Goal: Task Accomplishment & Management: Manage account settings

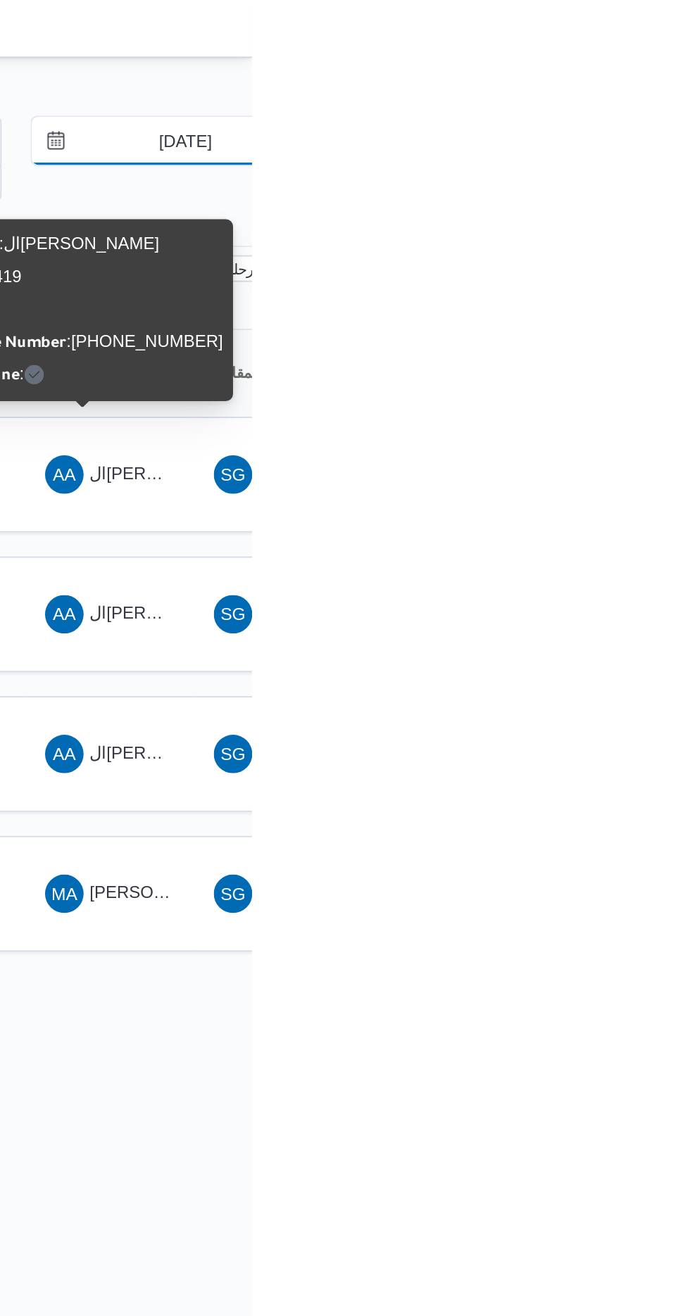
click at [645, 80] on input "[DATE]" at bounding box center [641, 82] width 160 height 28
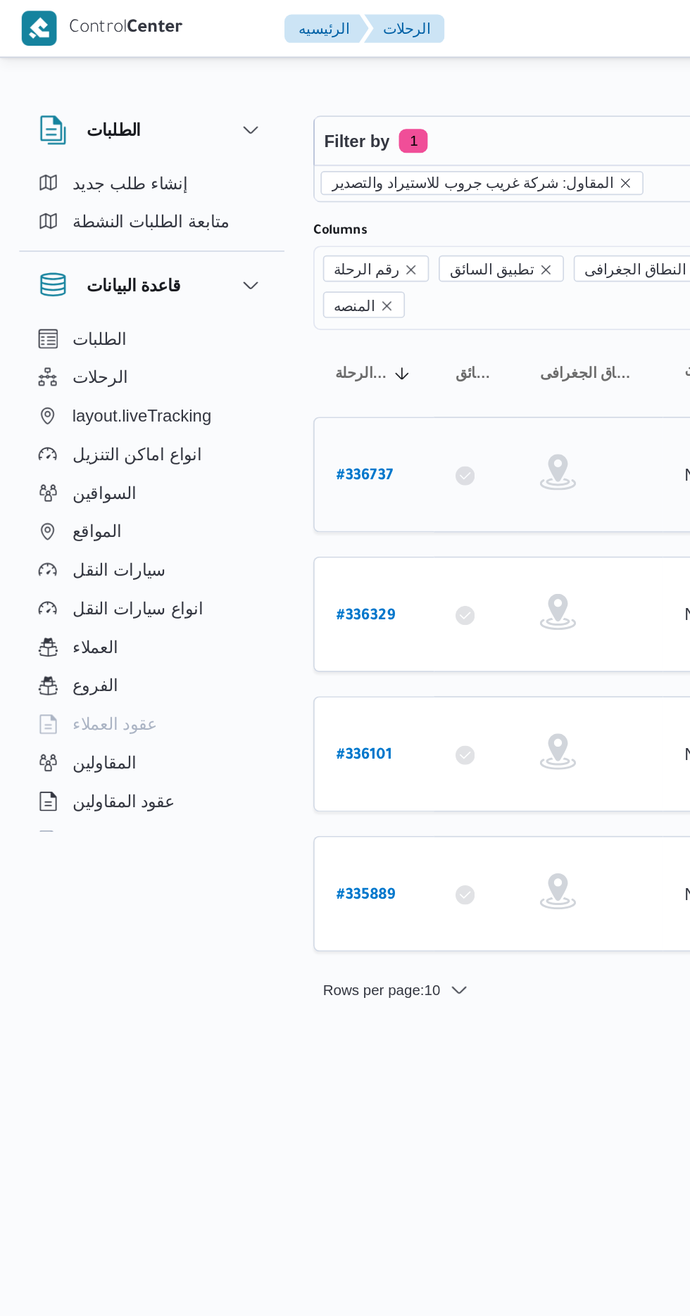
click at [217, 268] on link "# 336737" at bounding box center [212, 277] width 33 height 19
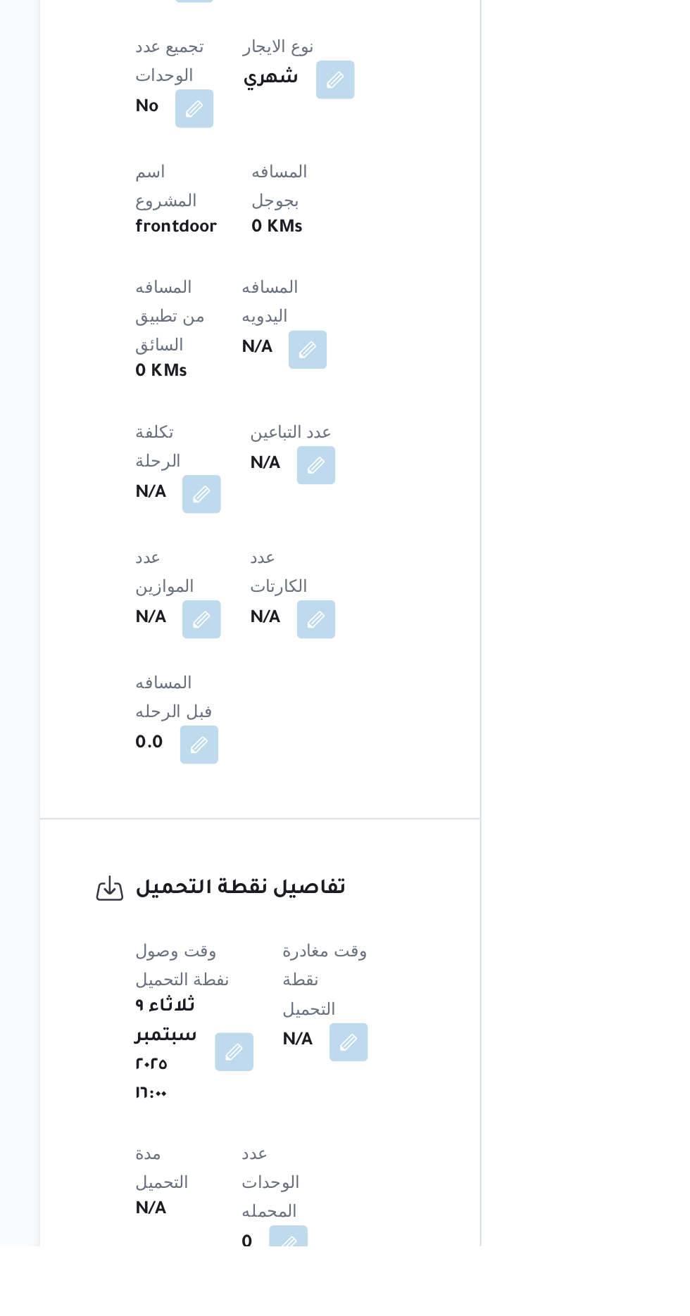
scroll to position [486, 0]
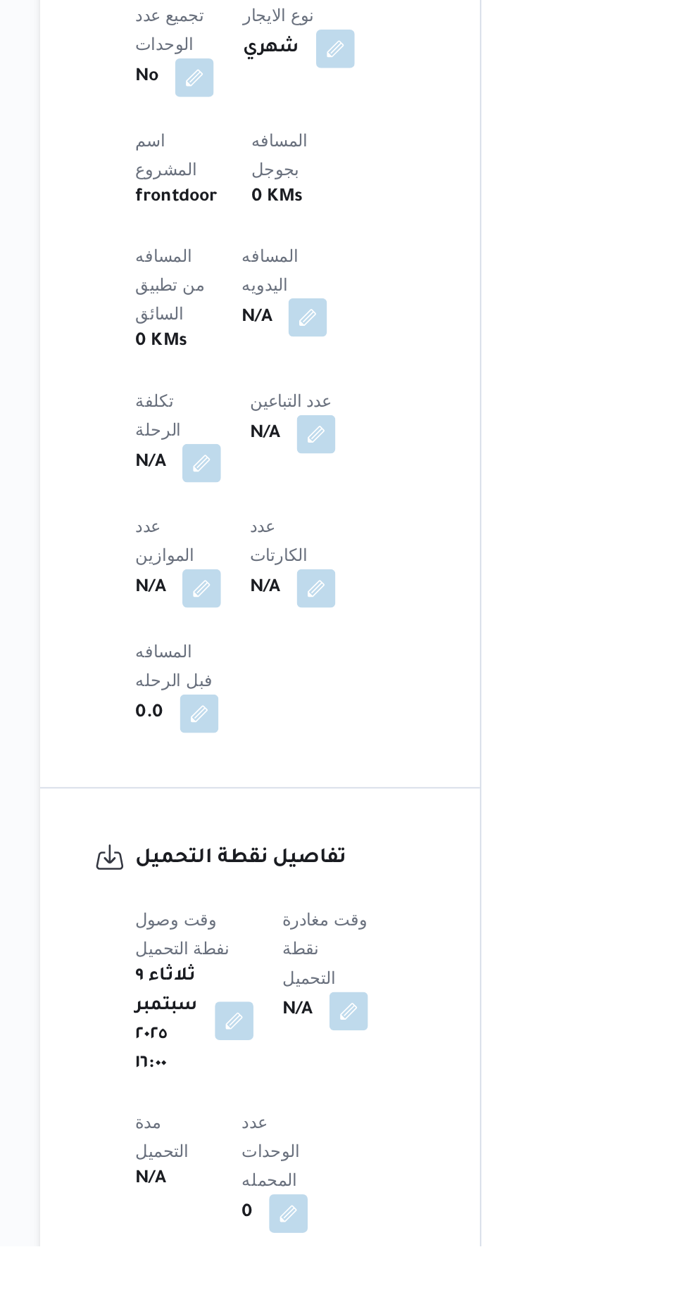
click at [328, 762] on button "button" at bounding box center [339, 773] width 23 height 23
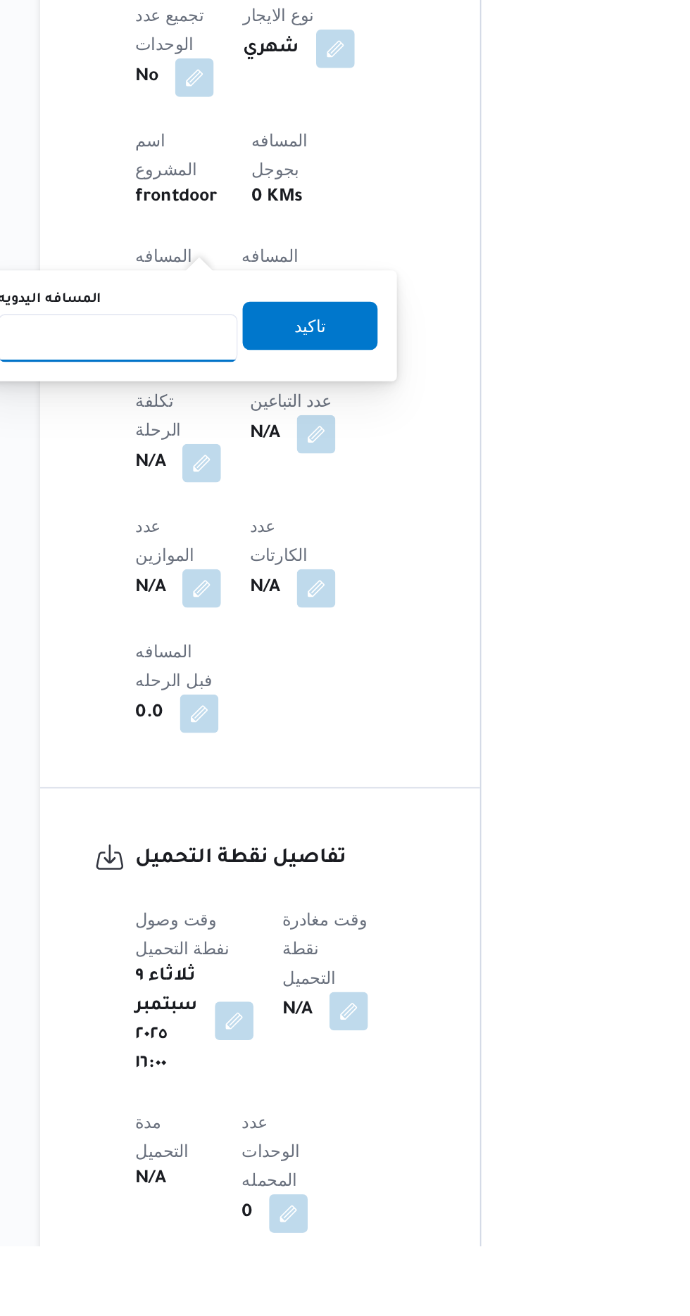
click at [274, 787] on input "المسافه اليدويه" at bounding box center [228, 785] width 140 height 28
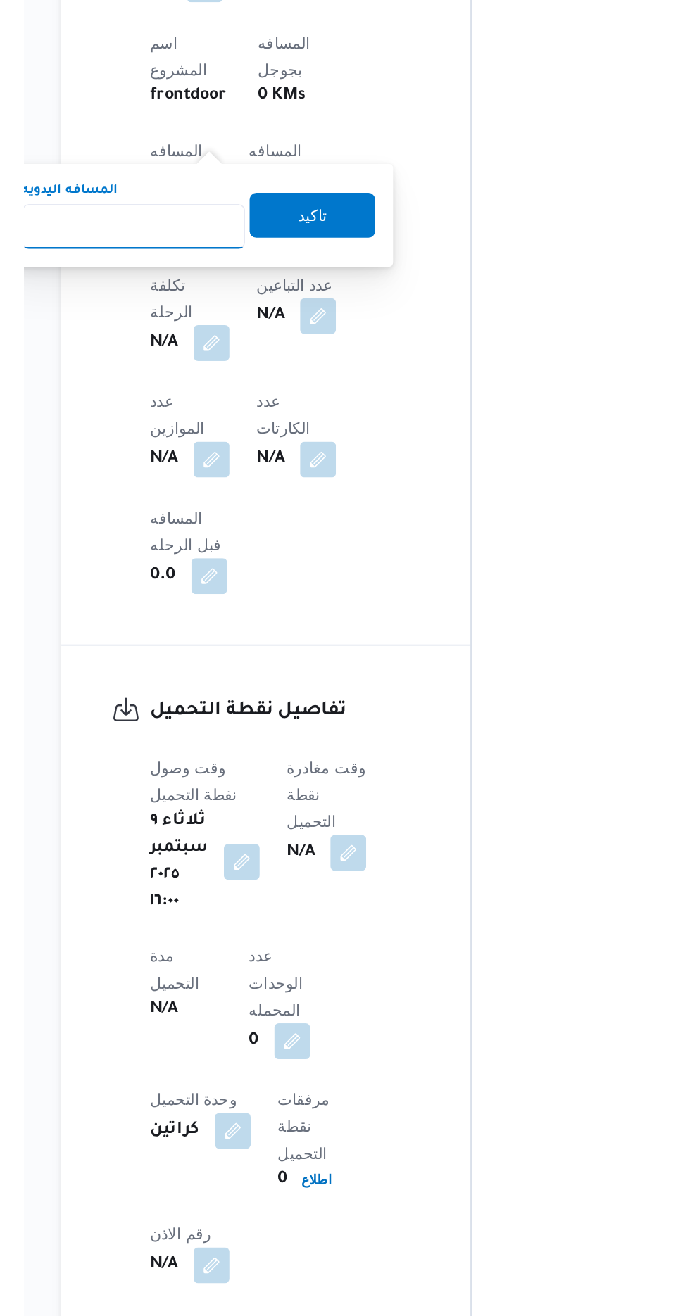
scroll to position [576, 0]
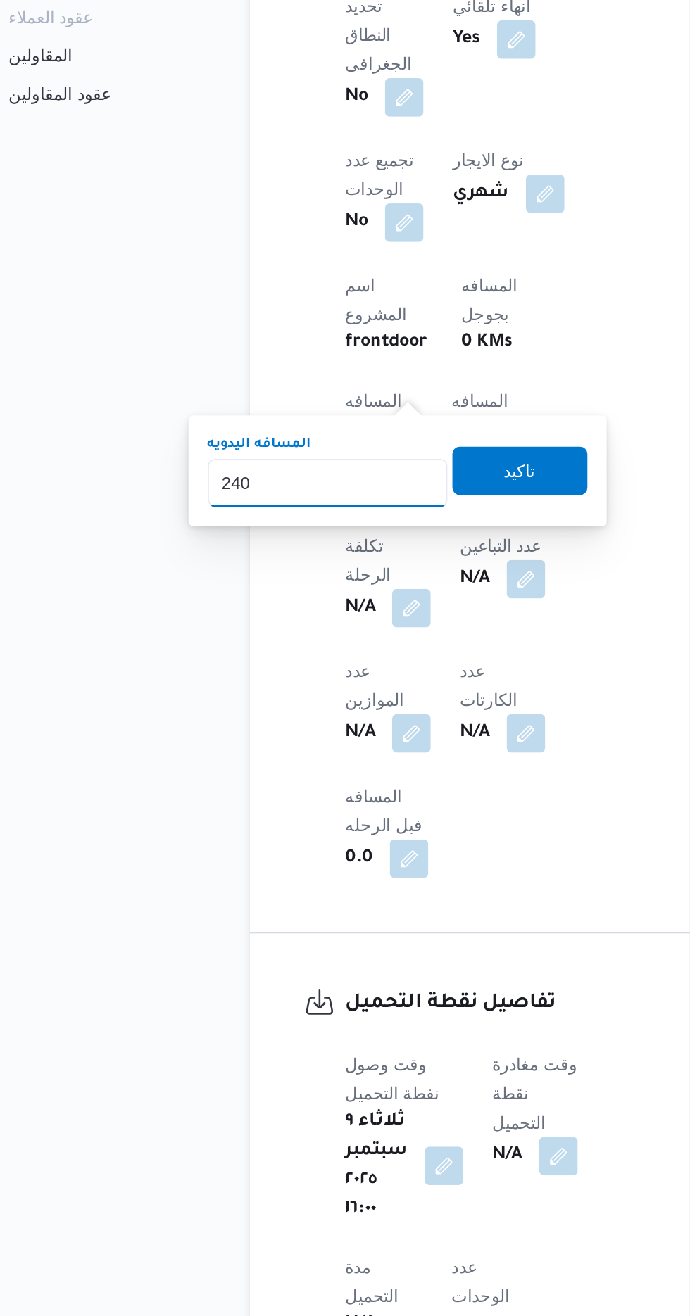
type input "240"
click at [353, 702] on div "المسافه اليدويه 240 تاكيد" at bounding box center [269, 688] width 224 height 45
click at [362, 693] on span "تاكيد" at bounding box center [340, 687] width 79 height 28
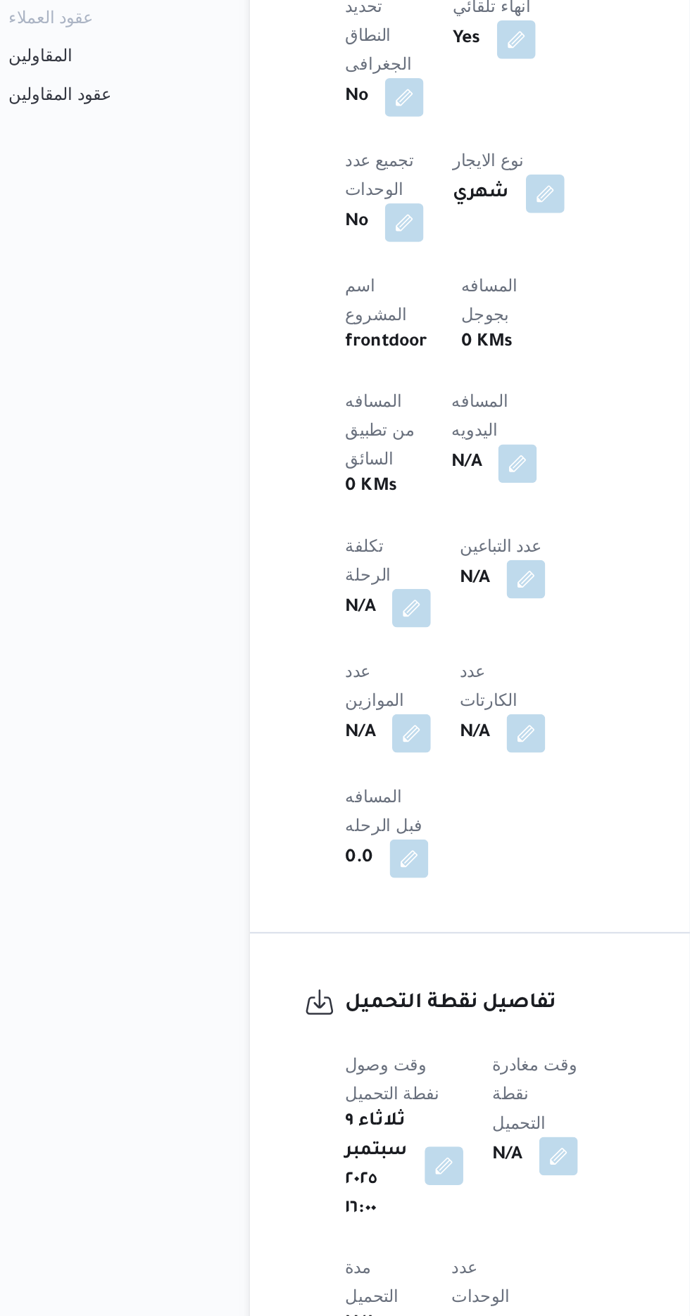
click at [371, 1077] on span at bounding box center [360, 1088] width 30 height 23
click at [373, 1077] on button "button" at bounding box center [363, 1088] width 23 height 23
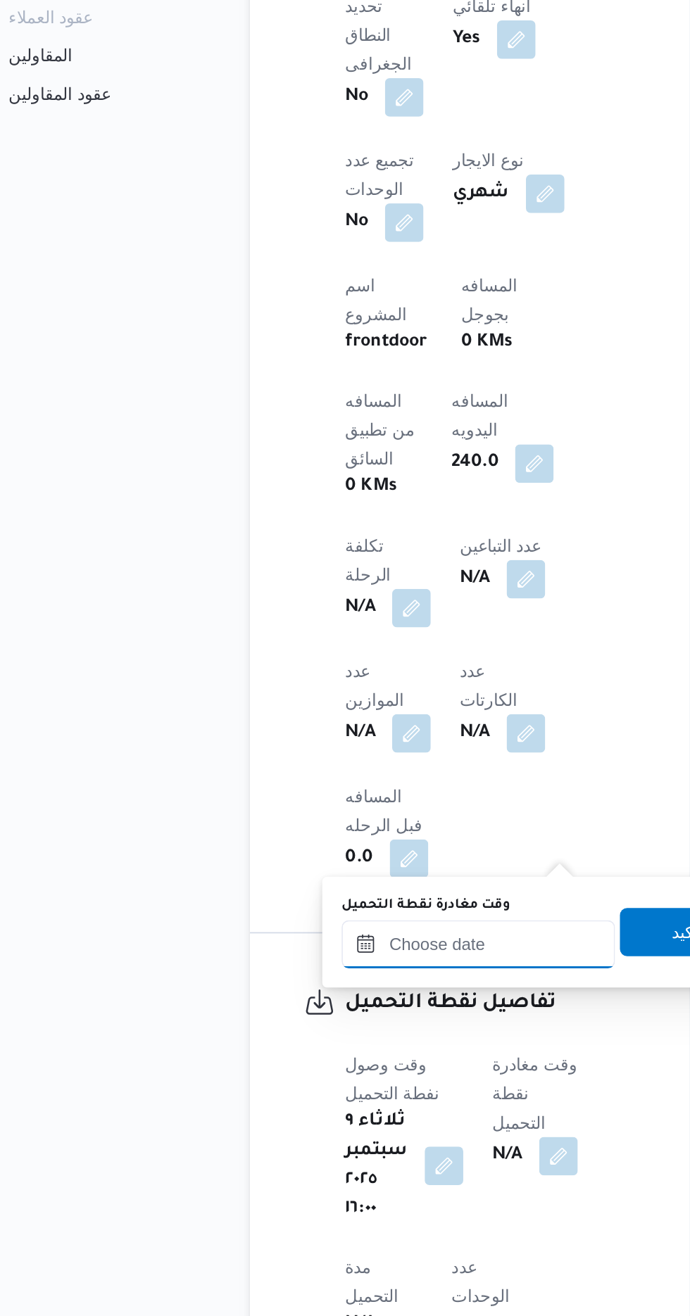
click at [339, 960] on input "وقت مغادرة نقطة التحميل" at bounding box center [316, 965] width 160 height 28
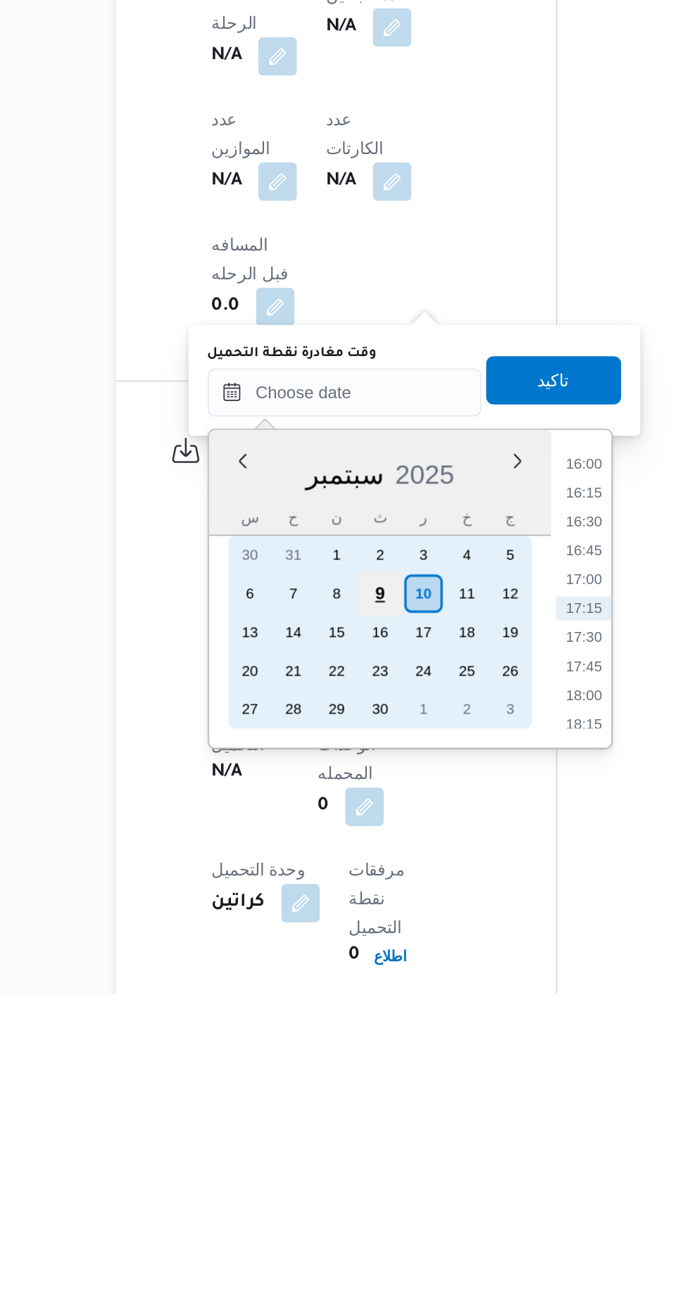
click at [336, 1072] on div "9" at bounding box center [336, 1082] width 27 height 27
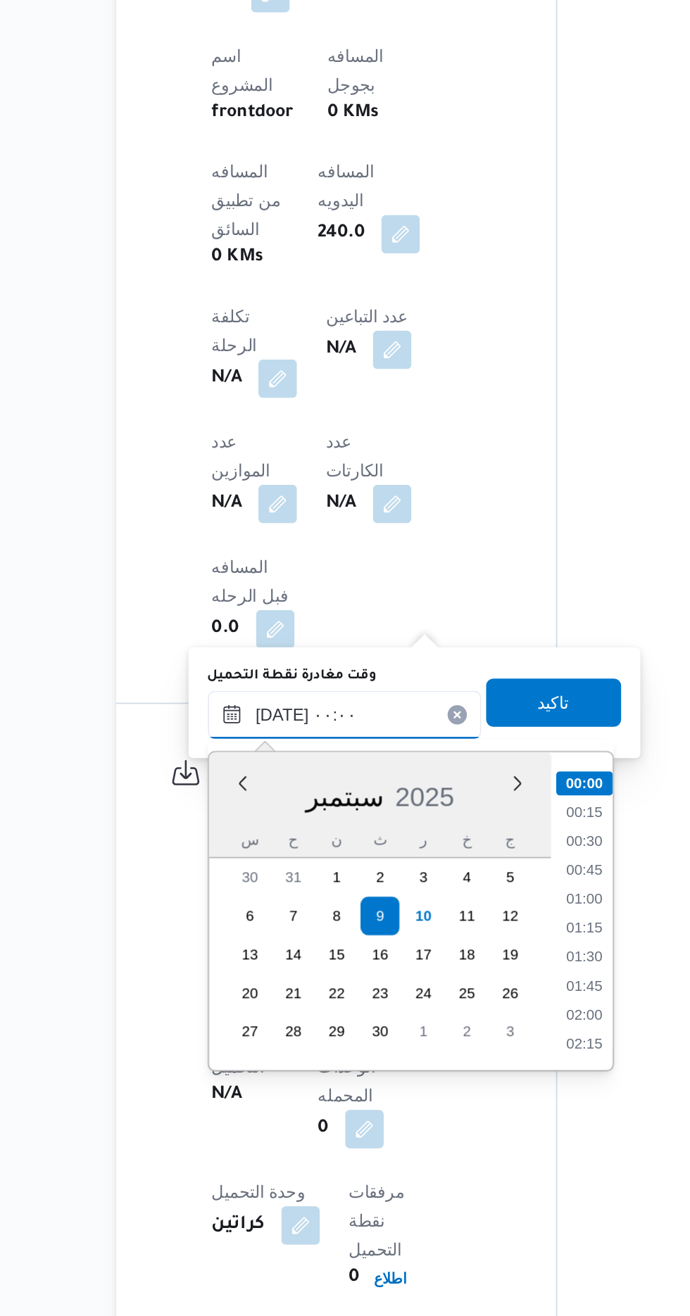
click at [248, 970] on input "[DATE] ٠٠:٠٠" at bounding box center [316, 964] width 160 height 28
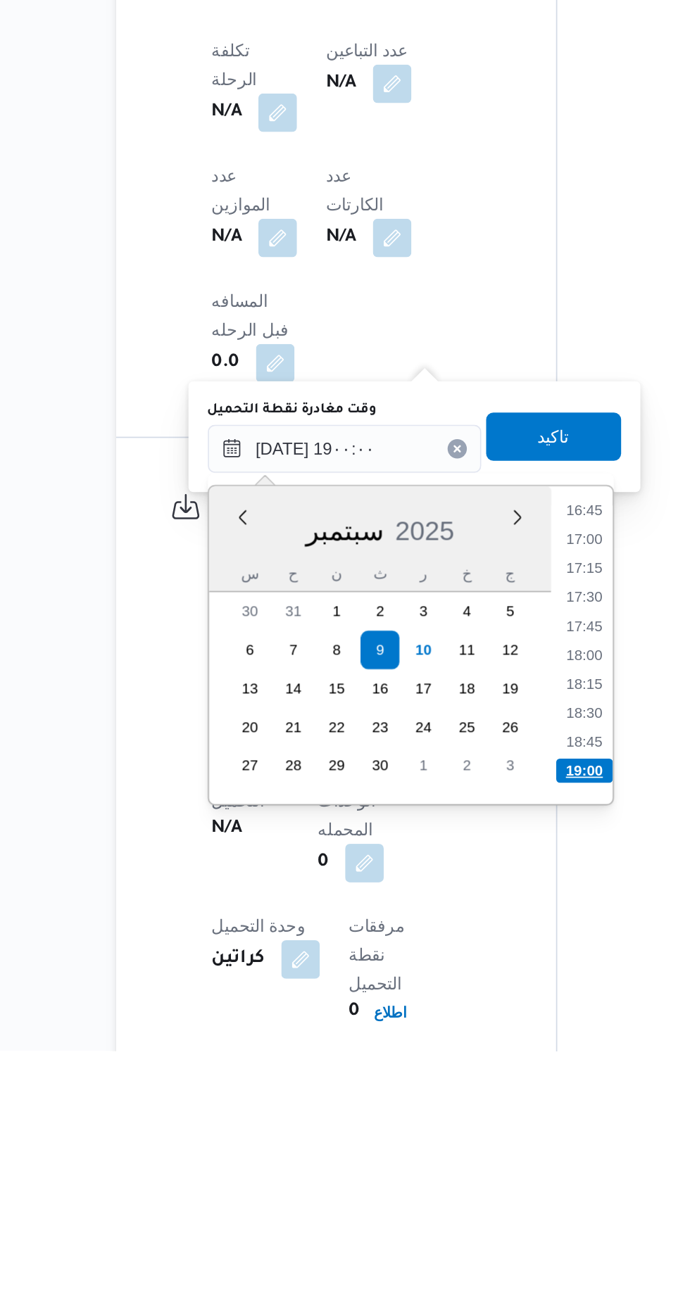
click at [455, 1147] on li "19:00" at bounding box center [456, 1152] width 33 height 14
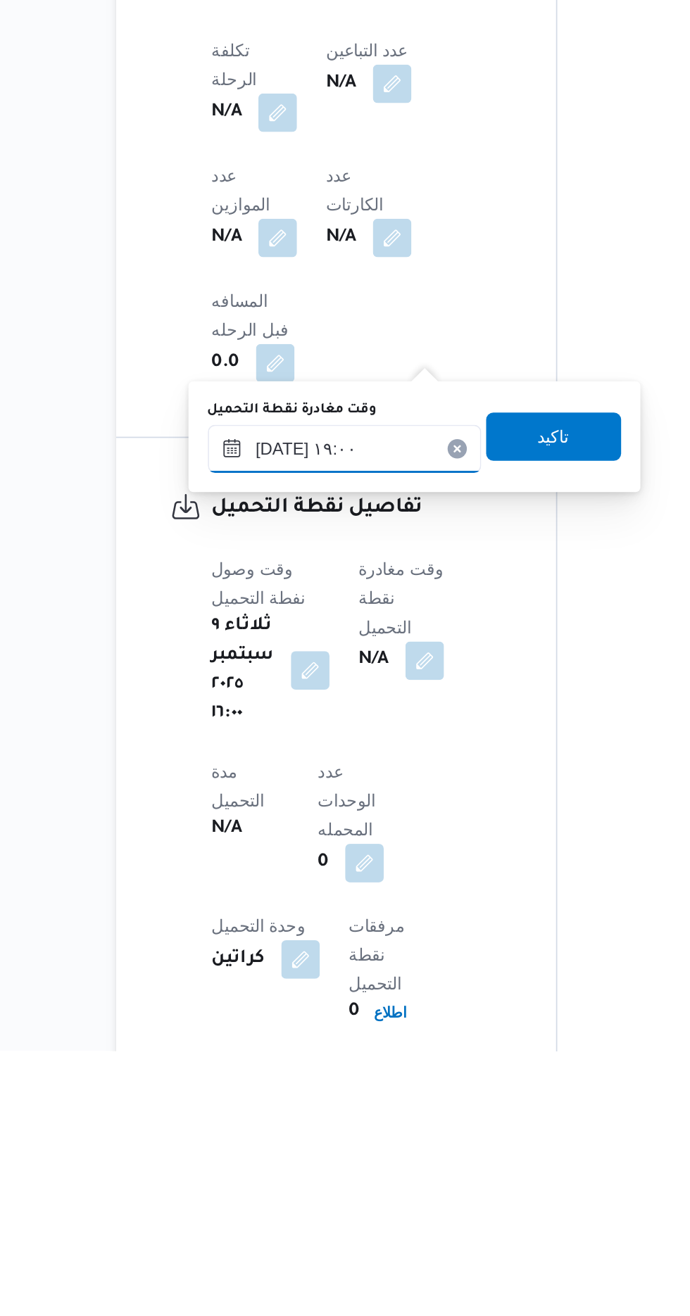
click at [353, 956] on input "[DATE] ١٩:٠٠" at bounding box center [316, 964] width 160 height 28
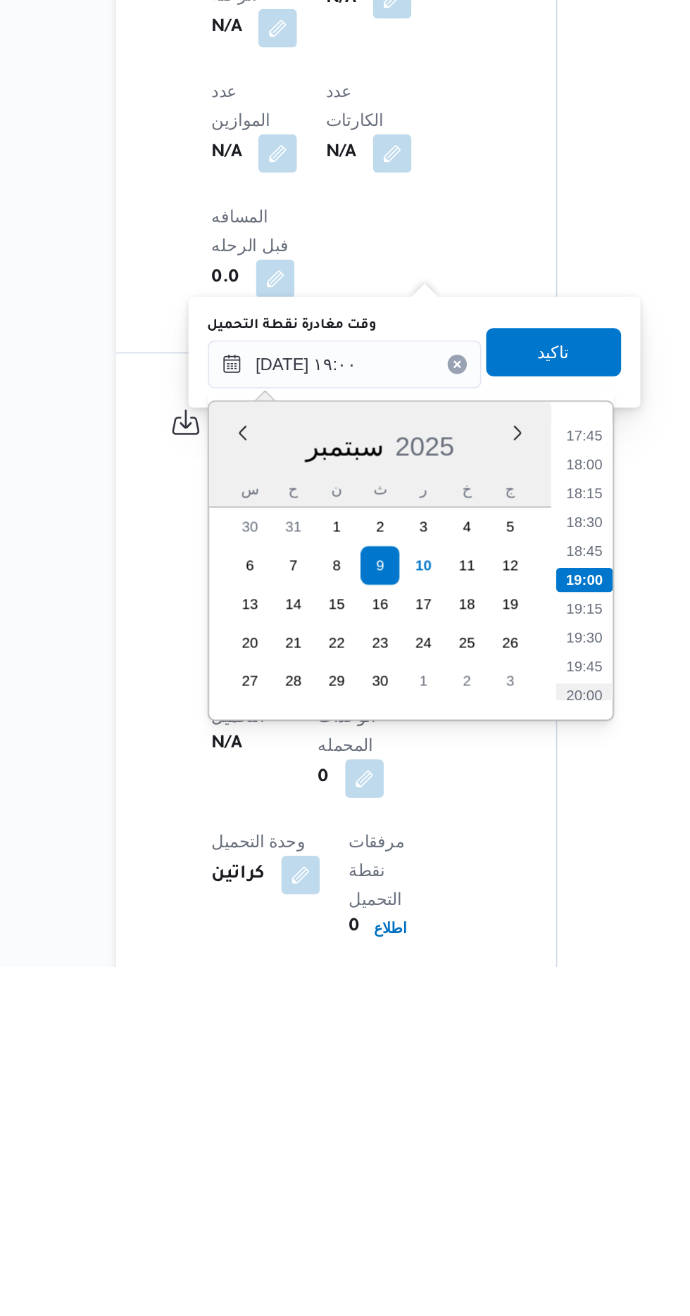
click at [455, 1152] on li "20:00" at bounding box center [456, 1158] width 32 height 14
type input "[DATE] ٢٠:٠٠"
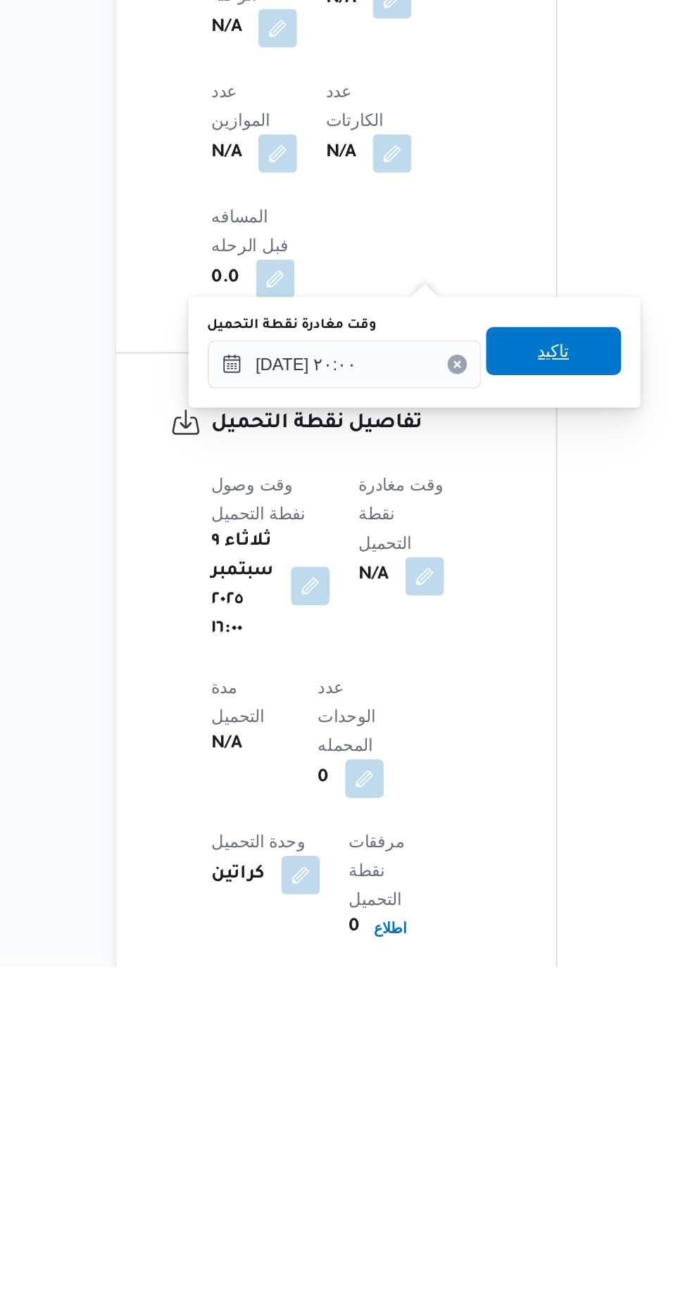
click at [448, 952] on span "تاكيد" at bounding box center [438, 956] width 18 height 17
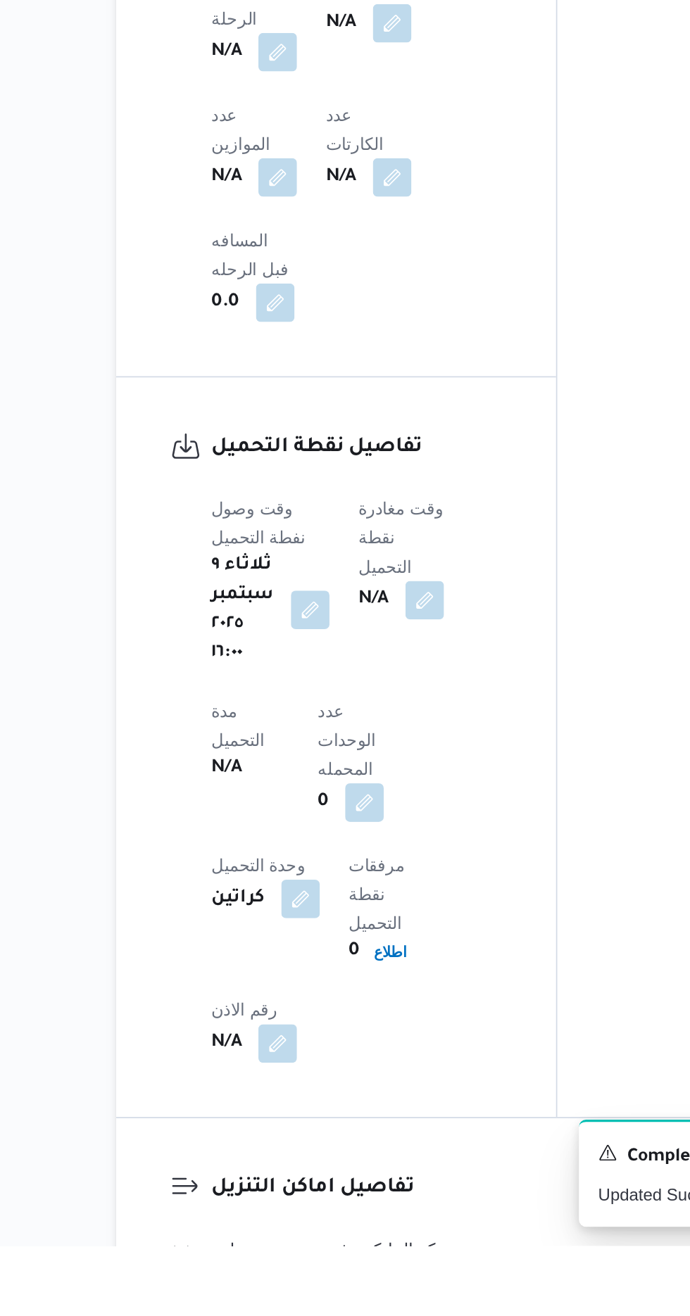
scroll to position [751, 0]
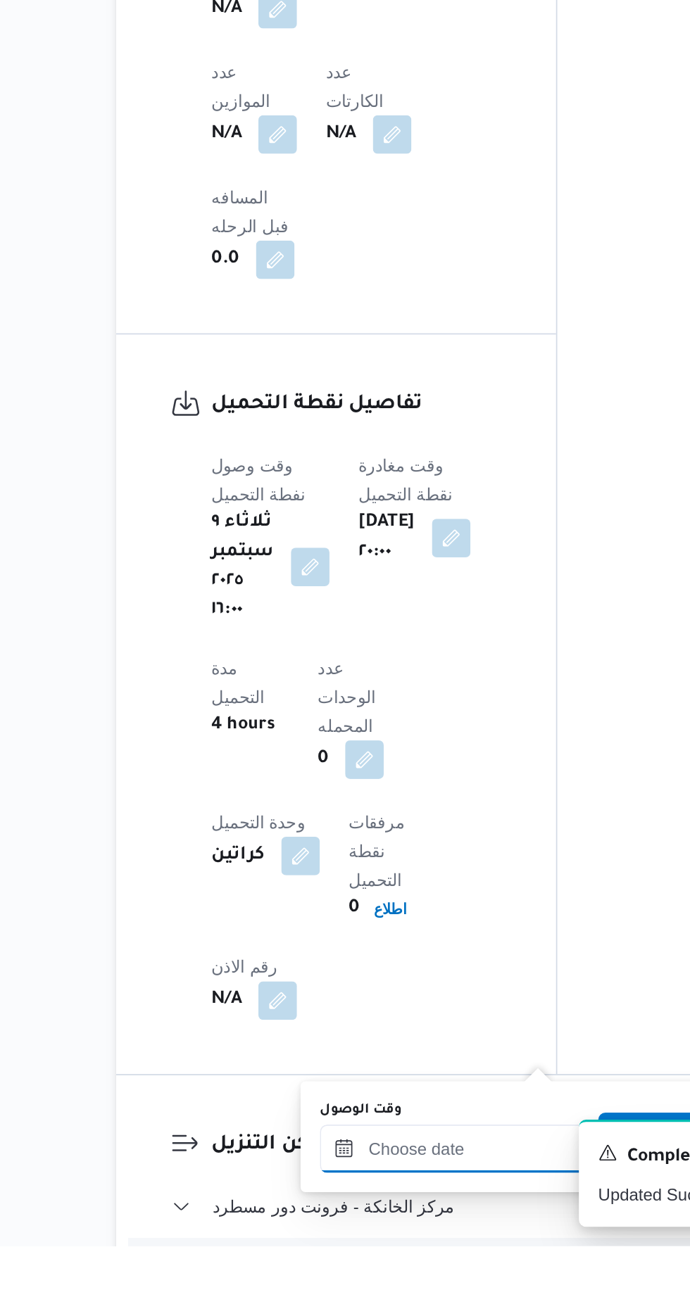
click at [406, 1253] on input "وقت الوصول" at bounding box center [382, 1259] width 160 height 28
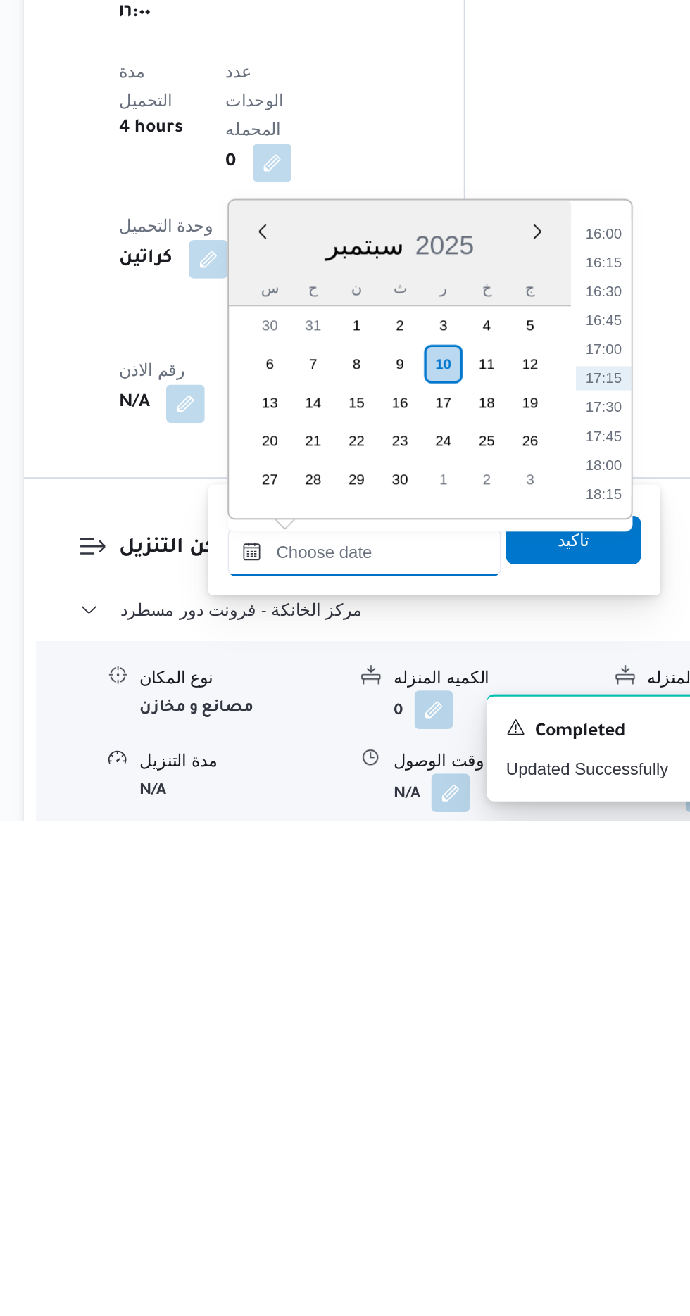
scroll to position [893, 0]
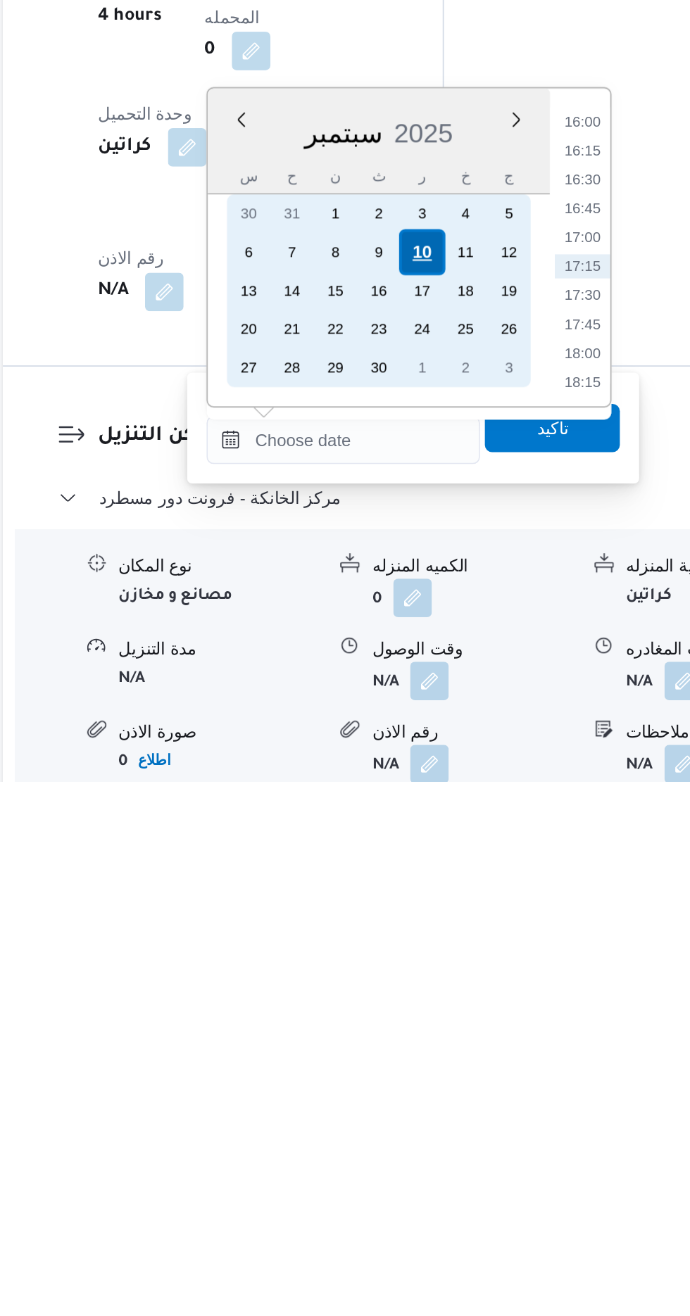
click at [431, 1004] on div "10" at bounding box center [428, 1007] width 27 height 27
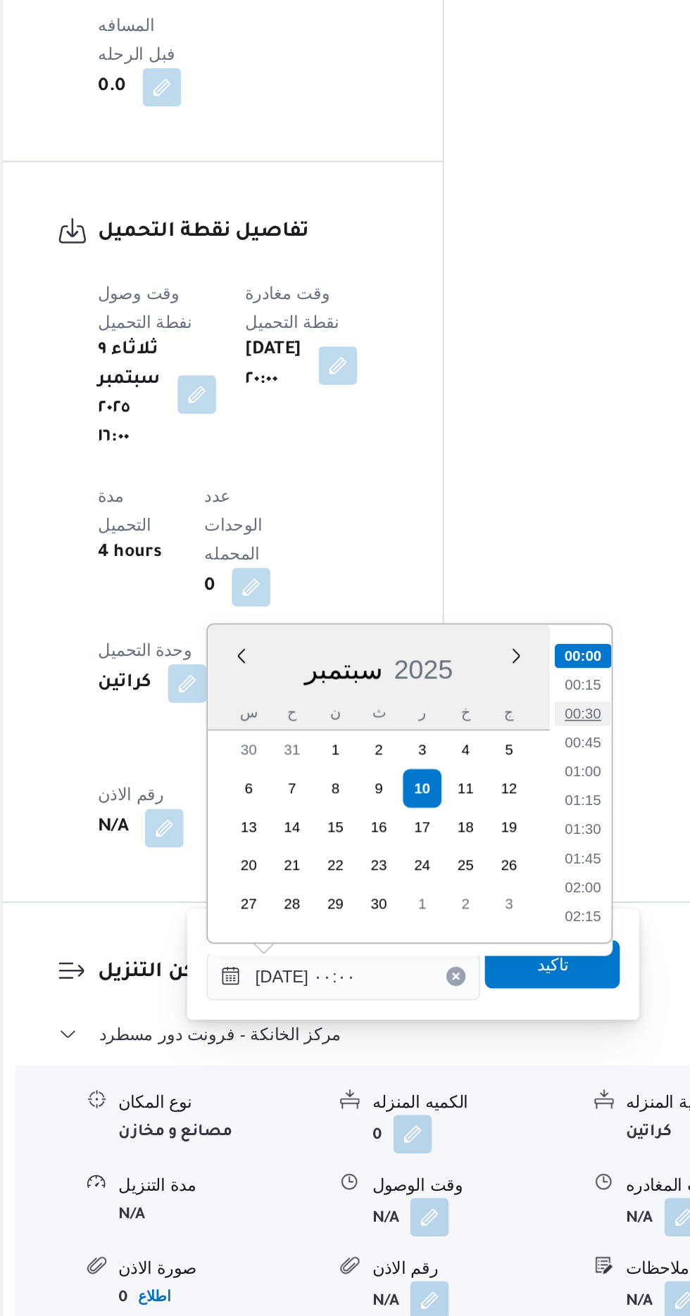
click at [526, 961] on li "00:30" at bounding box center [522, 963] width 32 height 14
type input "[DATE] ٠٠:٣٠"
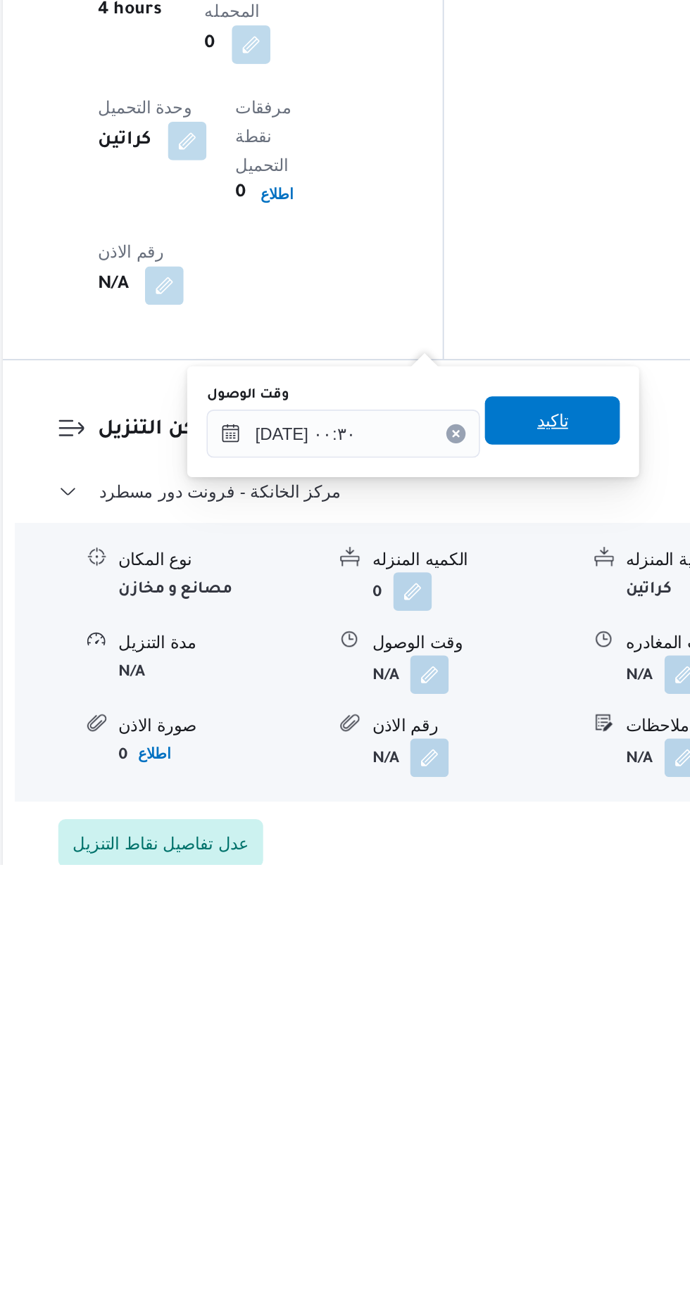
click at [530, 1059] on span "تاكيد" at bounding box center [503, 1056] width 79 height 28
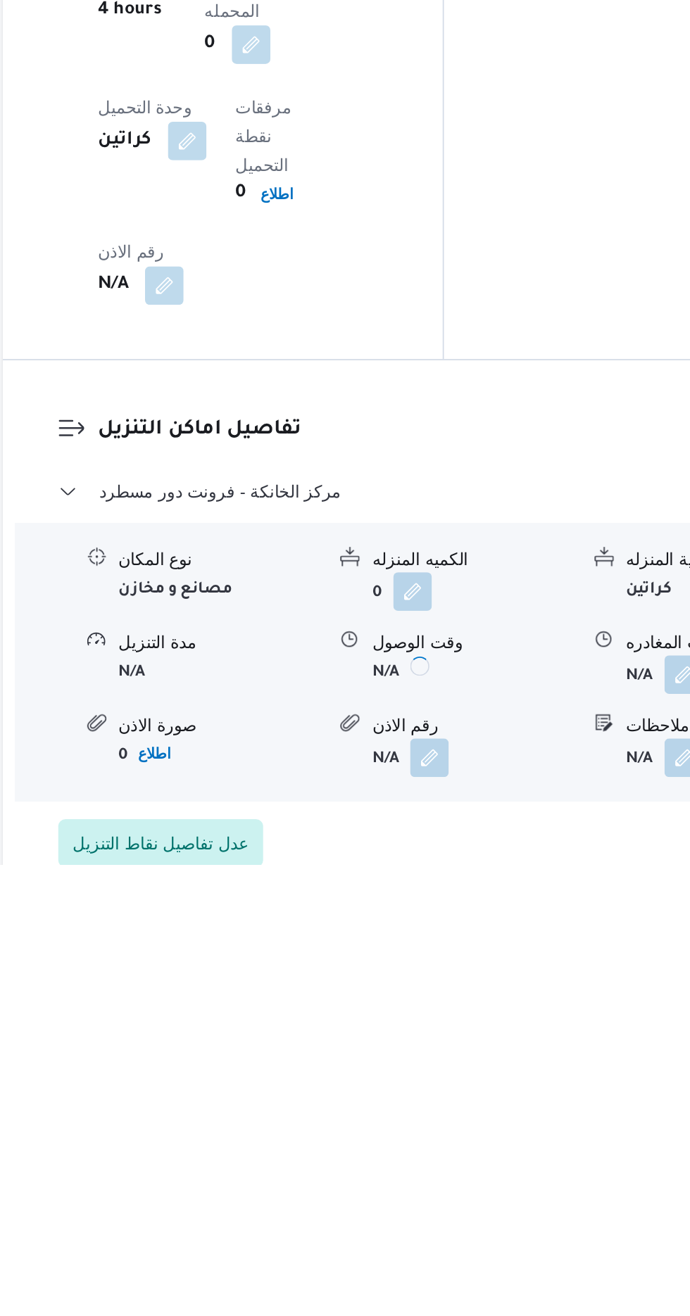
scroll to position [947, 0]
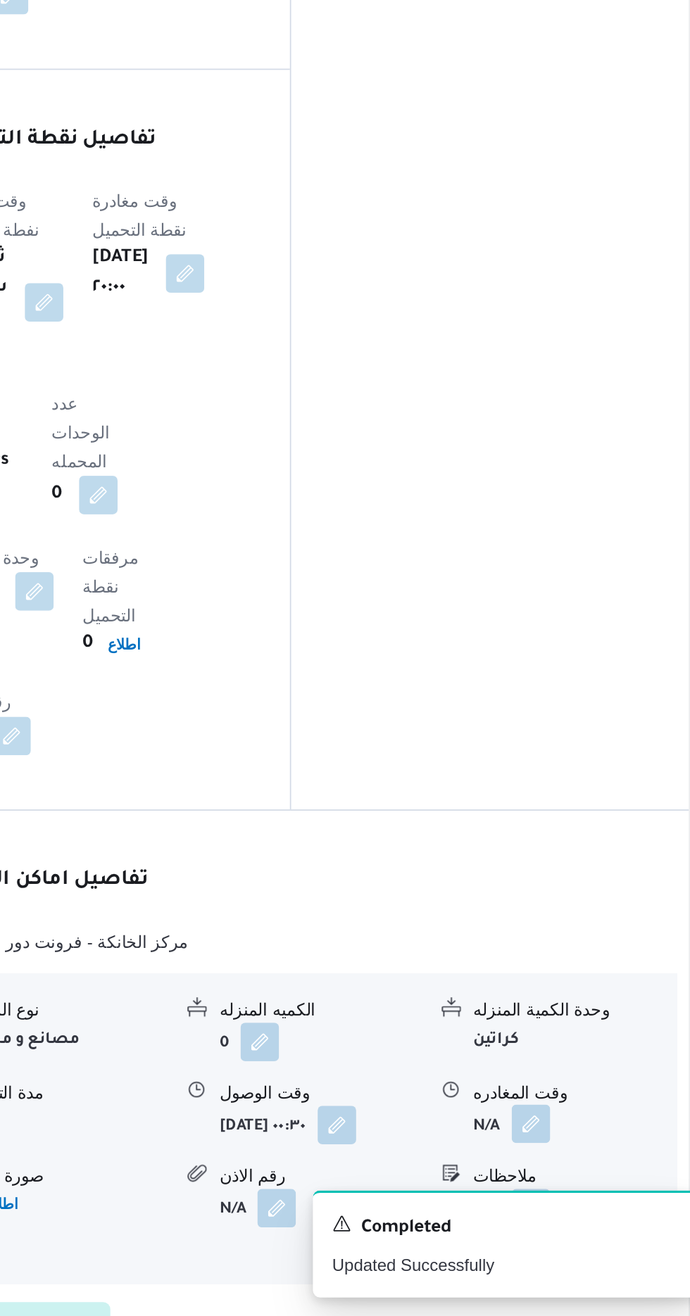
click at [589, 1192] on button "button" at bounding box center [580, 1203] width 23 height 23
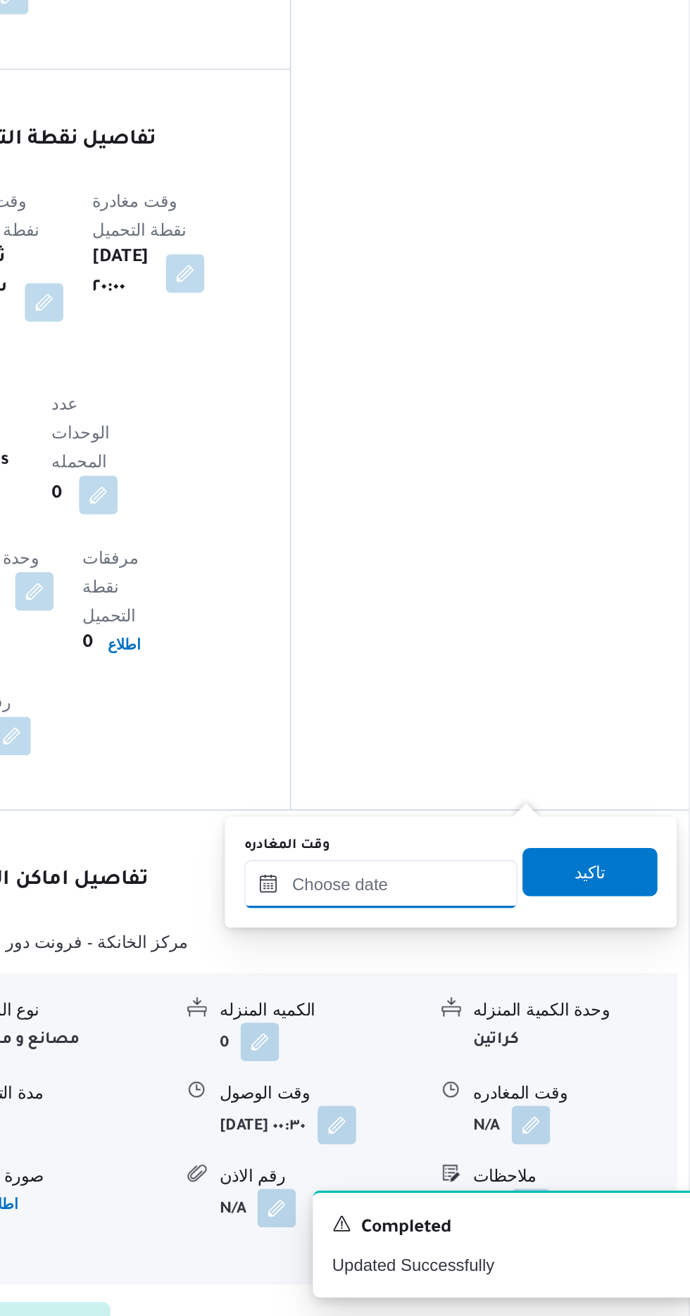
click at [519, 1061] on input "وقت المغادره" at bounding box center [493, 1063] width 160 height 28
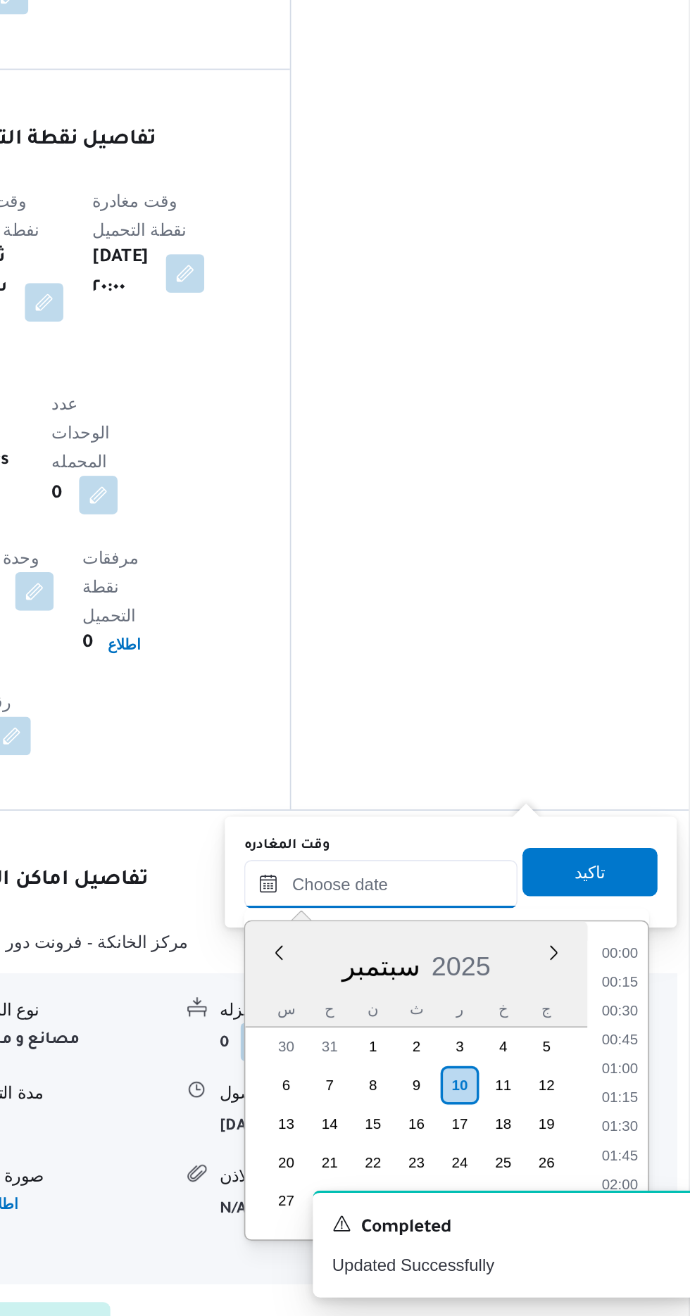
scroll to position [1080, 0]
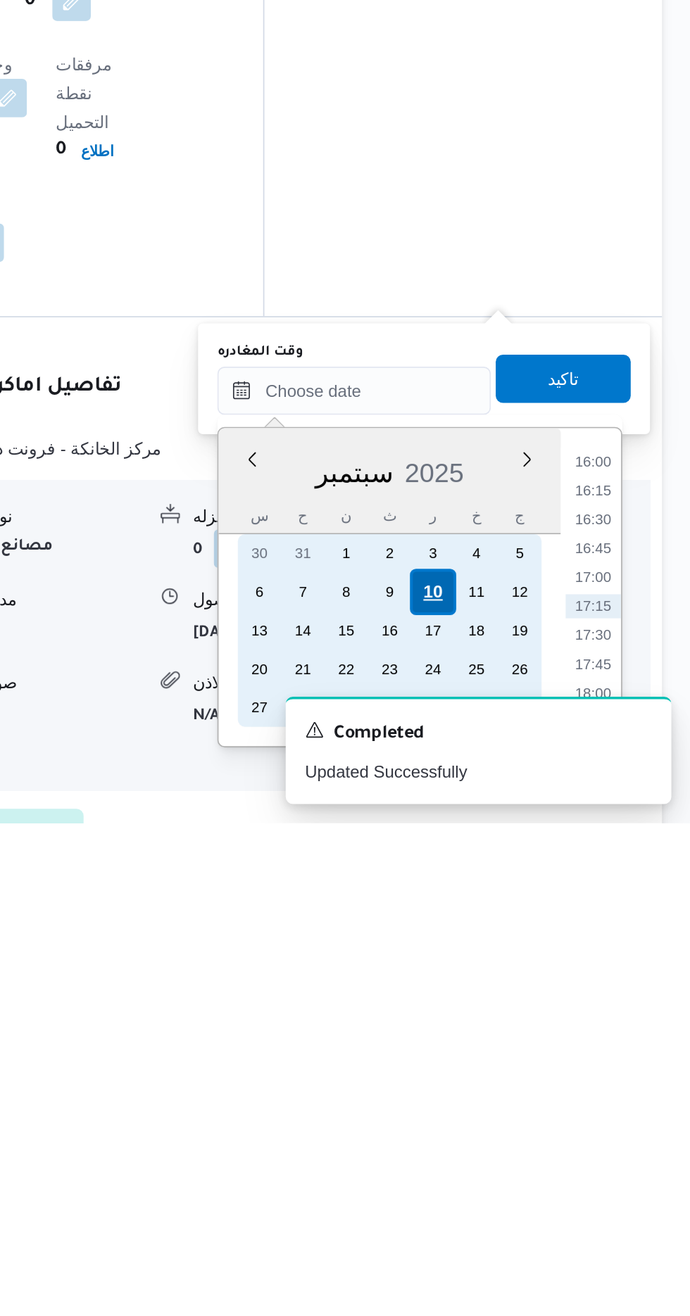
click at [543, 1177] on div "10" at bounding box center [539, 1181] width 27 height 27
type input "[DATE] ٠٠:٠٠"
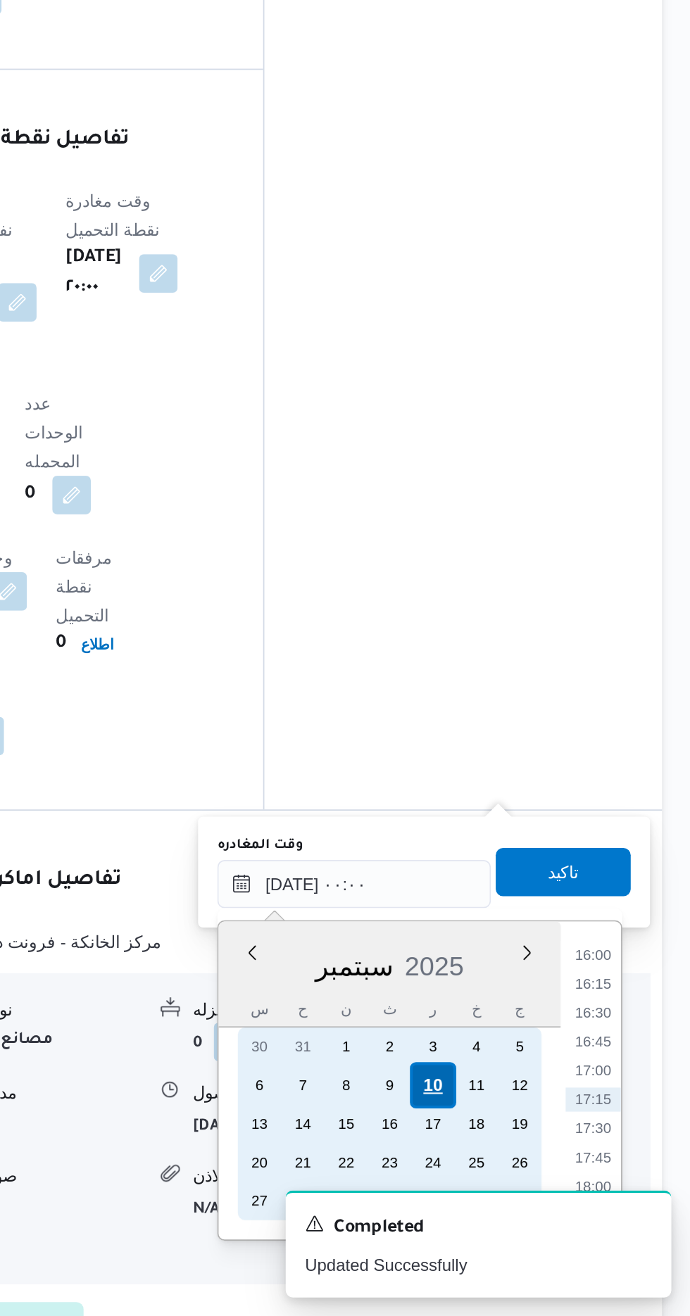
scroll to position [0, 0]
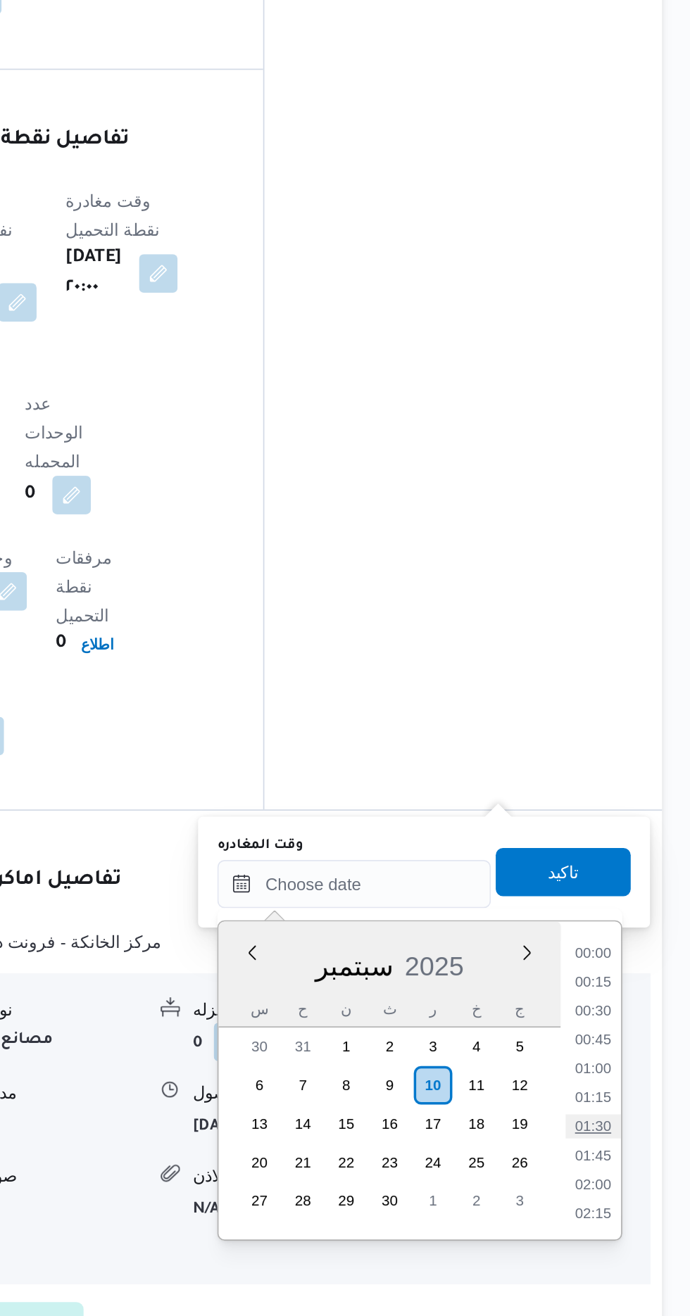
click at [638, 1199] on li "01:30" at bounding box center [632, 1205] width 32 height 14
type input "[DATE] ٠١:٣٠"
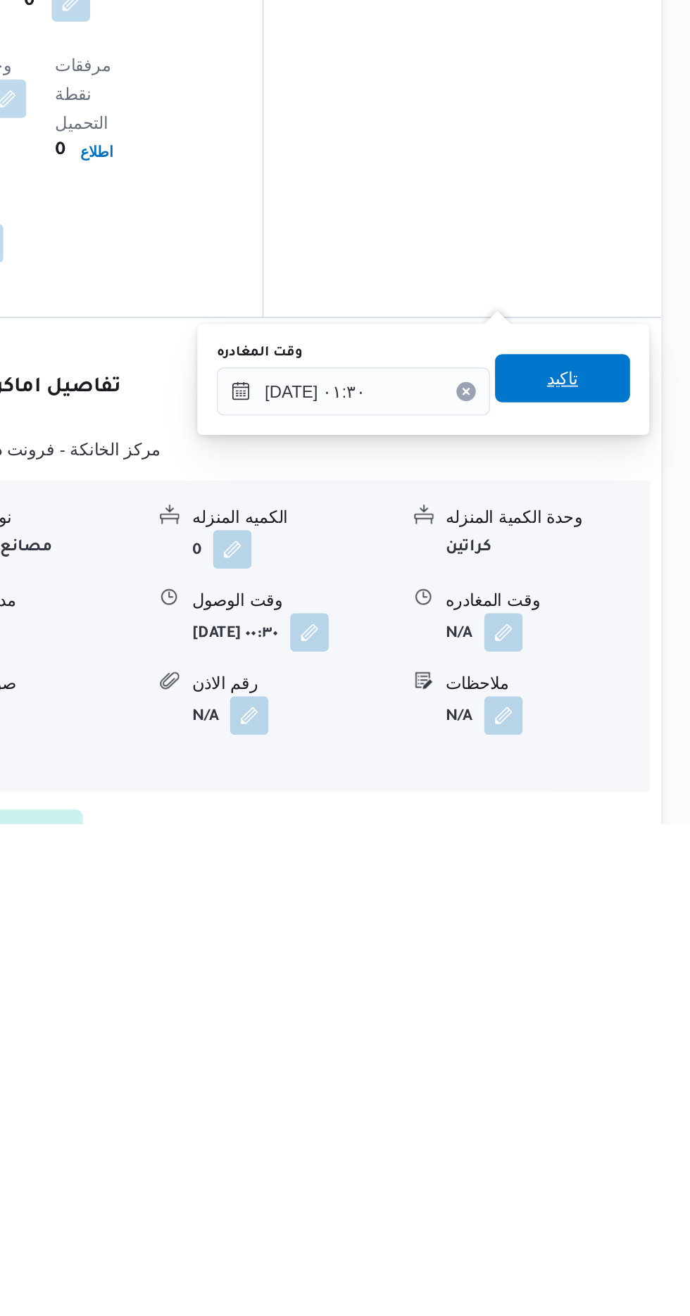
click at [624, 1051] on span "تاكيد" at bounding box center [615, 1055] width 18 height 17
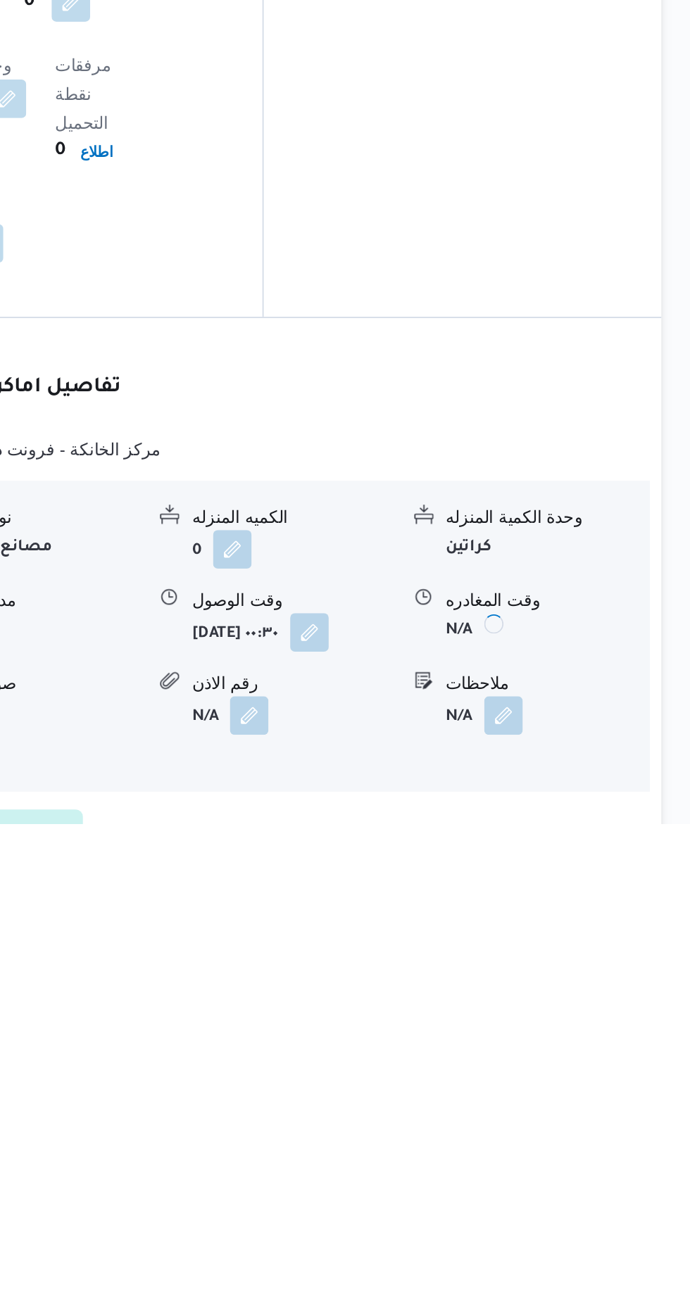
scroll to position [947, 0]
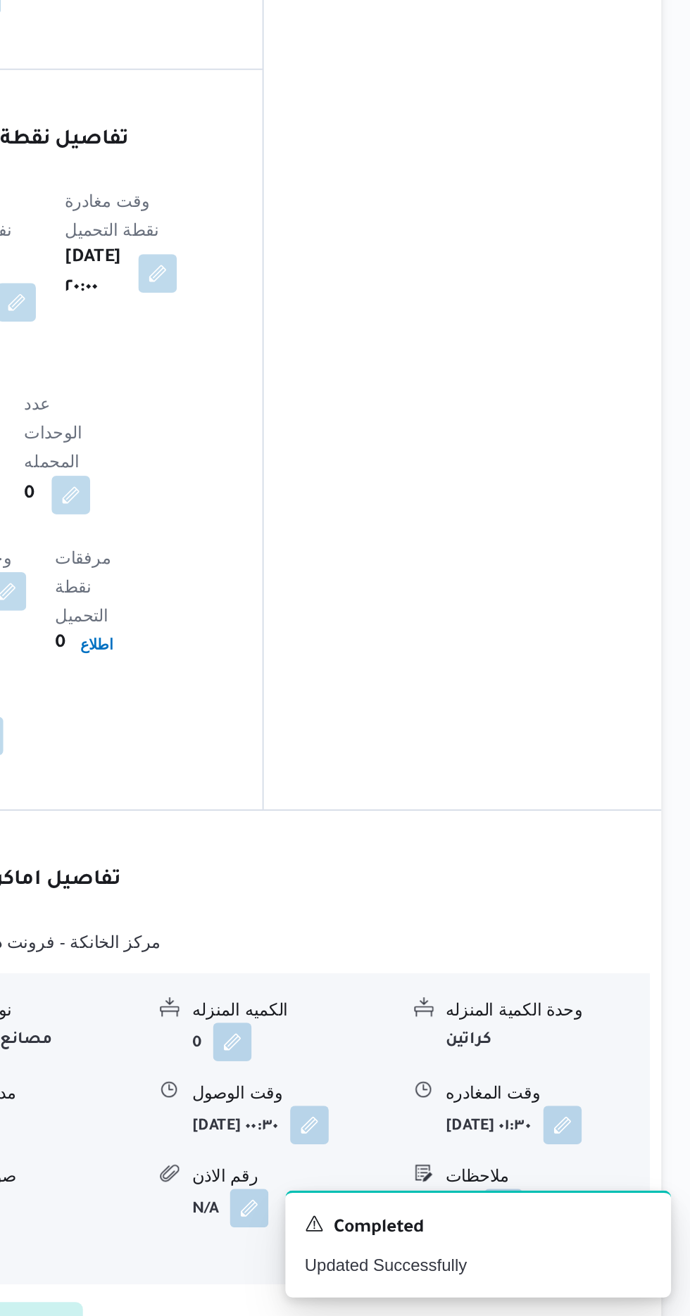
click at [589, 1201] on b "[DATE] ٠١:٣٠" at bounding box center [572, 1206] width 50 height 10
click at [604, 1192] on button "button" at bounding box center [615, 1203] width 23 height 23
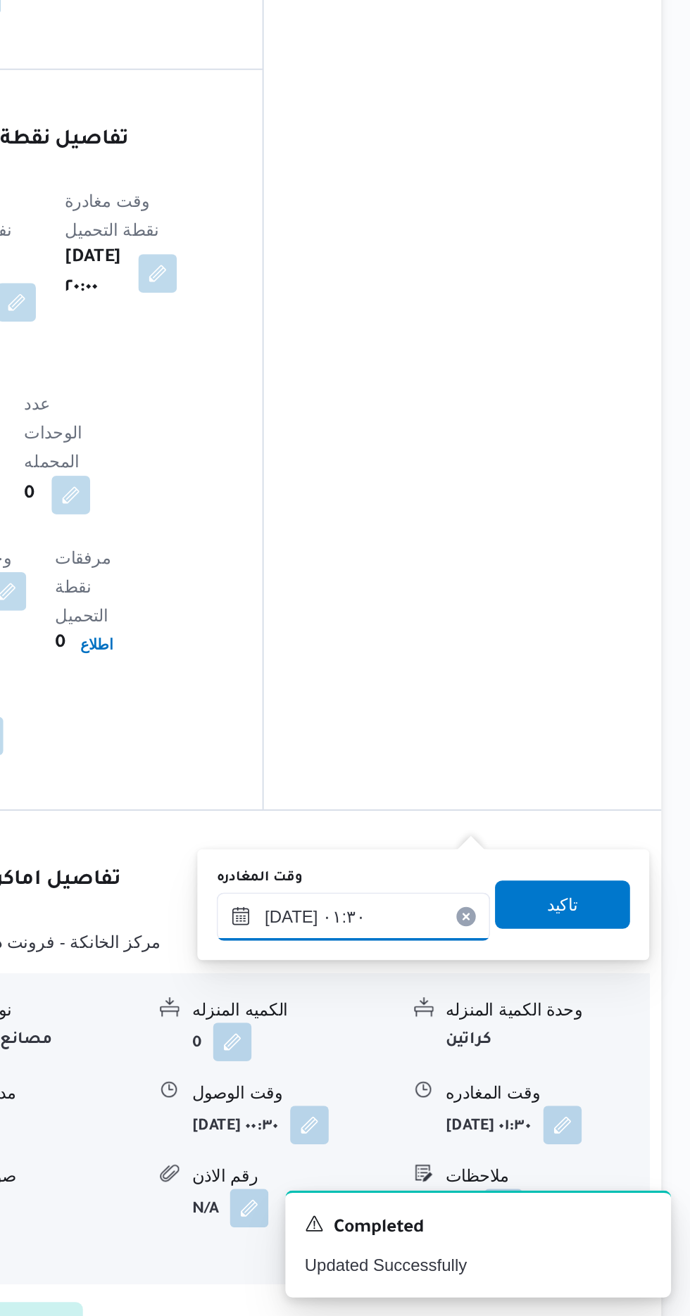
click at [546, 1073] on input "[DATE] ٠١:٣٠" at bounding box center [493, 1082] width 160 height 28
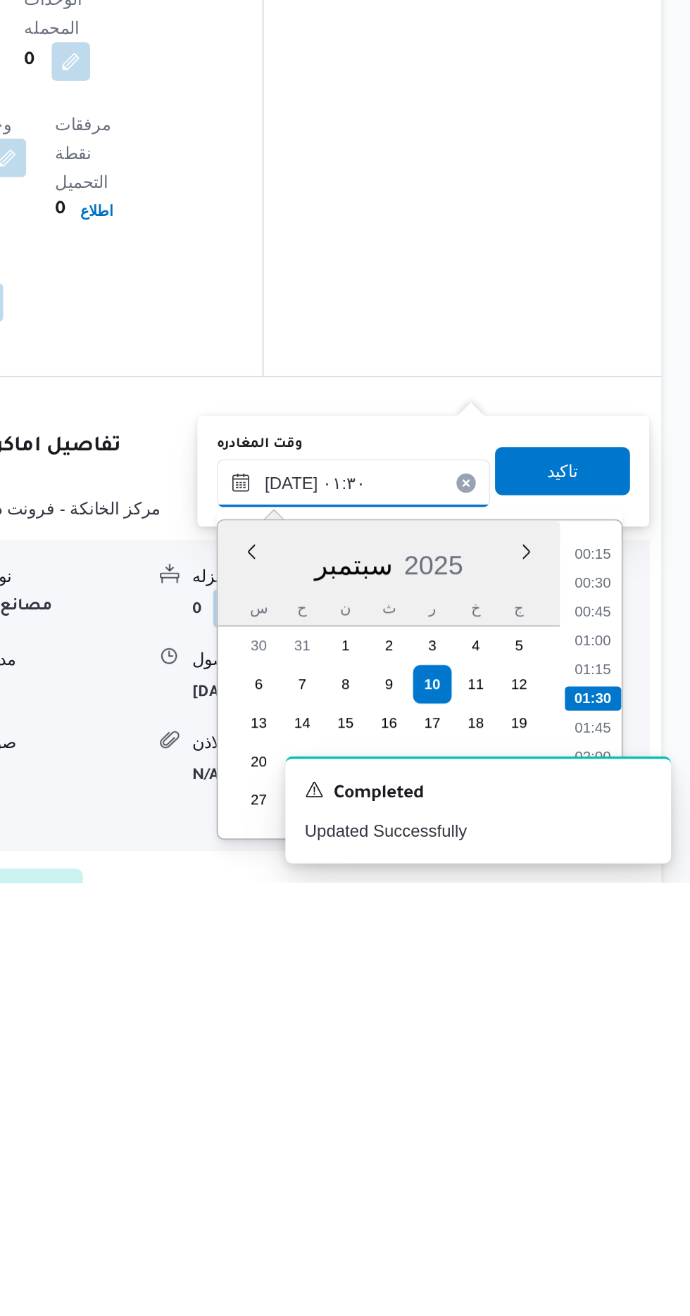
scroll to position [965, 0]
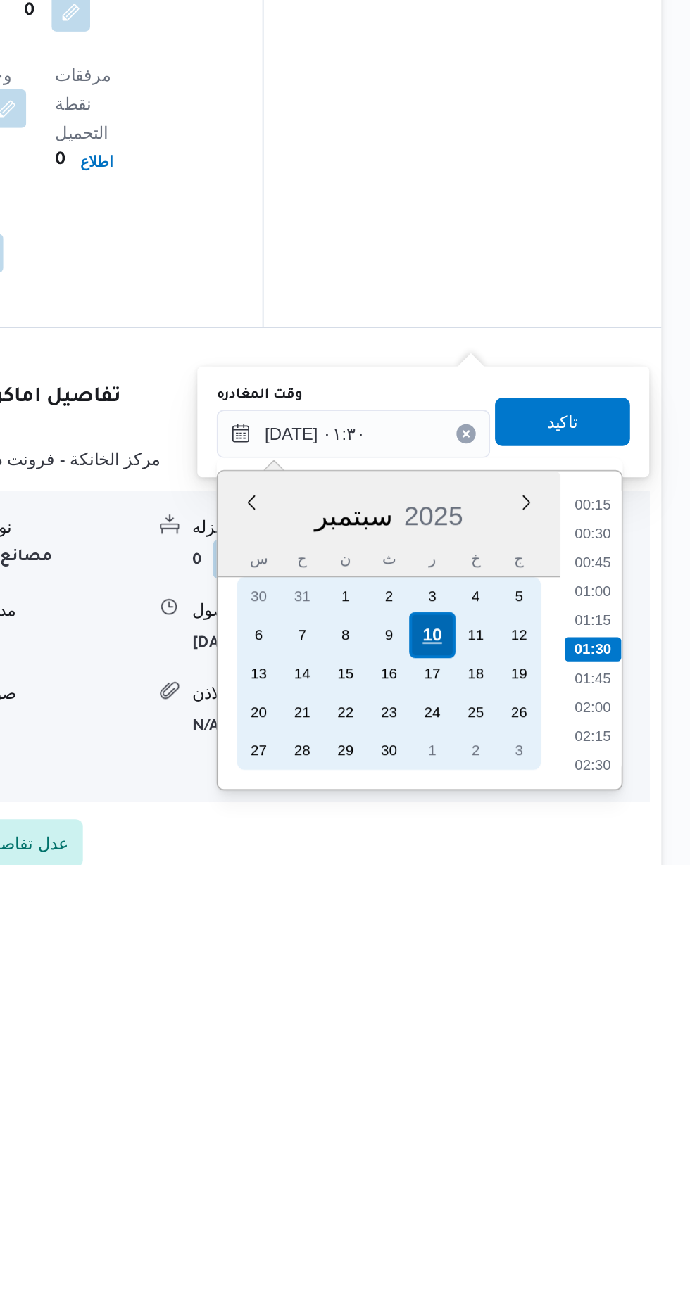
click at [539, 1179] on div "10" at bounding box center [539, 1181] width 27 height 27
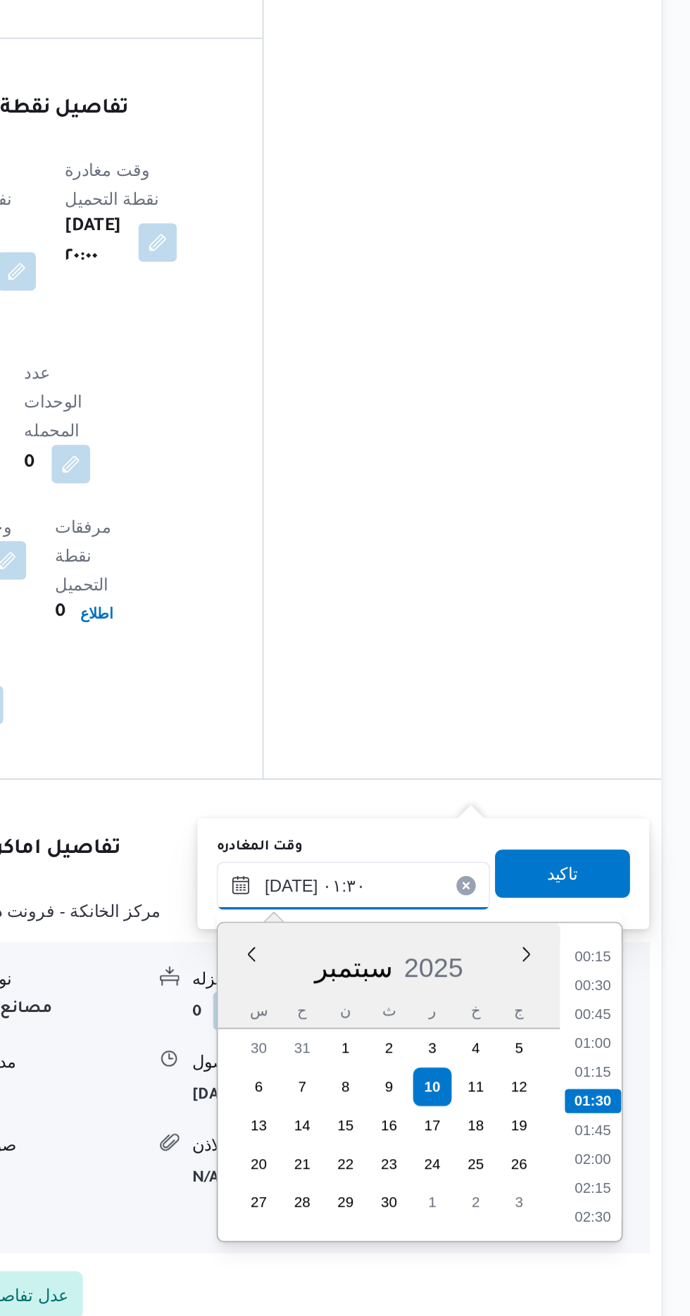
click at [419, 1066] on input "[DATE] ٠١:٣٠" at bounding box center [493, 1064] width 160 height 28
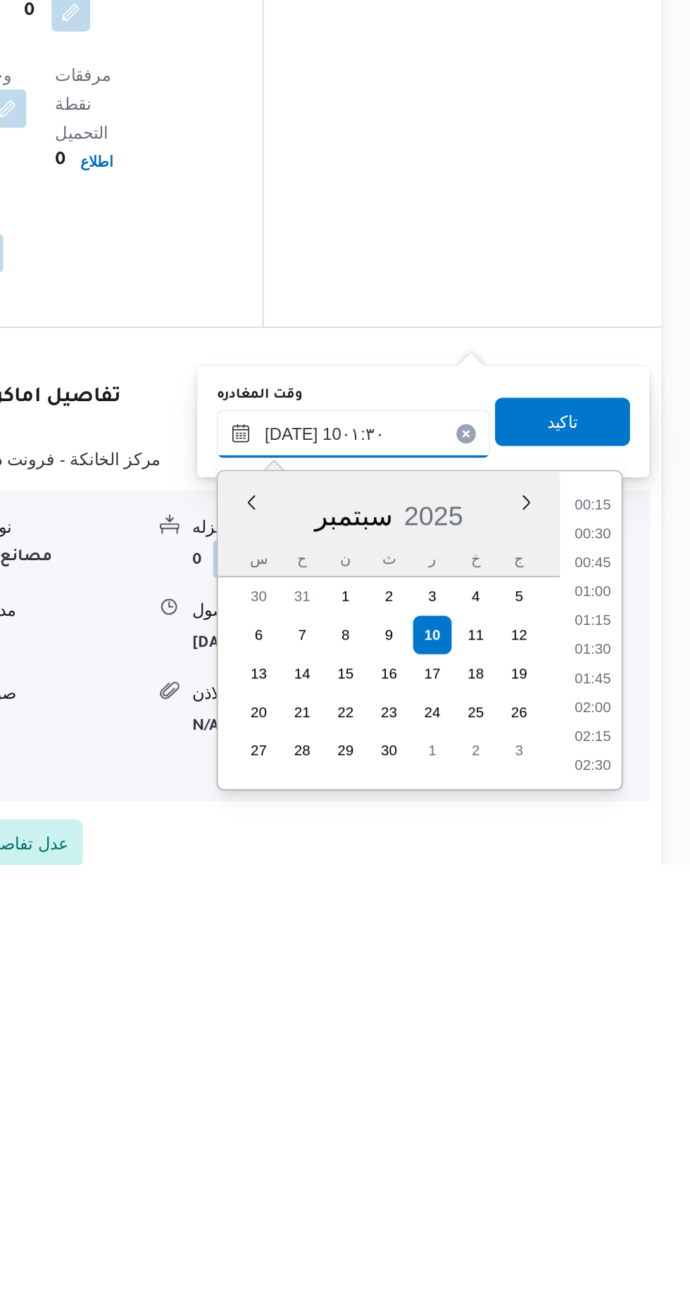
scroll to position [0, 0]
click at [635, 1215] on li "10:00" at bounding box center [632, 1218] width 32 height 14
type input "[DATE] ١٠:٠٠"
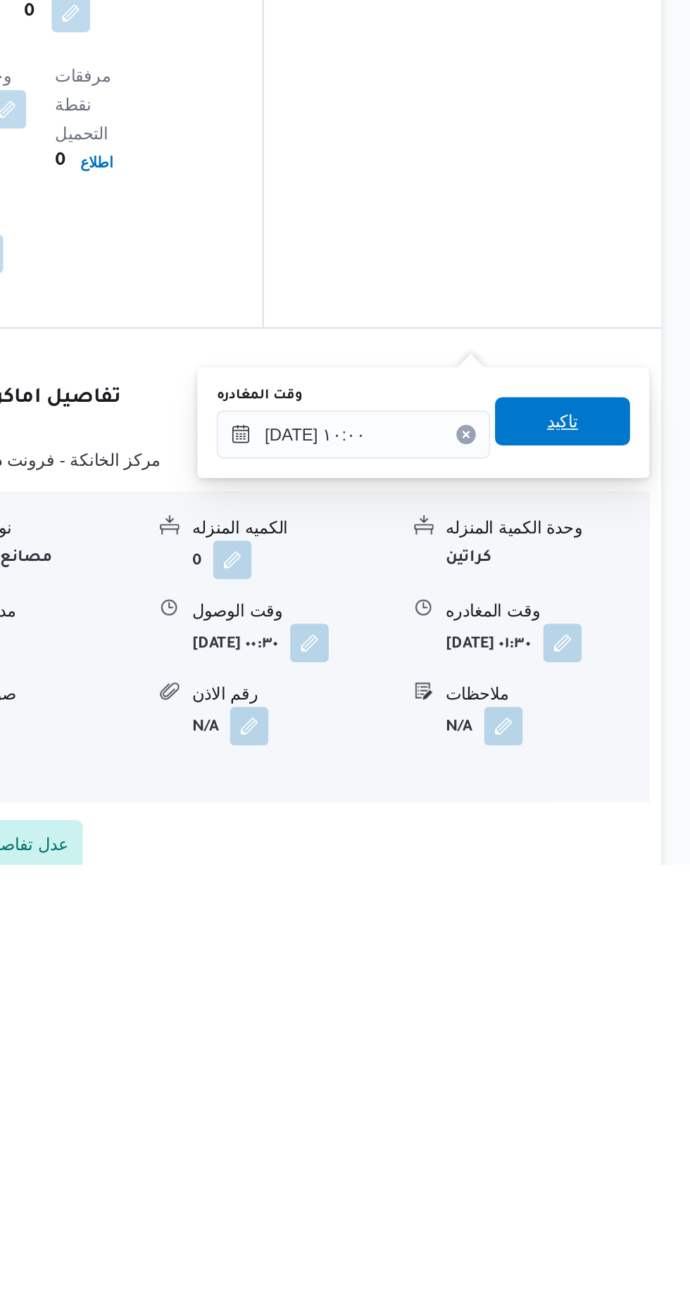
click at [640, 1049] on span "تاكيد" at bounding box center [615, 1057] width 79 height 28
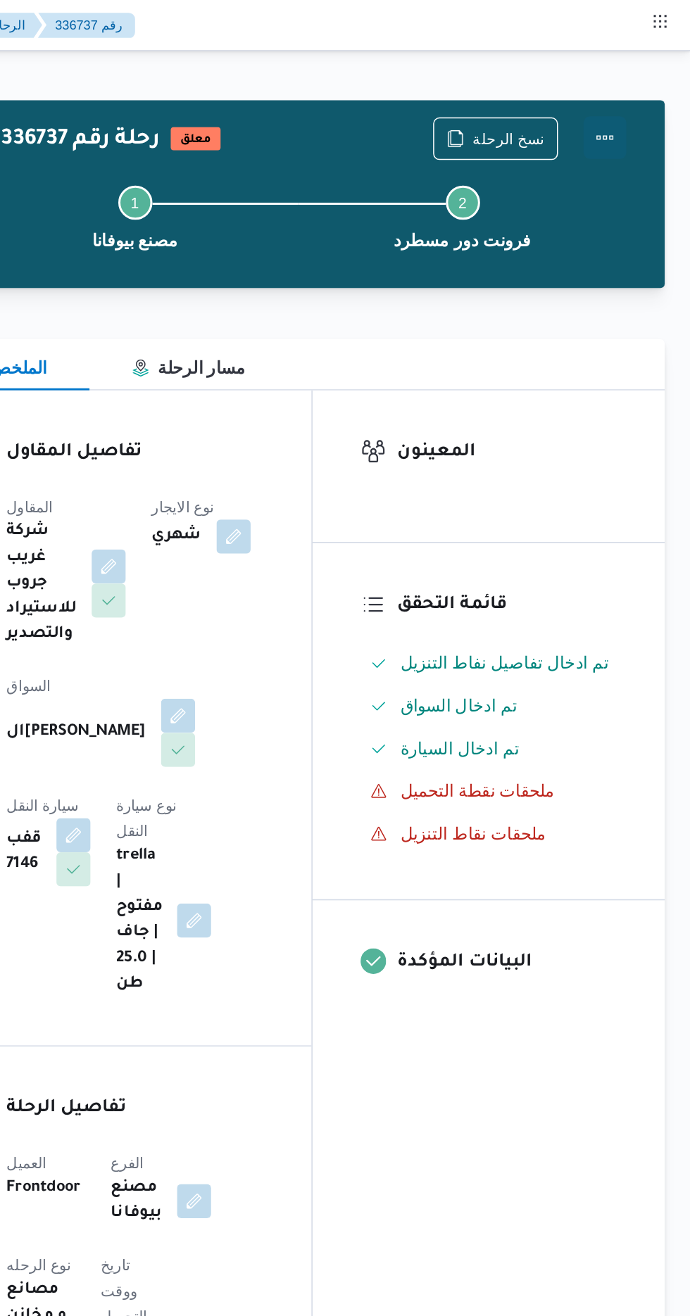
click at [643, 82] on button "Actions" at bounding box center [633, 91] width 28 height 28
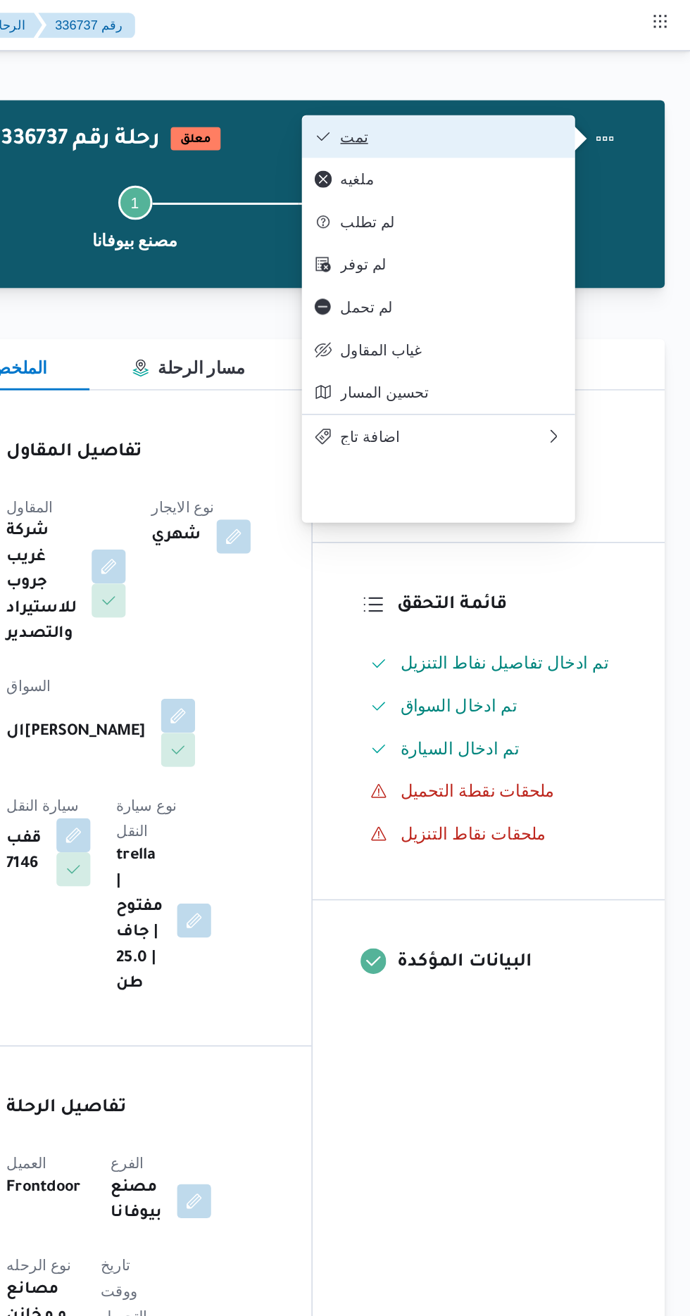
click at [574, 89] on span "تمت" at bounding box center [532, 89] width 146 height 11
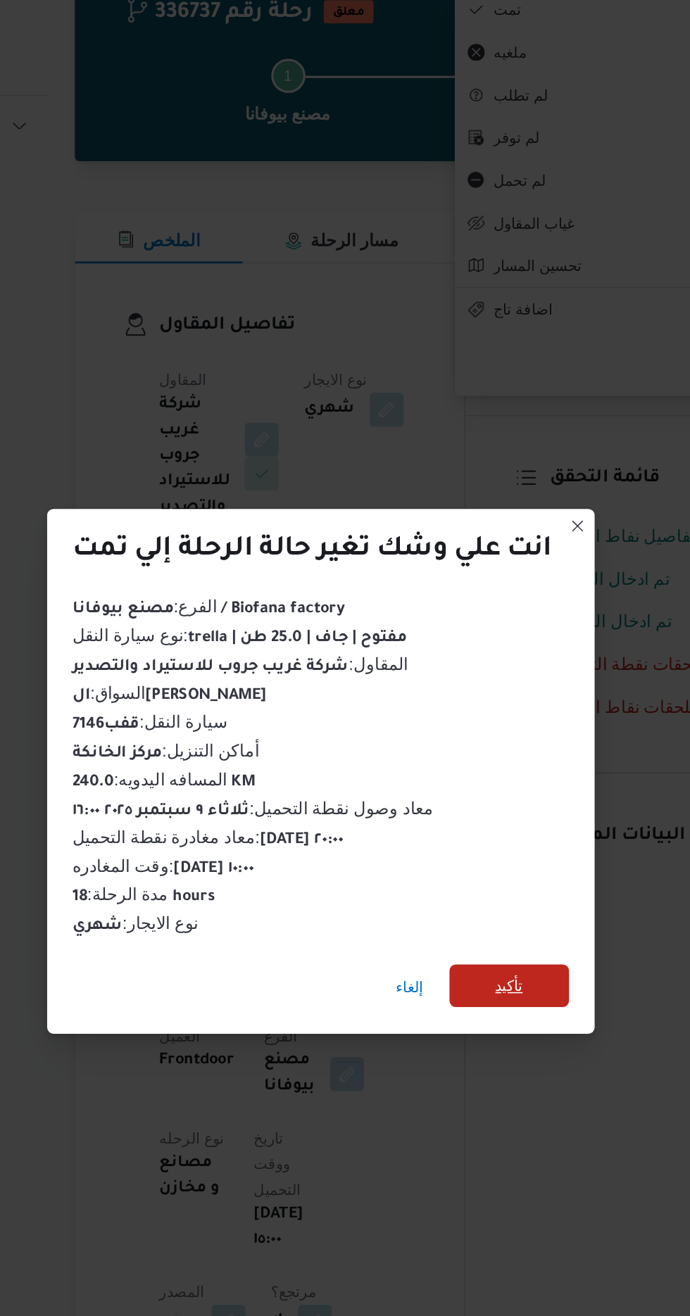
click at [481, 748] on span "تأكيد" at bounding box center [469, 734] width 79 height 28
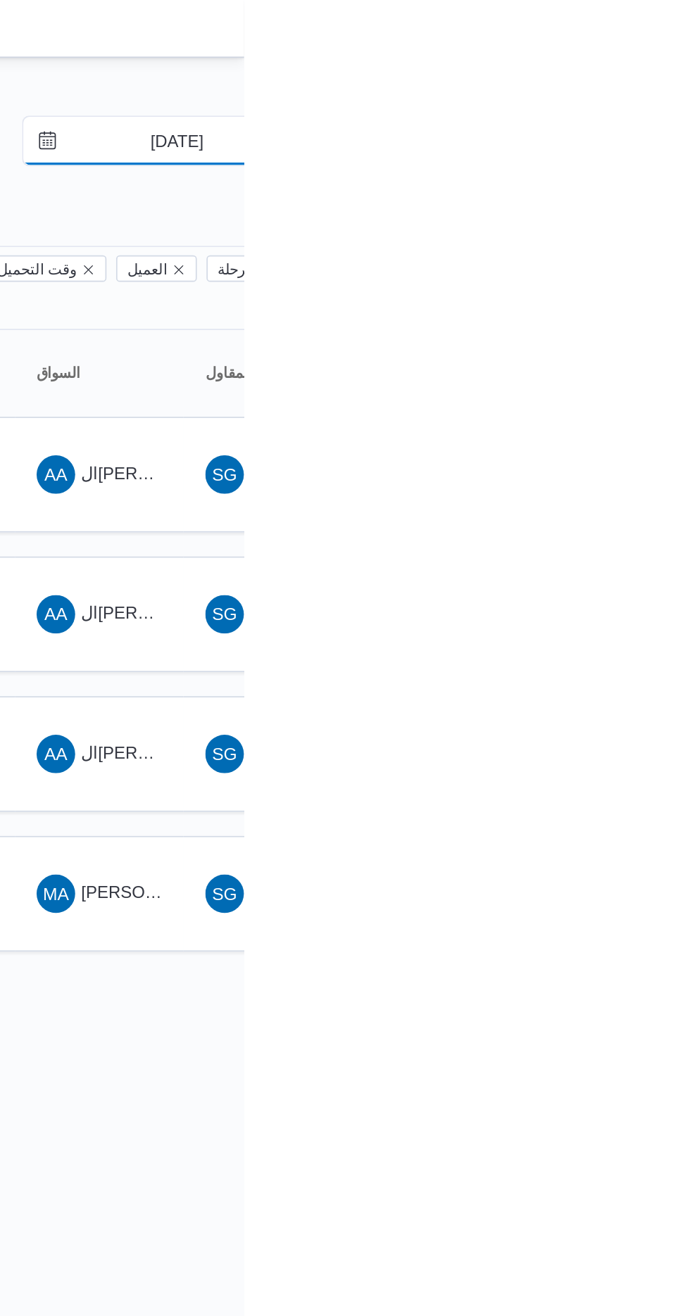
click at [652, 87] on input "[DATE]" at bounding box center [641, 82] width 160 height 28
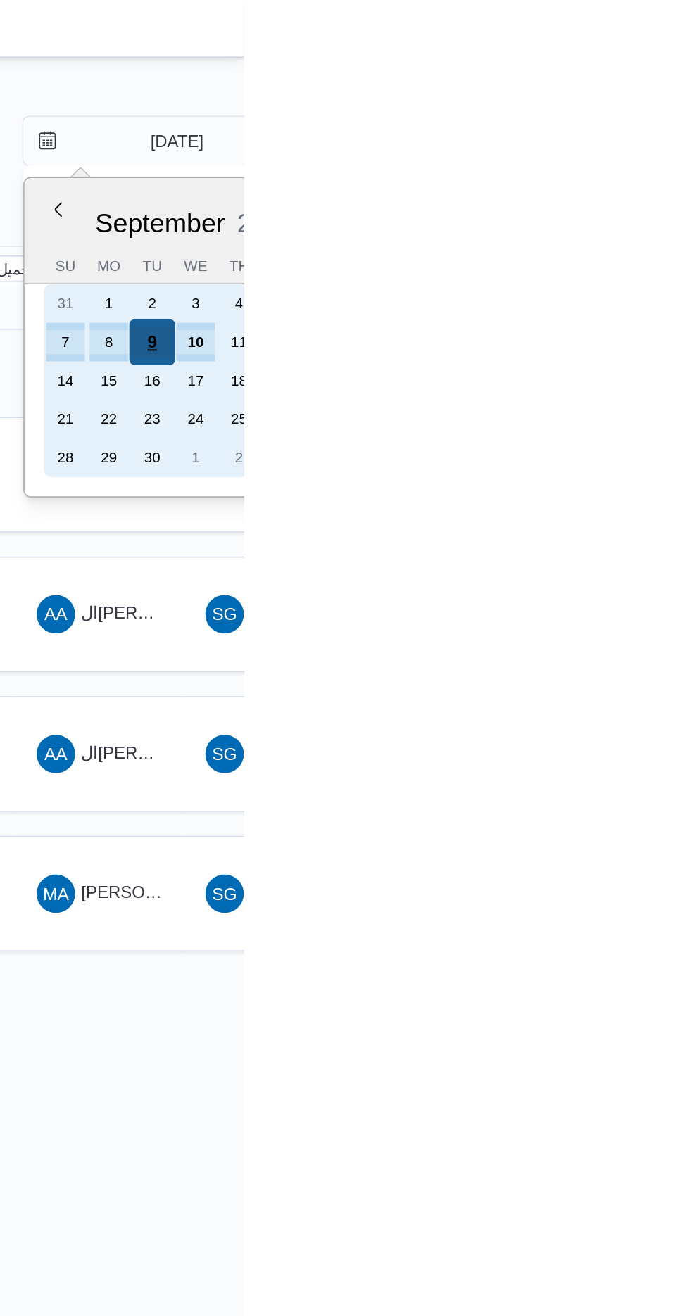
click at [635, 198] on div "9" at bounding box center [636, 199] width 27 height 27
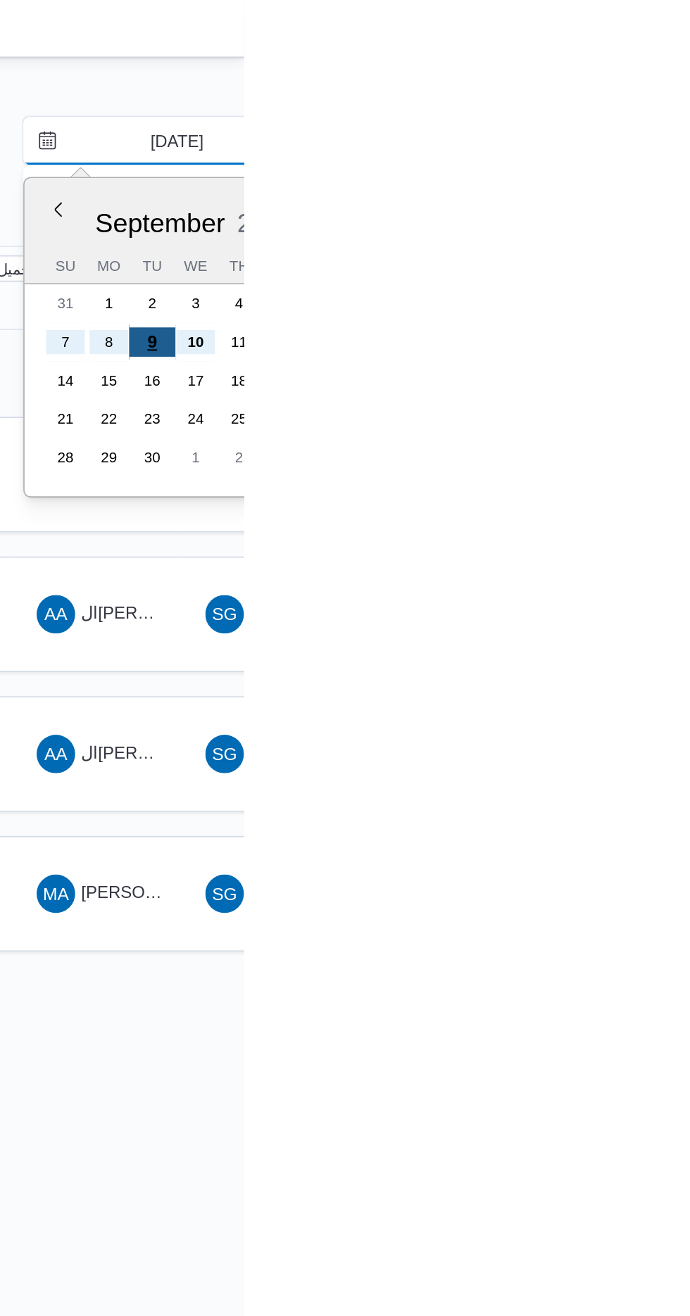
type input "[DATE]"
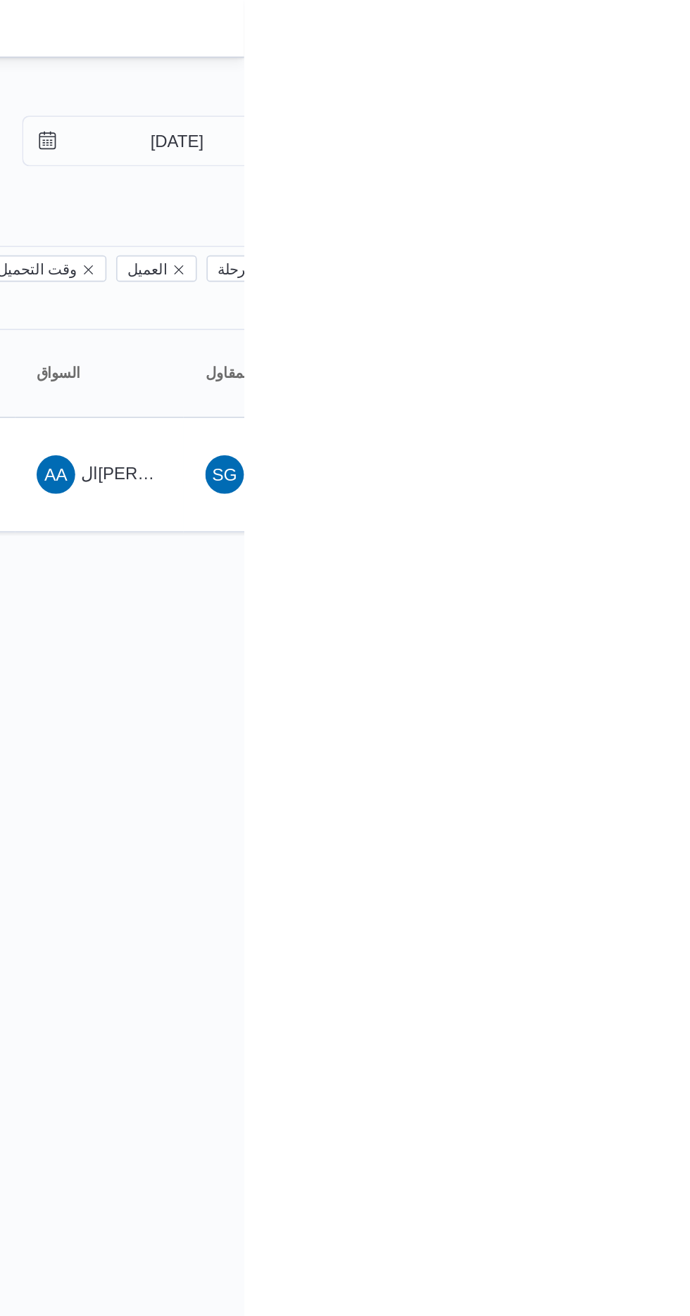
type input "[DATE]"
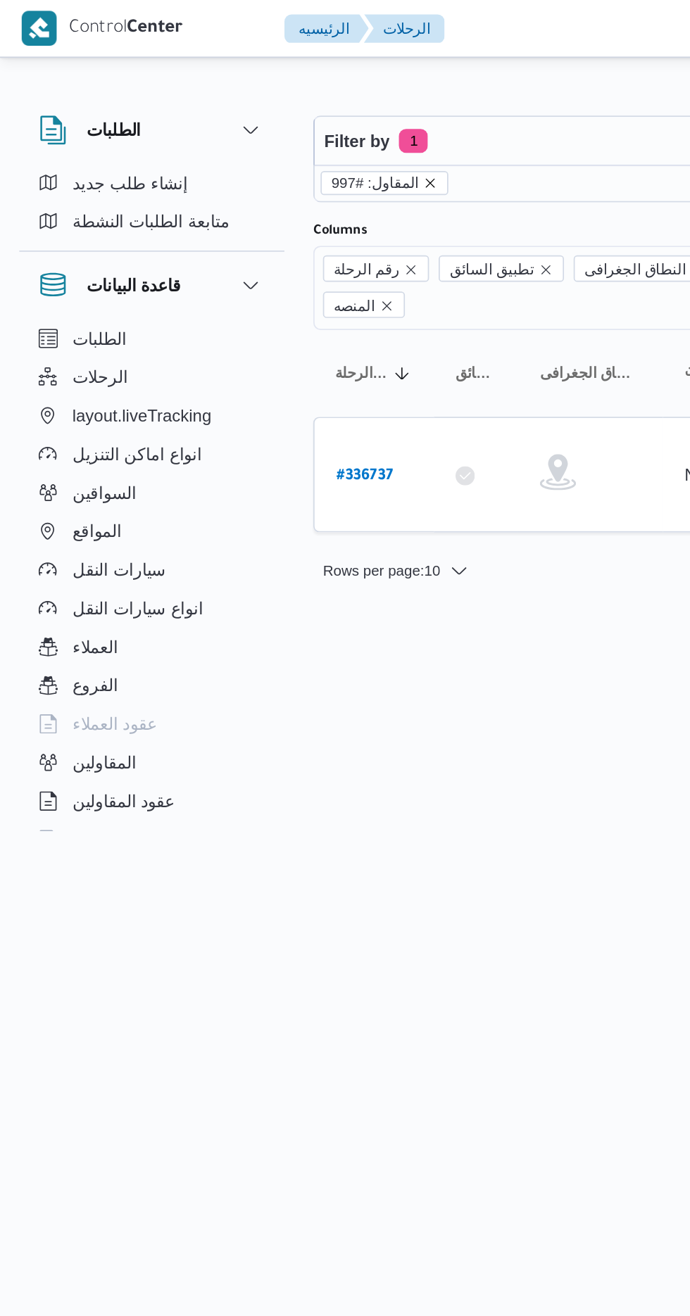
click at [249, 103] on icon "remove selected entity" at bounding box center [251, 107] width 8 height 8
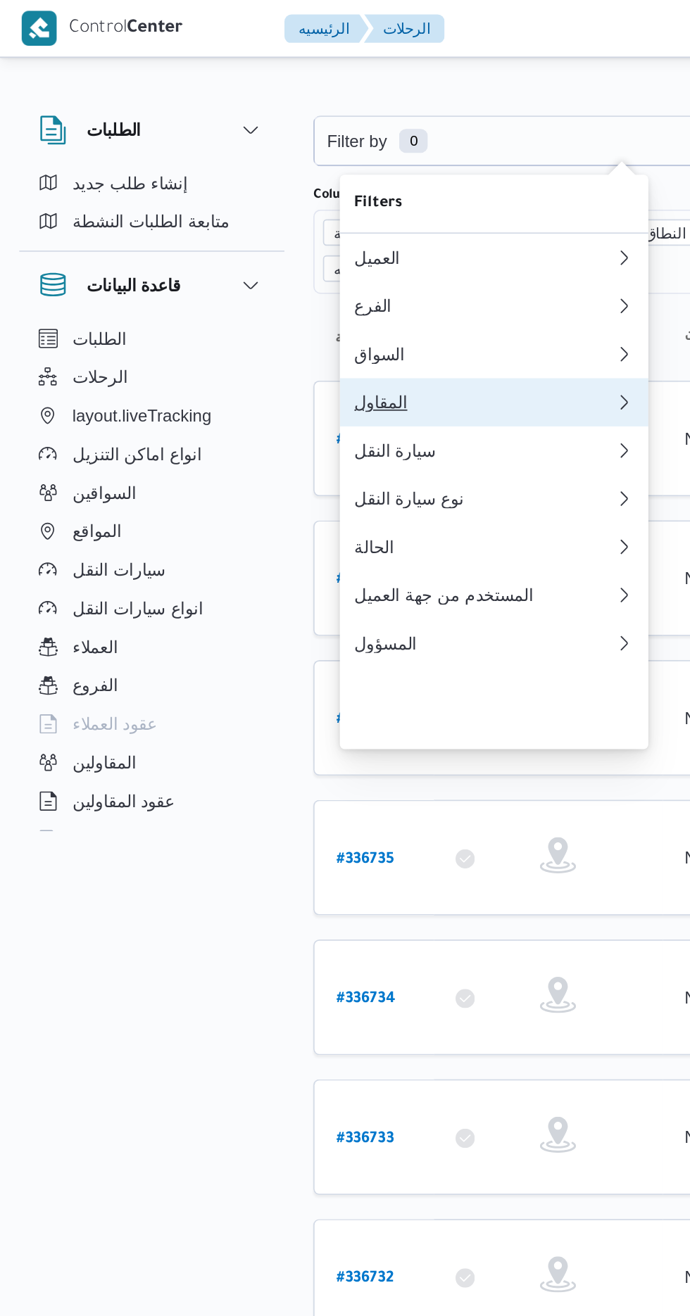
click at [220, 241] on div "المقاول" at bounding box center [280, 234] width 146 height 11
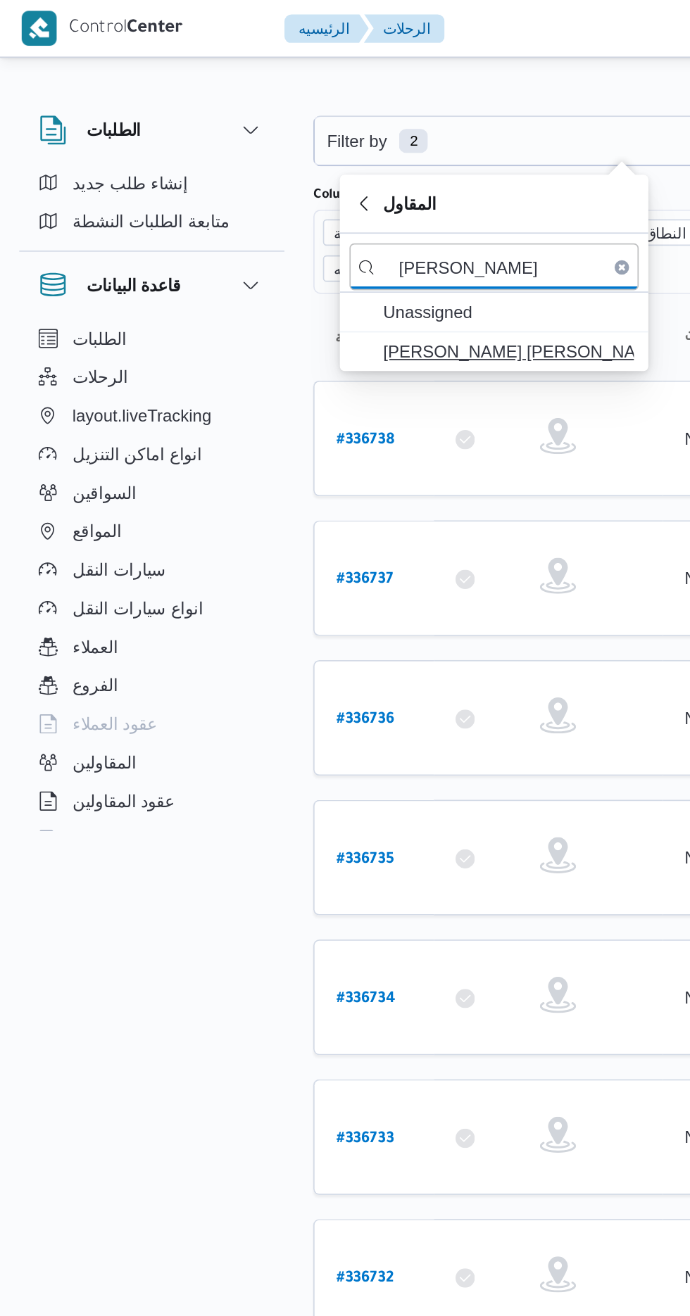
type input "[PERSON_NAME]"
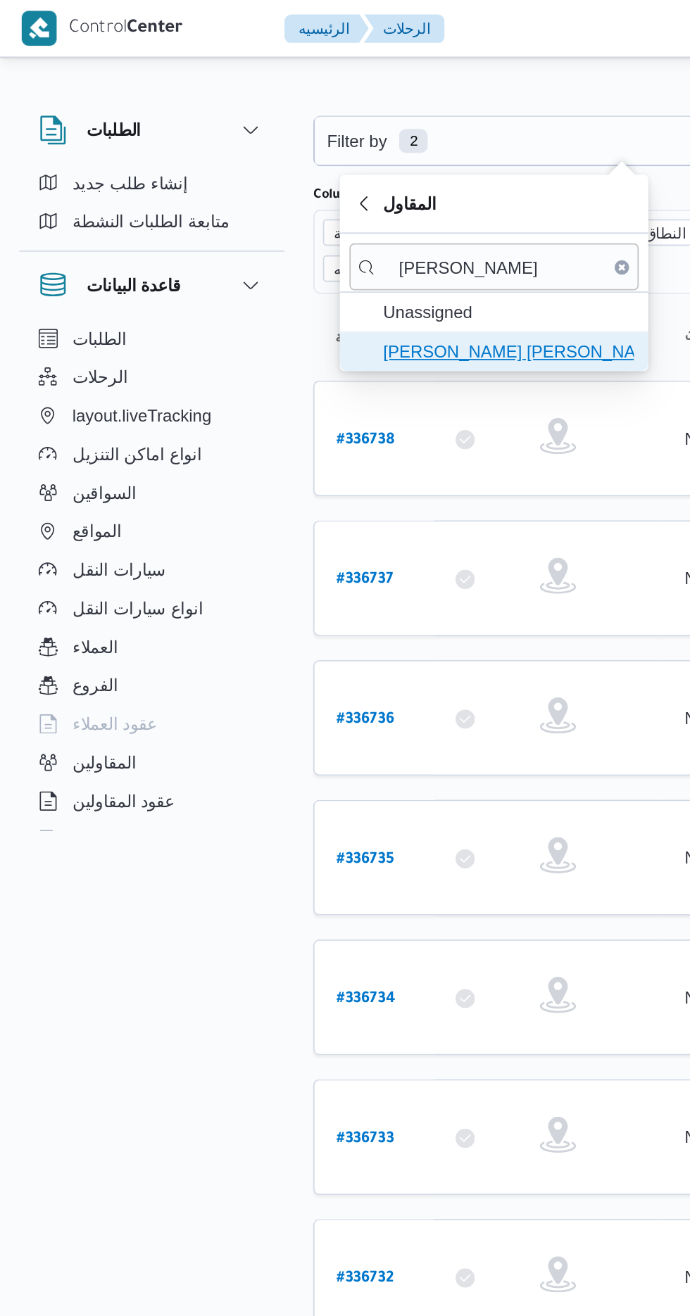
click at [311, 208] on span "[PERSON_NAME] [PERSON_NAME]" at bounding box center [297, 205] width 146 height 17
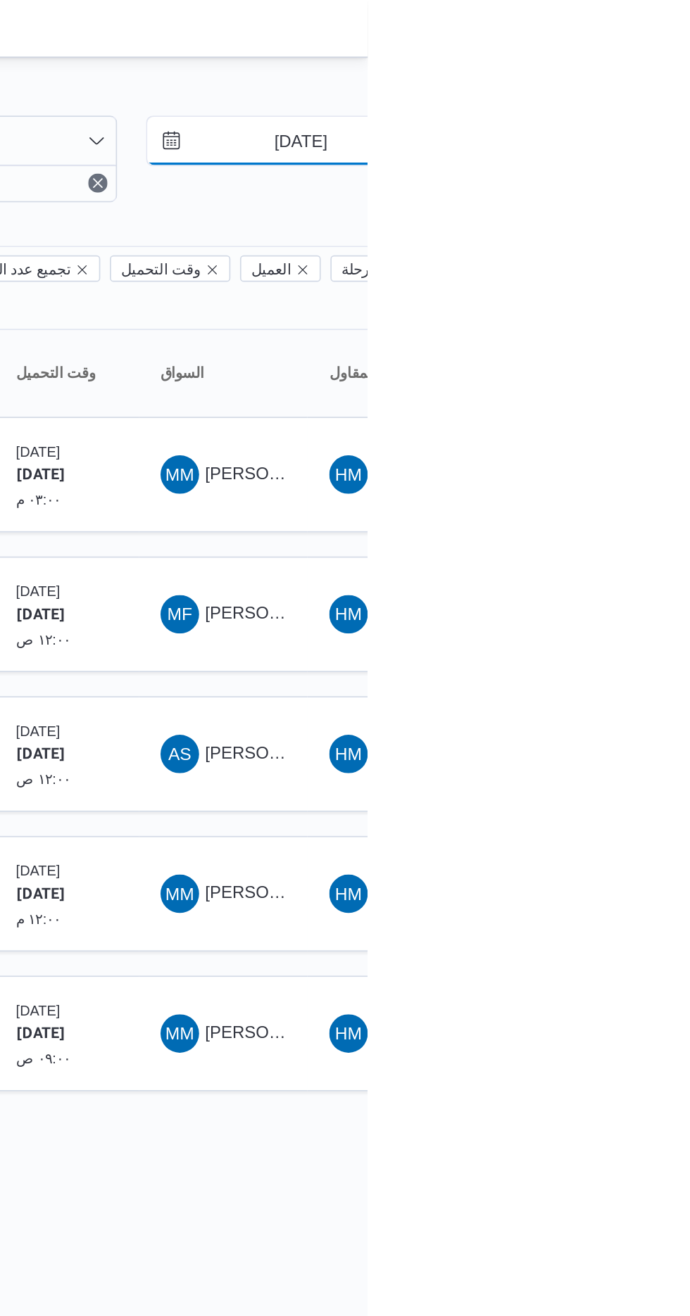
click at [647, 84] on input "[DATE]" at bounding box center [641, 82] width 160 height 28
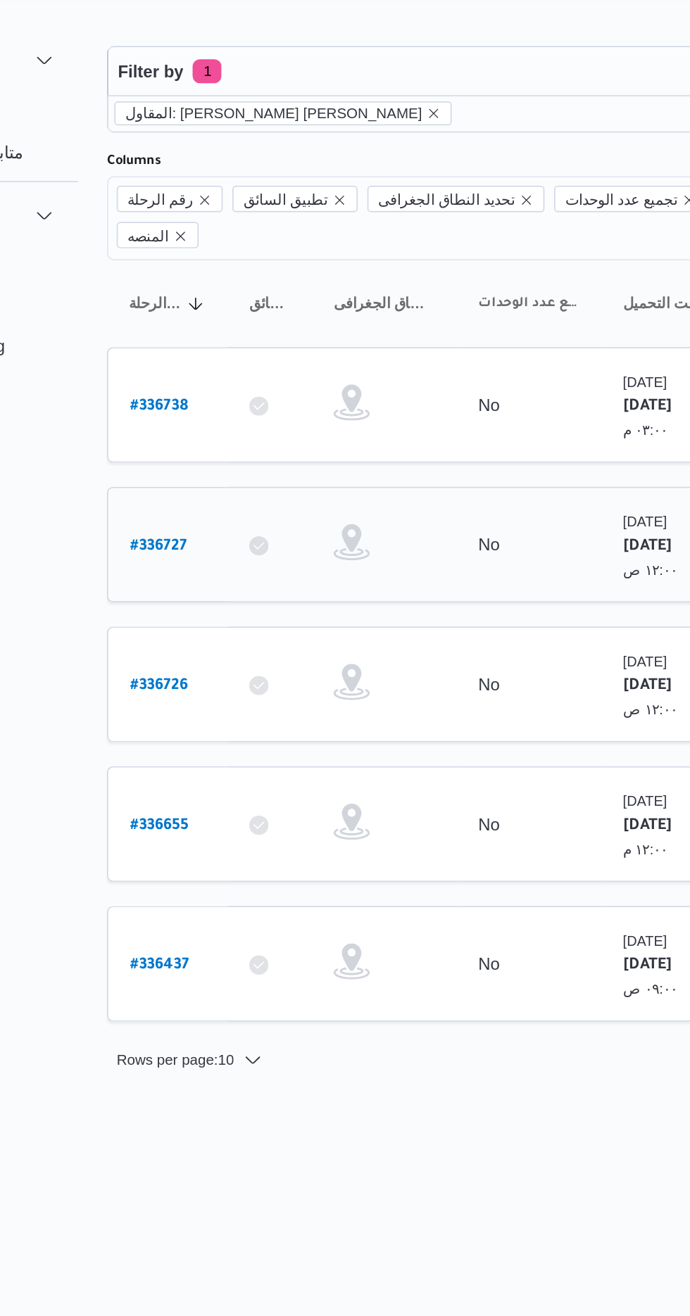
click at [212, 355] on b "# 336727" at bounding box center [212, 360] width 33 height 10
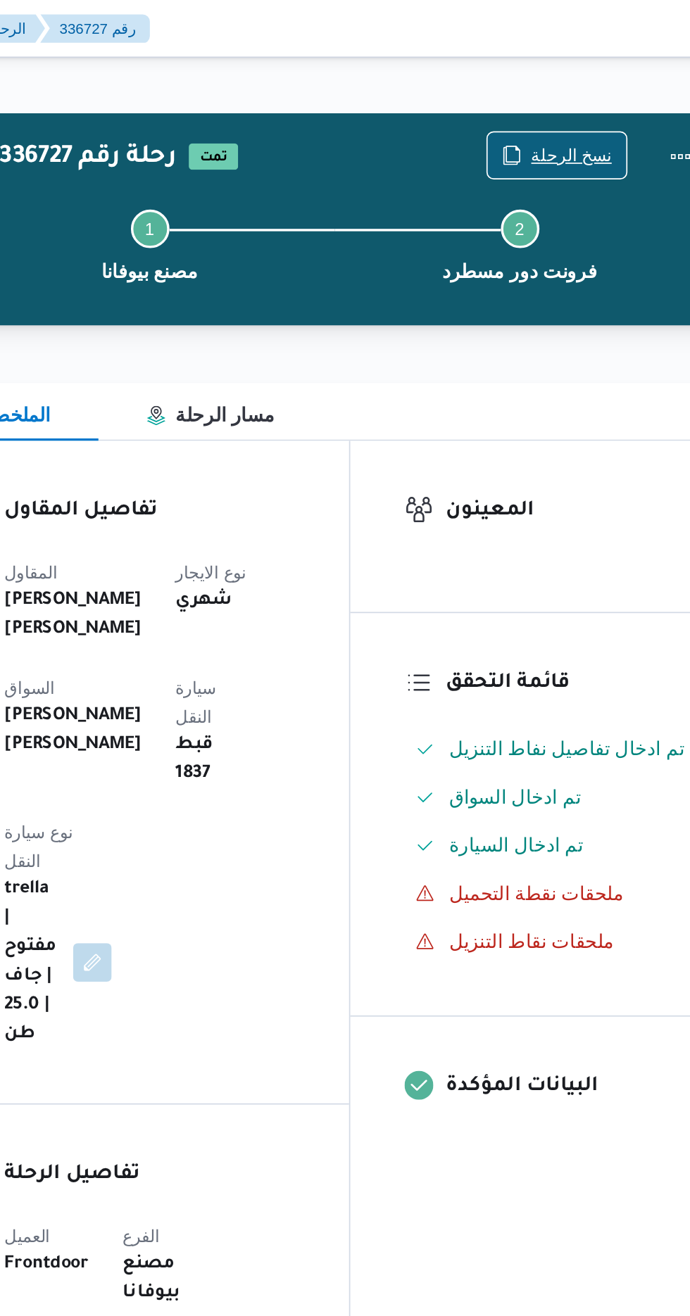
click at [562, 84] on span "نسخ الرحلة" at bounding box center [569, 90] width 47 height 17
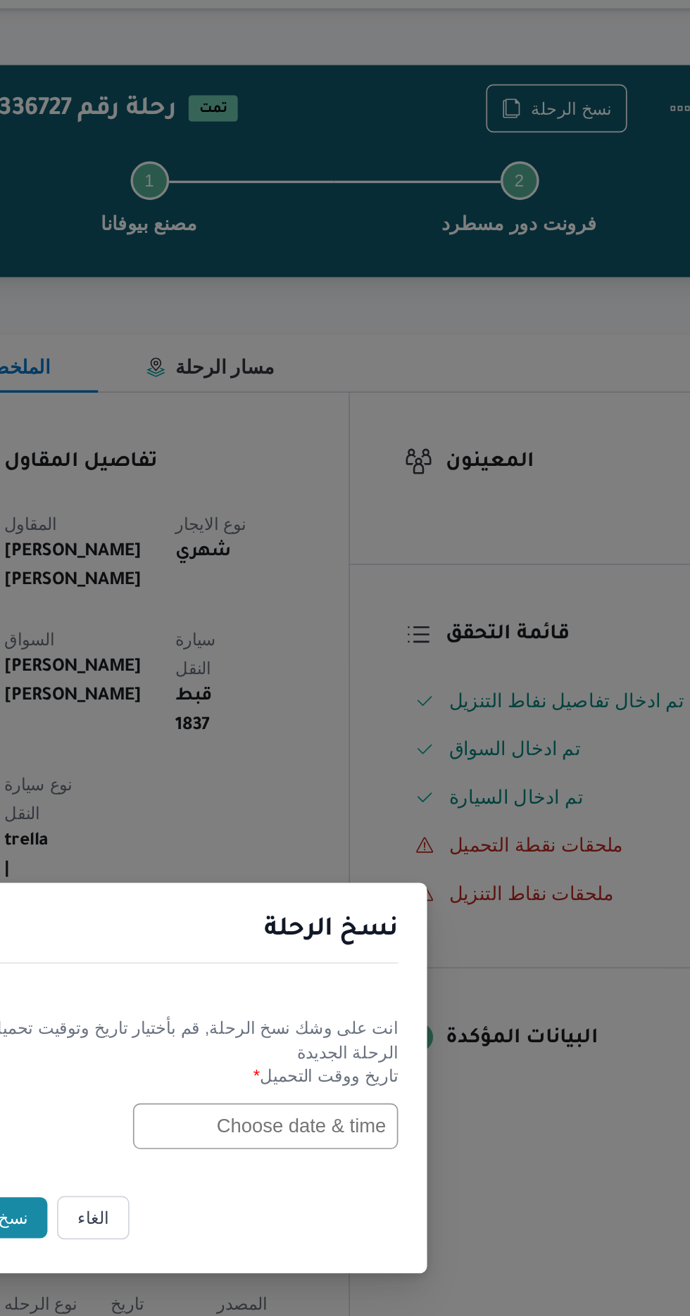
click at [418, 677] on input "text" at bounding box center [391, 686] width 155 height 27
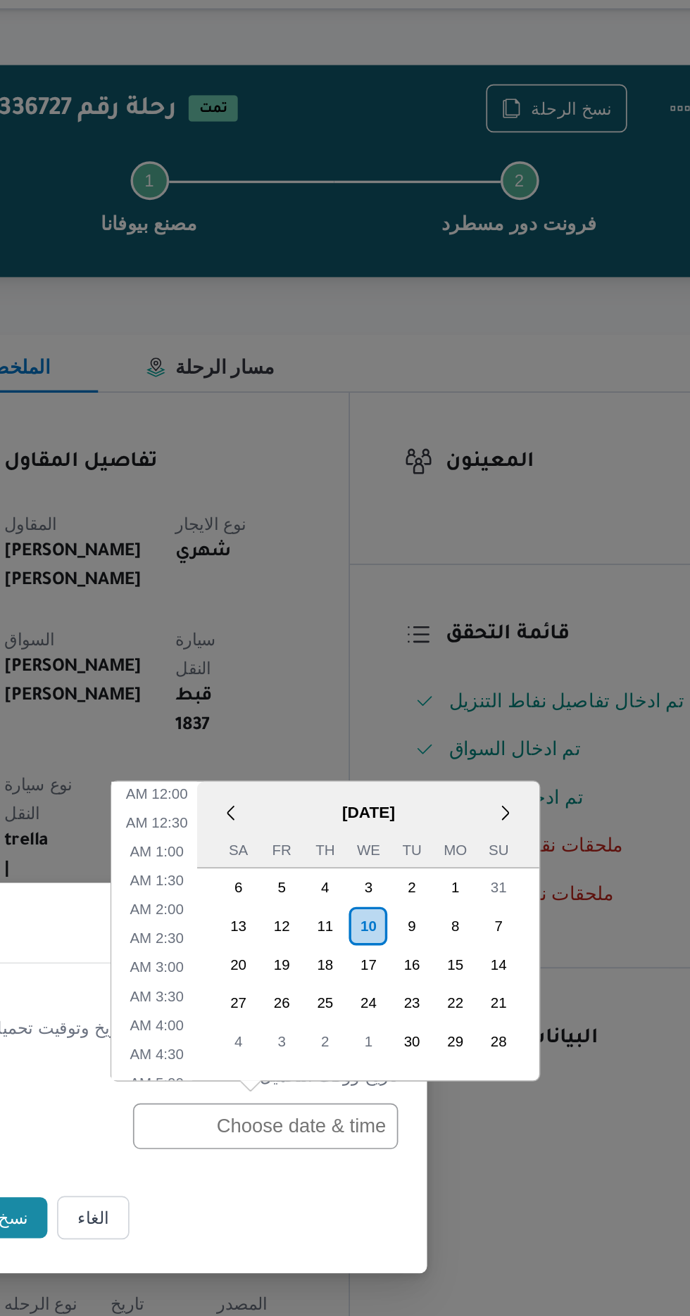
scroll to position [511, 0]
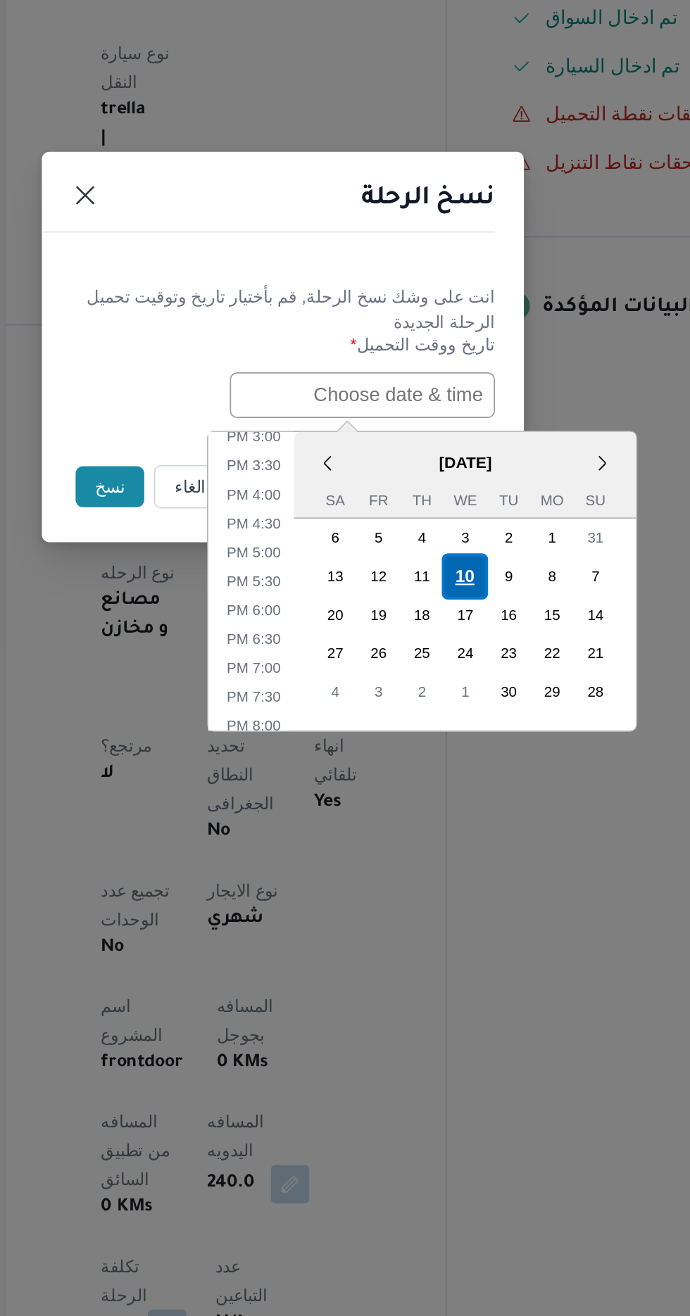
click at [451, 787] on div "10" at bounding box center [451, 791] width 27 height 27
type input "[DATE] 12:00AM"
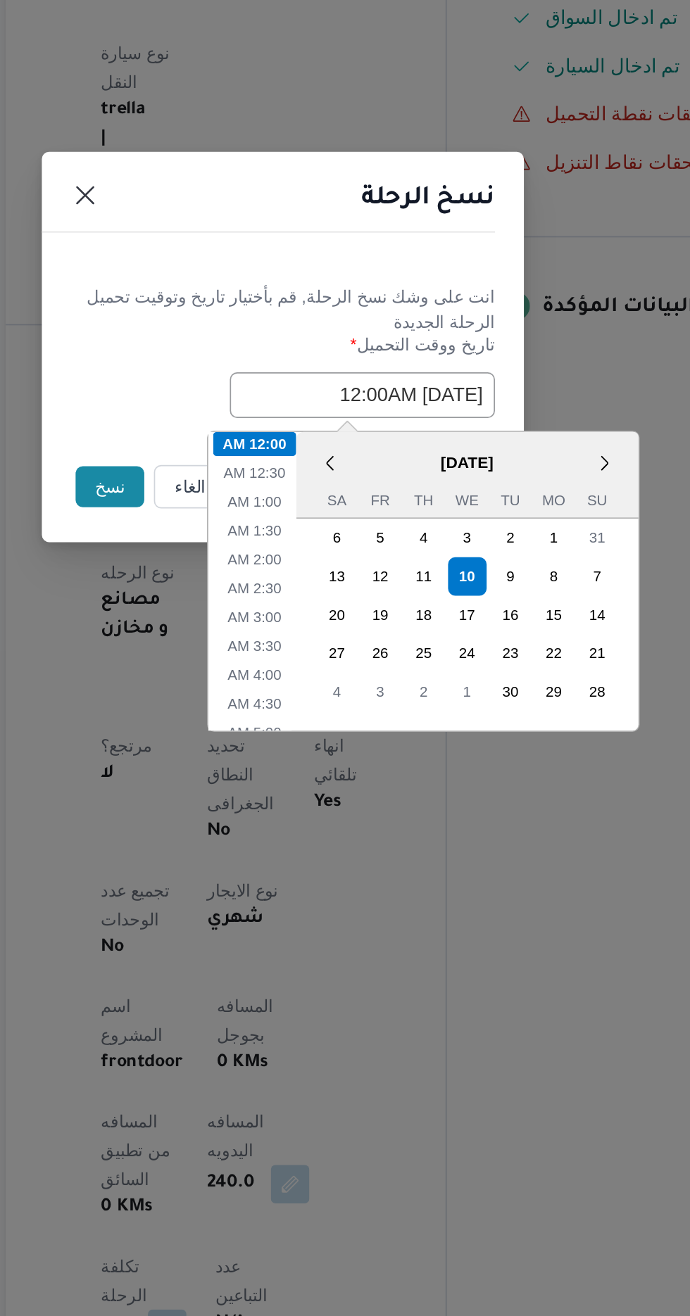
click at [232, 728] on button "نسخ" at bounding box center [244, 740] width 40 height 24
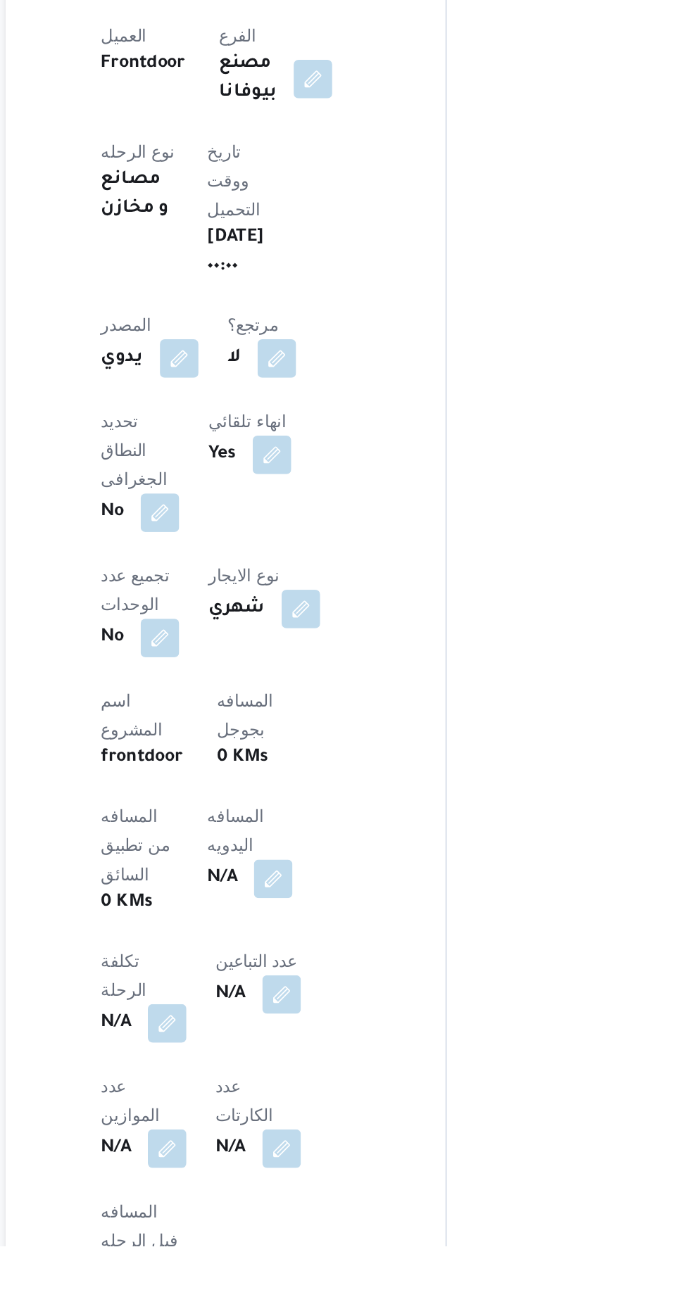
scroll to position [175, 0]
click at [328, 1089] on button "button" at bounding box center [339, 1100] width 23 height 23
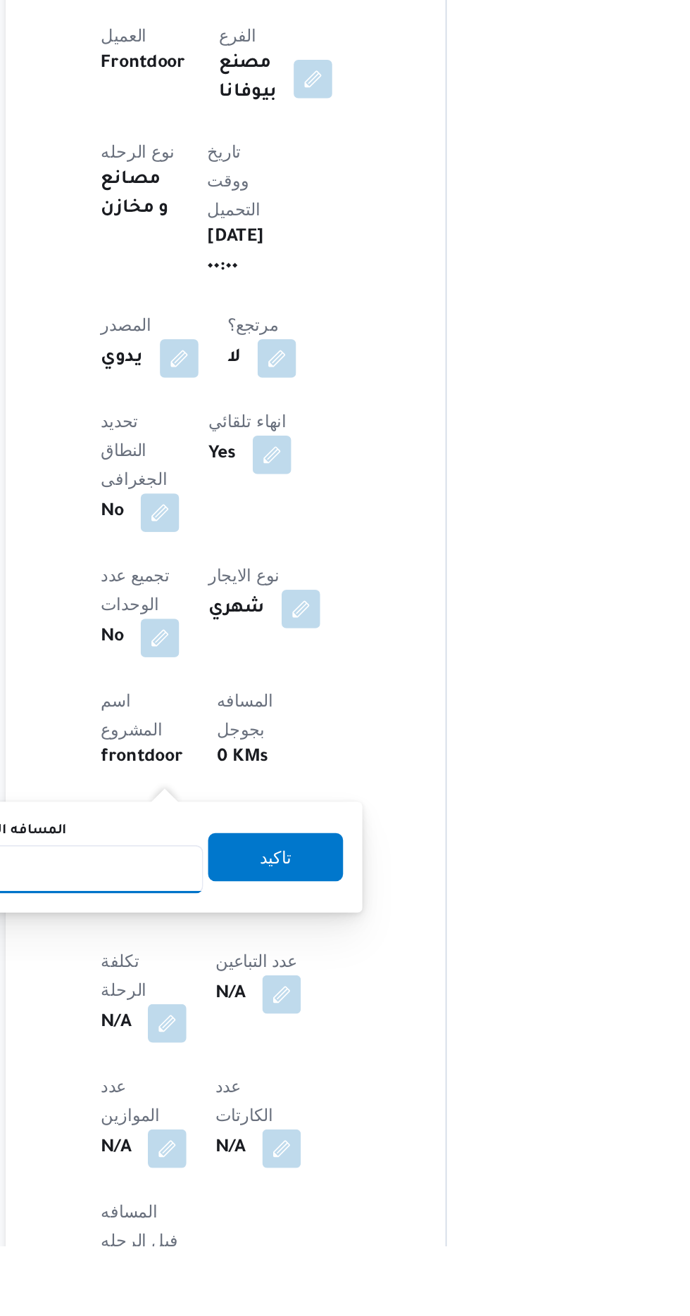
click at [263, 1092] on input "المسافه اليدويه" at bounding box center [228, 1096] width 140 height 28
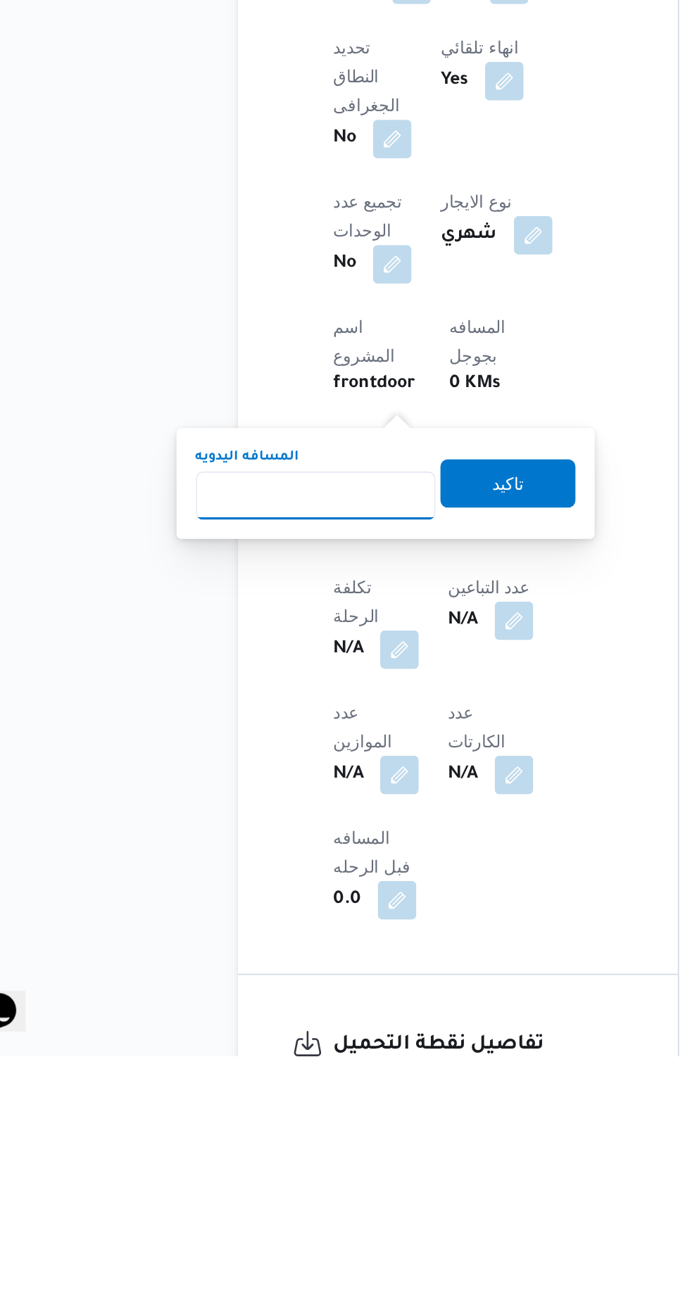
scroll to position [282, 0]
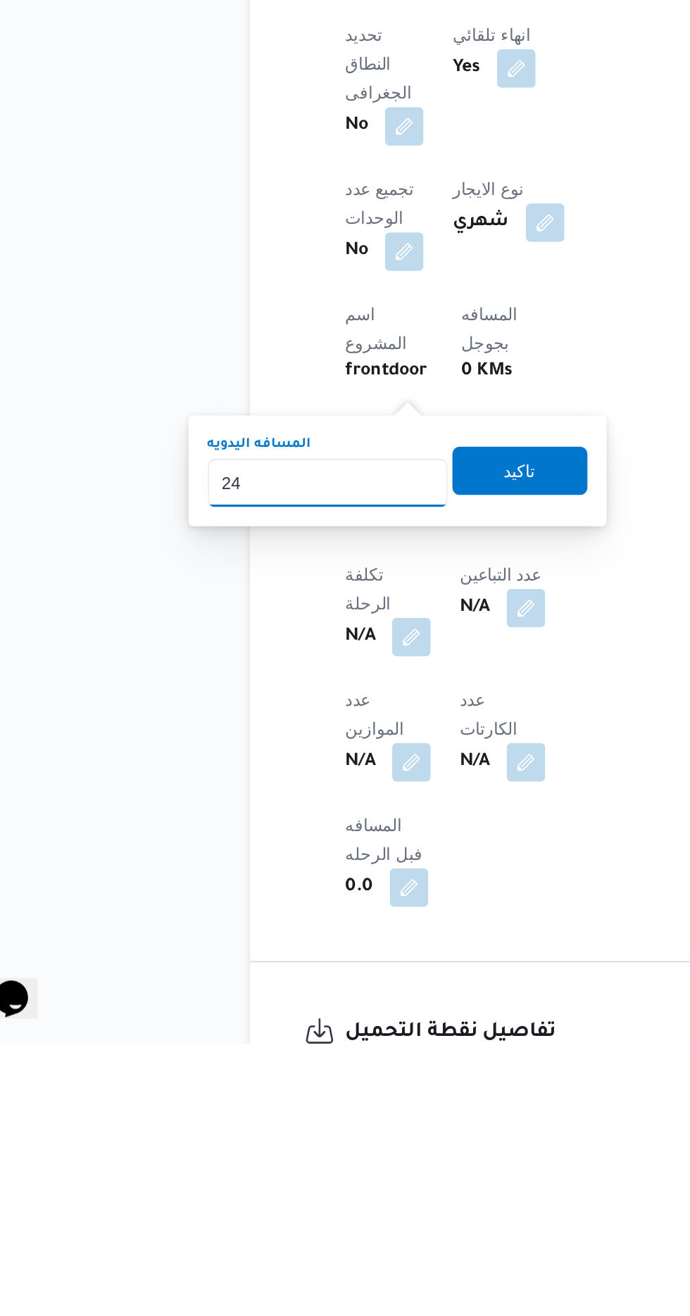
type input "248"
click at [350, 986] on span "تاكيد" at bounding box center [340, 981] width 18 height 17
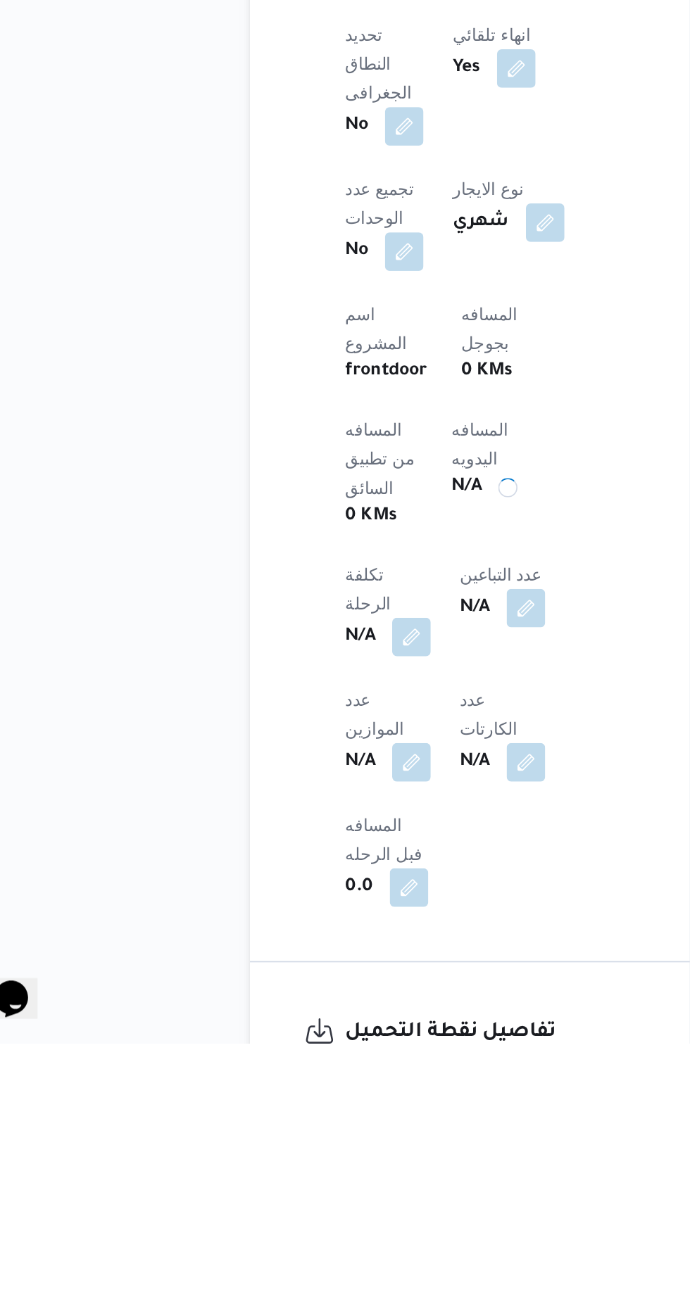
scroll to position [283, 0]
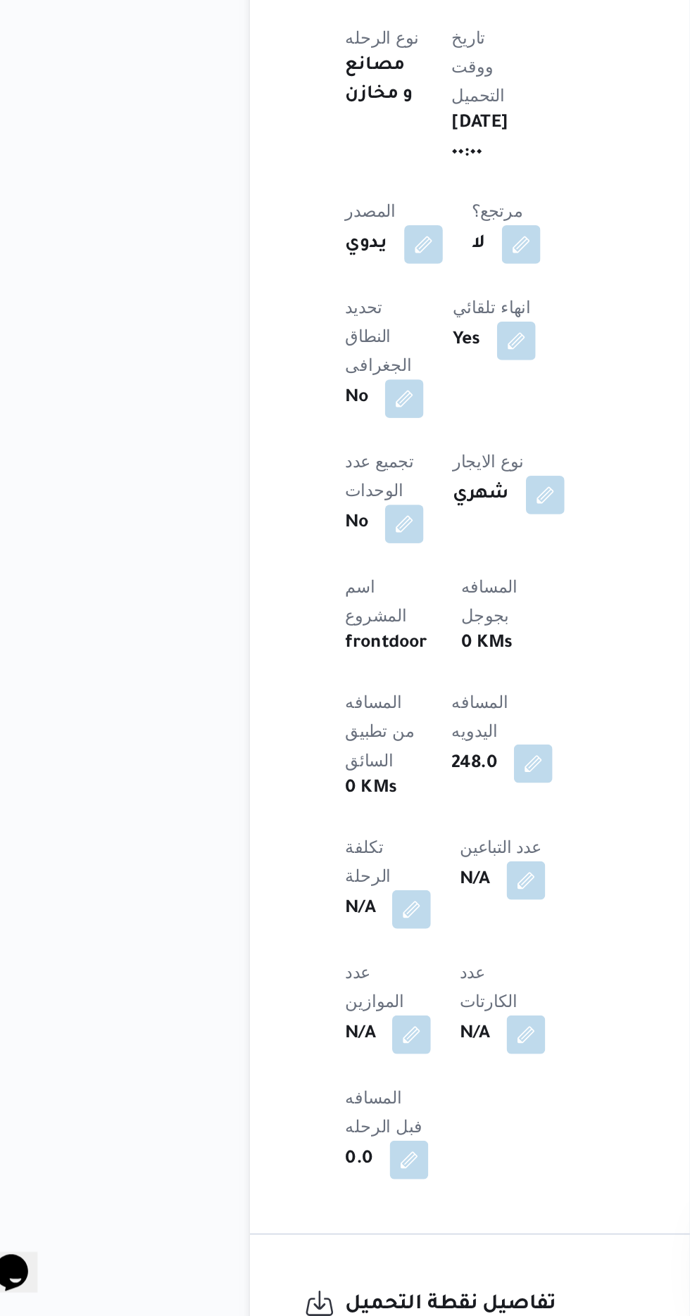
click at [337, 982] on button "button" at bounding box center [348, 993] width 23 height 23
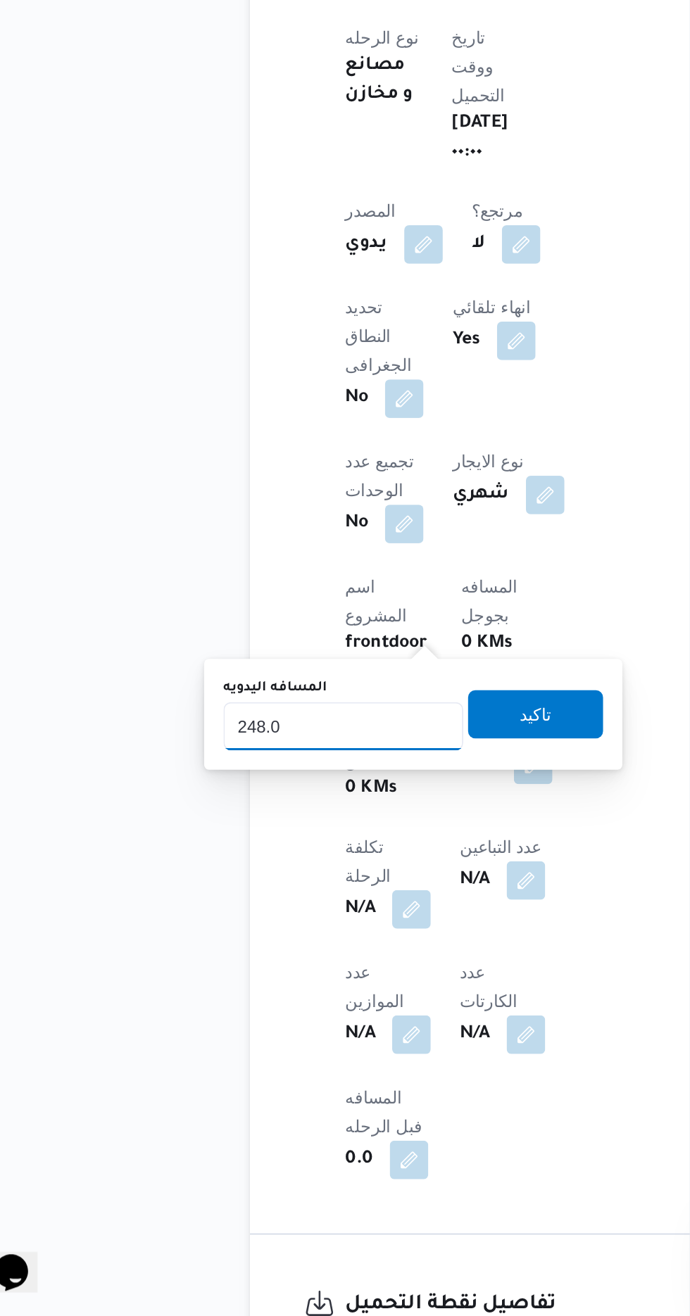
click at [267, 968] on input "248.0" at bounding box center [237, 971] width 140 height 28
type input "240"
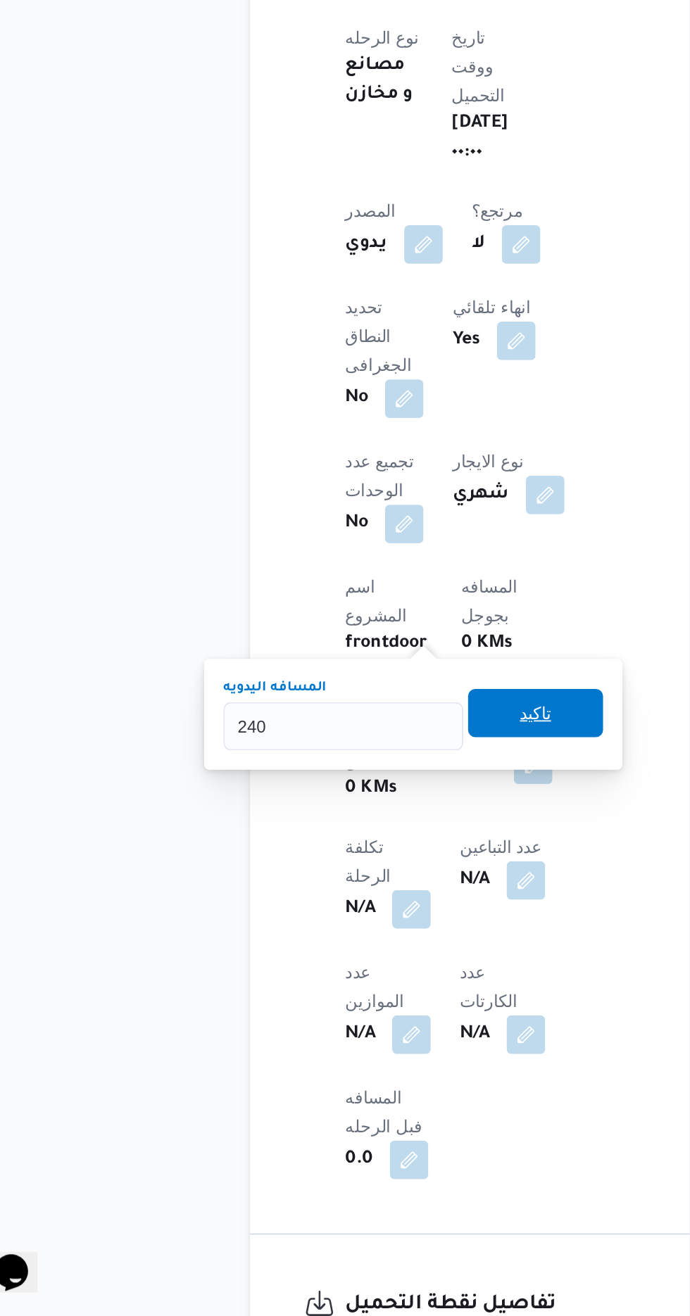
click at [359, 968] on span "تاكيد" at bounding box center [350, 963] width 18 height 17
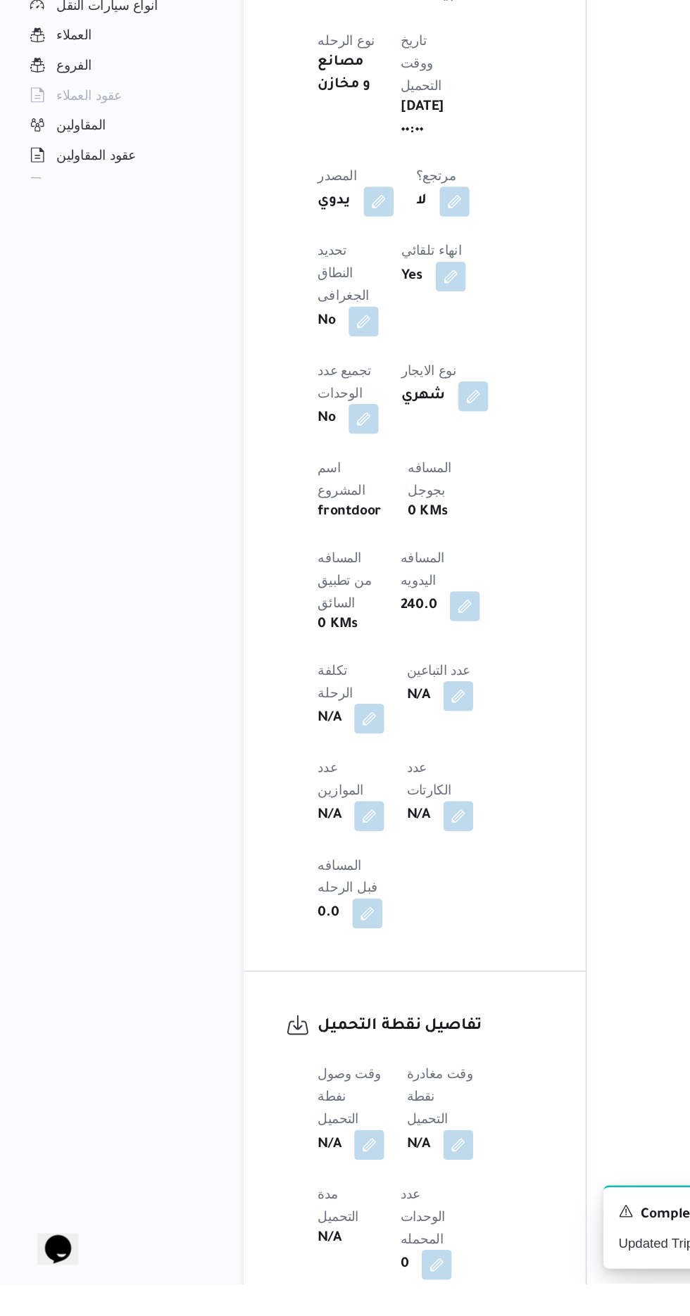
scroll to position [470, 0]
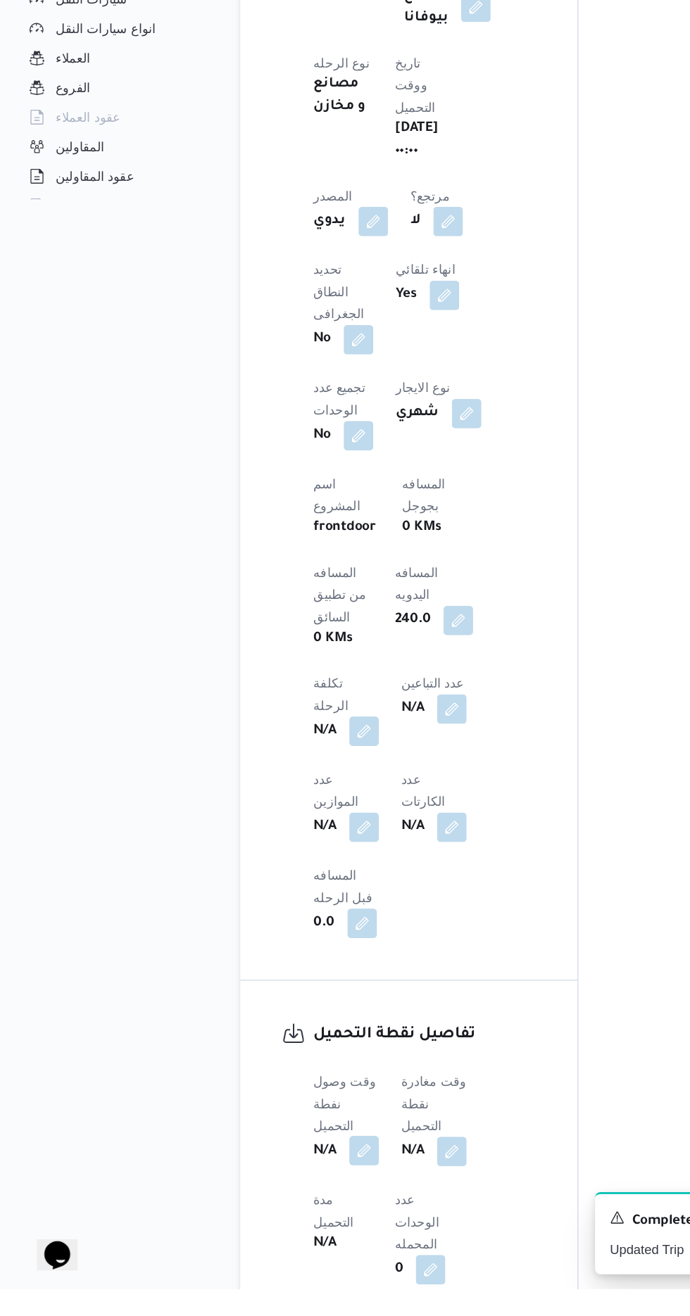
click at [285, 1199] on button "button" at bounding box center [277, 1210] width 23 height 23
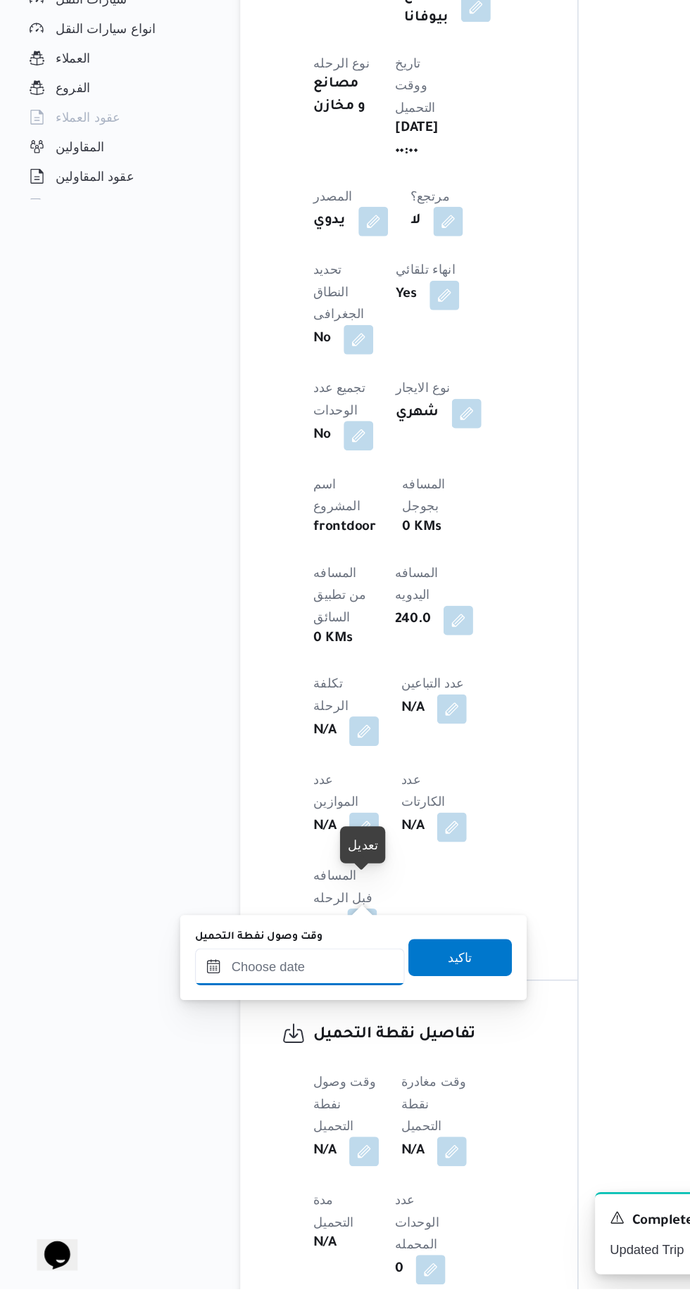
click at [264, 1069] on input "وقت وصول نفطة التحميل" at bounding box center [228, 1070] width 160 height 28
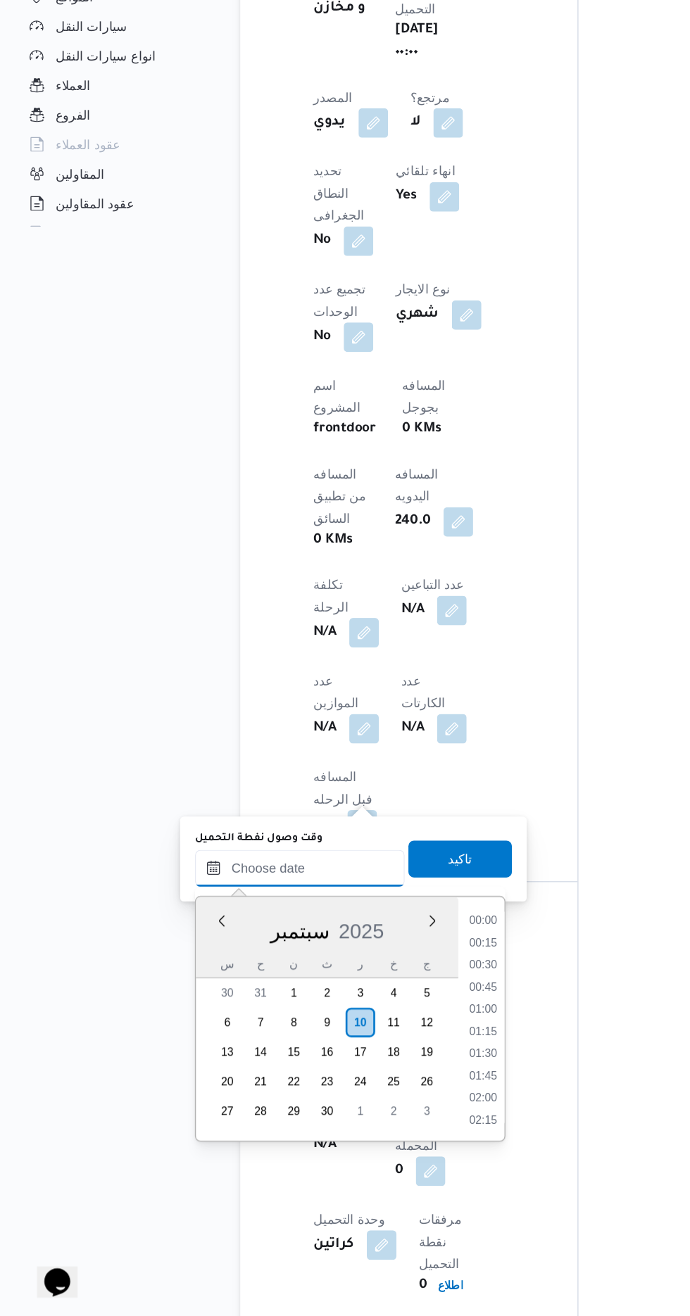
scroll to position [1096, 0]
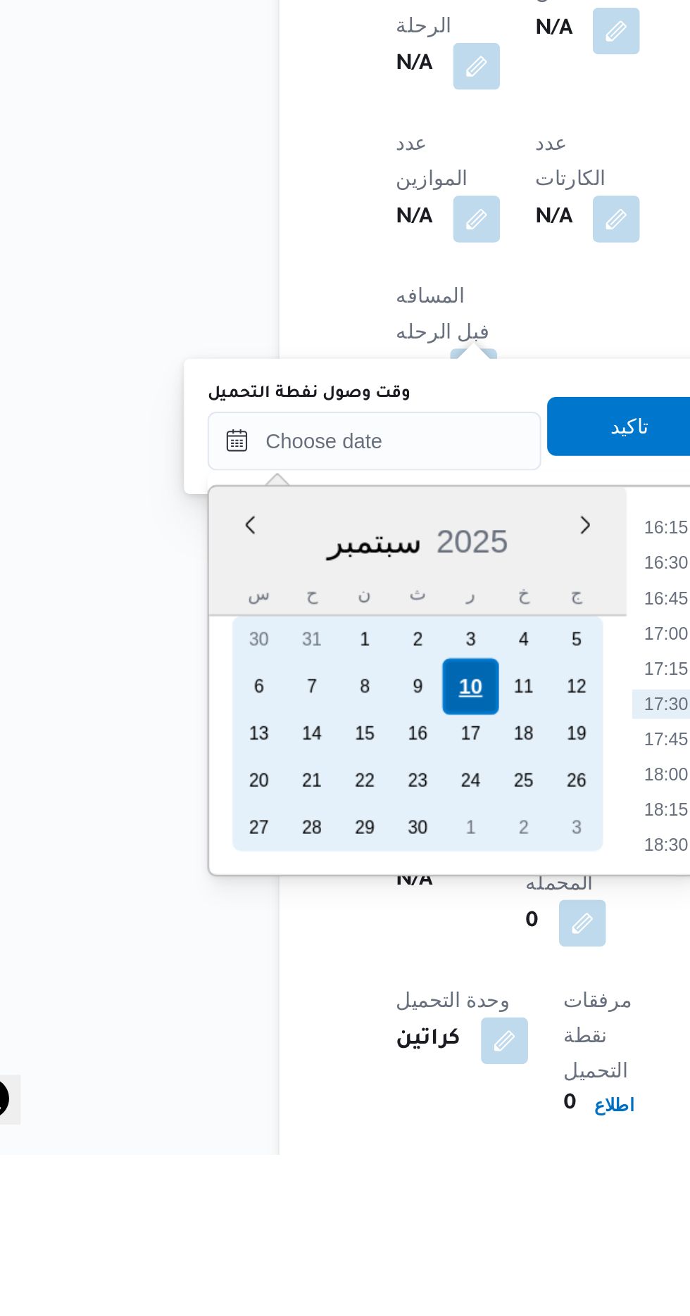
click at [275, 1091] on div "10" at bounding box center [273, 1092] width 27 height 27
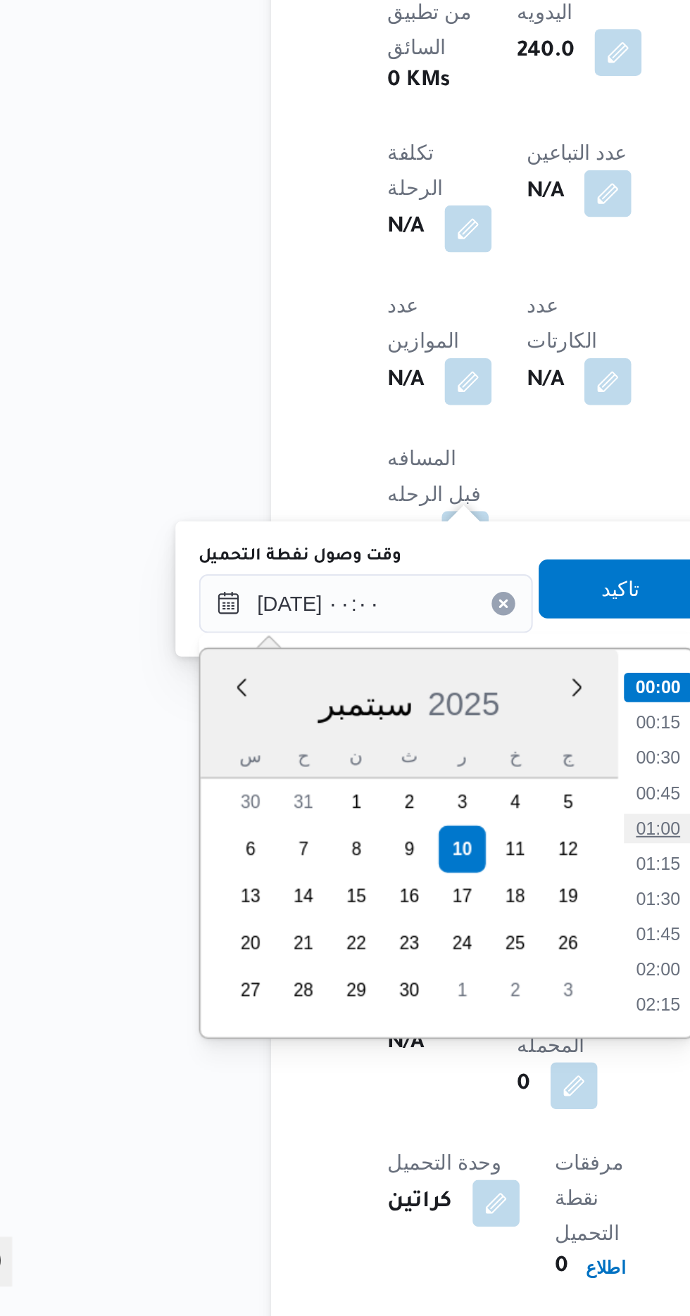
click at [369, 1080] on li "01:00" at bounding box center [368, 1082] width 32 height 14
type input "[DATE] ٠١:٠٠"
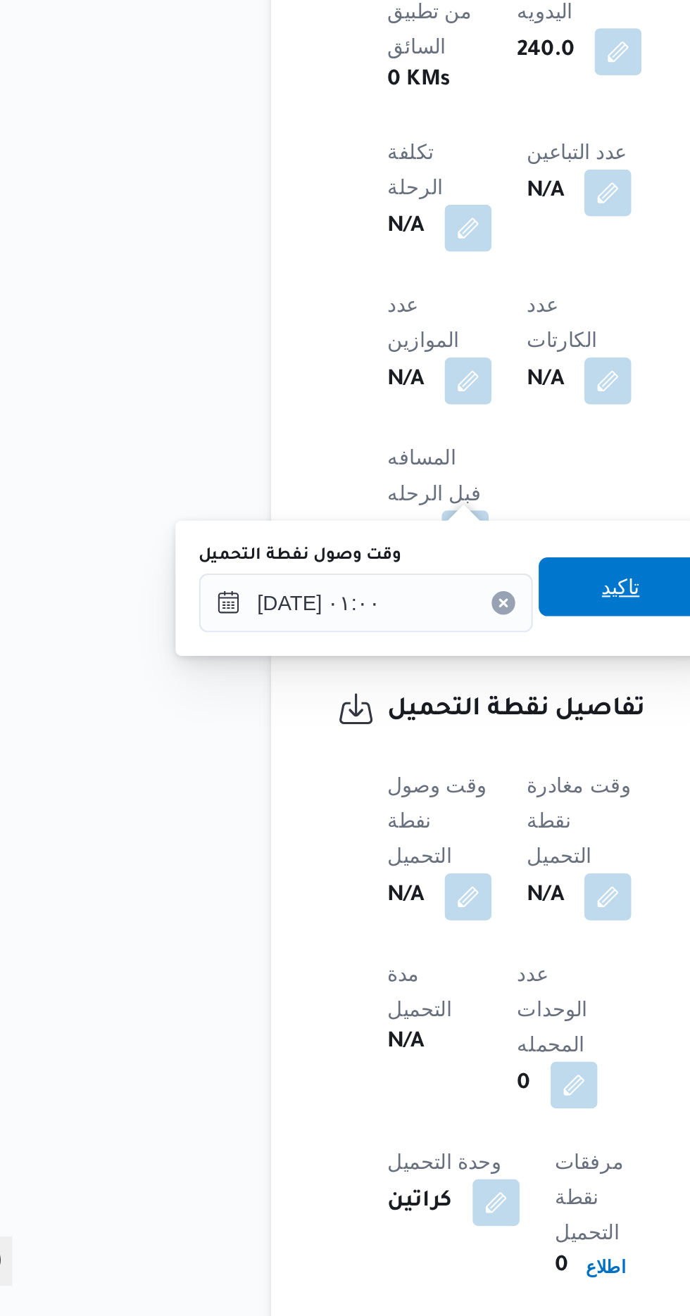
click at [350, 964] on span "تاكيد" at bounding box center [350, 967] width 79 height 28
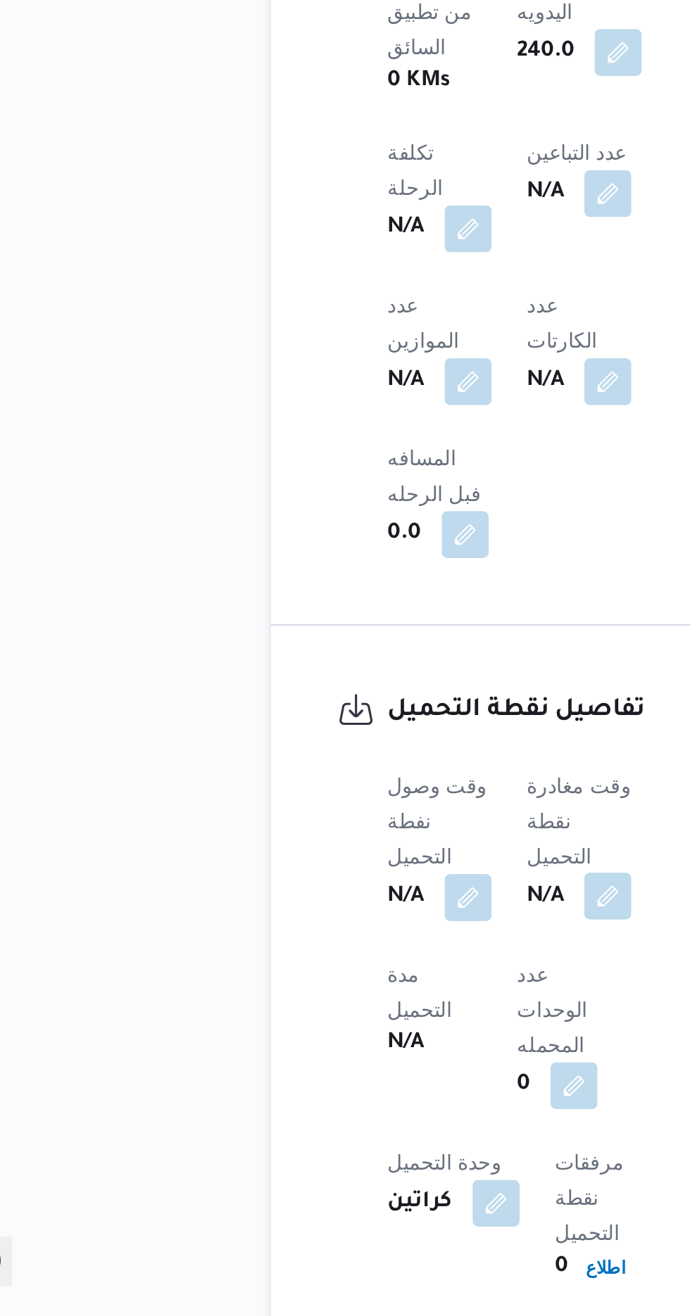
click at [345, 1103] on button "button" at bounding box center [344, 1114] width 23 height 23
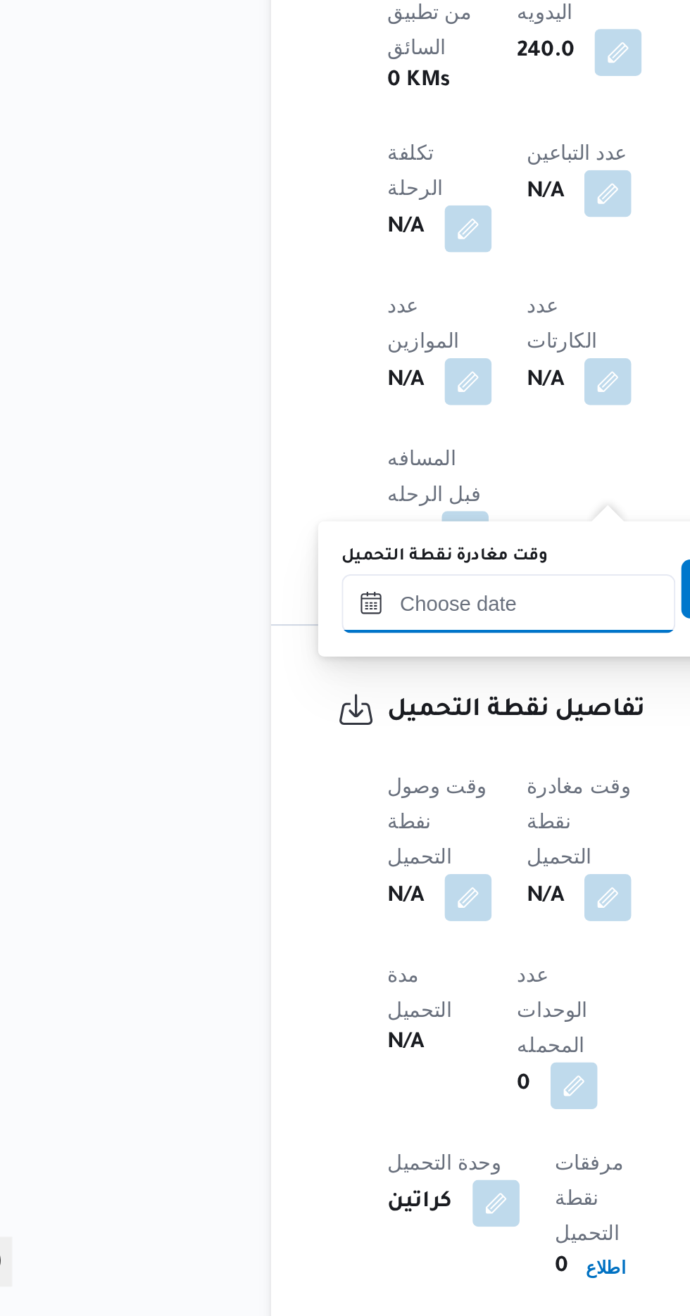
click at [309, 975] on input "وقت مغادرة نقطة التحميل" at bounding box center [297, 975] width 160 height 28
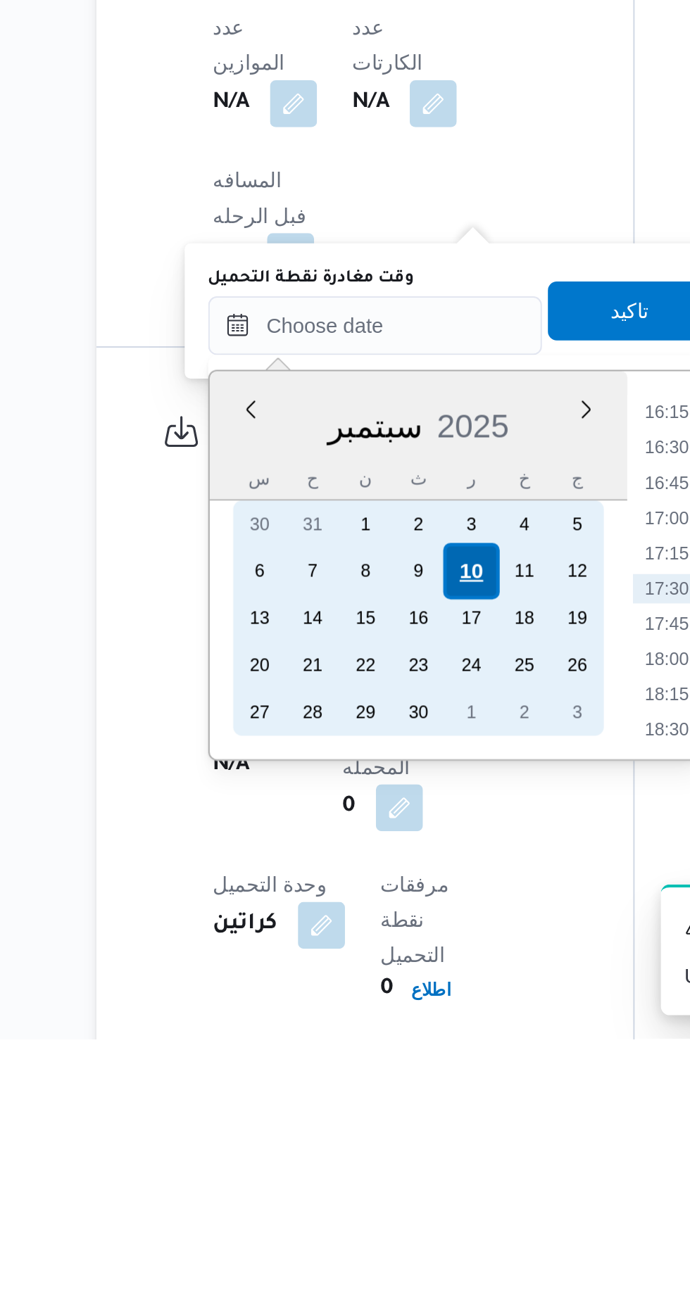
click at [363, 1089] on div "10" at bounding box center [361, 1092] width 27 height 27
type input "[DATE] ٠٠:٠٠"
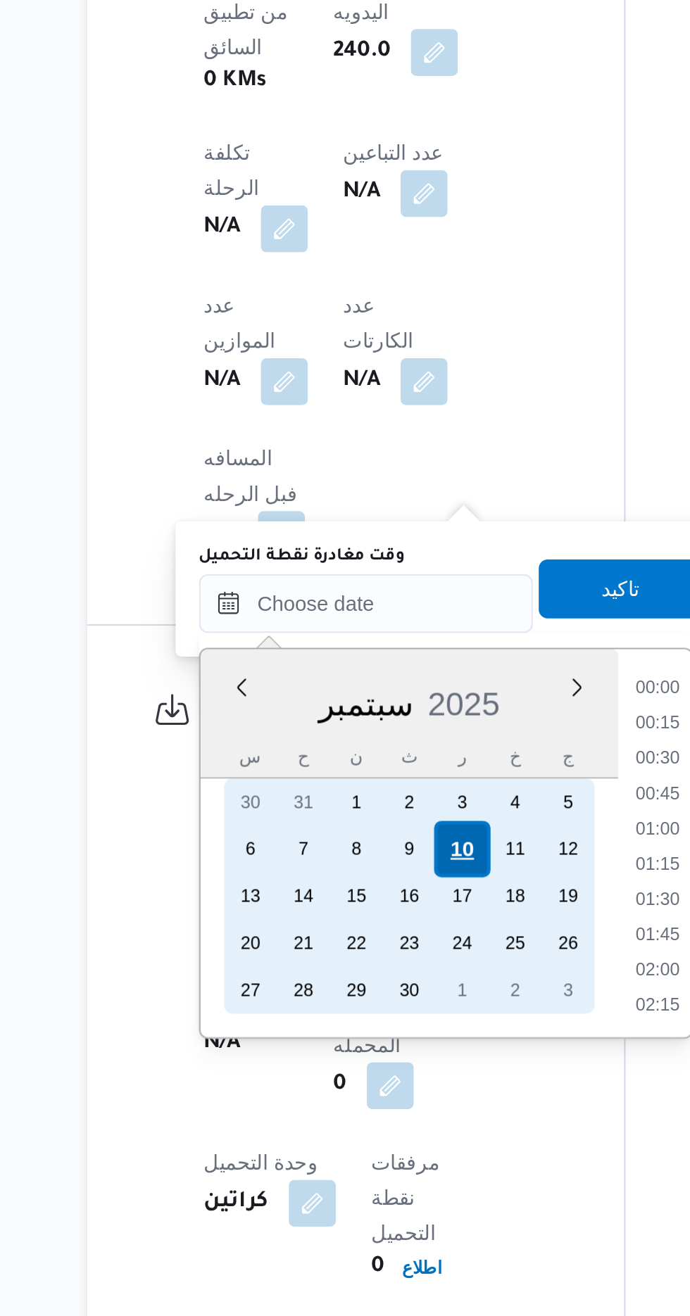
scroll to position [565, 0]
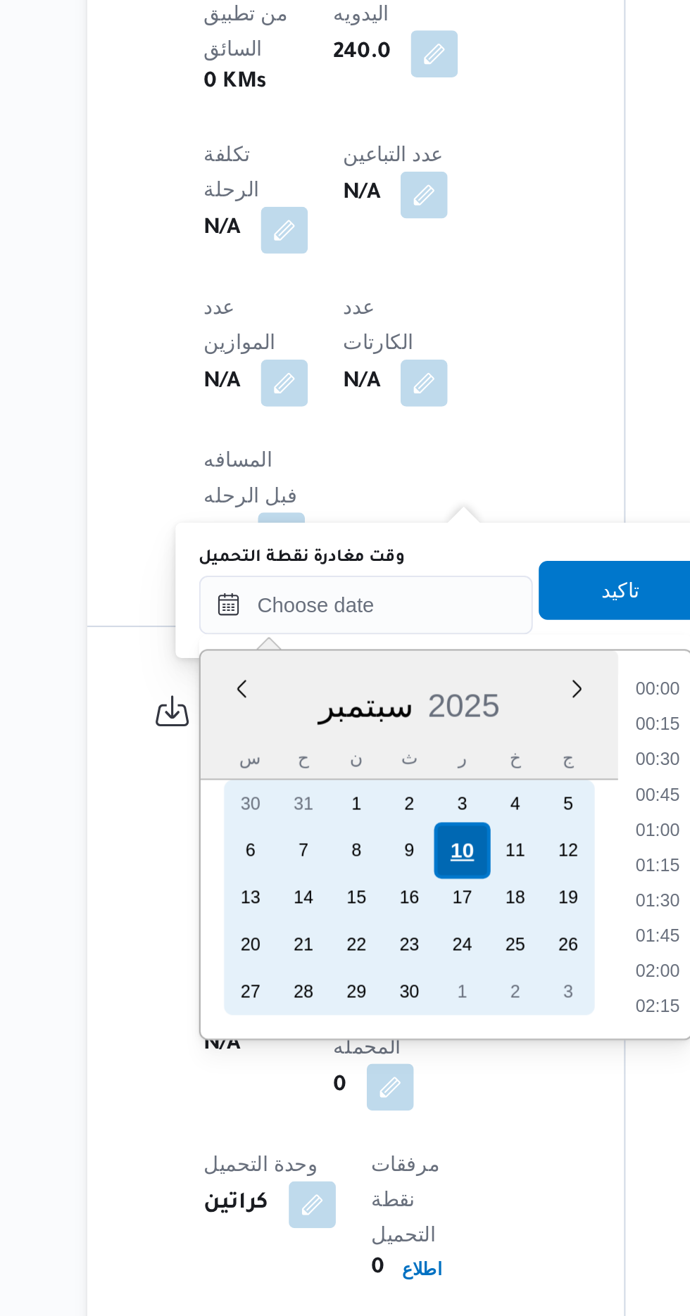
click at [365, 1085] on div "10" at bounding box center [361, 1093] width 27 height 27
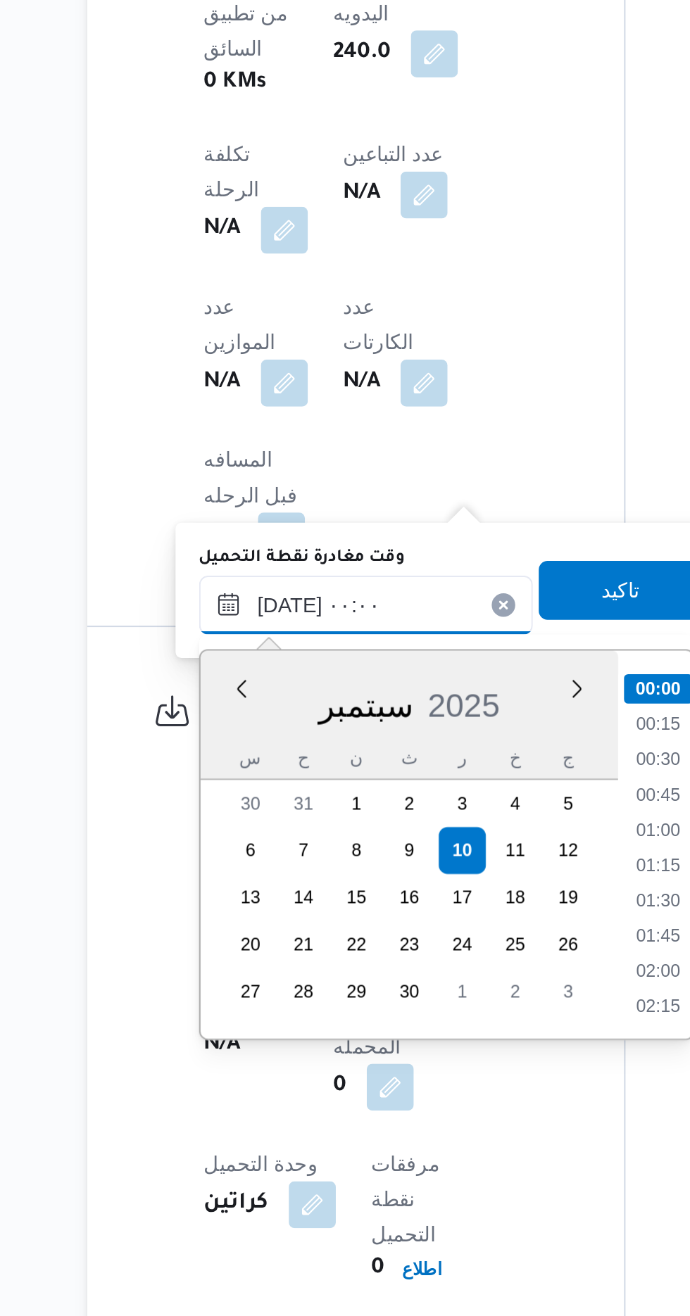
click at [248, 970] on input "[DATE] ٠٠:٠٠" at bounding box center [316, 975] width 160 height 28
type input "[DATE] رب٠٠:٠٠"
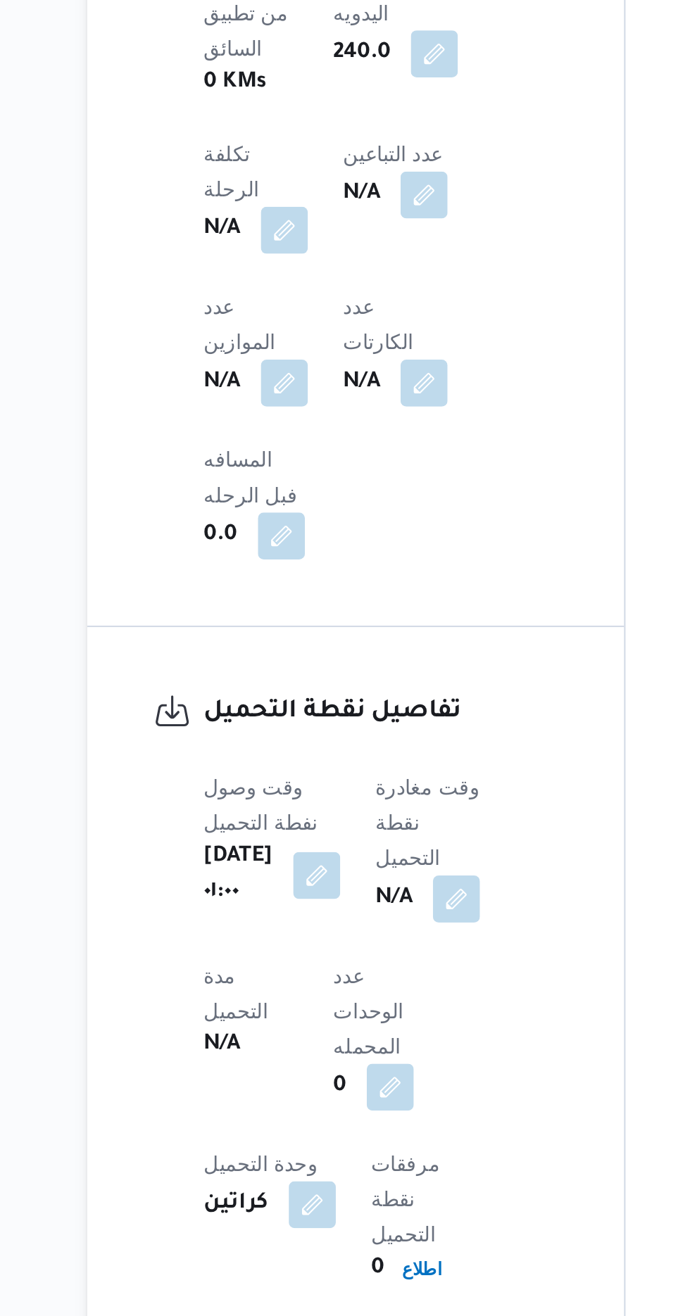
click at [408, 1018] on h3 "تفاصيل نقطة التحميل" at bounding box center [324, 1027] width 170 height 19
click at [364, 1104] on button "button" at bounding box center [359, 1115] width 23 height 23
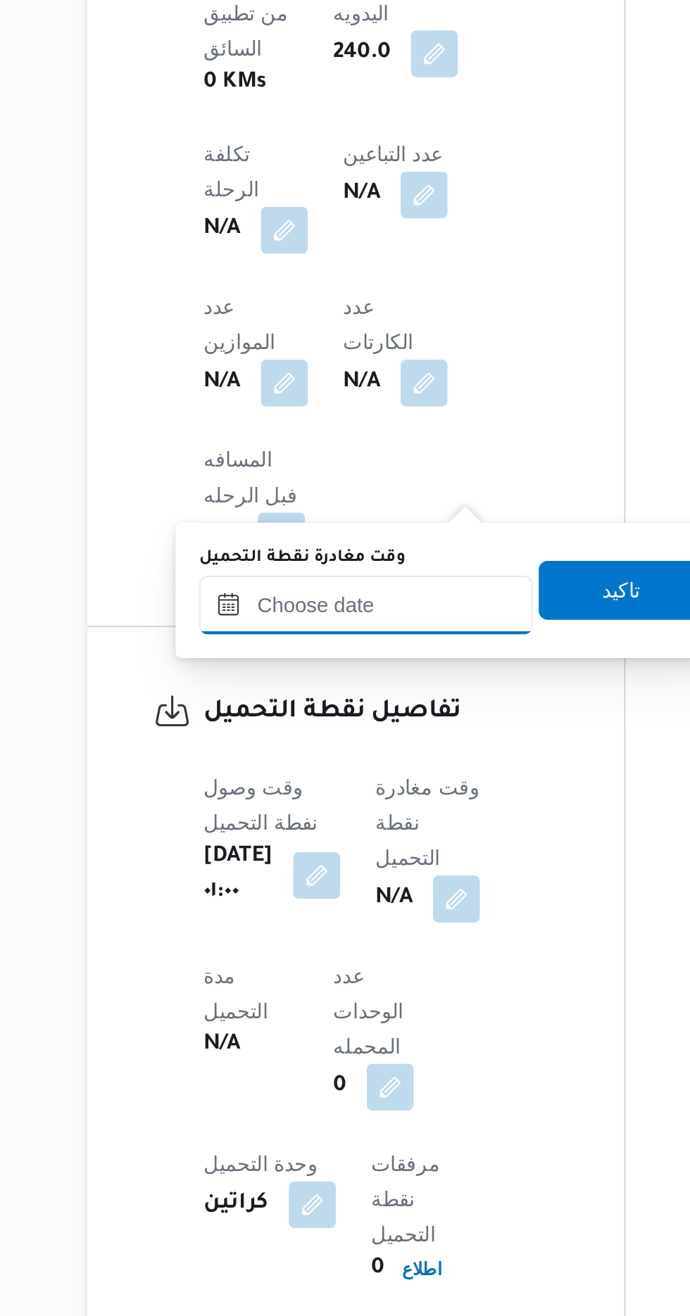
click at [304, 970] on input "وقت مغادرة نقطة التحميل" at bounding box center [316, 975] width 160 height 28
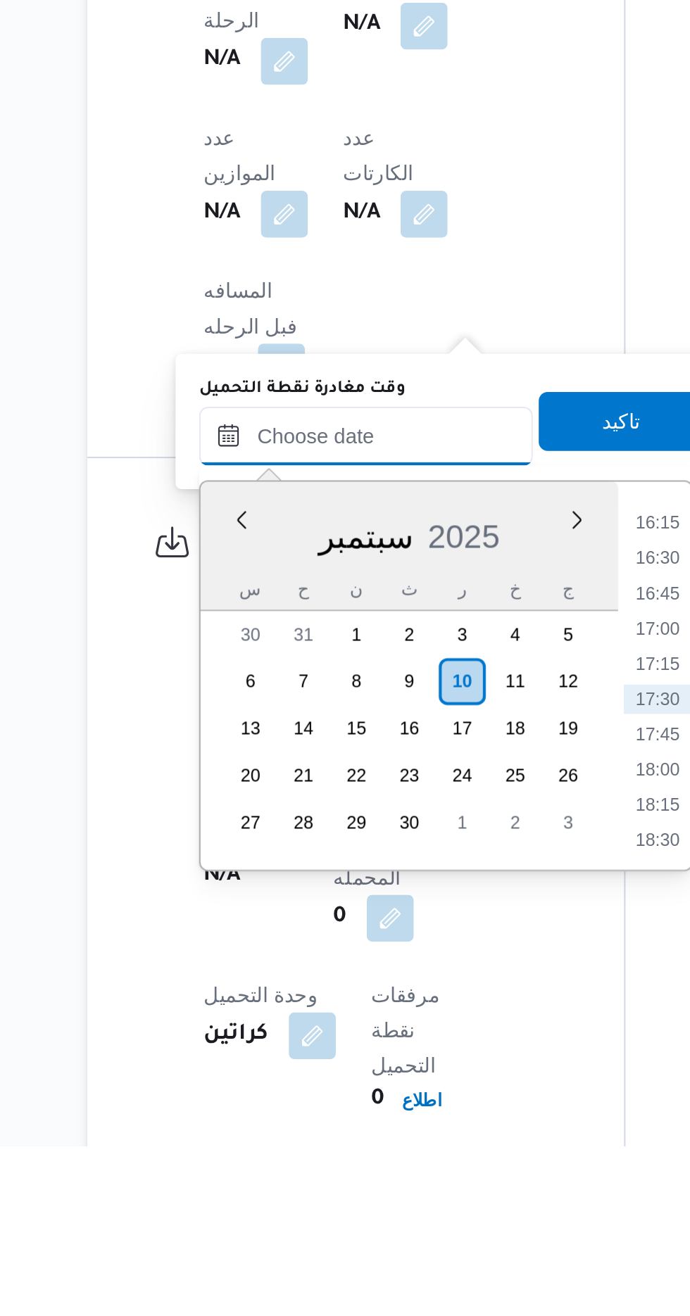
scroll to position [564, 0]
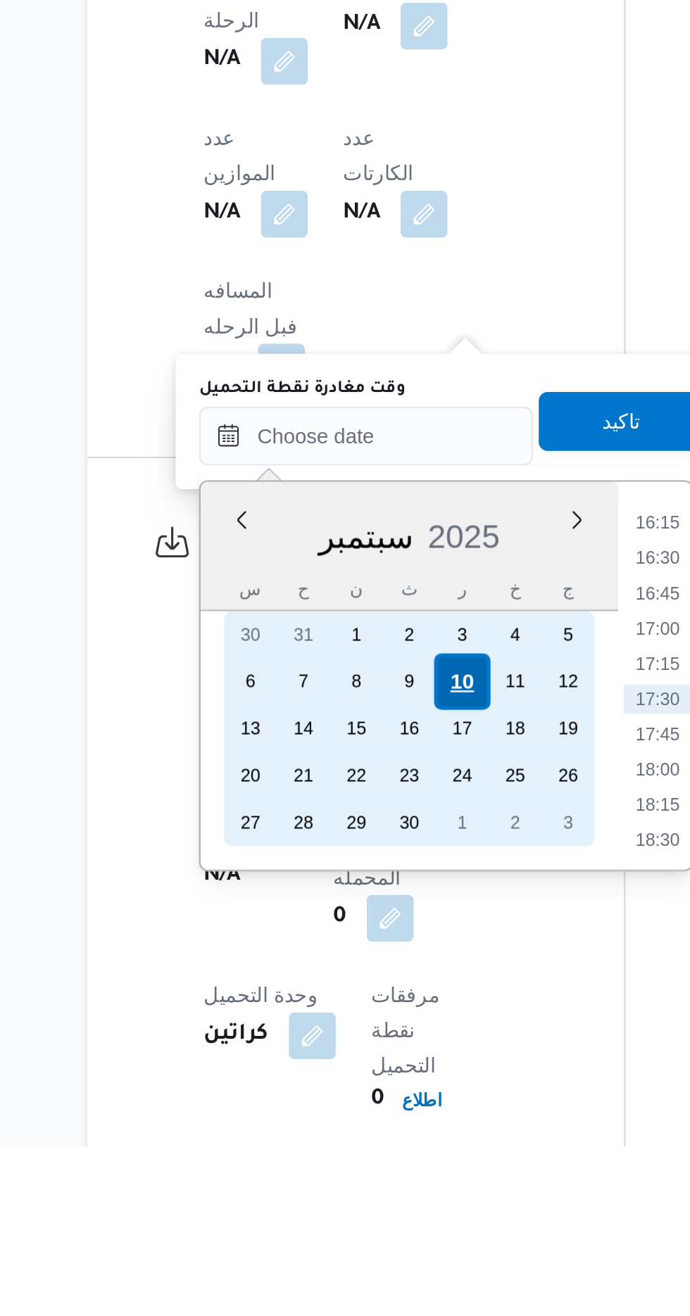
click at [360, 1092] on div "10" at bounding box center [361, 1093] width 27 height 27
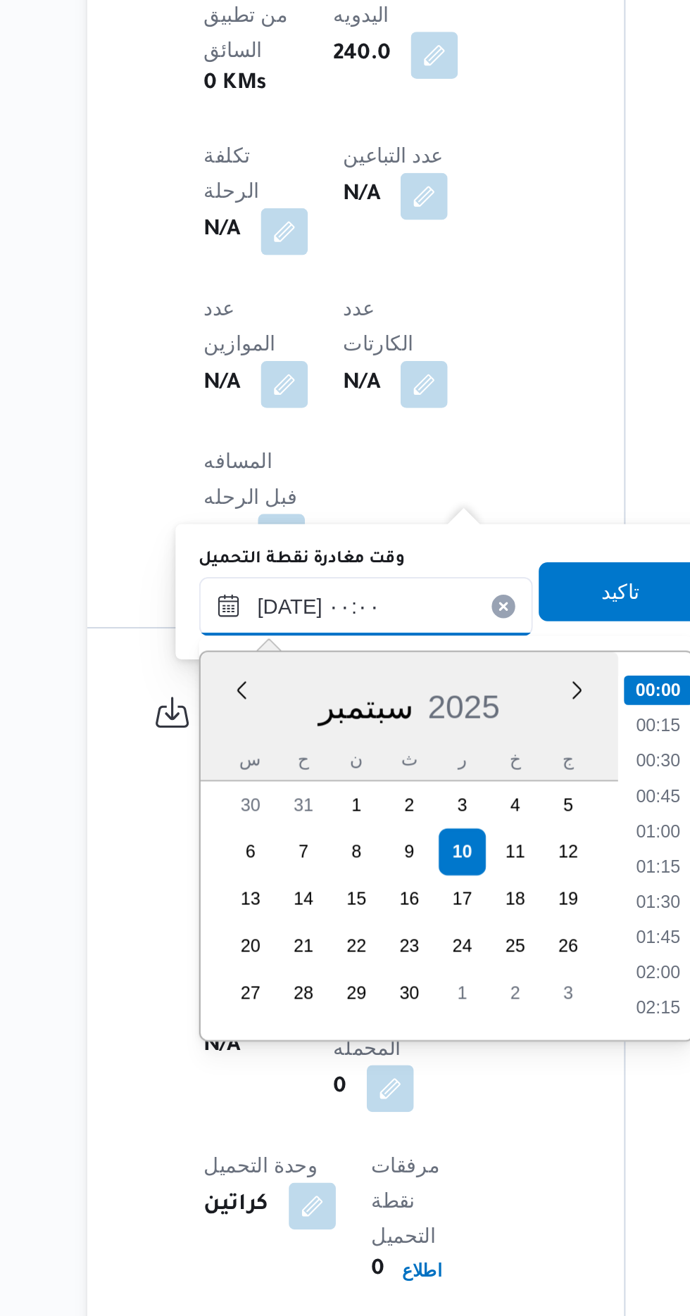
click at [240, 971] on input "[DATE] ٠٠:٠٠" at bounding box center [316, 976] width 160 height 28
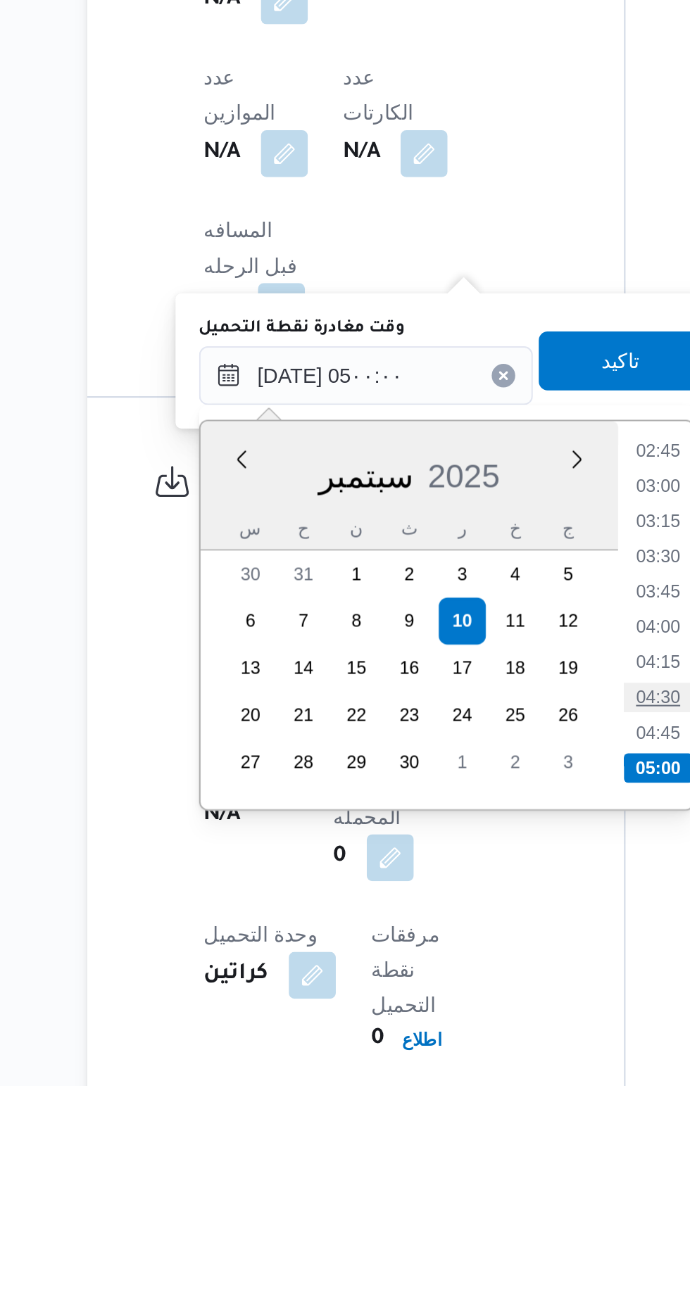
click at [452, 1130] on li "04:30" at bounding box center [456, 1130] width 32 height 14
type input "[DATE] ٠٤:٣٠"
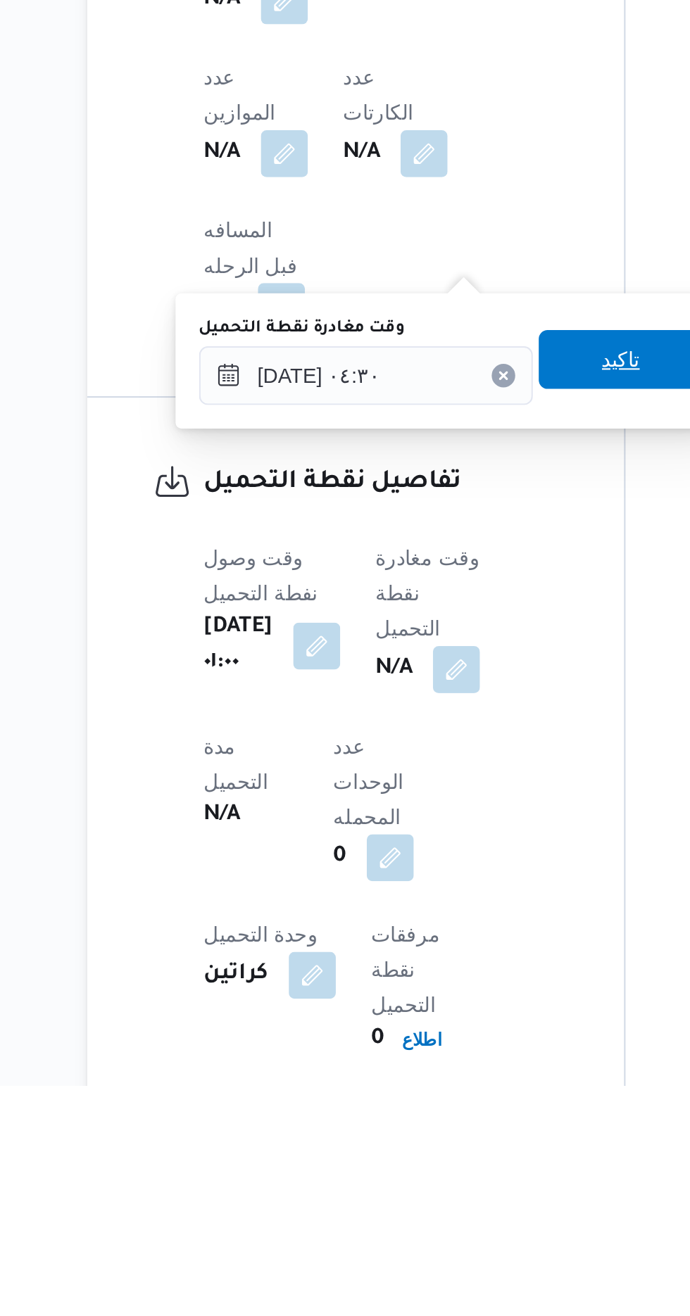
click at [443, 973] on span "تاكيد" at bounding box center [438, 968] width 18 height 17
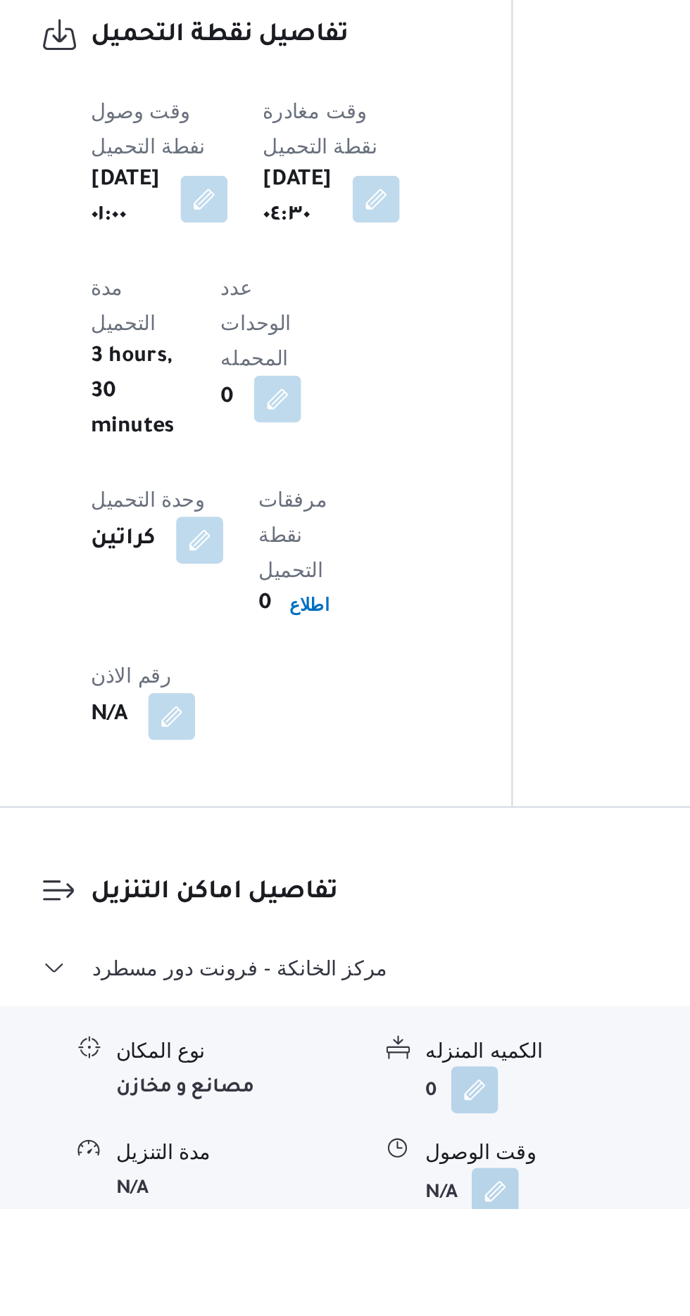
scroll to position [837, 0]
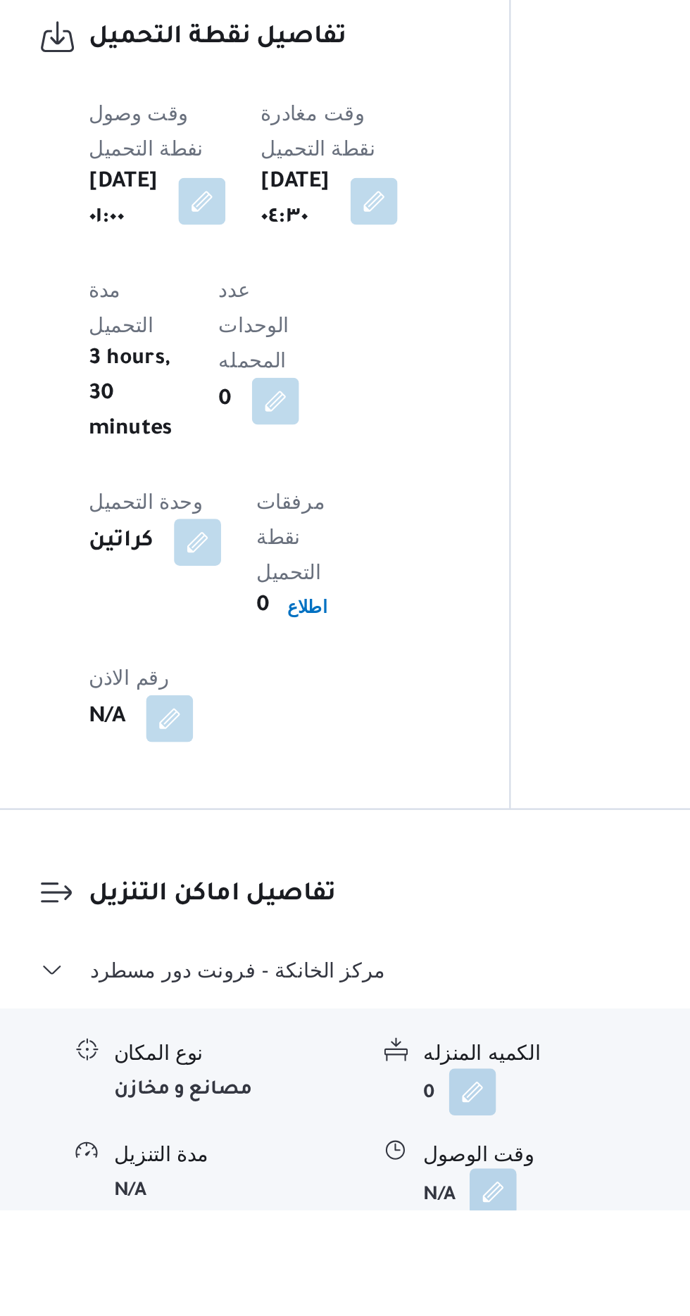
click at [431, 1296] on button "button" at bounding box center [432, 1307] width 23 height 23
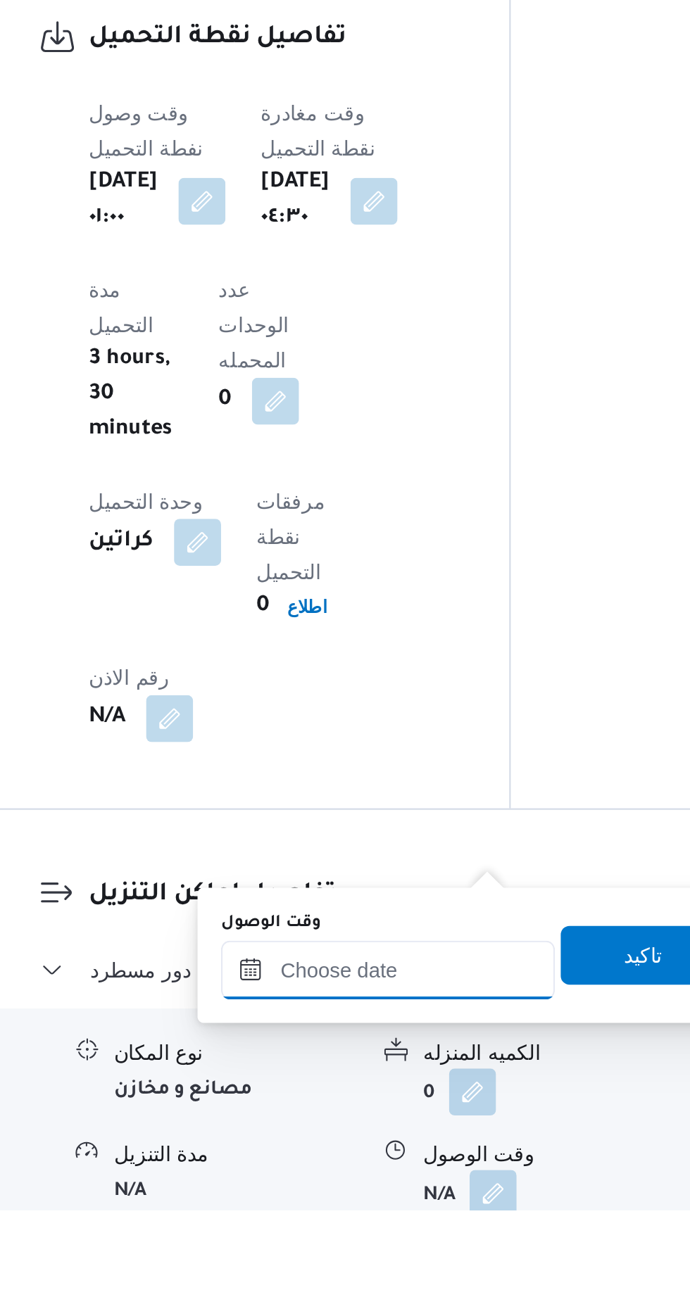
click at [397, 1196] on input "وقت الوصول" at bounding box center [382, 1201] width 160 height 28
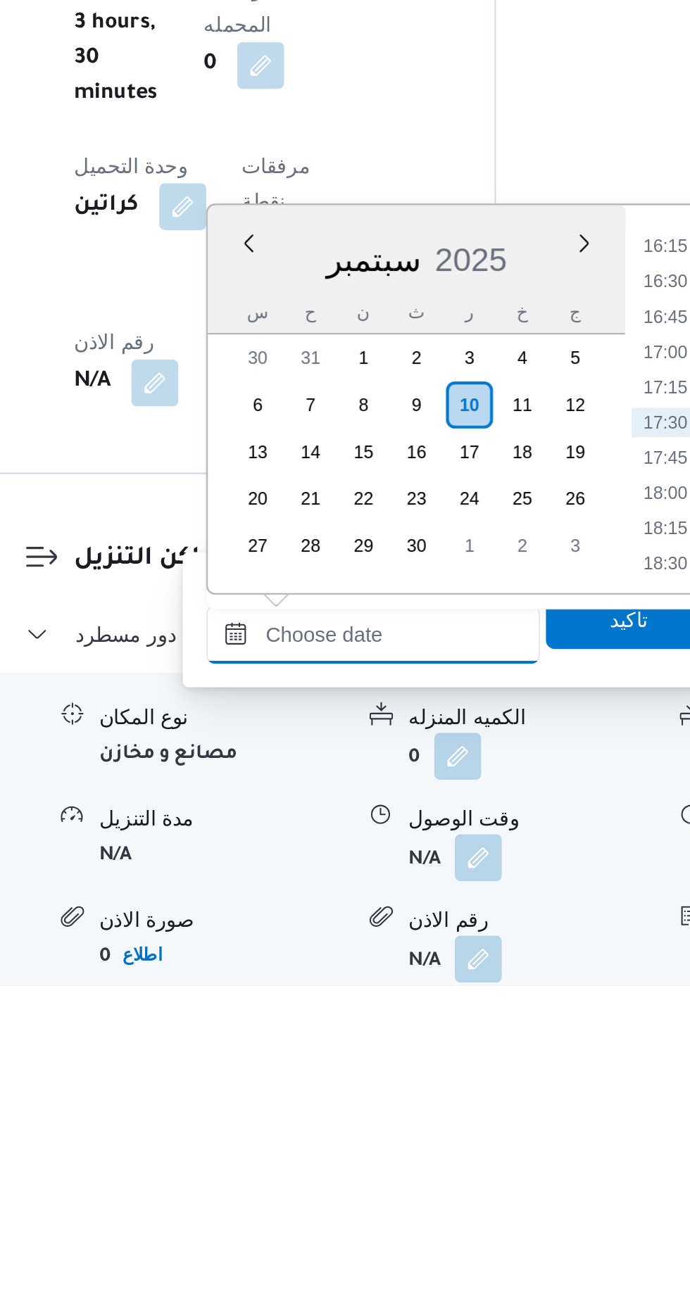
scroll to position [890, 0]
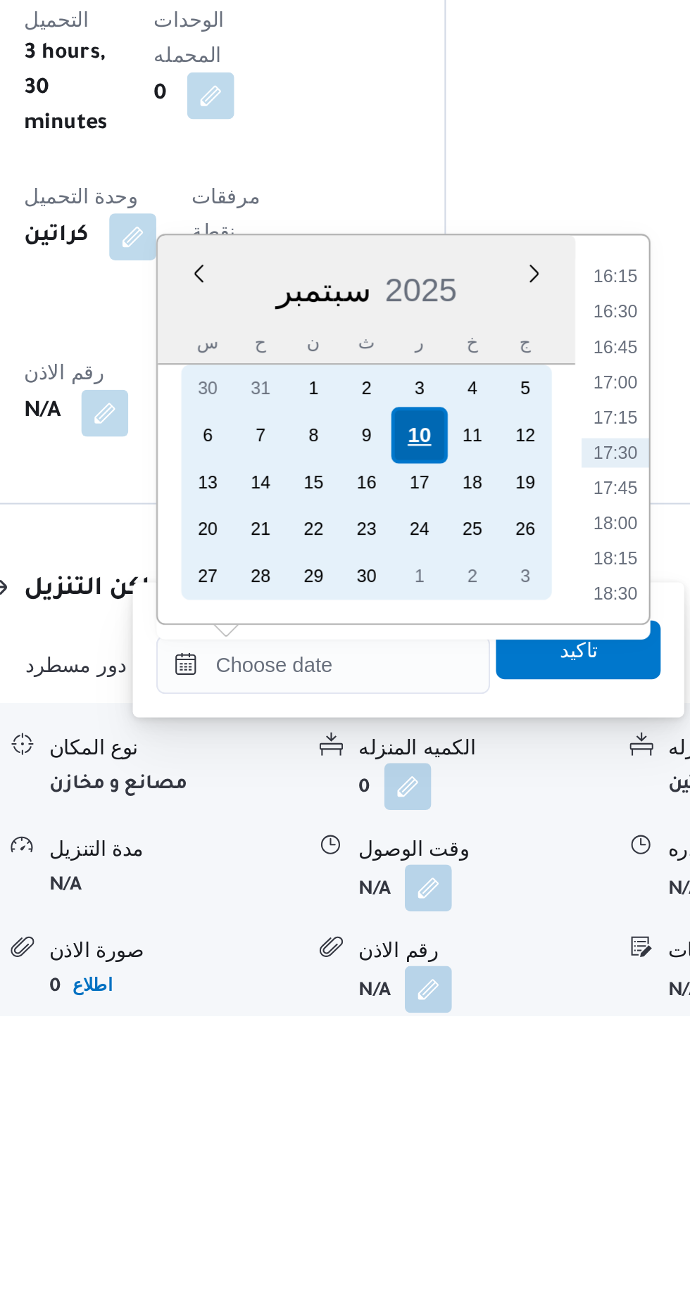
click at [428, 1037] on div "10" at bounding box center [428, 1038] width 27 height 27
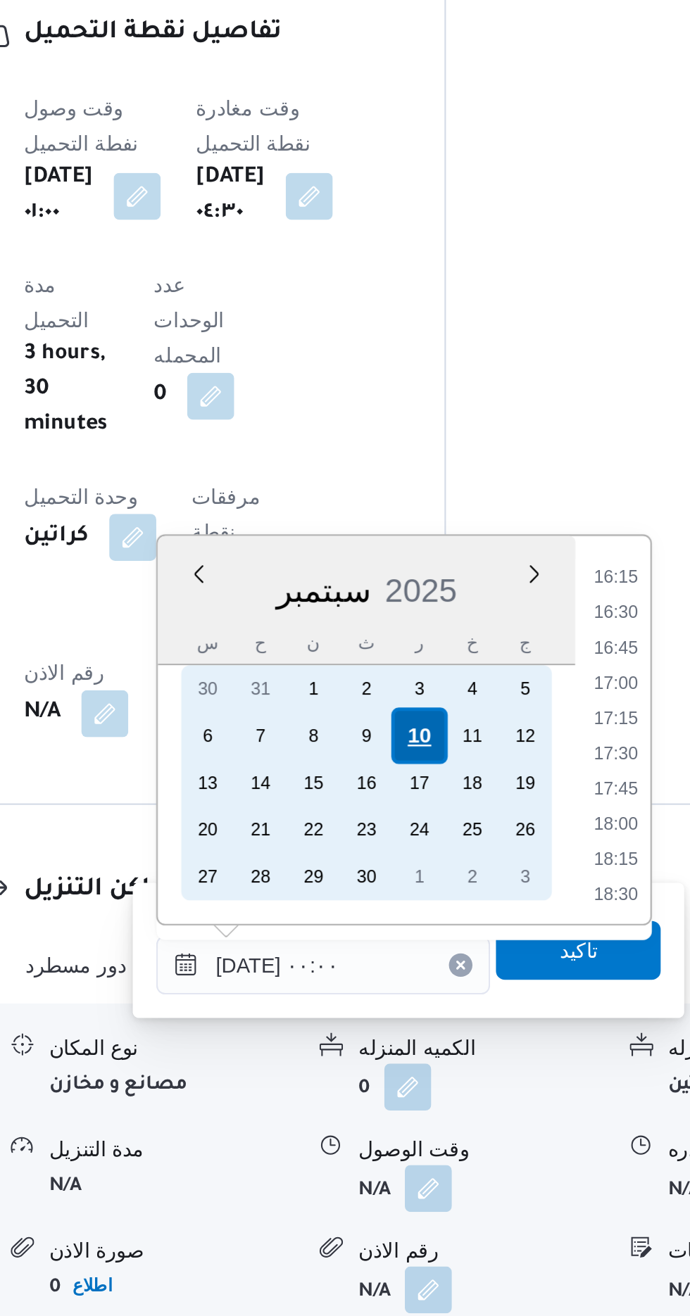
scroll to position [0, 0]
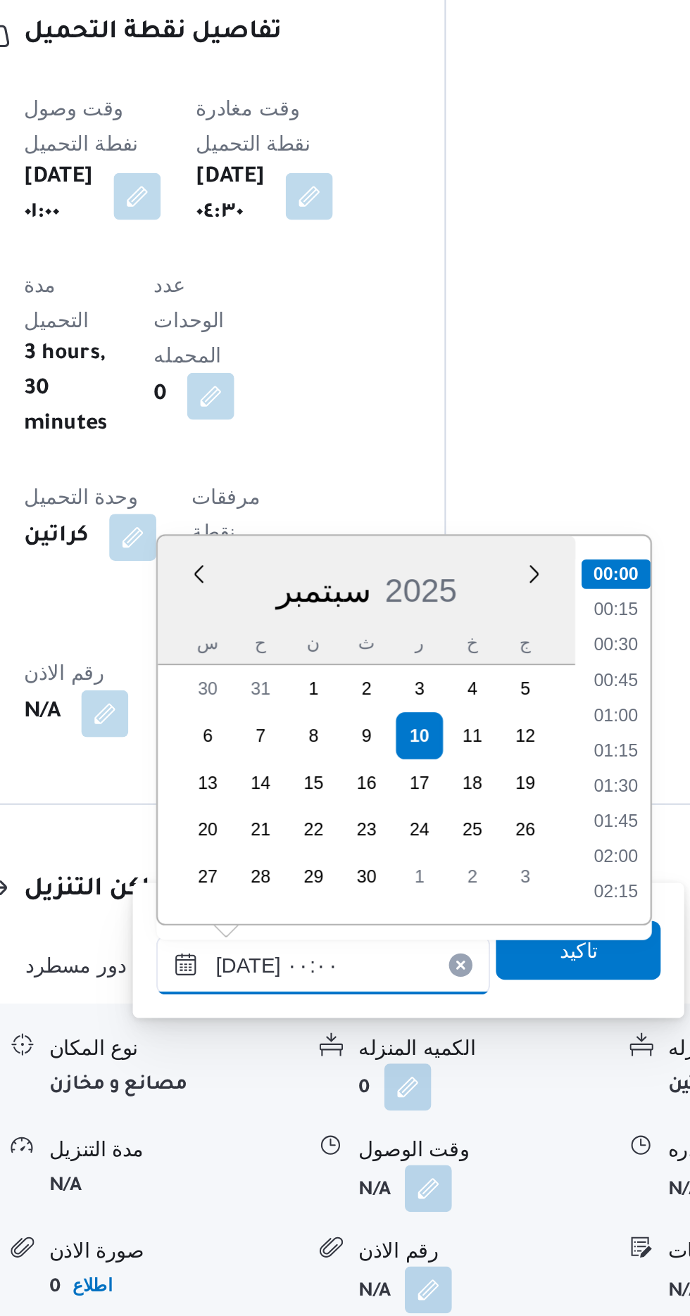
click at [307, 1153] on input "[DATE] ٠٠:٠٠" at bounding box center [382, 1148] width 160 height 28
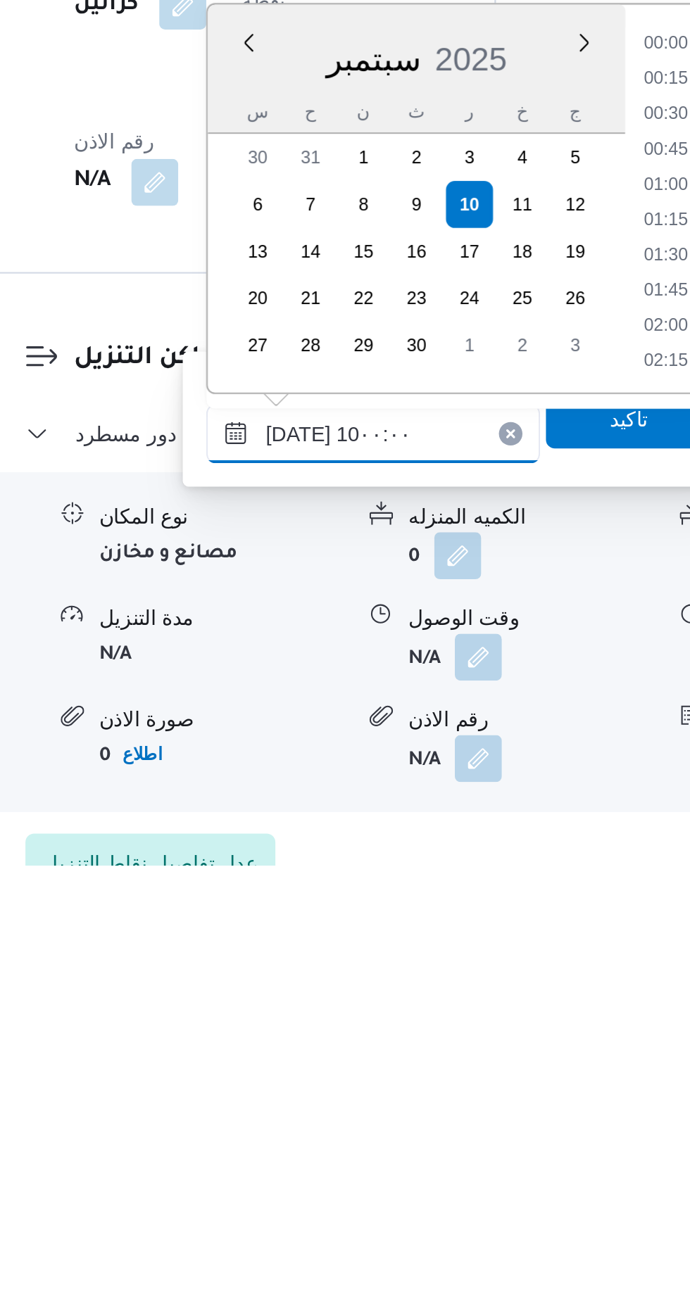
scroll to position [528, 0]
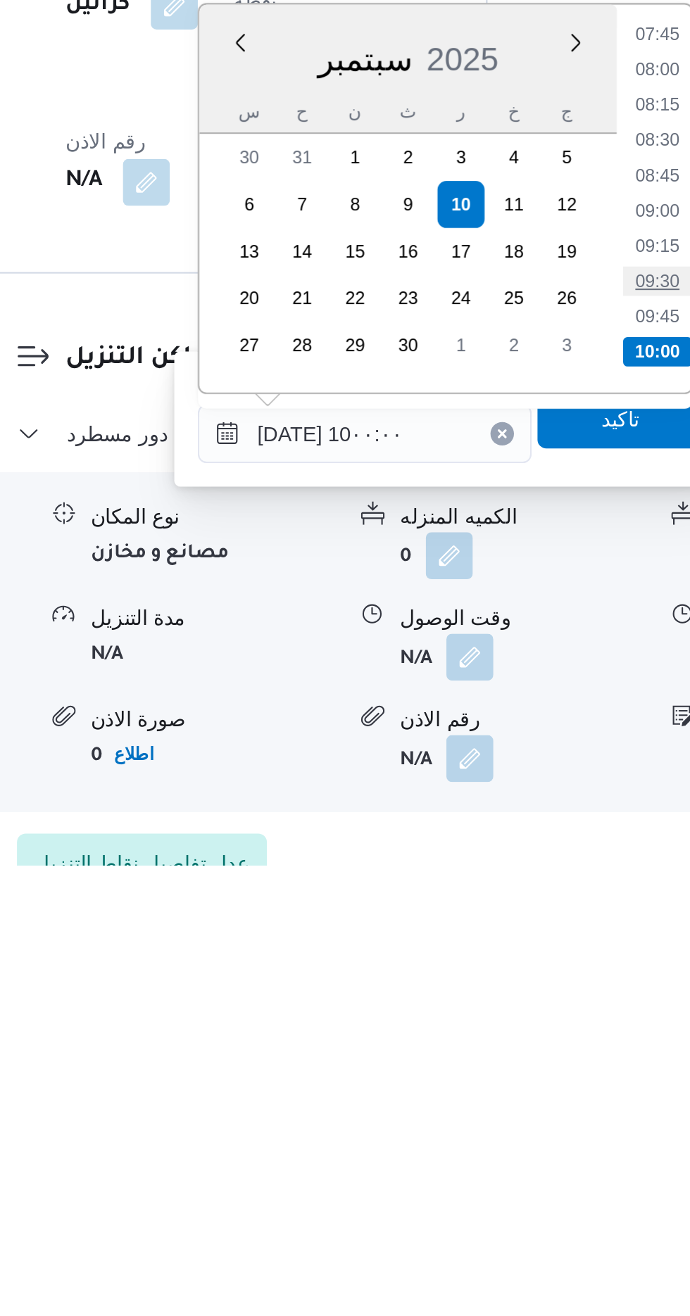
click at [515, 1029] on li "09:30" at bounding box center [522, 1036] width 32 height 14
type input "[DATE] ٠٩:٣٠"
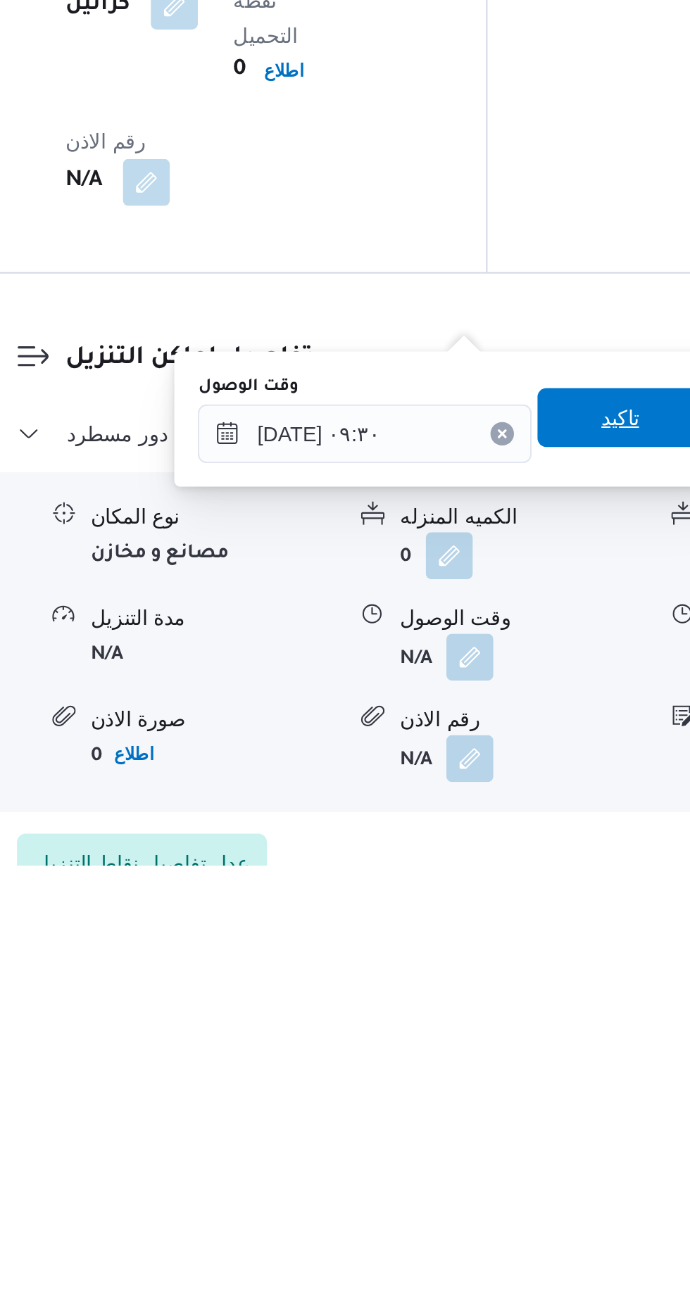
click at [496, 1095] on span "تاكيد" at bounding box center [503, 1101] width 79 height 28
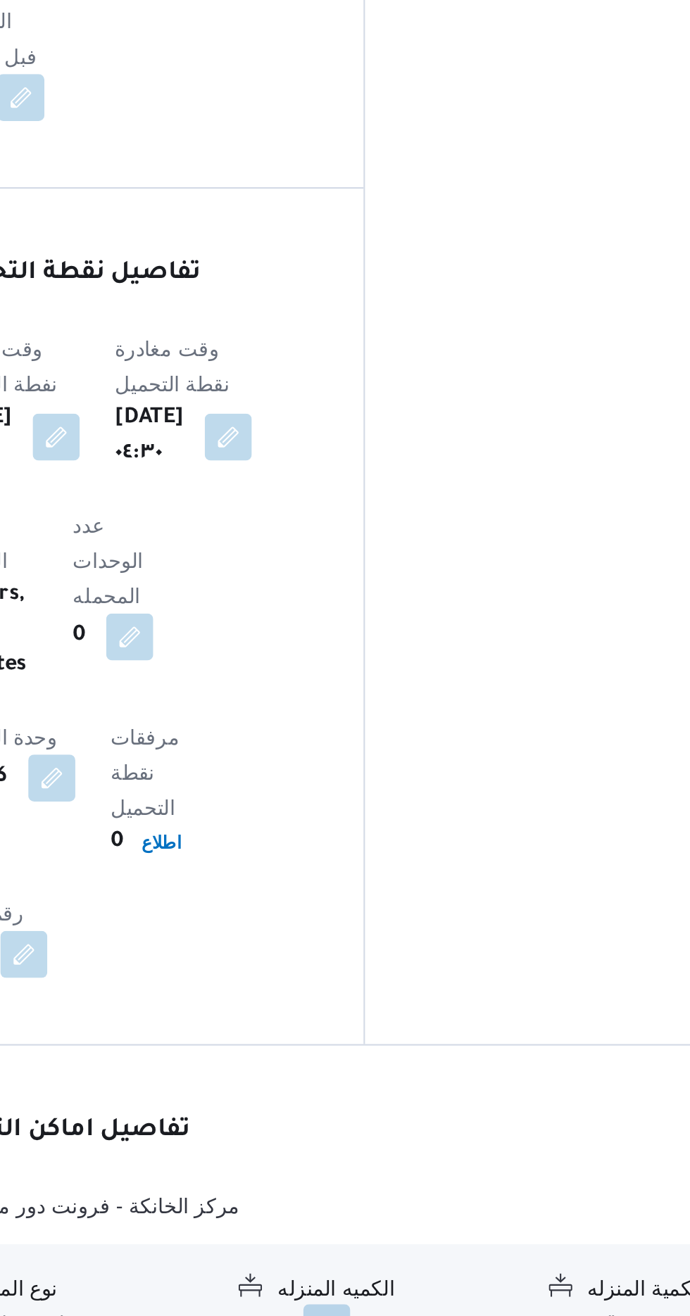
scroll to position [928, 0]
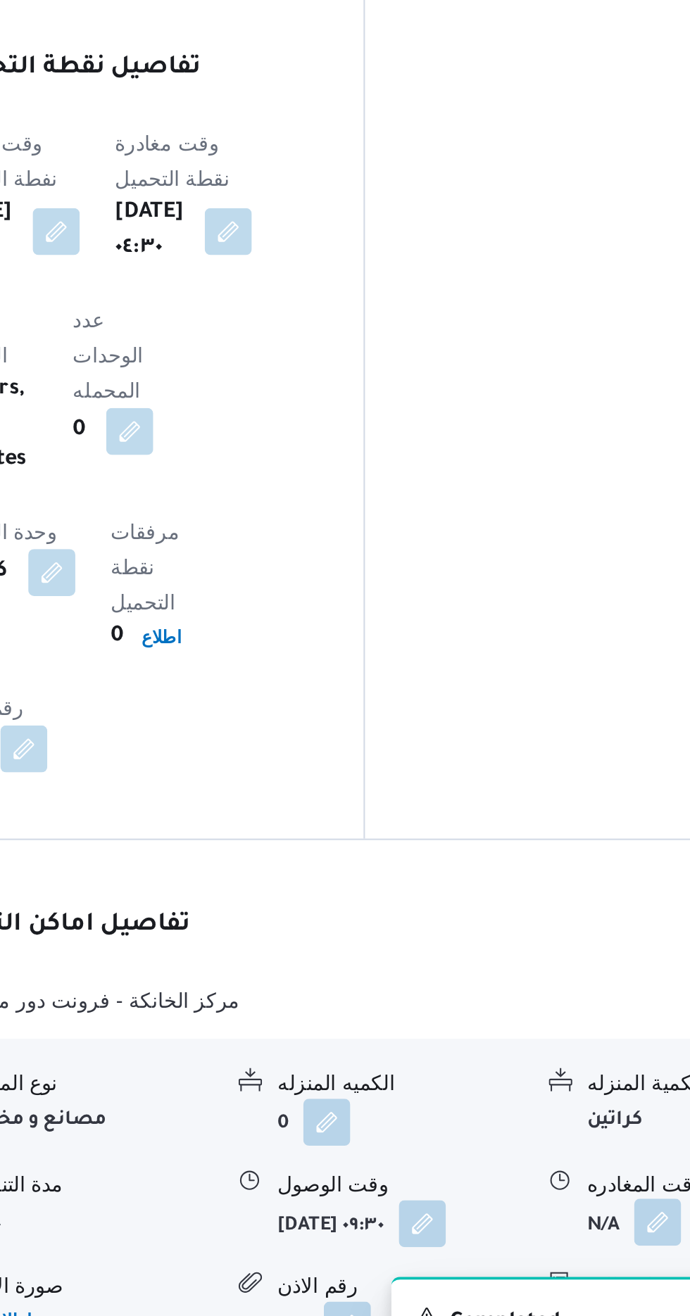
click at [578, 1205] on button "button" at bounding box center [580, 1216] width 23 height 23
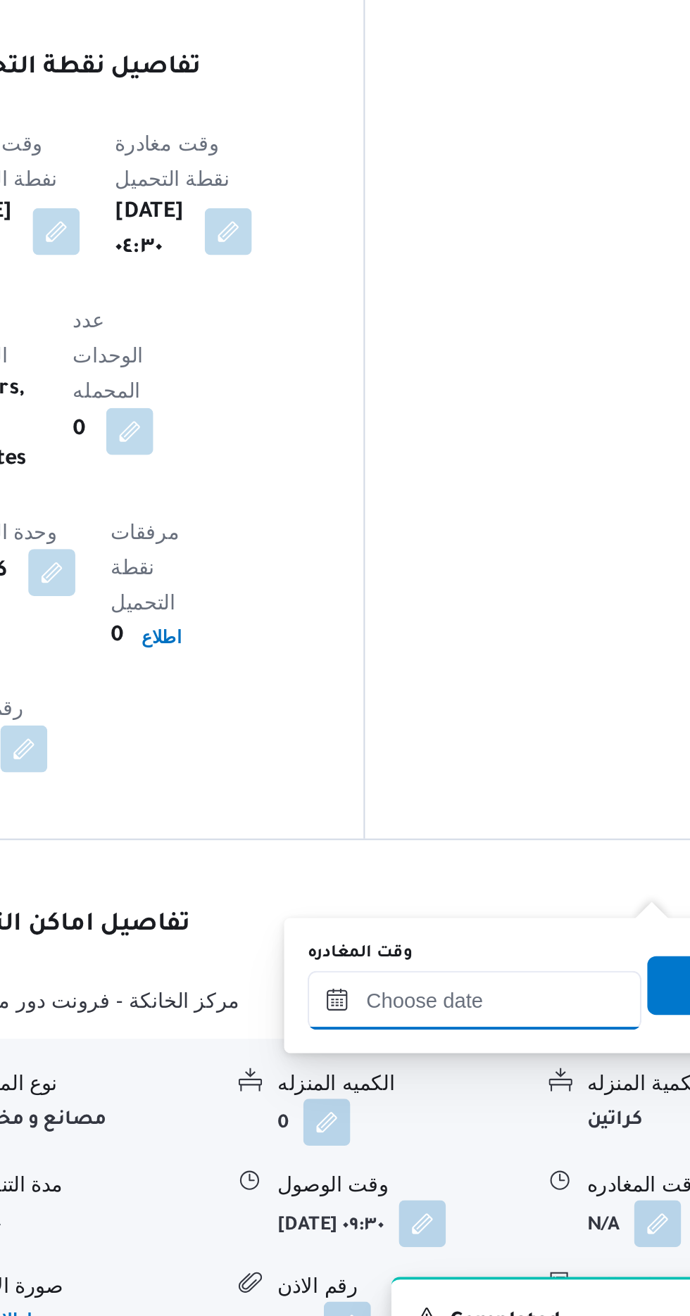
click at [519, 1105] on input "وقت المغادره" at bounding box center [493, 1110] width 160 height 28
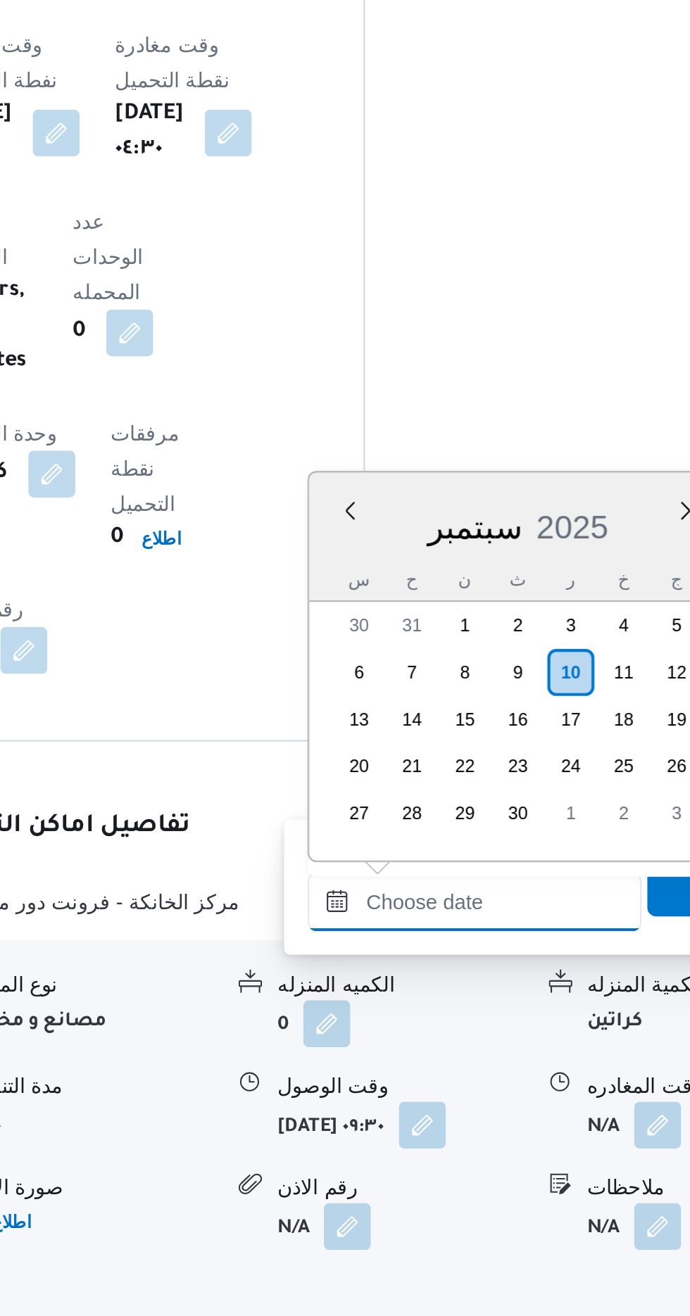
scroll to position [1096, 0]
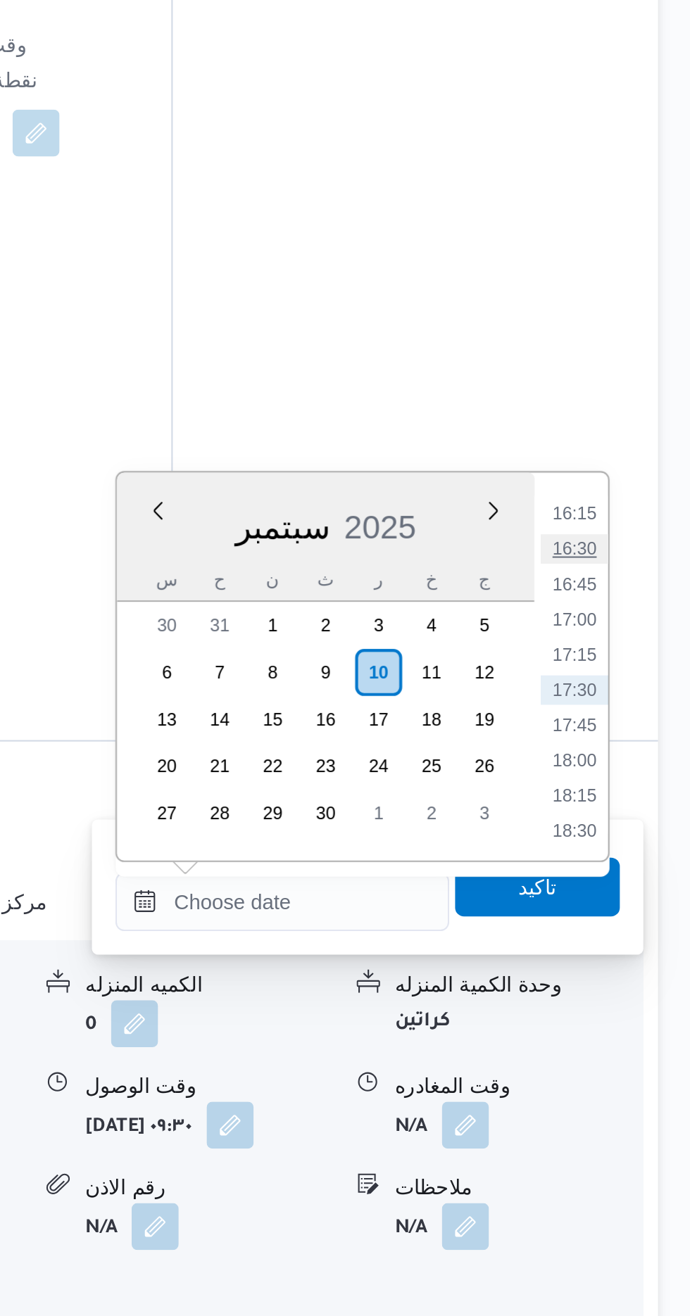
click at [637, 936] on li "16:30" at bounding box center [632, 941] width 32 height 14
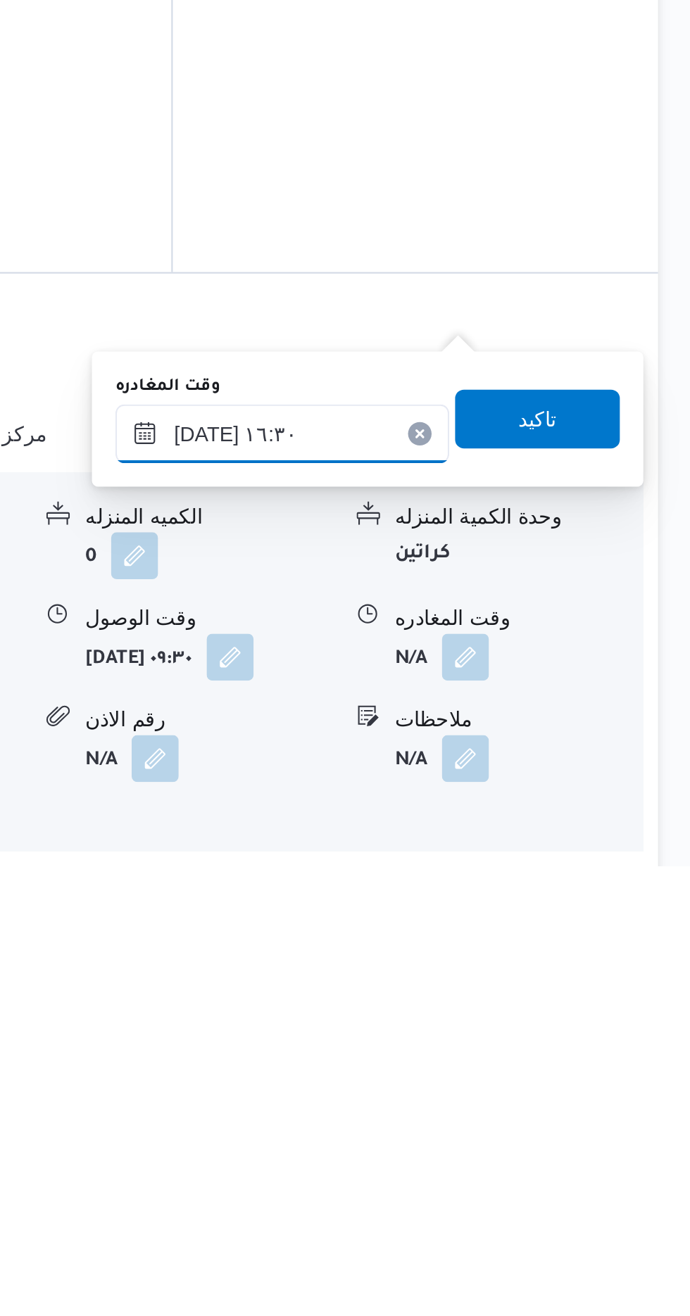
click at [526, 1106] on input "[DATE] ١٦:٣٠" at bounding box center [493, 1109] width 160 height 28
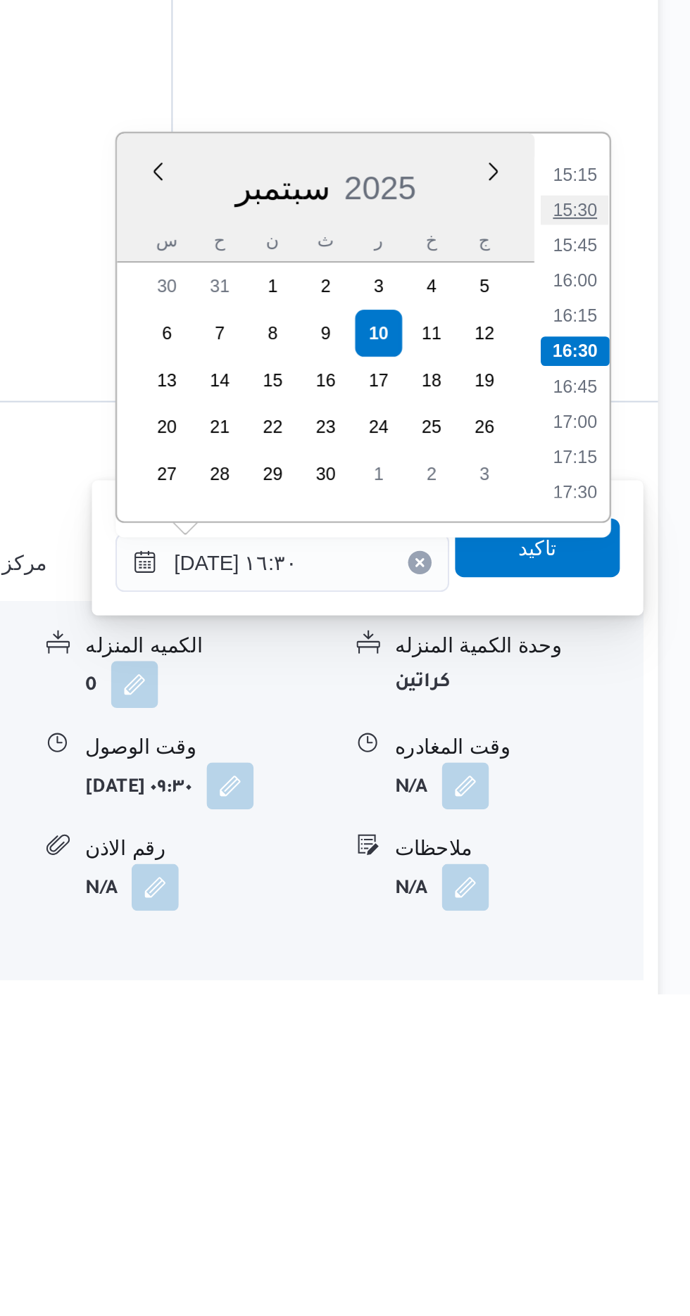
click at [628, 940] on li "15:30" at bounding box center [632, 940] width 32 height 14
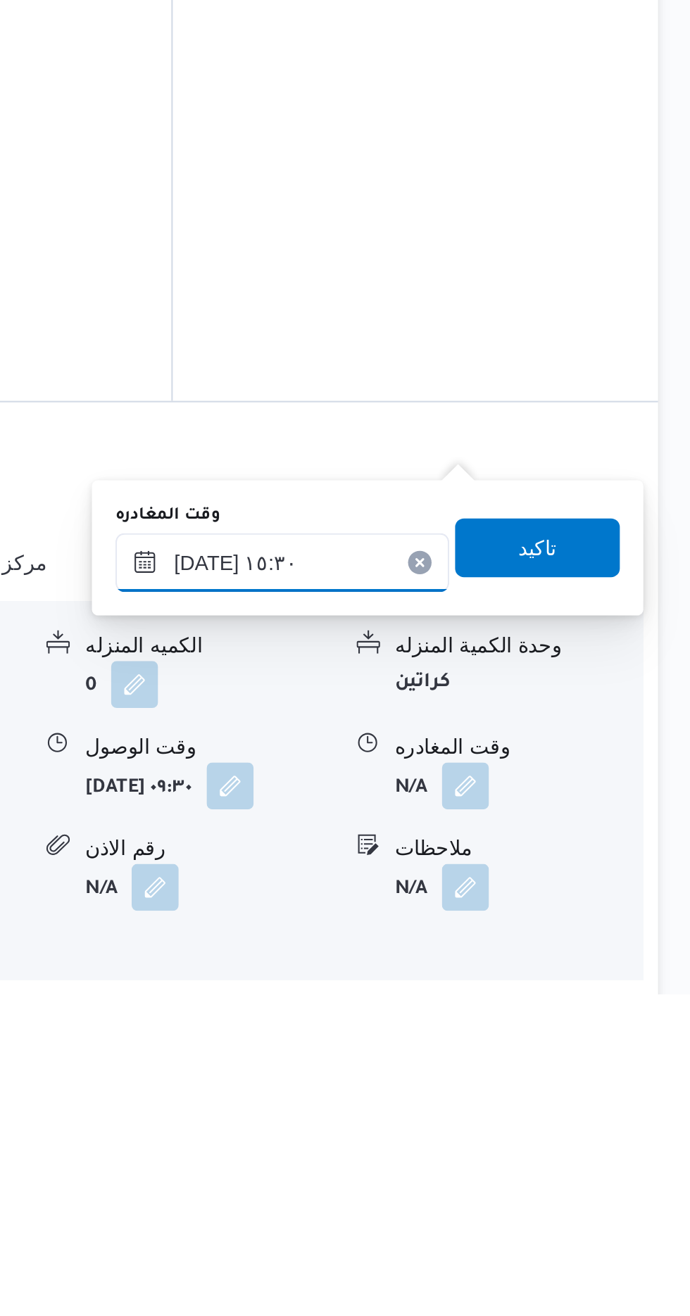
click at [541, 1104] on input "[DATE] ١٥:٣٠" at bounding box center [493, 1109] width 160 height 28
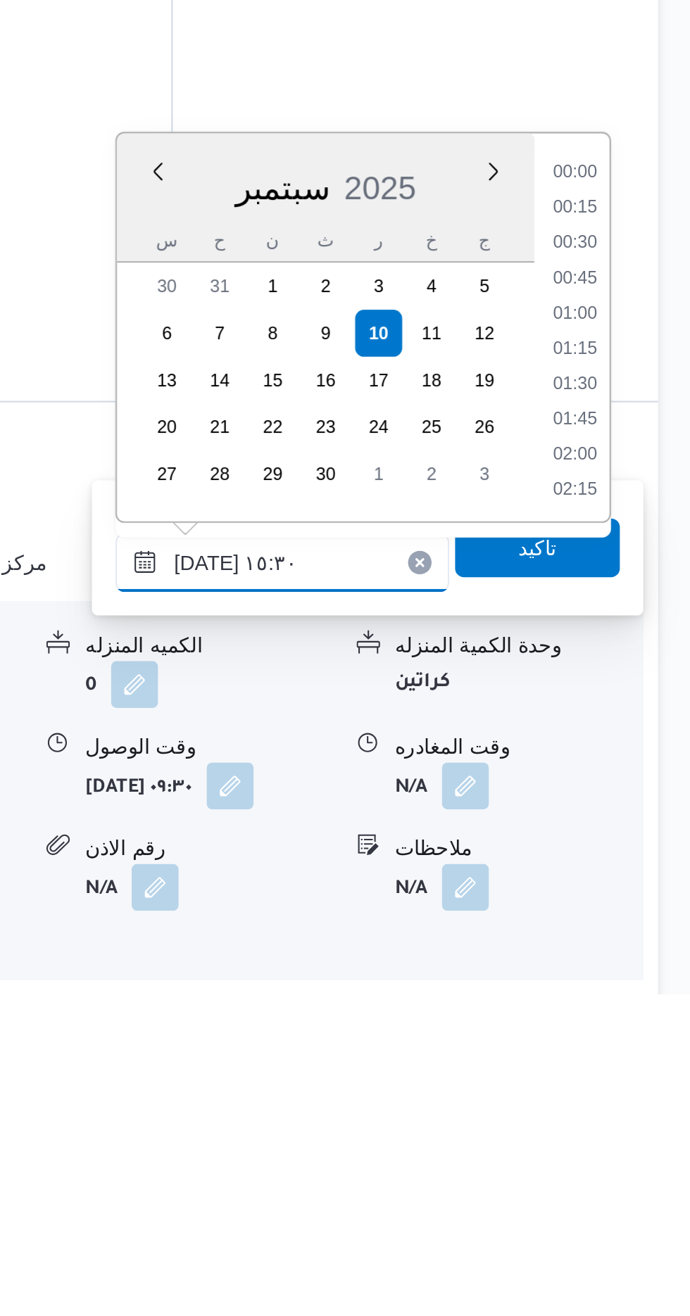
scroll to position [961, 0]
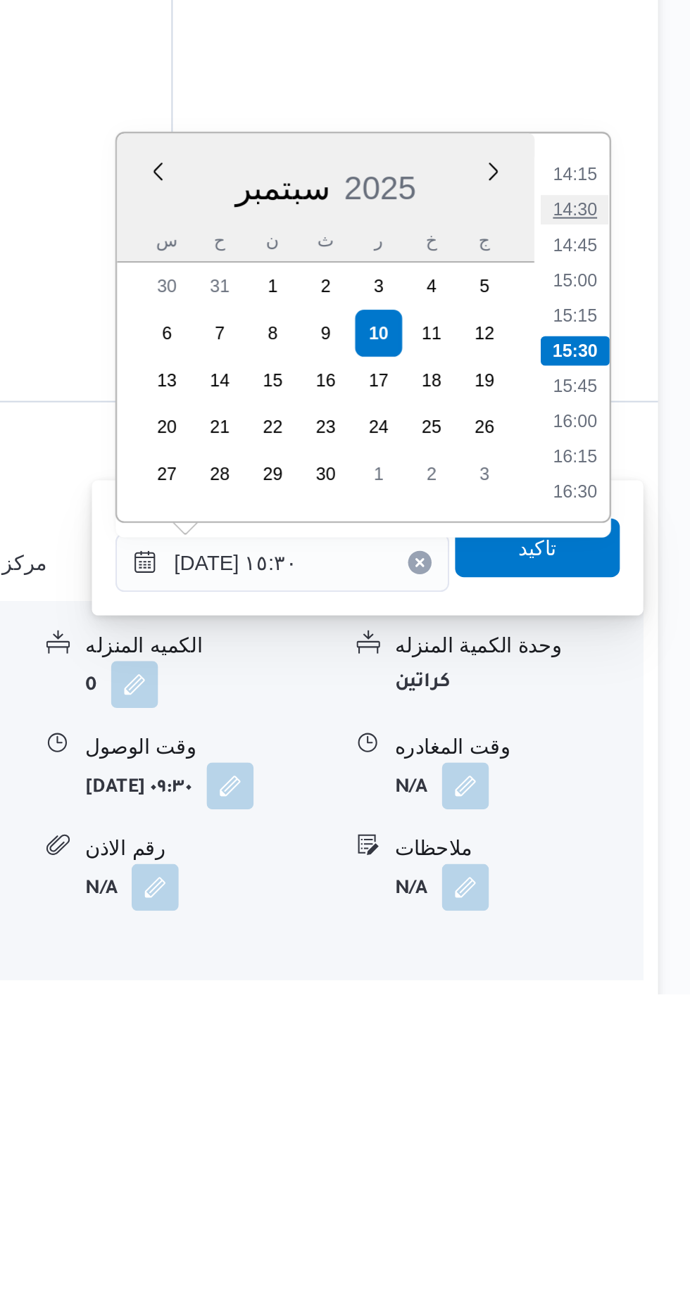
click at [631, 938] on li "14:30" at bounding box center [632, 940] width 32 height 14
type input "[DATE] ١٤:٣٠"
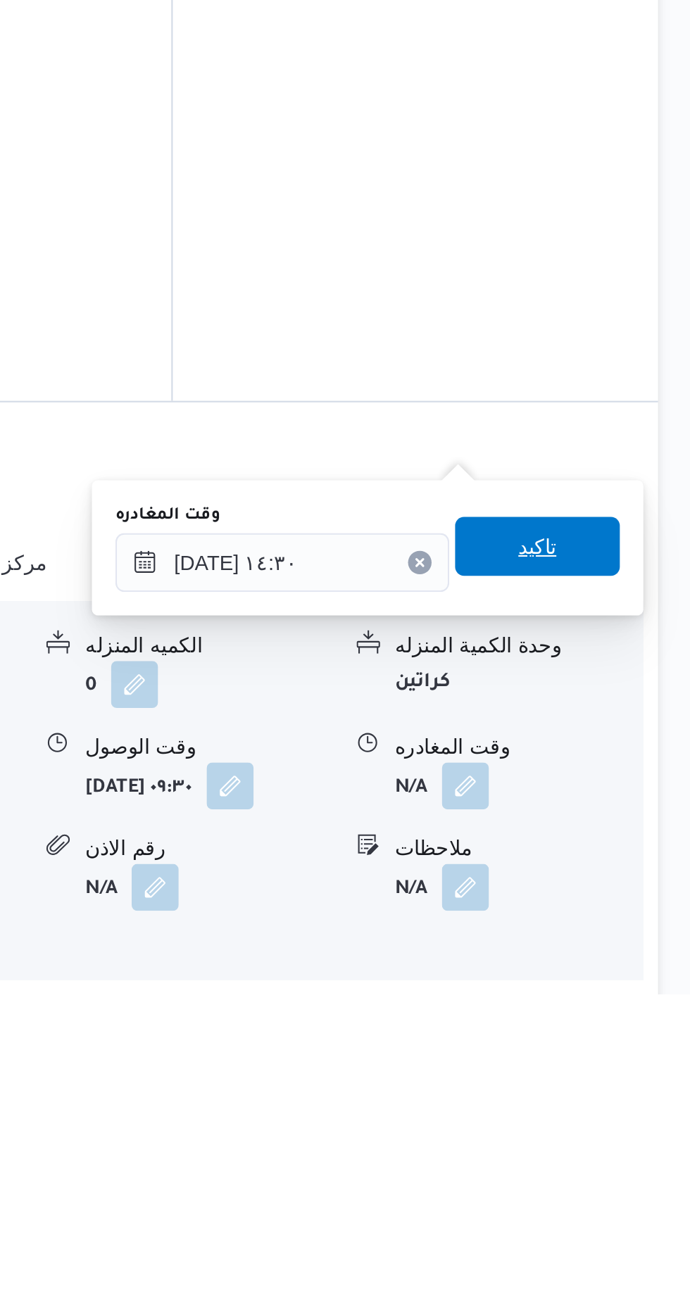
click at [624, 1101] on span "تاكيد" at bounding box center [615, 1101] width 18 height 17
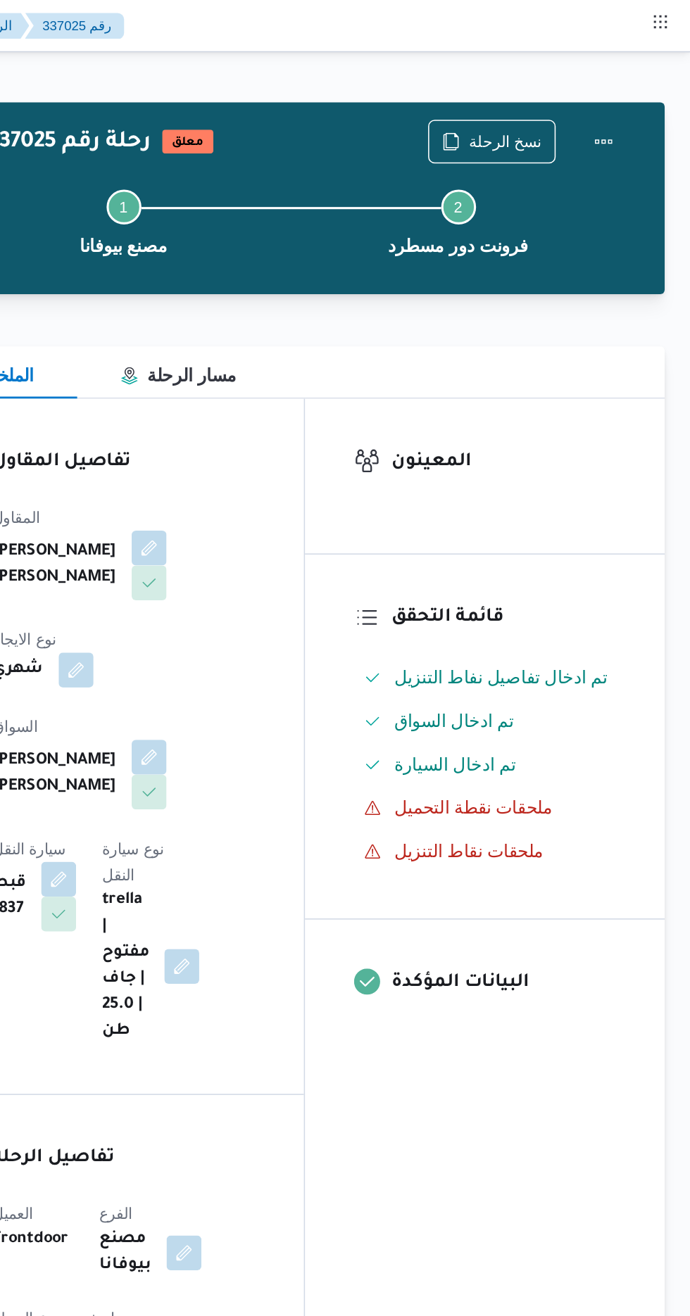
scroll to position [0, 0]
click at [635, 89] on button "Actions" at bounding box center [633, 91] width 28 height 28
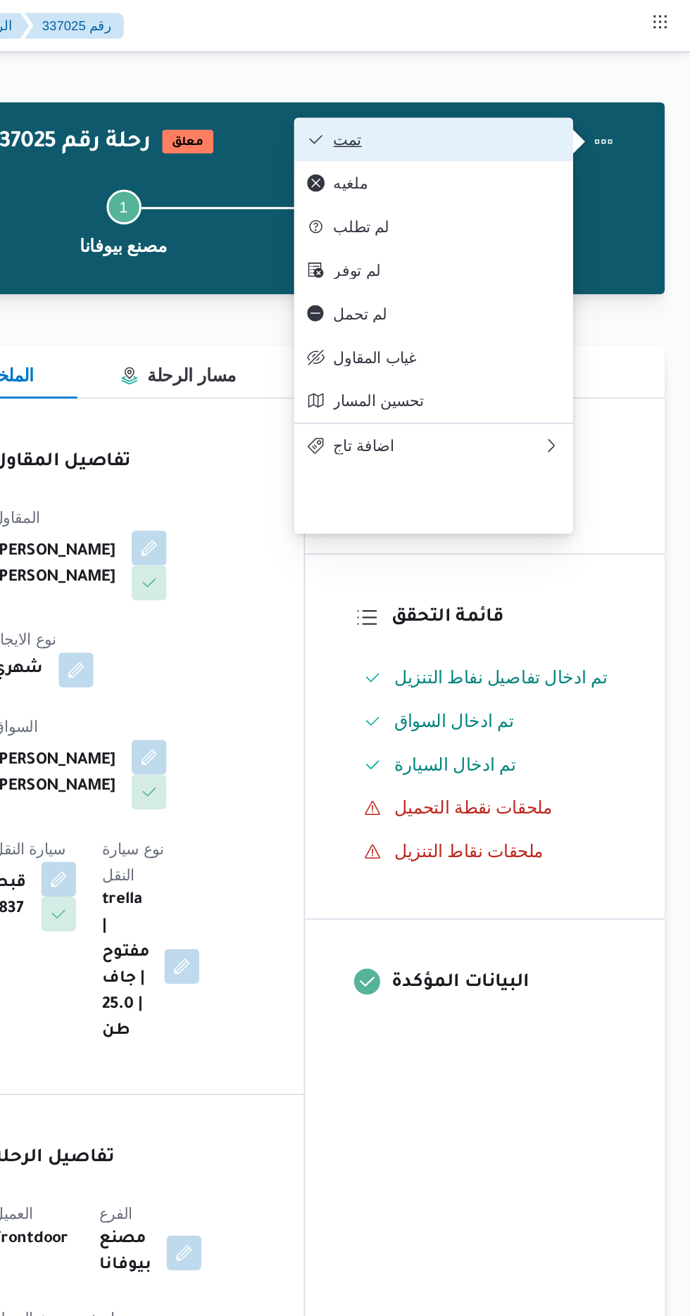
click at [586, 89] on span "تمت" at bounding box center [532, 89] width 146 height 11
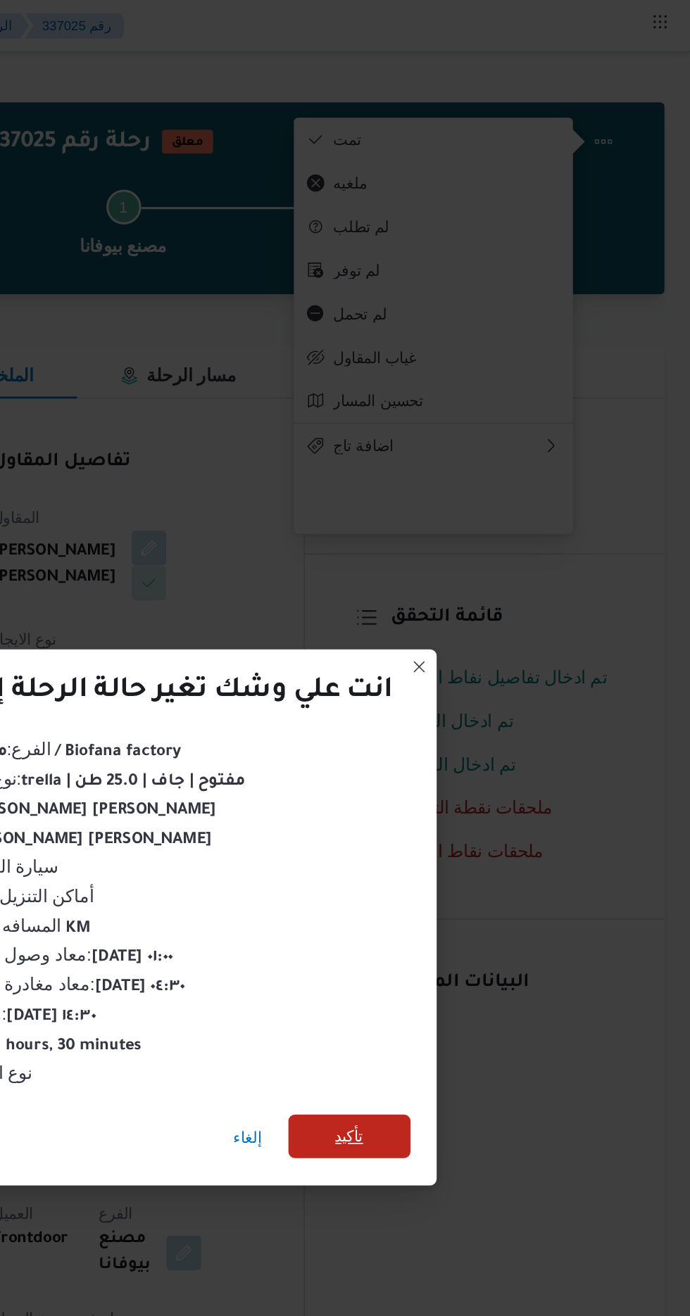
click at [462, 736] on span "تأكيد" at bounding box center [469, 734] width 18 height 17
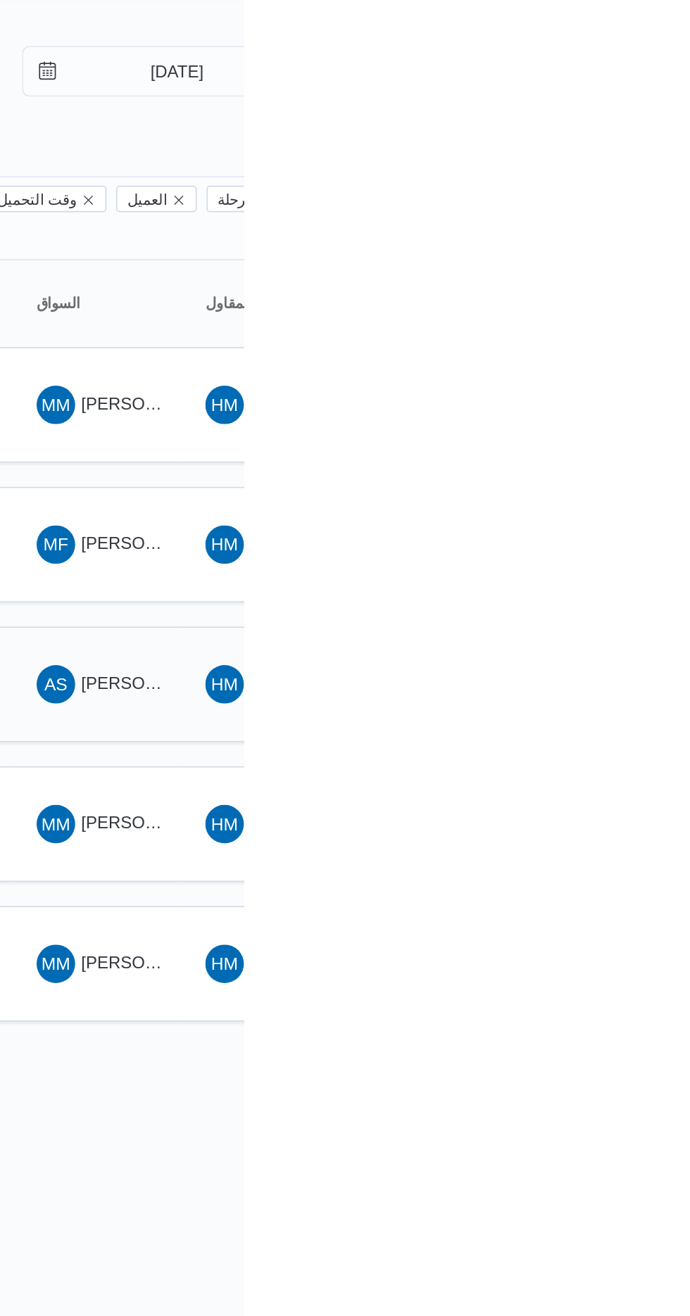
click at [612, 429] on span "AS [PERSON_NAME] [PERSON_NAME]" at bounding box center [605, 440] width 73 height 23
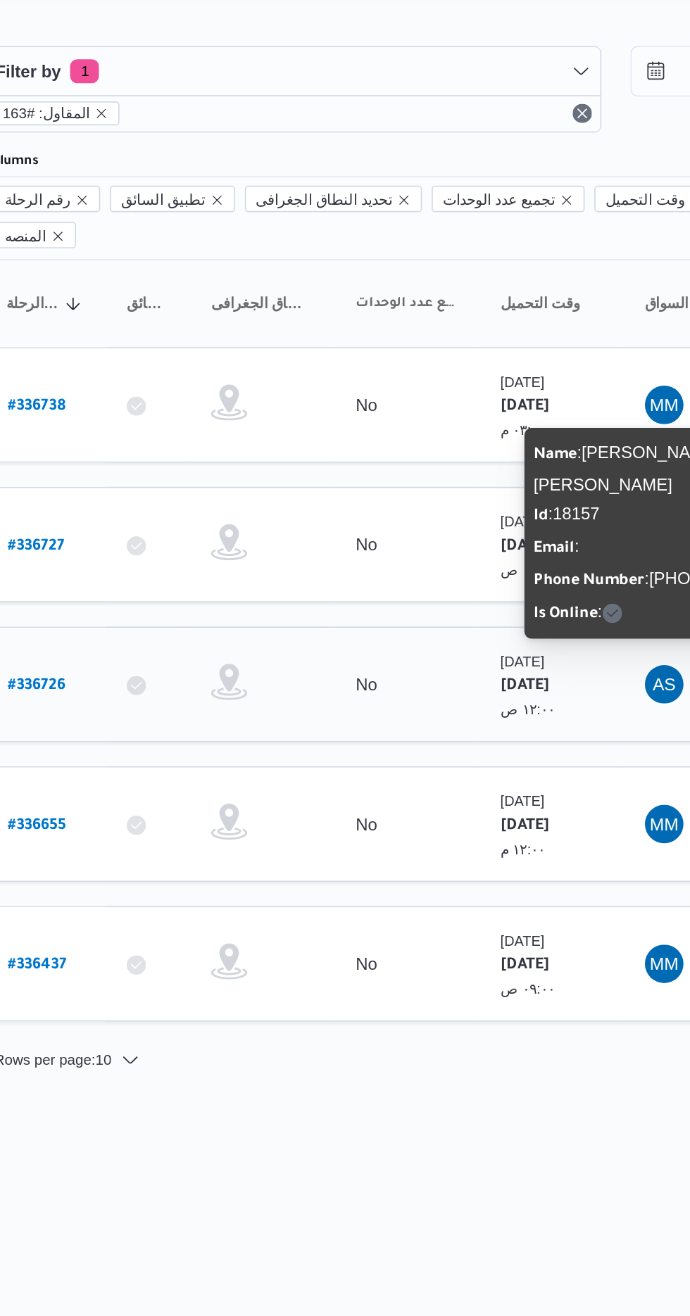
click at [228, 437] on b "# 336726" at bounding box center [213, 442] width 34 height 10
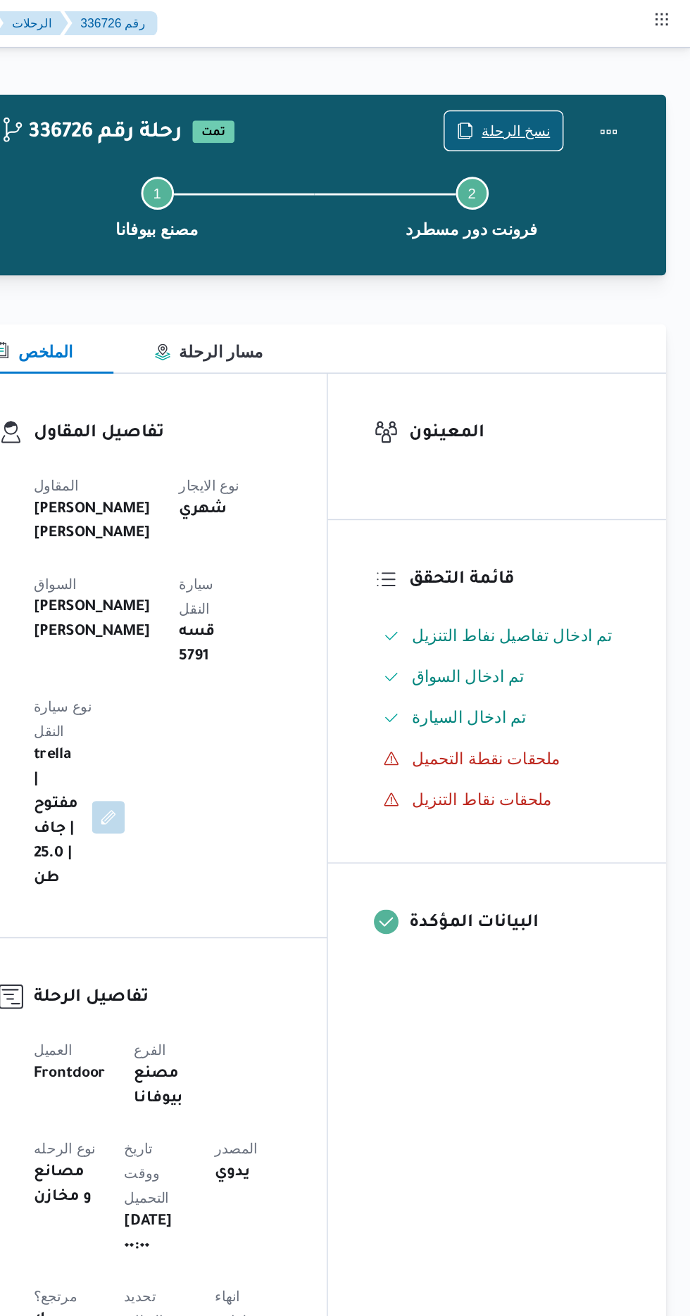
click at [588, 82] on span "نسخ الرحلة" at bounding box center [561, 90] width 81 height 27
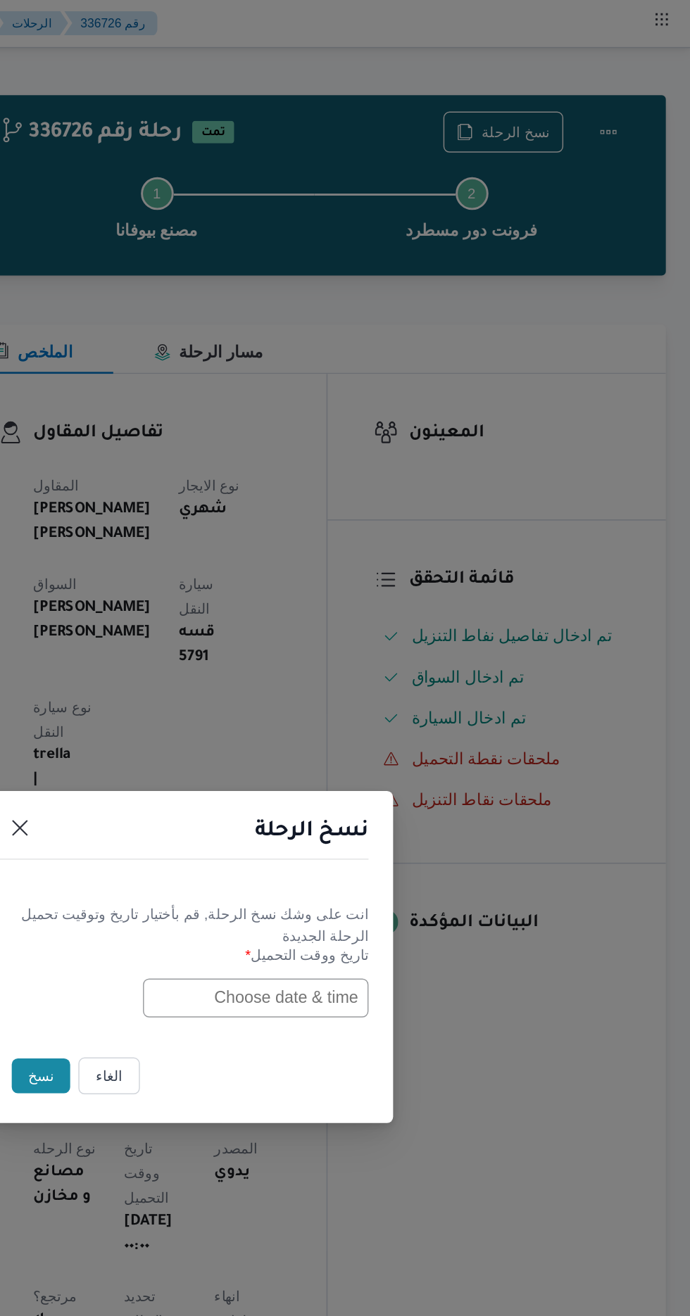
click at [374, 685] on input "text" at bounding box center [391, 686] width 155 height 27
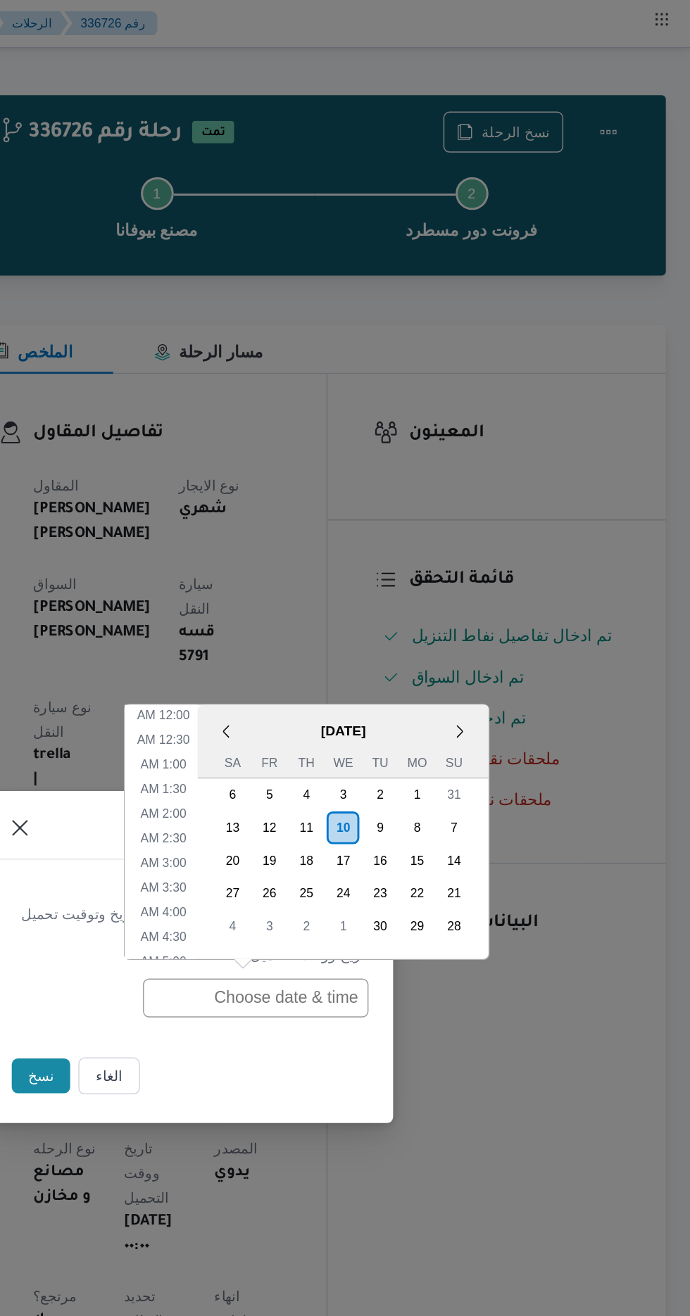
scroll to position [511, 0]
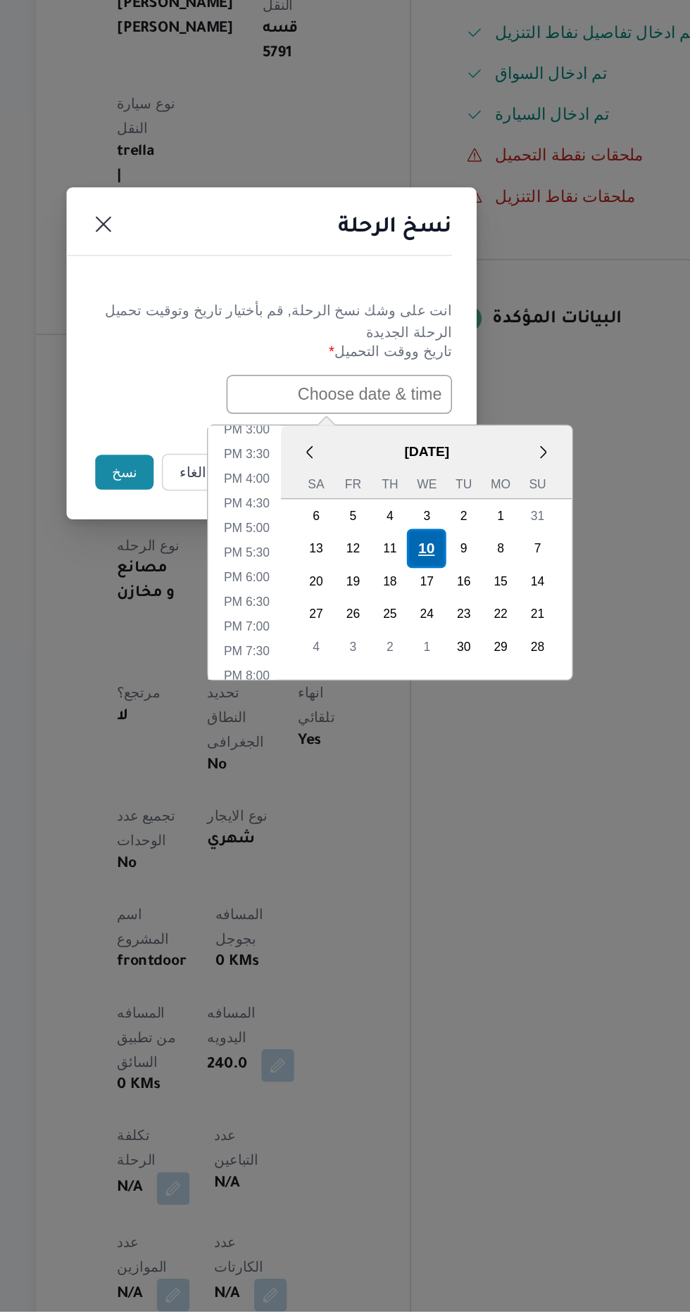
click at [452, 788] on div "10" at bounding box center [451, 791] width 27 height 27
type input "[DATE] 12:00AM"
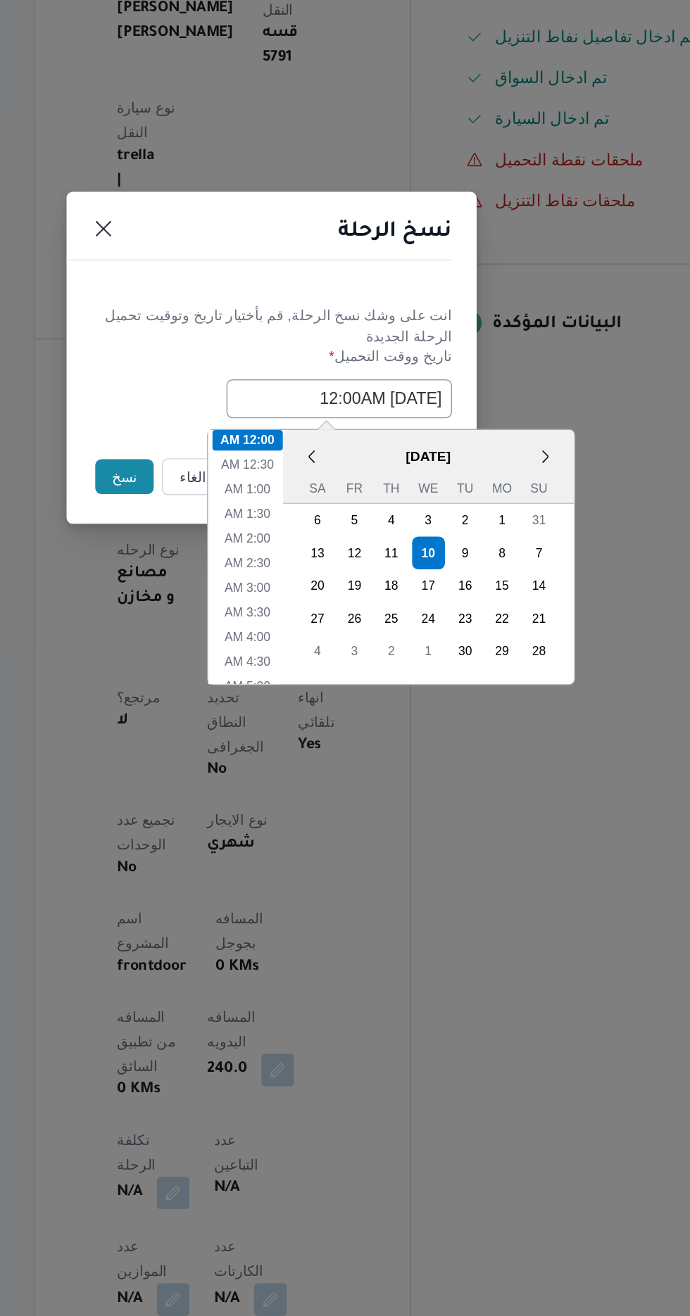
click at [235, 735] on button "نسخ" at bounding box center [244, 740] width 40 height 24
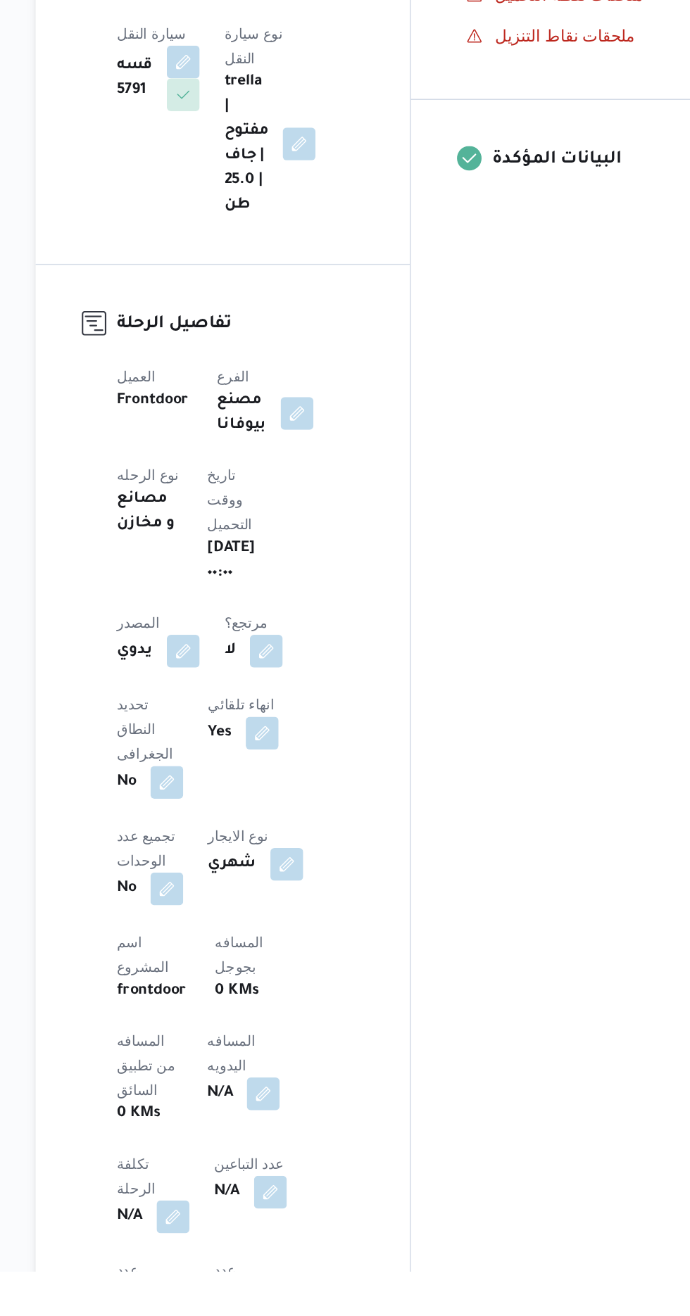
scroll to position [111, 0]
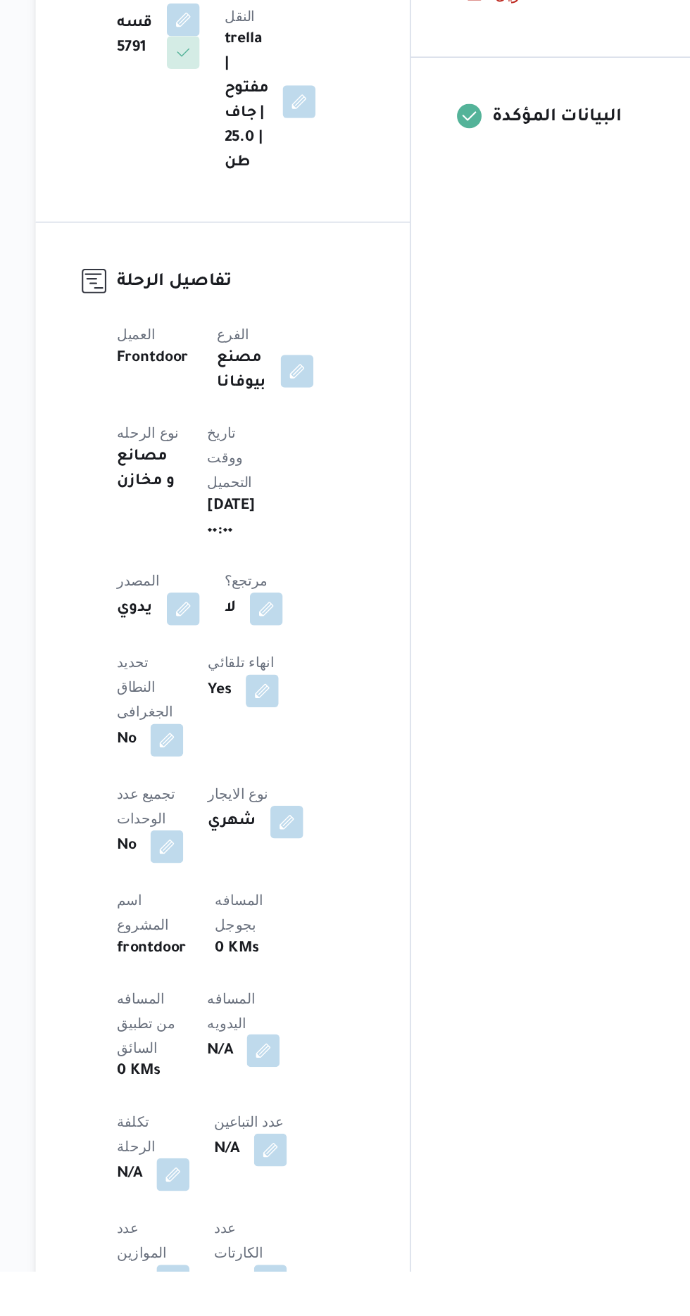
click at [328, 1153] on button "button" at bounding box center [339, 1164] width 23 height 23
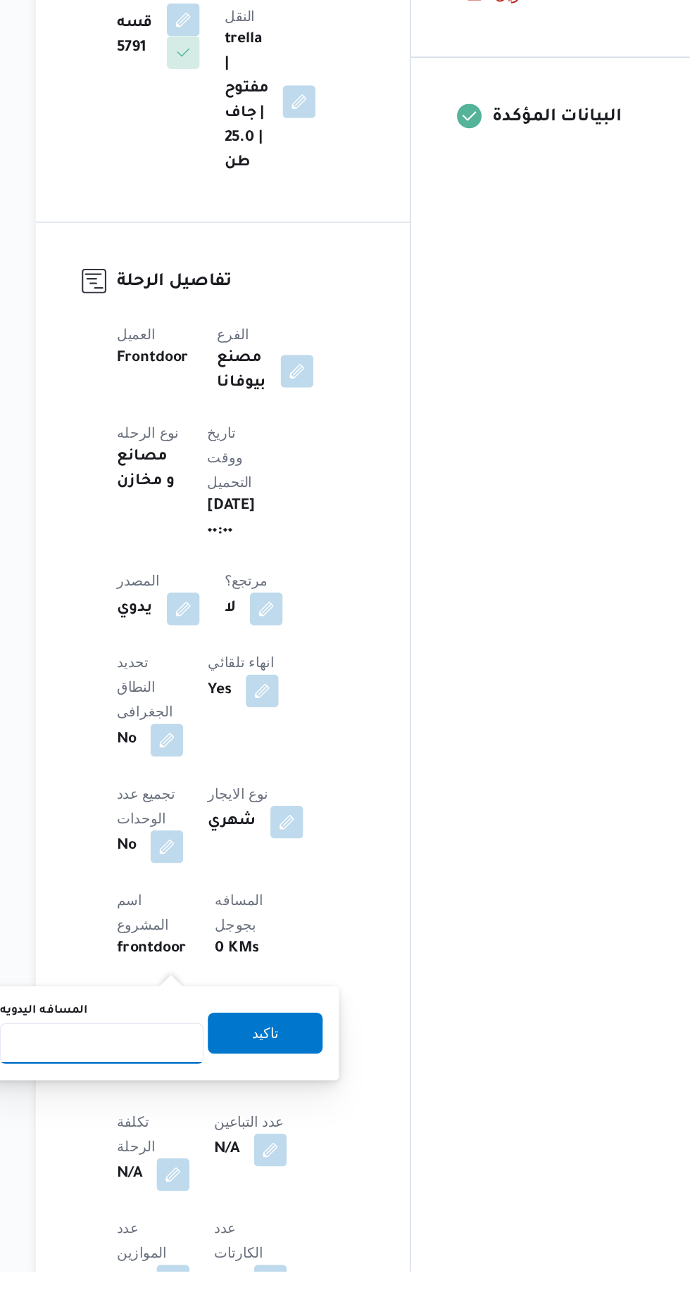
click at [231, 1158] on input "المسافه اليدويه" at bounding box center [228, 1160] width 140 height 28
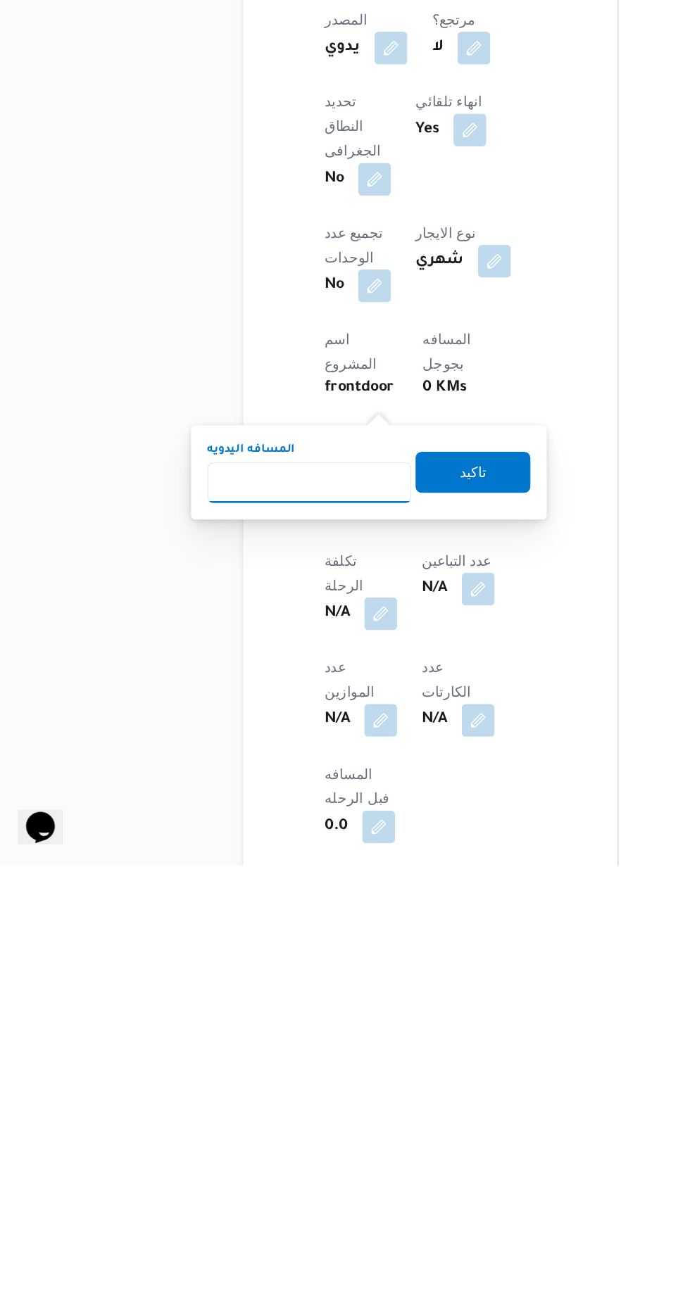
scroll to position [217, 0]
type input "240"
click at [351, 1037] on span "تاكيد" at bounding box center [340, 1046] width 79 height 28
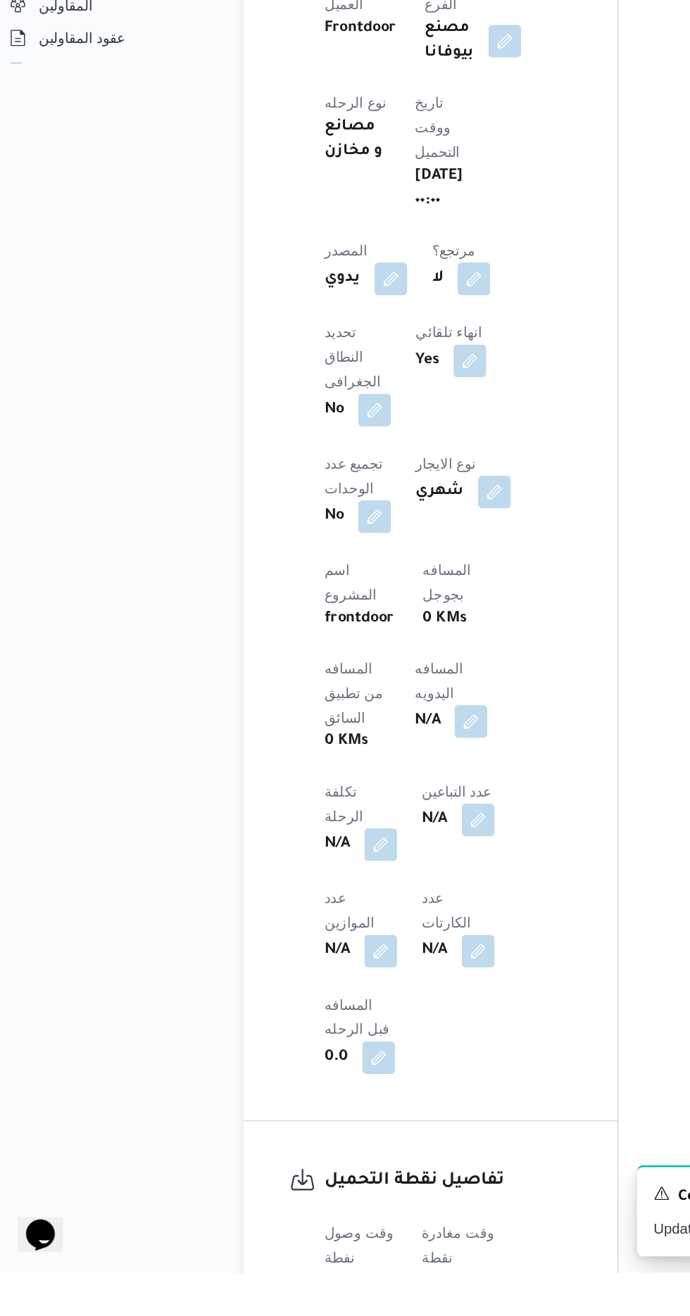
scroll to position [339, 0]
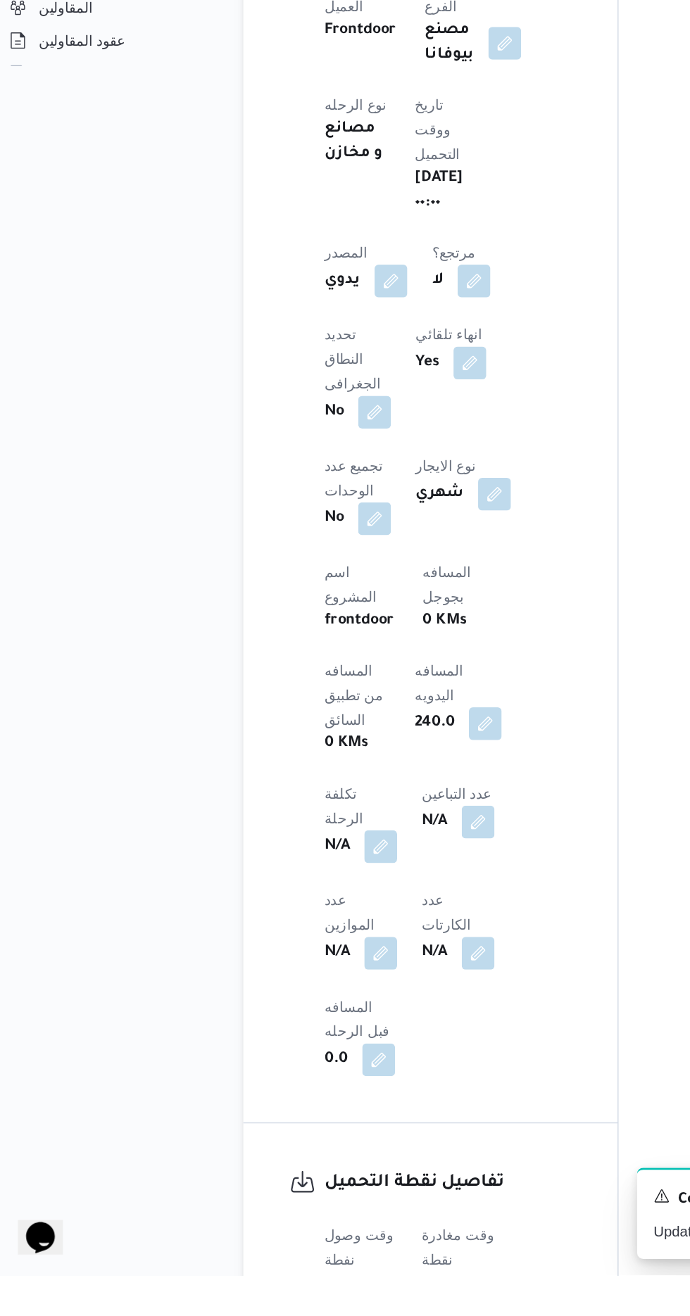
click at [279, 1315] on button "button" at bounding box center [277, 1341] width 23 height 23
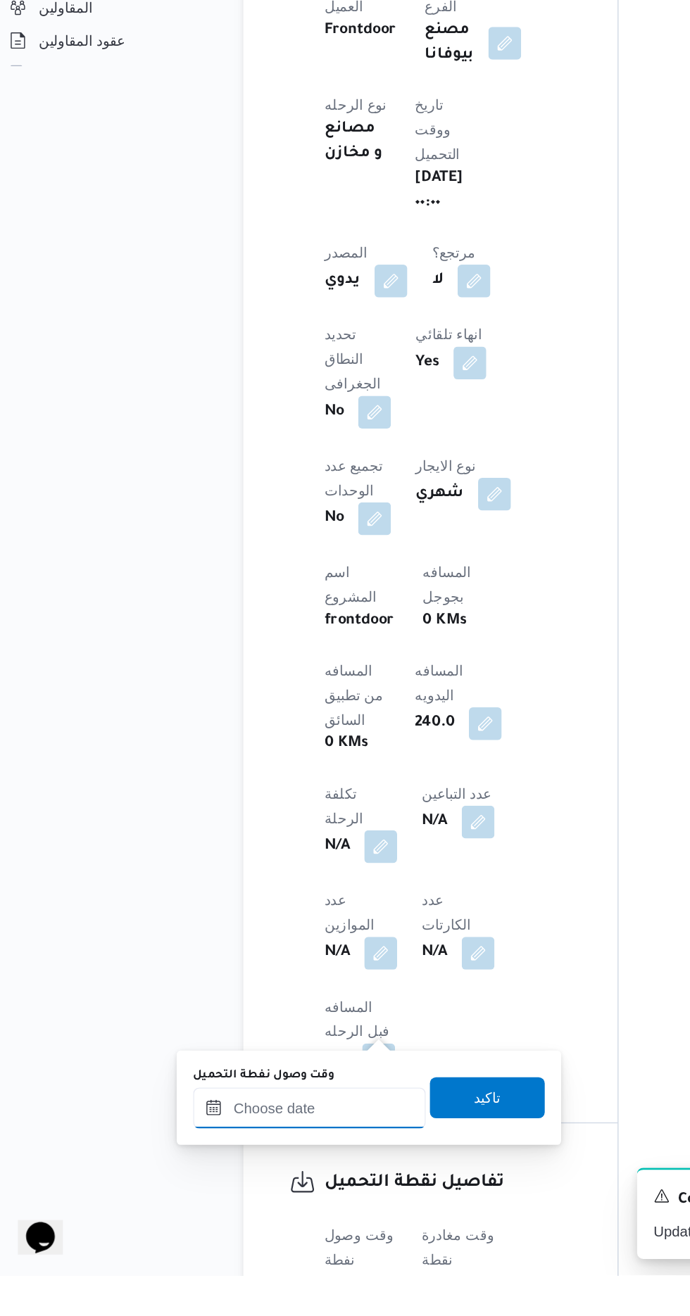
click at [271, 1198] on input "وقت وصول نفطة التحميل" at bounding box center [228, 1201] width 160 height 28
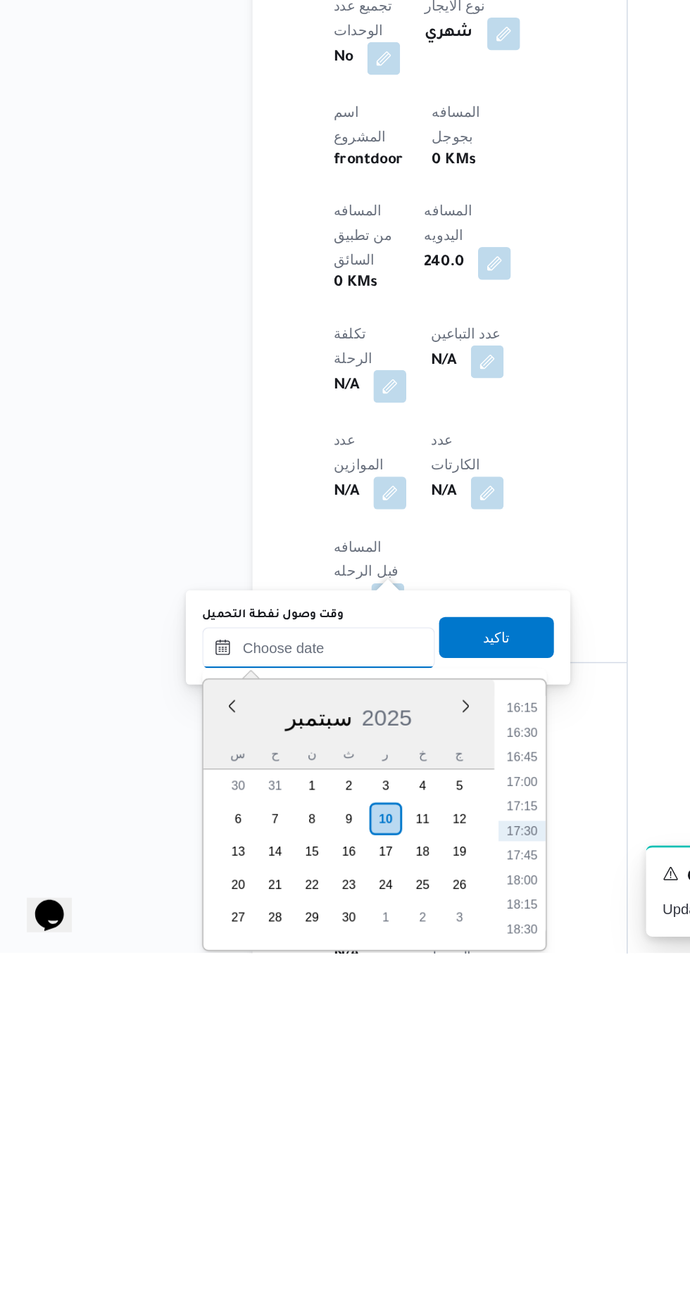
scroll to position [458, 0]
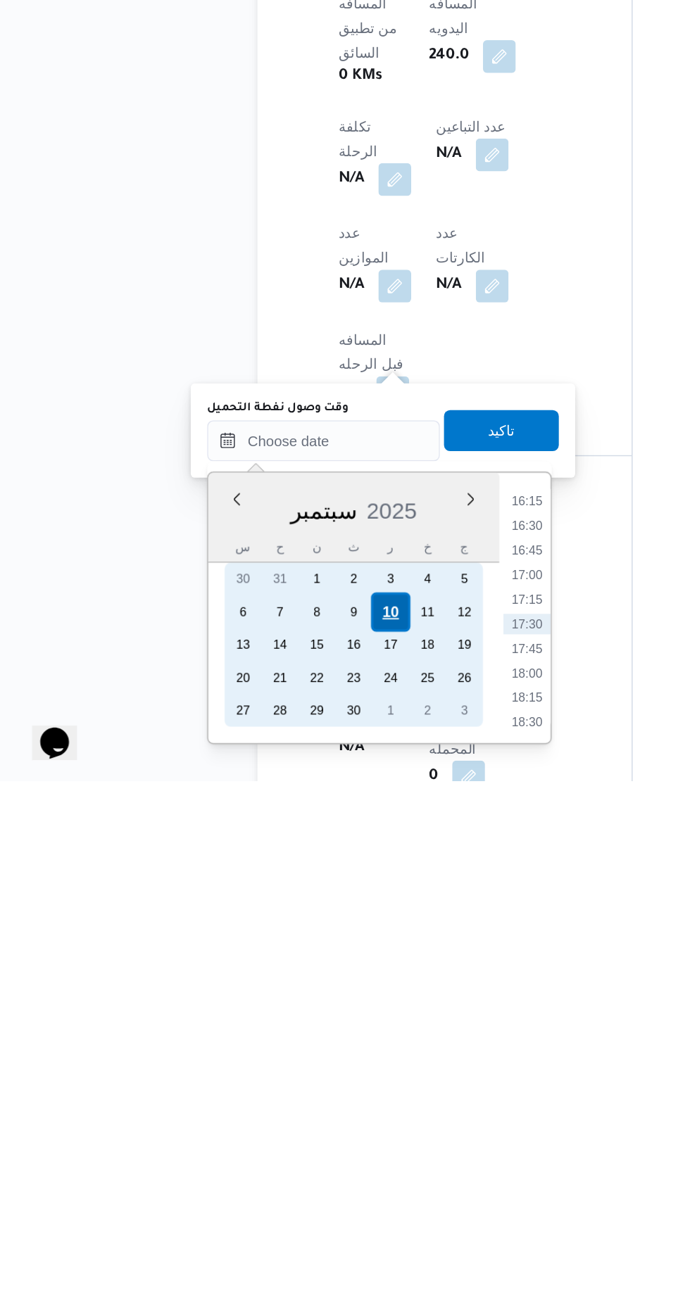
click at [276, 1196] on div "10" at bounding box center [273, 1200] width 27 height 27
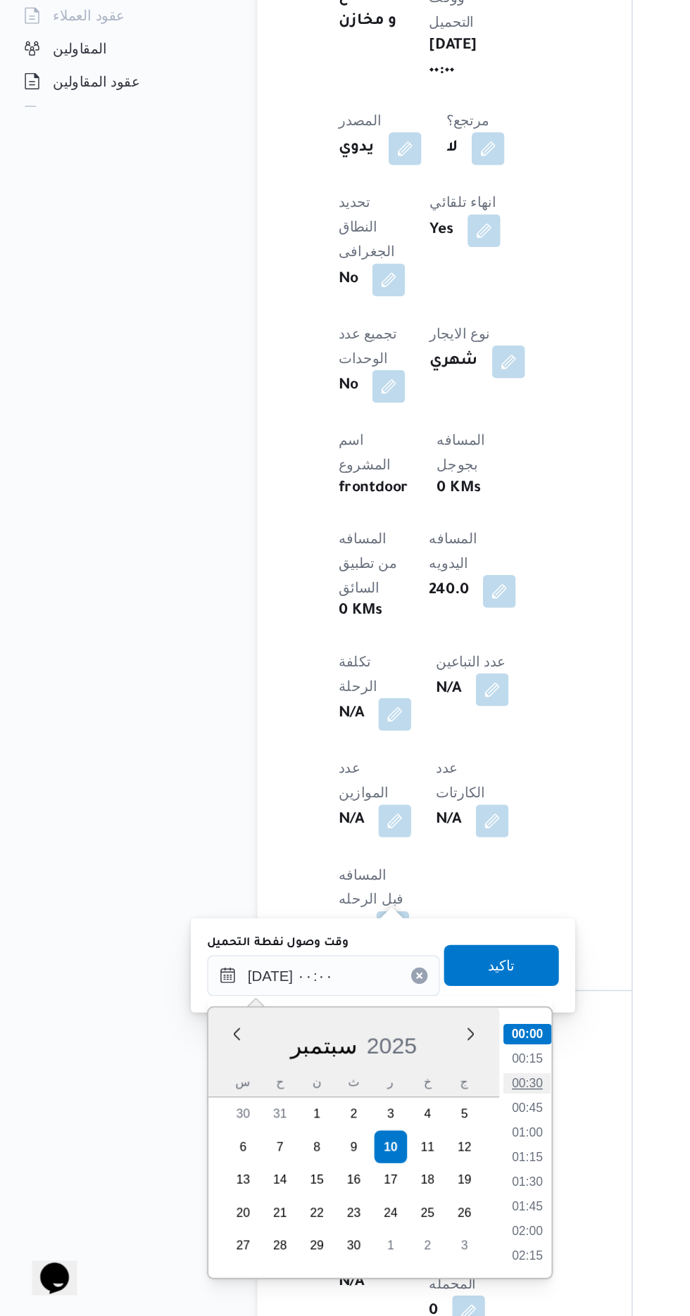
click at [372, 1154] on li "00:30" at bounding box center [368, 1156] width 32 height 14
type input "[DATE] ٠٠:٣٠"
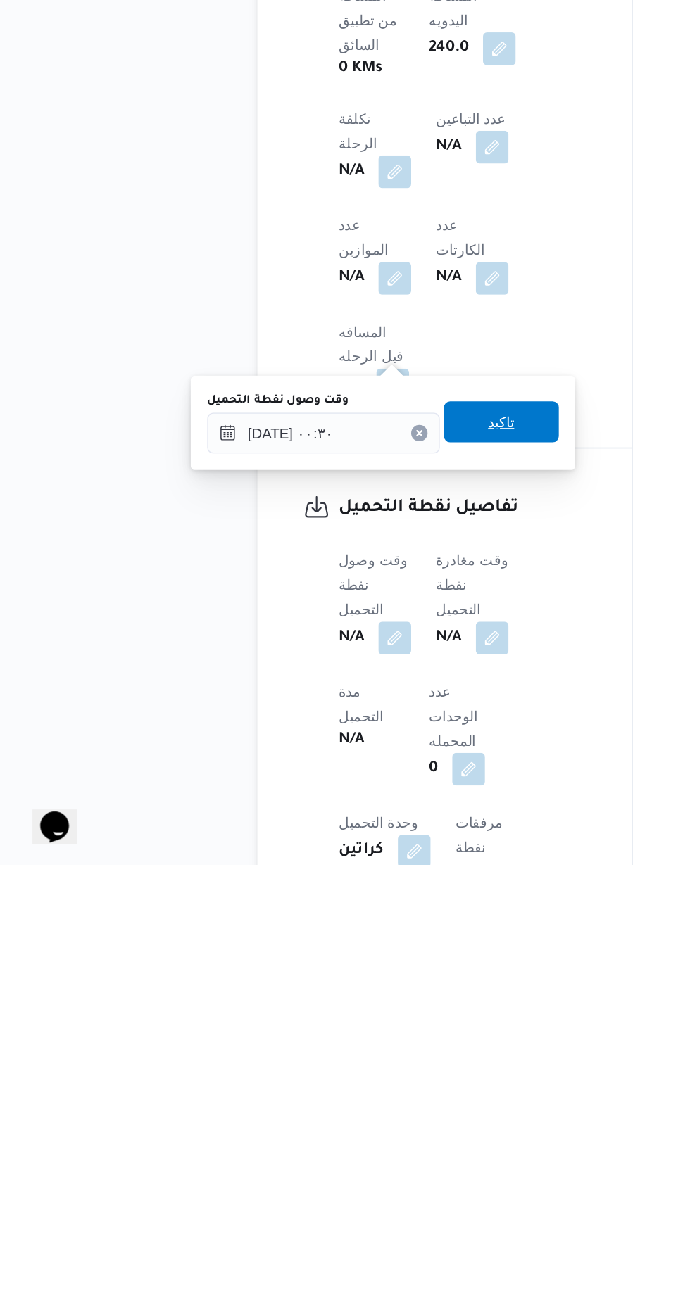
click at [381, 1016] on span "تاكيد" at bounding box center [350, 1012] width 79 height 28
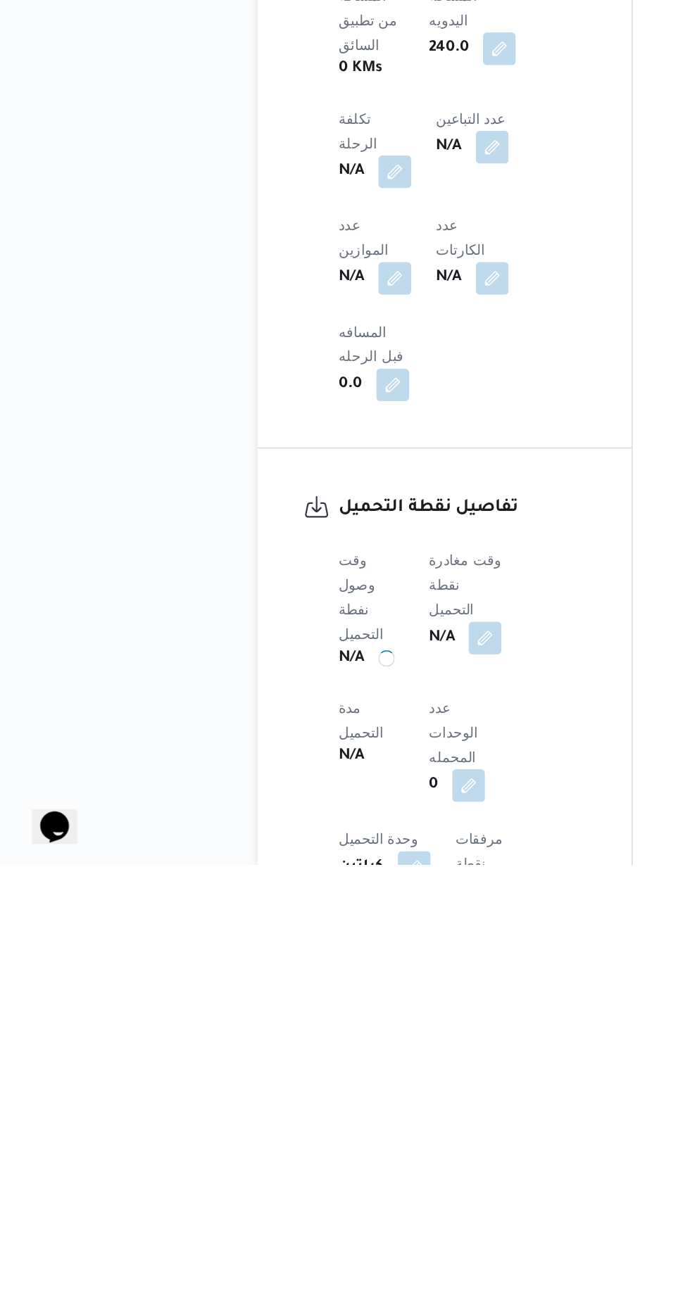
scroll to position [521, 0]
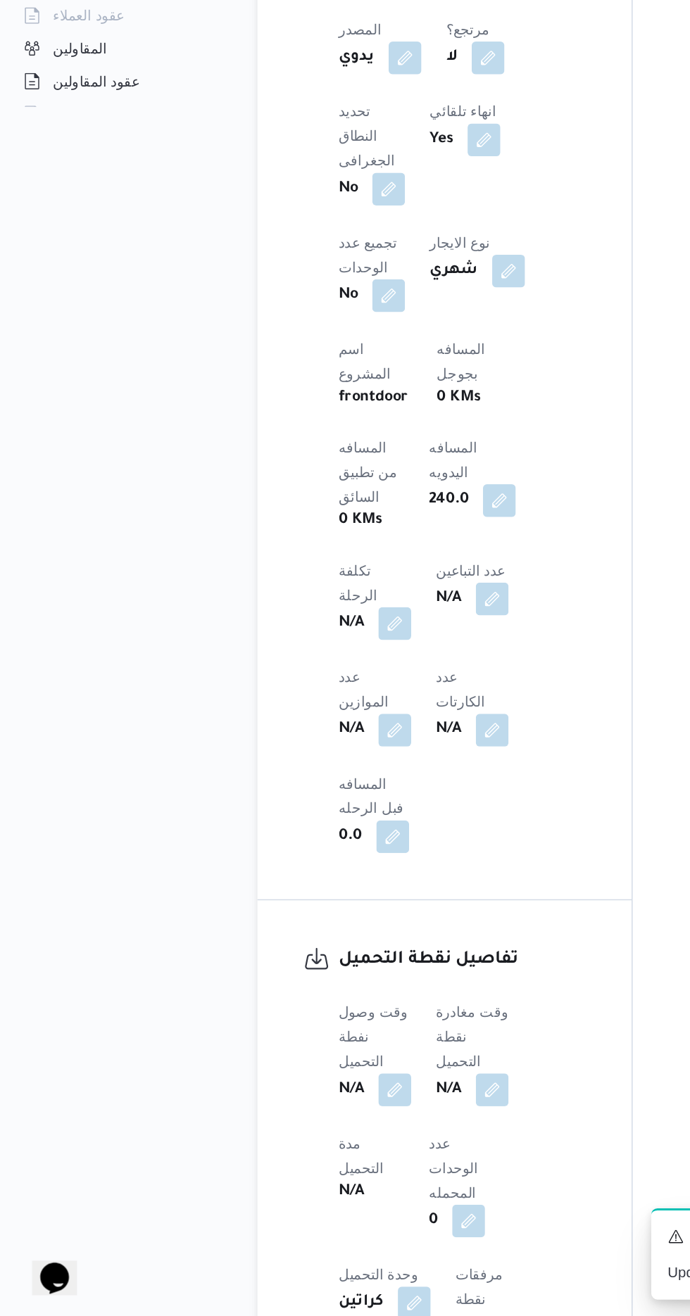
click at [353, 1149] on span at bounding box center [341, 1160] width 30 height 23
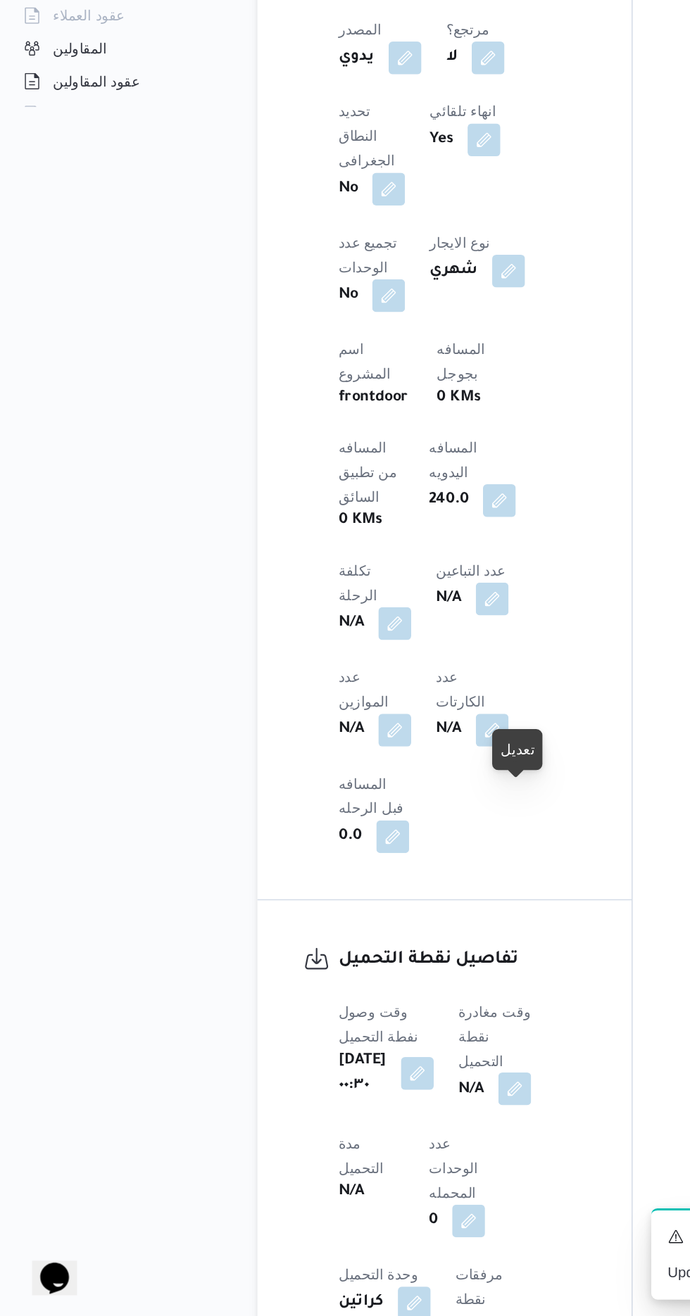
click at [371, 1149] on button "button" at bounding box center [359, 1160] width 23 height 23
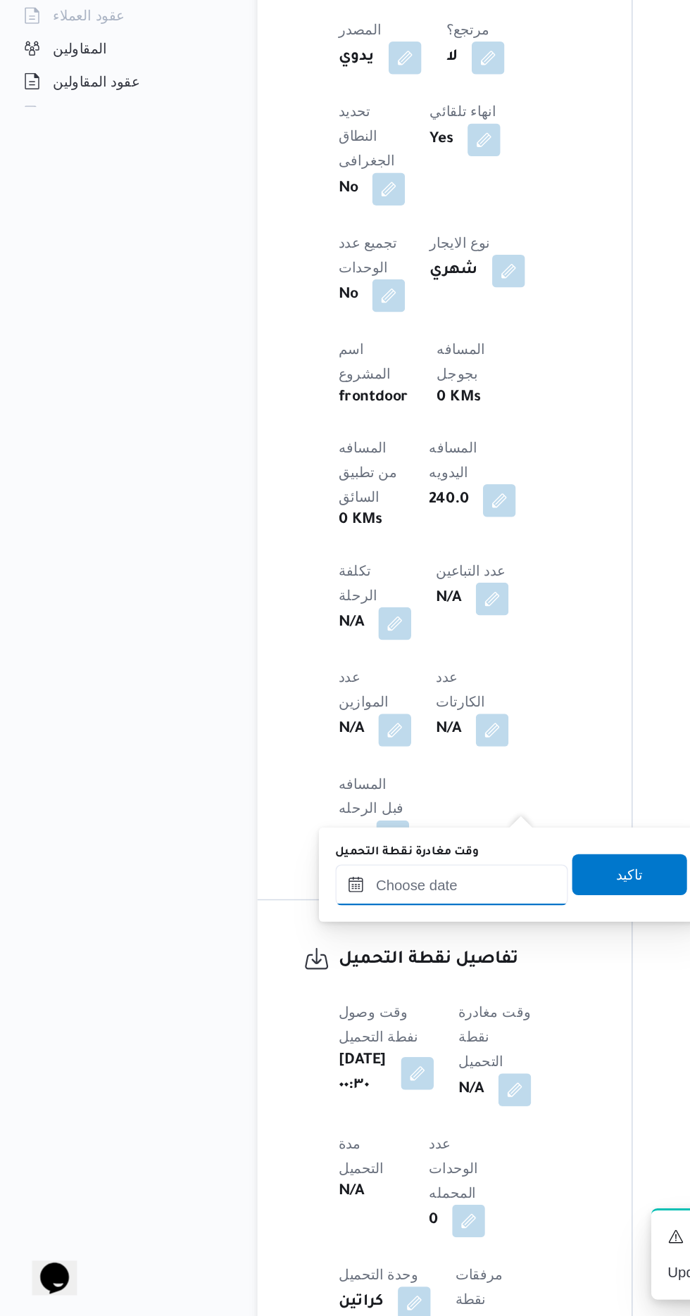
click at [342, 1016] on input "وقت مغادرة نقطة التحميل" at bounding box center [316, 1020] width 160 height 28
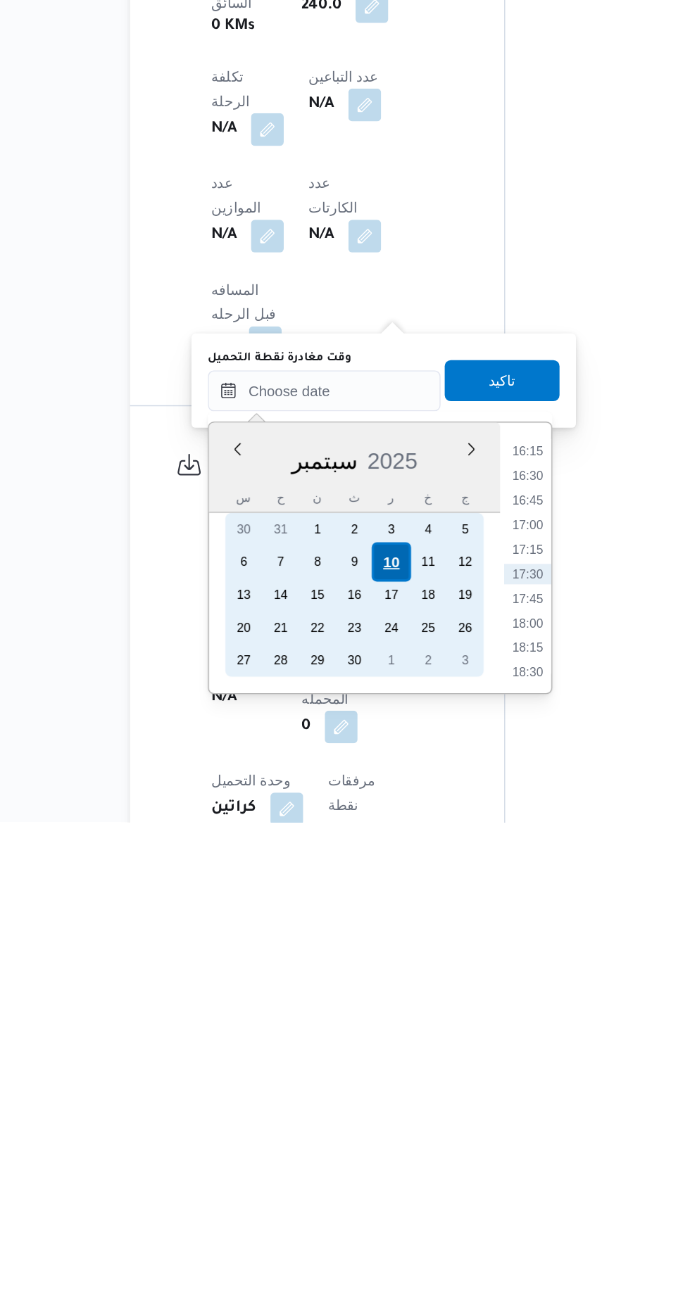
click at [365, 1135] on div "10" at bounding box center [361, 1137] width 27 height 27
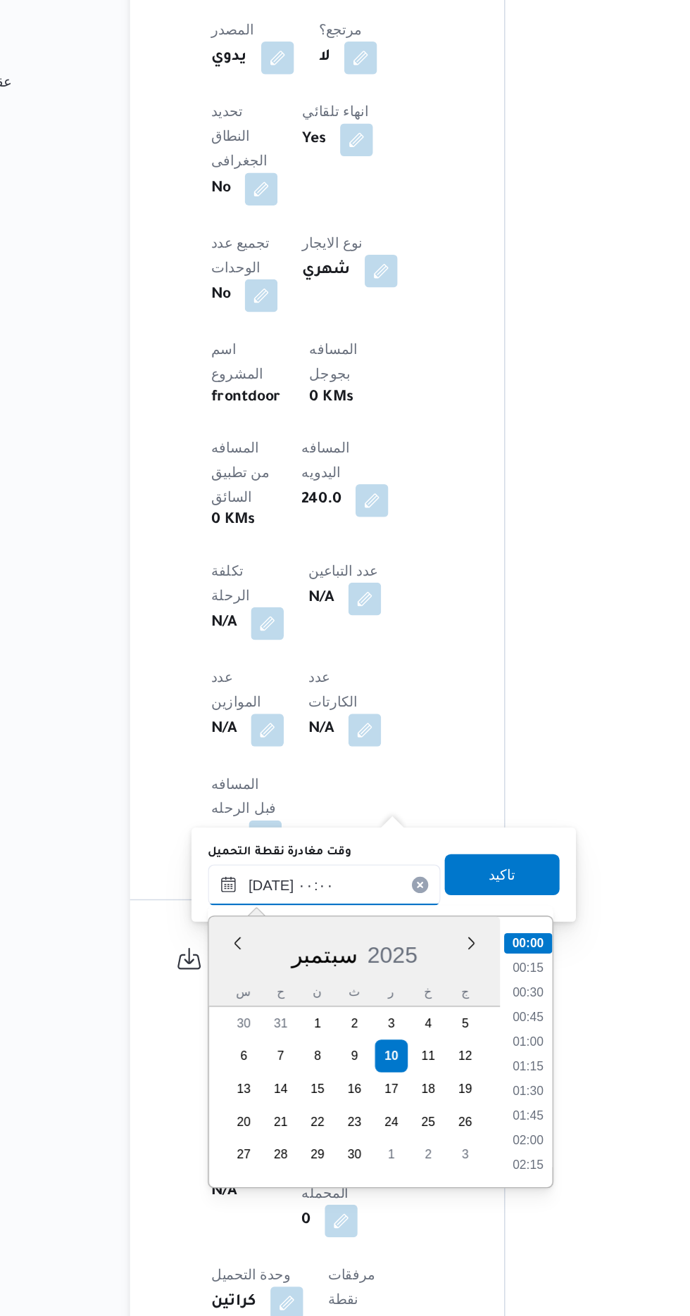
click at [241, 1022] on input "[DATE] ٠٠:٠٠" at bounding box center [316, 1020] width 160 height 28
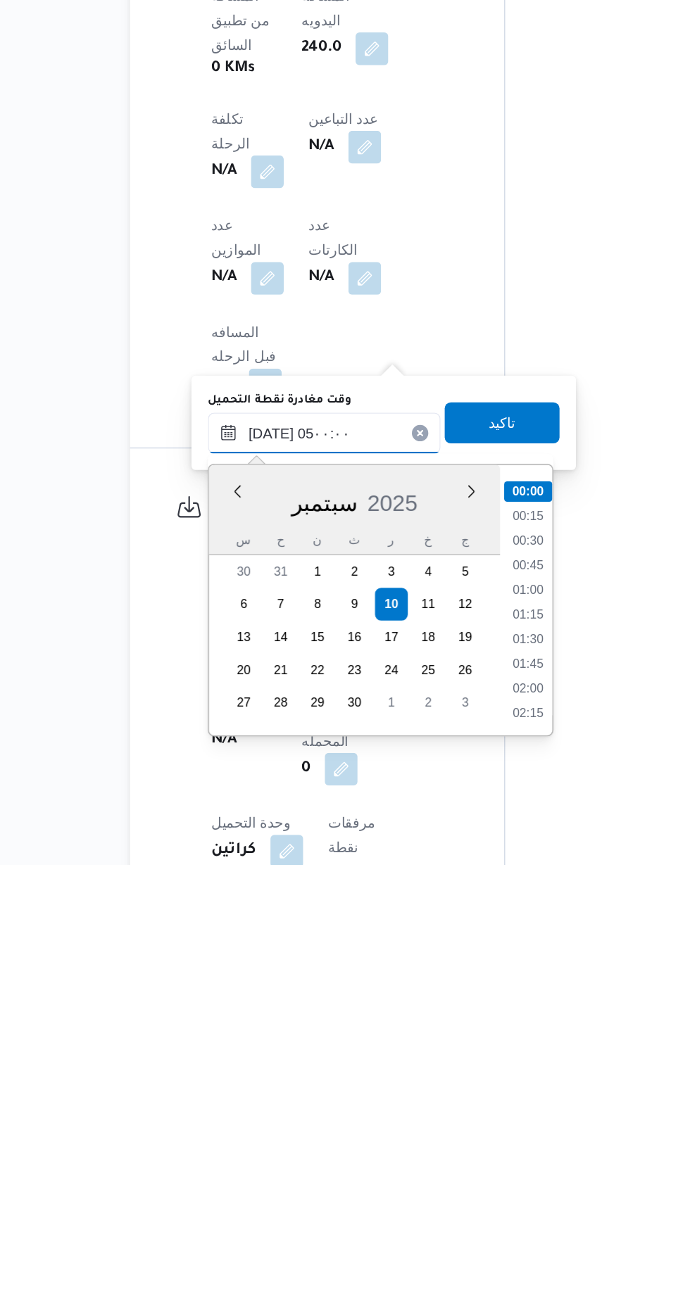
scroll to position [190, 0]
click at [456, 1176] on li "04:30" at bounding box center [456, 1174] width 32 height 14
type input "[DATE] ٠٤:٣٠"
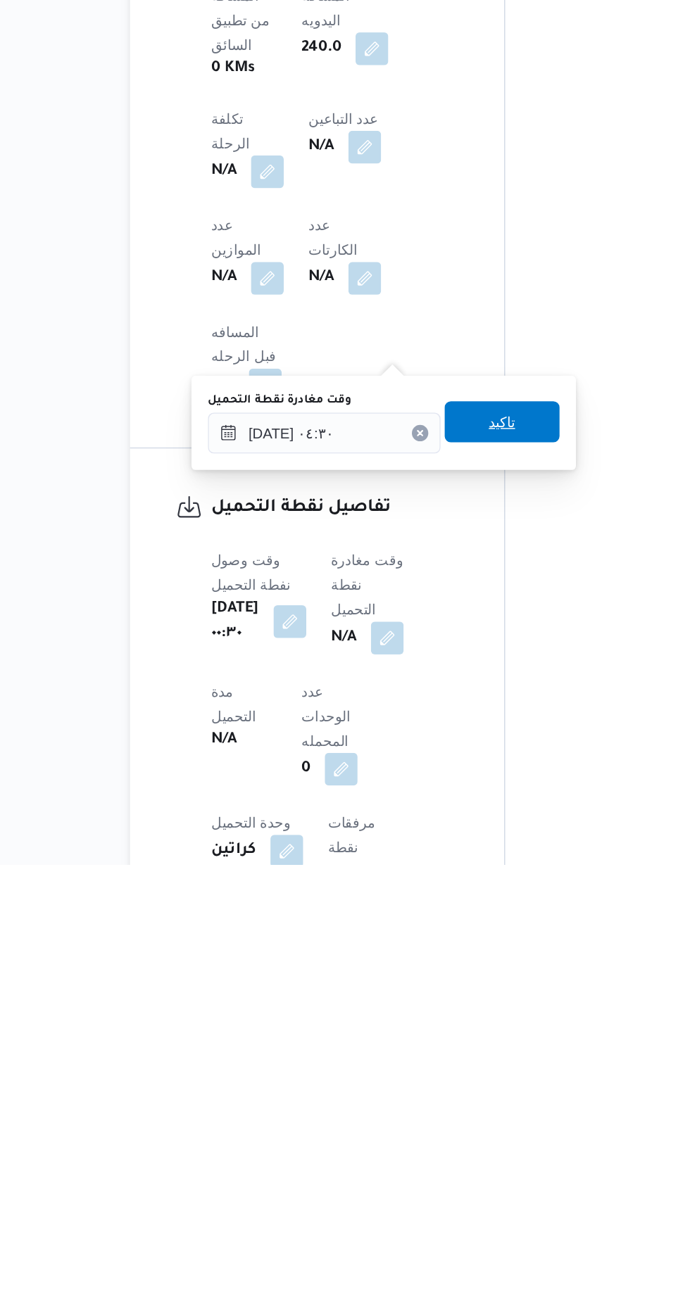
click at [450, 1003] on span "تاكيد" at bounding box center [438, 1012] width 79 height 28
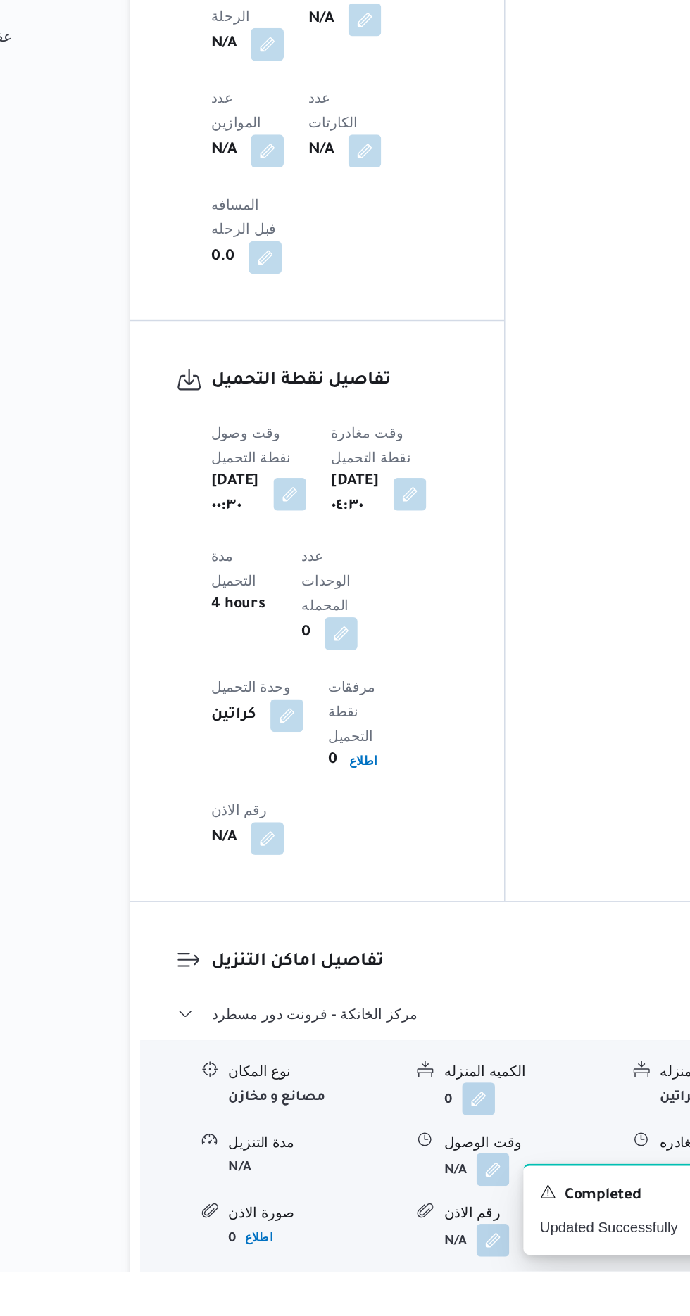
scroll to position [954, 0]
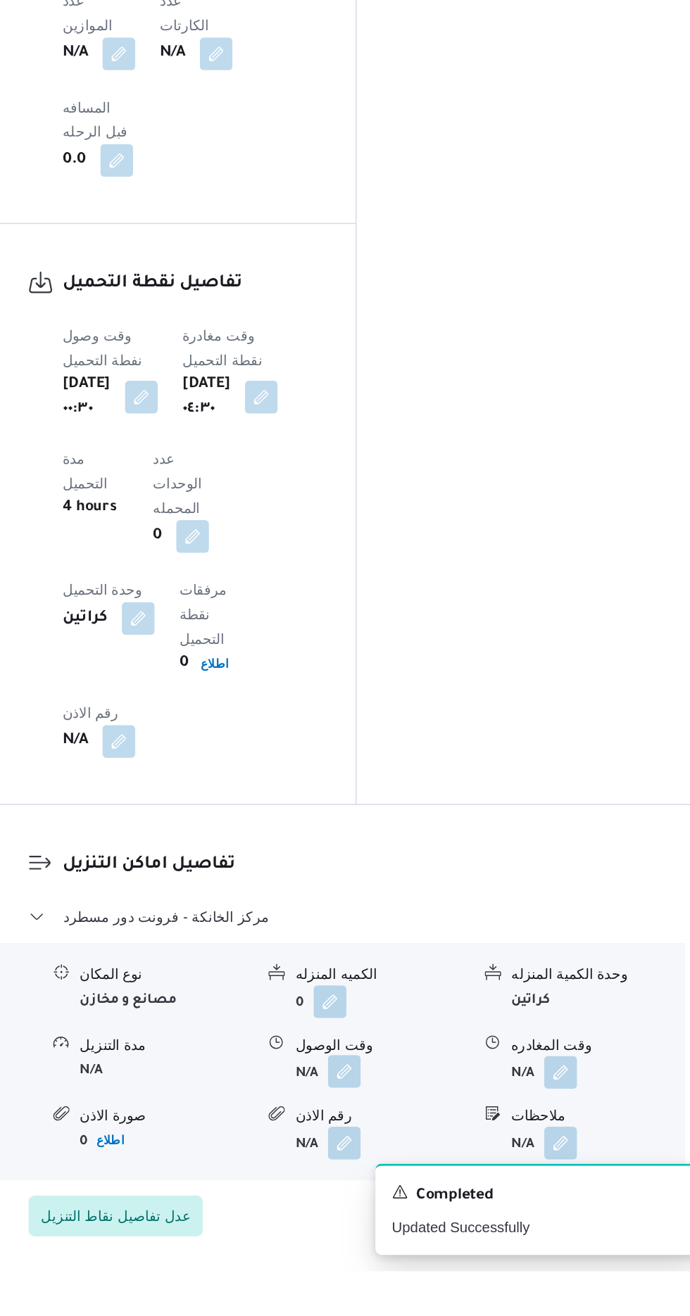
click at [438, 1168] on button "button" at bounding box center [432, 1179] width 23 height 23
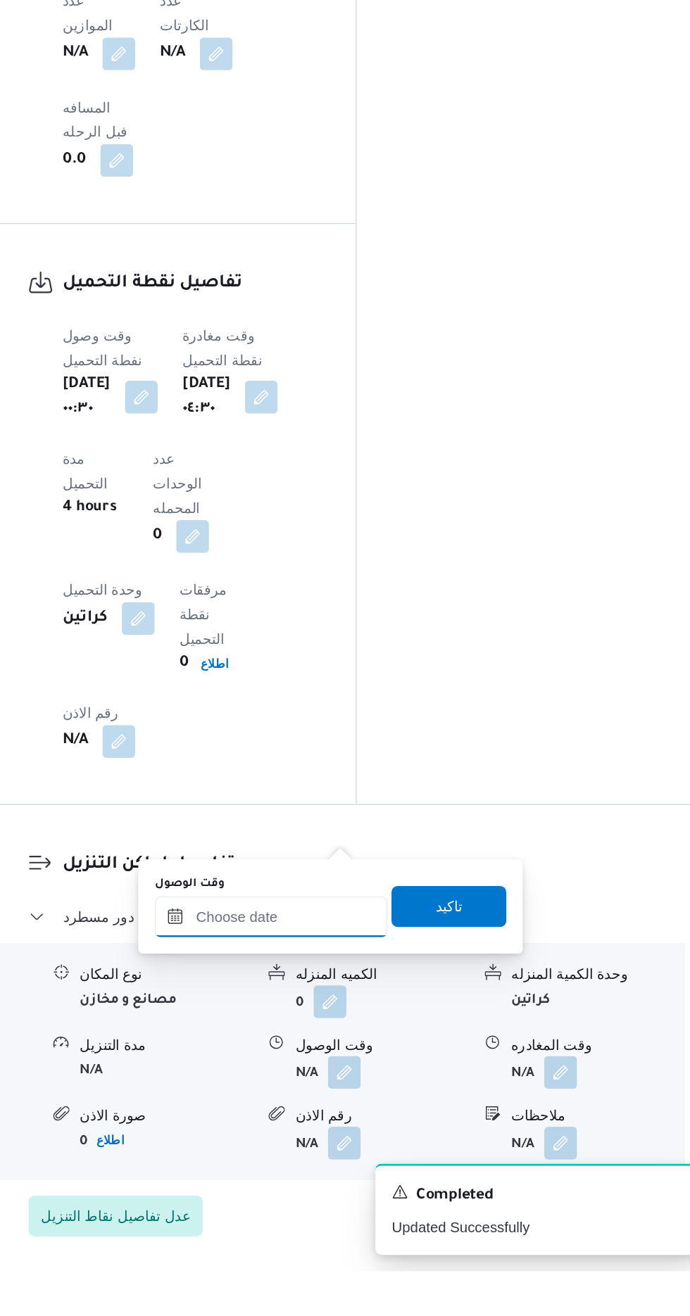
click at [423, 1068] on input "وقت الوصول" at bounding box center [382, 1072] width 160 height 28
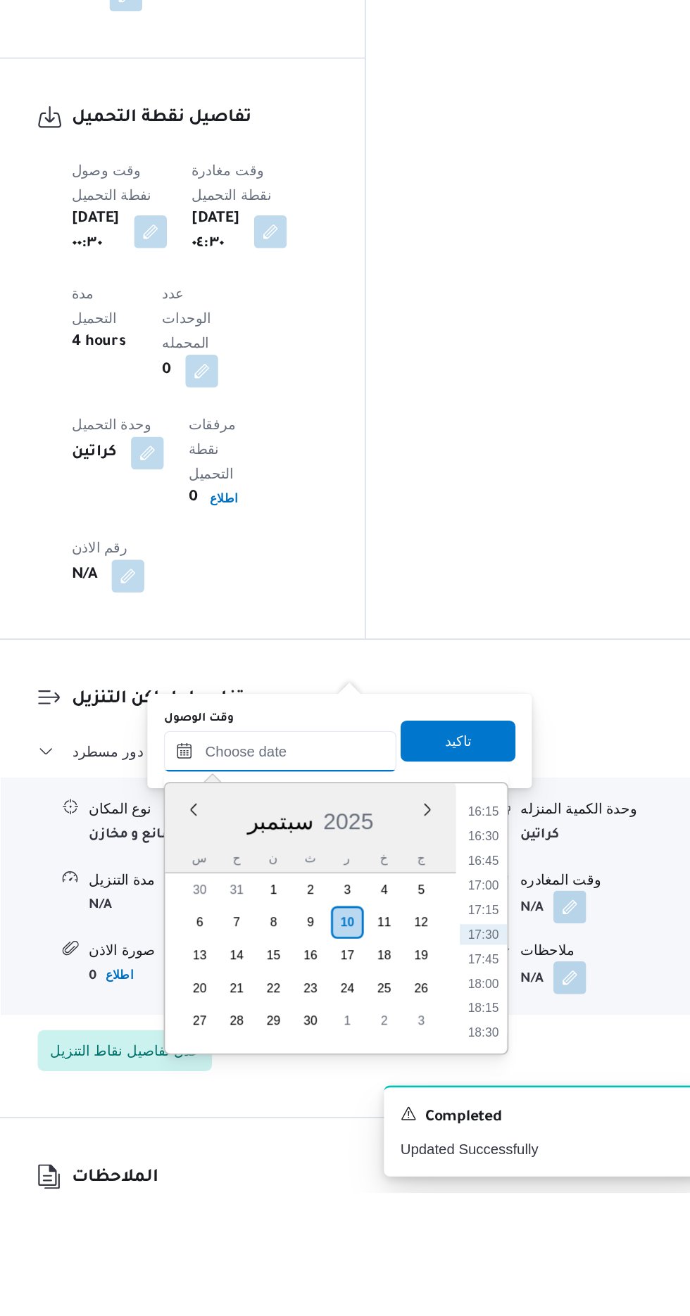
scroll to position [1014, 0]
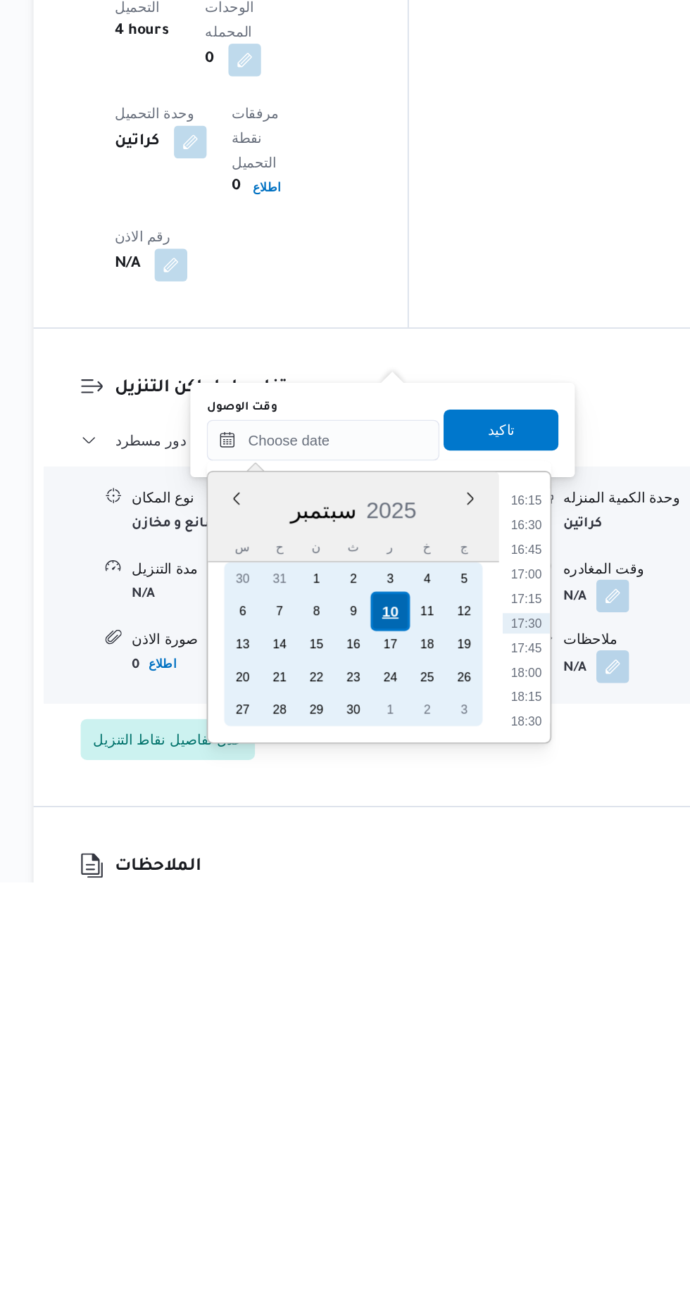
click at [428, 1128] on div "10" at bounding box center [428, 1130] width 27 height 27
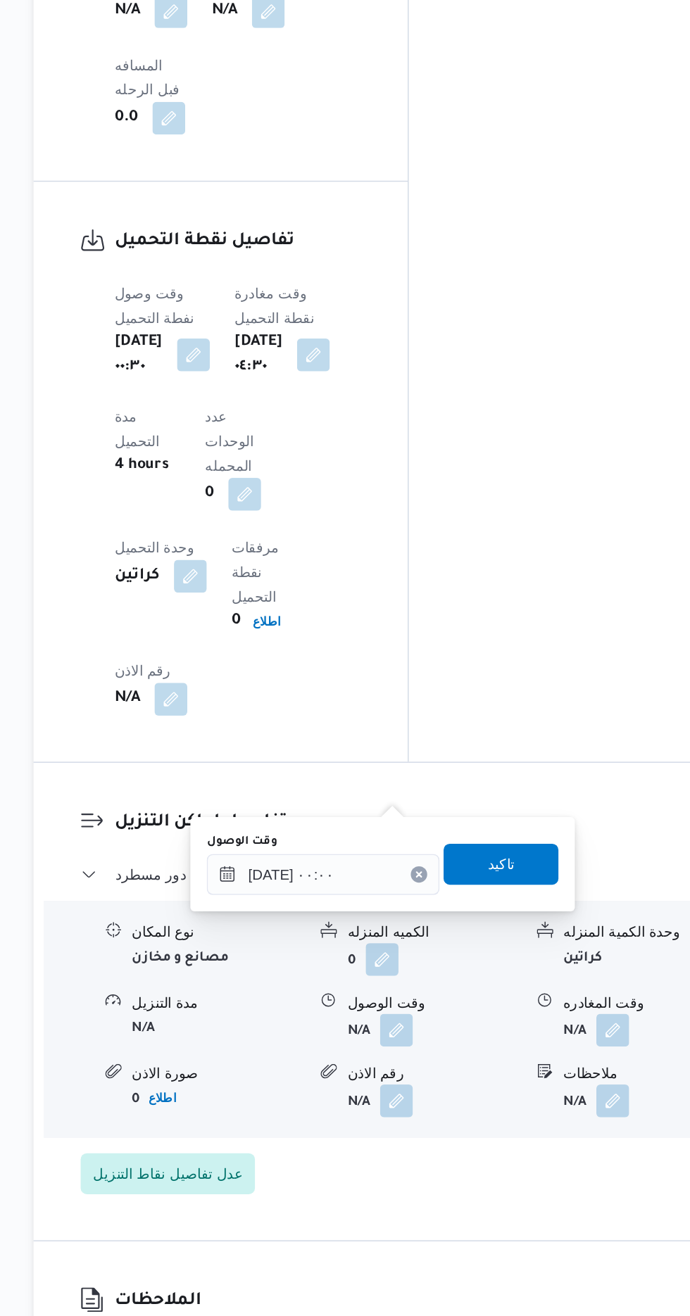
click at [299, 1016] on div "You are in a dialog. To close this dialog, hit escape. وقت الوصول [DATE] ٠٠:٠٠ …" at bounding box center [423, 1005] width 264 height 65
click at [305, 1016] on input "[DATE] ٠٠:٠٠" at bounding box center [382, 1013] width 160 height 28
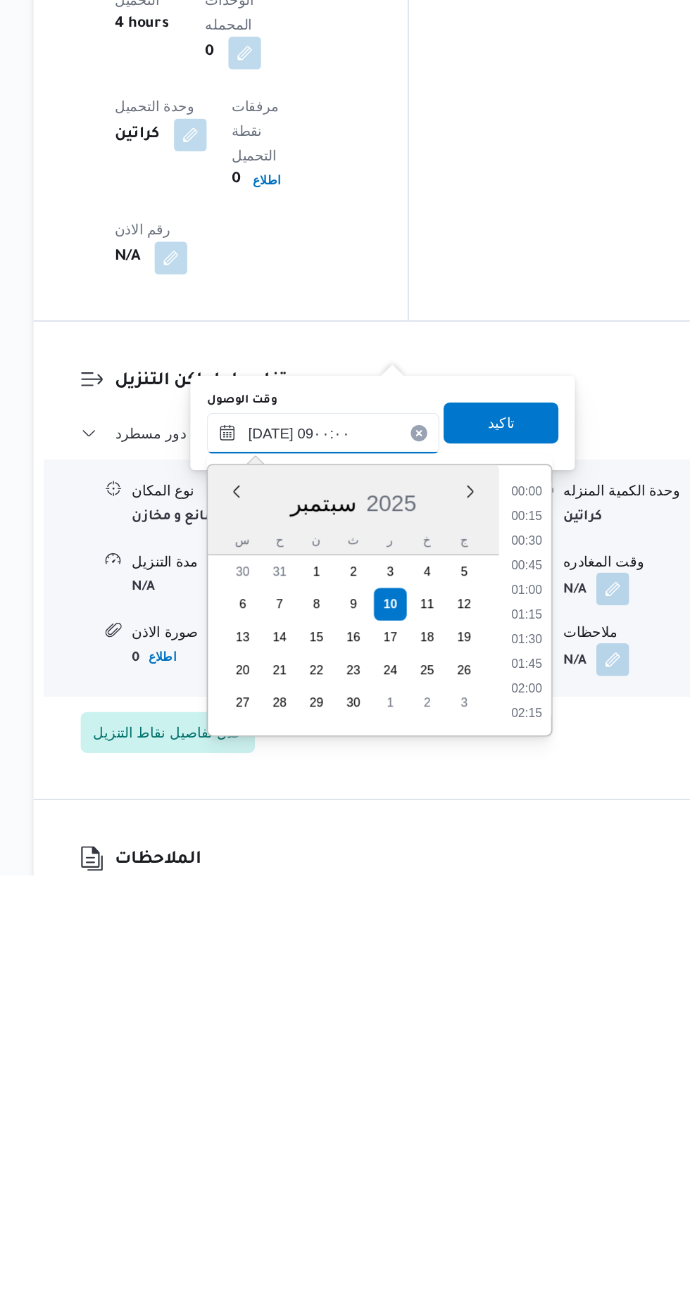
scroll to position [460, 0]
click at [524, 1201] on li "09:00" at bounding box center [521, 1201] width 33 height 14
type input "[DATE] ٠٩:٠٠"
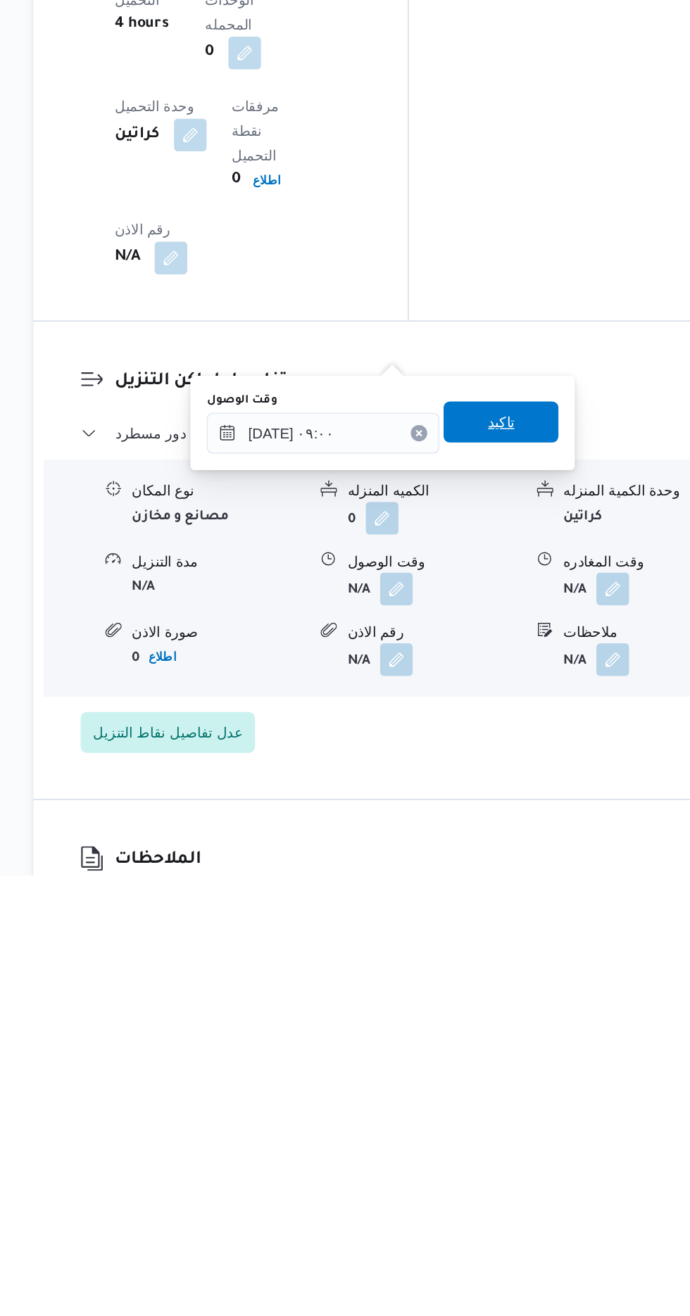
click at [513, 1006] on span "تاكيد" at bounding box center [504, 1005] width 18 height 17
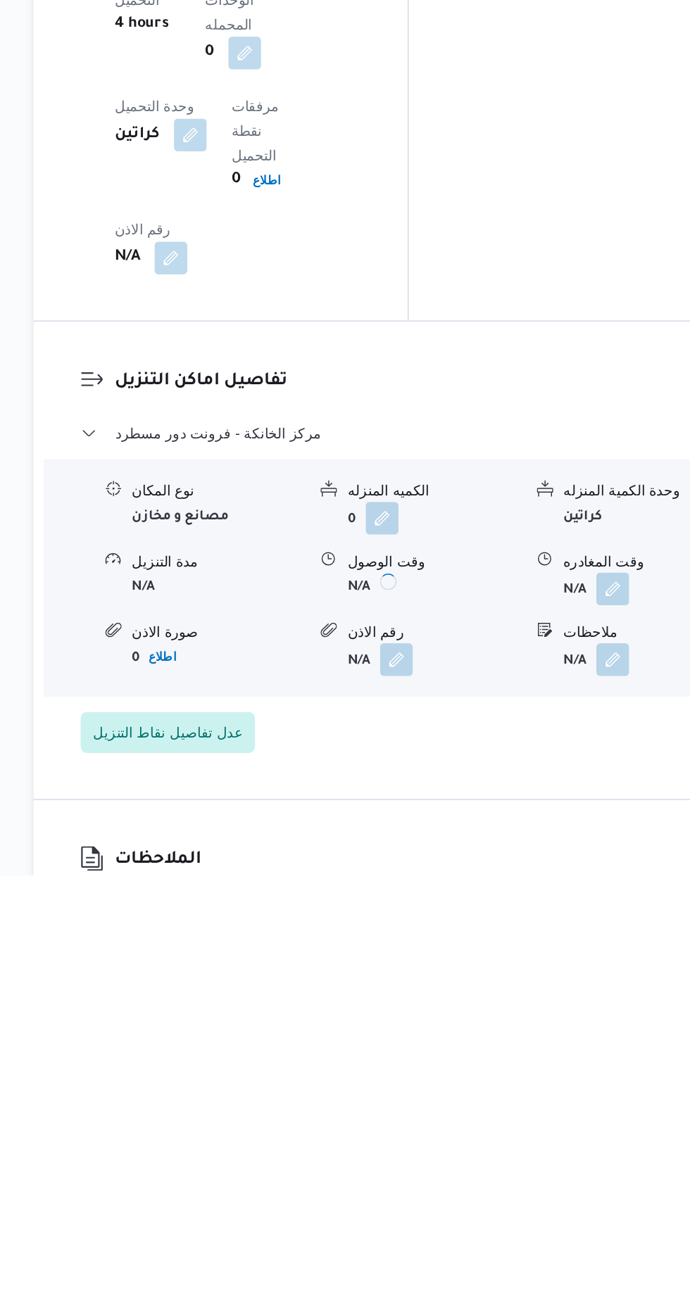
scroll to position [1014, 0]
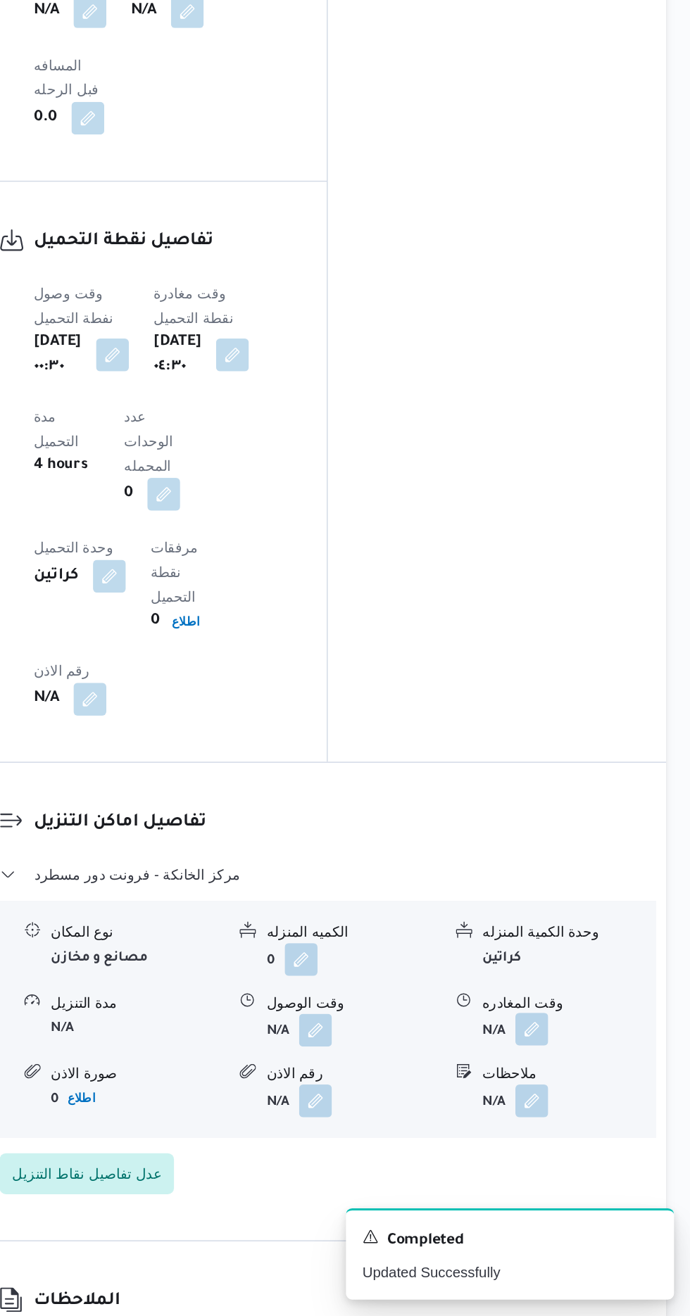
click at [590, 1108] on button "button" at bounding box center [580, 1119] width 23 height 23
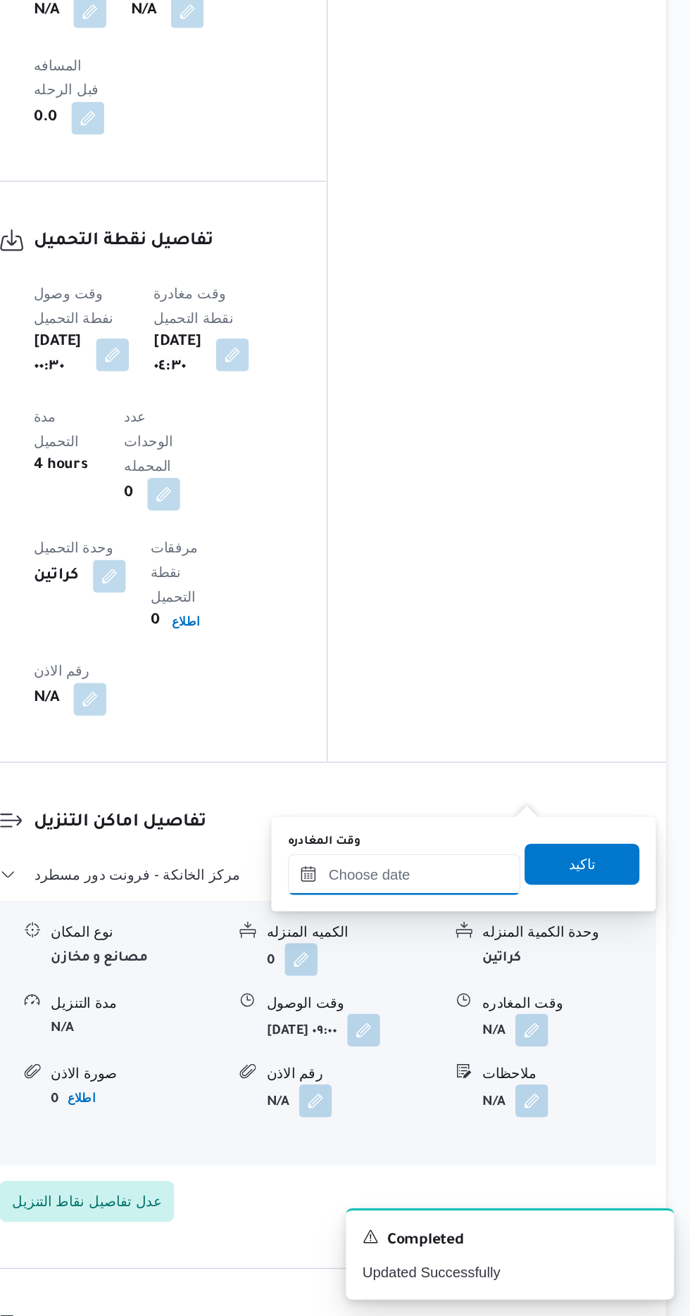
click at [533, 1011] on input "وقت المغادره" at bounding box center [493, 1013] width 160 height 28
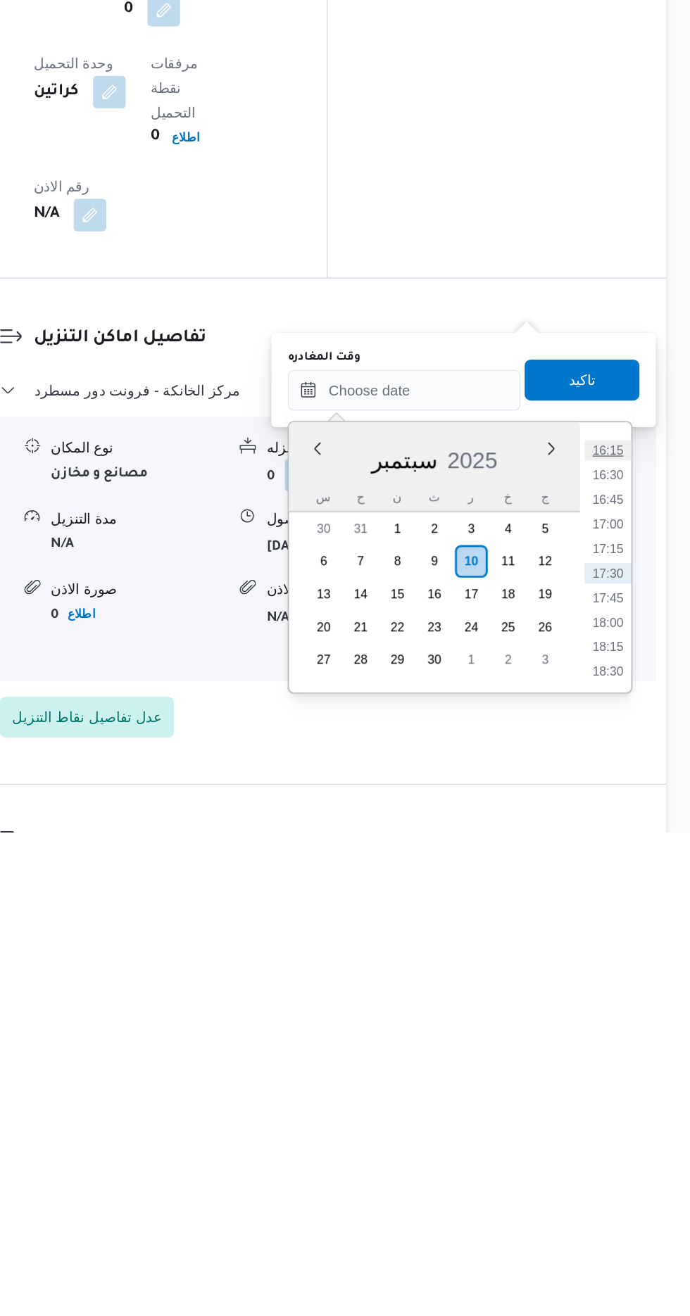
click at [638, 1056] on li "16:15" at bounding box center [632, 1054] width 32 height 14
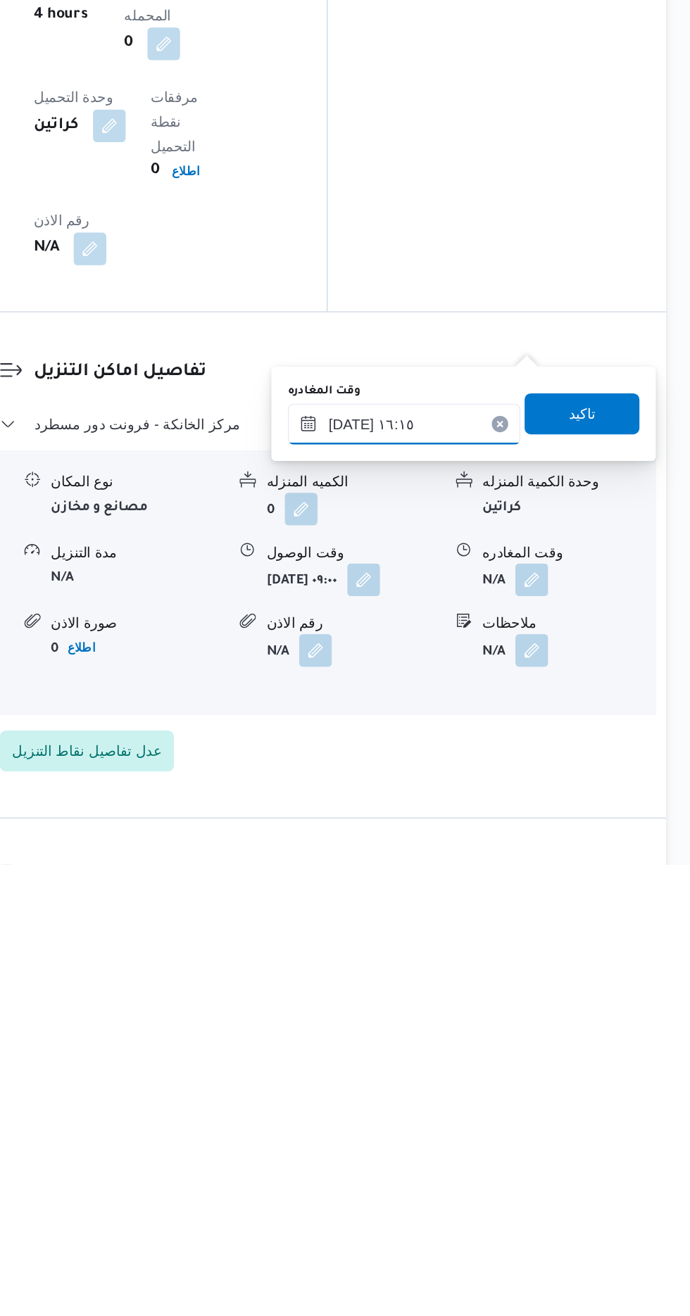
click at [533, 1013] on input "[DATE] ١٦:١٥" at bounding box center [493, 1013] width 160 height 28
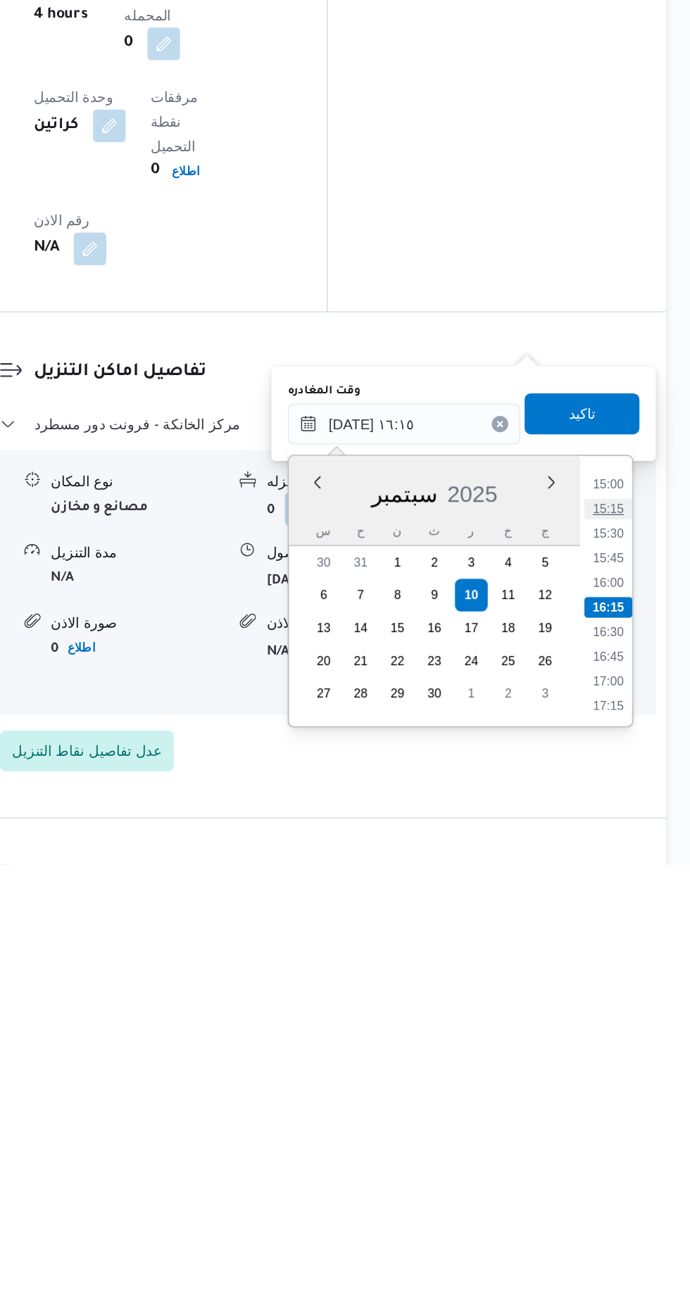
click at [632, 1070] on li "15:15" at bounding box center [632, 1072] width 32 height 14
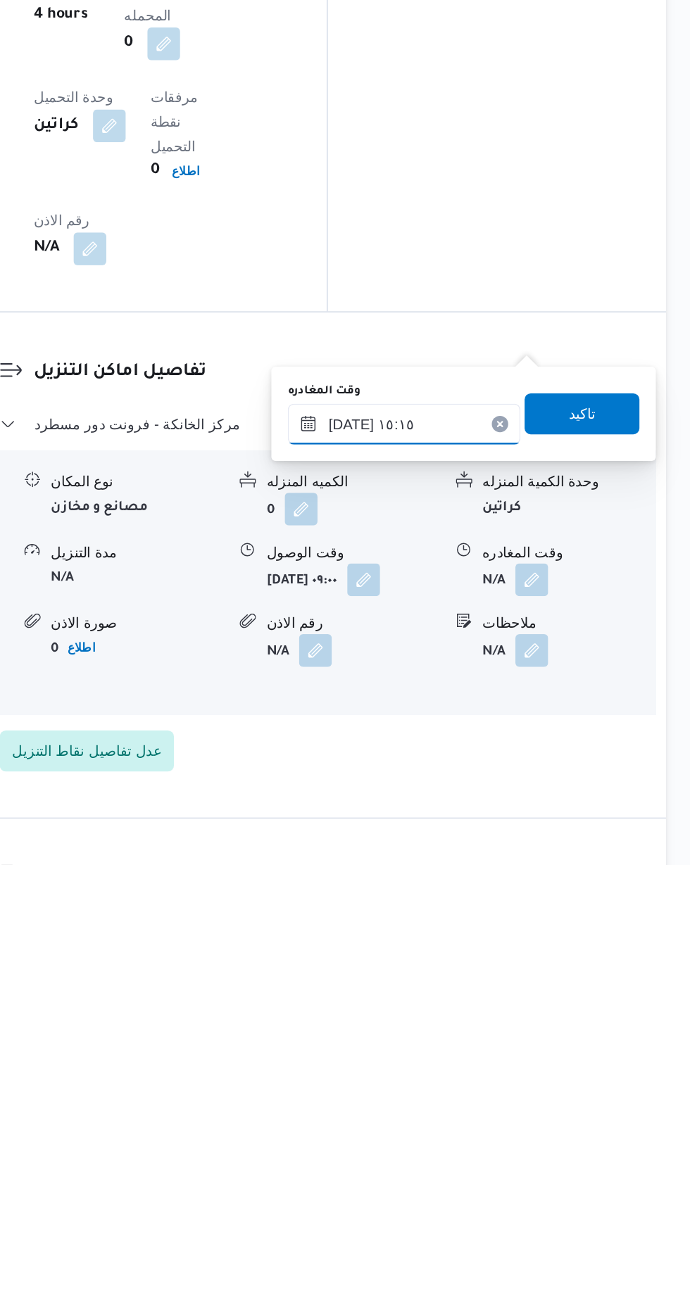
click at [521, 1007] on input "[DATE] ١٥:١٥" at bounding box center [493, 1013] width 160 height 28
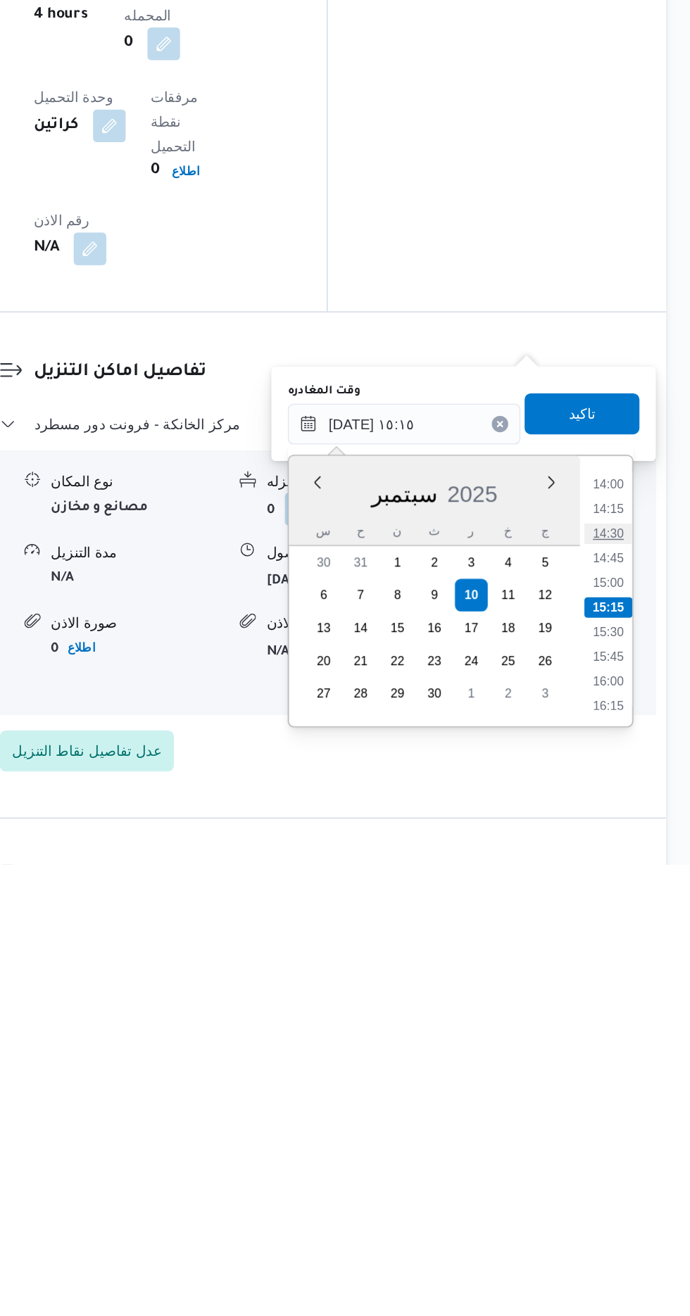
click at [638, 1082] on li "14:30" at bounding box center [632, 1089] width 32 height 14
type input "[DATE] ١٤:٣٠"
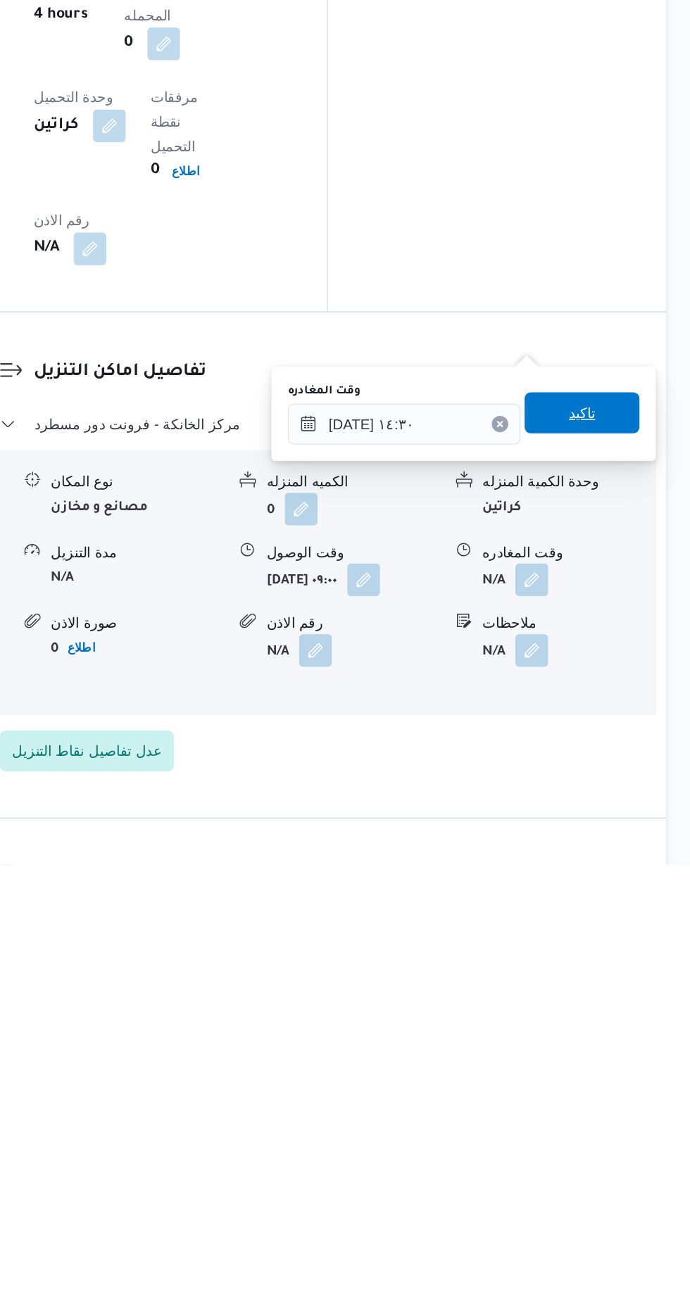
click at [624, 1007] on span "تاكيد" at bounding box center [615, 1005] width 18 height 17
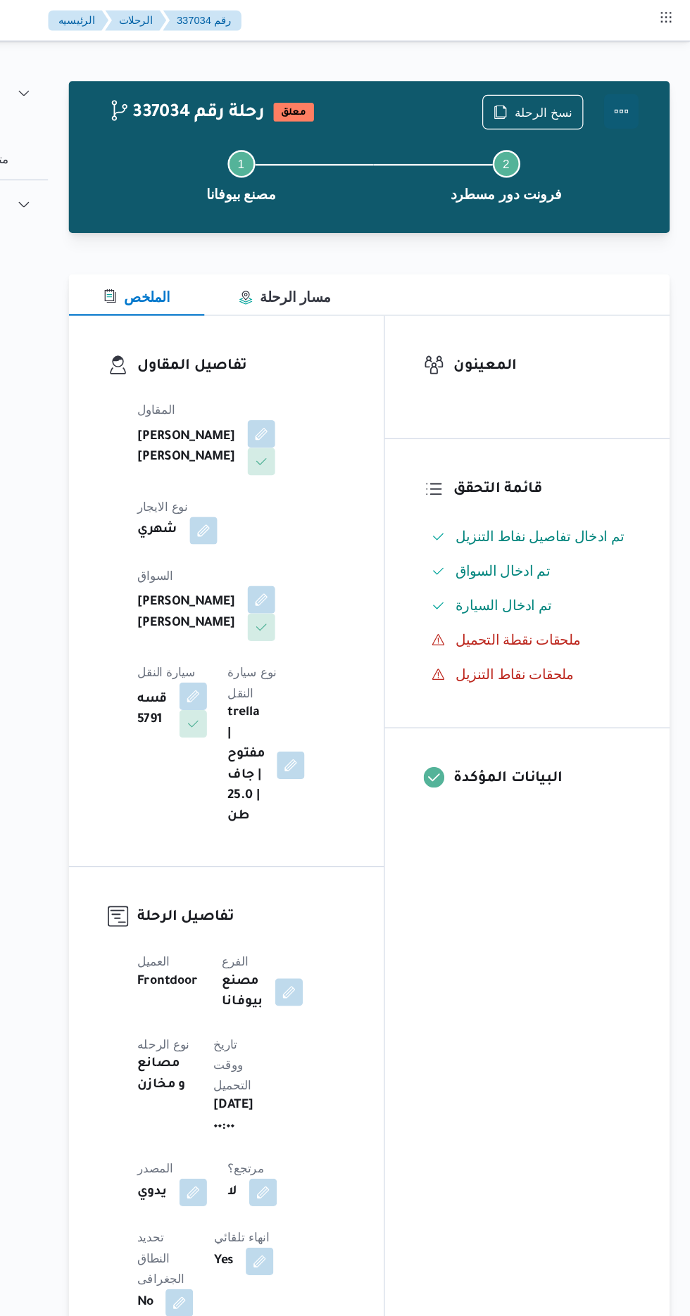
click at [641, 94] on button "Actions" at bounding box center [633, 91] width 28 height 28
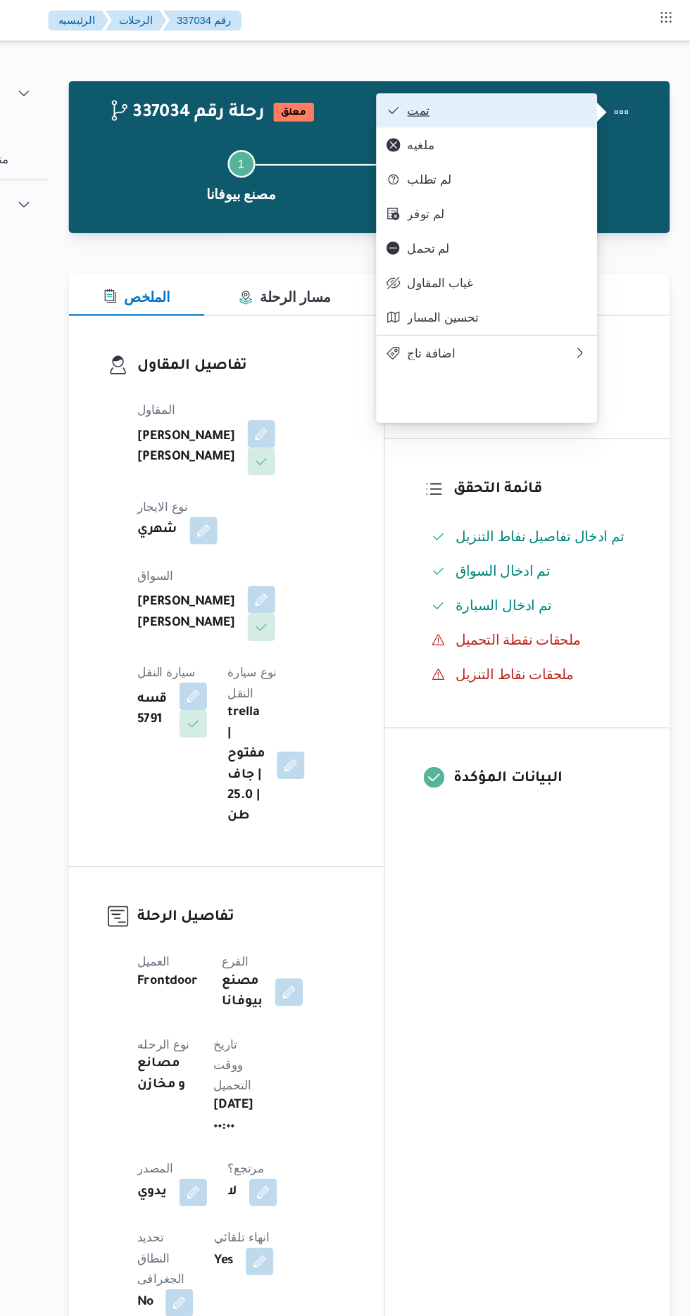
click at [597, 87] on span "تمت" at bounding box center [532, 89] width 146 height 11
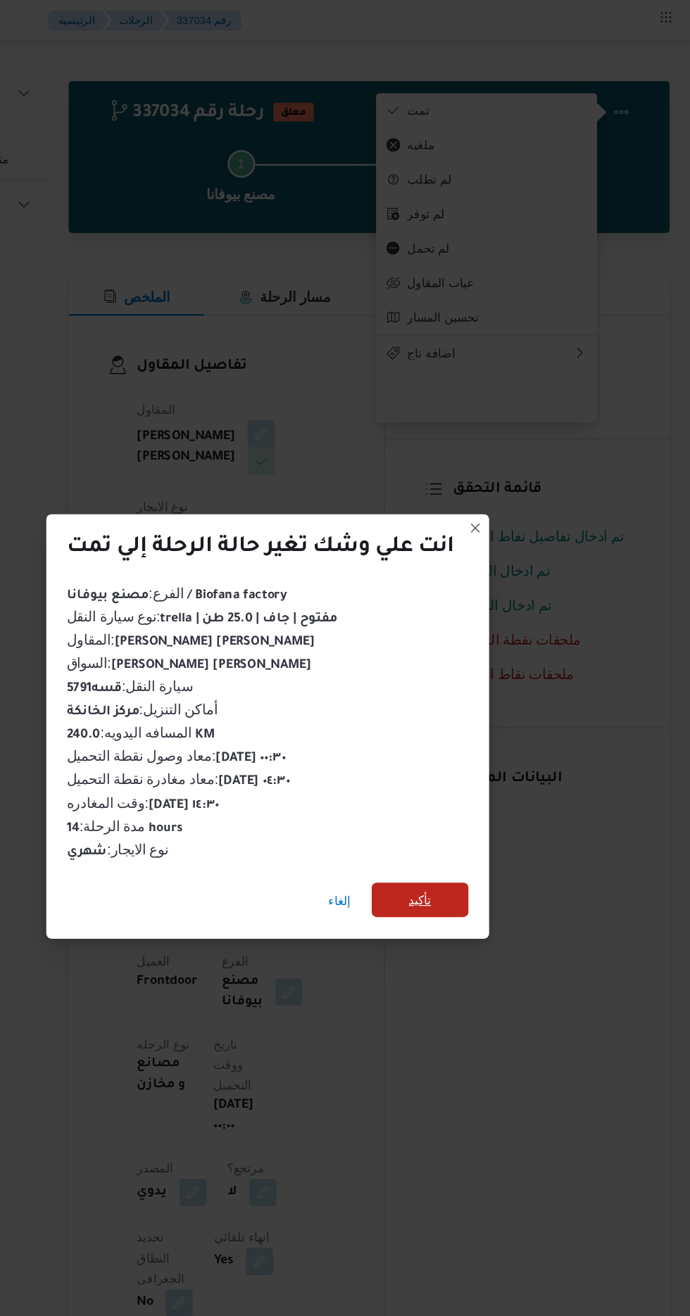
click at [471, 731] on span "تأكيد" at bounding box center [469, 734] width 18 height 17
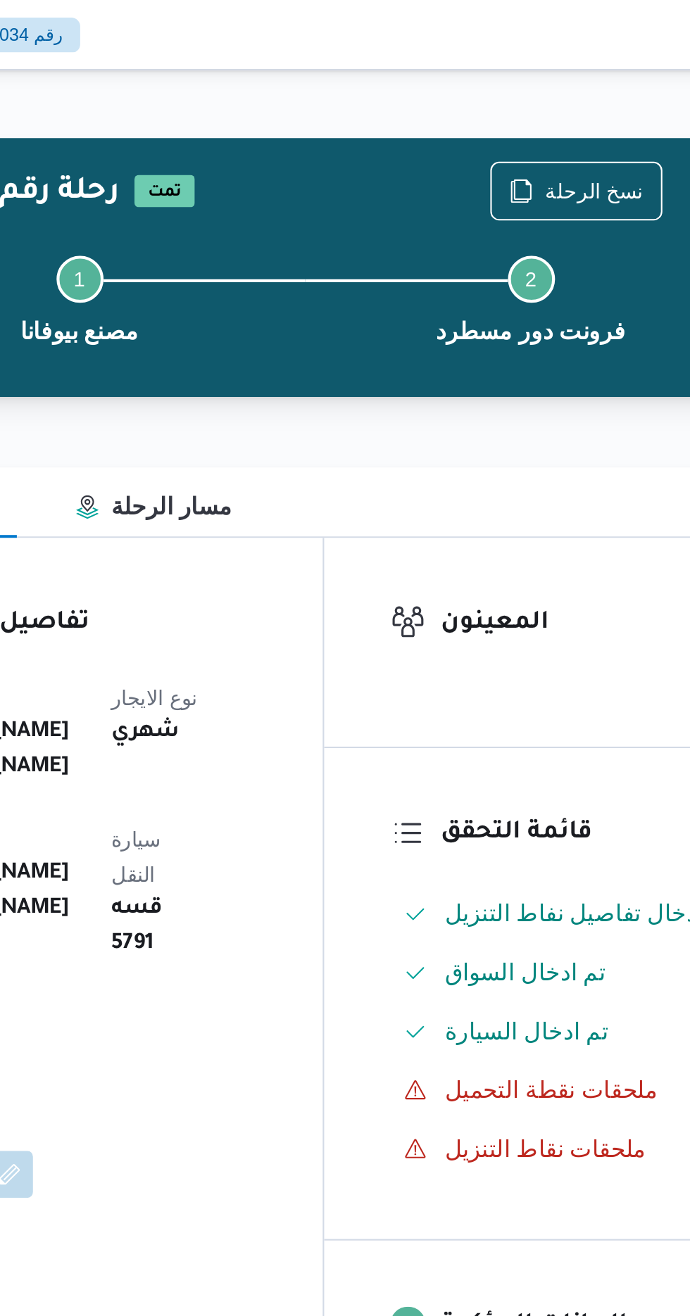
click at [285, 340] on dt "المقاول" at bounding box center [280, 334] width 83 height 17
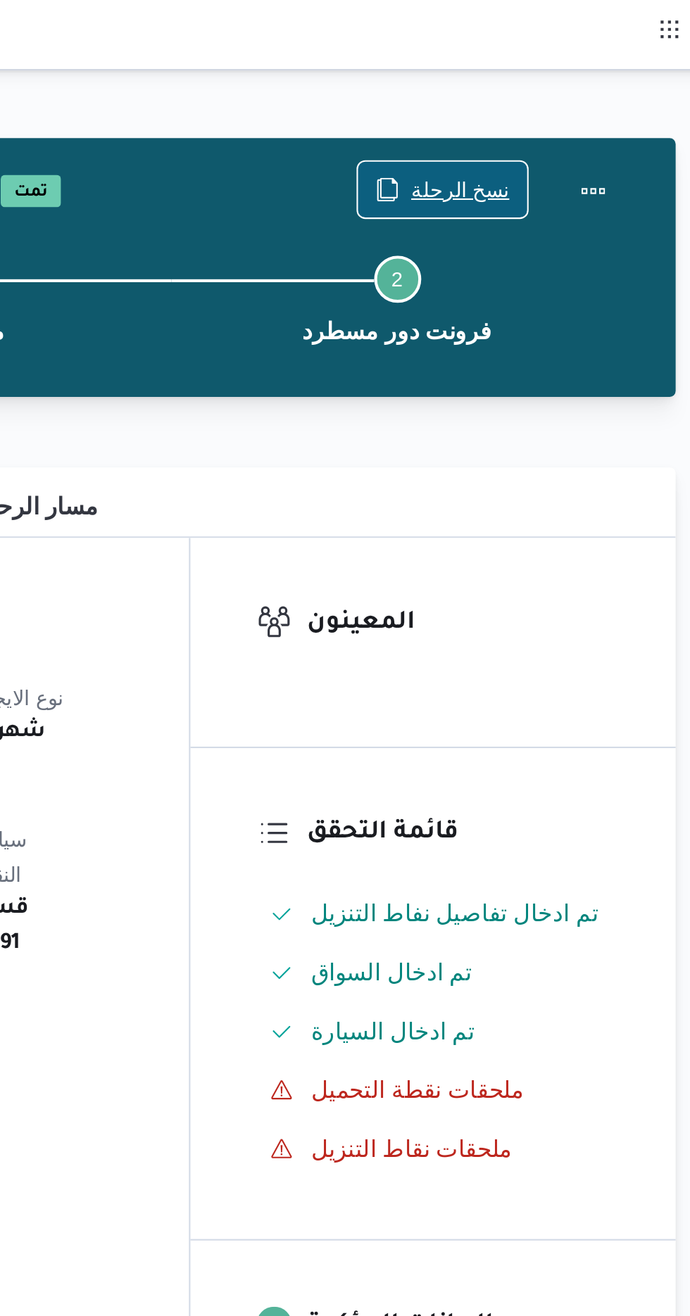
click at [555, 91] on span "نسخ الرحلة" at bounding box center [569, 90] width 47 height 17
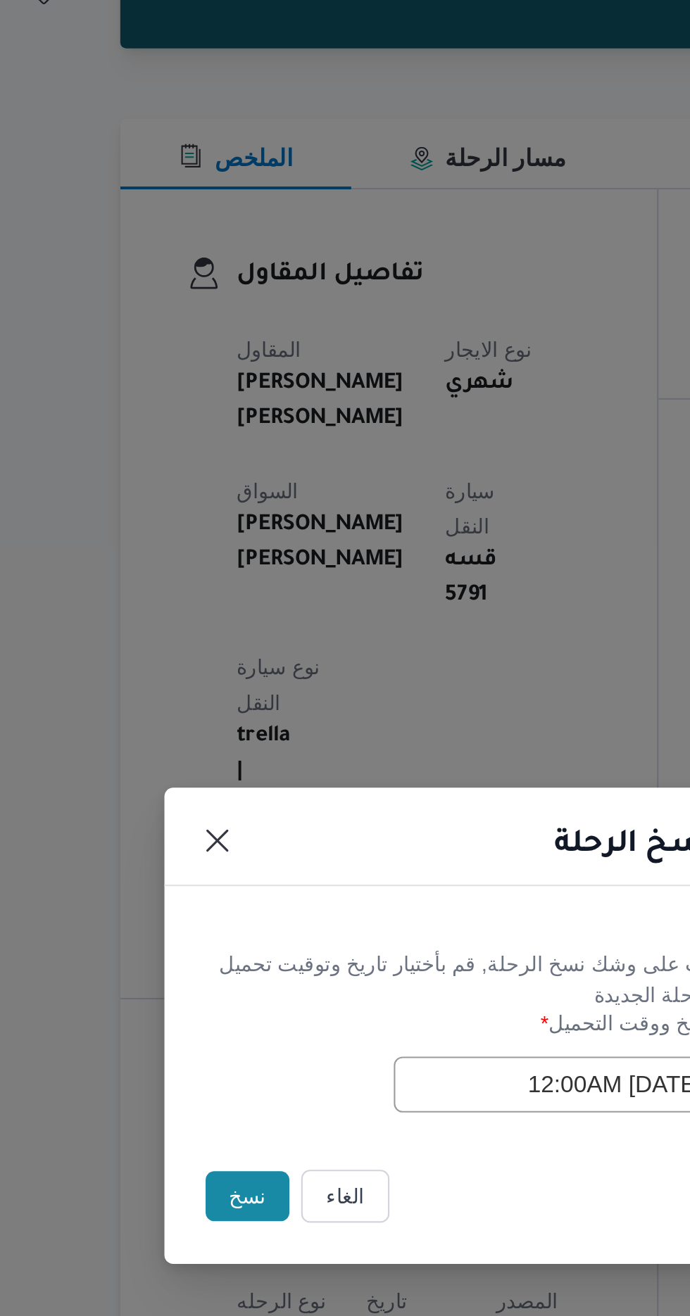
click at [239, 732] on button "نسخ" at bounding box center [244, 740] width 40 height 24
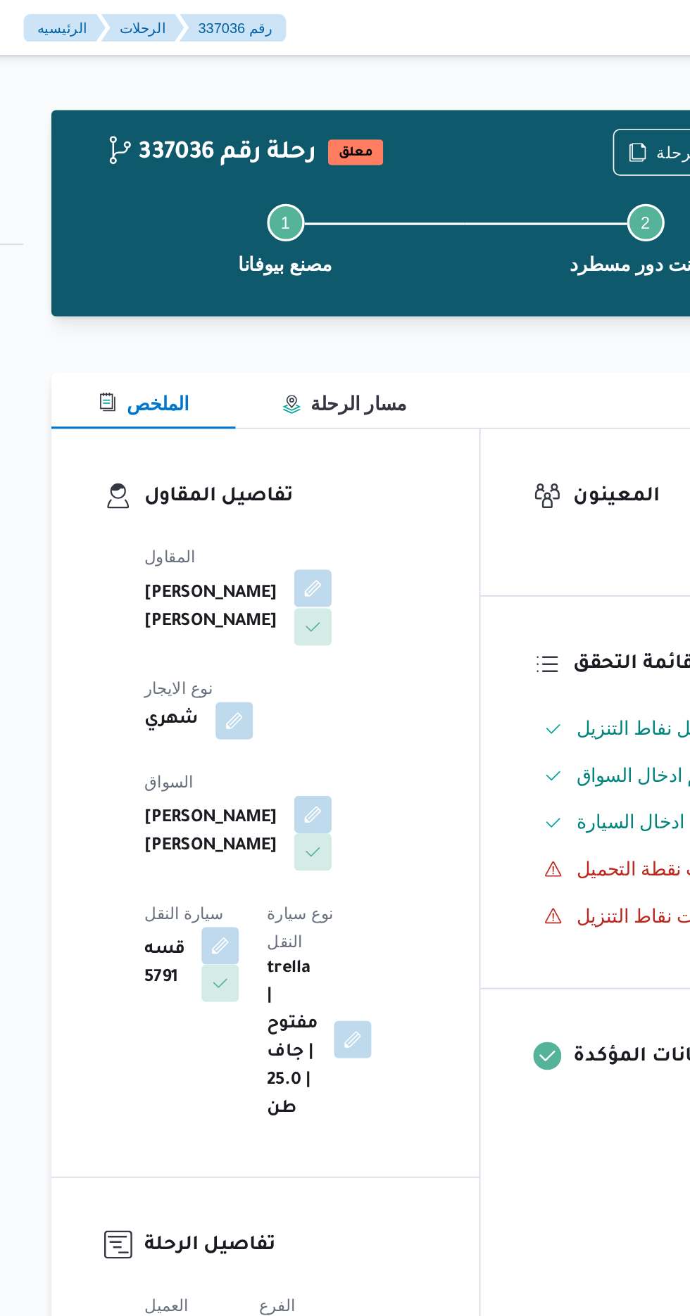
click at [329, 358] on button "button" at bounding box center [340, 353] width 23 height 23
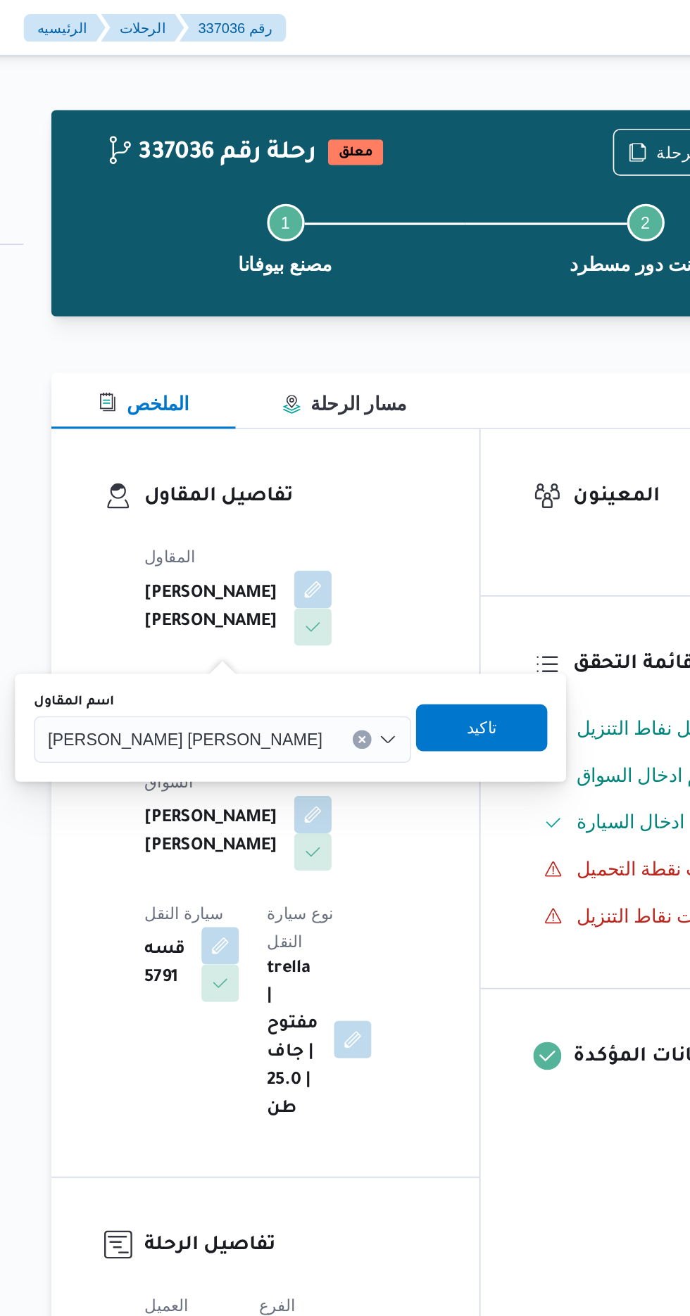
click at [351, 441] on input "اسم المقاول" at bounding box center [351, 444] width 1 height 17
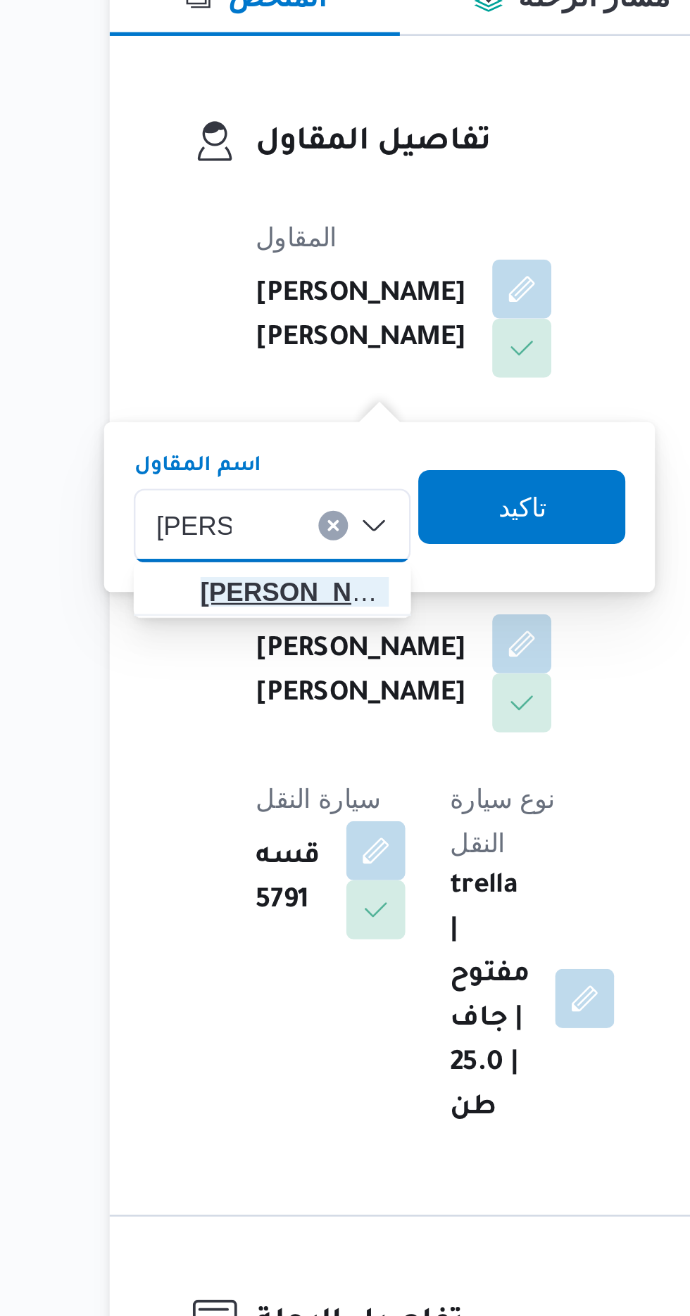
type input "[PERSON_NAME]"
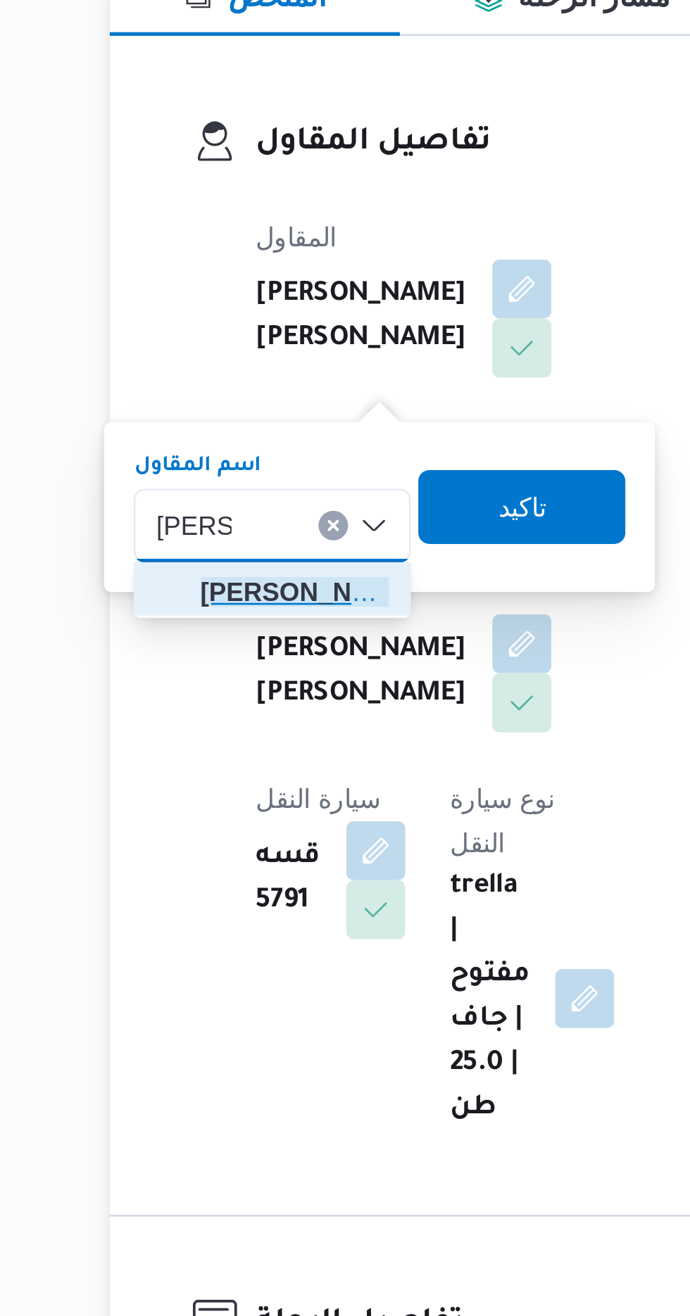
click at [260, 469] on span "[PERSON_NAME] دوح [PERSON_NAME]" at bounding box center [253, 469] width 72 height 17
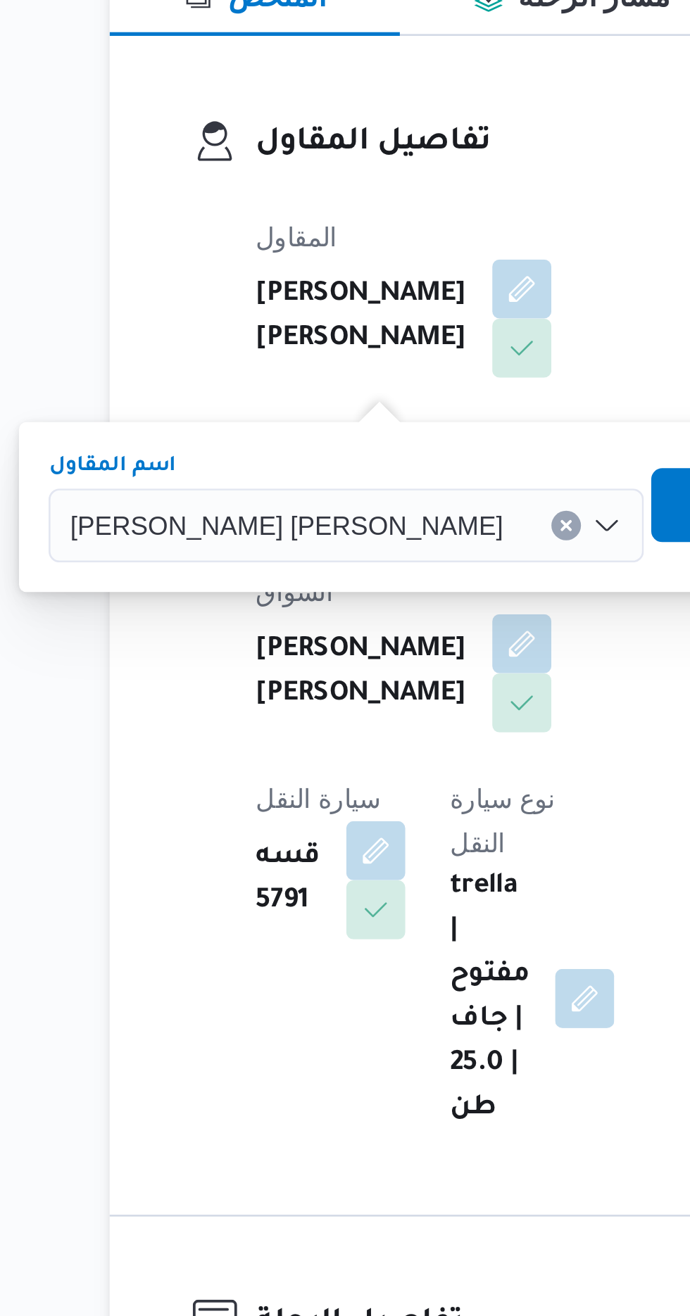
click at [419, 436] on span "تاكيد" at bounding box center [428, 436] width 18 height 17
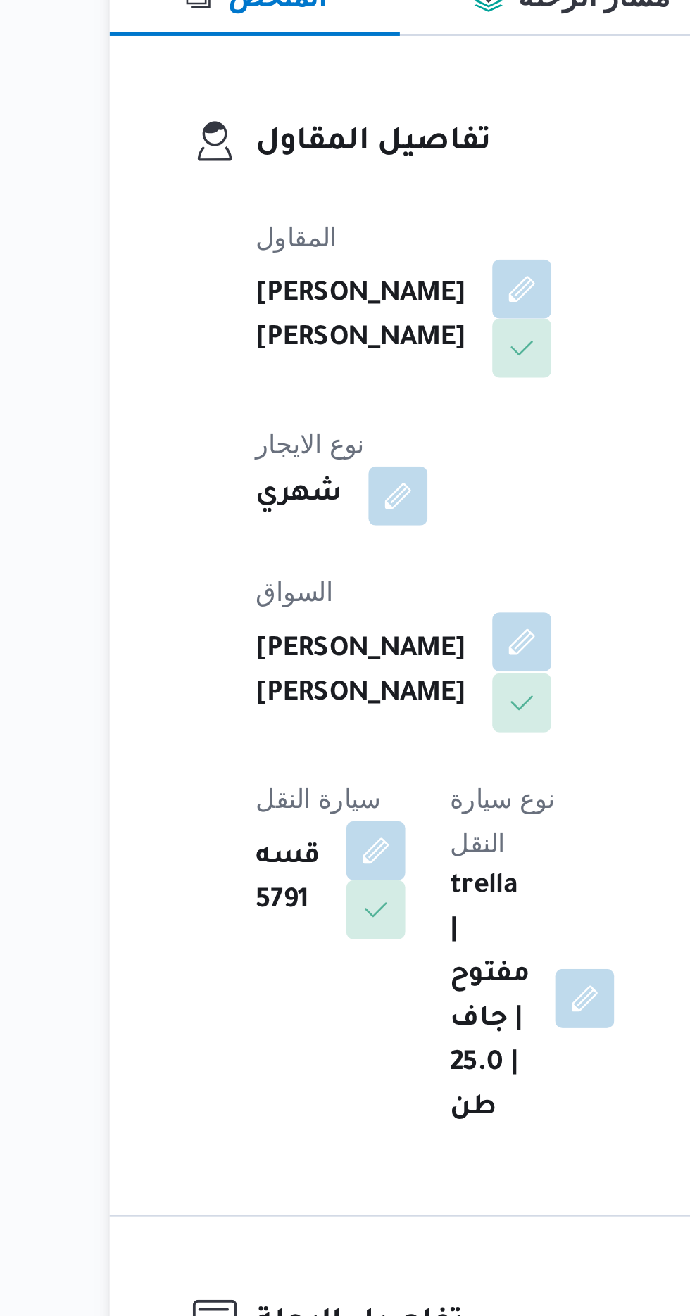
click at [329, 477] on button "button" at bounding box center [340, 488] width 23 height 23
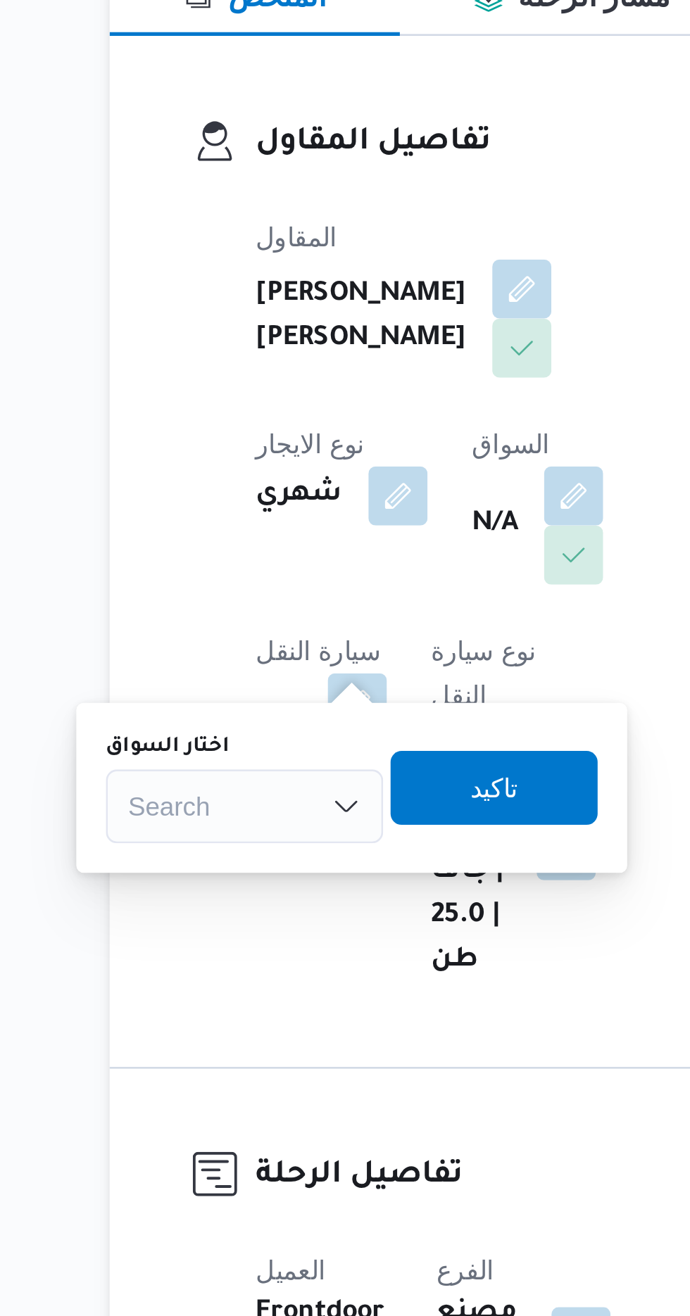
click at [257, 548] on div "Search" at bounding box center [235, 551] width 106 height 28
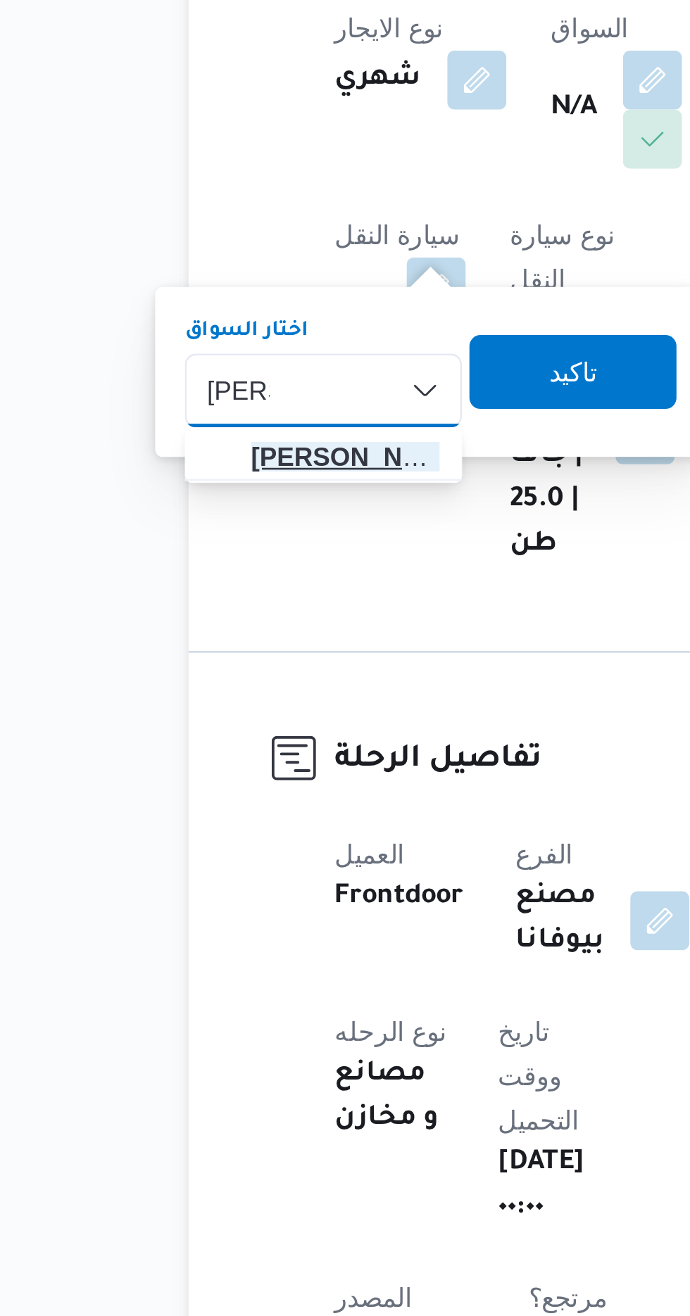
type input "[PERSON_NAME]"
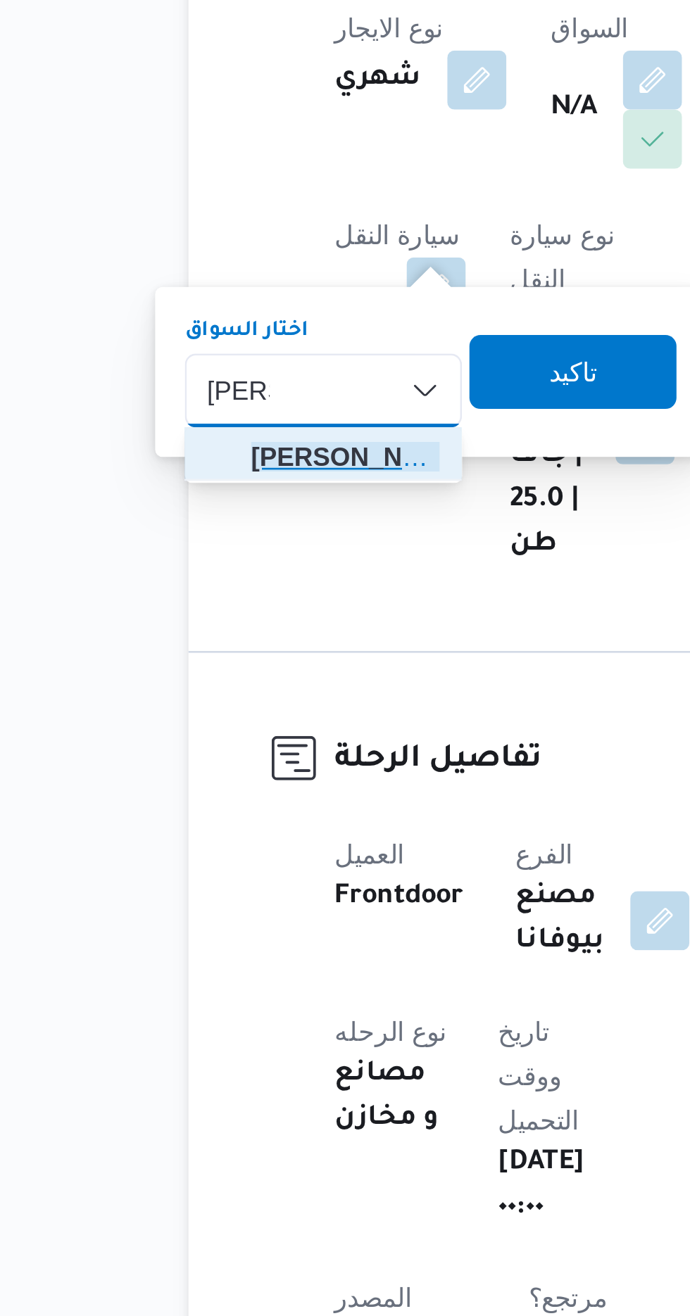
click at [255, 578] on span "[PERSON_NAME]" at bounding box center [243, 576] width 72 height 17
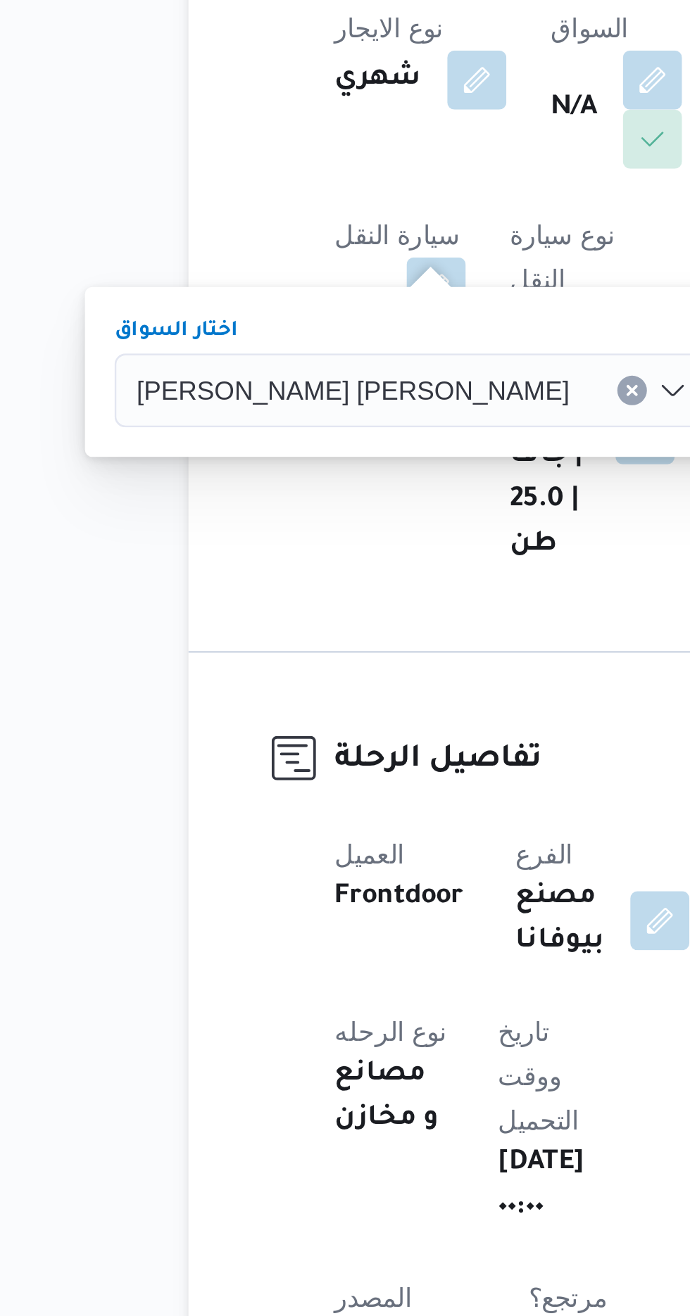
click at [415, 544] on span "تاكيد" at bounding box center [424, 543] width 18 height 17
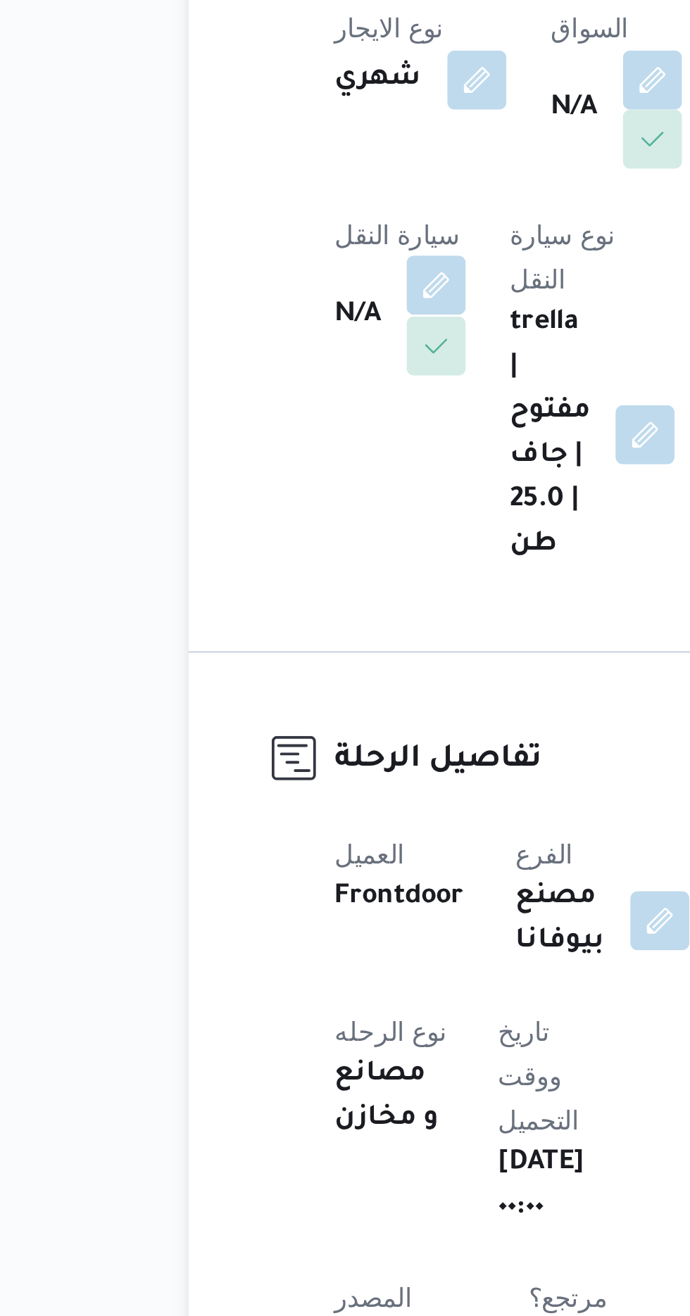
click at [289, 500] on button "button" at bounding box center [277, 511] width 23 height 23
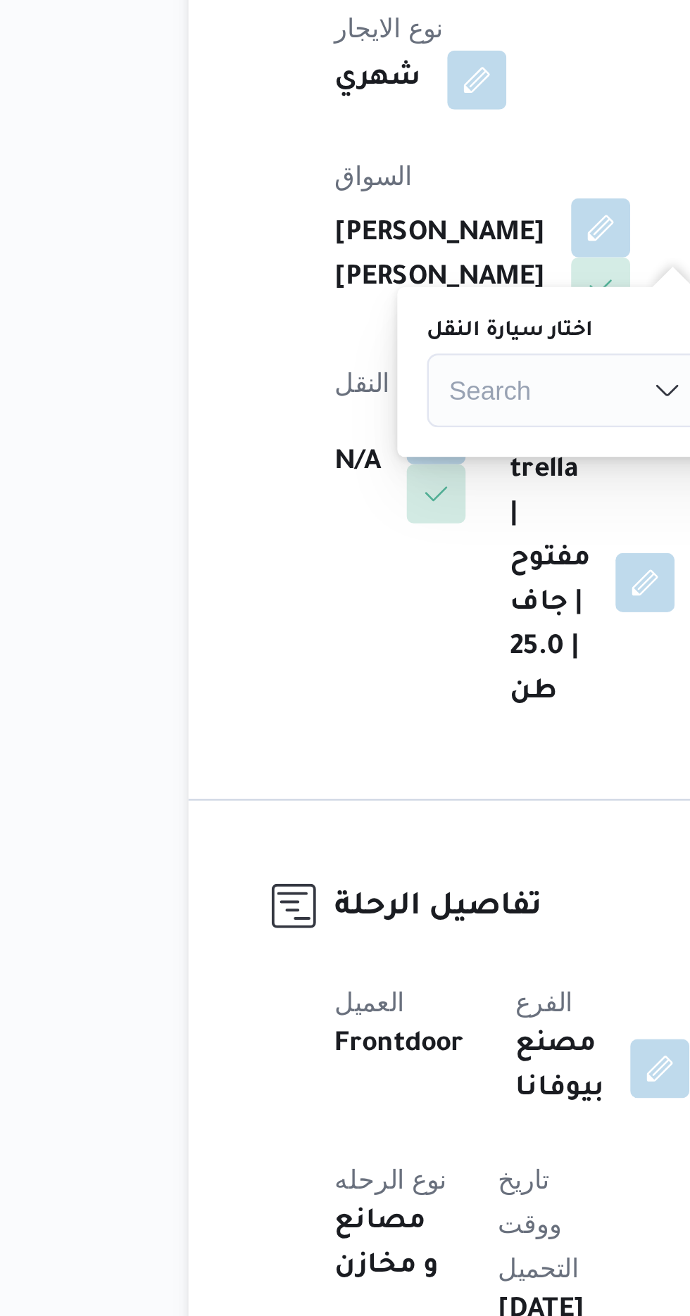
click at [304, 552] on div "Search" at bounding box center [327, 551] width 106 height 28
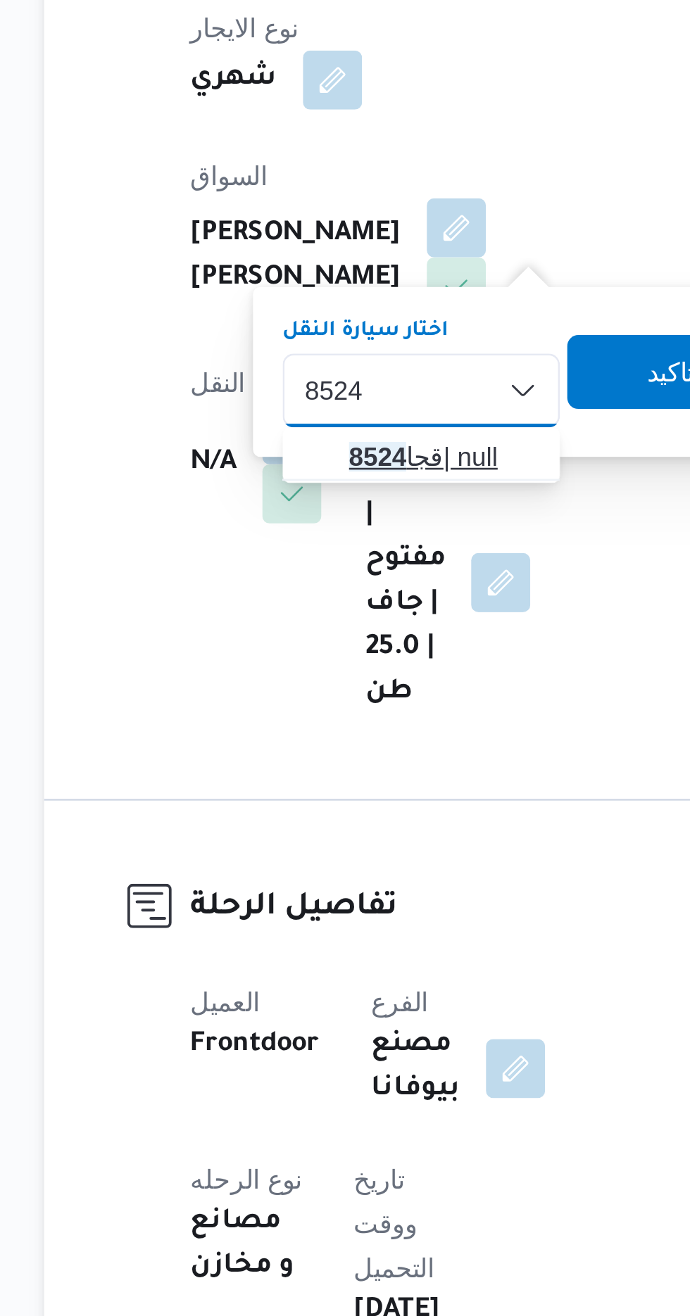
type input "8524"
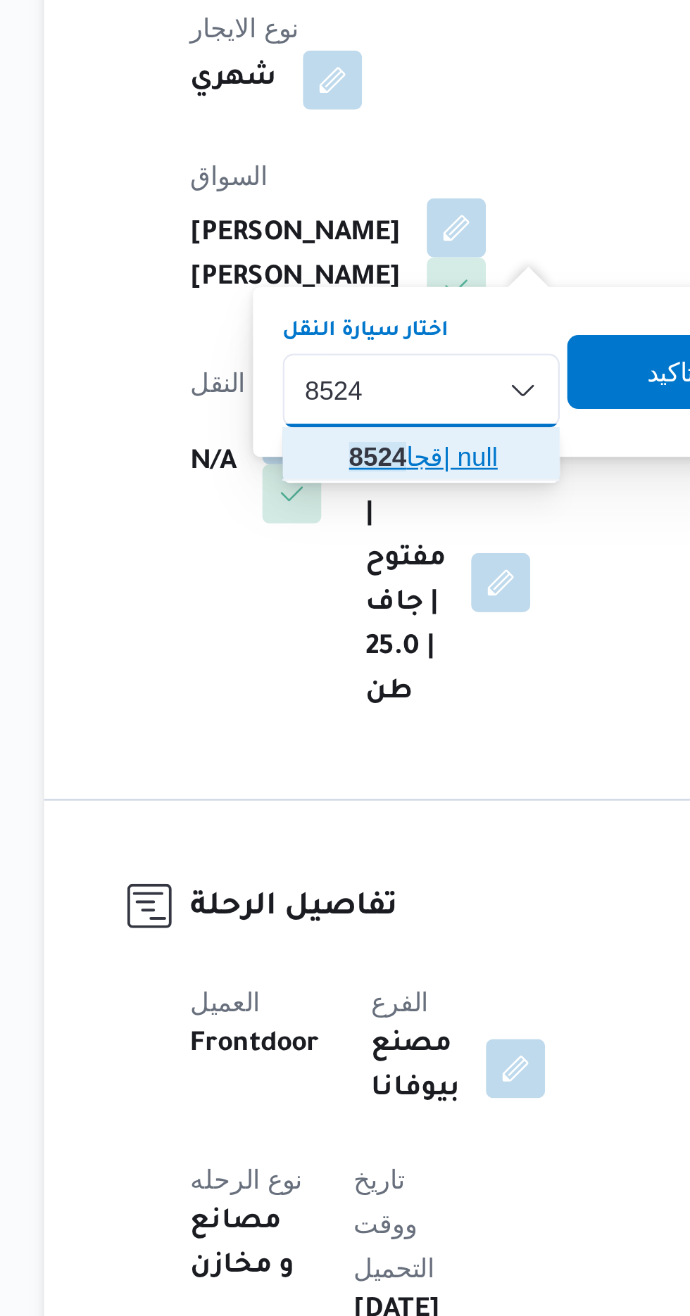
click at [332, 576] on span "[PERSON_NAME] 8524 | null" at bounding box center [335, 576] width 72 height 17
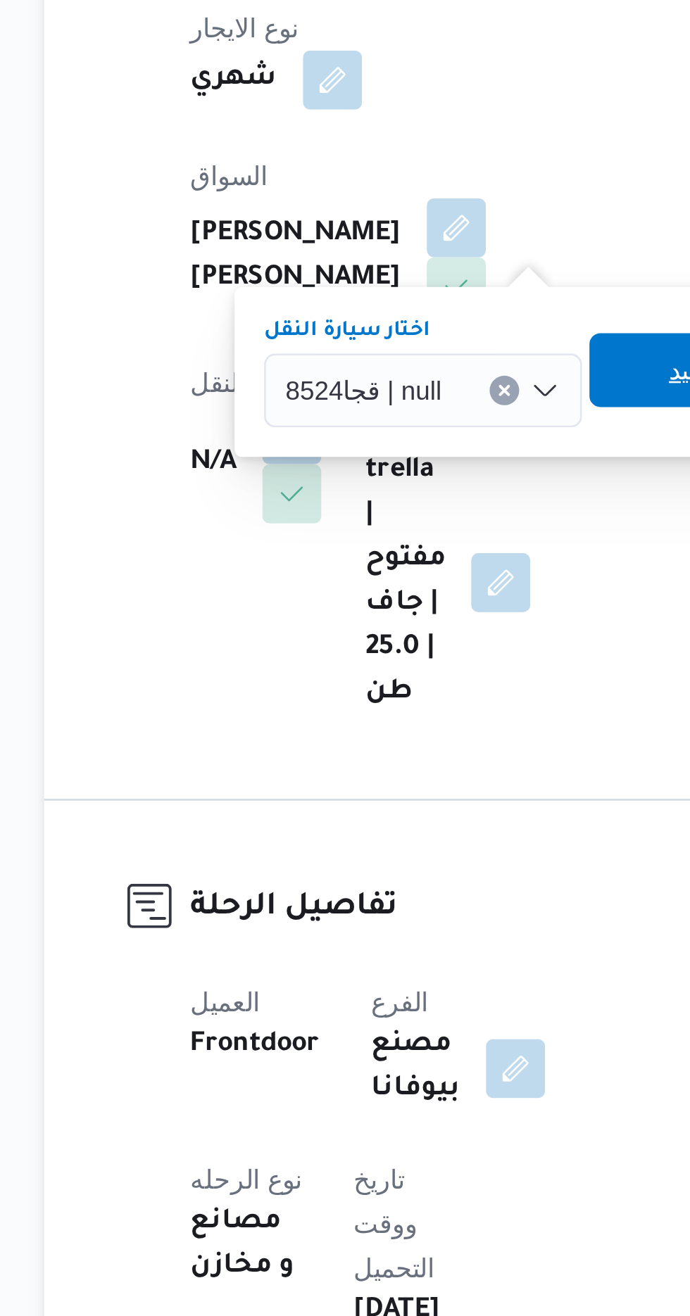
click at [415, 540] on span "تاكيد" at bounding box center [430, 543] width 79 height 28
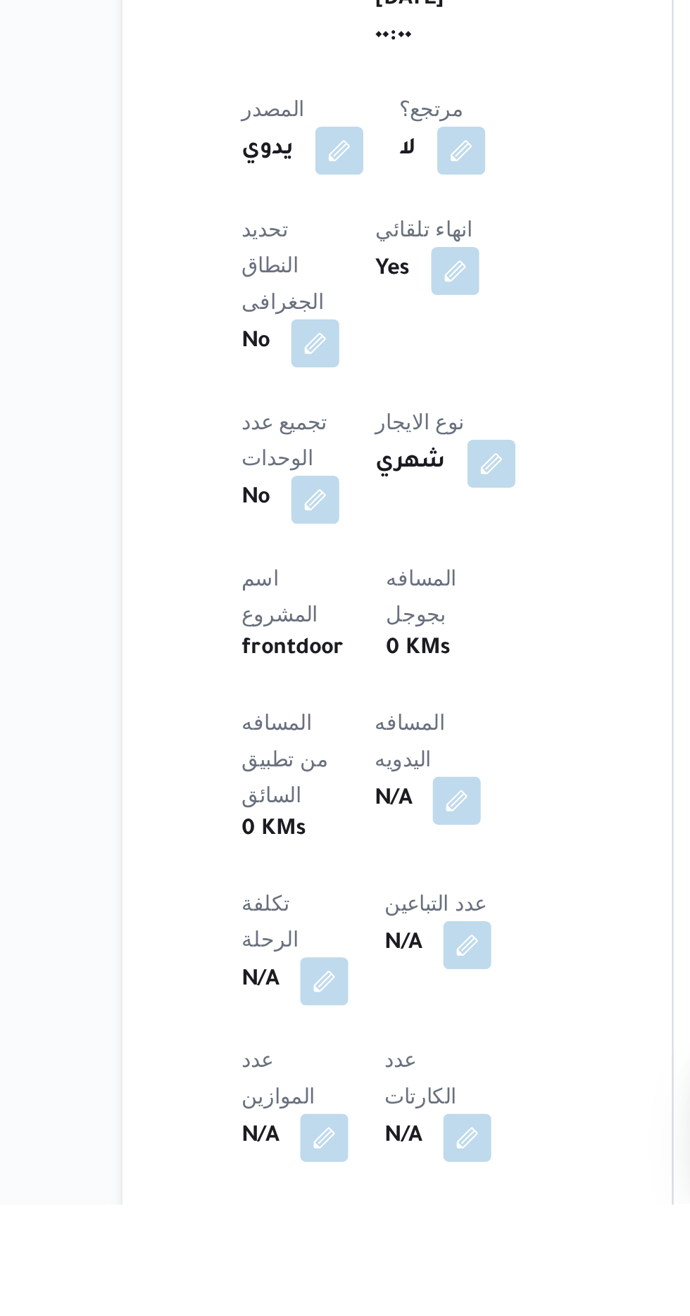
scroll to position [153, 0]
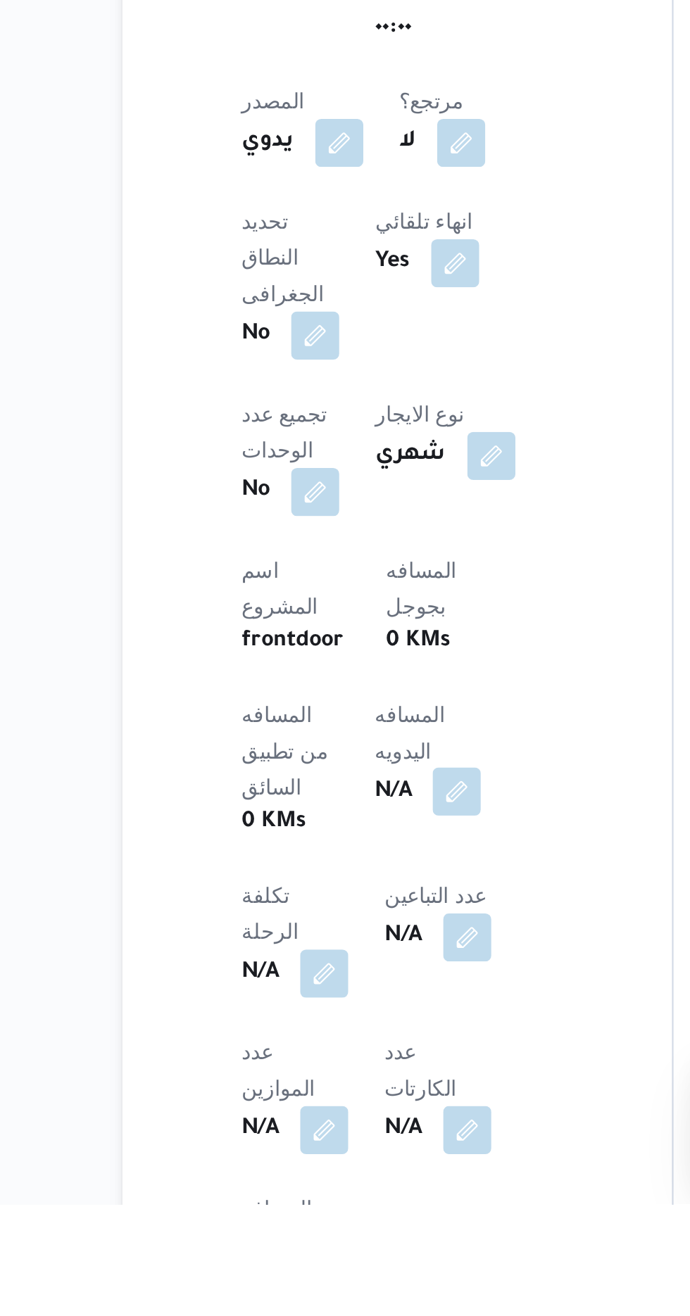
click at [328, 1112] on button "button" at bounding box center [339, 1123] width 23 height 23
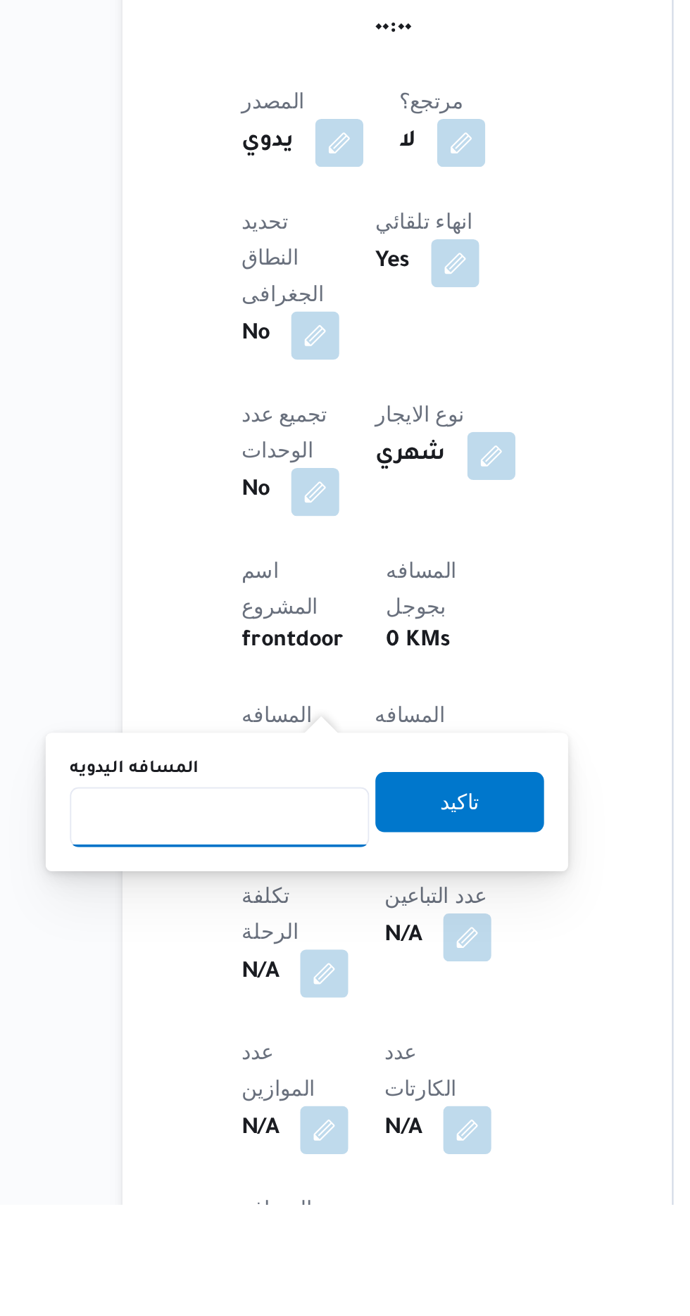
click at [270, 1132] on input "المسافه اليدويه" at bounding box center [228, 1135] width 140 height 28
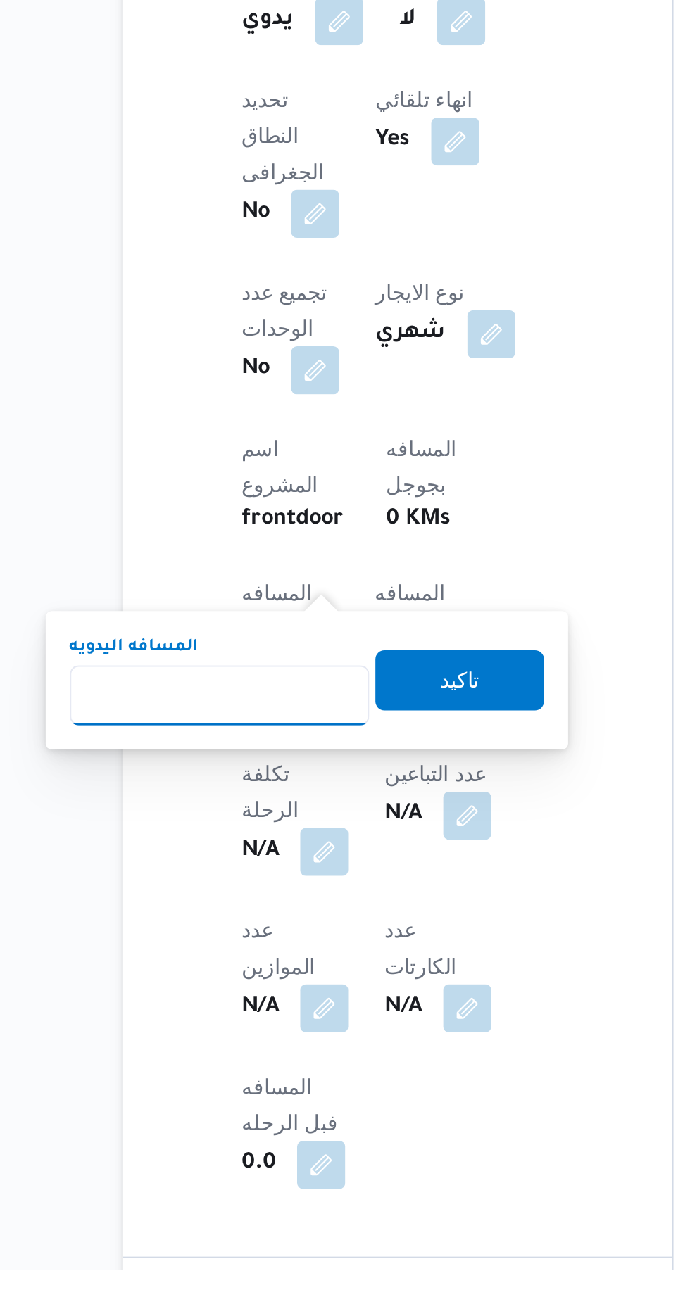
scroll to position [265, 0]
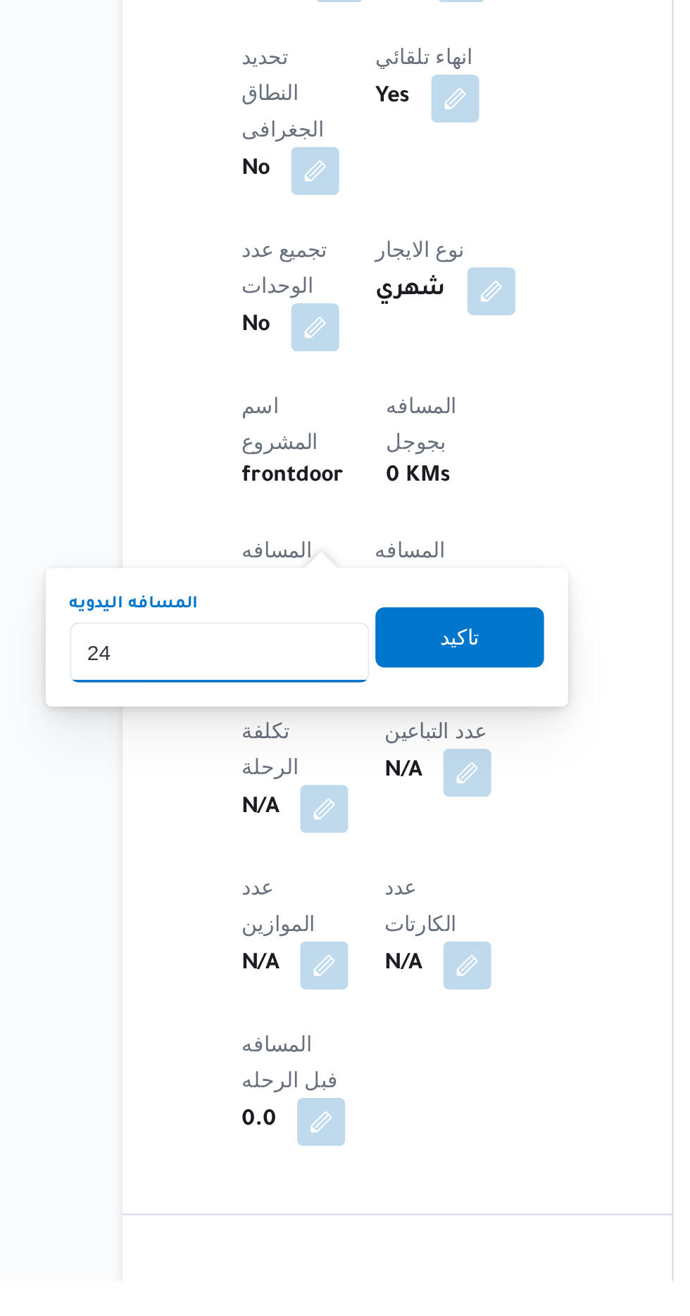
type input "240"
click at [353, 1028] on span "تاكيد" at bounding box center [340, 1015] width 79 height 28
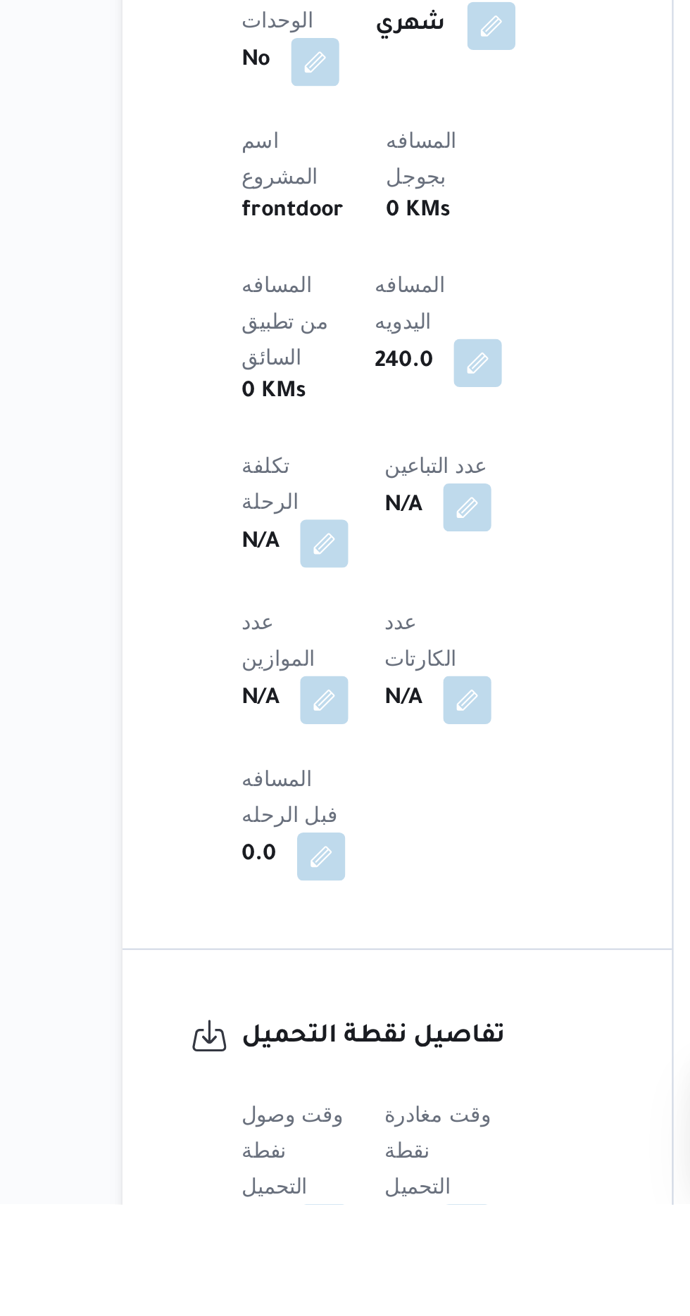
scroll to position [355, 0]
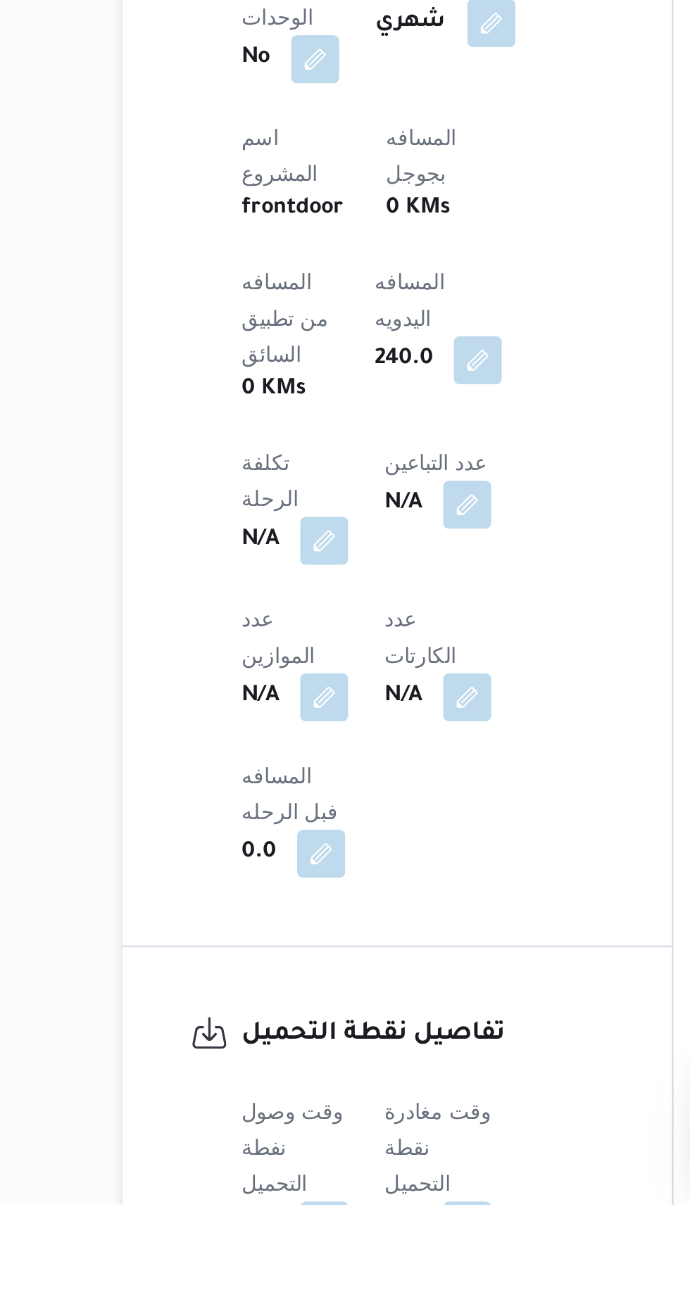
click at [279, 1314] on button "button" at bounding box center [277, 1325] width 23 height 23
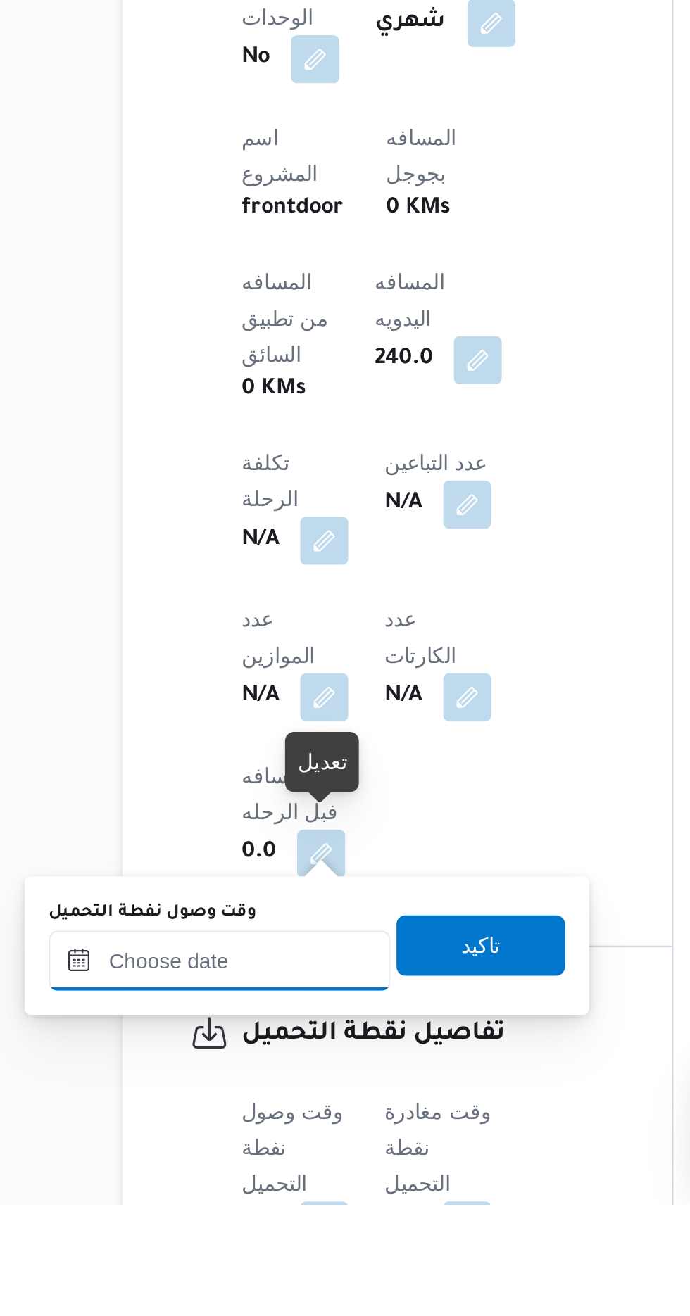
click at [263, 1199] on input "وقت وصول نفطة التحميل" at bounding box center [228, 1202] width 160 height 28
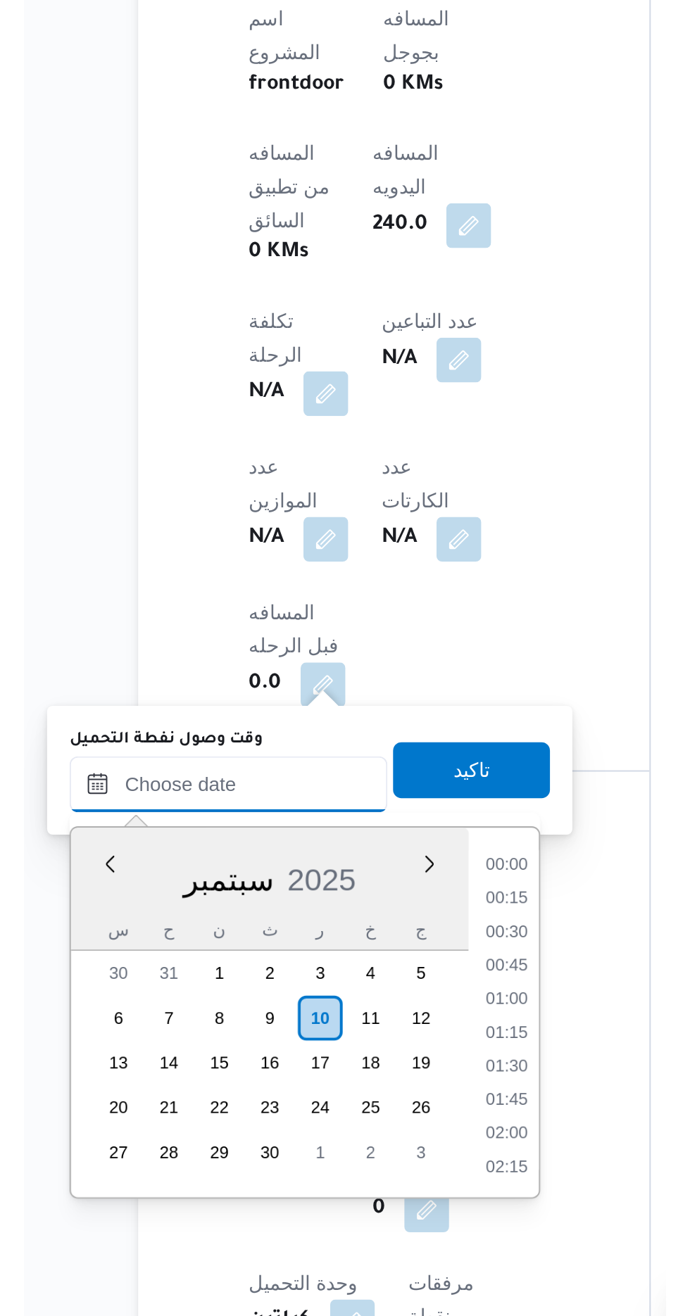
scroll to position [1096, 0]
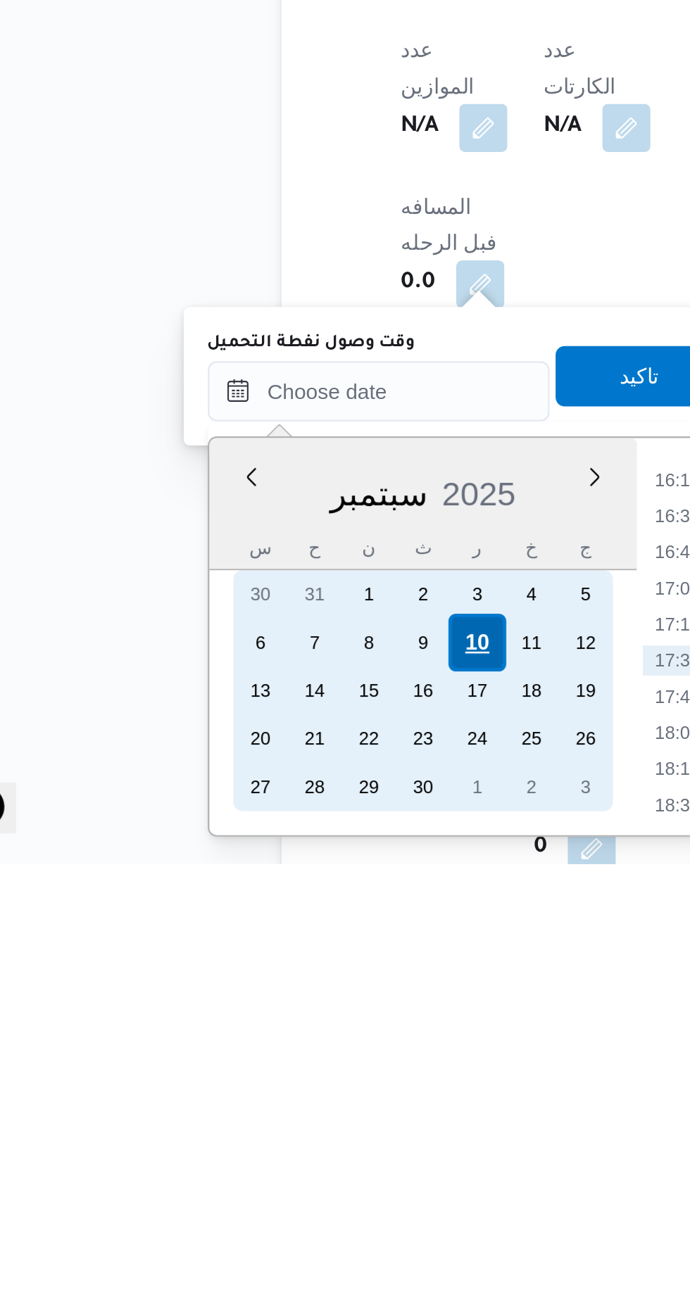
click at [277, 1213] on div "10" at bounding box center [273, 1212] width 27 height 27
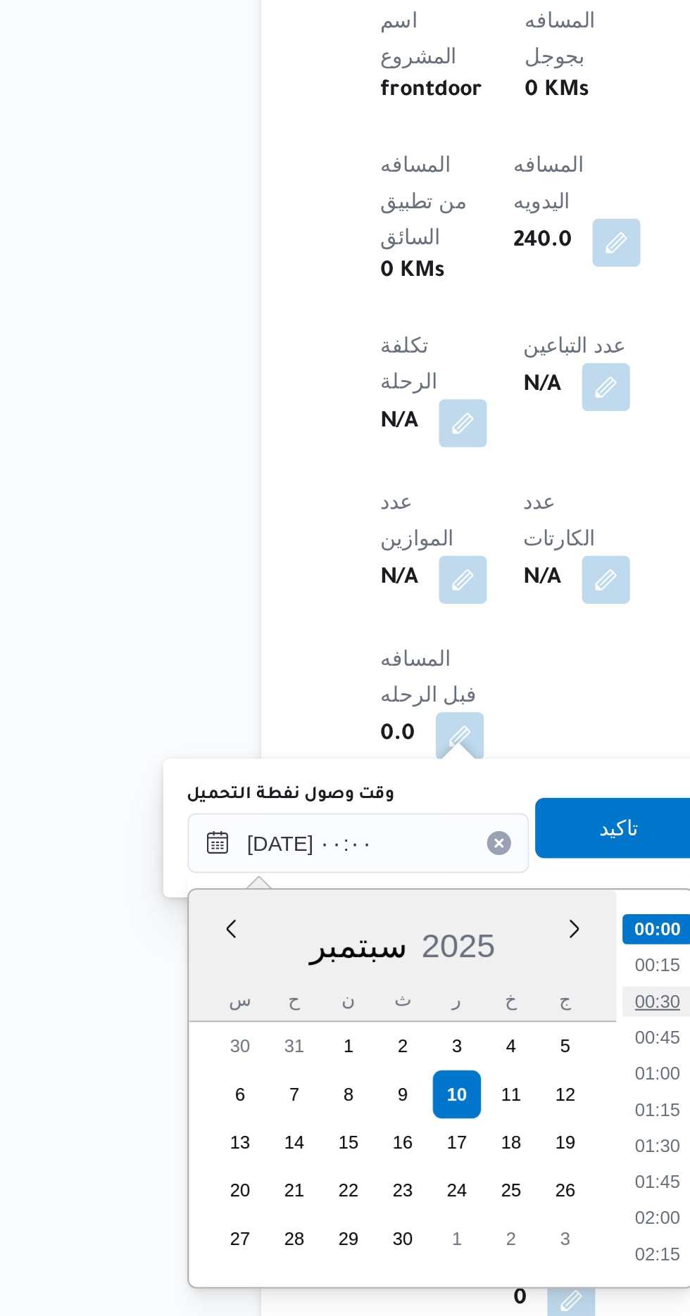
click at [372, 1169] on li "00:30" at bounding box center [368, 1169] width 32 height 14
type input "[DATE] ٠٠:٣٠"
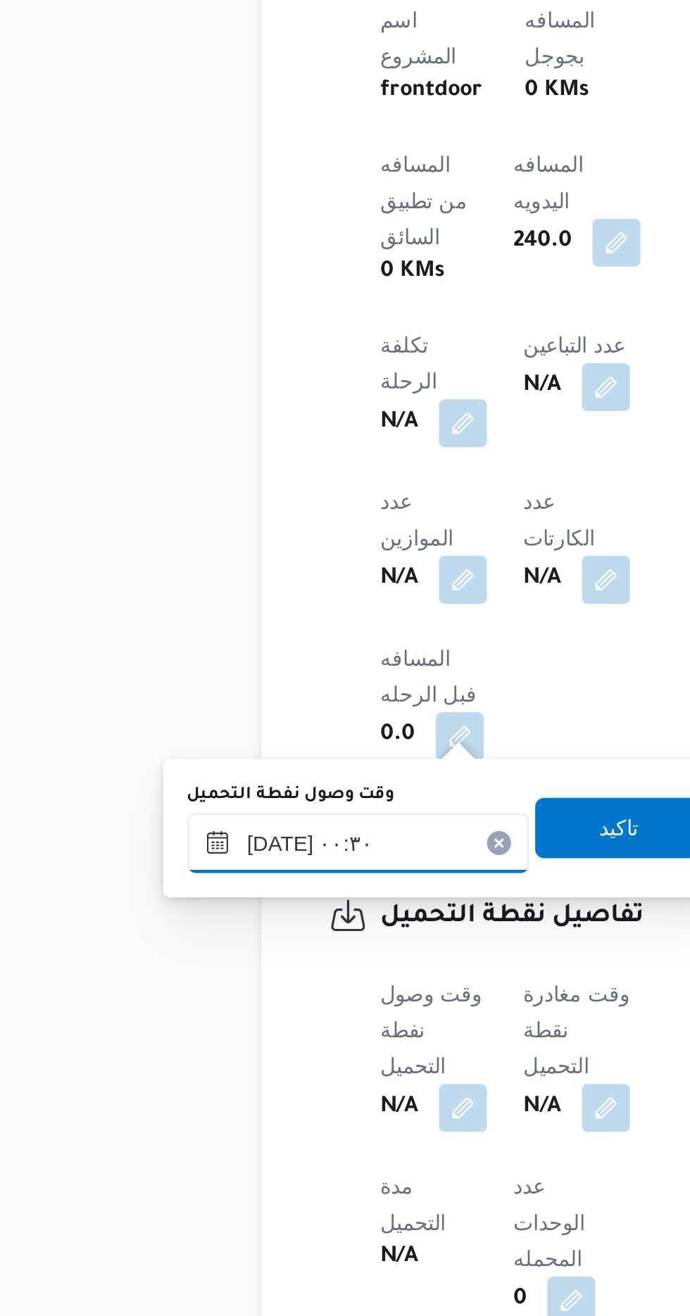
scroll to position [462, 0]
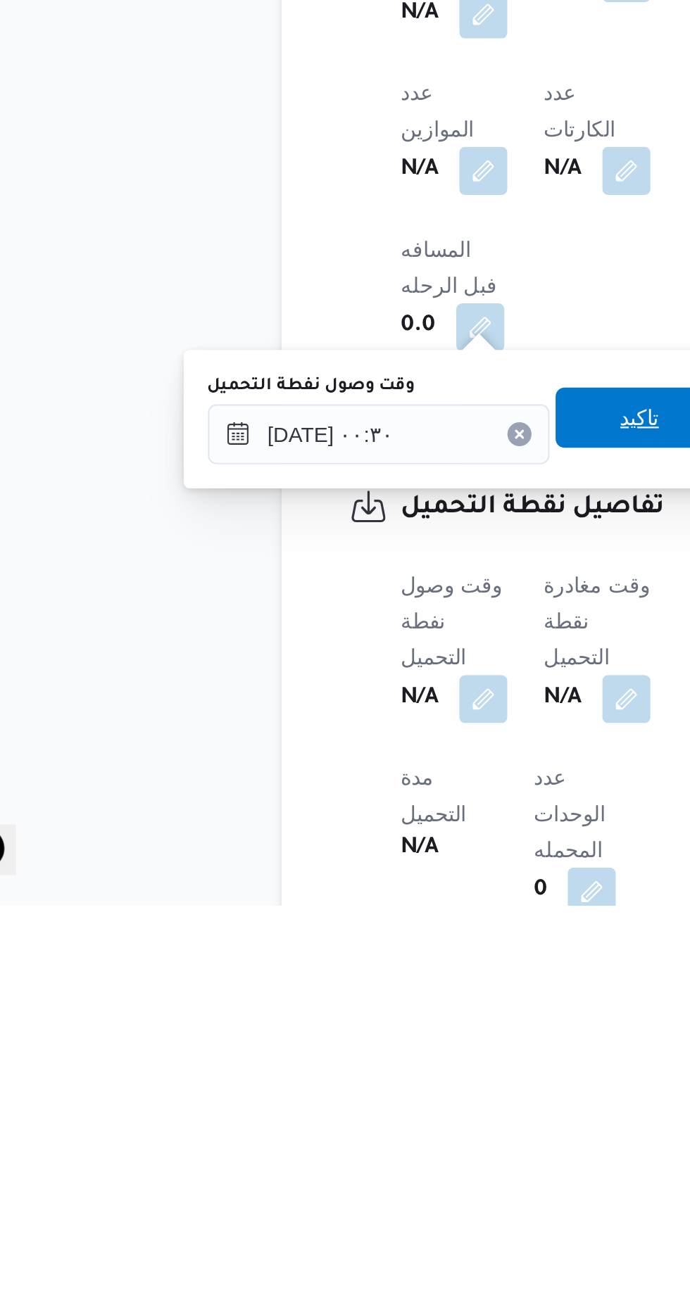
click at [356, 1092] on span "تاكيد" at bounding box center [350, 1088] width 18 height 17
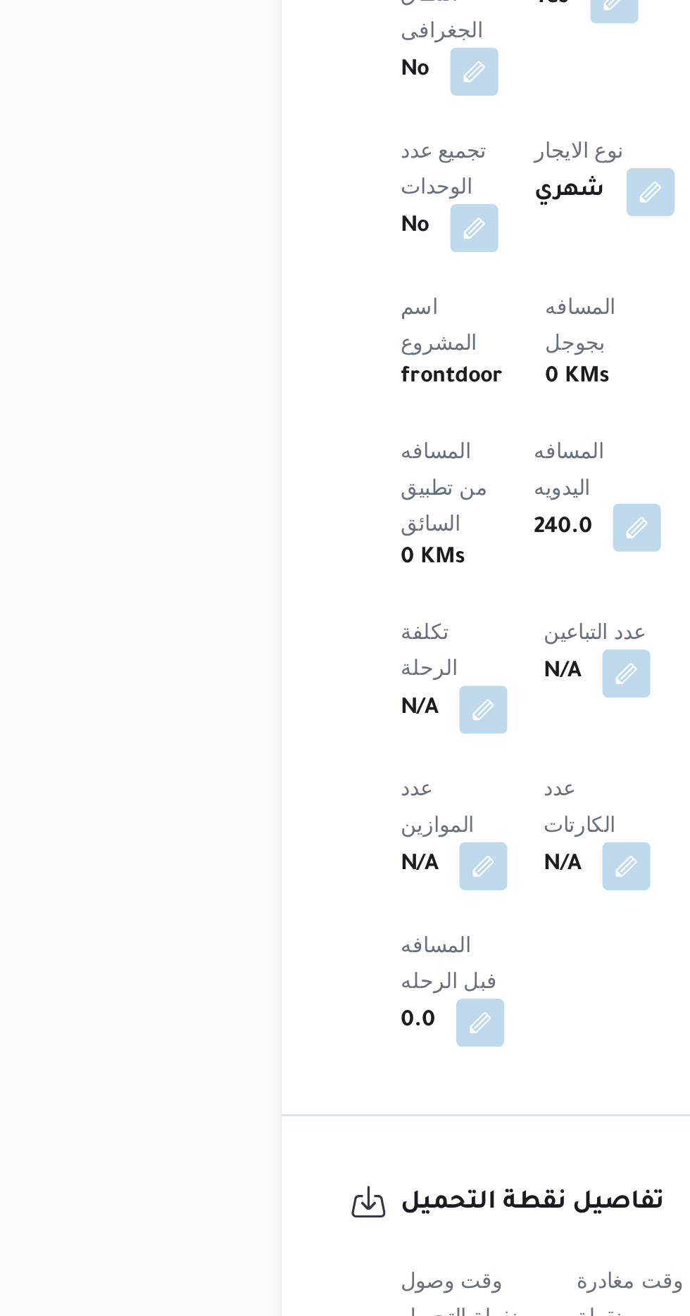
click at [338, 803] on button "button" at bounding box center [349, 814] width 23 height 23
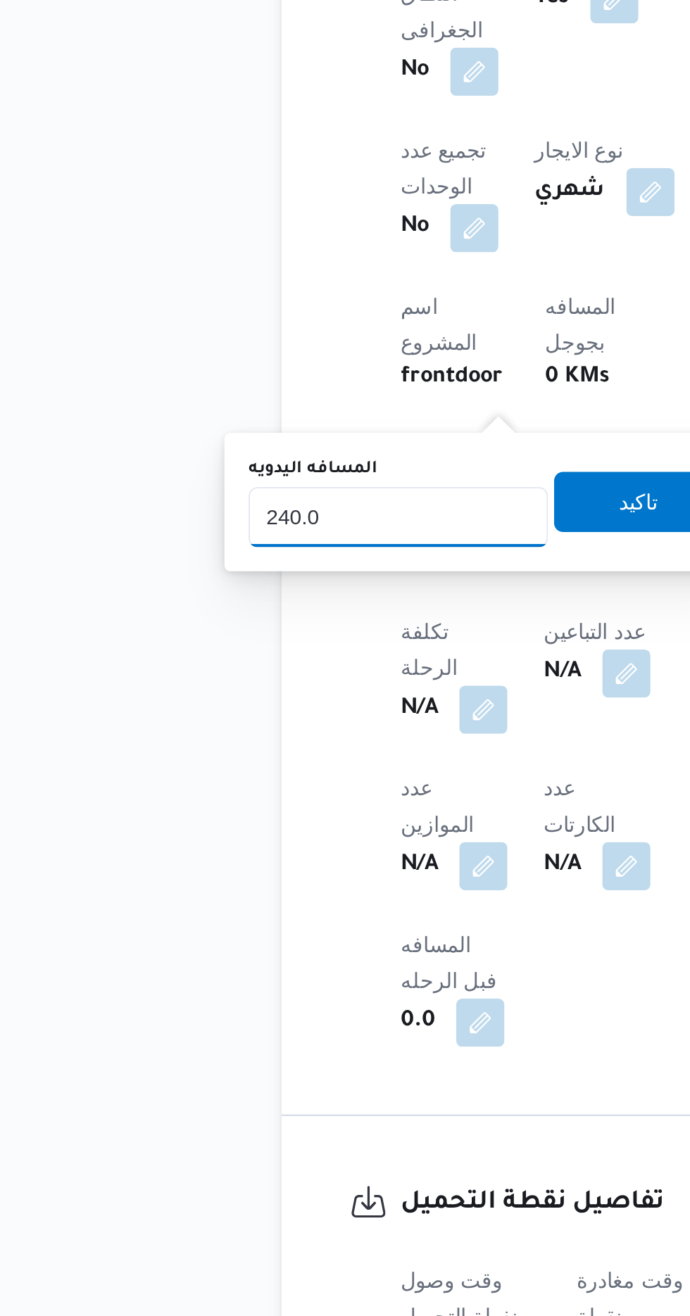
click at [255, 803] on input "240.0" at bounding box center [237, 809] width 140 height 28
type input "2"
type input "120"
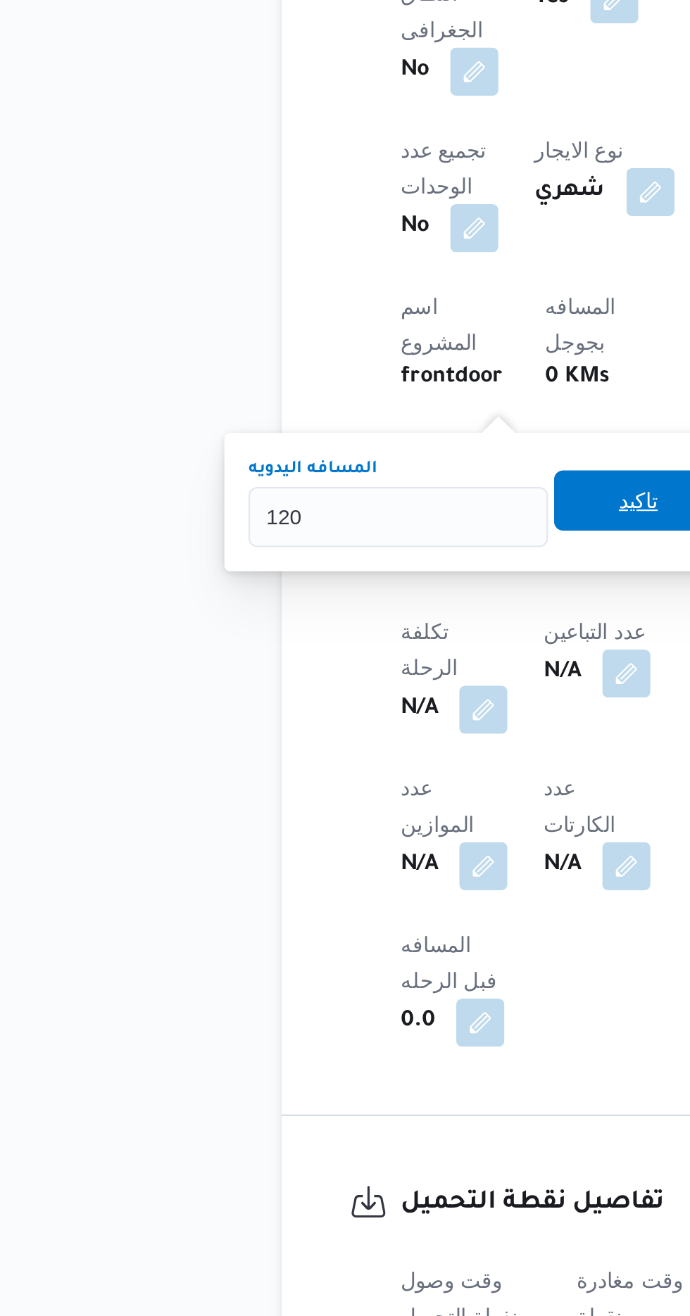
click at [345, 799] on span "تاكيد" at bounding box center [349, 802] width 79 height 28
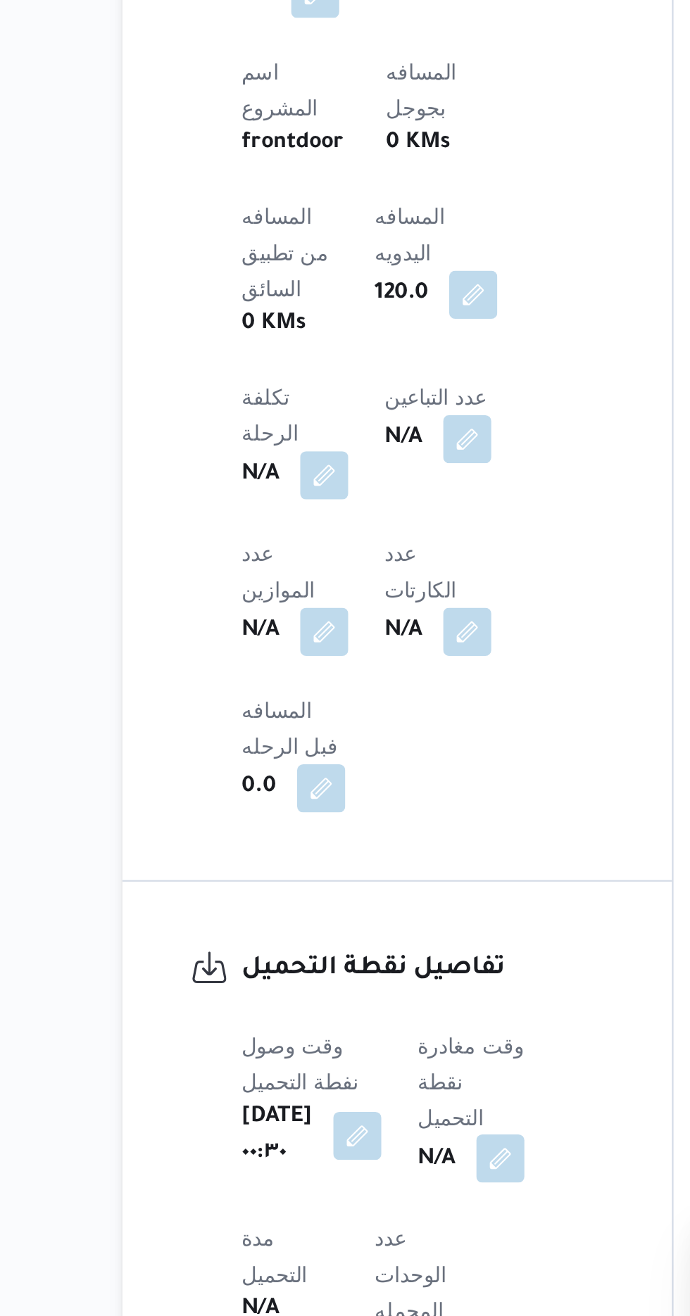
click at [371, 1208] on button "button" at bounding box center [359, 1219] width 23 height 23
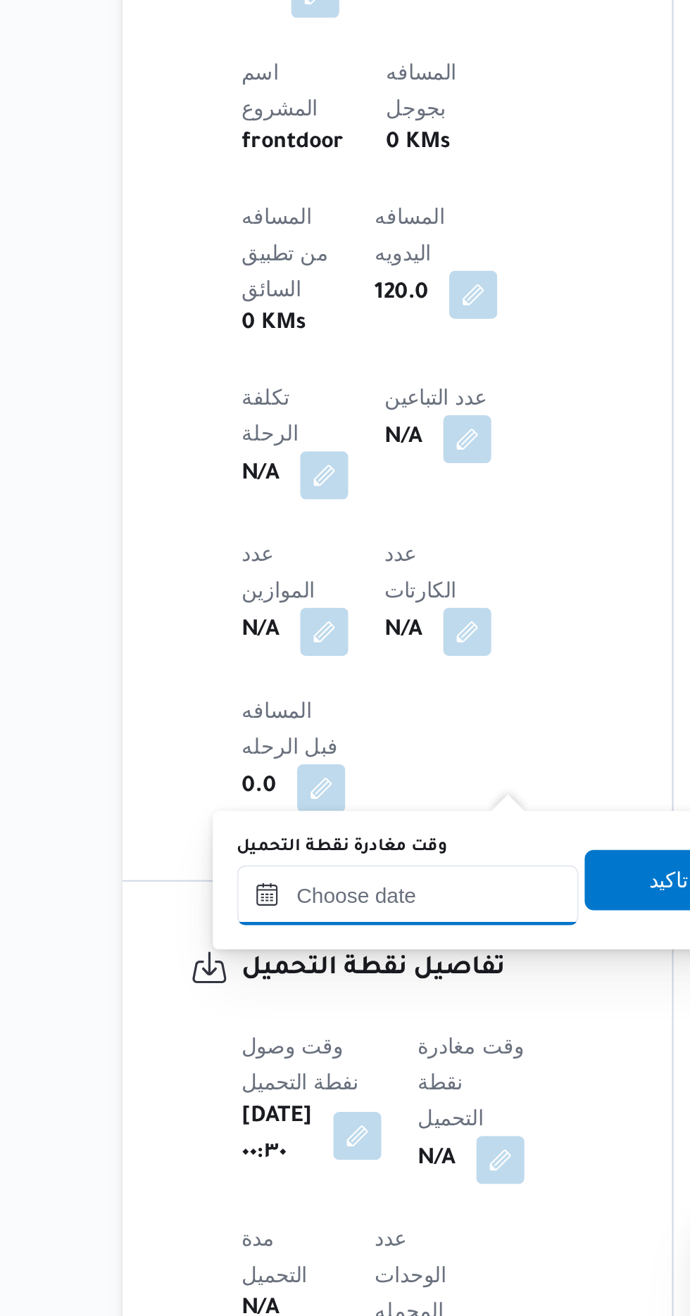
click at [335, 1106] on input "وقت مغادرة نقطة التحميل" at bounding box center [316, 1096] width 160 height 28
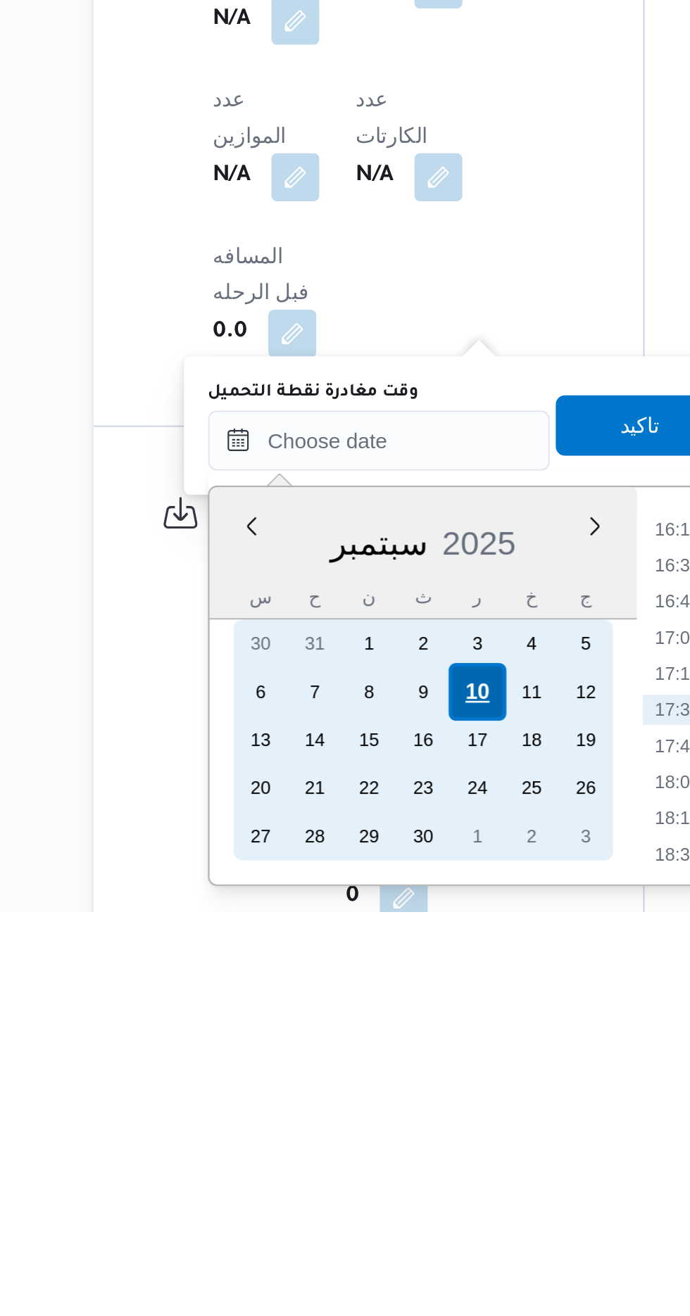
click at [365, 1214] on div "10" at bounding box center [361, 1213] width 27 height 27
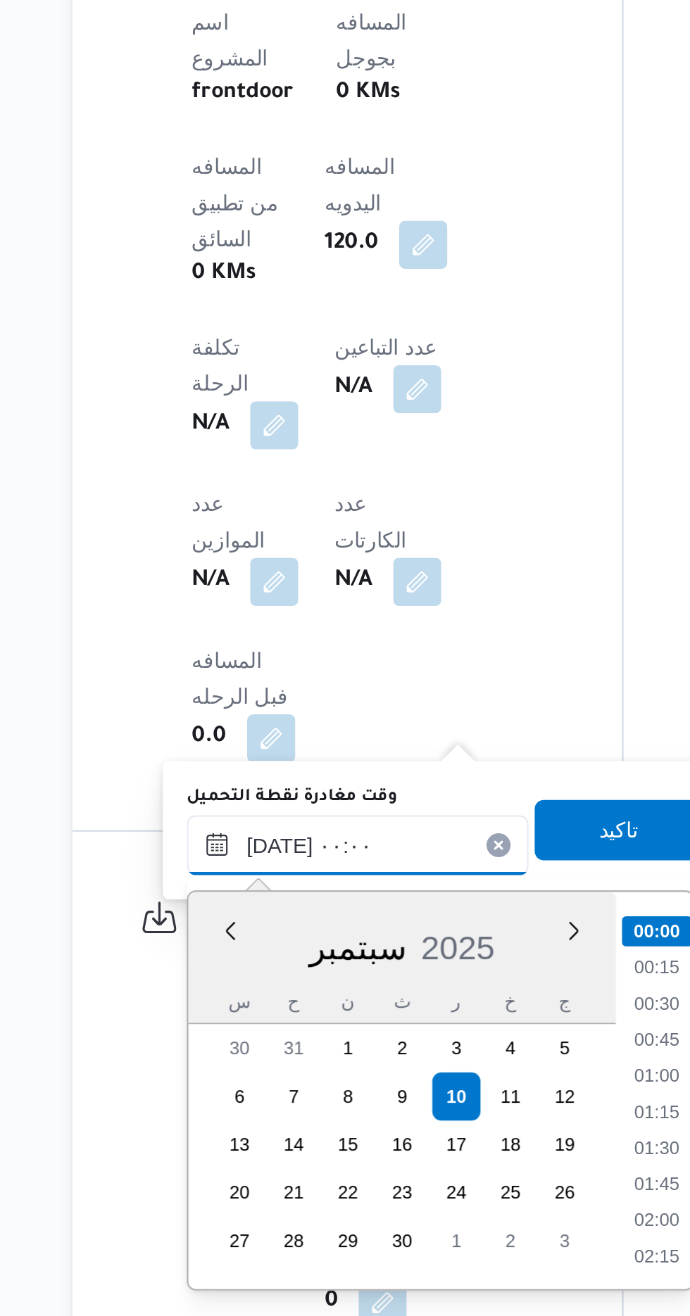
click at [246, 1103] on input "[DATE] ٠٠:٠٠" at bounding box center [316, 1096] width 160 height 28
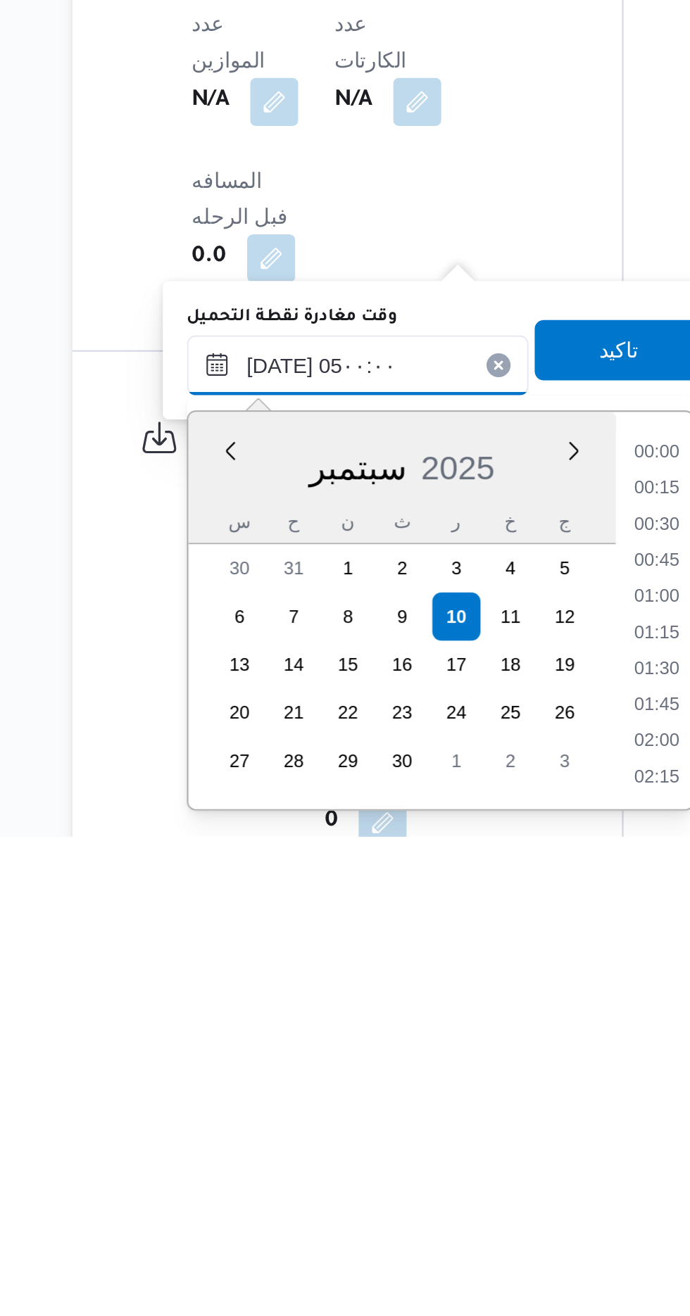
scroll to position [190, 0]
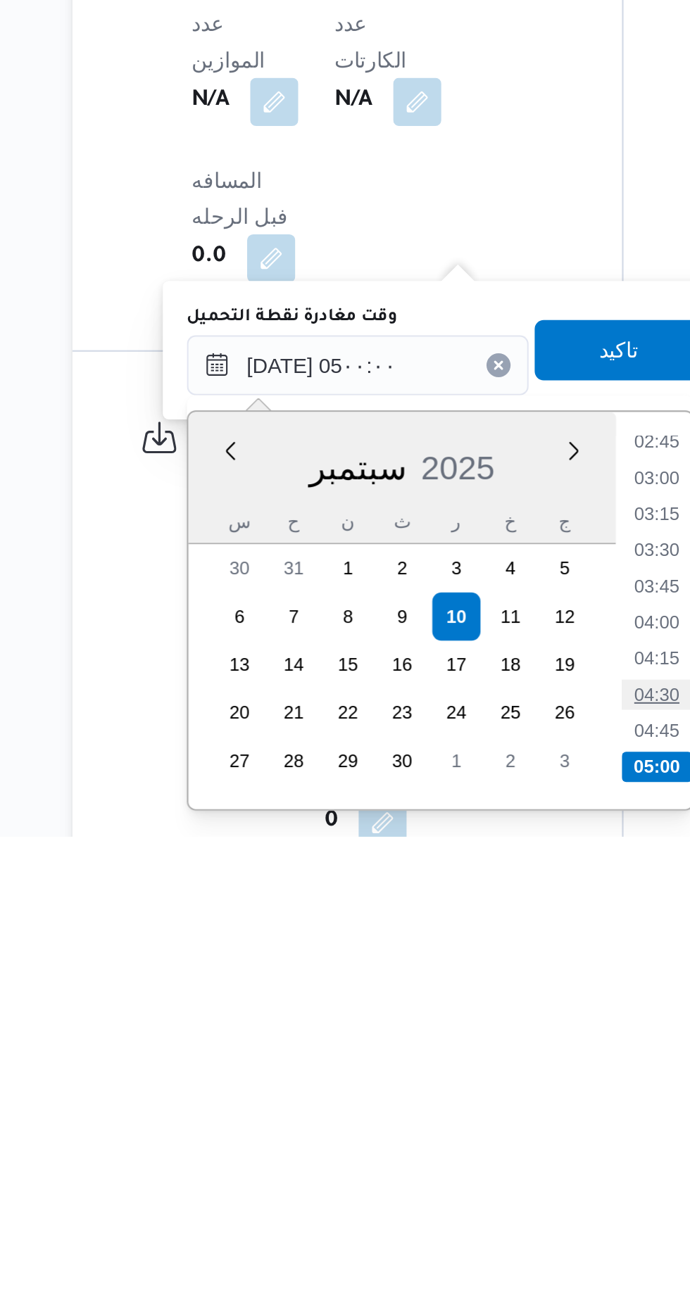
click at [465, 1249] on li "04:30" at bounding box center [456, 1250] width 32 height 14
type input "[DATE] ٠٤:٣٠"
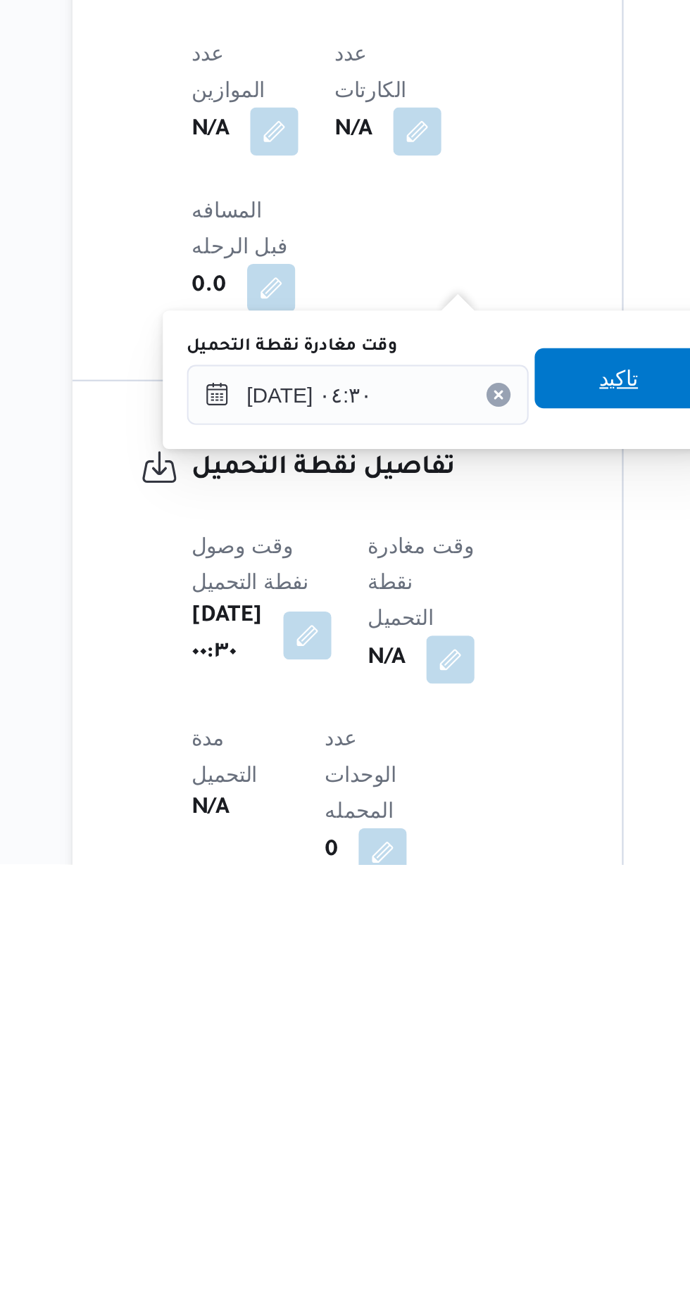
click at [447, 1091] on span "تاكيد" at bounding box center [438, 1088] width 18 height 17
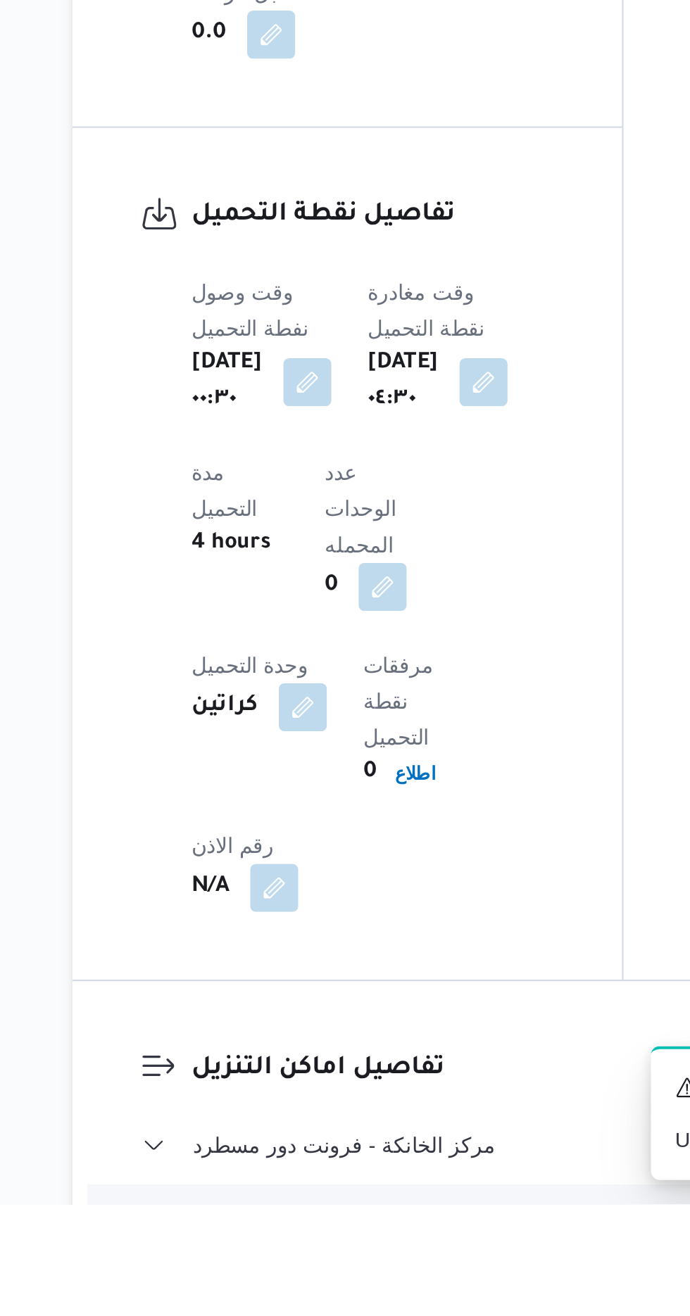
scroll to position [739, 0]
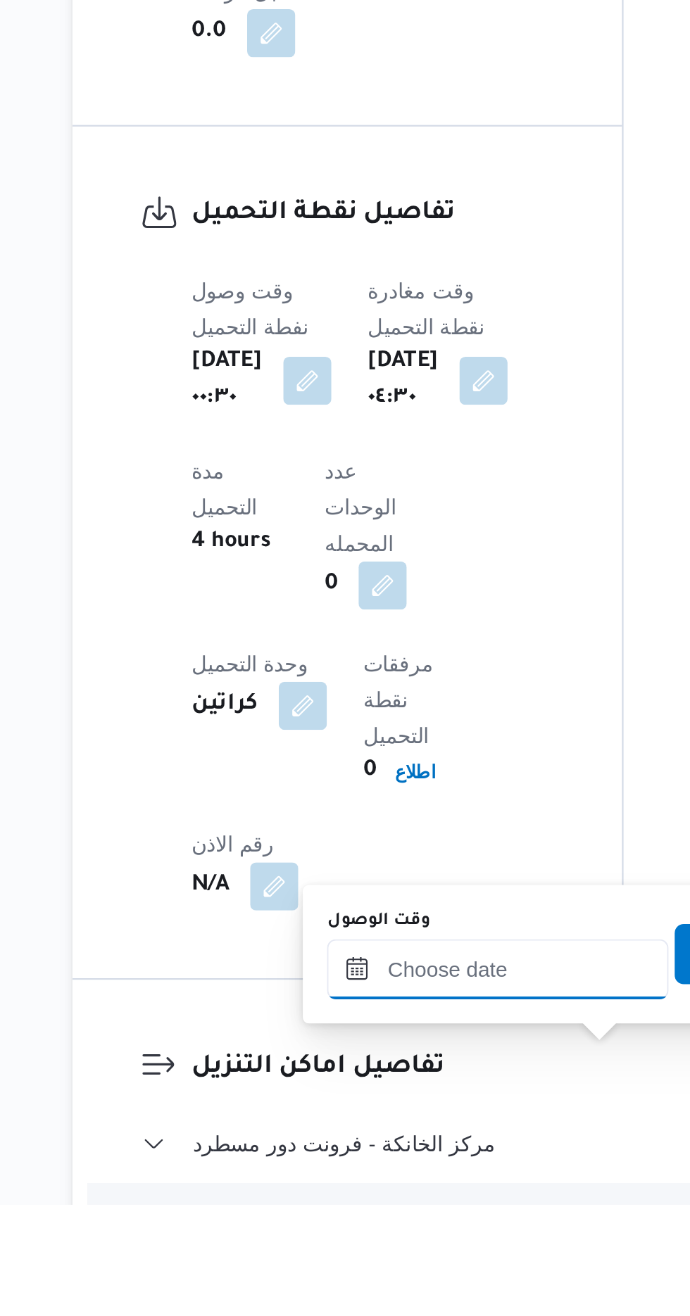
click at [395, 1206] on input "وقت الوصول" at bounding box center [382, 1206] width 160 height 28
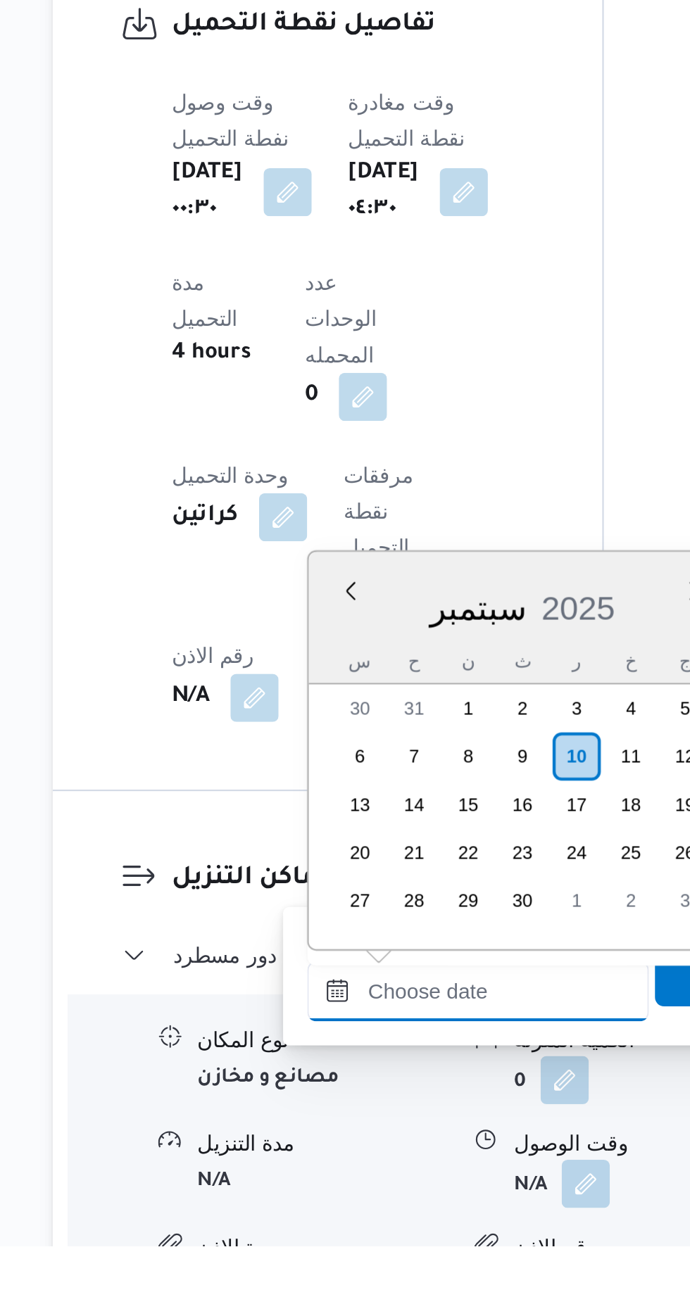
scroll to position [847, 0]
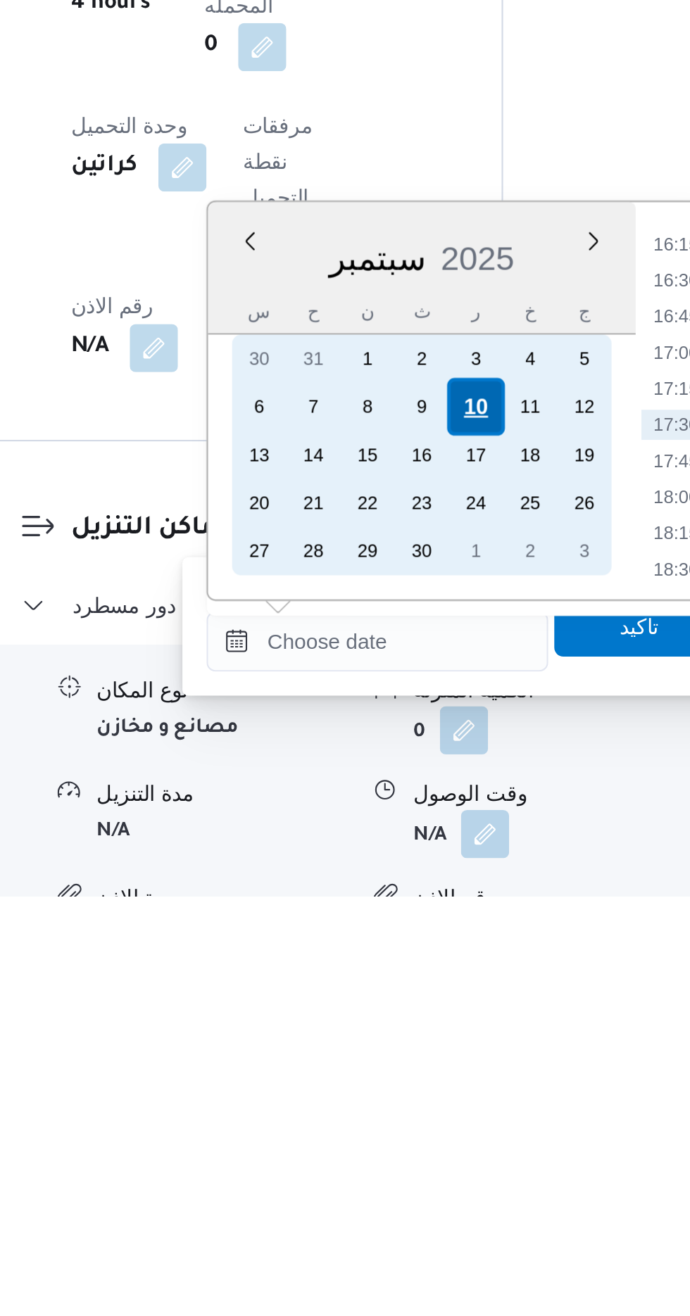
click at [432, 1089] on div "10" at bounding box center [428, 1087] width 27 height 27
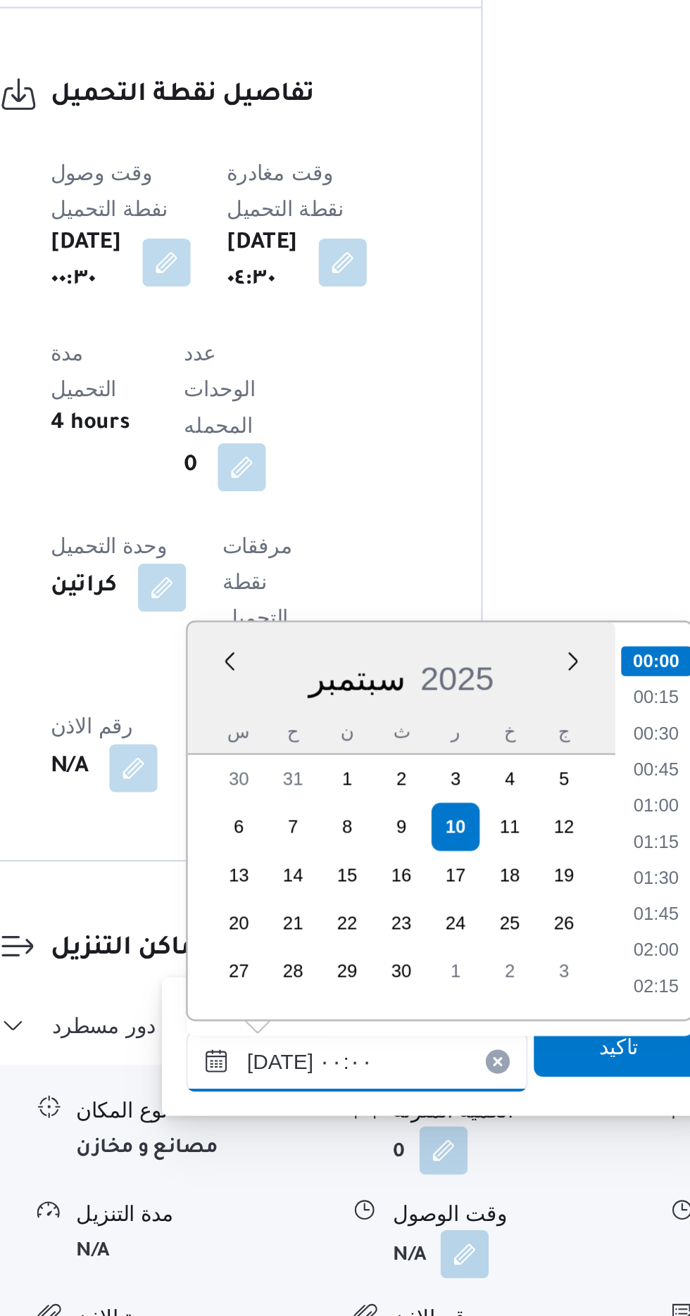
click at [307, 1201] on input "[DATE] ٠٠:٠٠" at bounding box center [382, 1197] width 160 height 28
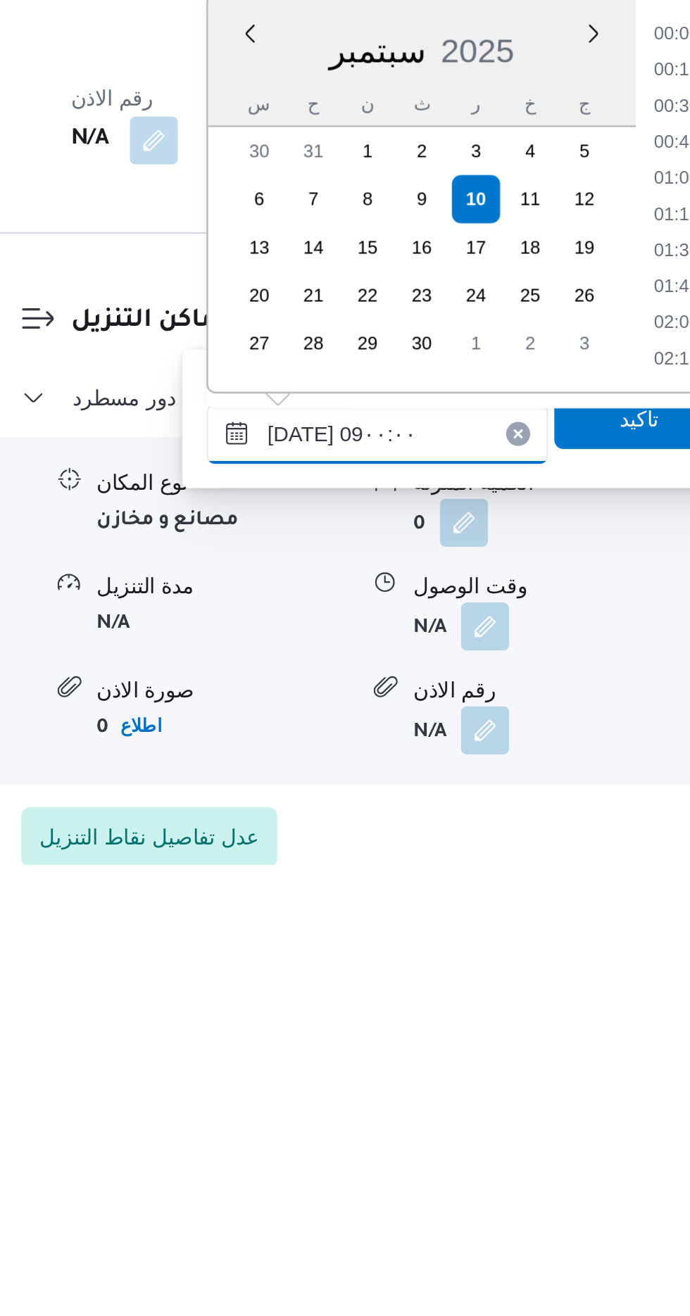
scroll to position [460, 0]
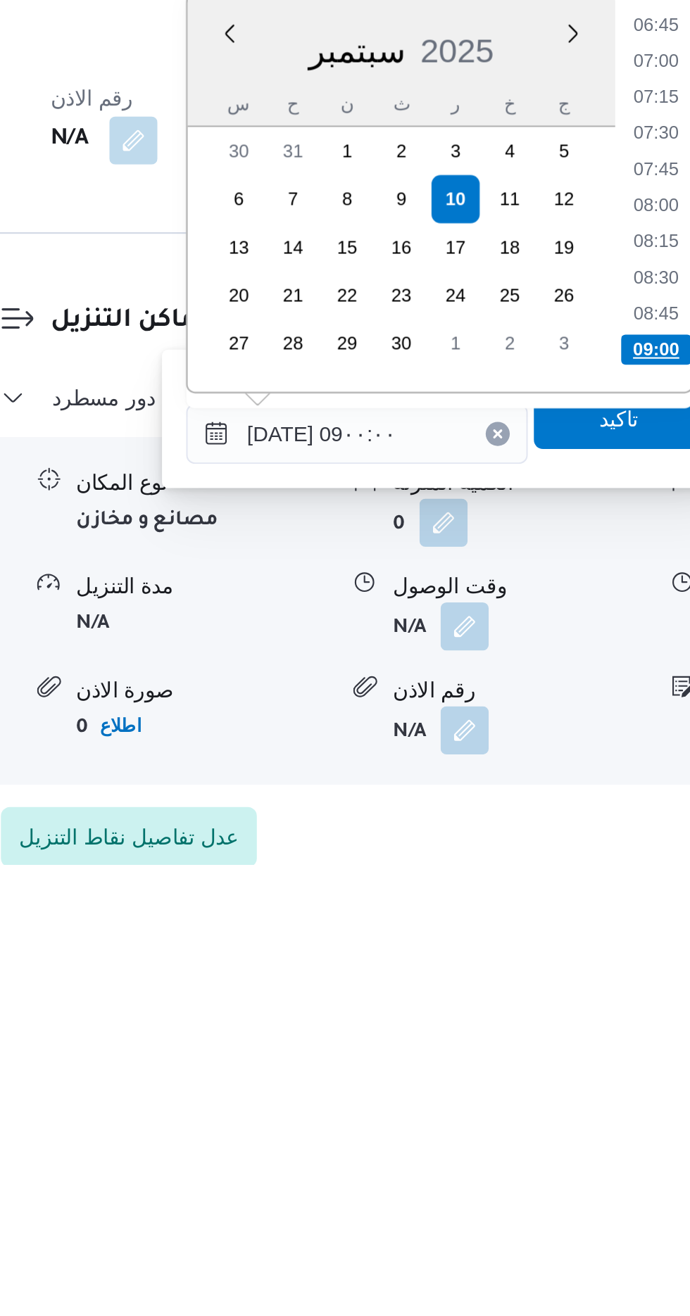
click at [515, 1075] on li "09:00" at bounding box center [521, 1075] width 33 height 14
type input "[DATE] ٠٩:٠٠"
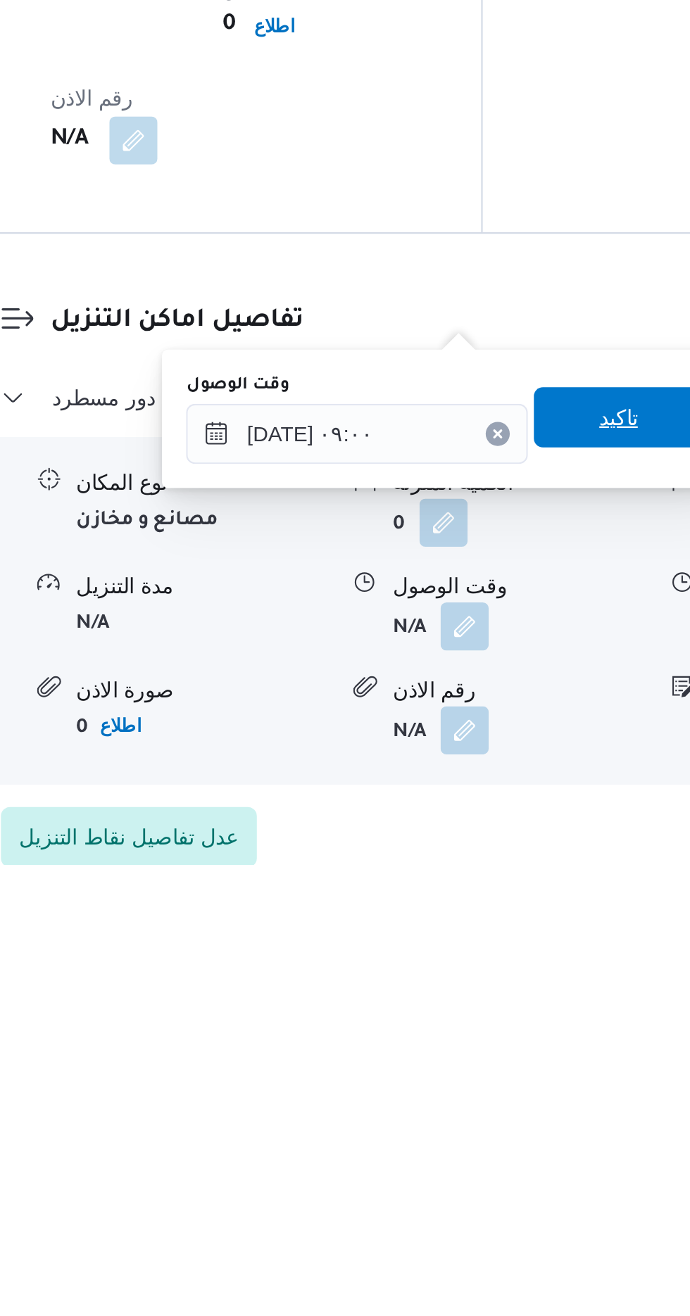
click at [512, 1103] on span "تاكيد" at bounding box center [504, 1107] width 18 height 17
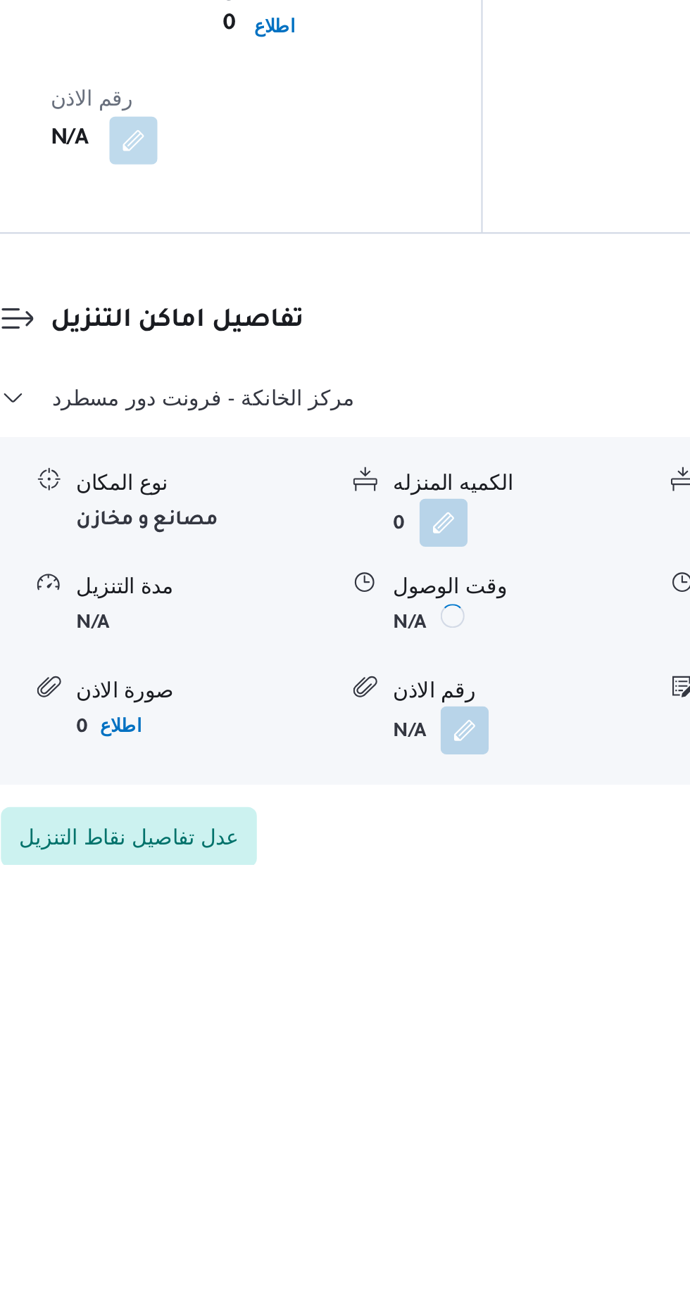
scroll to position [929, 0]
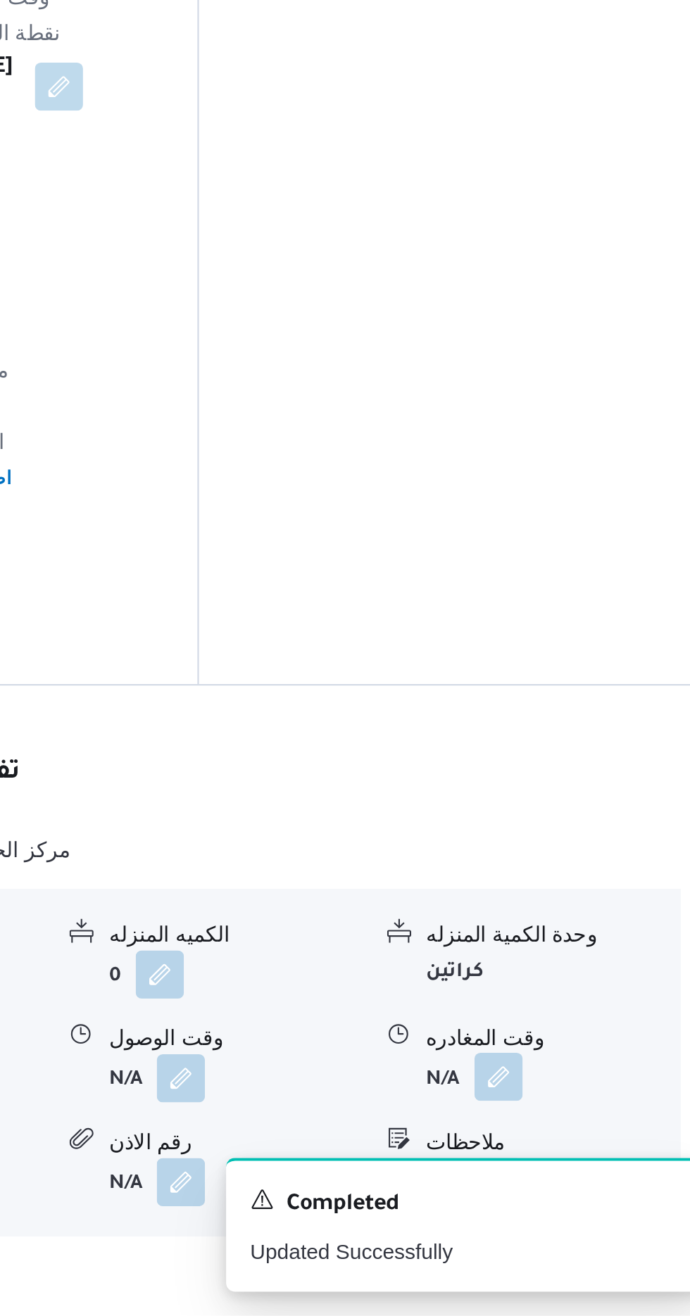
click at [588, 1193] on button "button" at bounding box center [580, 1204] width 23 height 23
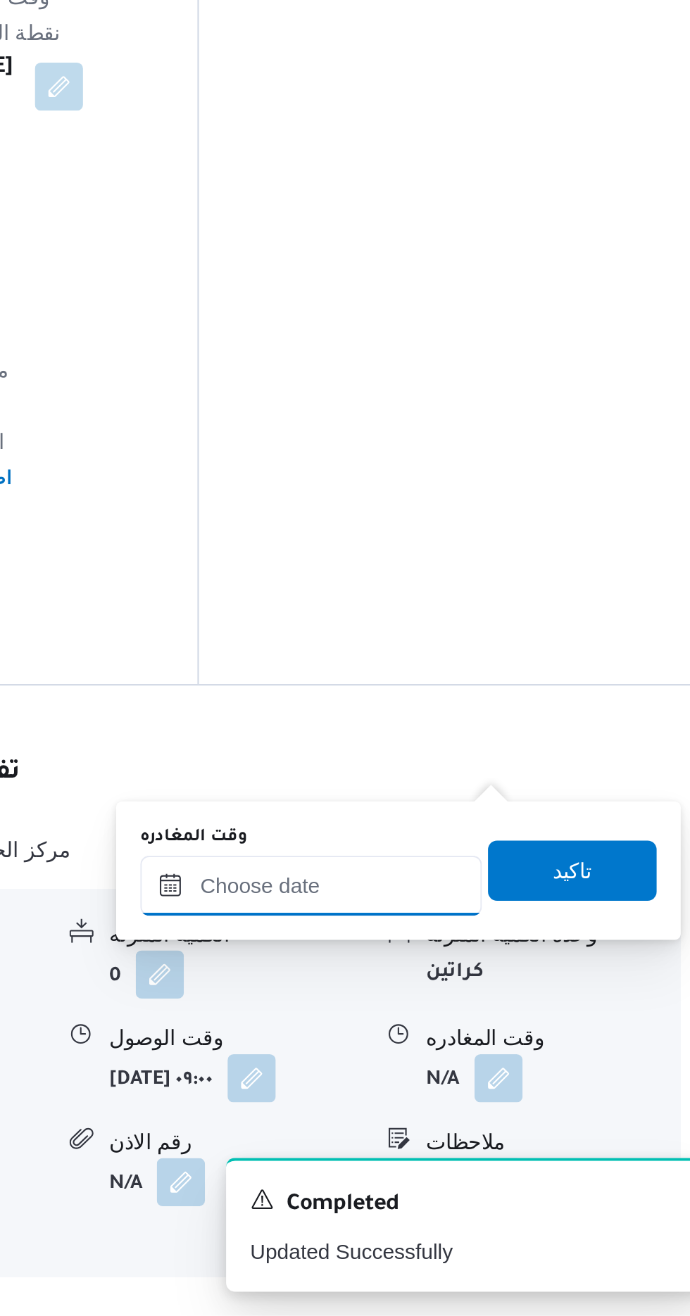
click at [526, 1110] on input "وقت المغادره" at bounding box center [493, 1115] width 160 height 28
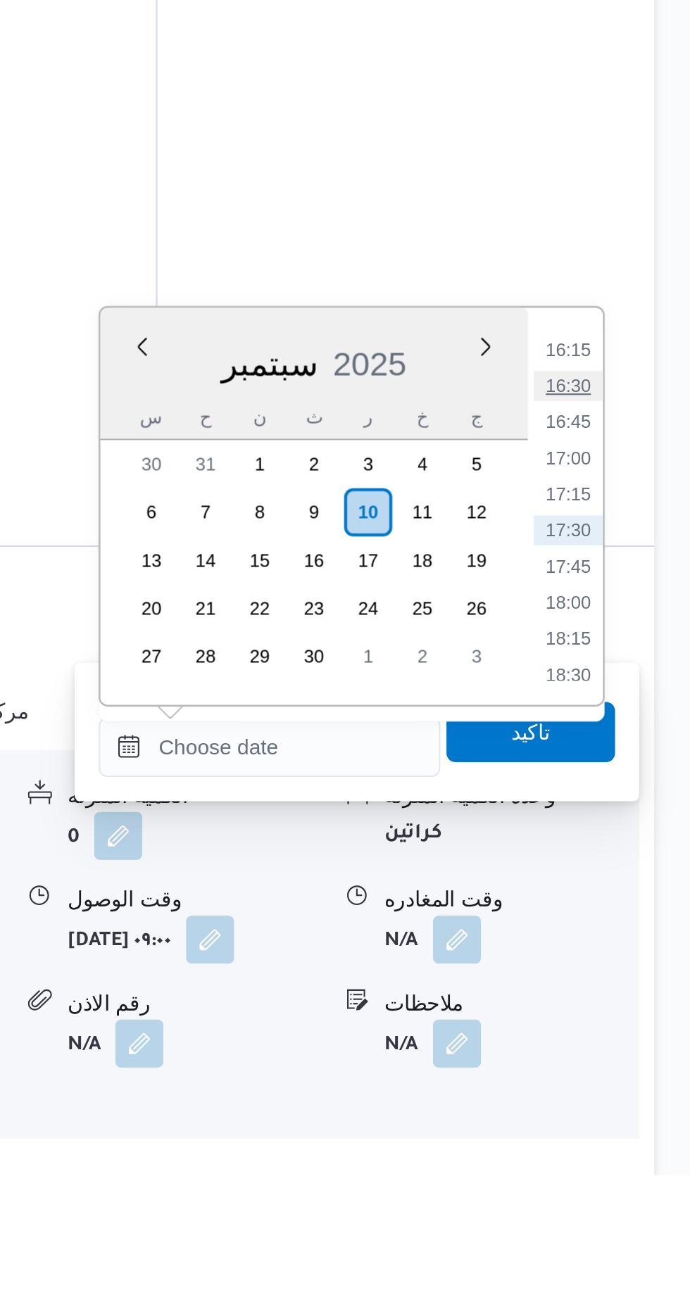
click at [633, 942] on li "16:30" at bounding box center [632, 947] width 32 height 14
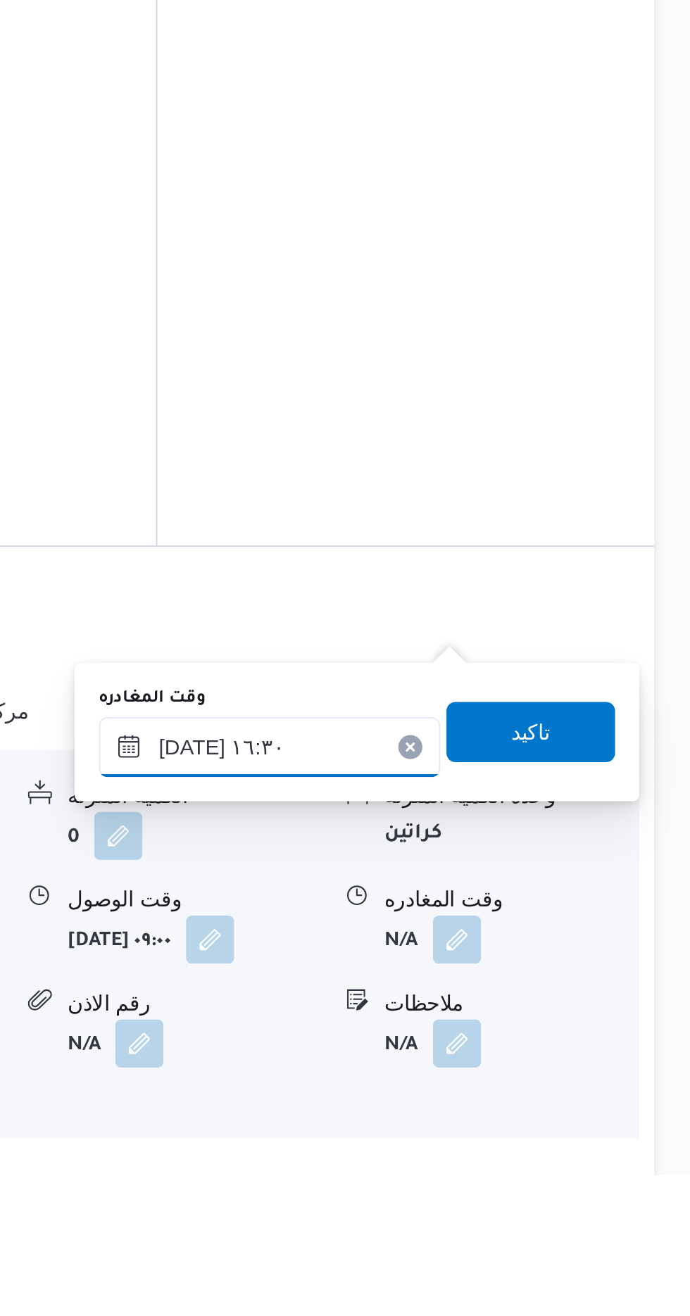
click at [548, 1109] on input "[DATE] ١٦:٣٠" at bounding box center [493, 1116] width 160 height 28
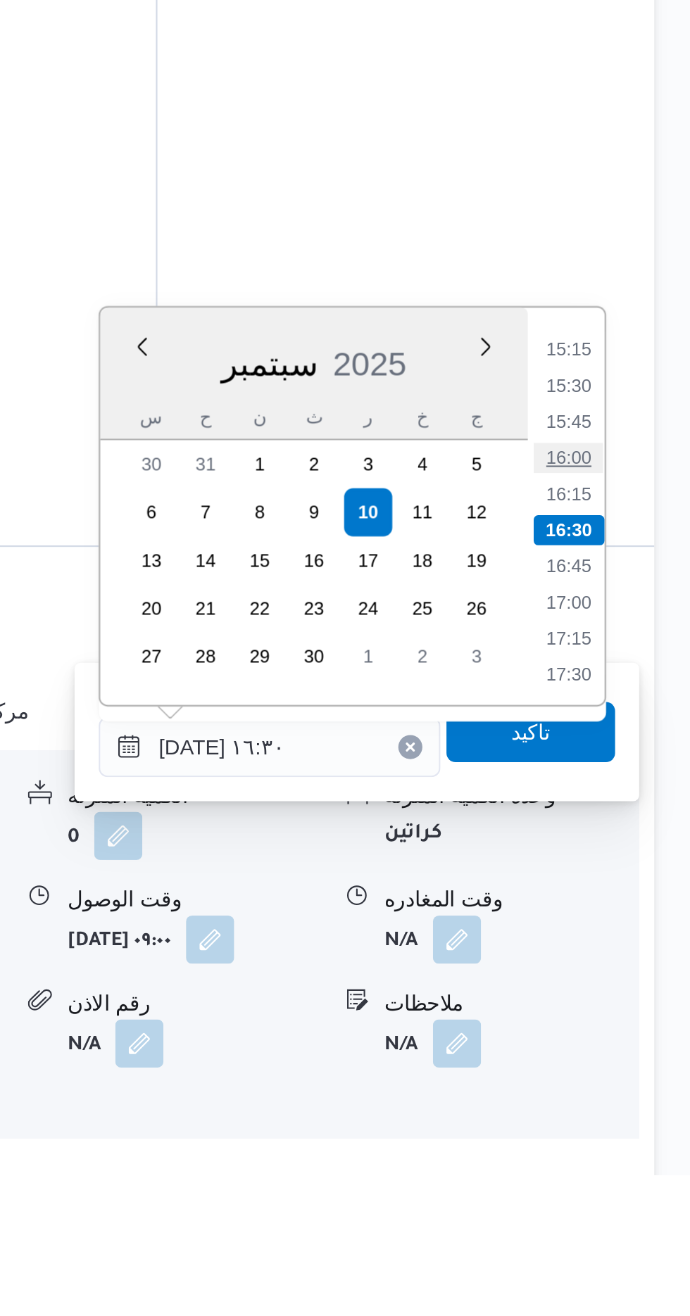
click at [634, 982] on li "16:00" at bounding box center [632, 981] width 32 height 14
type input "[DATE] ١٦:٠٠"
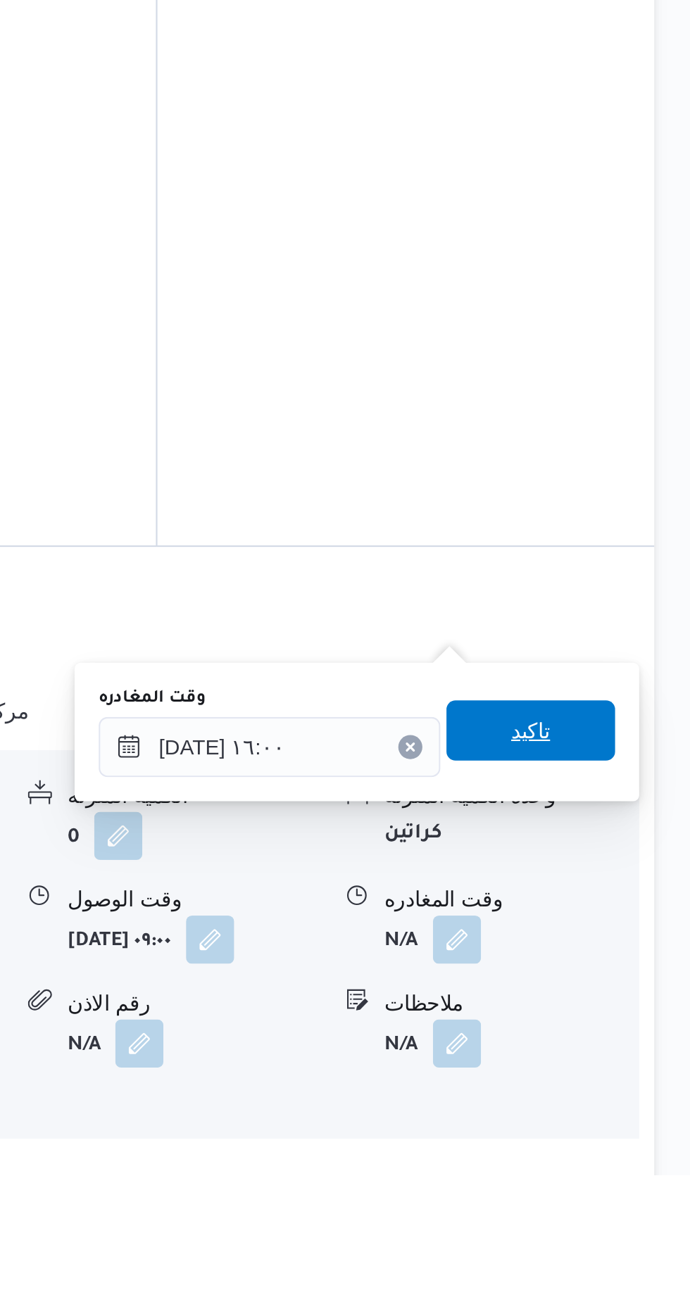
click at [624, 1104] on span "تاكيد" at bounding box center [615, 1108] width 18 height 17
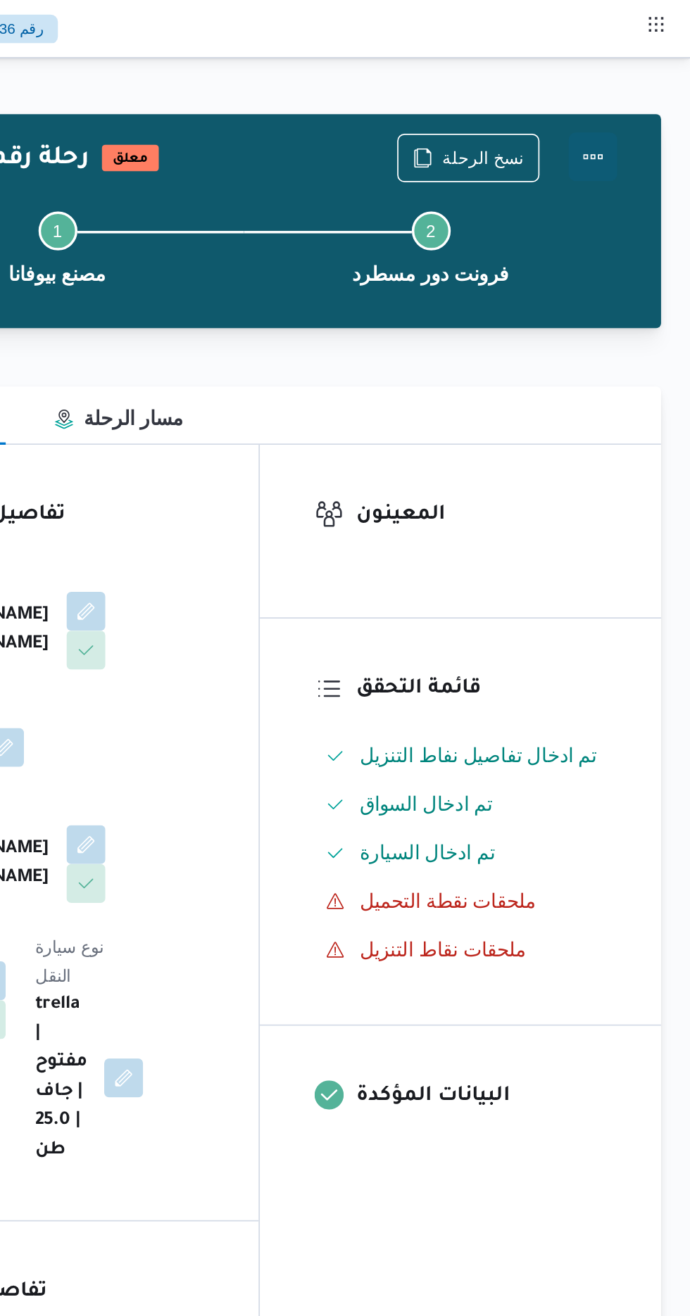
click at [639, 93] on button "Actions" at bounding box center [633, 91] width 28 height 28
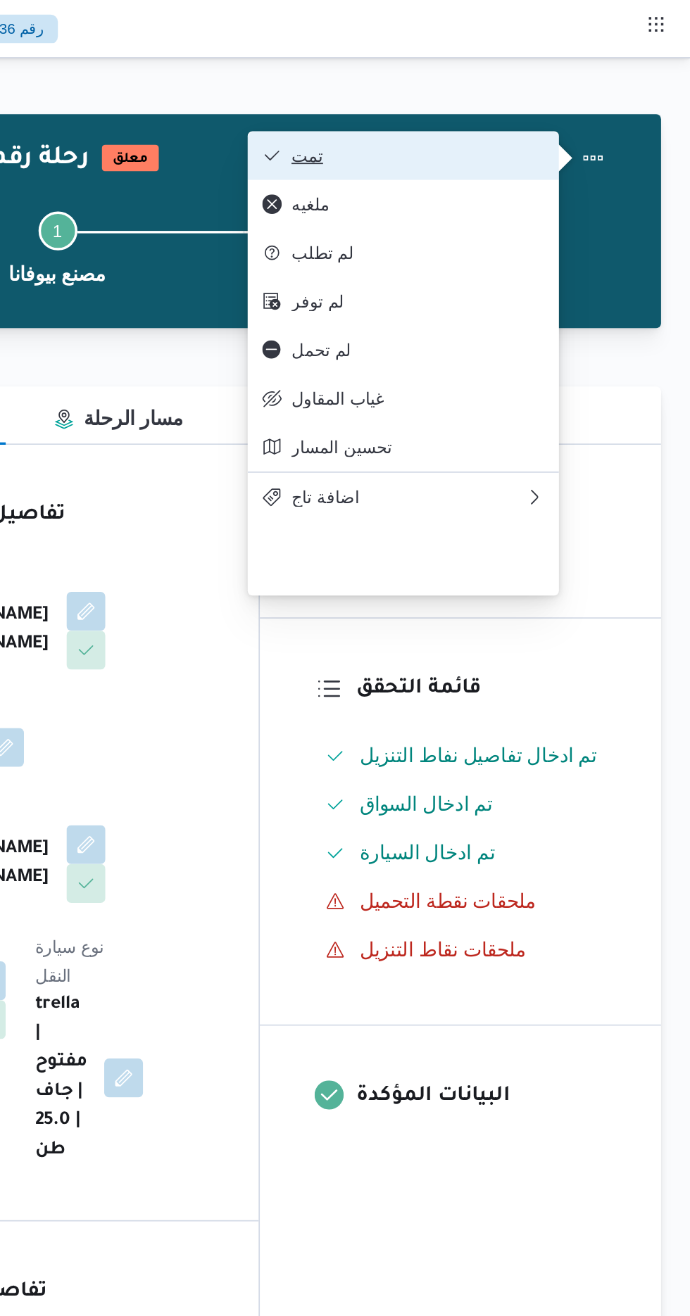
click at [593, 88] on span "تمت" at bounding box center [532, 89] width 146 height 11
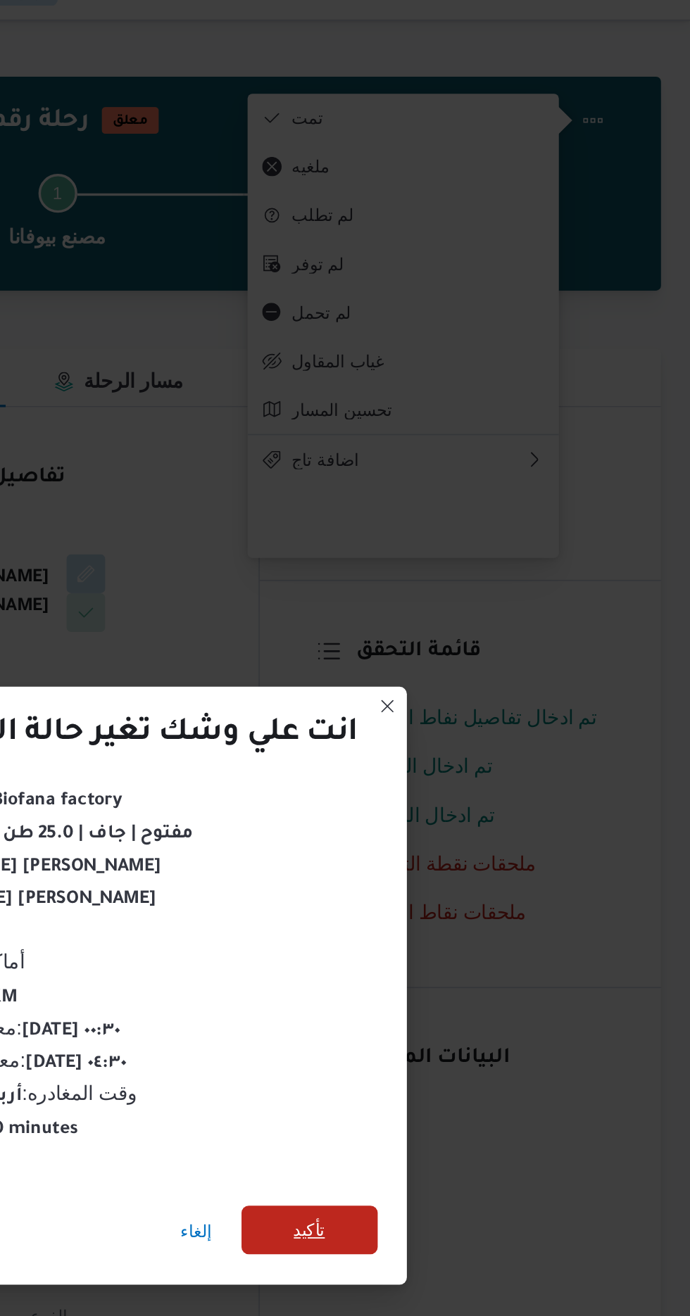
click at [472, 734] on span "تأكيد" at bounding box center [469, 734] width 18 height 17
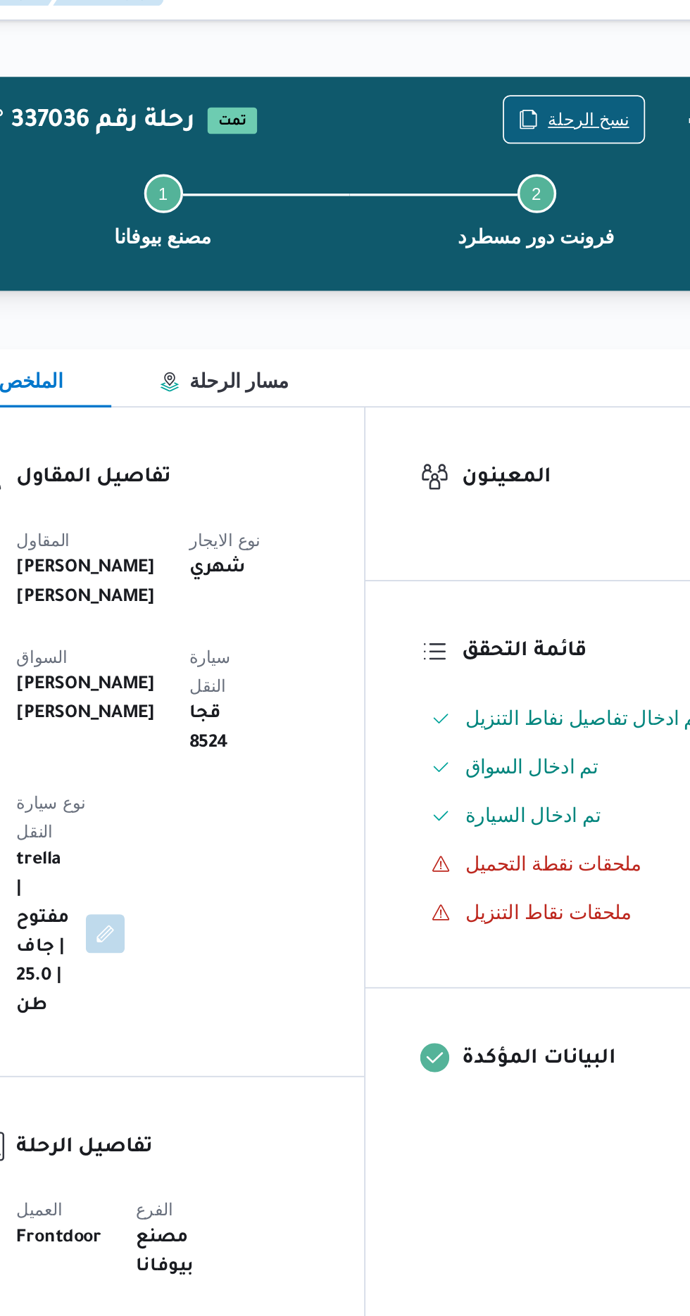
click at [580, 80] on span "نسخ الرحلة" at bounding box center [561, 90] width 81 height 27
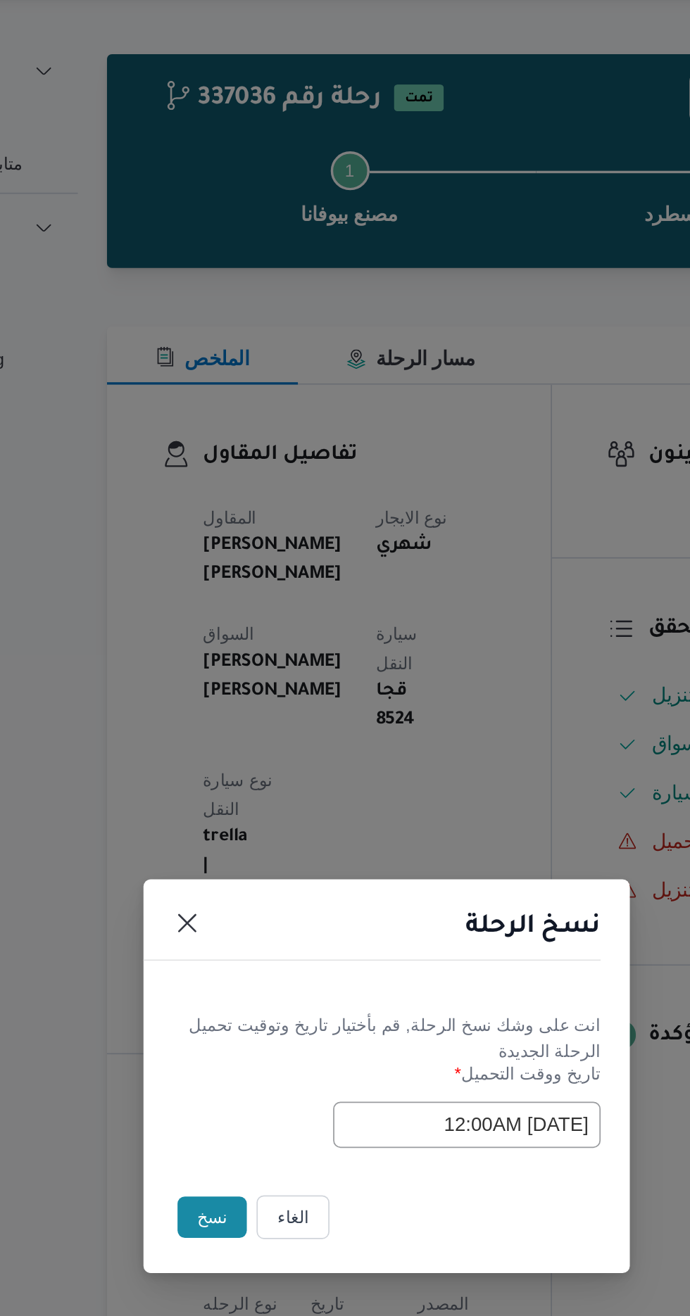
click at [235, 741] on button "نسخ" at bounding box center [244, 740] width 40 height 24
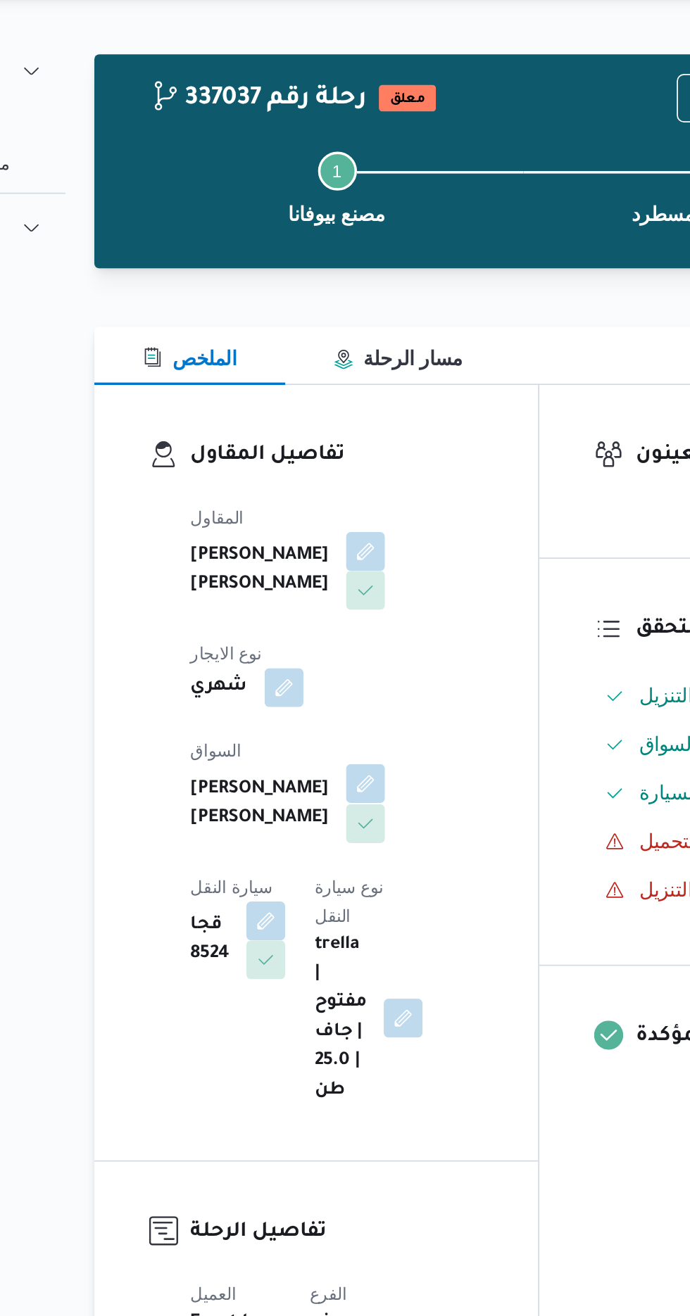
click at [329, 477] on button "button" at bounding box center [340, 488] width 23 height 23
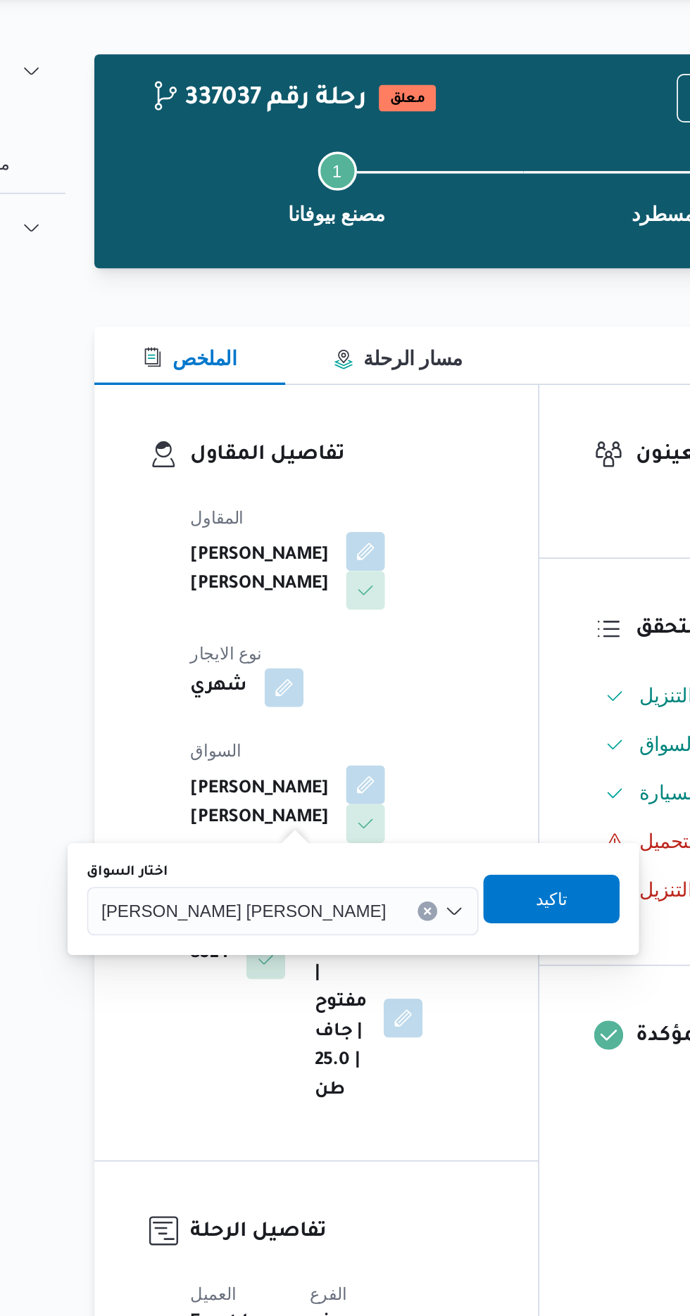
click at [253, 559] on span "[PERSON_NAME] [PERSON_NAME]" at bounding box center [269, 561] width 165 height 15
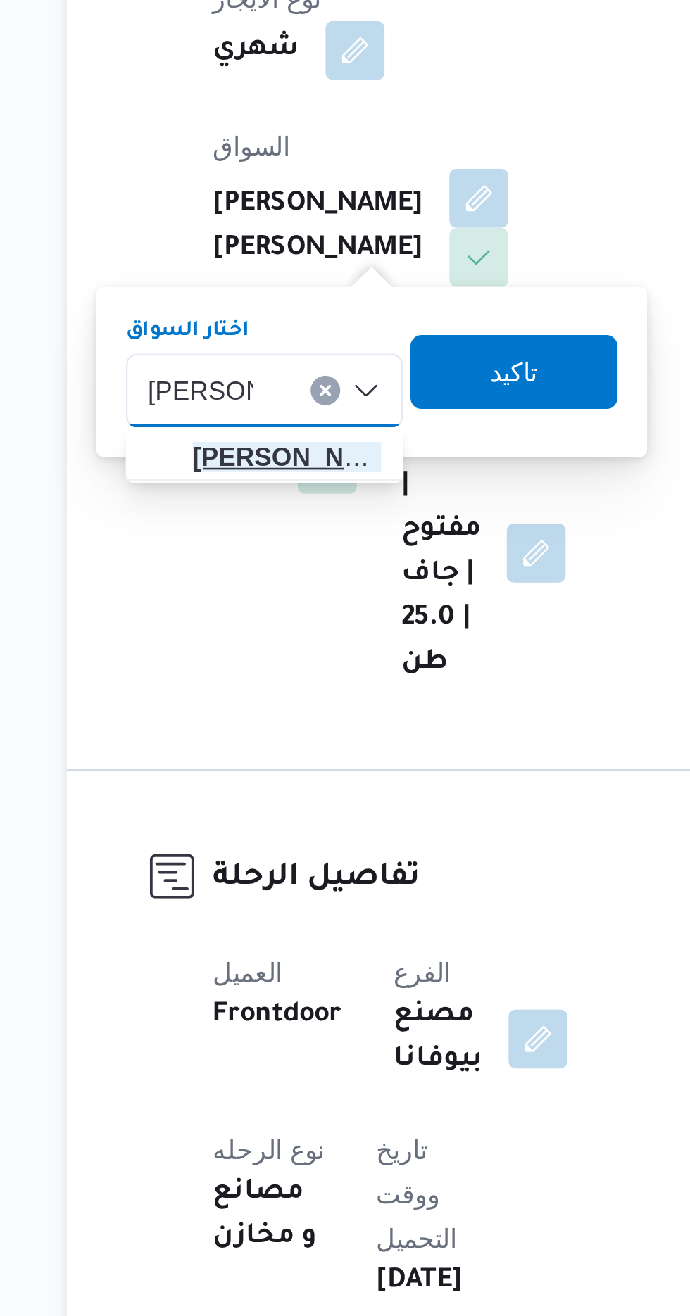
type input "[PERSON_NAME]"
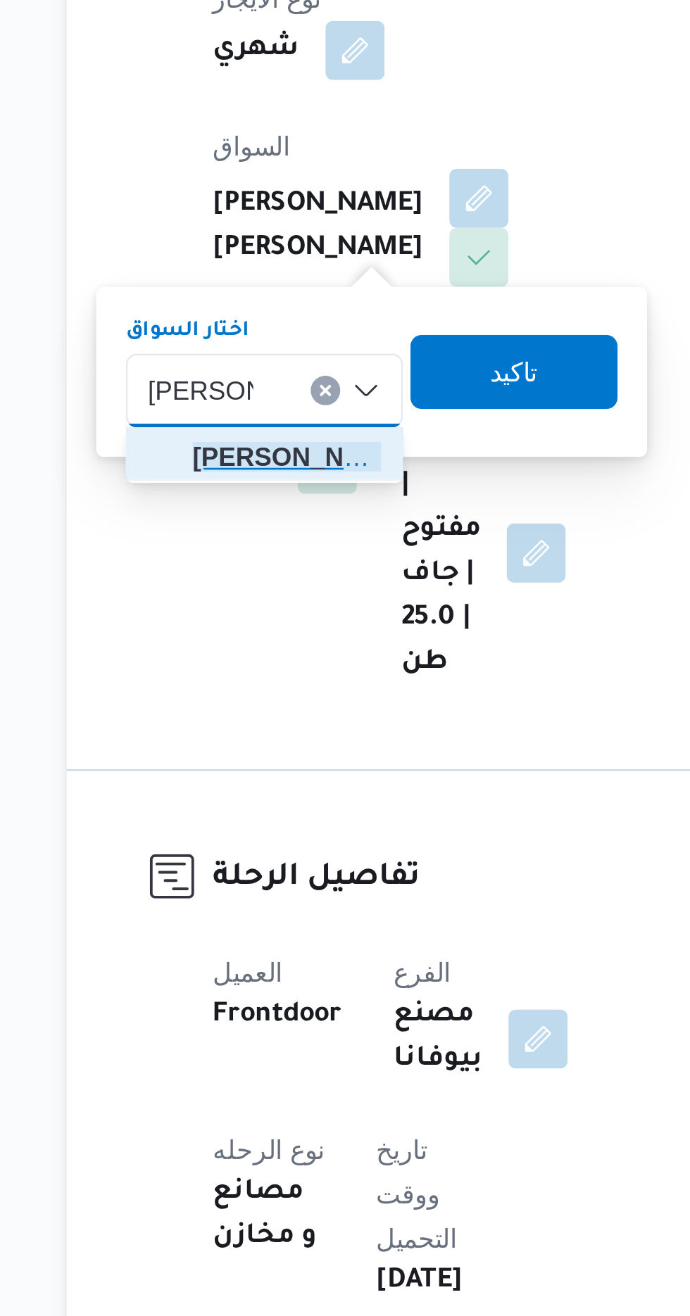
click at [266, 583] on span "[PERSON_NAME] ولى [PERSON_NAME]" at bounding box center [267, 587] width 72 height 17
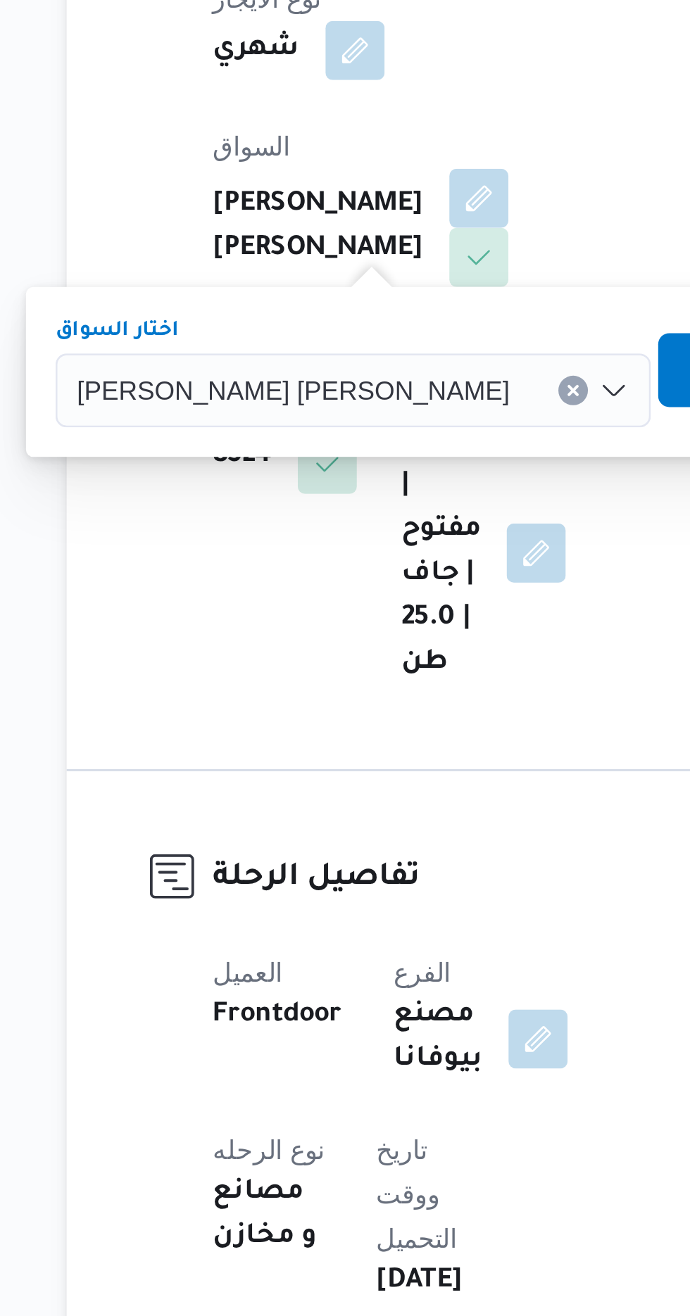
click at [438, 554] on span "تاكيد" at bounding box center [447, 554] width 18 height 17
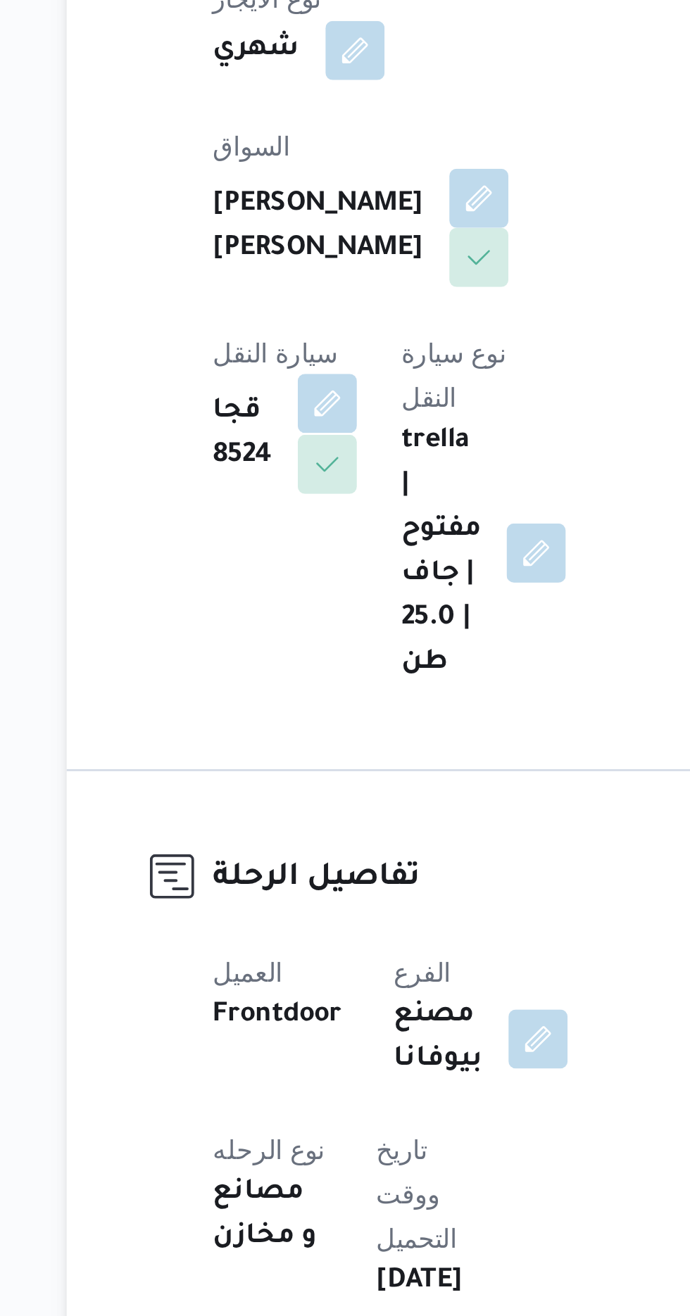
click at [293, 556] on button "button" at bounding box center [282, 567] width 23 height 23
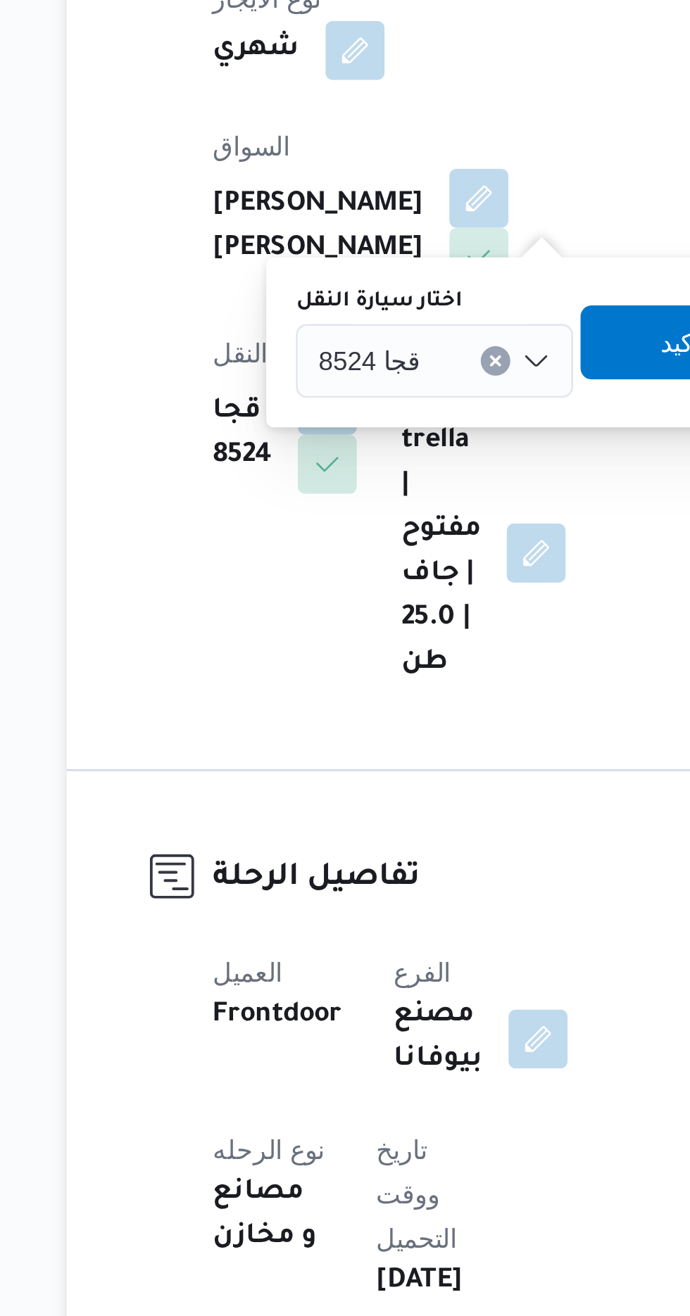
click at [323, 548] on input "اختار سيارة النقل" at bounding box center [323, 551] width 1 height 17
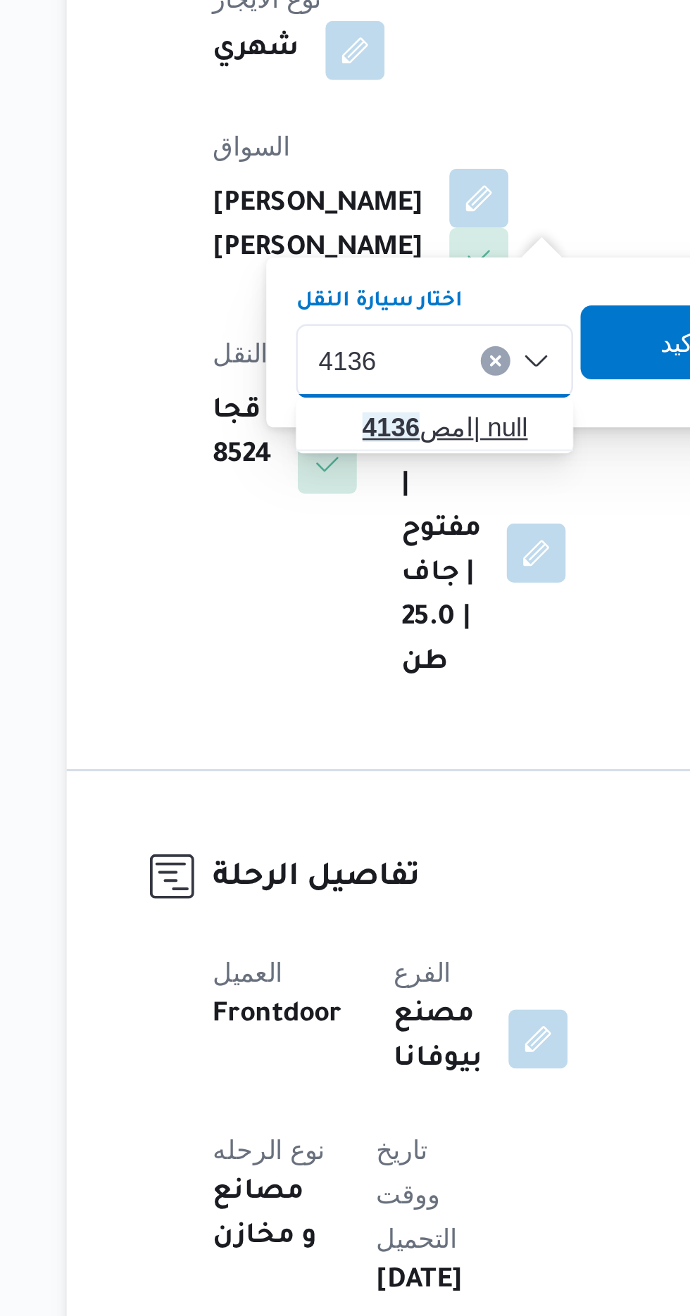
type input "4136"
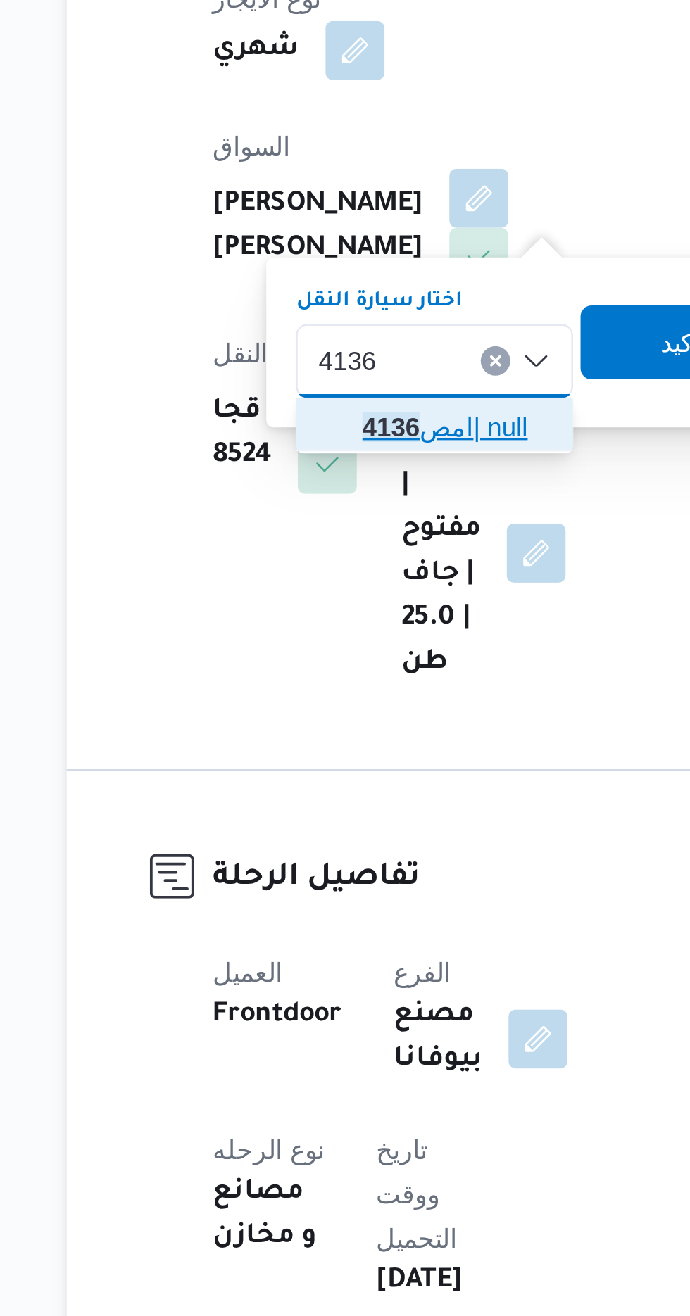
click at [333, 574] on span "امص 4136 | null" at bounding box center [332, 576] width 72 height 17
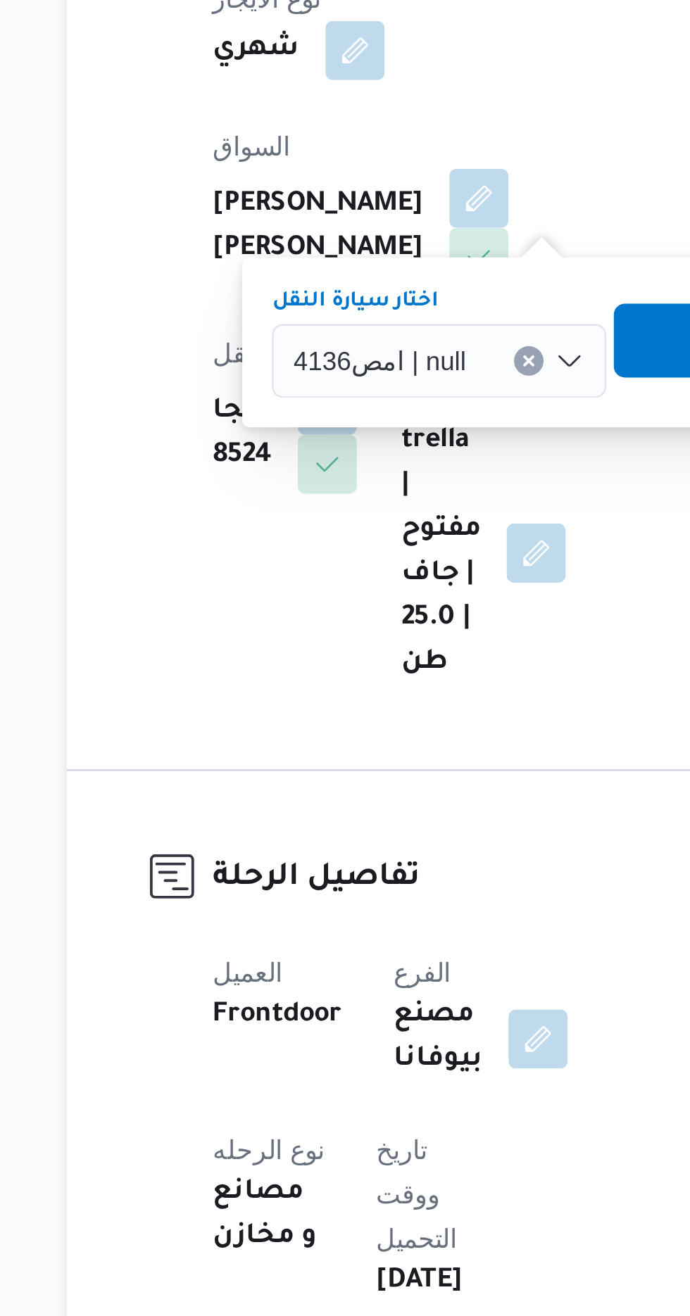
click at [417, 536] on span "تاكيد" at bounding box center [430, 543] width 79 height 28
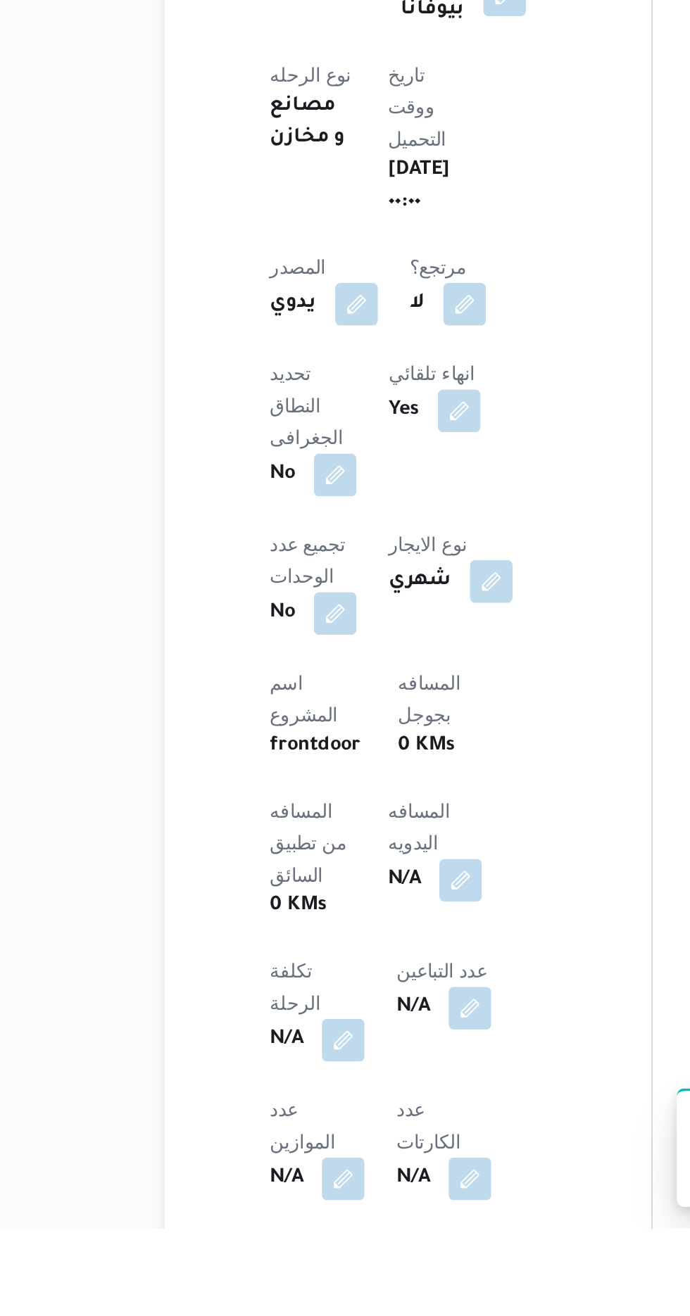
scroll to position [145, 0]
click at [328, 1120] on button "button" at bounding box center [339, 1131] width 23 height 23
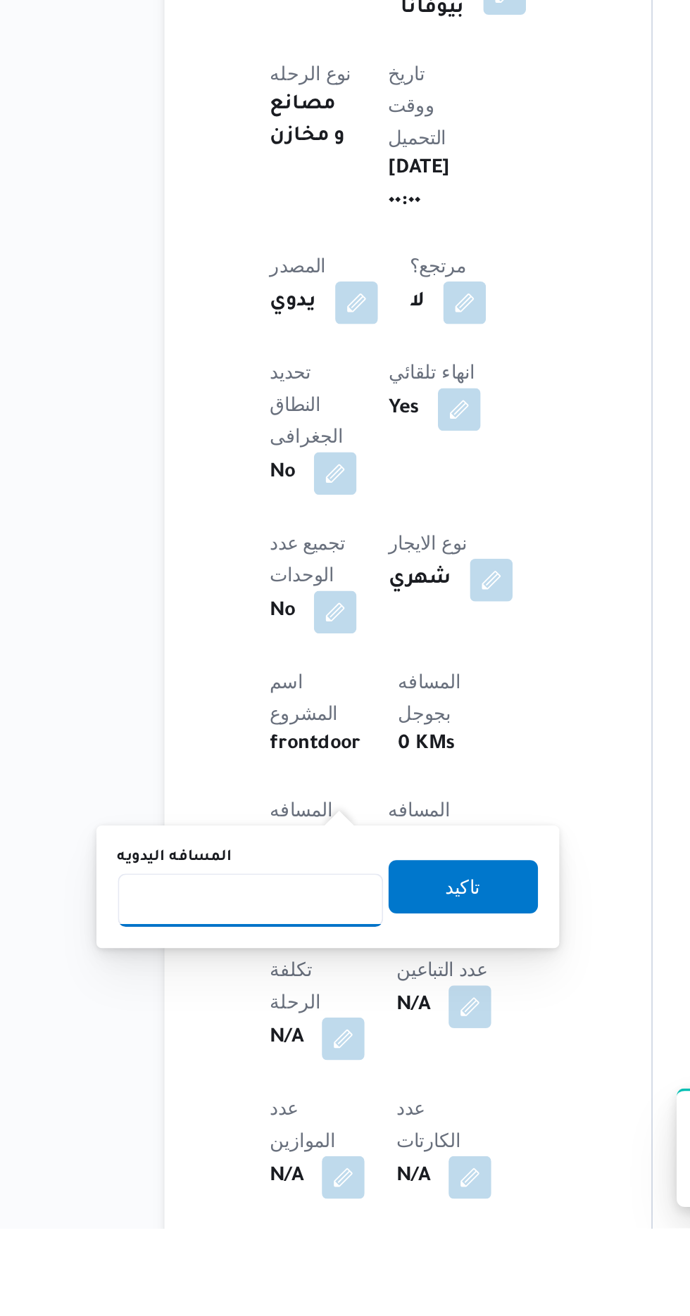
click at [276, 1139] on input "المسافه اليدويه" at bounding box center [228, 1143] width 140 height 28
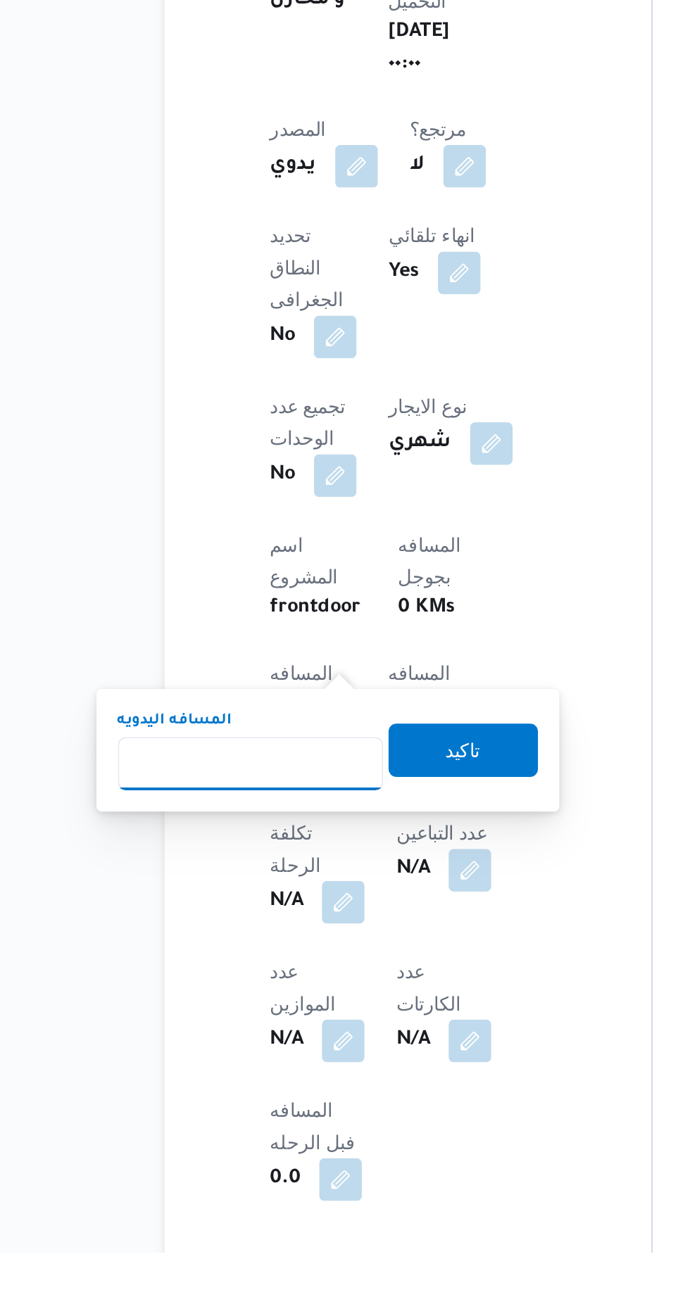
scroll to position [230, 0]
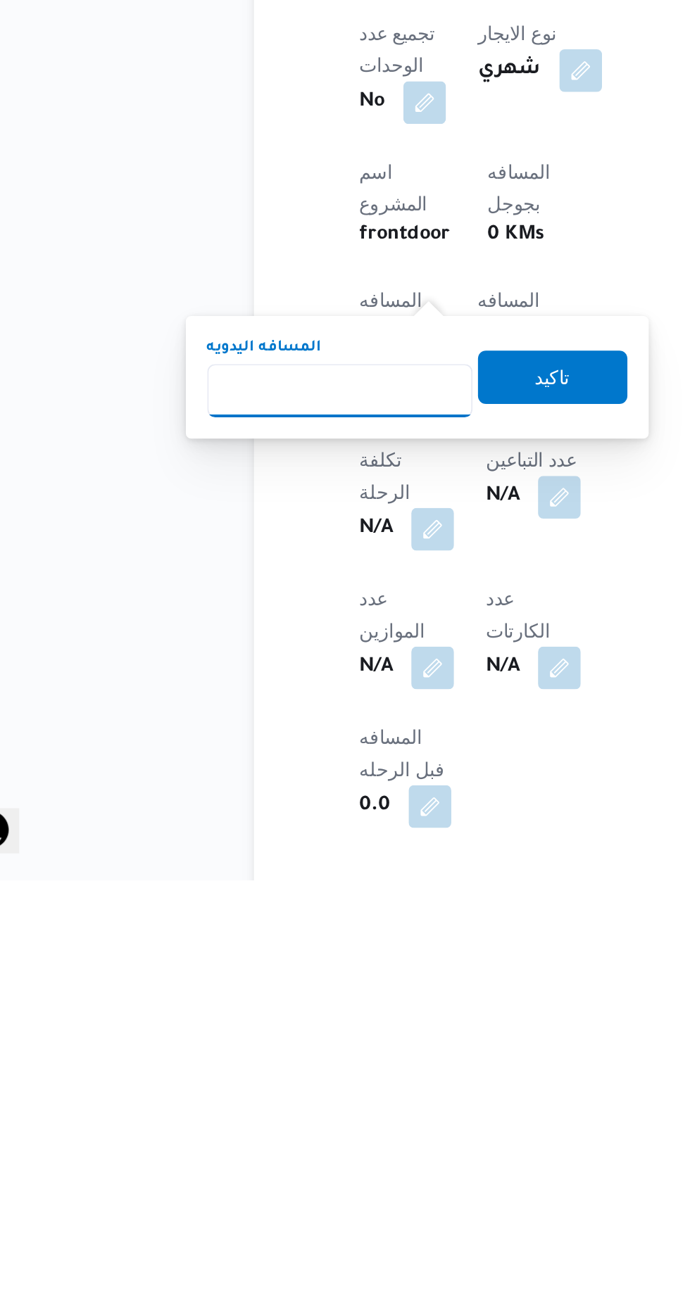
type input "1"
type input "240"
click at [363, 1050] on span "تاكيد" at bounding box center [340, 1050] width 79 height 28
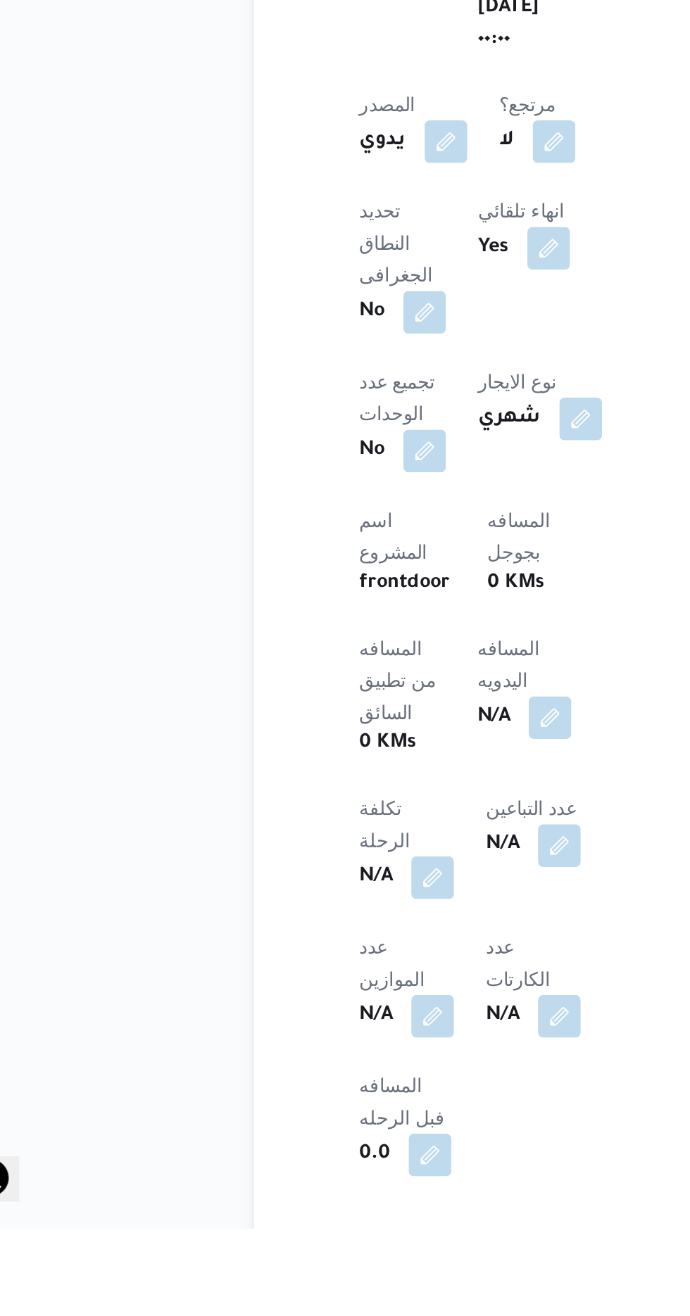
scroll to position [267, 0]
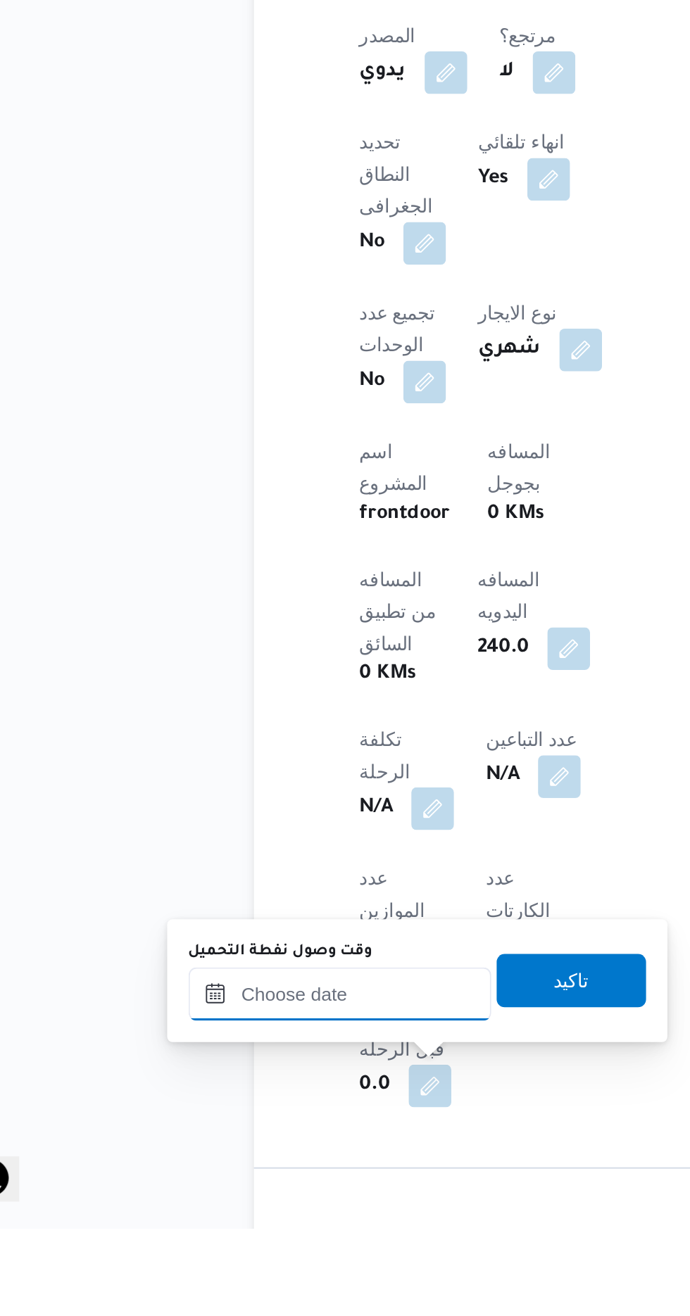
click at [266, 1189] on input "وقت وصول نفطة التحميل" at bounding box center [228, 1192] width 160 height 28
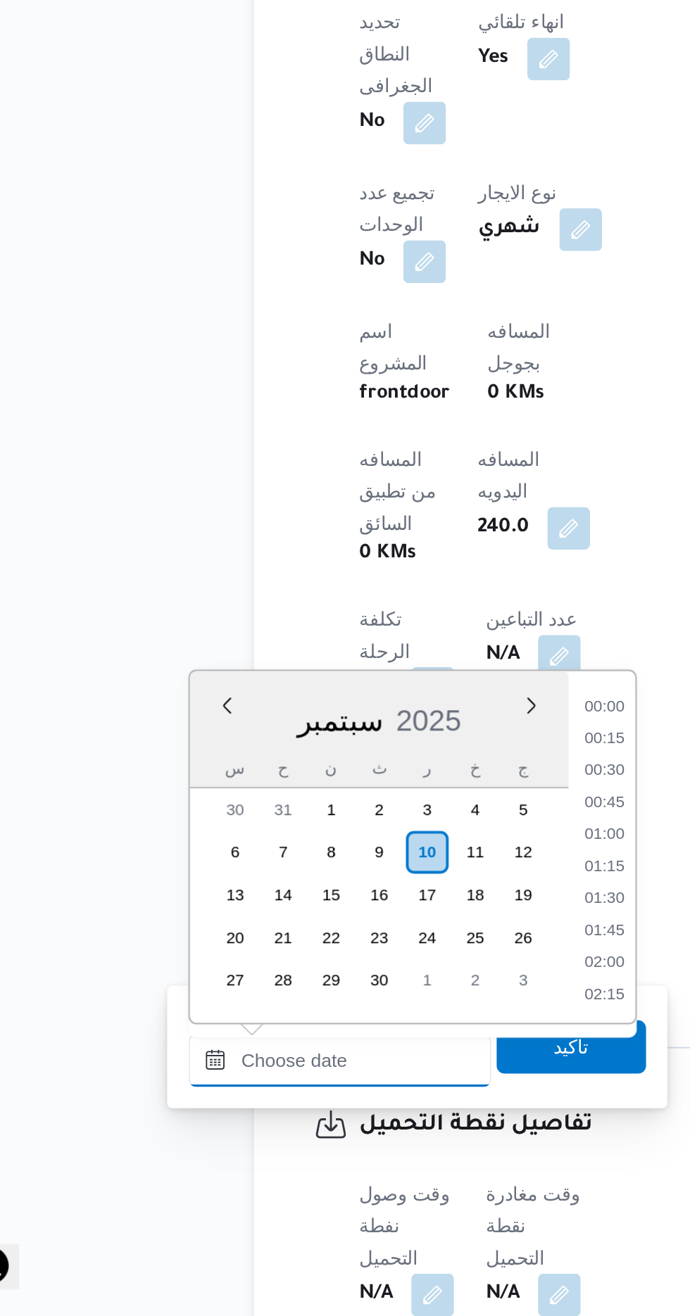
scroll to position [1096, 0]
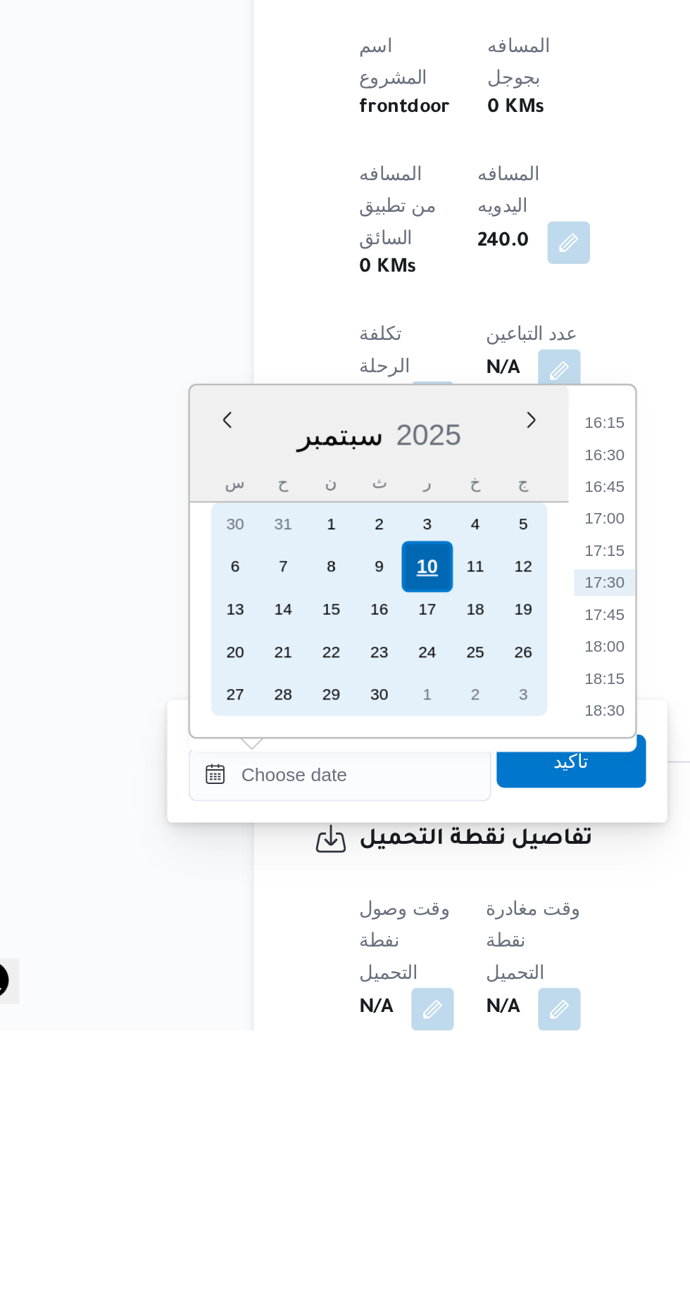
click at [276, 1070] on div "10" at bounding box center [273, 1071] width 27 height 27
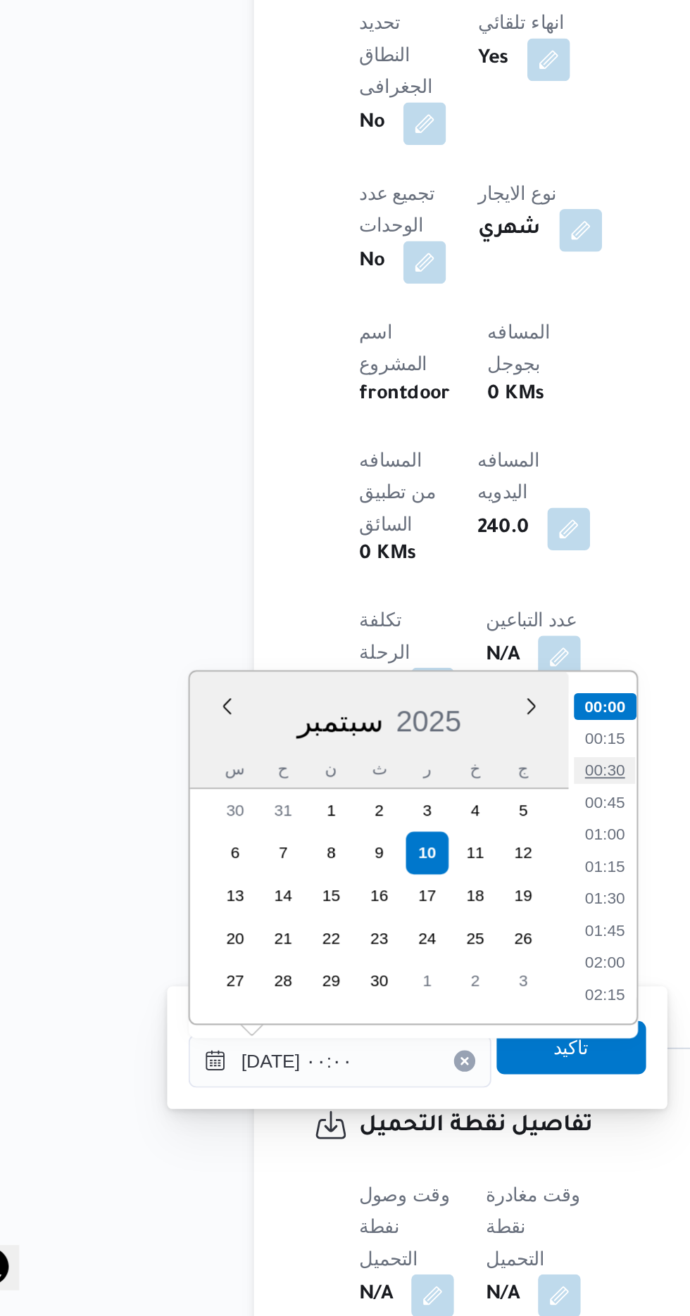
click at [369, 1023] on li "00:30" at bounding box center [368, 1027] width 32 height 14
type input "[DATE] ٠٠:٣٠"
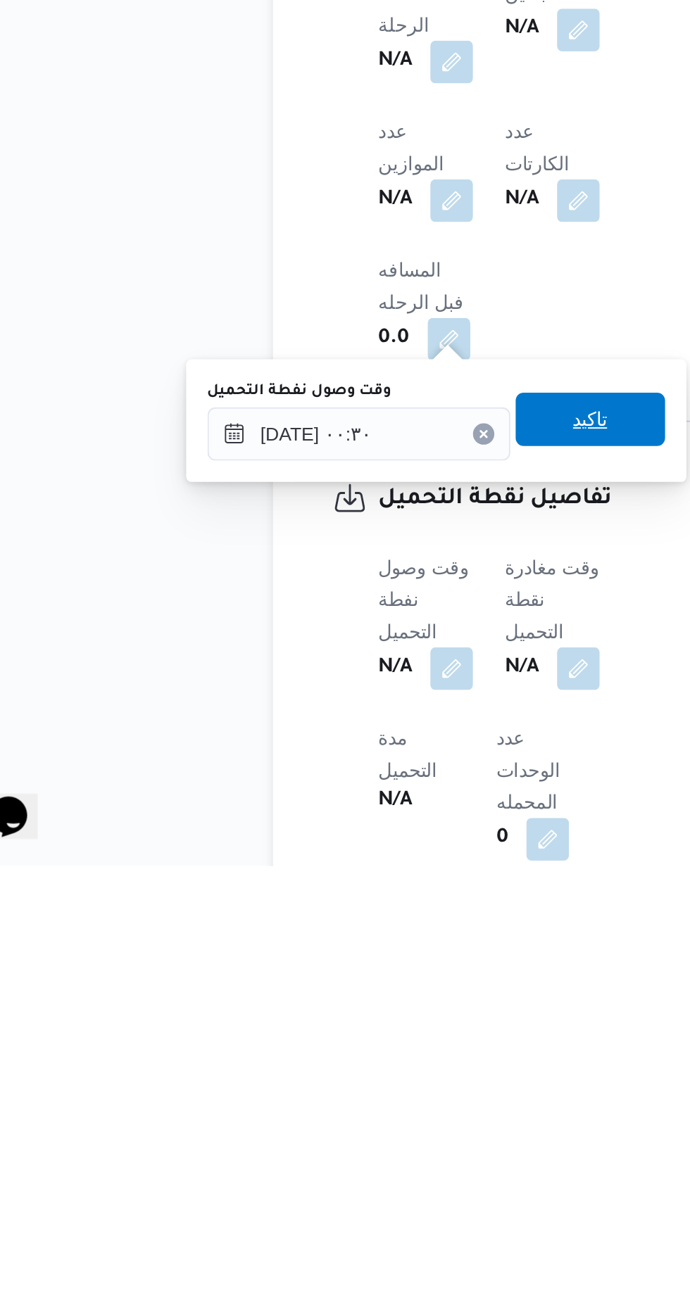
click at [378, 1080] on span "تاكيد" at bounding box center [350, 1080] width 79 height 28
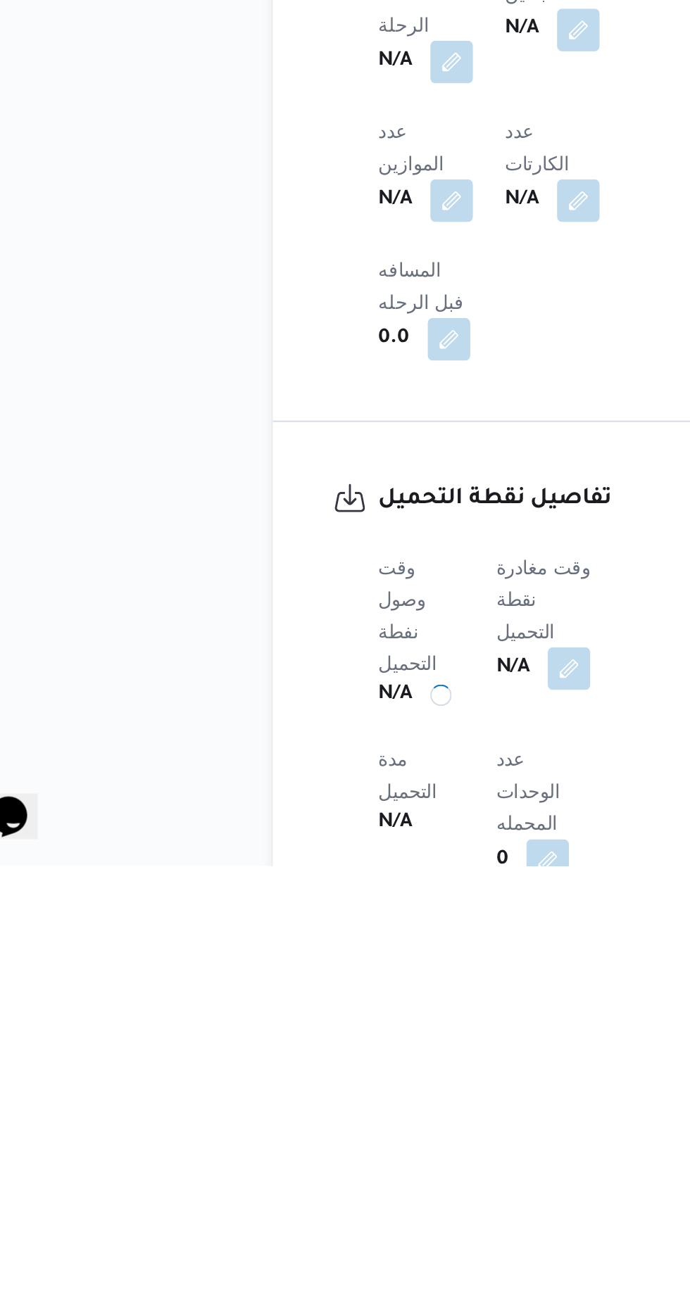
scroll to position [469, 0]
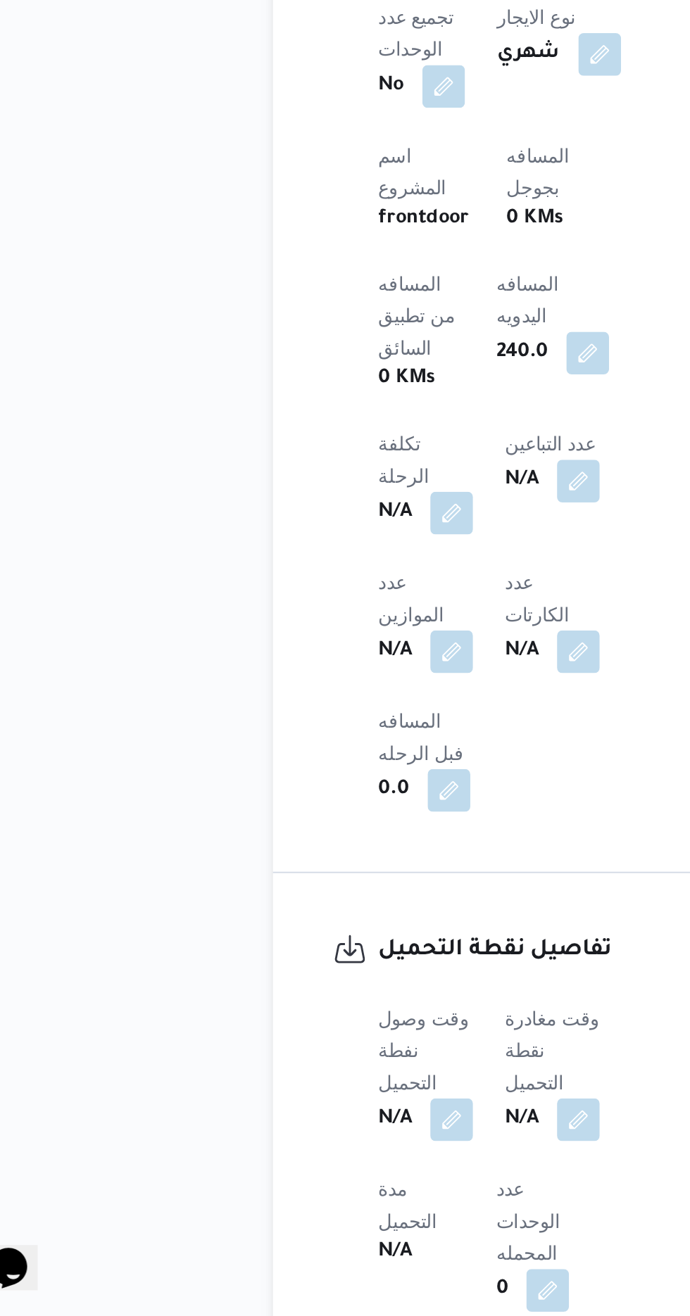
click at [349, 1201] on span at bounding box center [341, 1212] width 30 height 23
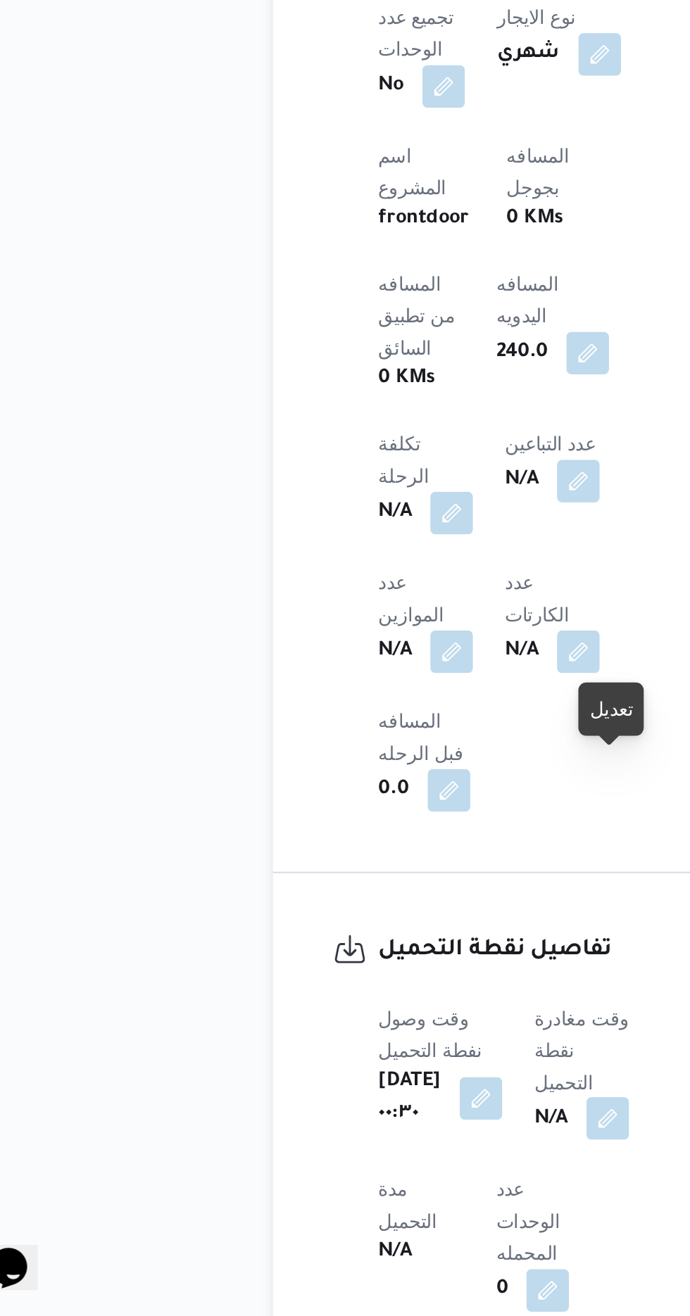
click at [368, 1200] on button "button" at bounding box center [359, 1211] width 23 height 23
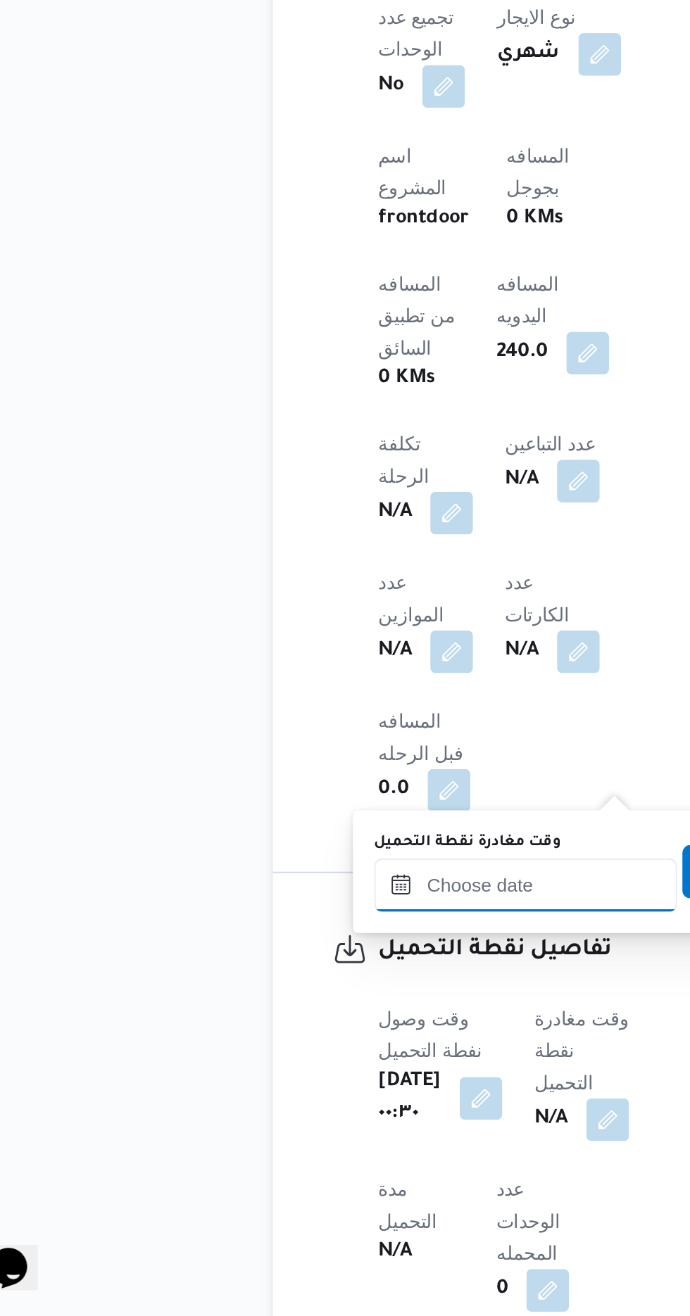
click at [323, 1084] on input "وقت مغادرة نقطة التحميل" at bounding box center [316, 1088] width 160 height 28
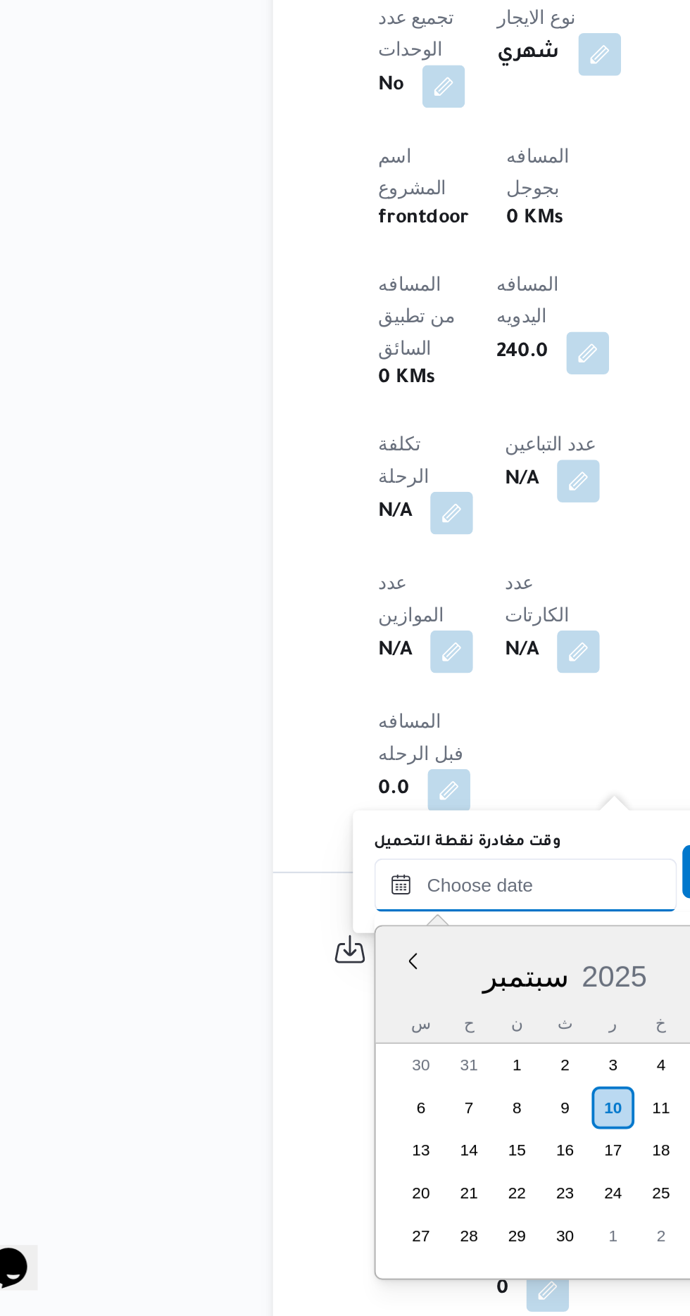
scroll to position [470, 0]
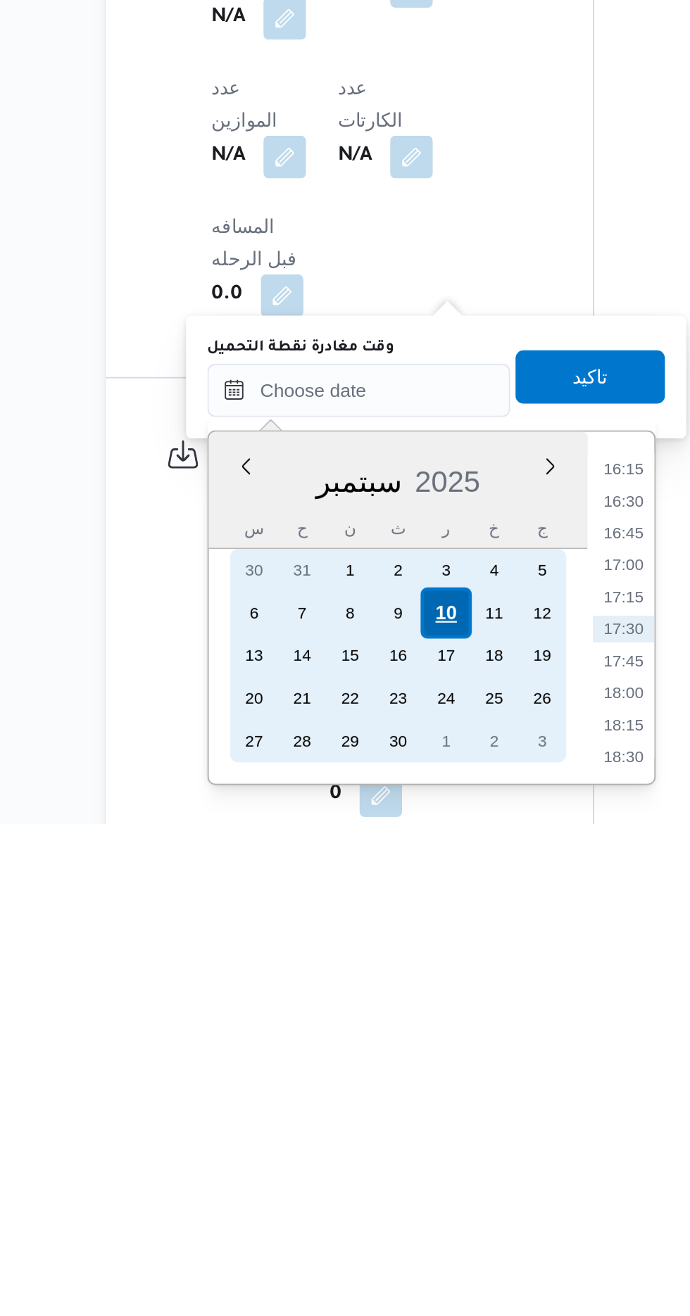
click at [364, 1199] on div "10" at bounding box center [361, 1204] width 27 height 27
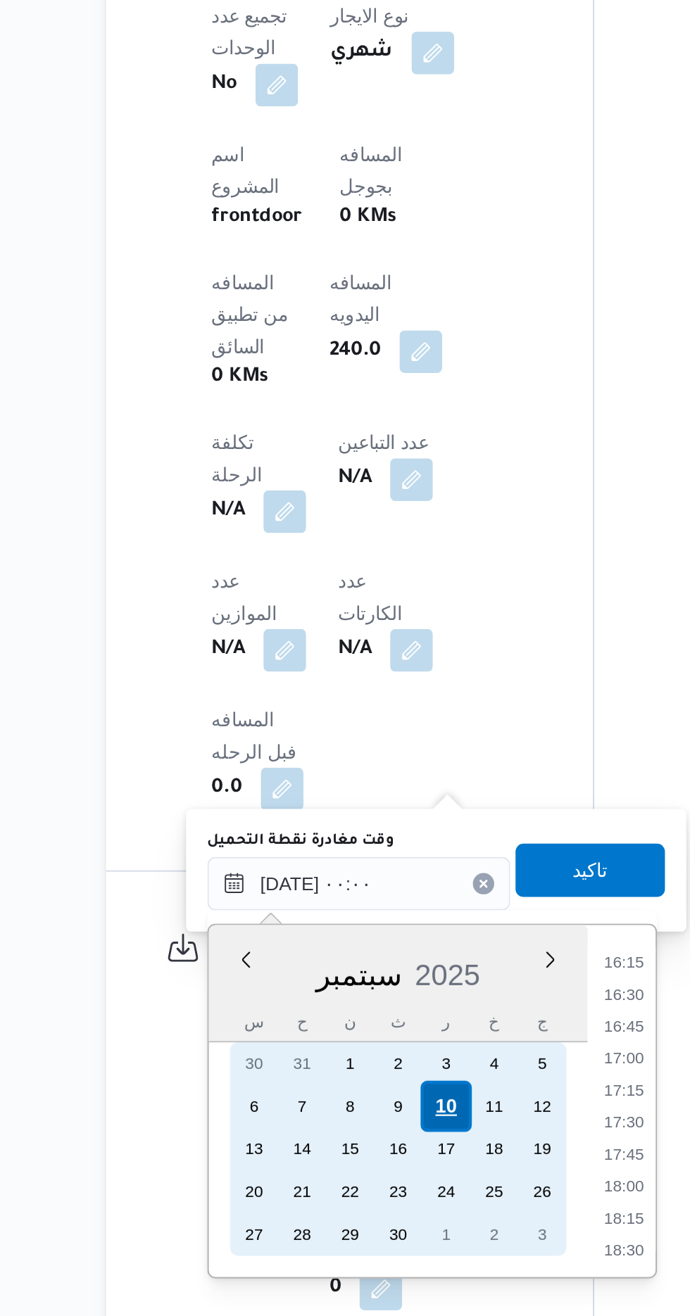
scroll to position [0, 0]
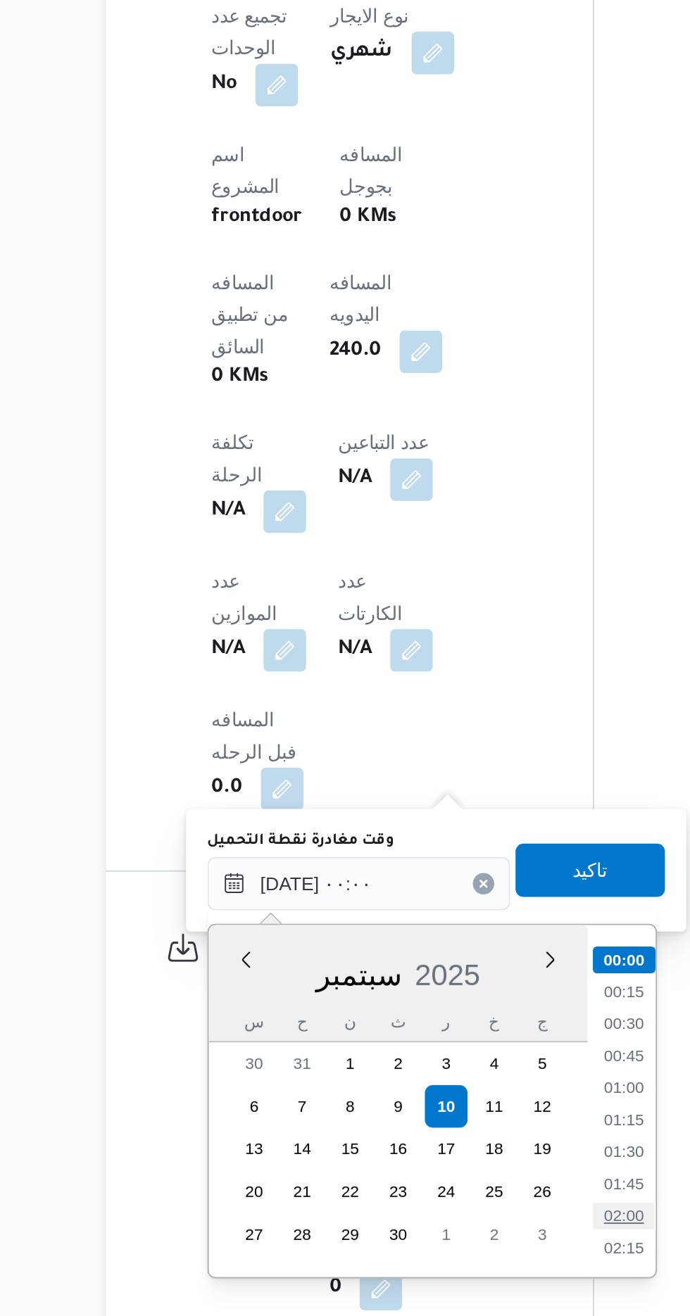
click at [453, 1260] on li "02:00" at bounding box center [456, 1263] width 32 height 14
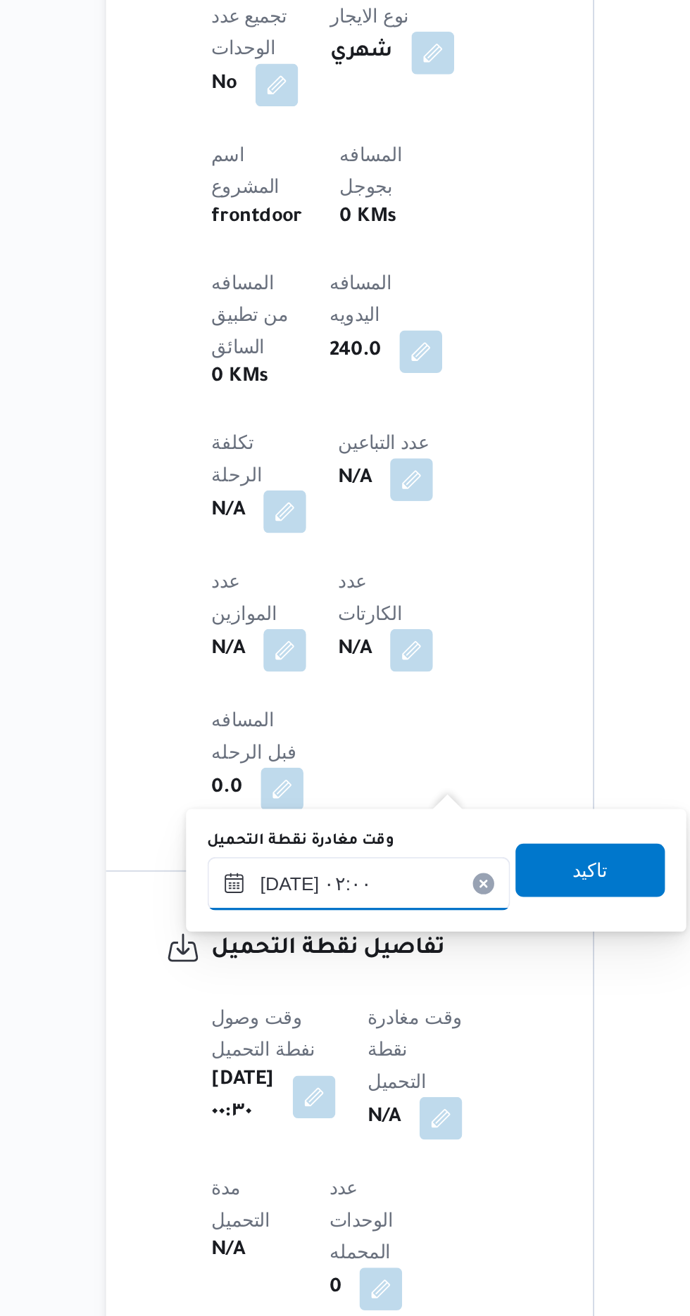
scroll to position [470, 0]
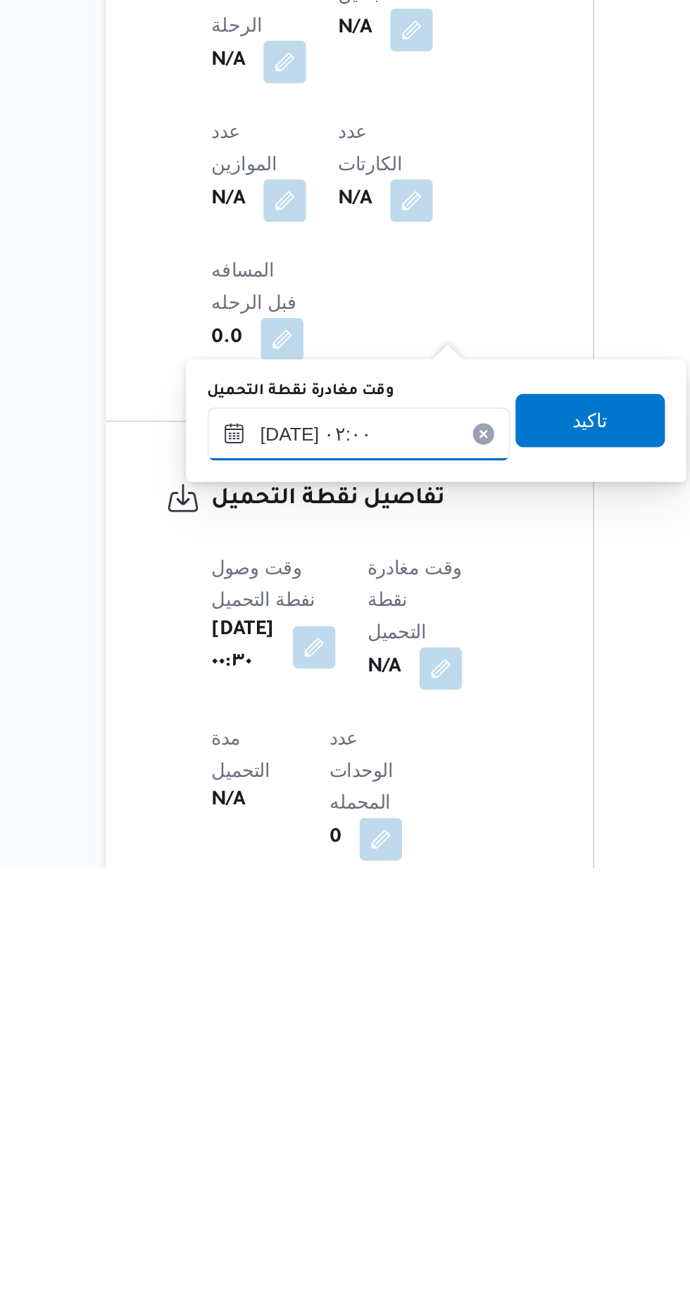
click at [353, 1088] on input "[DATE] ٠٢:٠٠" at bounding box center [316, 1087] width 160 height 28
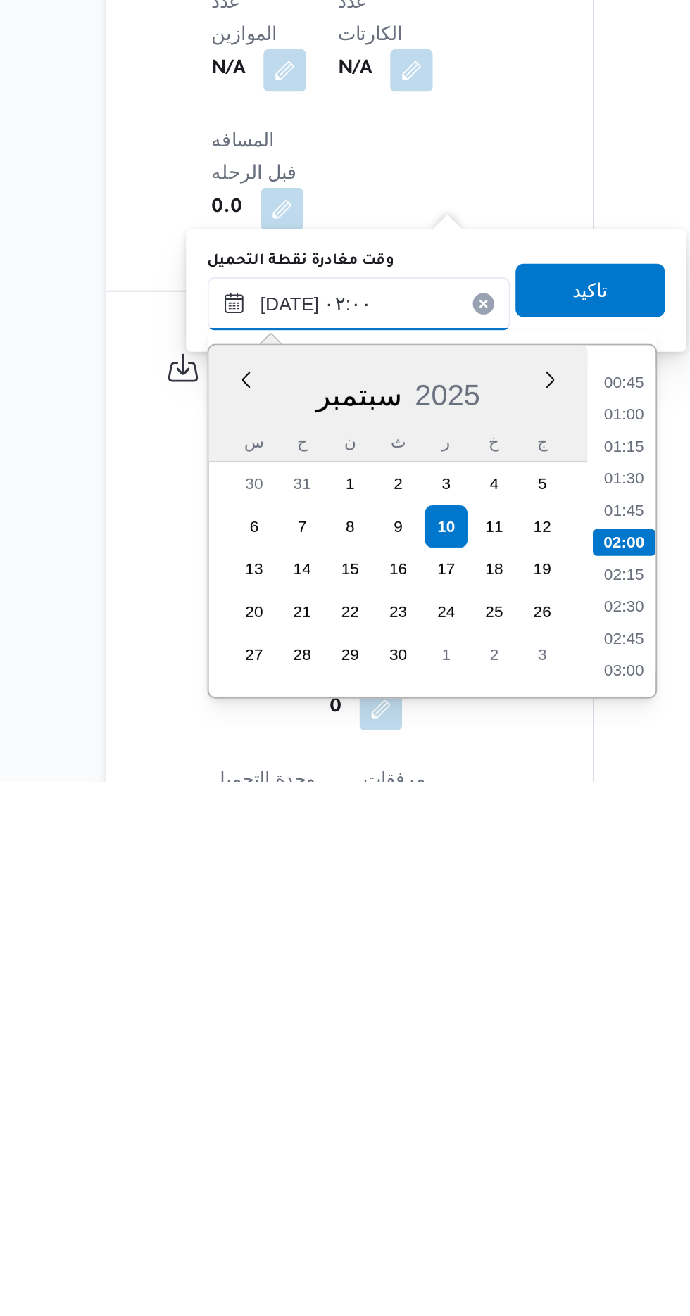
scroll to position [501, 0]
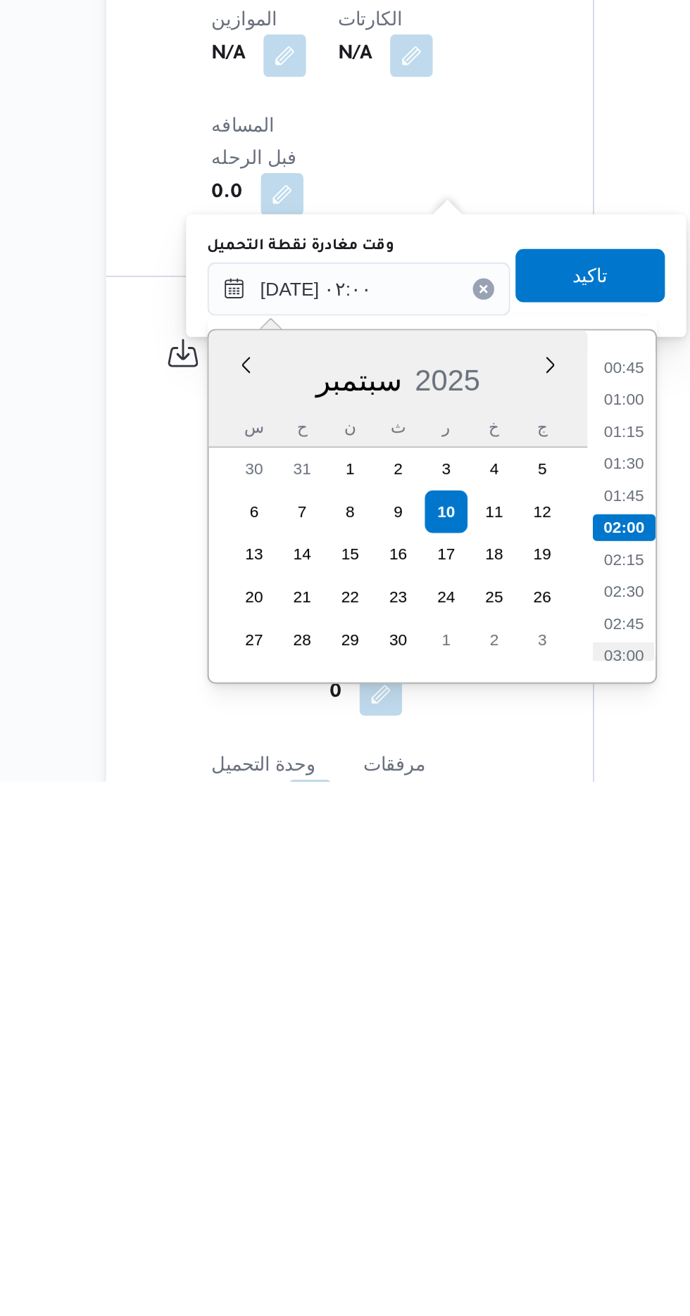
click at [450, 1245] on li "03:00" at bounding box center [456, 1250] width 32 height 14
type input "[DATE] ٠٣:٠٠"
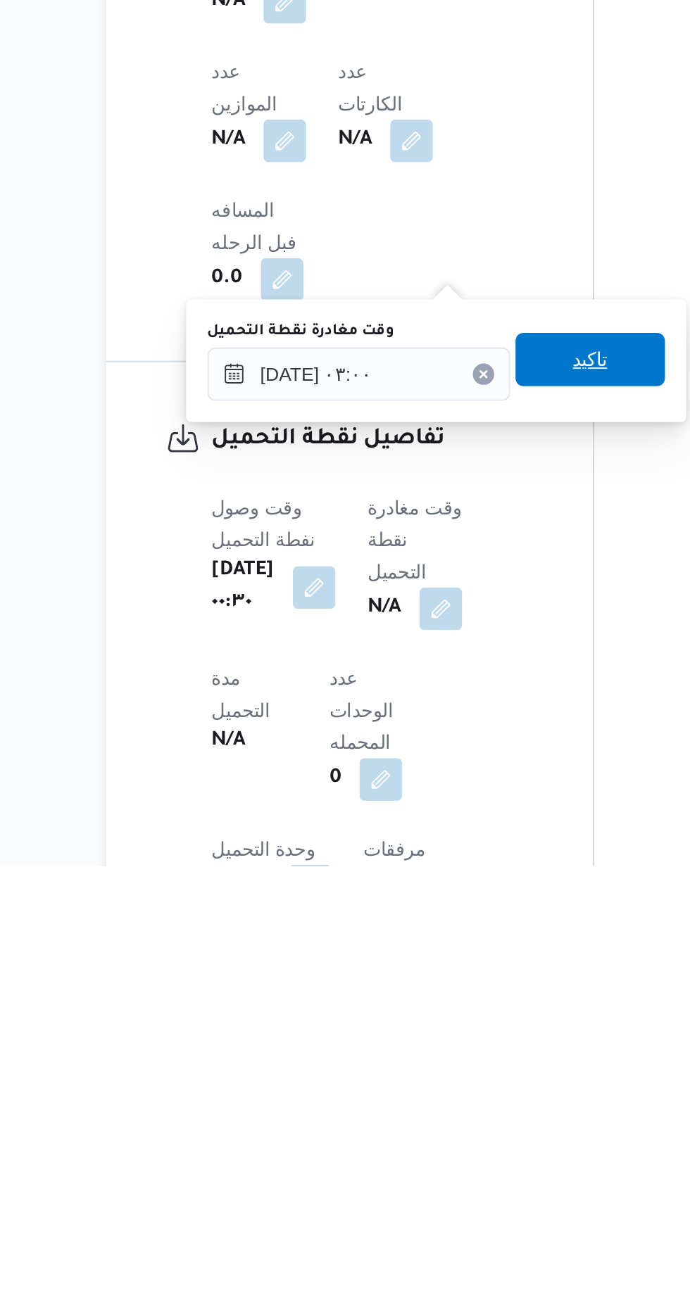
click at [448, 1048] on span "تاكيد" at bounding box center [438, 1048] width 18 height 17
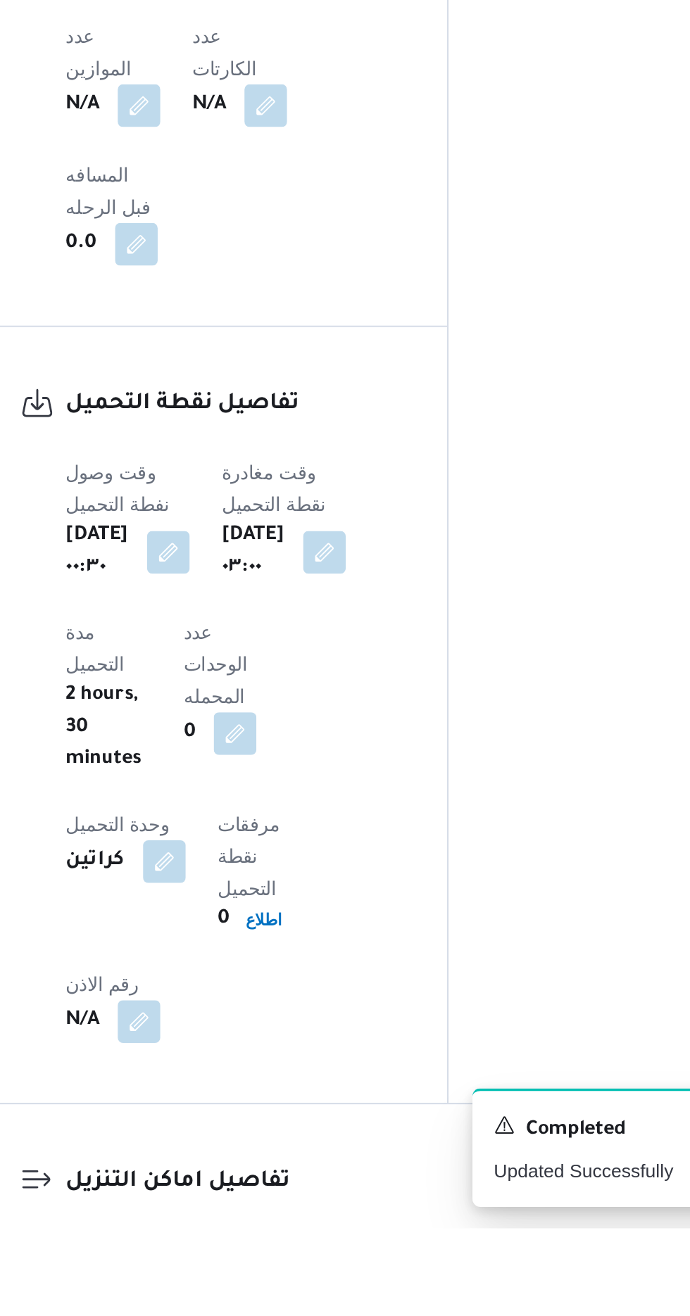
scroll to position [711, 0]
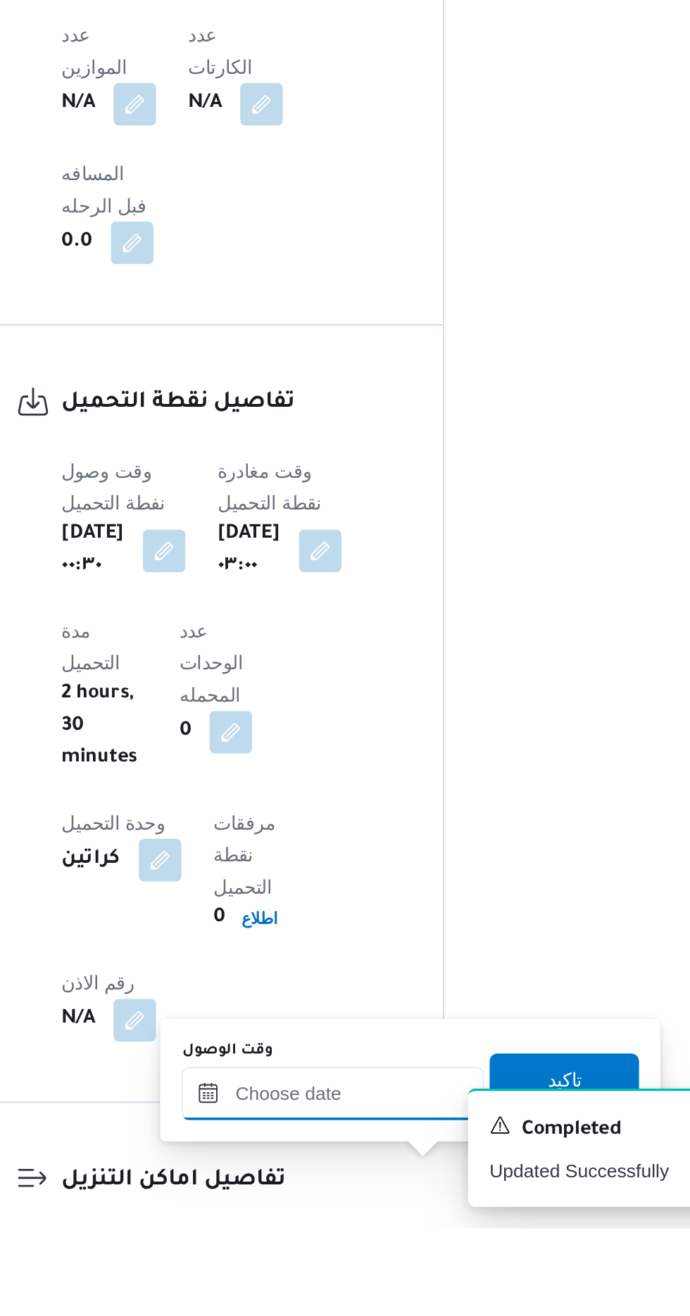
click at [348, 1242] on input "وقت الوصول" at bounding box center [382, 1245] width 160 height 28
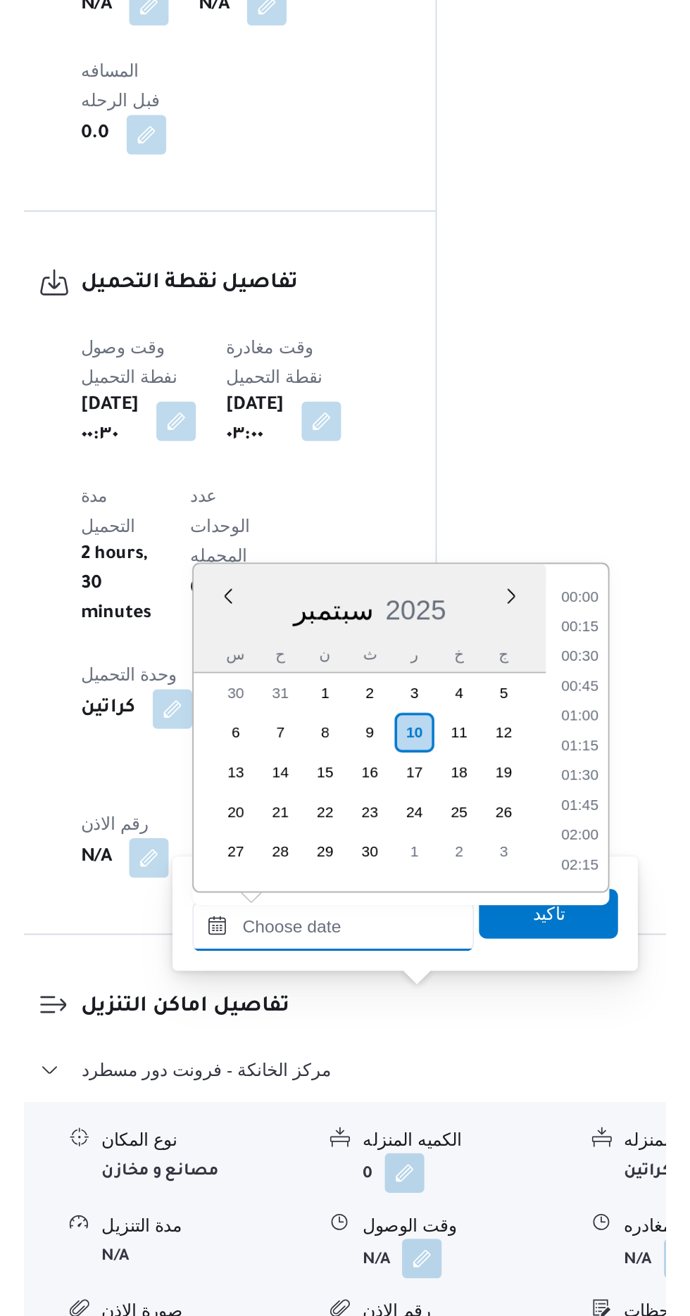
scroll to position [846, 0]
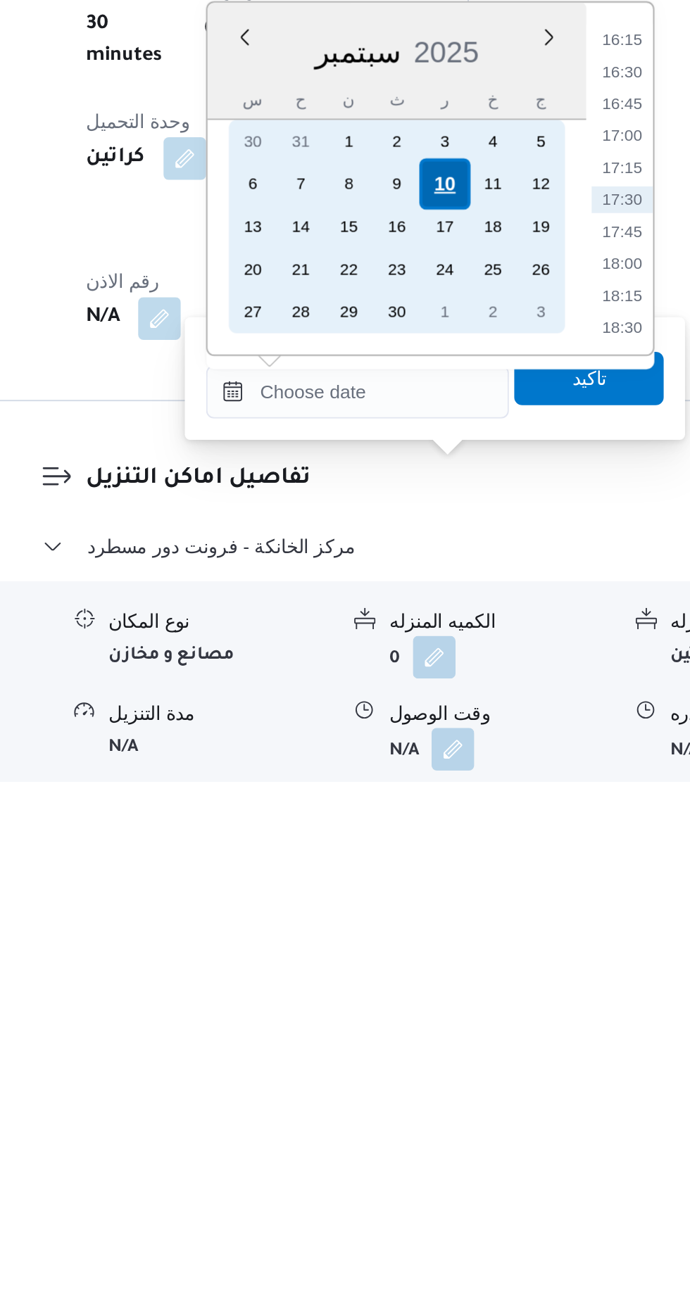
click at [438, 995] on div "10" at bounding box center [428, 1000] width 27 height 27
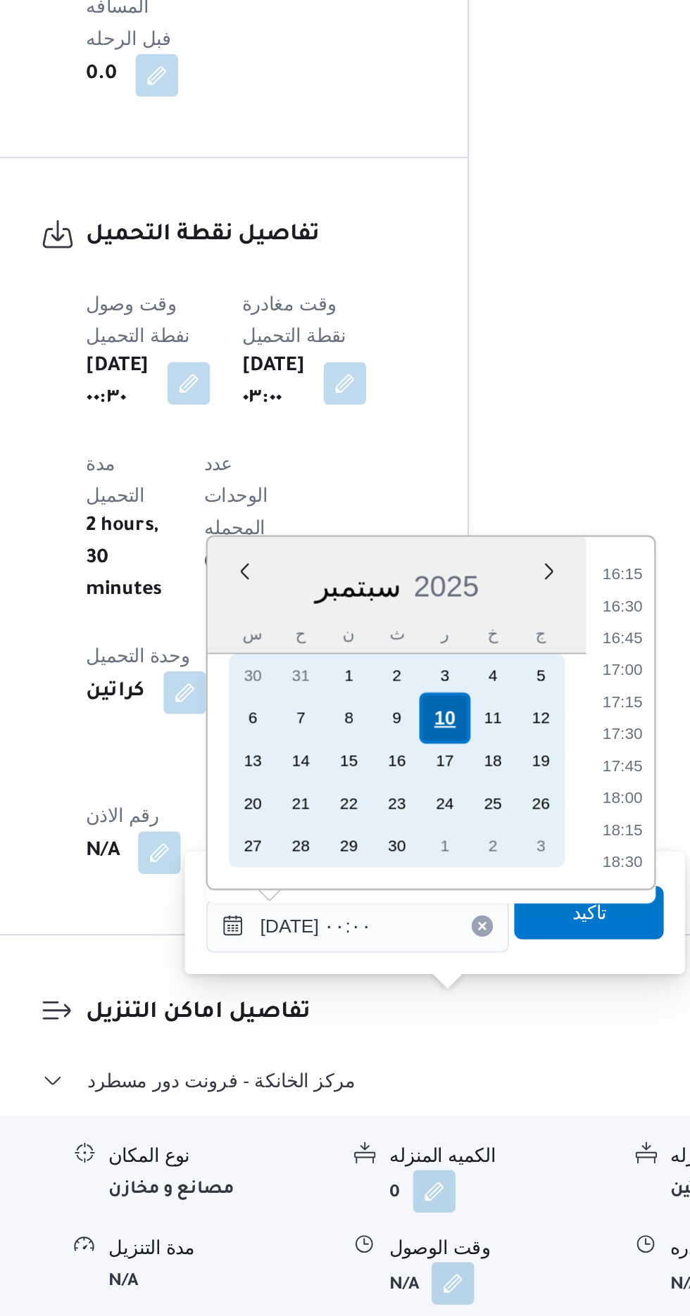
scroll to position [0, 0]
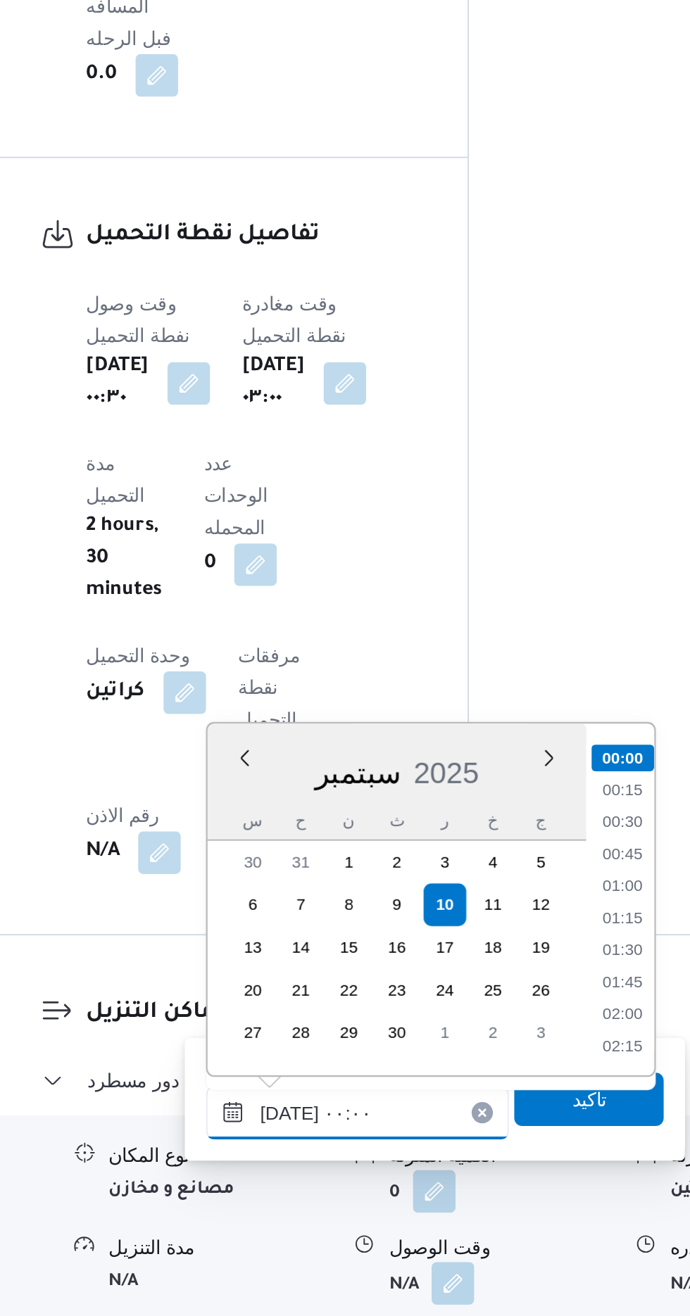
click at [308, 1209] on input "[DATE] ٠٠:٠٠" at bounding box center [382, 1208] width 160 height 28
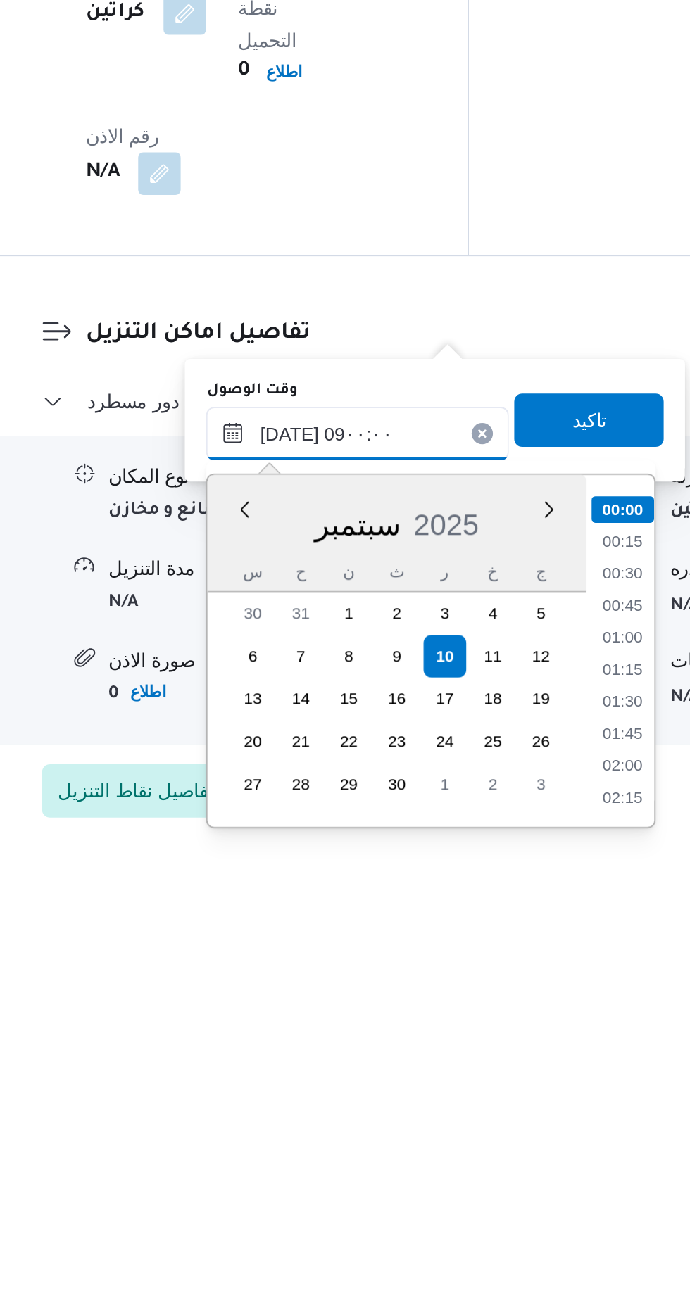
scroll to position [967, 0]
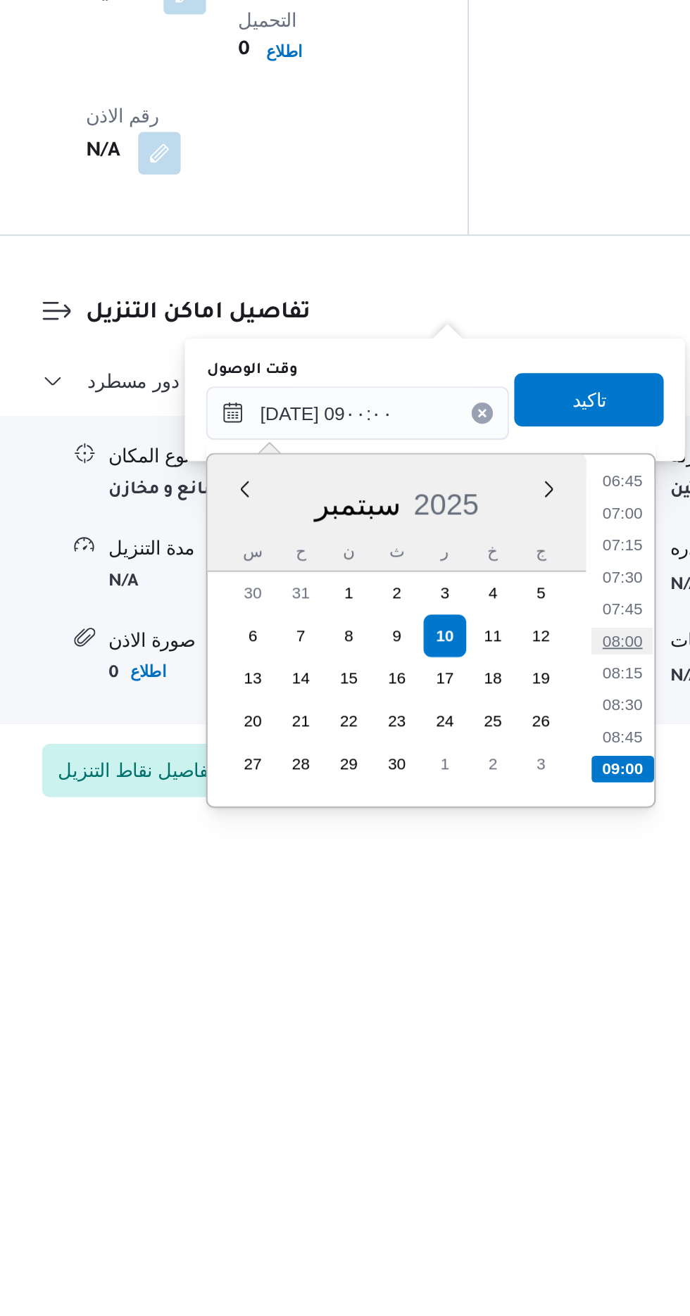
click at [522, 1205] on li "08:00" at bounding box center [522, 1208] width 32 height 14
type input "[DATE] ٠٨:٠٠"
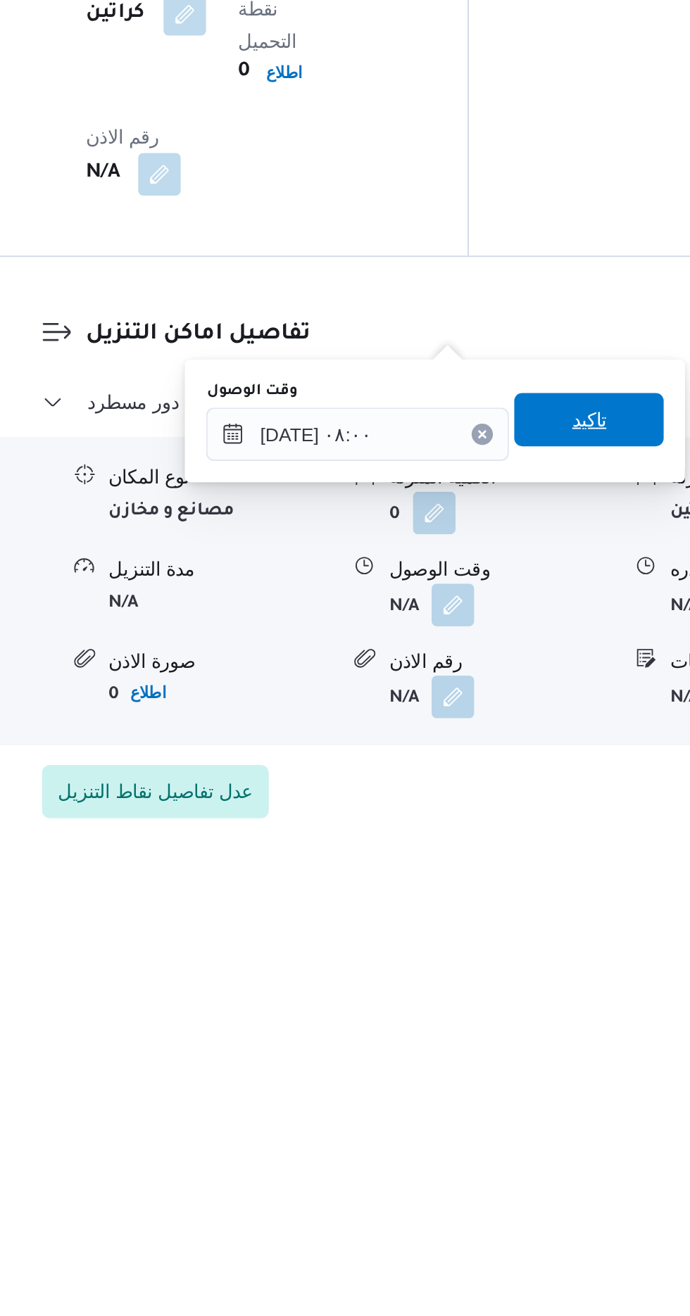
click at [513, 1077] on span "تاكيد" at bounding box center [504, 1080] width 18 height 17
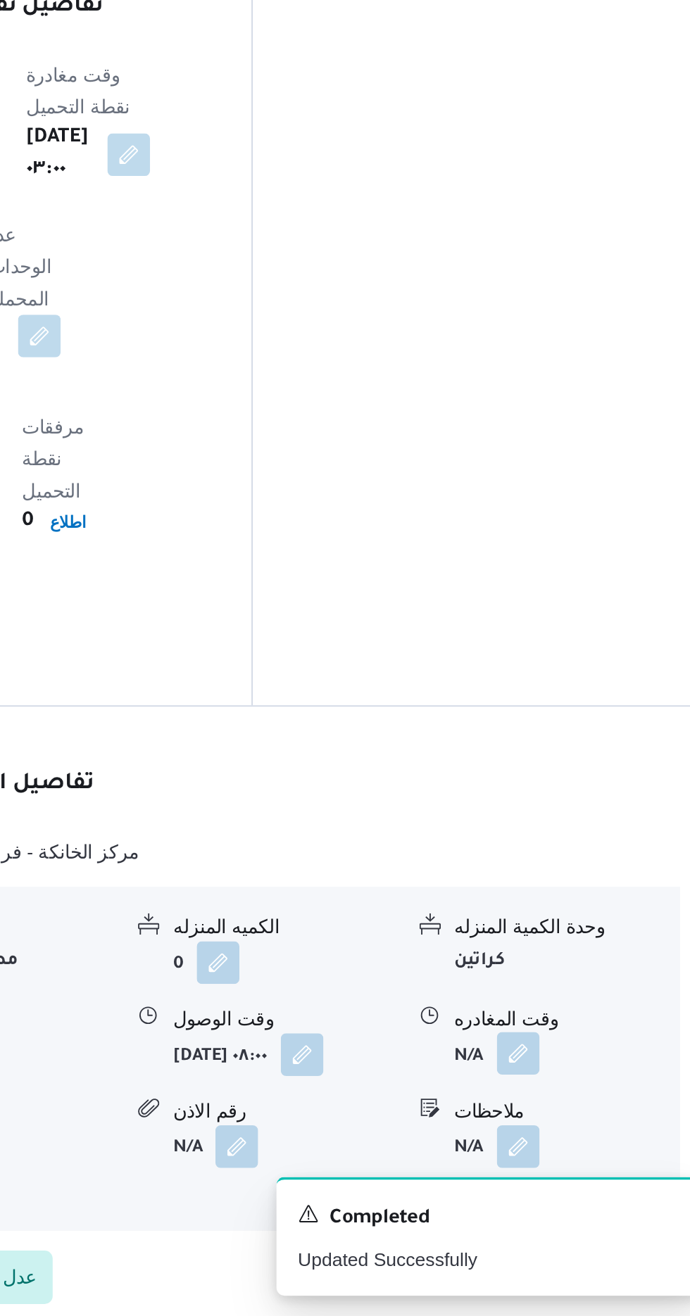
click at [588, 1165] on button "button" at bounding box center [580, 1176] width 23 height 23
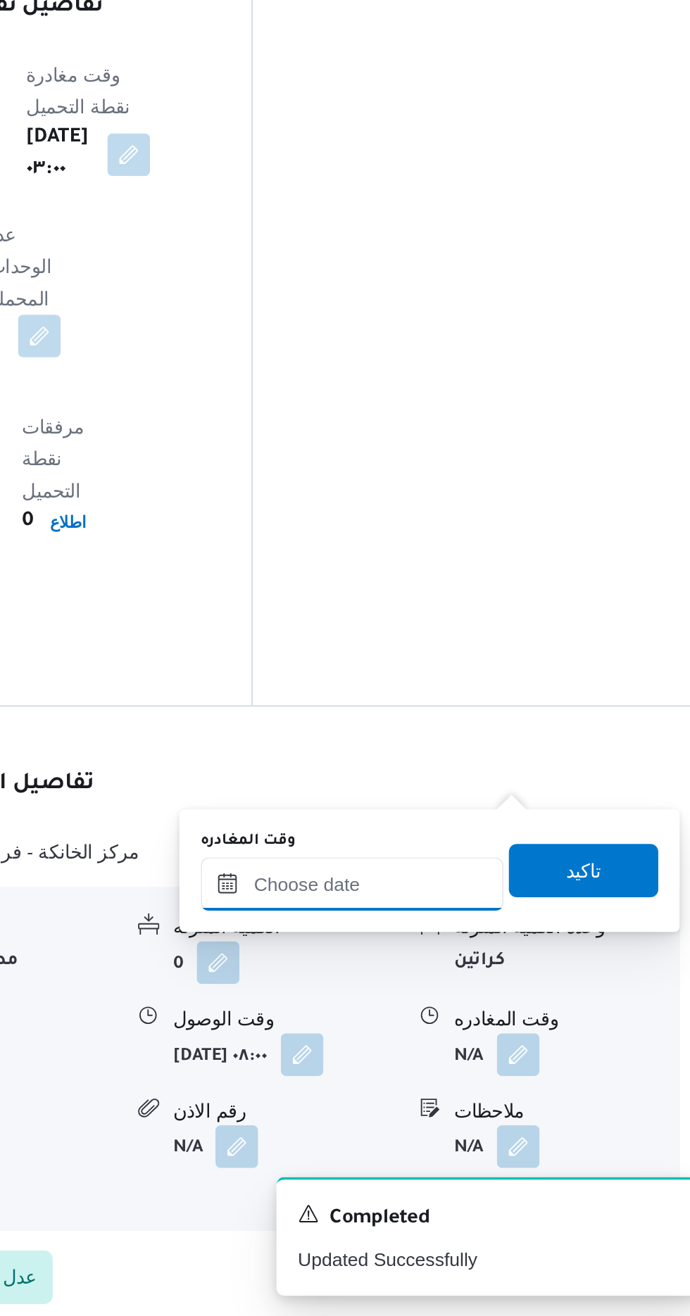
click at [538, 1082] on input "وقت المغادره" at bounding box center [493, 1087] width 160 height 28
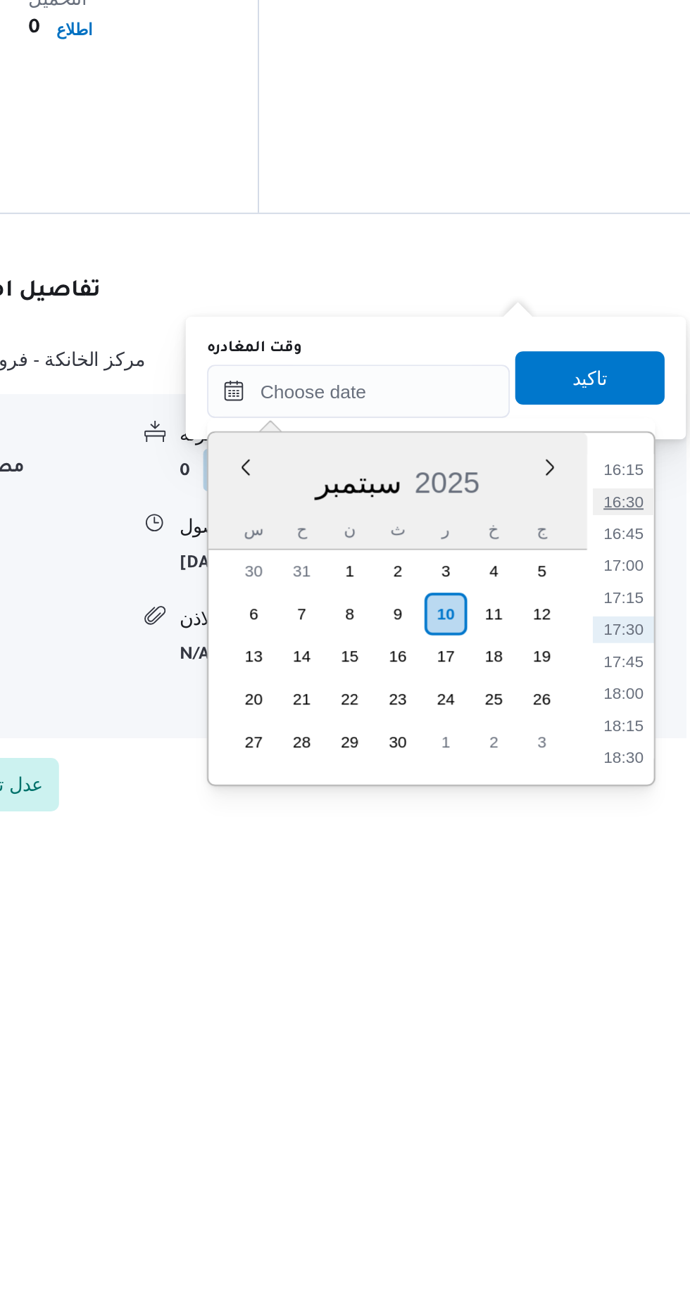
click at [633, 1142] on li "16:30" at bounding box center [632, 1146] width 32 height 14
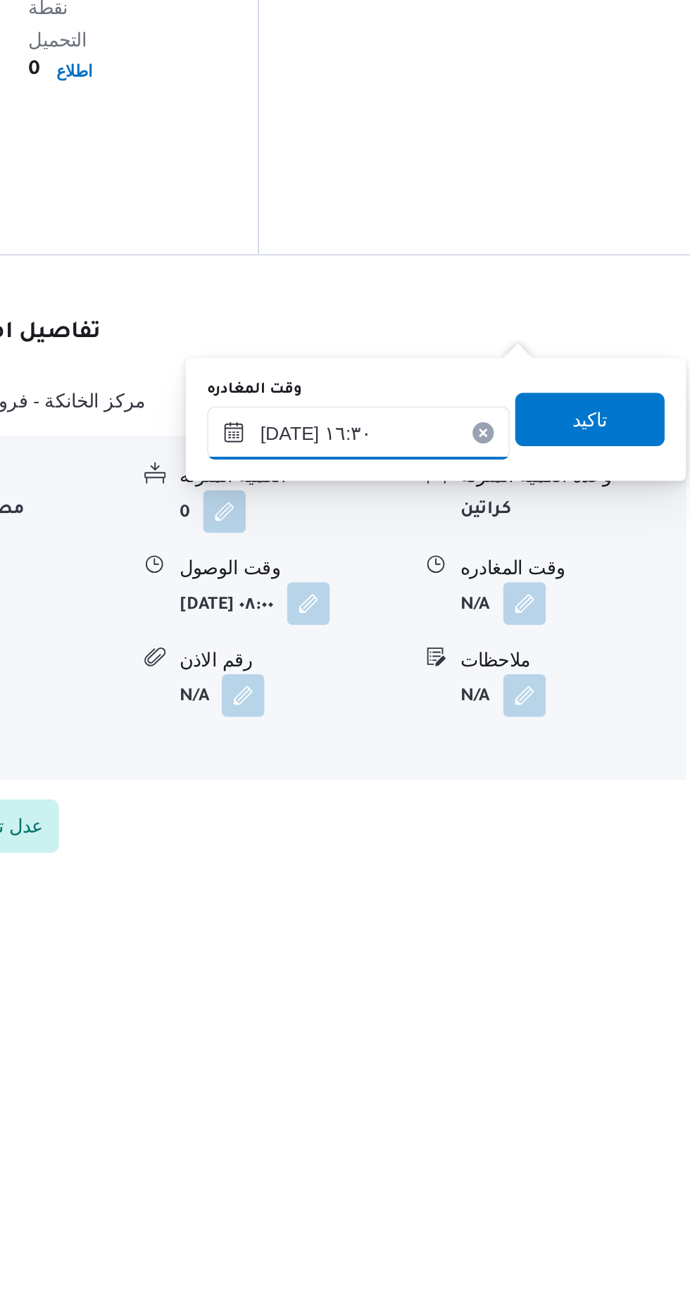
click at [531, 1080] on input "[DATE] ١٦:٣٠" at bounding box center [493, 1087] width 160 height 28
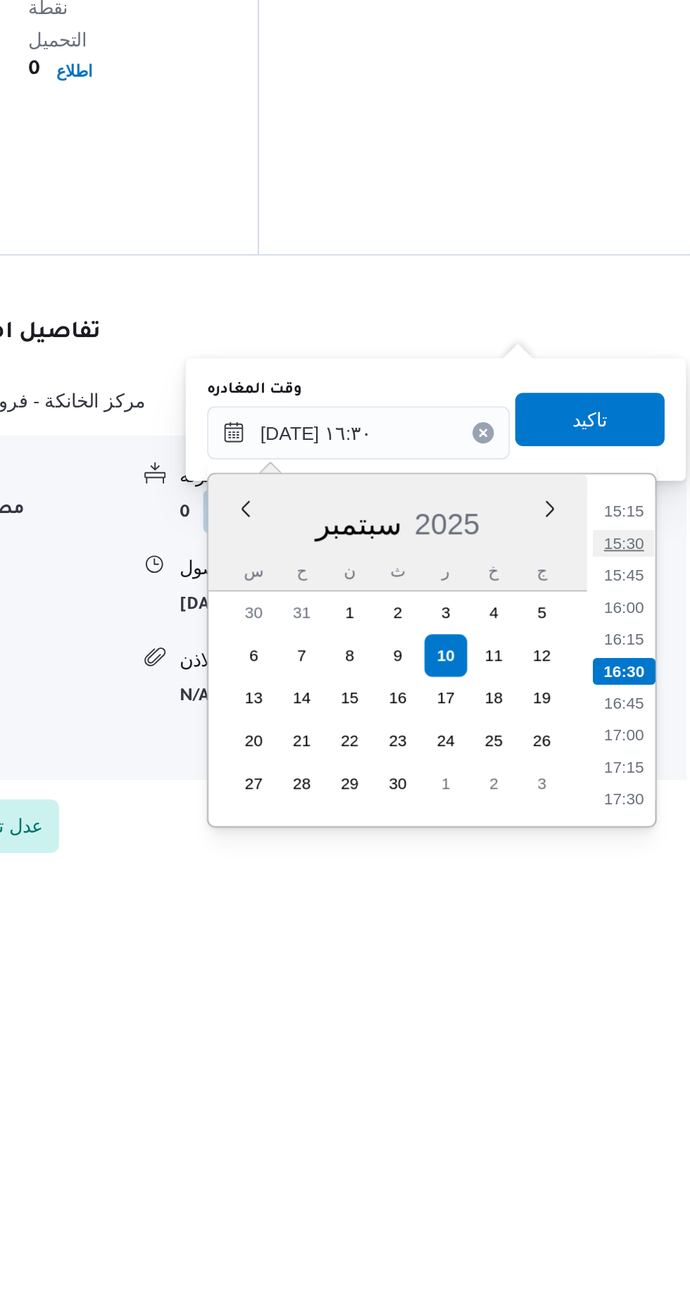
click at [627, 1142] on li "15:30" at bounding box center [632, 1146] width 32 height 14
type input "[DATE] ١٥:٣٠"
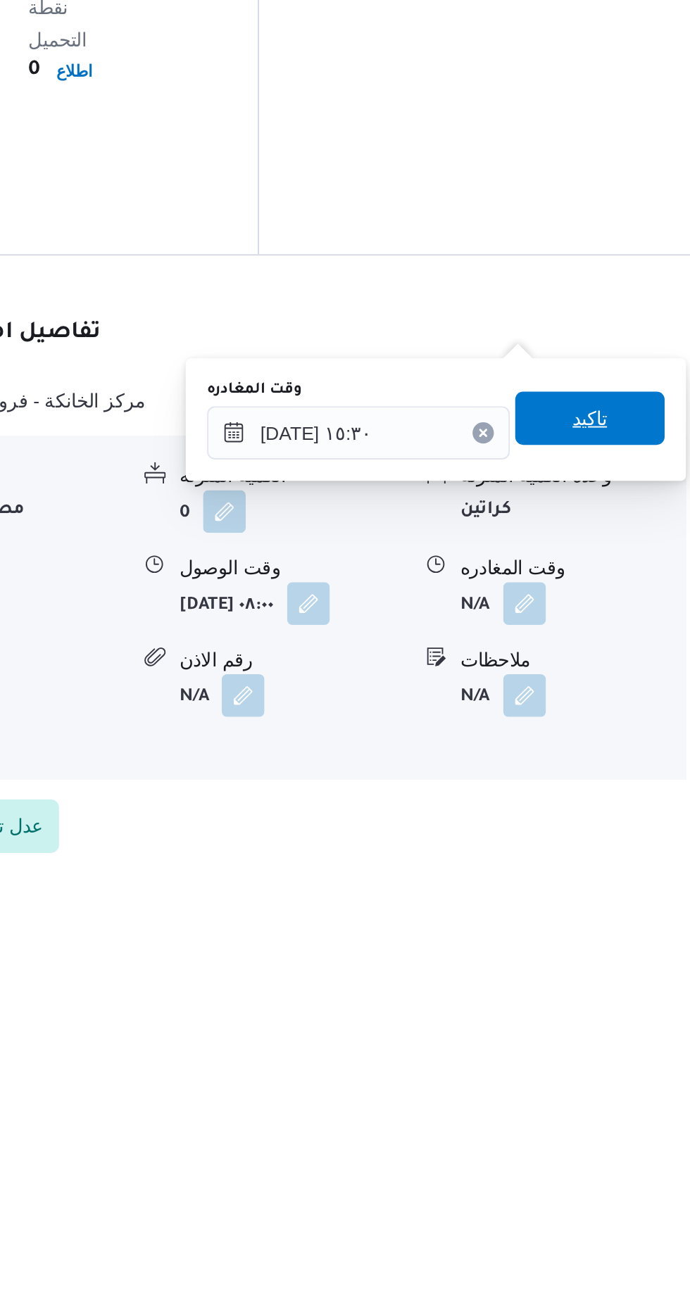
click at [624, 1078] on span "تاكيد" at bounding box center [615, 1079] width 18 height 17
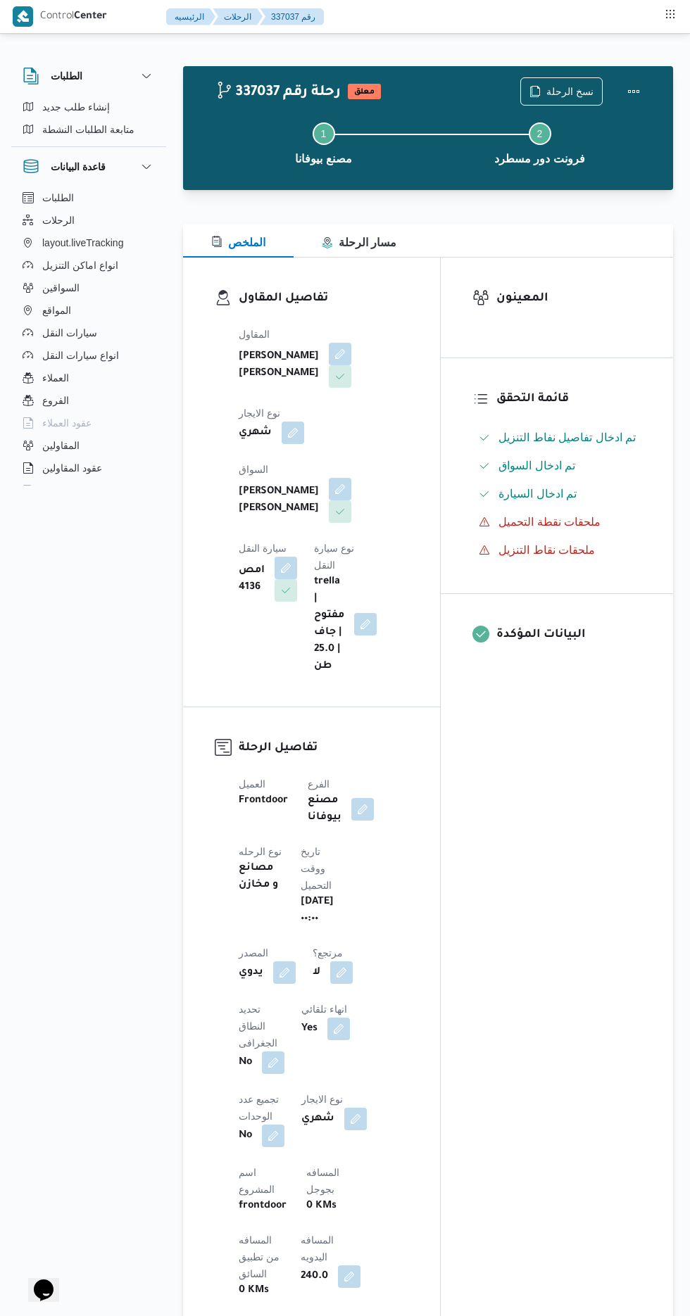
click at [668, 85] on div "337037 رحلة رقم معلق نسخ الرحلة Step 1 is incomplete 1 مصنع بيوفانا Step 2 is i…" at bounding box center [428, 128] width 490 height 124
click at [634, 94] on button "Actions" at bounding box center [633, 91] width 28 height 28
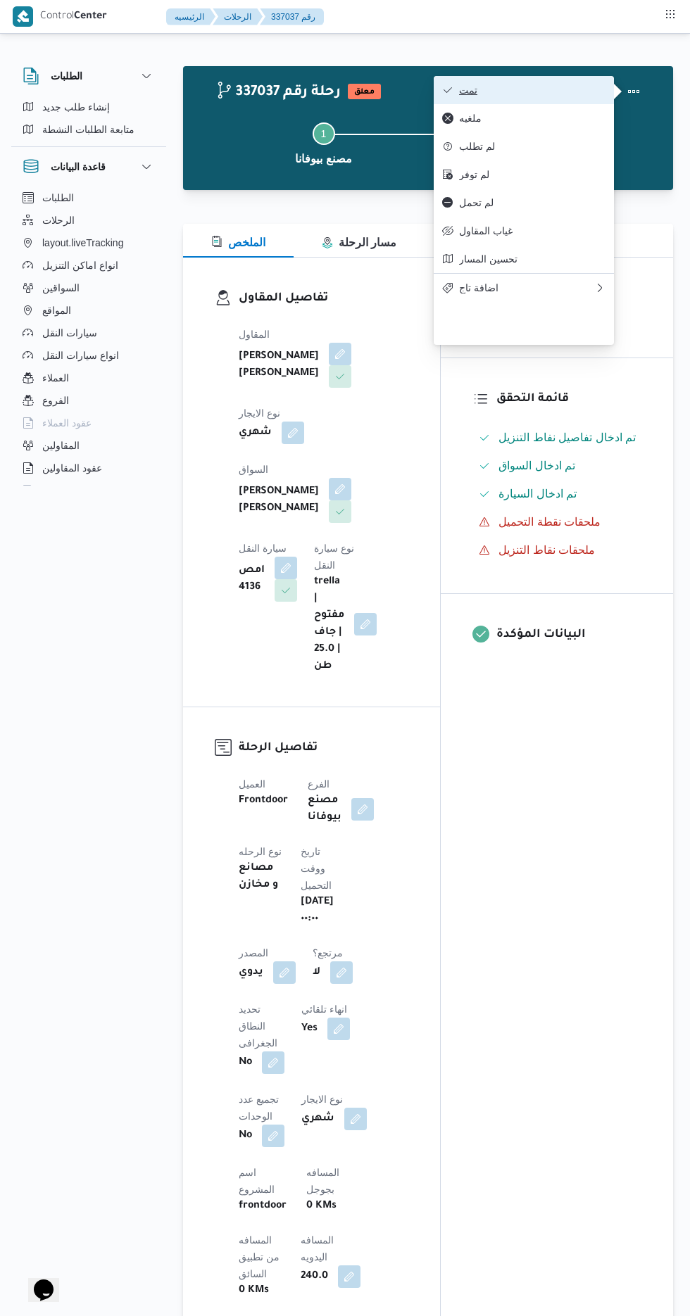
click at [576, 94] on span "تمت" at bounding box center [532, 89] width 146 height 11
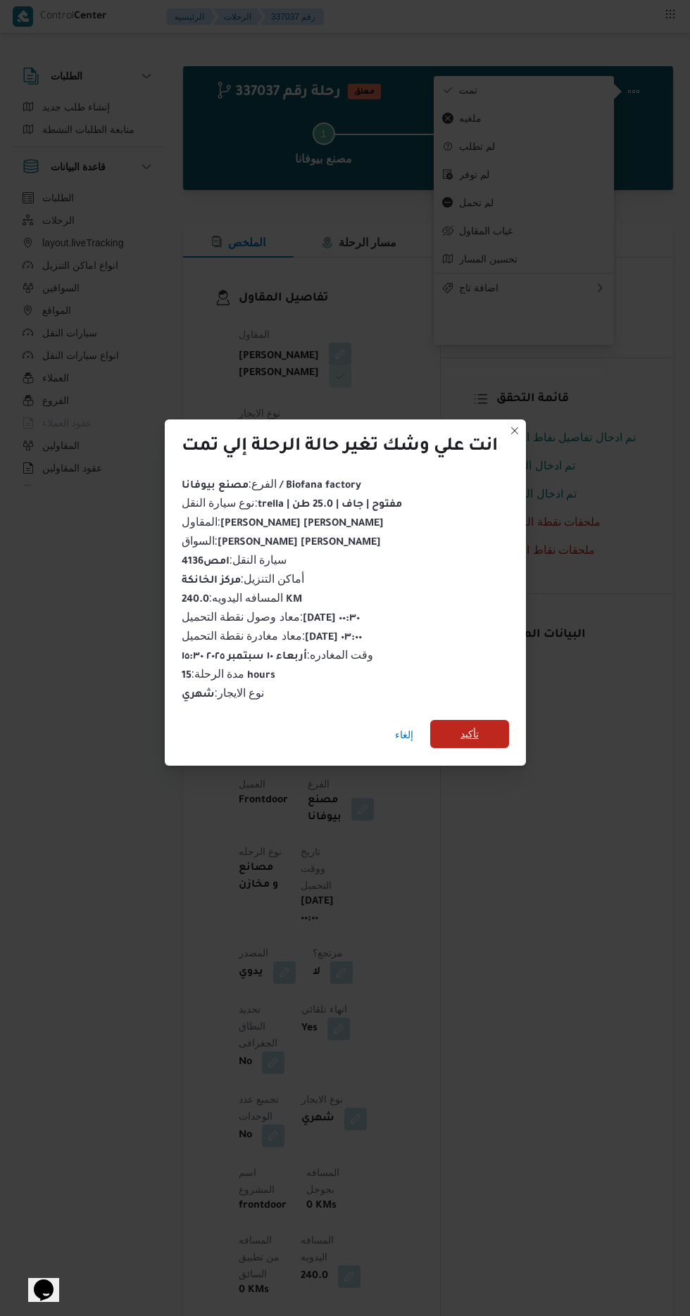
click at [491, 720] on span "تأكيد" at bounding box center [469, 734] width 79 height 28
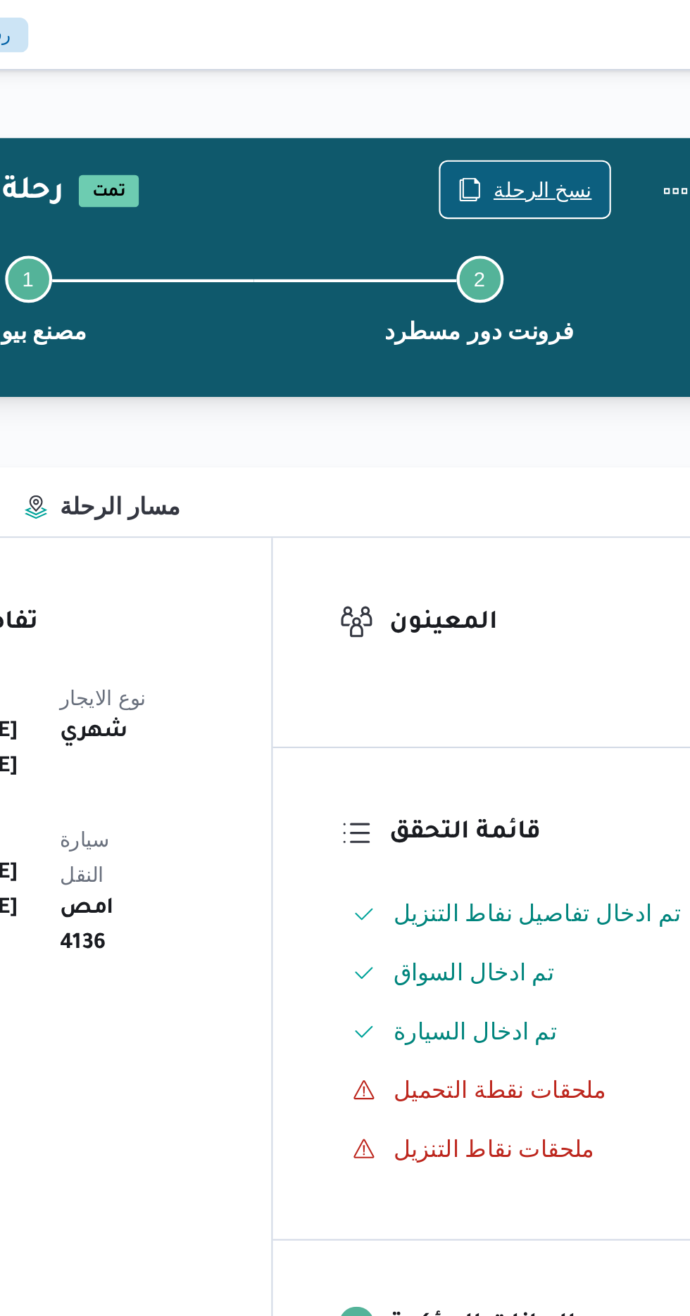
click at [562, 83] on span "نسخ الرحلة" at bounding box center [561, 90] width 81 height 27
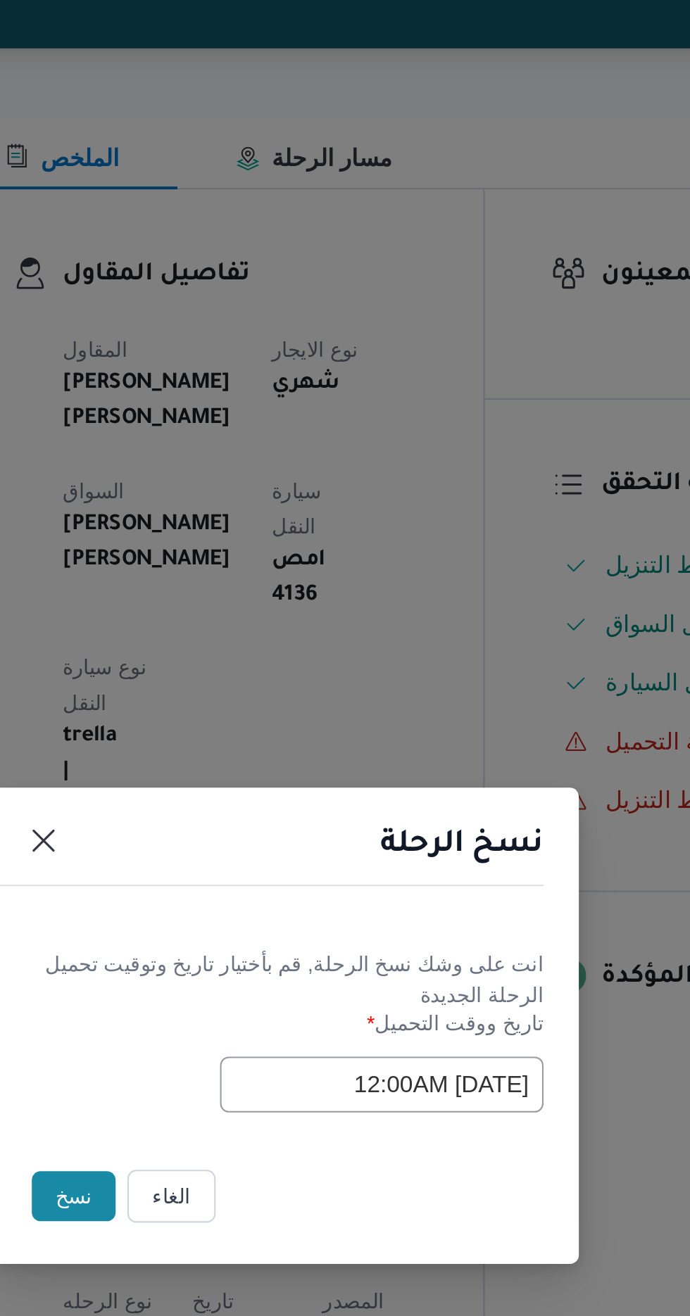
click at [239, 738] on button "نسخ" at bounding box center [244, 740] width 40 height 24
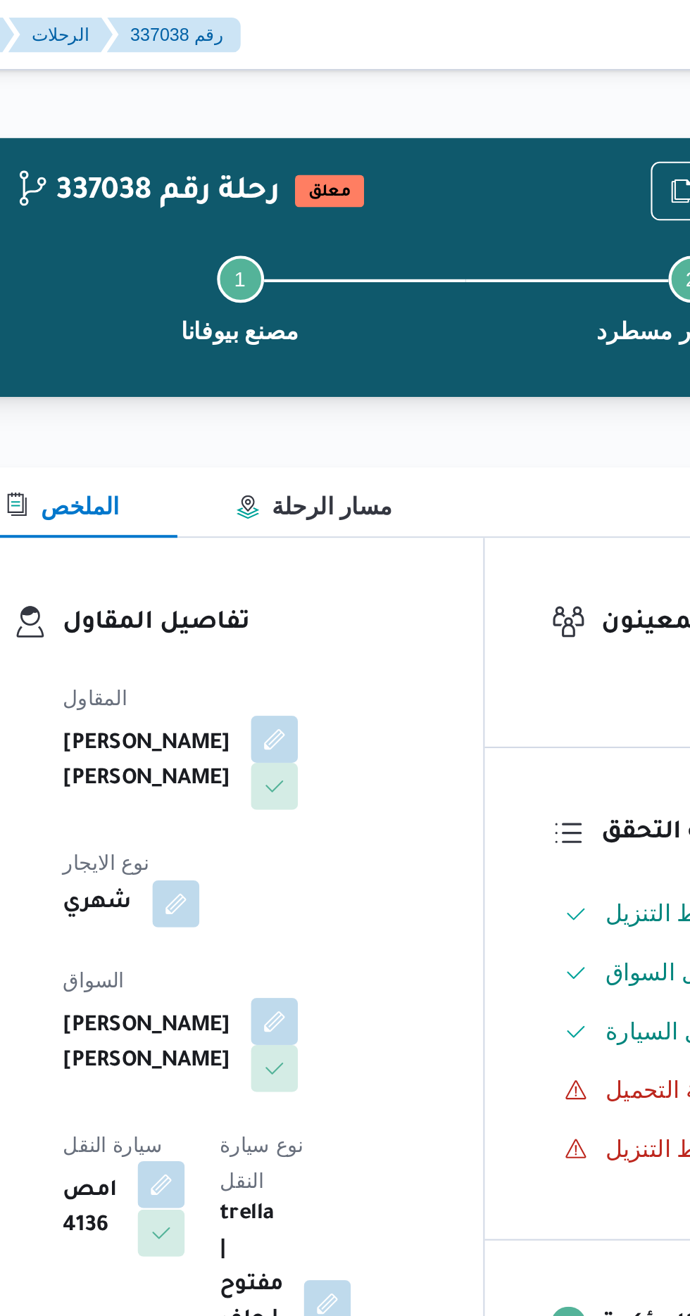
click at [297, 556] on button "button" at bounding box center [285, 567] width 23 height 23
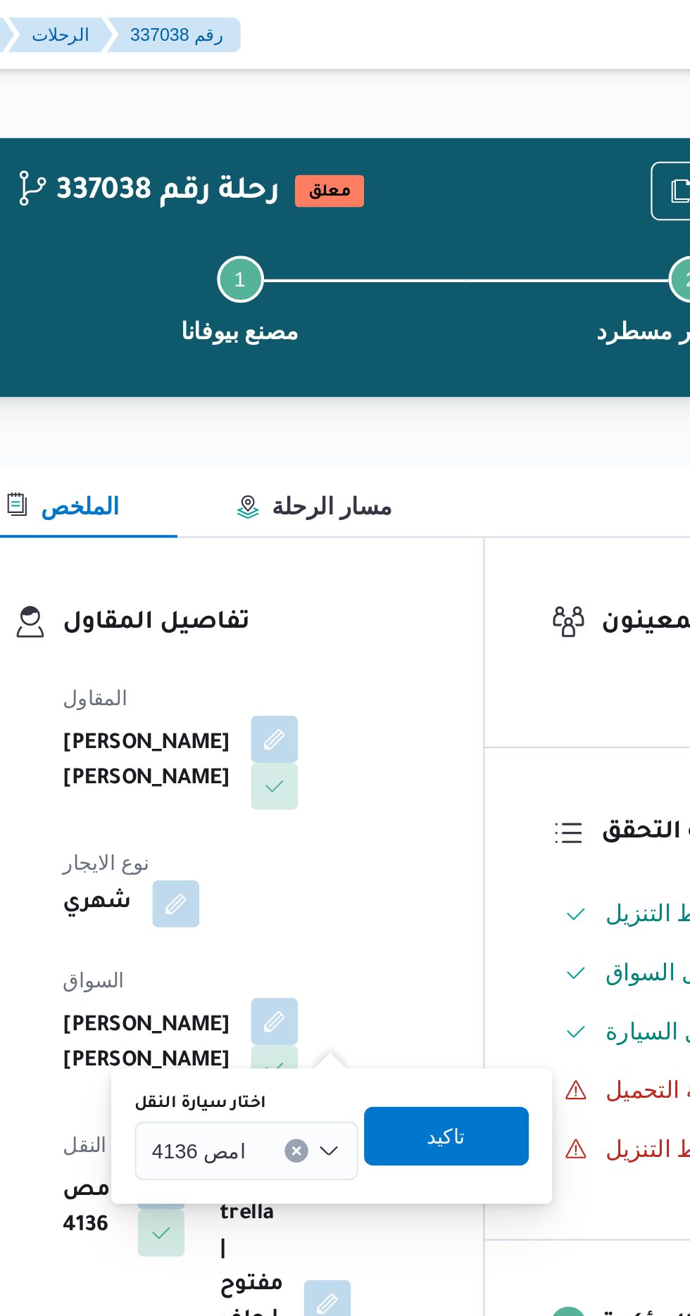
click at [332, 550] on input "اختار سيارة النقل" at bounding box center [332, 551] width 1 height 17
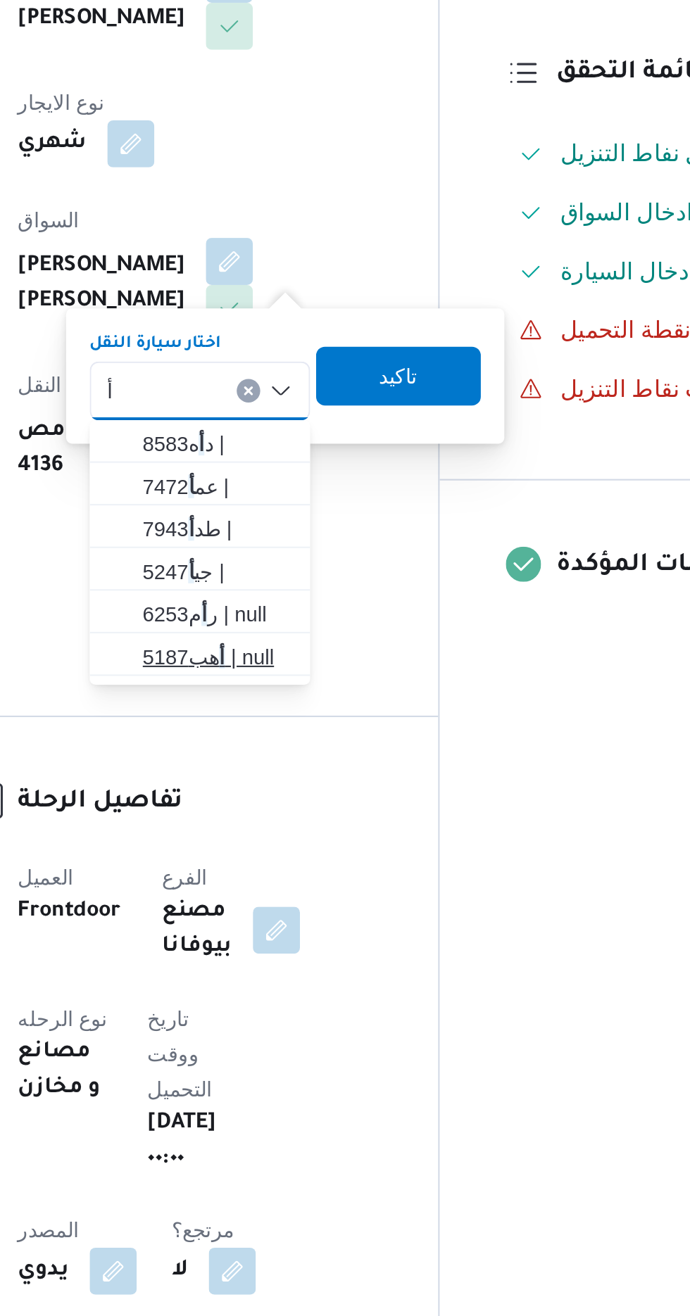
type input "أ"
click at [341, 668] on span "أ هب5187 | null" at bounding box center [326, 678] width 94 height 23
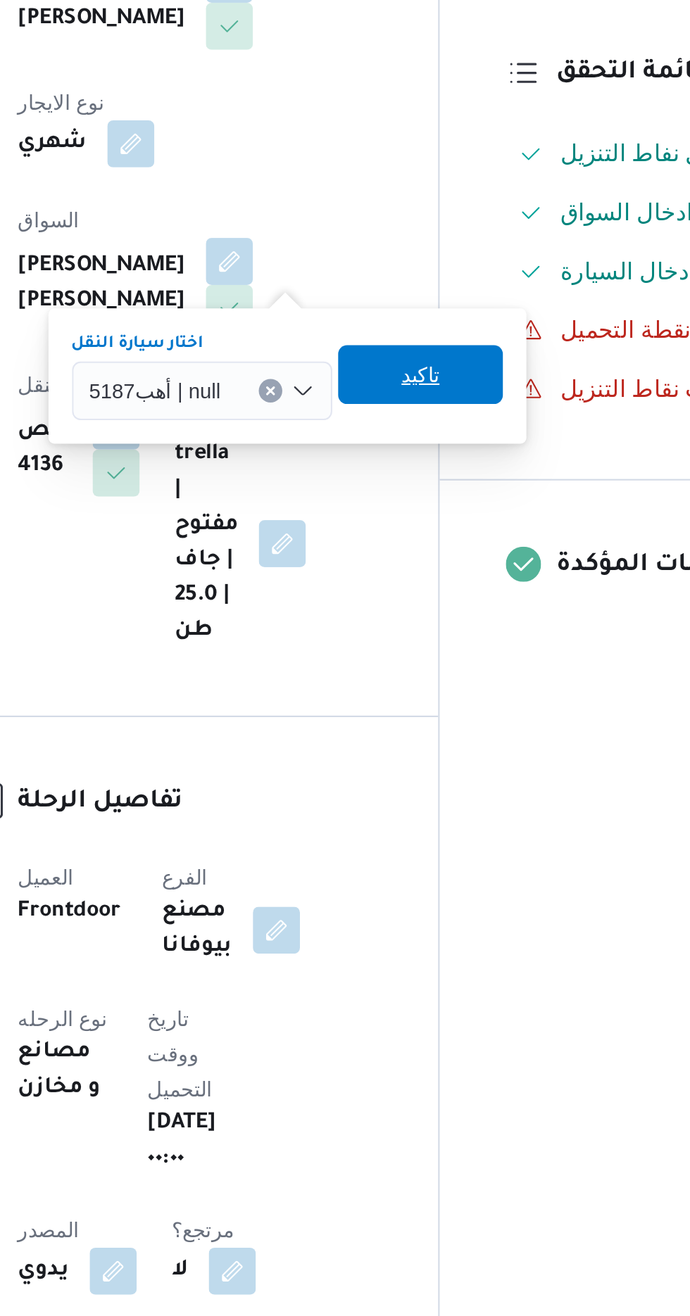
click at [442, 544] on span "تاكيد" at bounding box center [431, 543] width 79 height 28
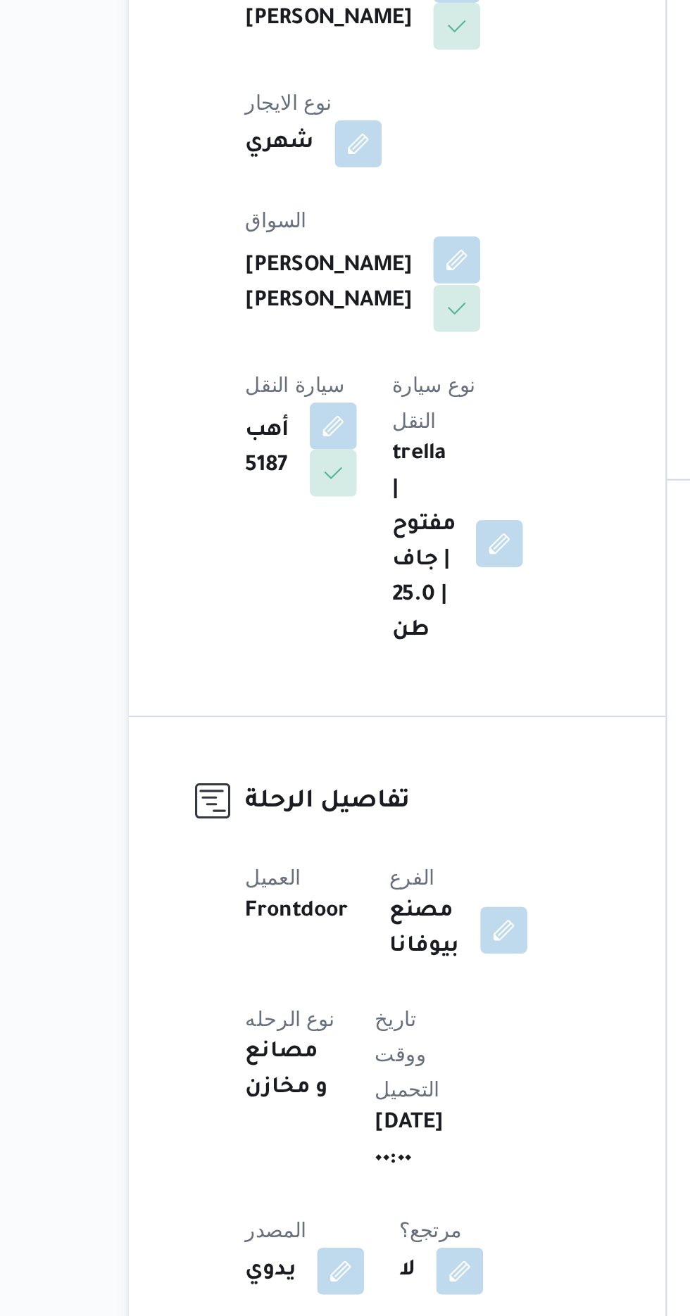
click at [329, 483] on button "button" at bounding box center [340, 488] width 23 height 23
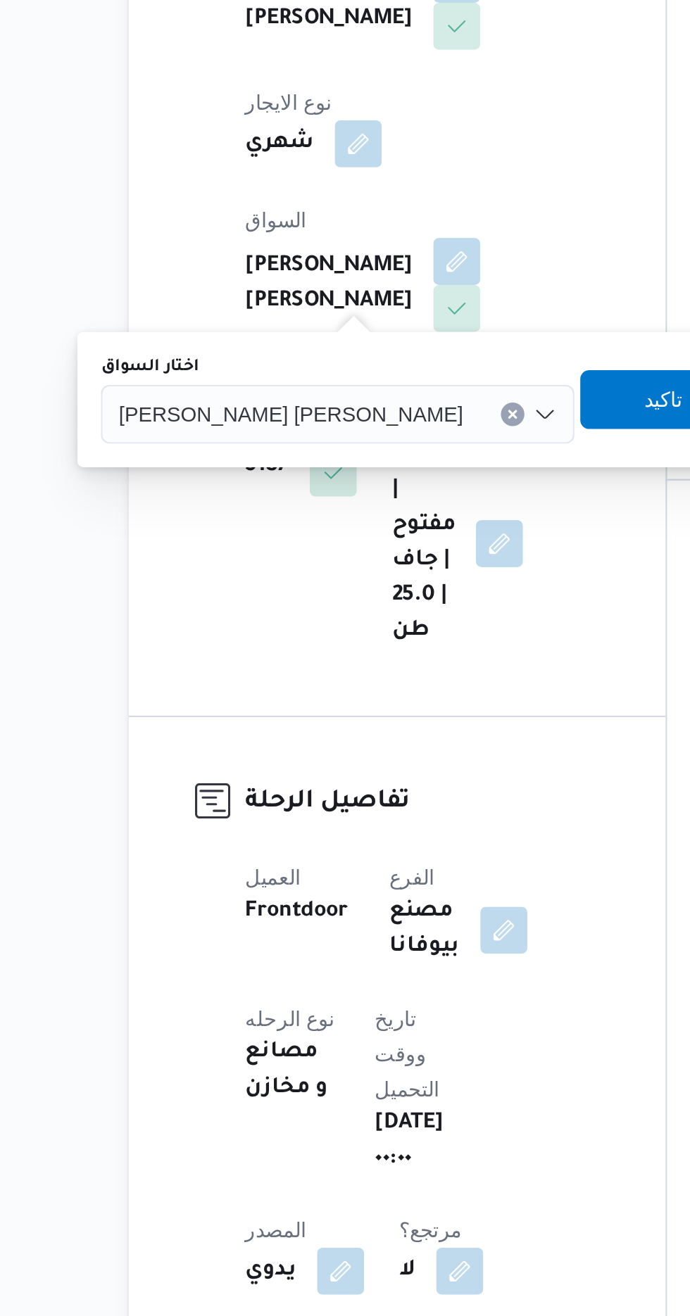
click at [249, 562] on span "[PERSON_NAME] [PERSON_NAME]" at bounding box center [260, 561] width 165 height 15
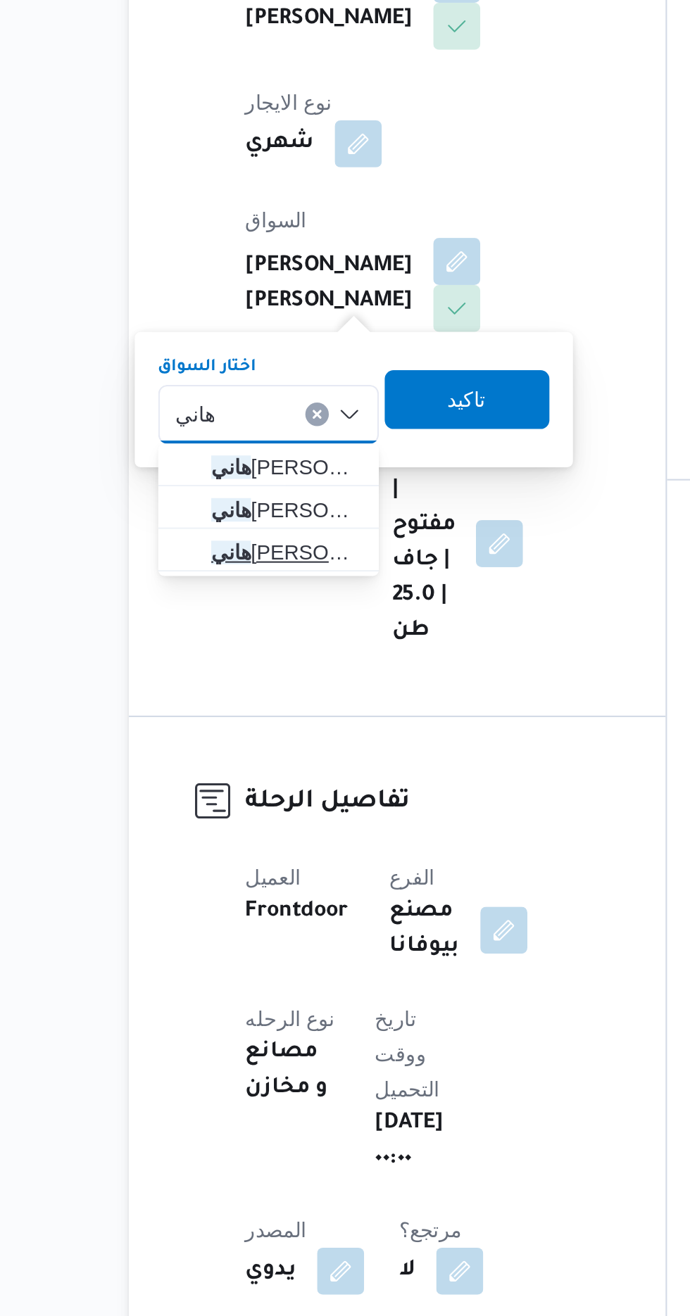
type input "هاني"
click at [267, 626] on span "[PERSON_NAME]" at bounding box center [258, 628] width 72 height 17
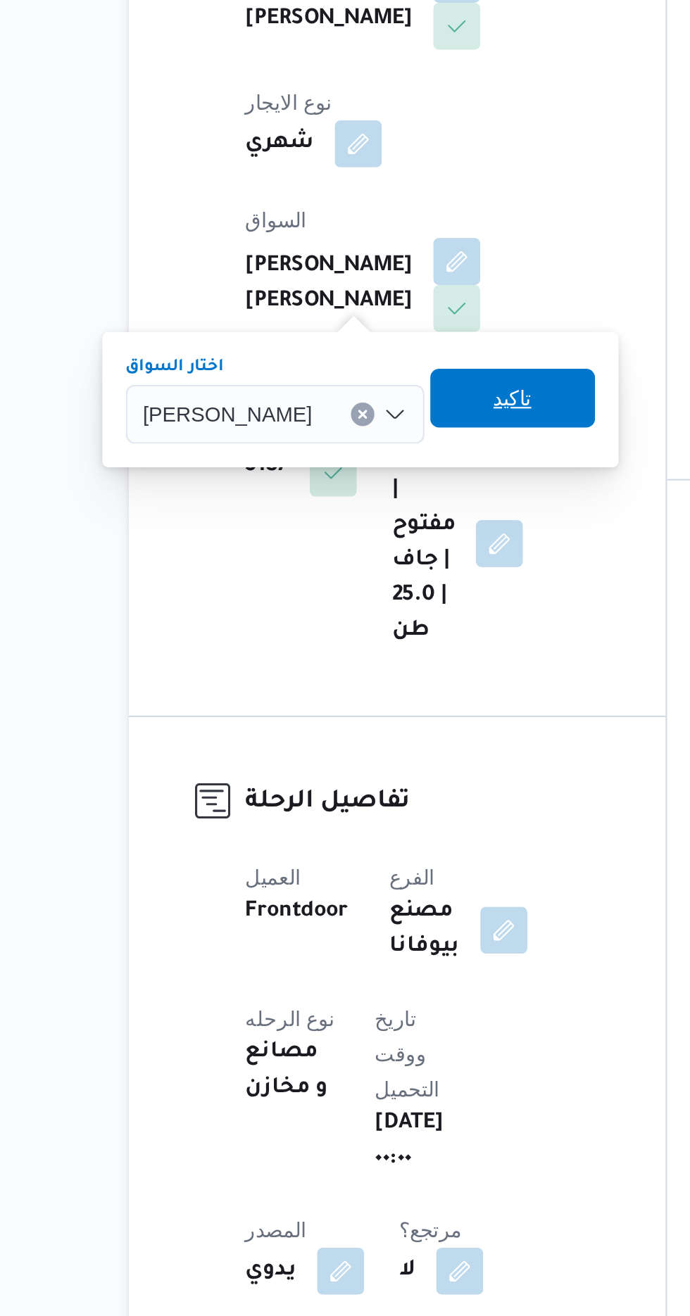
click at [366, 552] on span "تاكيد" at bounding box center [367, 554] width 18 height 17
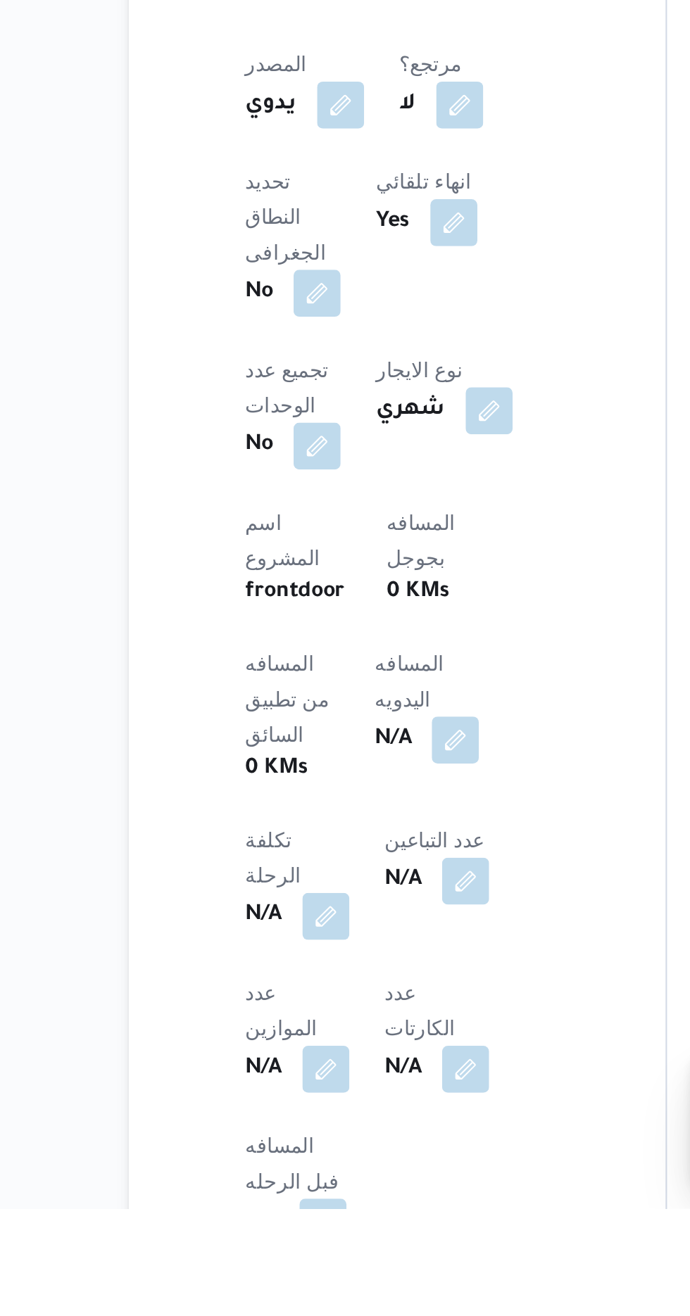
scroll to position [189, 0]
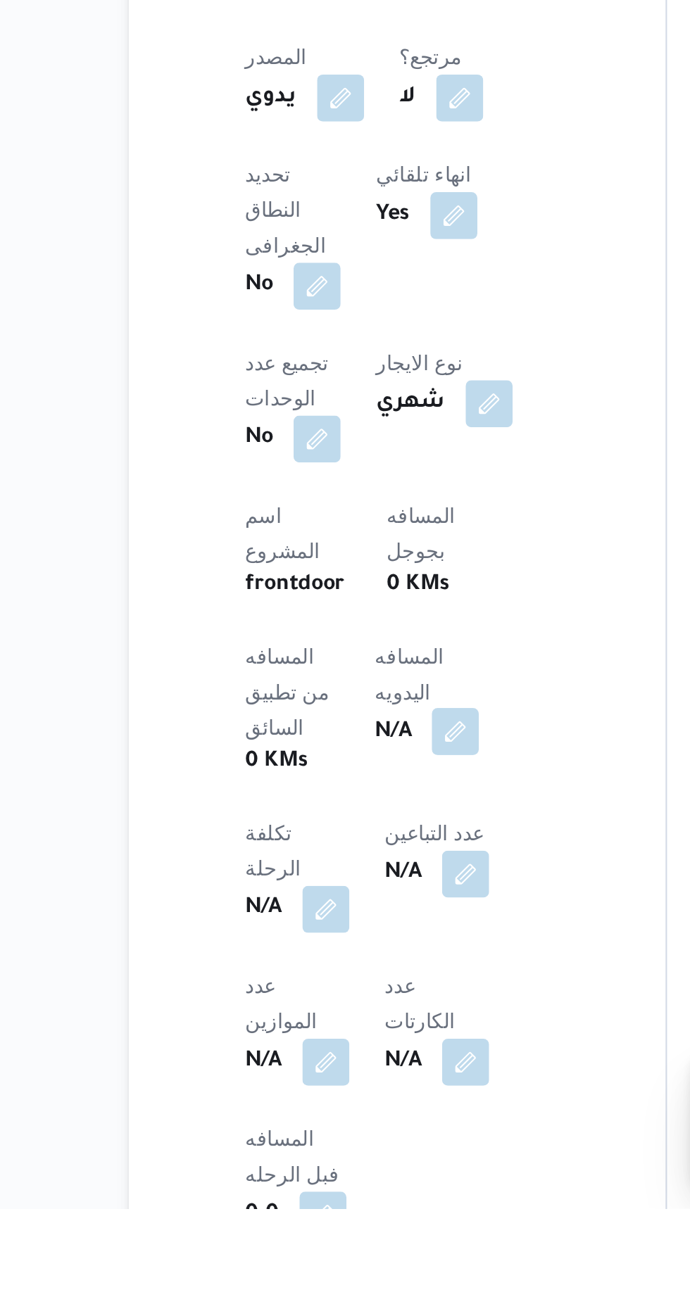
click at [328, 1076] on button "button" at bounding box center [339, 1087] width 23 height 23
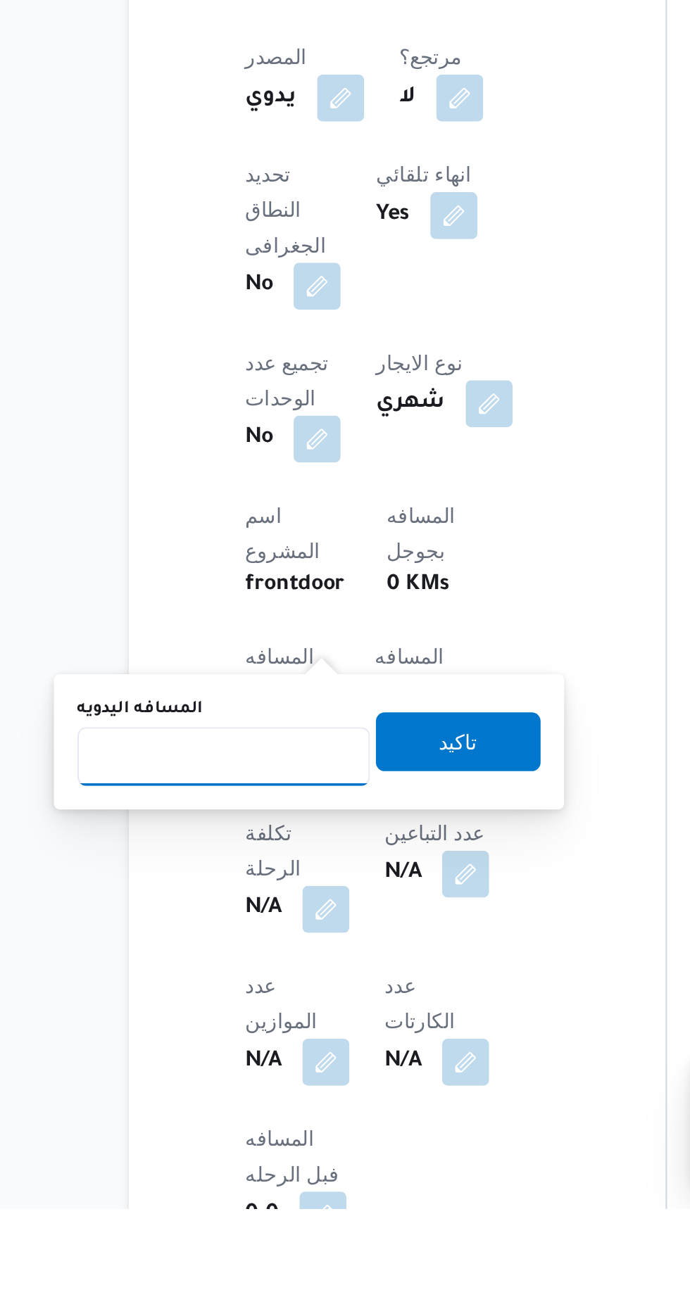
click at [236, 1096] on input "المسافه اليدويه" at bounding box center [228, 1099] width 140 height 28
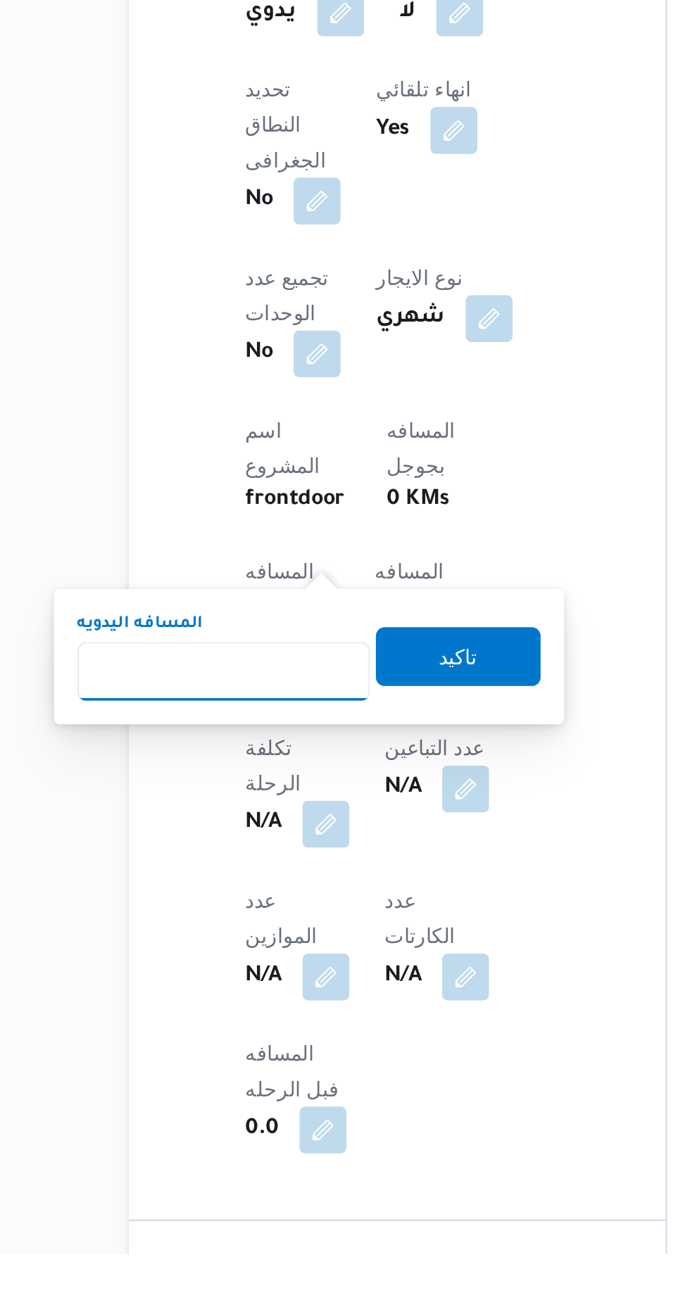
scroll to position [291, 0]
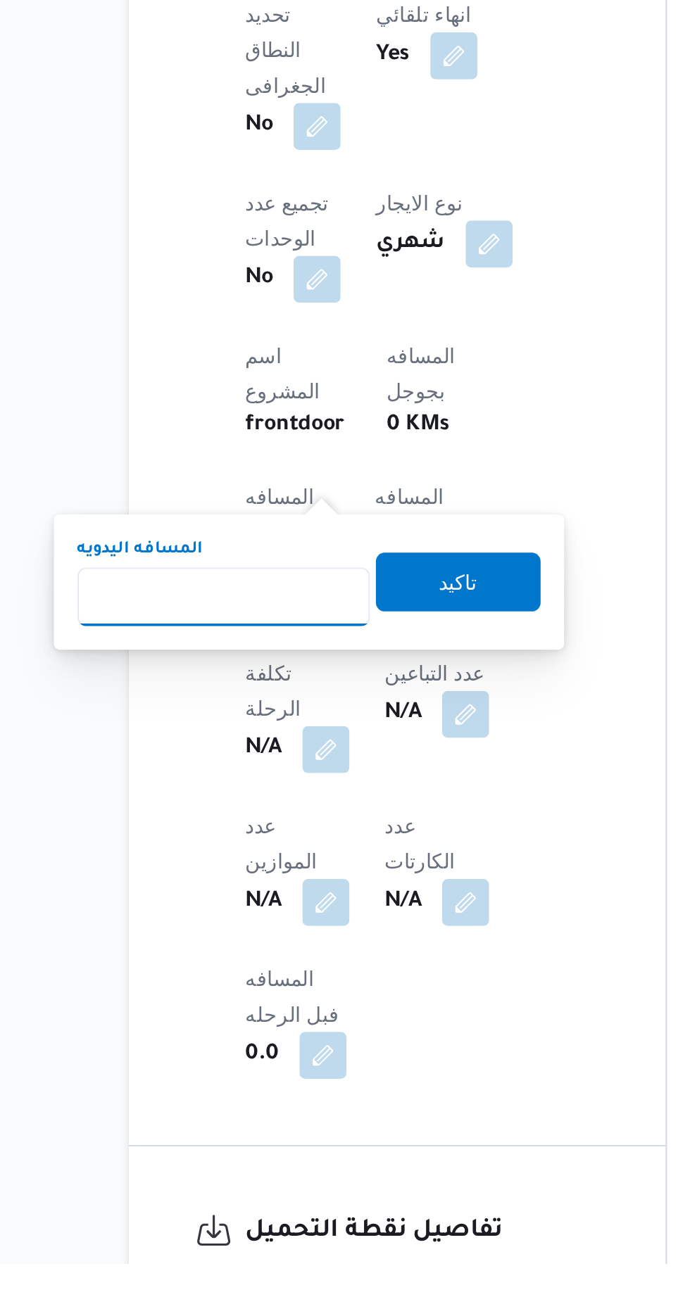
type input "1"
type input "240"
click at [336, 989] on span "تاكيد" at bounding box center [340, 989] width 79 height 28
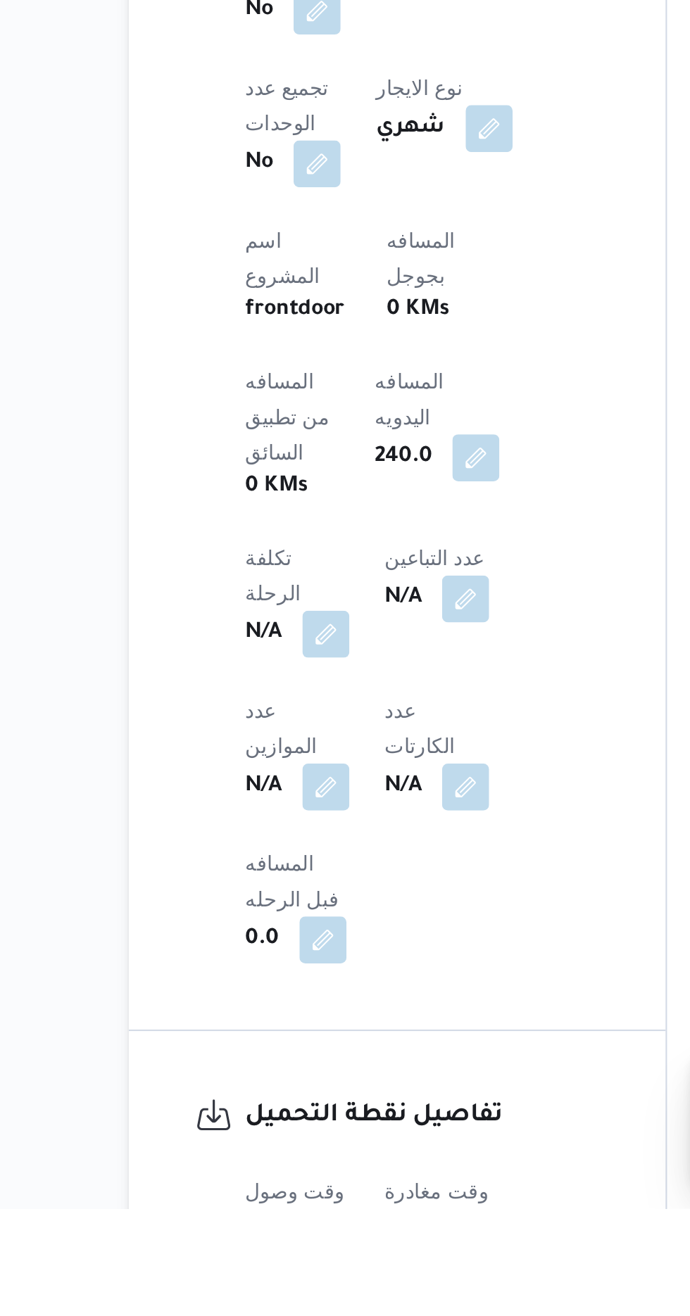
scroll to position [334, 0]
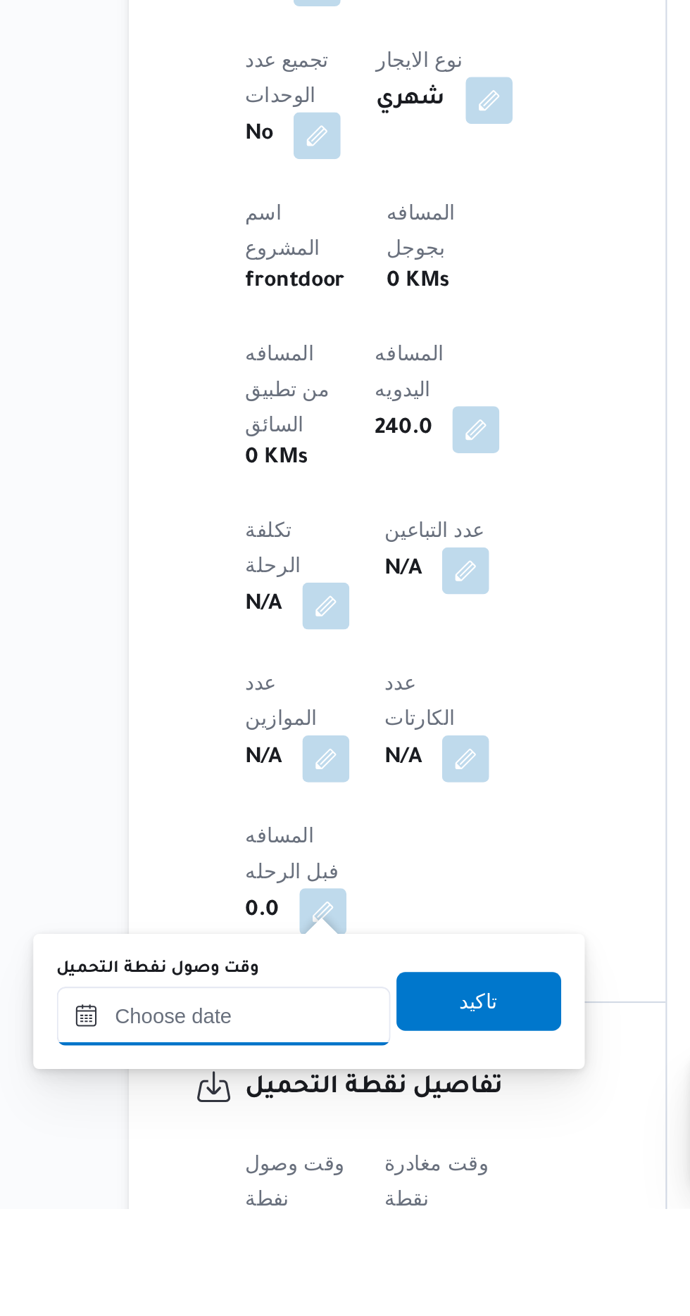
click at [245, 1220] on input "وقت وصول نفطة التحميل" at bounding box center [228, 1224] width 160 height 28
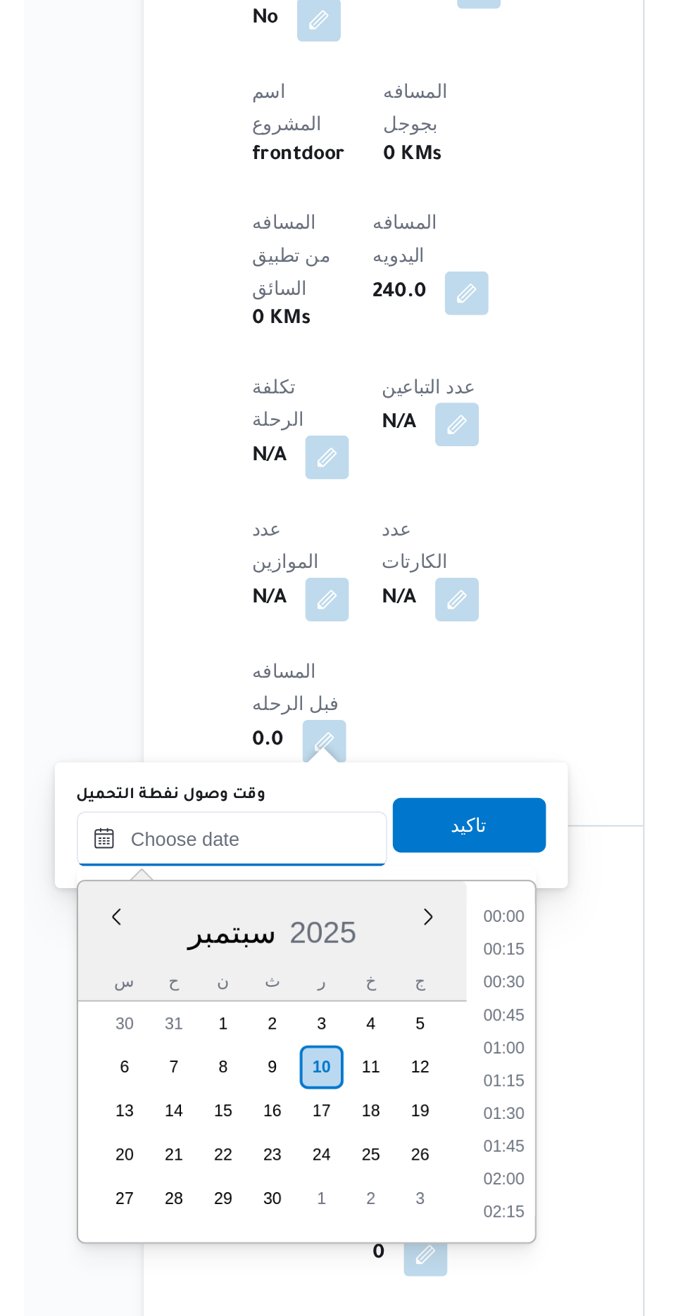
scroll to position [1096, 0]
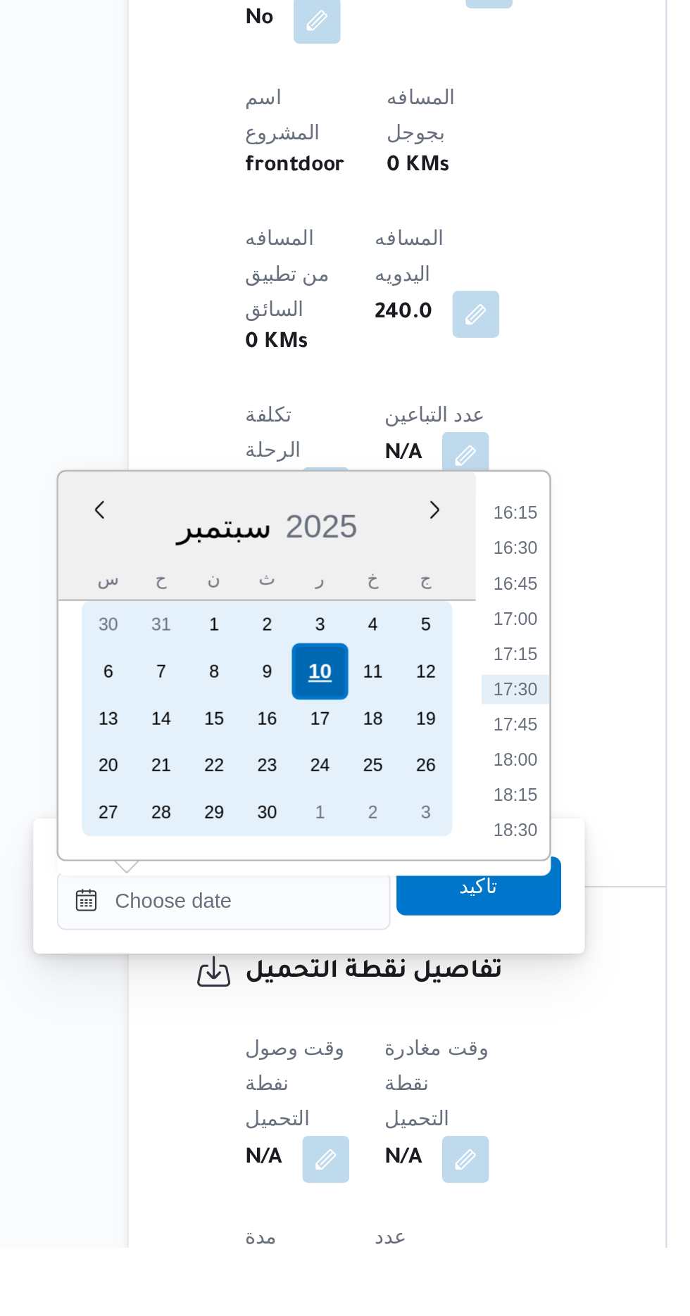
click at [277, 1035] on div "10" at bounding box center [273, 1040] width 27 height 27
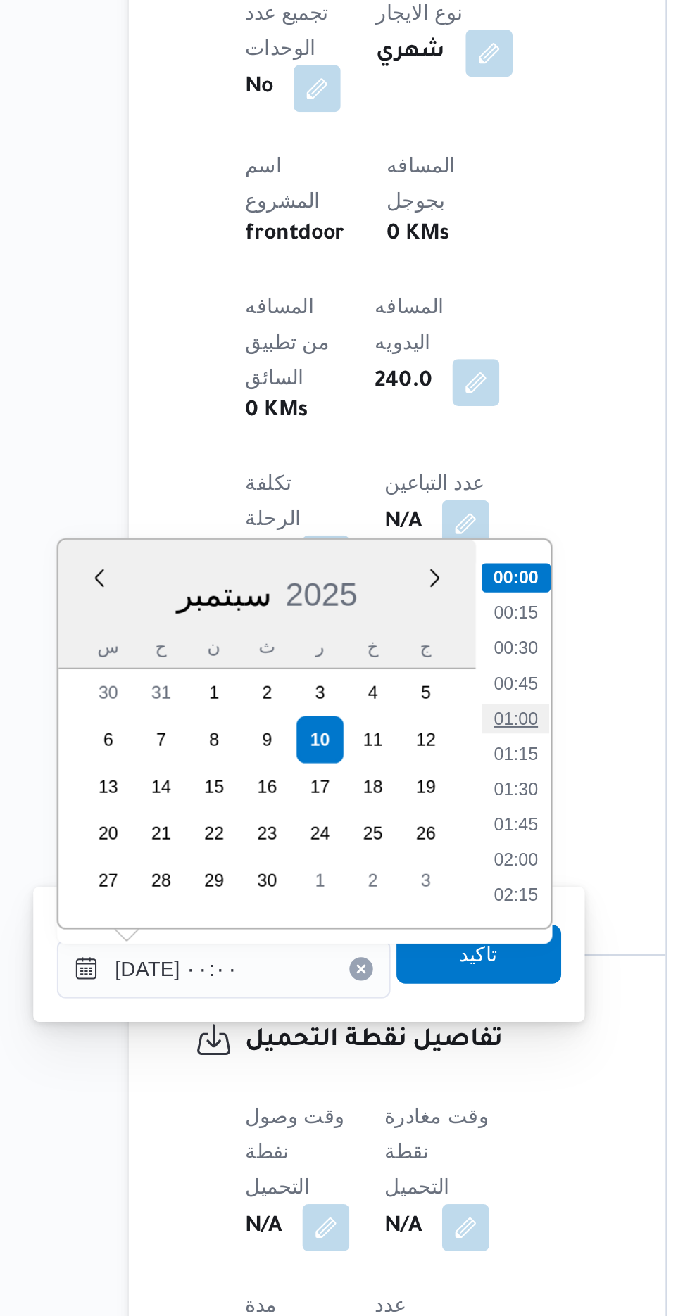
click at [363, 1027] on li "01:00" at bounding box center [368, 1030] width 32 height 14
type input "[DATE] ٠١:٠٠"
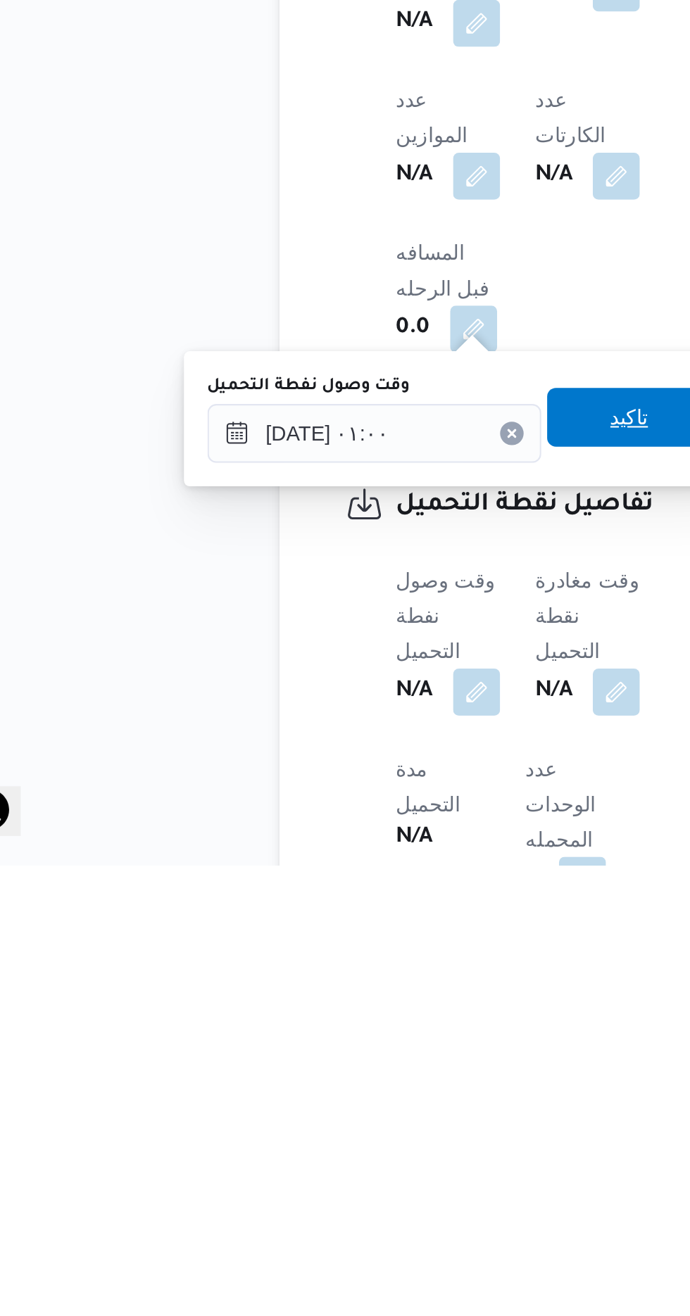
click at [341, 1094] on span "تاكيد" at bounding box center [350, 1101] width 79 height 28
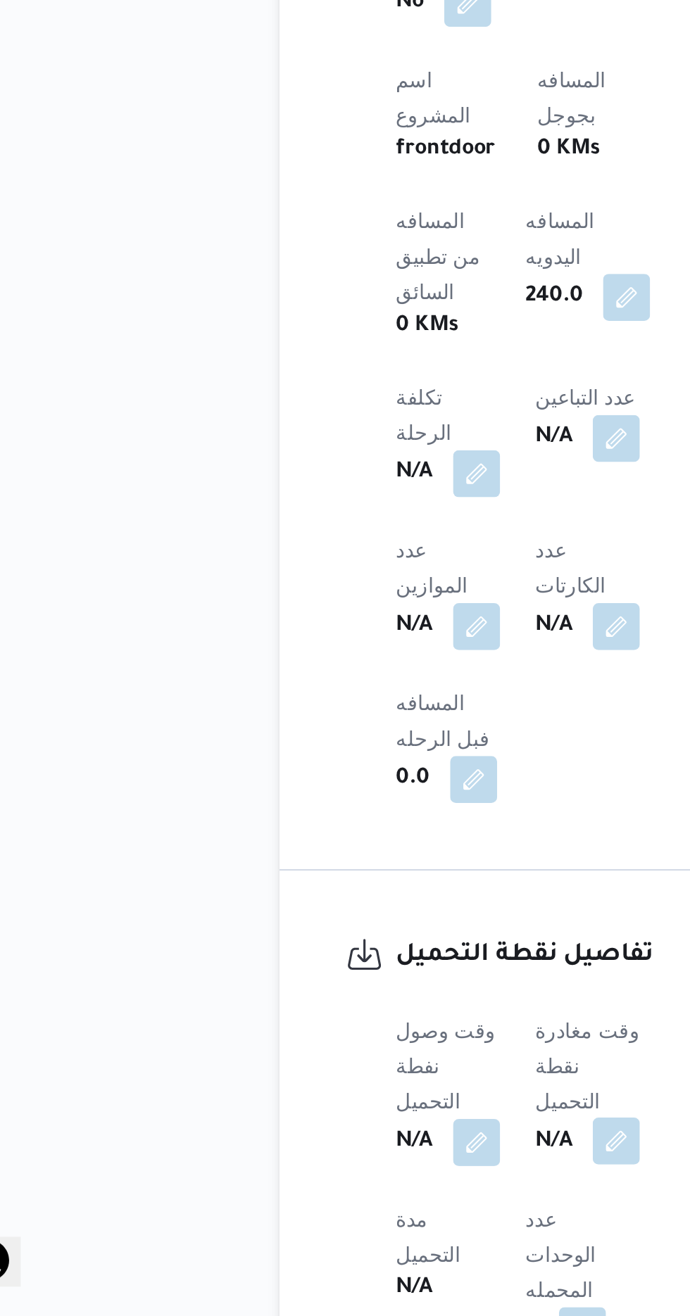
click at [339, 1221] on button "button" at bounding box center [344, 1232] width 23 height 23
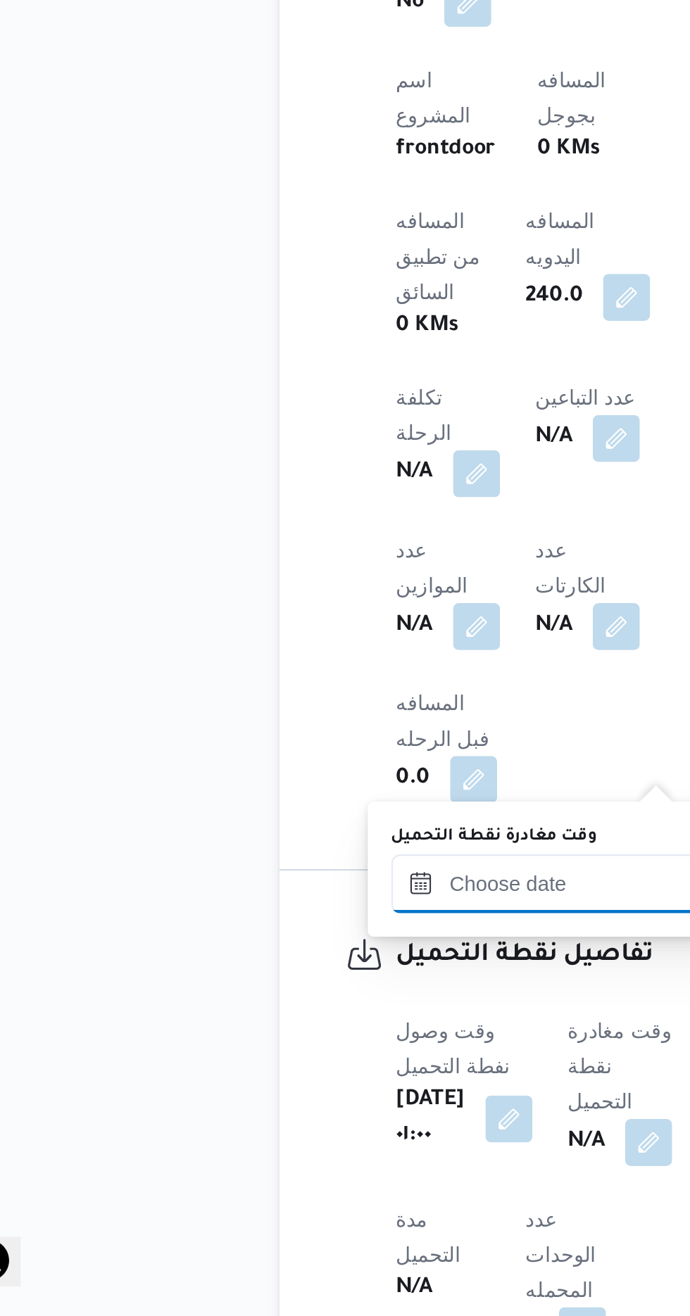
click at [253, 1103] on input "وقت مغادرة نقطة التحميل" at bounding box center [316, 1109] width 160 height 28
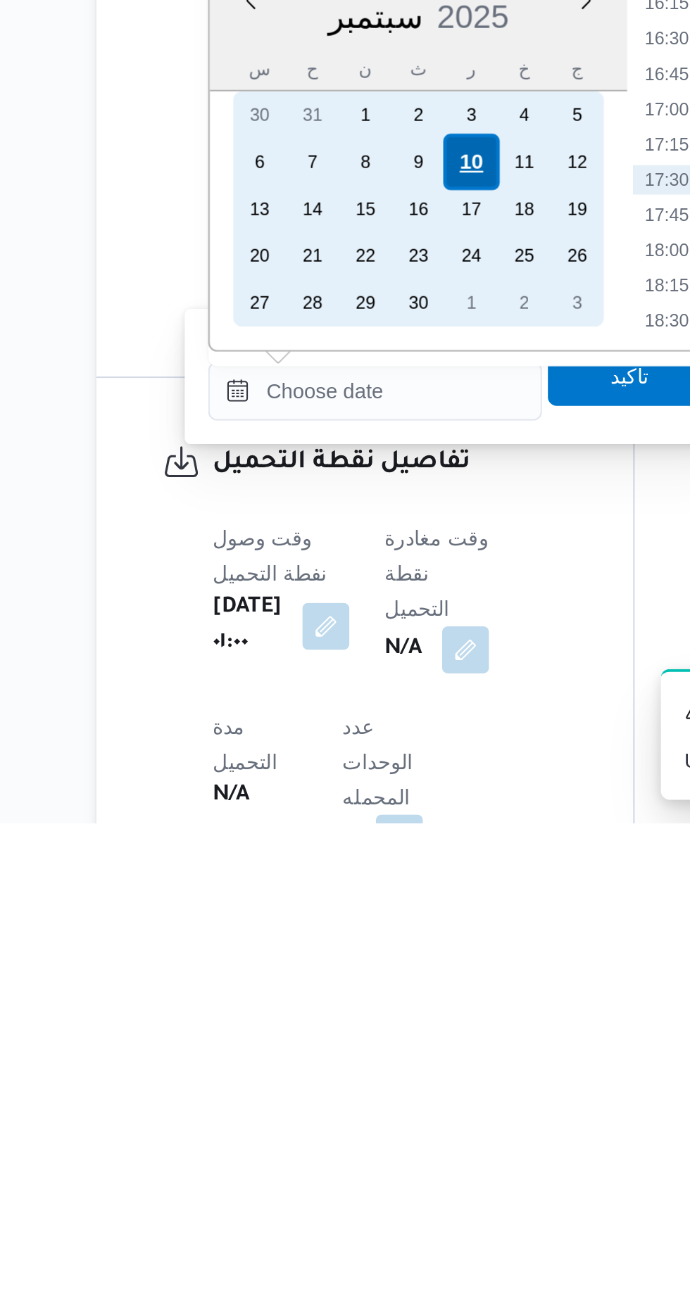
click at [360, 1001] on div "10" at bounding box center [361, 999] width 27 height 27
type input "[DATE] ٠٠:٠٠"
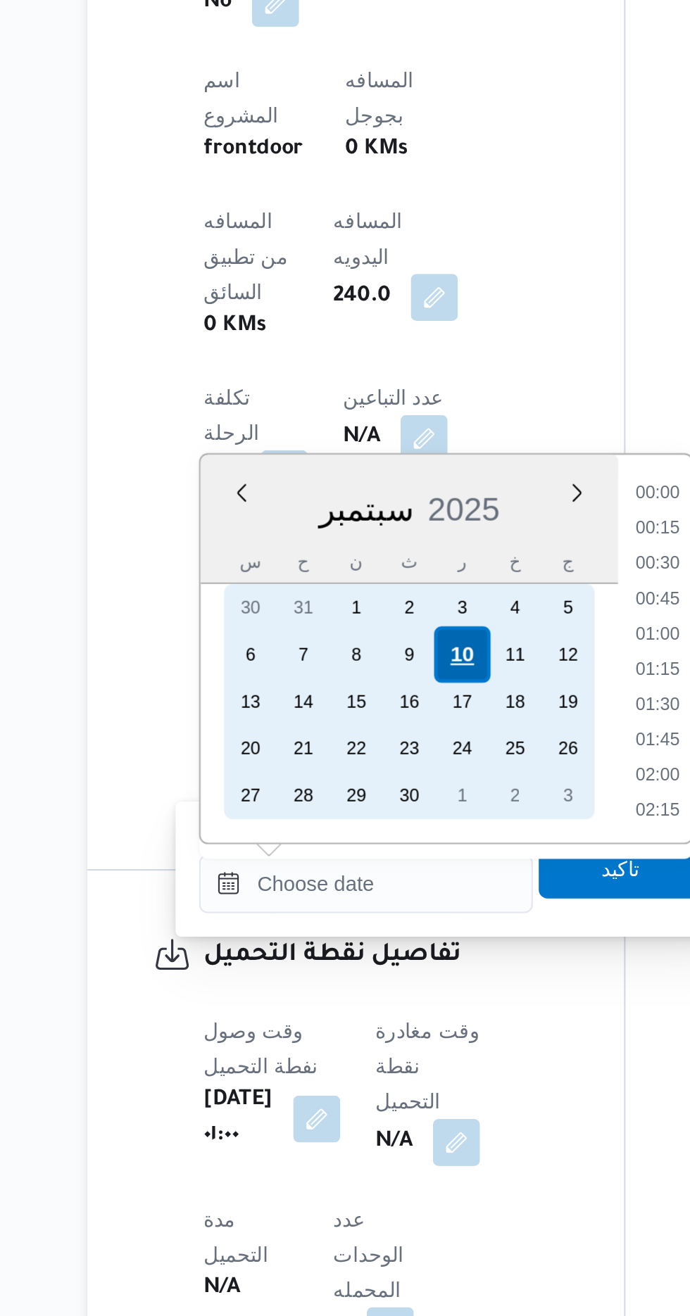
click at [361, 997] on div "10" at bounding box center [361, 999] width 27 height 27
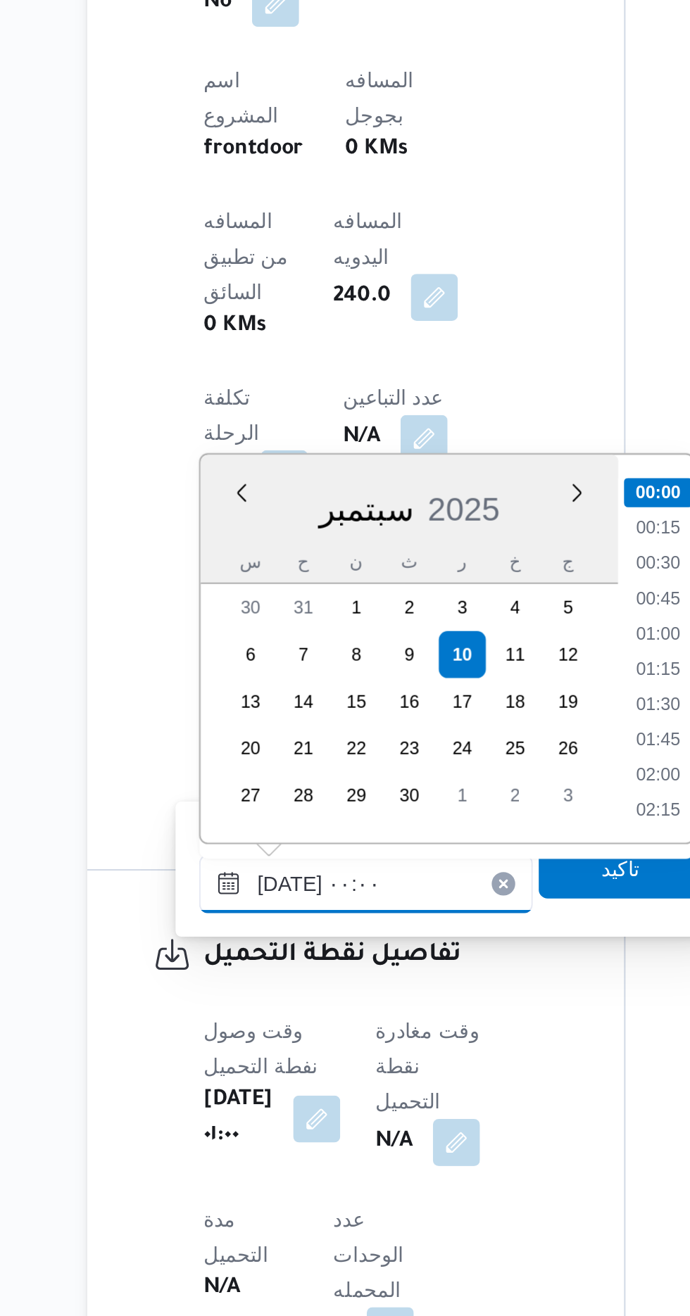
click at [246, 1108] on input "[DATE] ٠٠:٠٠" at bounding box center [316, 1109] width 160 height 28
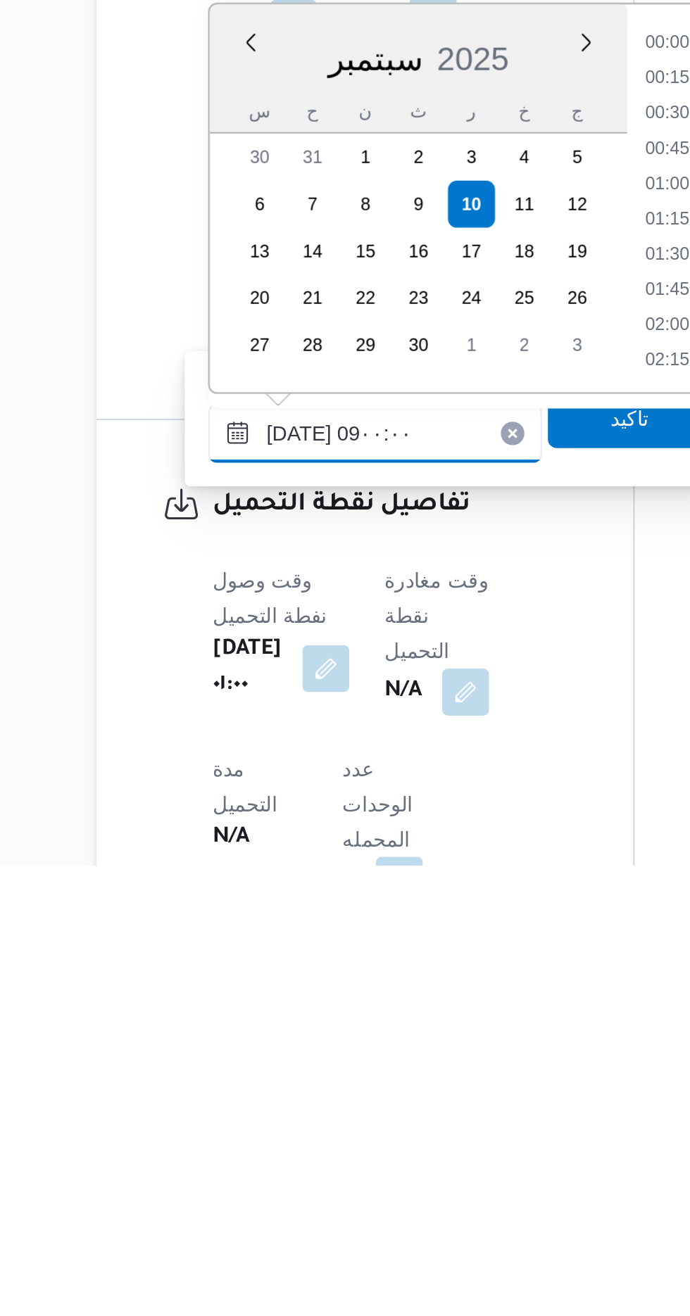
scroll to position [460, 0]
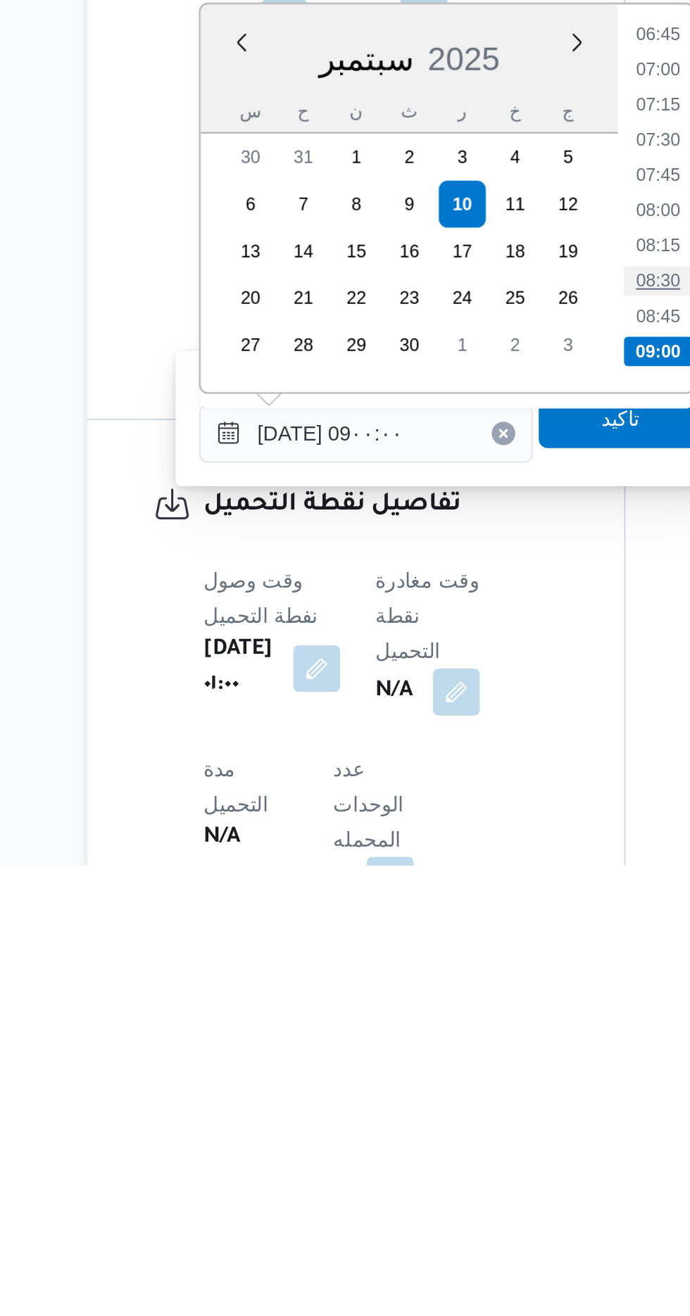
click at [454, 1037] on li "08:30" at bounding box center [456, 1036] width 32 height 14
type input "[DATE] ٠٨:٣٠"
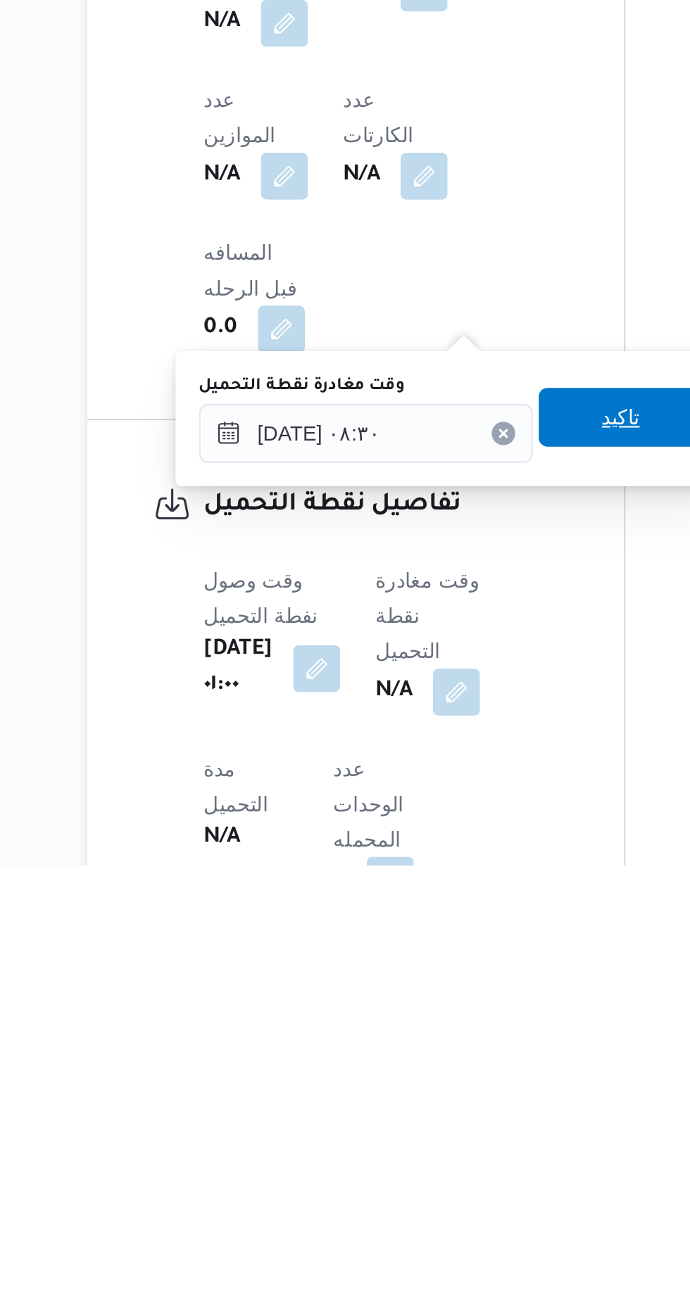
click at [445, 1102] on span "تاكيد" at bounding box center [438, 1101] width 18 height 17
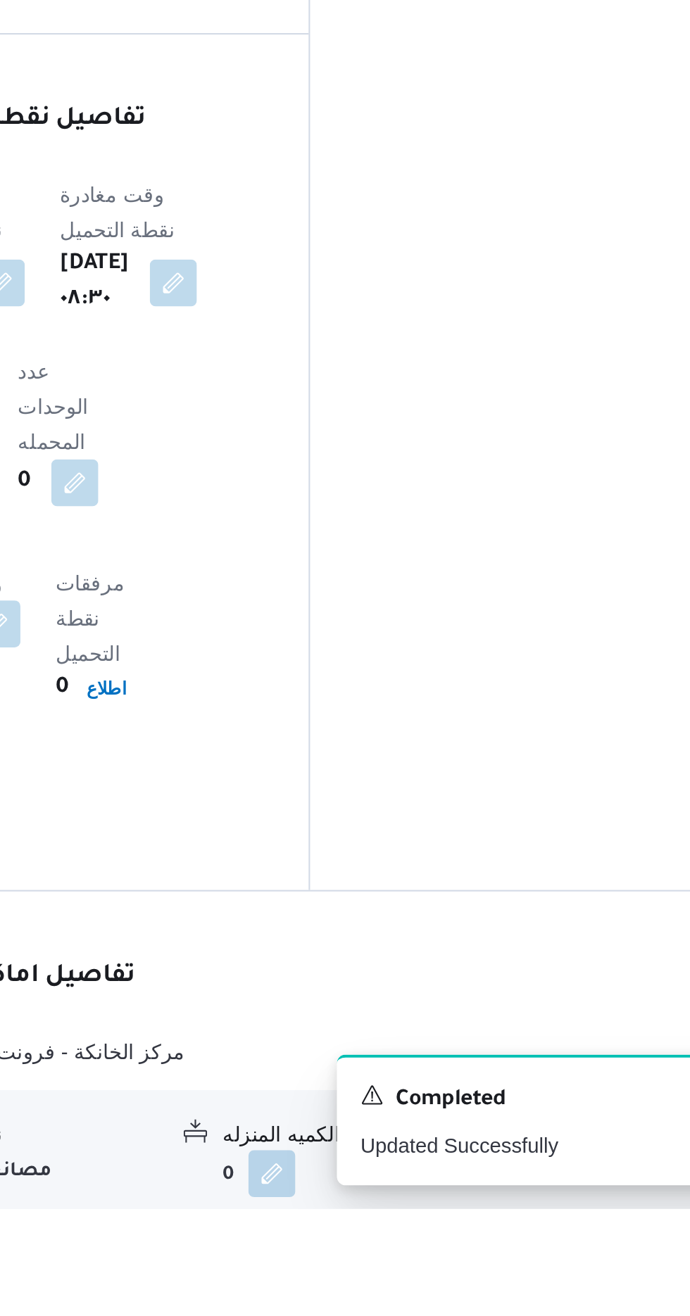
scroll to position [797, 0]
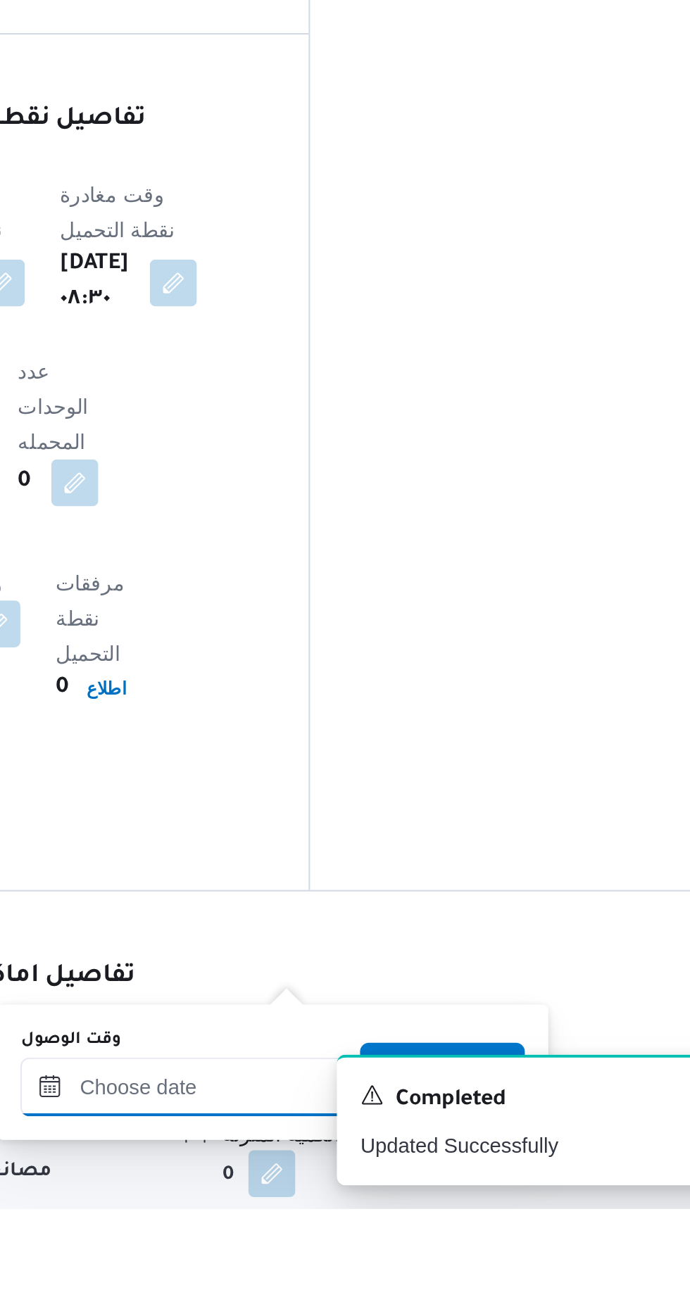
click at [386, 1258] on input "وقت الوصول" at bounding box center [382, 1258] width 160 height 28
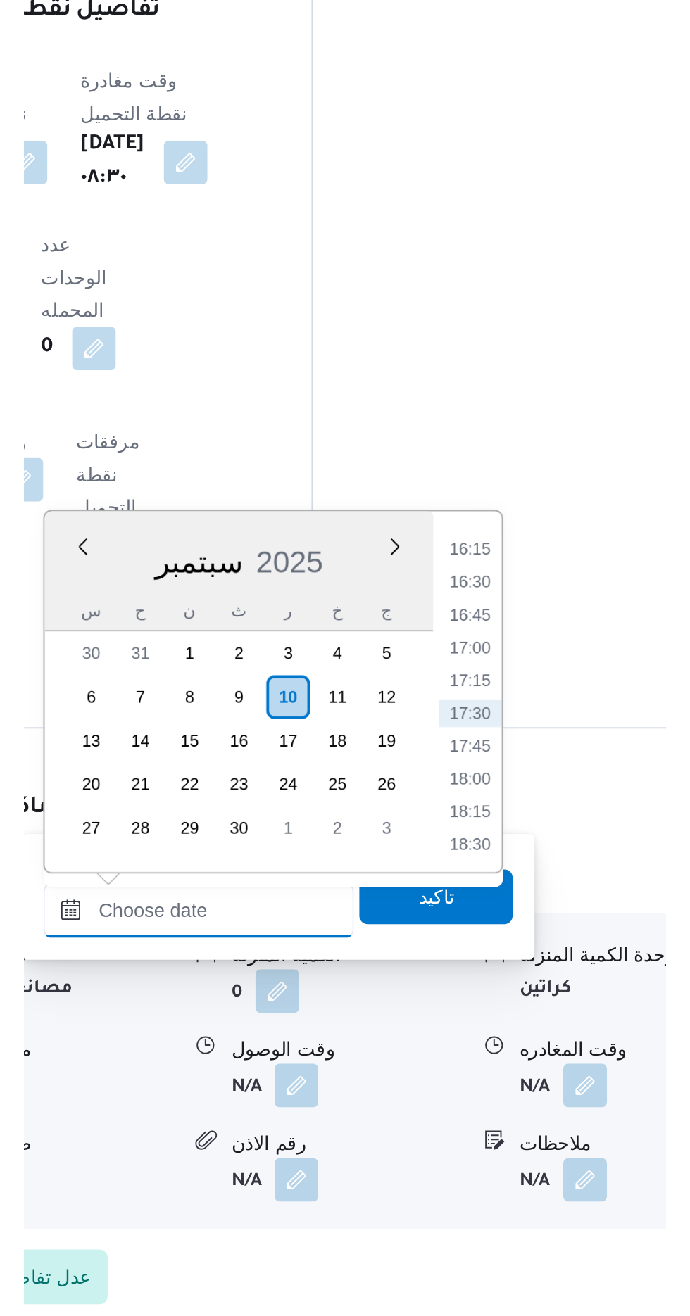
scroll to position [925, 0]
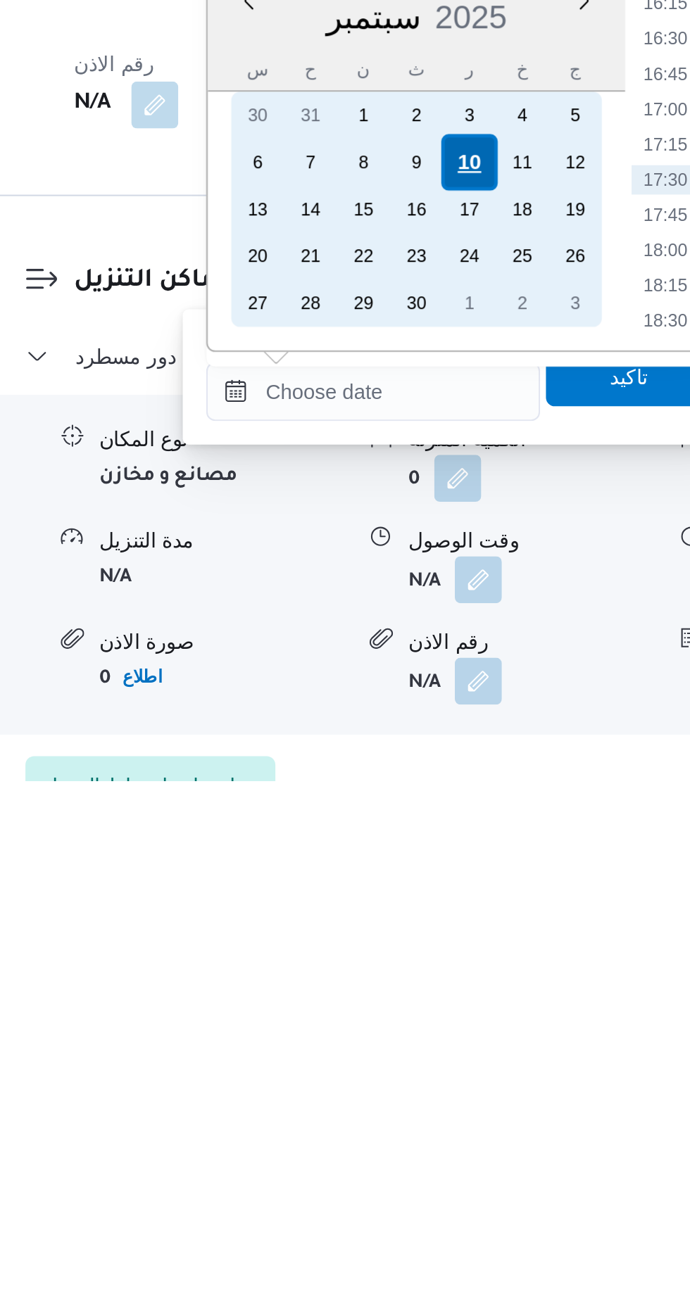
click at [435, 1027] on div "10" at bounding box center [428, 1019] width 27 height 27
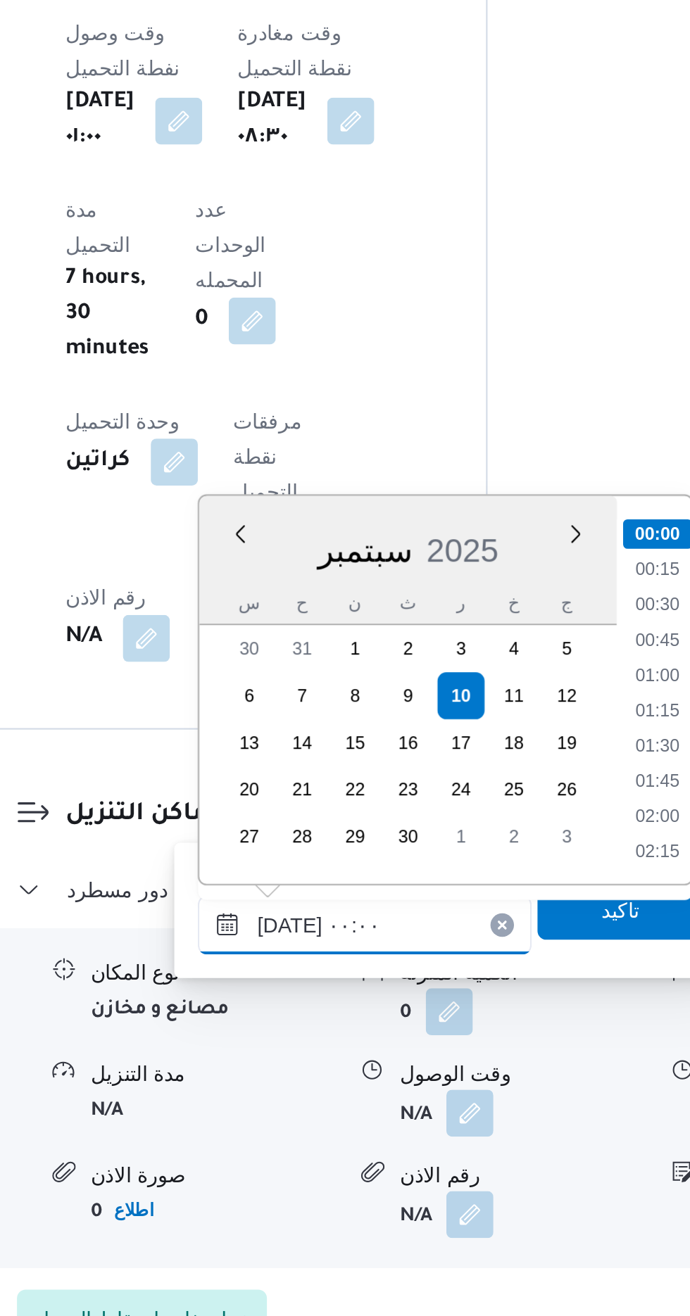
click at [308, 1134] on input "[DATE] ٠٠:٠٠" at bounding box center [382, 1129] width 160 height 28
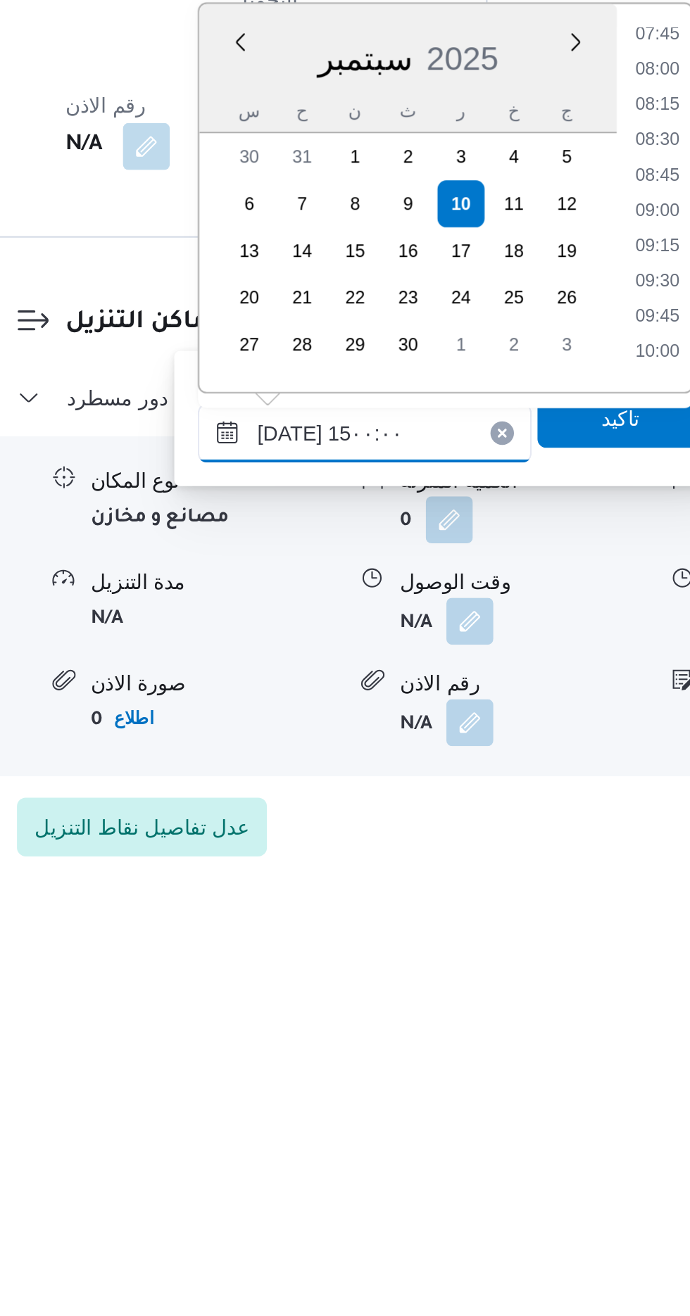
scroll to position [866, 0]
click at [517, 1063] on li "15:00" at bounding box center [521, 1070] width 33 height 14
type input "[DATE] ١٥:٠٠"
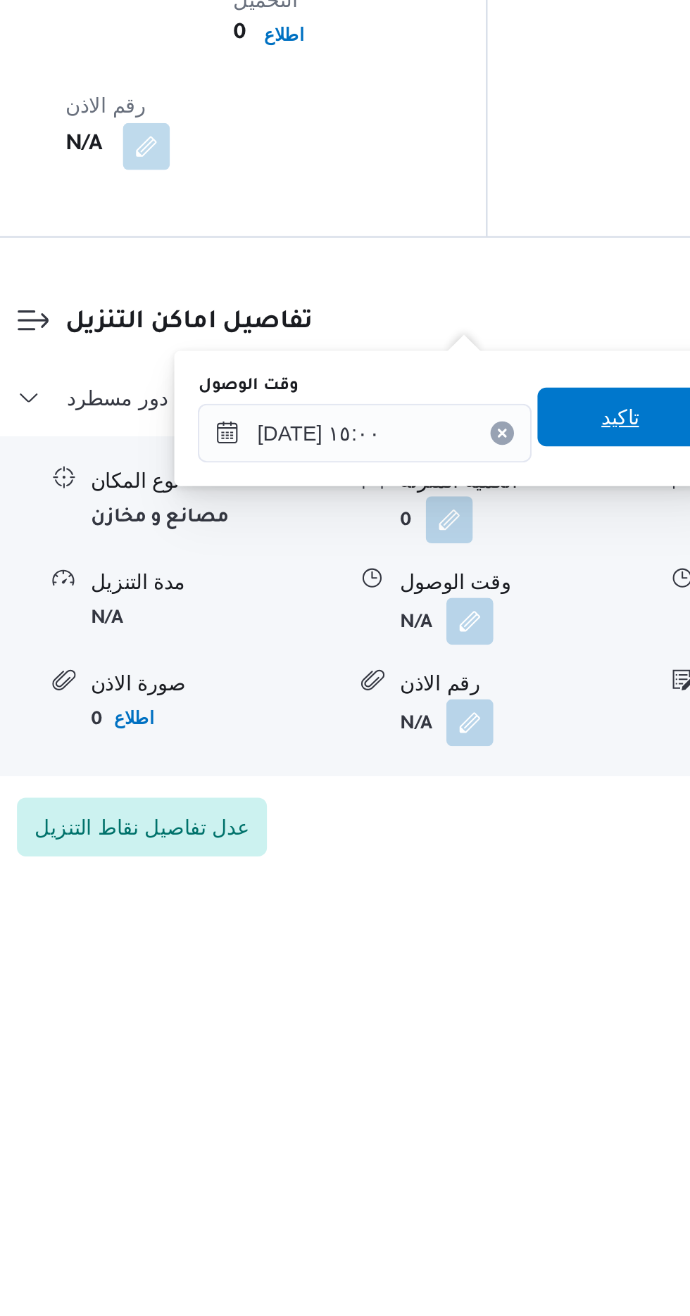
click at [510, 1098] on span "تاكيد" at bounding box center [504, 1101] width 18 height 17
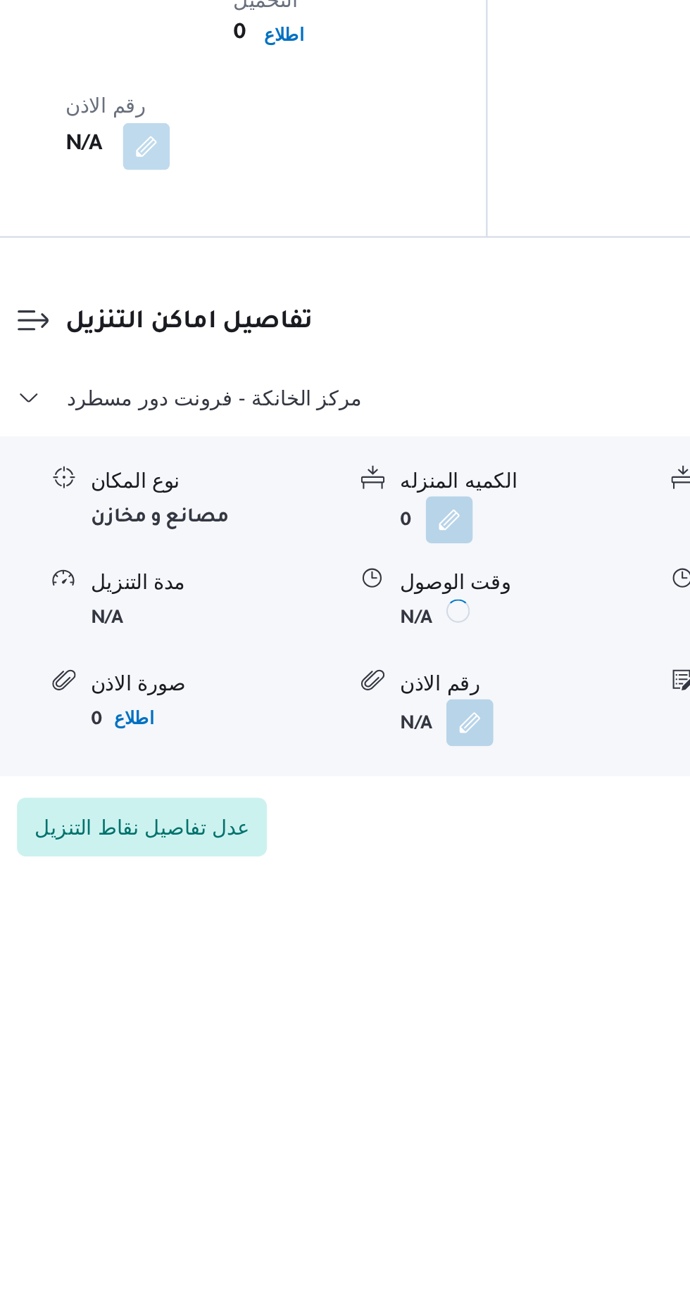
scroll to position [946, 0]
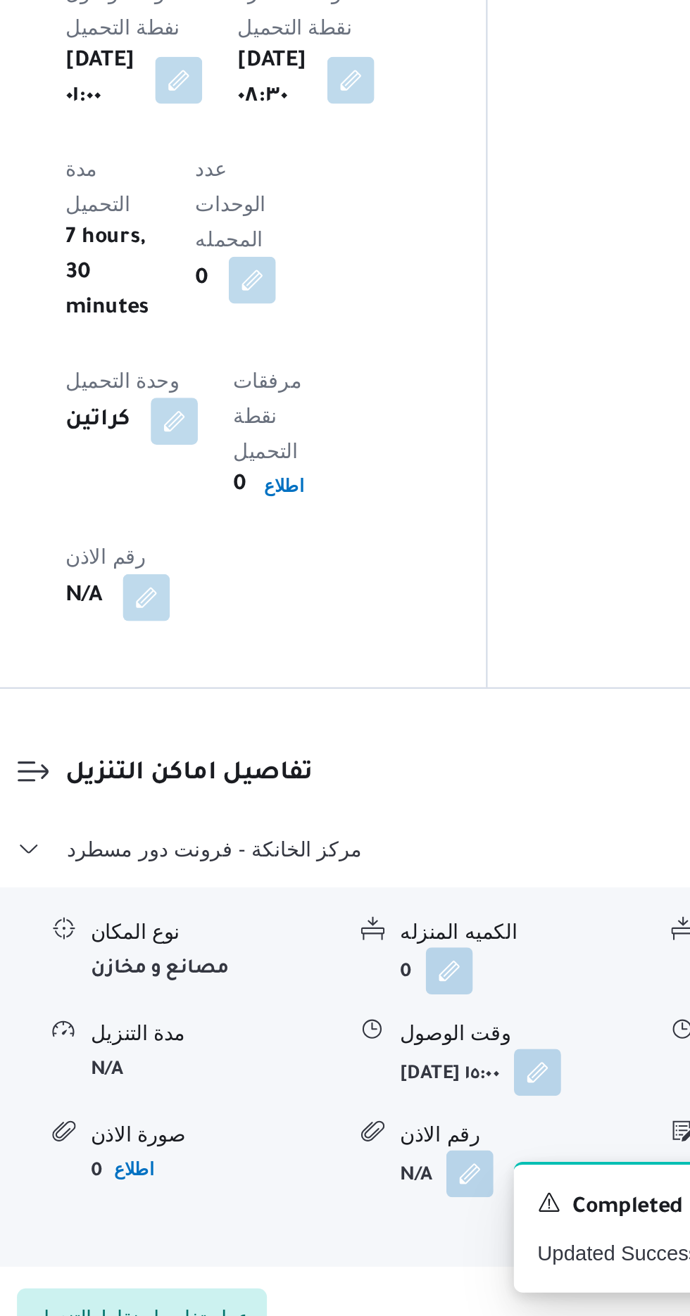
click at [427, 1196] on b "[DATE] ١٥:٠٠" at bounding box center [422, 1201] width 48 height 10
click at [453, 1187] on button "button" at bounding box center [464, 1198] width 23 height 23
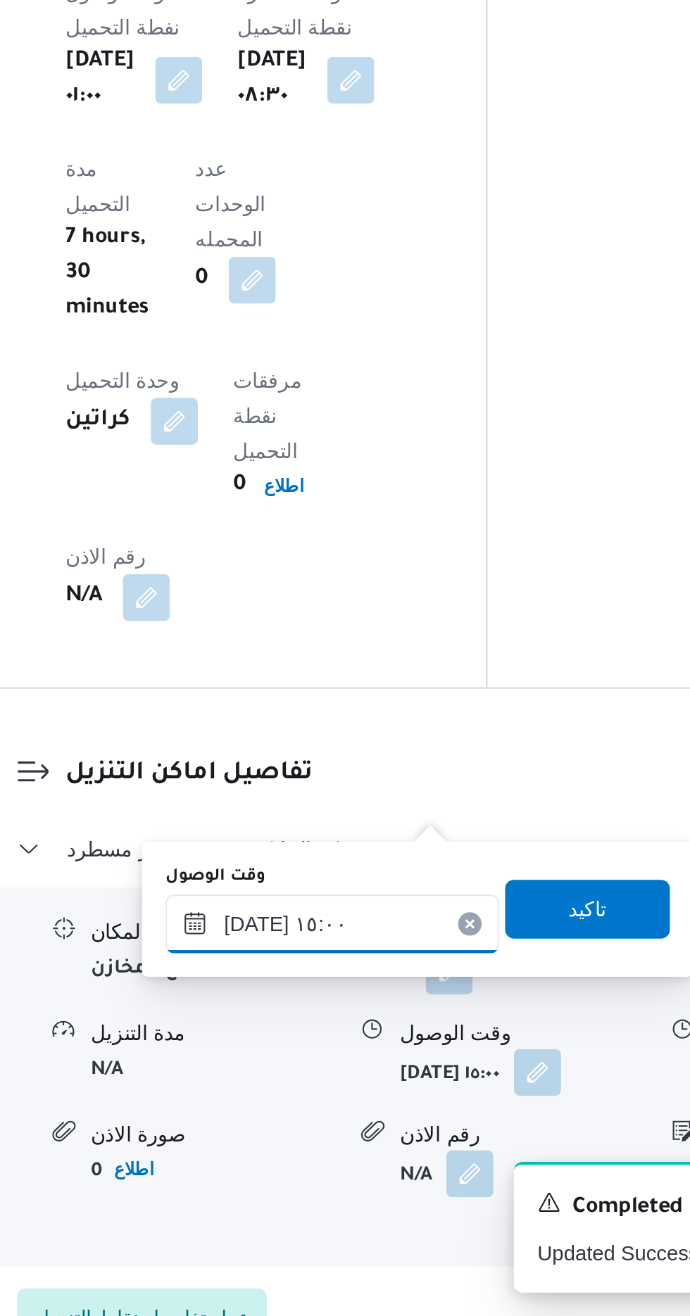
click at [333, 1128] on input "[DATE] ١٥:٠٠" at bounding box center [366, 1128] width 160 height 28
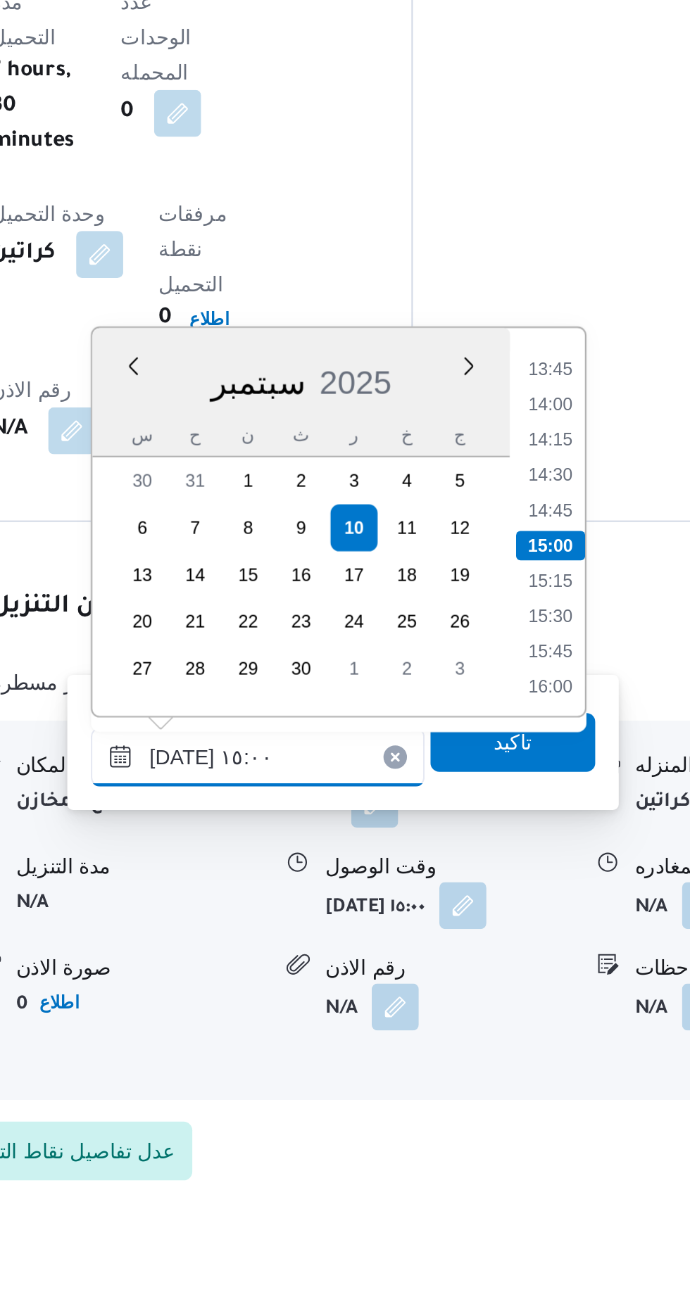
scroll to position [964, 0]
click at [503, 941] on li "14:00" at bounding box center [506, 941] width 32 height 14
type input "[DATE] ١٤:٠٠"
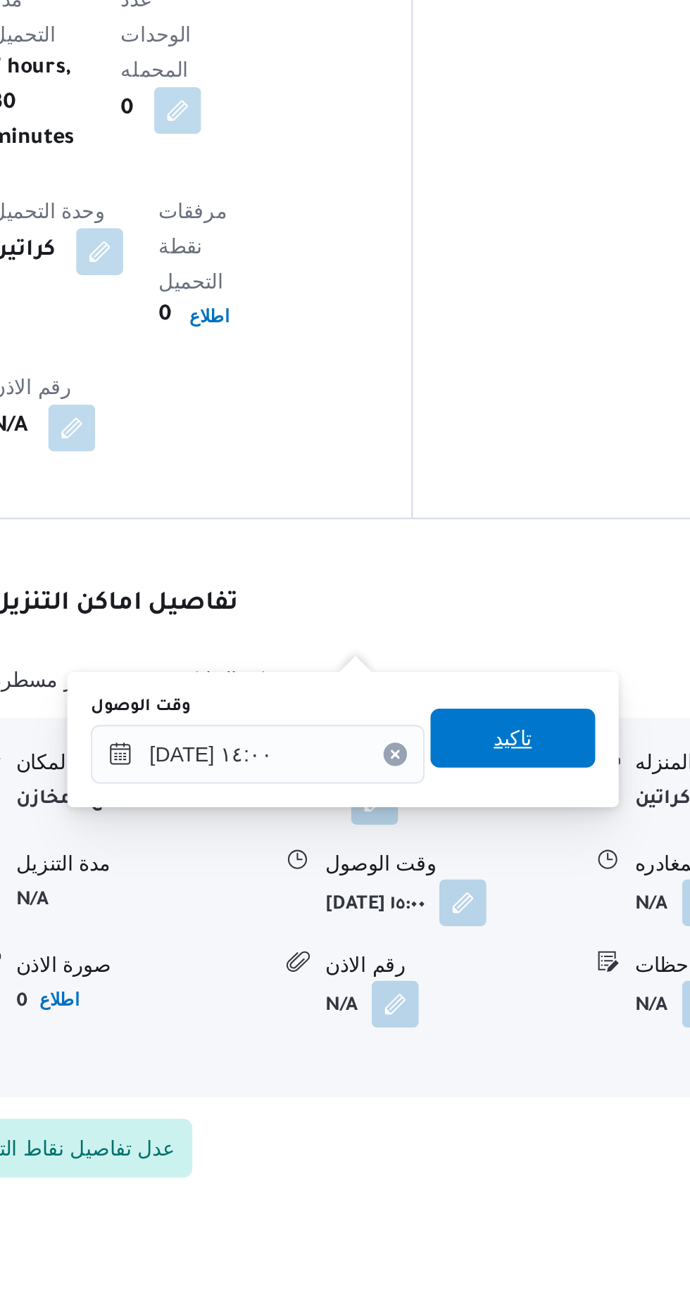
click at [498, 1096] on span "تاكيد" at bounding box center [488, 1102] width 18 height 17
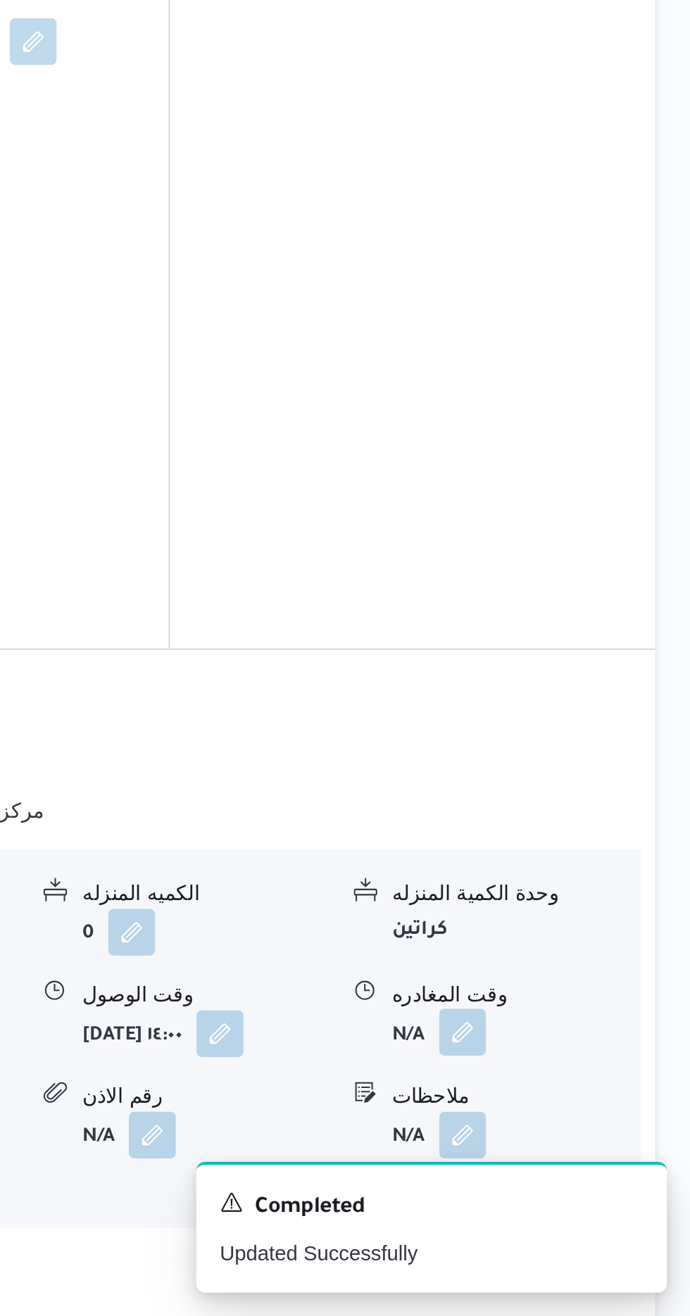
click at [576, 1169] on button "button" at bounding box center [580, 1180] width 23 height 23
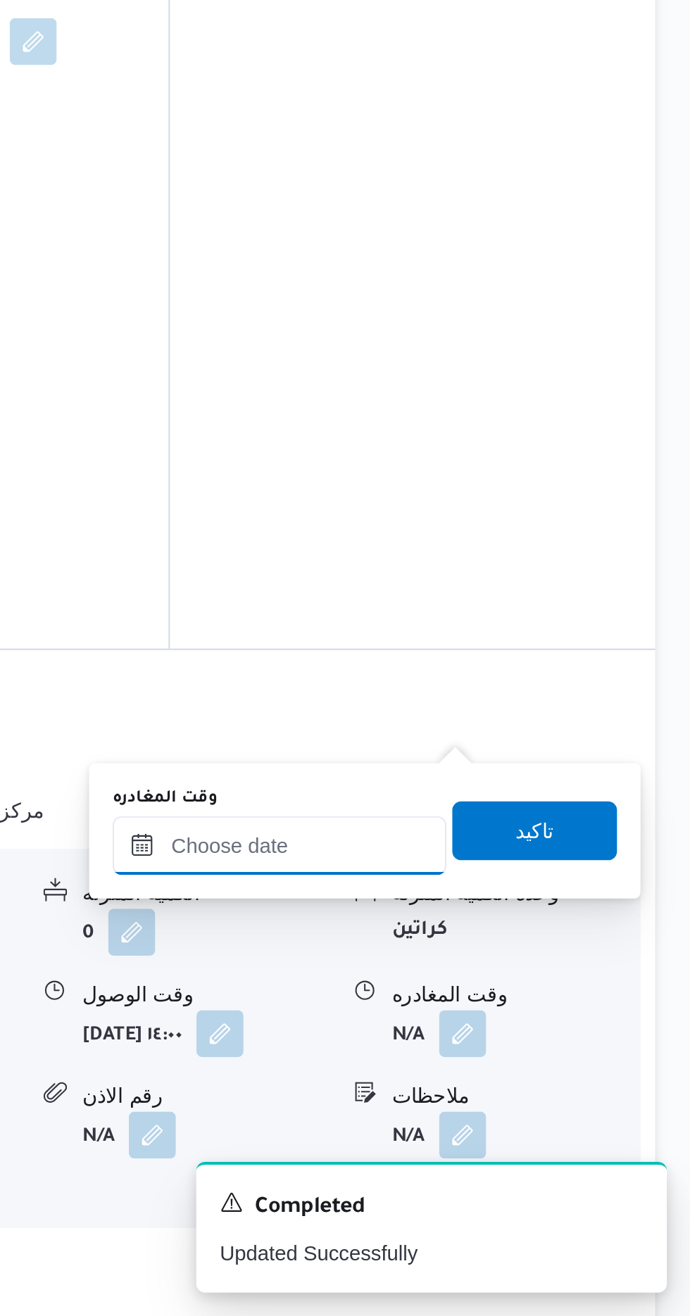
click at [484, 1092] on input "وقت المغادره" at bounding box center [493, 1091] width 160 height 28
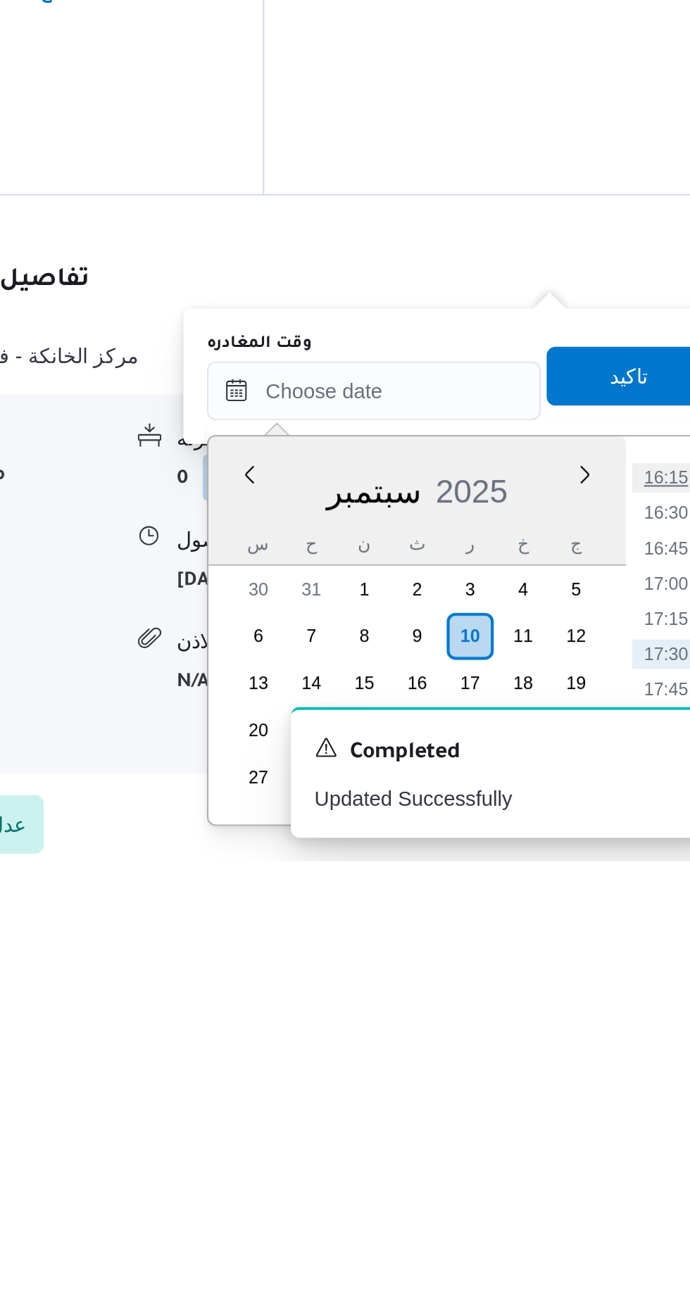
click at [629, 1127] on li "16:15" at bounding box center [632, 1132] width 32 height 14
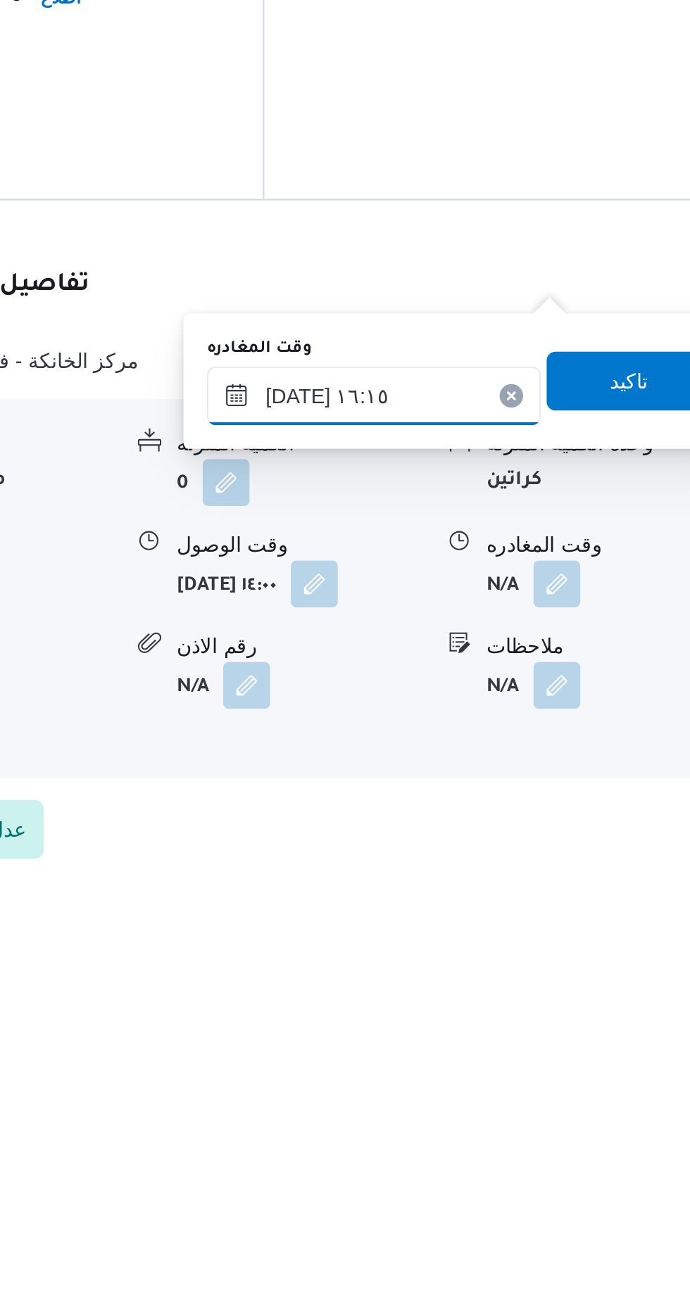
click at [476, 1087] on input "[DATE] ١٦:١٥" at bounding box center [493, 1091] width 160 height 28
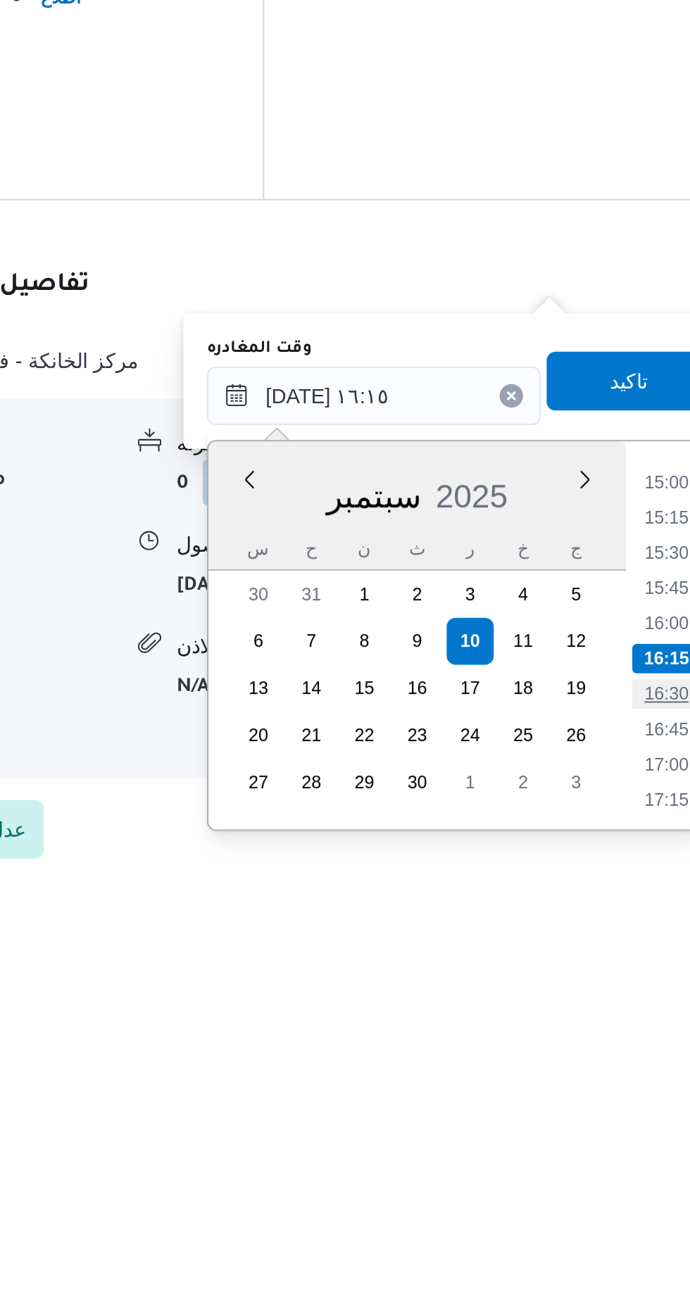
click at [633, 1228] on li "16:30" at bounding box center [632, 1234] width 32 height 14
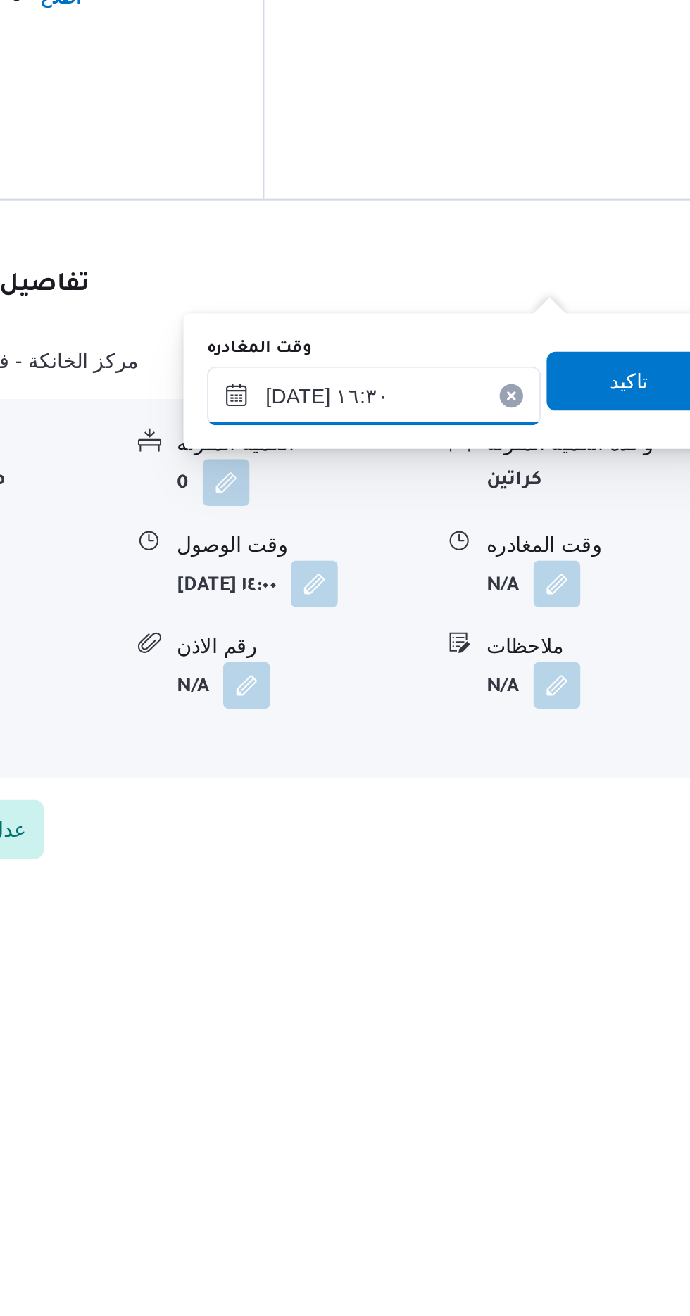
click at [512, 1082] on input "[DATE] ١٦:٣٠" at bounding box center [493, 1091] width 160 height 28
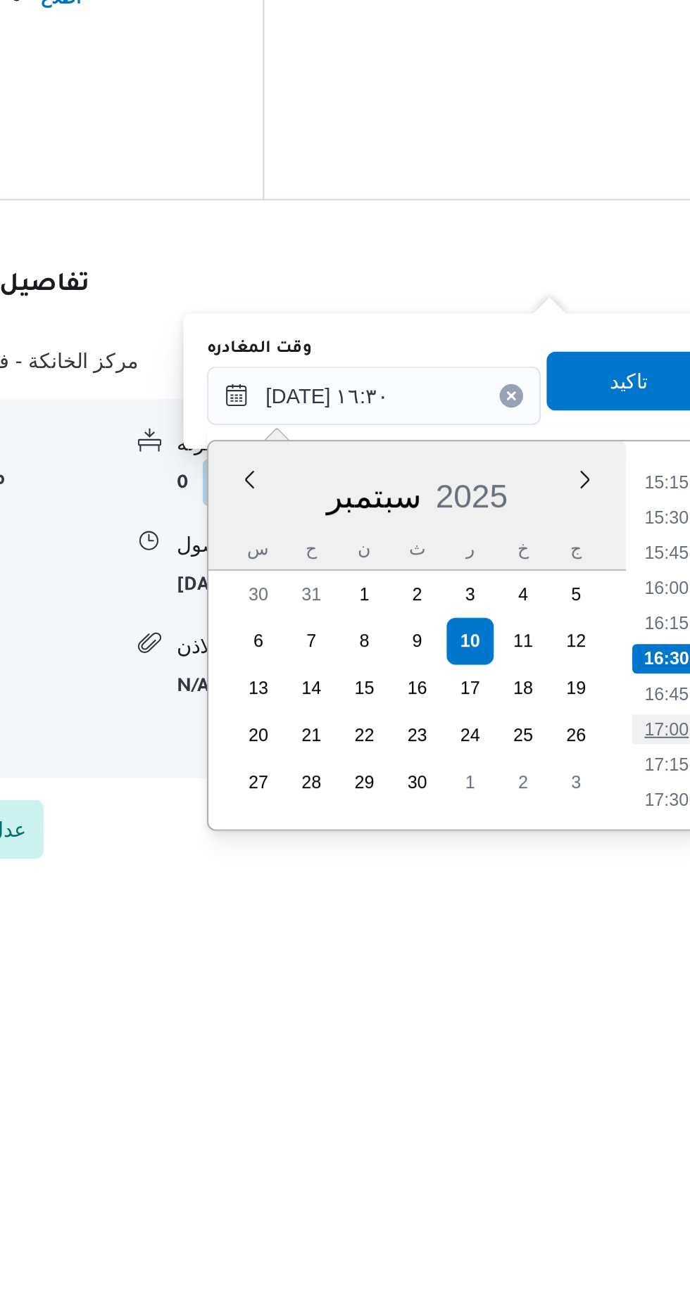
click at [626, 1245] on li "17:00" at bounding box center [632, 1251] width 32 height 14
type input "[DATE] ١٧:٠٠"
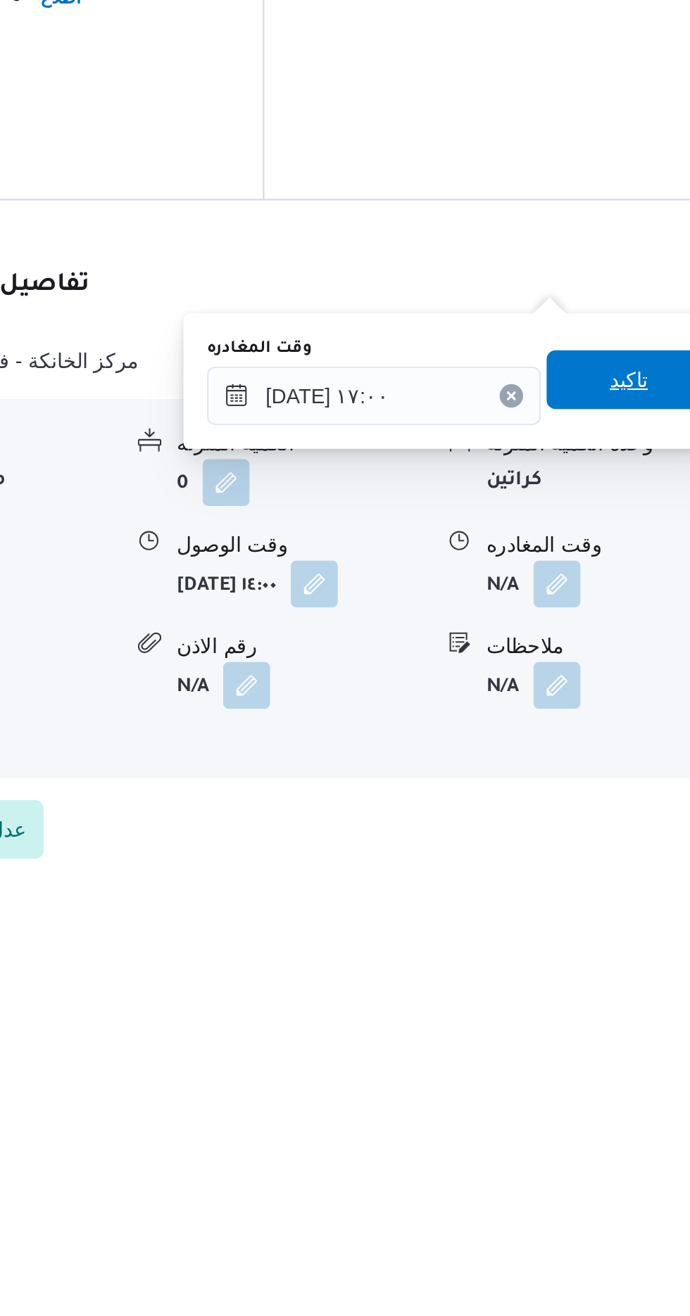
click at [610, 1080] on span "تاكيد" at bounding box center [615, 1083] width 79 height 28
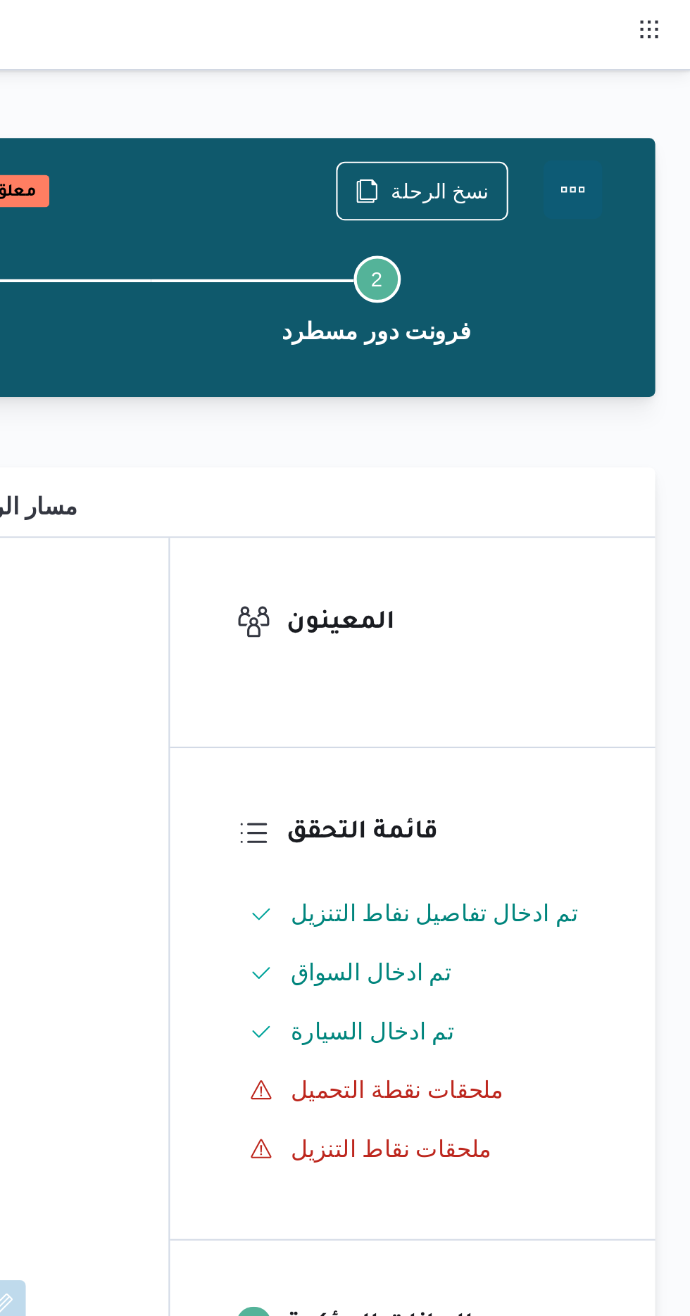
click at [631, 90] on button "Actions" at bounding box center [633, 91] width 28 height 28
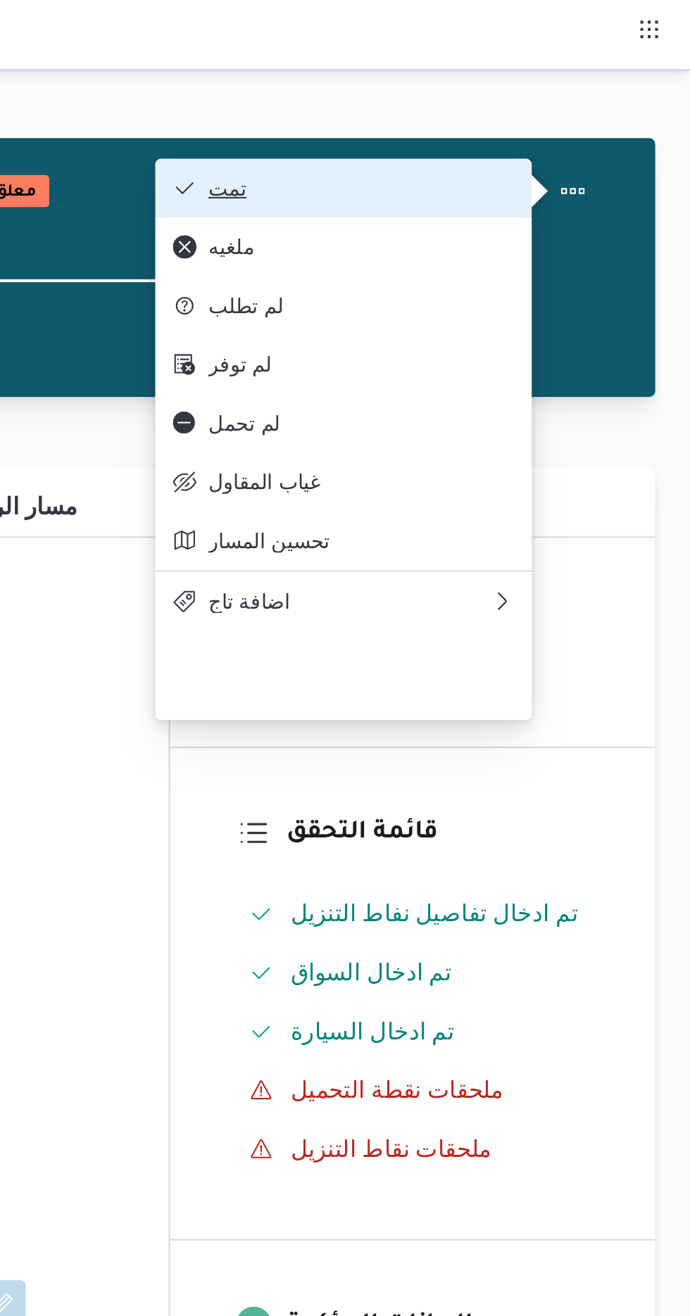
click at [510, 84] on span "تمت" at bounding box center [532, 89] width 146 height 11
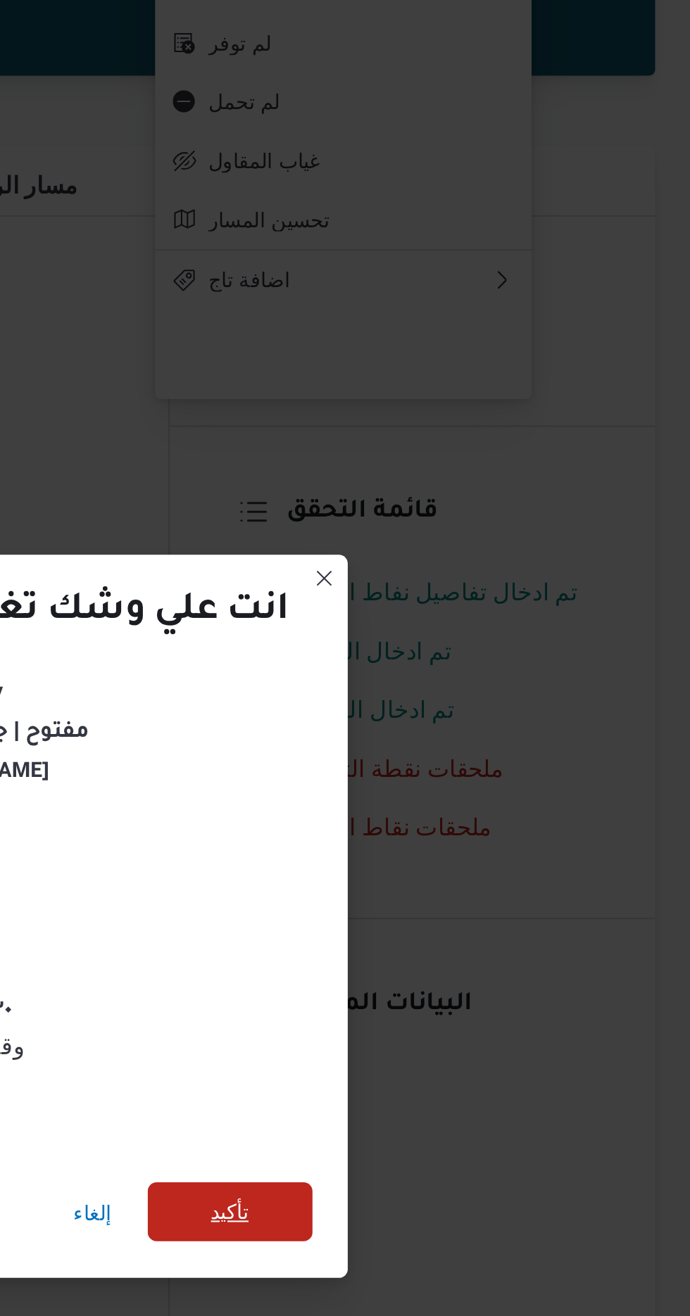
click at [467, 726] on span "تأكيد" at bounding box center [469, 734] width 18 height 17
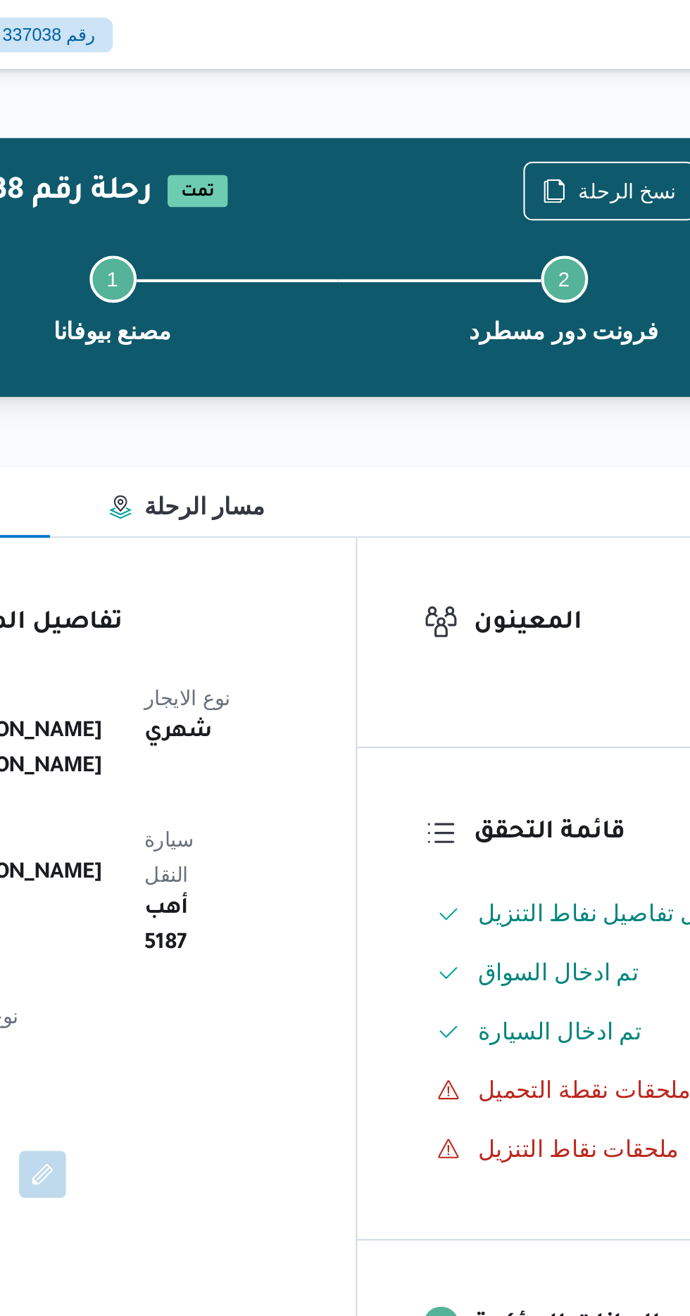
click at [499, 4] on div at bounding box center [492, 16] width 327 height 33
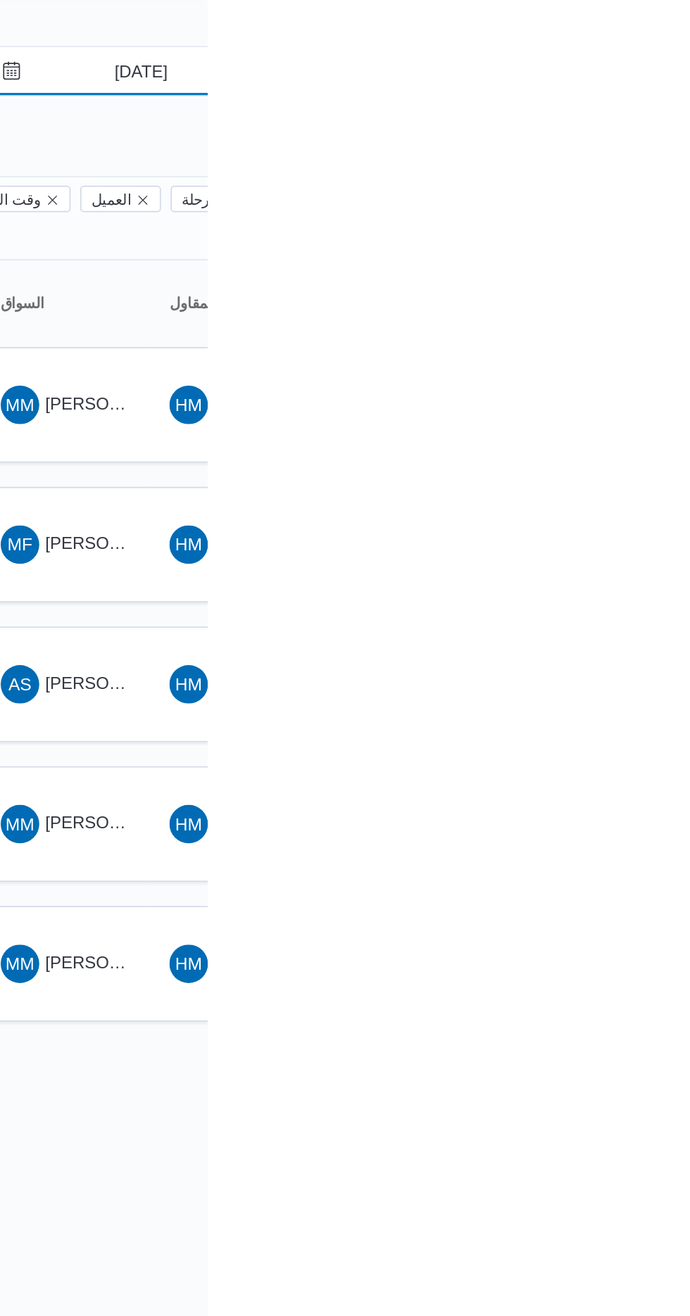
click at [650, 82] on input "[DATE]" at bounding box center [641, 82] width 160 height 28
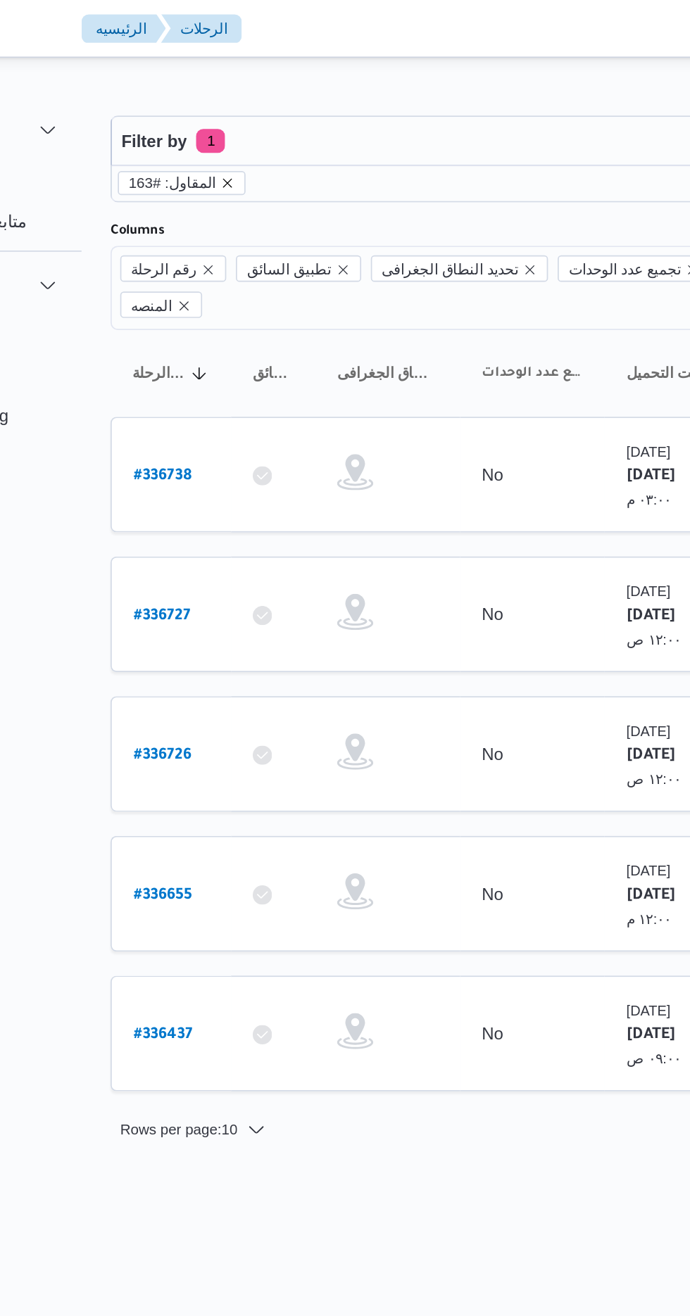
click at [247, 106] on icon "remove selected entity" at bounding box center [251, 107] width 8 height 8
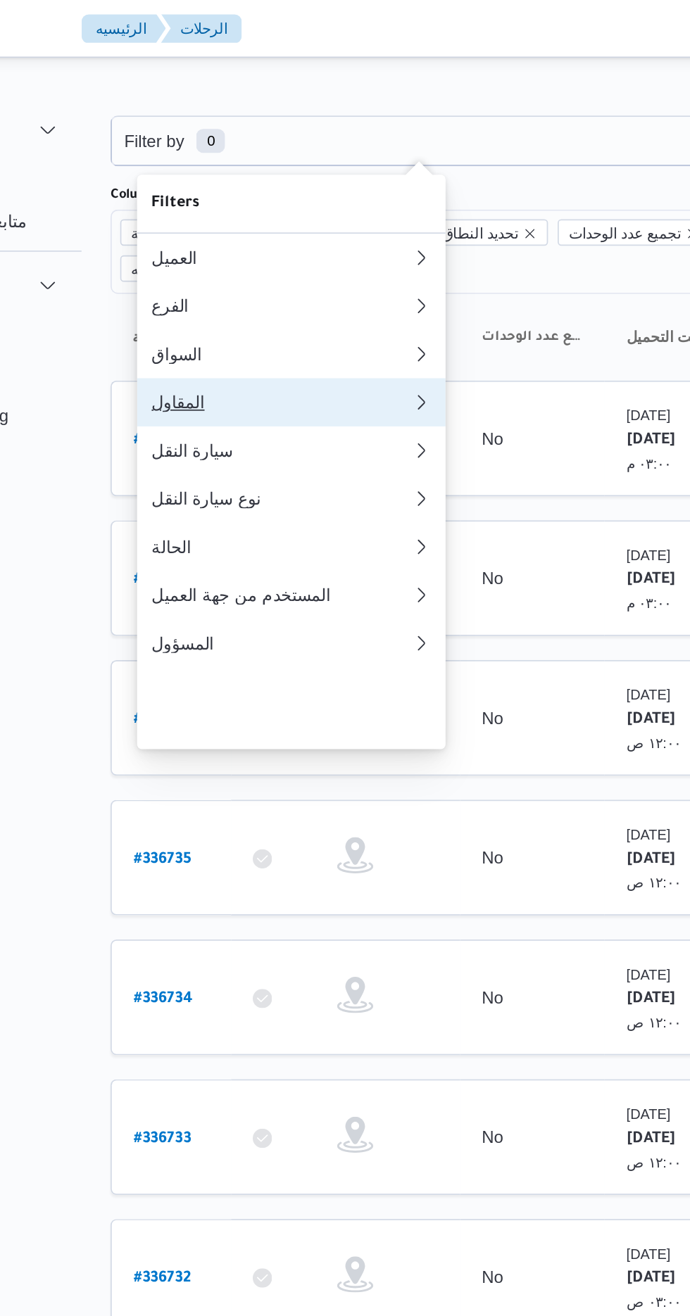
click at [271, 241] on div "المقاول" at bounding box center [280, 234] width 146 height 11
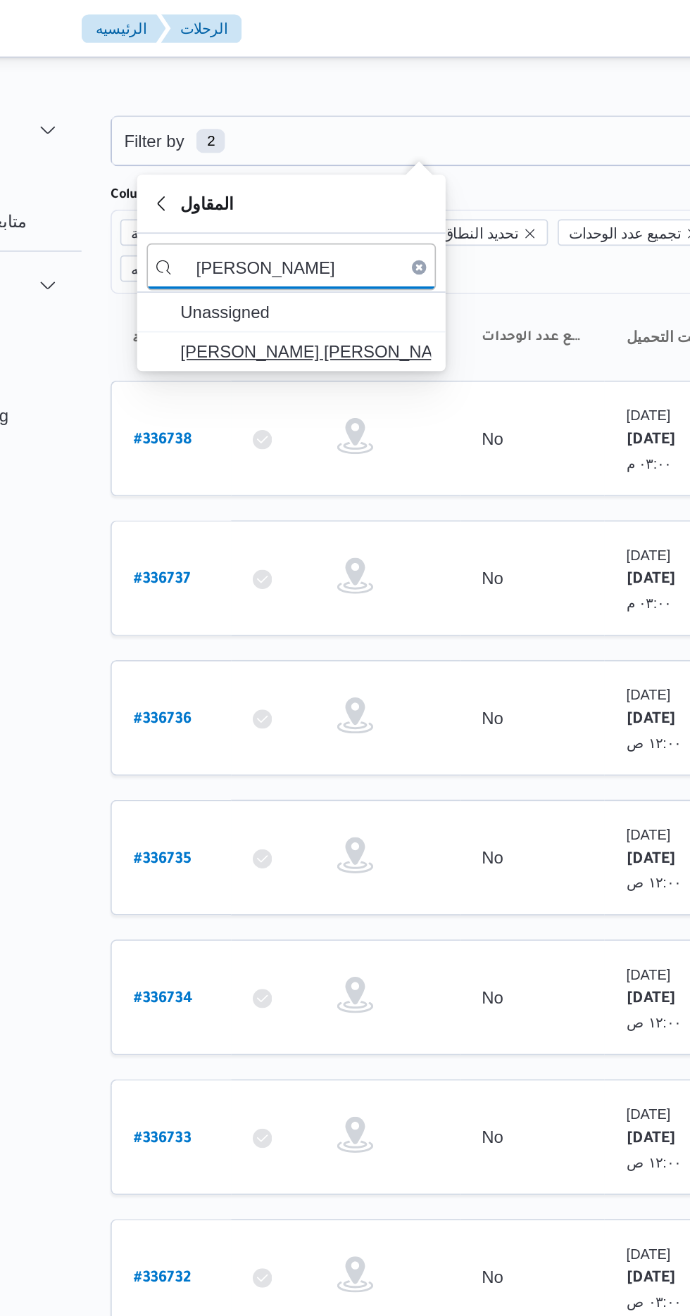
type input "[PERSON_NAME]"
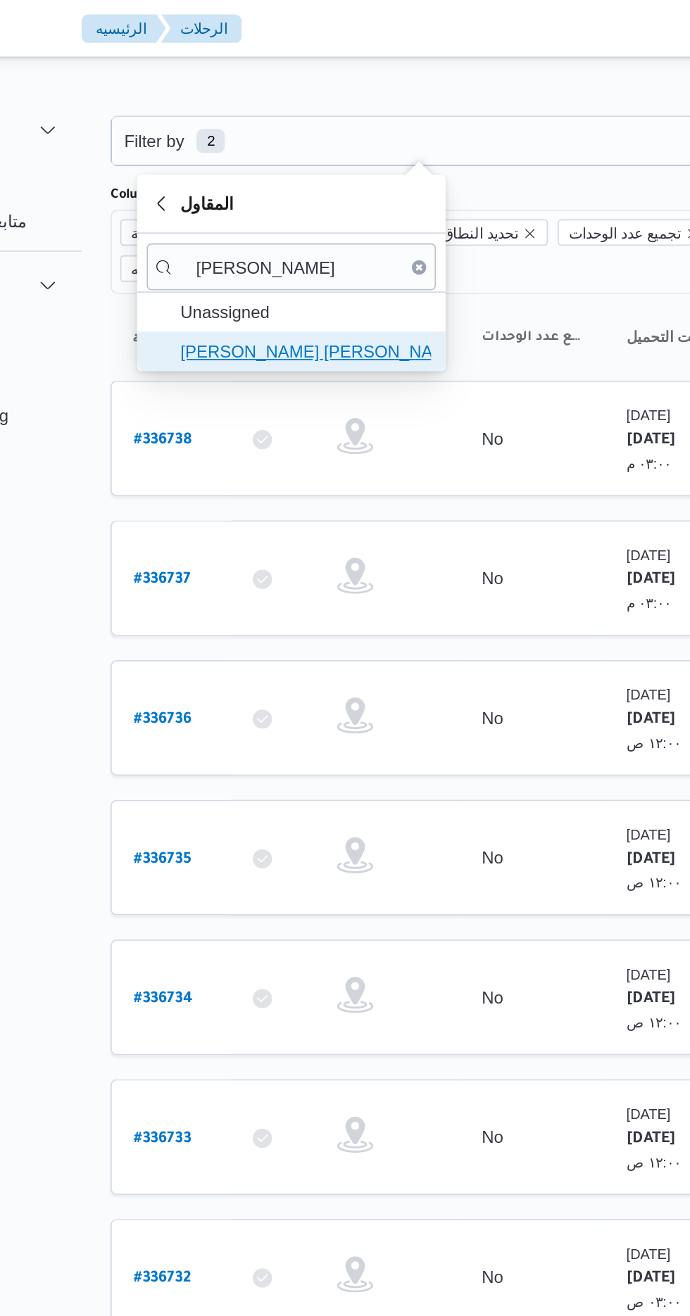
click at [324, 203] on span "[PERSON_NAME] [PERSON_NAME]" at bounding box center [297, 205] width 146 height 17
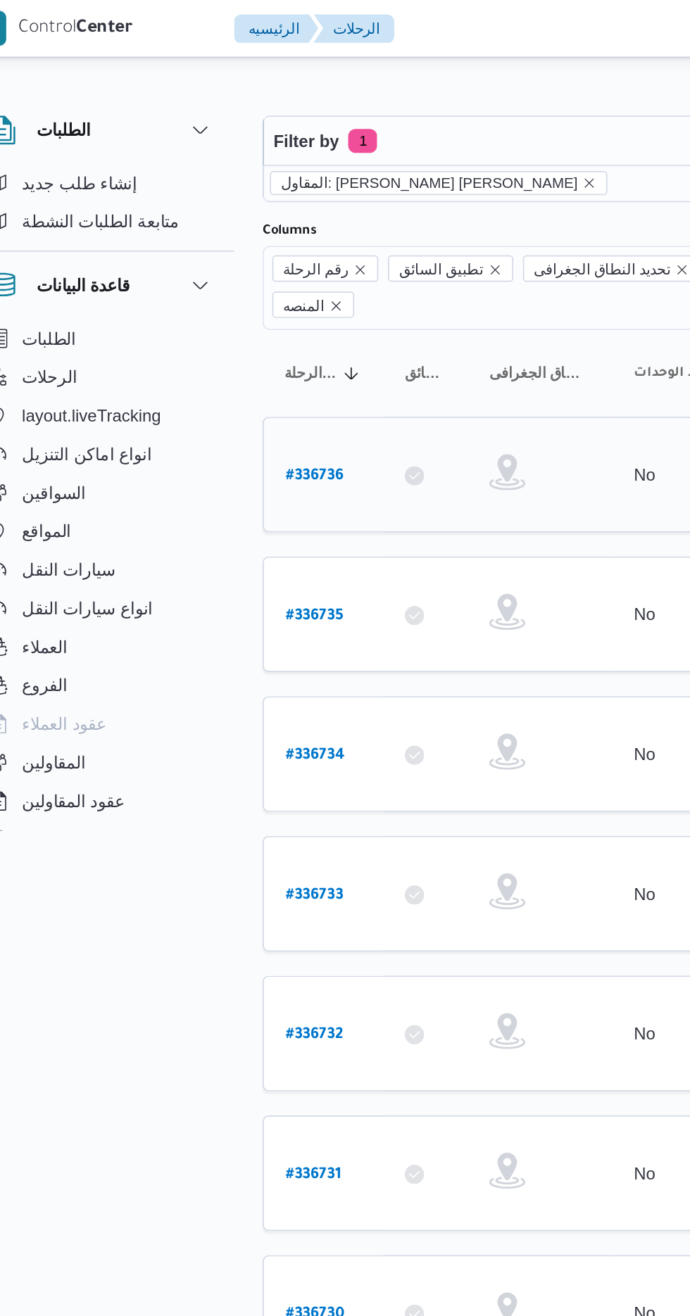
click at [198, 274] on b "# 336736" at bounding box center [213, 279] width 34 height 10
click at [248, 106] on icon "remove selected entity" at bounding box center [251, 107] width 8 height 8
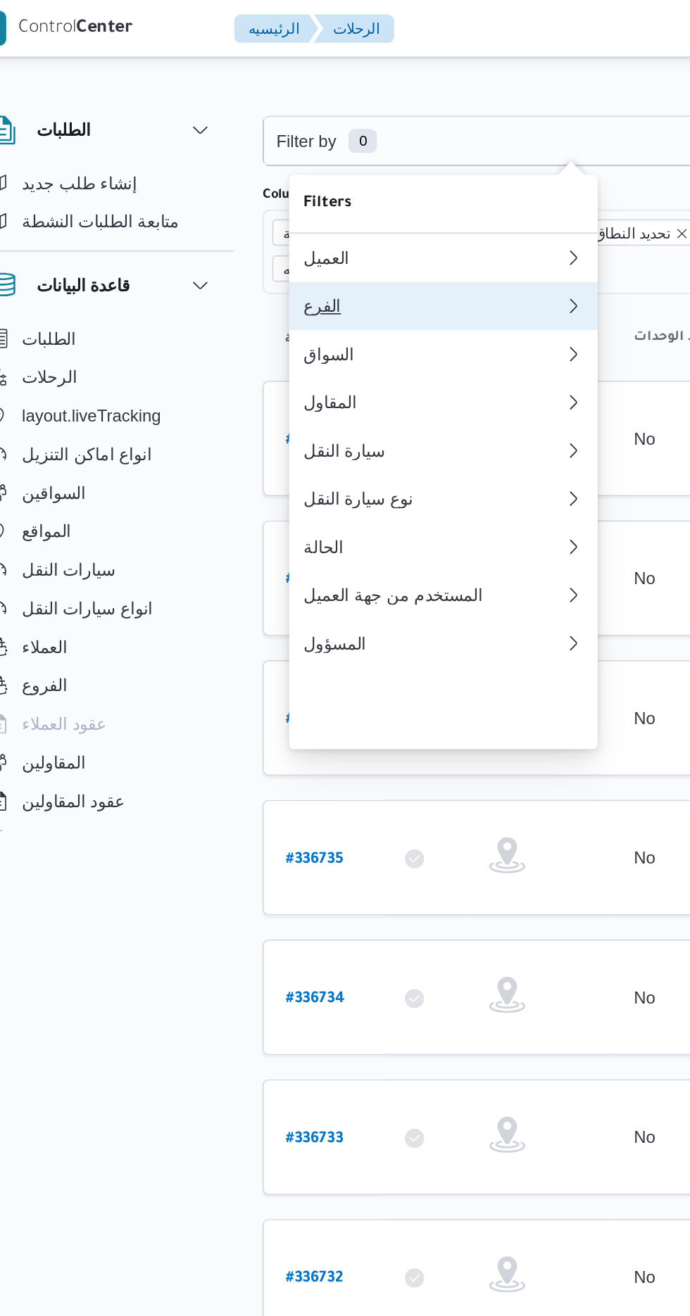
click at [294, 177] on button "الفرع" at bounding box center [288, 179] width 180 height 28
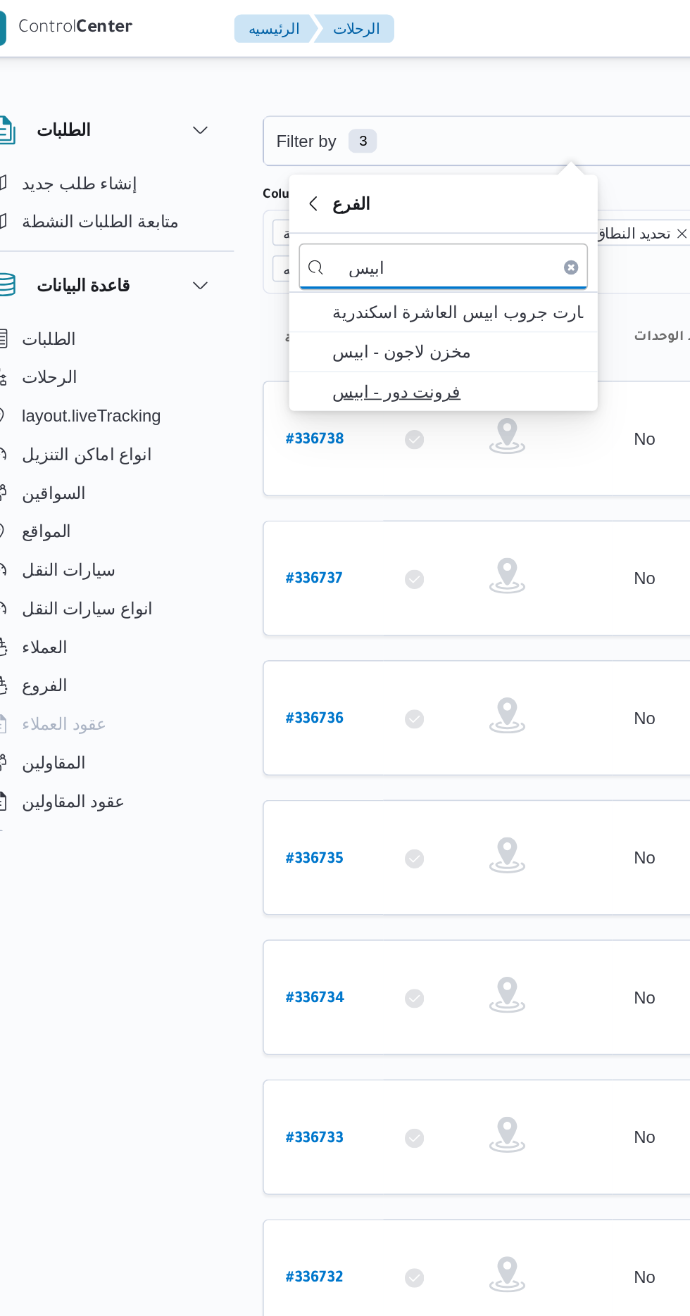
type input "ابيس"
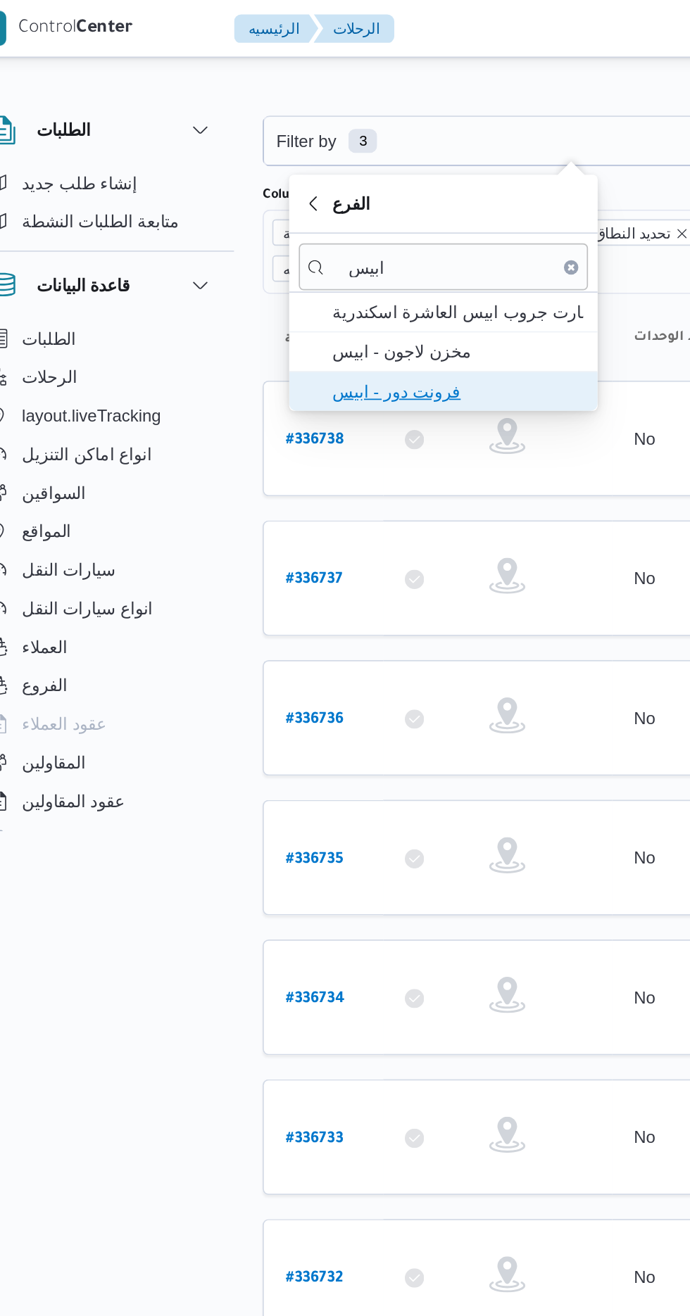
click at [311, 225] on span "فرونت دور - ابيس" at bounding box center [297, 228] width 146 height 17
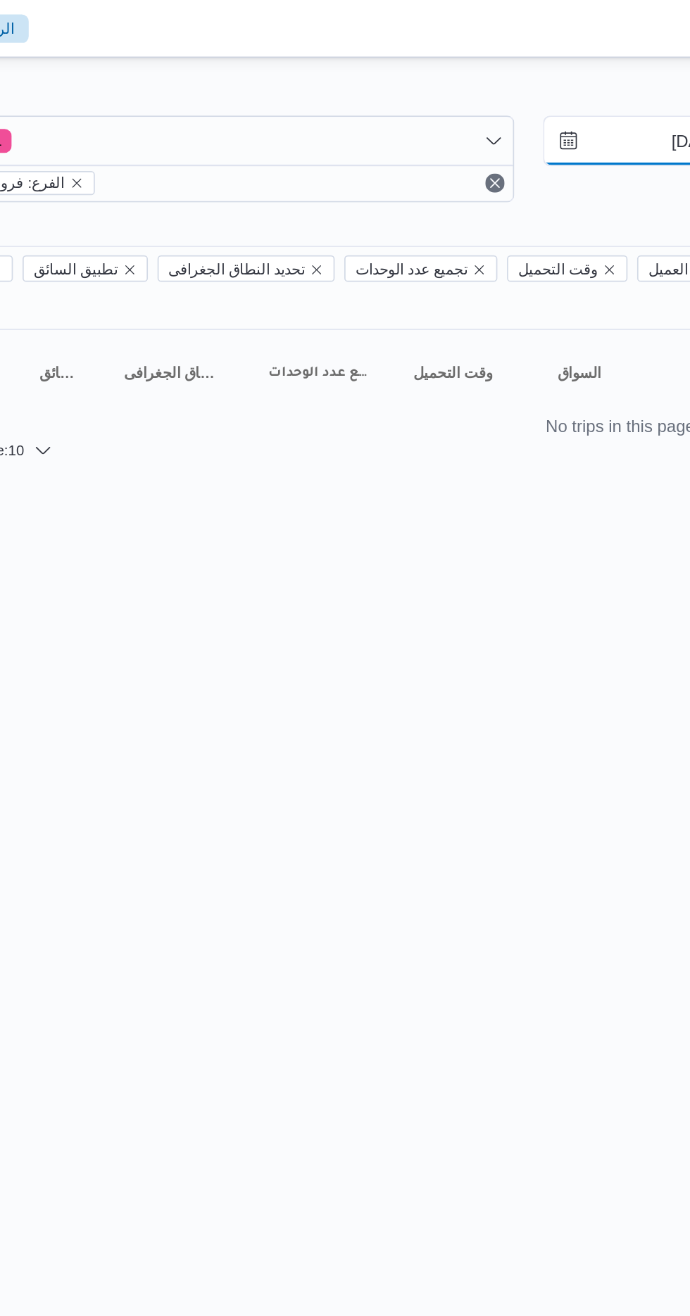
click at [637, 85] on input "[DATE]" at bounding box center [641, 82] width 160 height 28
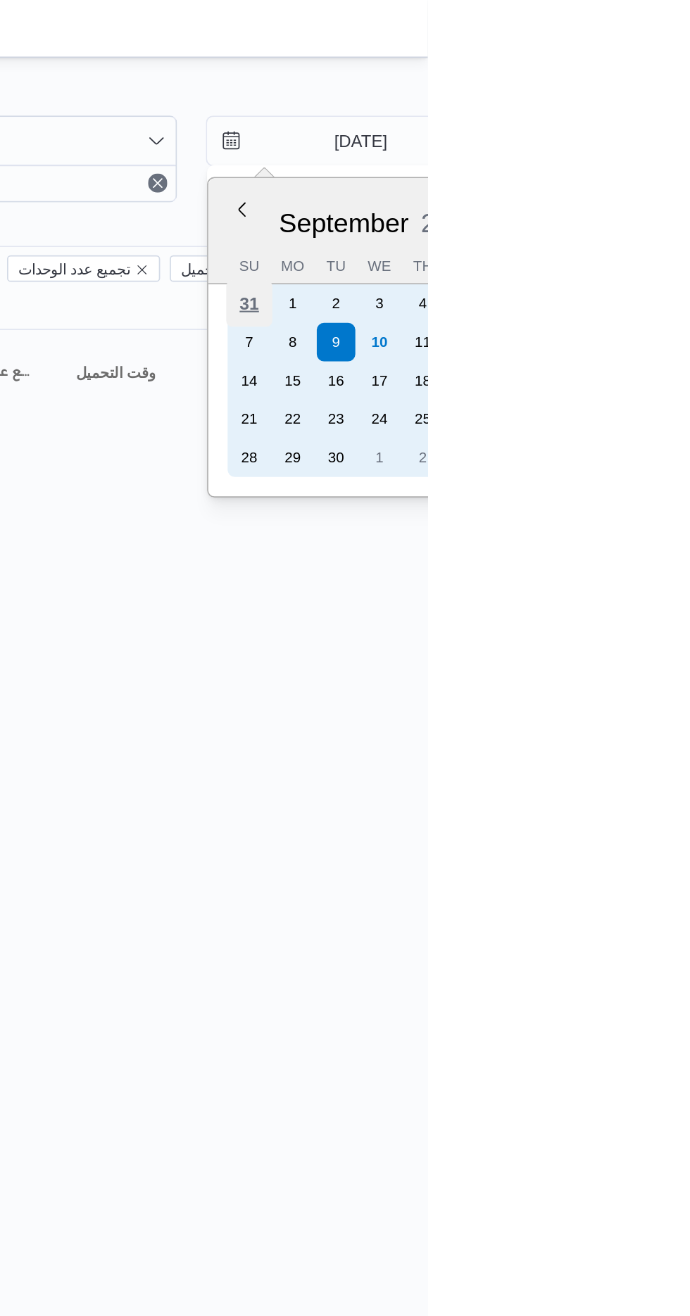
click at [585, 175] on div "31" at bounding box center [585, 177] width 27 height 27
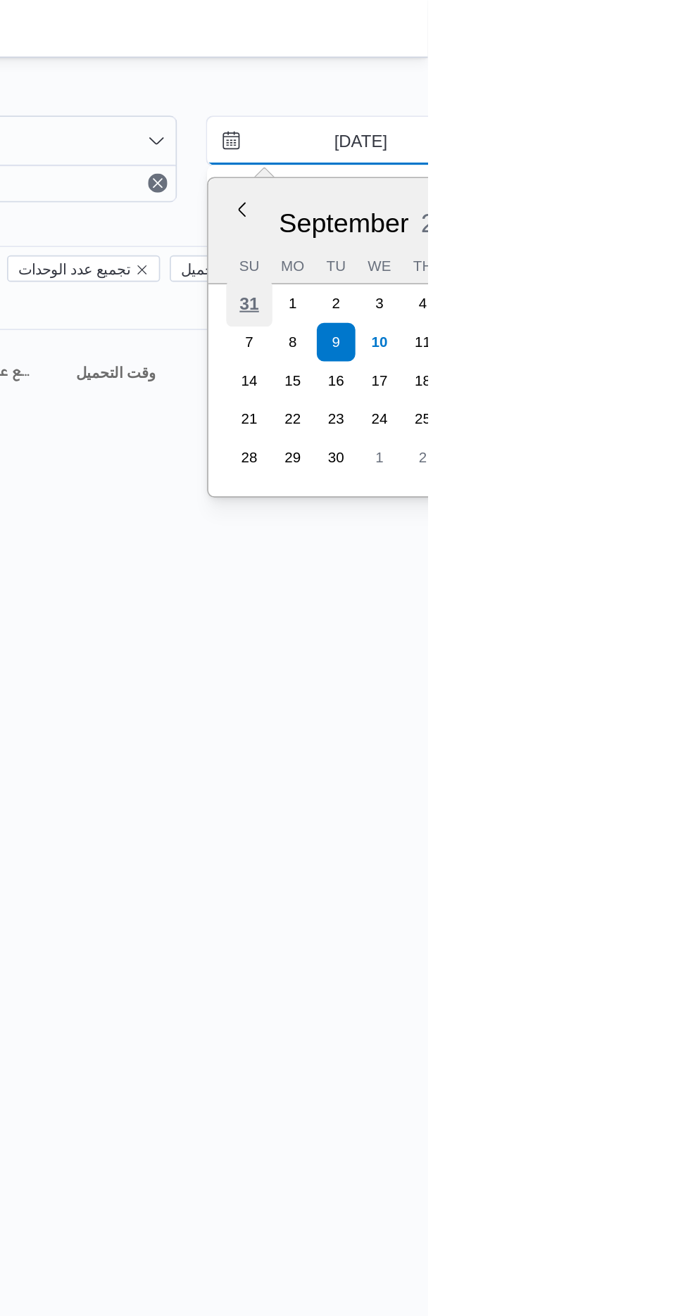
type input "[DATE]"
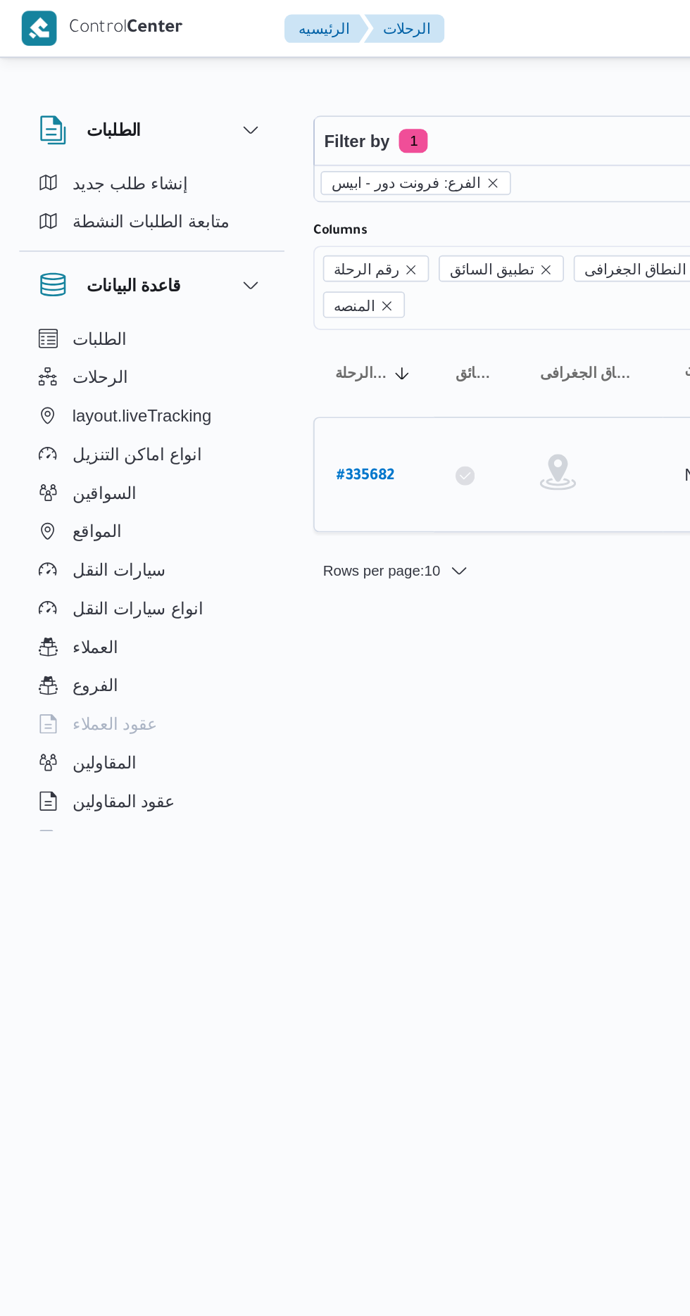
click at [229, 274] on b "# 335682" at bounding box center [213, 279] width 34 height 10
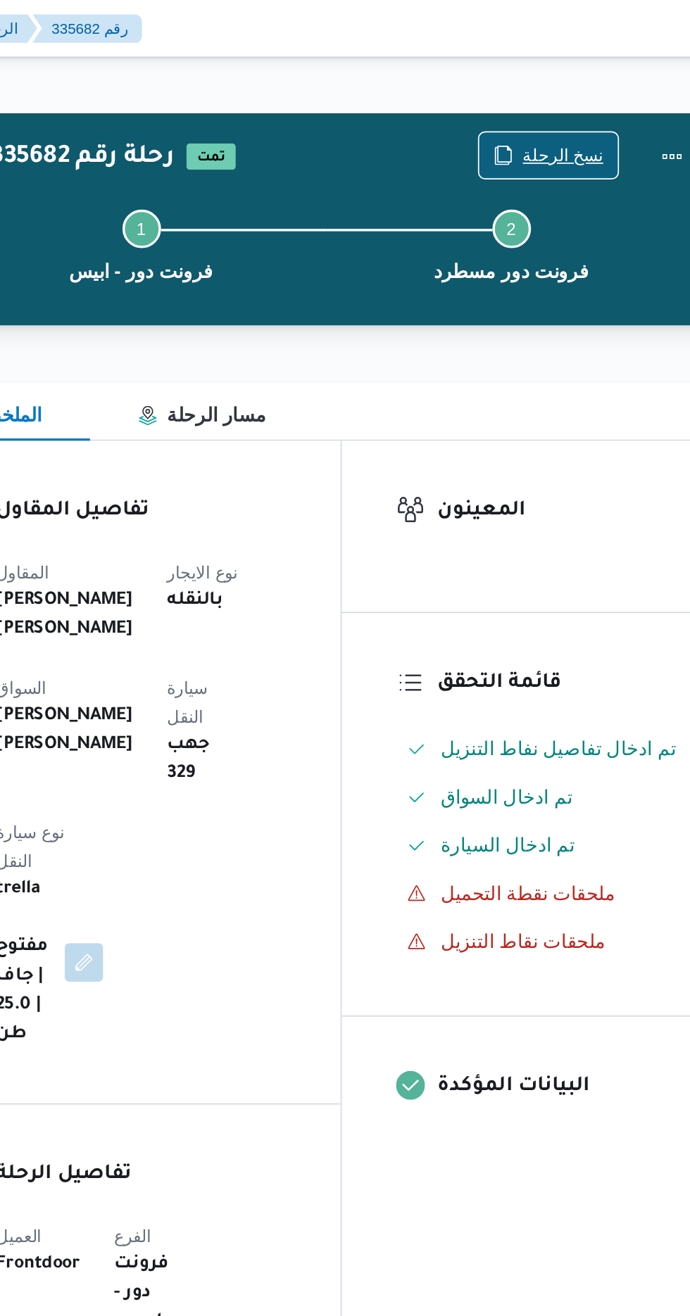
click at [560, 89] on span "نسخ الرحلة" at bounding box center [569, 90] width 47 height 17
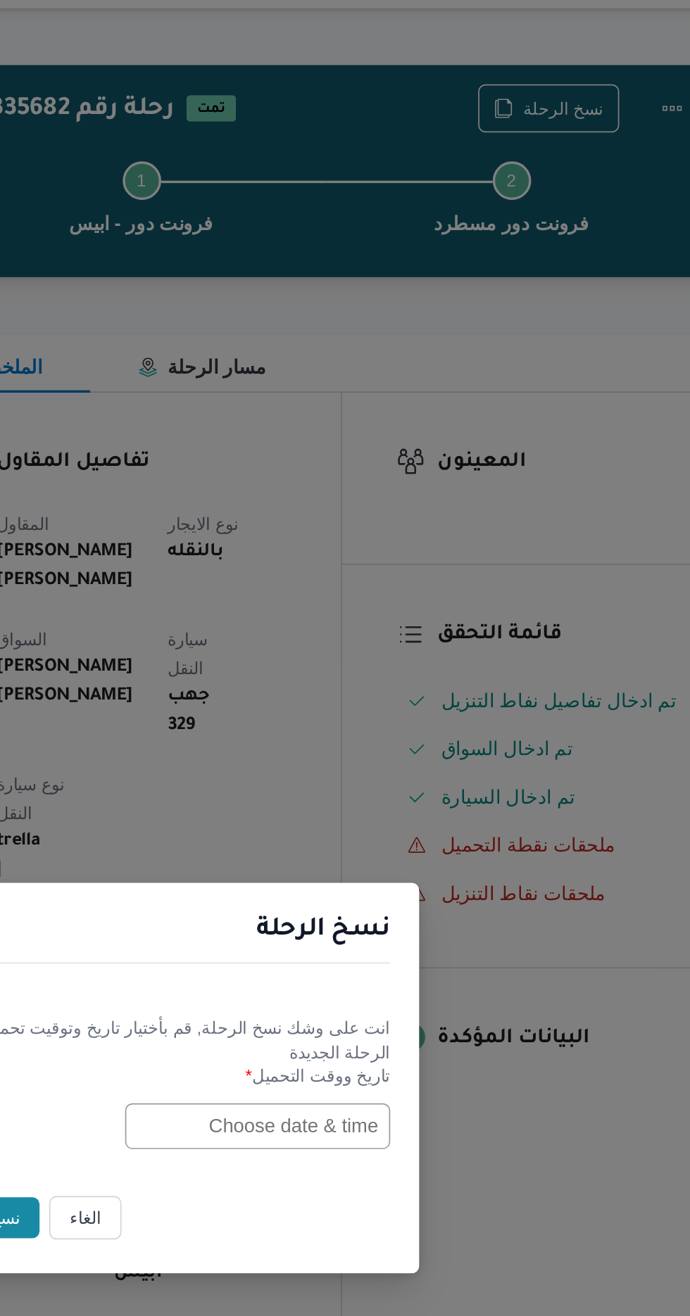
click at [363, 685] on input "text" at bounding box center [391, 686] width 155 height 27
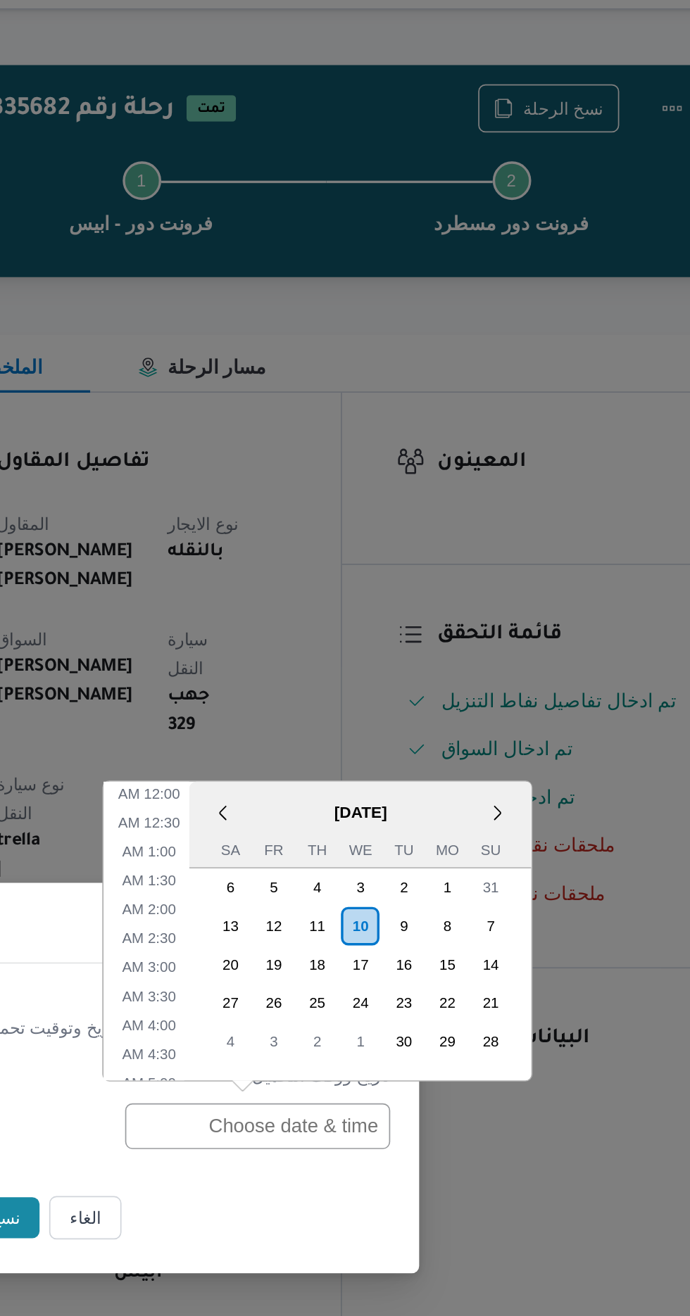
scroll to position [511, 0]
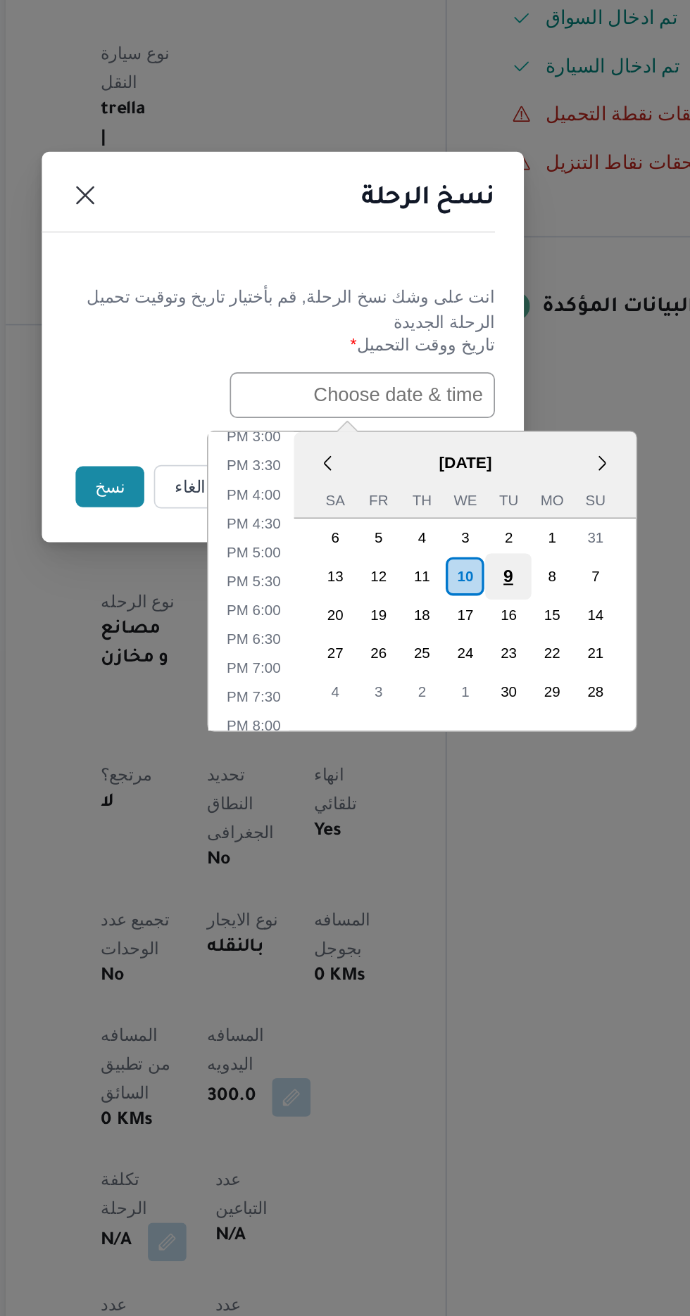
click at [476, 788] on div "9" at bounding box center [476, 791] width 27 height 27
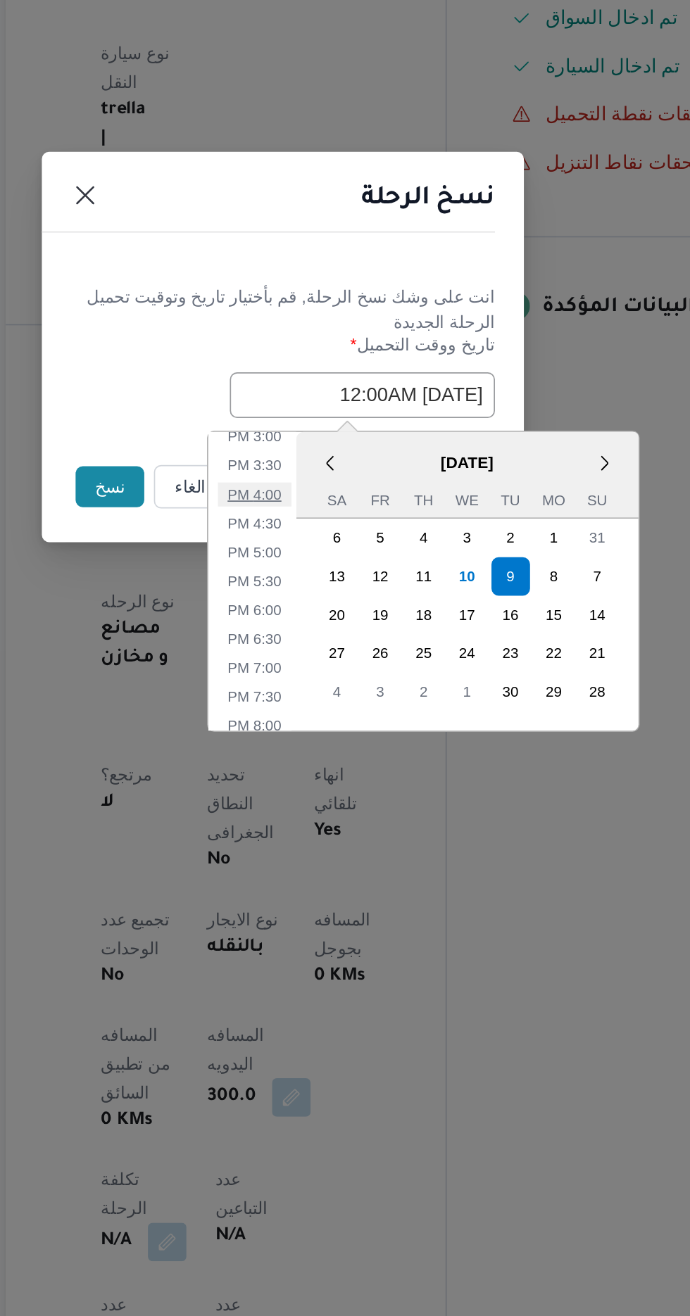
click at [323, 738] on li "4:00 PM" at bounding box center [328, 744] width 43 height 14
type input "[DATE] 4:00PM"
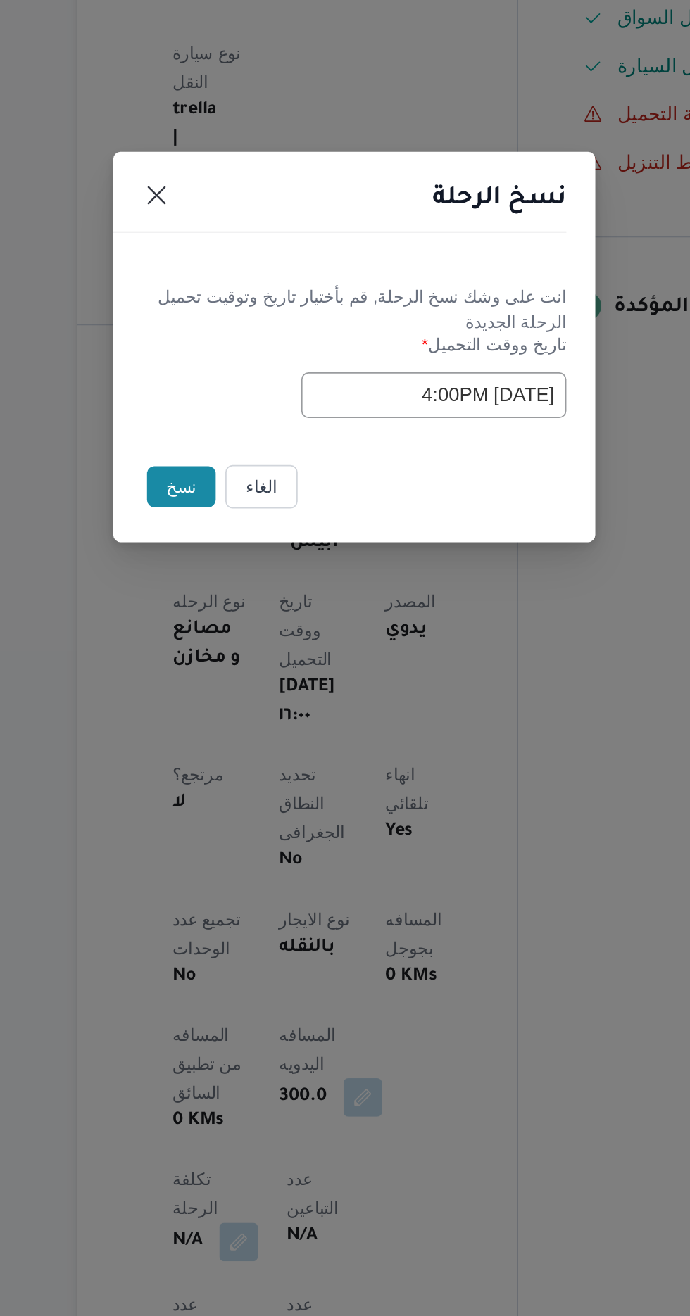
click at [229, 740] on button "نسخ" at bounding box center [244, 740] width 40 height 24
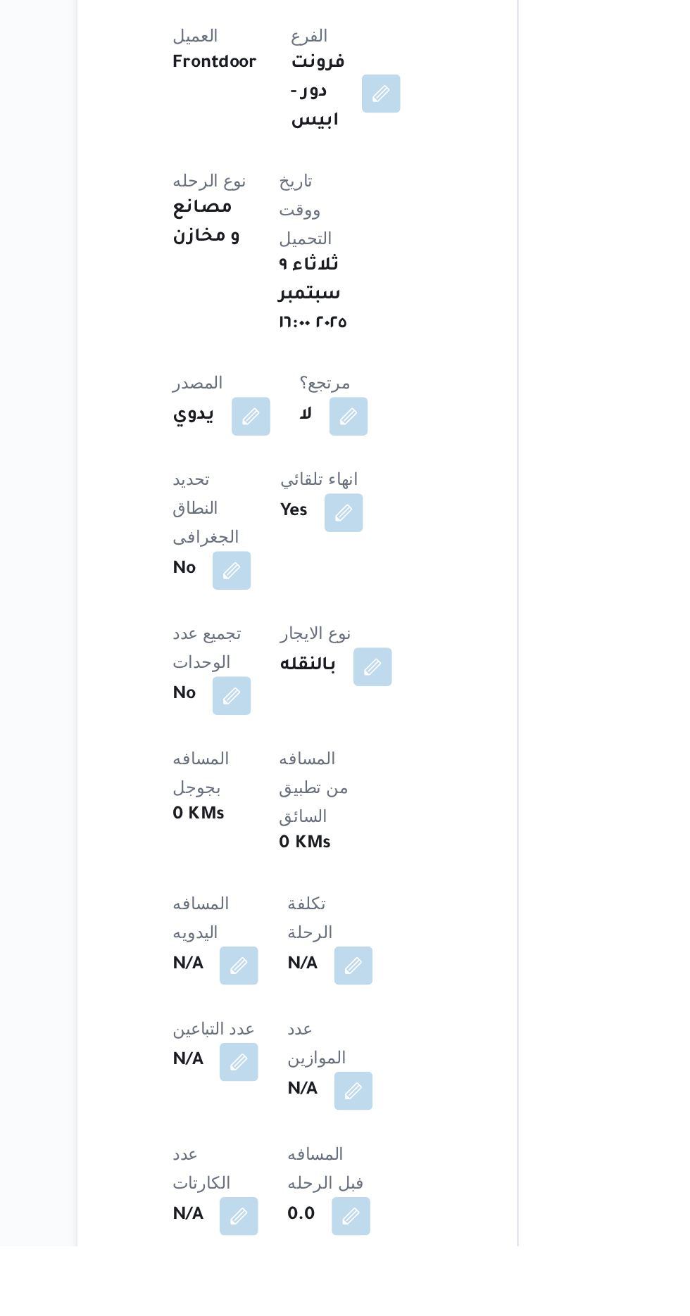
scroll to position [177, 0]
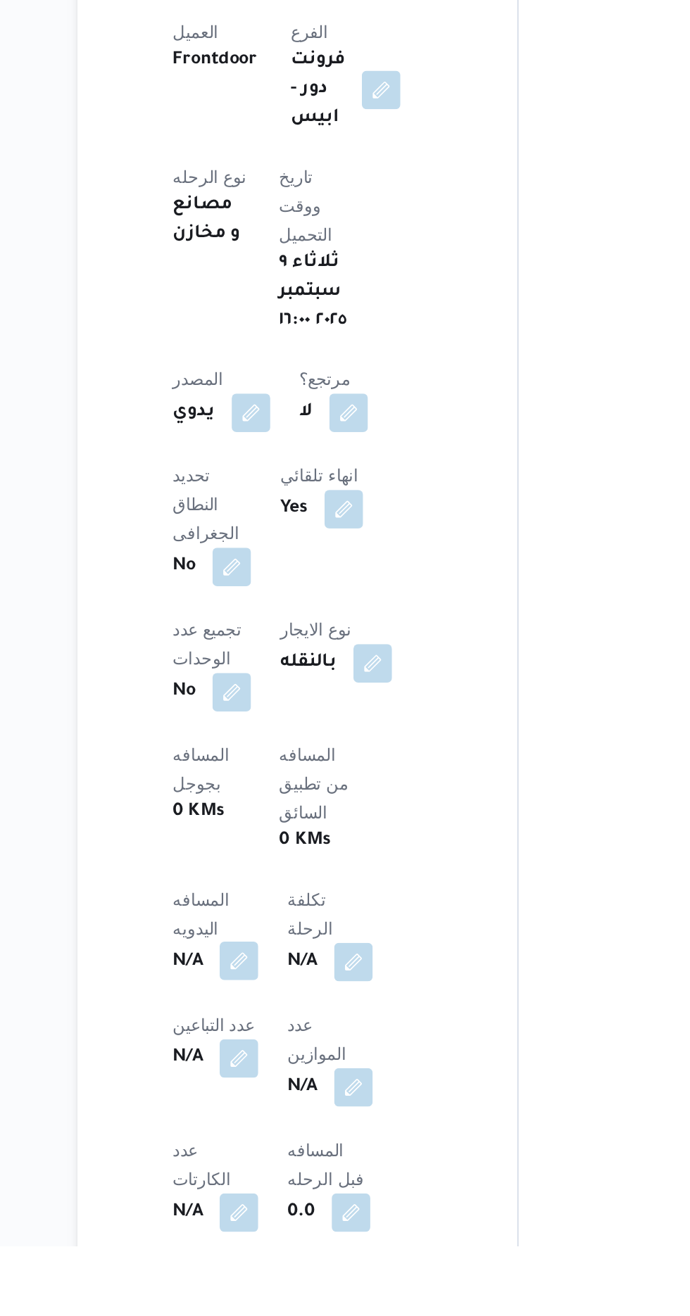
click at [289, 1138] on button "button" at bounding box center [277, 1149] width 23 height 23
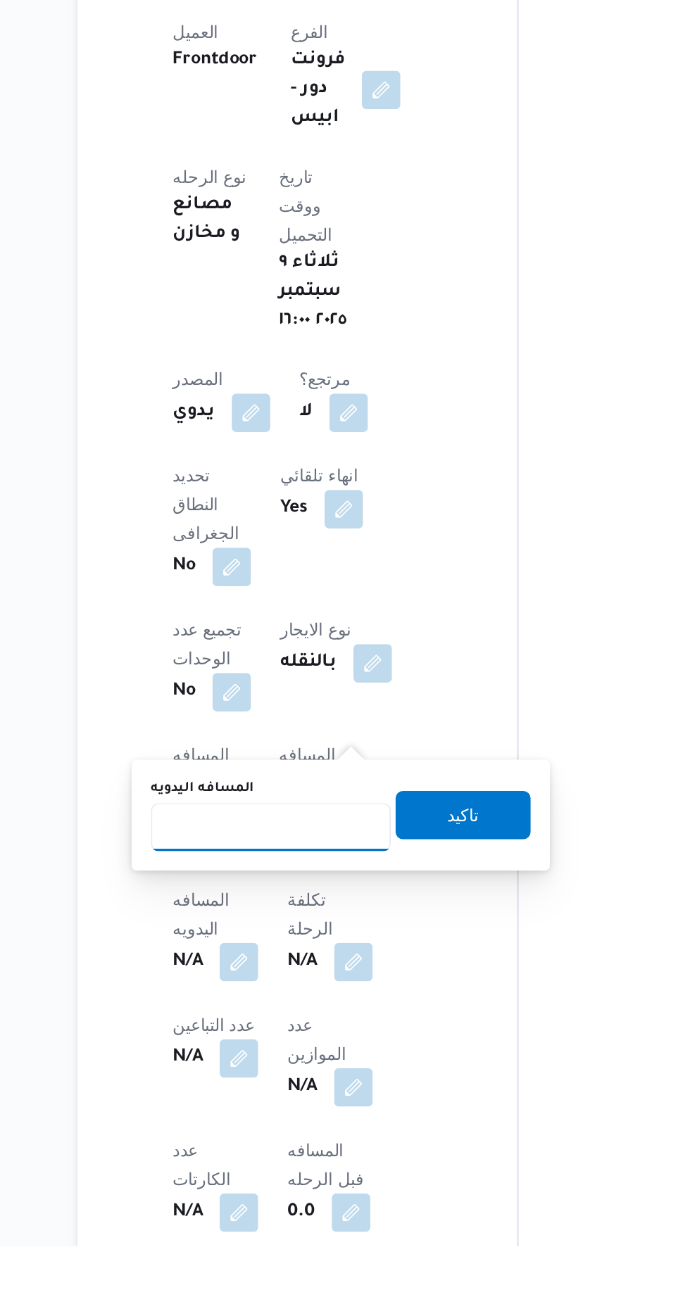
click at [276, 1065] on input "المسافه اليدويه" at bounding box center [296, 1071] width 140 height 28
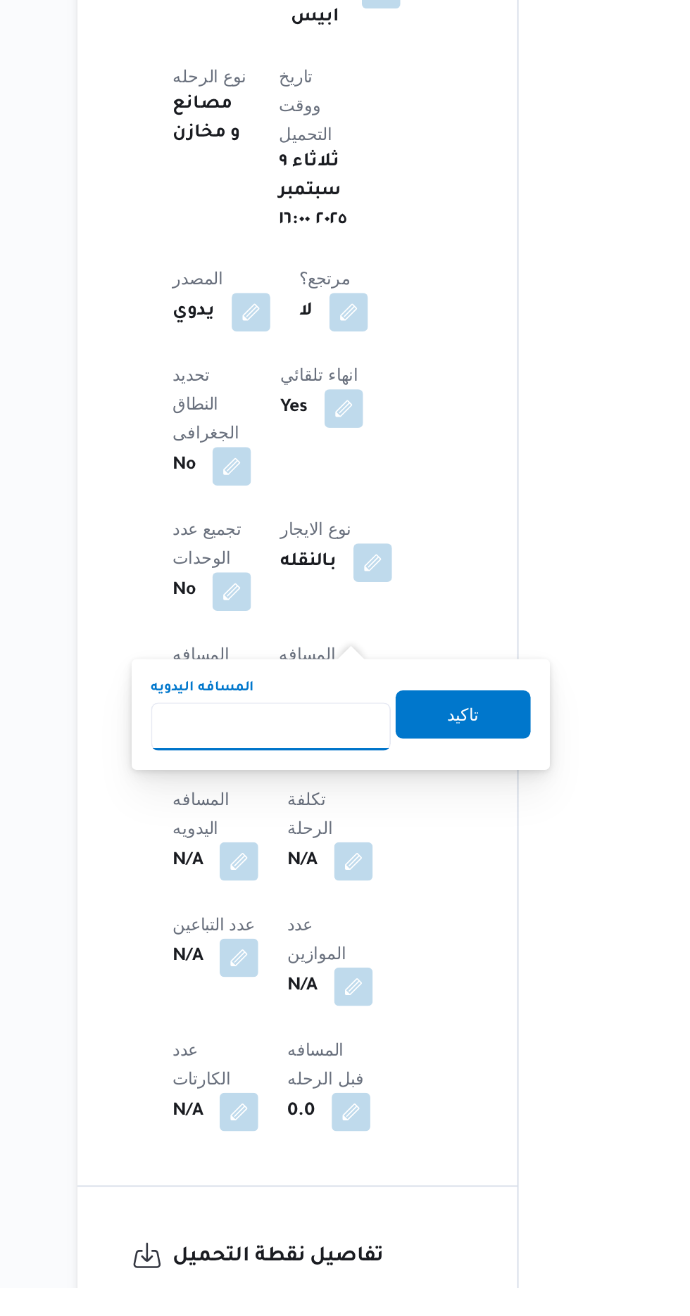
scroll to position [296, 0]
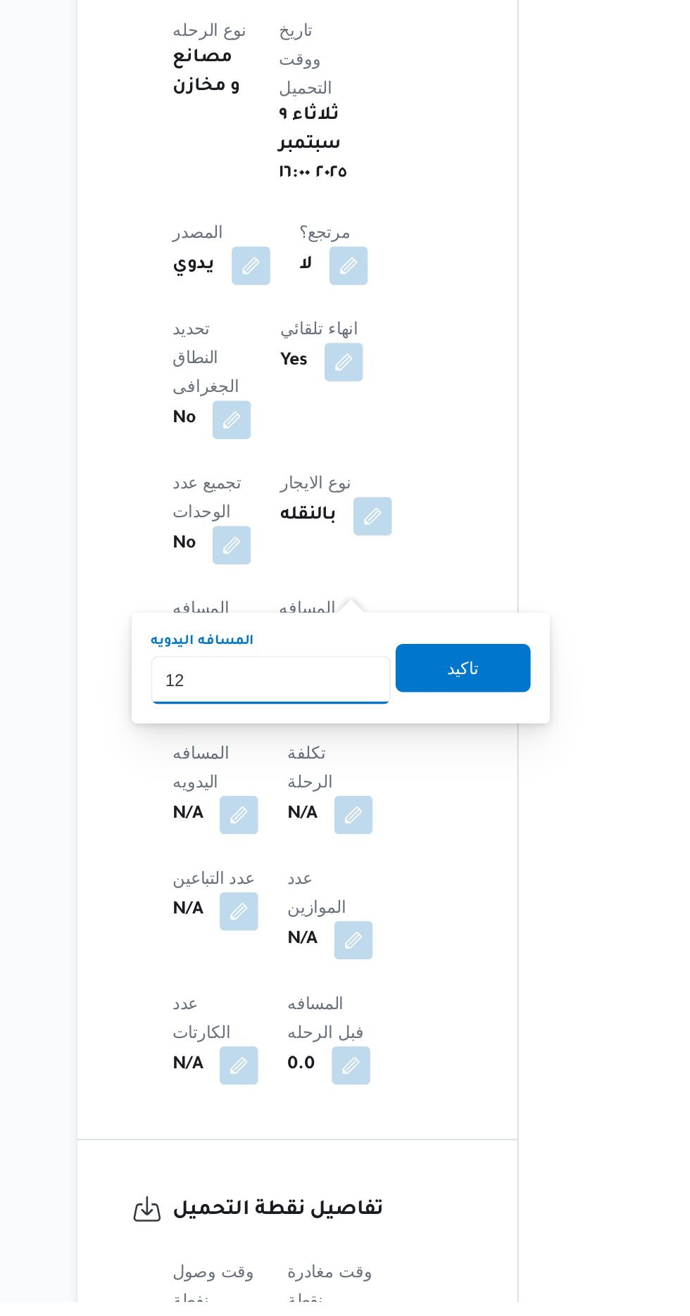
type input "1"
type input "200"
click at [432, 949] on span "تاكيد" at bounding box center [408, 945] width 79 height 28
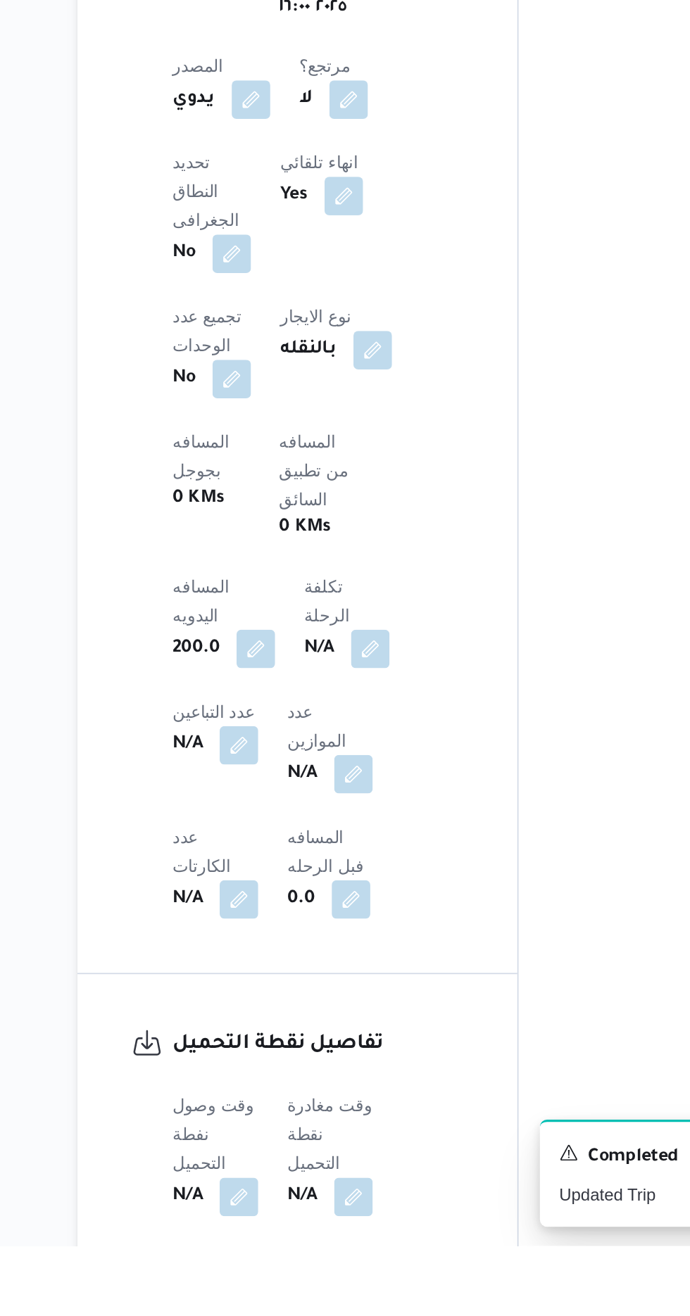
scroll to position [362, 0]
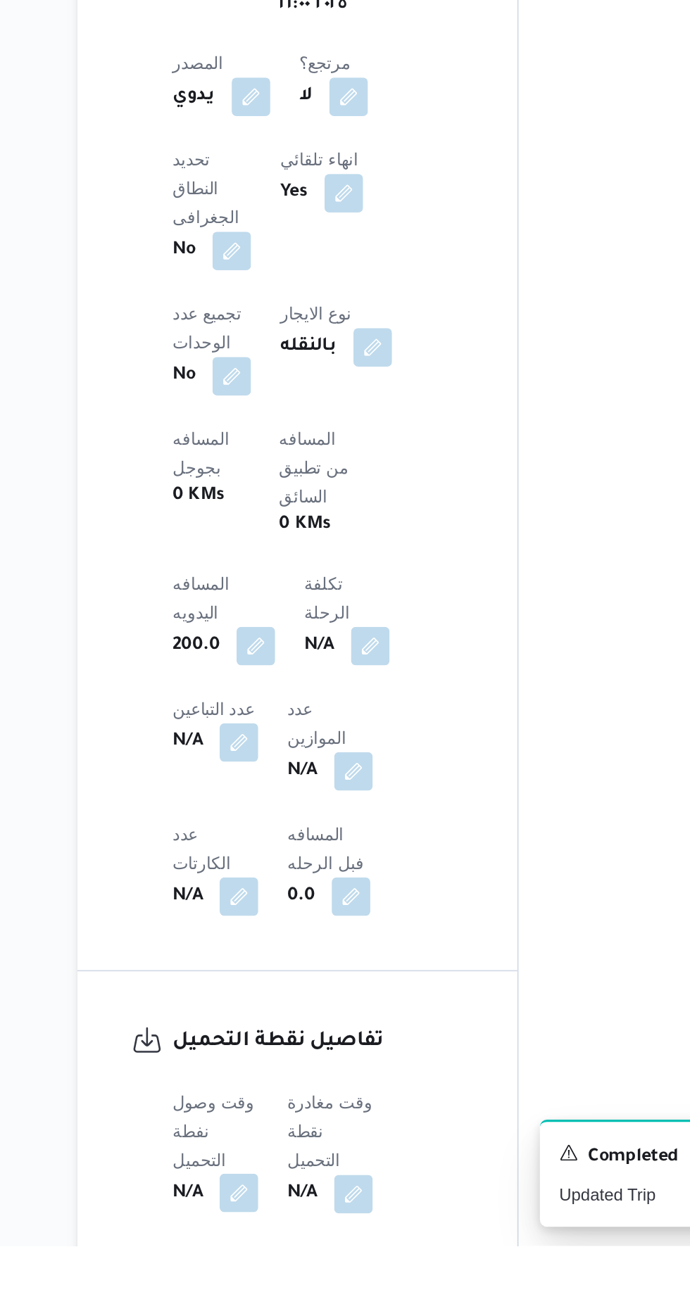
click at [279, 1274] on button "button" at bounding box center [277, 1285] width 23 height 23
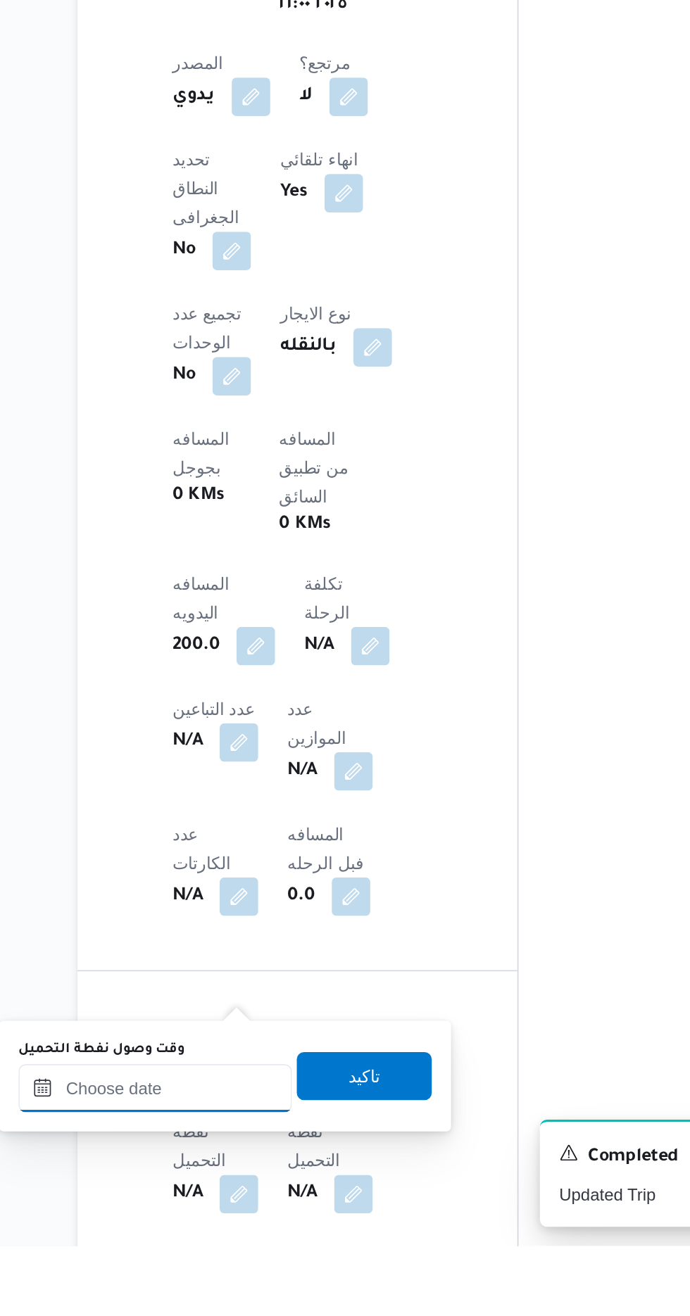
click at [246, 1222] on input "وقت وصول نفطة التحميل" at bounding box center [228, 1224] width 160 height 28
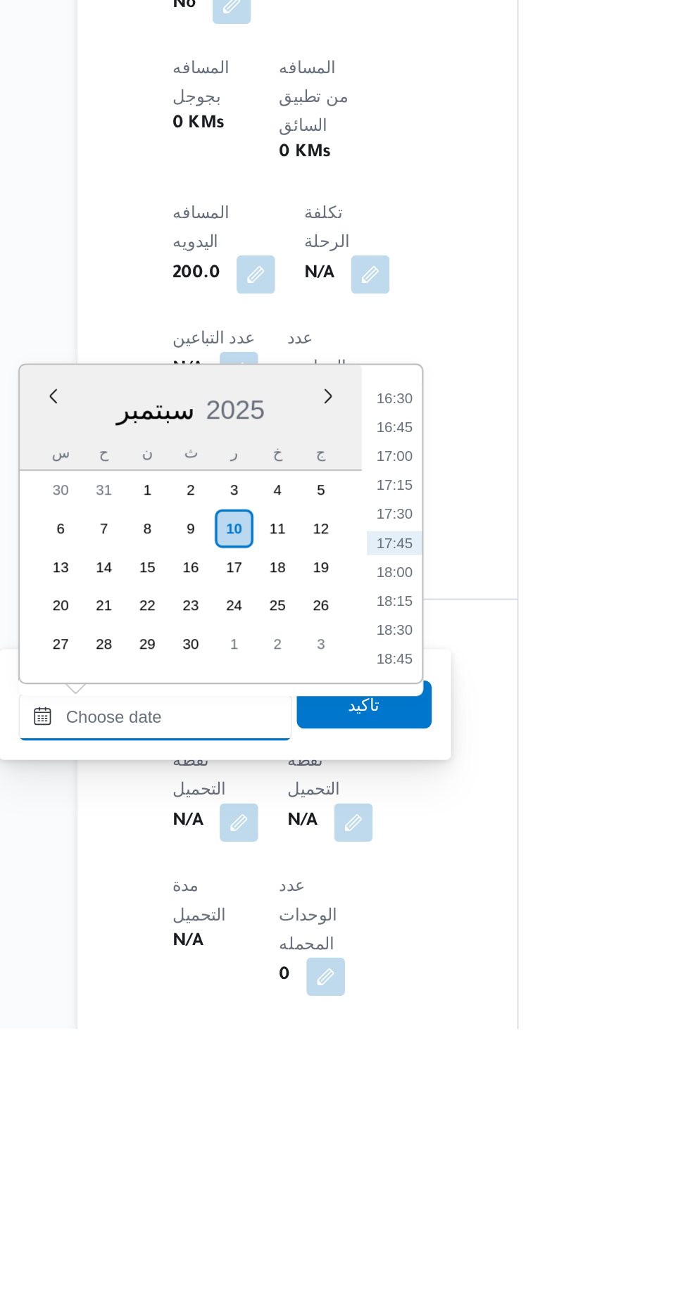
scroll to position [452, 0]
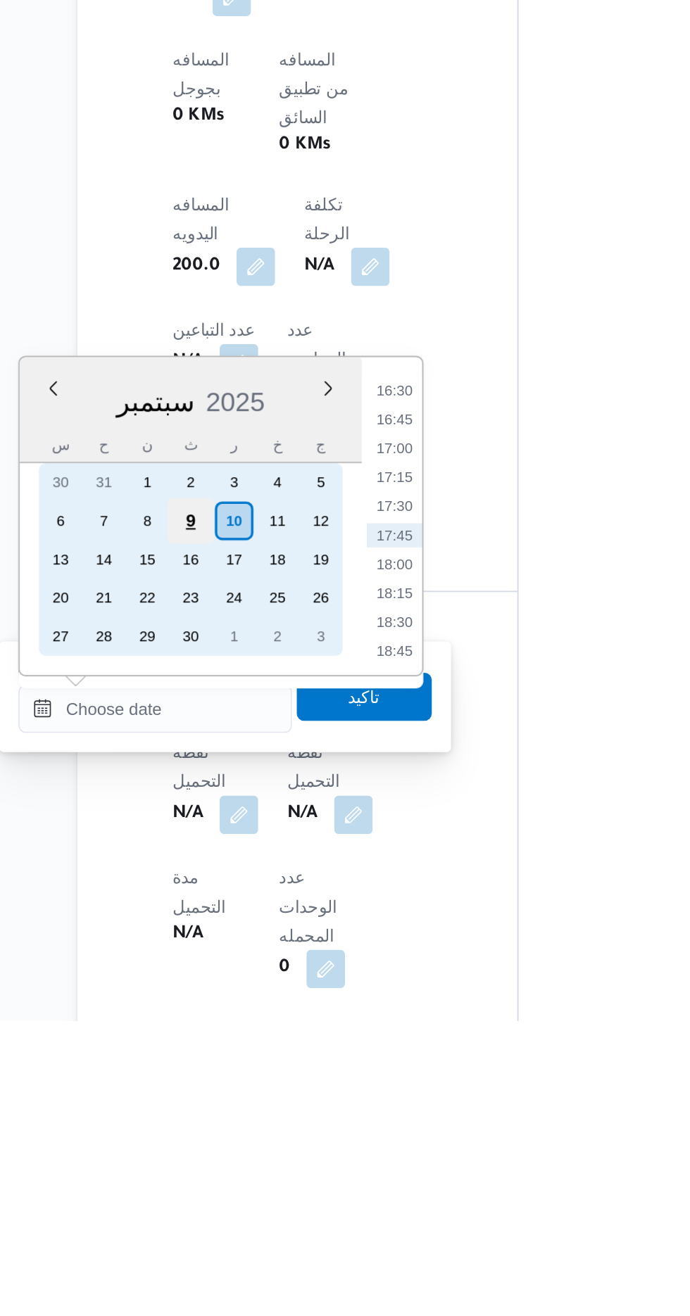
click at [249, 1020] on div "9" at bounding box center [248, 1024] width 27 height 27
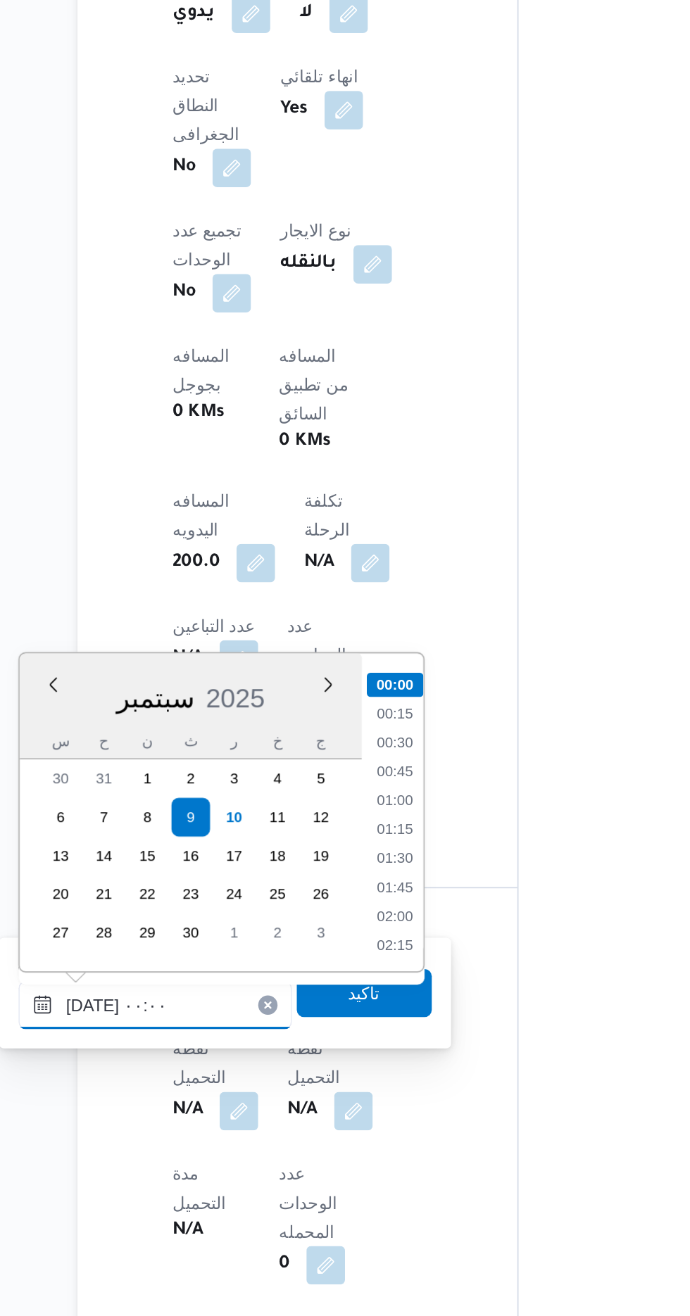
click at [162, 1128] on input "[DATE] ٠٠:٠٠" at bounding box center [228, 1134] width 160 height 28
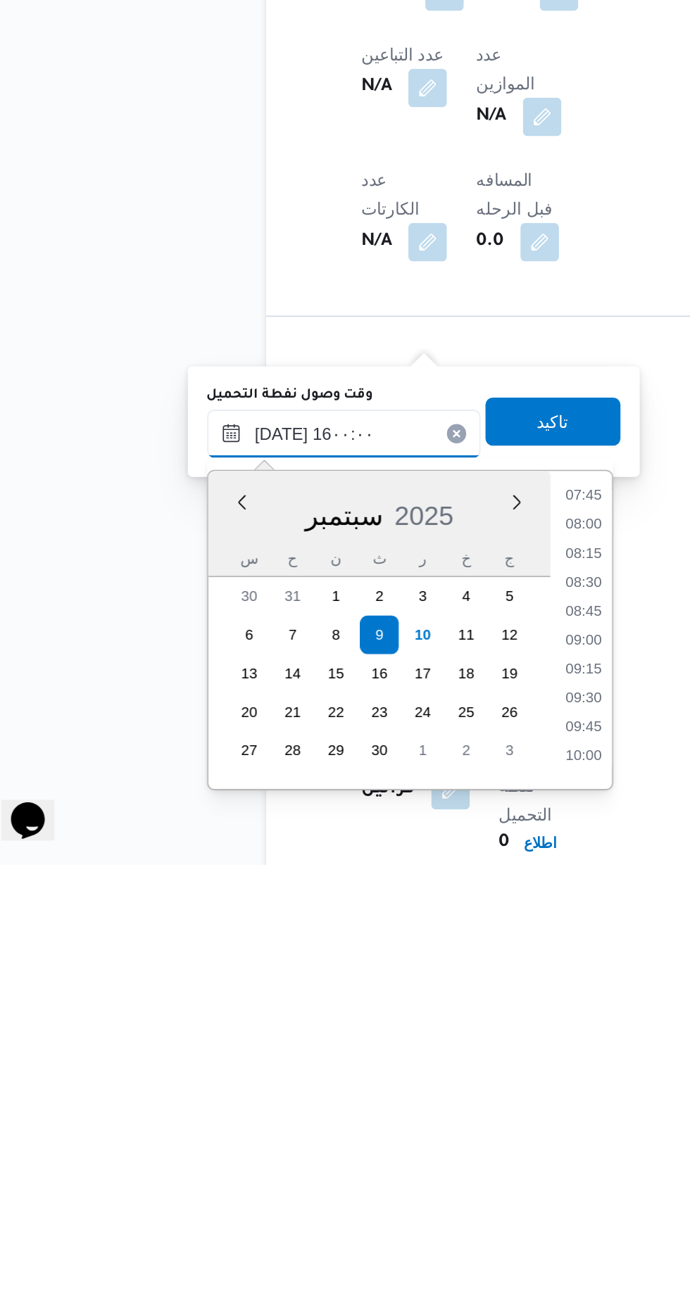
scroll to position [933, 0]
click at [367, 1250] on li "16:00" at bounding box center [368, 1252] width 33 height 14
type input "[DATE] ١٦:٠٠"
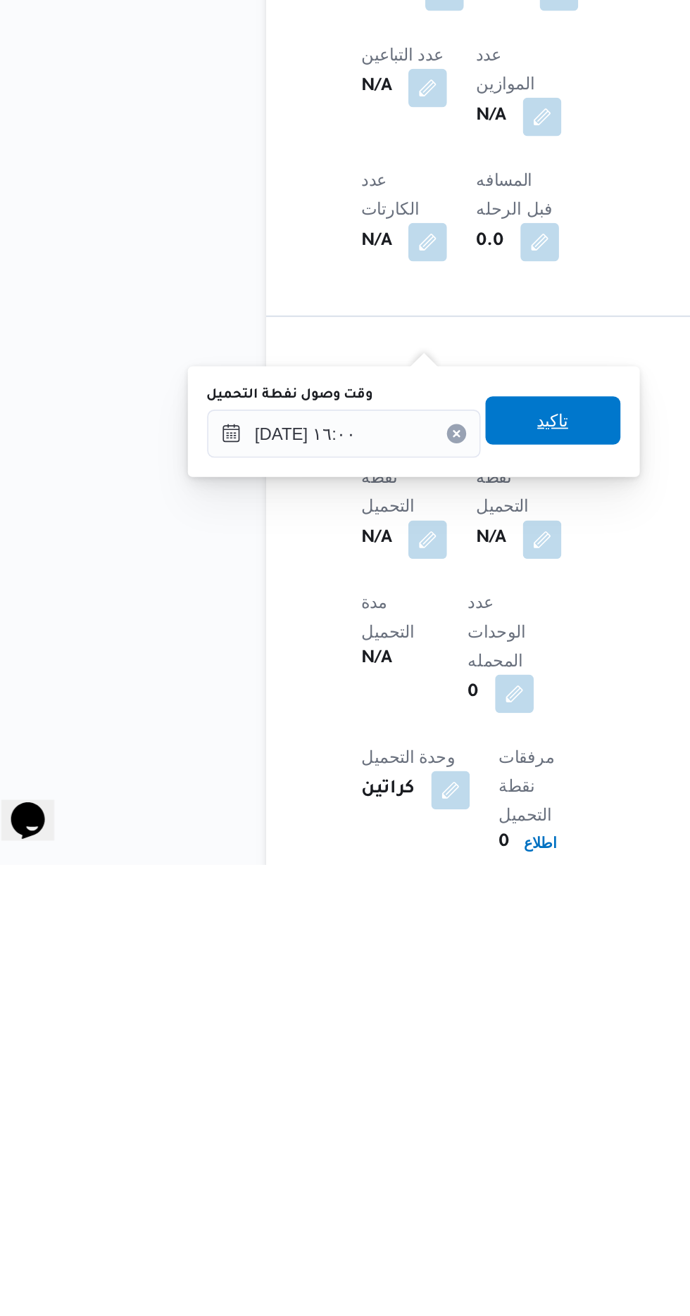
click at [372, 1058] on span "تاكيد" at bounding box center [350, 1056] width 79 height 28
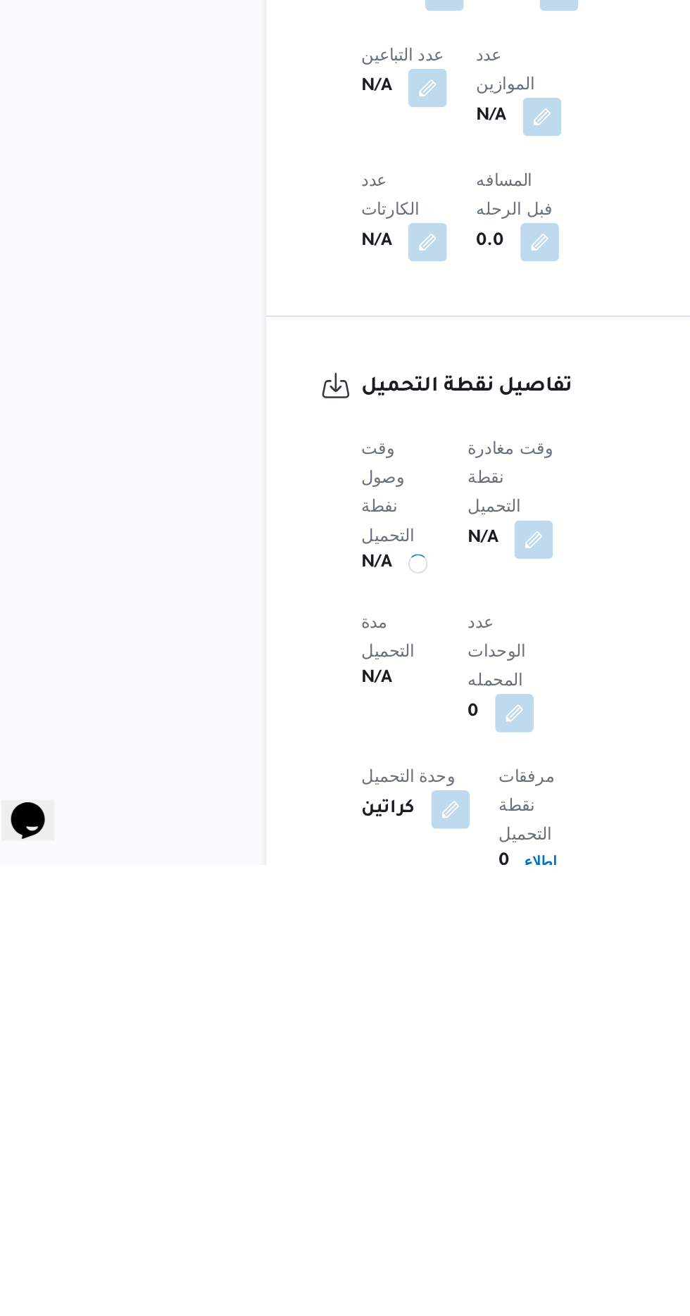
scroll to position [521, 0]
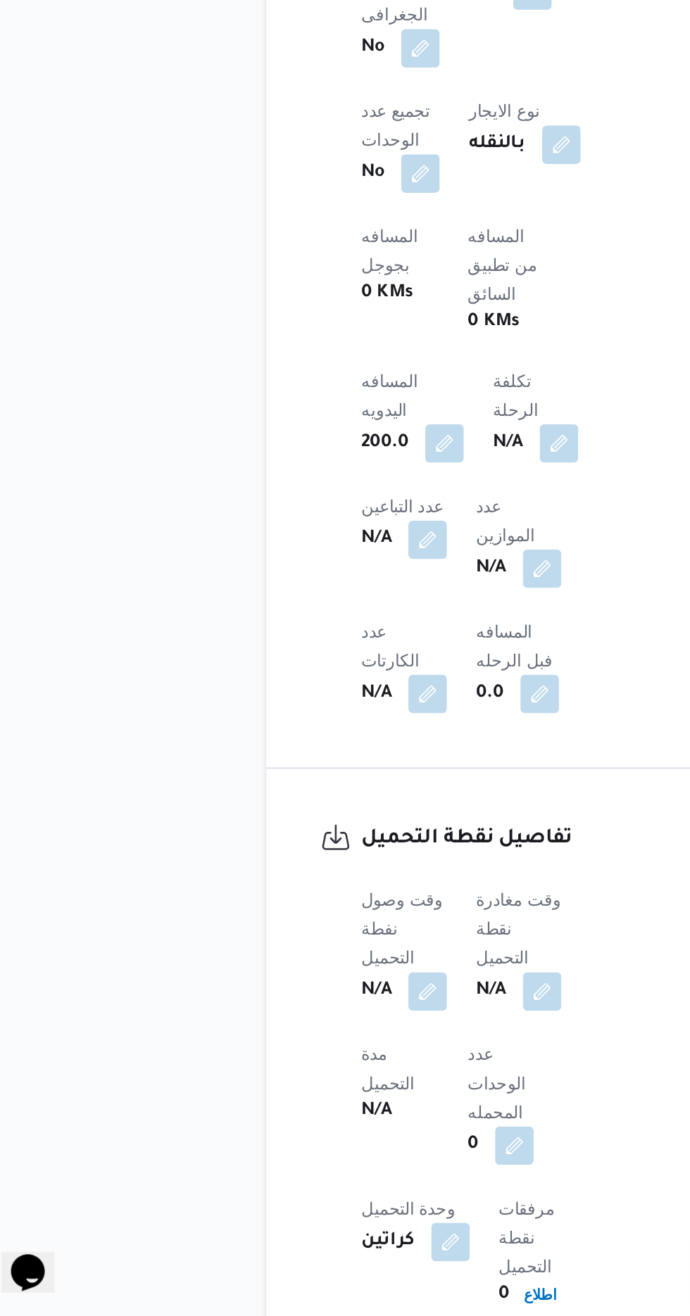
click at [350, 1115] on span at bounding box center [341, 1126] width 30 height 23
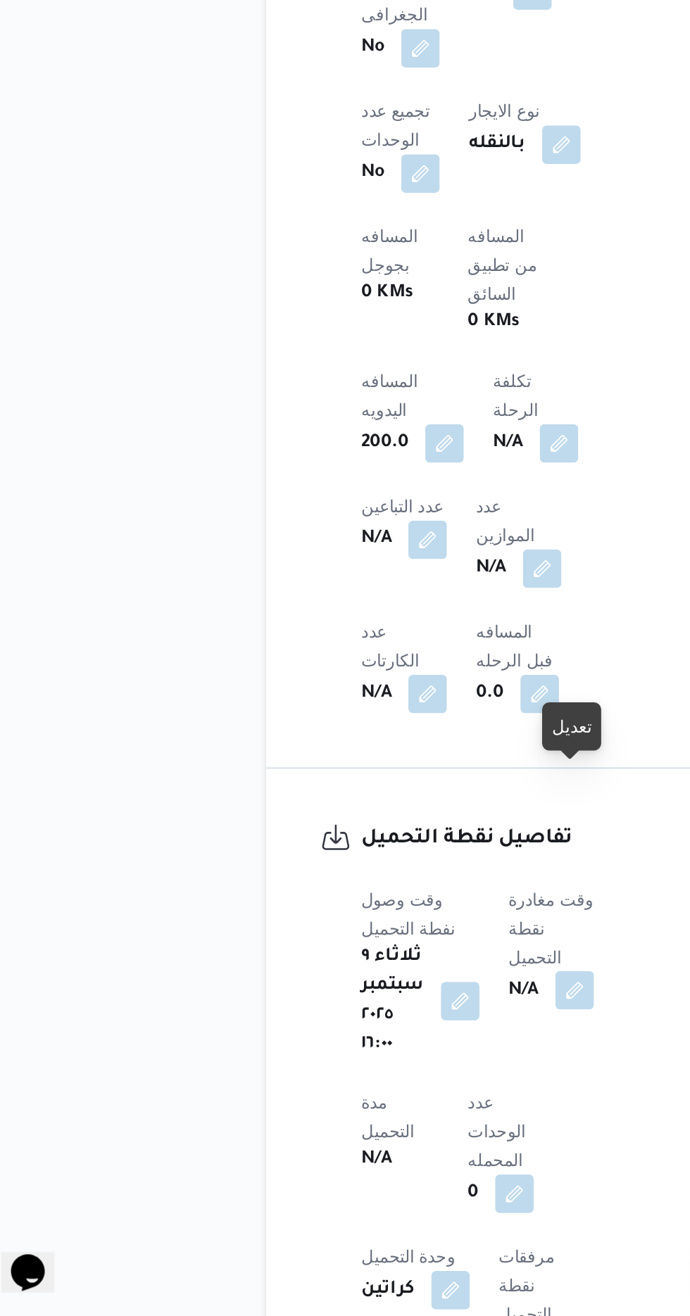
click at [372, 1114] on button "button" at bounding box center [363, 1125] width 23 height 23
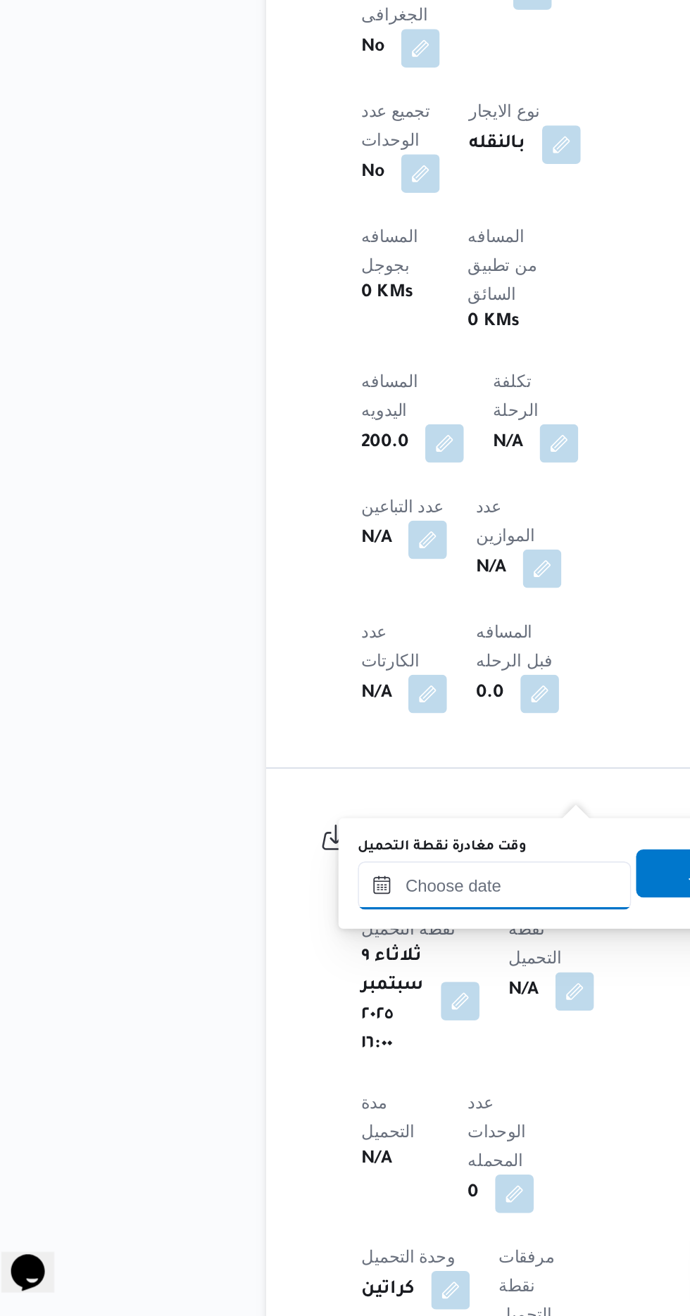
click at [329, 1059] on input "وقت مغادرة نقطة التحميل" at bounding box center [316, 1064] width 160 height 28
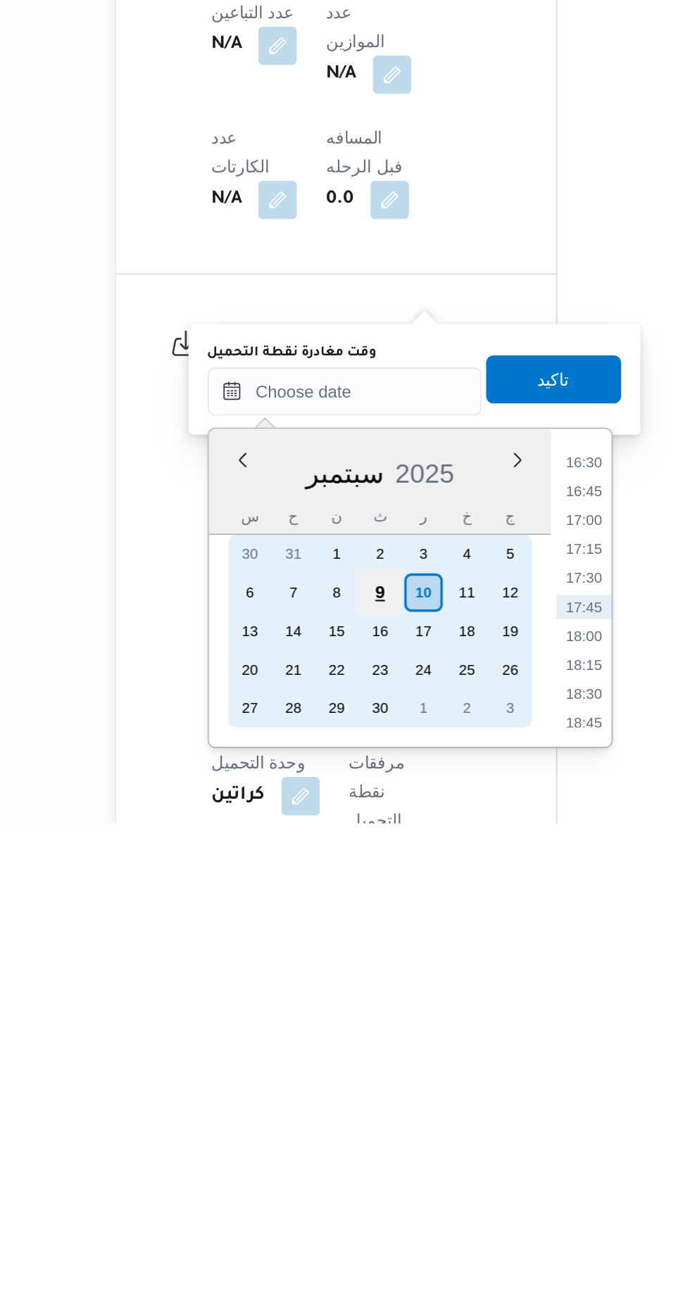
click at [336, 1179] on div "9" at bounding box center [336, 1181] width 27 height 27
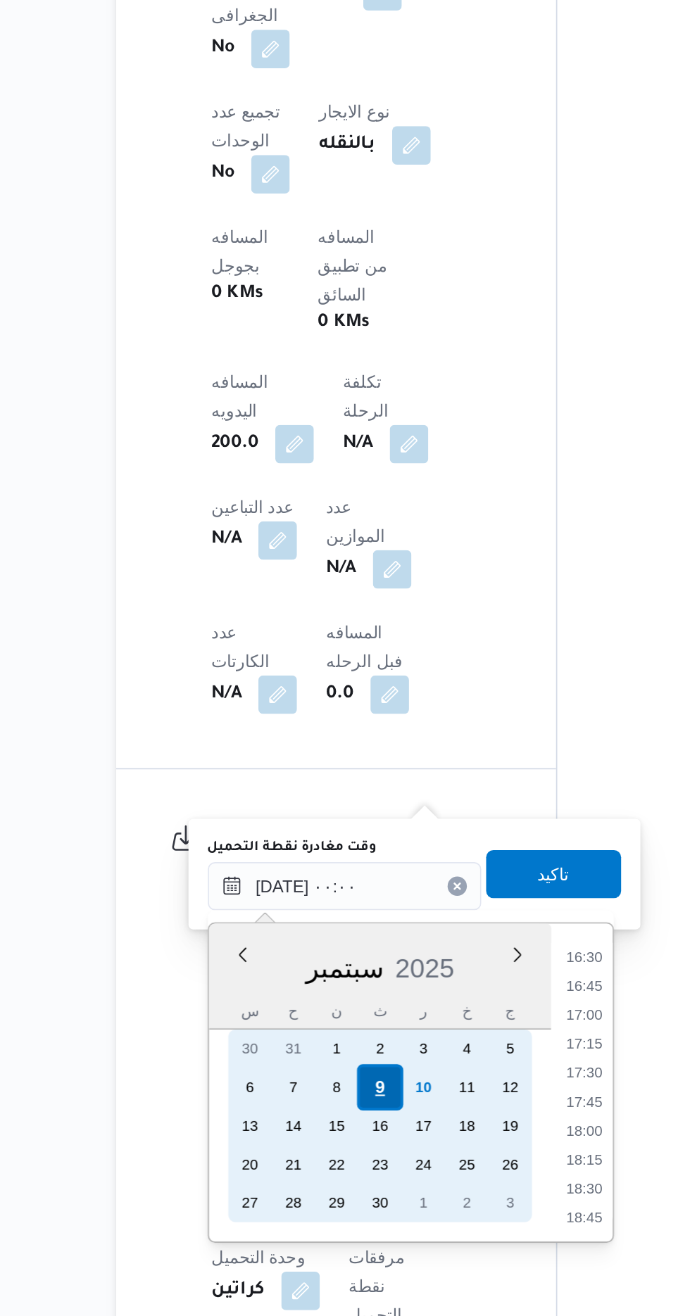
scroll to position [0, 0]
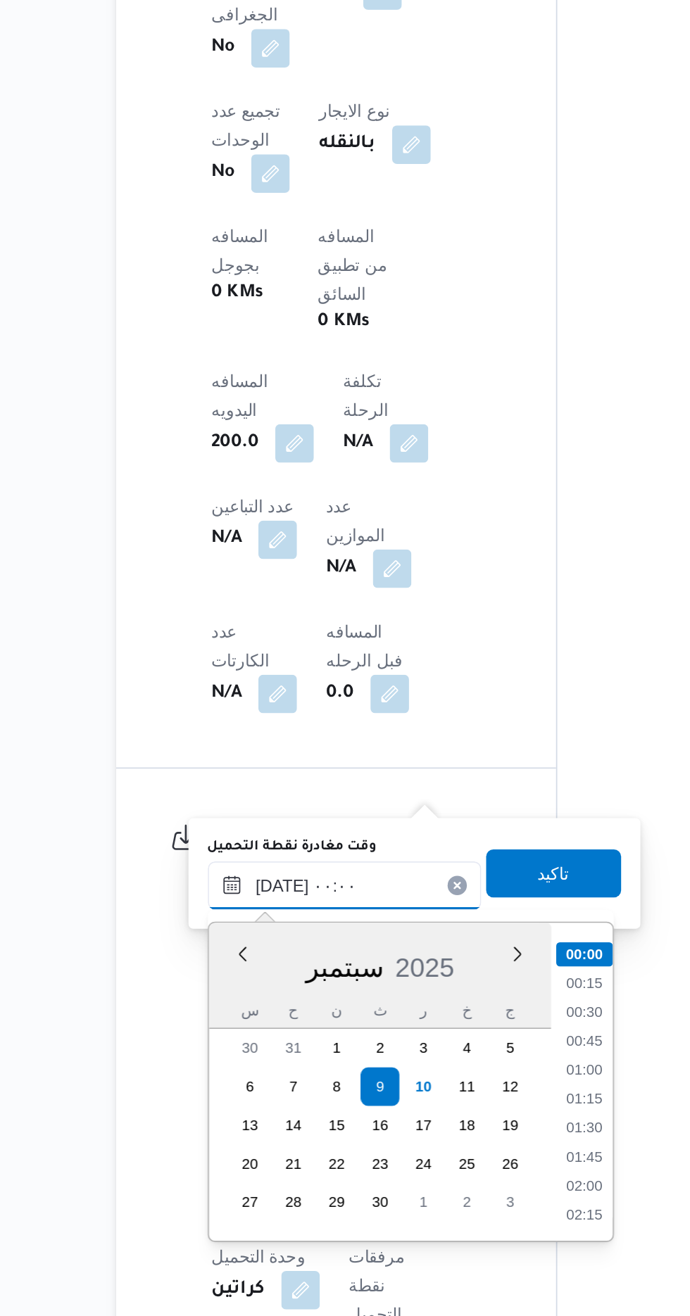
click at [240, 1060] on input "[DATE] ٠٠:٠٠" at bounding box center [316, 1064] width 160 height 28
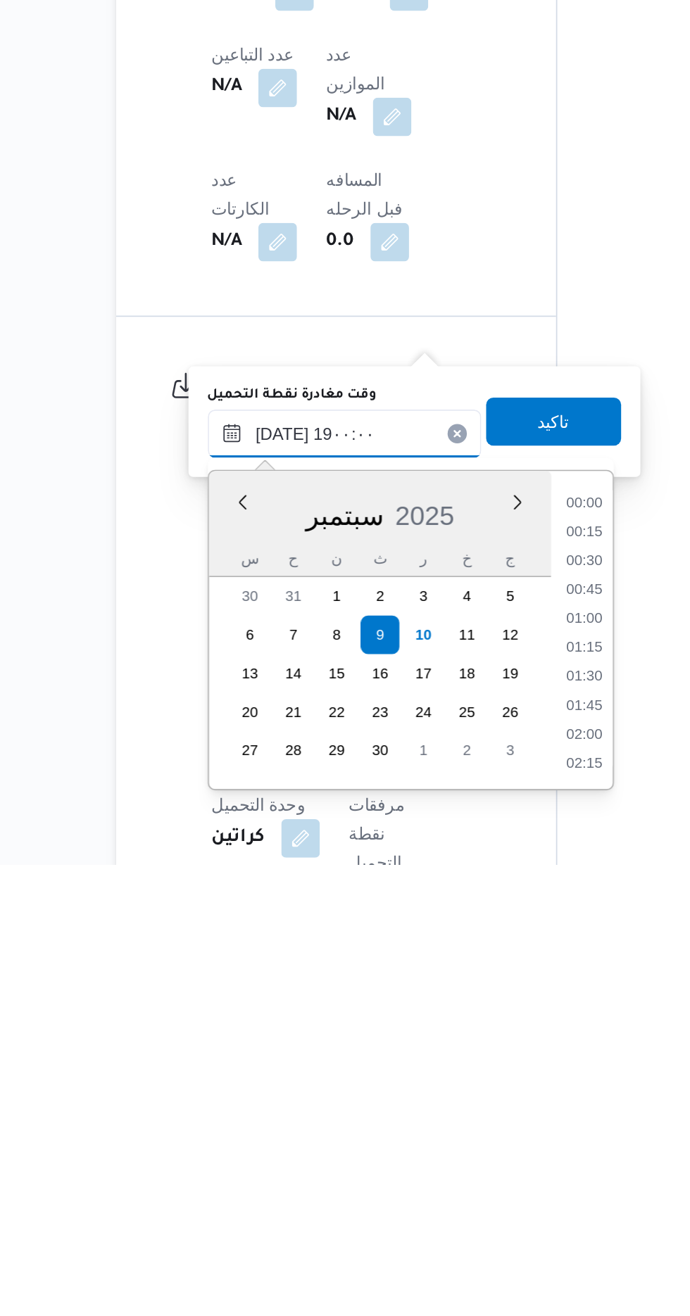
scroll to position [1136, 0]
click at [456, 1250] on li "19:00" at bounding box center [456, 1252] width 33 height 14
type input "[DATE] ١٩:٠٠"
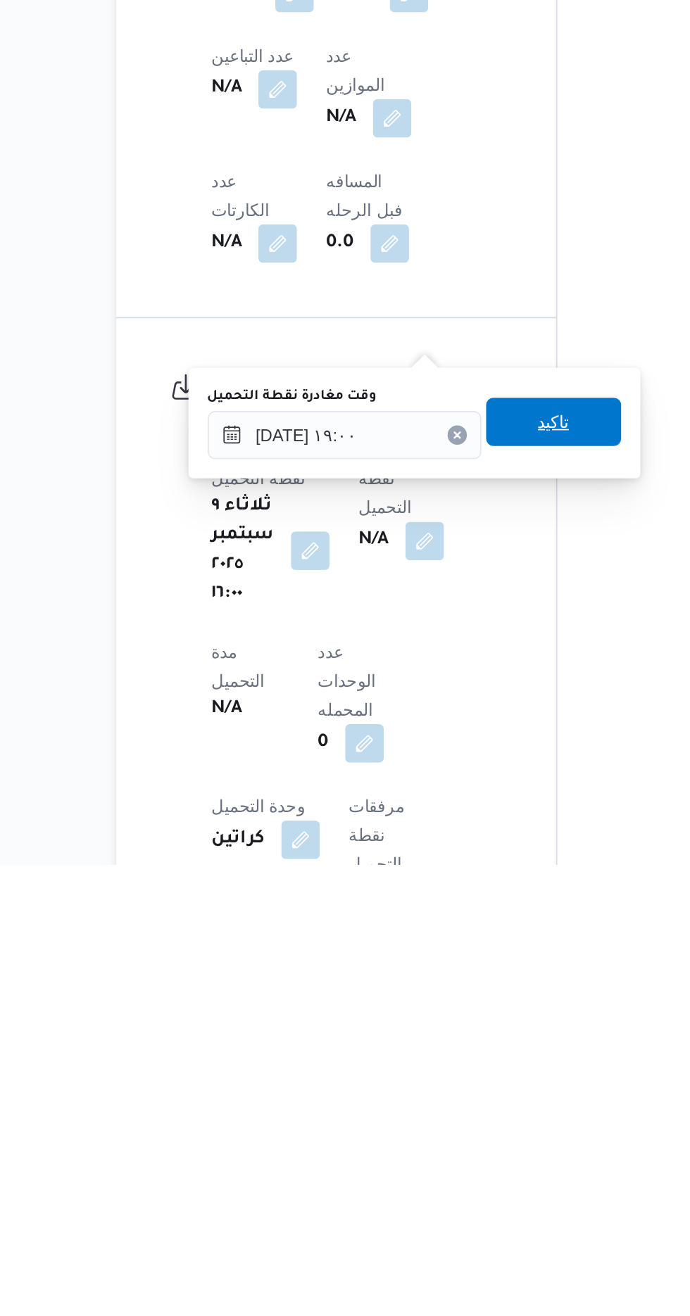
click at [464, 1059] on span "تاكيد" at bounding box center [438, 1057] width 79 height 28
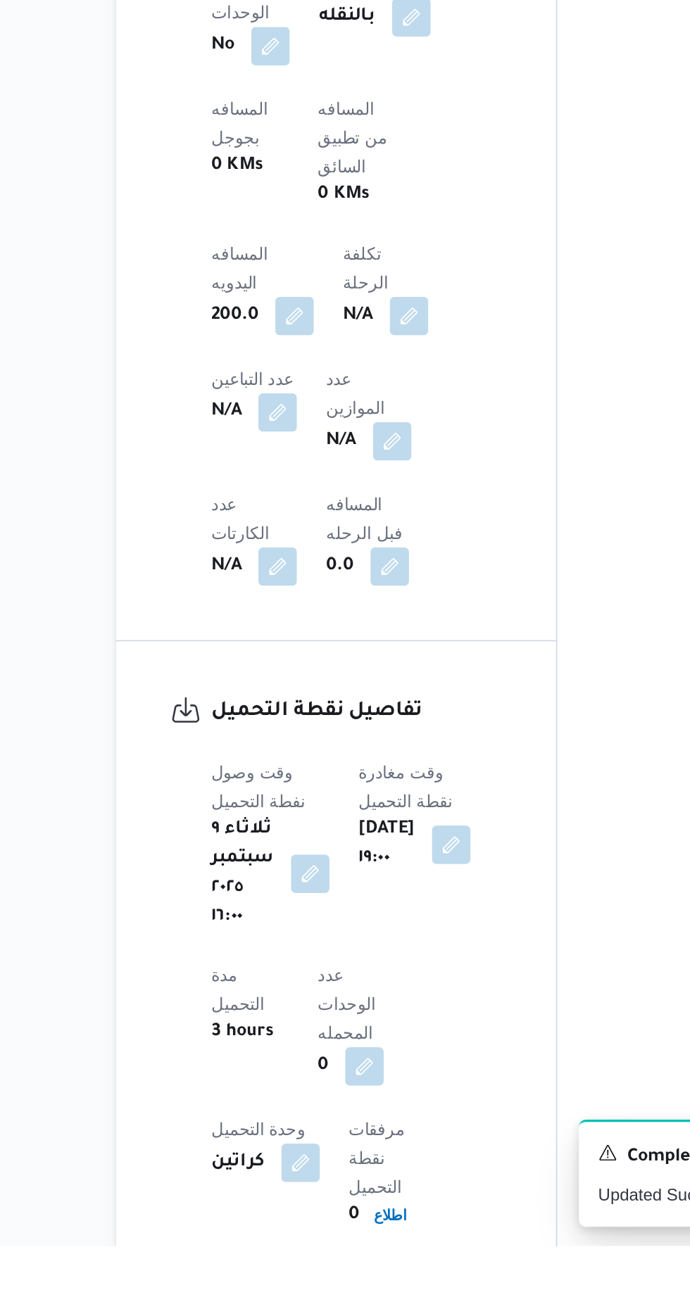
scroll to position [557, 0]
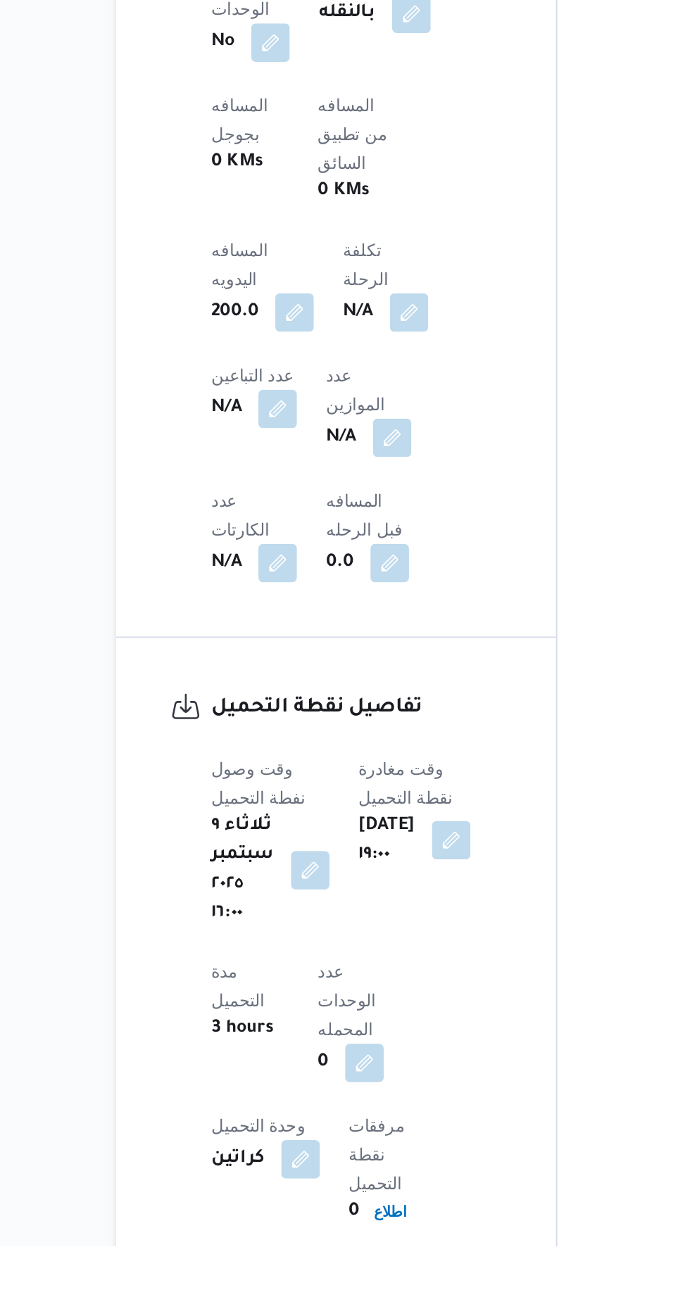
click at [390, 1068] on button "button" at bounding box center [378, 1079] width 23 height 23
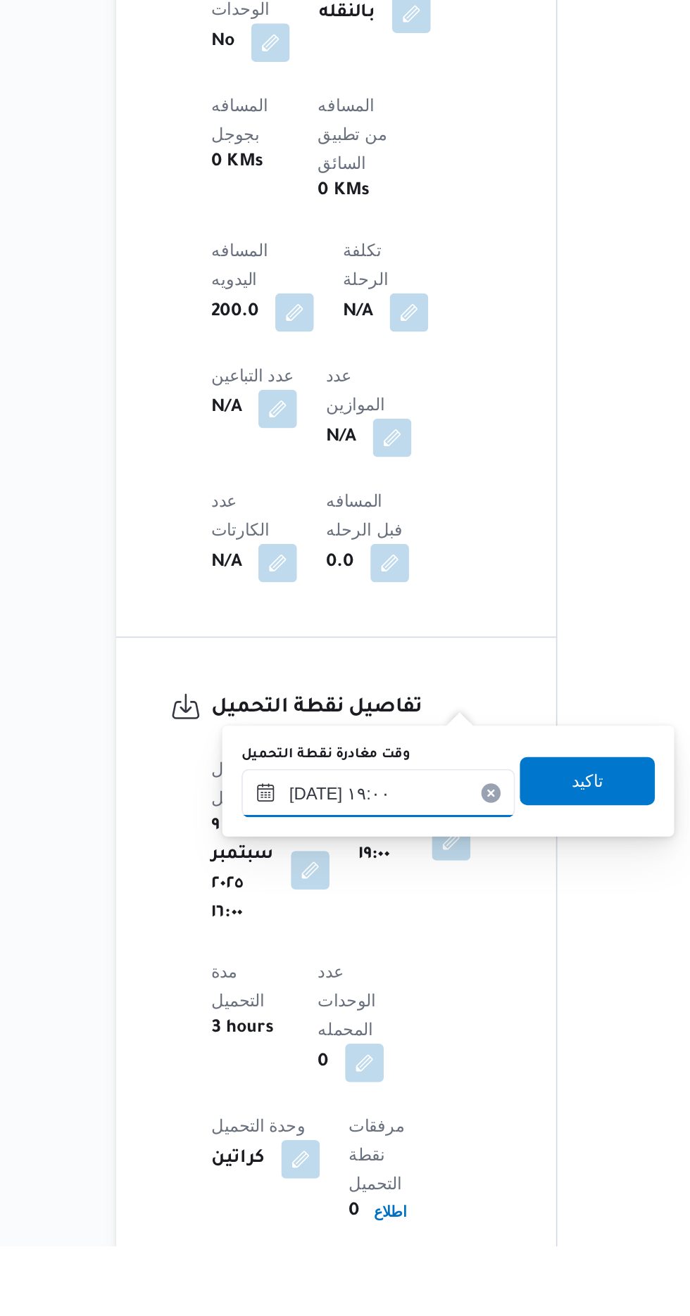
click at [343, 1046] on input "[DATE] ١٩:٠٠" at bounding box center [336, 1051] width 160 height 28
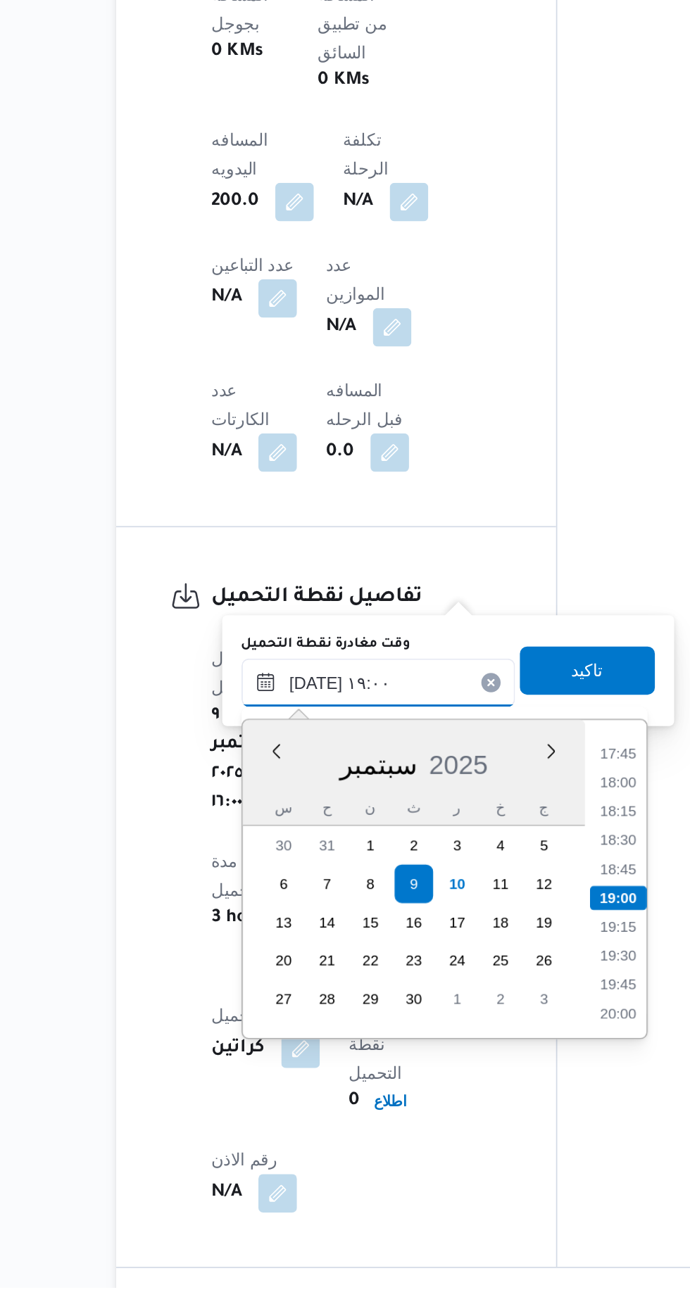
scroll to position [646, 0]
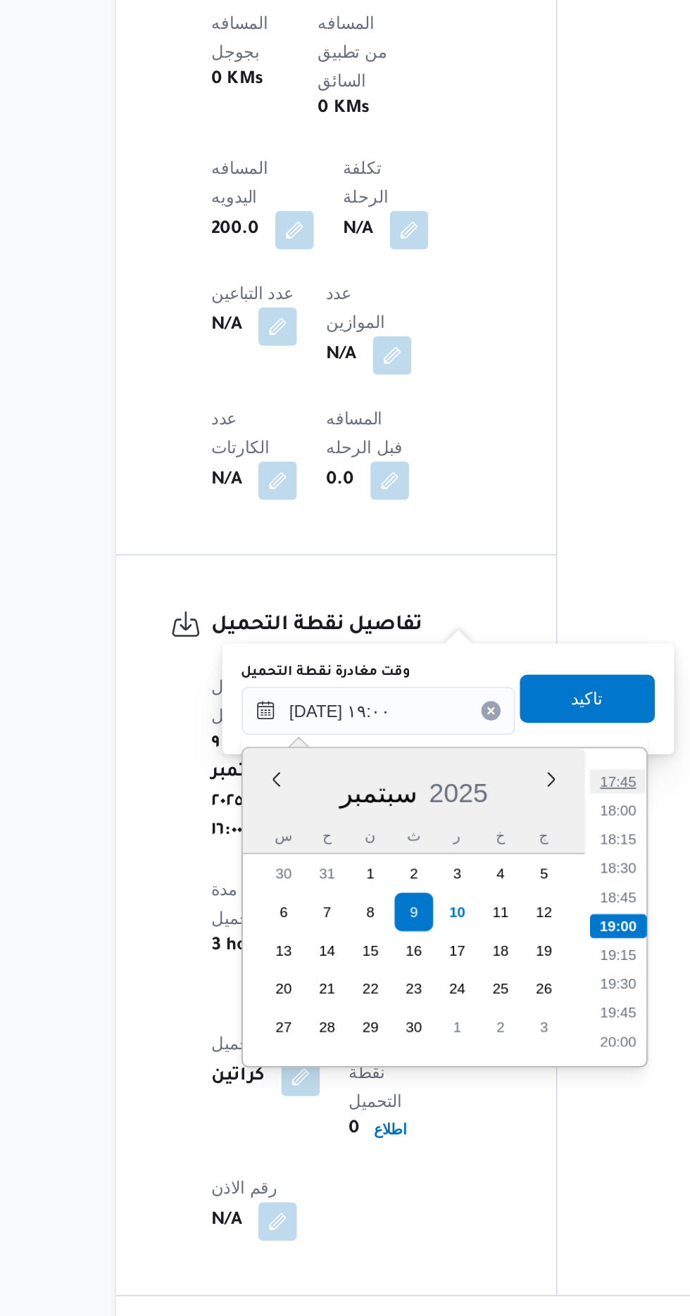
click at [469, 1006] on li "17:45" at bounding box center [476, 1004] width 32 height 14
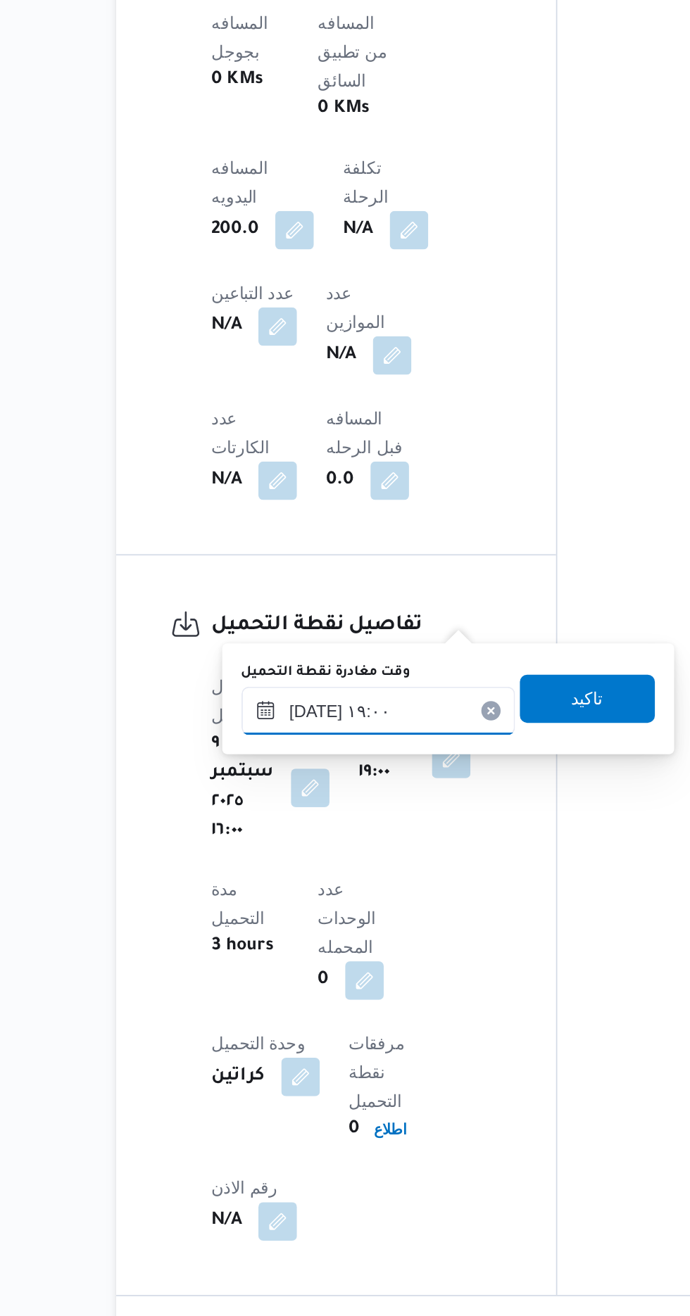
click at [358, 956] on input "[DATE] ١٩:٠٠" at bounding box center [336, 962] width 160 height 28
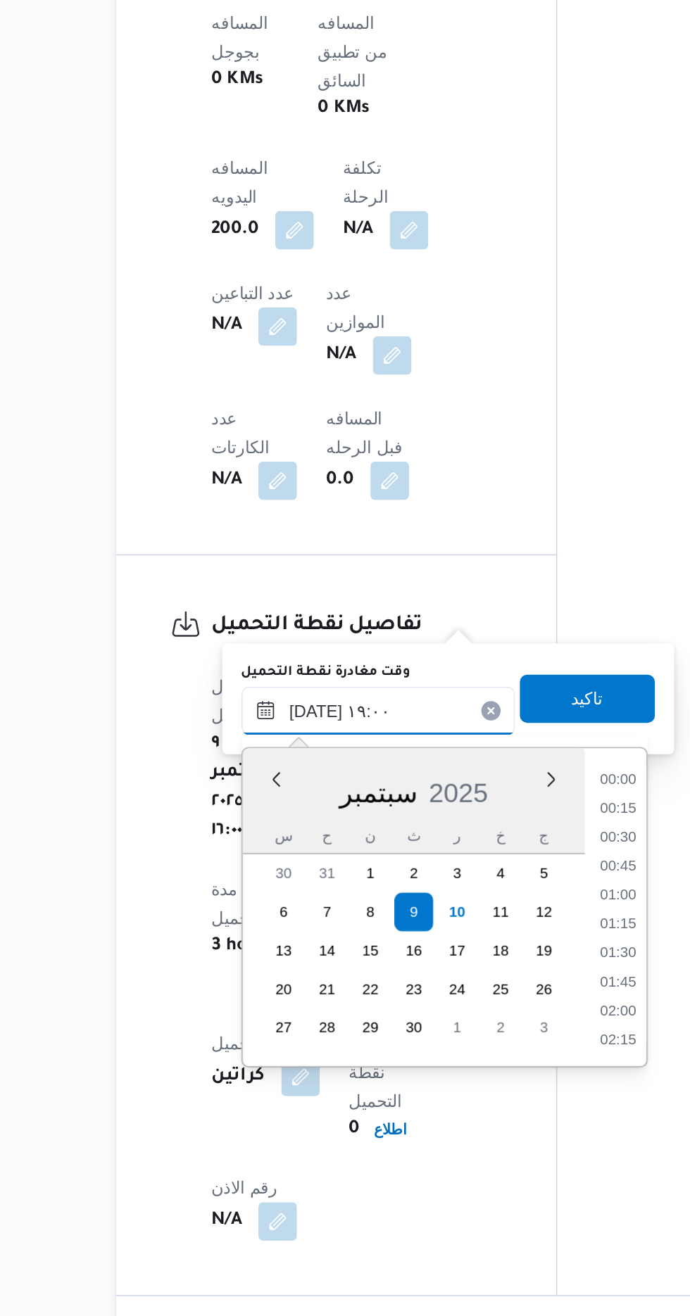
scroll to position [1198, 0]
click at [469, 1001] on li "17:45" at bounding box center [476, 1004] width 32 height 14
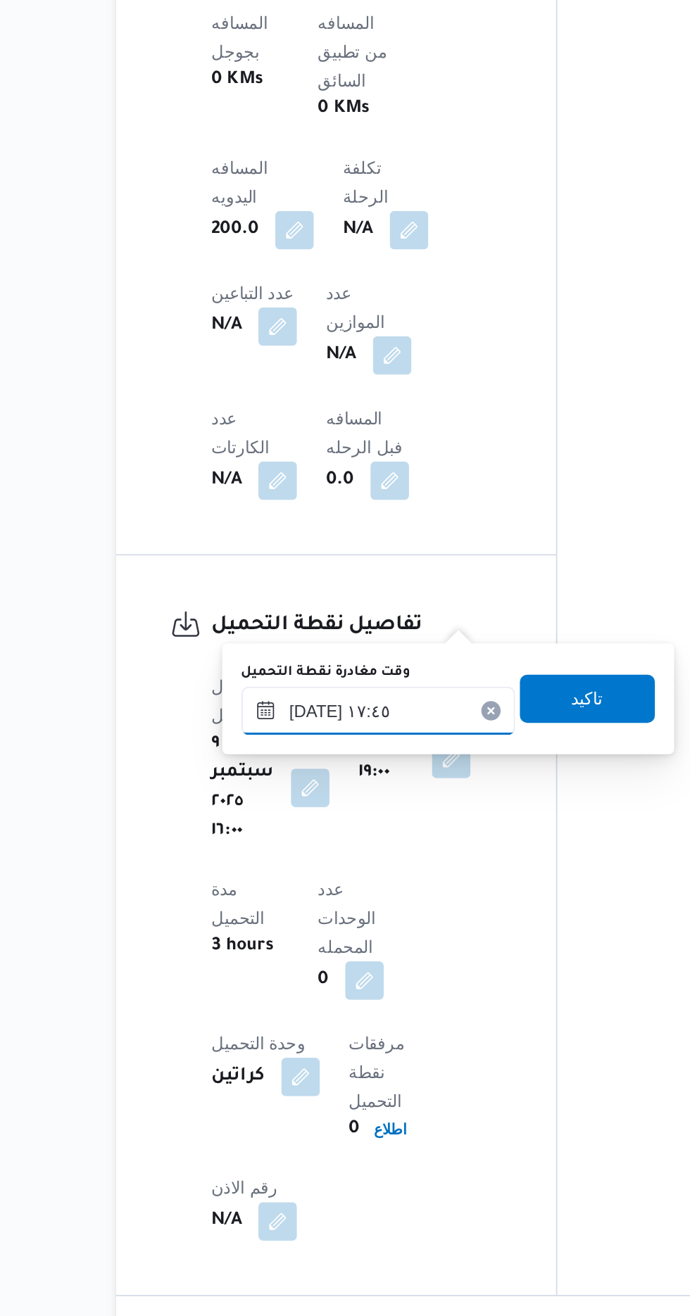
click at [354, 954] on input "[DATE] ١٧:٤٥" at bounding box center [336, 962] width 160 height 28
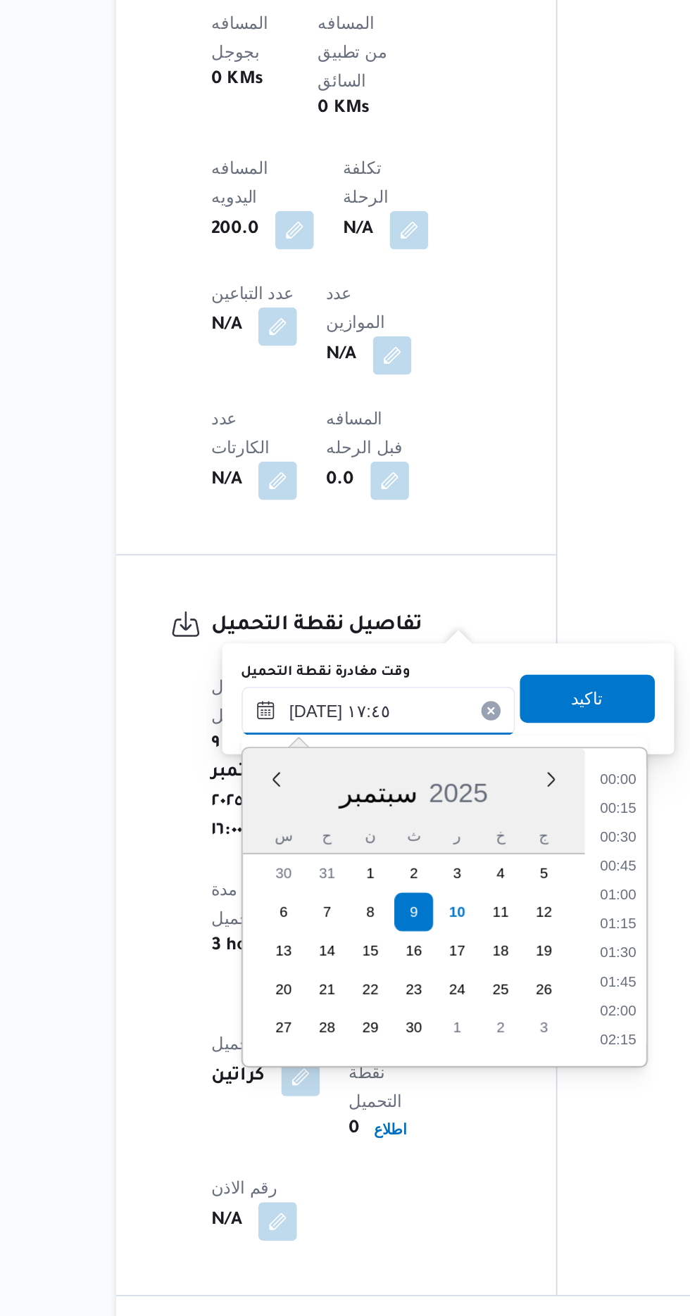
scroll to position [1113, 0]
click at [473, 1037] on li "17:00" at bounding box center [476, 1037] width 32 height 14
type input "[DATE] ١٧:٠٠"
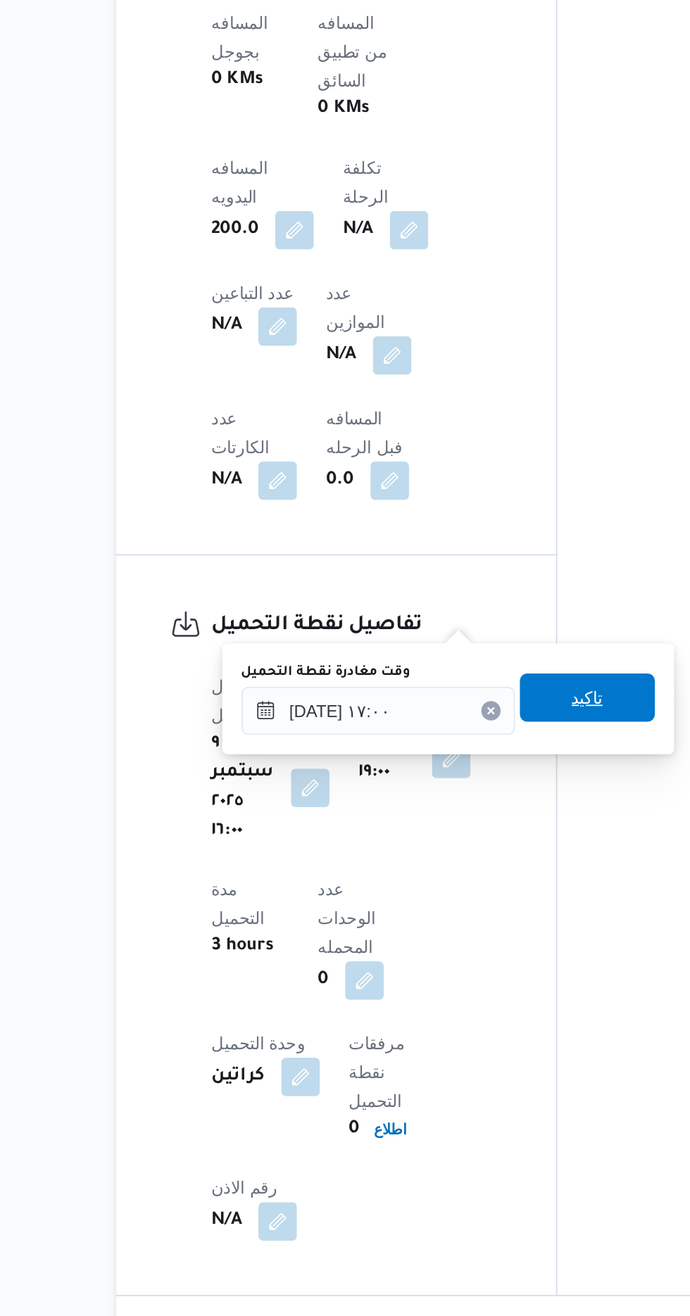
click at [467, 951] on span "تاكيد" at bounding box center [458, 954] width 18 height 17
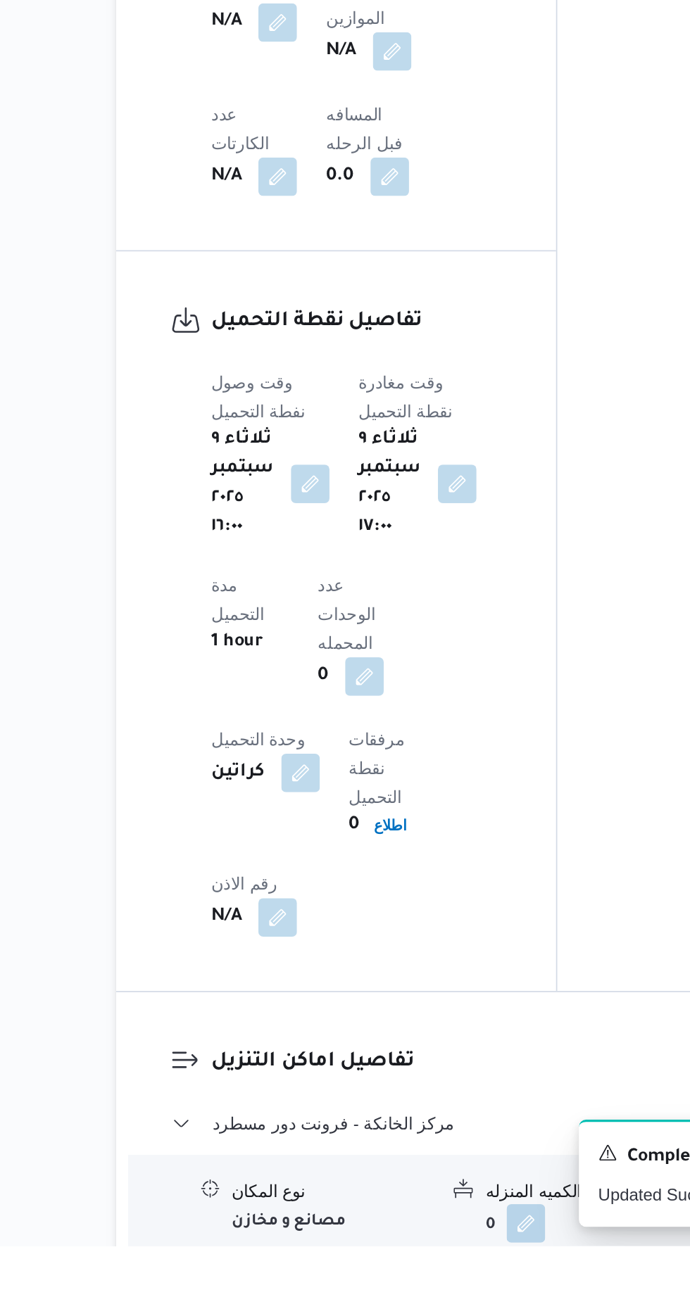
scroll to position [787, 0]
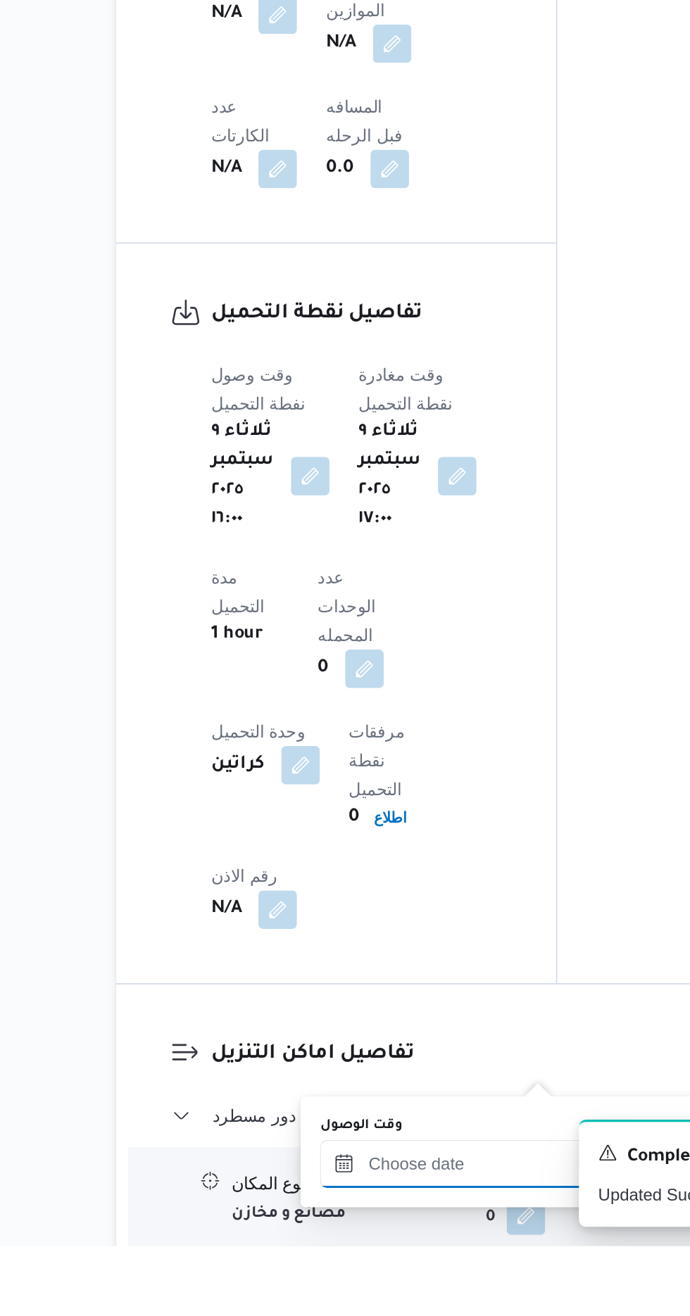
click at [397, 1263] on input "وقت الوصول" at bounding box center [382, 1268] width 160 height 28
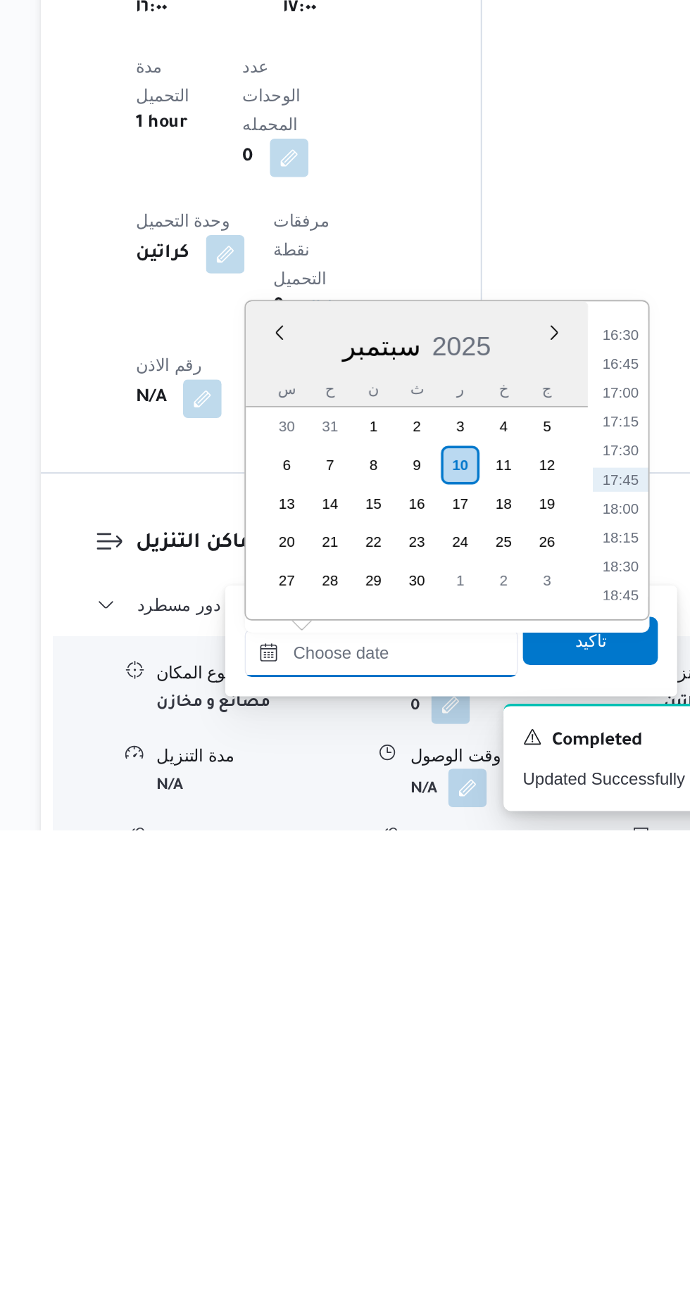
scroll to position [938, 0]
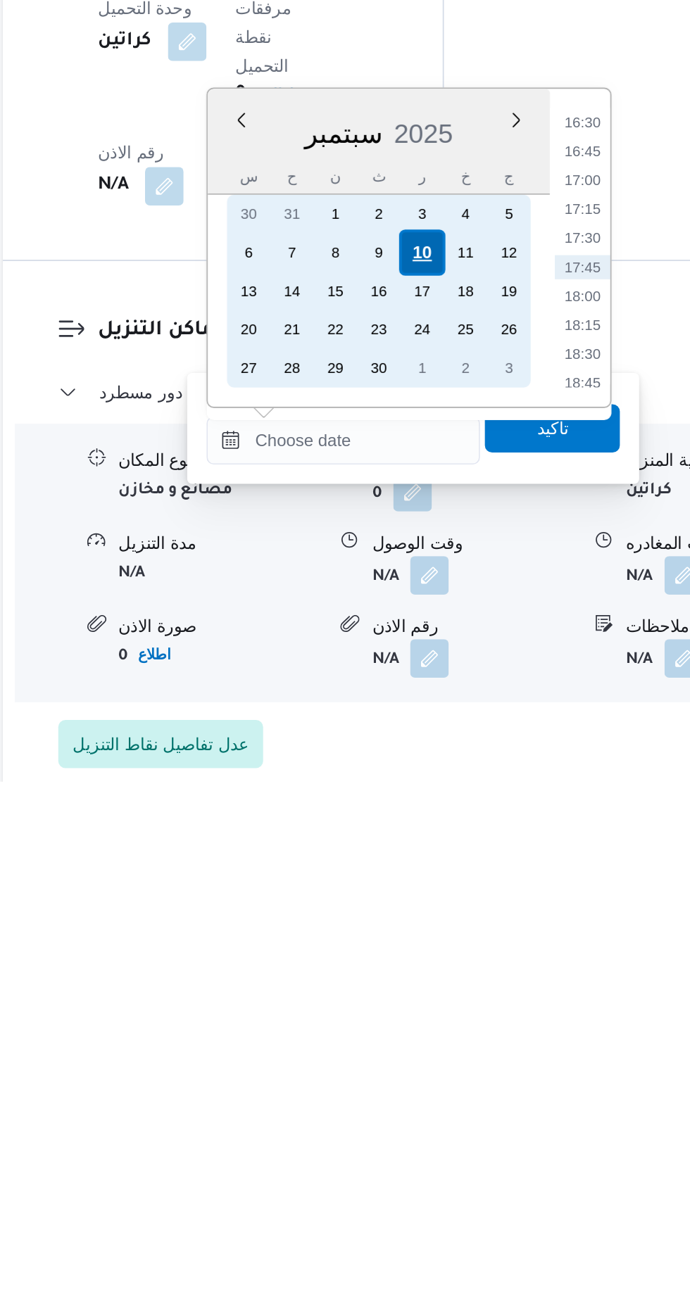
click at [429, 1007] on div "10" at bounding box center [428, 1007] width 27 height 27
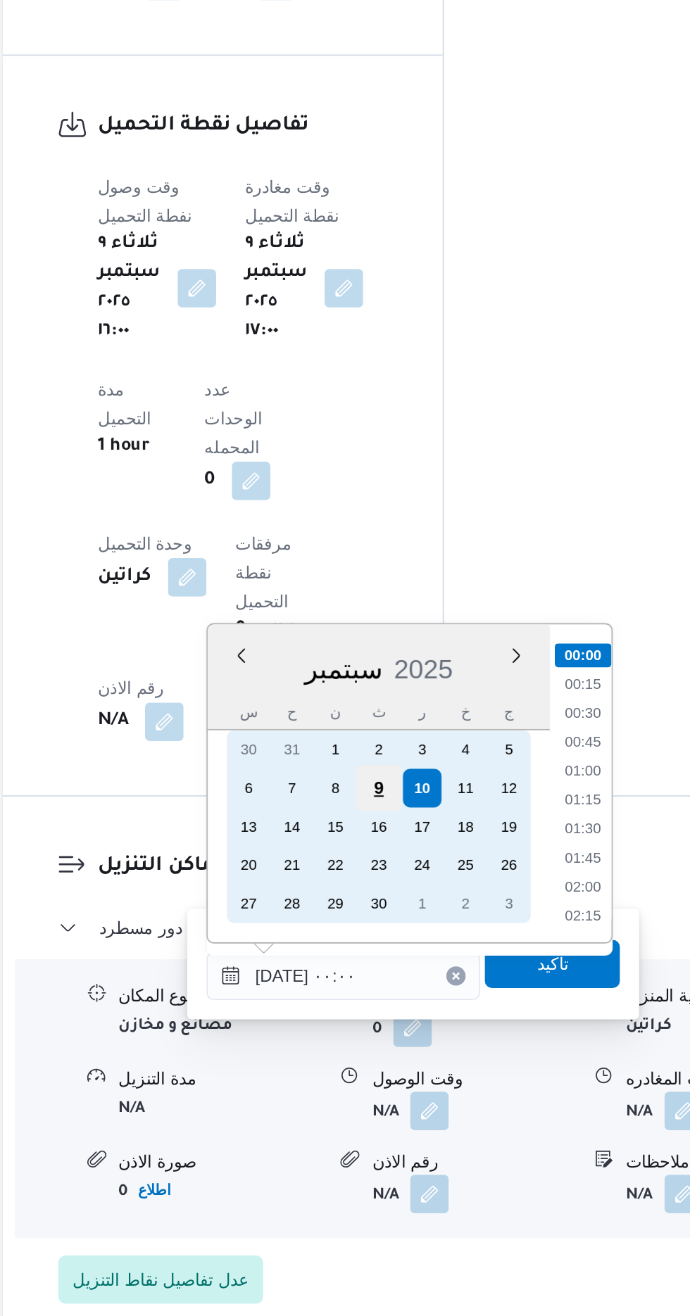
click at [403, 1005] on div "9" at bounding box center [402, 1007] width 27 height 27
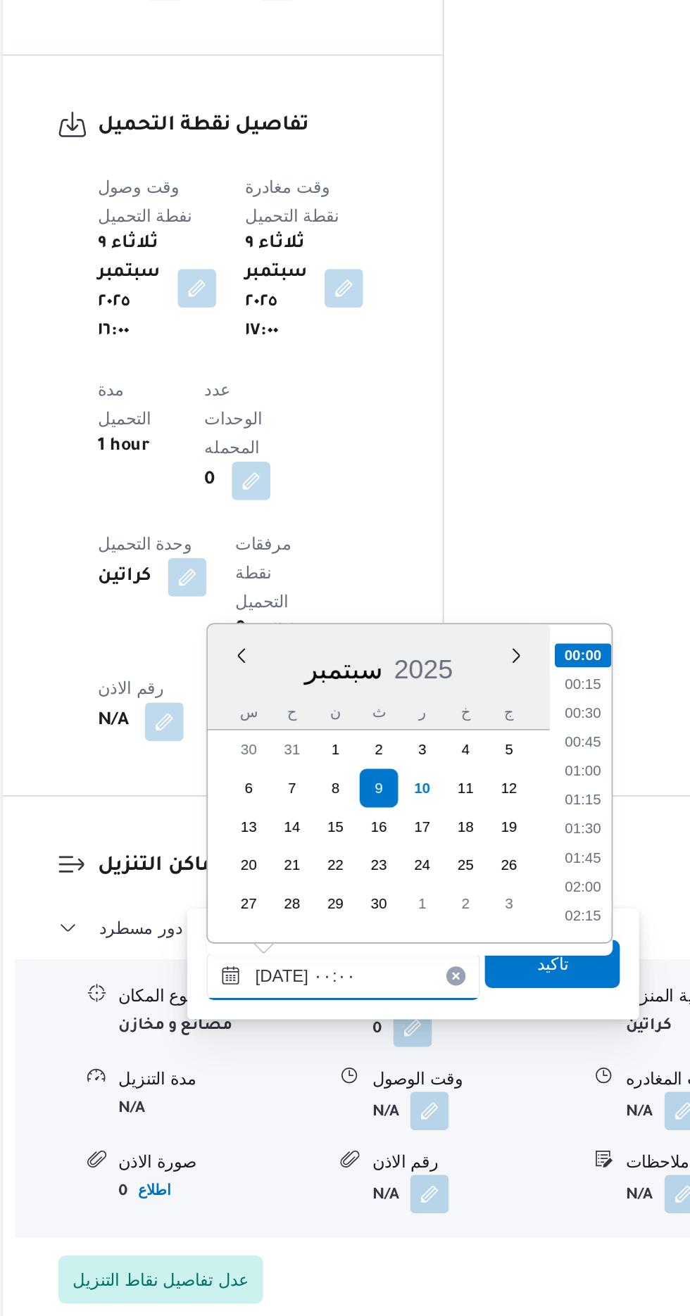
click at [304, 1118] on input "[DATE] ٠٠:٠٠" at bounding box center [382, 1117] width 160 height 28
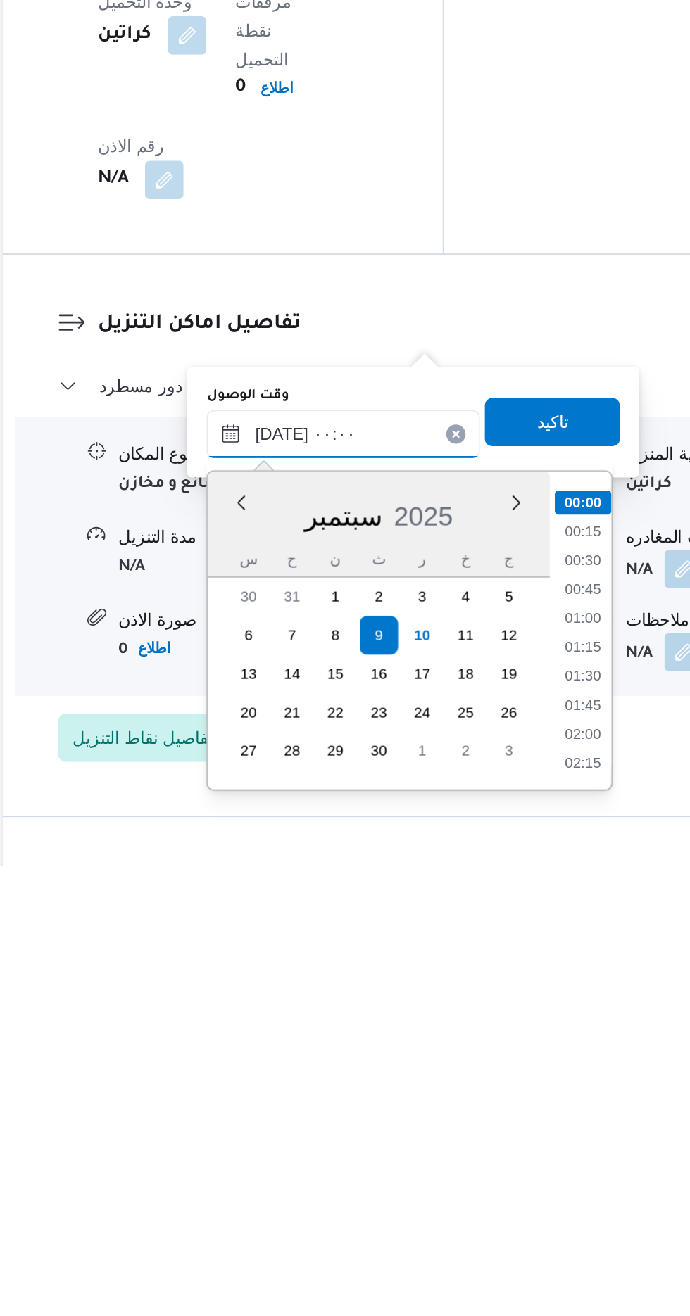
scroll to position [991, 0]
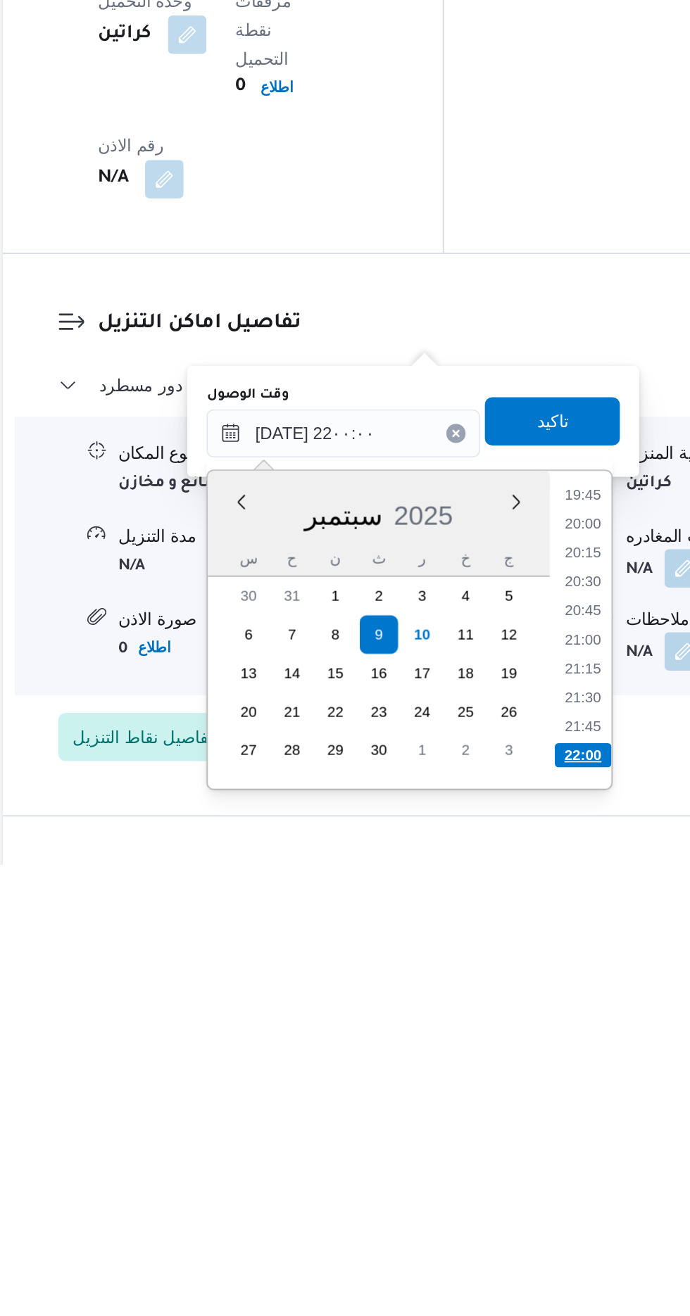
click at [521, 1251] on li "22:00" at bounding box center [521, 1252] width 33 height 14
type input "[DATE] ٢٢:٠٠"
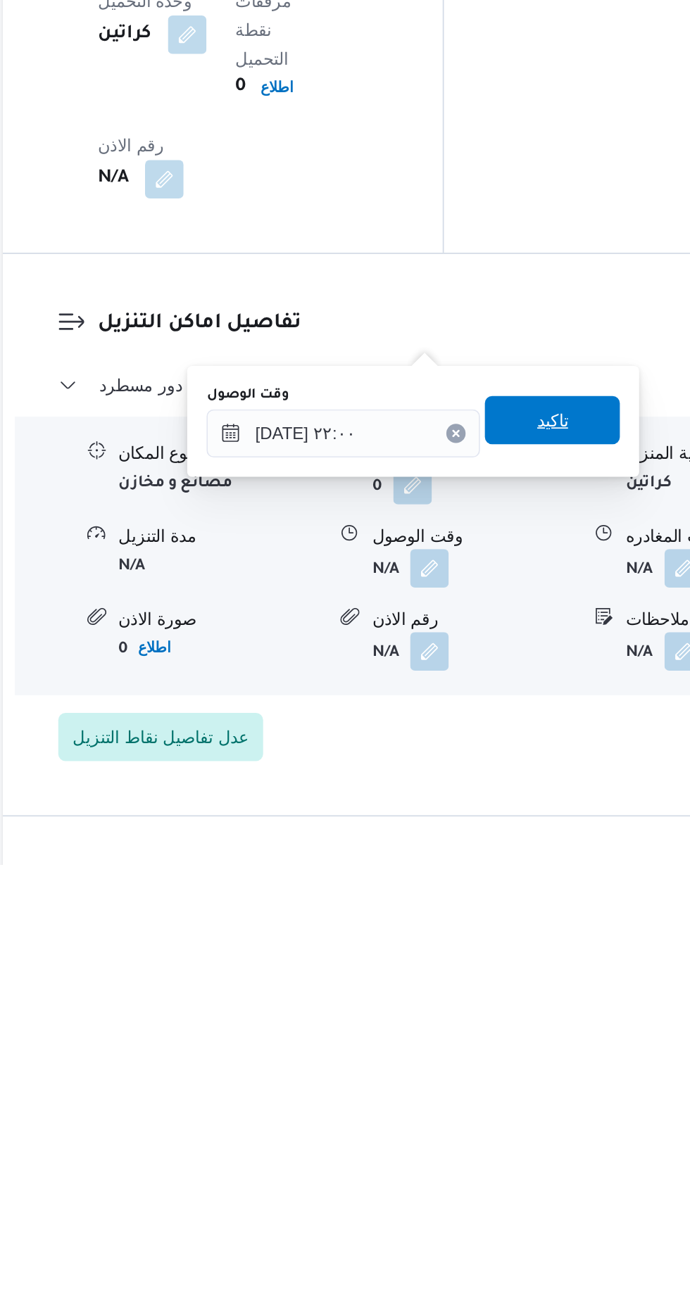
click at [513, 1060] on span "تاكيد" at bounding box center [504, 1056] width 18 height 17
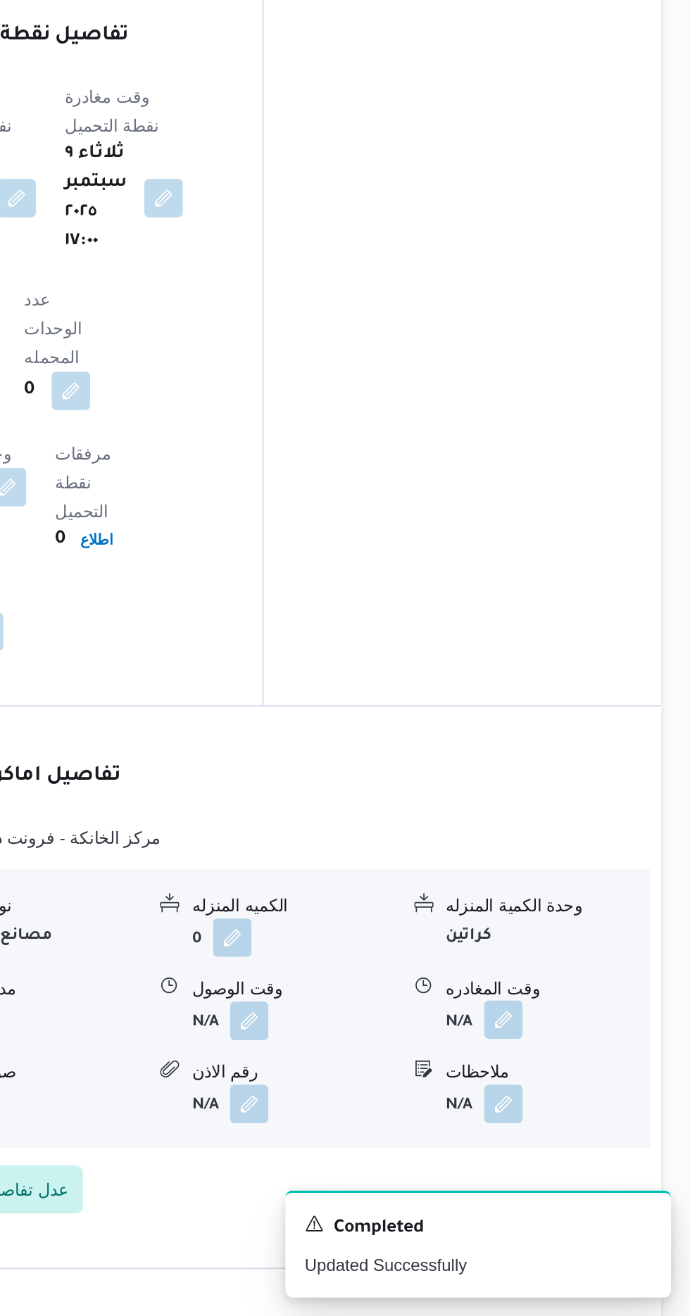
click at [583, 1131] on button "button" at bounding box center [580, 1142] width 23 height 23
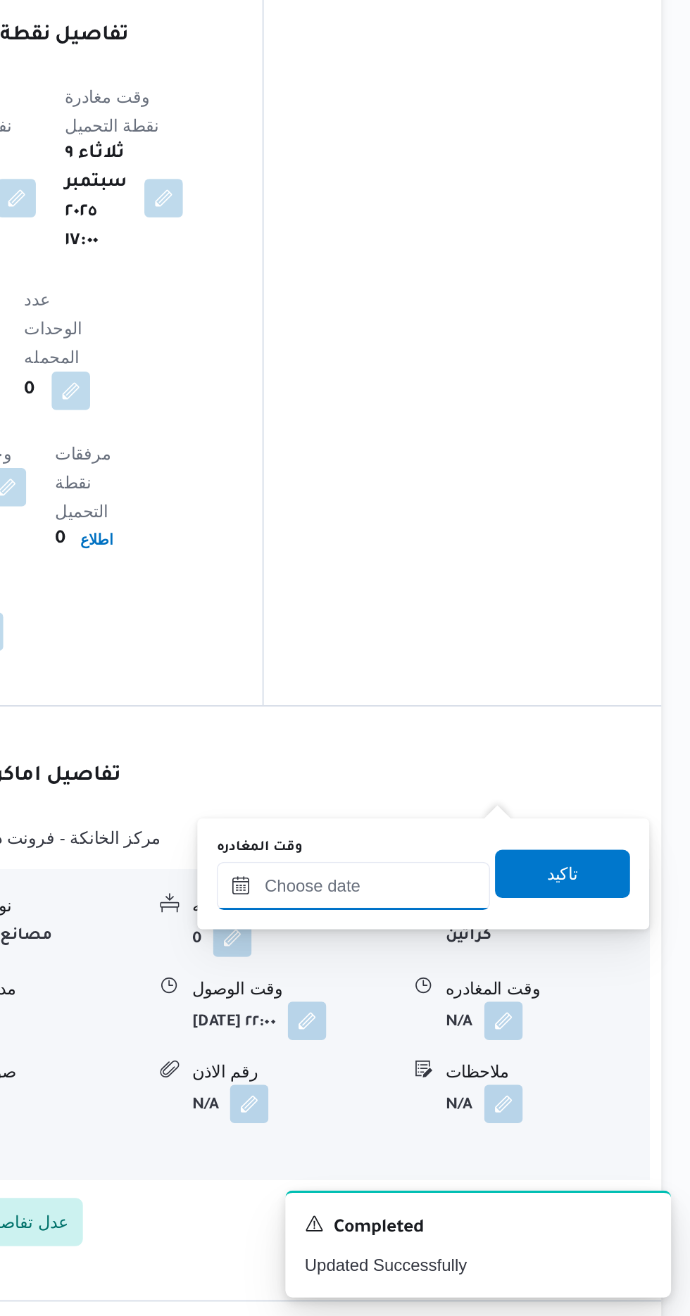
click at [539, 1062] on input "وقت المغادره" at bounding box center [493, 1064] width 160 height 28
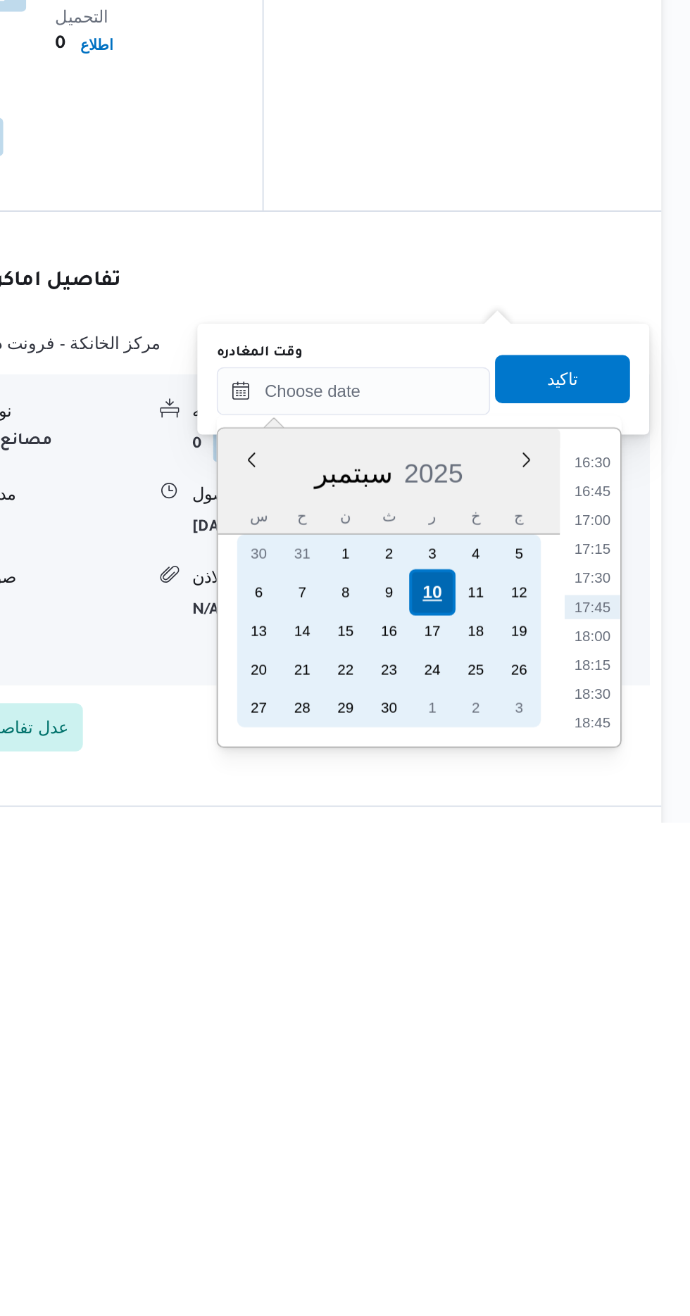
click at [540, 1180] on div "10" at bounding box center [539, 1181] width 27 height 27
type input "[DATE] ٠٠:٠٠"
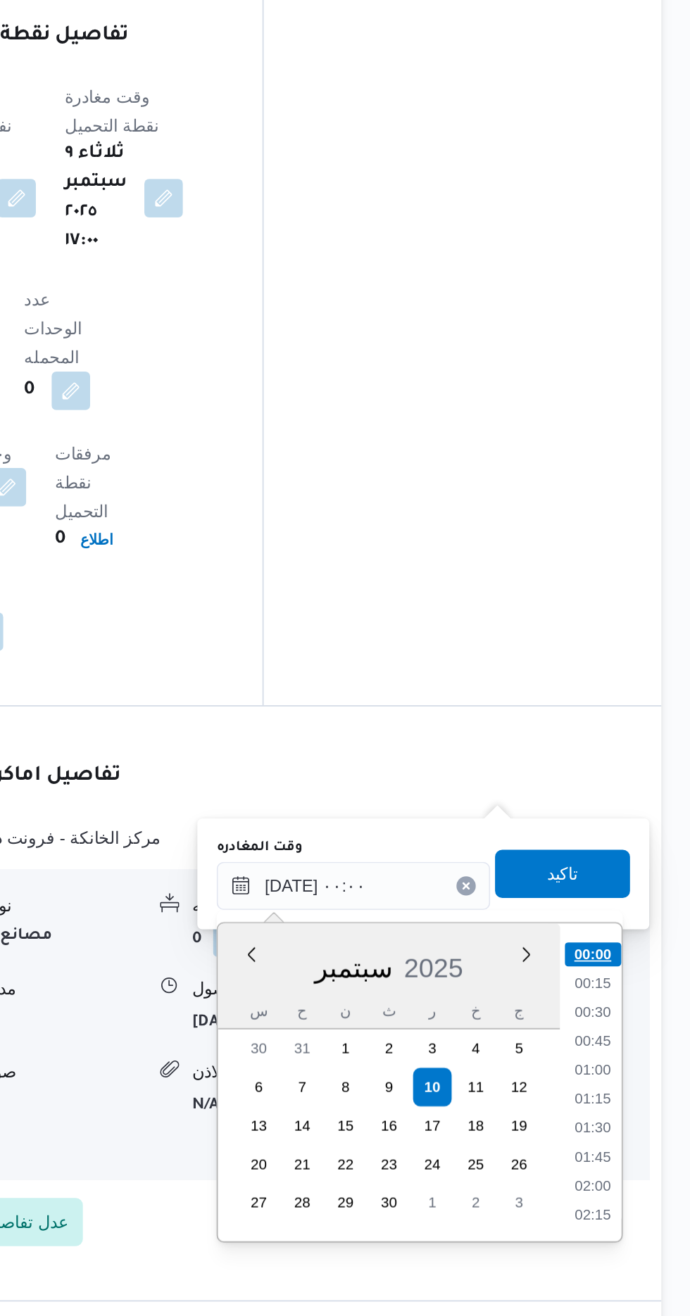
click at [633, 1101] on li "00:00" at bounding box center [632, 1104] width 33 height 14
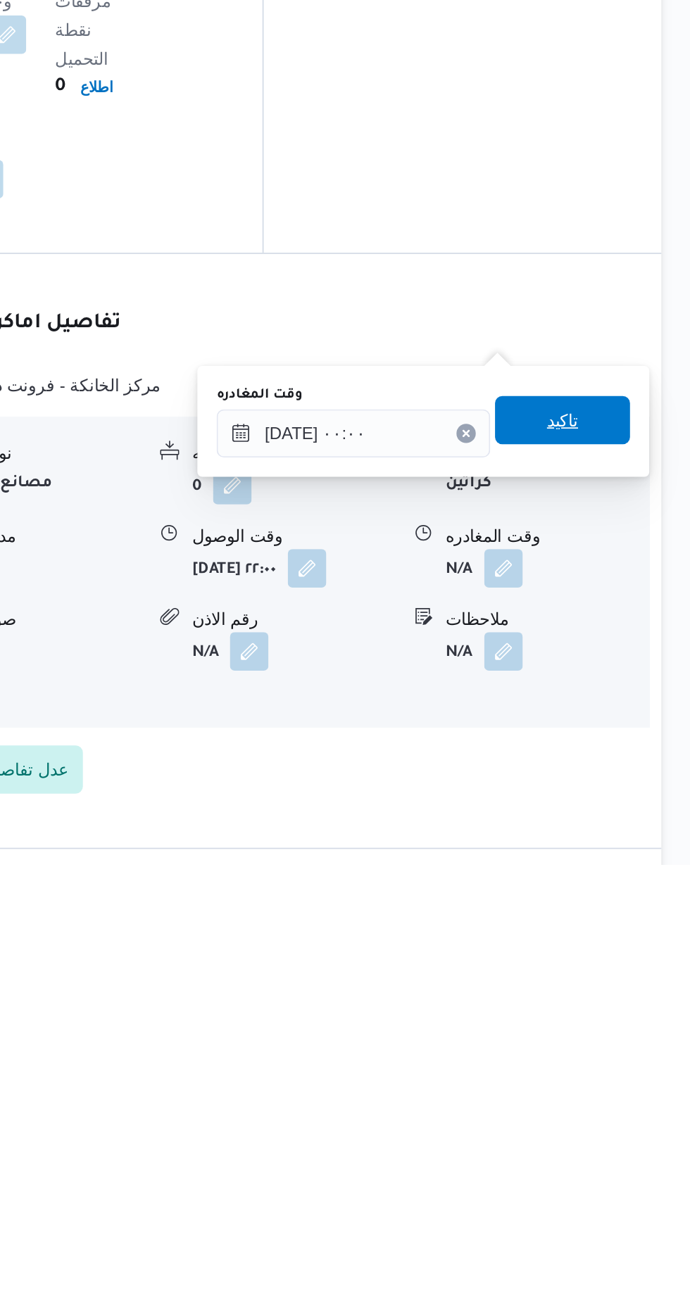
click at [640, 1049] on span "تاكيد" at bounding box center [615, 1056] width 79 height 28
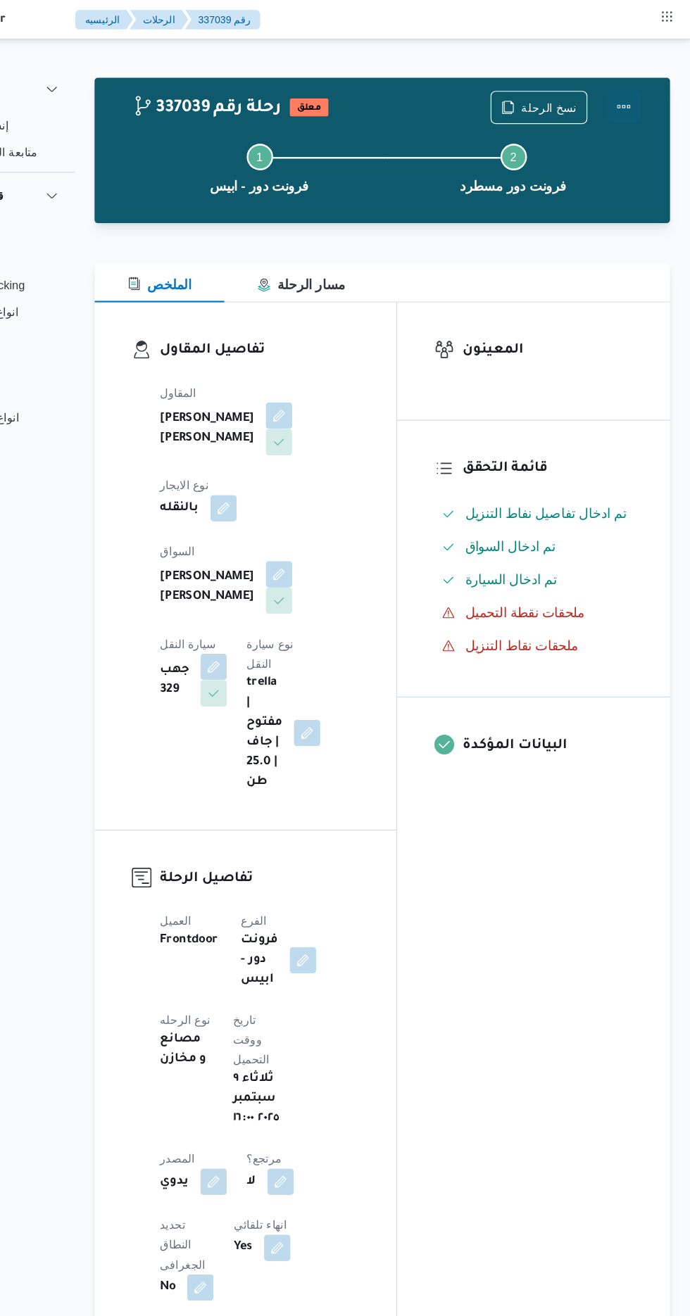
click at [642, 91] on button "Actions" at bounding box center [633, 91] width 28 height 28
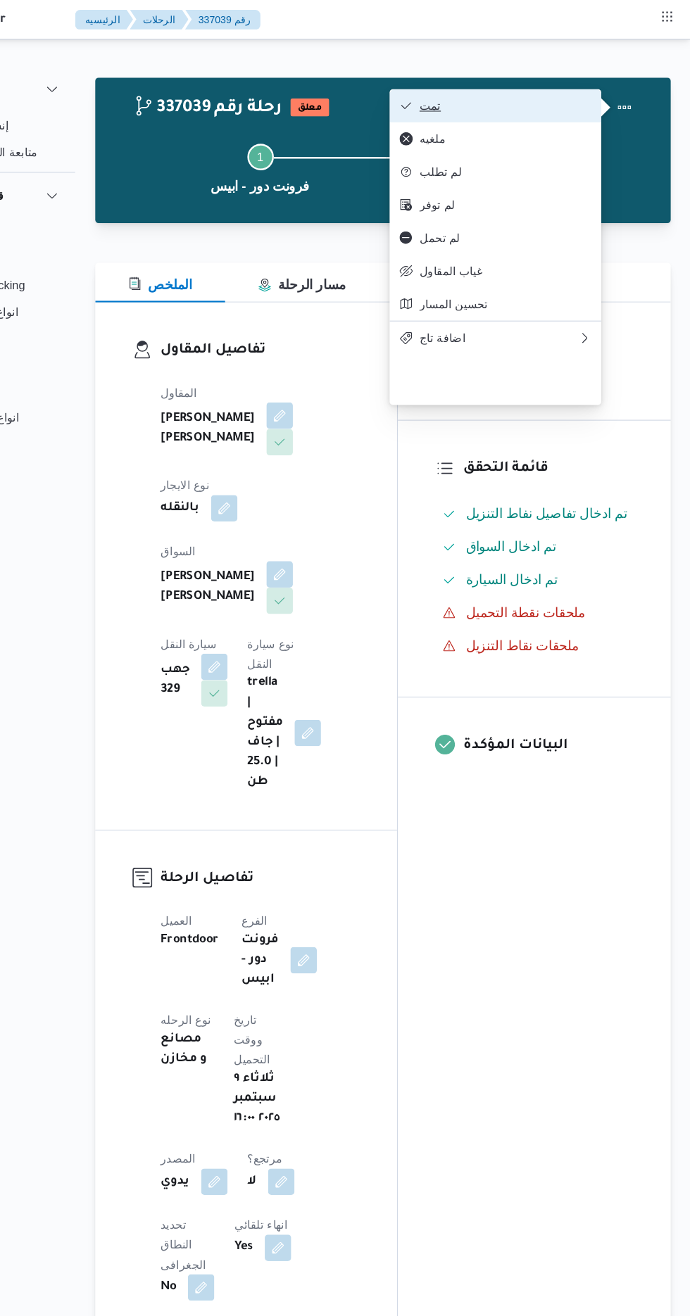
click at [575, 92] on span "تمت" at bounding box center [532, 89] width 146 height 11
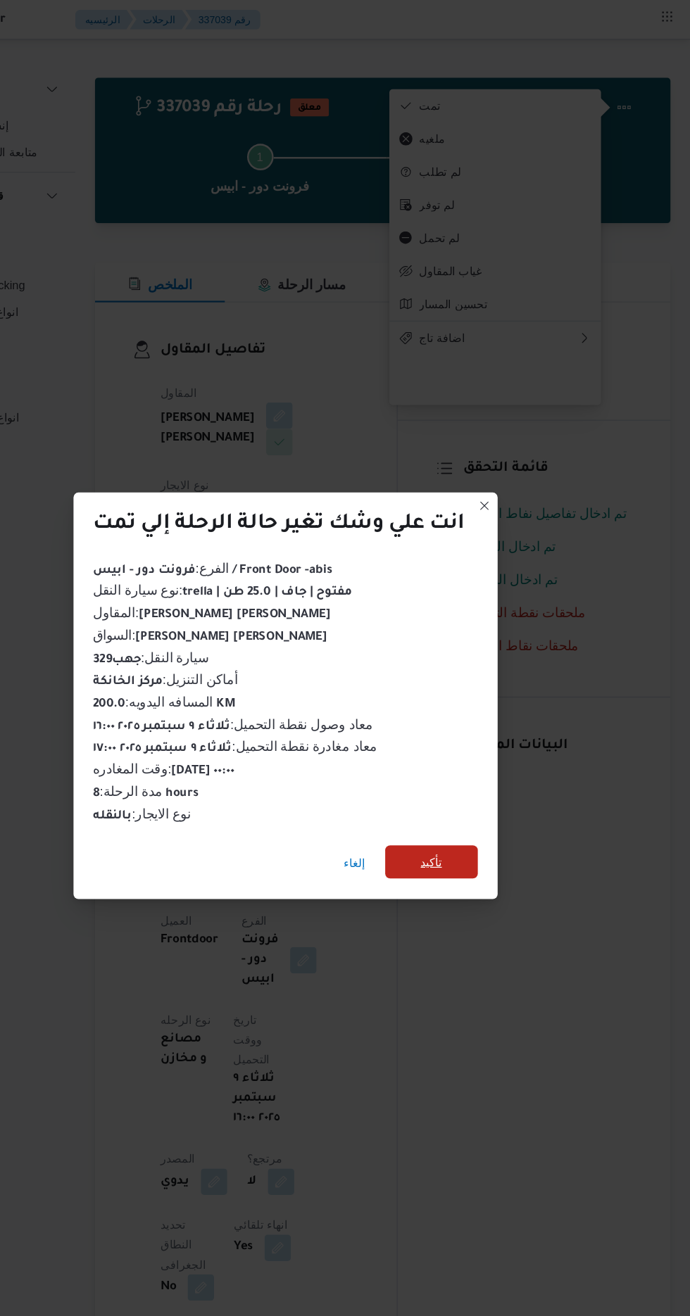
click at [473, 732] on span "تأكيد" at bounding box center [469, 734] width 18 height 17
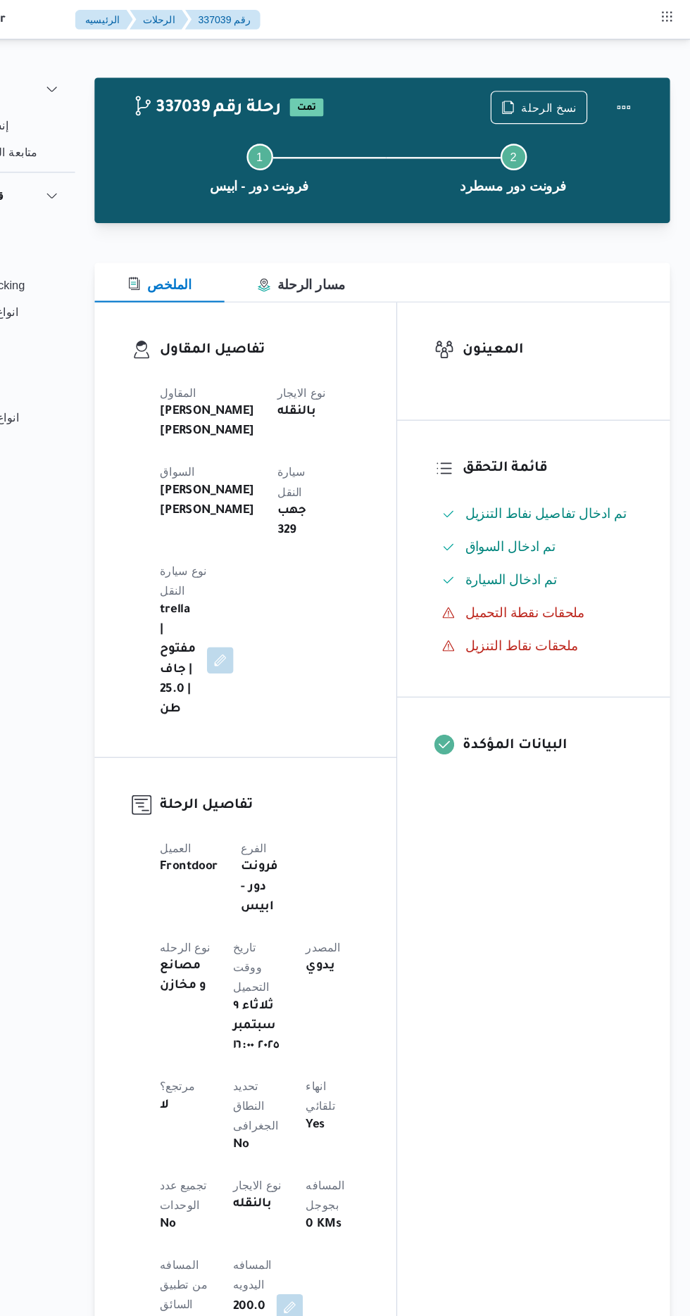
scroll to position [0, 0]
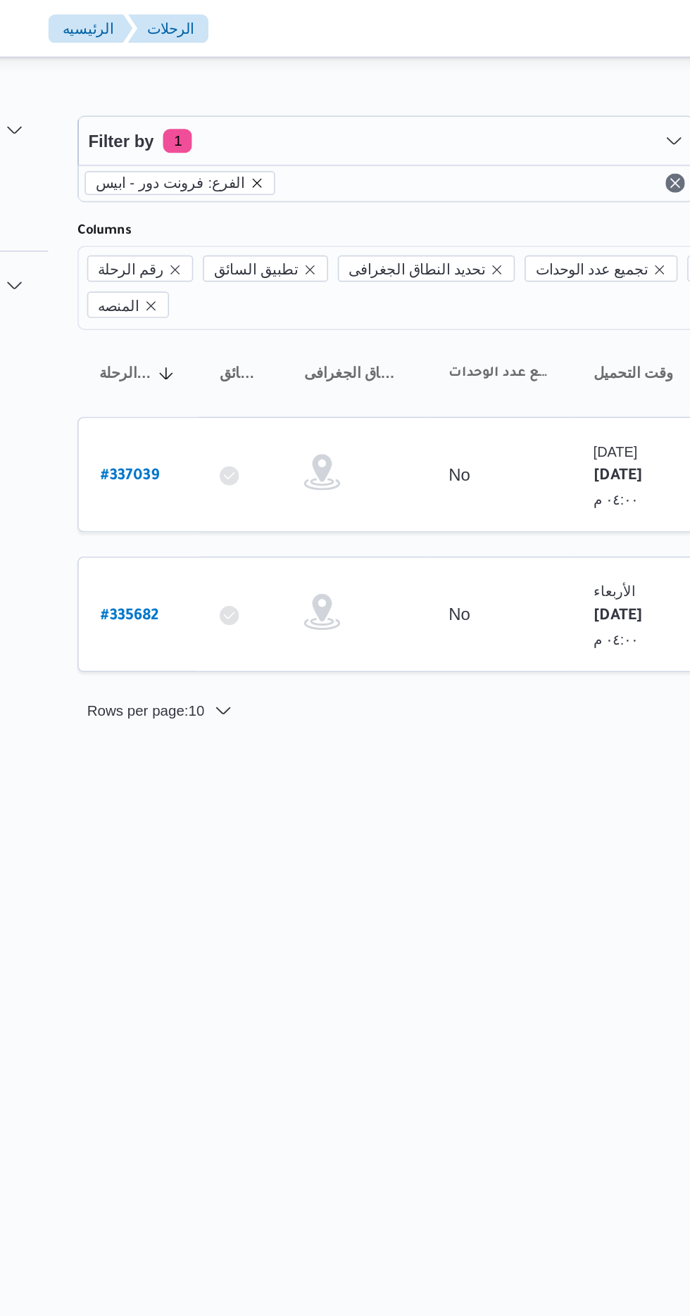
click at [285, 106] on icon "remove selected entity" at bounding box center [288, 107] width 6 height 6
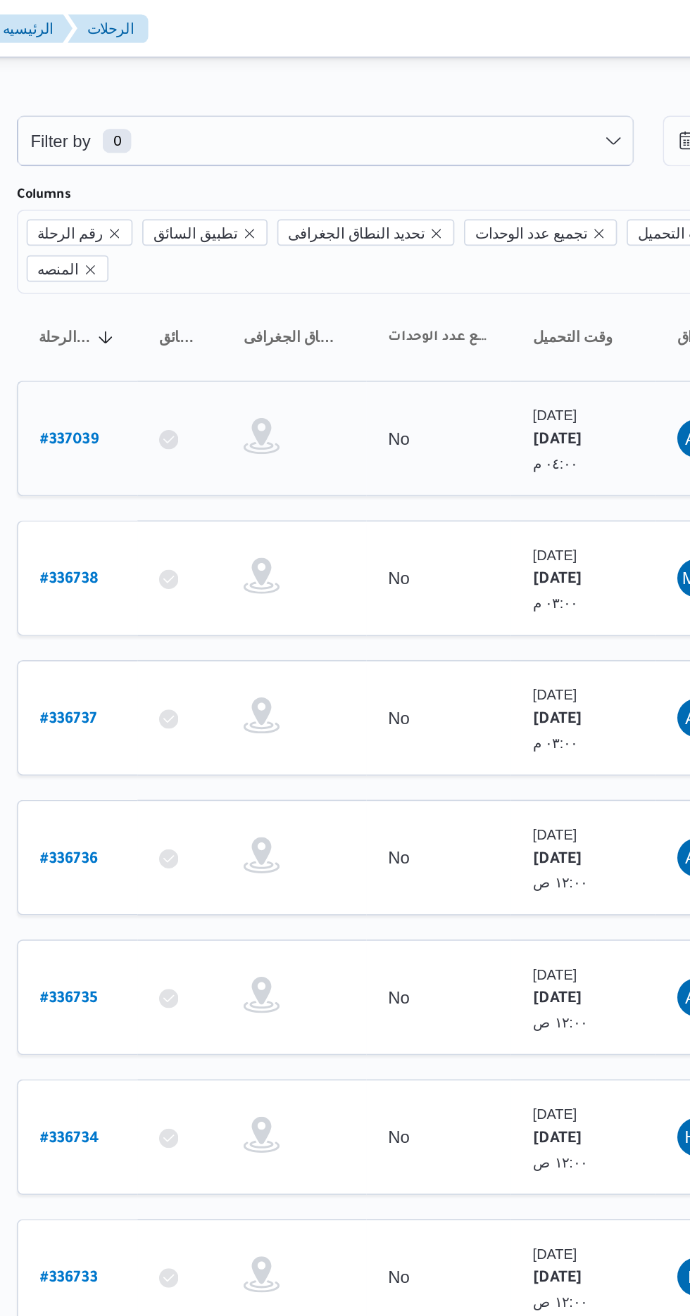
click at [223, 247] on link "# 337039" at bounding box center [213, 256] width 34 height 19
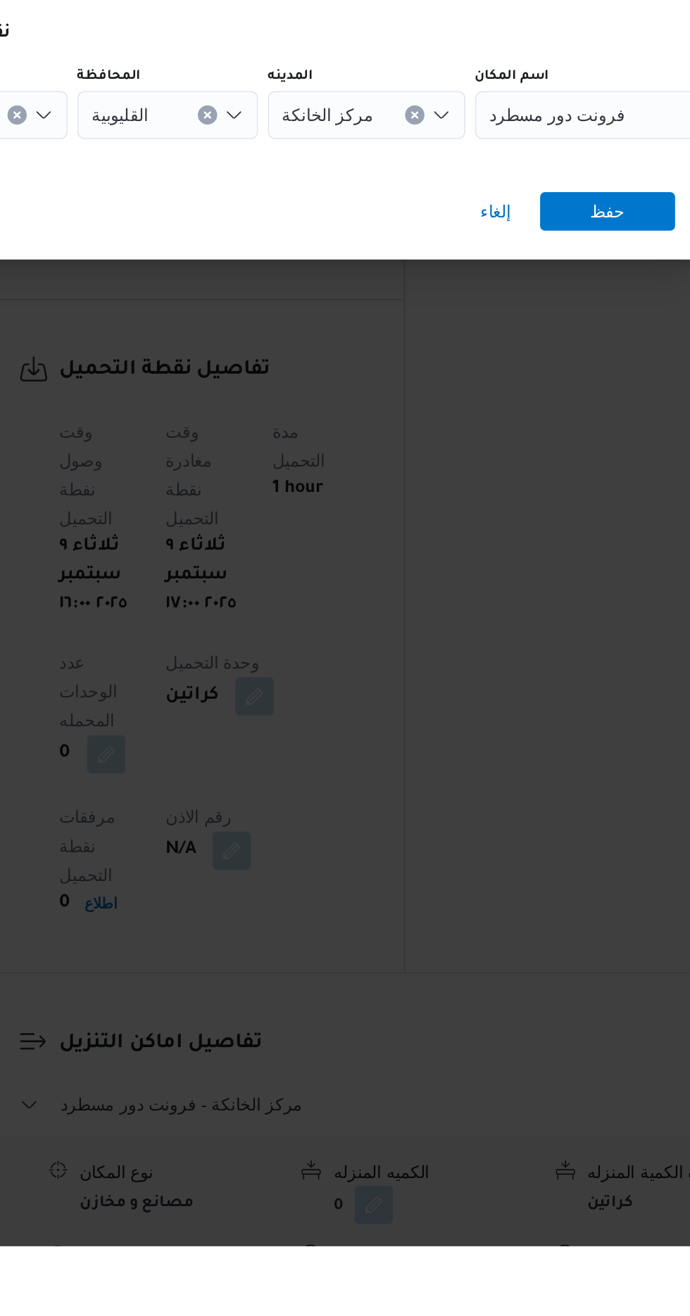
scroll to position [618, 0]
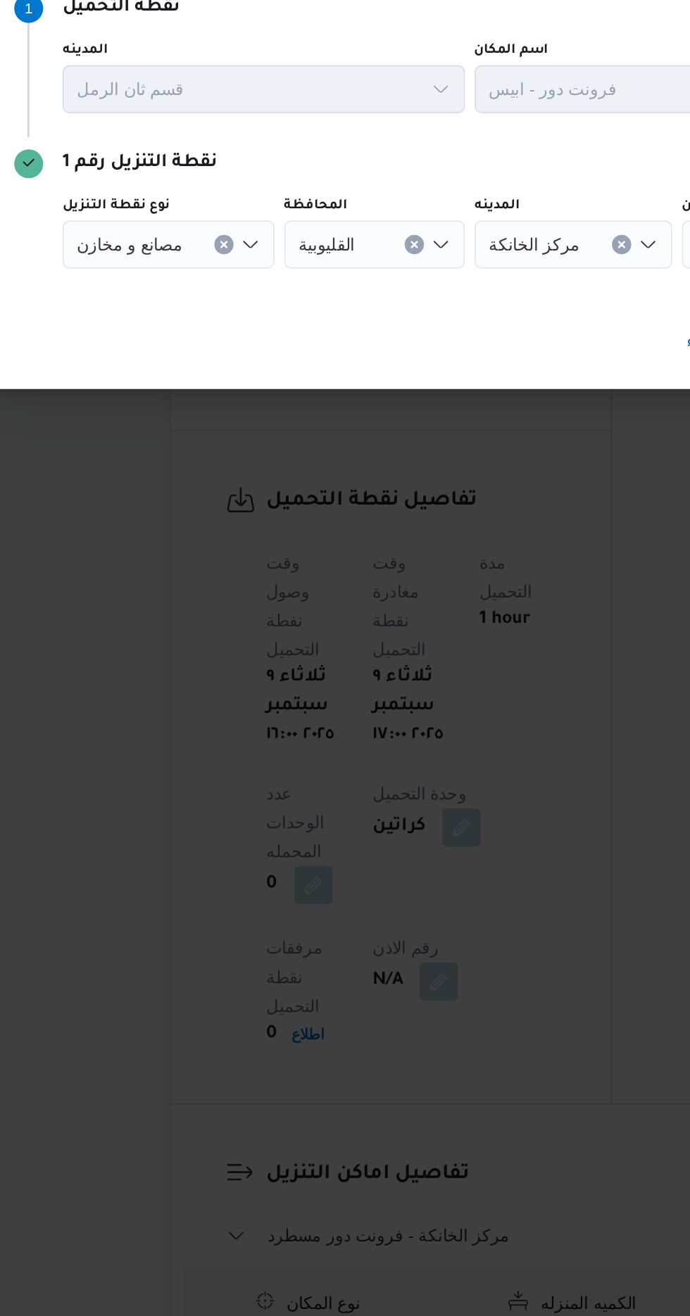
click at [212, 657] on icon "Clear input" at bounding box center [214, 655] width 4 height 4
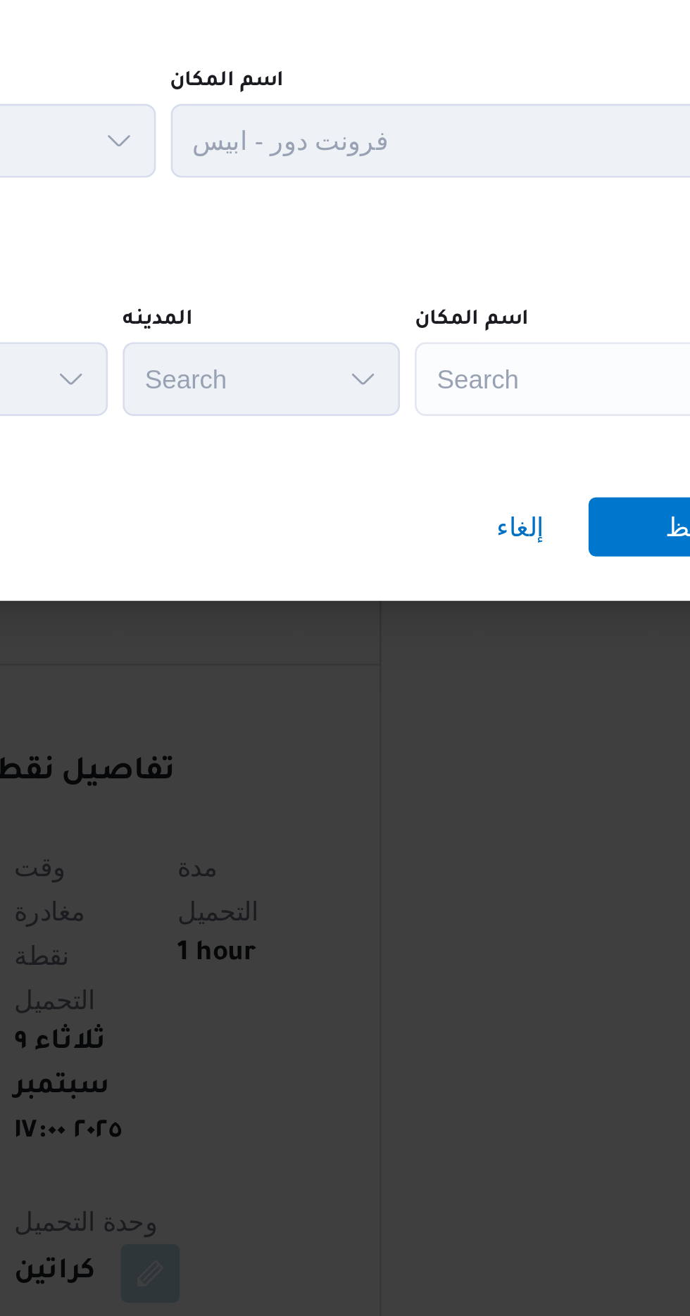
click at [516, 649] on div "Search" at bounding box center [541, 655] width 176 height 28
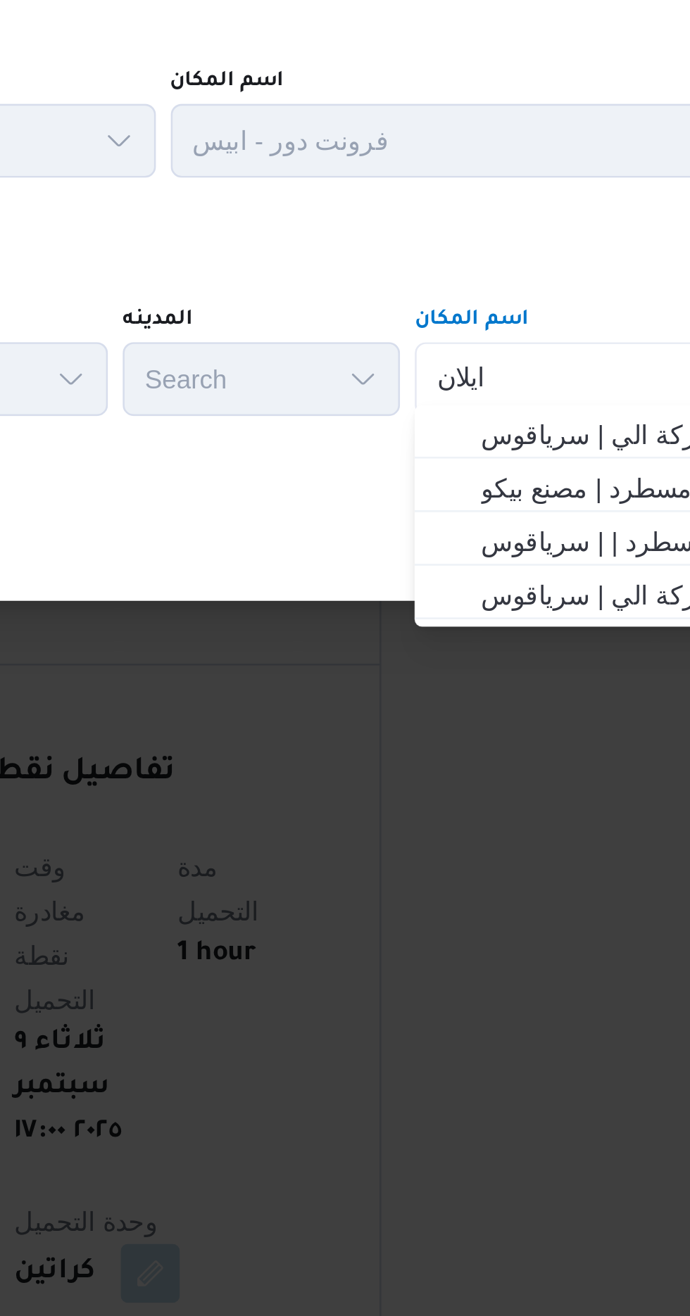
scroll to position [0, 0]
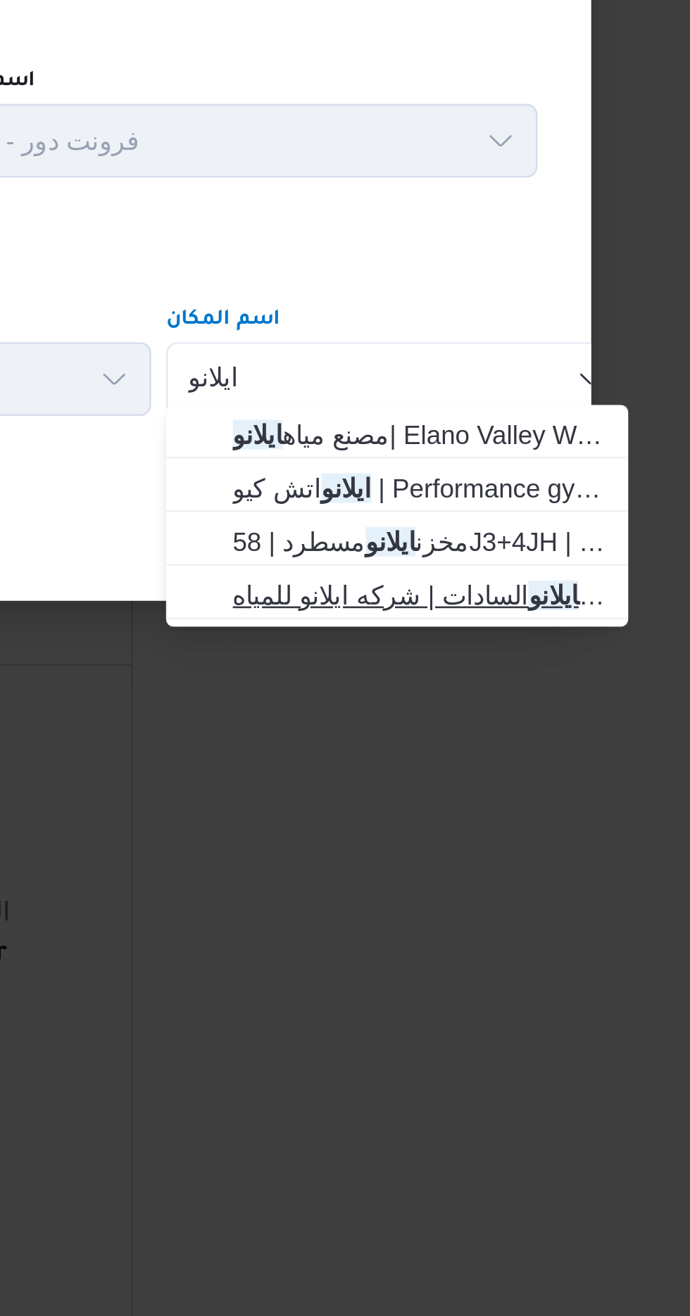
type input "ايلانو"
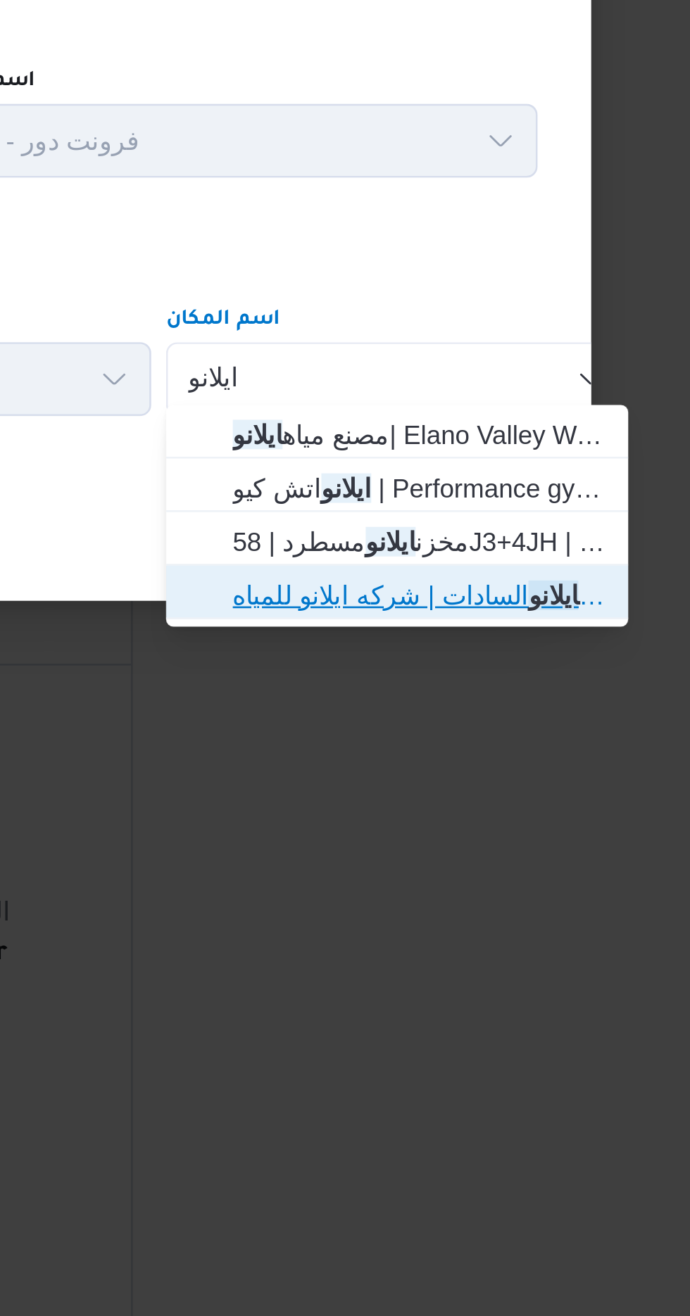
click at [591, 733] on mark "ايلانو" at bounding box center [600, 737] width 19 height 11
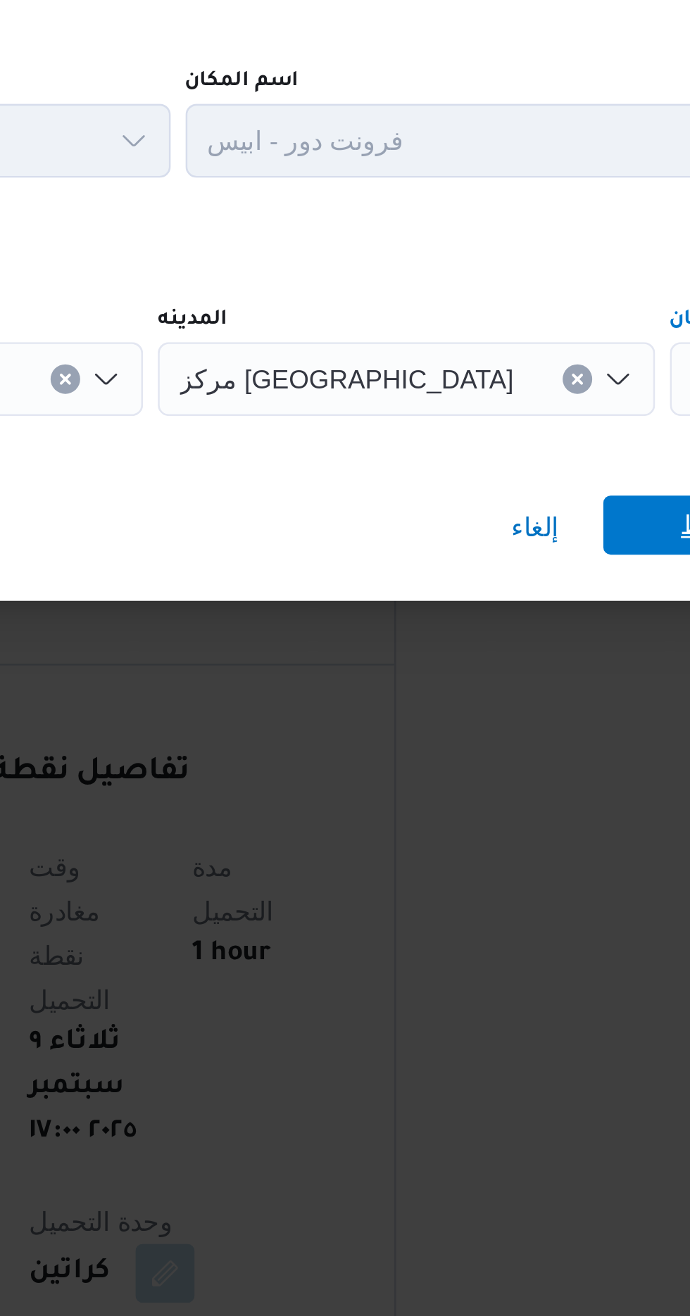
click at [543, 702] on span "حفظ" at bounding box center [558, 711] width 79 height 23
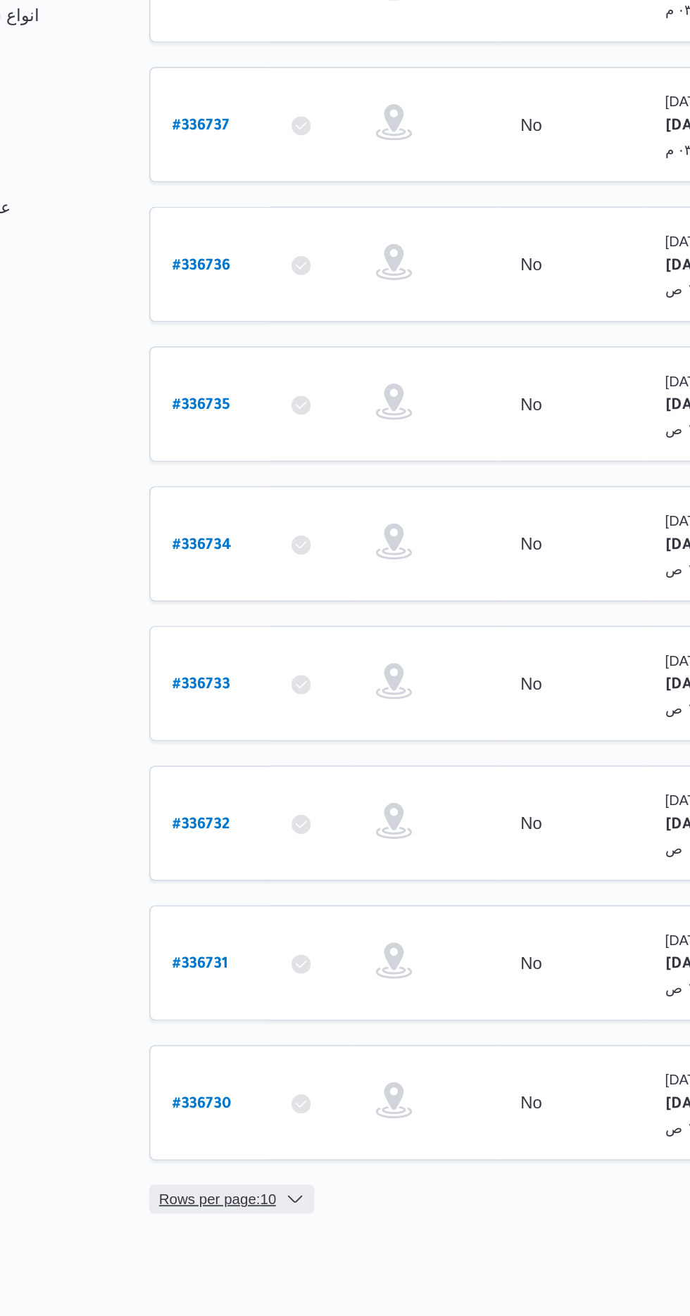
click at [204, 1039] on span "Rows per page : 10" at bounding box center [223, 1047] width 68 height 17
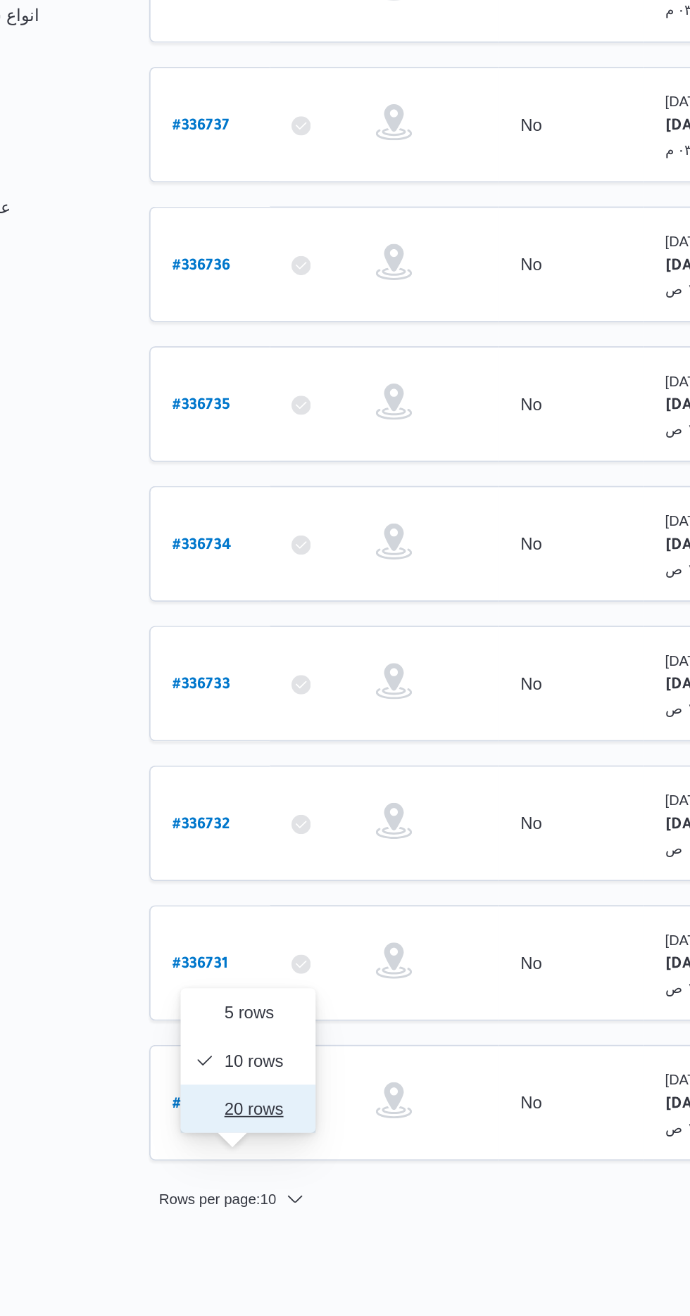
click at [227, 1001] on button "20 rows" at bounding box center [240, 994] width 79 height 28
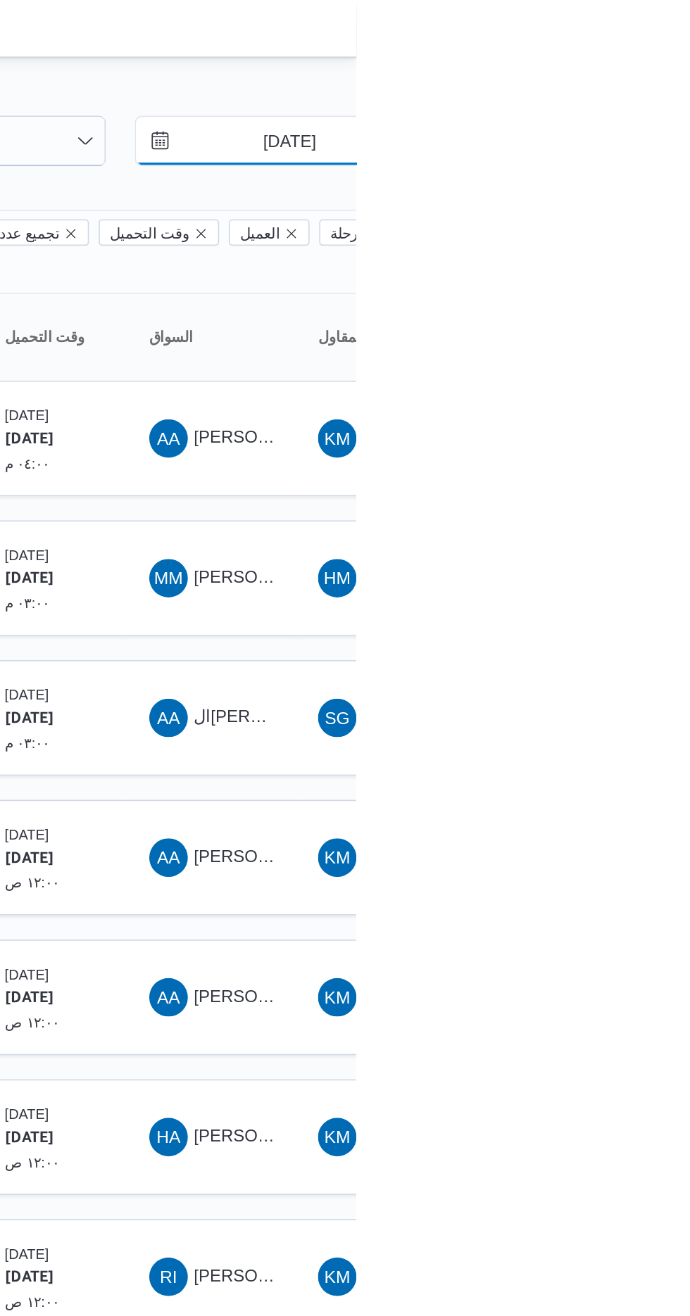
click at [641, 87] on input "[DATE]" at bounding box center [641, 82] width 160 height 28
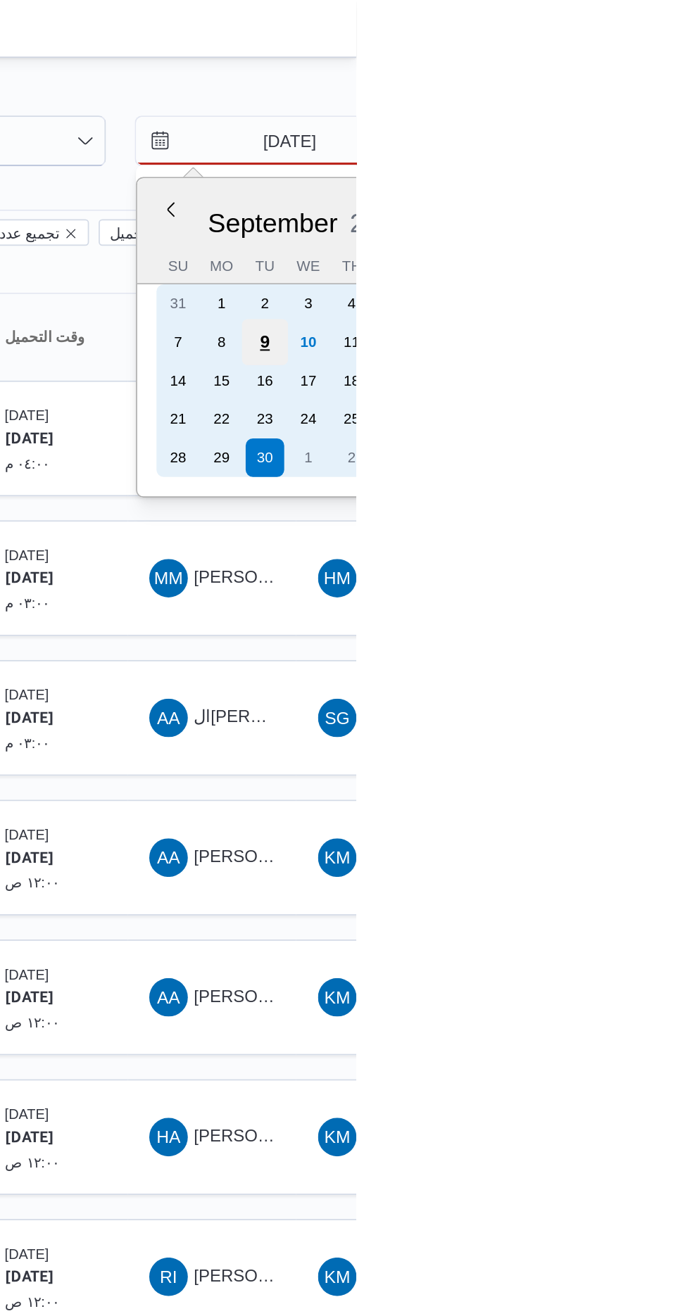
click at [635, 198] on div "9" at bounding box center [636, 199] width 27 height 27
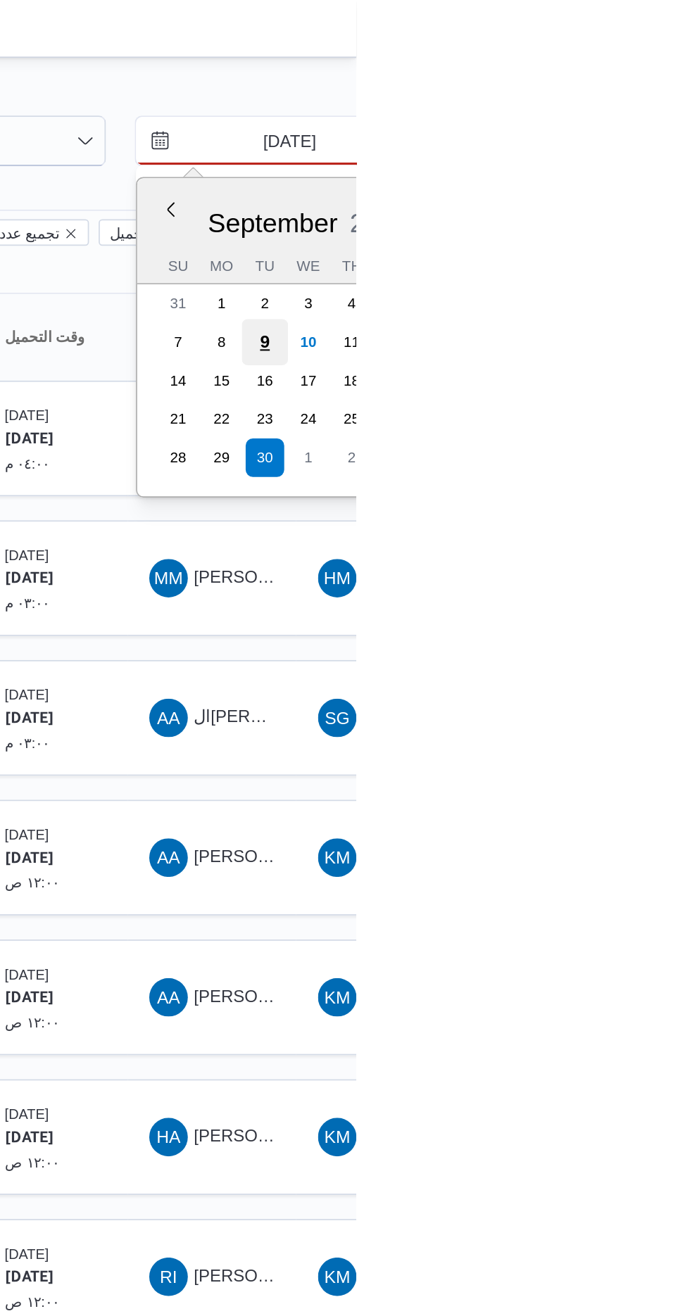
type input "[DATE]"
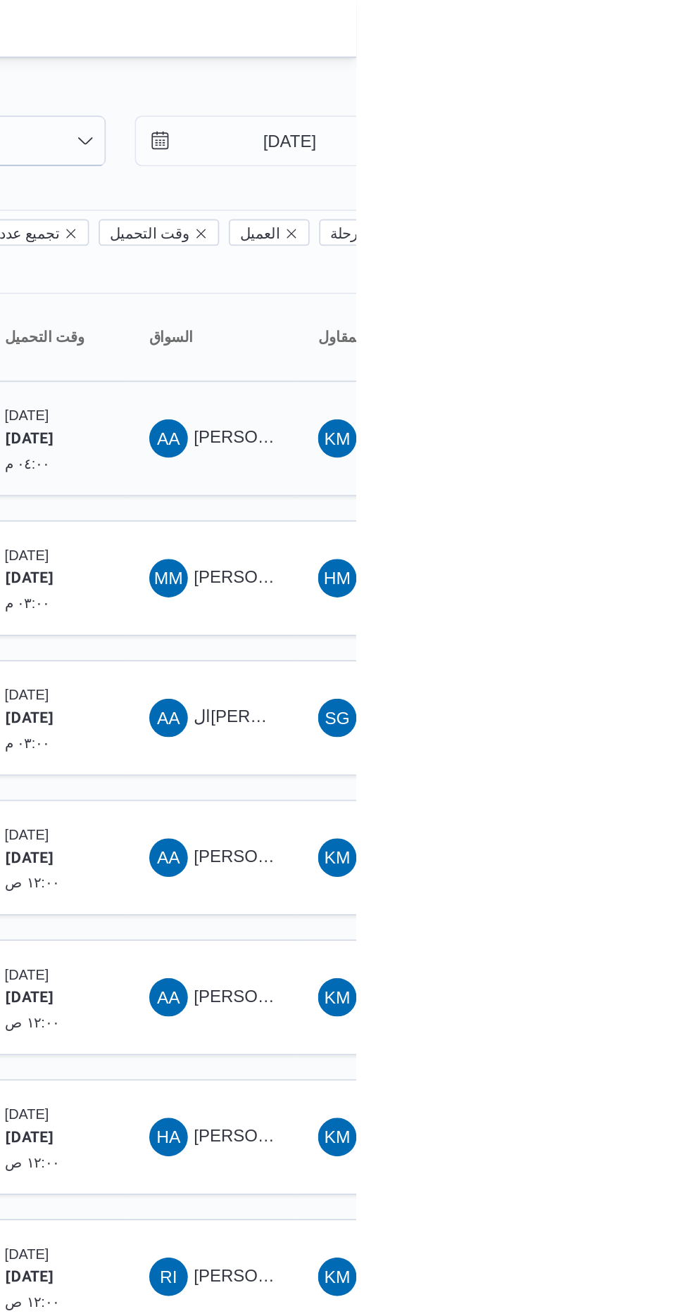
click at [590, 245] on span "AA [PERSON_NAME] [PERSON_NAME]" at bounding box center [605, 256] width 73 height 23
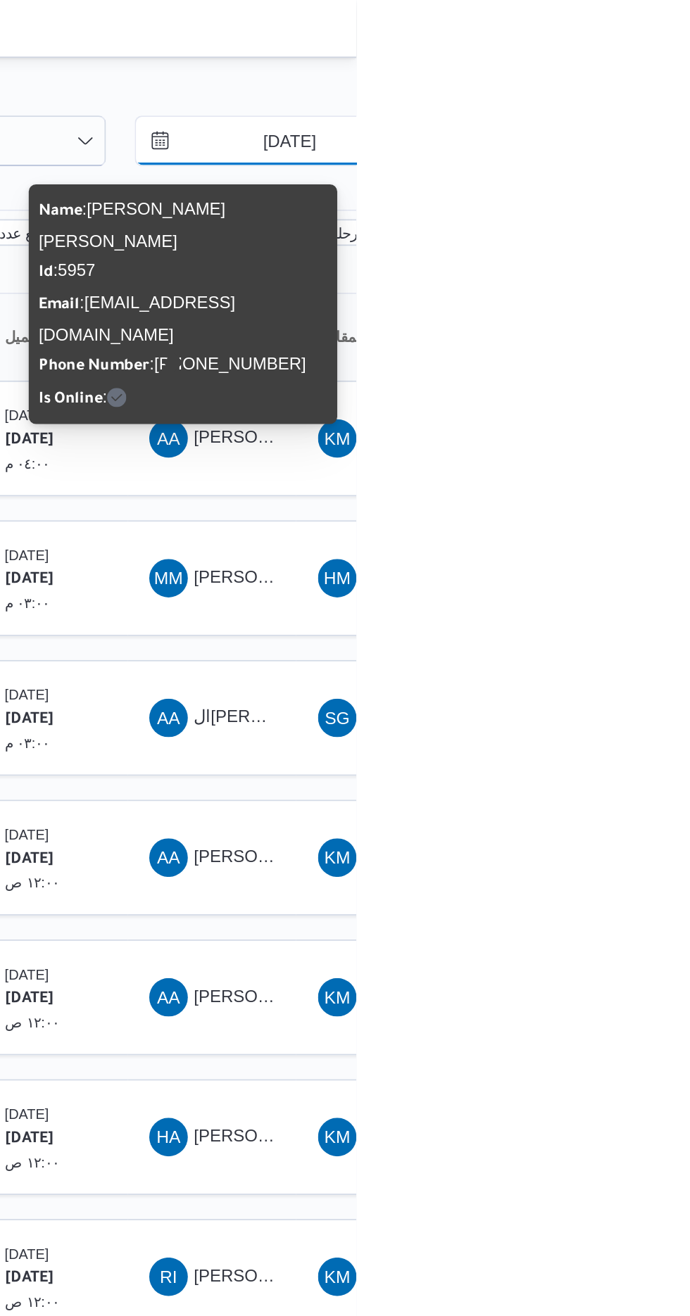
click at [641, 86] on input "[DATE]" at bounding box center [641, 82] width 160 height 28
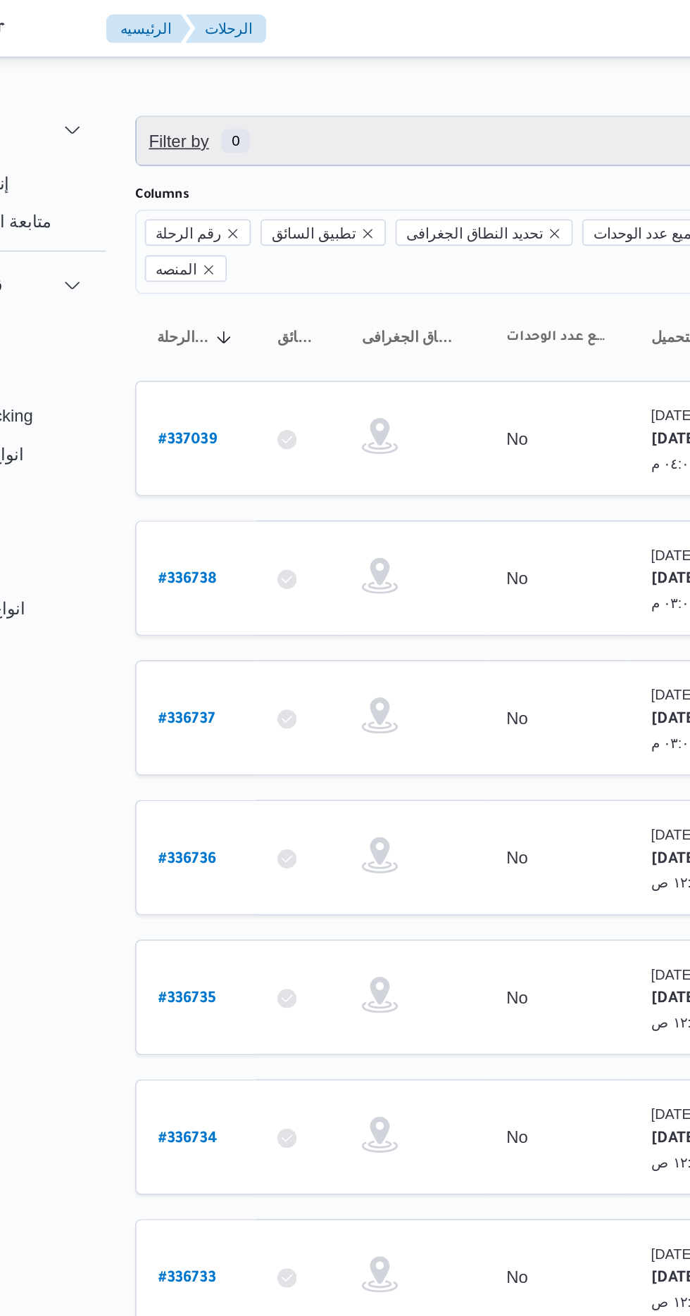
click at [227, 82] on span "Filter by 0" at bounding box center [219, 82] width 61 height 17
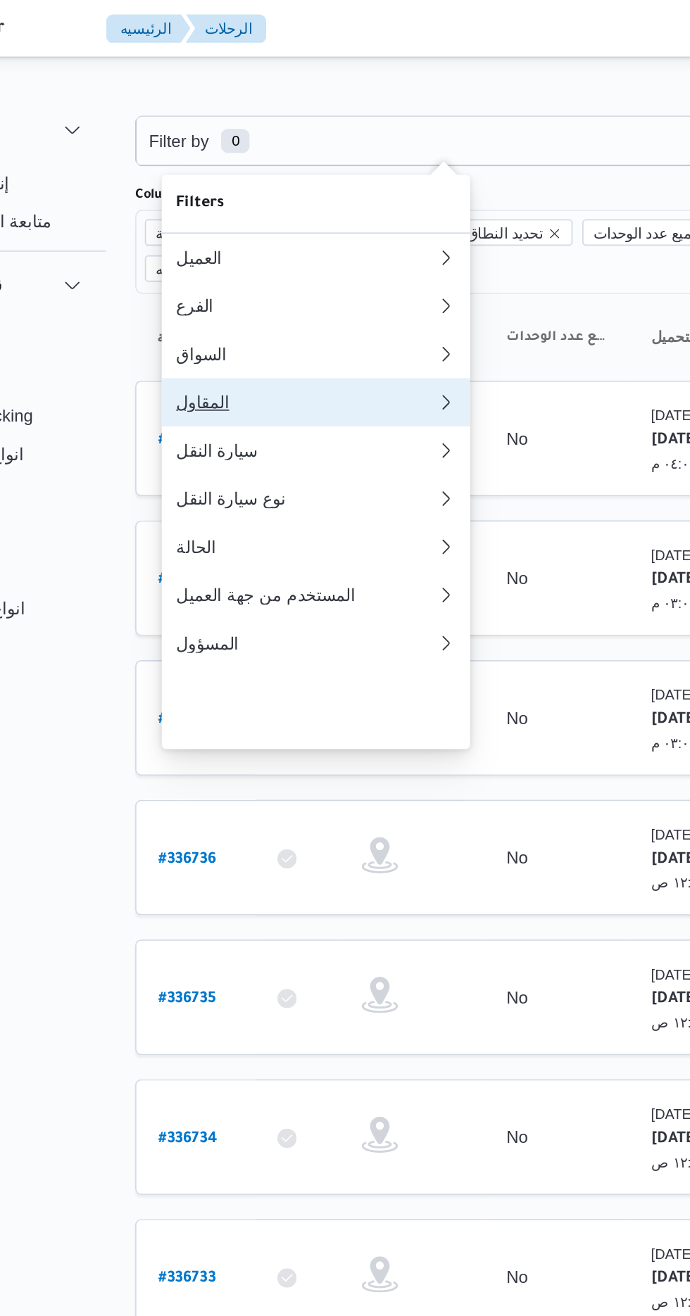
click at [229, 241] on div "المقاول" at bounding box center [283, 234] width 152 height 11
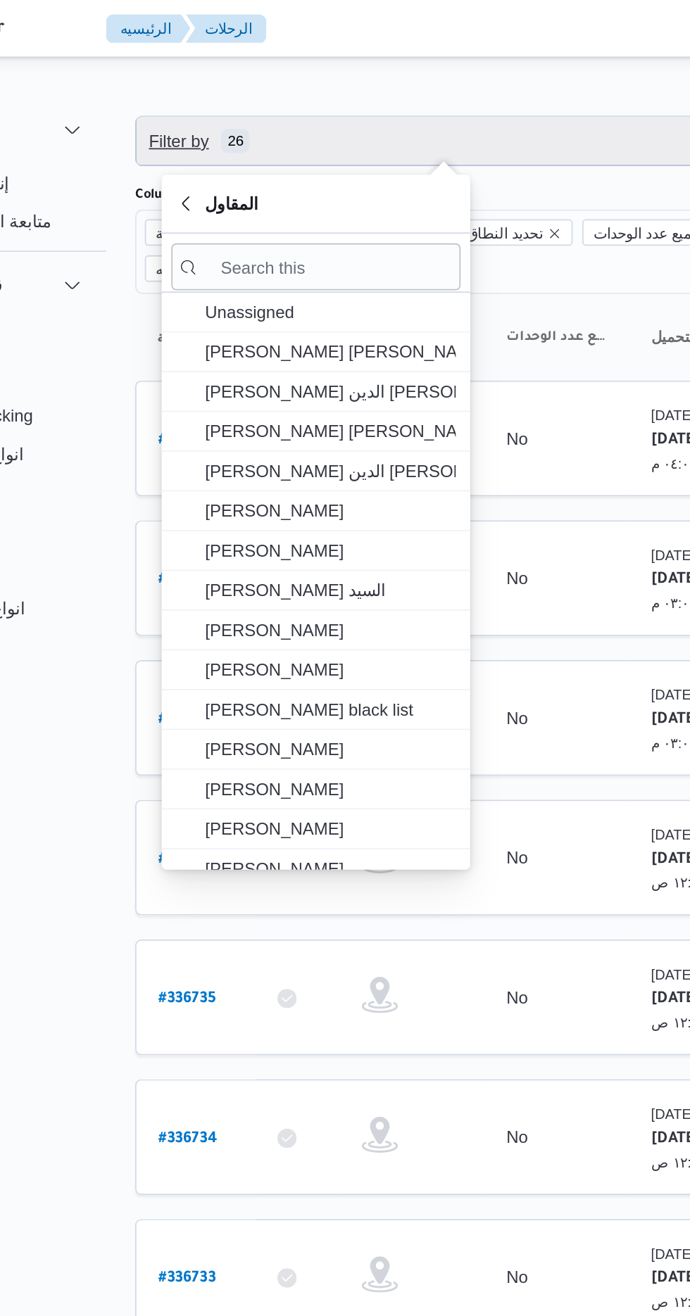
click at [371, 75] on span "Filter by 26" at bounding box center [363, 82] width 359 height 28
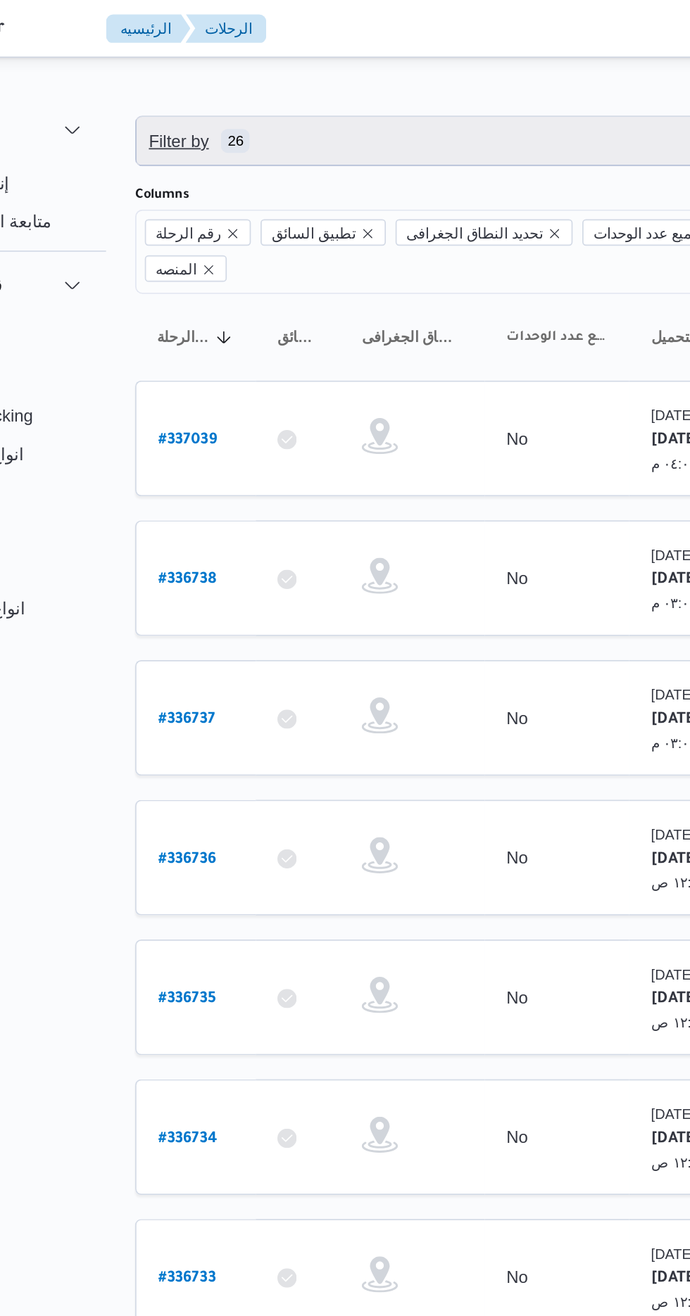
click at [362, 74] on span "Filter by 26" at bounding box center [363, 82] width 359 height 28
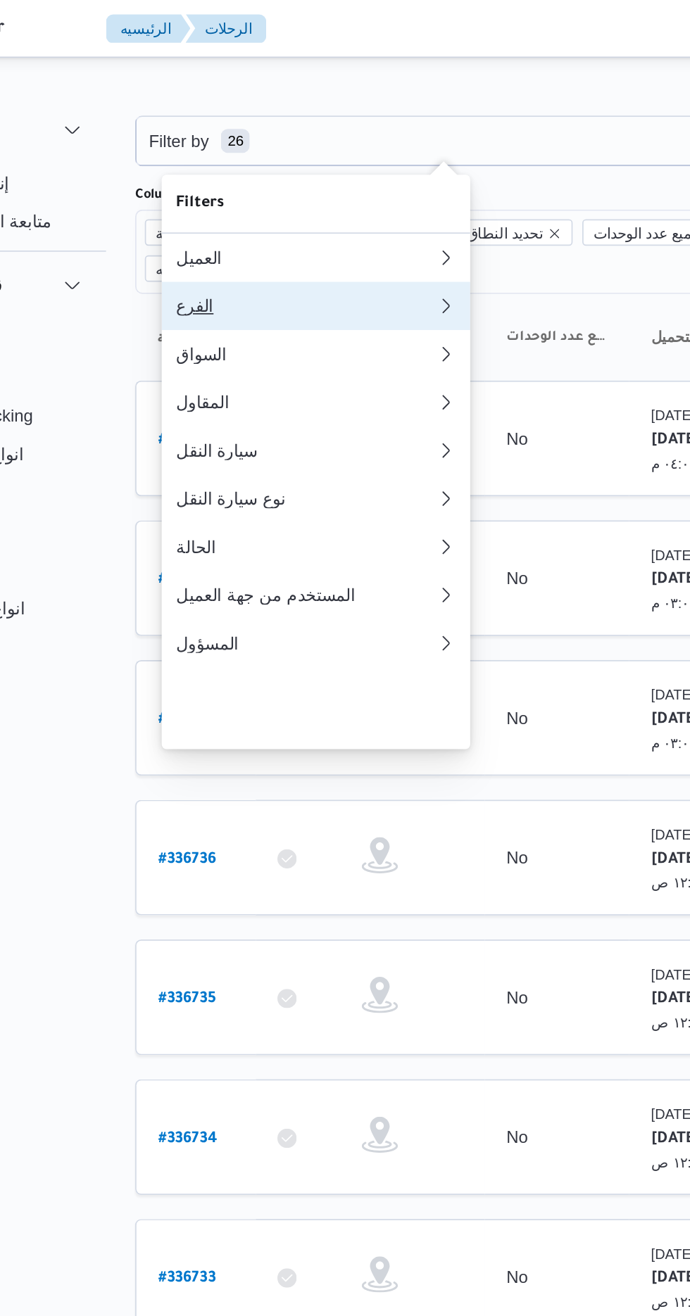
click at [310, 183] on div "الفرع" at bounding box center [283, 178] width 152 height 11
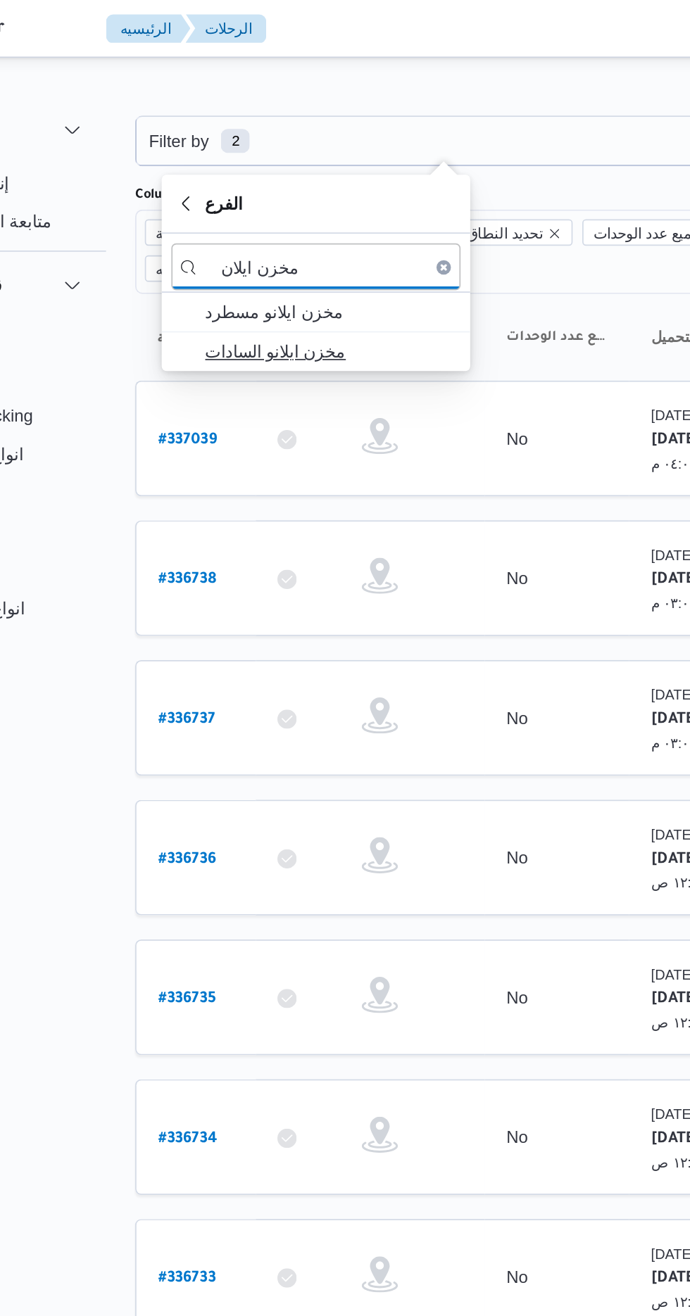
type input "مخزن ايلان"
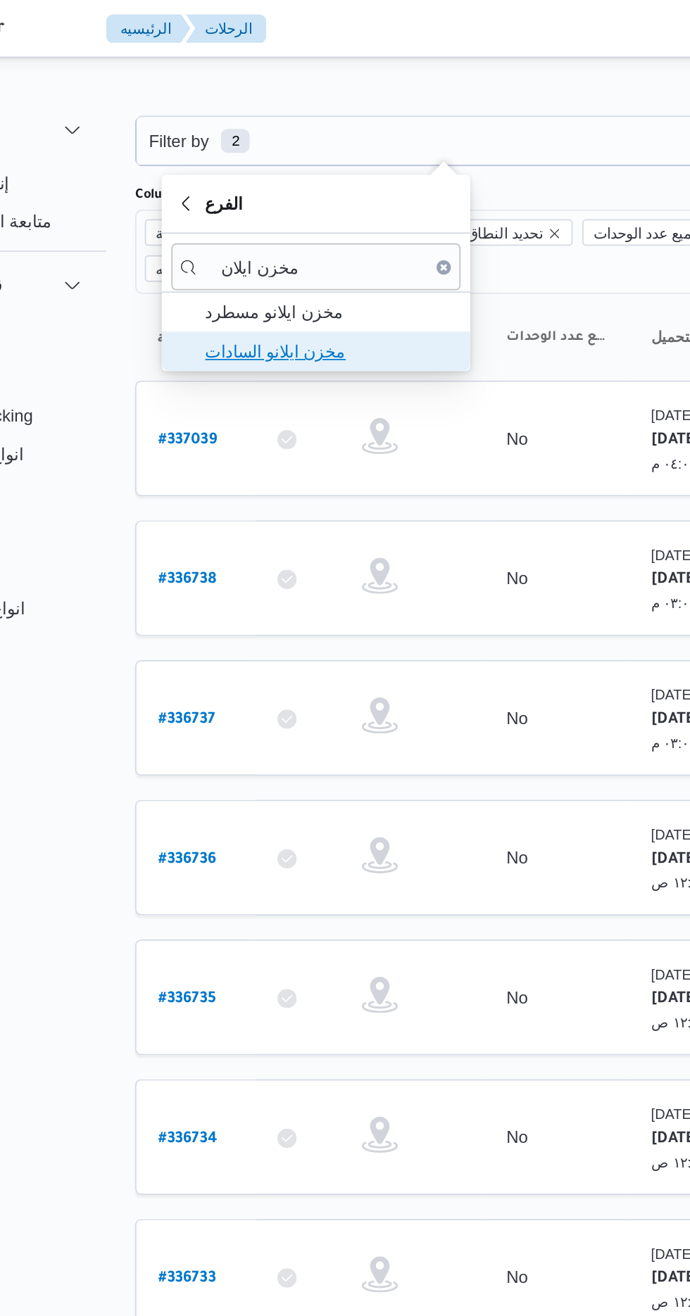
click at [318, 207] on span "مخزن ايلانو السادات" at bounding box center [297, 205] width 146 height 17
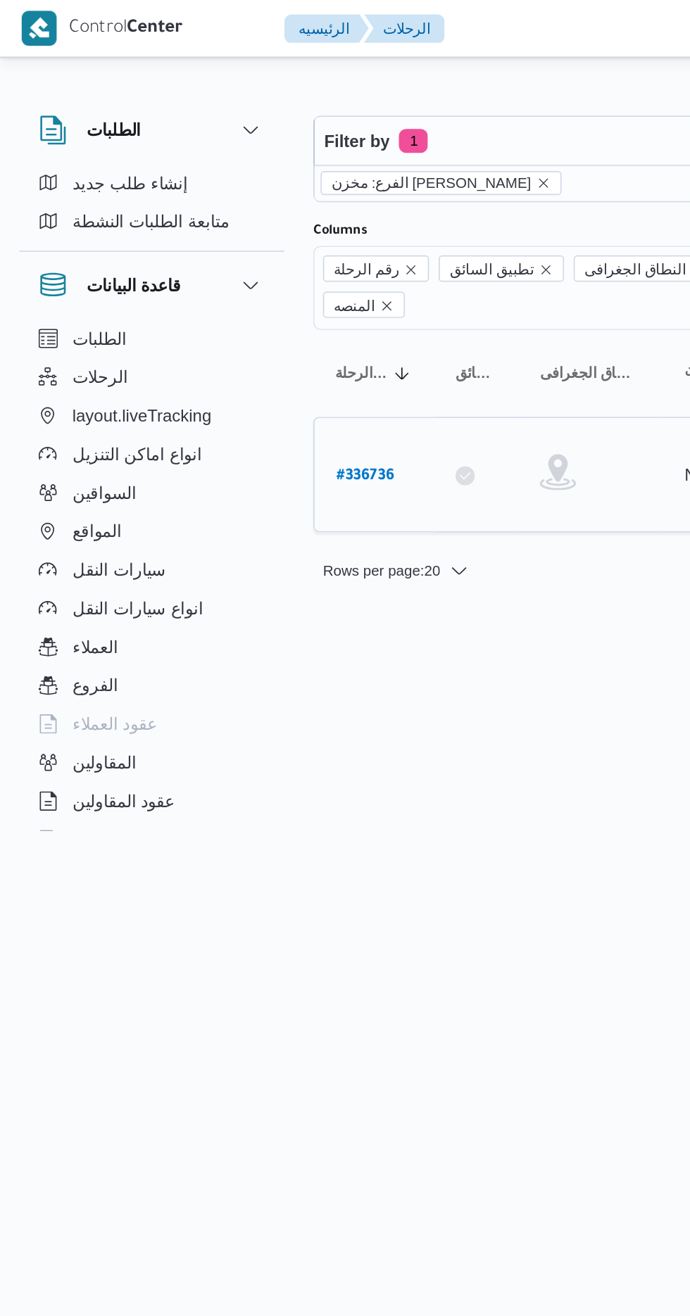
click at [222, 274] on b "# 336736" at bounding box center [213, 279] width 34 height 10
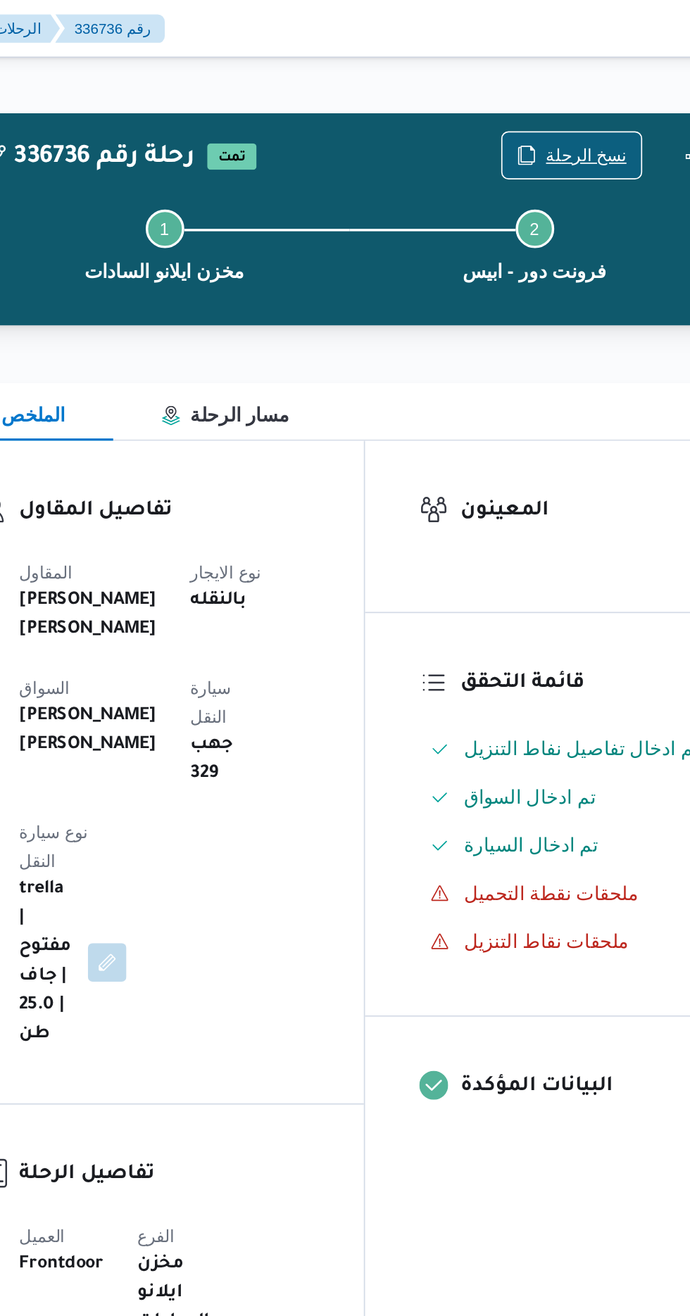
click at [571, 84] on span "نسخ الرحلة" at bounding box center [569, 90] width 47 height 17
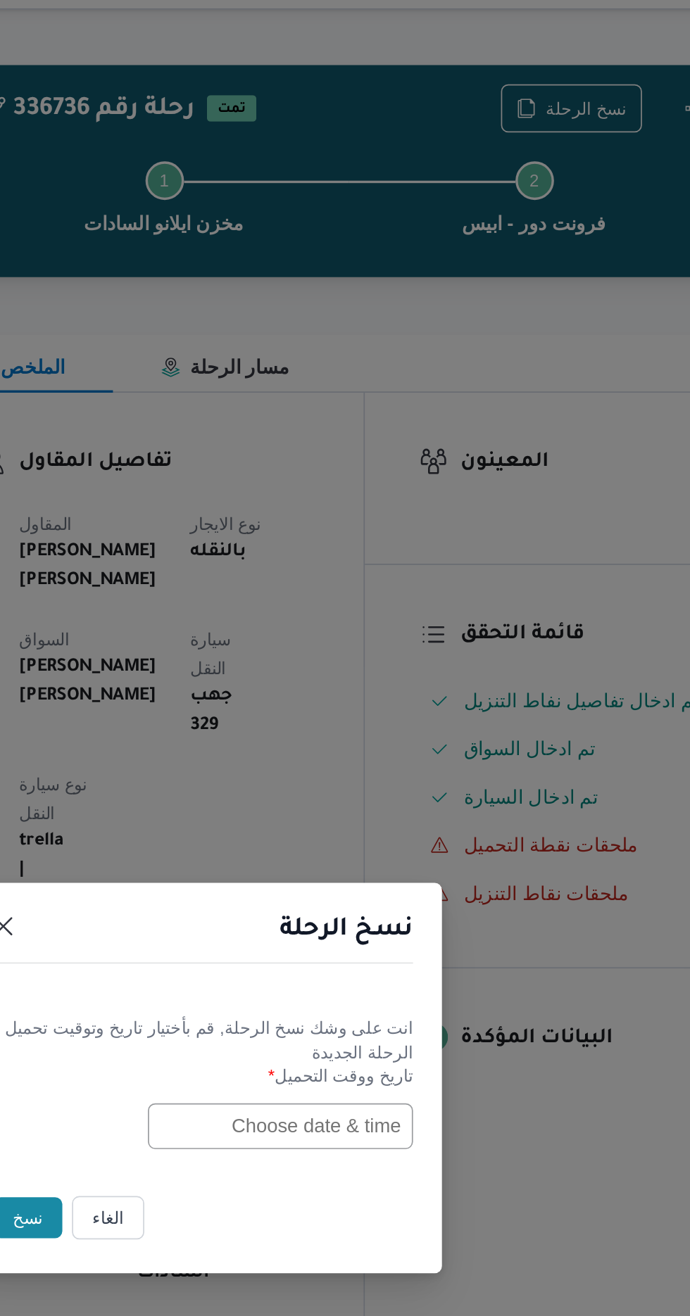
click at [372, 685] on input "text" at bounding box center [391, 686] width 155 height 27
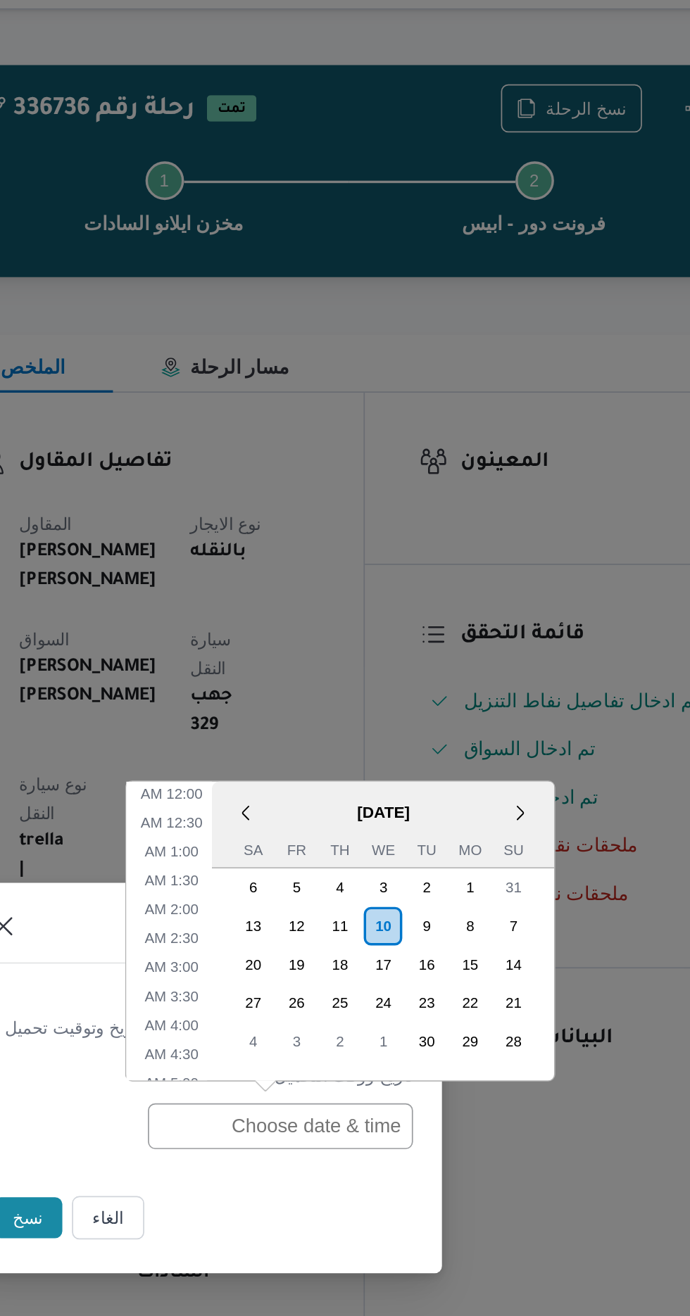
scroll to position [511, 0]
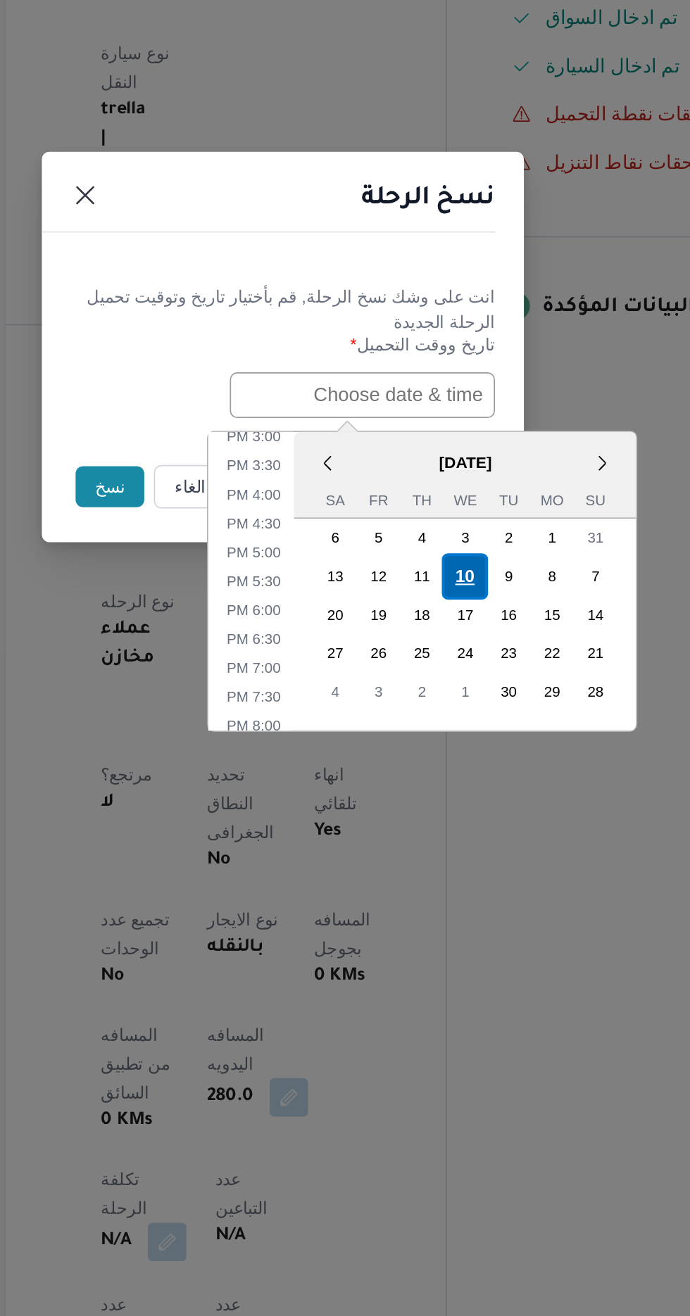
click at [452, 785] on div "10" at bounding box center [451, 791] width 27 height 27
type input "[DATE] 12:00AM"
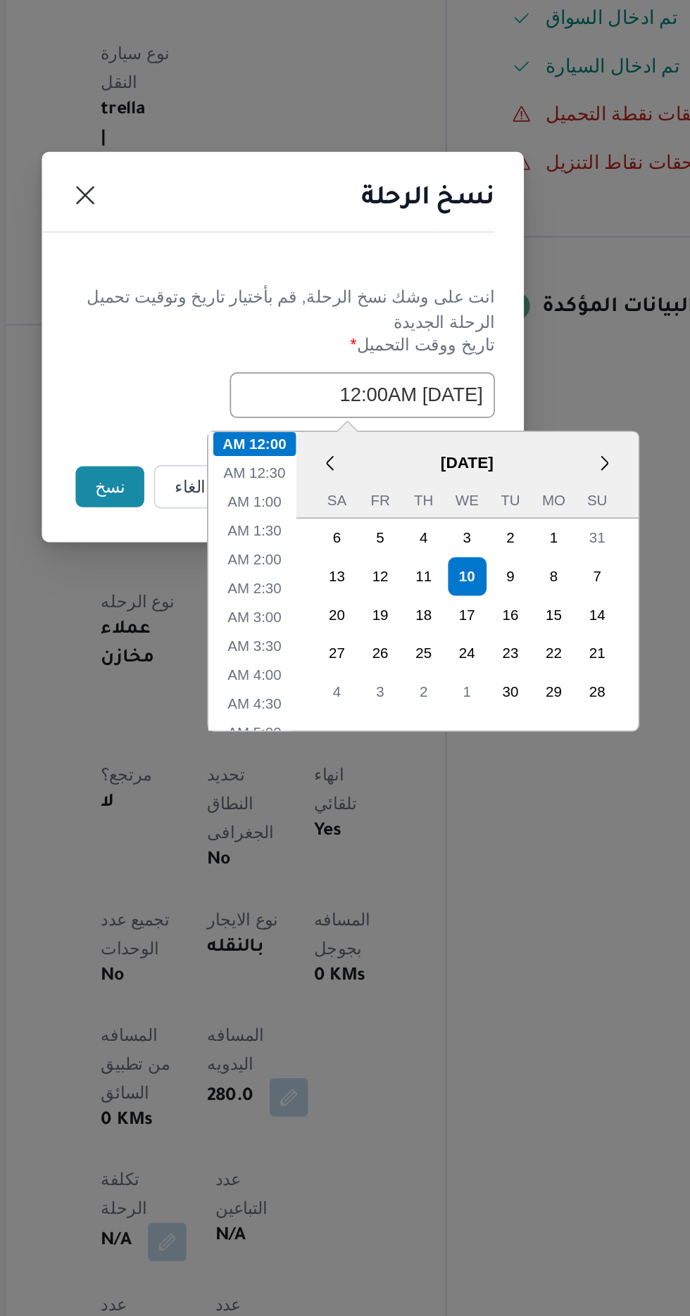
click at [235, 738] on button "نسخ" at bounding box center [244, 740] width 40 height 24
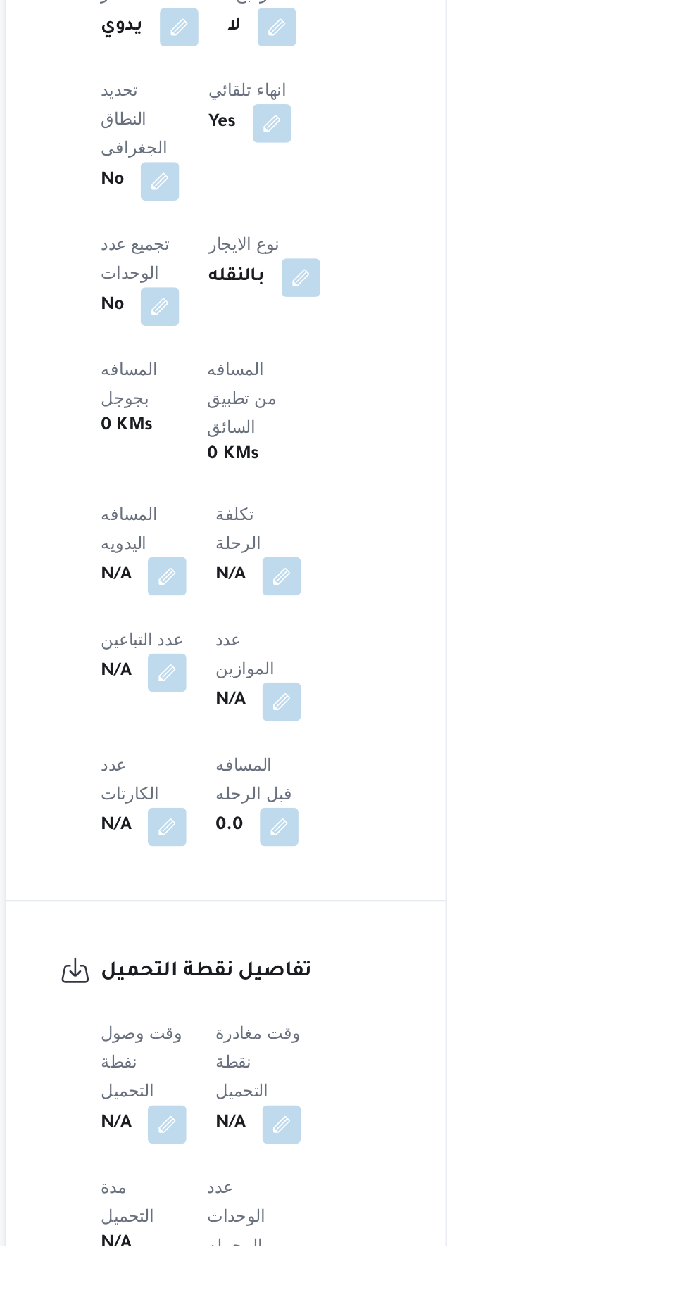
scroll to position [393, 0]
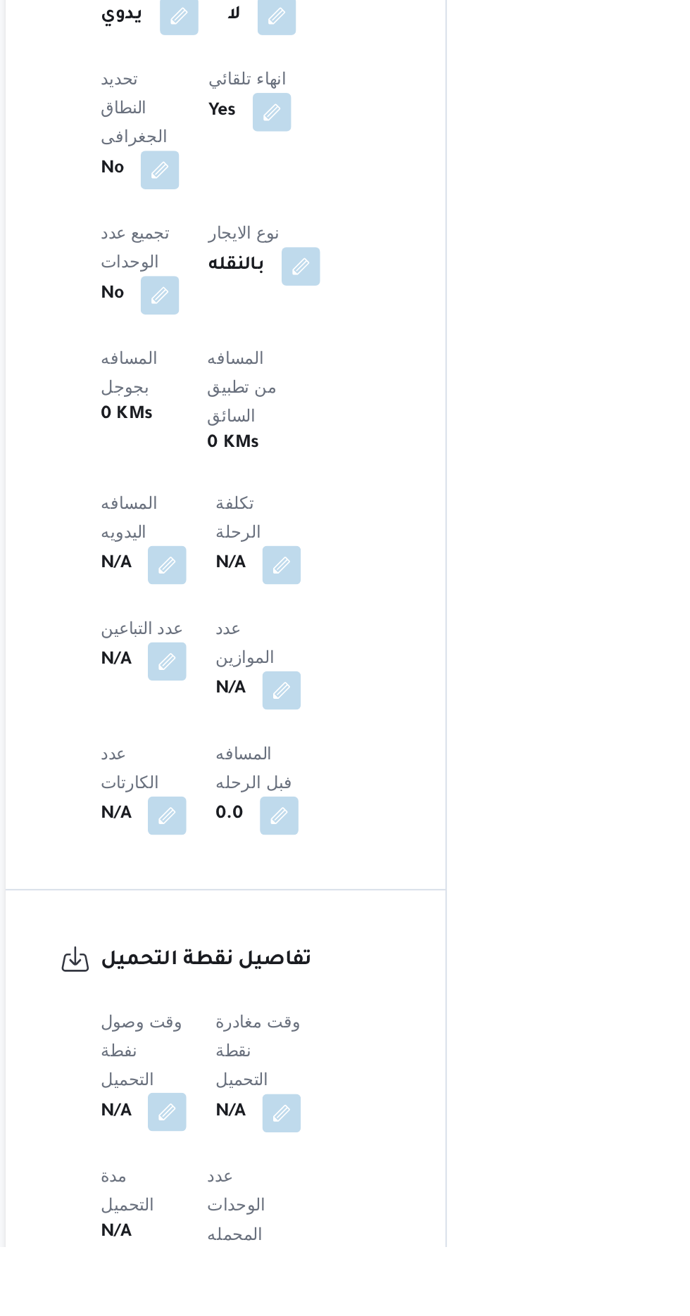
click at [268, 1226] on button "button" at bounding box center [277, 1237] width 23 height 23
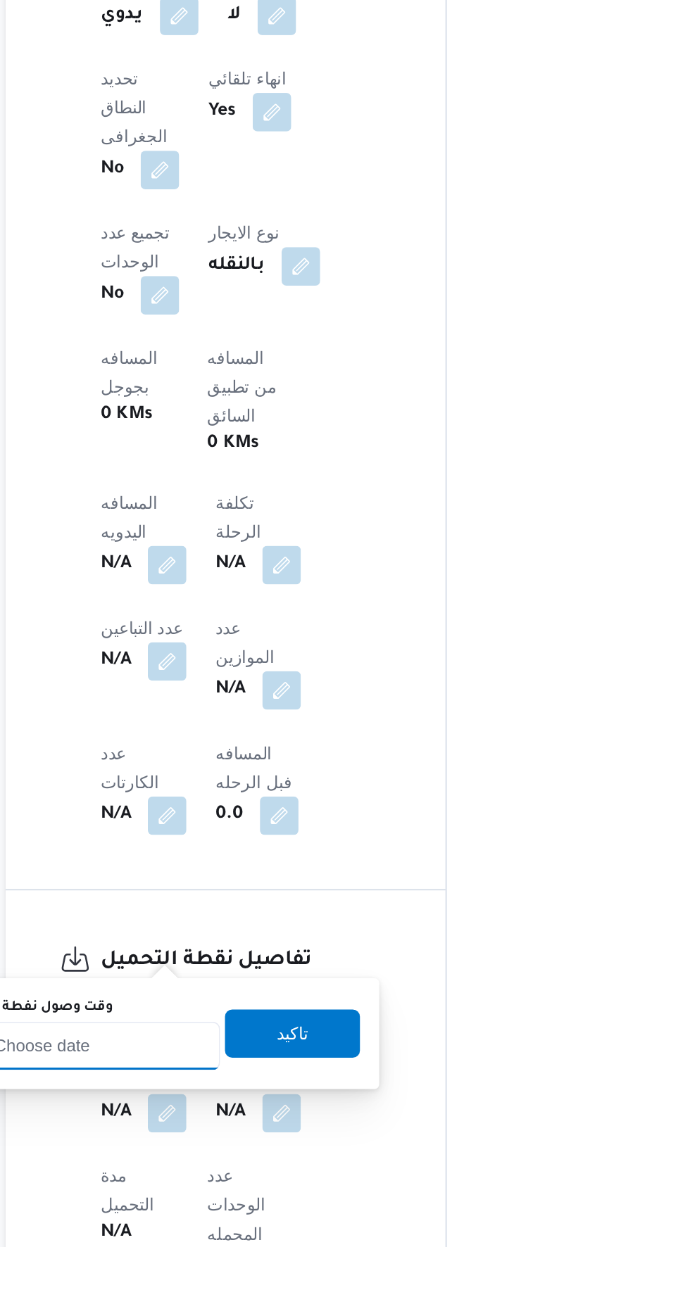
click at [253, 1196] on input "وقت وصول نفطة التحميل" at bounding box center [228, 1198] width 160 height 28
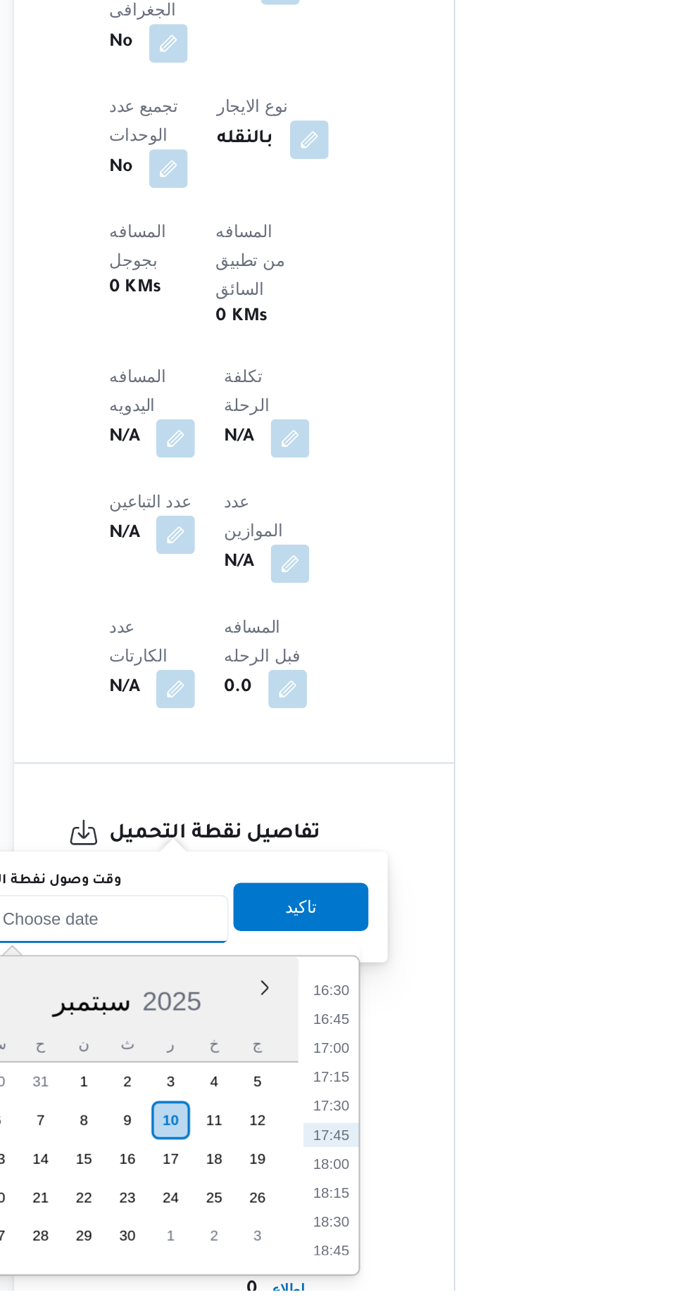
scroll to position [493, 0]
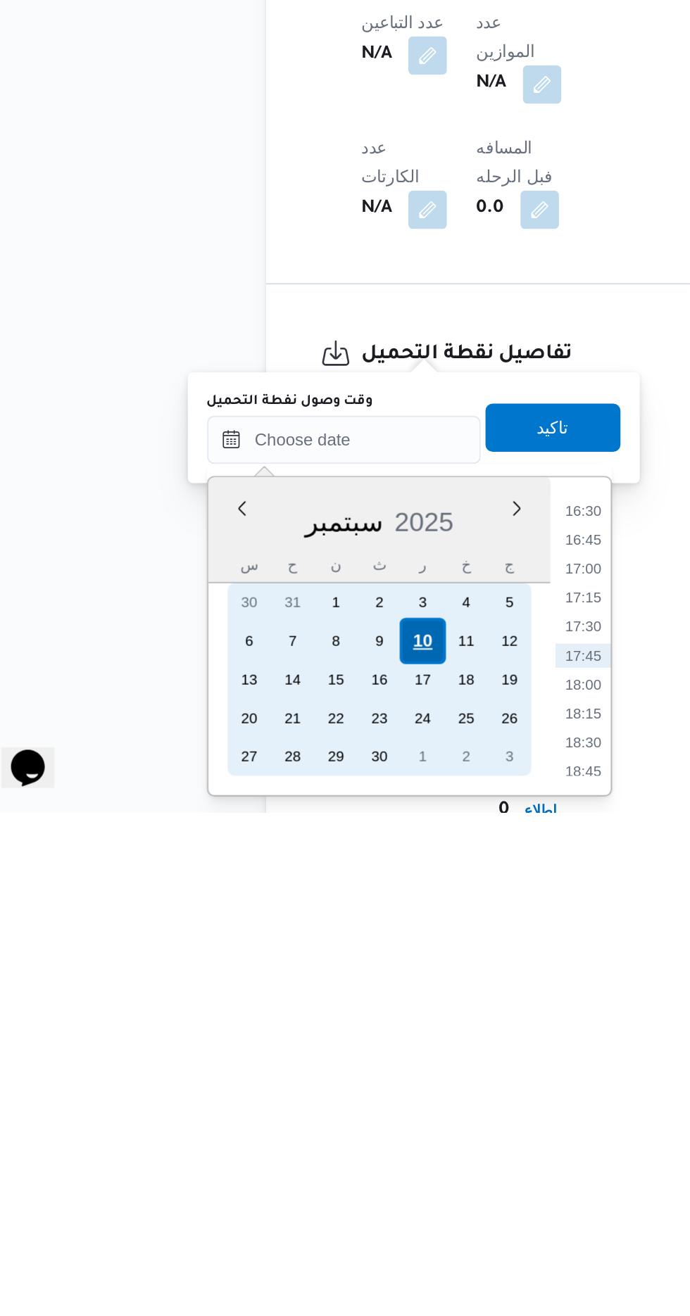
click at [277, 1213] on div "10" at bounding box center [273, 1216] width 27 height 27
type input "[DATE] ٠٠:٠٠"
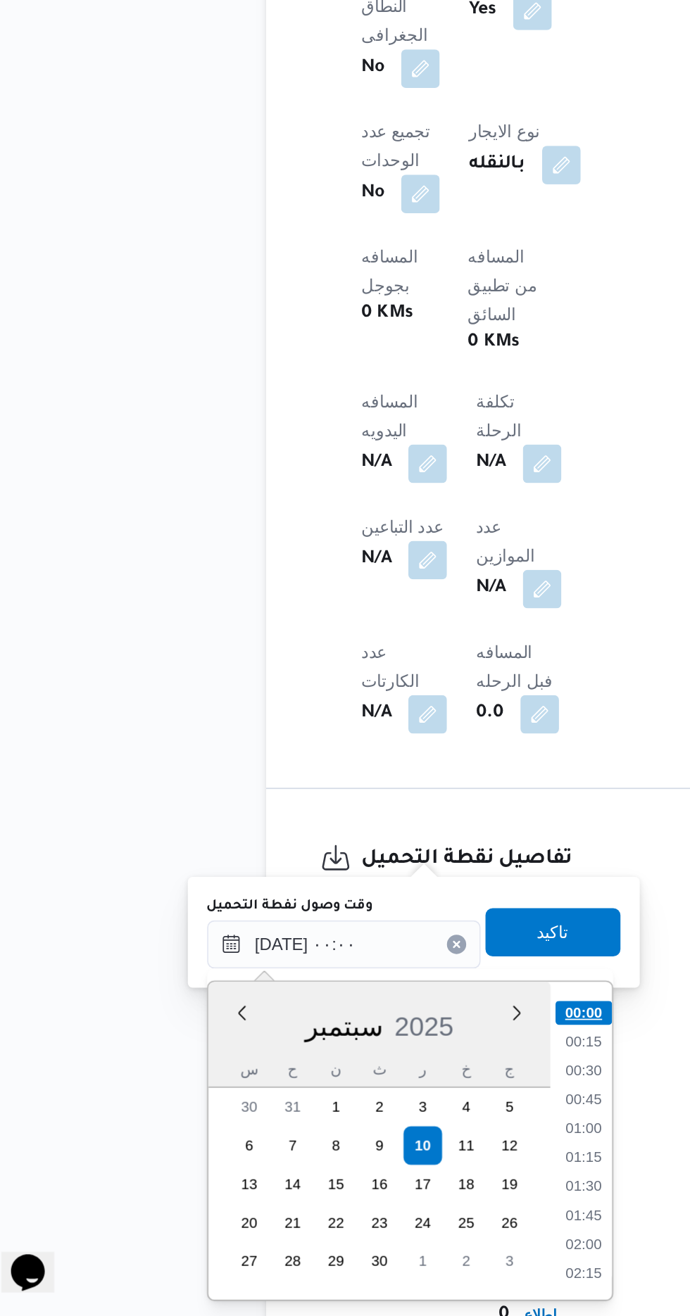
click at [377, 1137] on li "00:00" at bounding box center [368, 1139] width 33 height 14
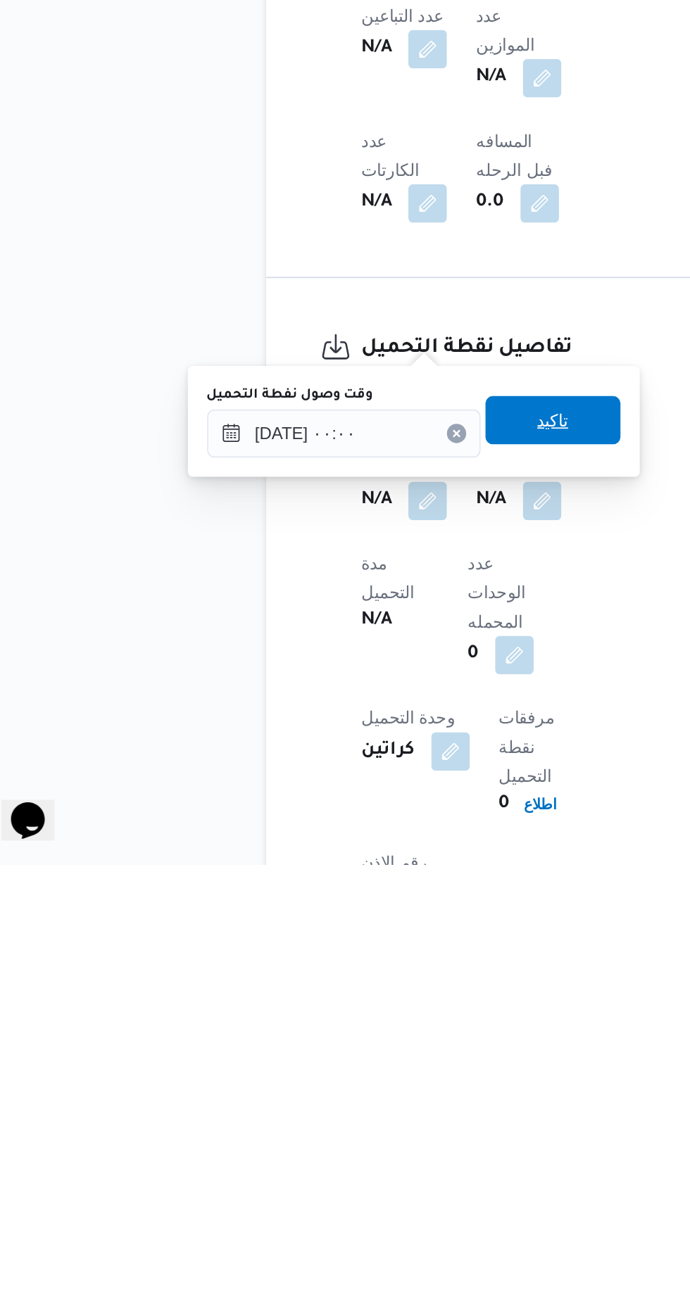
click at [360, 1053] on span "تاكيد" at bounding box center [350, 1056] width 18 height 17
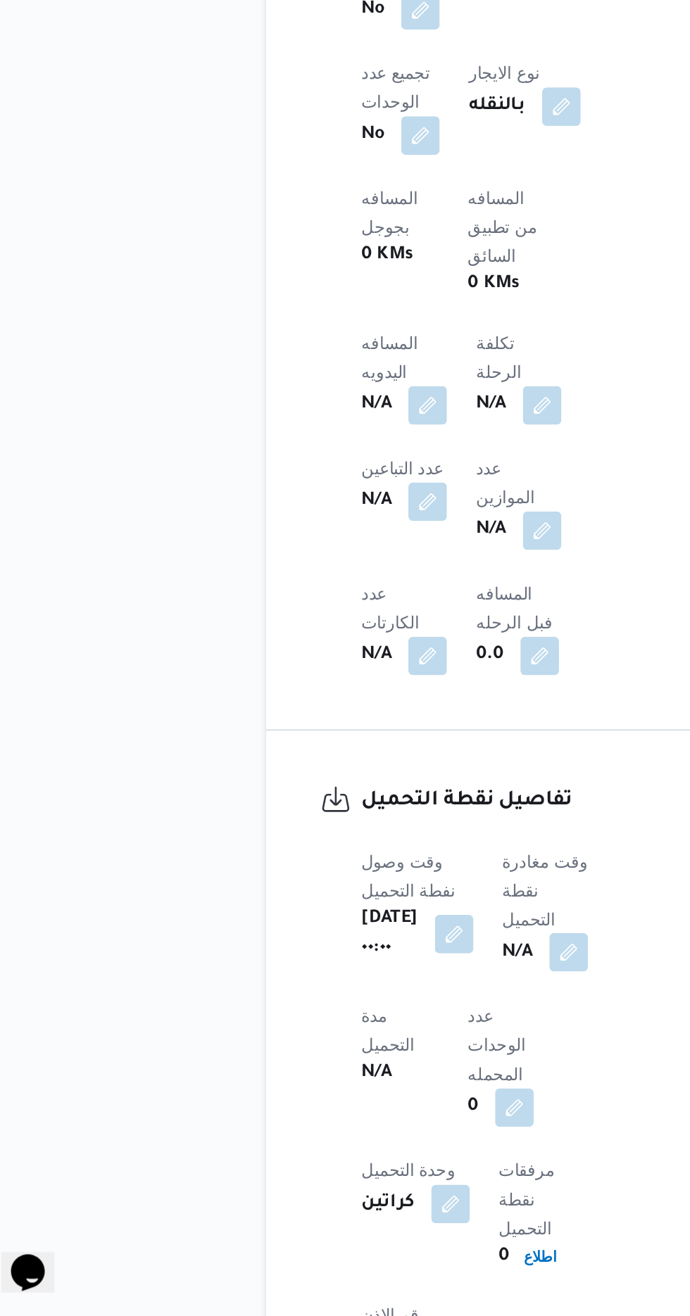
click at [362, 1092] on button "button" at bounding box center [359, 1103] width 23 height 23
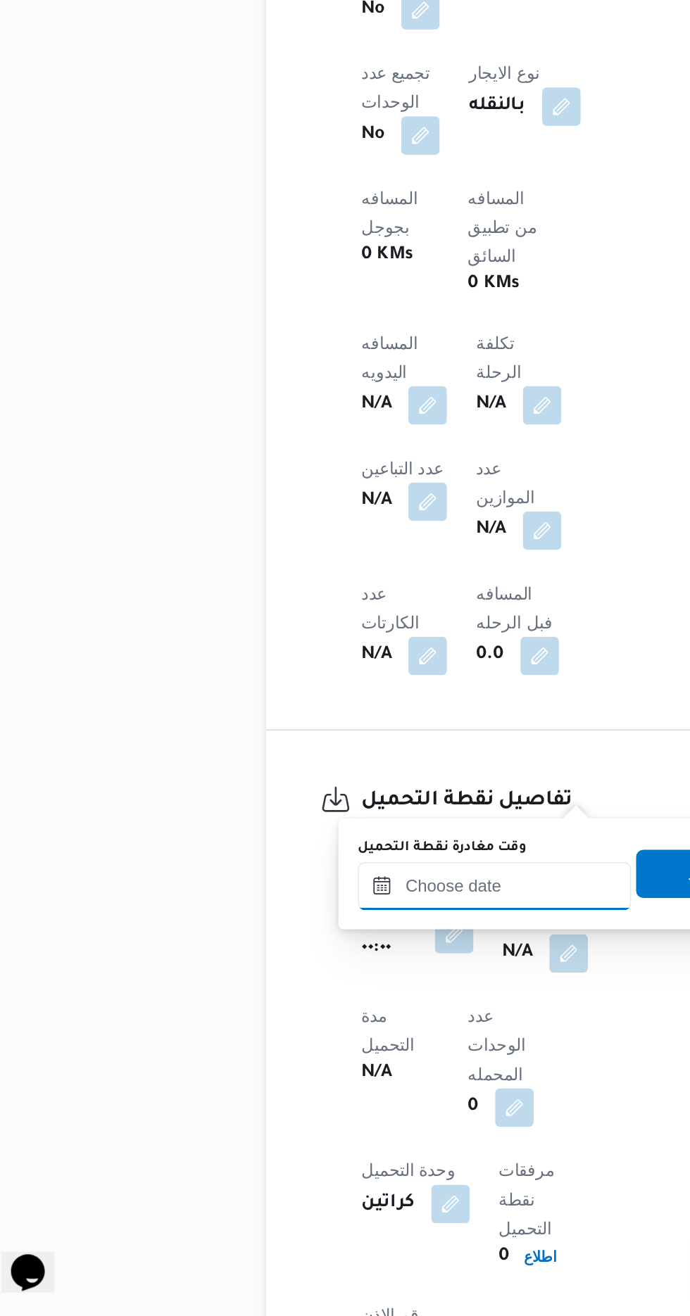
click at [324, 1061] on input "وقت مغادرة نقطة التحميل" at bounding box center [316, 1064] width 160 height 28
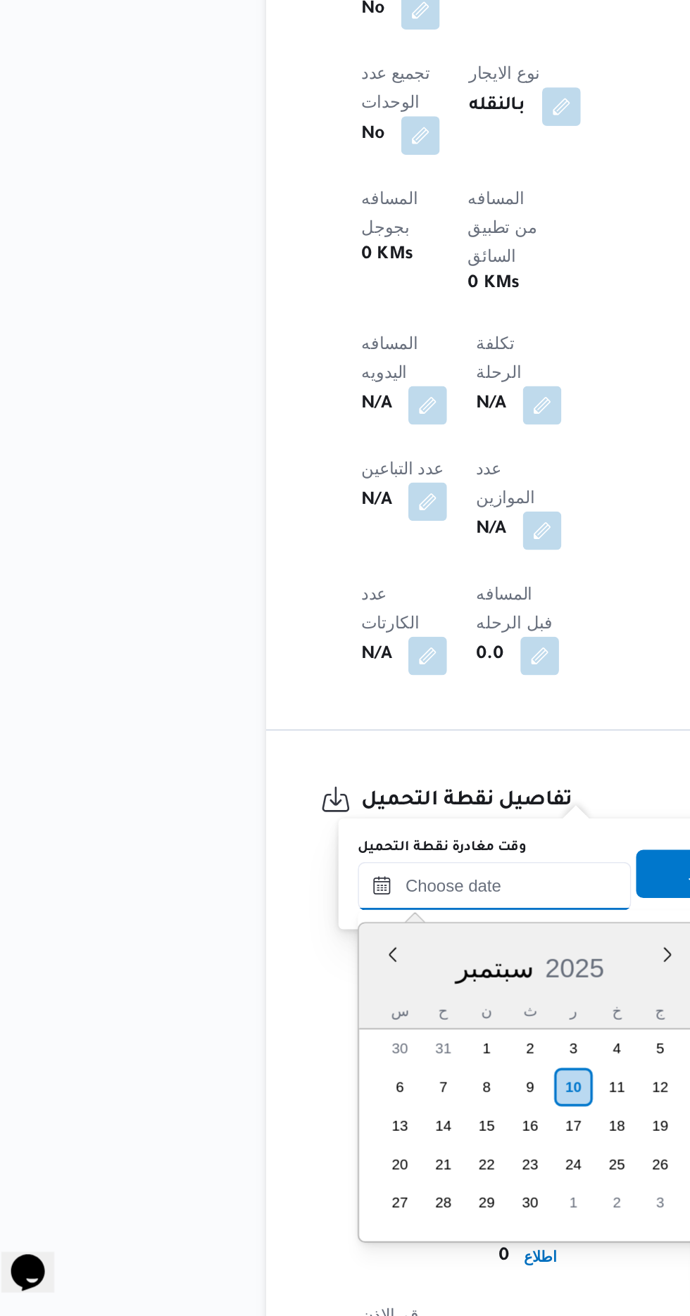
scroll to position [1113, 0]
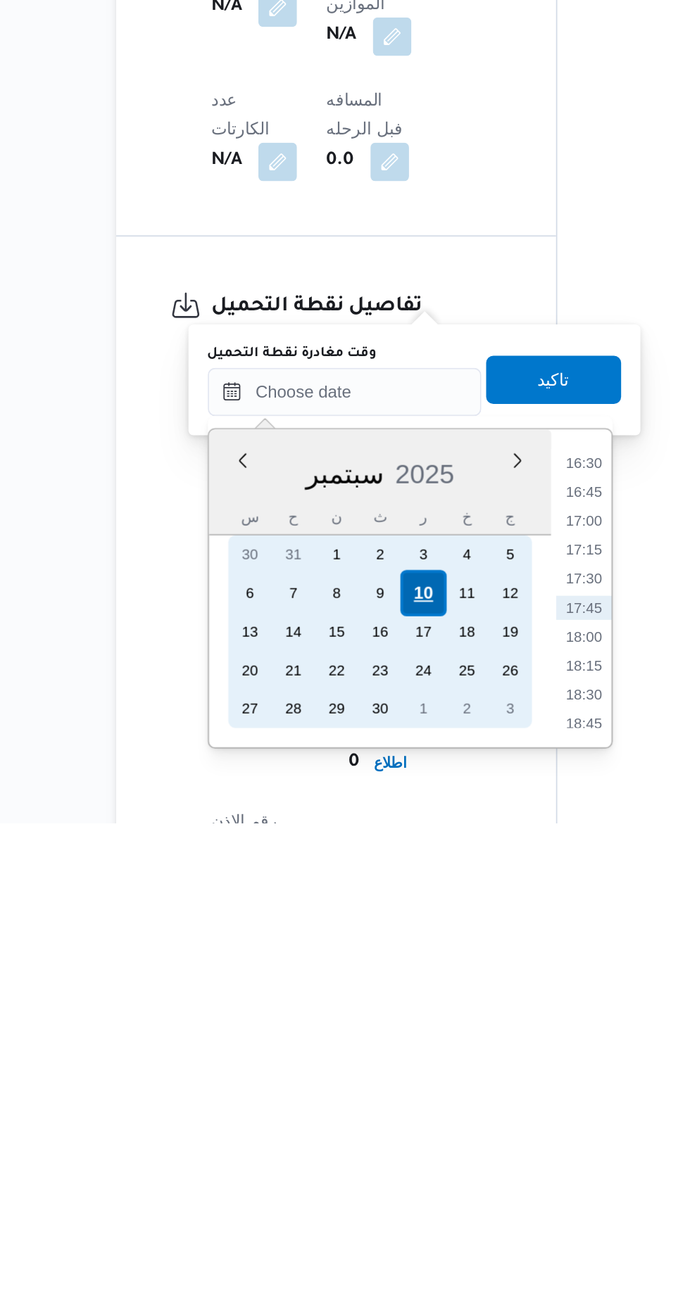
click at [362, 1178] on div "10" at bounding box center [361, 1181] width 27 height 27
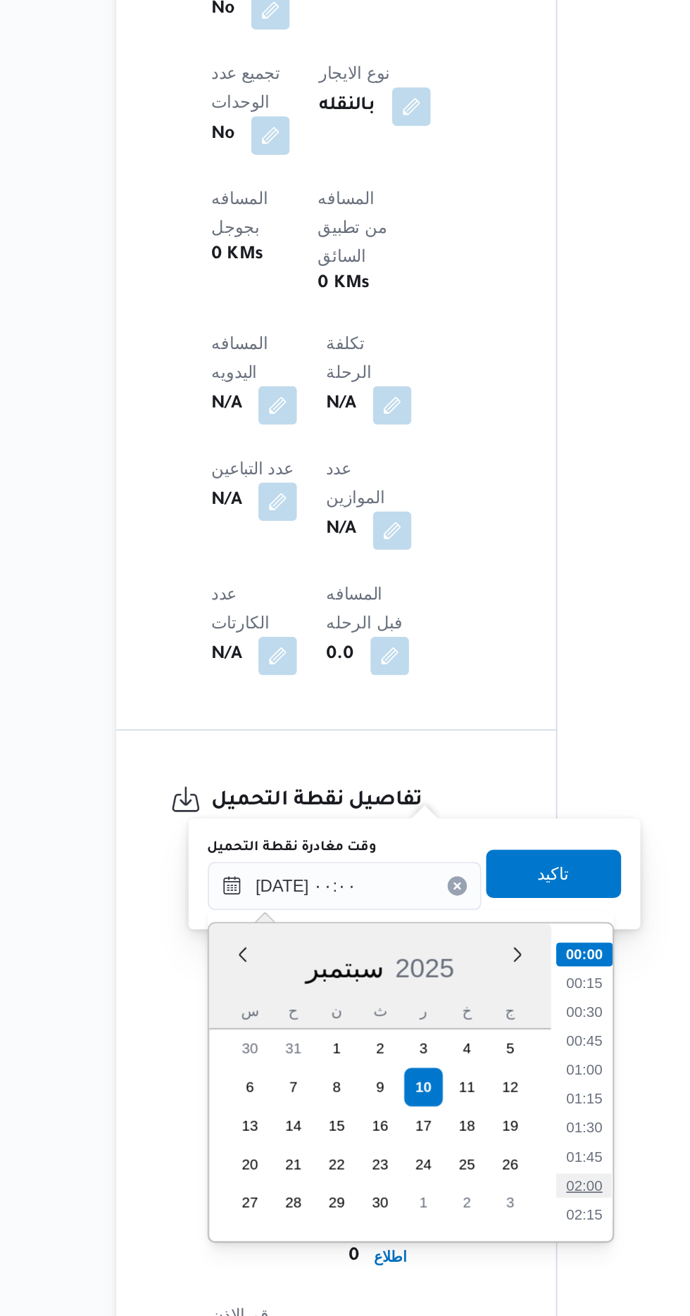
click at [455, 1238] on li "02:00" at bounding box center [456, 1239] width 32 height 14
type input "[DATE] ٠٢:٠٠"
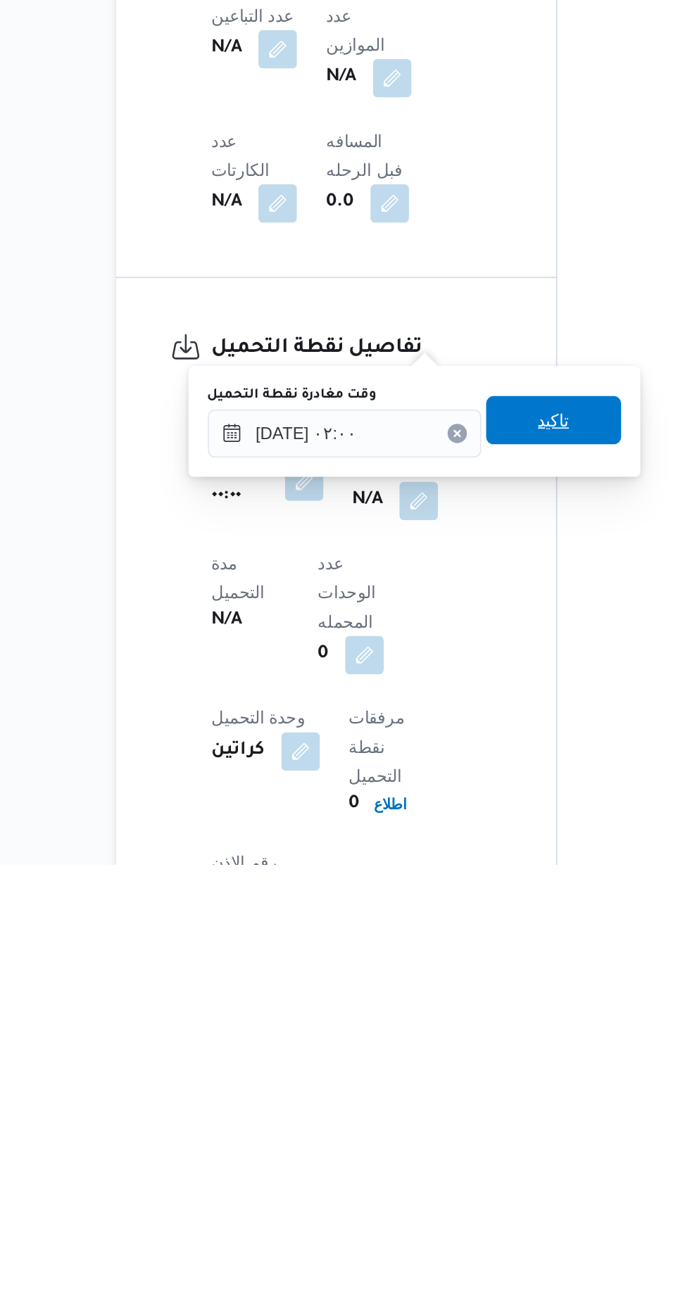
click at [448, 1049] on span "تاكيد" at bounding box center [438, 1056] width 18 height 17
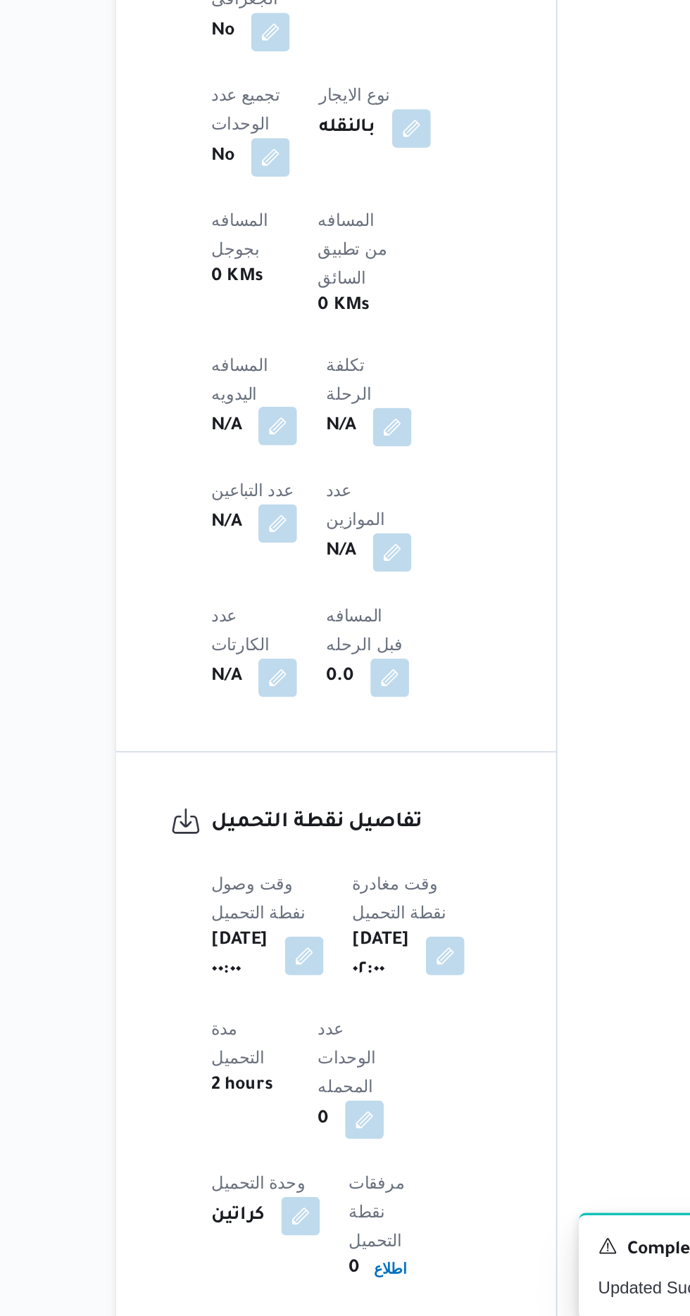
click at [289, 771] on button "button" at bounding box center [277, 782] width 23 height 23
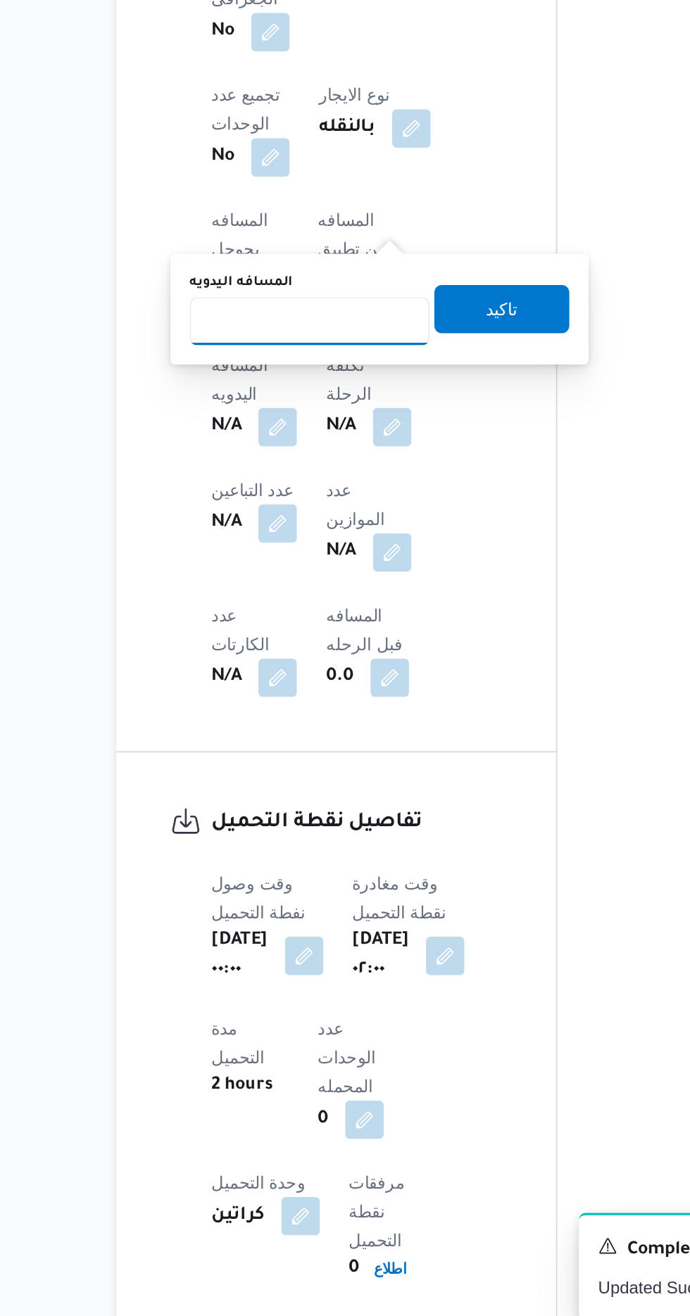
click at [319, 718] on input "المسافه اليدويه" at bounding box center [296, 721] width 140 height 28
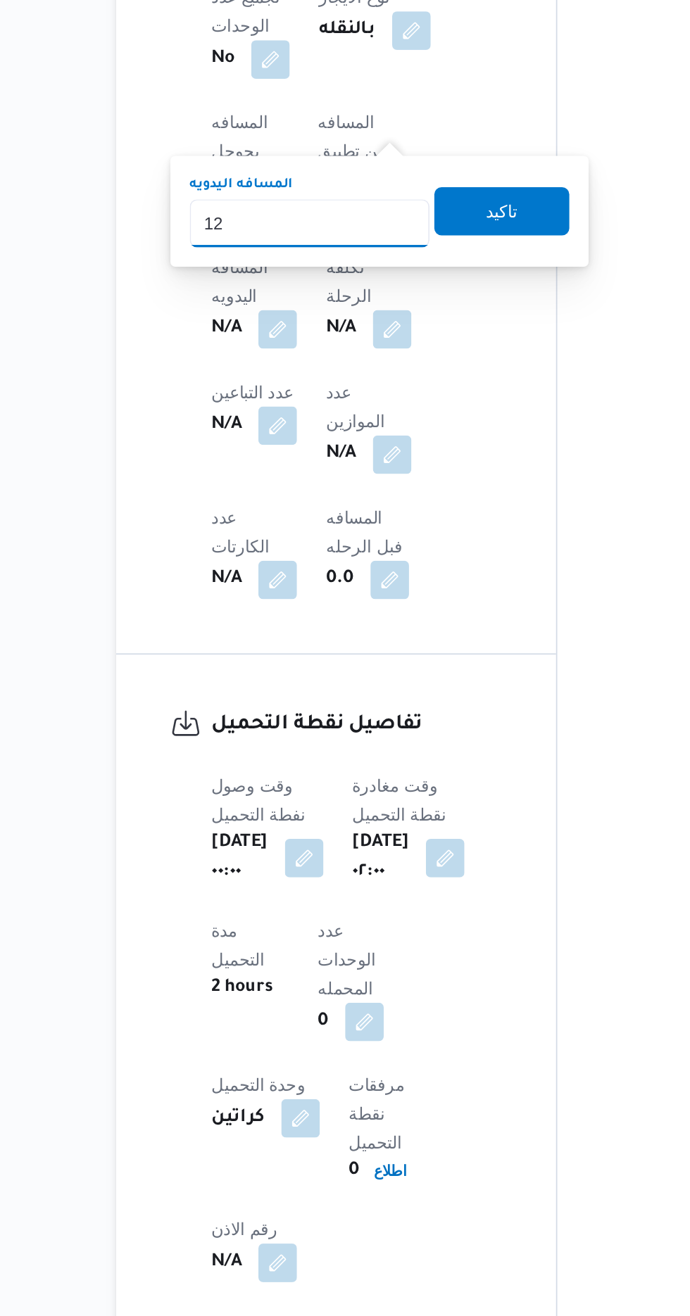
type input "120"
click at [417, 675] on span "تاكيد" at bounding box center [408, 670] width 18 height 17
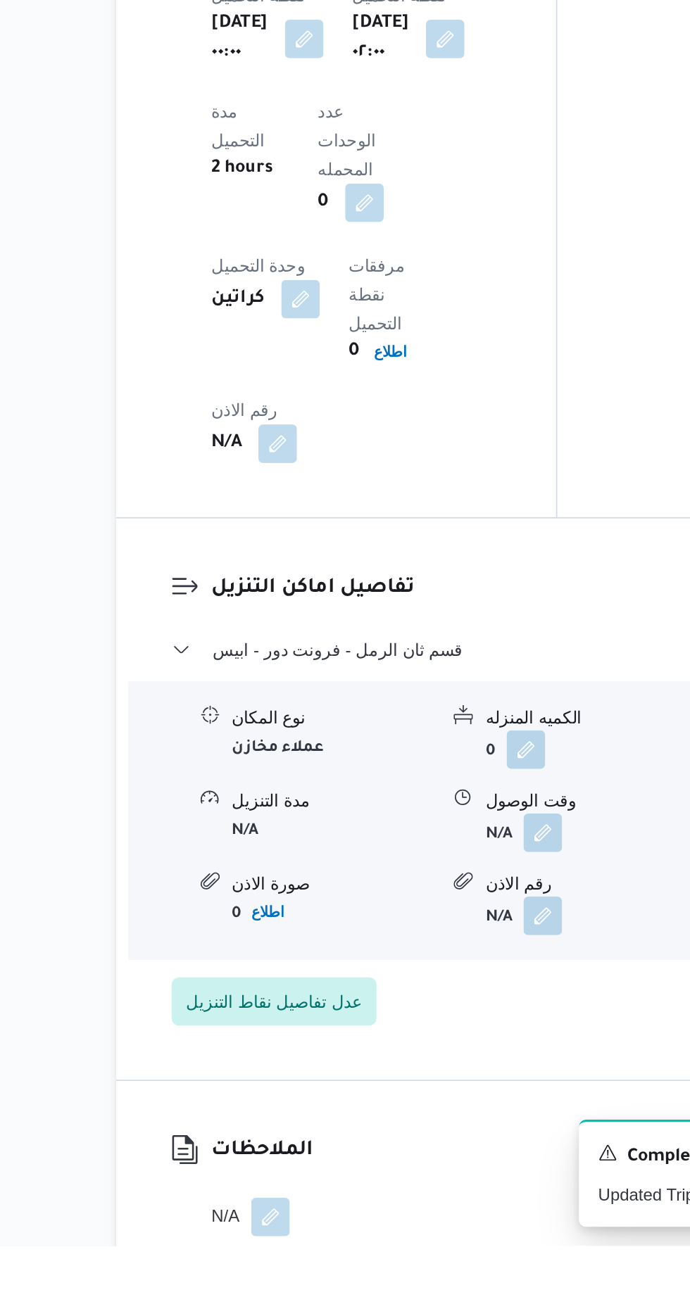
scroll to position [1013, 0]
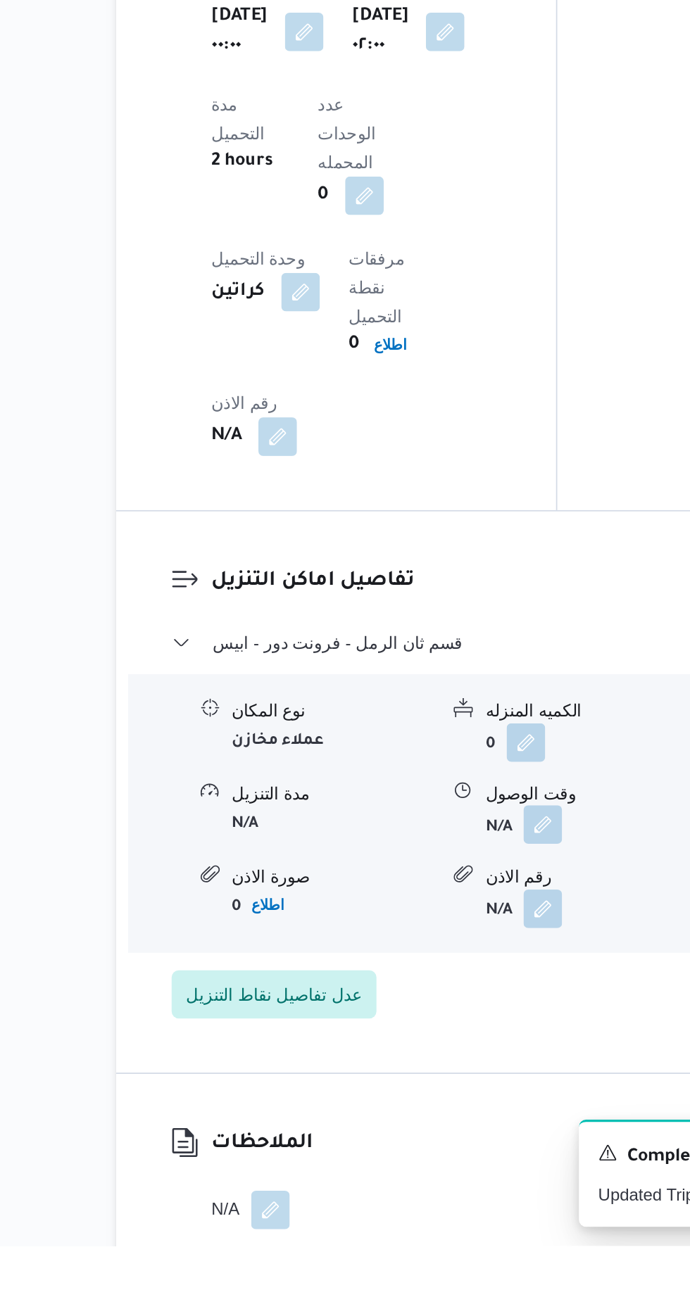
click at [437, 1058] on button "button" at bounding box center [432, 1069] width 23 height 23
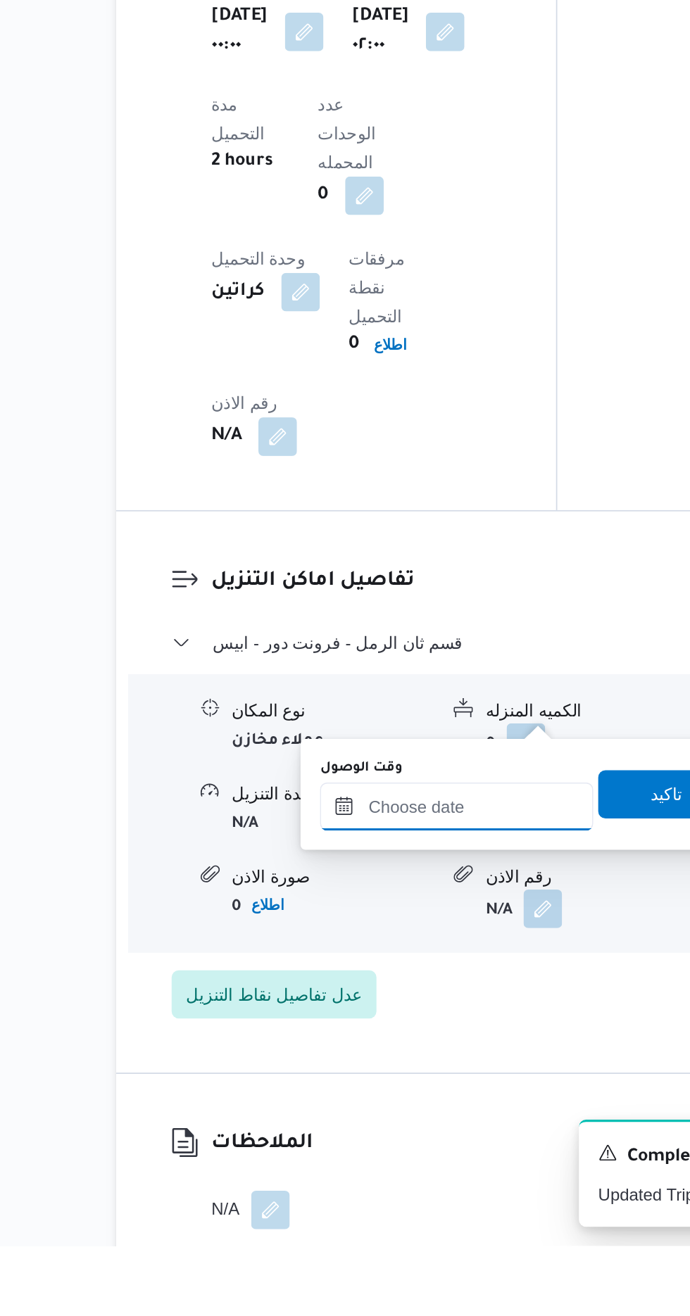
click at [412, 1058] on input "وقت الوصول" at bounding box center [382, 1059] width 160 height 28
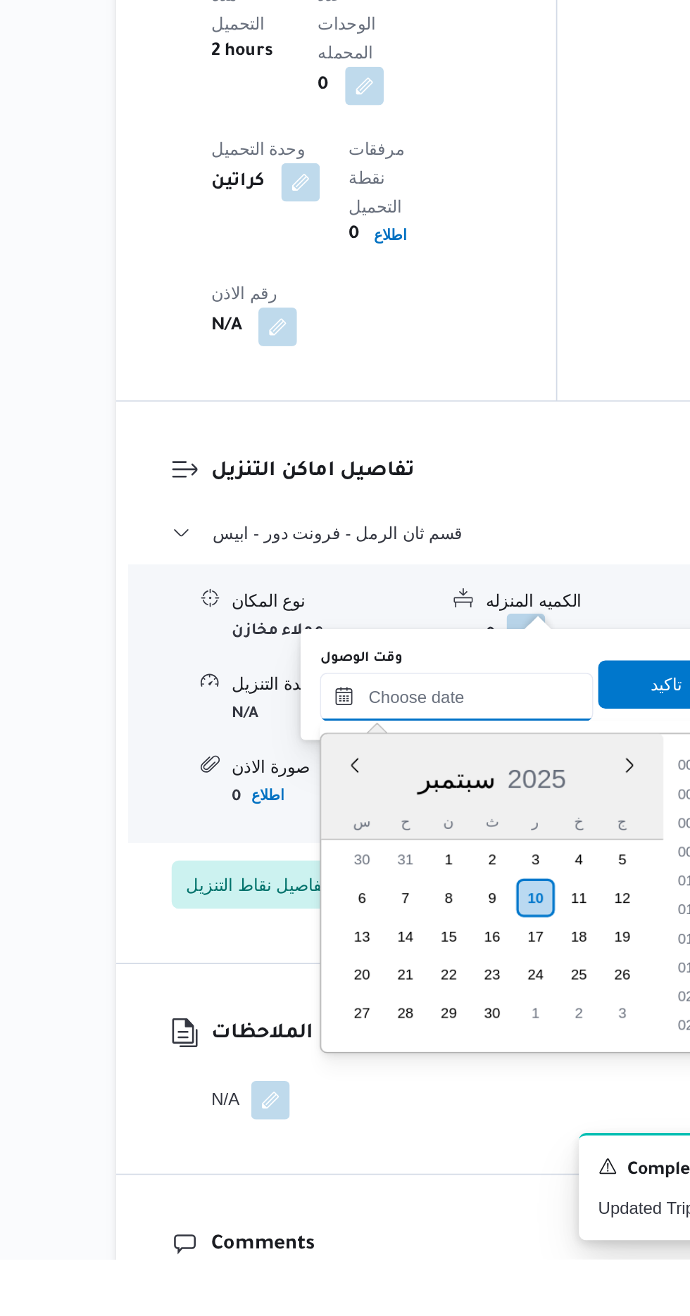
scroll to position [1113, 0]
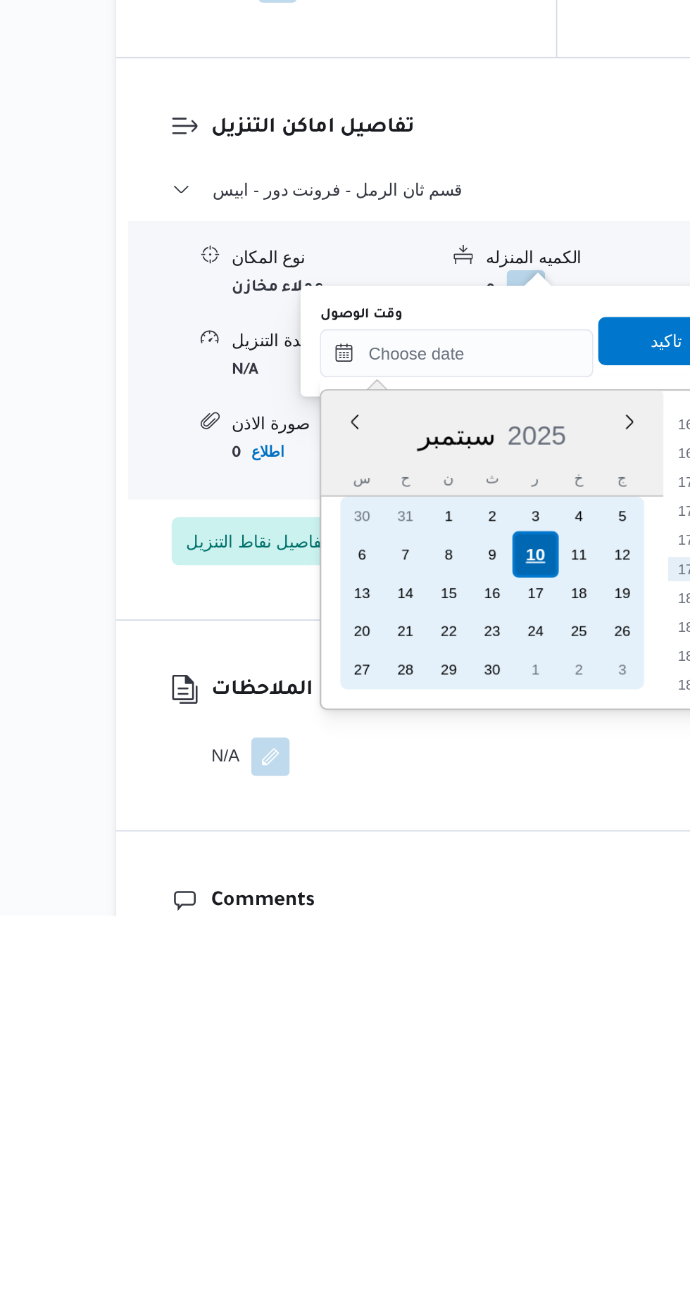
click at [429, 1105] on div "10" at bounding box center [428, 1105] width 27 height 27
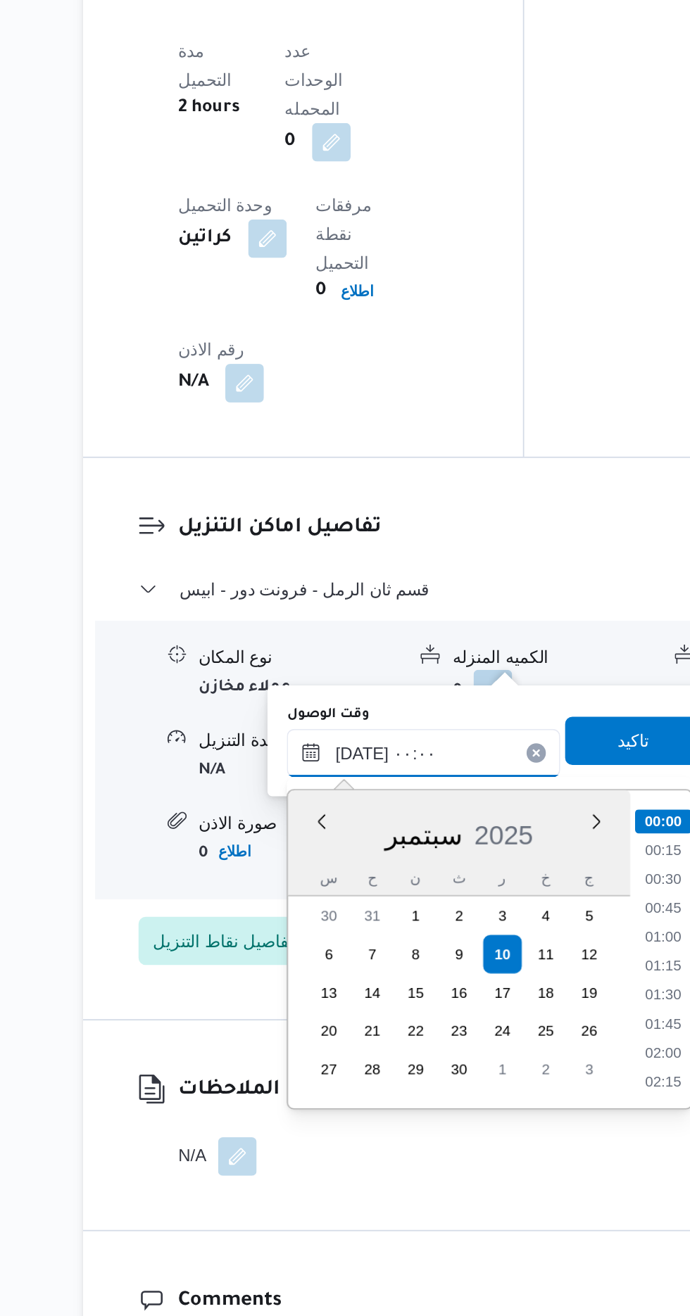
click at [305, 989] on input "[DATE] ٠٠:٠٠" at bounding box center [382, 987] width 160 height 28
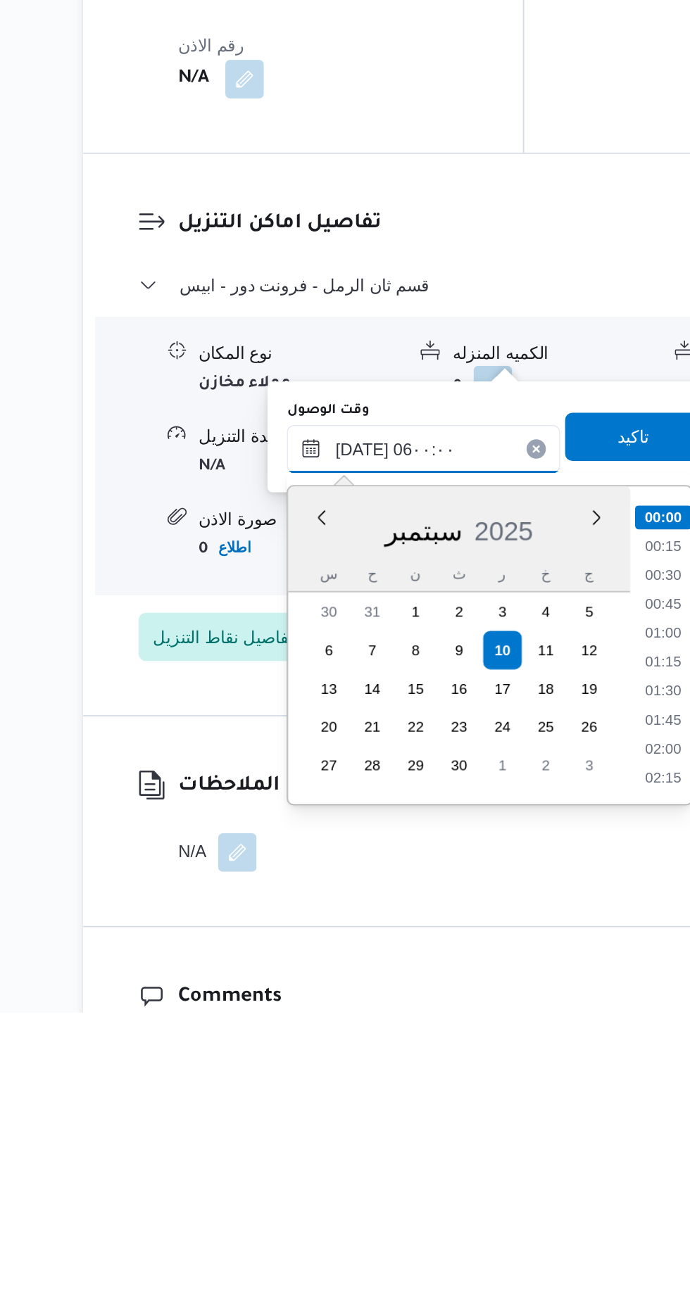
scroll to position [258, 0]
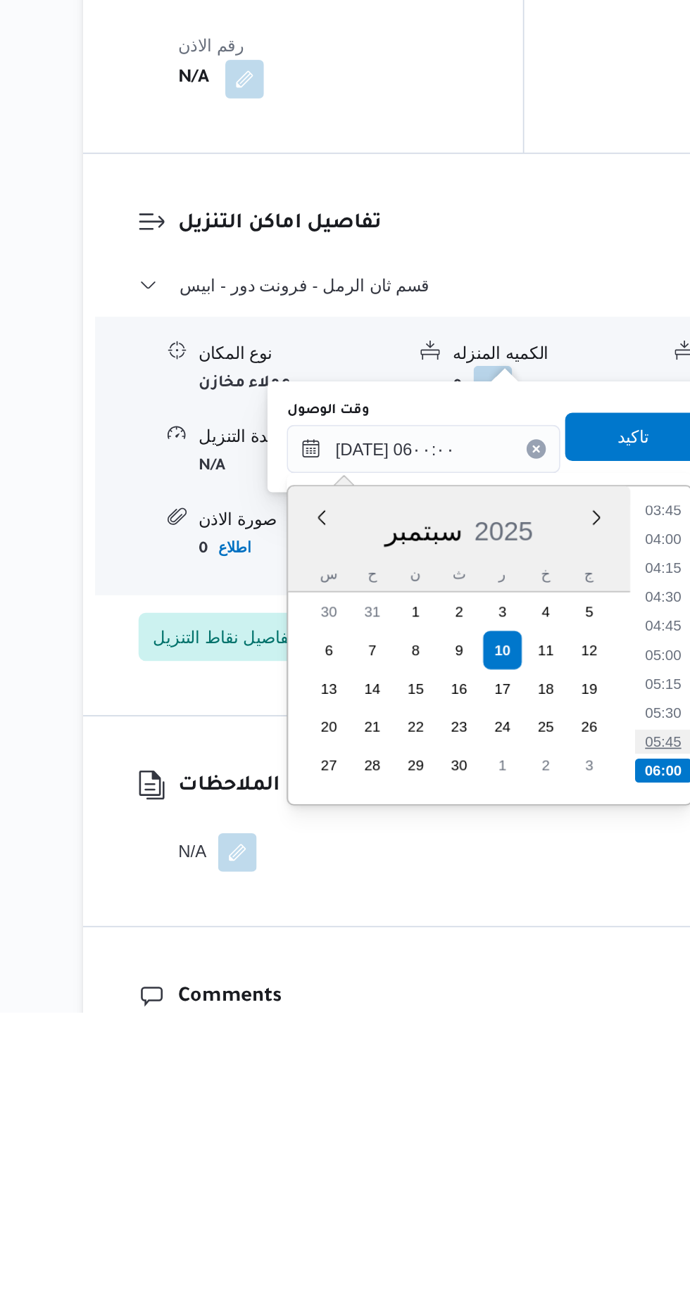
click at [524, 1160] on li "05:45" at bounding box center [522, 1158] width 32 height 14
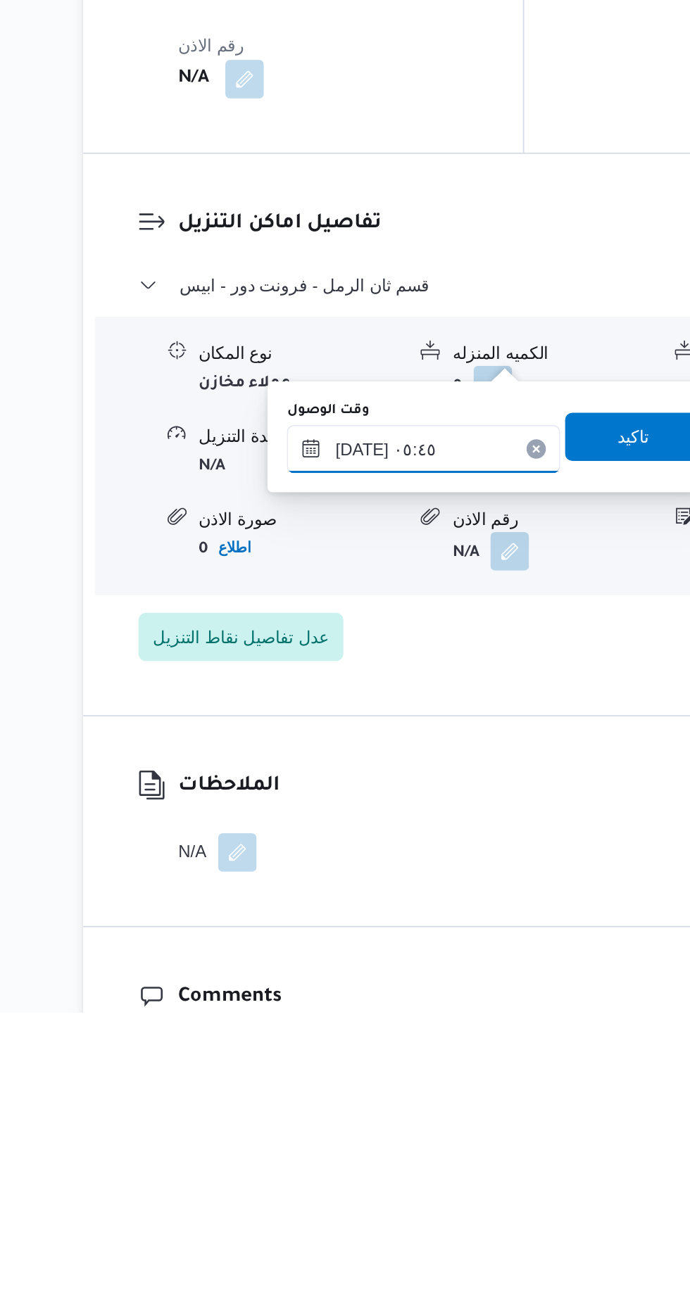
click at [403, 982] on input "[DATE] ٠٥:٤٥" at bounding box center [382, 987] width 160 height 28
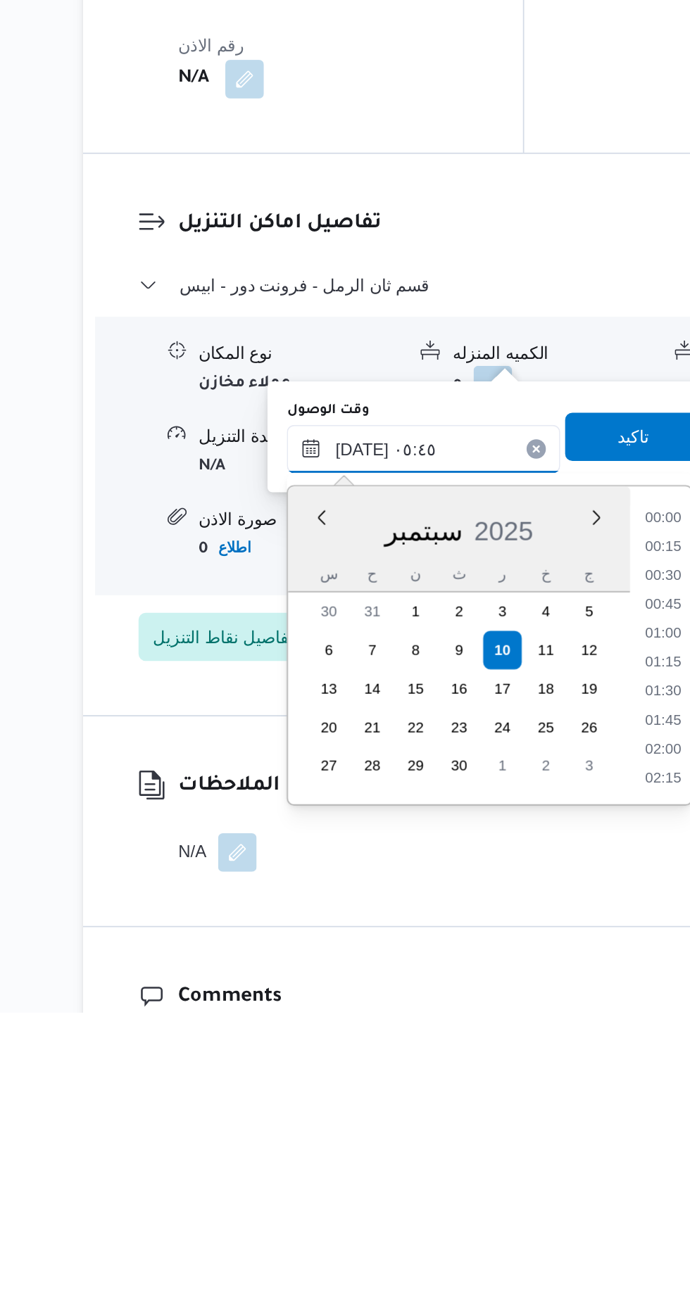
scroll to position [303, 0]
click at [530, 1127] on li "06:00" at bounding box center [522, 1129] width 32 height 14
type input "[DATE] ٠٦:٠٠"
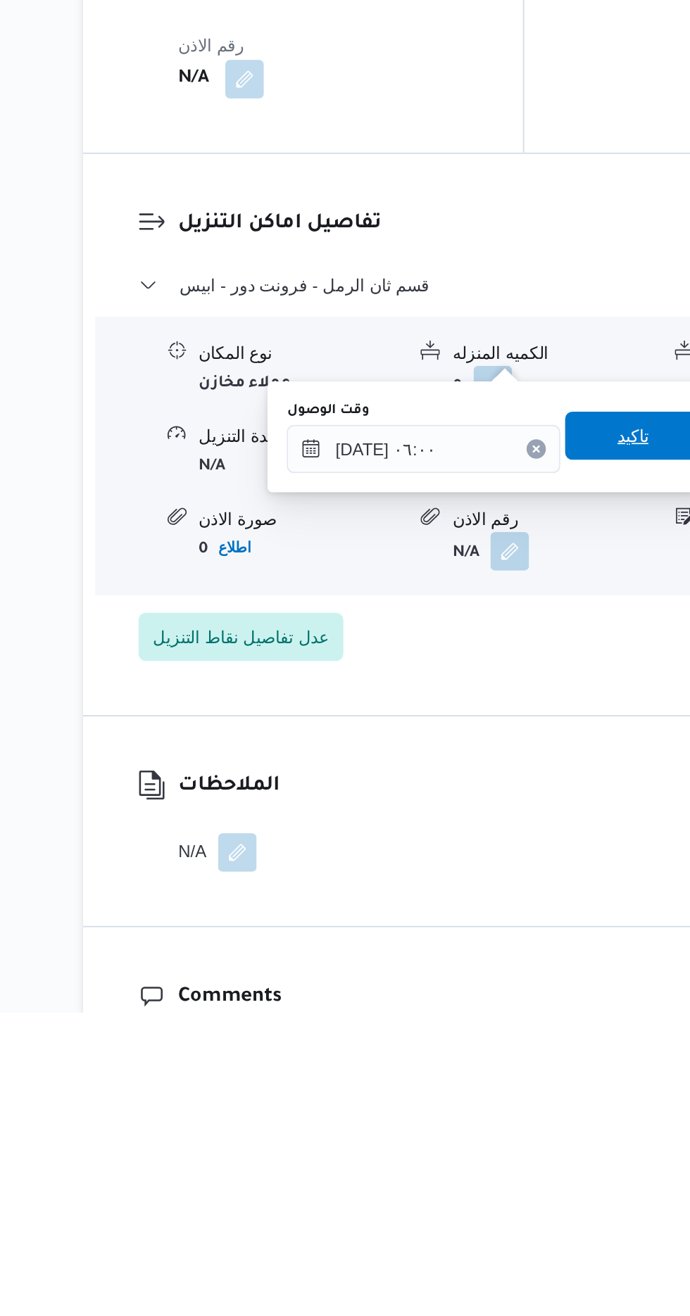
click at [504, 986] on span "تاكيد" at bounding box center [503, 979] width 79 height 28
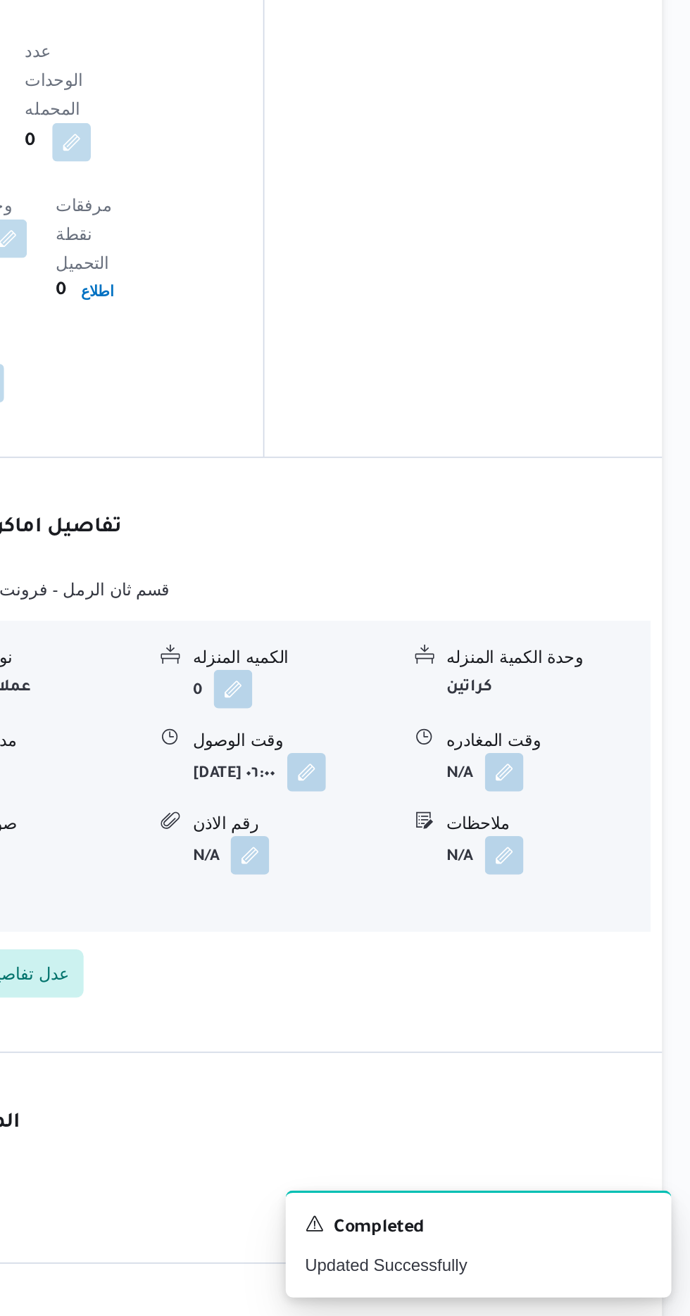
click at [588, 987] on span at bounding box center [577, 998] width 30 height 23
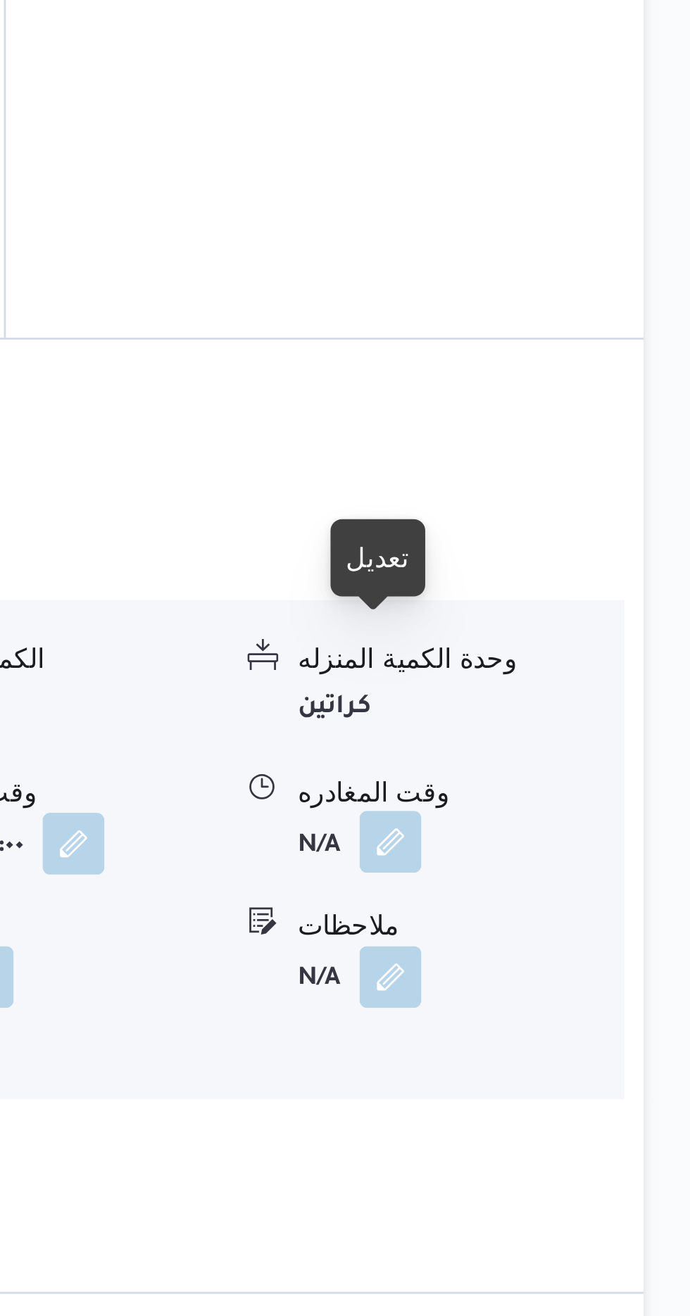
click at [585, 986] on button "button" at bounding box center [580, 997] width 23 height 23
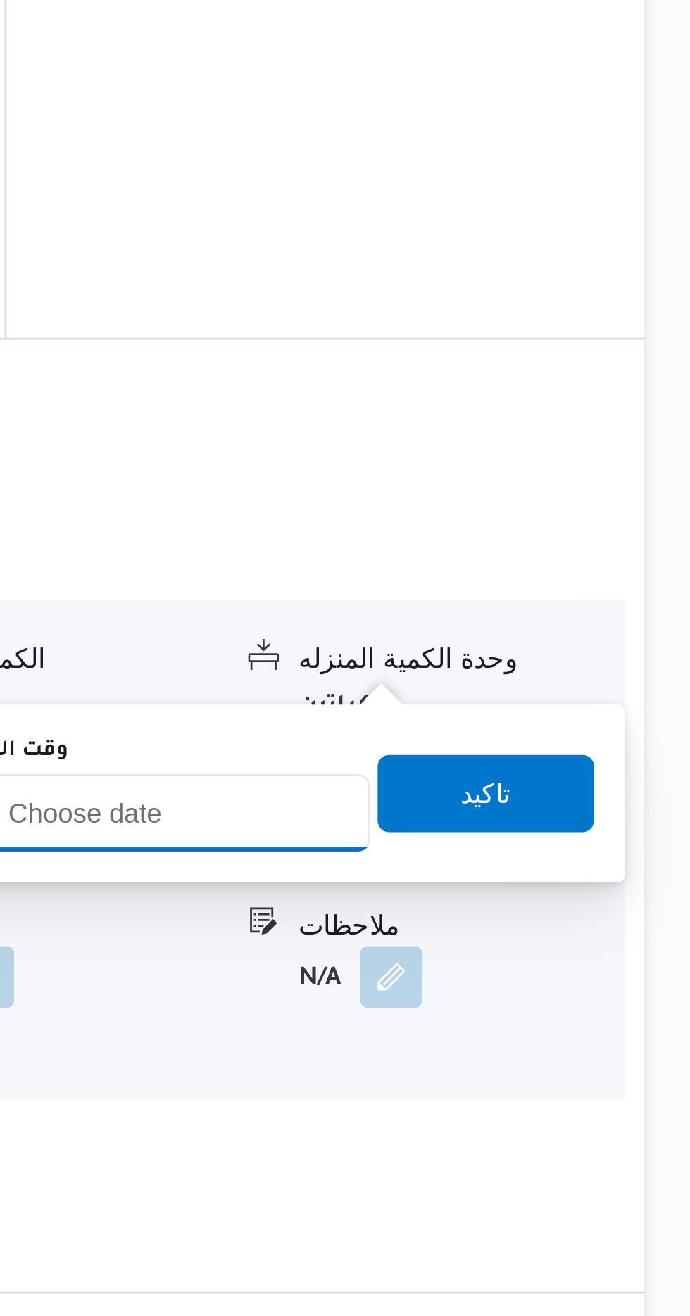
click at [548, 982] on input "وقت المغادره" at bounding box center [493, 987] width 160 height 28
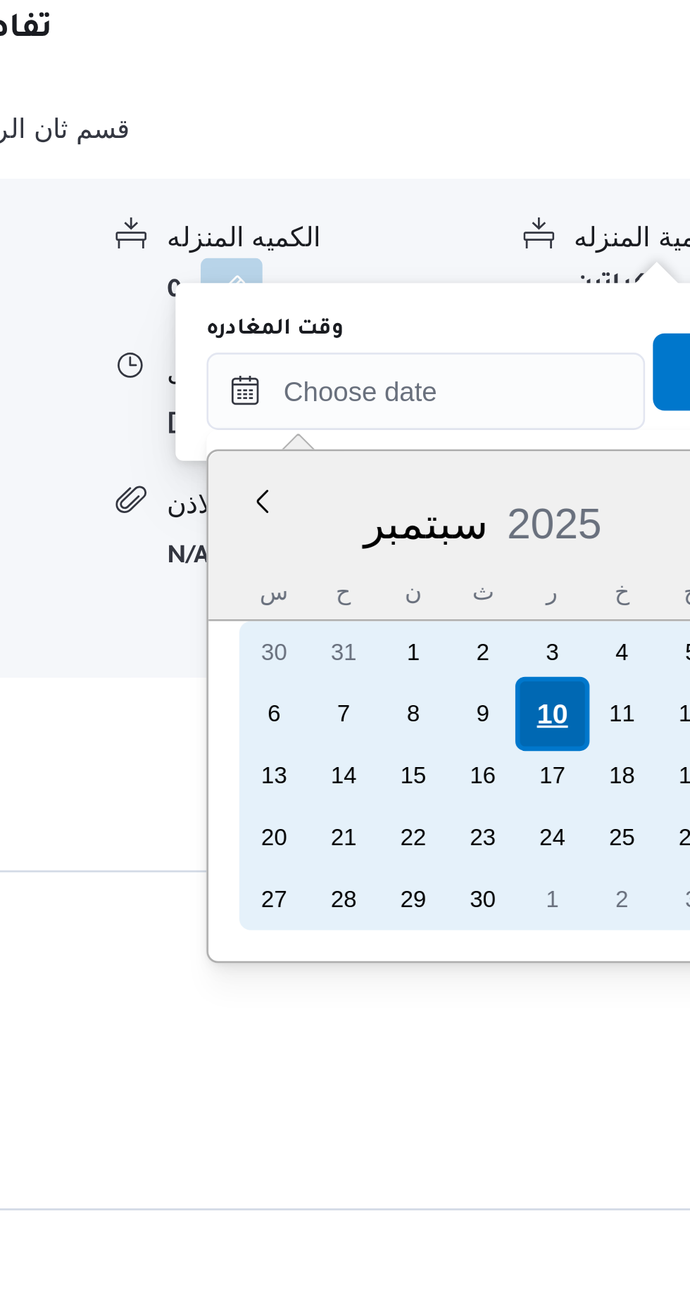
click at [543, 1101] on div "10" at bounding box center [539, 1104] width 27 height 27
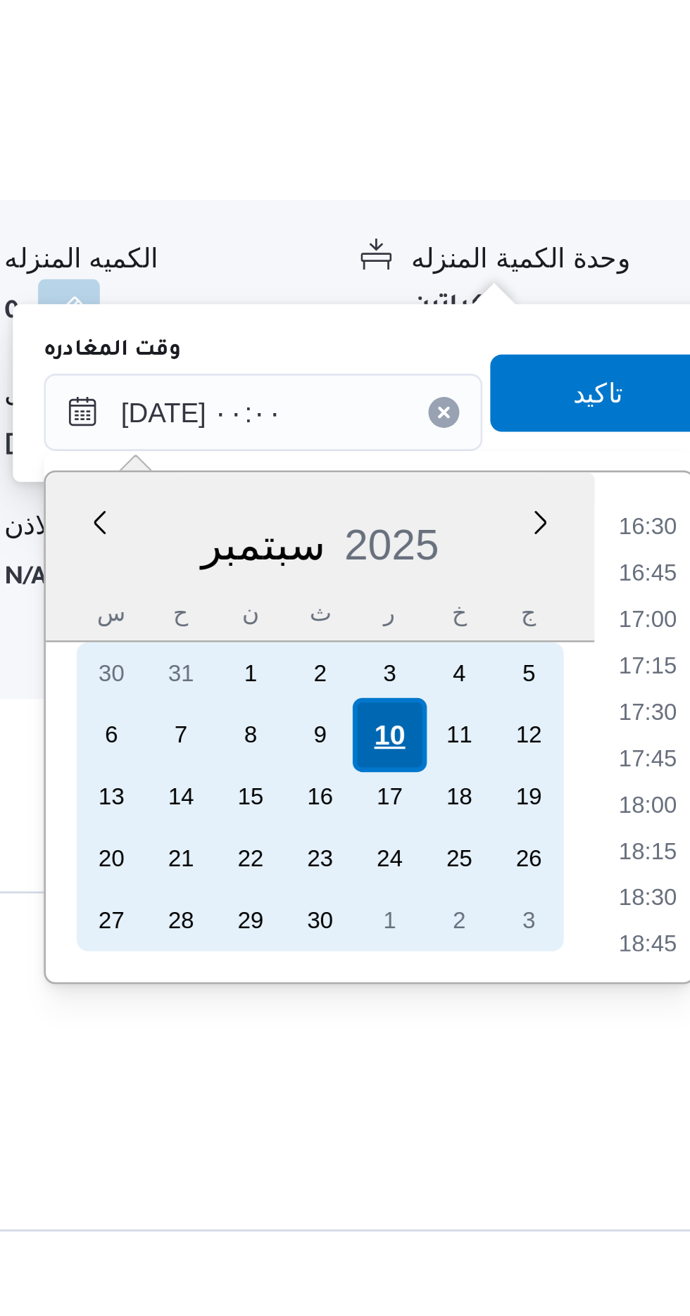
scroll to position [0, 0]
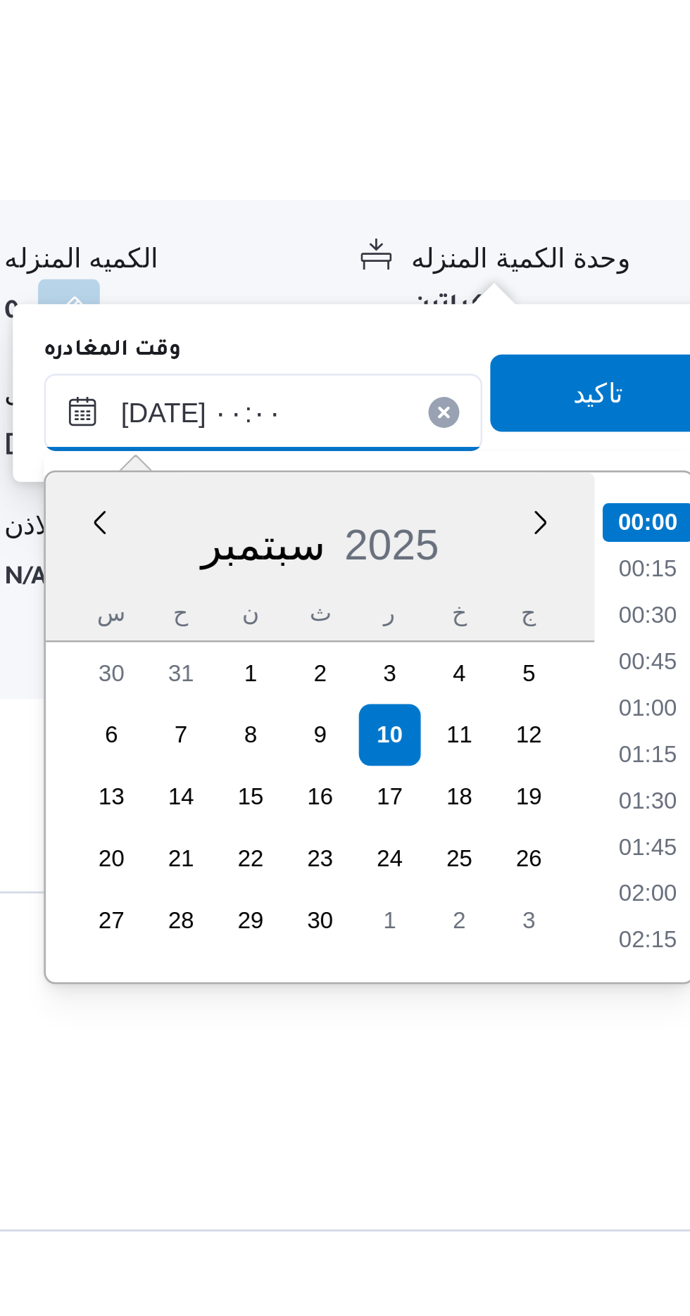
click at [430, 980] on input "[DATE] ٠٠:٠٠" at bounding box center [493, 987] width 160 height 28
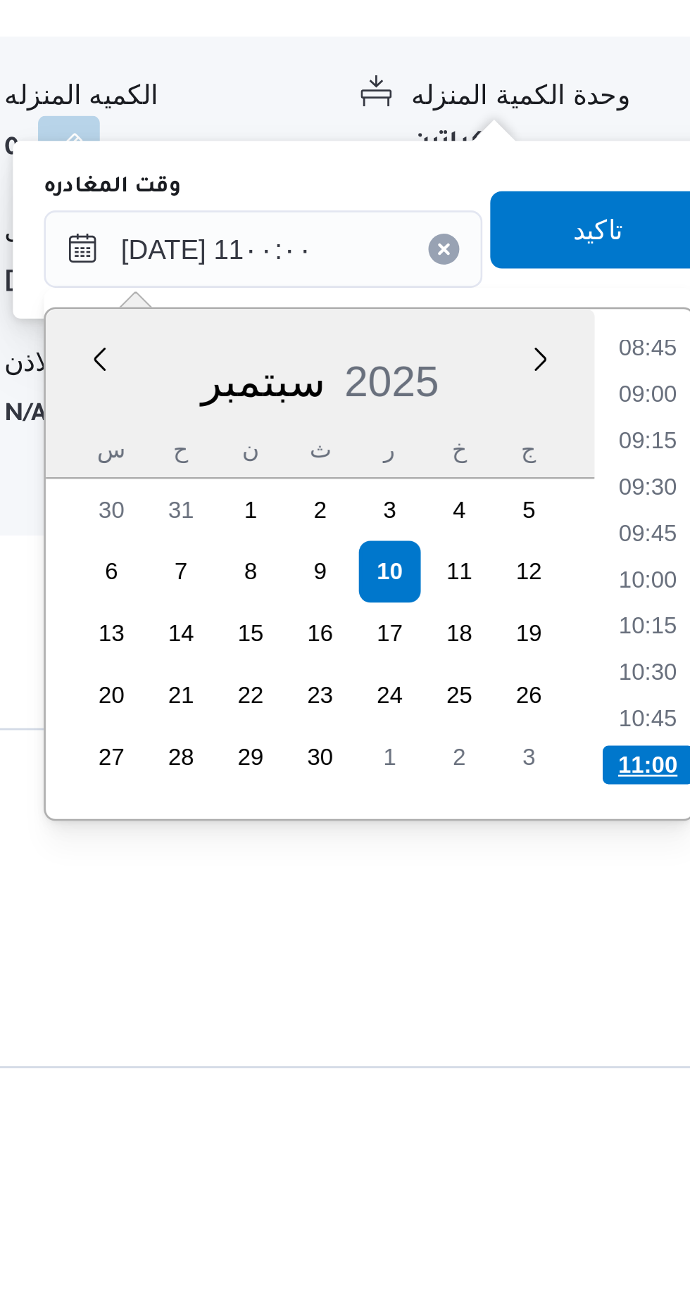
click at [632, 1170] on li "11:00" at bounding box center [632, 1175] width 33 height 14
type input "[DATE] ١١:٠٠"
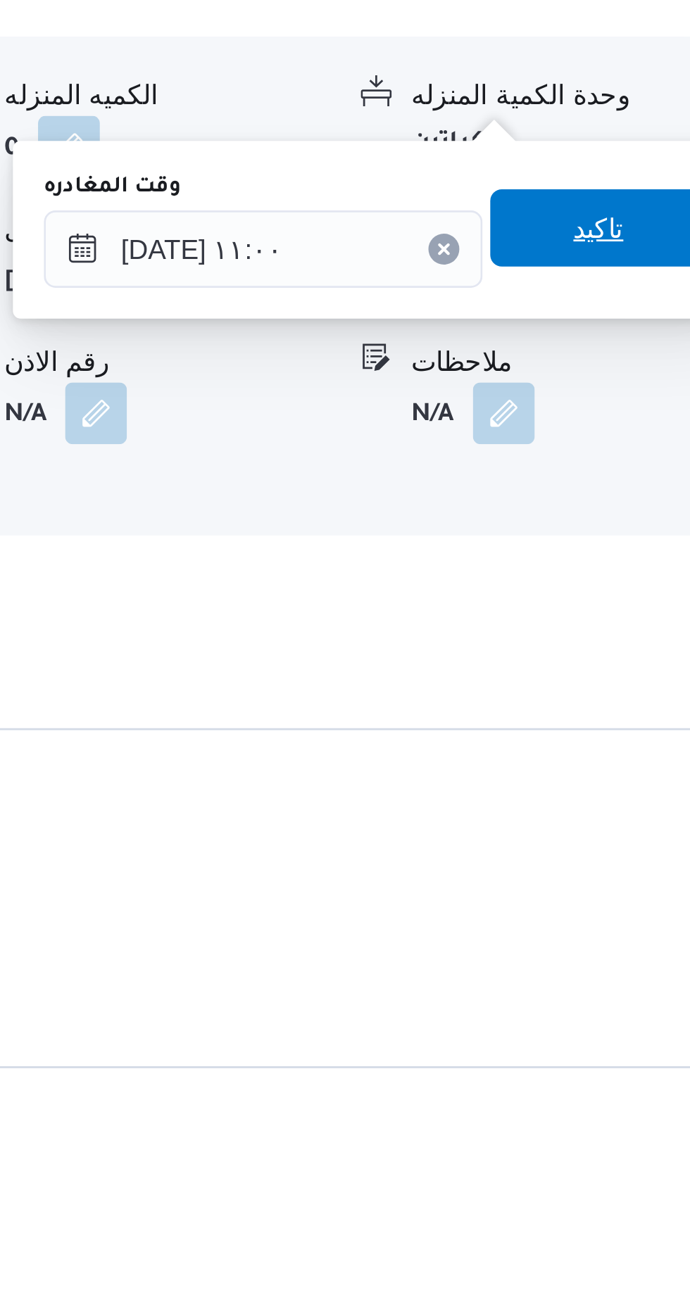
click at [619, 984] on span "تاكيد" at bounding box center [615, 978] width 18 height 17
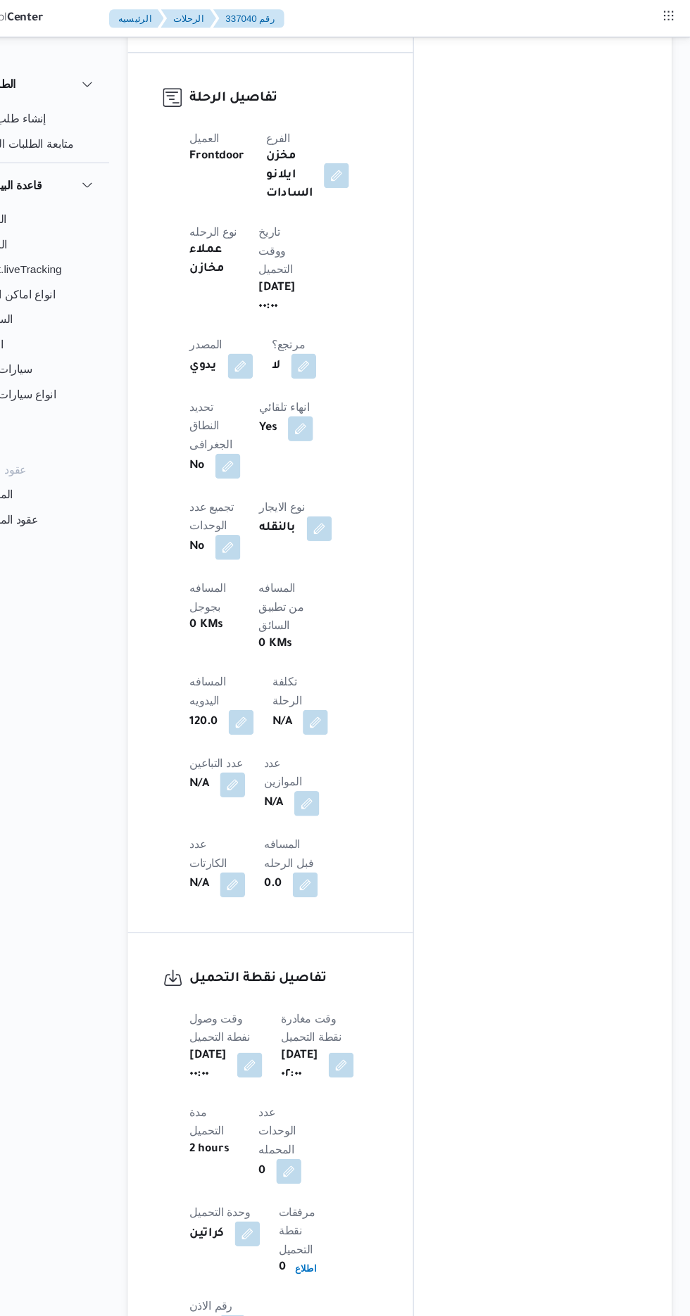
scroll to position [293, 0]
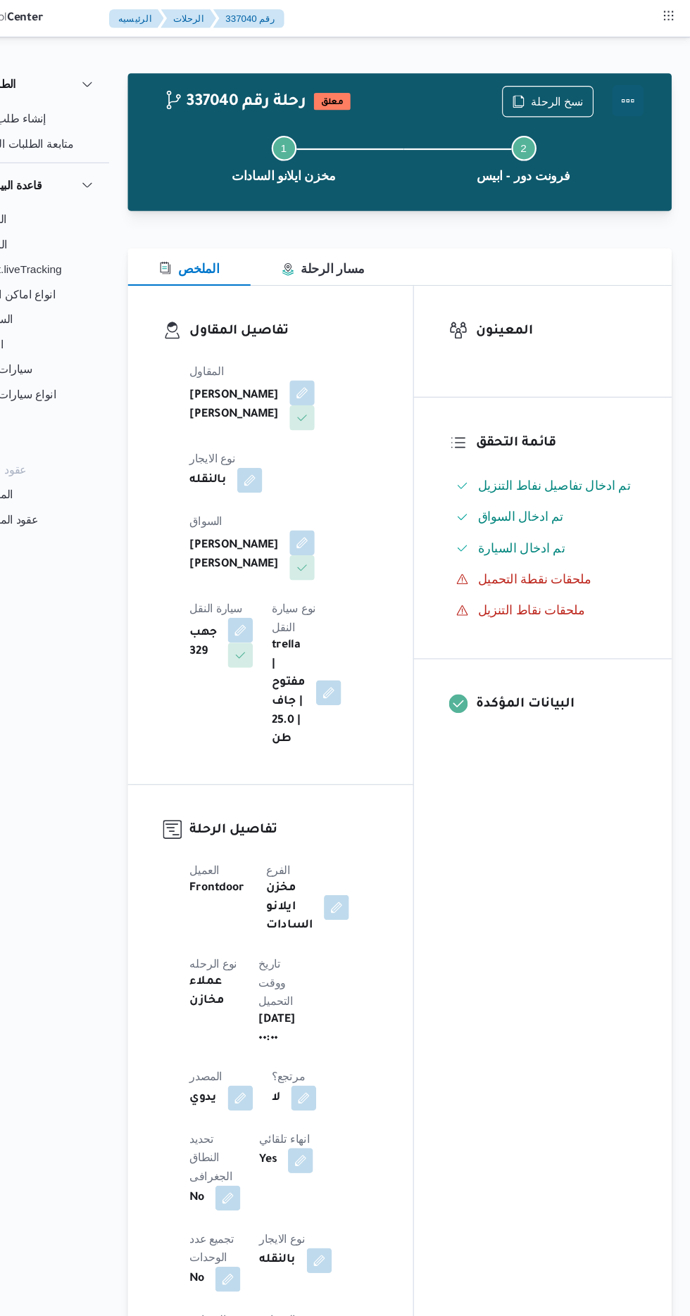
click at [642, 89] on button "Actions" at bounding box center [633, 91] width 28 height 28
click at [304, 421] on button "button" at bounding box center [293, 432] width 23 height 23
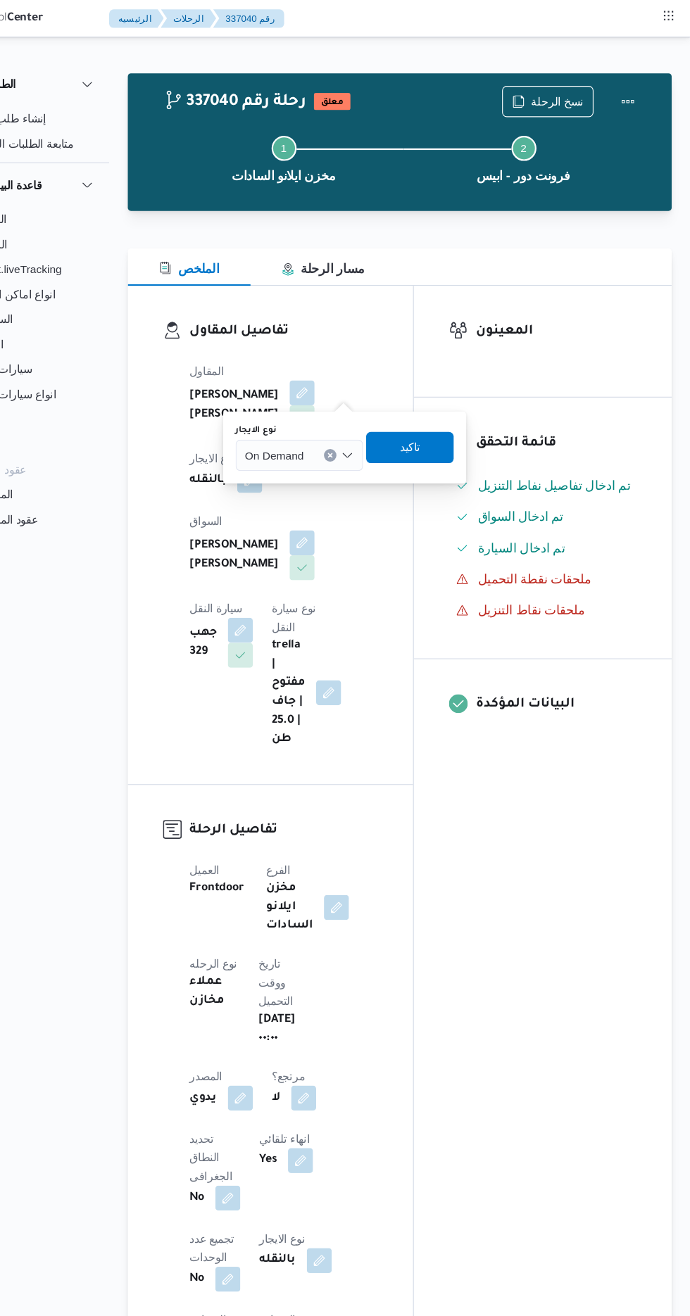
click at [347, 410] on input "نوع الايجار" at bounding box center [347, 410] width 1 height 17
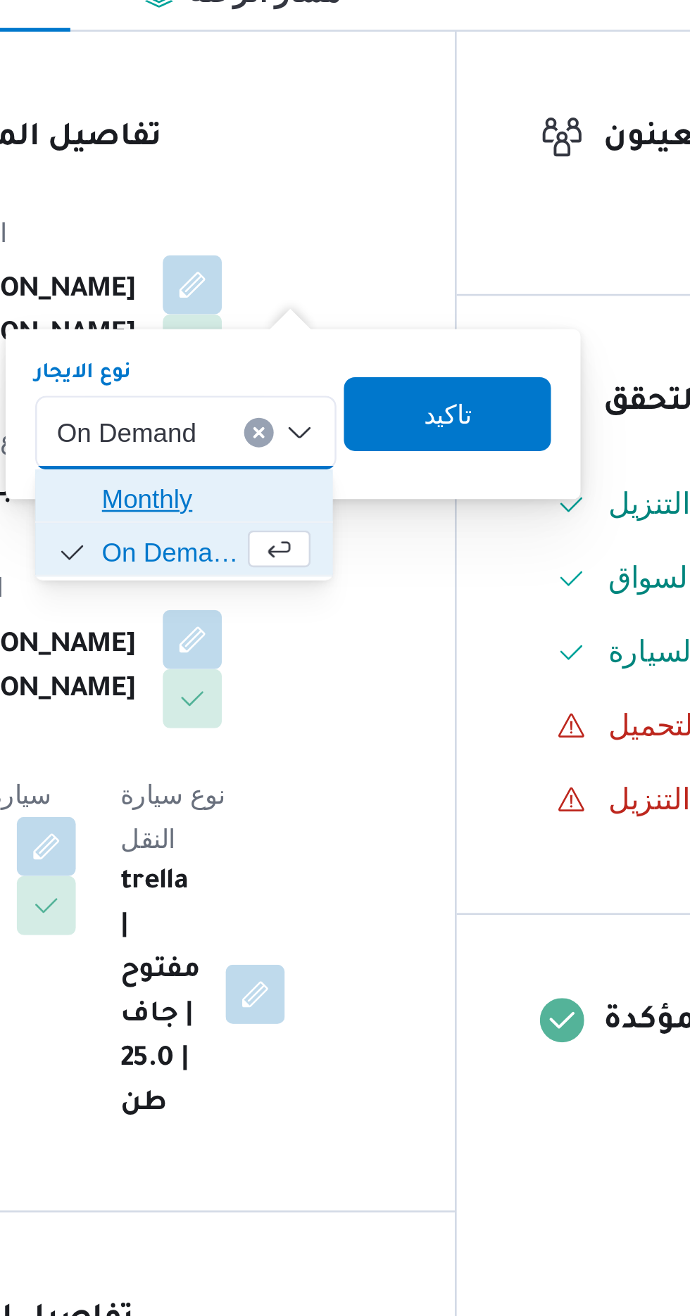
click at [350, 435] on span "Monthly" at bounding box center [345, 435] width 80 height 17
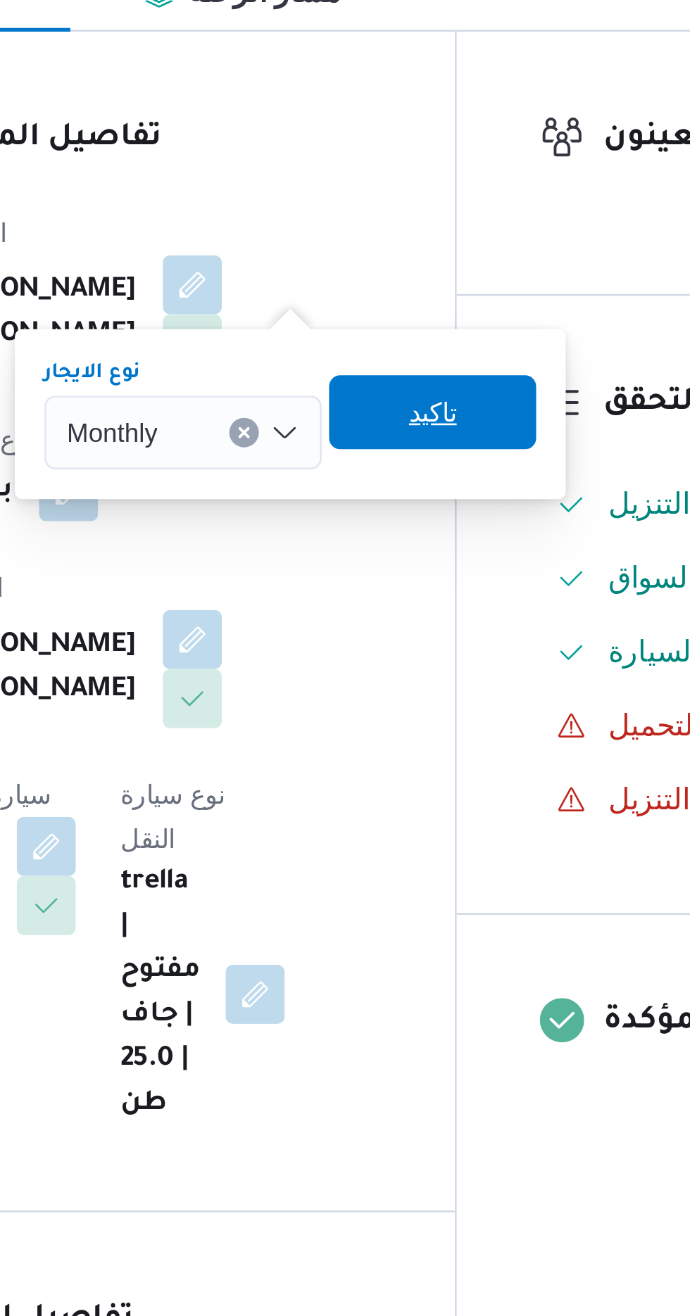
click at [441, 405] on span "تاكيد" at bounding box center [431, 402] width 79 height 28
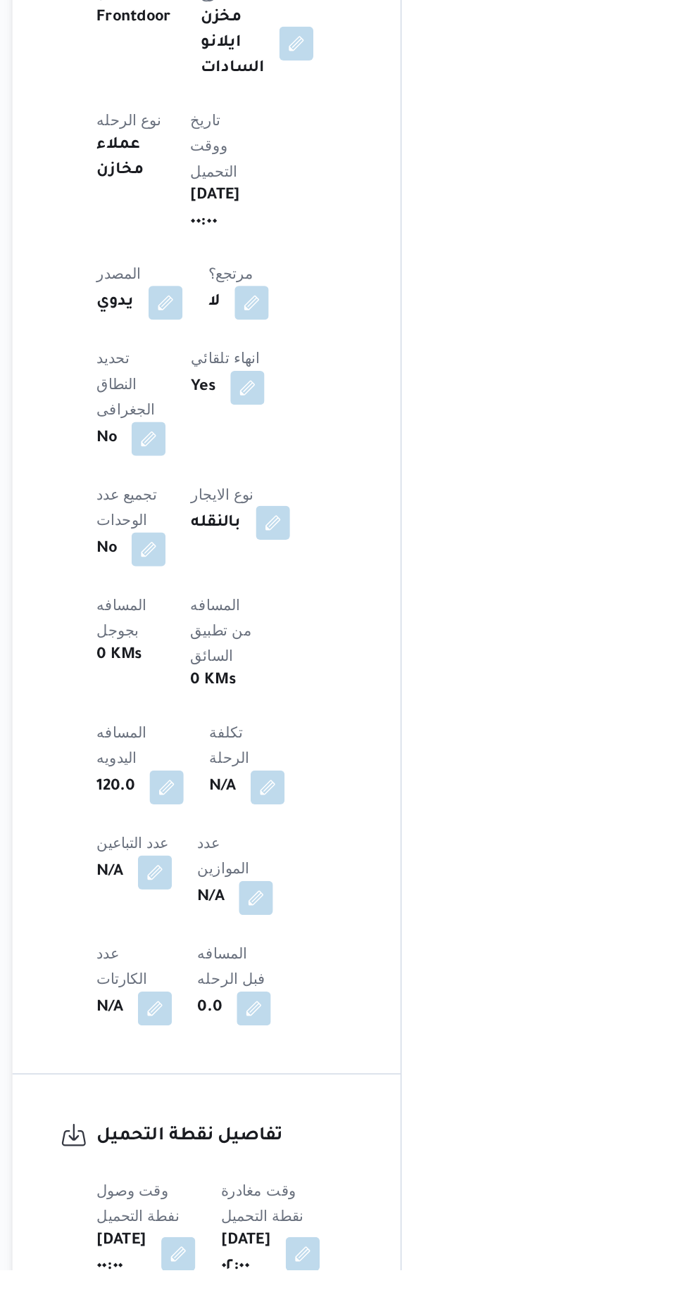
click at [344, 810] on button "button" at bounding box center [355, 821] width 23 height 23
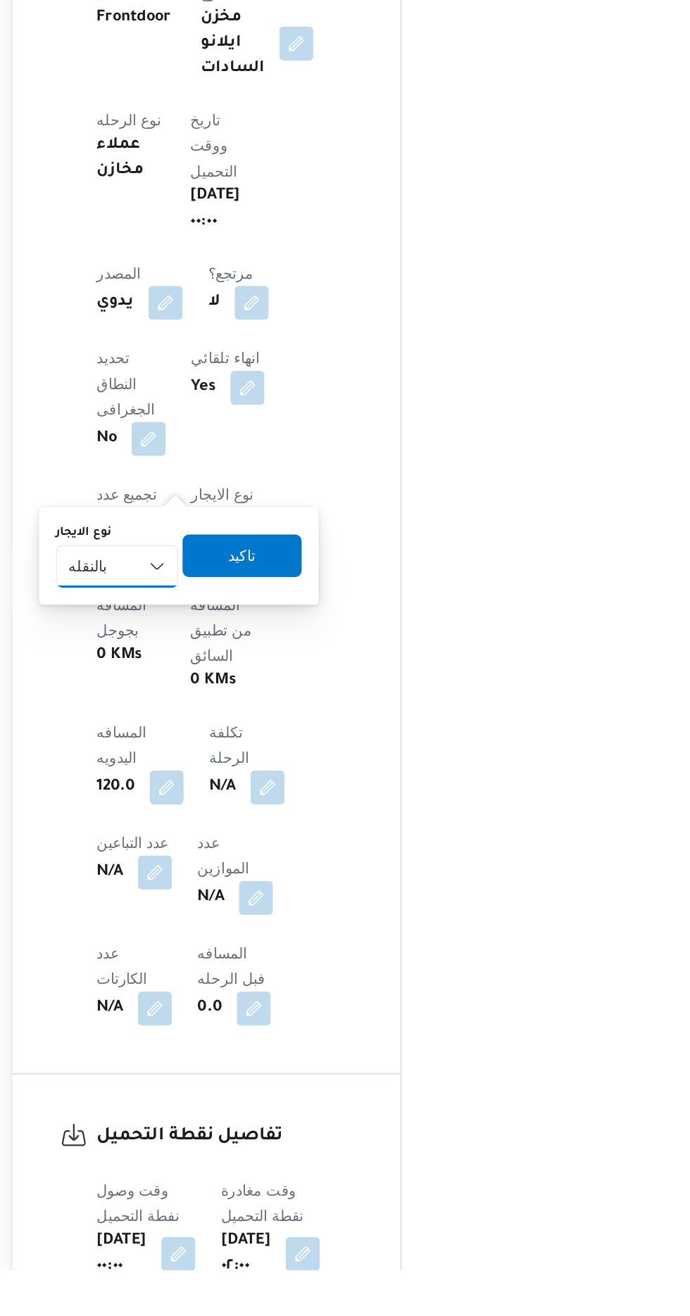
click at [258, 847] on select "شهري بالنقله إيجار يومي" at bounding box center [252, 850] width 81 height 28
select select "monthly"
click at [212, 836] on select "شهري بالنقله إيجار يومي" at bounding box center [252, 850] width 81 height 28
click at [336, 843] on span "تاكيد" at bounding box center [335, 842] width 18 height 17
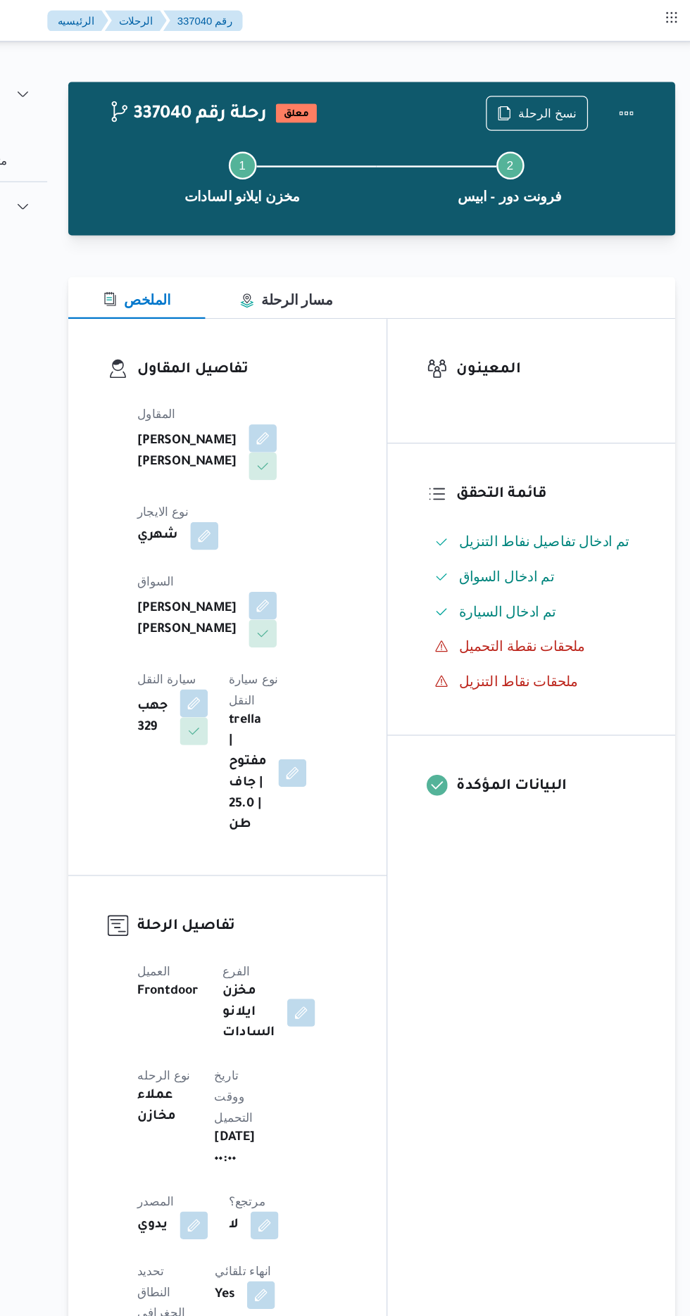
click at [664, 72] on div "337040 رحلة رقم معلق نسخ الرحلة Step 1 is incomplete 1 مخزن ايلانو السادات Step…" at bounding box center [428, 128] width 490 height 124
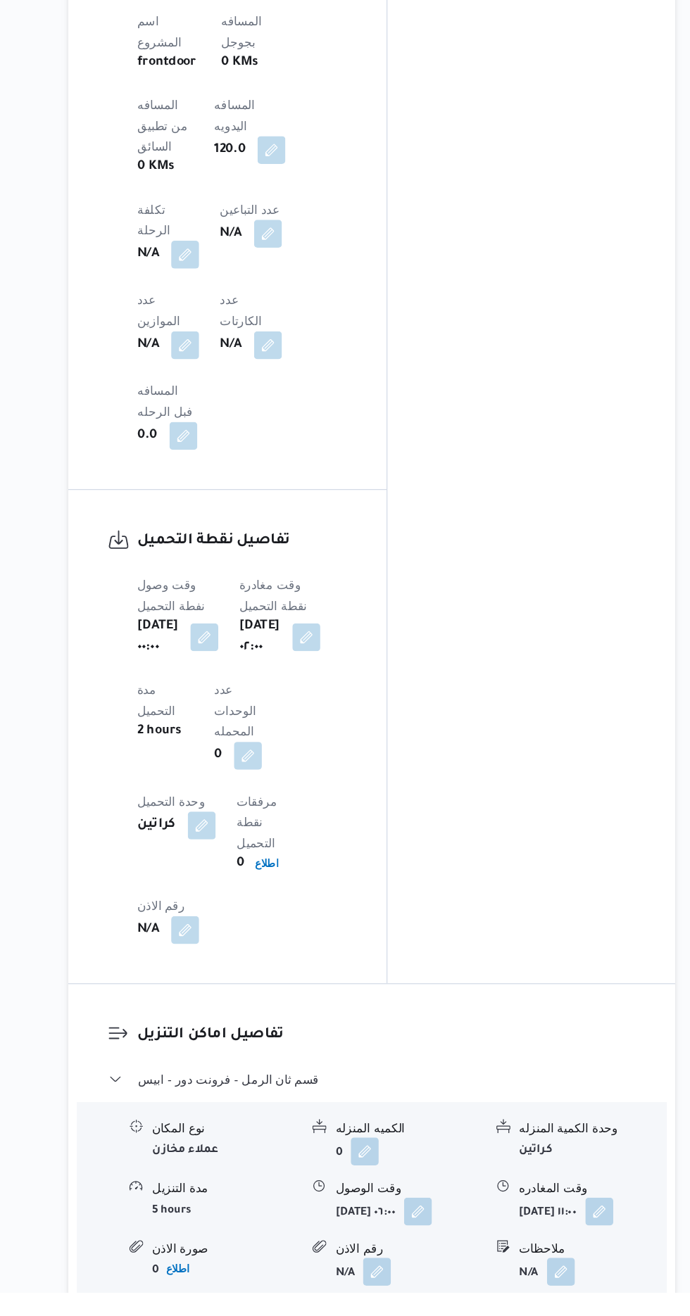
scroll to position [902, 0]
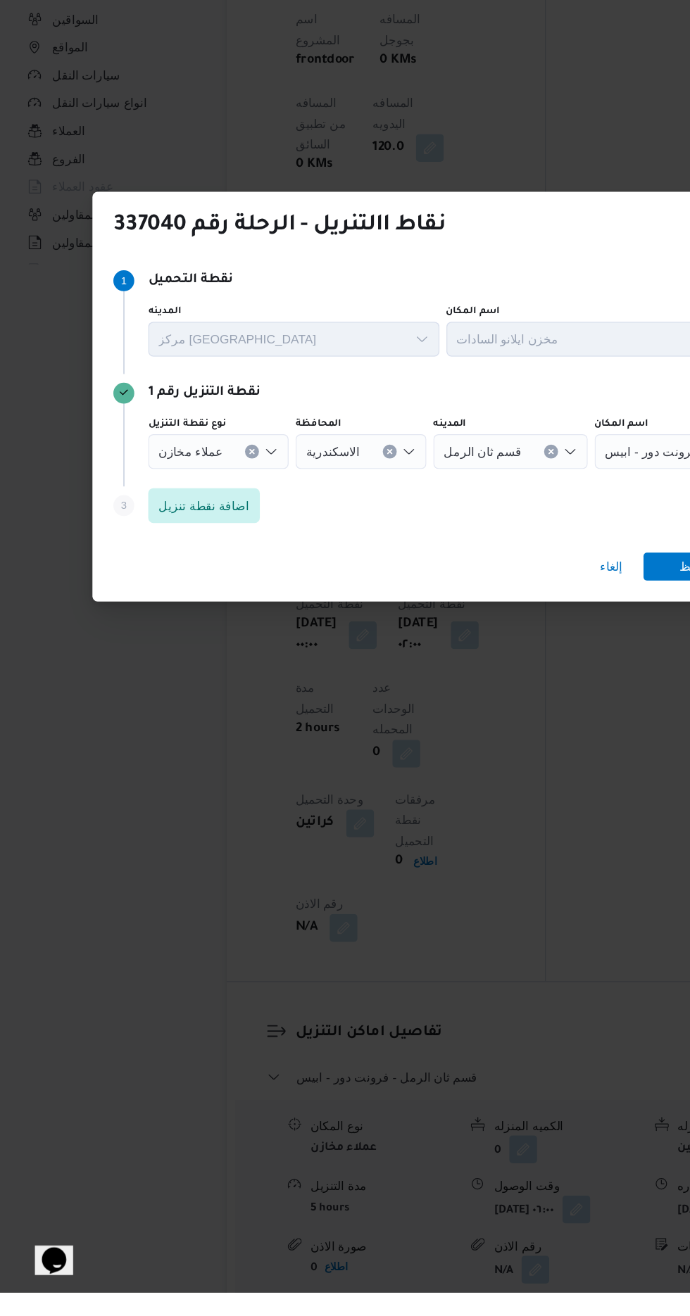
click at [185, 645] on input "نوع نقطة التنزيل" at bounding box center [185, 636] width 1 height 17
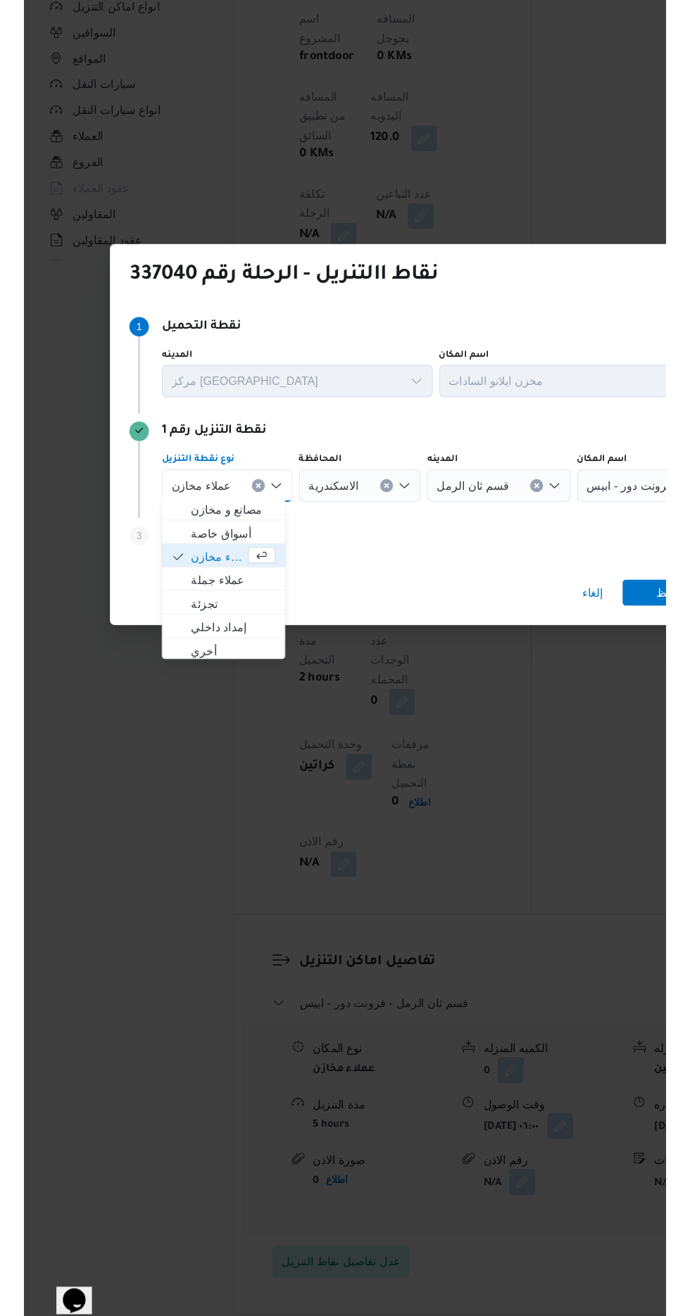
scroll to position [913, 0]
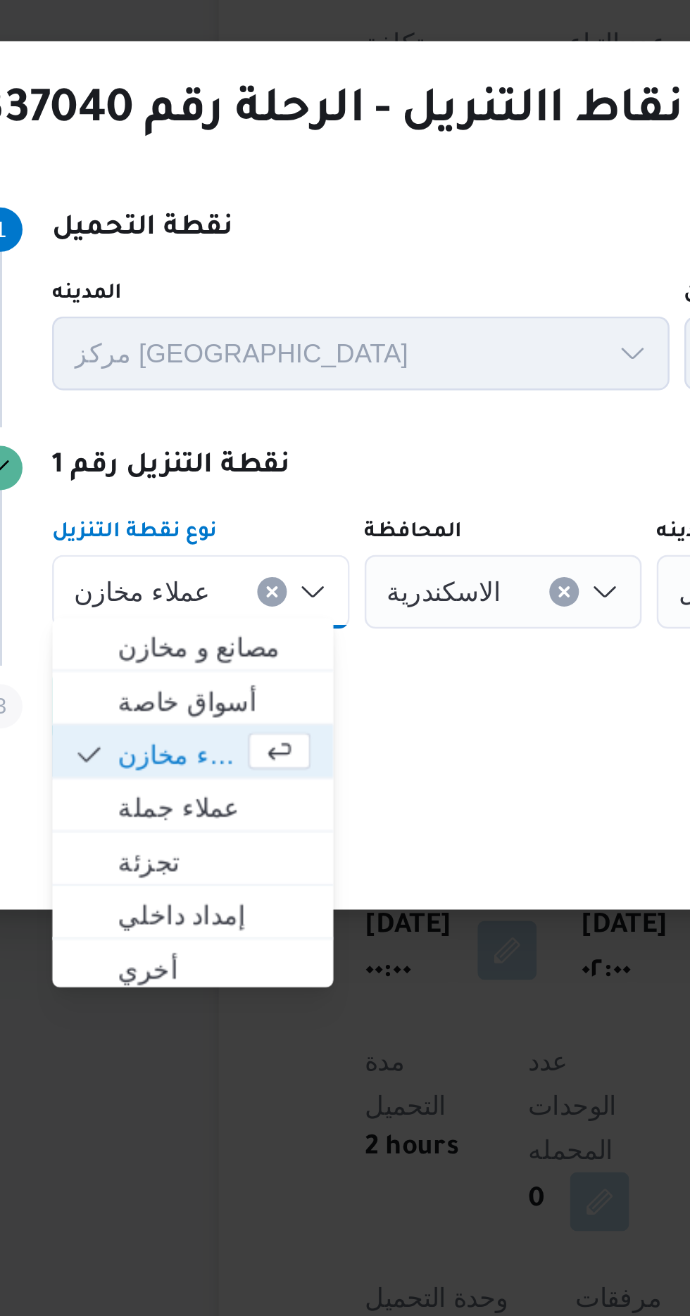
click at [201, 631] on button "Clear input" at bounding box center [203, 636] width 11 height 11
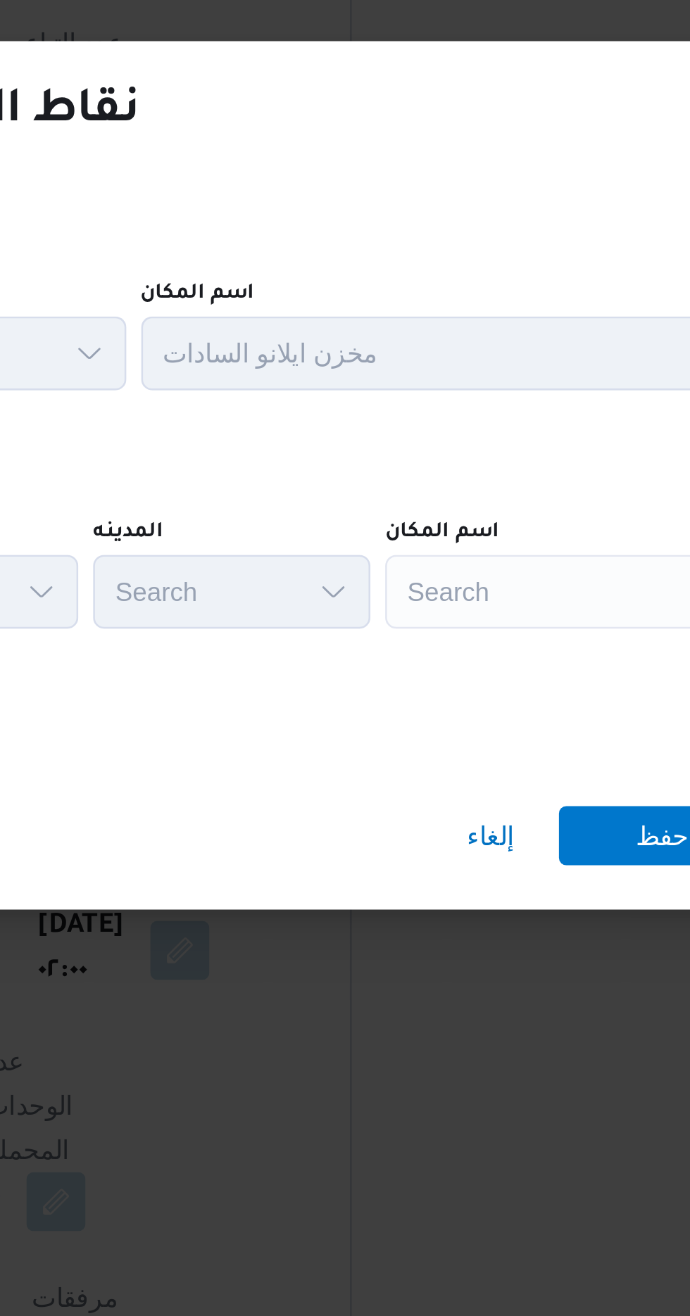
click at [515, 623] on div "Search" at bounding box center [541, 637] width 176 height 28
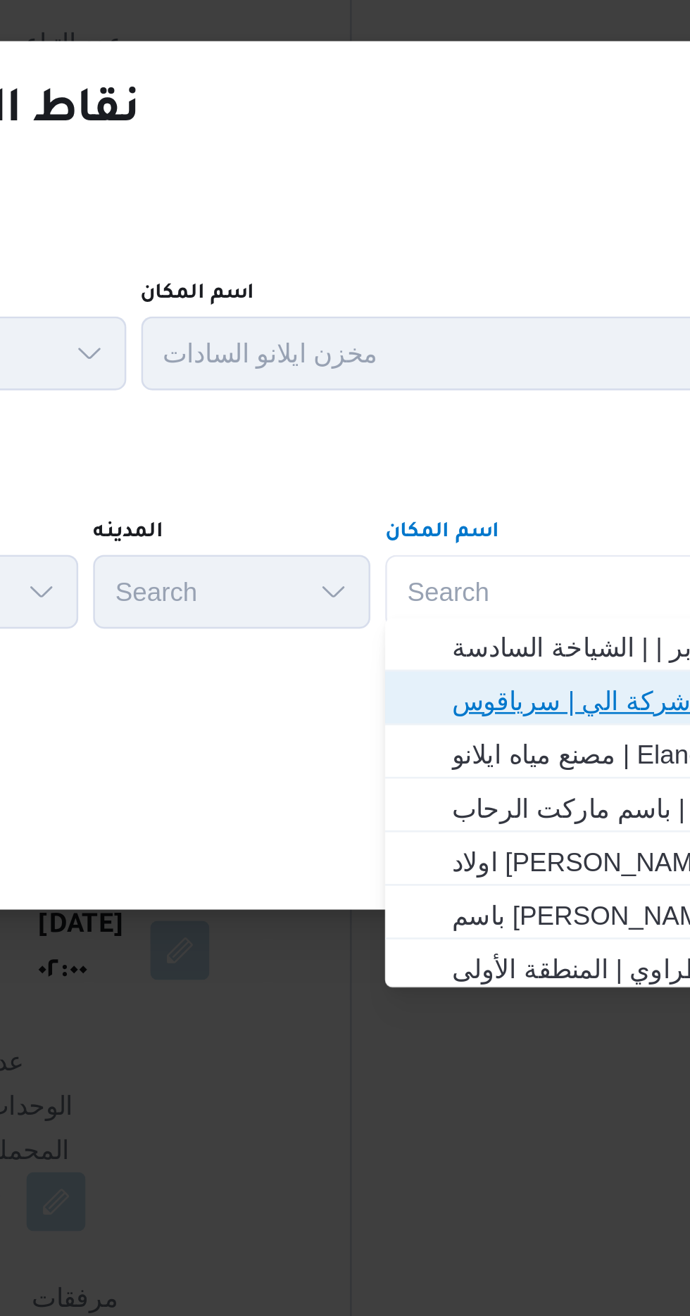
click at [534, 681] on span "فرونت دور مسطرد | شركة الي | سرياقوس" at bounding box center [550, 678] width 142 height 17
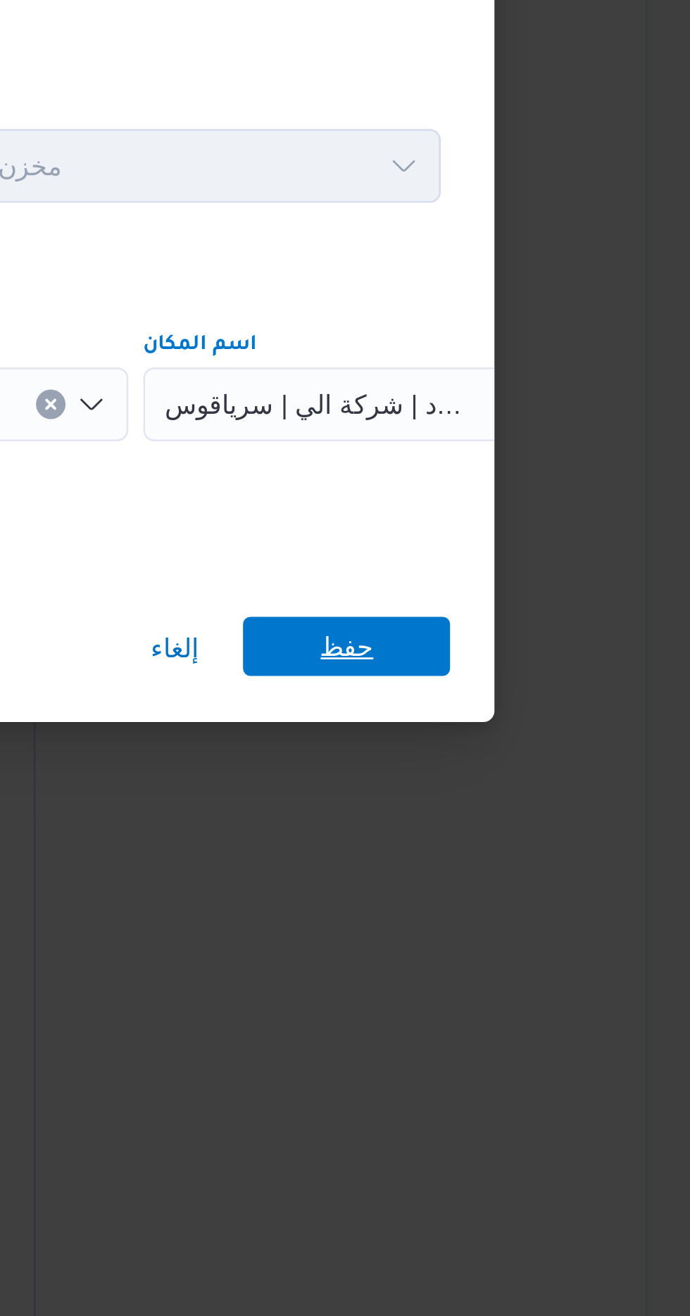
click at [579, 725] on span "حفظ" at bounding box center [558, 729] width 79 height 23
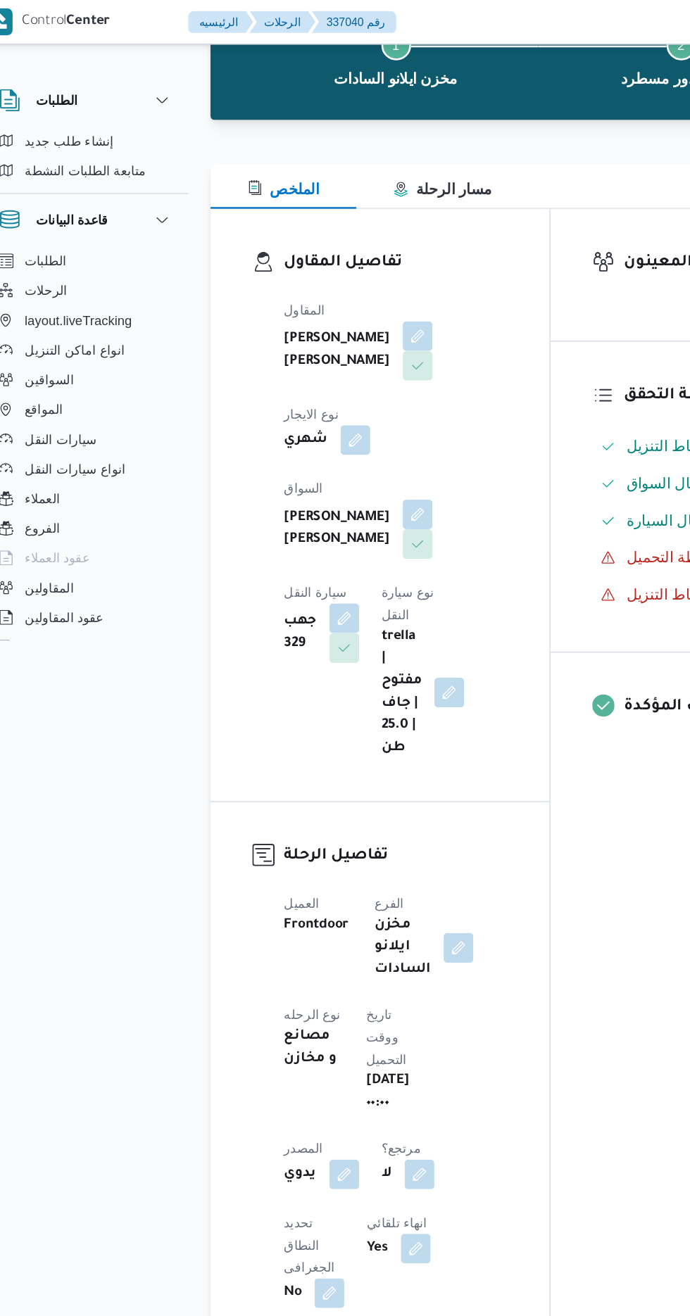
scroll to position [0, 0]
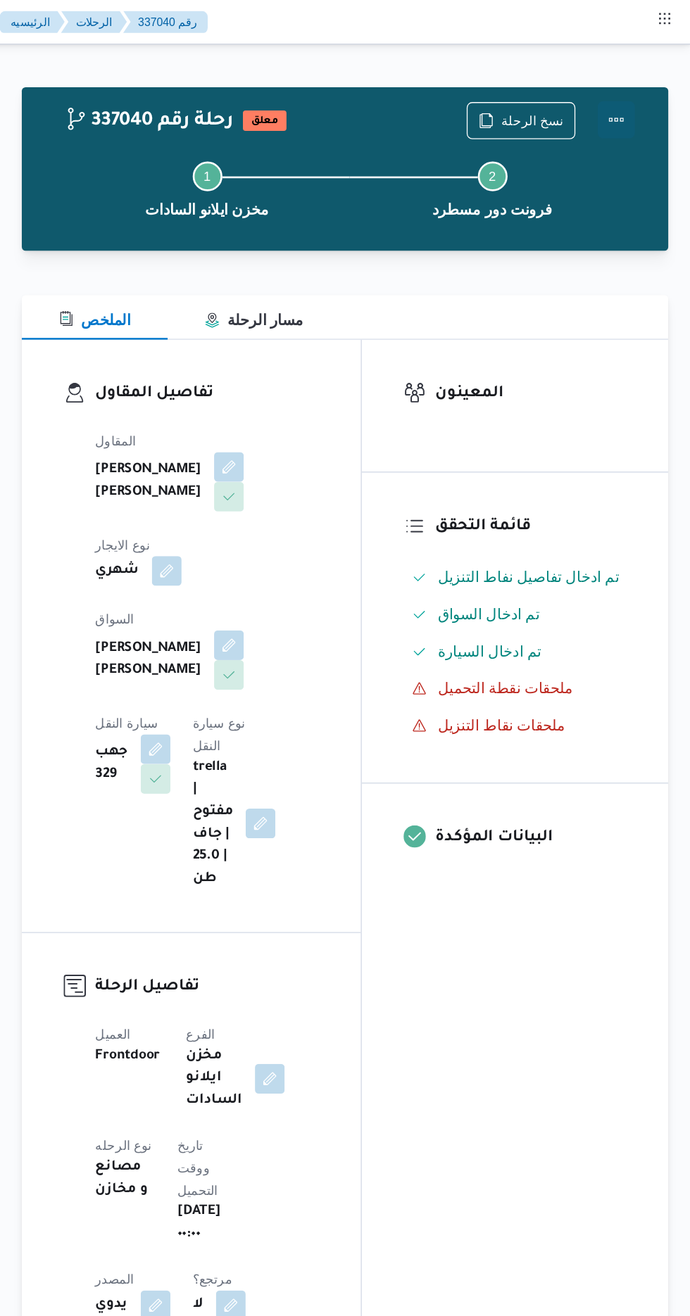
click at [635, 82] on button "Actions" at bounding box center [633, 91] width 28 height 28
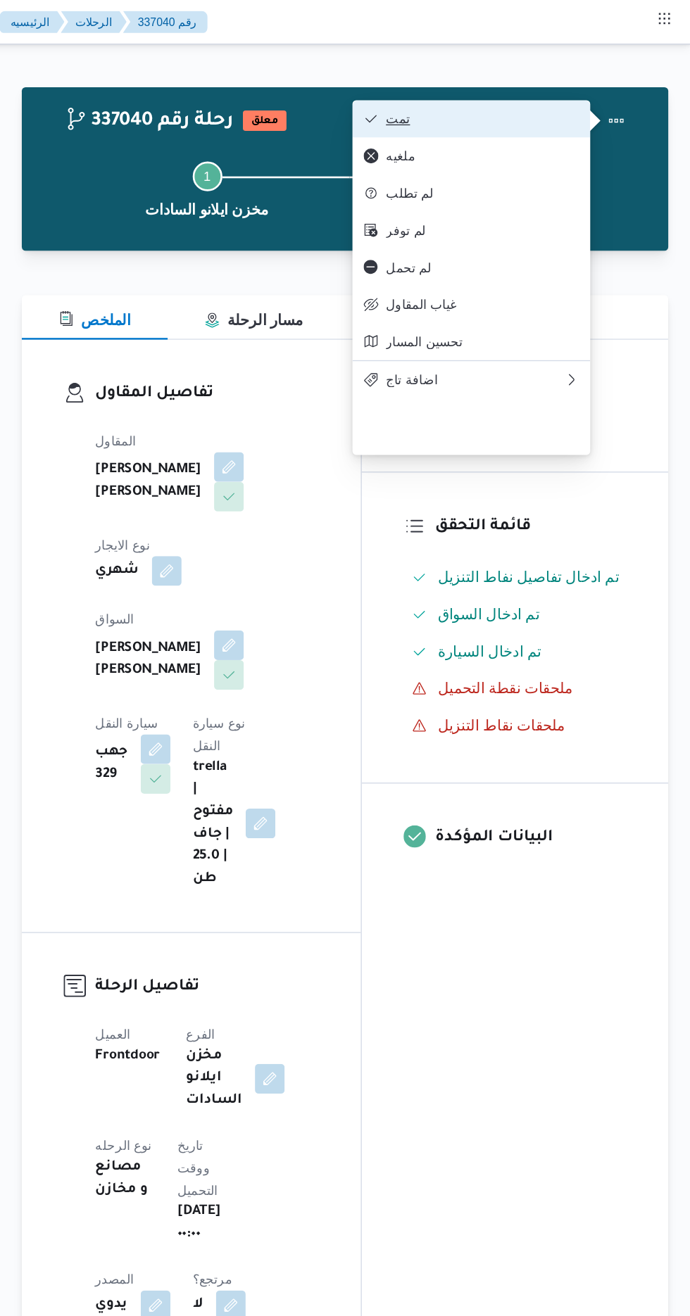
click at [567, 79] on button "تمت" at bounding box center [524, 90] width 180 height 28
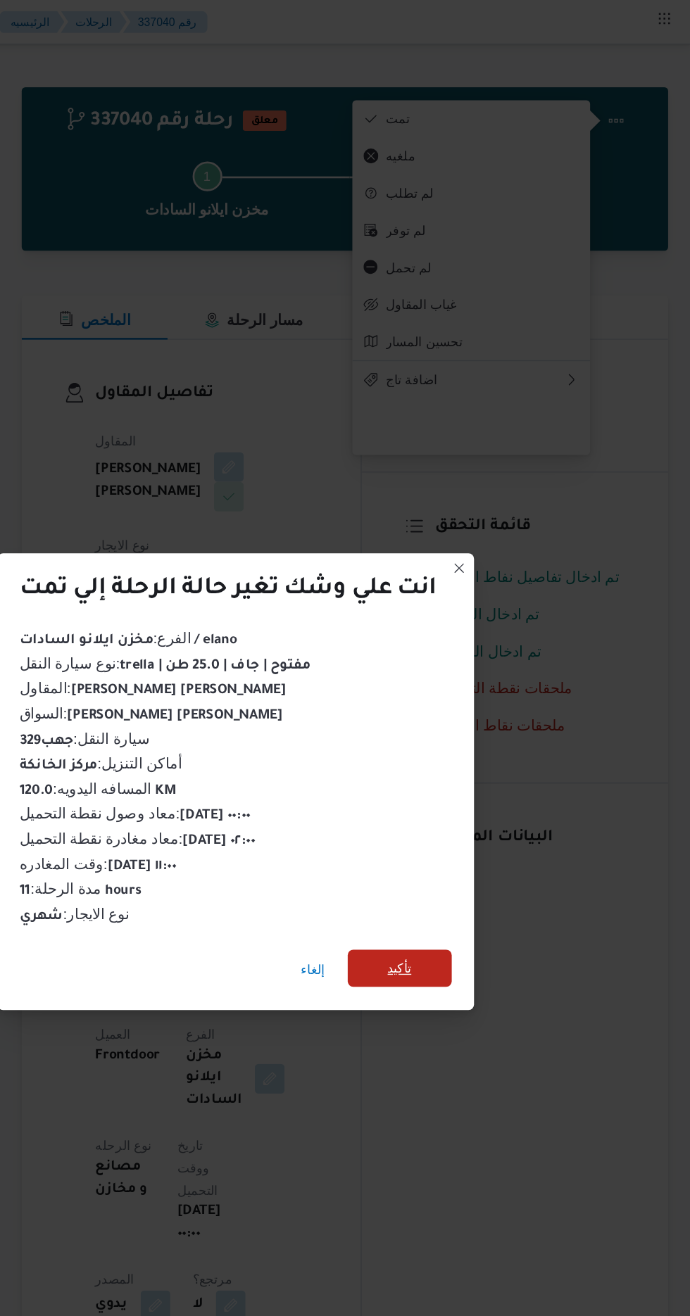
click at [480, 720] on span "تأكيد" at bounding box center [469, 734] width 79 height 28
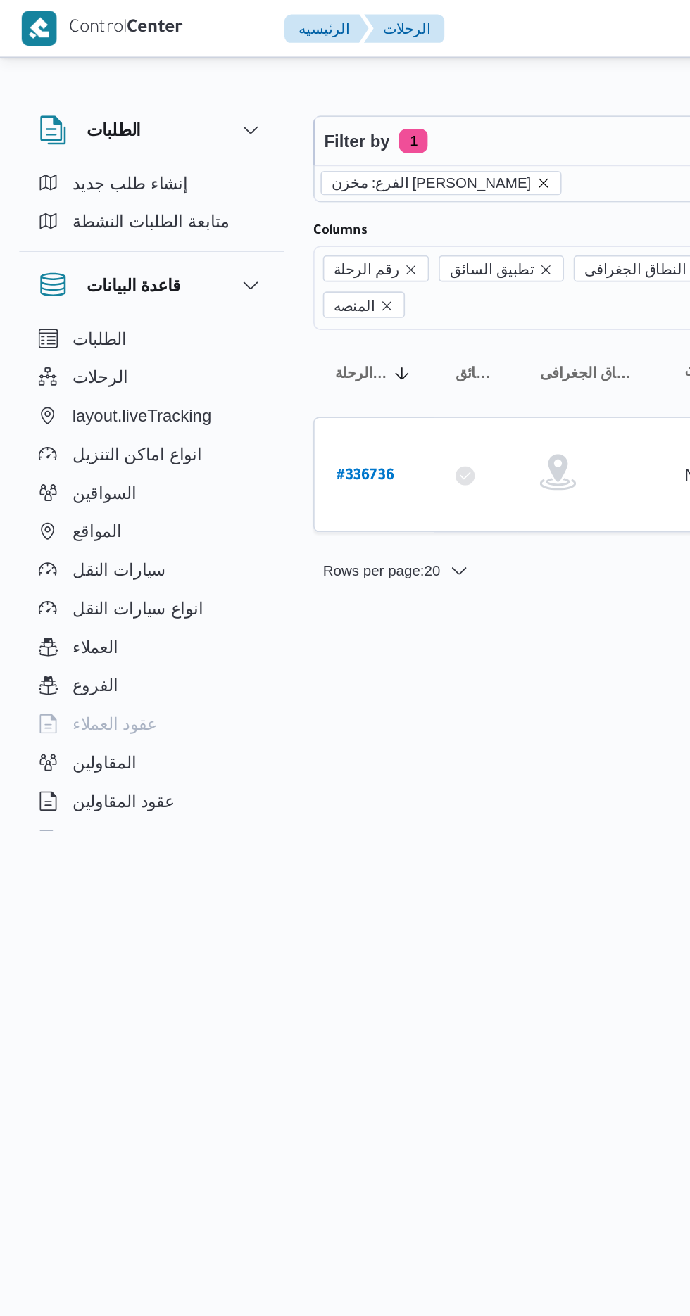
click at [313, 108] on icon "remove selected entity" at bounding box center [317, 107] width 8 height 8
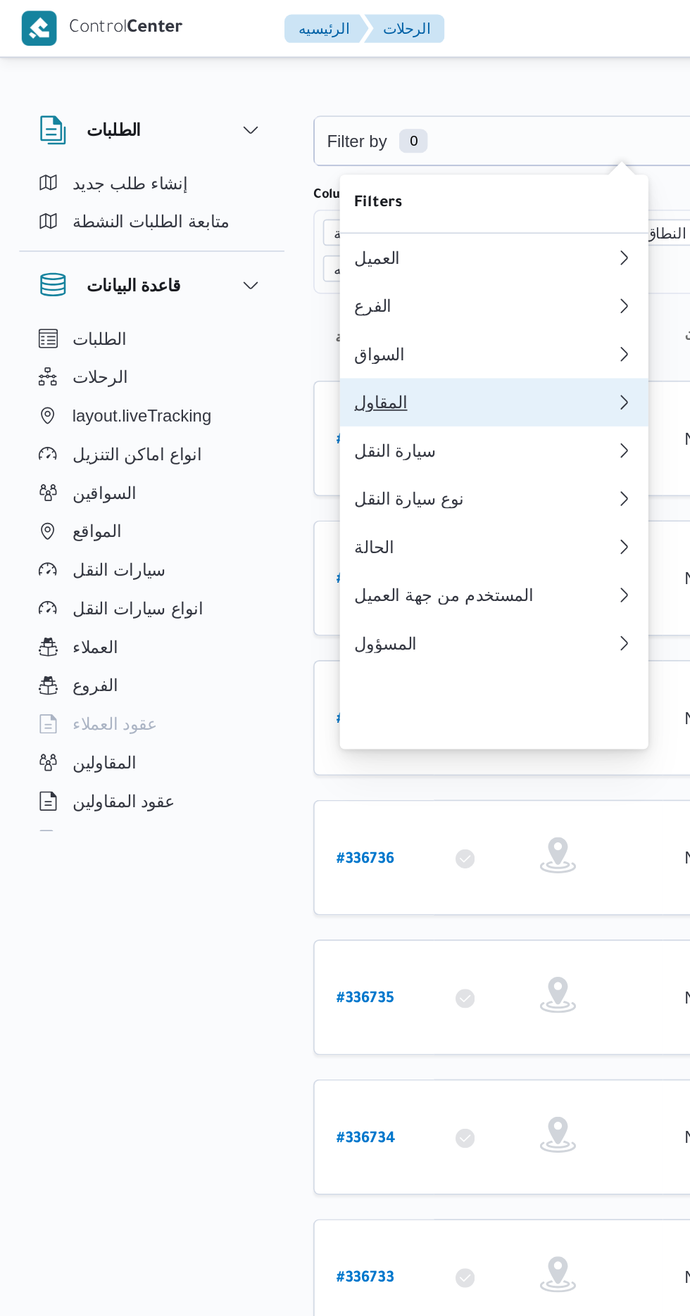
click at [282, 241] on div "المقاول" at bounding box center [283, 234] width 152 height 11
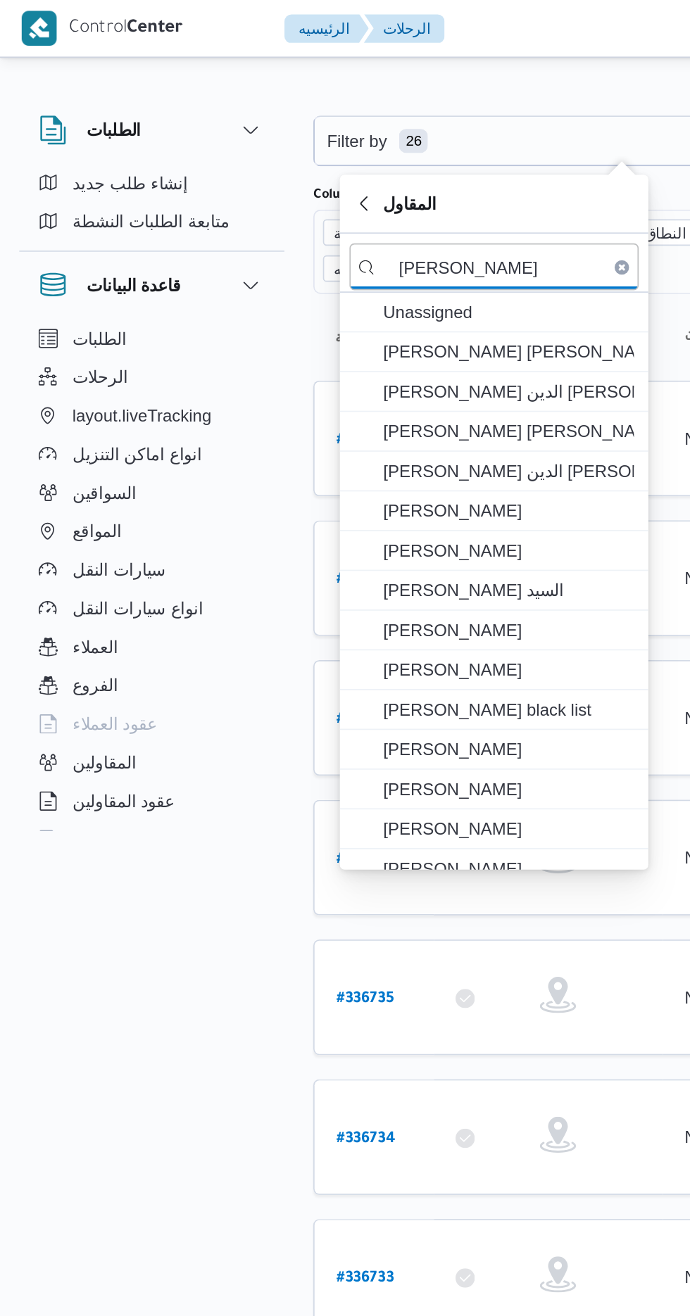
type input "[PERSON_NAME]"
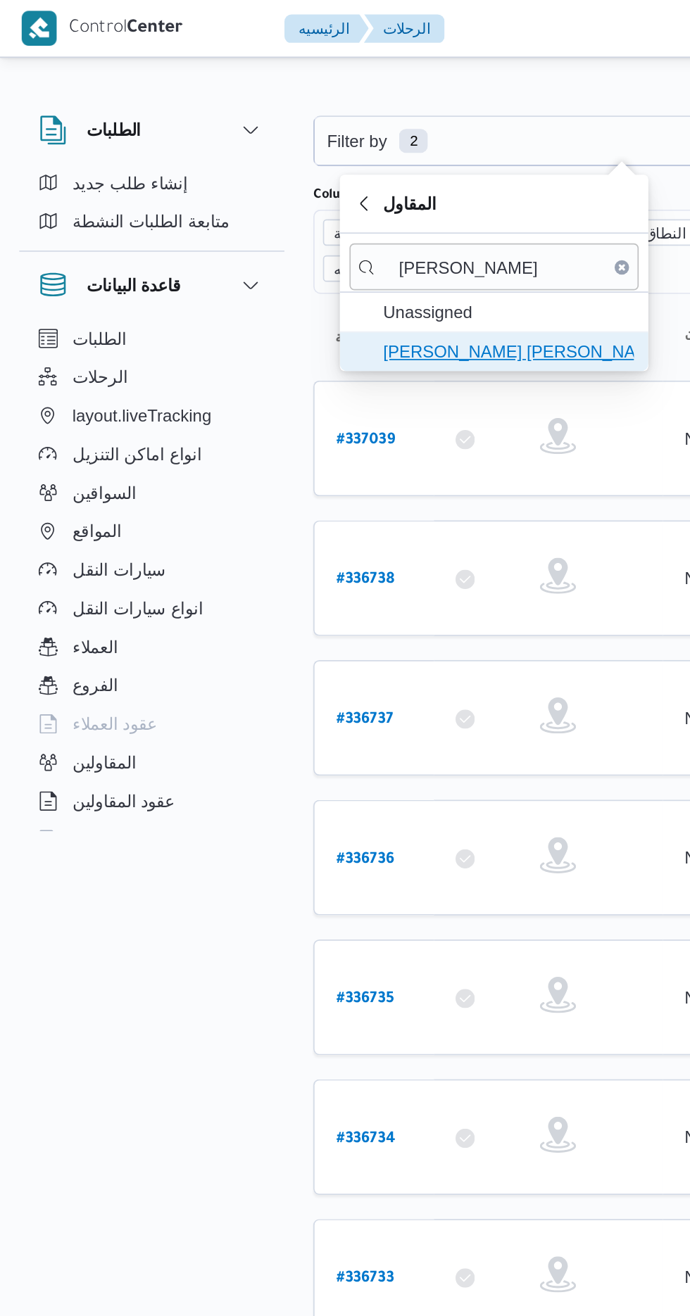
click at [316, 207] on span "[PERSON_NAME] [PERSON_NAME]" at bounding box center [297, 205] width 146 height 17
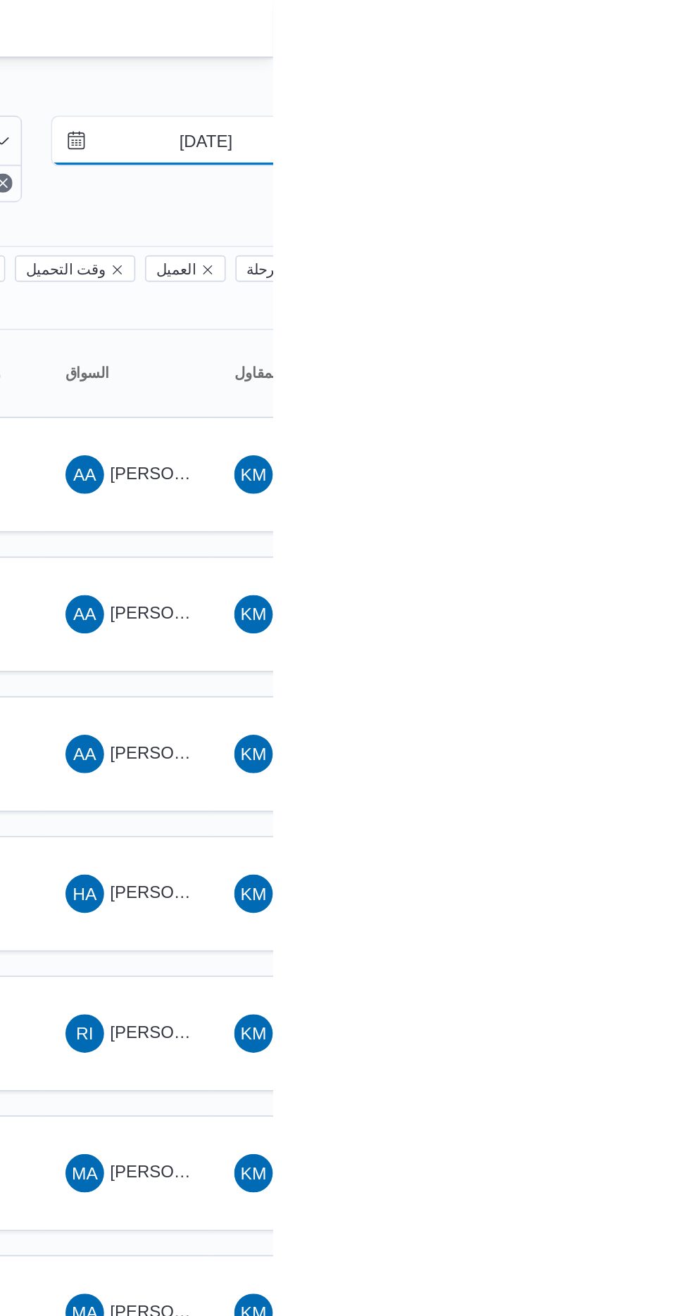
click at [653, 79] on input "[DATE]" at bounding box center [641, 82] width 160 height 28
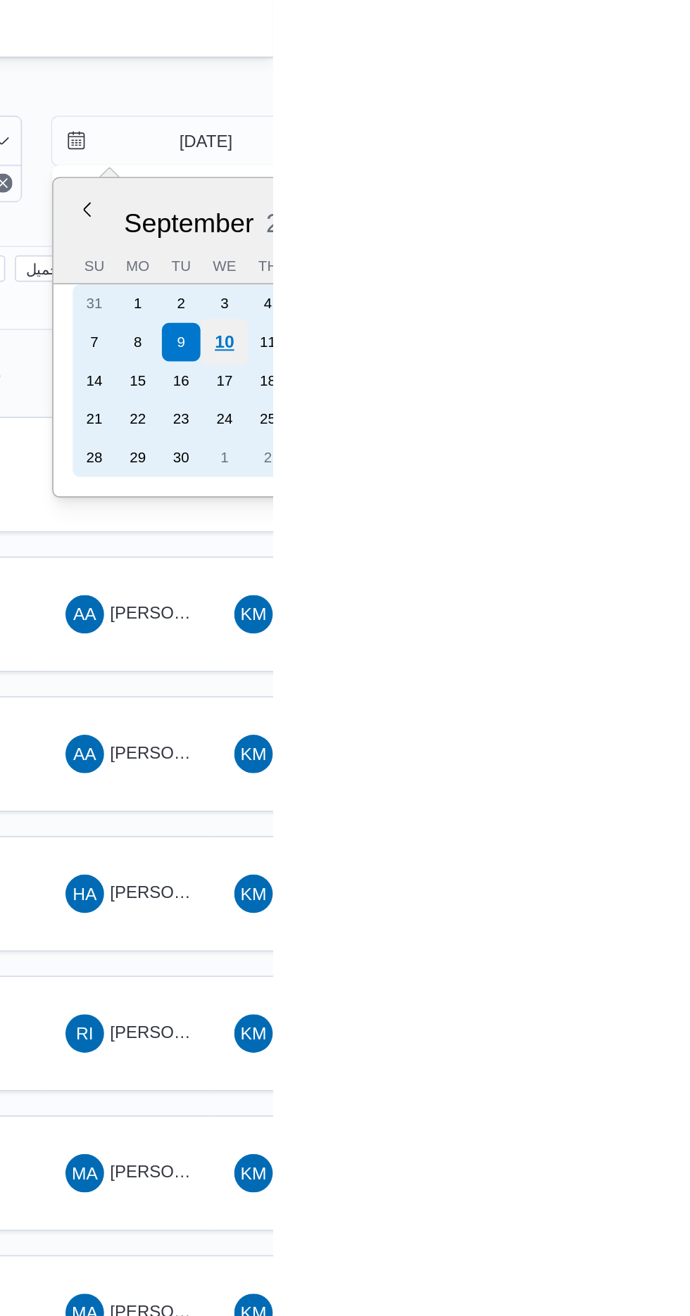
click at [661, 198] on div "10" at bounding box center [661, 199] width 27 height 27
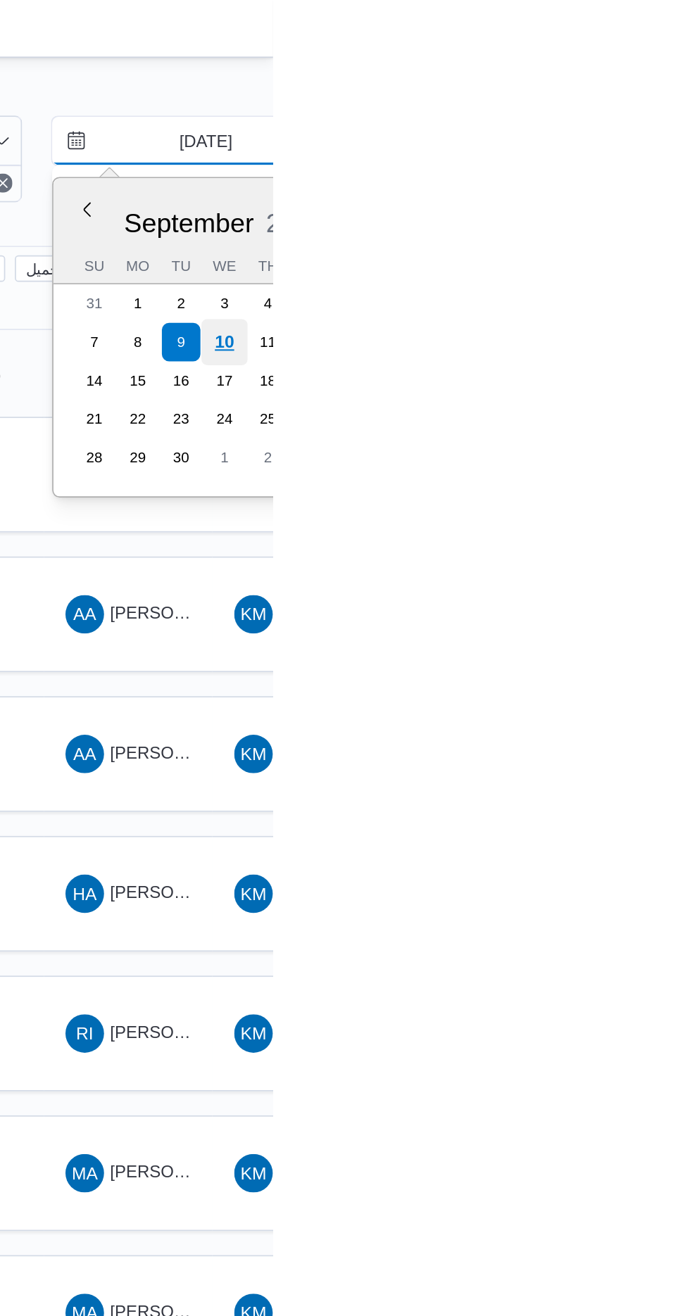
type input "[DATE]"
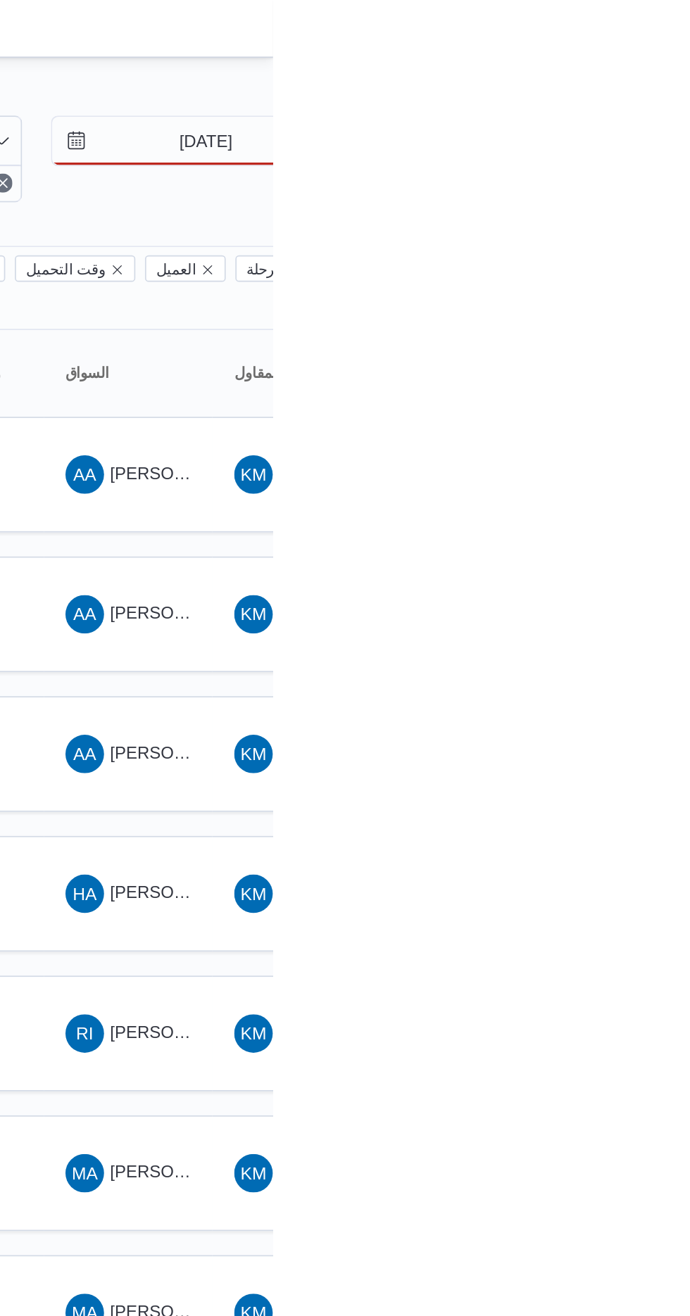
type input "[DATE]"
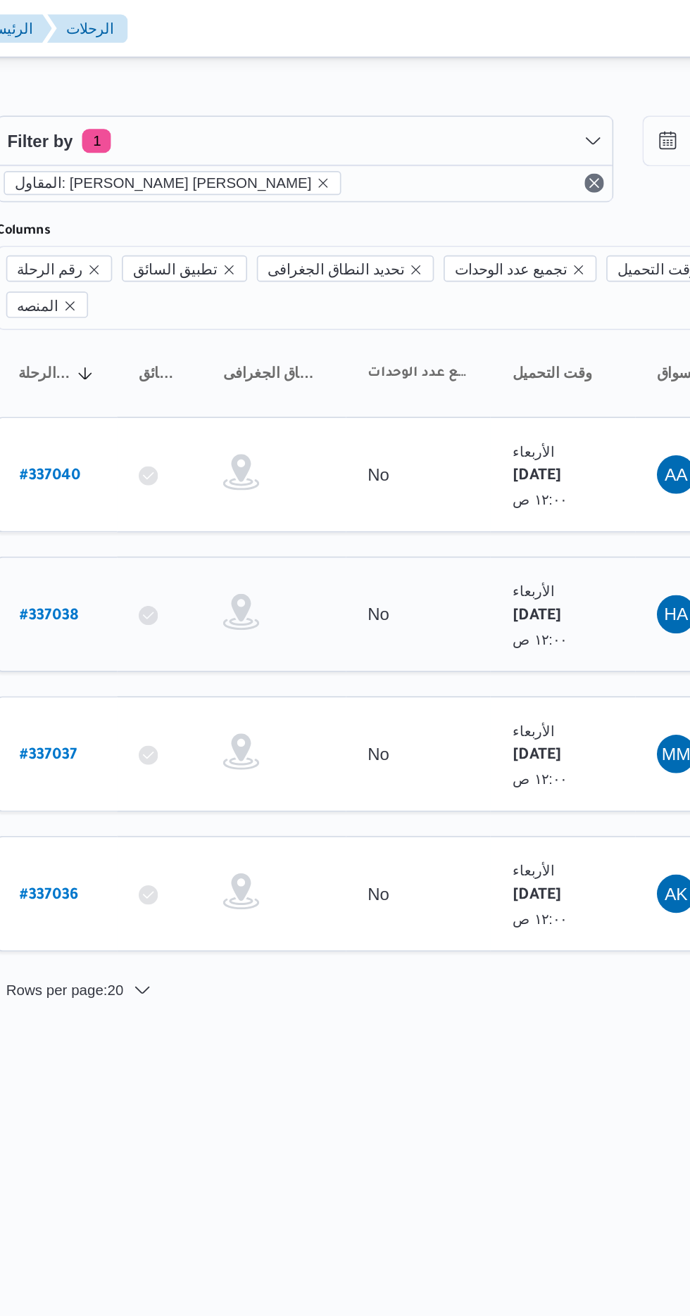
click at [215, 350] on link "# 337038" at bounding box center [213, 359] width 34 height 19
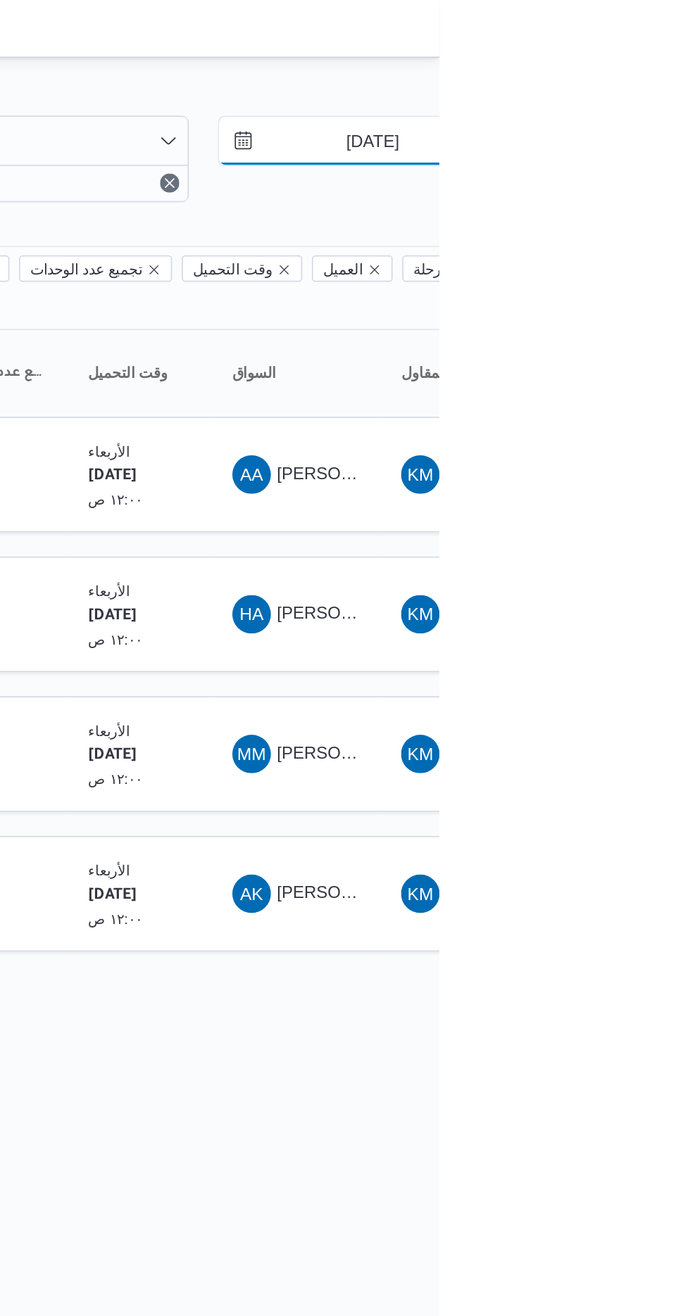
click at [644, 84] on input "[DATE]" at bounding box center [641, 82] width 160 height 28
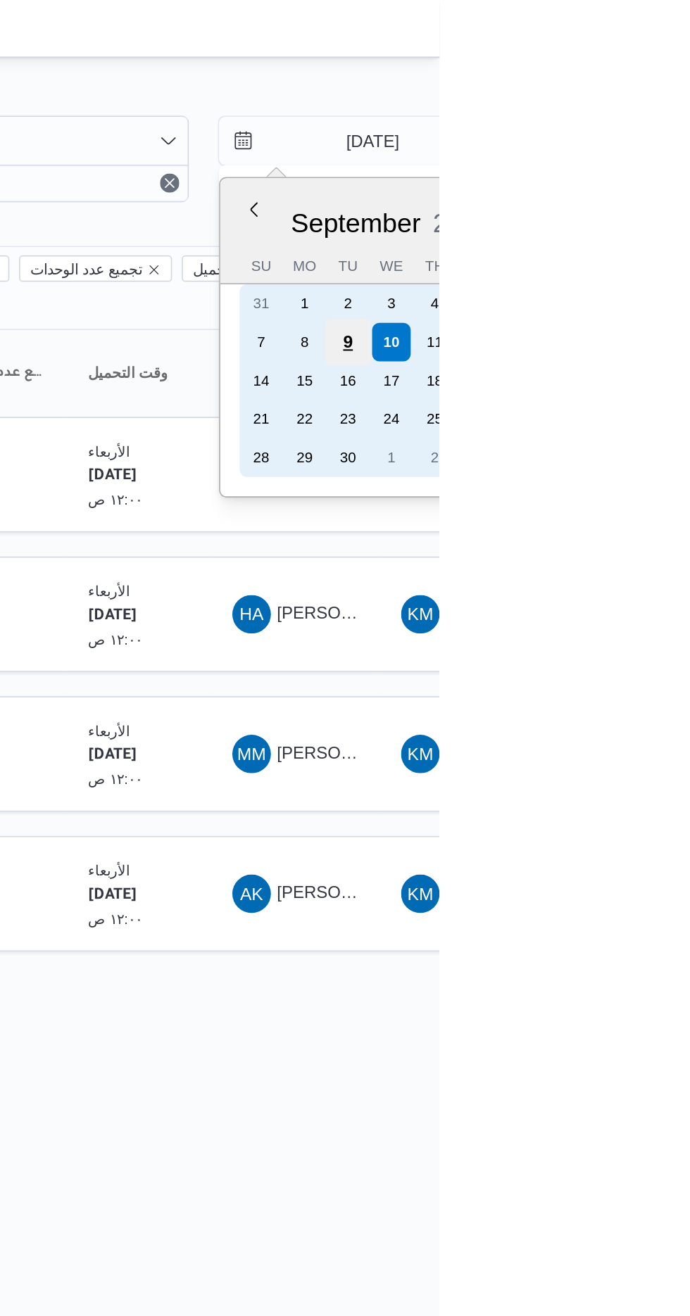
click at [637, 196] on div "9" at bounding box center [636, 199] width 27 height 27
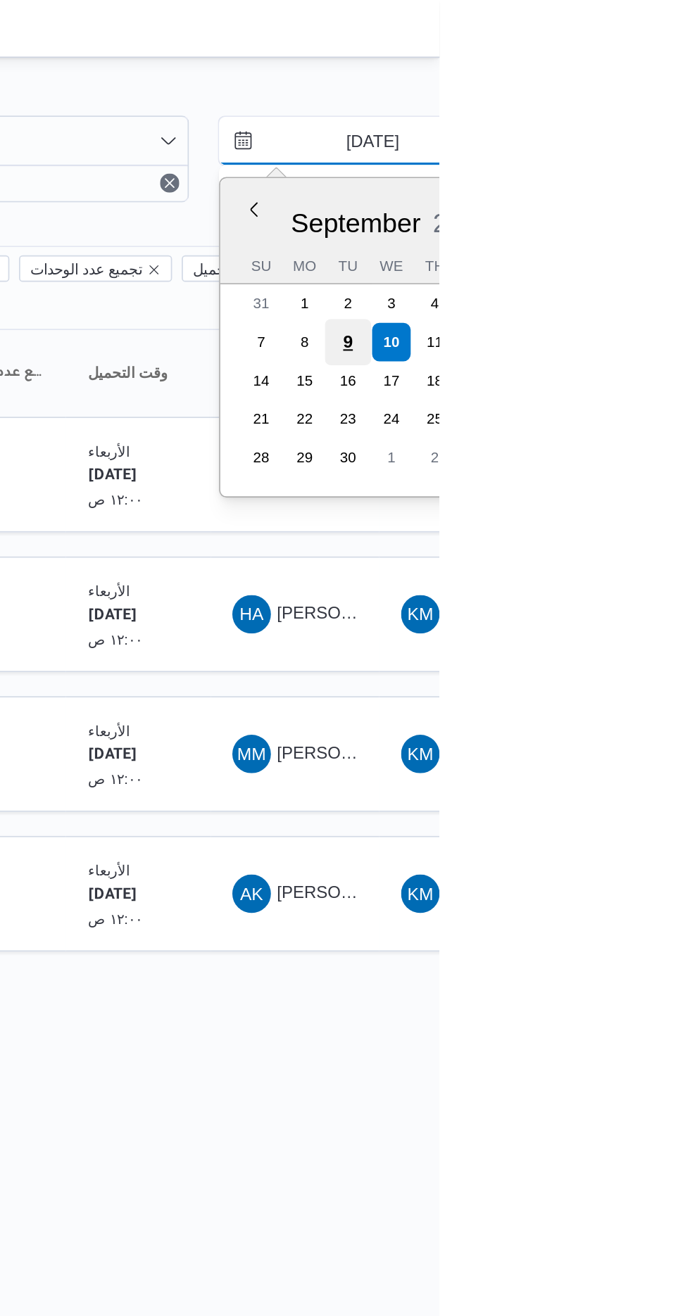
type input "[DATE]"
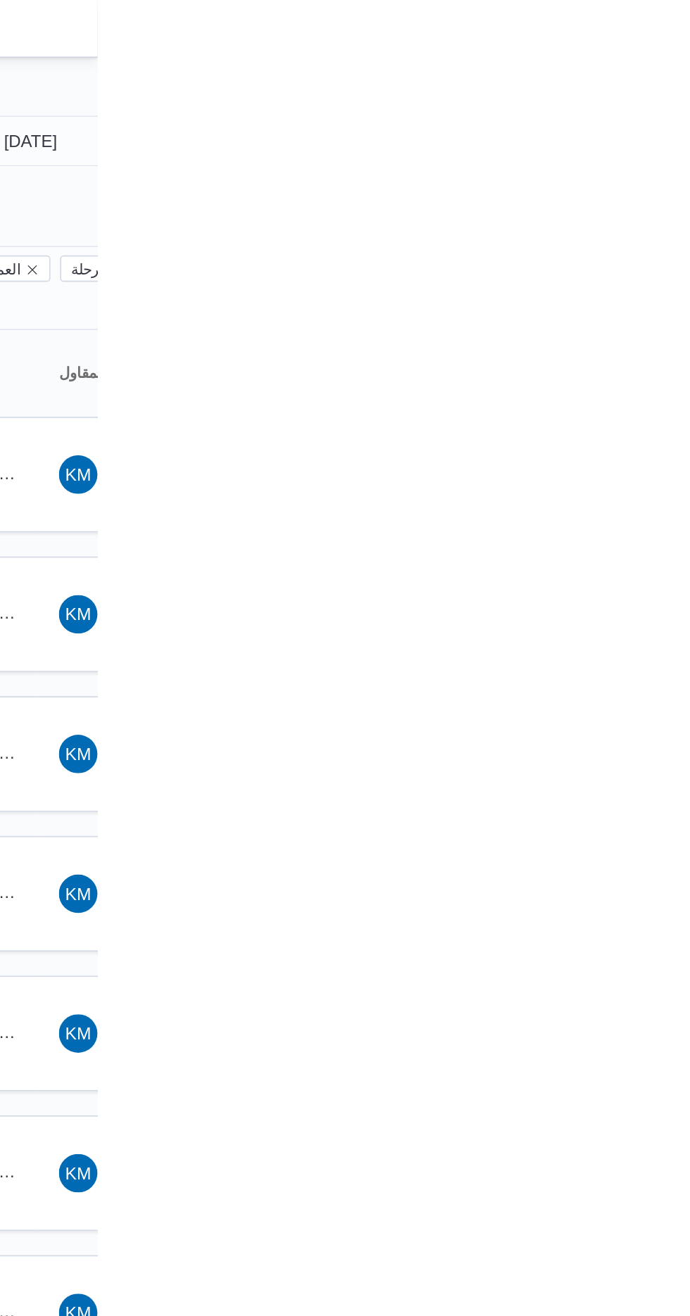
type input "[DATE]"
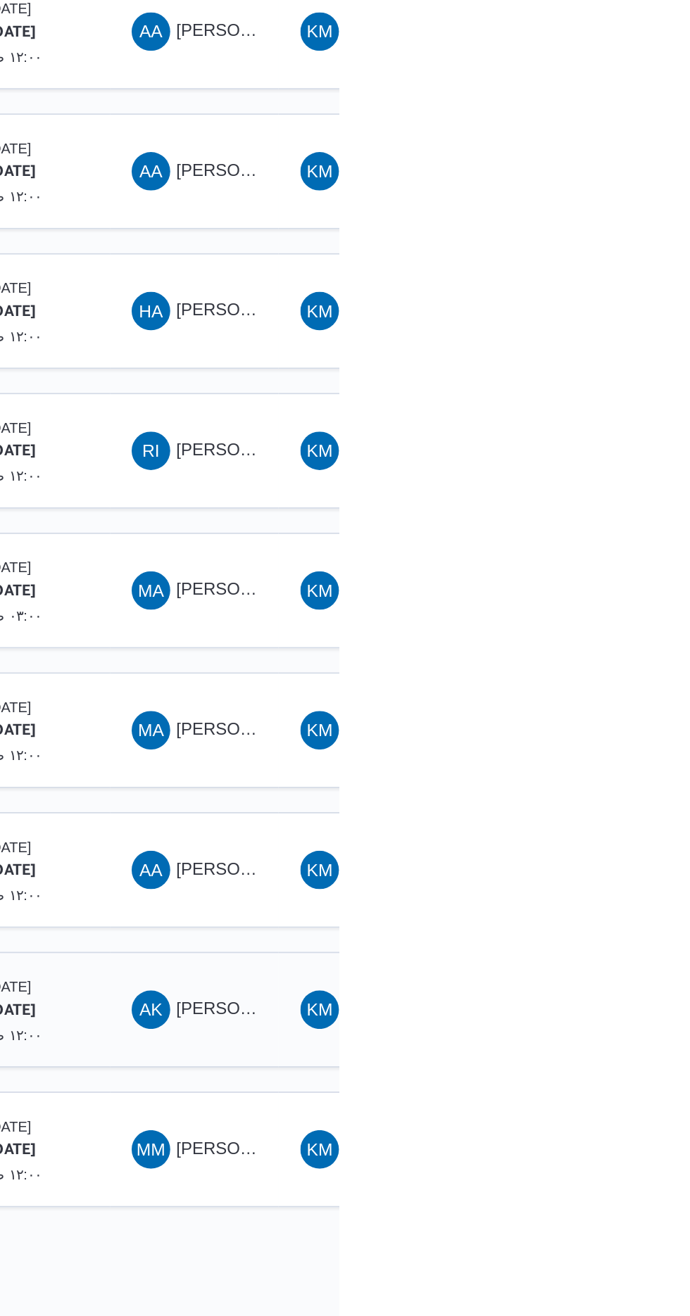
click at [613, 924] on span "[PERSON_NAME] [PERSON_NAME]" at bounding box center [677, 929] width 165 height 11
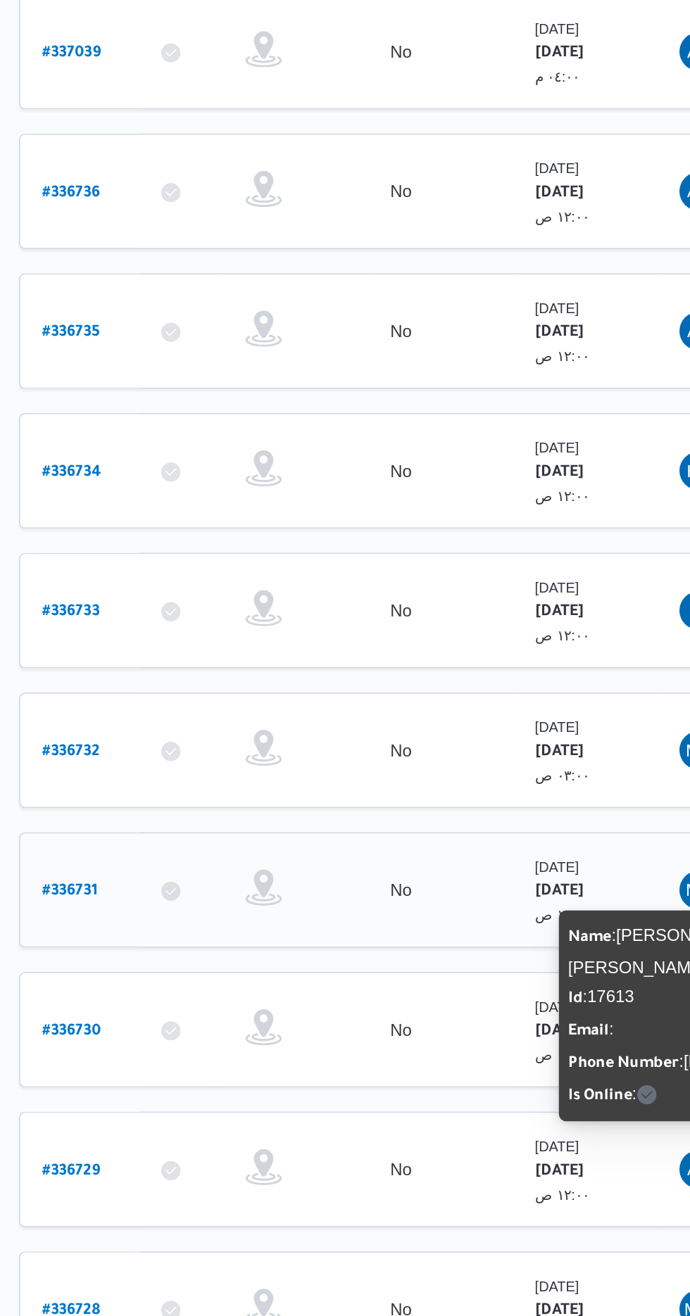
click at [219, 764] on b "# 336731" at bounding box center [212, 769] width 32 height 10
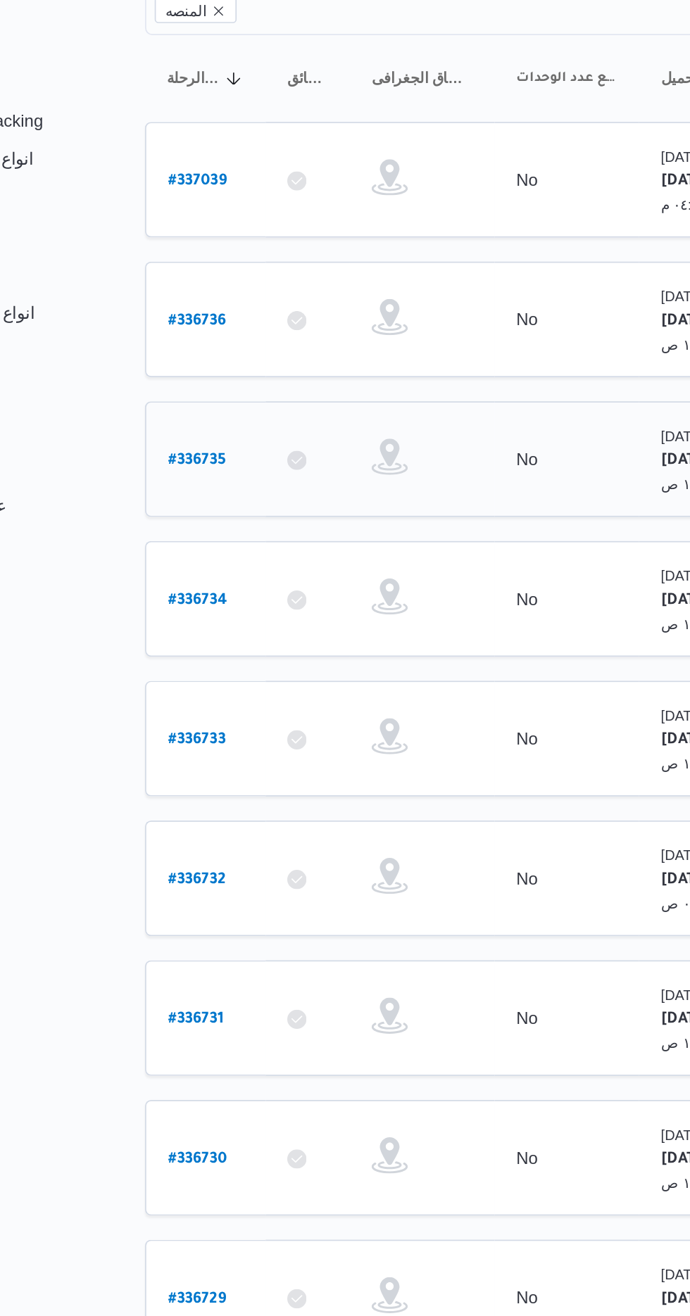
click at [198, 437] on b "# 336735" at bounding box center [213, 442] width 34 height 10
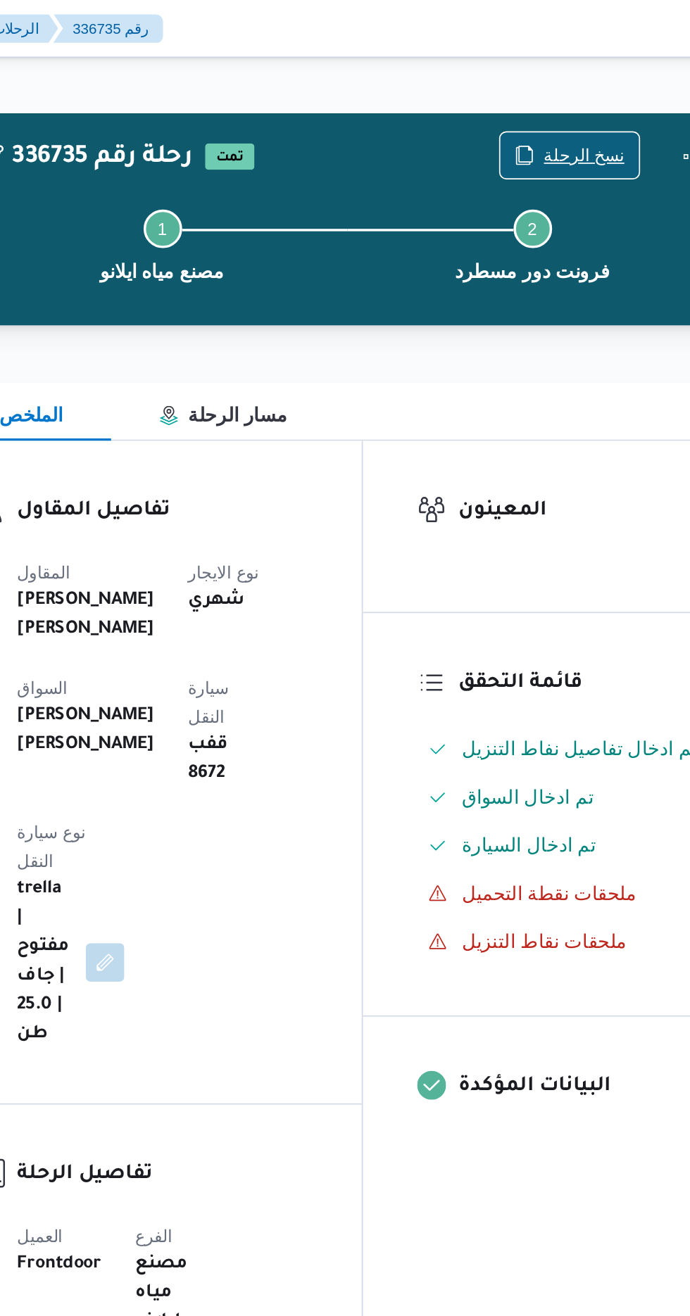
click at [578, 77] on button "نسخ الرحلة" at bounding box center [561, 91] width 82 height 28
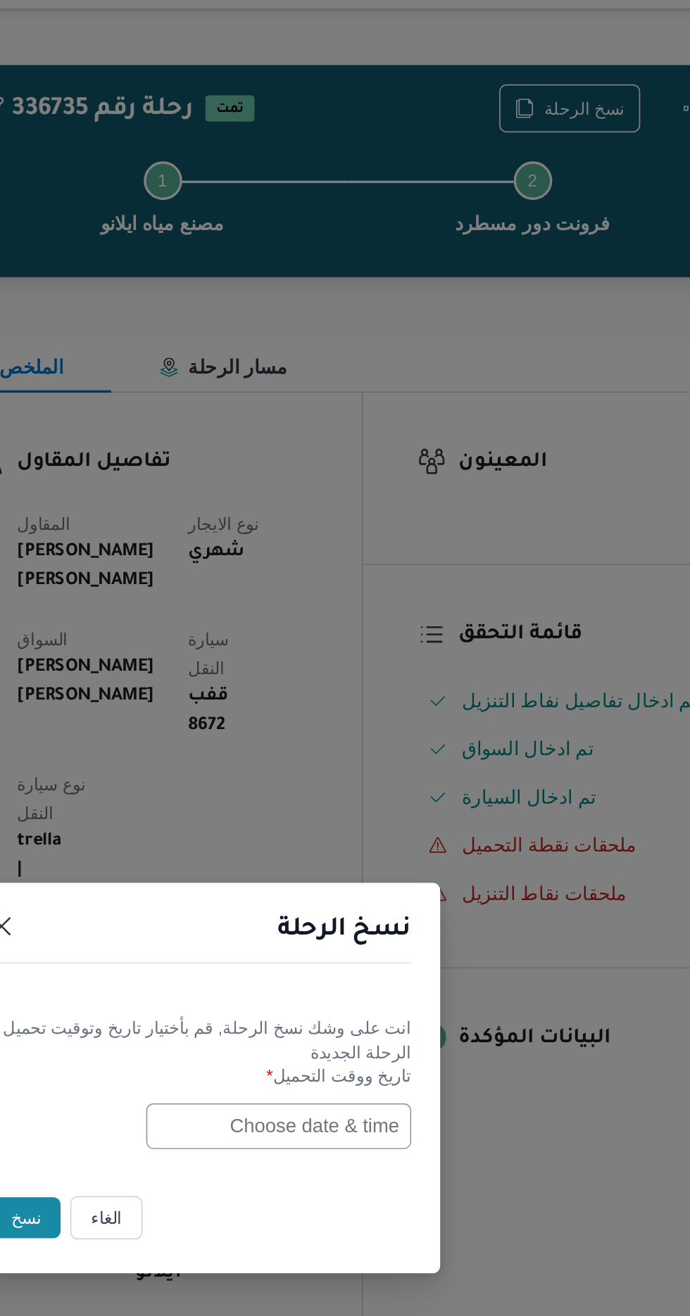
click at [370, 688] on input "text" at bounding box center [391, 686] width 155 height 27
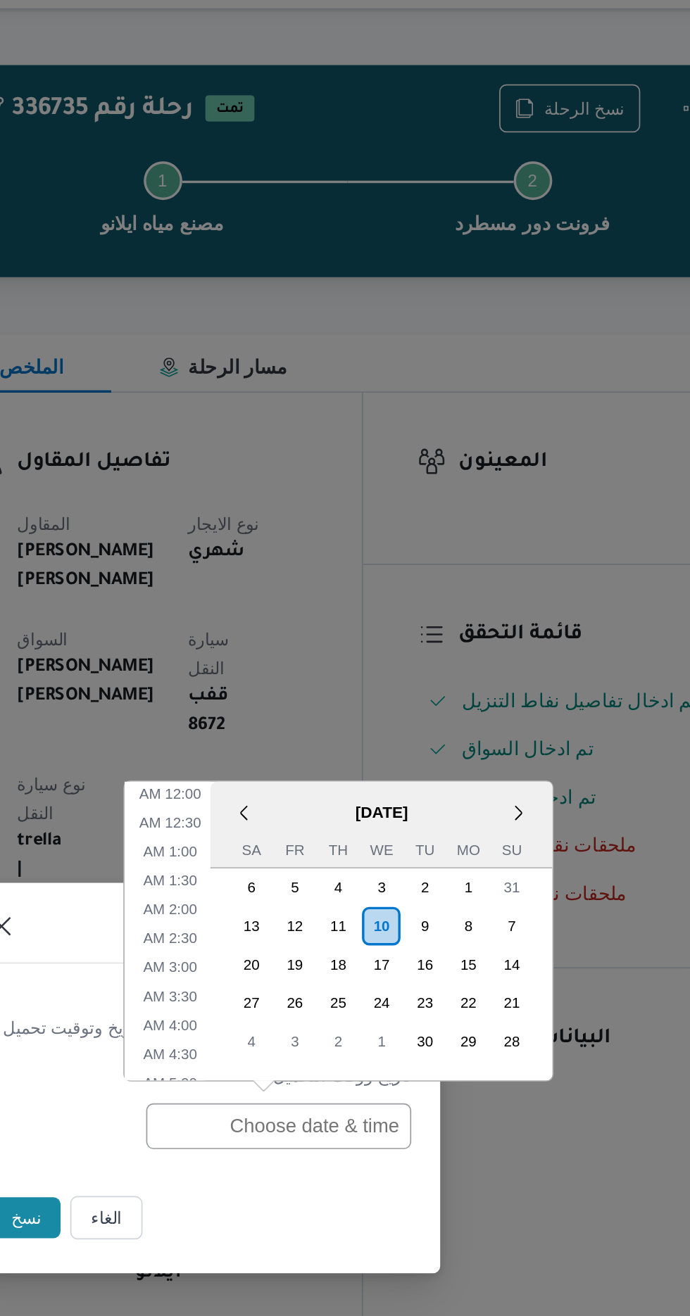
scroll to position [511, 0]
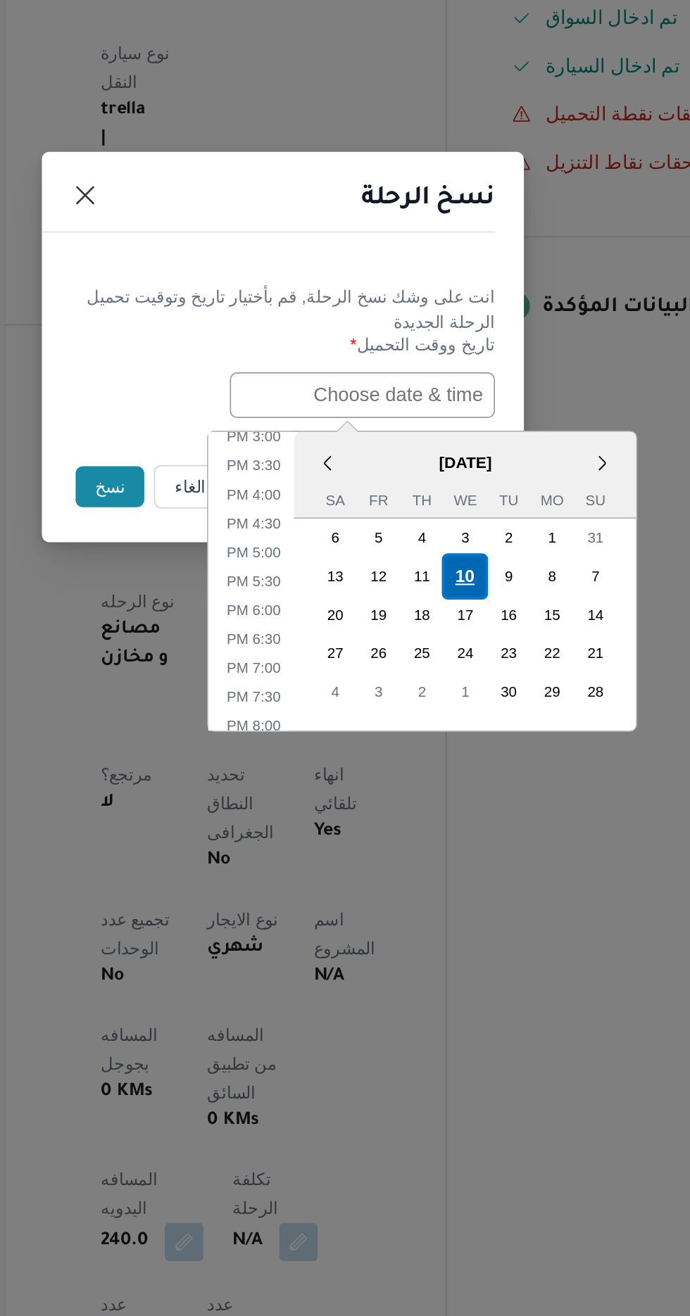
click at [455, 790] on div "10" at bounding box center [451, 791] width 27 height 27
type input "[DATE] 12:00AM"
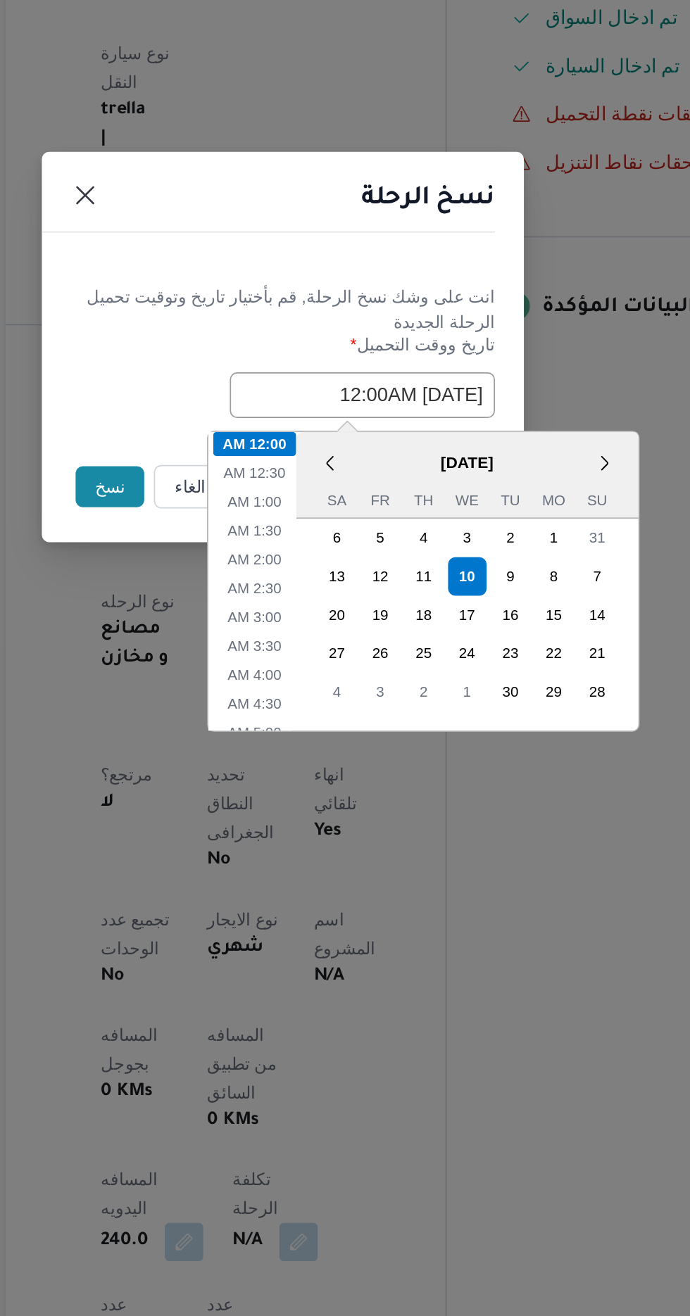
click at [232, 740] on button "نسخ" at bounding box center [244, 740] width 40 height 24
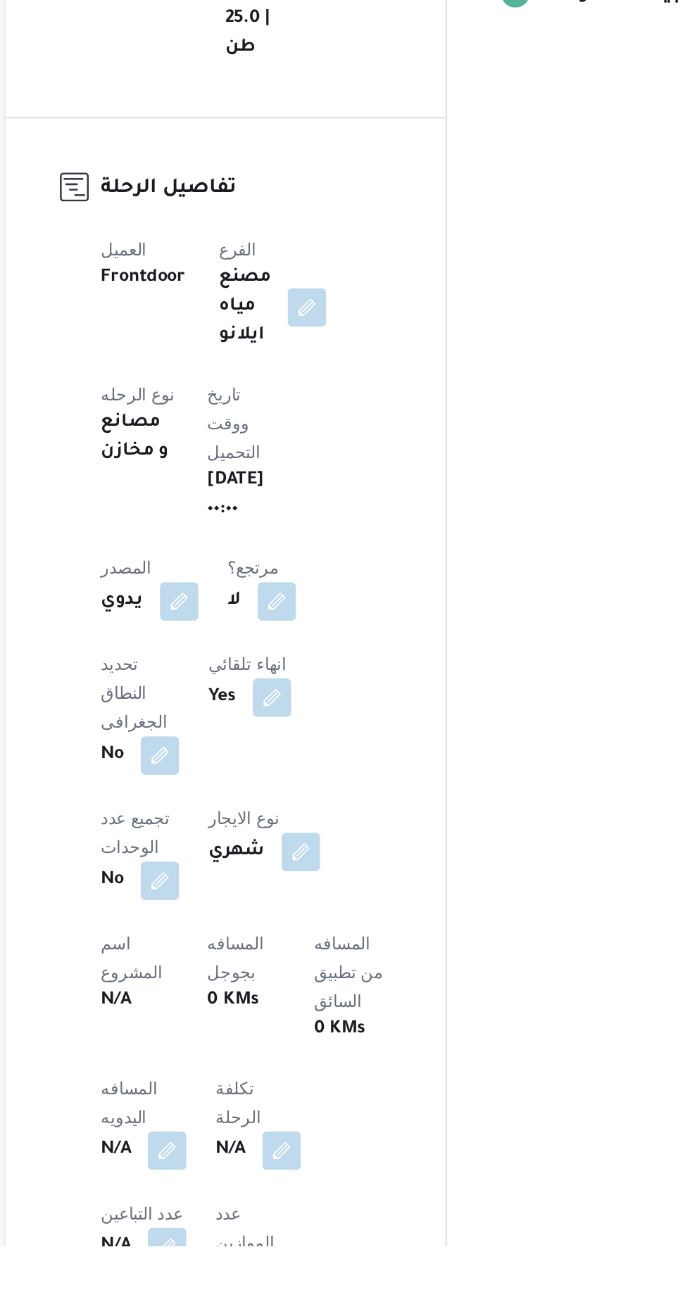
scroll to position [70, 0]
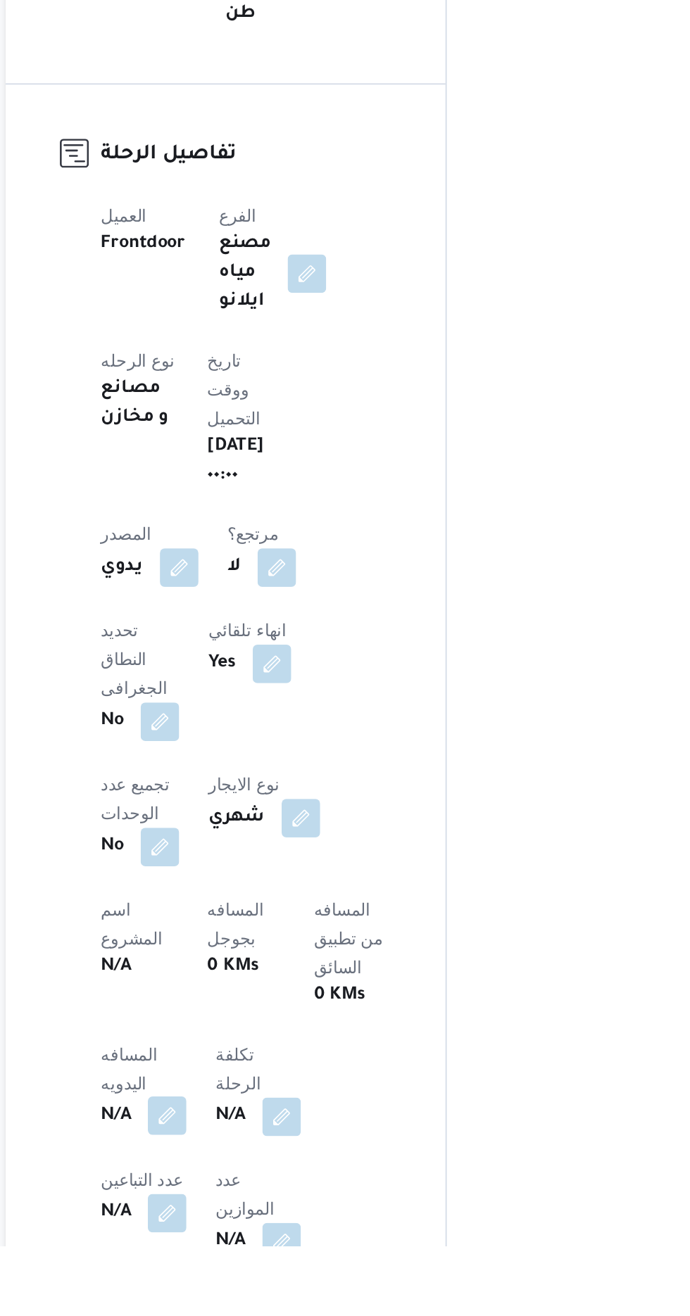
click at [275, 1229] on button "button" at bounding box center [277, 1240] width 23 height 23
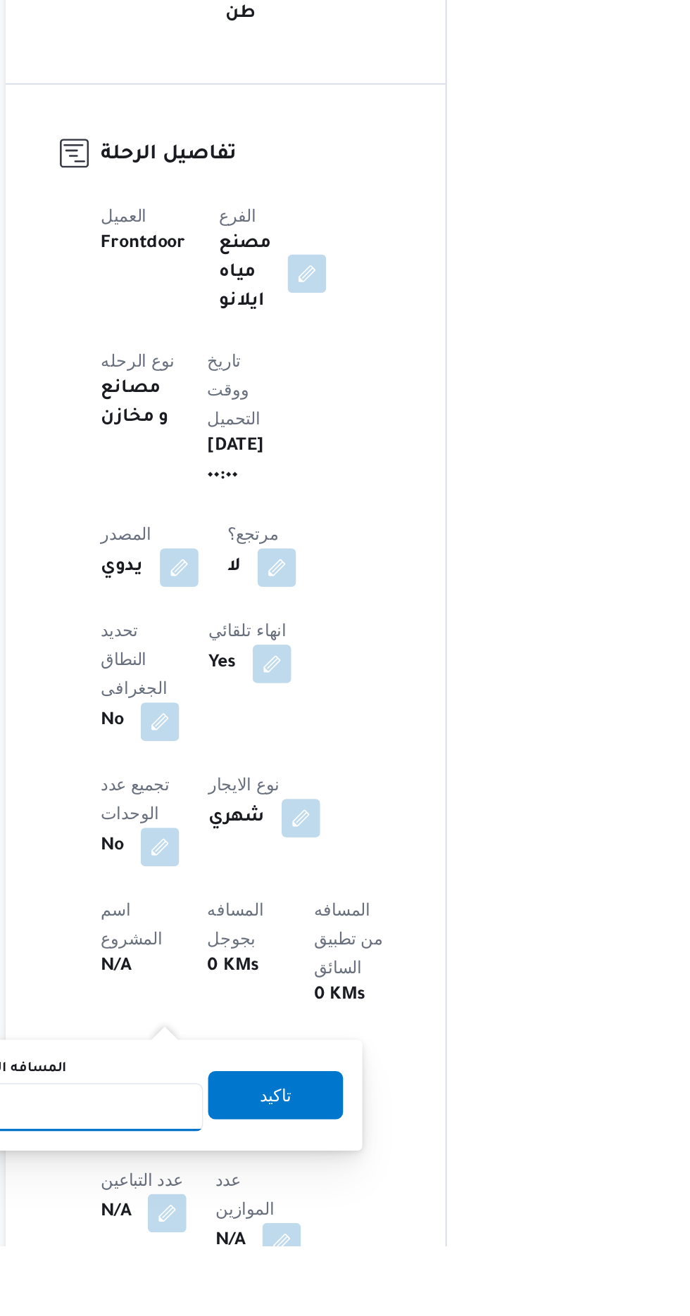
click at [248, 1237] on input "المسافه اليدويه" at bounding box center [228, 1235] width 140 height 28
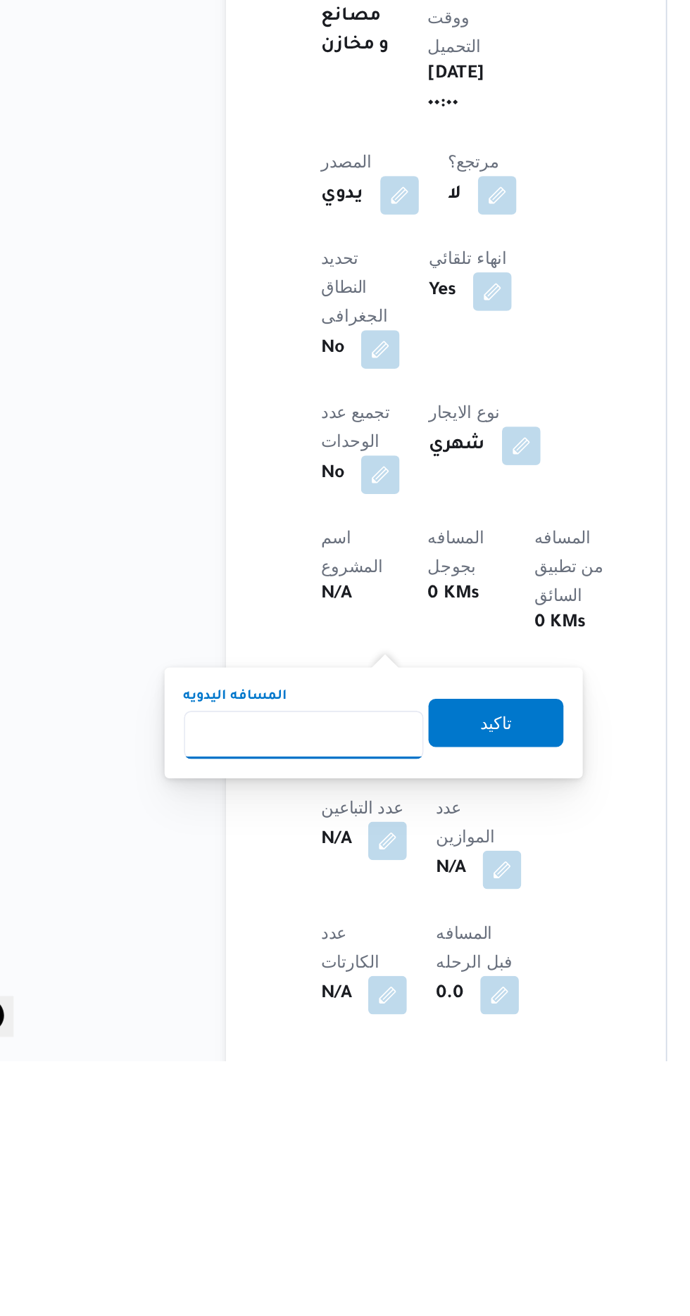
scroll to position [179, 0]
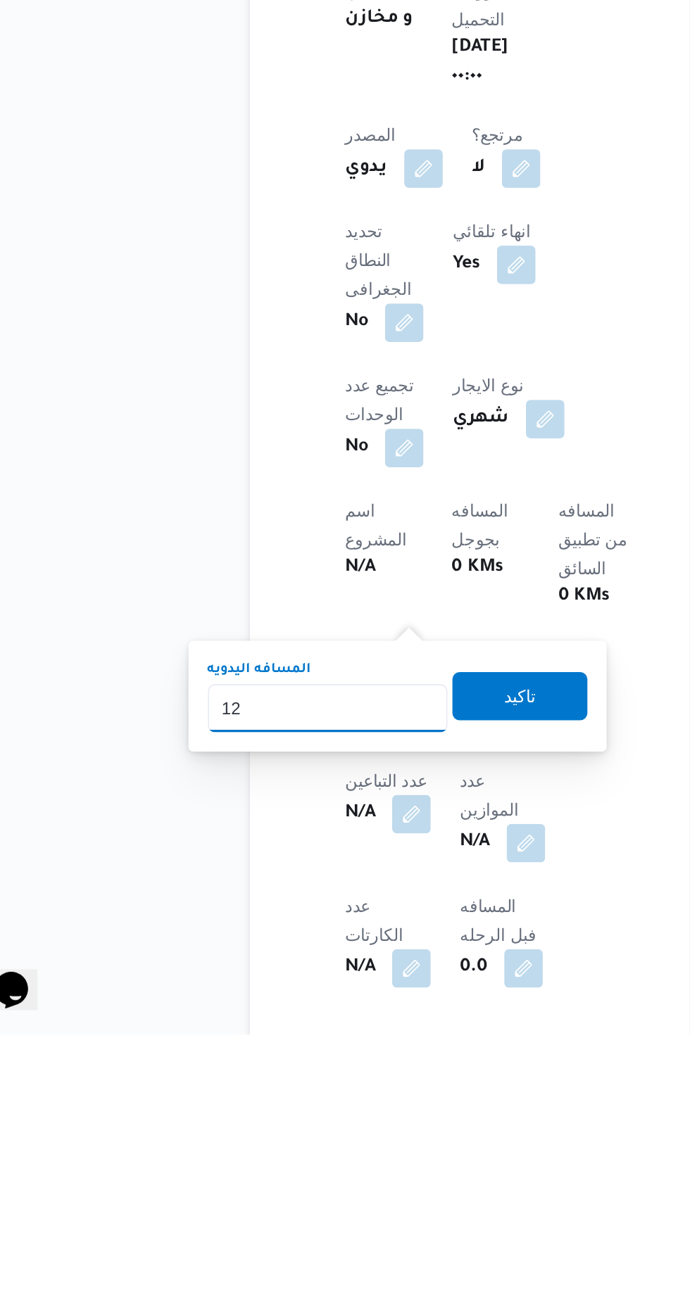
type input "120"
click at [350, 1122] on span "تاكيد" at bounding box center [340, 1117] width 18 height 17
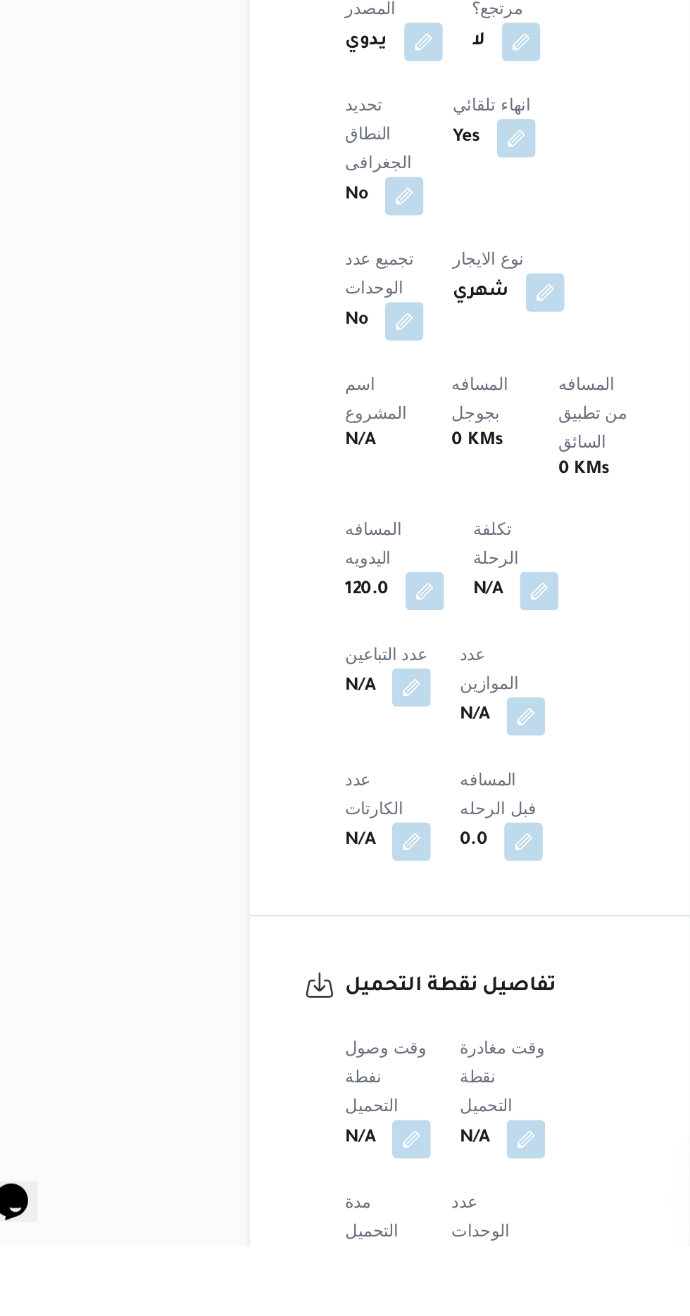
scroll to position [393, 0]
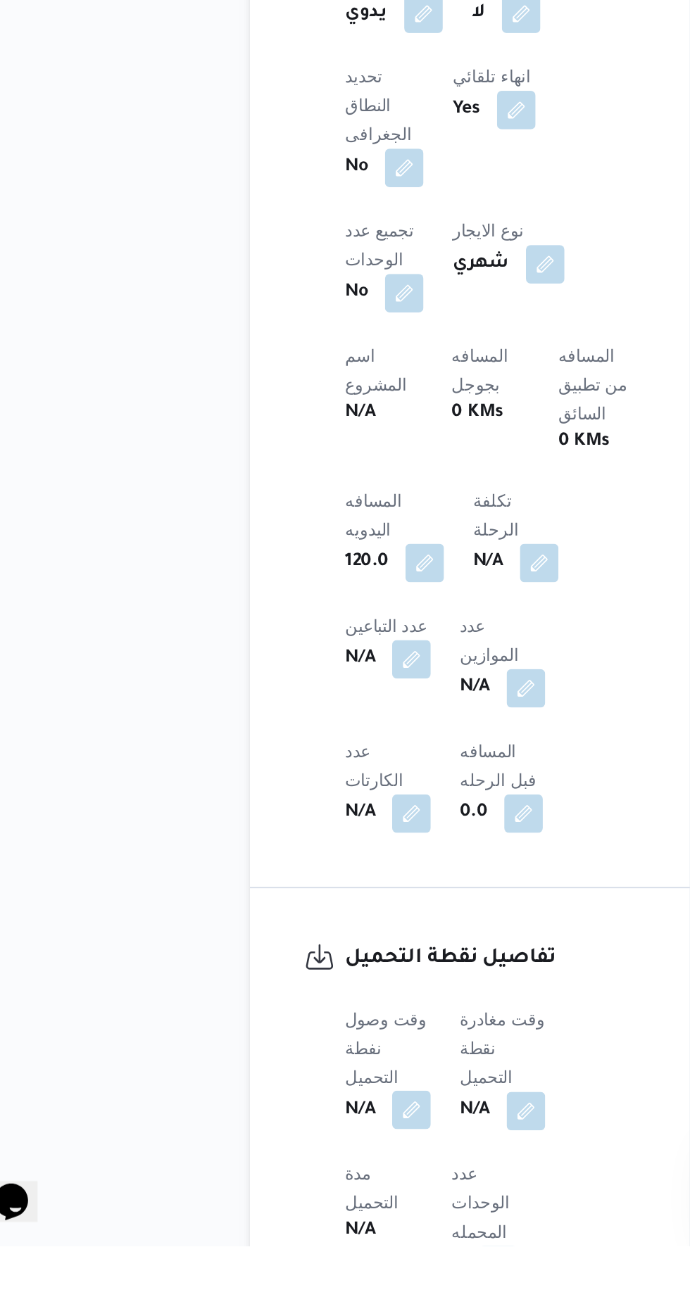
click at [289, 1225] on button "button" at bounding box center [277, 1236] width 23 height 23
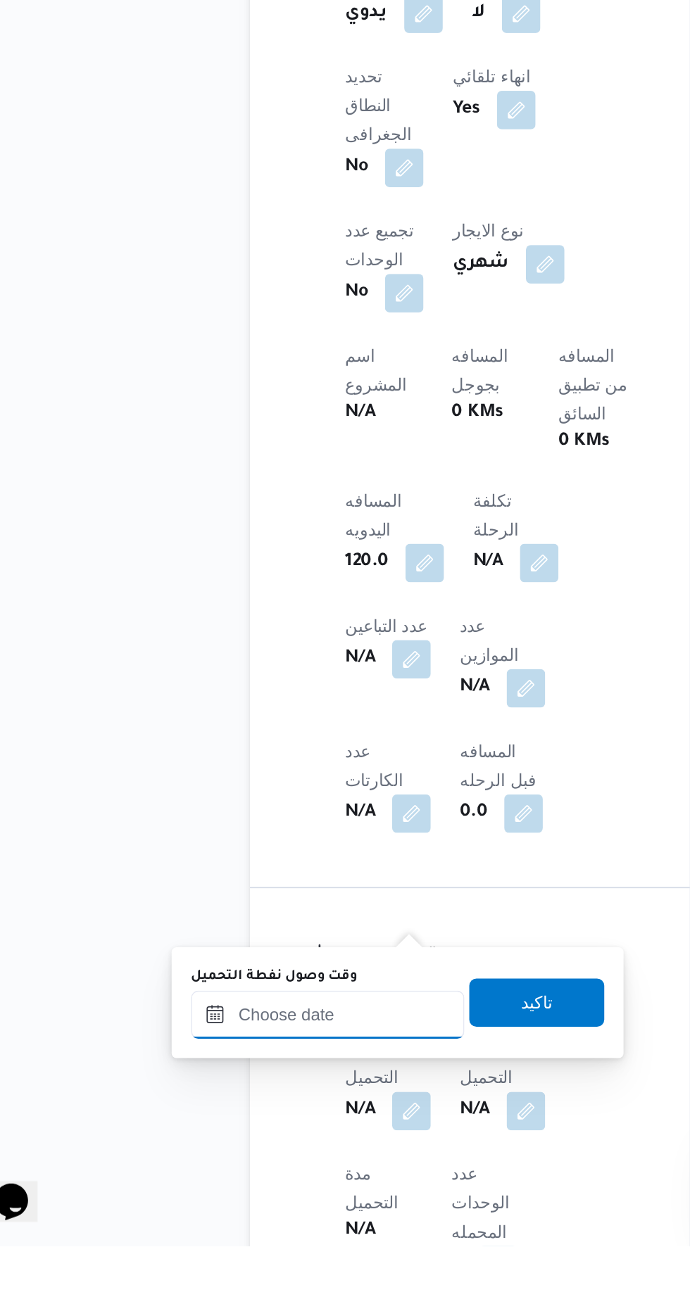
click at [266, 1178] on input "وقت وصول نفطة التحميل" at bounding box center [228, 1181] width 160 height 28
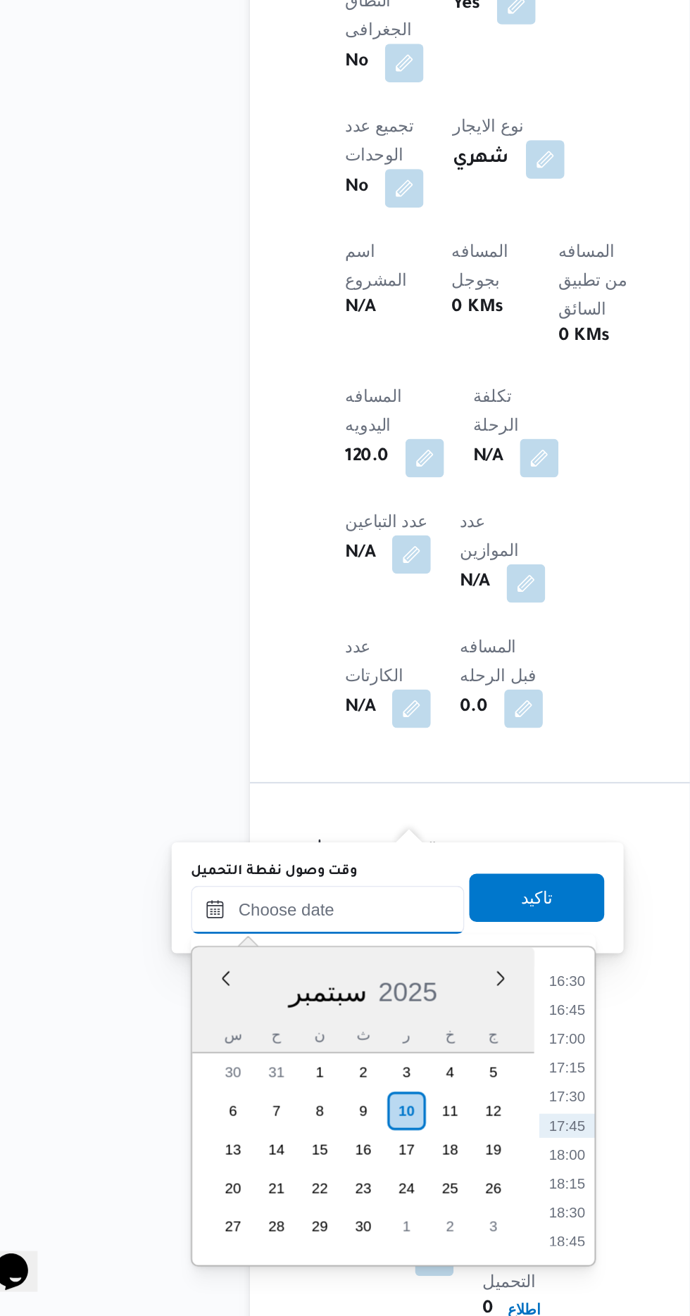
scroll to position [495, 0]
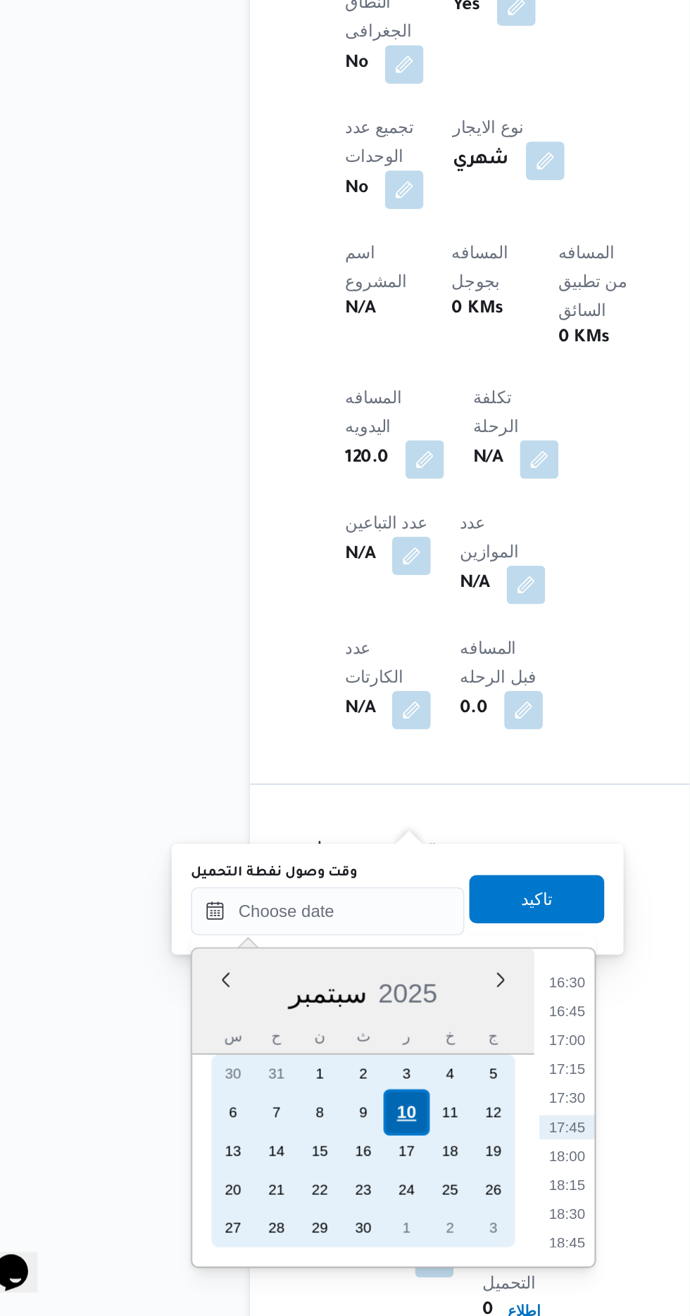
click at [274, 1194] on div "10" at bounding box center [273, 1196] width 27 height 27
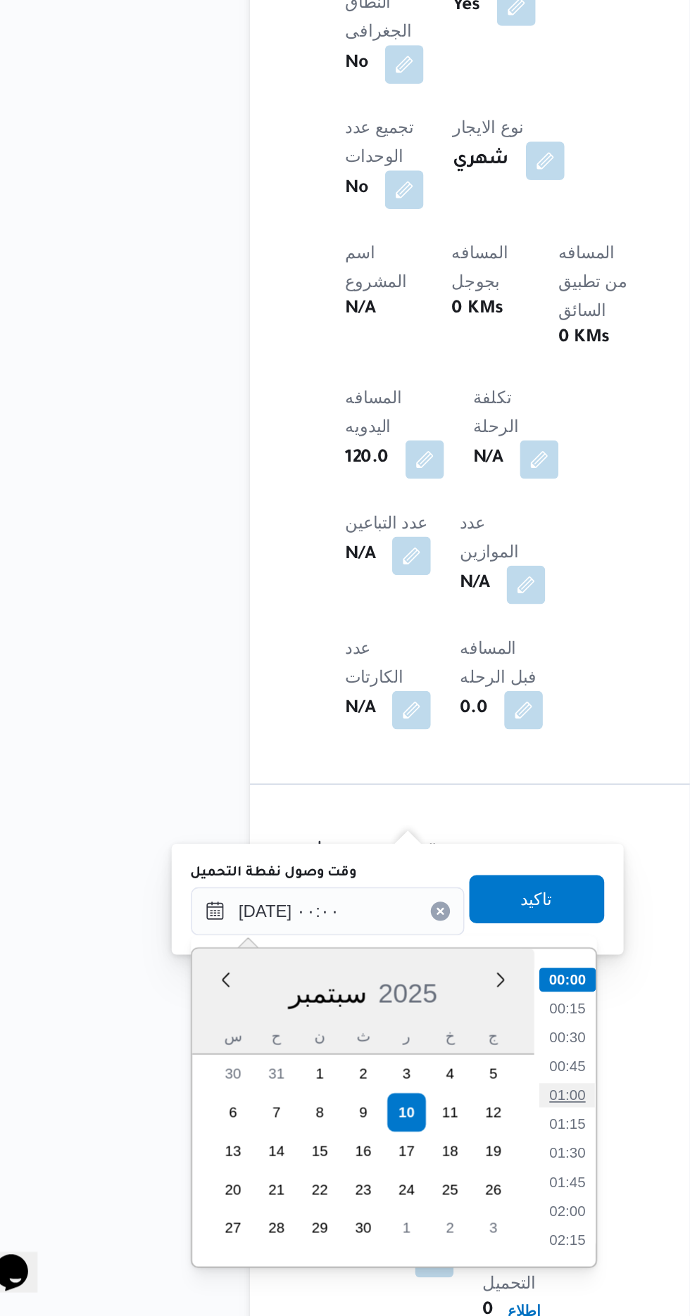
click at [374, 1180] on li "01:00" at bounding box center [368, 1186] width 32 height 14
type input "[DATE] ٠١:٠٠"
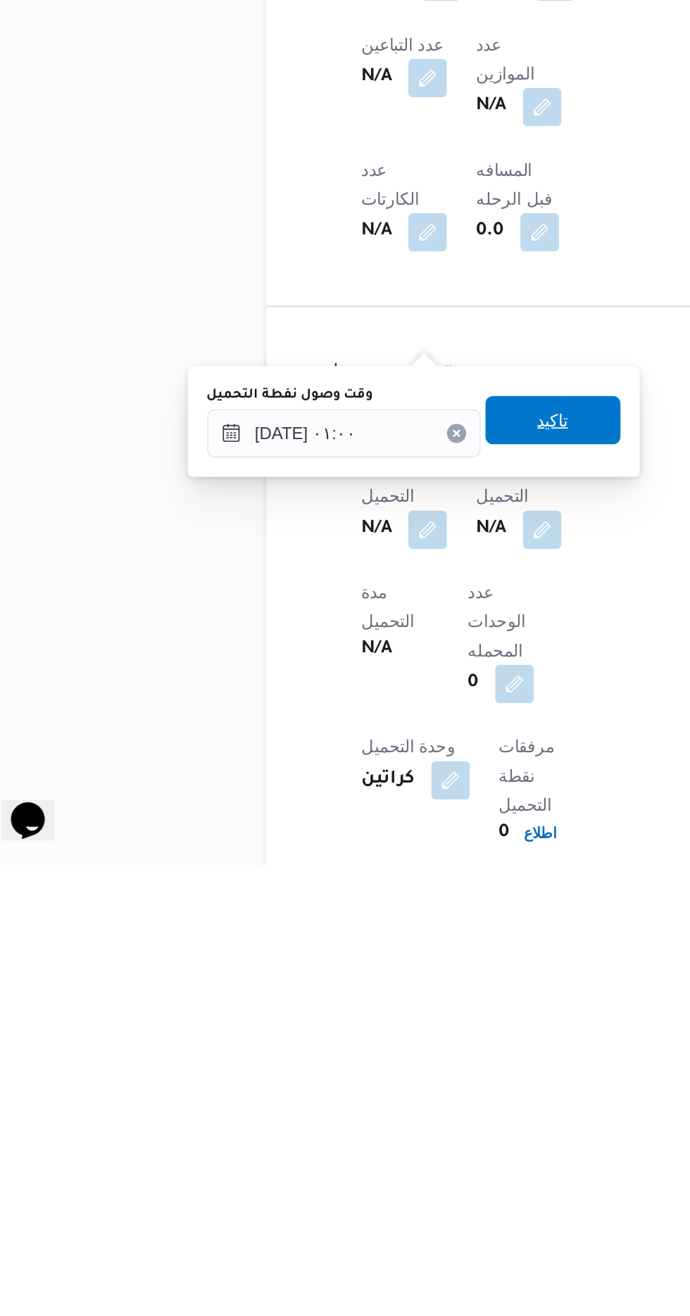
click at [376, 1062] on span "تاكيد" at bounding box center [350, 1056] width 79 height 28
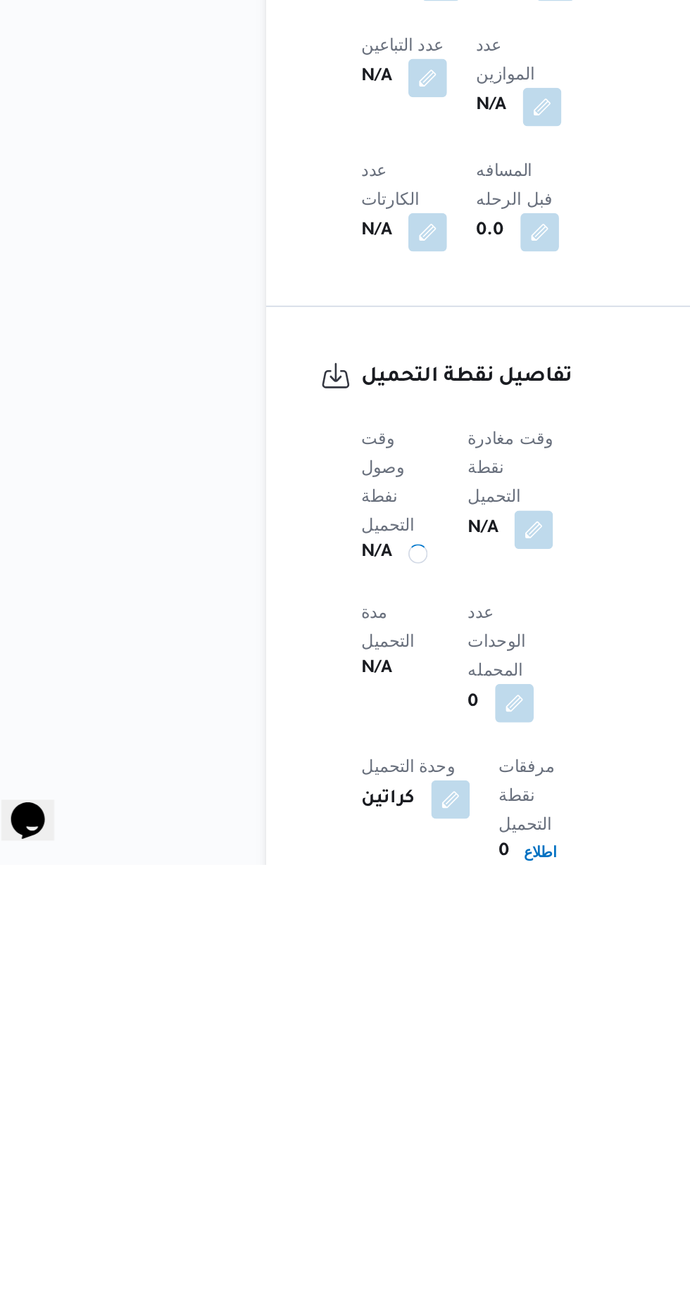
scroll to position [510, 0]
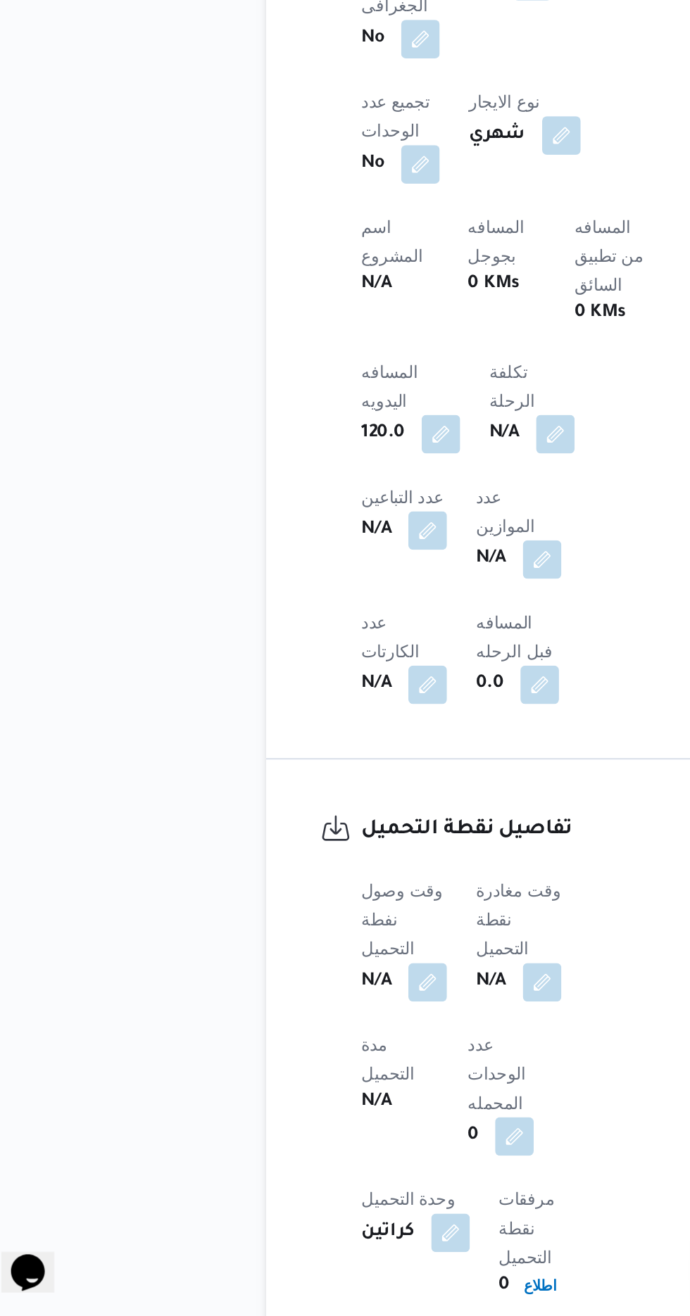
click at [355, 1109] on span at bounding box center [341, 1120] width 30 height 23
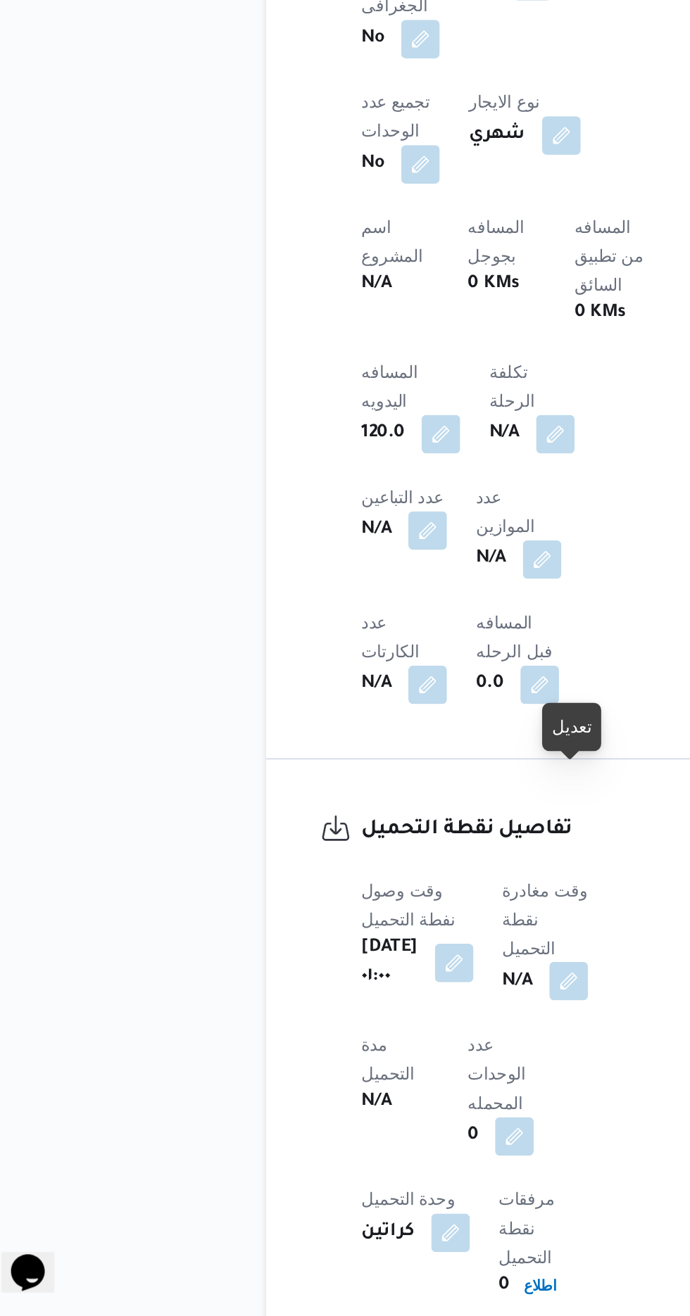
click at [371, 1108] on button "button" at bounding box center [359, 1119] width 23 height 23
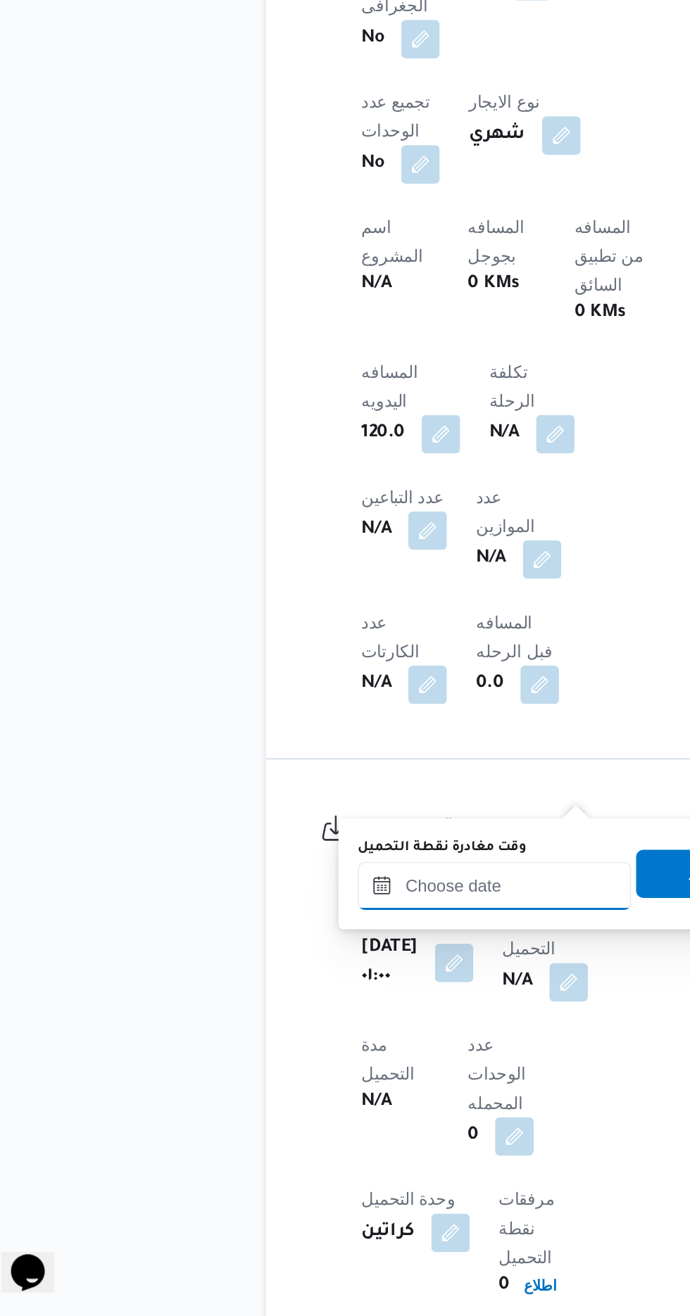
click at [334, 1061] on input "وقت مغادرة نقطة التحميل" at bounding box center [316, 1064] width 160 height 28
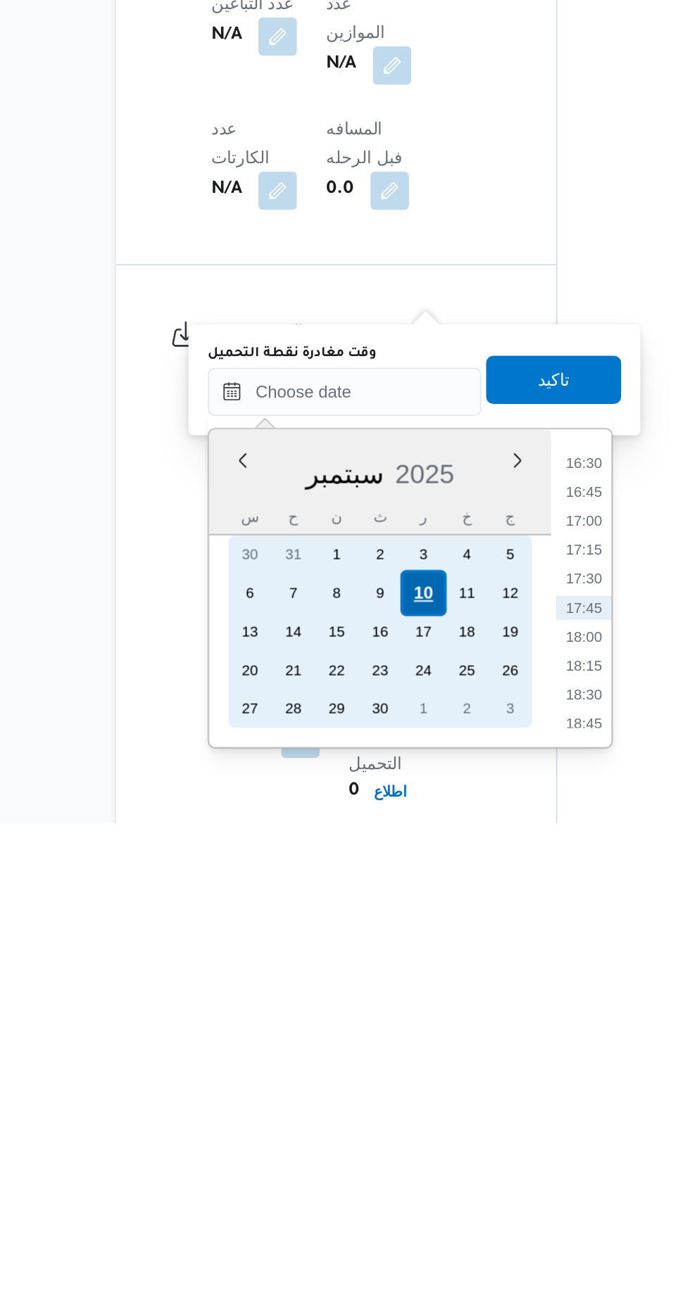
click at [367, 1178] on div "10" at bounding box center [361, 1181] width 27 height 27
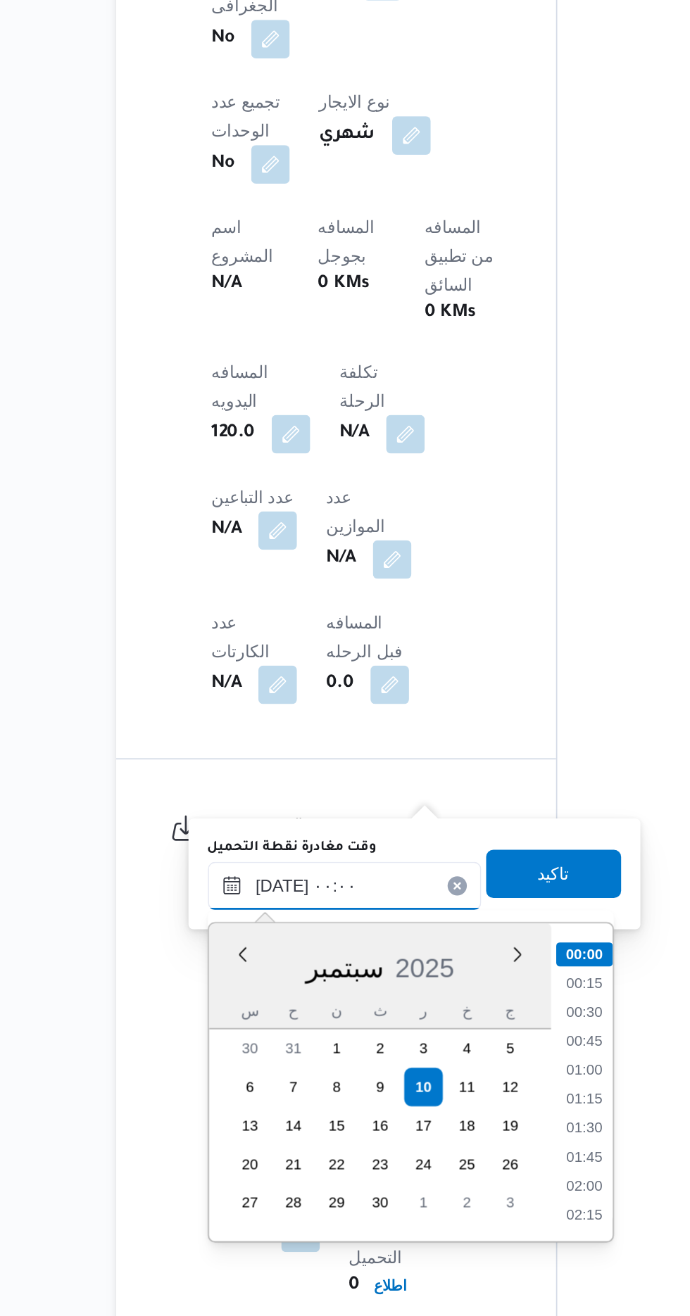
click at [241, 1066] on input "[DATE] ٠٠:٠٠" at bounding box center [316, 1064] width 160 height 28
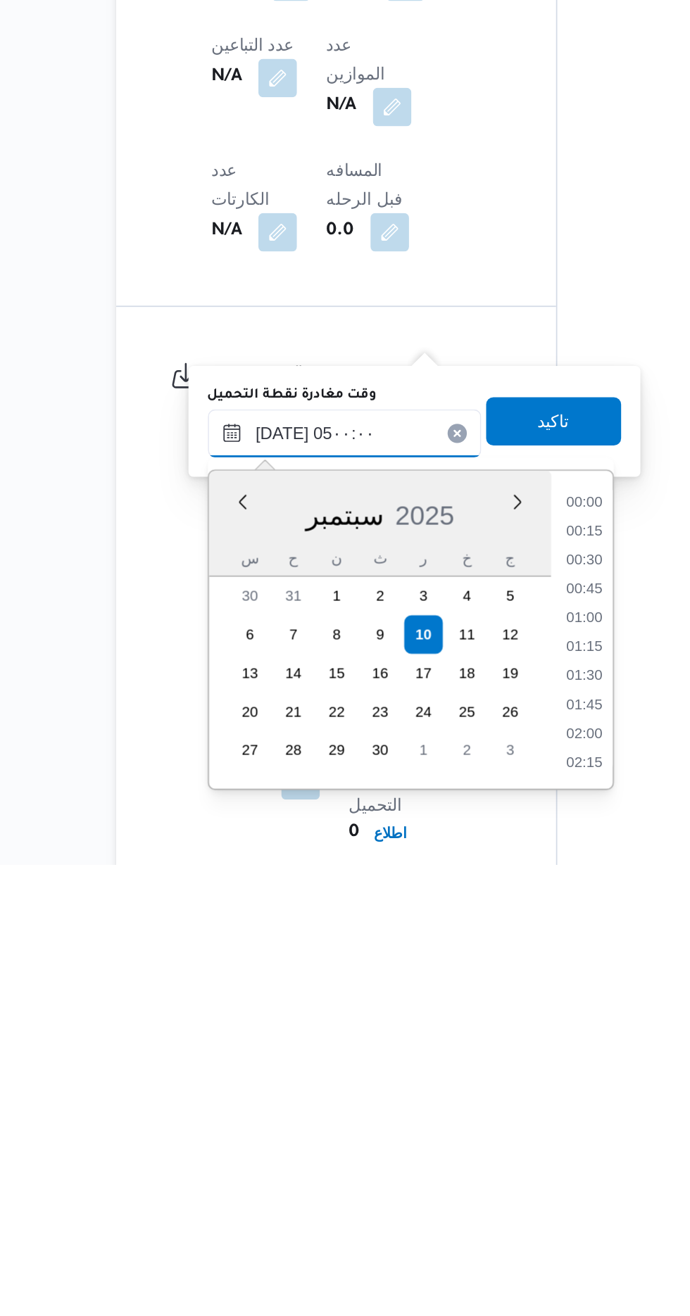
scroll to position [190, 0]
click at [455, 1215] on li "04:30" at bounding box center [456, 1218] width 32 height 14
type input "[DATE] ٠٤:٣٠"
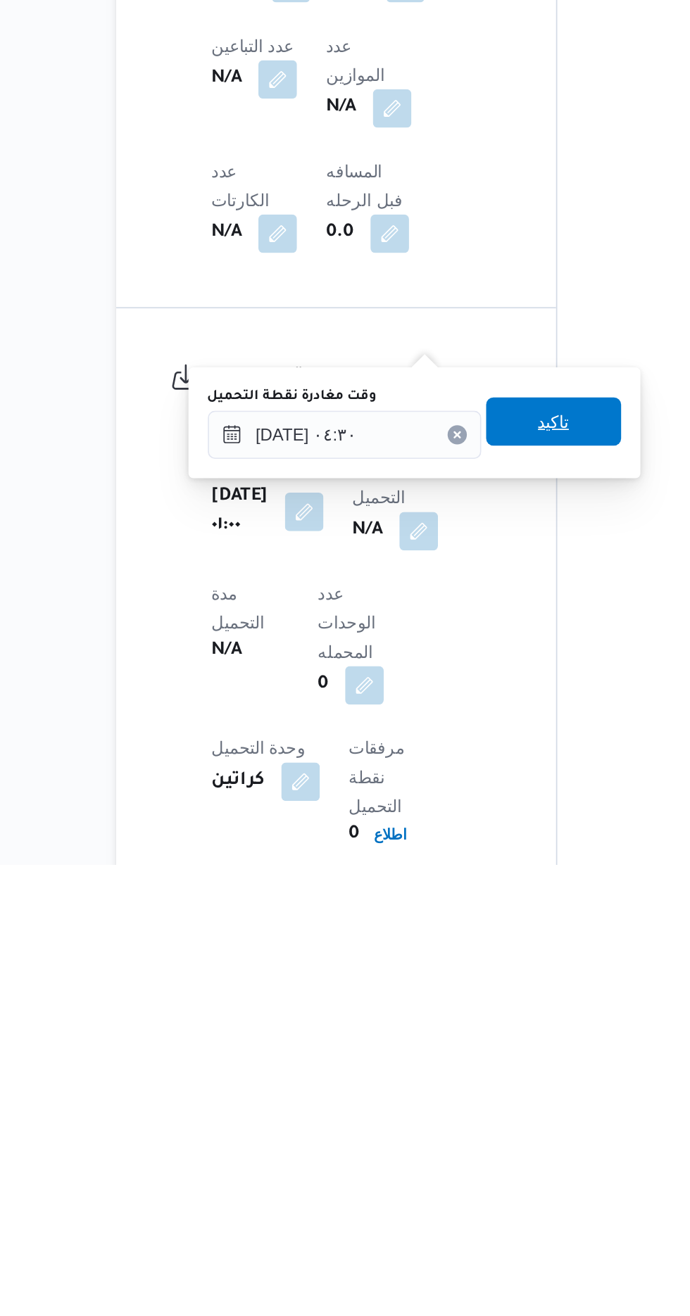
click at [448, 1061] on span "تاكيد" at bounding box center [438, 1057] width 18 height 17
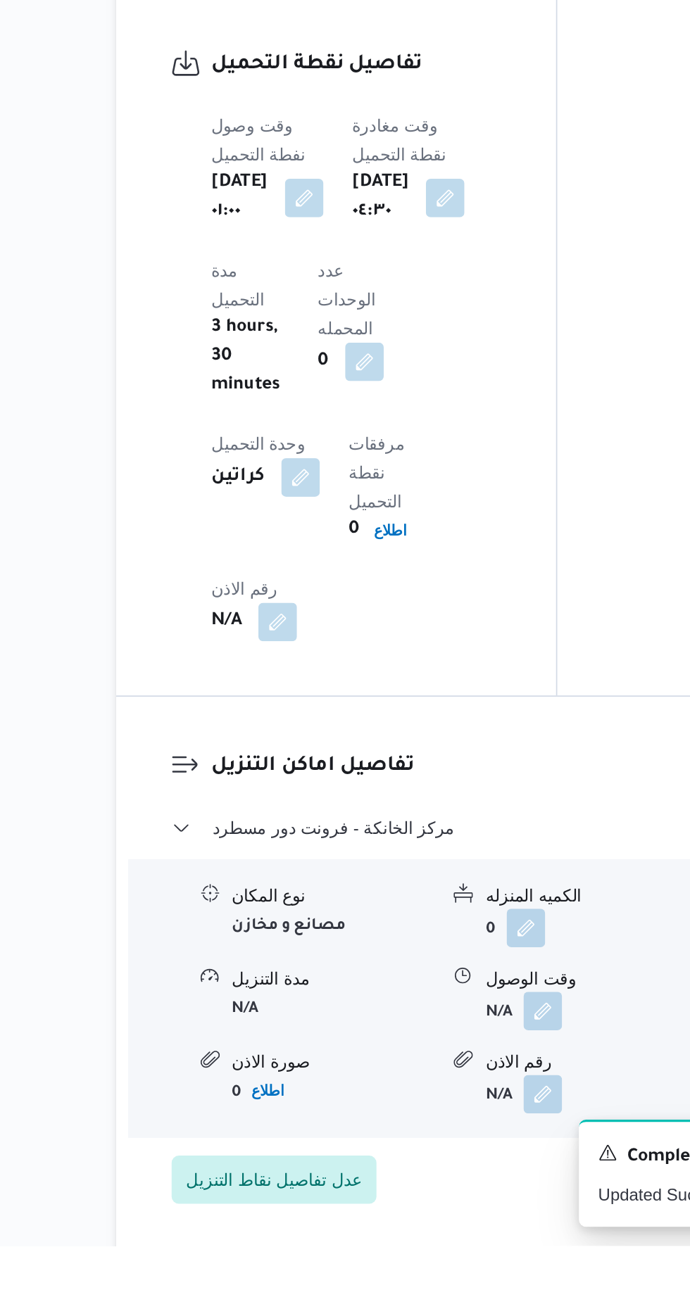
scroll to position [915, 0]
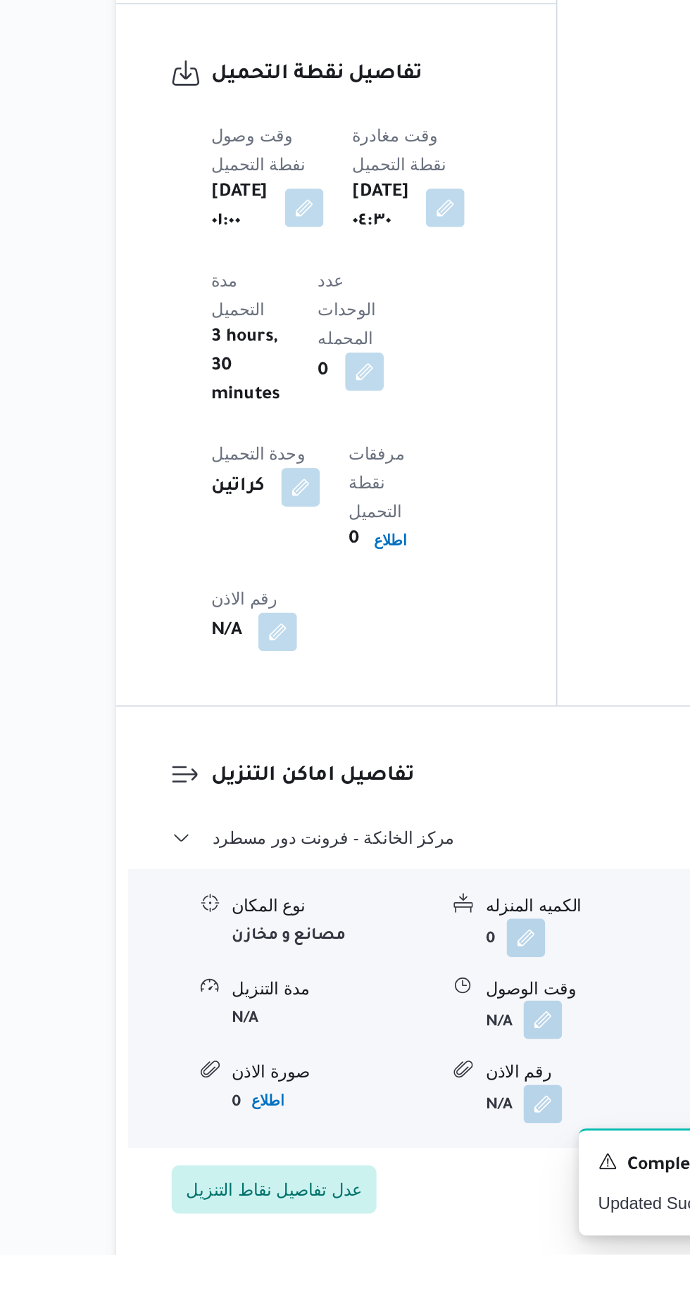
click at [437, 1168] on button "button" at bounding box center [432, 1179] width 23 height 23
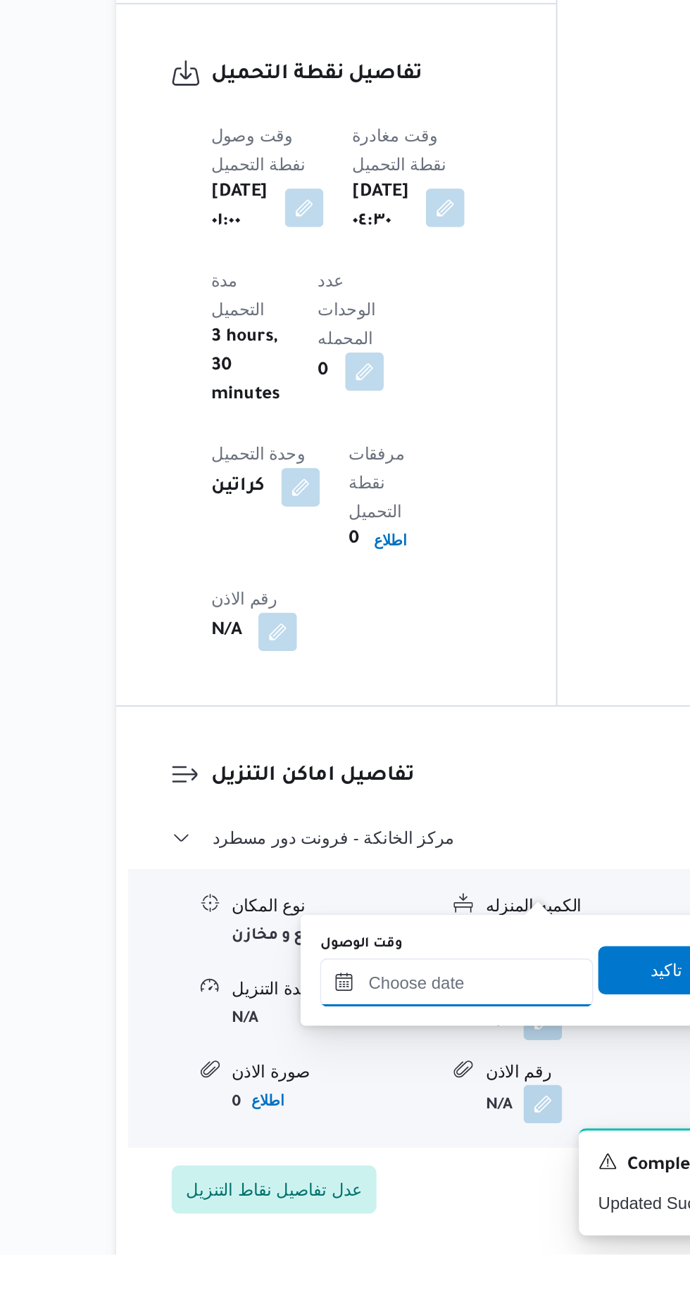
click at [406, 1152] on input "وقت الوصول" at bounding box center [382, 1157] width 160 height 28
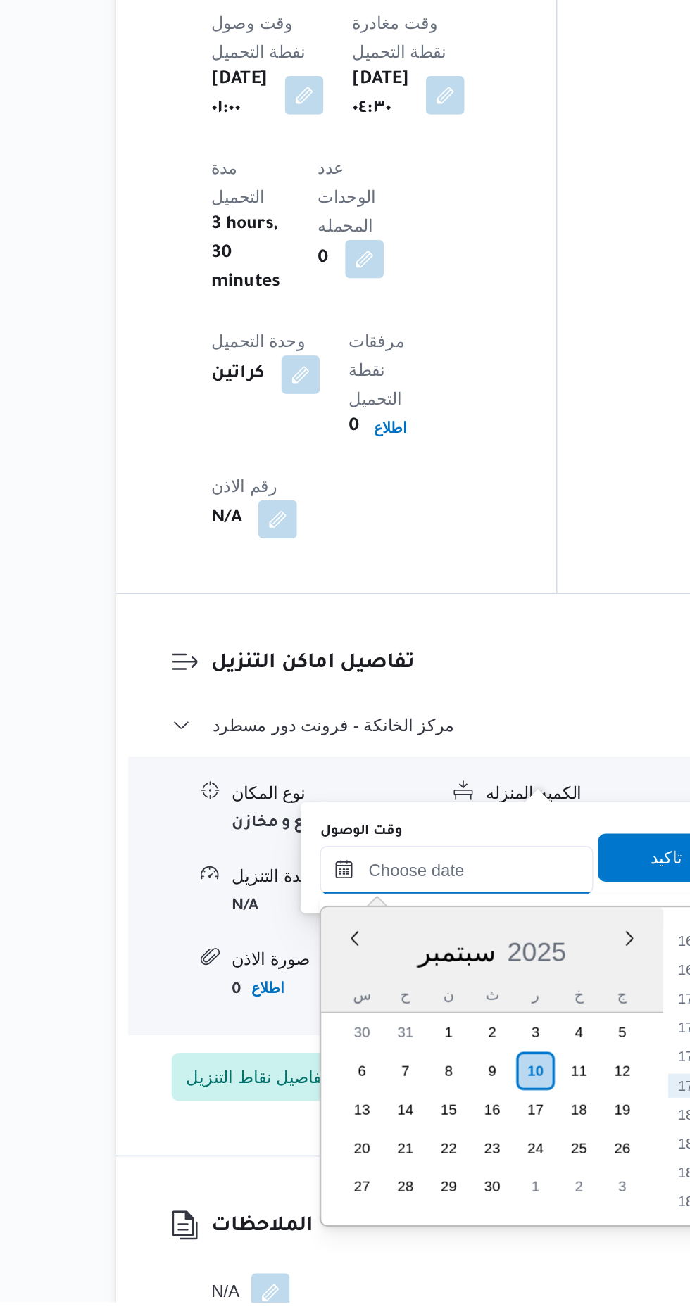
scroll to position [1009, 0]
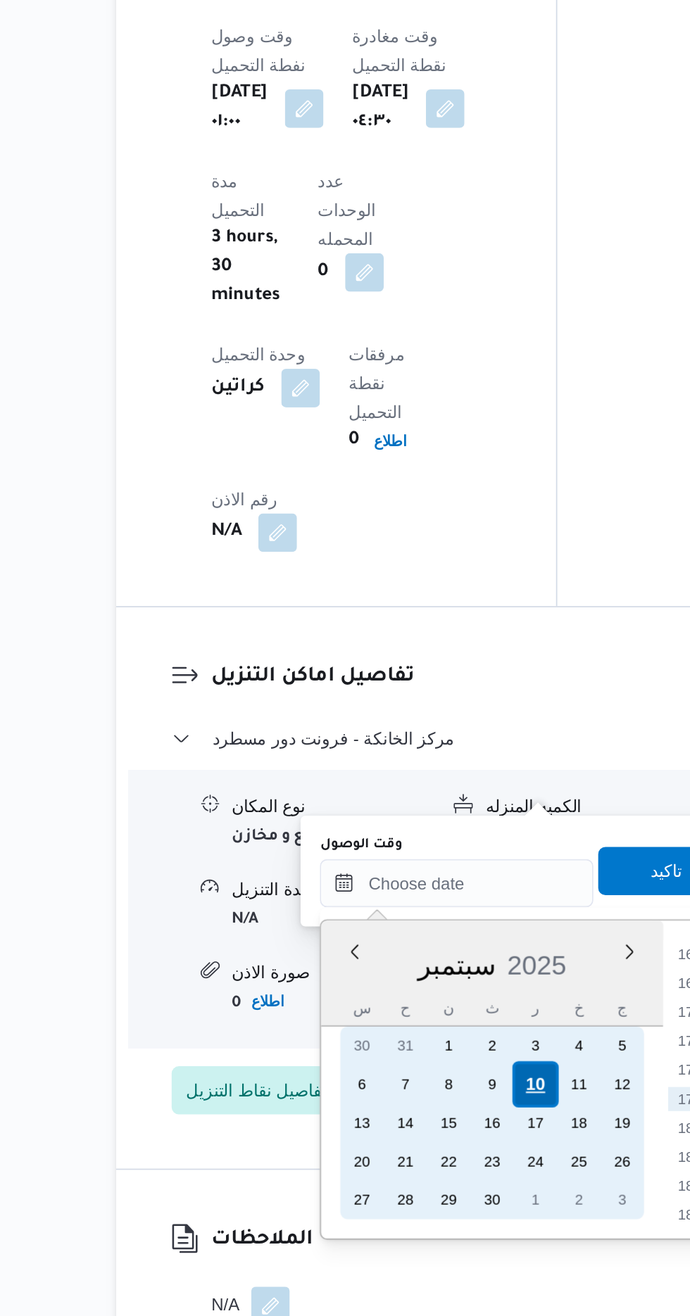
click at [429, 1180] on div "10" at bounding box center [428, 1180] width 27 height 27
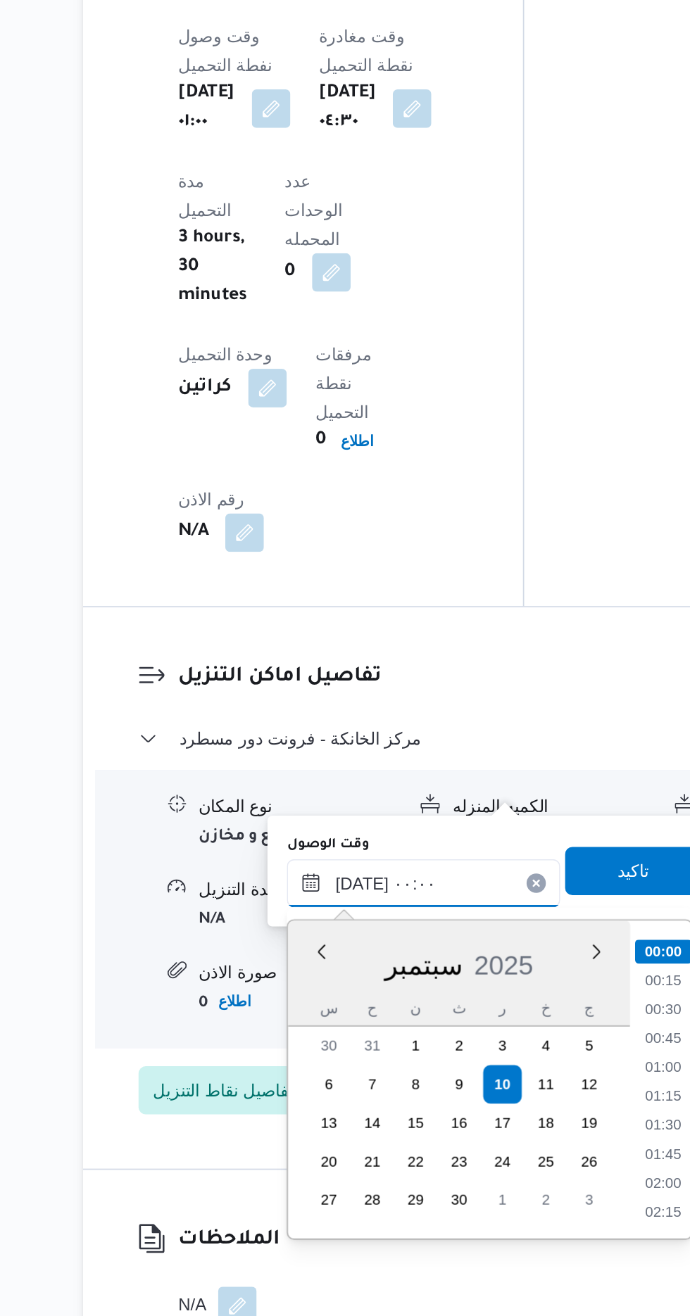
click at [306, 1067] on input "[DATE] ٠٠:٠٠" at bounding box center [382, 1063] width 160 height 28
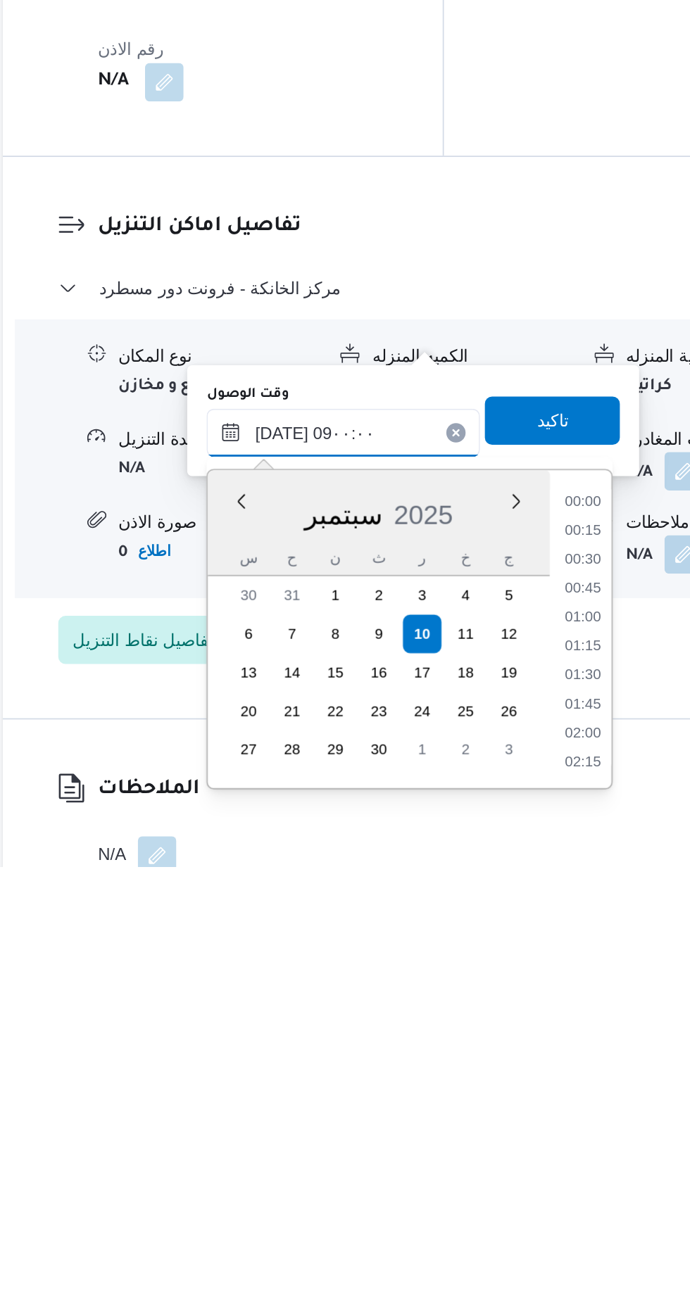
scroll to position [460, 0]
click at [531, 1251] on li "09:00" at bounding box center [521, 1251] width 33 height 14
type input "[DATE] ٠٩:٠٠"
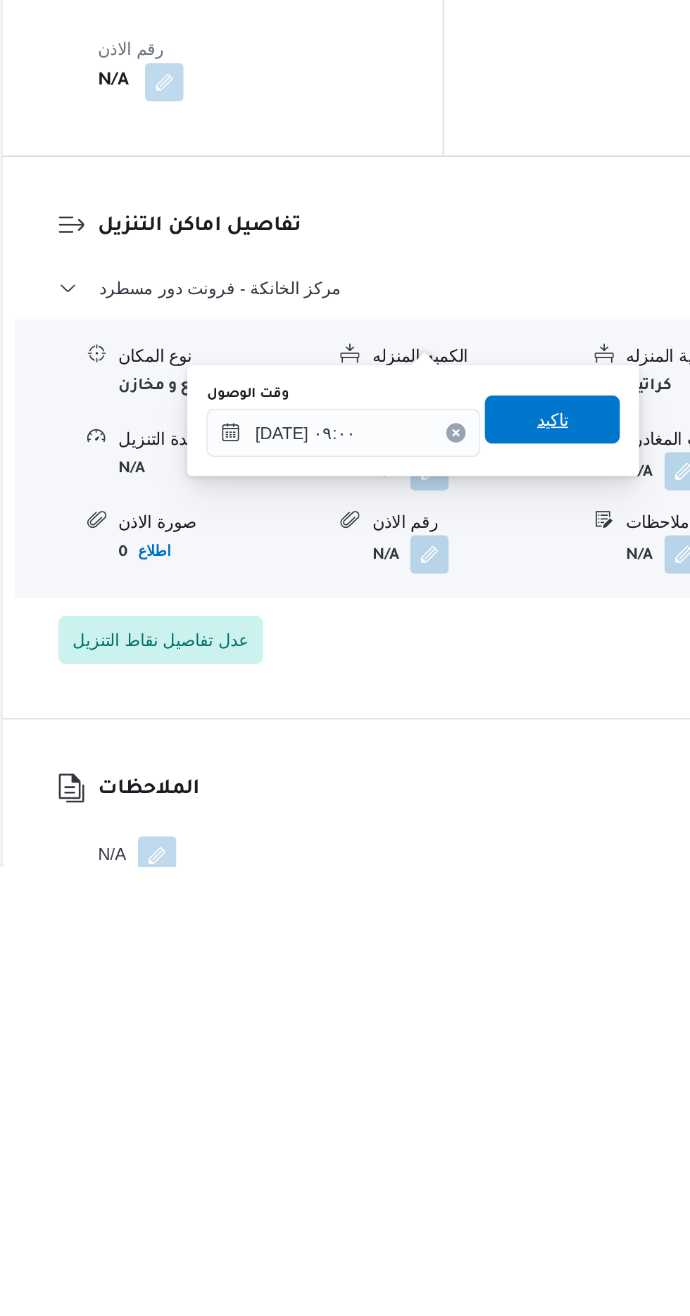
click at [520, 1067] on span "تاكيد" at bounding box center [503, 1055] width 79 height 28
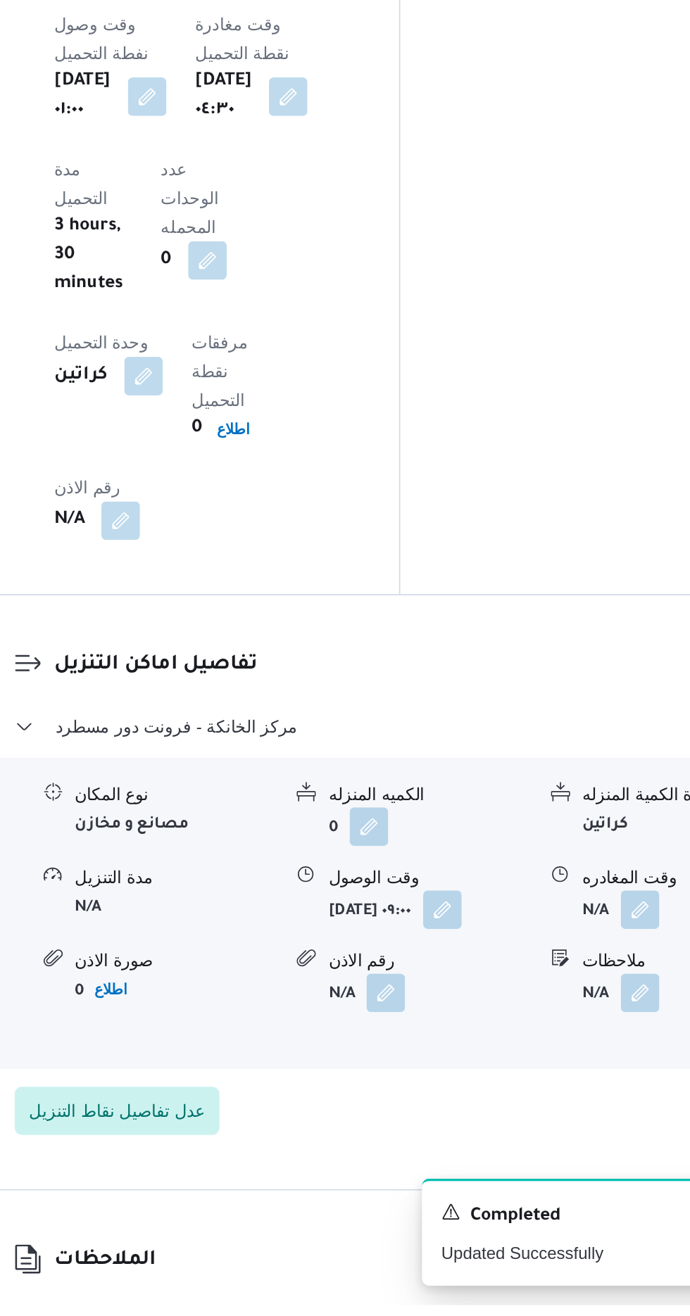
scroll to position [1009, 0]
click at [576, 1073] on button "button" at bounding box center [580, 1084] width 23 height 23
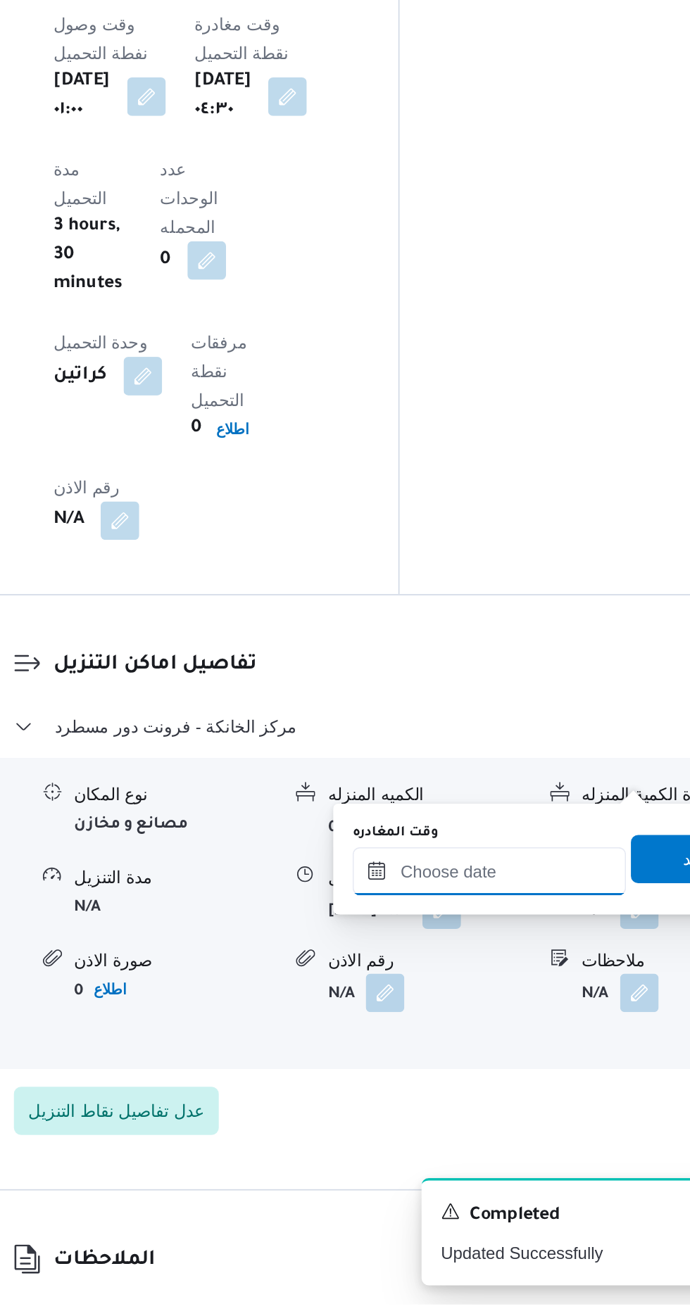
click at [524, 1057] on input "وقت المغادره" at bounding box center [493, 1063] width 160 height 28
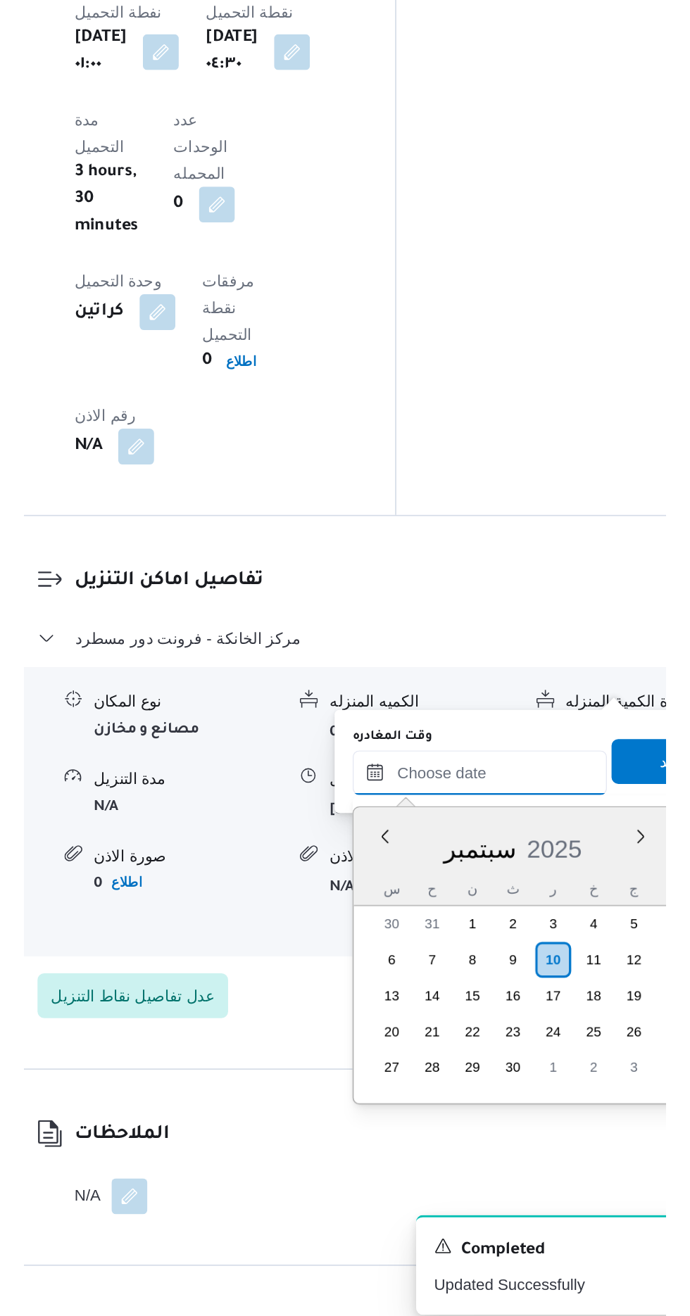
scroll to position [1113, 0]
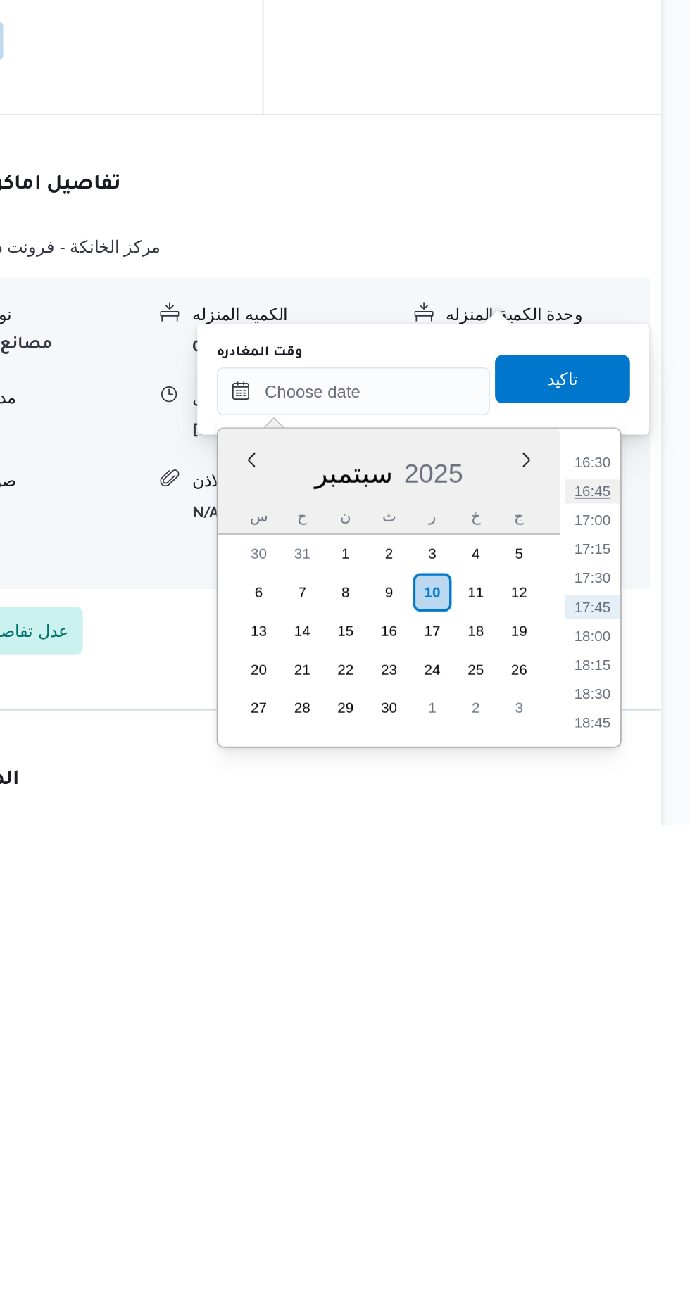
click at [634, 1115] on li "16:45" at bounding box center [632, 1121] width 32 height 14
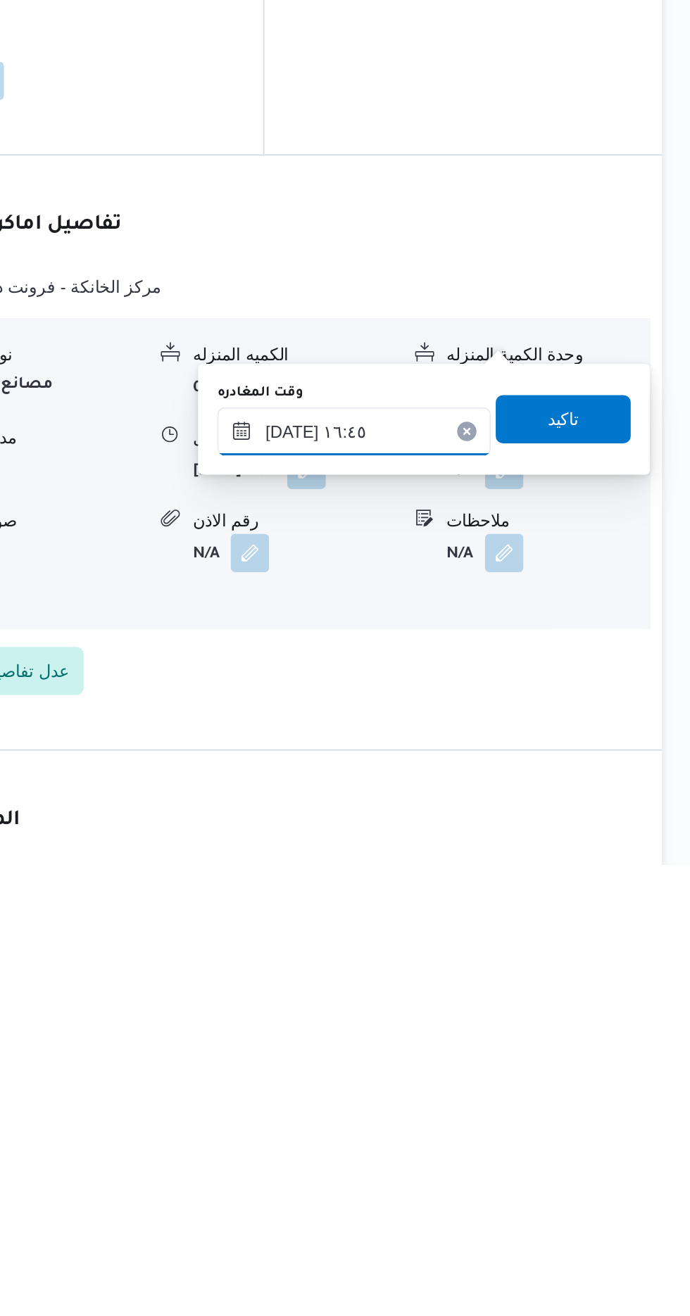
click at [519, 1058] on input "[DATE] ١٦:٤٥" at bounding box center [493, 1063] width 160 height 28
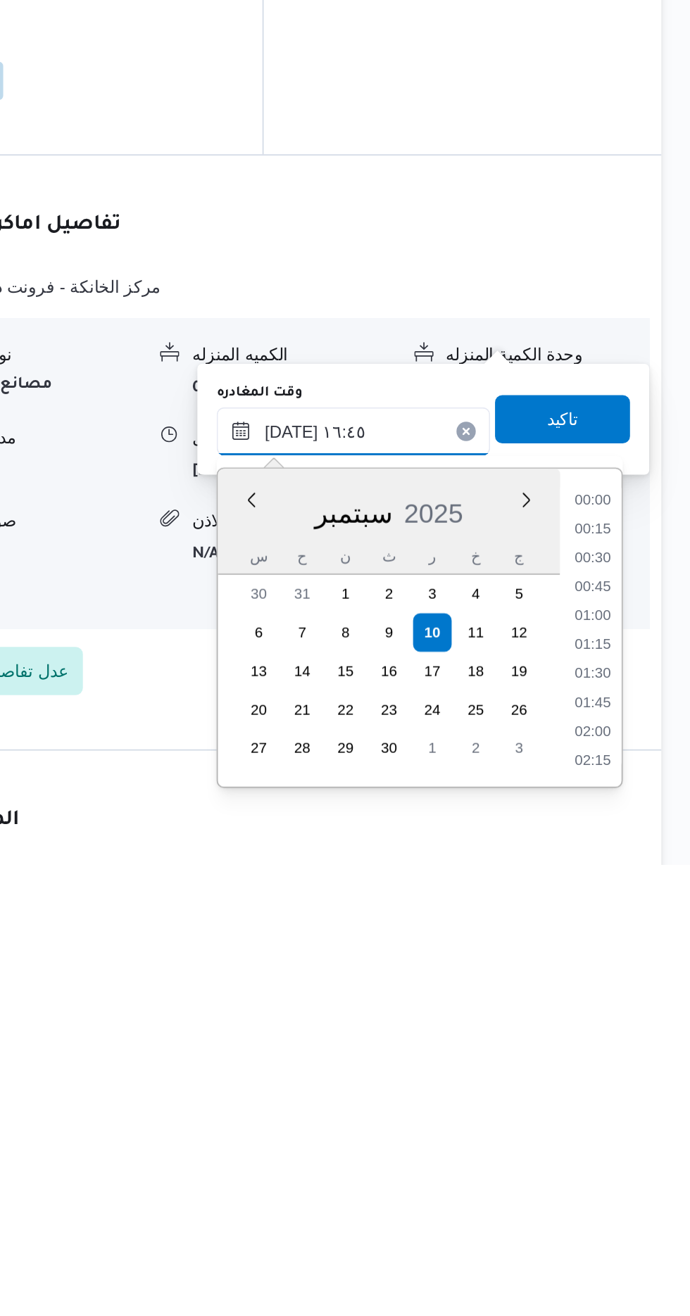
scroll to position [1046, 0]
click at [636, 1106] on li "15:30" at bounding box center [632, 1104] width 32 height 14
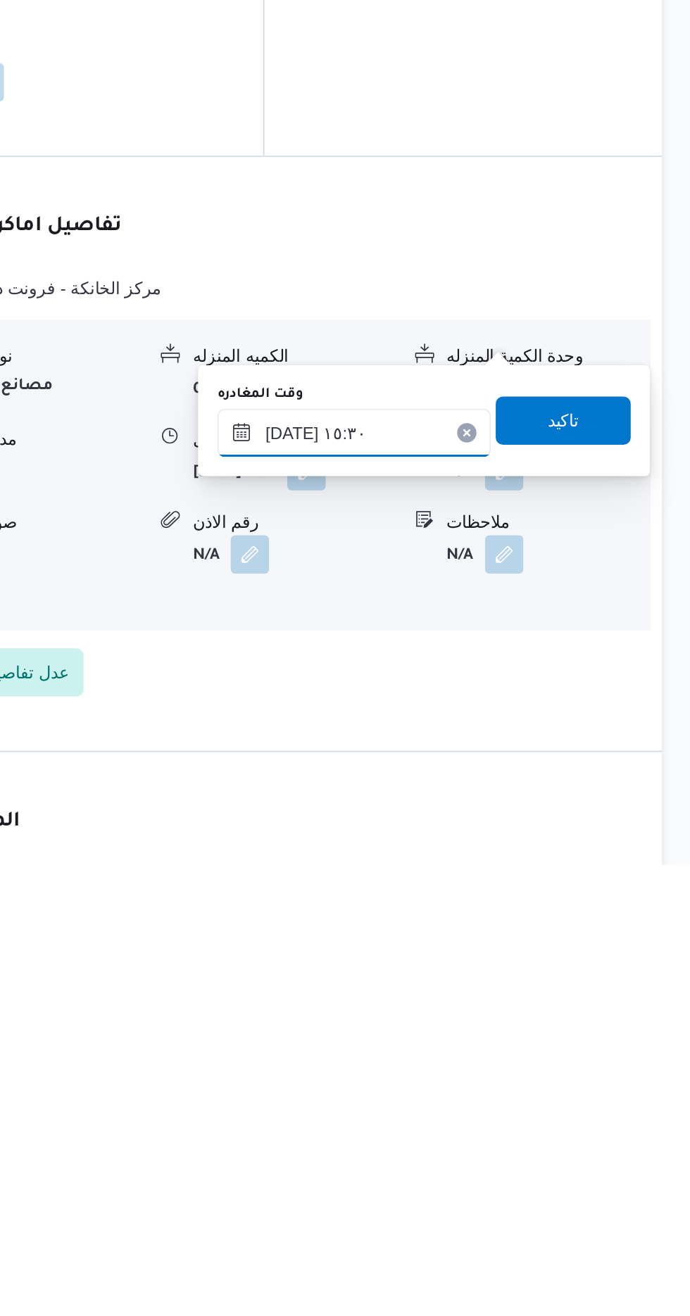
click at [531, 1070] on input "[DATE] ١٥:٣٠" at bounding box center [493, 1063] width 160 height 28
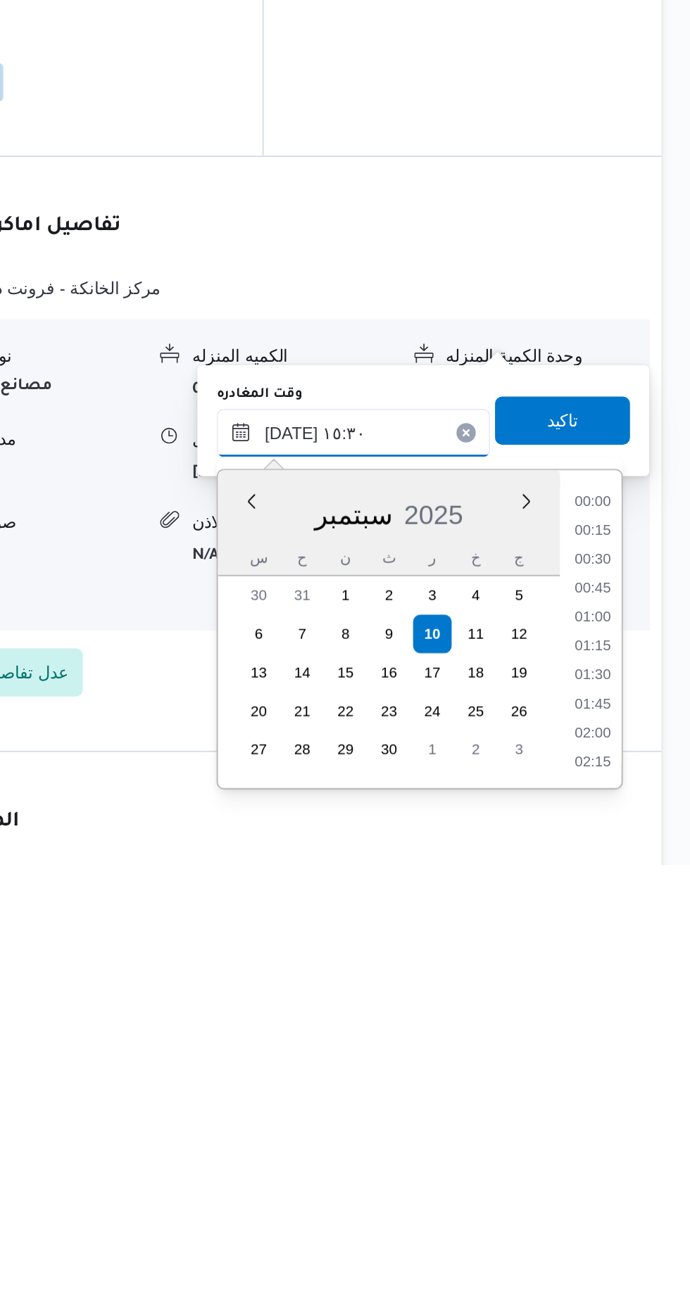
scroll to position [961, 0]
click at [633, 1101] on li "14:15" at bounding box center [632, 1105] width 32 height 14
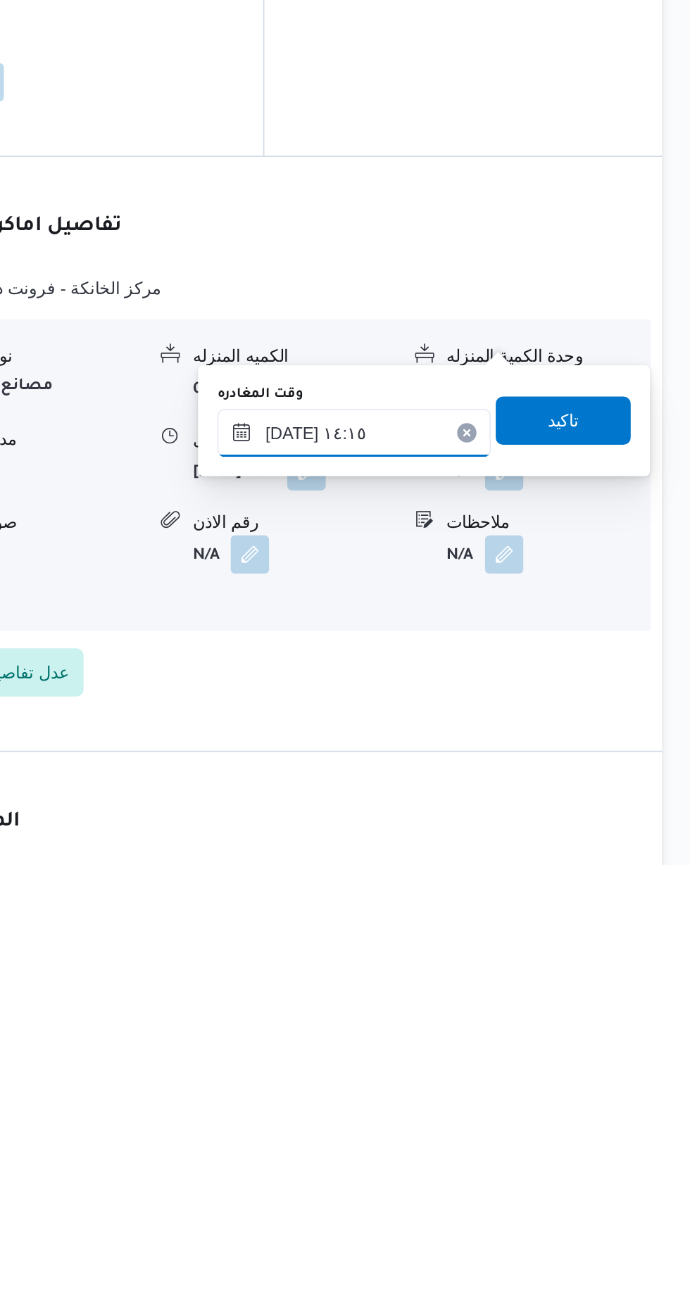
click at [531, 1061] on input "[DATE] ١٤:١٥" at bounding box center [493, 1063] width 160 height 28
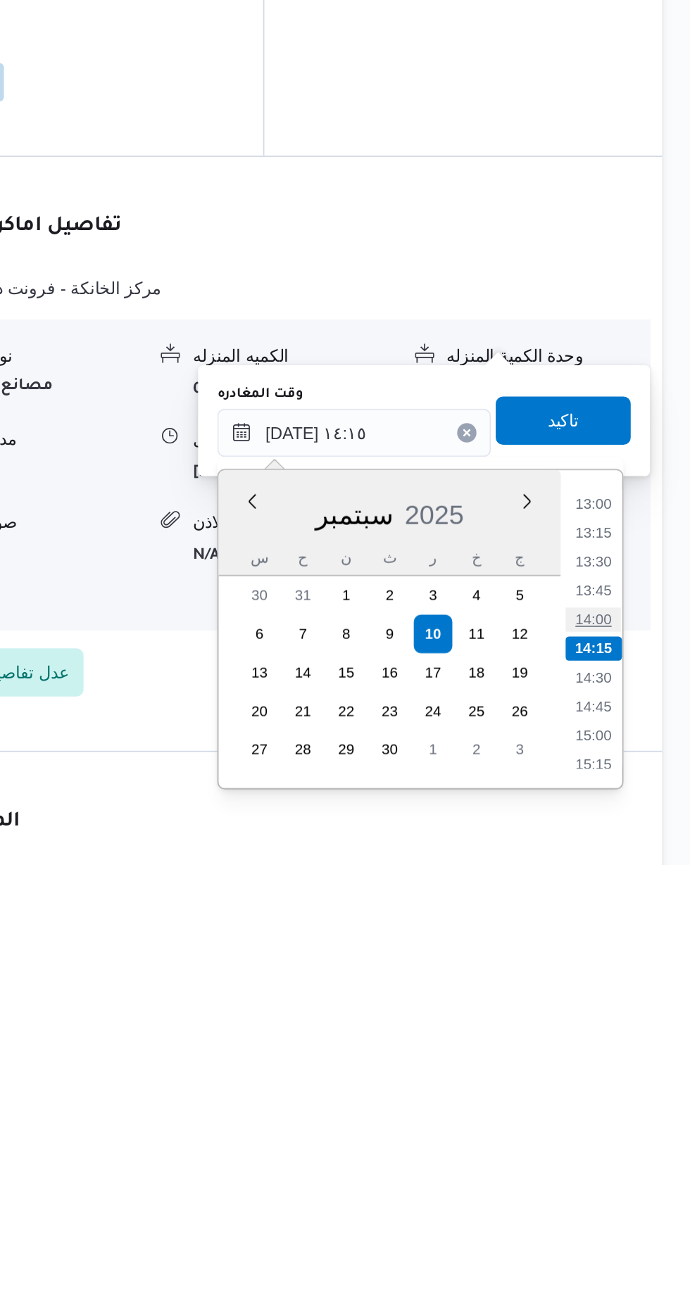
click at [633, 1168] on li "14:00" at bounding box center [632, 1172] width 32 height 14
type input "[DATE] ١٤:٠٠"
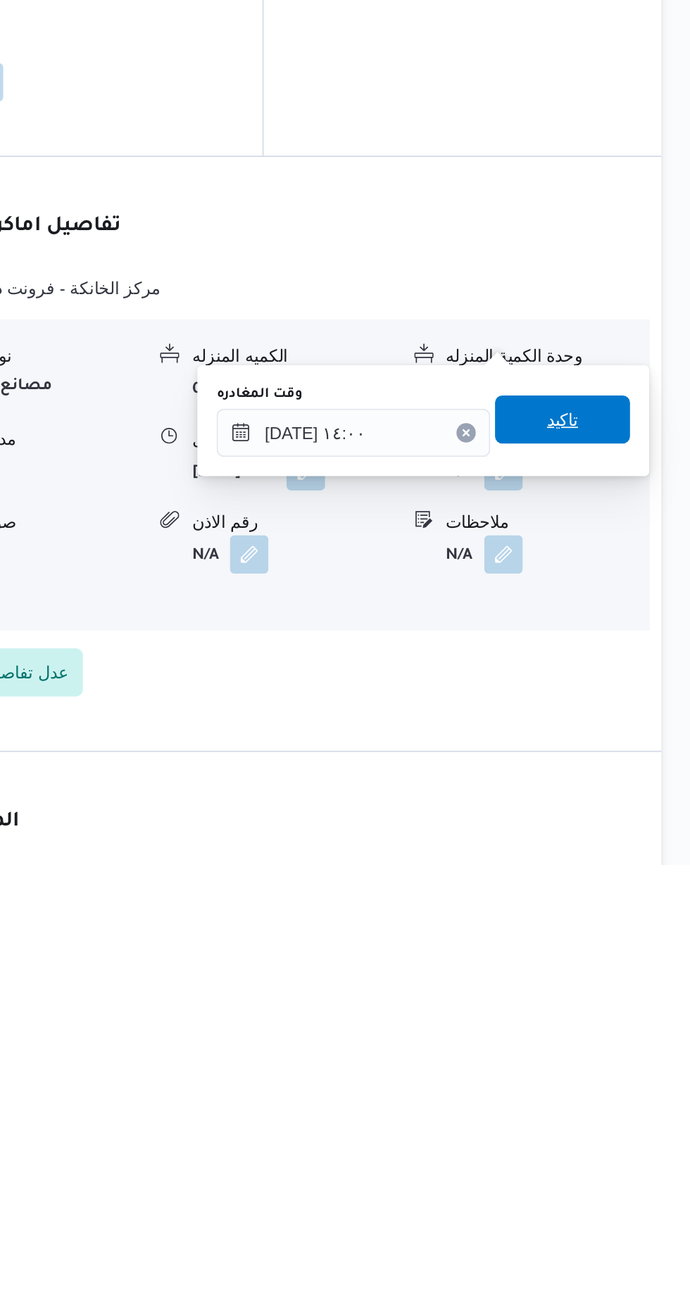
click at [624, 1053] on span "تاكيد" at bounding box center [615, 1055] width 18 height 17
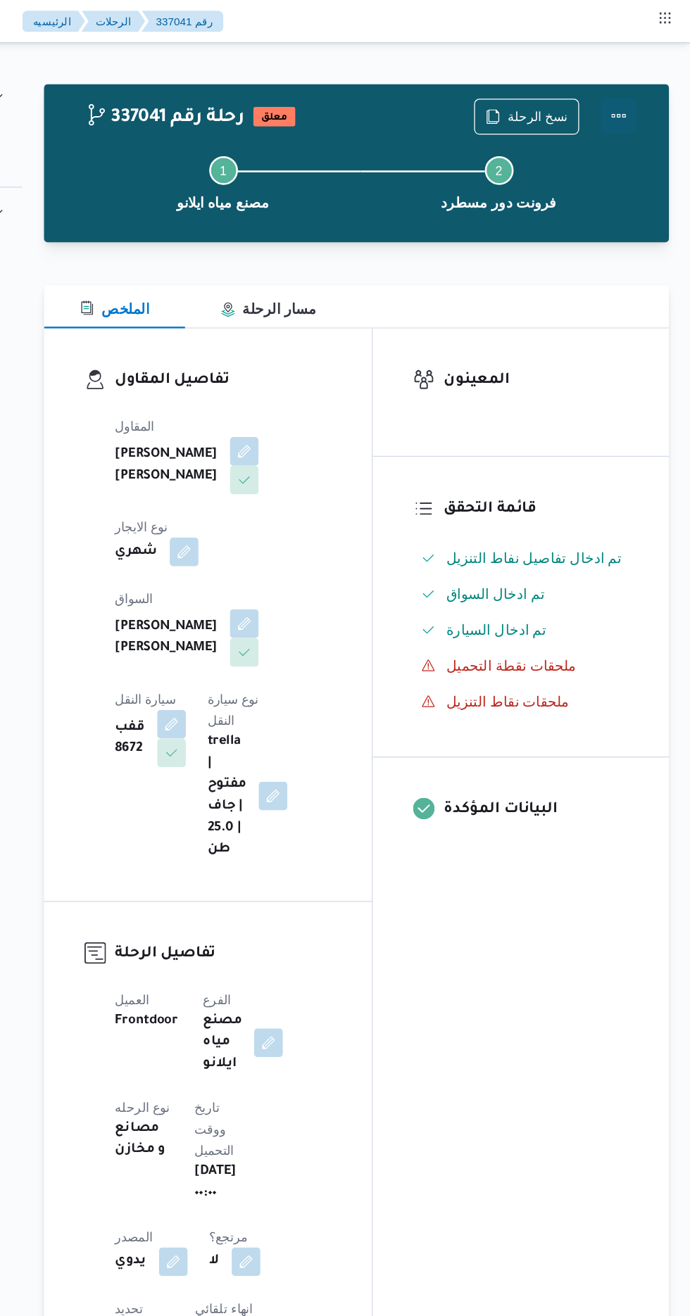
click at [644, 86] on button "Actions" at bounding box center [633, 91] width 28 height 28
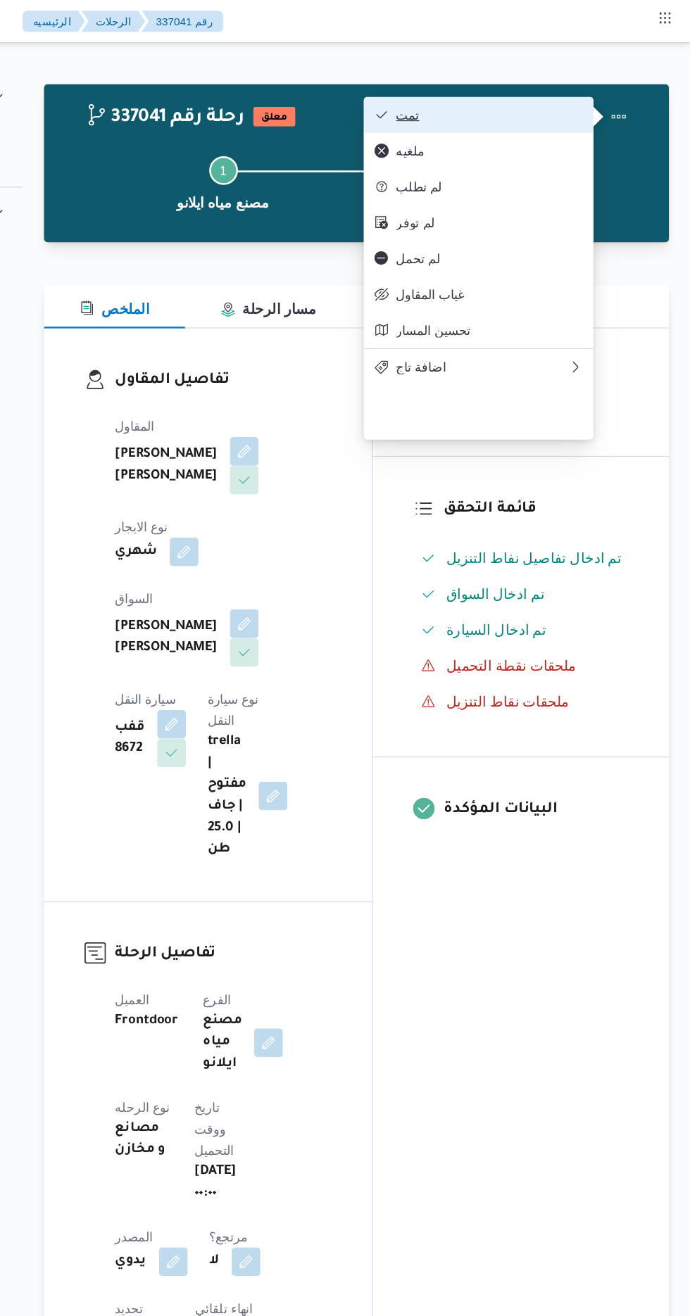
click at [606, 85] on button "تمت" at bounding box center [524, 90] width 180 height 28
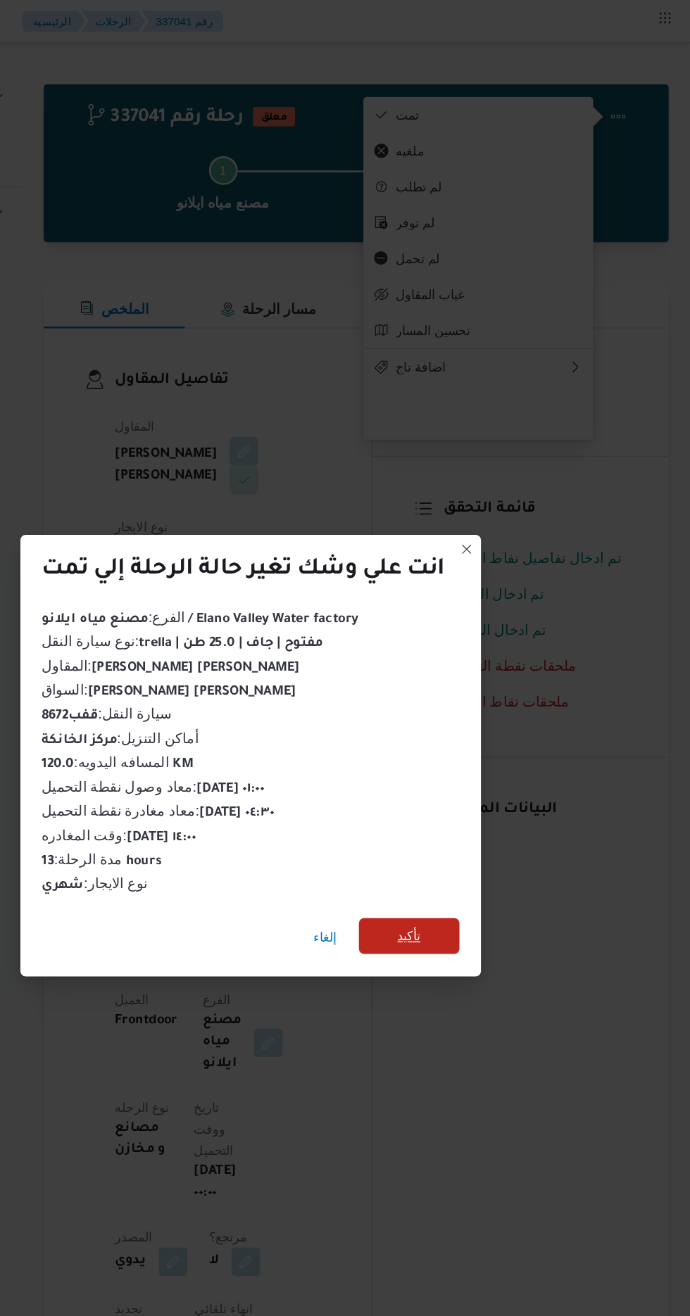
click at [481, 732] on span "تأكيد" at bounding box center [469, 734] width 79 height 28
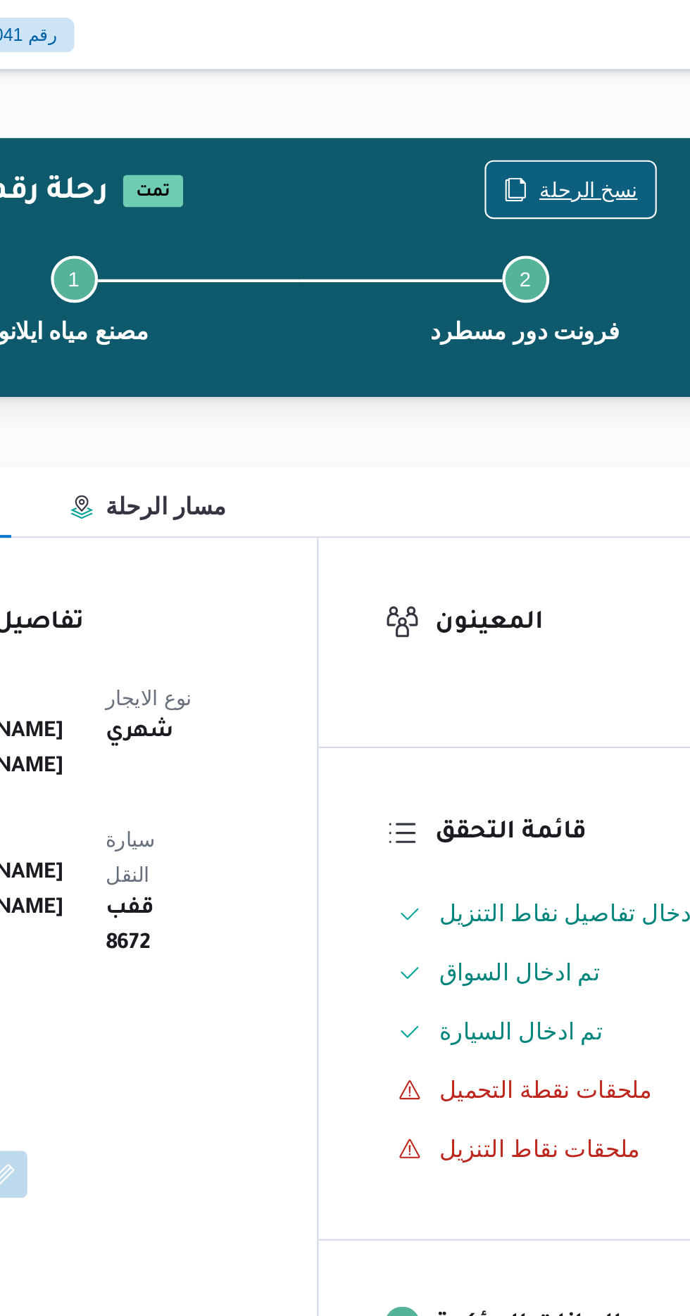
click at [555, 82] on span "نسخ الرحلة" at bounding box center [561, 90] width 81 height 27
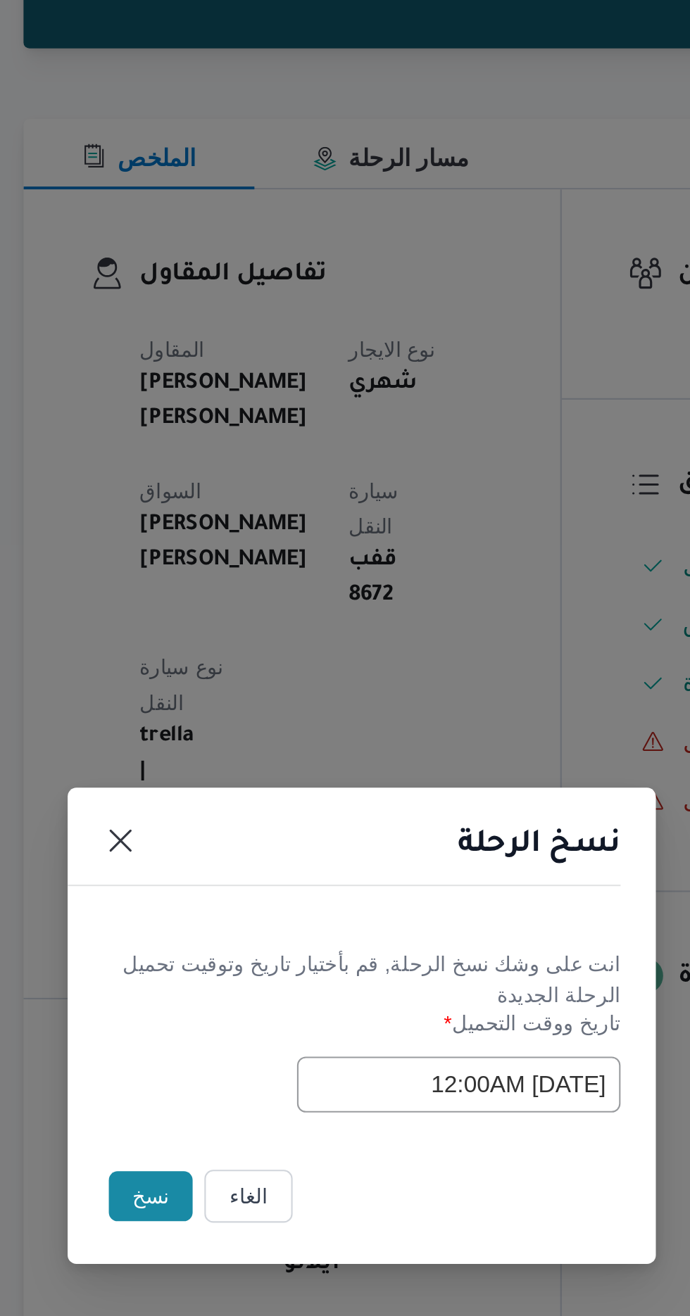
click at [234, 747] on button "نسخ" at bounding box center [244, 740] width 40 height 24
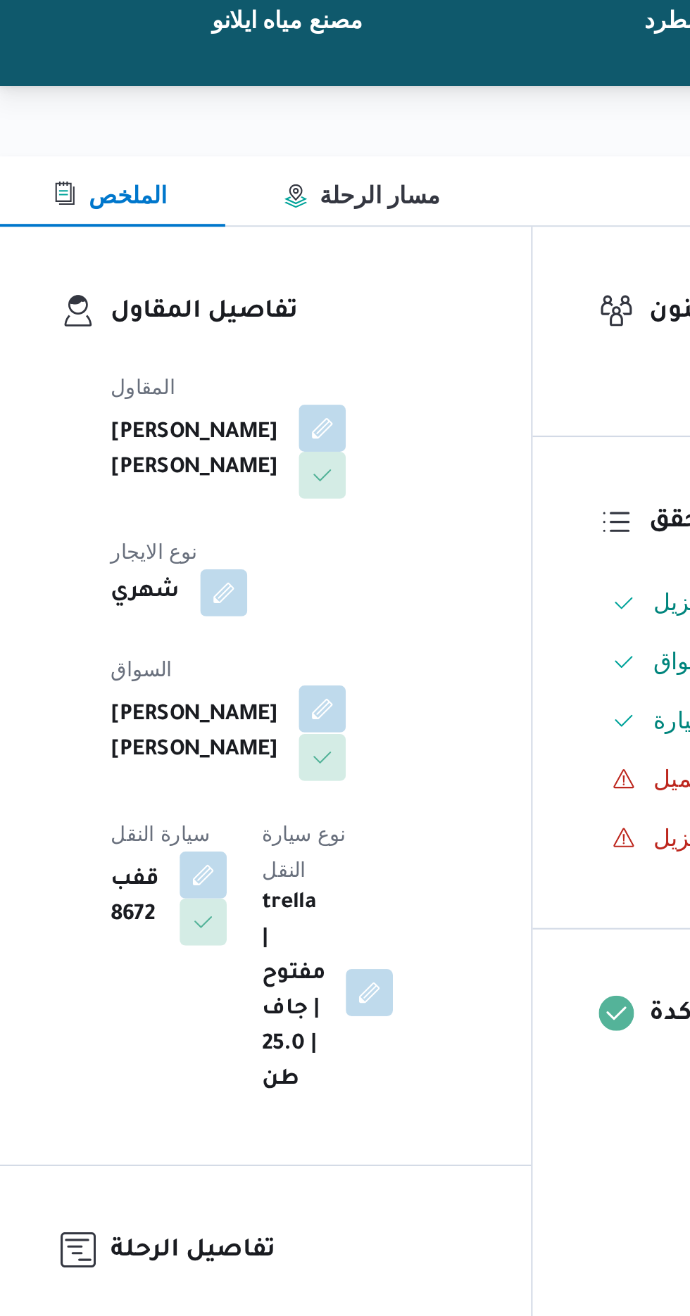
click at [329, 477] on button "button" at bounding box center [340, 488] width 23 height 23
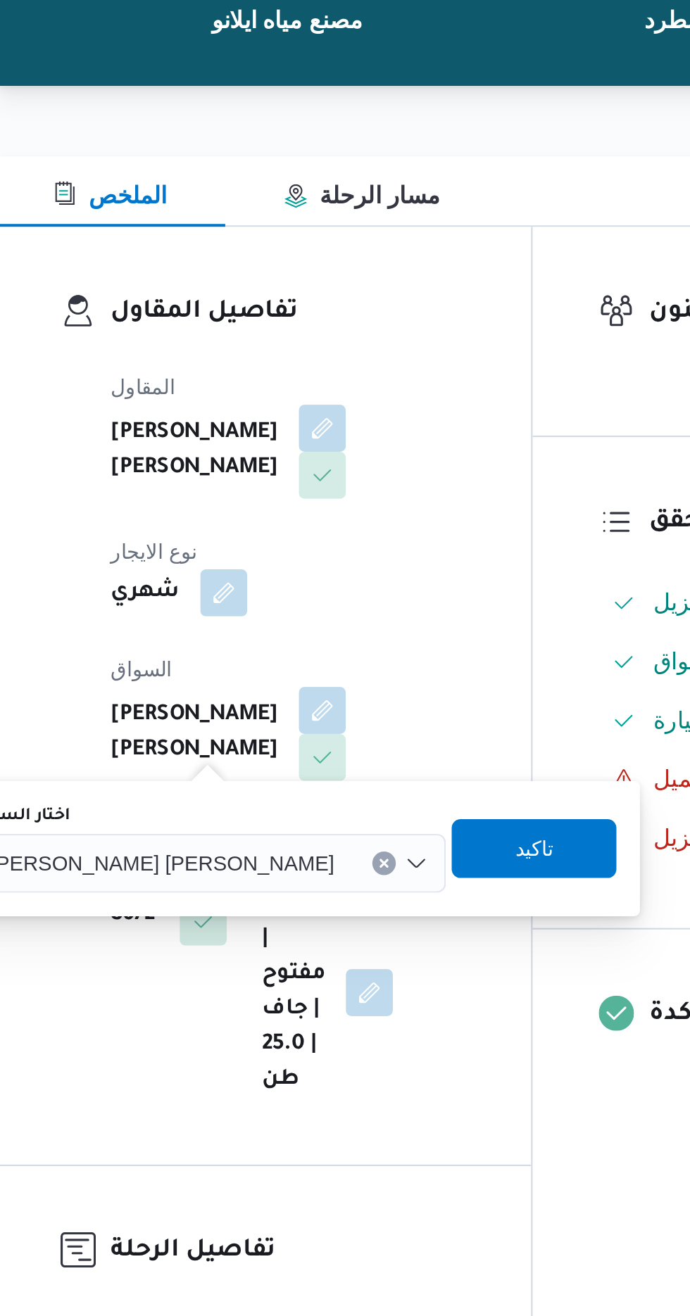
click at [351, 562] on input "اختار السواق" at bounding box center [351, 562] width 1 height 17
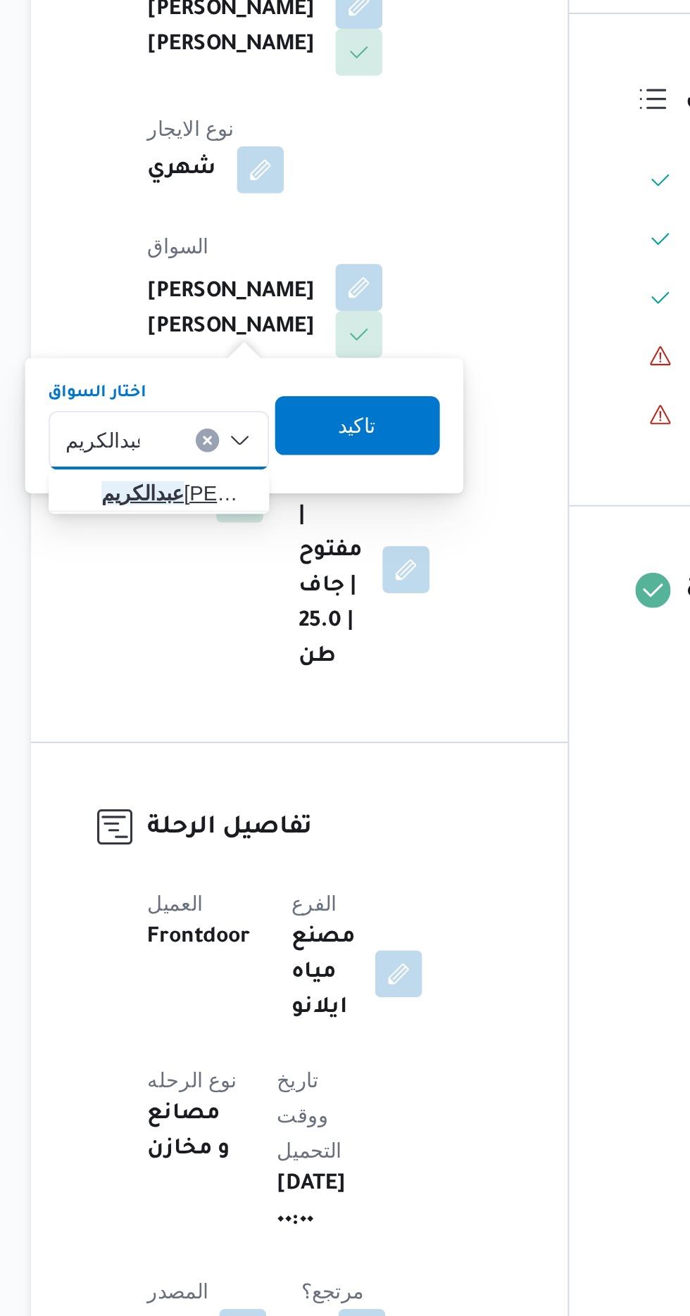
type input "عبدالكريم"
click at [259, 583] on span "[PERSON_NAME]" at bounding box center [253, 587] width 72 height 17
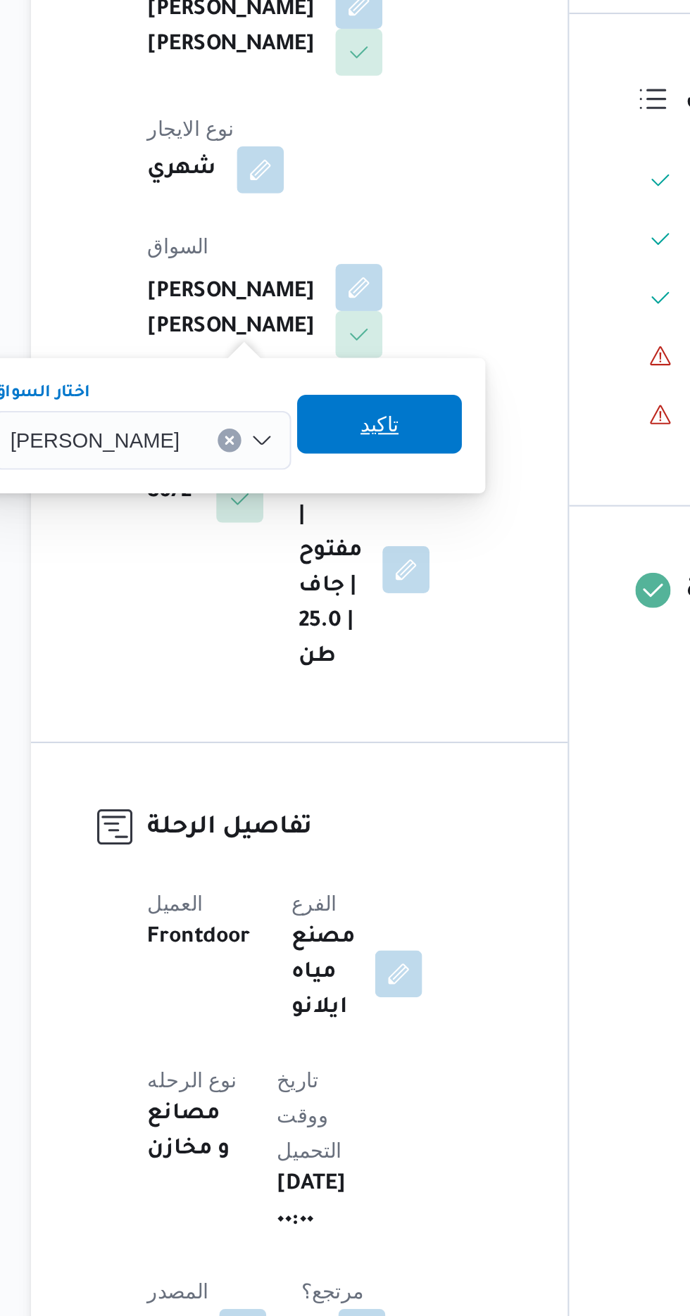
click at [359, 559] on span "تاكيد" at bounding box center [350, 554] width 18 height 17
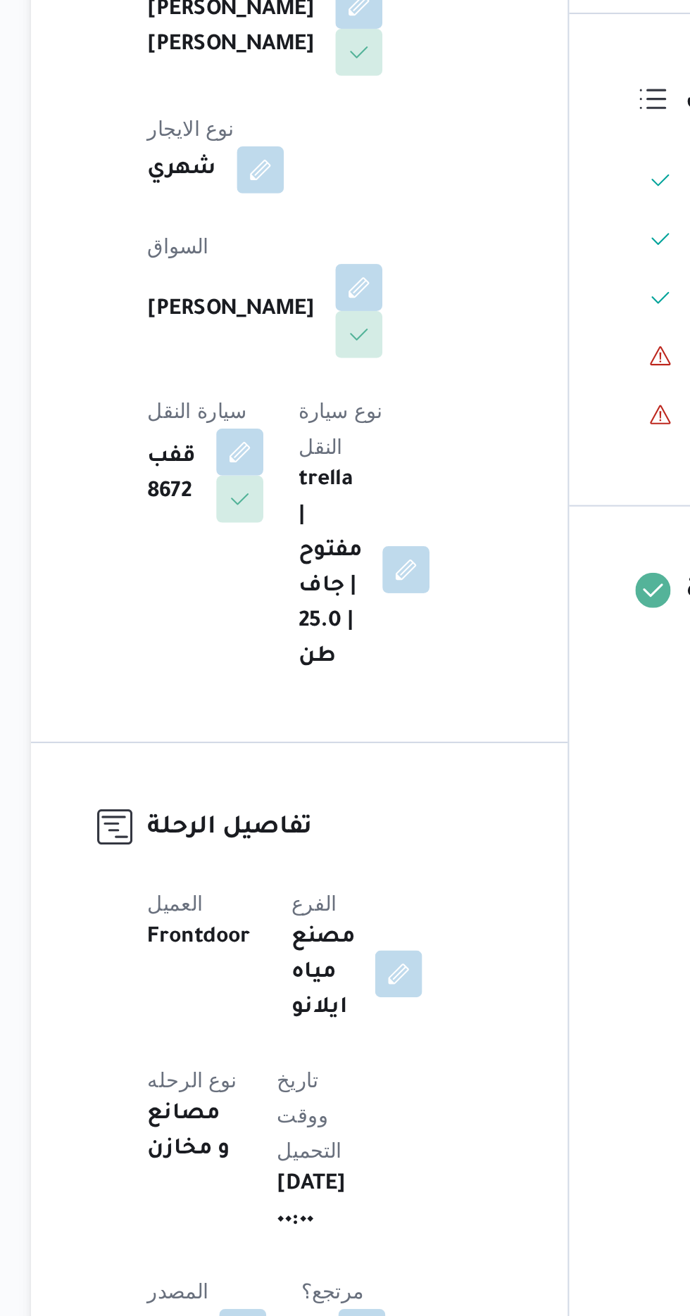
click at [296, 555] on div "قفب 8672" at bounding box center [266, 579] width 58 height 48
click at [294, 556] on button "button" at bounding box center [283, 567] width 23 height 23
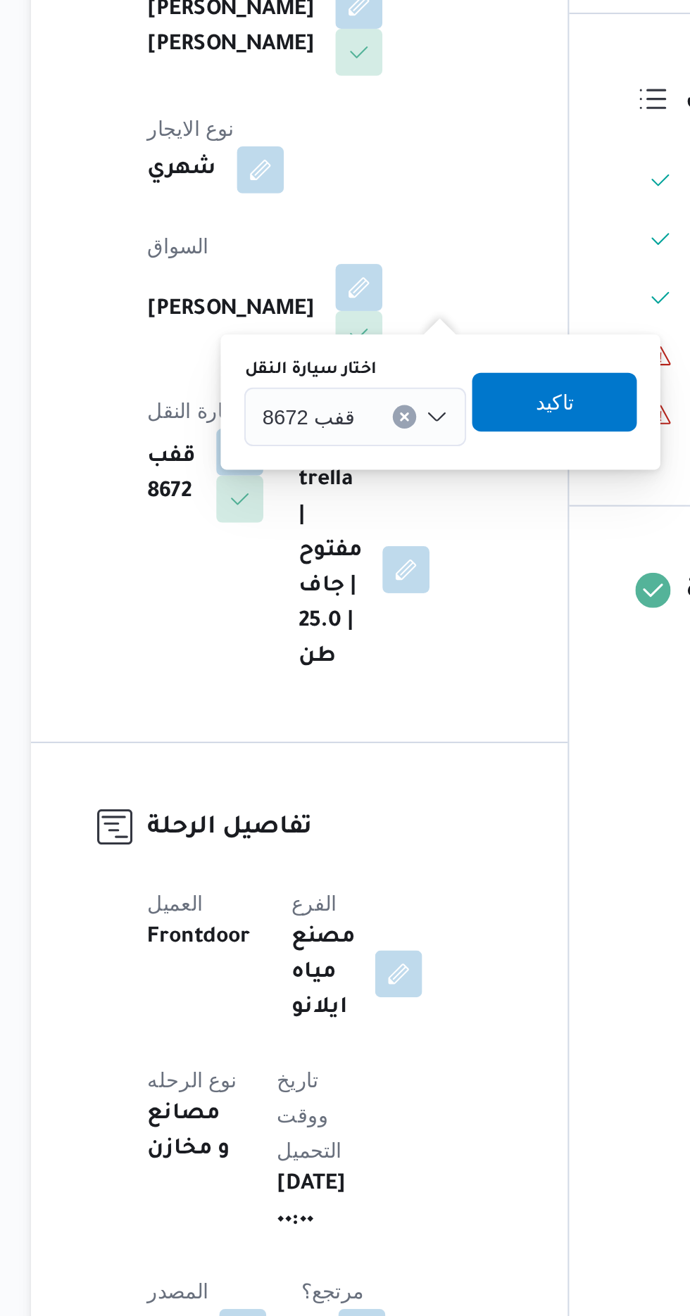
click at [328, 555] on span "قفب 8672" at bounding box center [315, 550] width 44 height 15
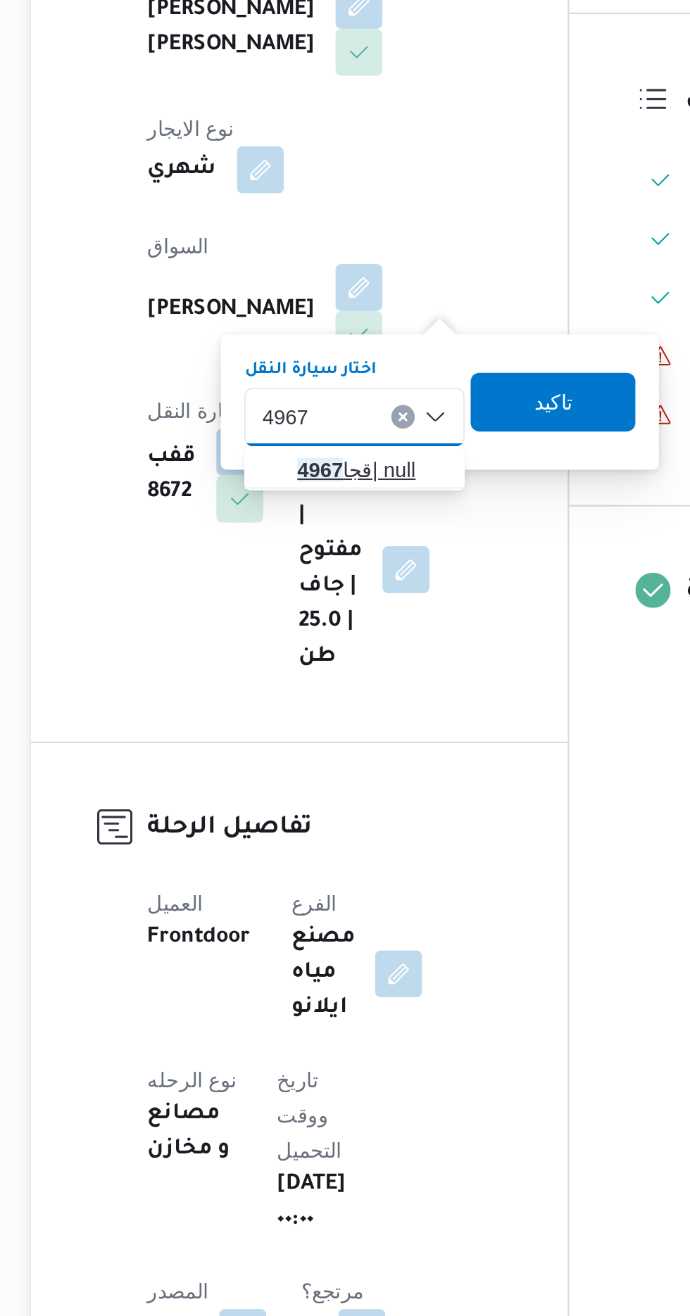
type input "4967"
click at [337, 574] on span "قجا 4967 | null" at bounding box center [346, 576] width 72 height 17
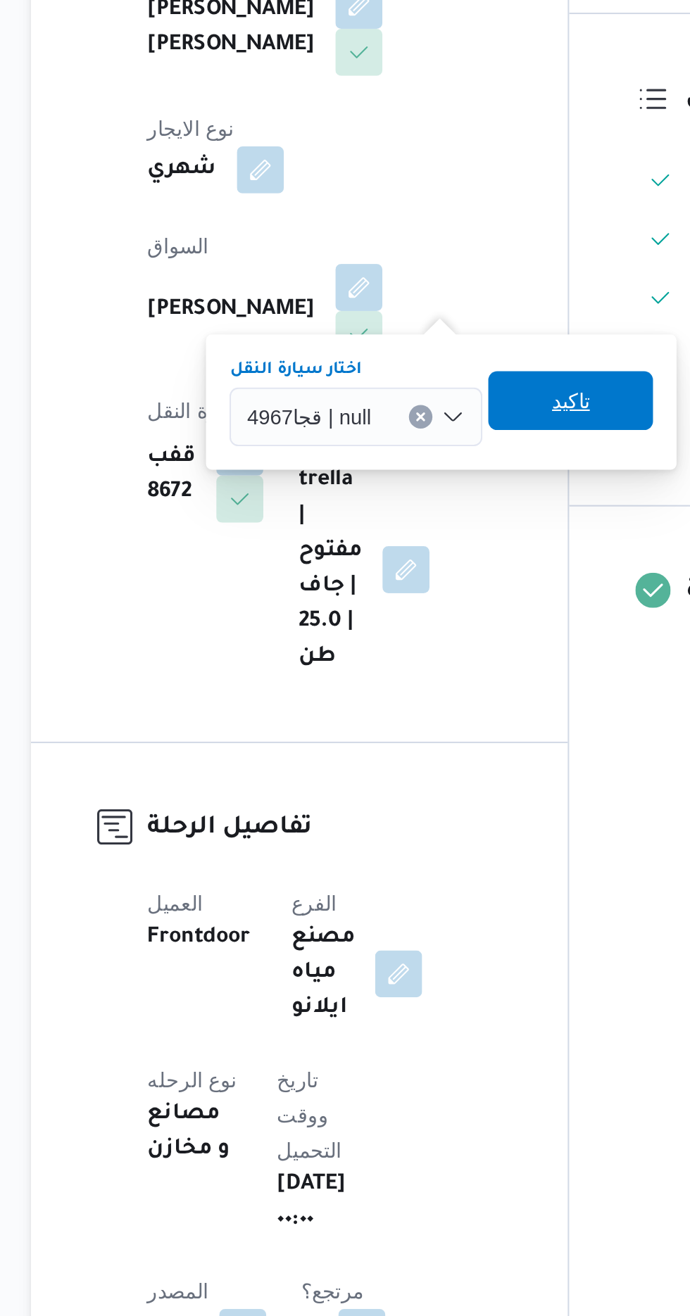
click at [436, 536] on span "تاكيد" at bounding box center [441, 543] width 79 height 28
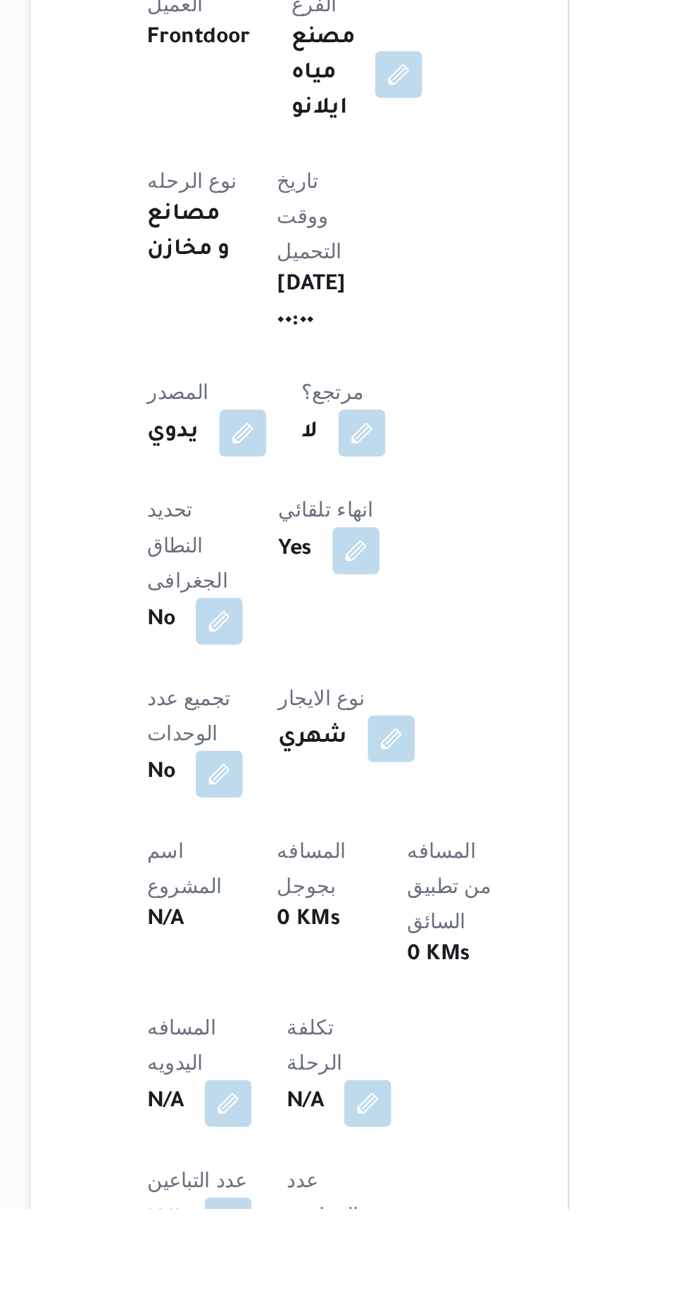
scroll to position [51, 0]
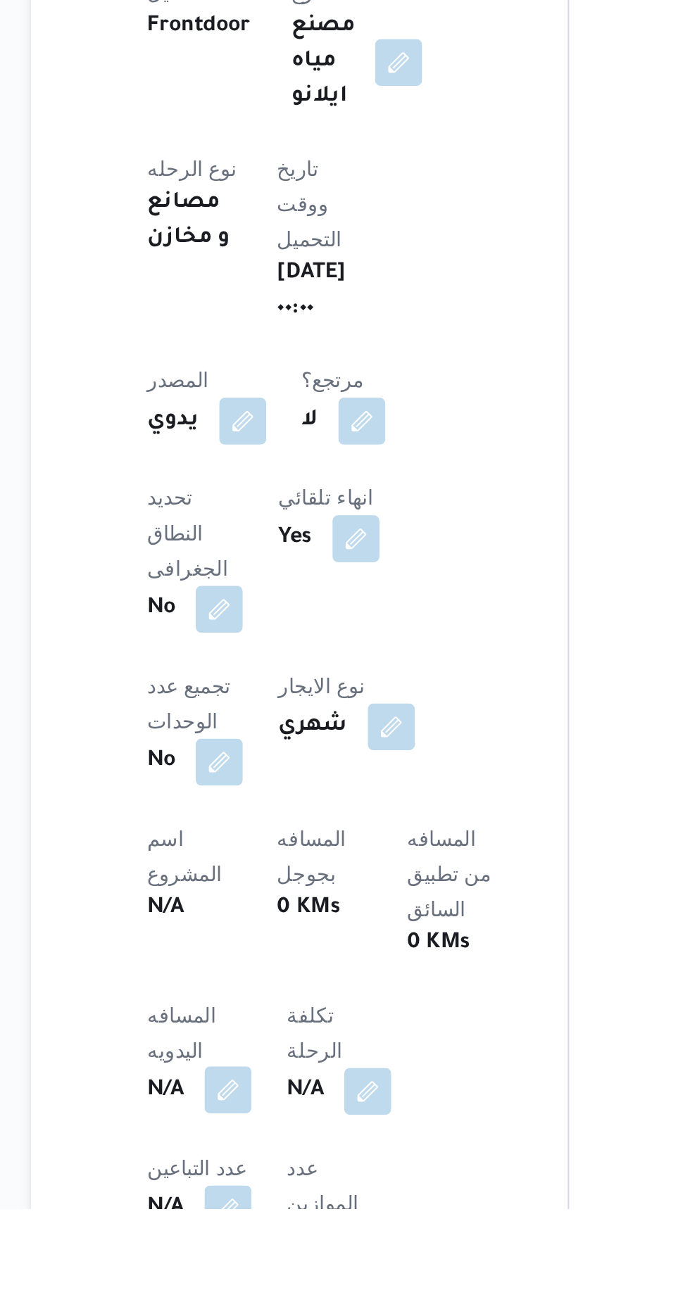
click at [276, 1248] on button "button" at bounding box center [277, 1259] width 23 height 23
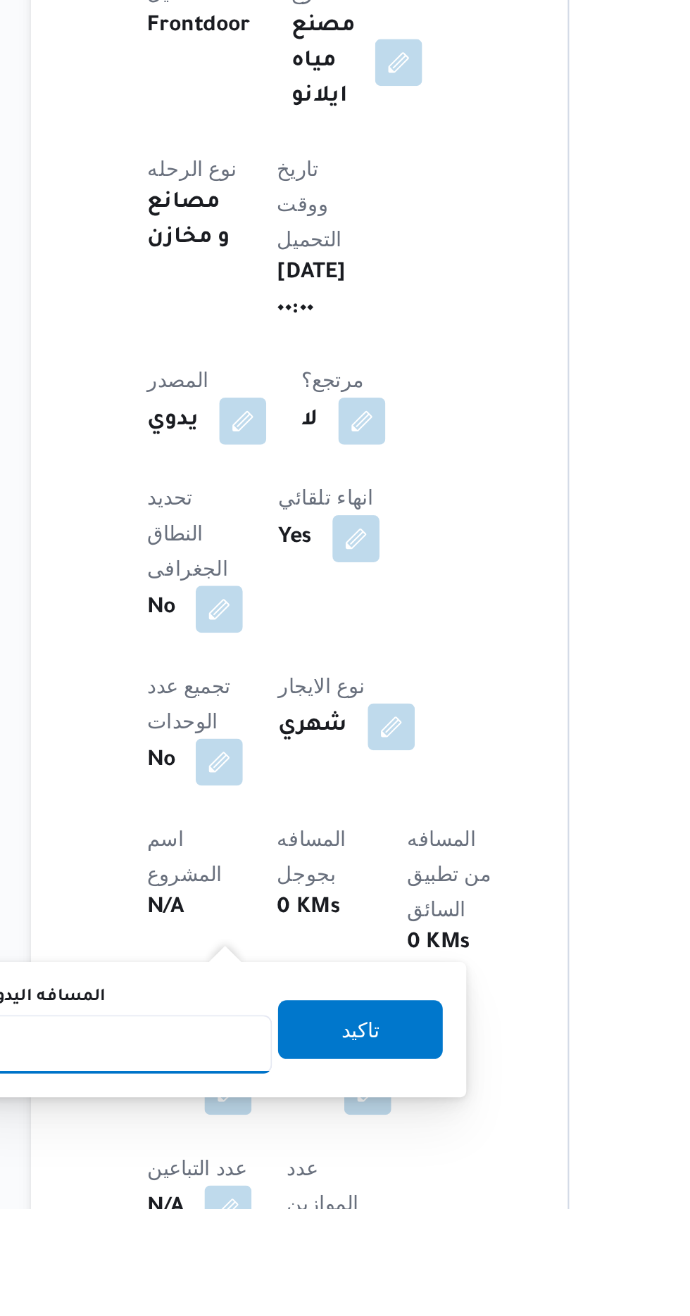
click at [259, 1233] on input "المسافه اليدويه" at bounding box center [228, 1237] width 140 height 28
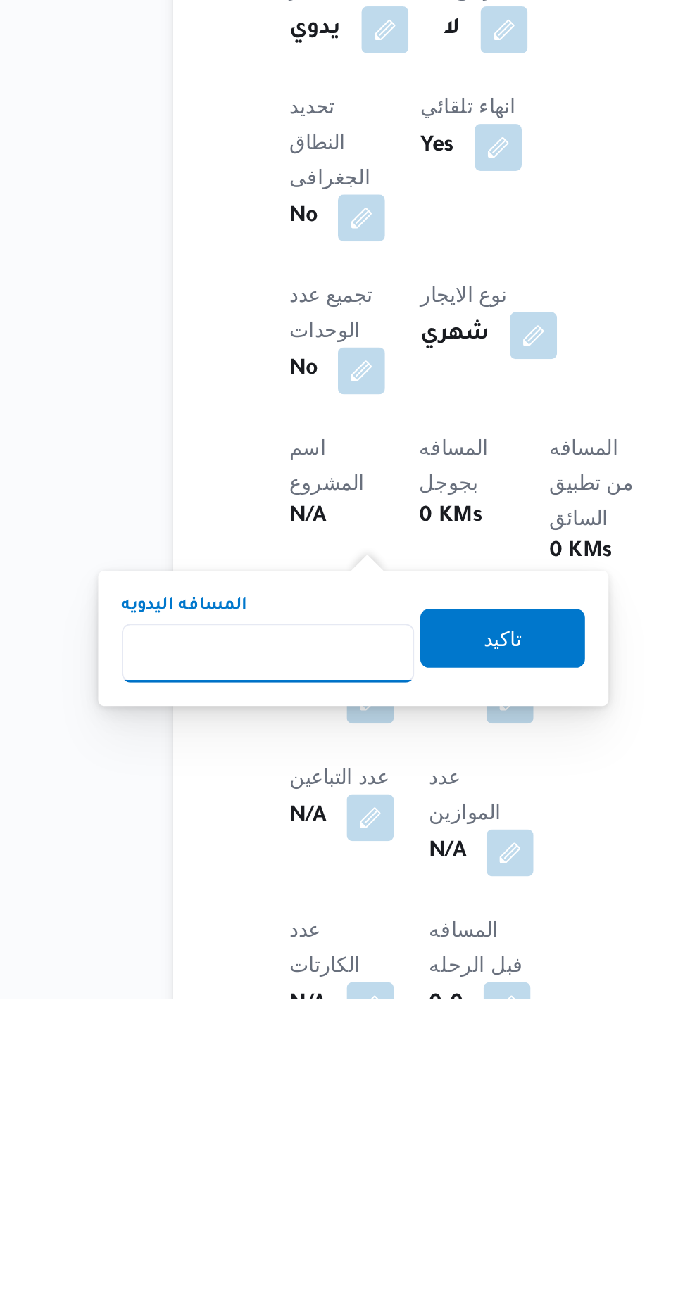
scroll to position [156, 0]
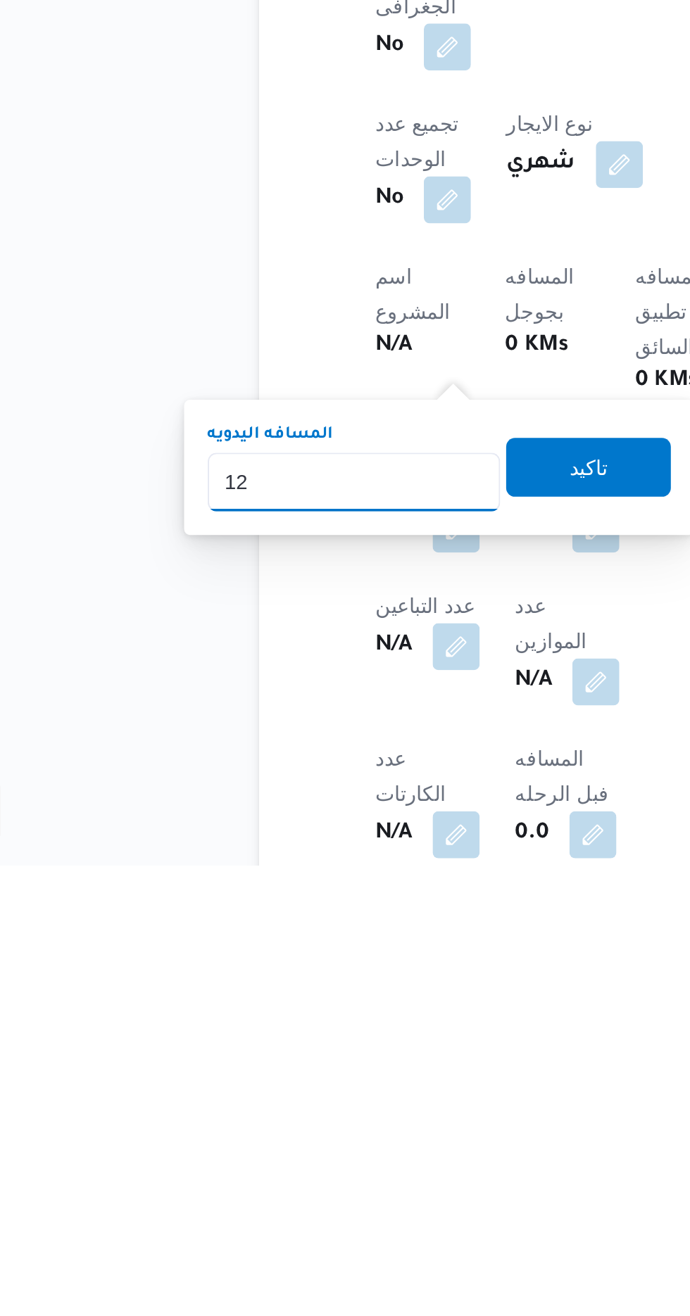
type input "120"
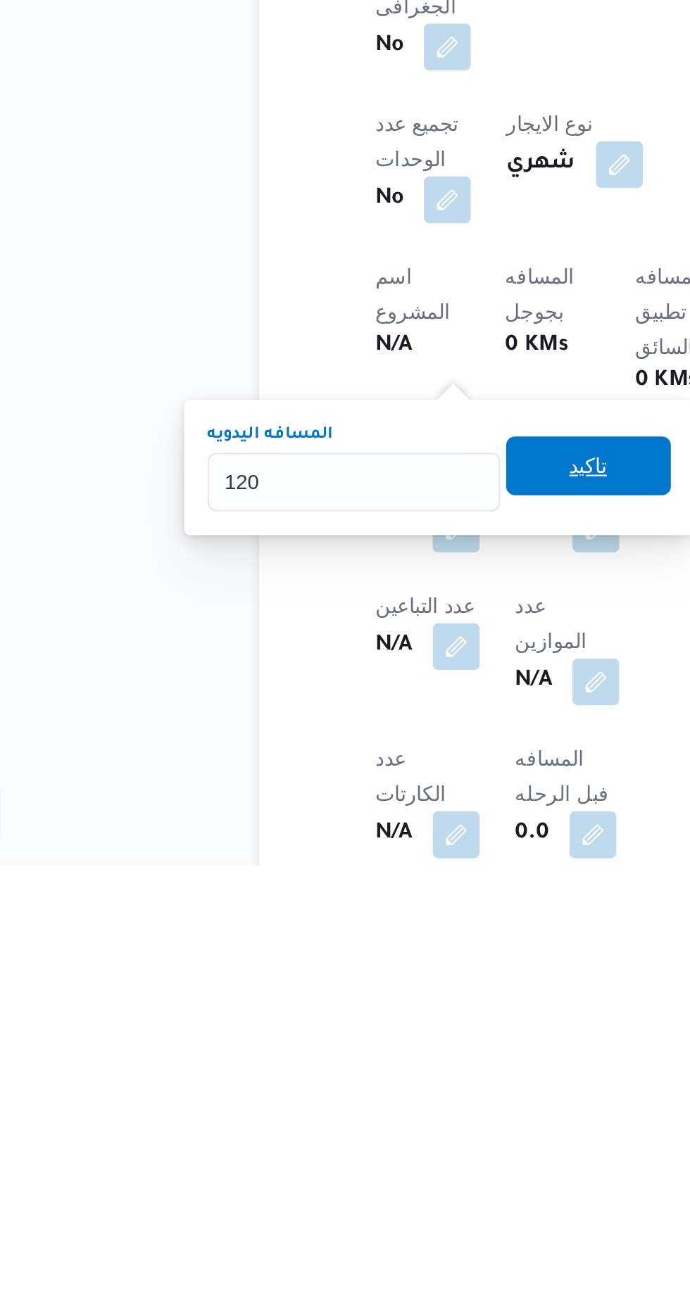
click at [350, 1119] on span "تاكيد" at bounding box center [340, 1124] width 18 height 17
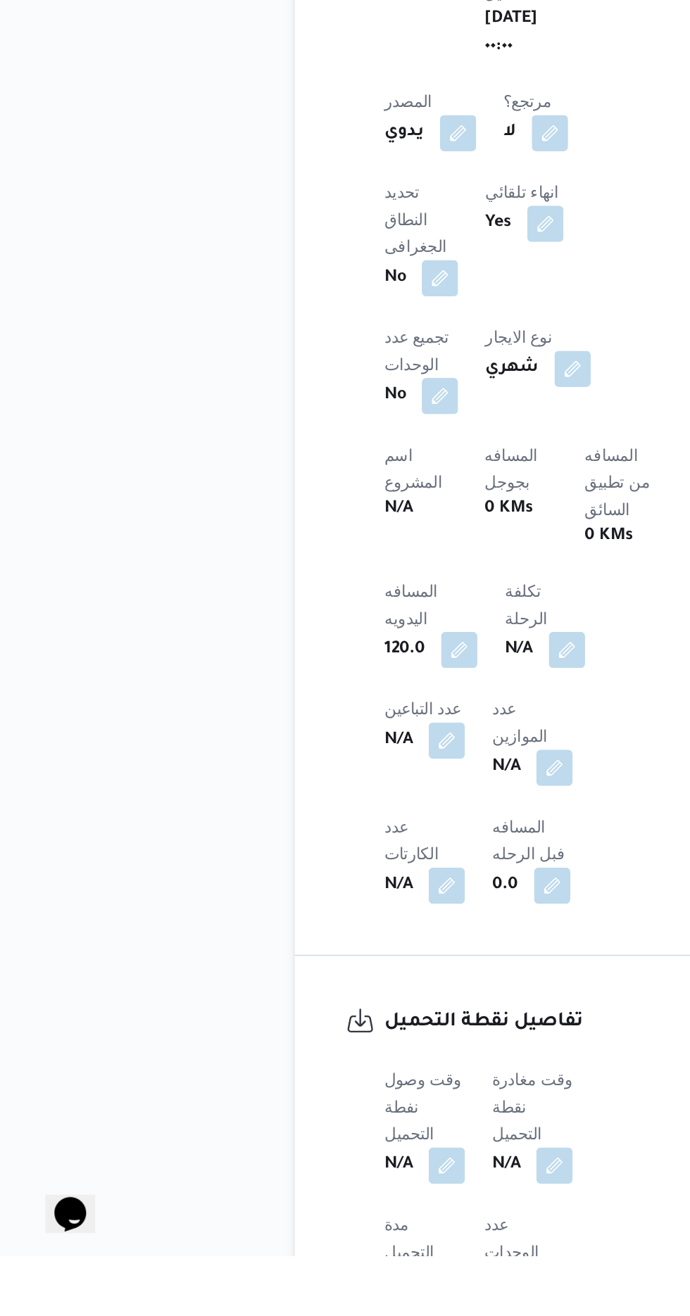
scroll to position [370, 0]
click at [274, 1248] on button "button" at bounding box center [277, 1259] width 23 height 23
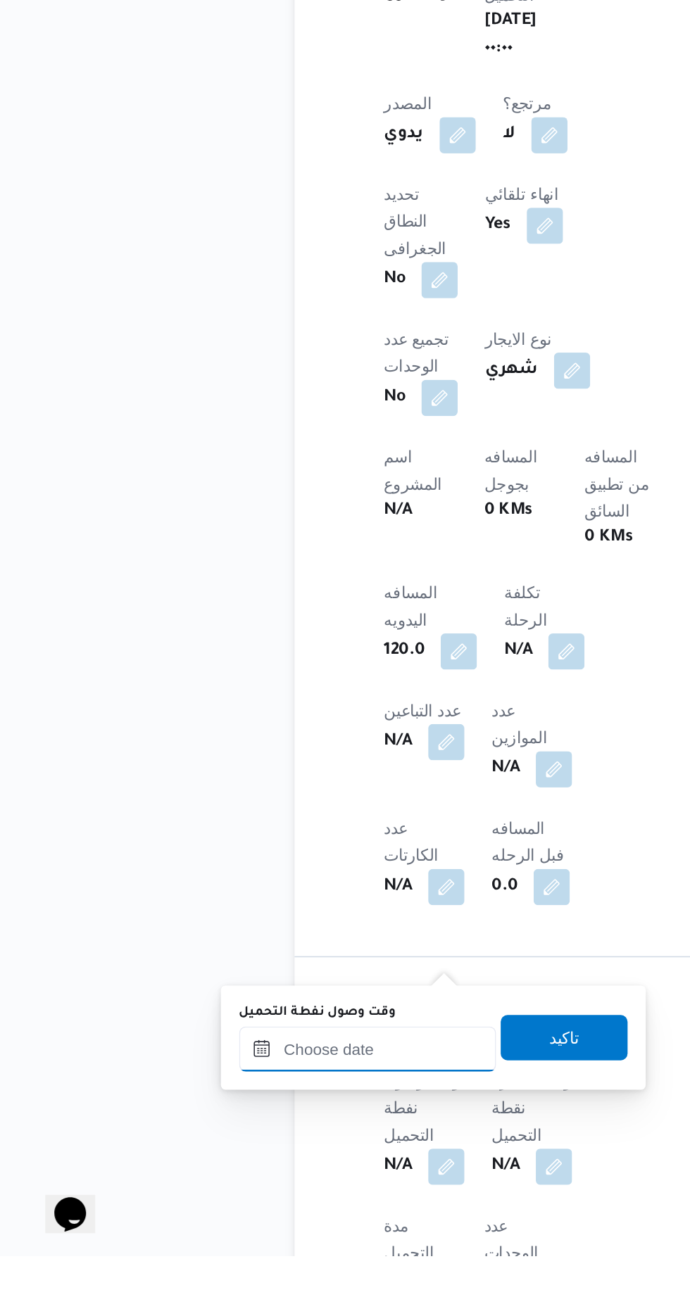
click at [247, 1184] on input "وقت وصول نفطة التحميل" at bounding box center [228, 1187] width 160 height 28
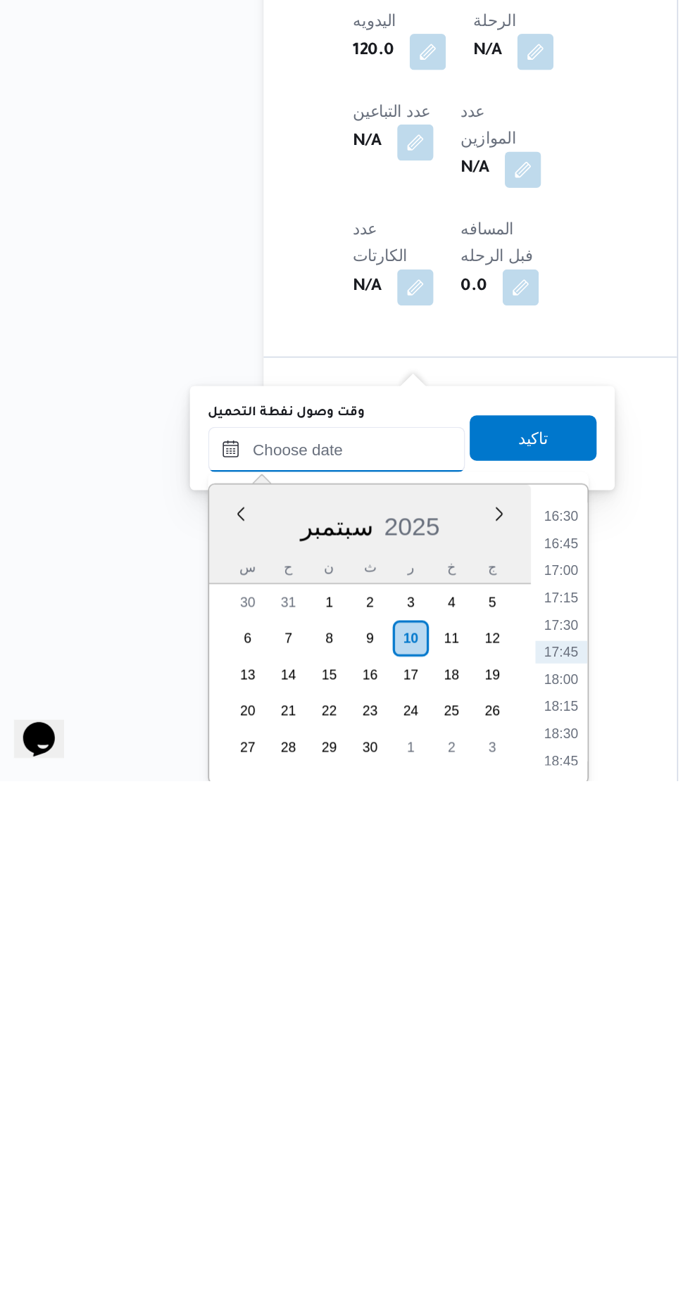
scroll to position [453, 0]
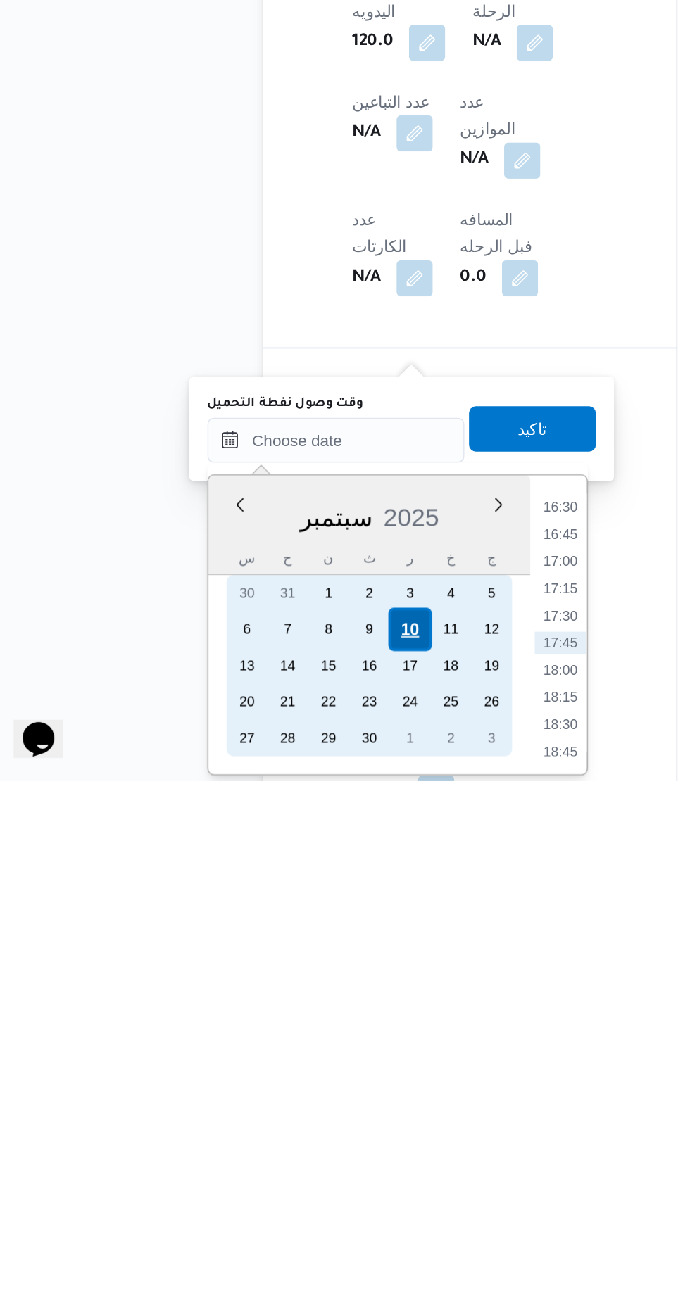
click at [274, 1220] on div "10" at bounding box center [273, 1221] width 27 height 27
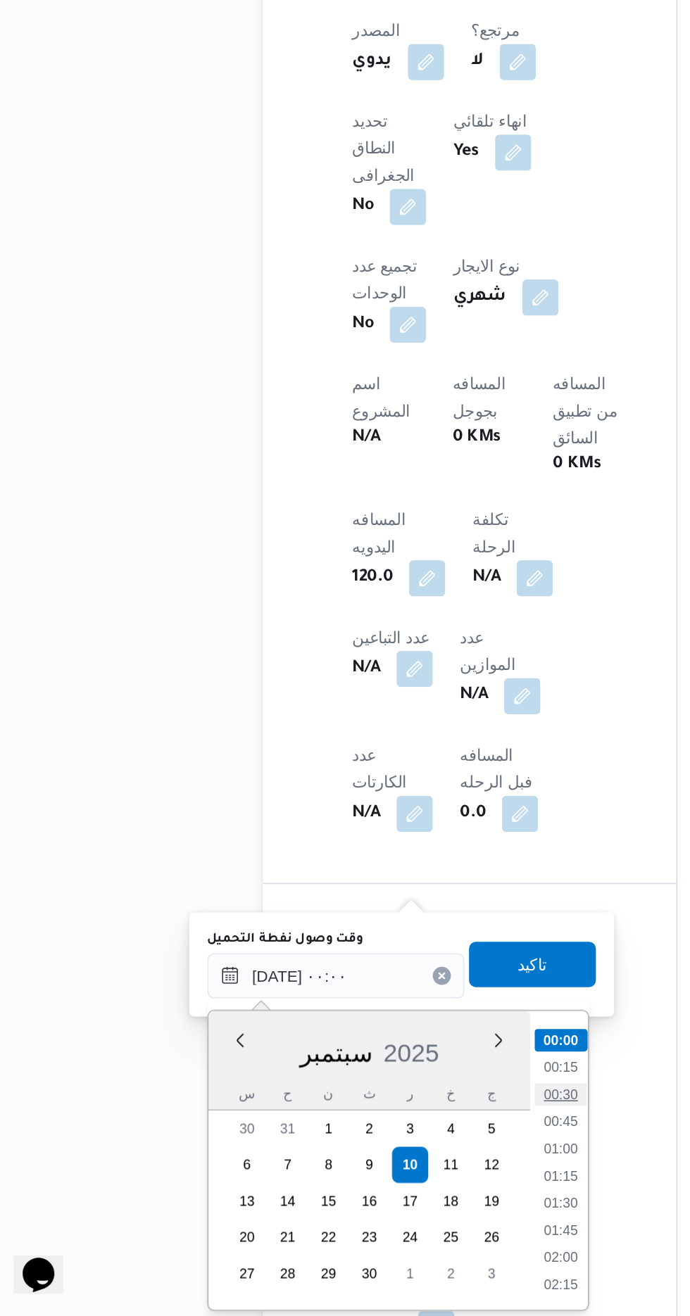
click at [373, 1179] on li "00:30" at bounding box center [368, 1178] width 32 height 14
type input "[DATE] ٠٠:٣٠"
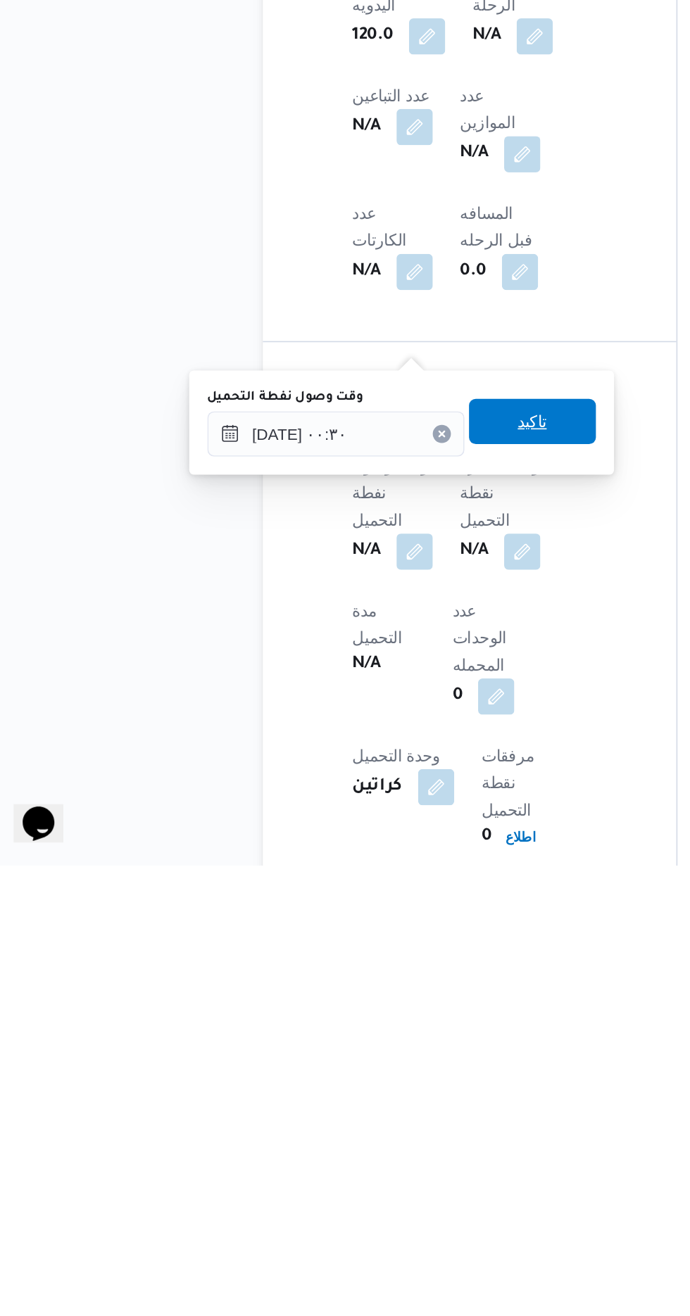
click at [379, 1050] on span "تاكيد" at bounding box center [350, 1040] width 79 height 28
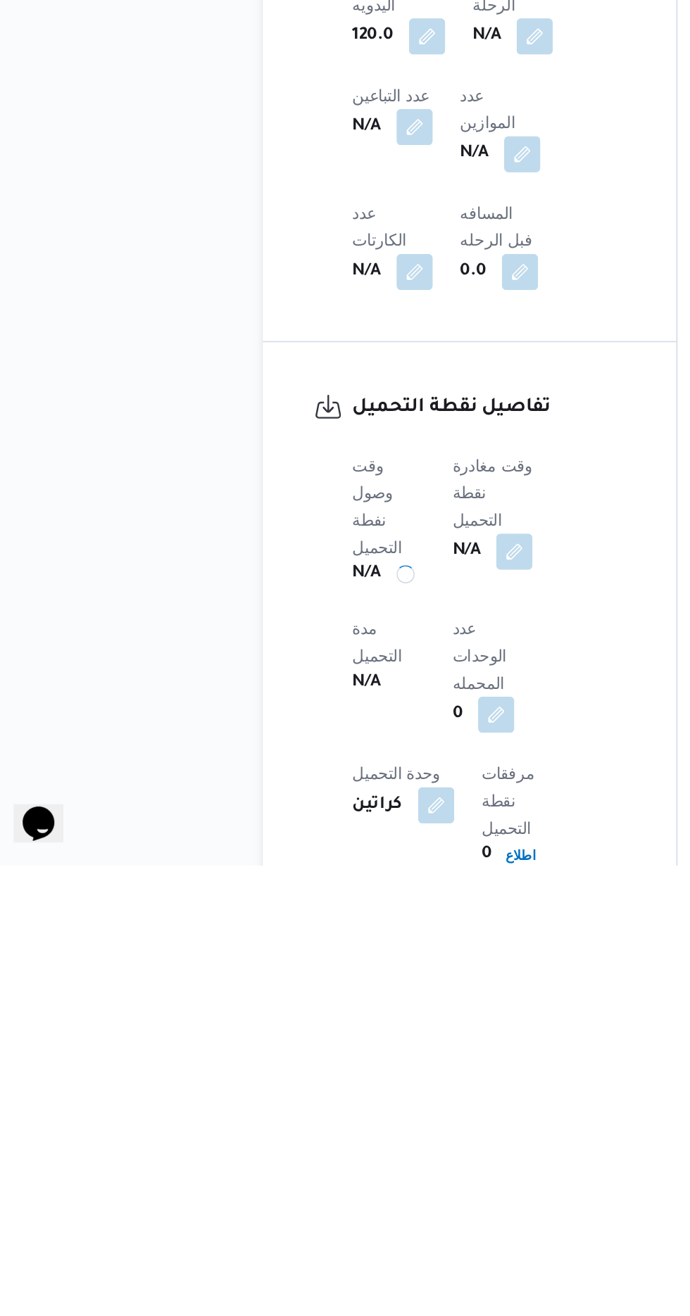
scroll to position [510, 0]
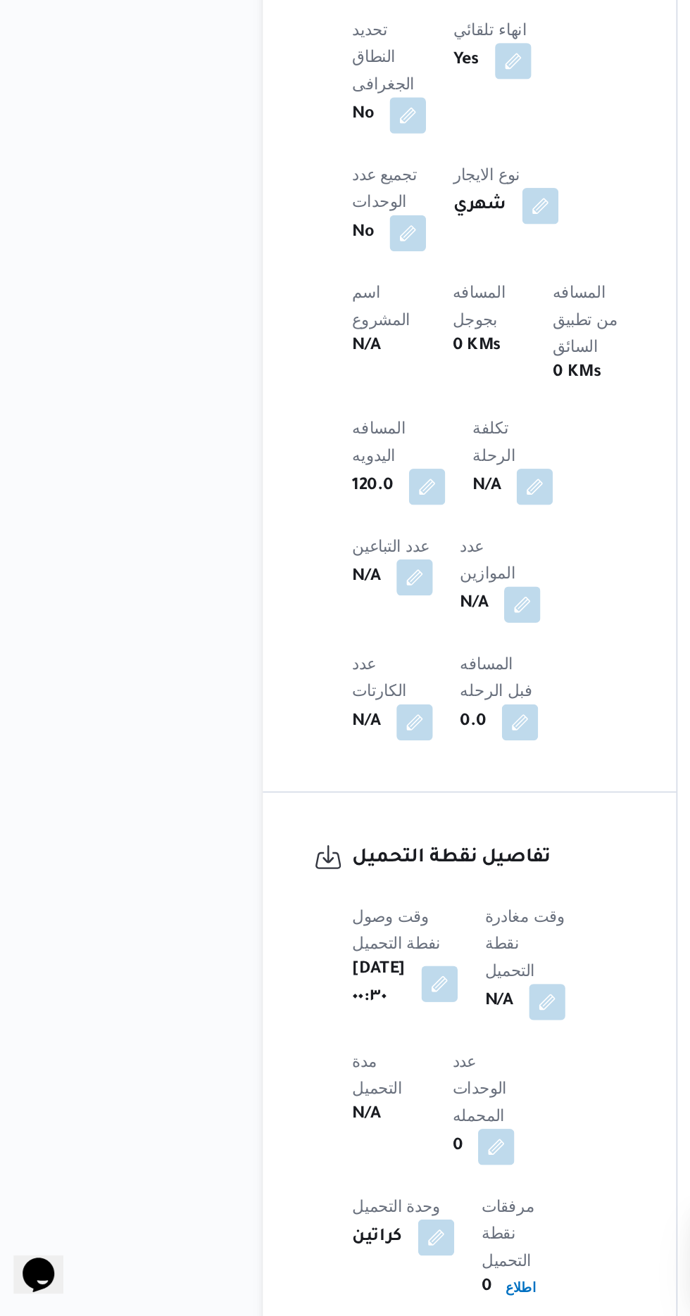
click at [353, 1109] on span at bounding box center [356, 1120] width 30 height 23
click at [371, 1108] on button "button" at bounding box center [359, 1119] width 23 height 23
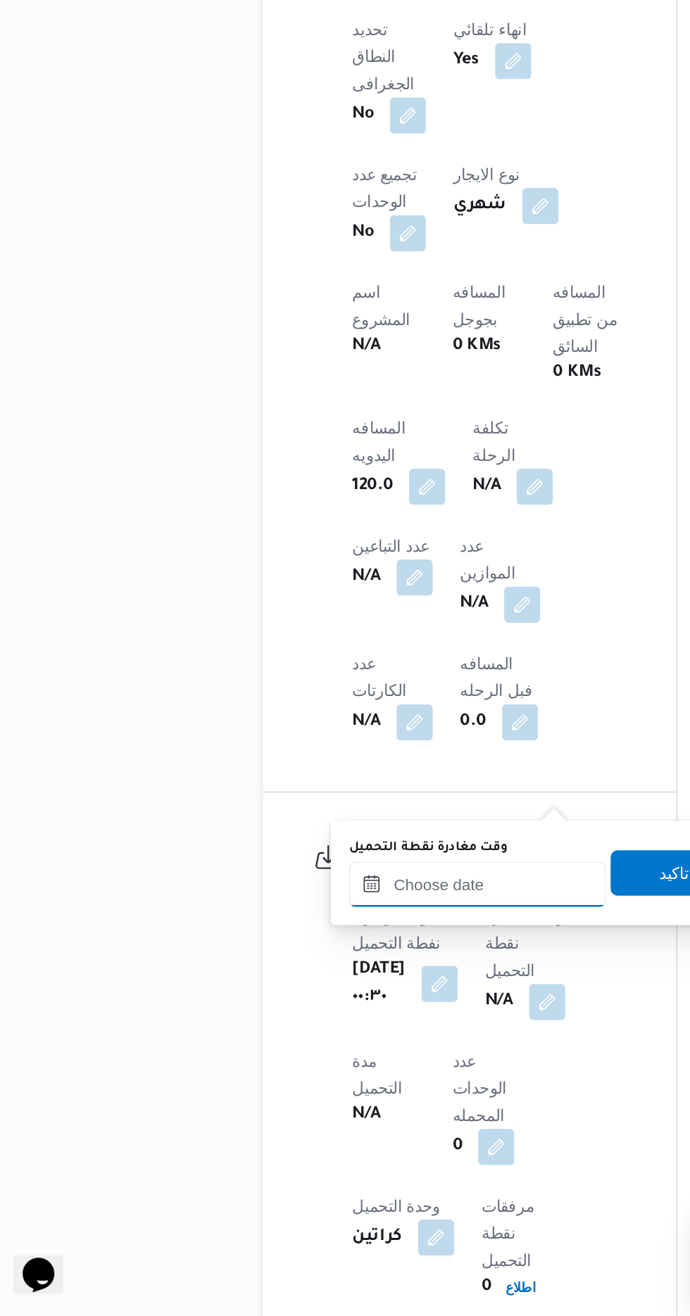
click at [336, 1047] on input "وقت مغادرة نقطة التحميل" at bounding box center [316, 1047] width 160 height 28
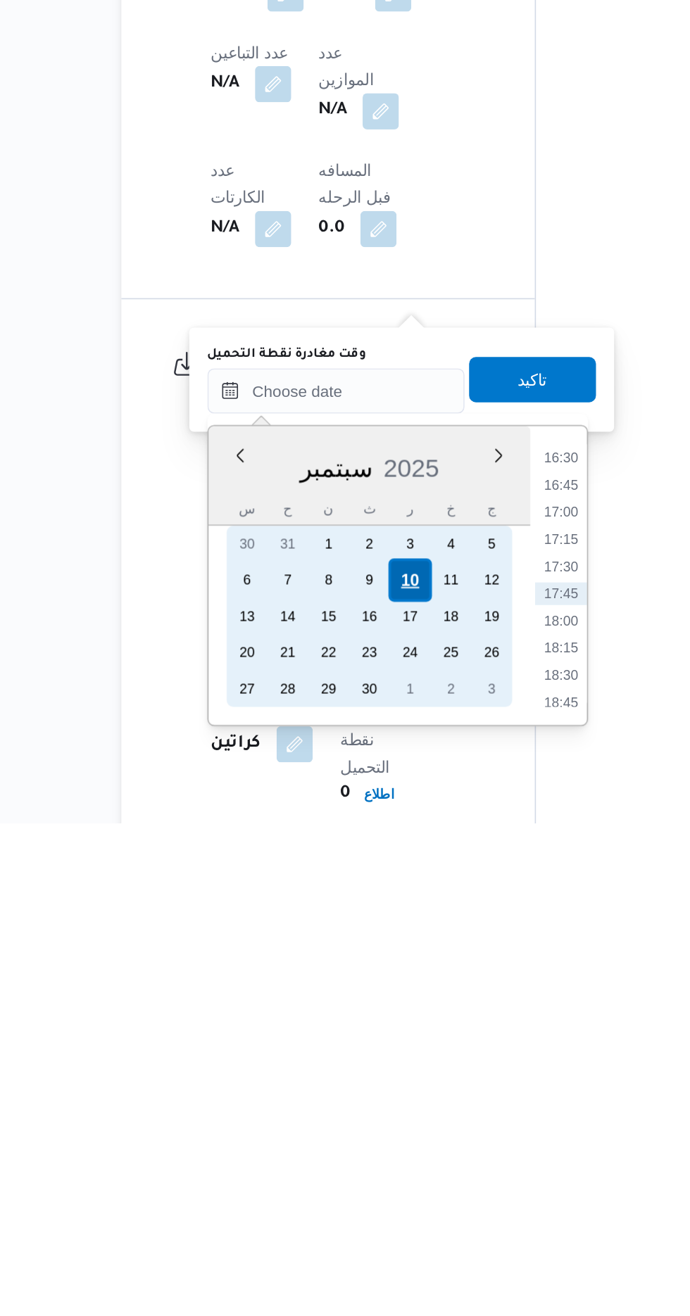
click at [362, 1163] on div "10" at bounding box center [361, 1164] width 27 height 27
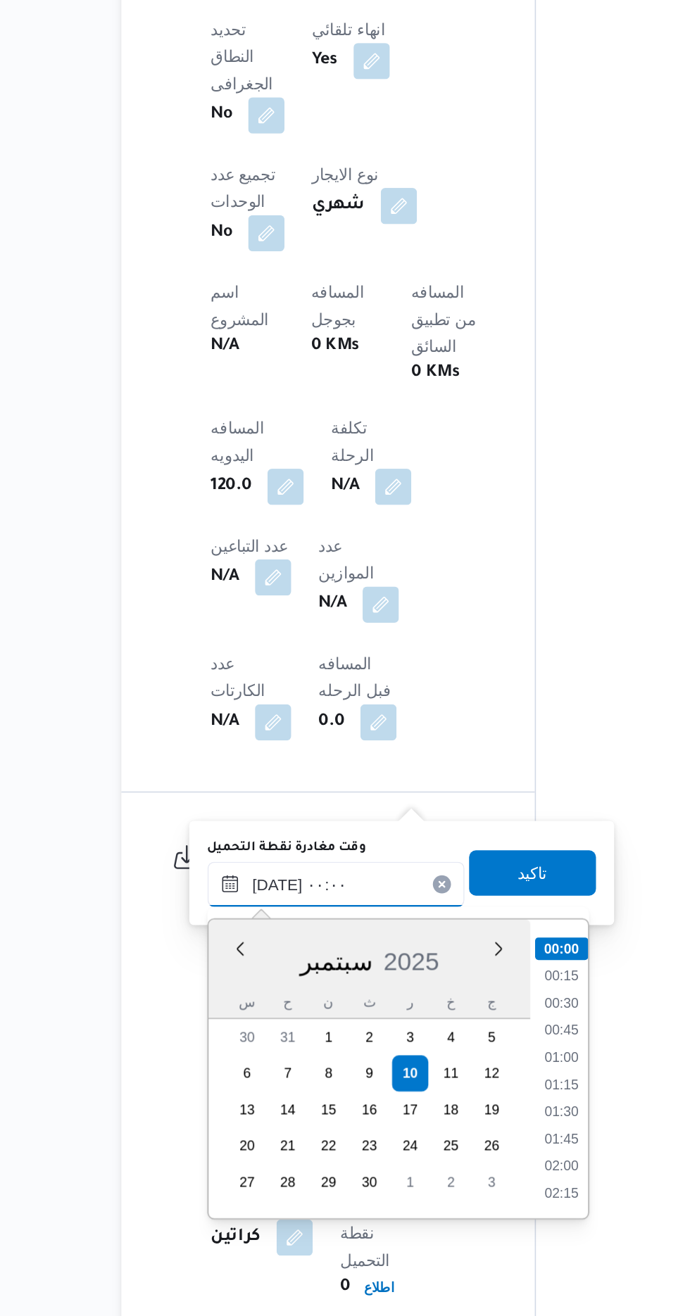
click at [244, 1056] on input "[DATE] ٠٠:٠٠" at bounding box center [316, 1047] width 160 height 28
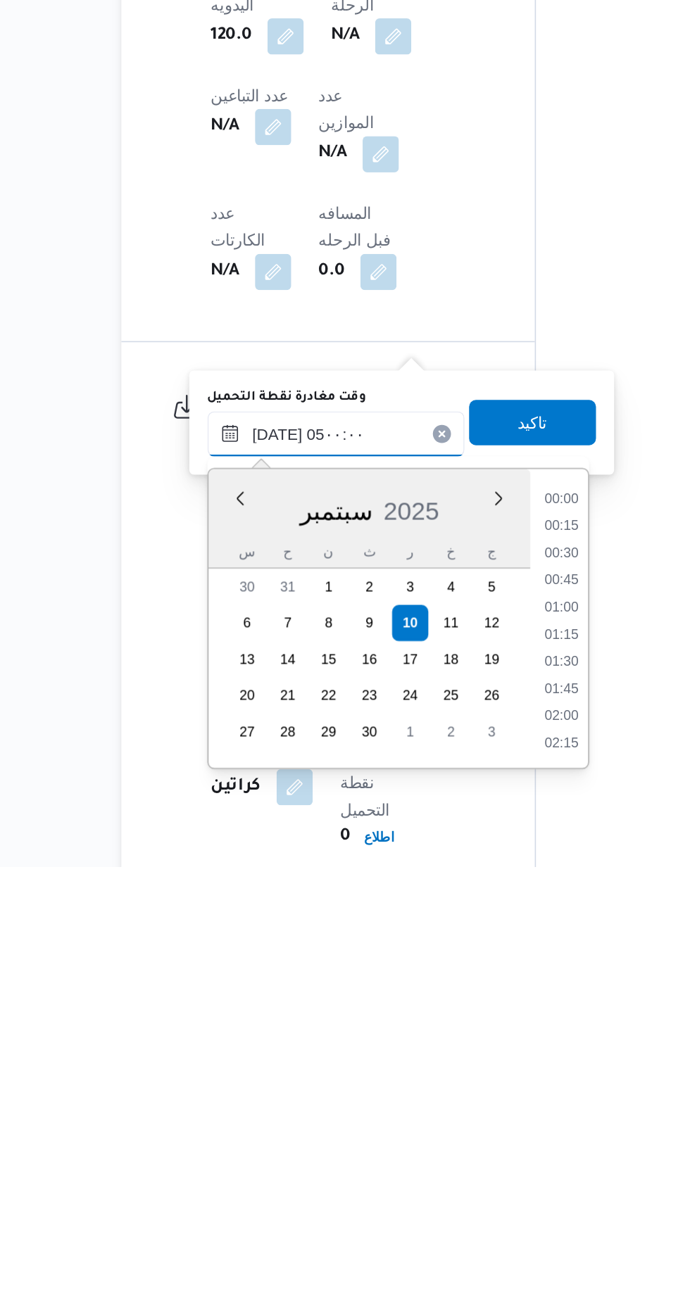
scroll to position [190, 0]
click at [455, 1201] on li "04:30" at bounding box center [456, 1201] width 32 height 14
type input "[DATE] ٠٤:٣٠"
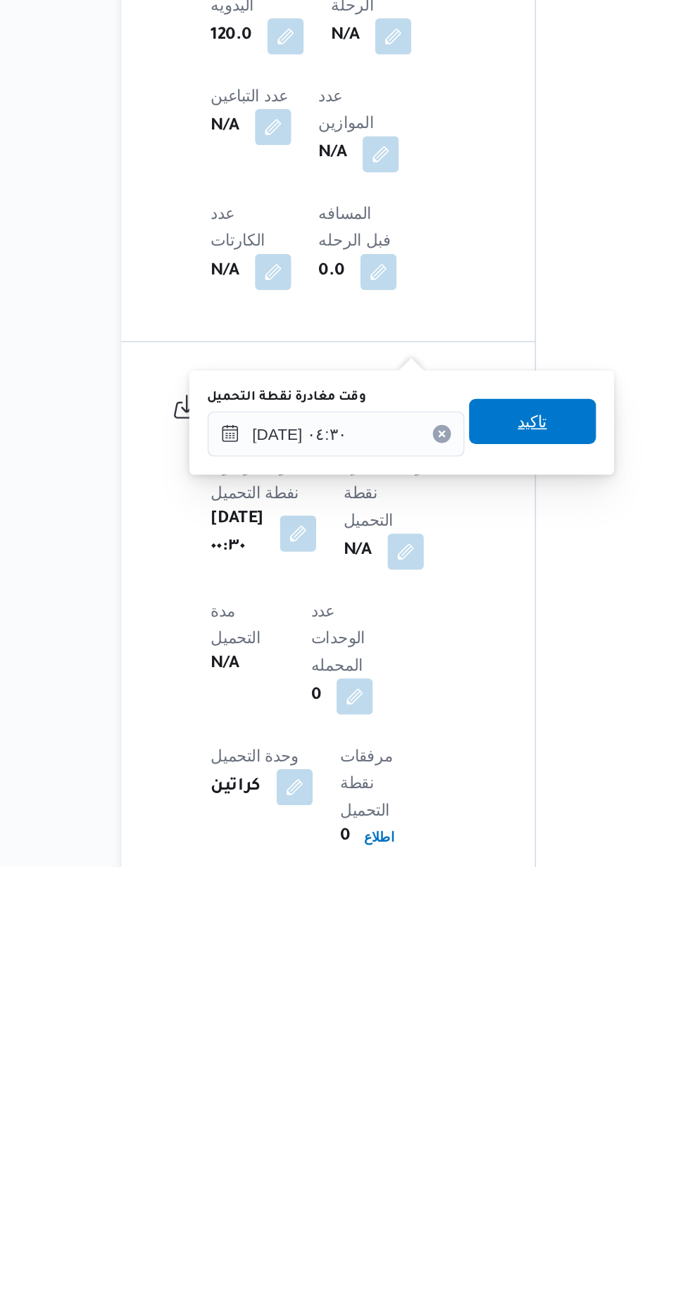
click at [463, 1035] on span "تاكيد" at bounding box center [438, 1039] width 79 height 28
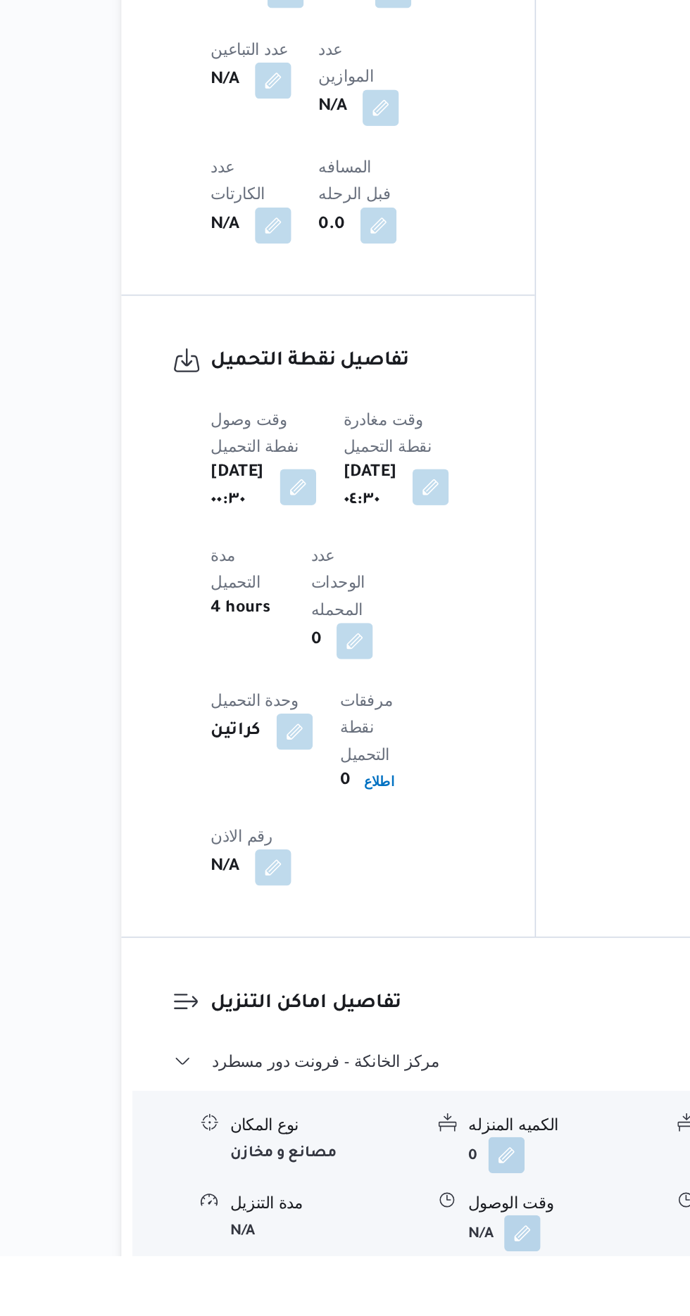
scroll to position [831, 0]
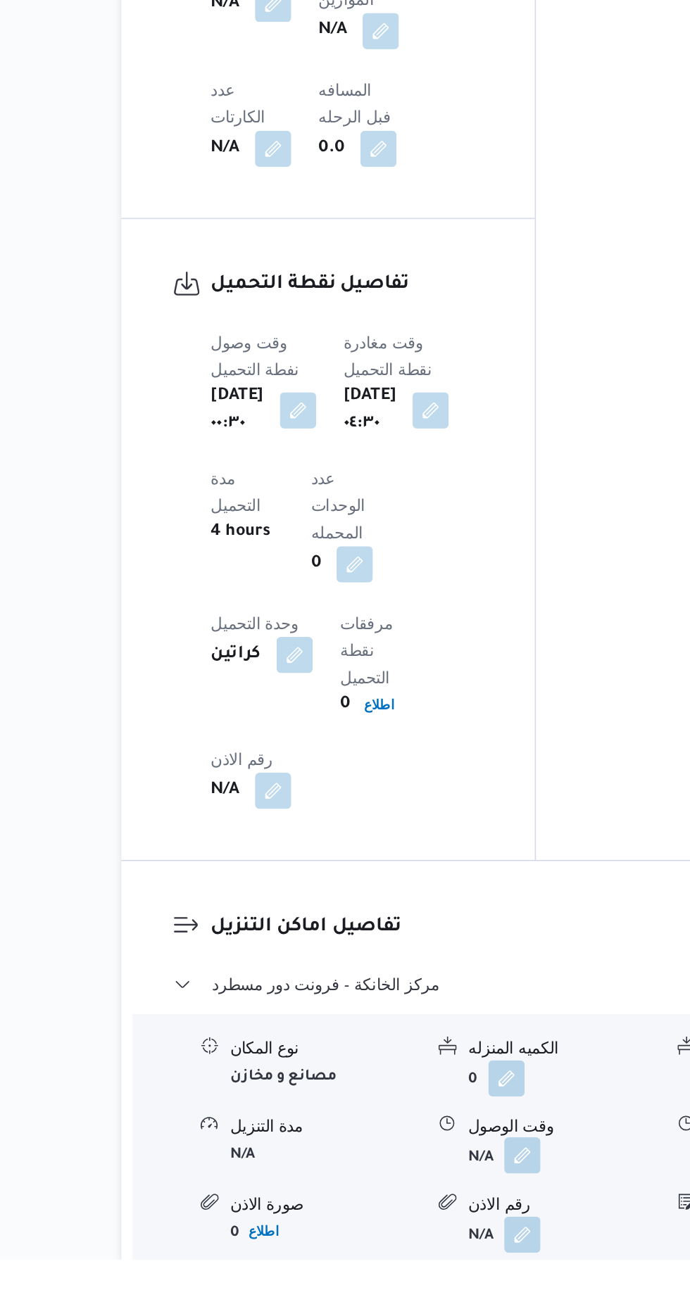
click at [432, 1240] on button "button" at bounding box center [432, 1251] width 23 height 23
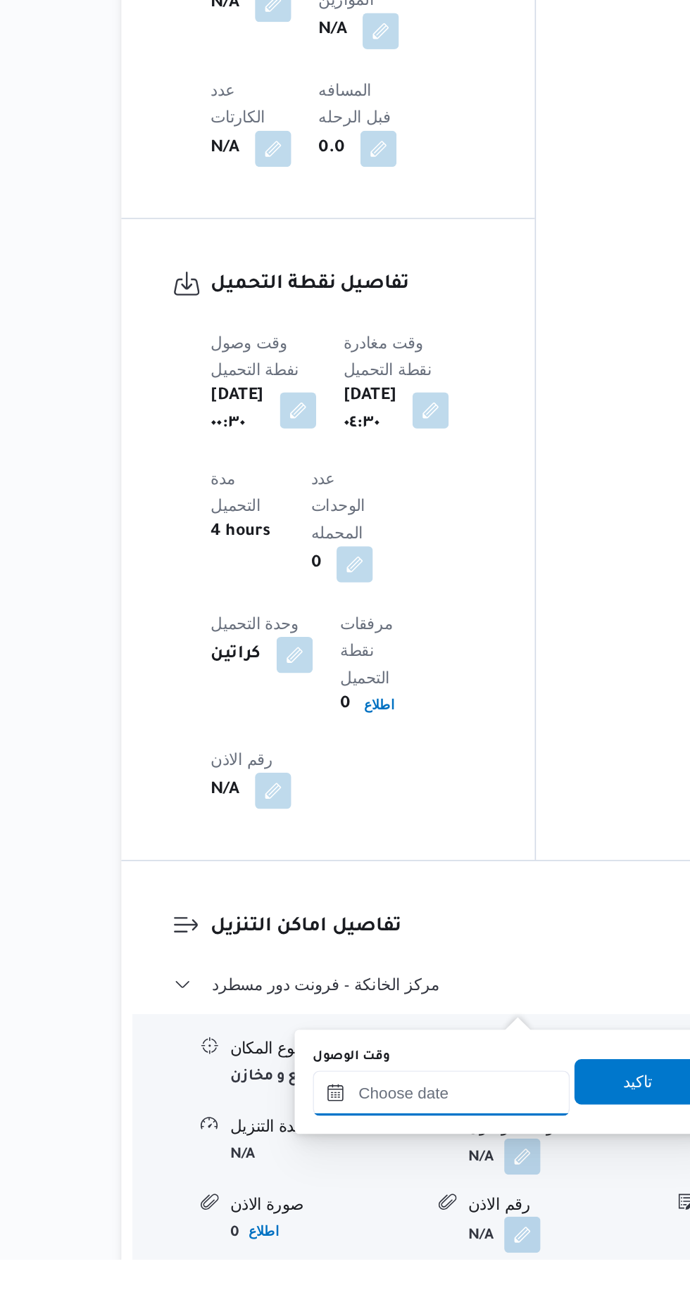
click at [404, 1208] on input "وقت الوصول" at bounding box center [382, 1213] width 160 height 28
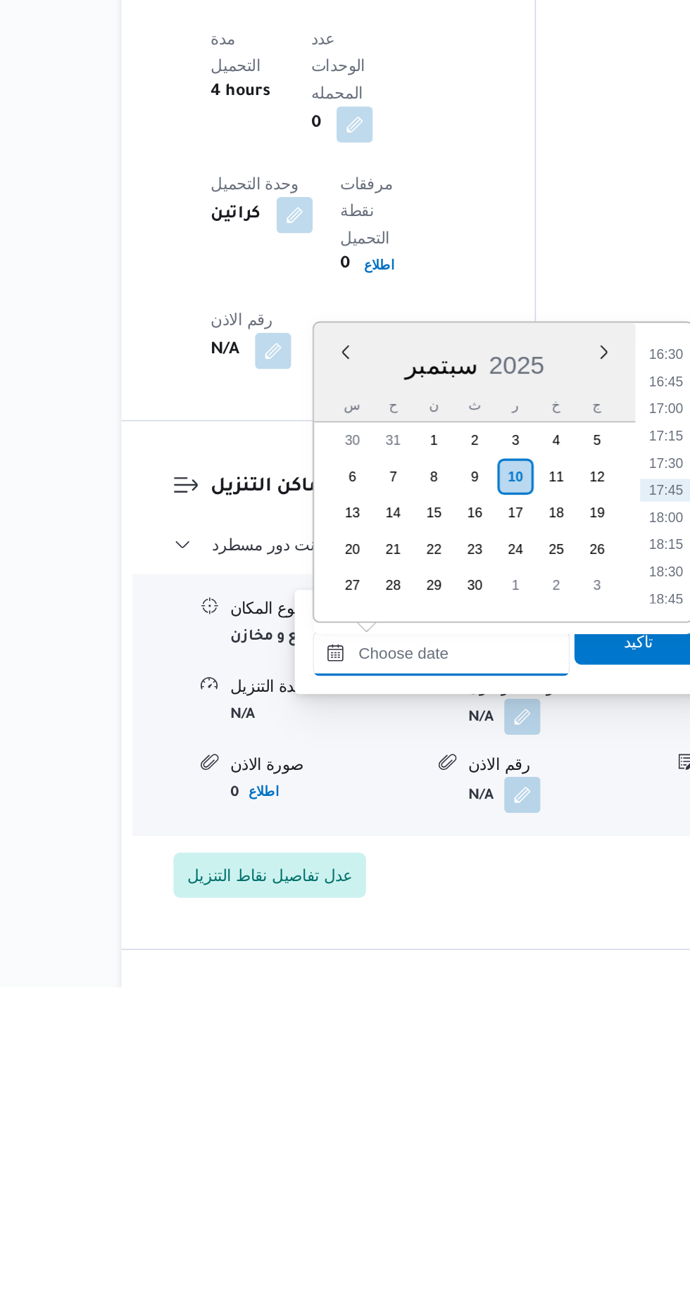
scroll to position [935, 0]
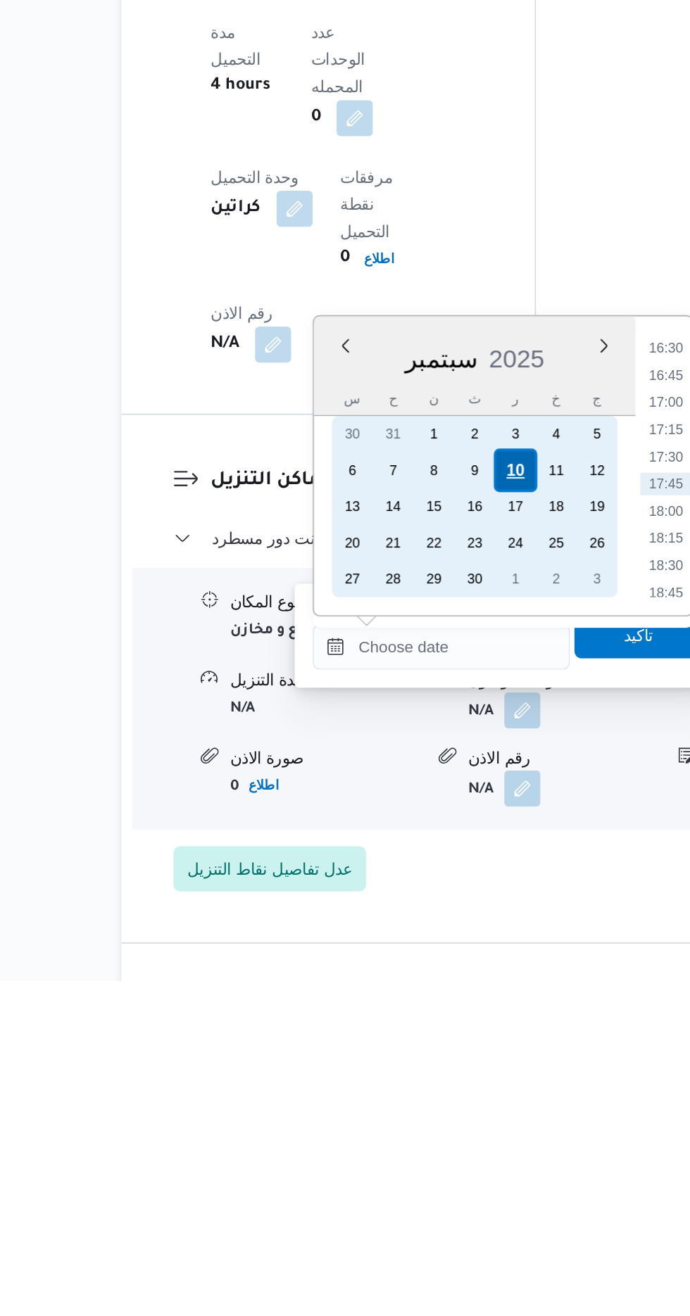
click at [425, 997] on div "10" at bounding box center [428, 998] width 27 height 27
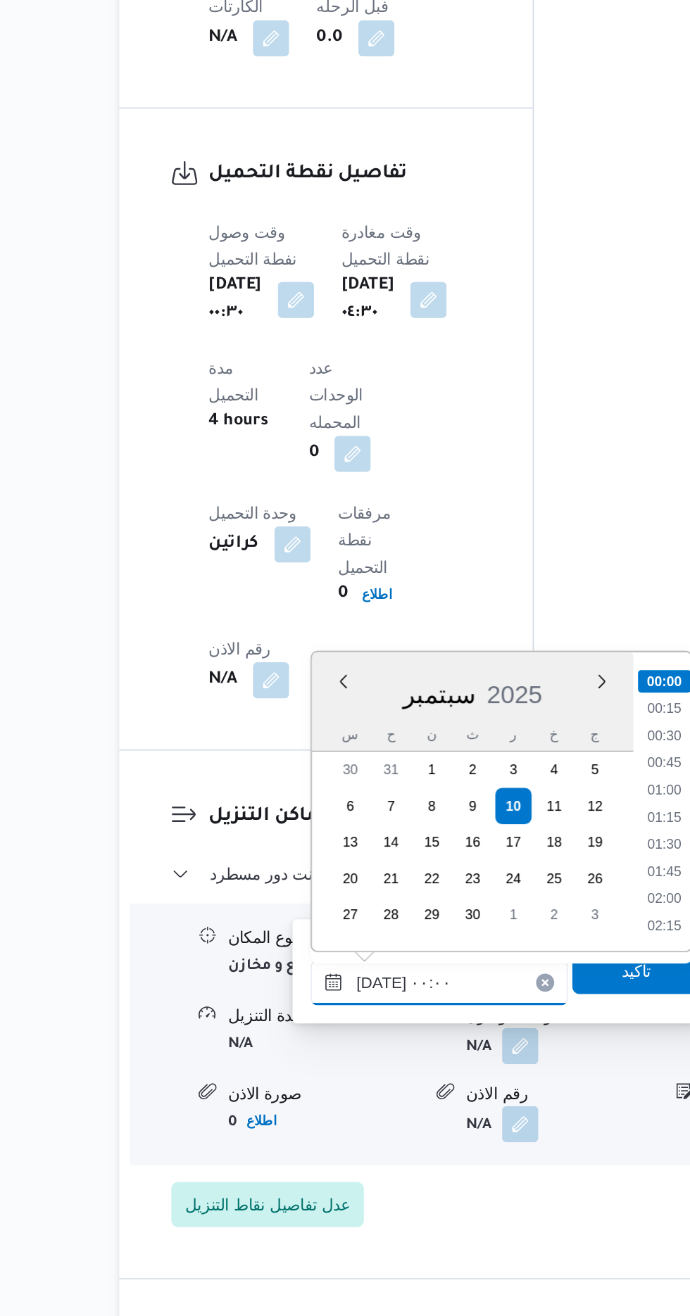
click at [308, 1108] on input "[DATE] ٠٠:٠٠" at bounding box center [382, 1108] width 160 height 28
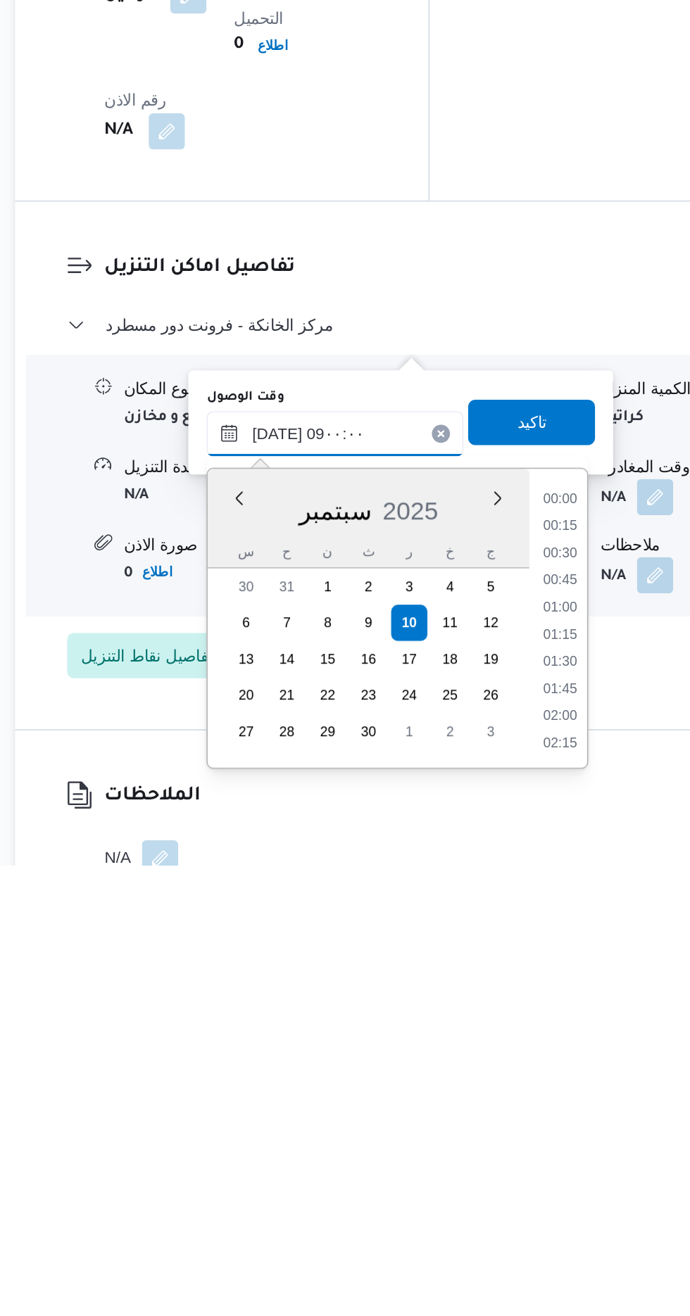
scroll to position [460, 0]
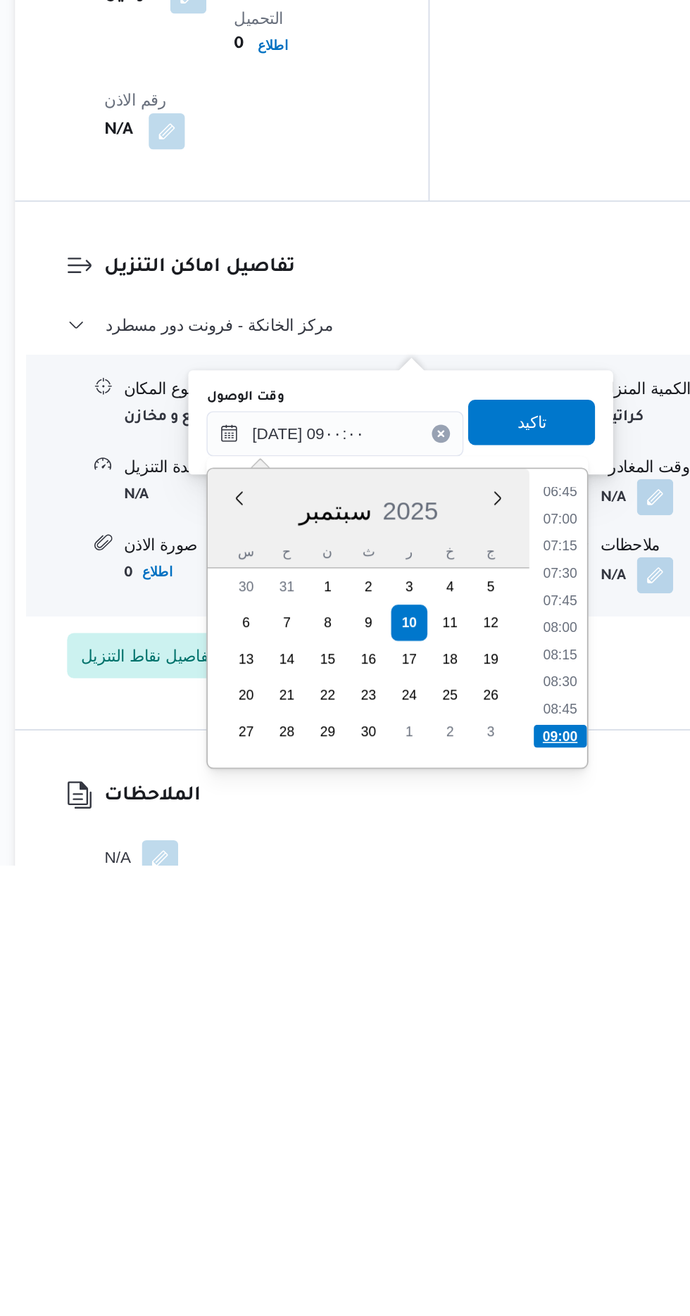
click at [521, 1234] on li "09:00" at bounding box center [521, 1236] width 33 height 14
type input "[DATE] ٠٩:٠٠"
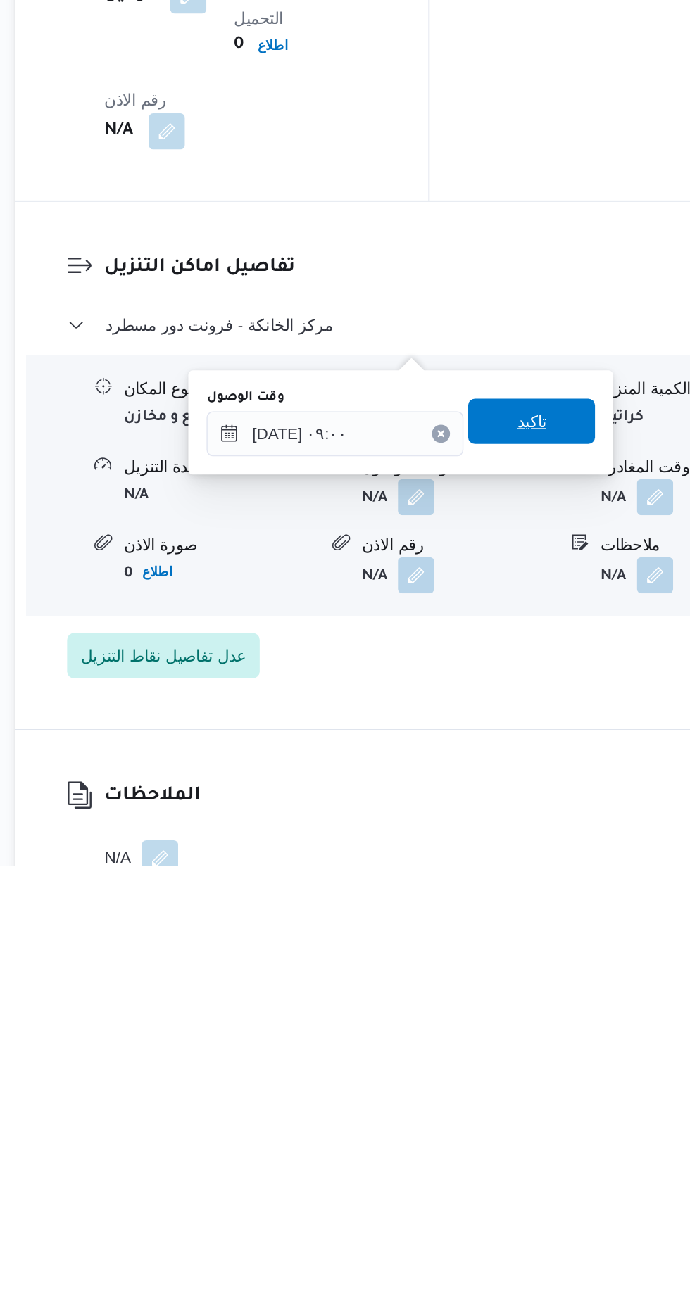
click at [524, 1049] on span "تاكيد" at bounding box center [503, 1040] width 79 height 28
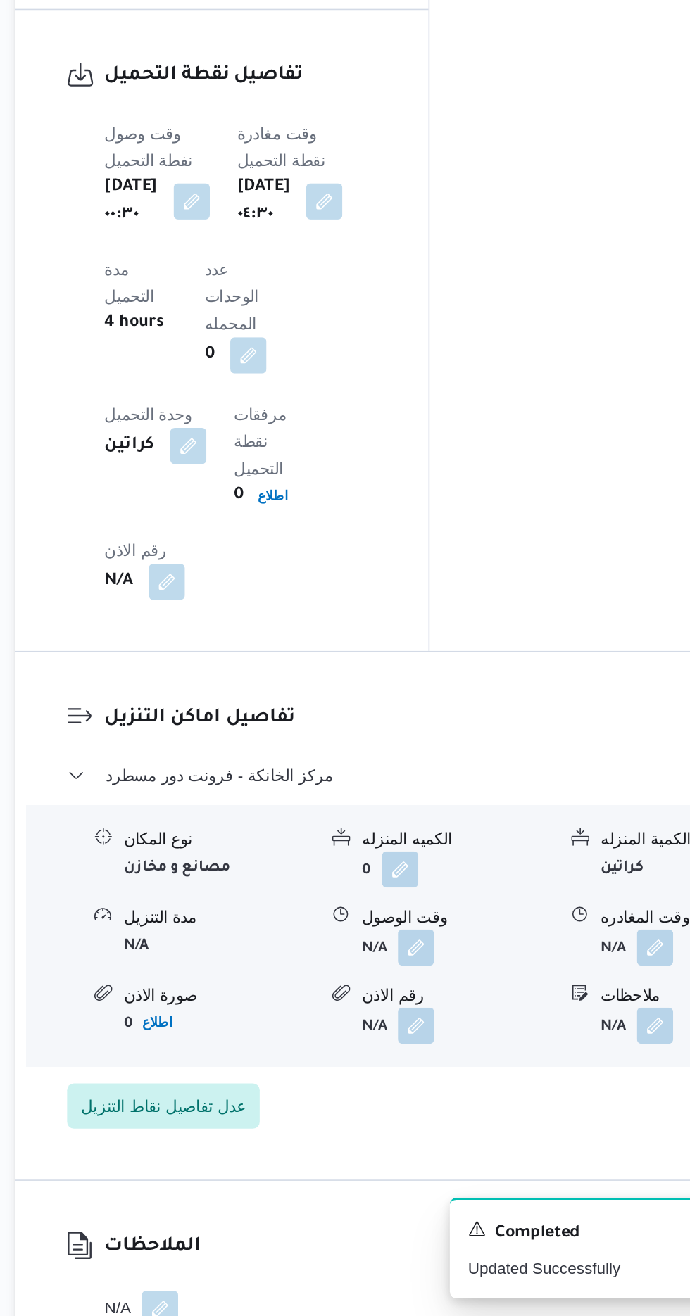
scroll to position [997, 0]
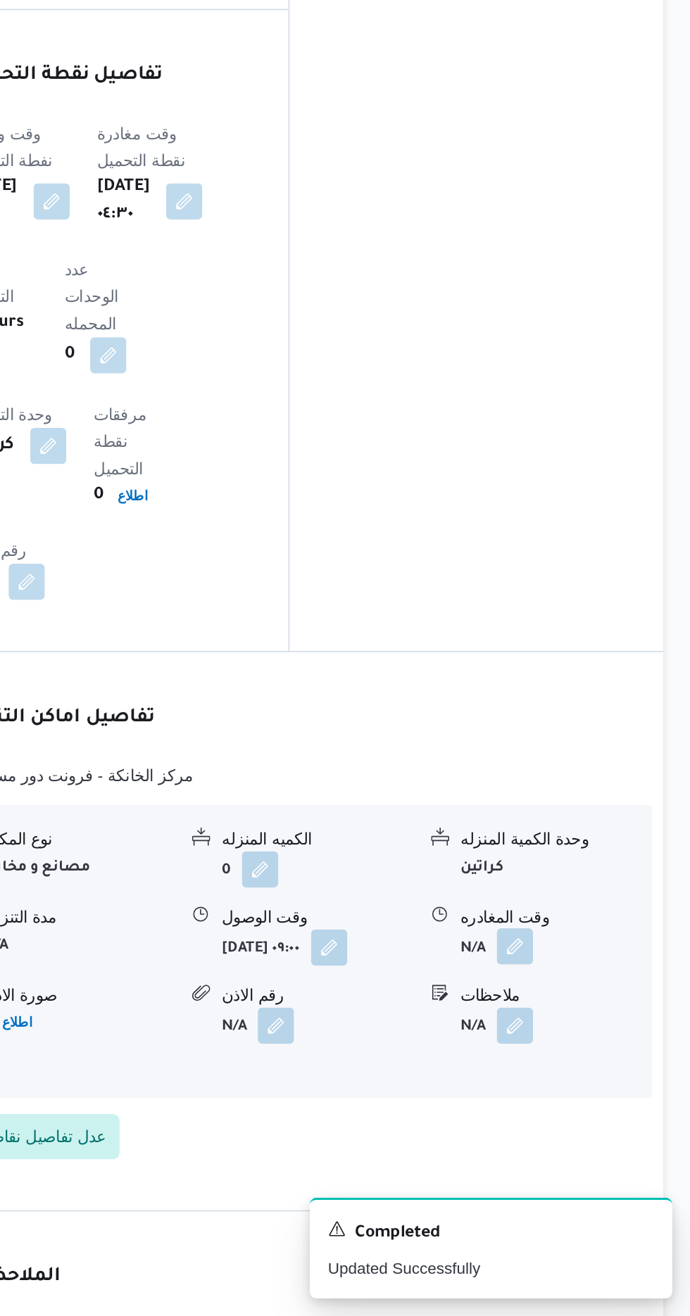
click at [586, 1075] on button "button" at bounding box center [580, 1086] width 23 height 23
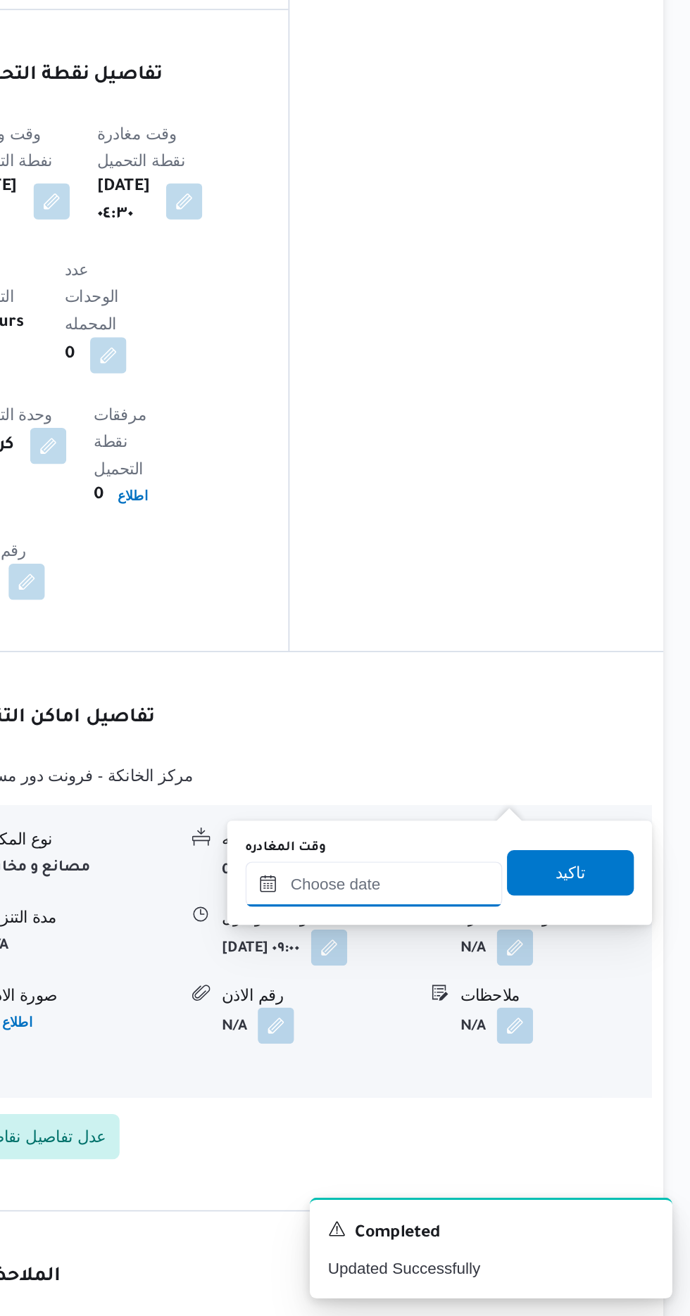
click at [514, 1044] on input "وقت المغادره" at bounding box center [493, 1047] width 160 height 28
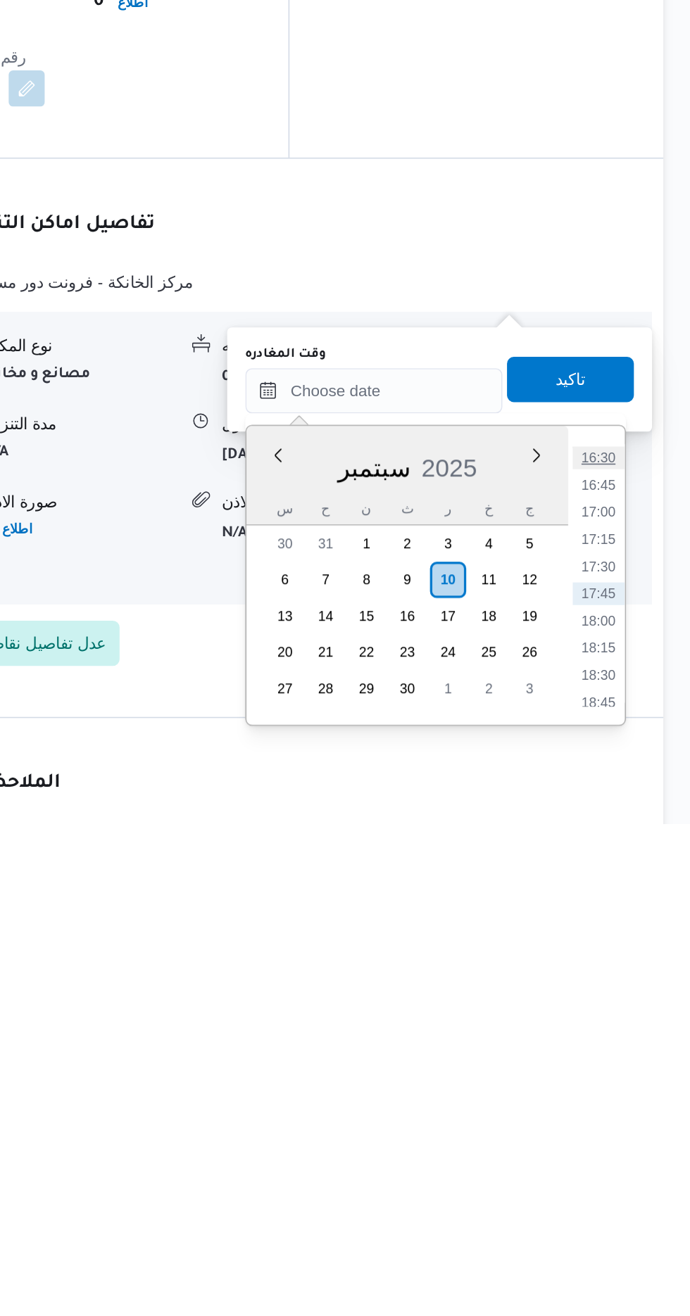
click at [635, 1091] on li "16:30" at bounding box center [632, 1089] width 32 height 14
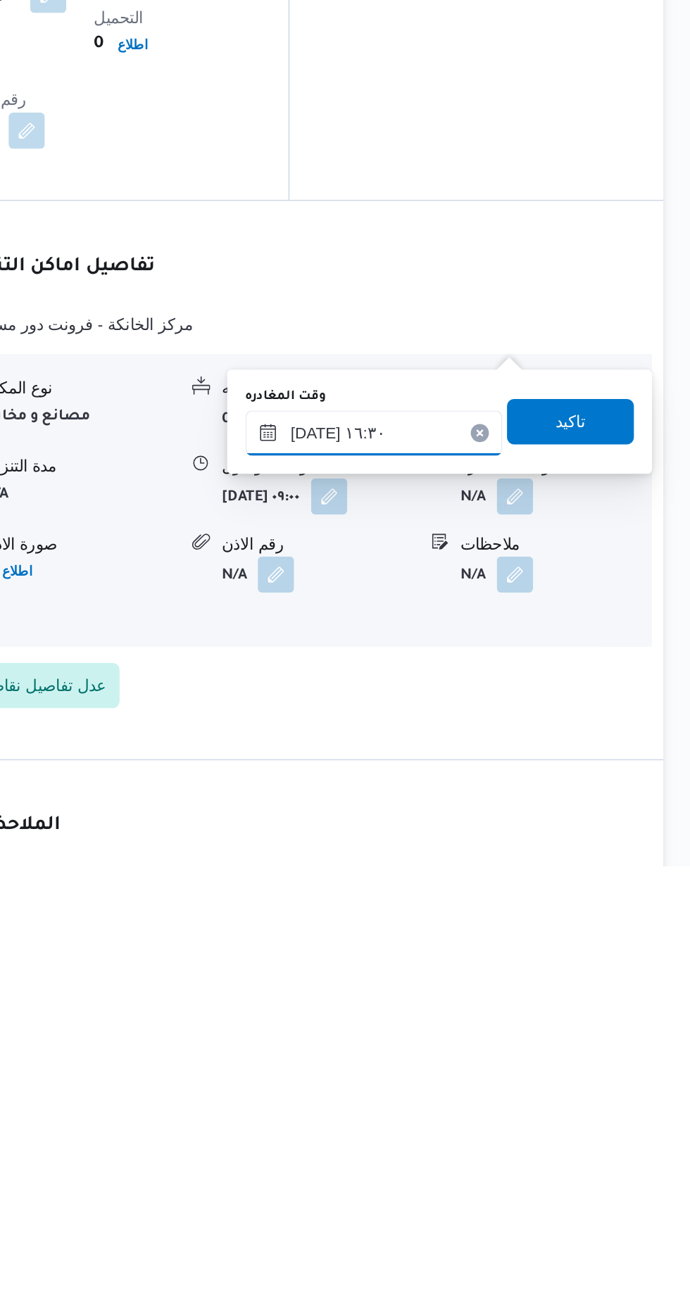
click at [529, 1049] on input "[DATE] ١٦:٣٠" at bounding box center [493, 1047] width 160 height 28
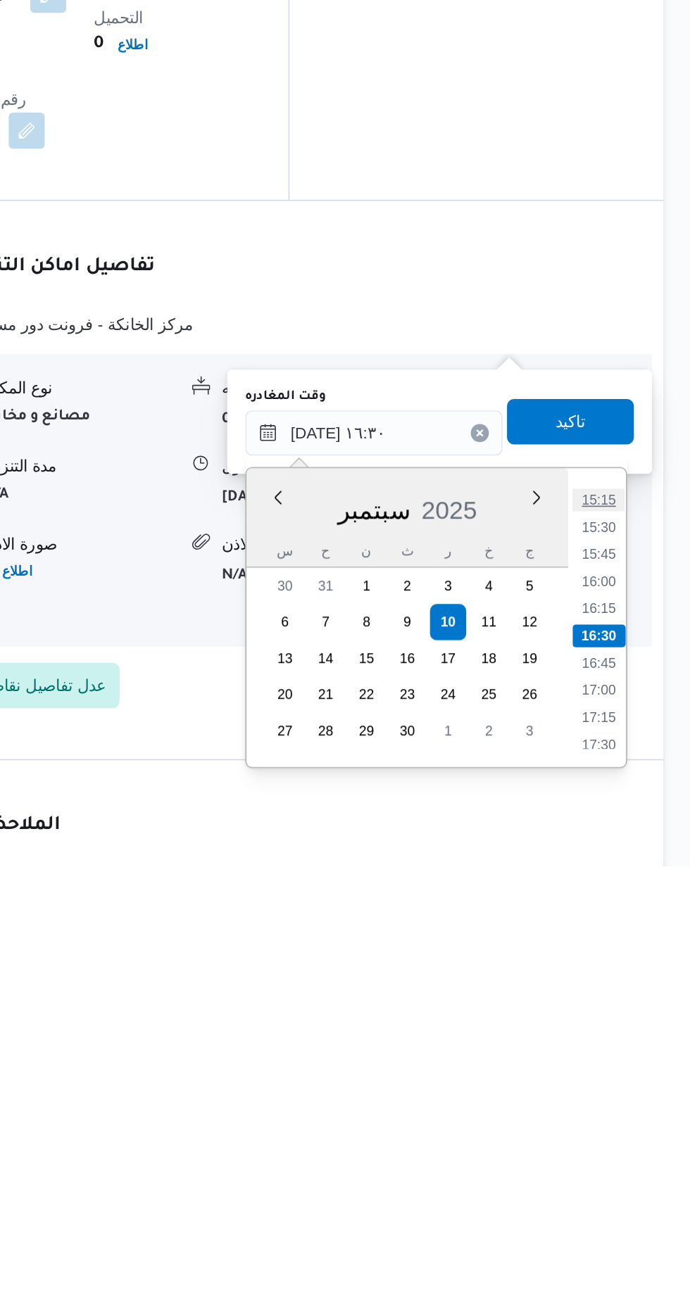
click at [632, 1083] on li "15:15" at bounding box center [632, 1089] width 32 height 14
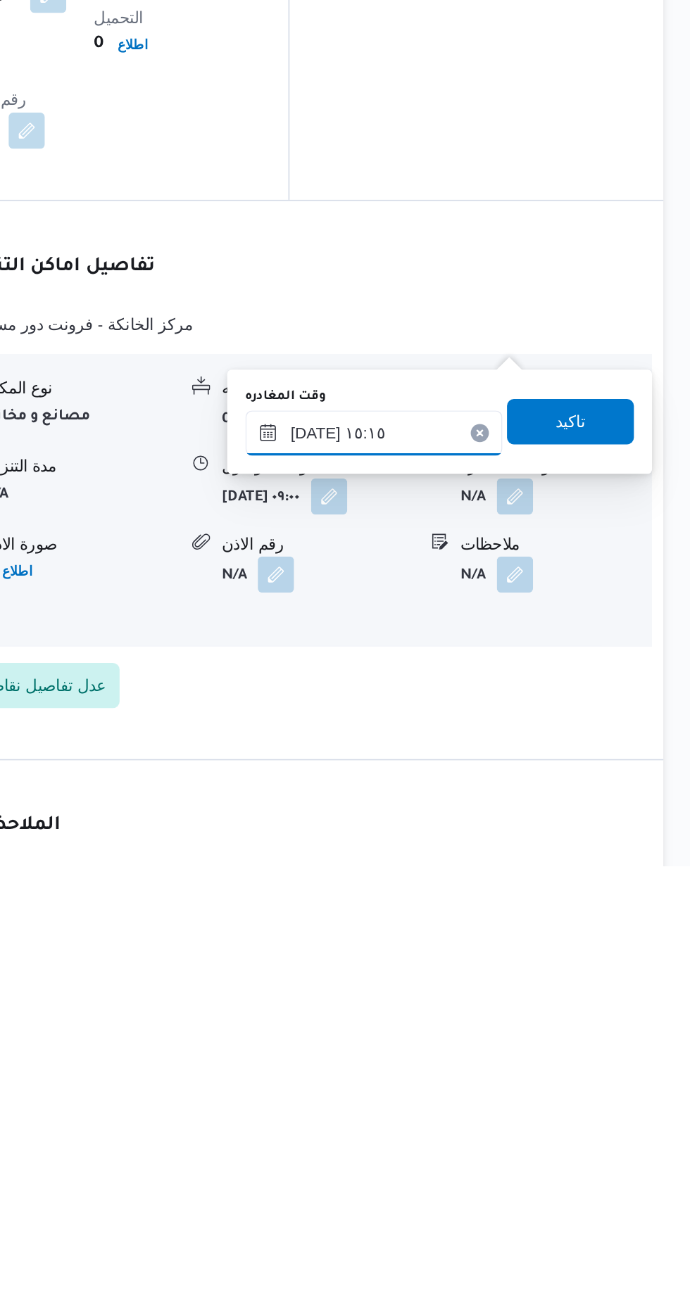
click at [520, 1039] on input "[DATE] ١٥:١٥" at bounding box center [493, 1047] width 160 height 28
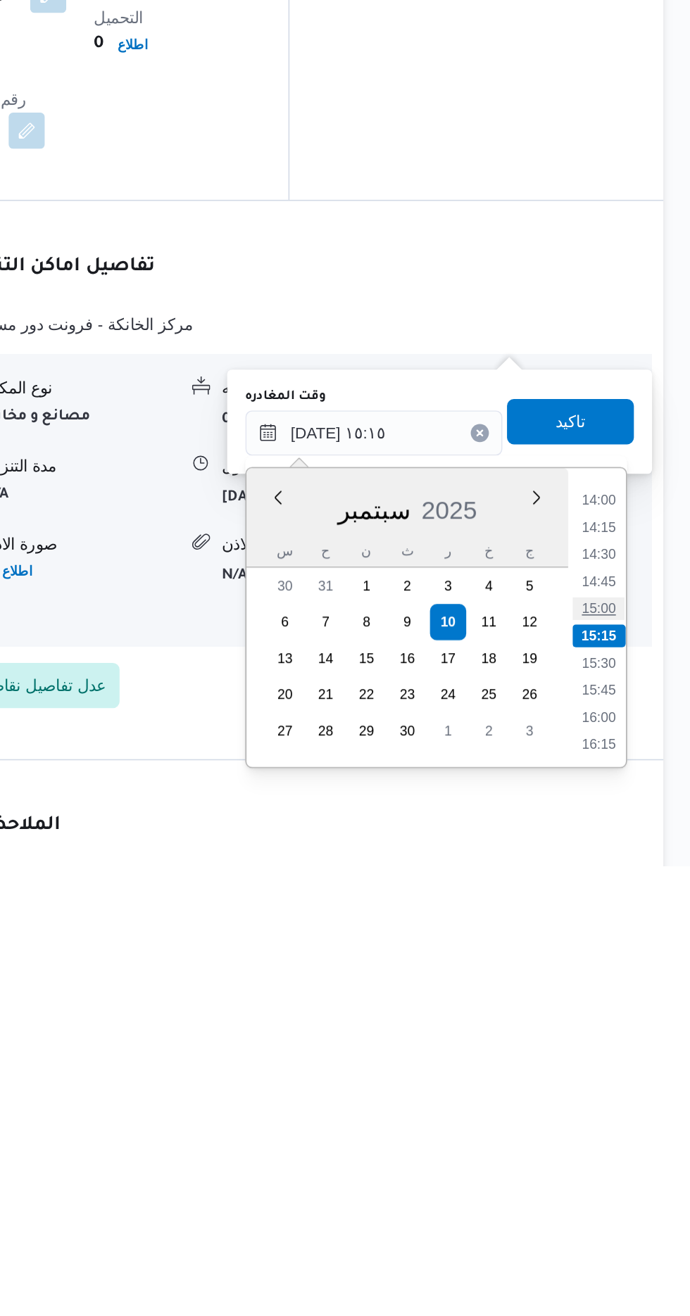
click at [633, 1154] on li "15:00" at bounding box center [632, 1156] width 32 height 14
type input "[DATE] ١٥:٠٠"
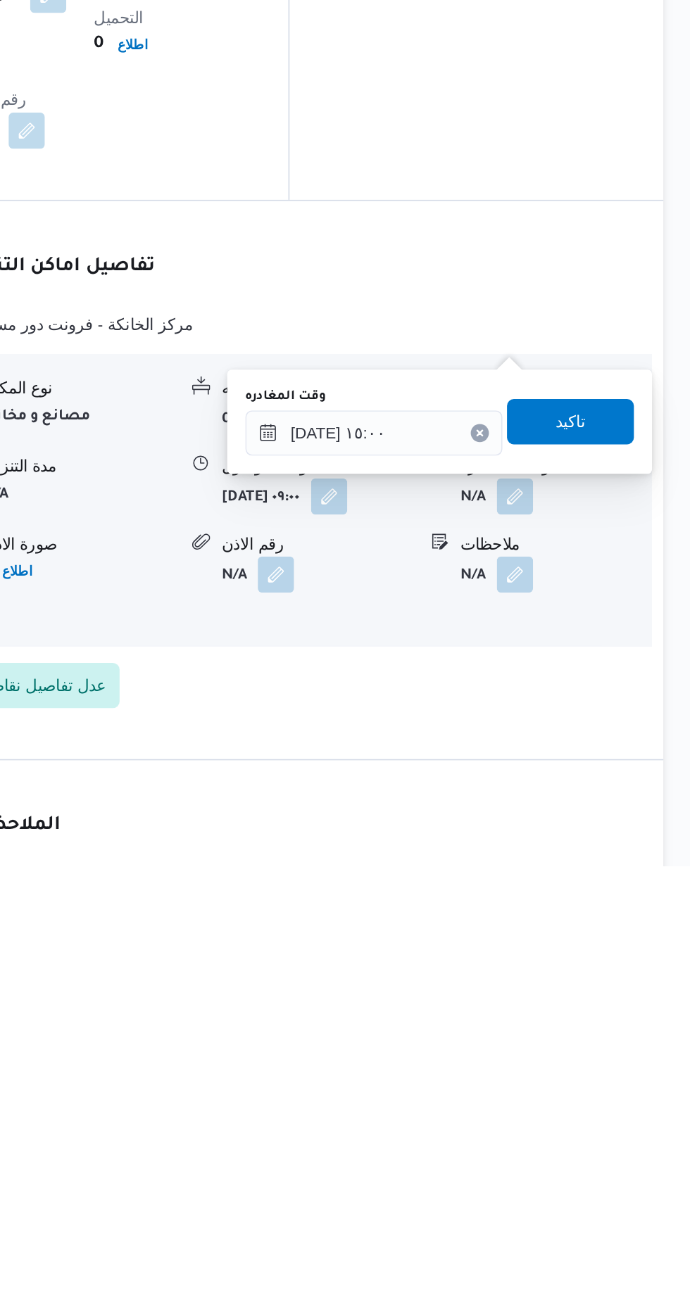
click at [631, 1026] on div "تاكيد" at bounding box center [615, 1040] width 79 height 28
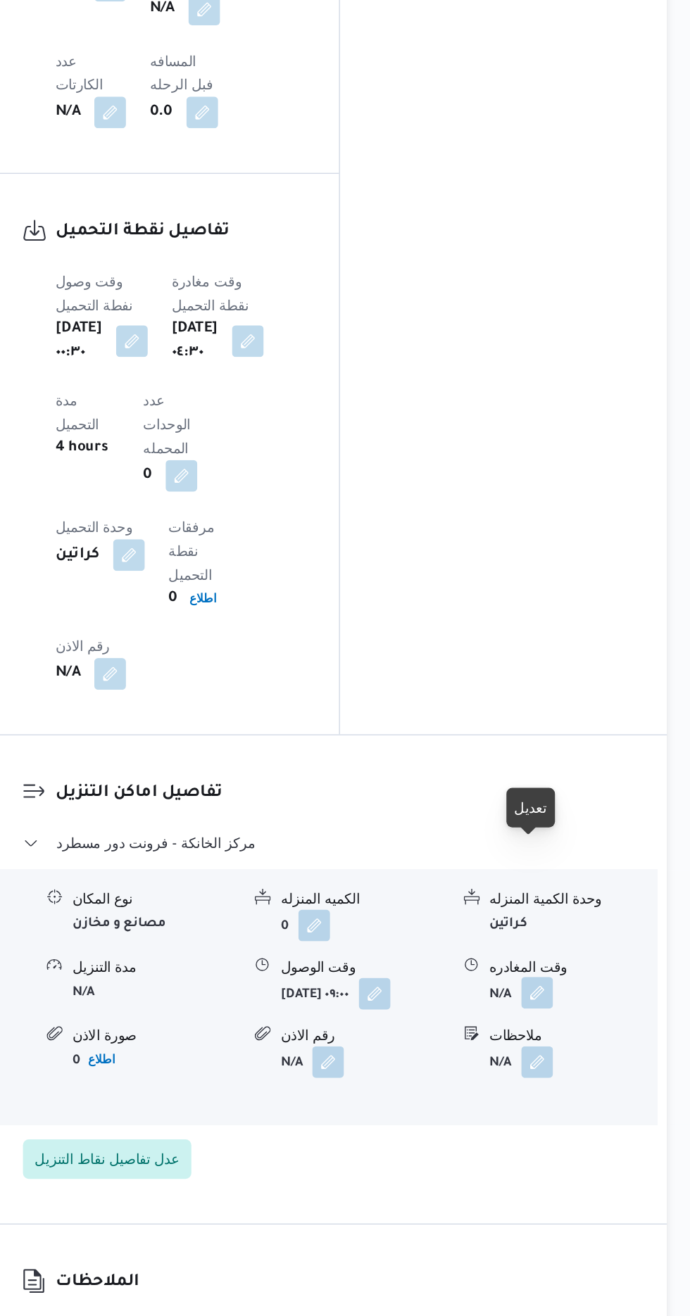
click at [591, 1074] on button "button" at bounding box center [580, 1085] width 23 height 23
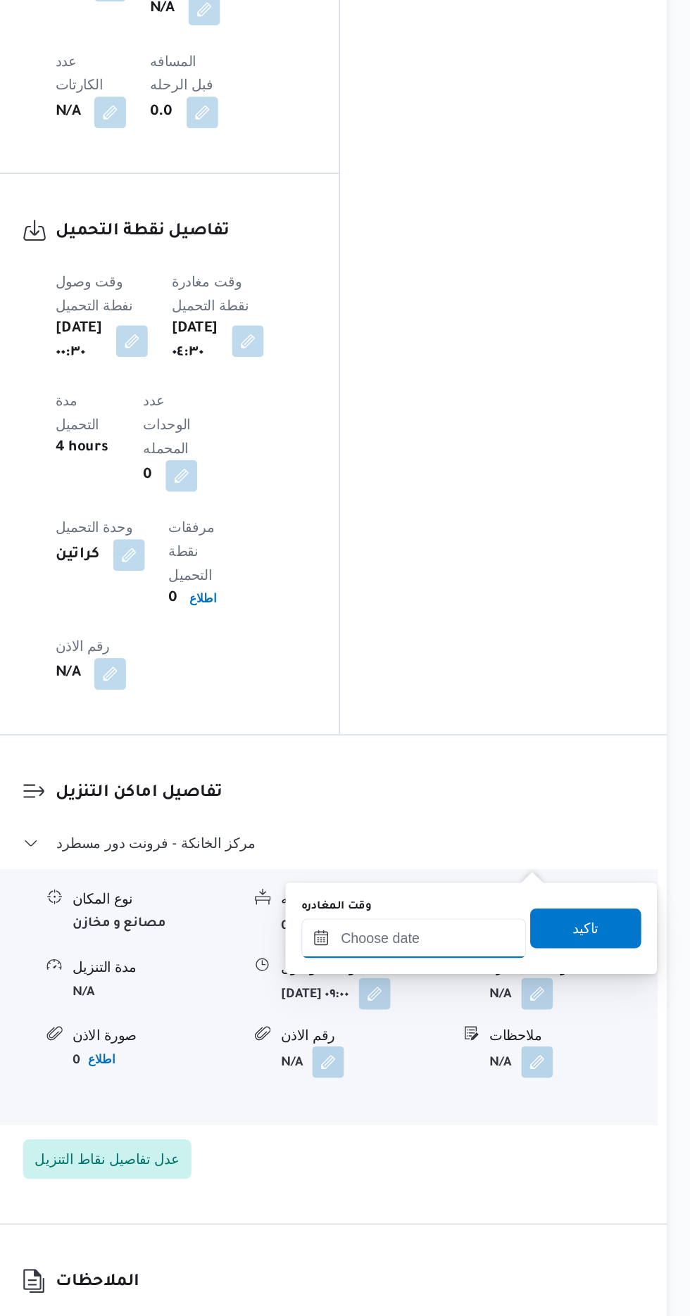
click at [517, 1043] on input "وقت المغادره" at bounding box center [493, 1046] width 160 height 28
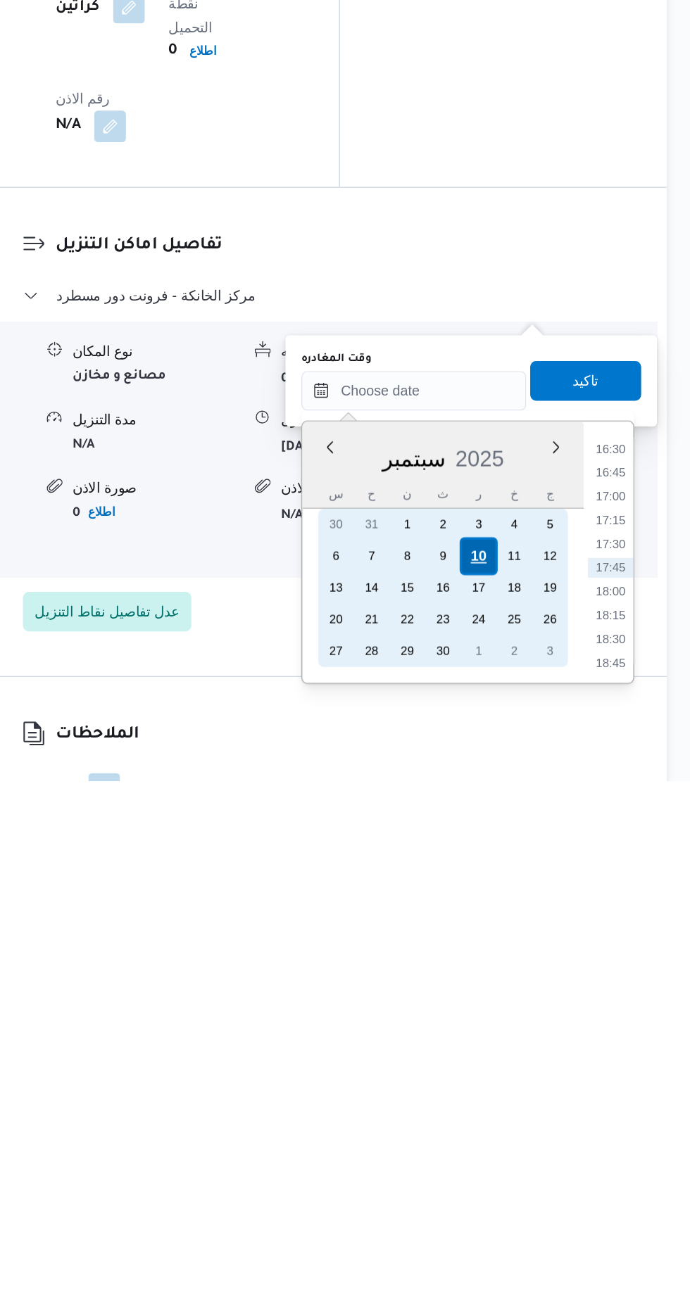
click at [538, 1155] on div "10" at bounding box center [539, 1156] width 27 height 27
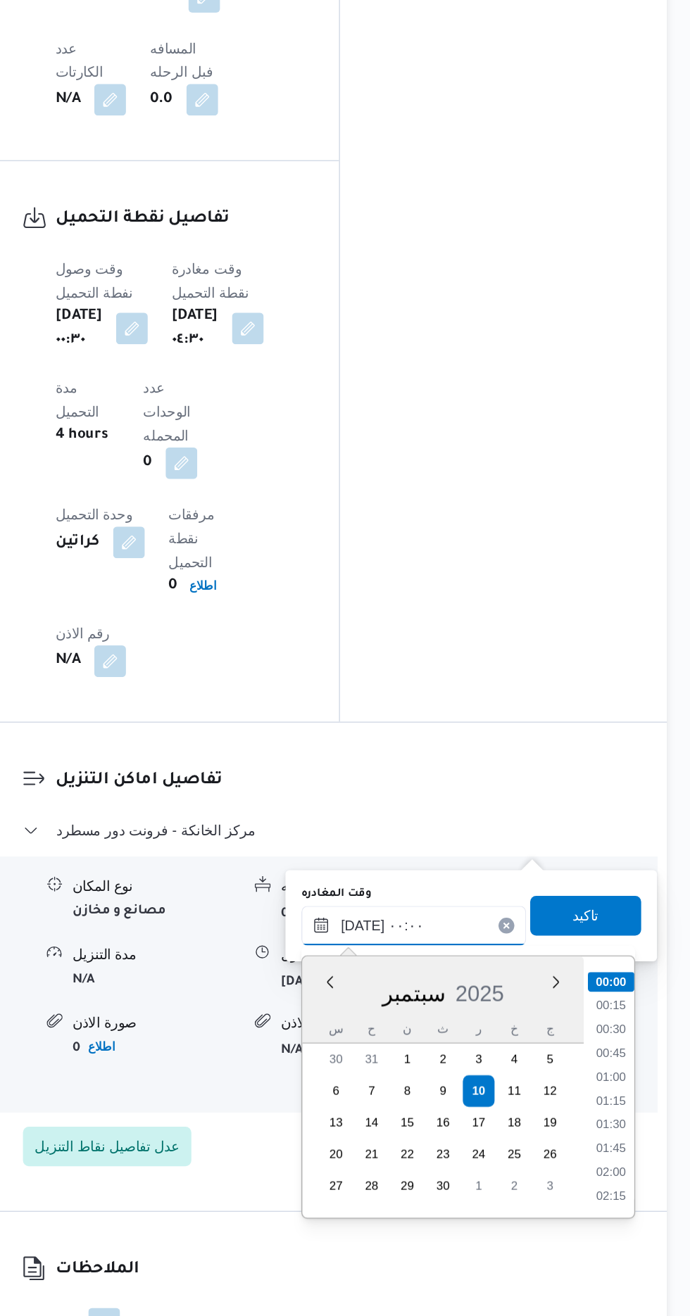
click at [422, 1036] on input "[DATE] ٠٠:٠٠" at bounding box center [493, 1039] width 160 height 28
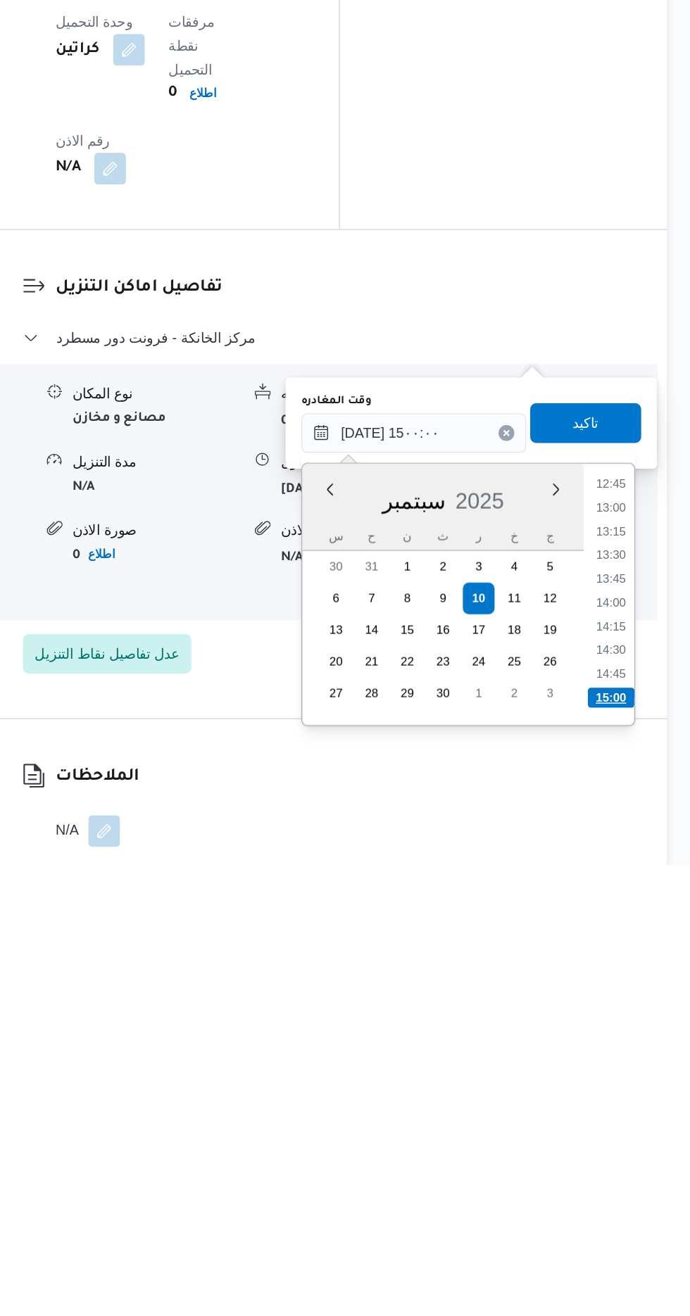
click at [635, 1193] on li "15:00" at bounding box center [632, 1197] width 33 height 14
type input "[DATE] ١٥:٠٠"
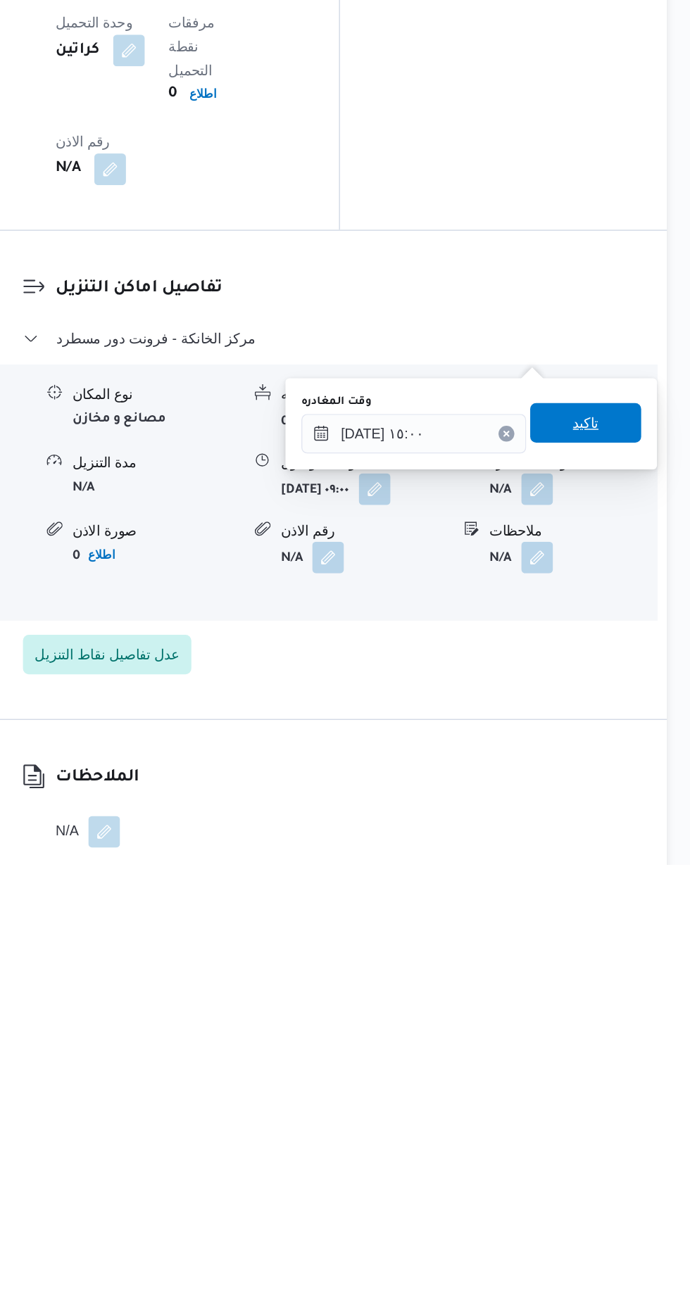
click at [624, 999] on span "تاكيد" at bounding box center [615, 1002] width 18 height 17
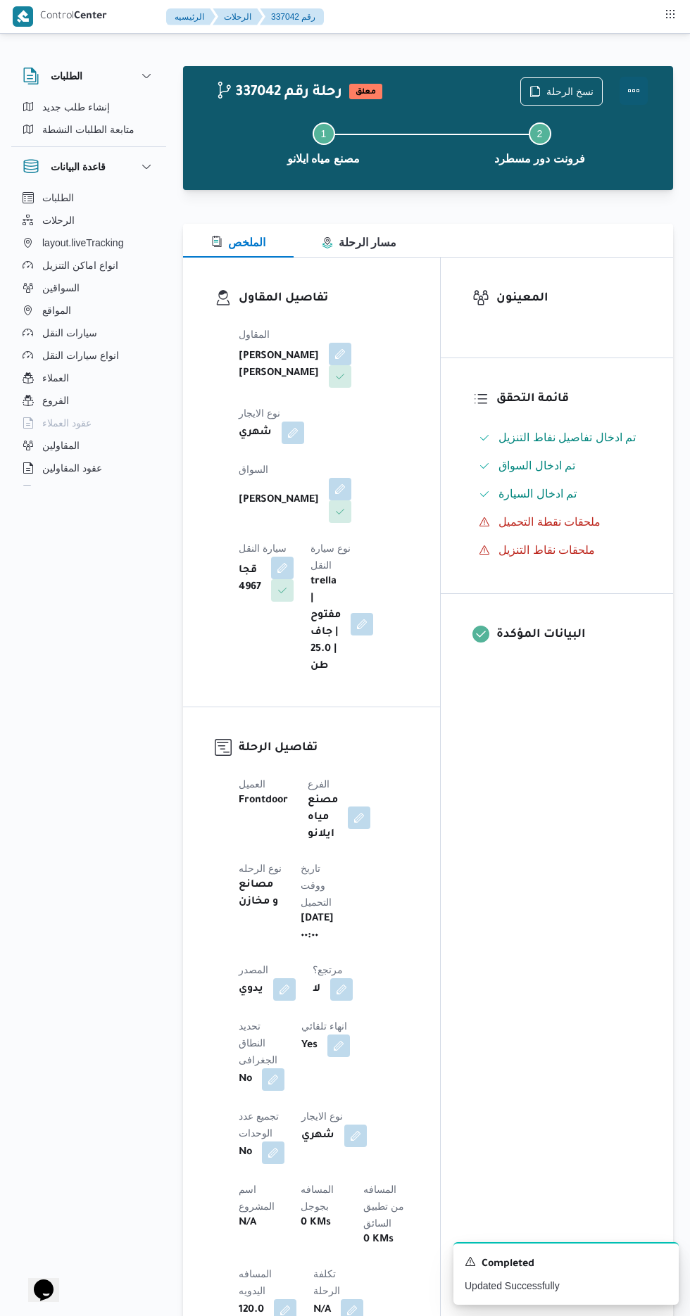
click at [645, 84] on button "Actions" at bounding box center [633, 91] width 28 height 28
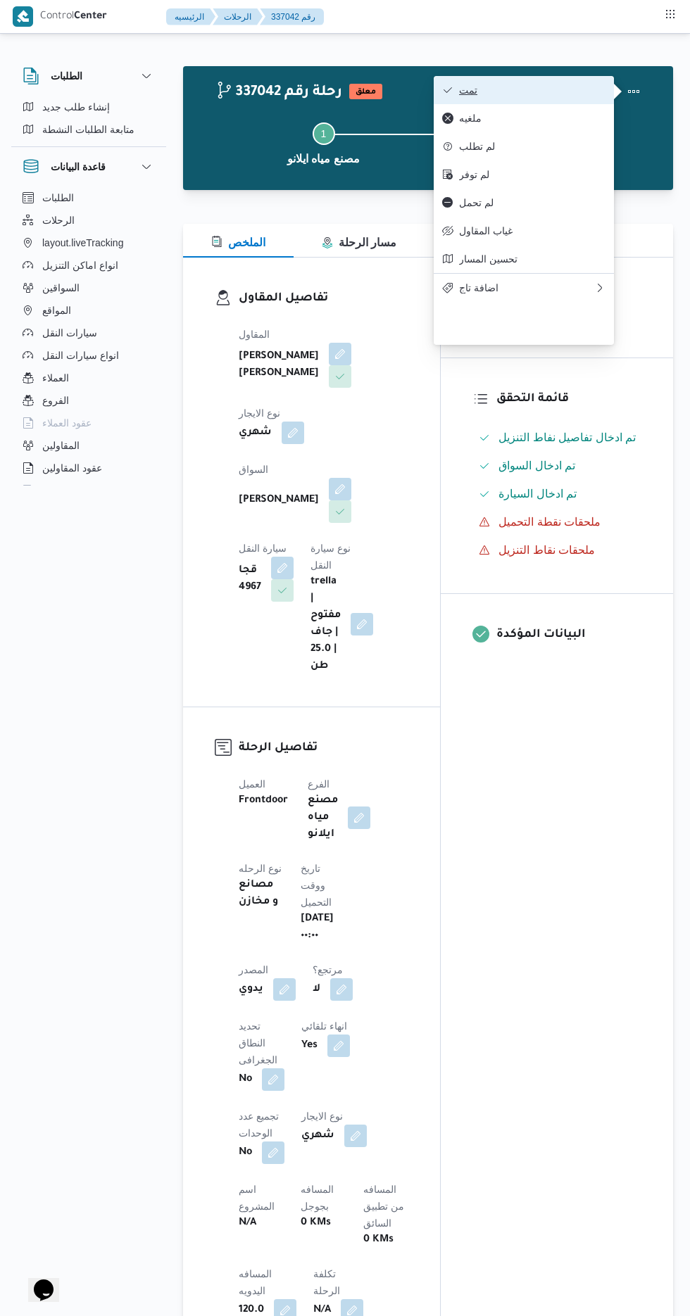
click at [596, 92] on span "تمت" at bounding box center [532, 89] width 146 height 11
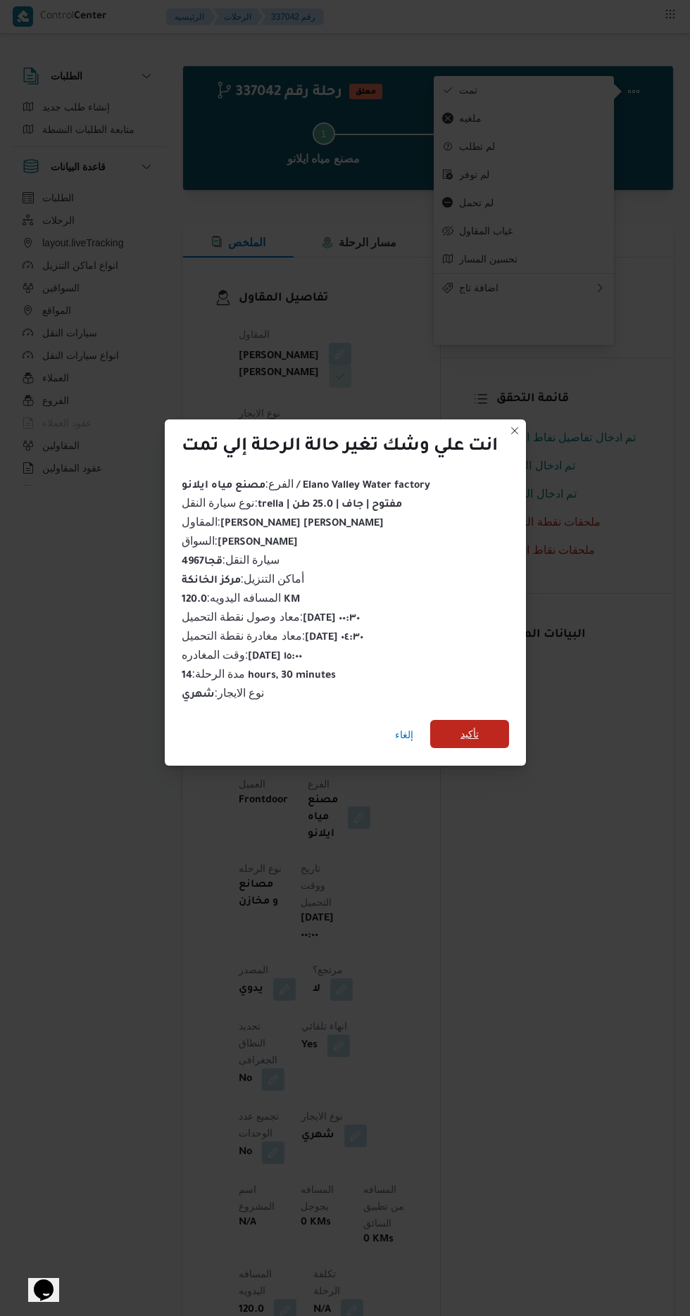
click at [471, 731] on span "تأكيد" at bounding box center [469, 734] width 18 height 17
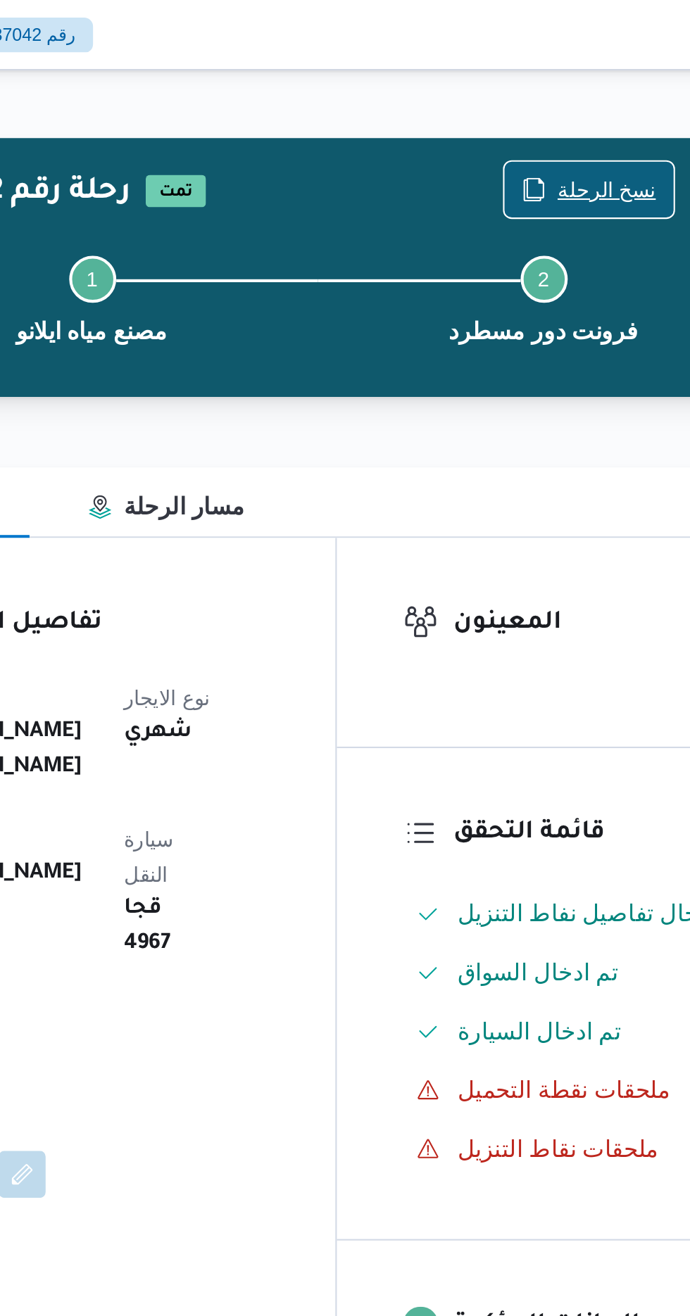
click at [571, 90] on span "نسخ الرحلة" at bounding box center [569, 90] width 47 height 17
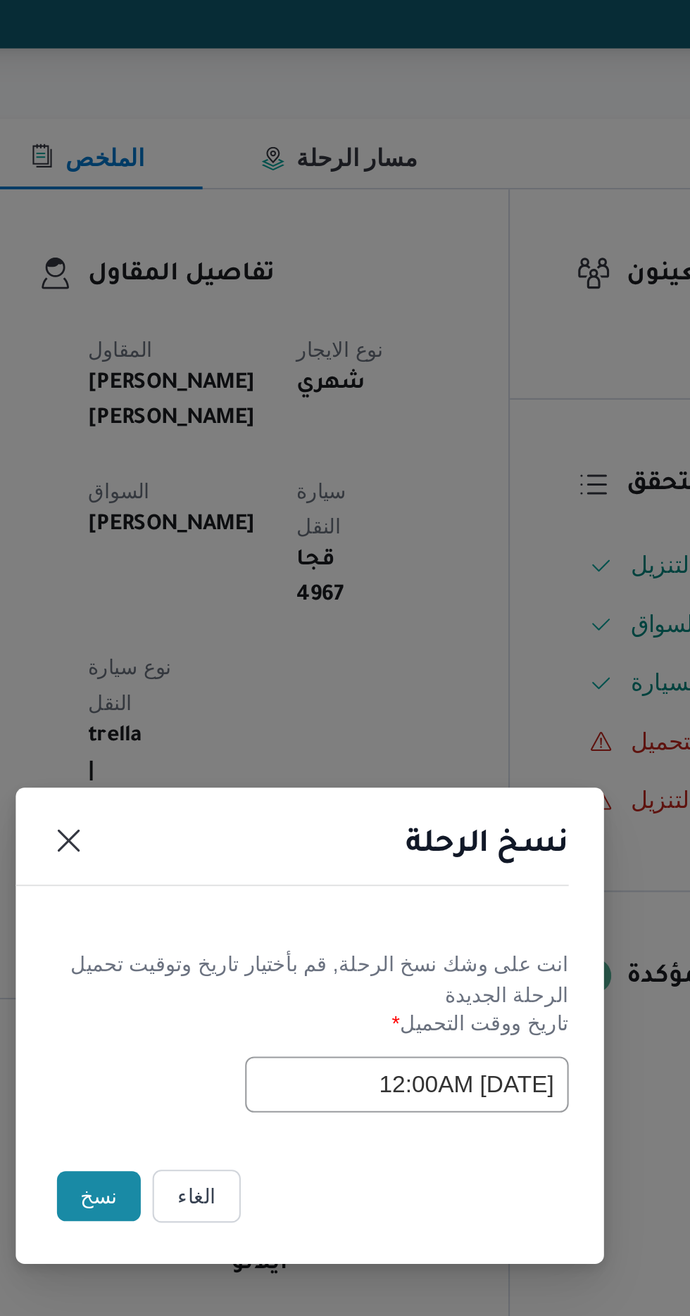
click at [241, 744] on button "نسخ" at bounding box center [244, 740] width 40 height 24
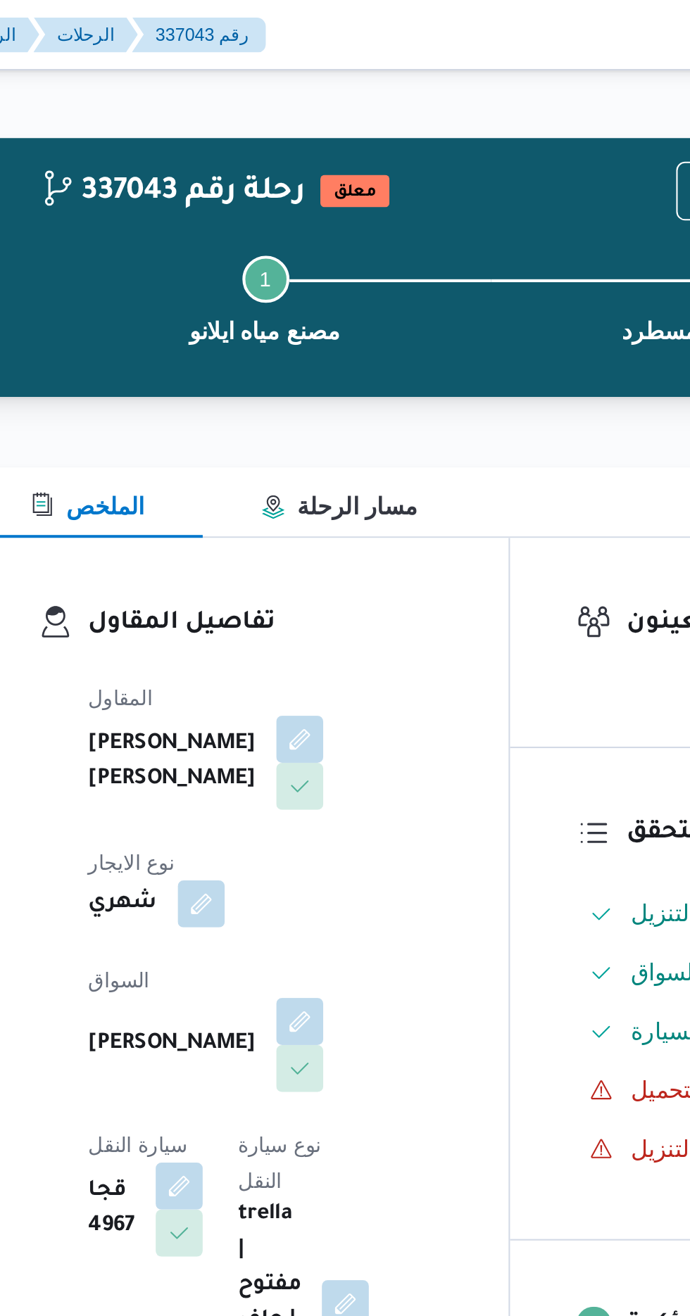
click at [322, 478] on span at bounding box center [337, 489] width 30 height 23
click at [329, 477] on button "button" at bounding box center [340, 488] width 23 height 23
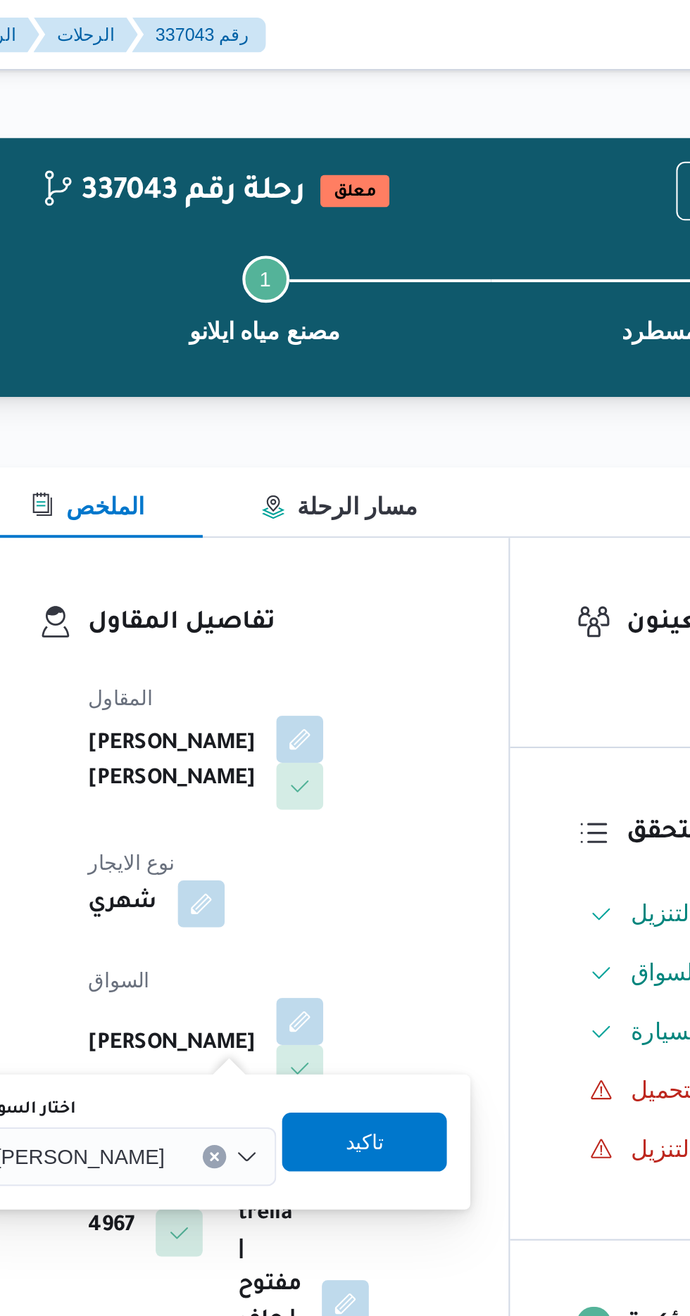
click at [268, 545] on div "[PERSON_NAME]" at bounding box center [257, 554] width 143 height 28
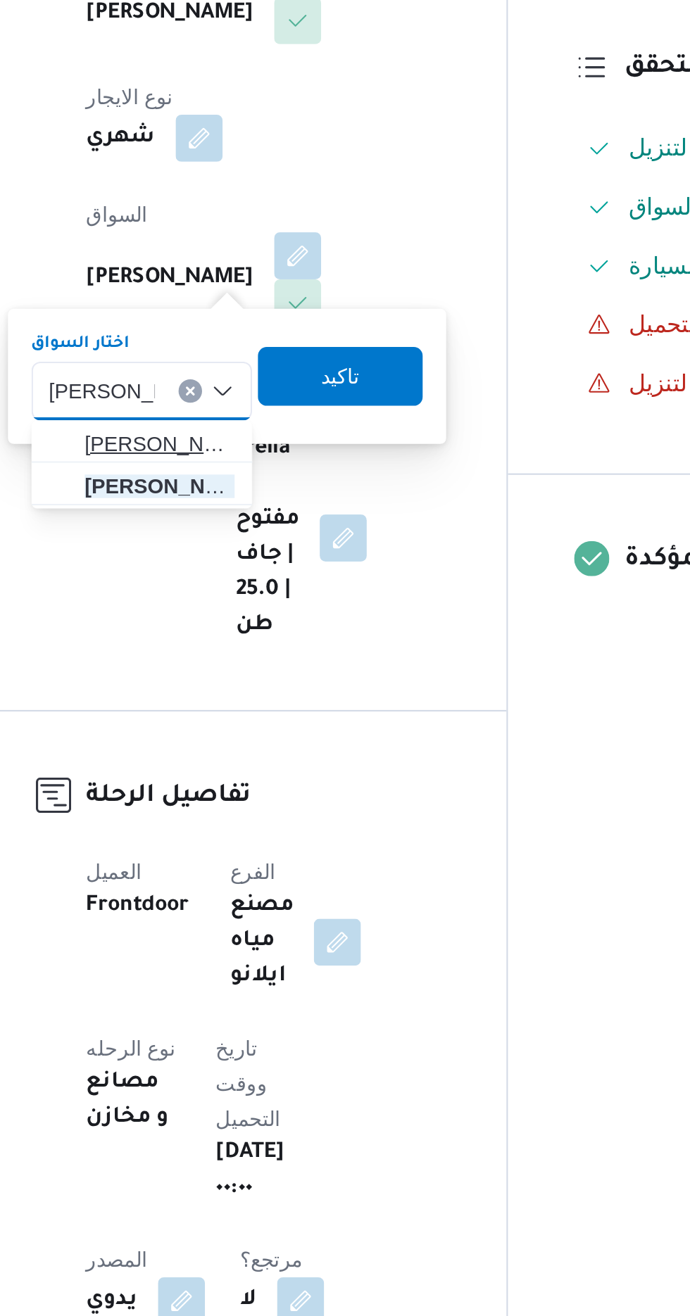
type input "[PERSON_NAME]"
click at [319, 578] on mark "[PERSON_NAME]" at bounding box center [360, 579] width 82 height 11
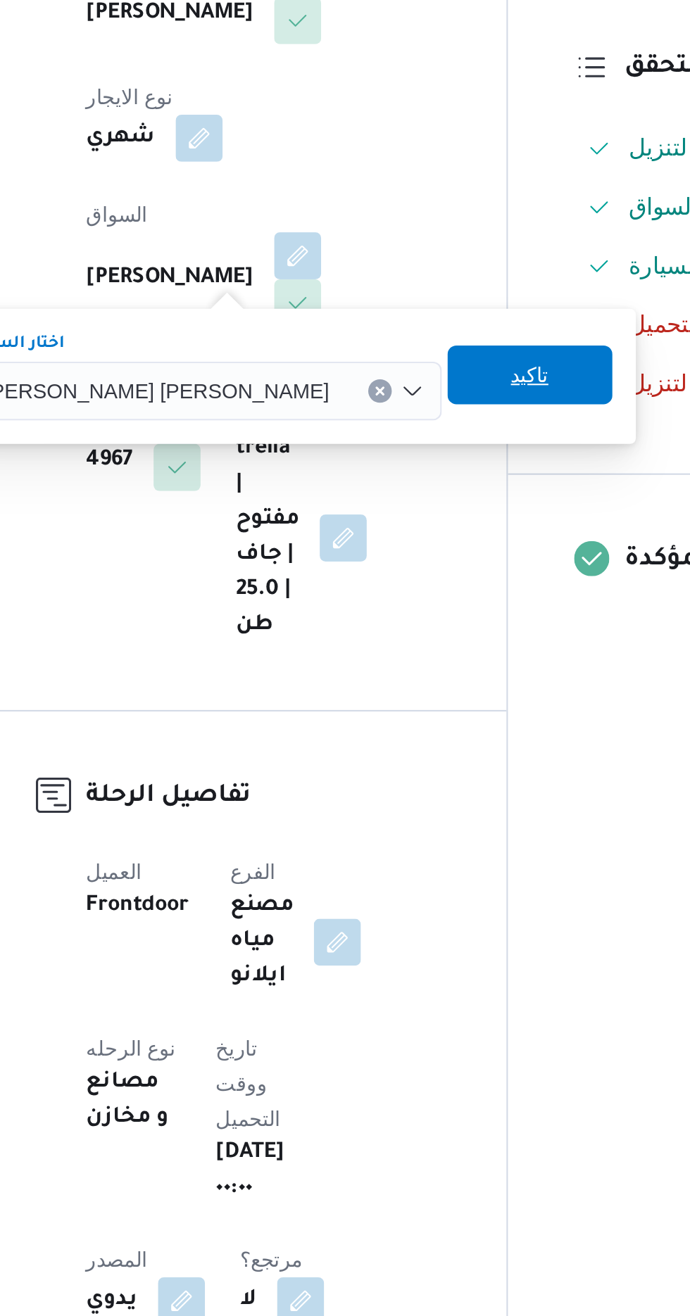
click at [412, 545] on span "تاكيد" at bounding box center [451, 546] width 79 height 28
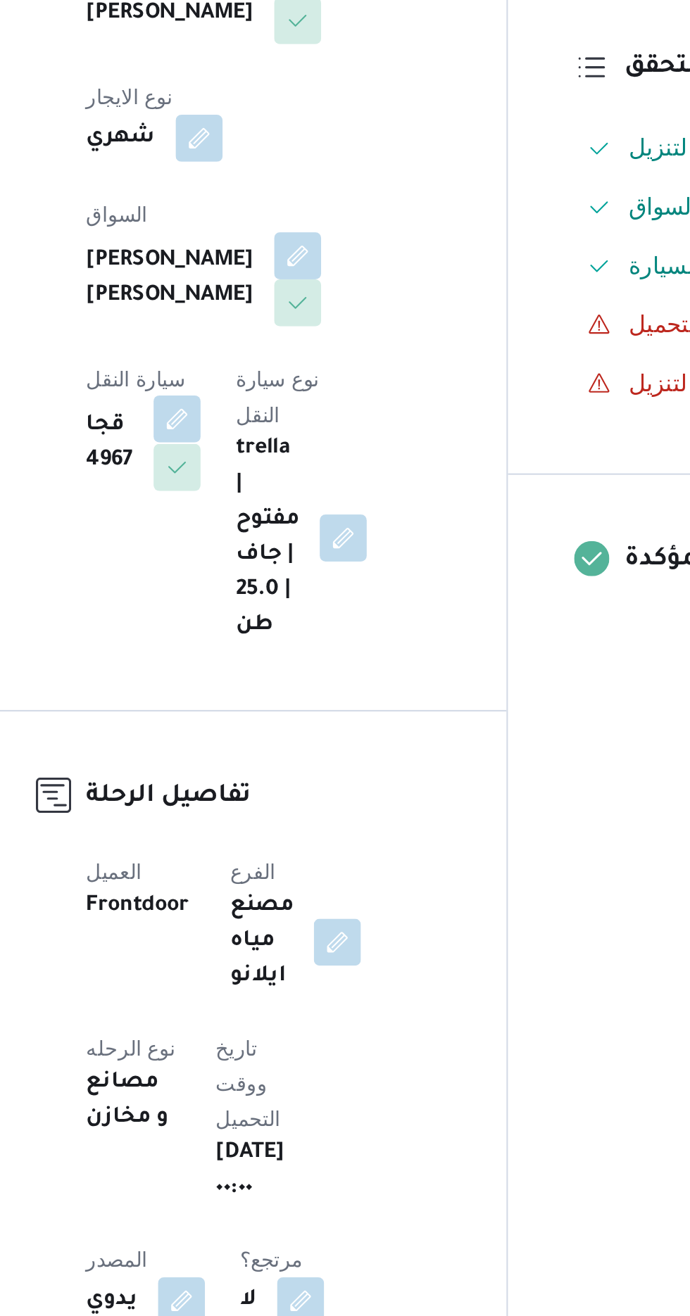
click at [293, 556] on button "button" at bounding box center [282, 567] width 23 height 23
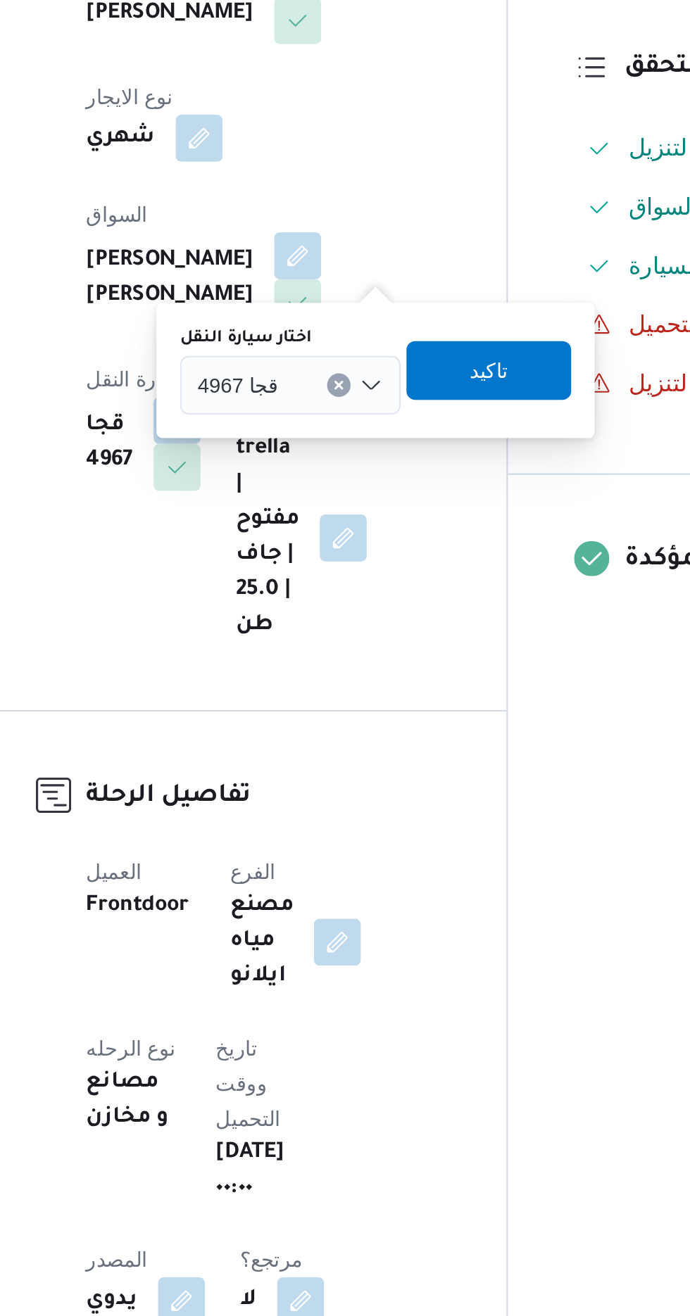
click at [336, 550] on input "اختار سيارة النقل" at bounding box center [336, 551] width 1 height 17
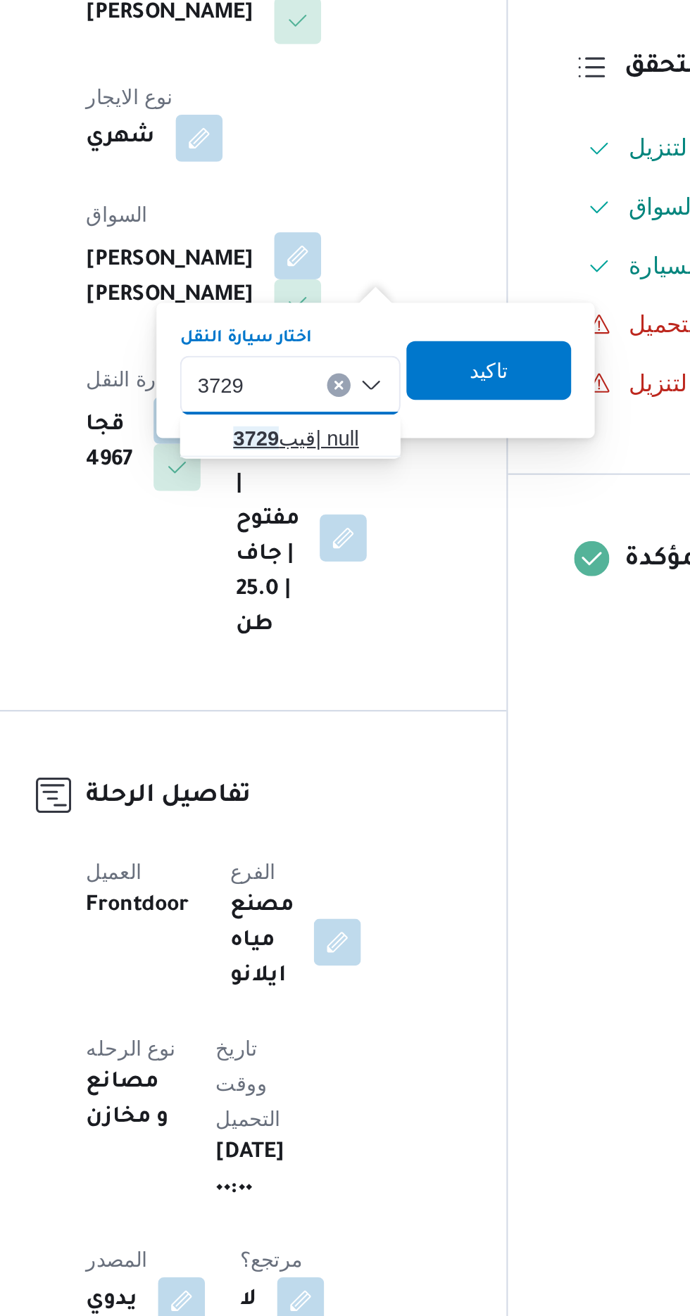
type input "3729"
click at [343, 578] on span "قيب 3729 | null" at bounding box center [345, 576] width 72 height 17
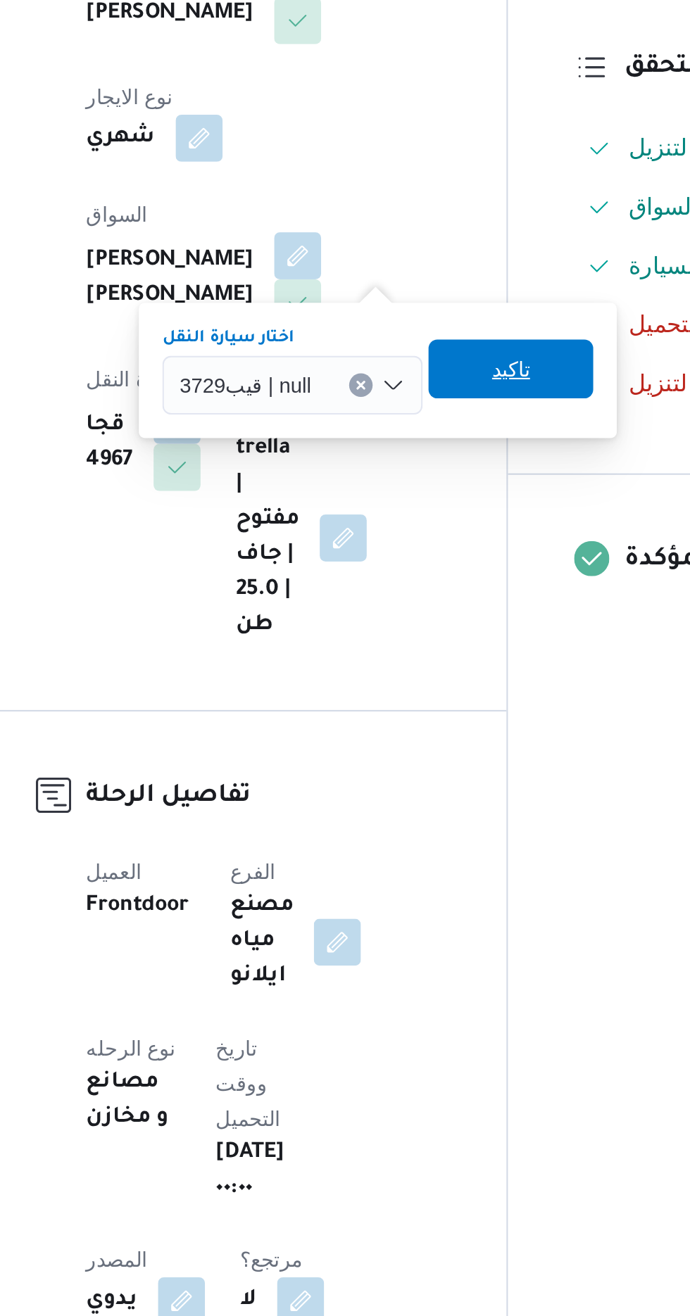
click at [450, 544] on span "تاكيد" at bounding box center [442, 543] width 79 height 28
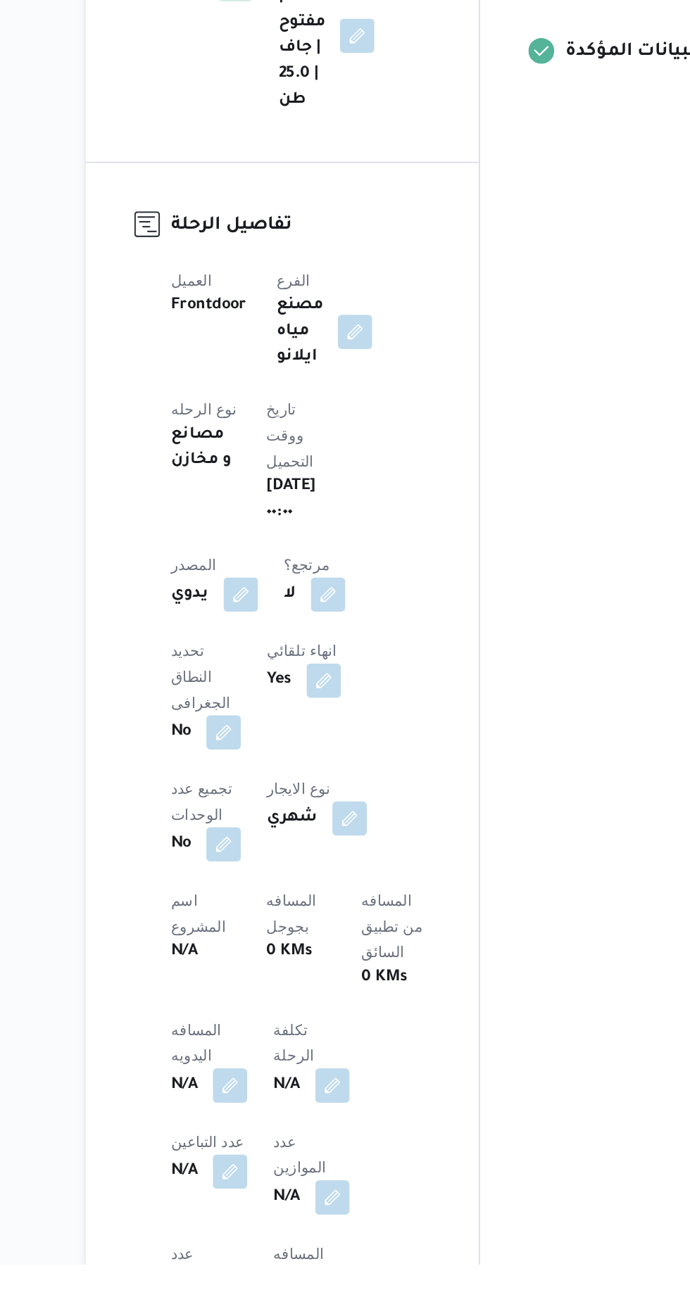
scroll to position [111, 0]
click at [277, 1187] on button "button" at bounding box center [277, 1198] width 23 height 23
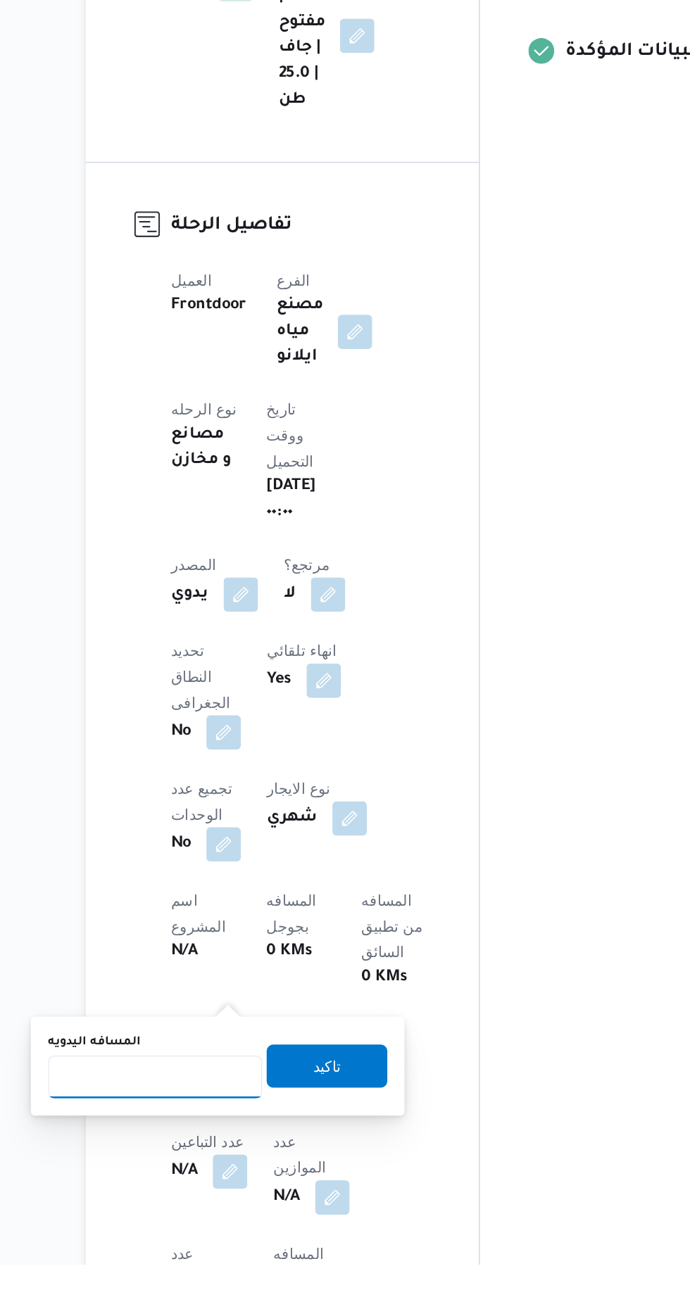
click at [236, 1194] on input "المسافه اليدويه" at bounding box center [228, 1193] width 140 height 28
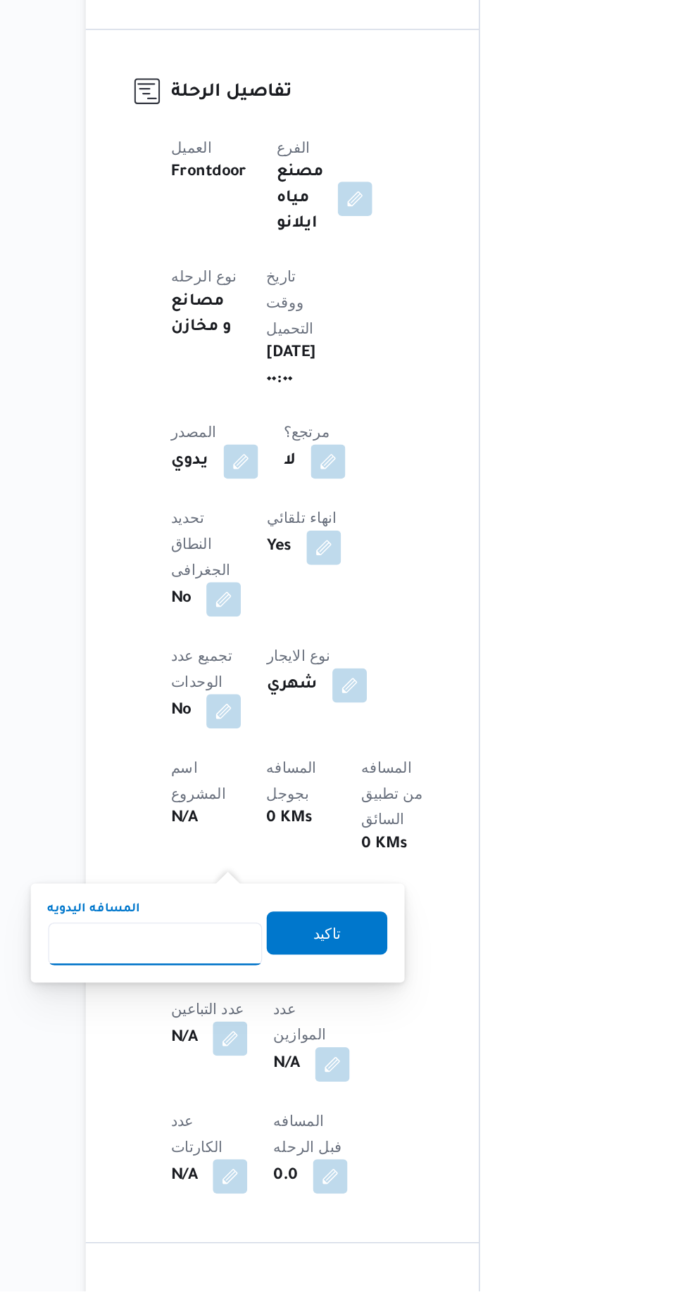
scroll to position [244, 0]
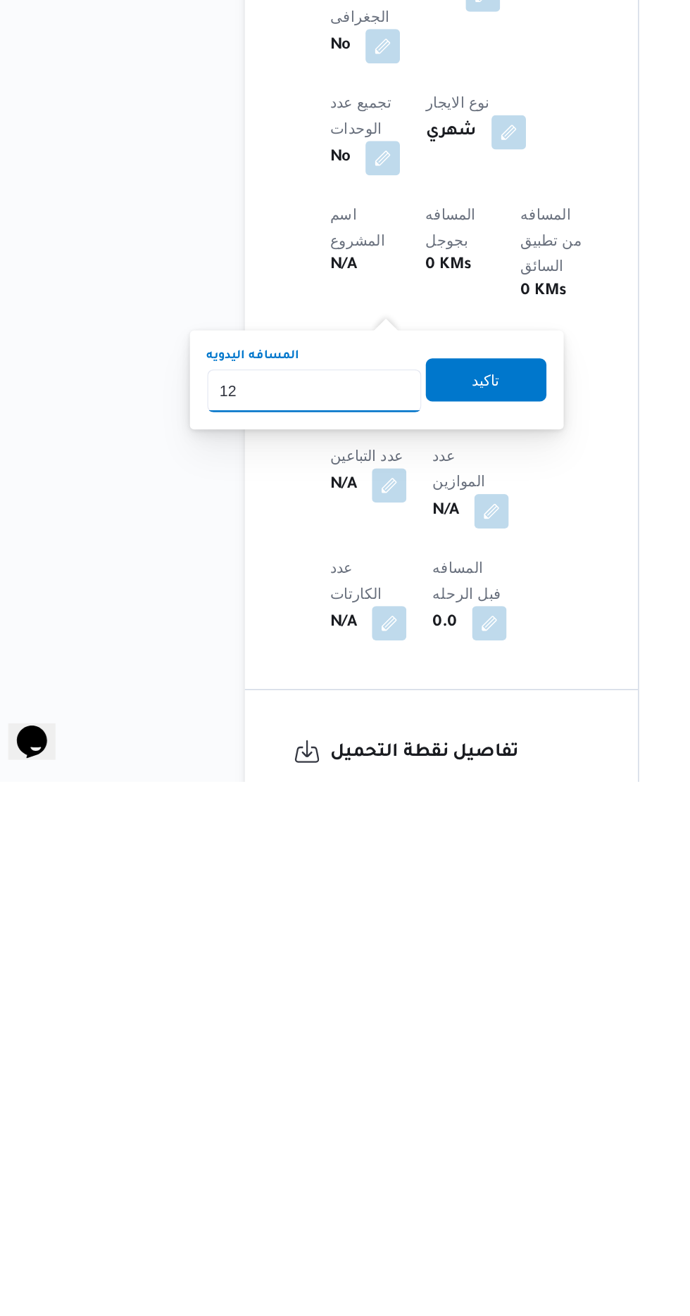
type input "1"
type input "240"
click at [350, 1057] on span "تاكيد" at bounding box center [340, 1052] width 18 height 17
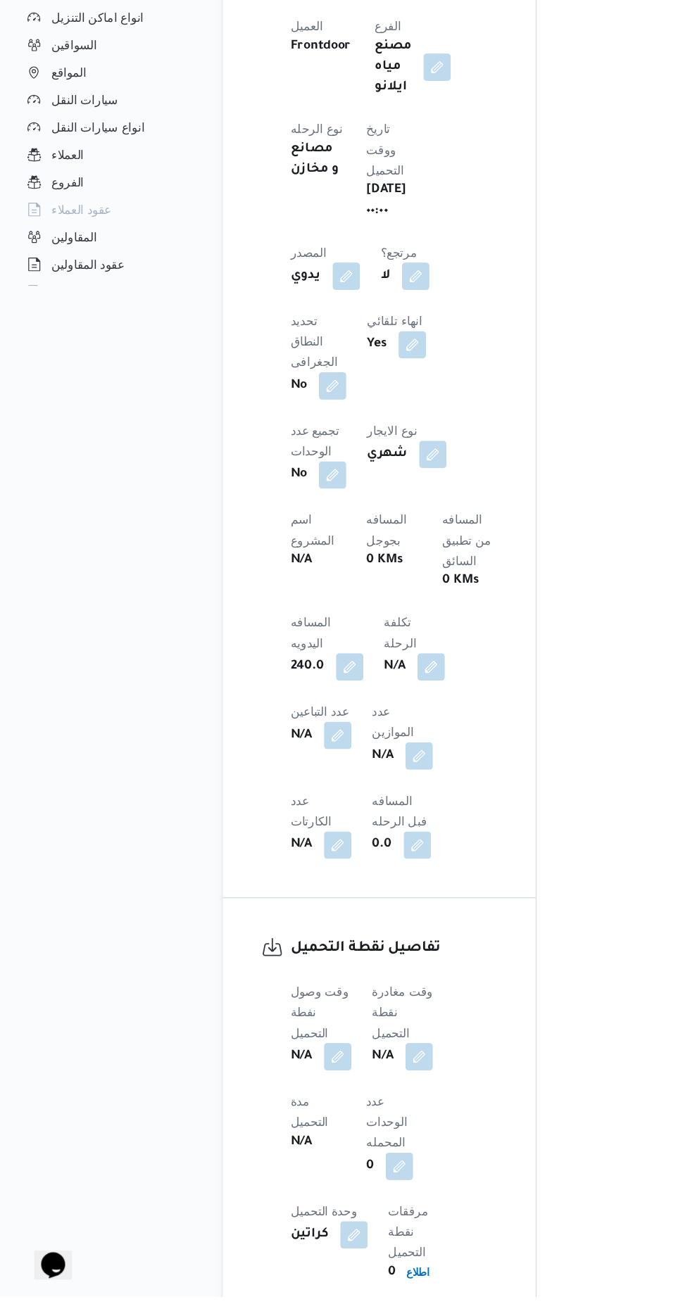
scroll to position [512, 0]
click at [277, 1107] on button "button" at bounding box center [277, 1118] width 23 height 23
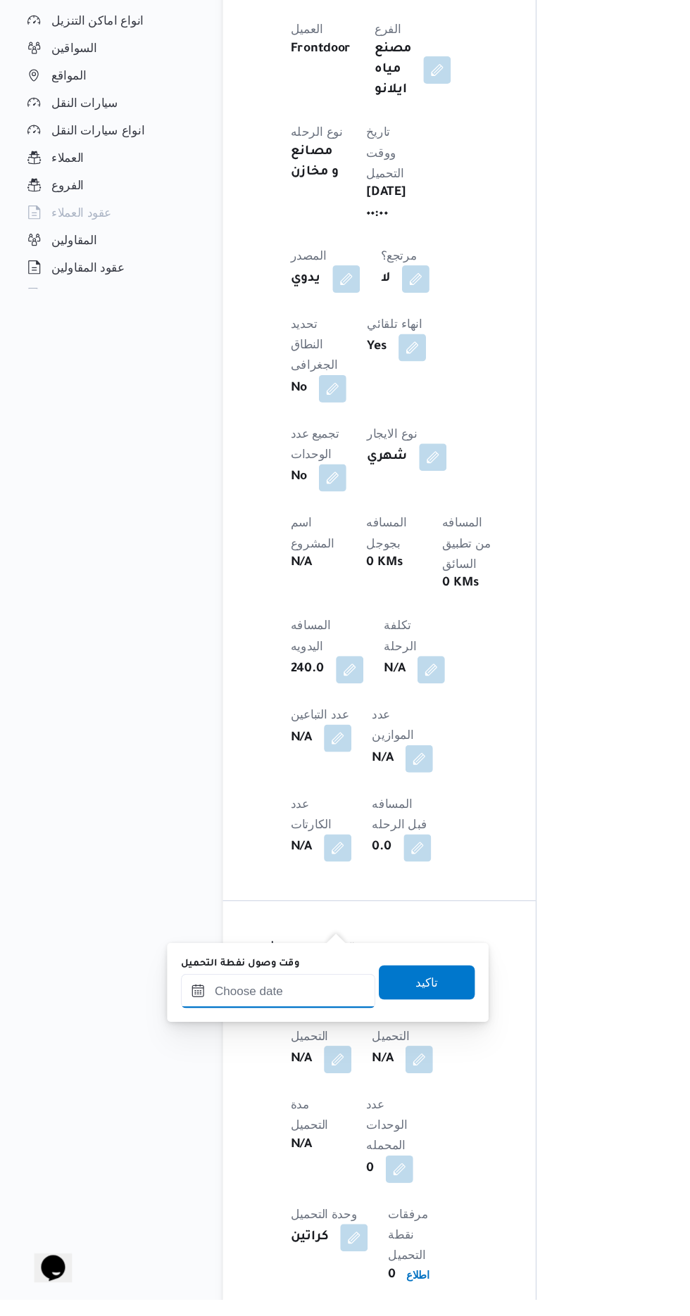
click at [225, 1056] on input "وقت وصول نفطة التحميل" at bounding box center [228, 1063] width 160 height 28
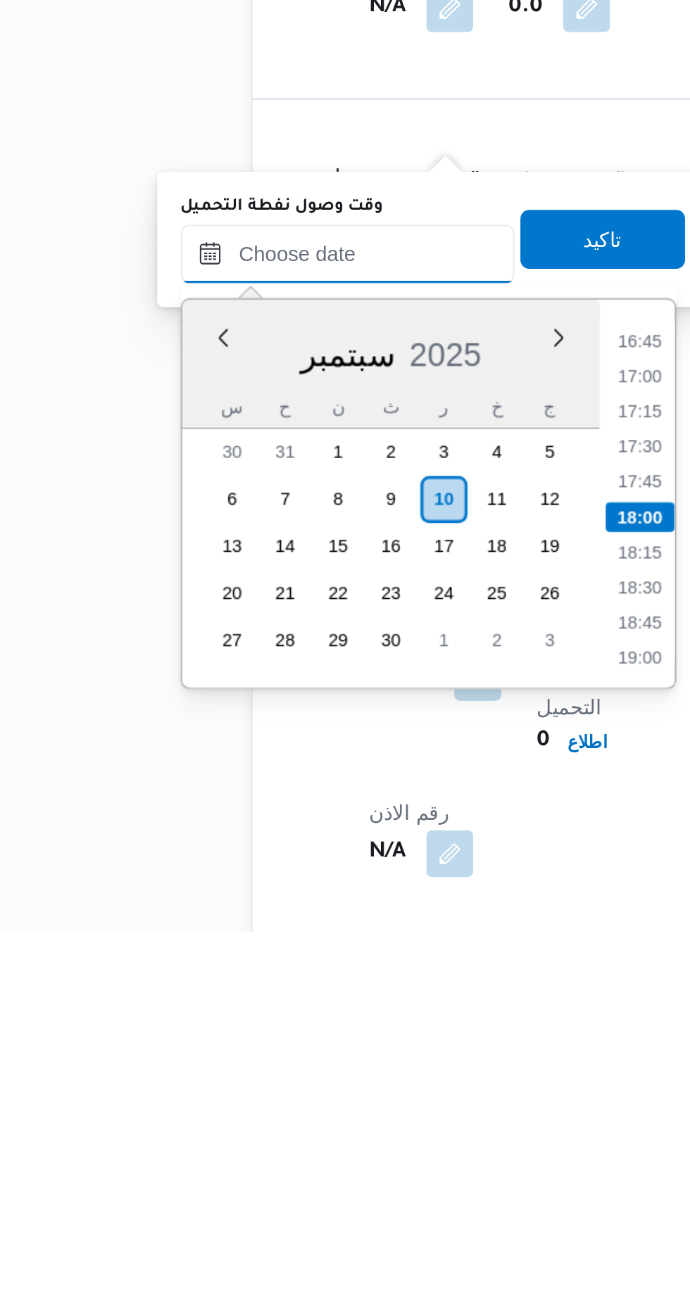
scroll to position [583, 0]
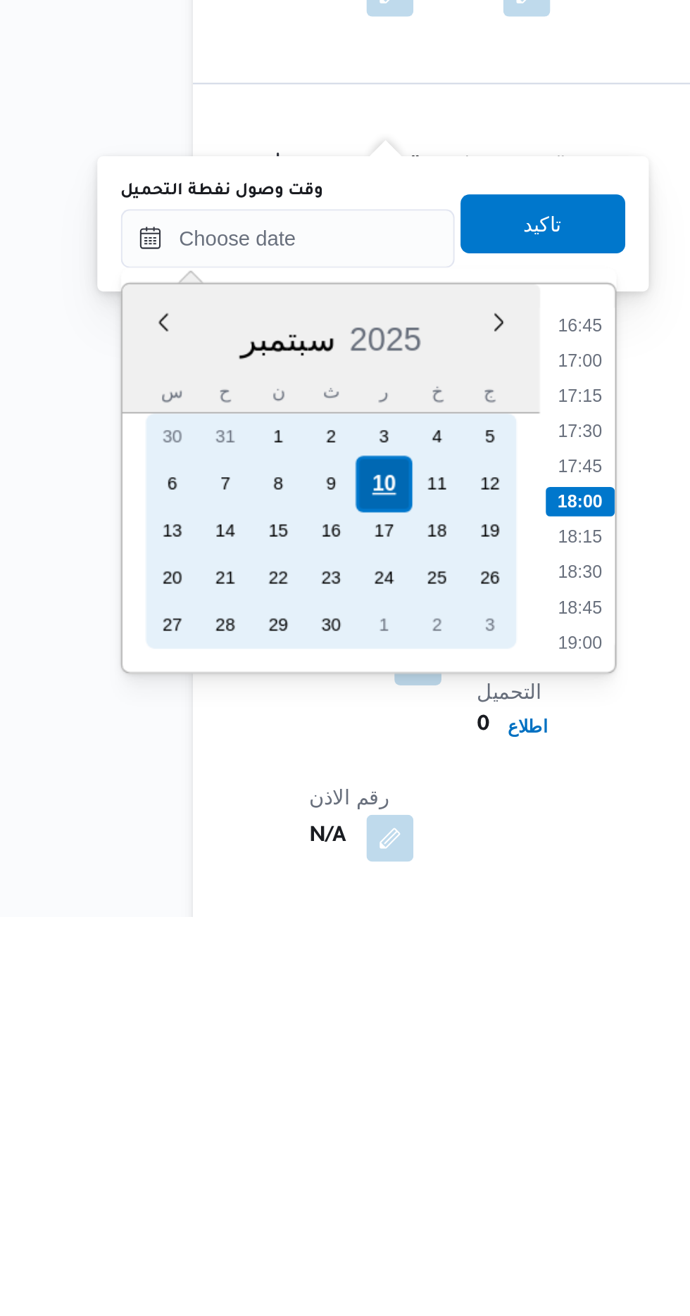
click at [276, 1113] on div "10" at bounding box center [273, 1109] width 27 height 27
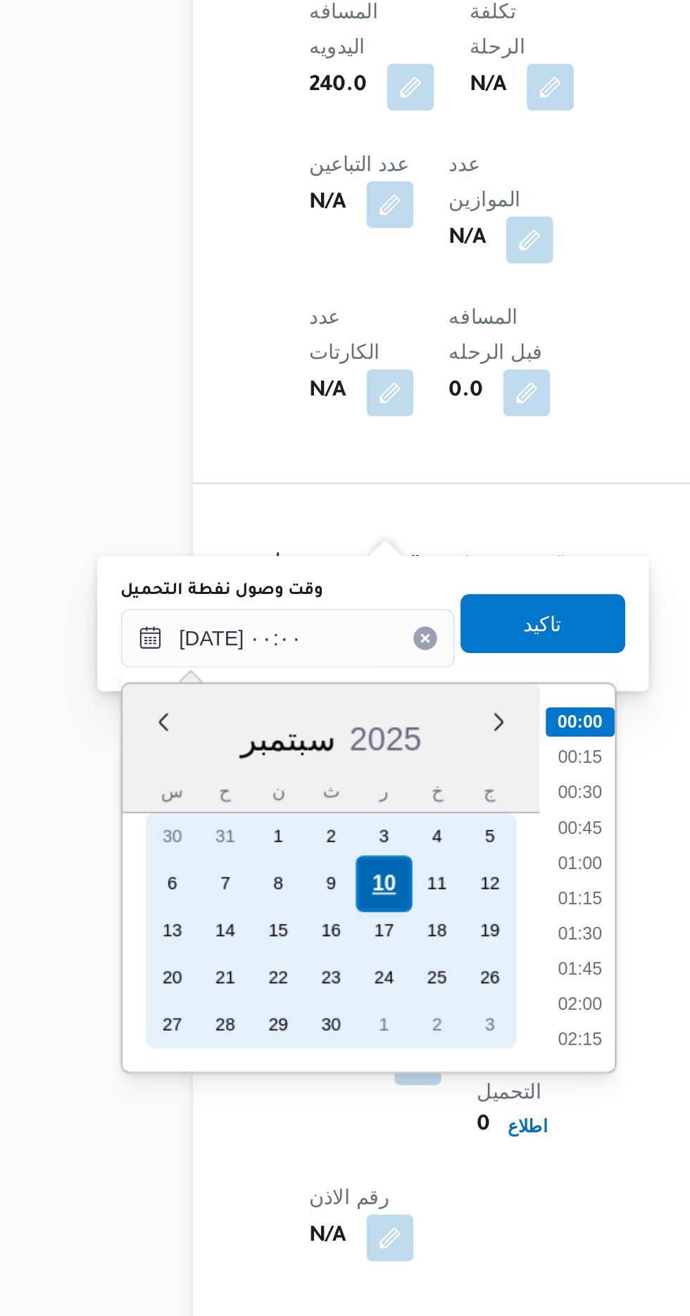
click at [273, 1109] on div "10" at bounding box center [273, 1109] width 27 height 27
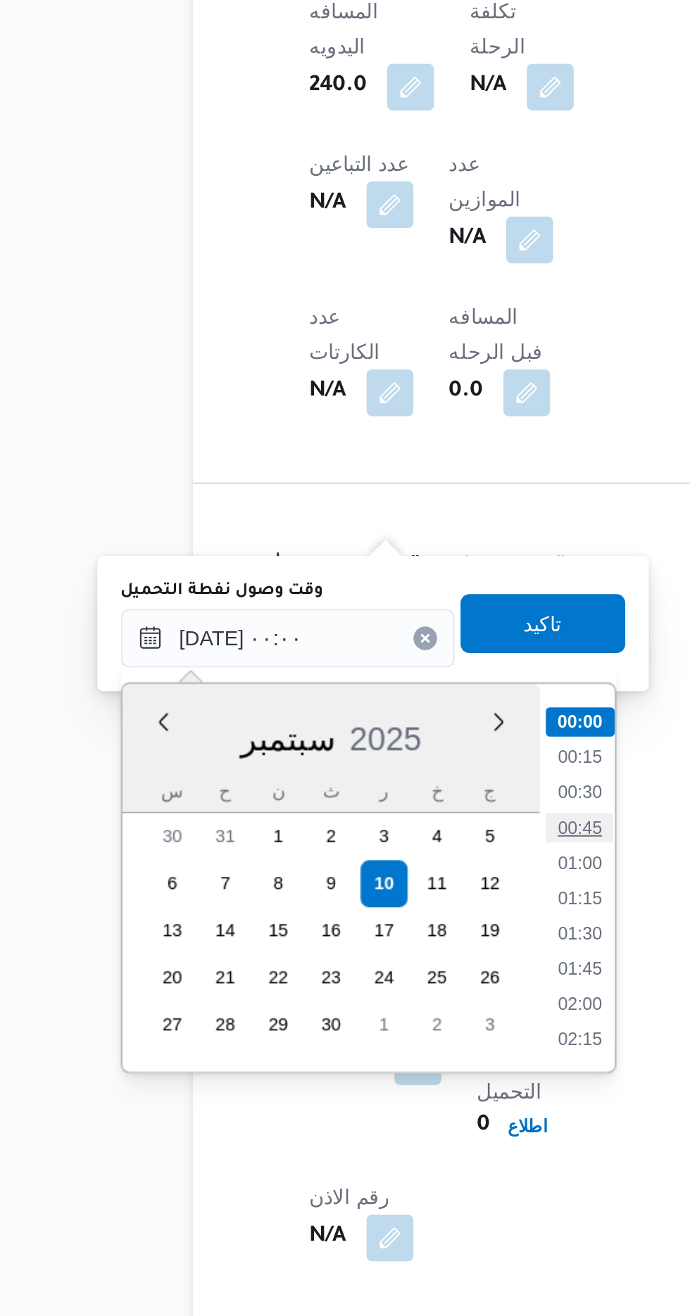
click at [366, 1084] on li "00:45" at bounding box center [368, 1082] width 32 height 14
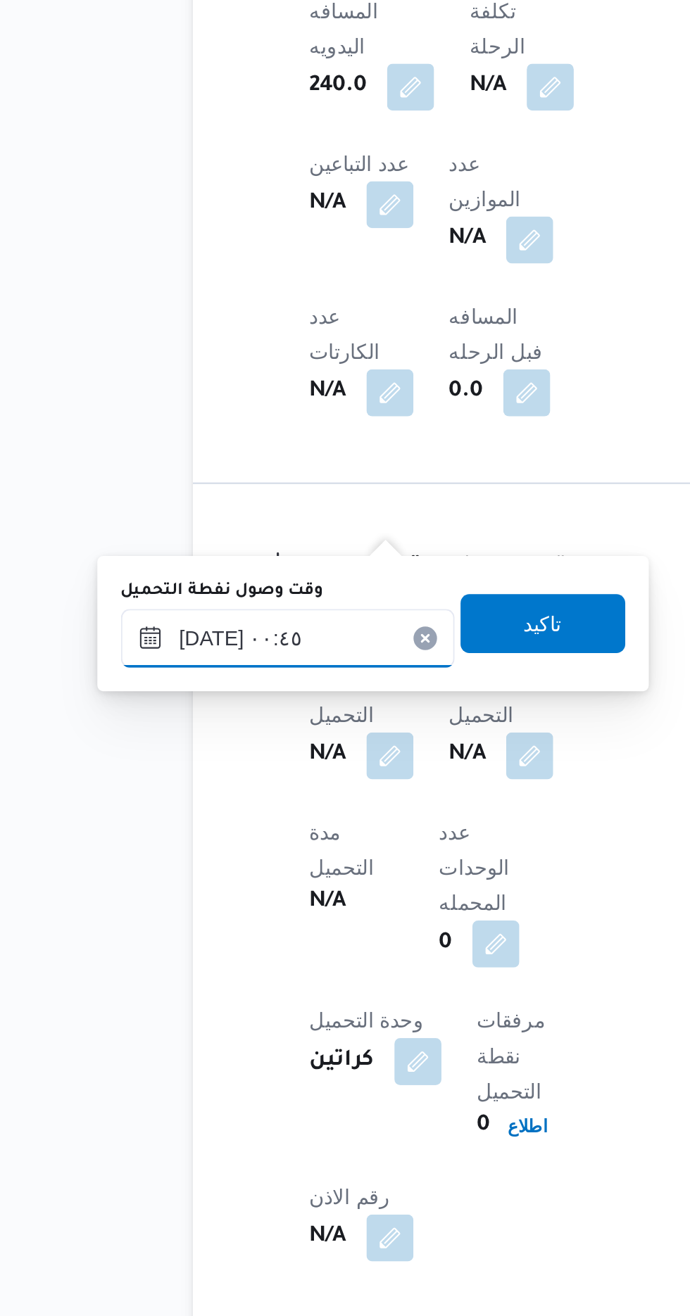
click at [253, 985] on input "[DATE] ٠٠:٤٥" at bounding box center [228, 992] width 160 height 28
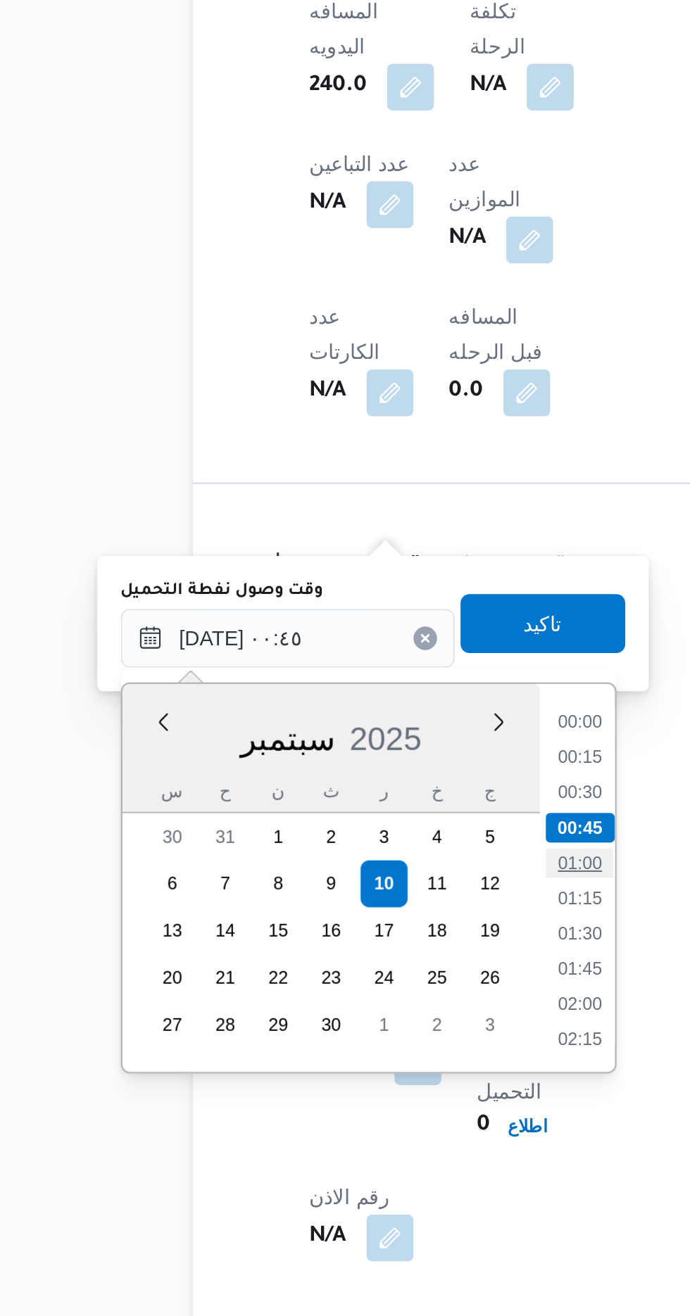
click at [369, 1095] on li "01:00" at bounding box center [368, 1099] width 32 height 14
type input "[DATE] ٠١:٠٠"
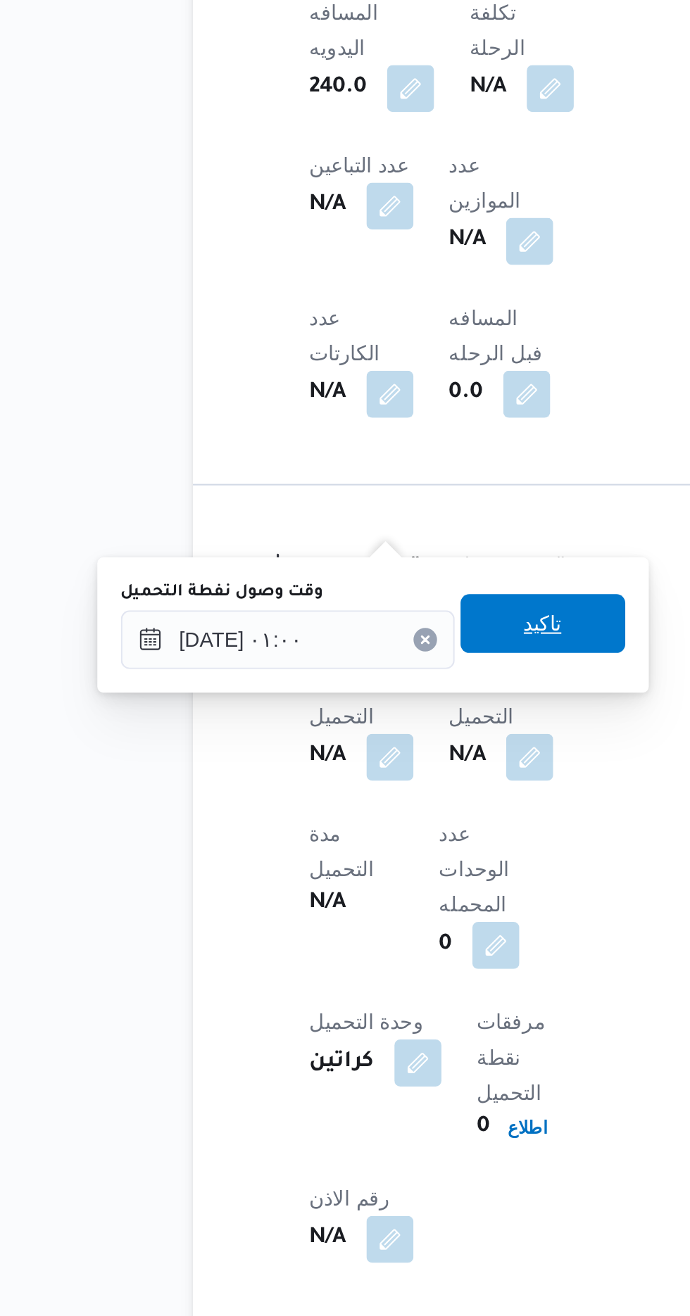
click at [363, 994] on span "تاكيد" at bounding box center [350, 984] width 79 height 28
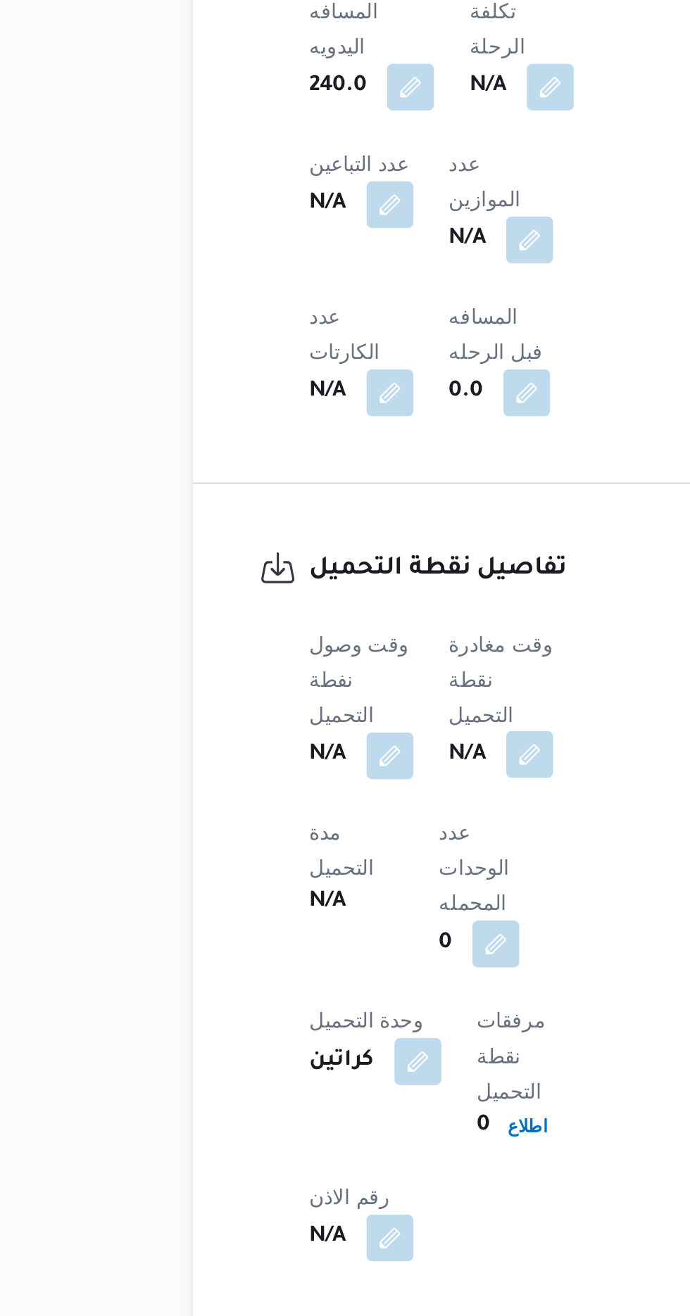
click at [341, 1036] on button "button" at bounding box center [344, 1047] width 23 height 23
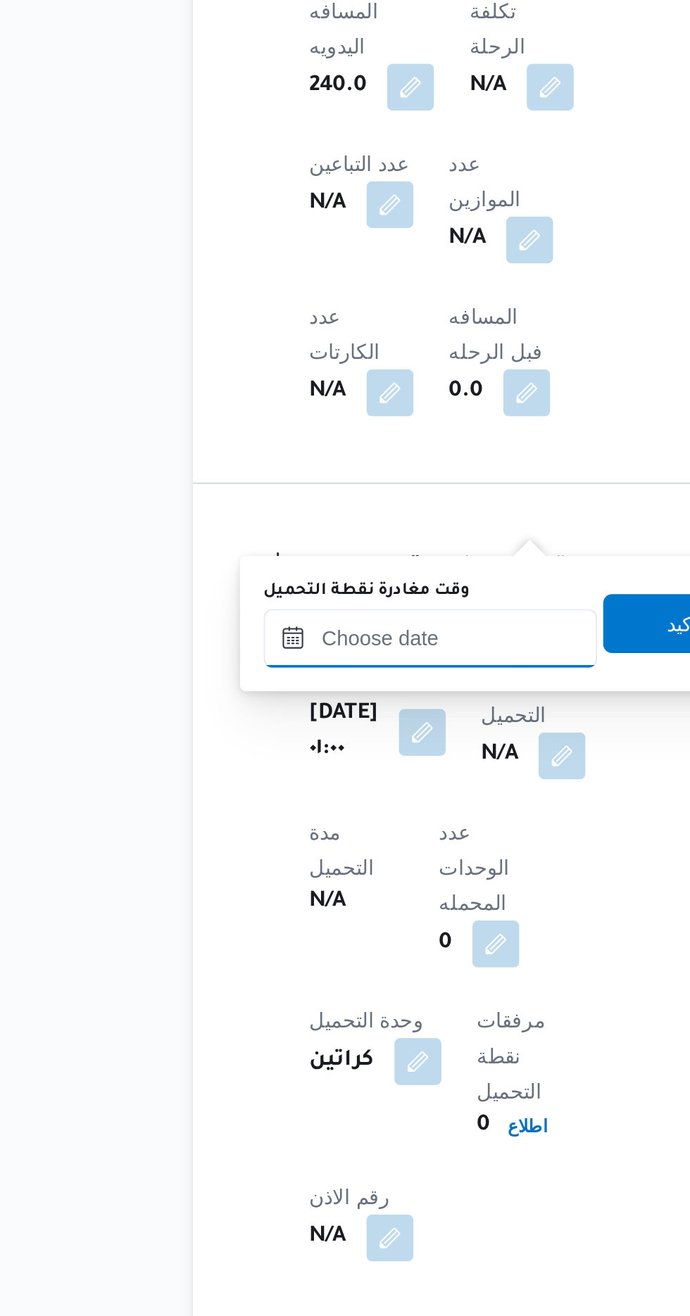
click at [320, 987] on input "وقت مغادرة نقطة التحميل" at bounding box center [297, 992] width 160 height 28
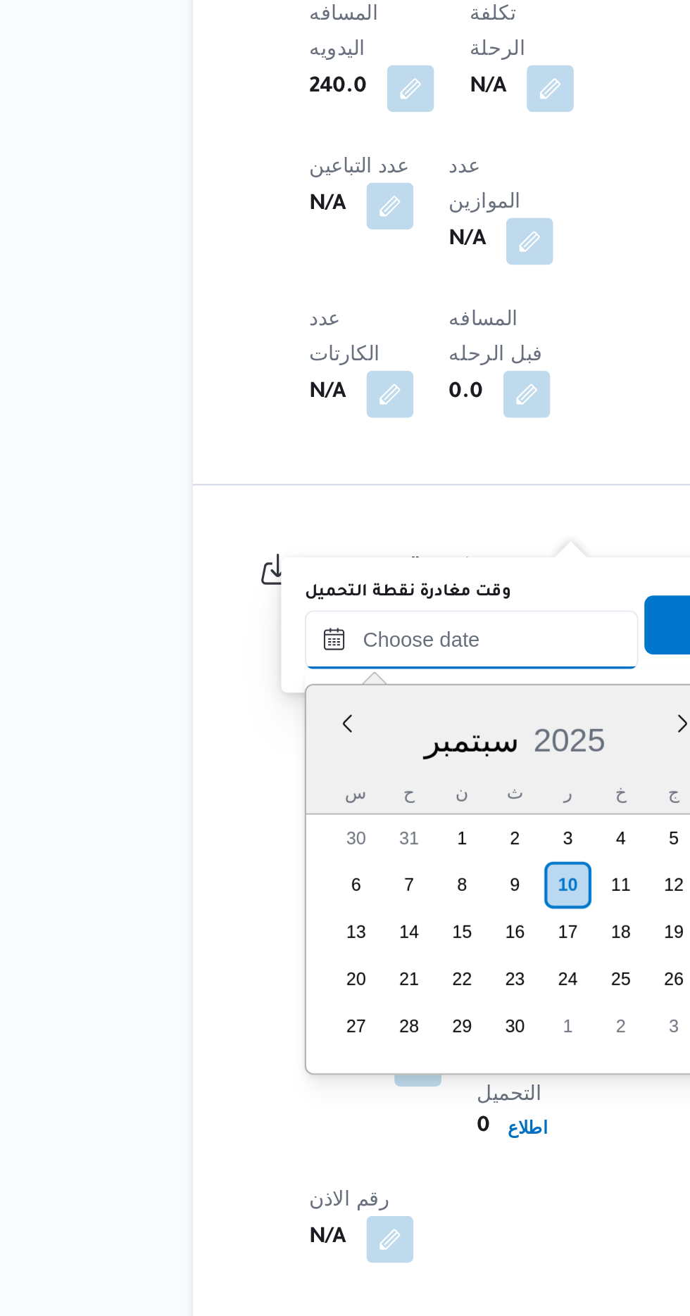
scroll to position [582, 0]
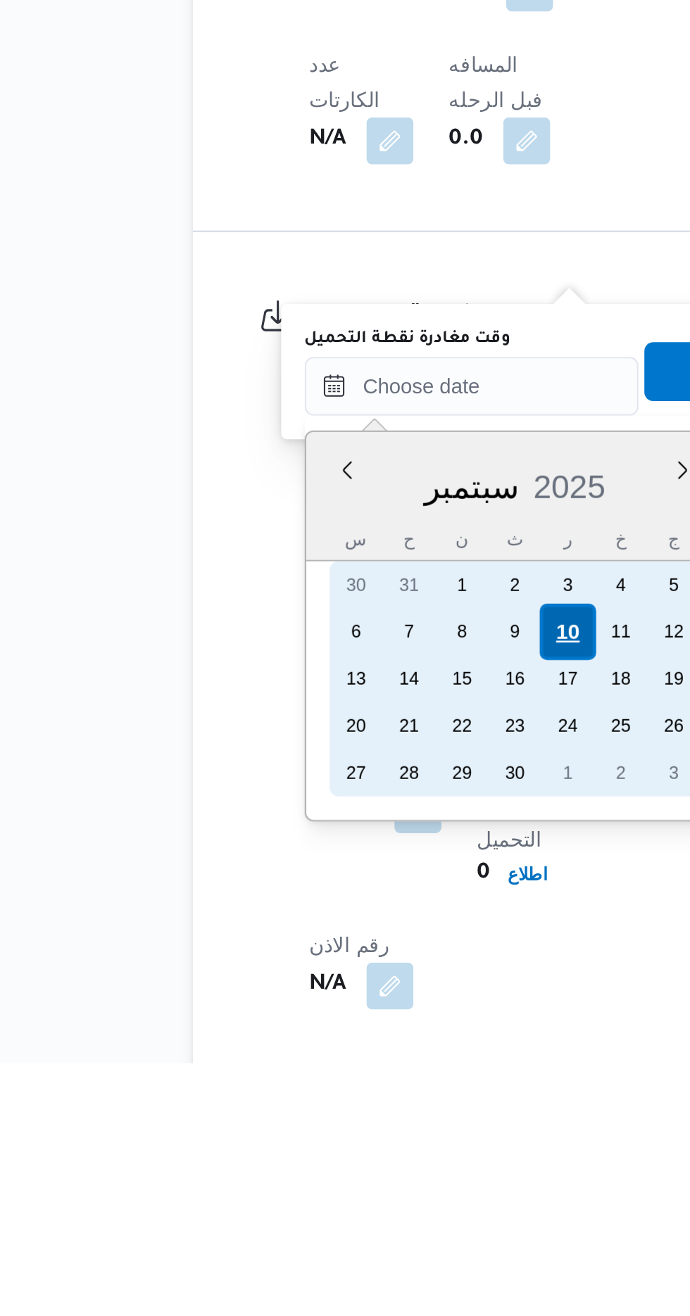
click at [359, 1109] on div "10" at bounding box center [361, 1109] width 27 height 27
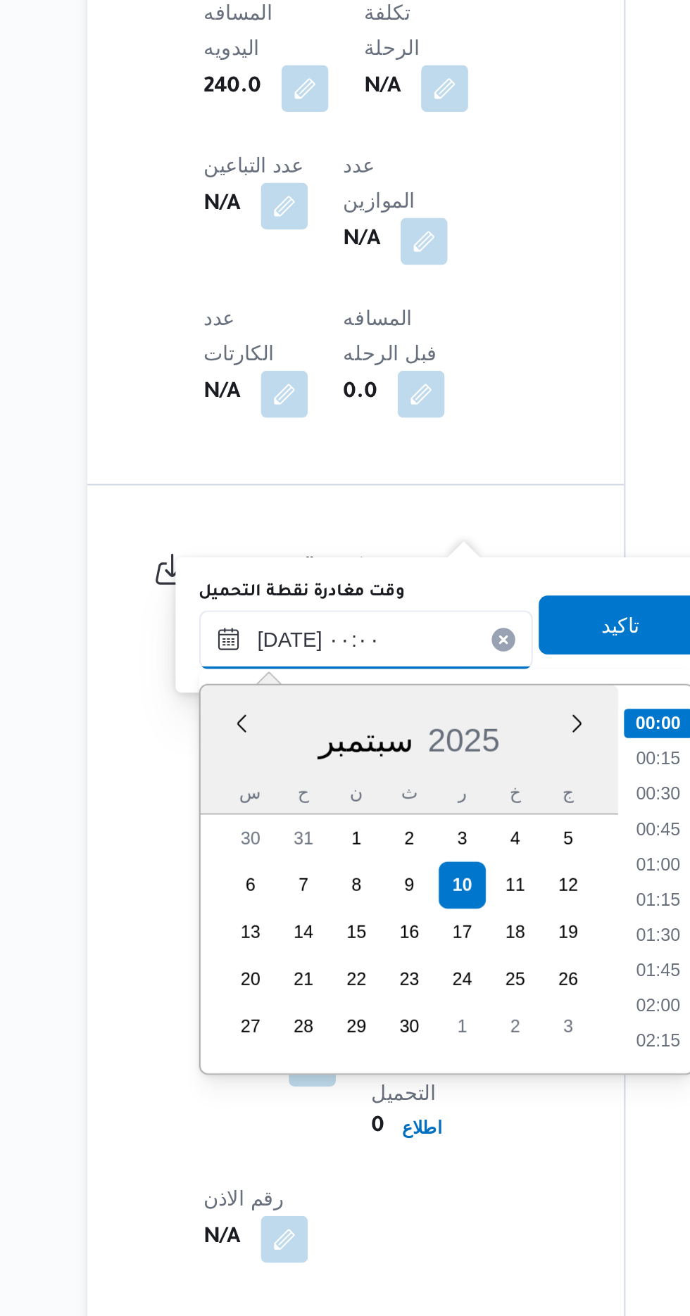
click at [246, 998] on input "[DATE] ٠٠:٠٠" at bounding box center [316, 992] width 160 height 28
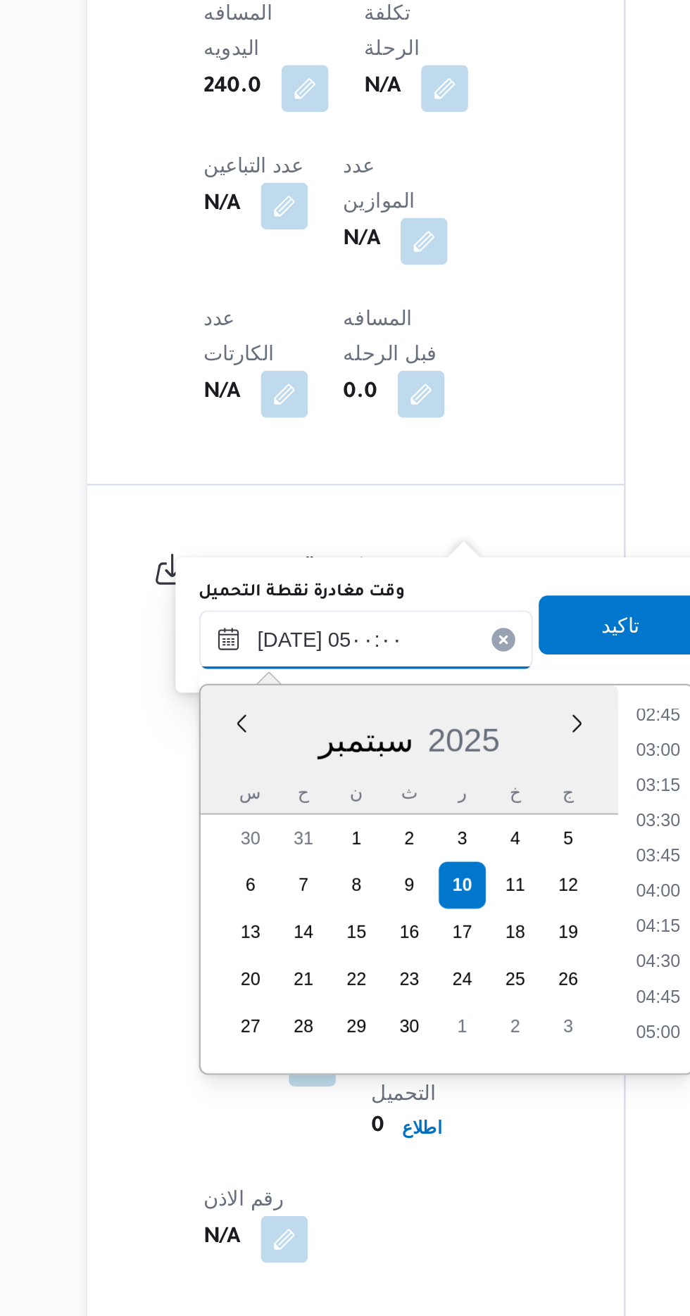
scroll to position [582, 0]
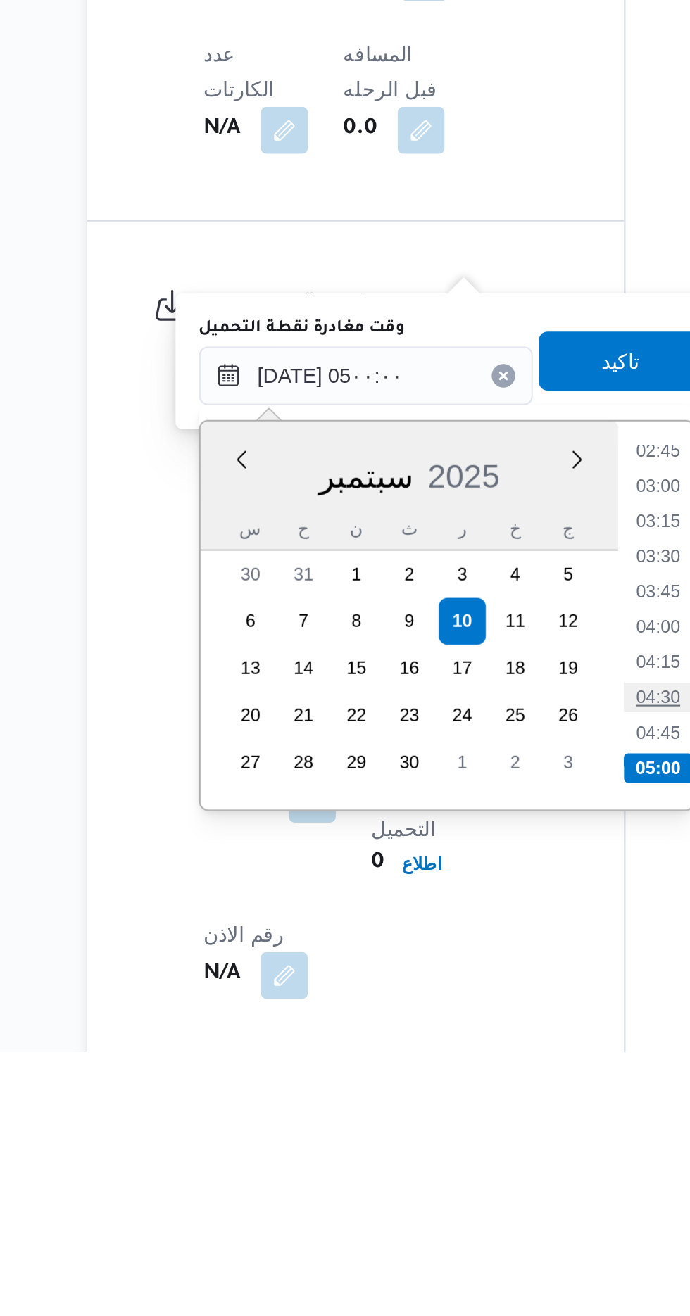
click at [455, 1142] on li "04:30" at bounding box center [456, 1146] width 32 height 14
type input "[DATE] ٠٤:٣٠"
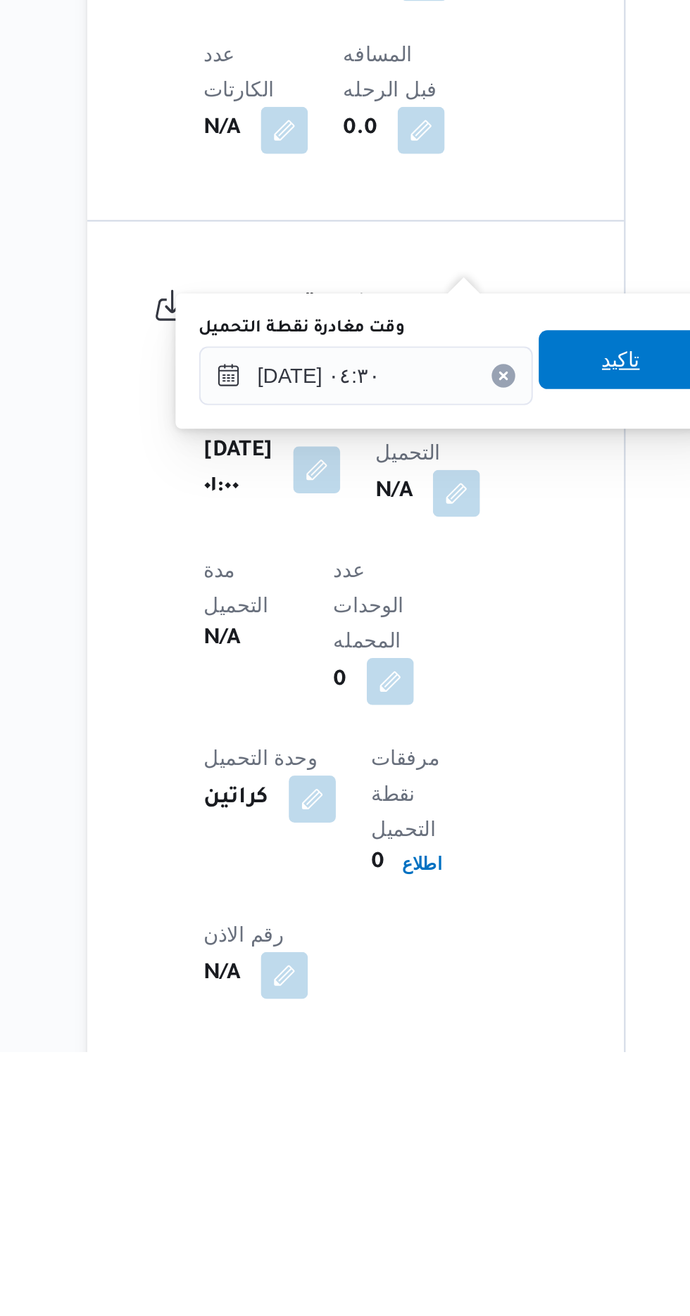
click at [437, 985] on span "تاكيد" at bounding box center [438, 984] width 79 height 28
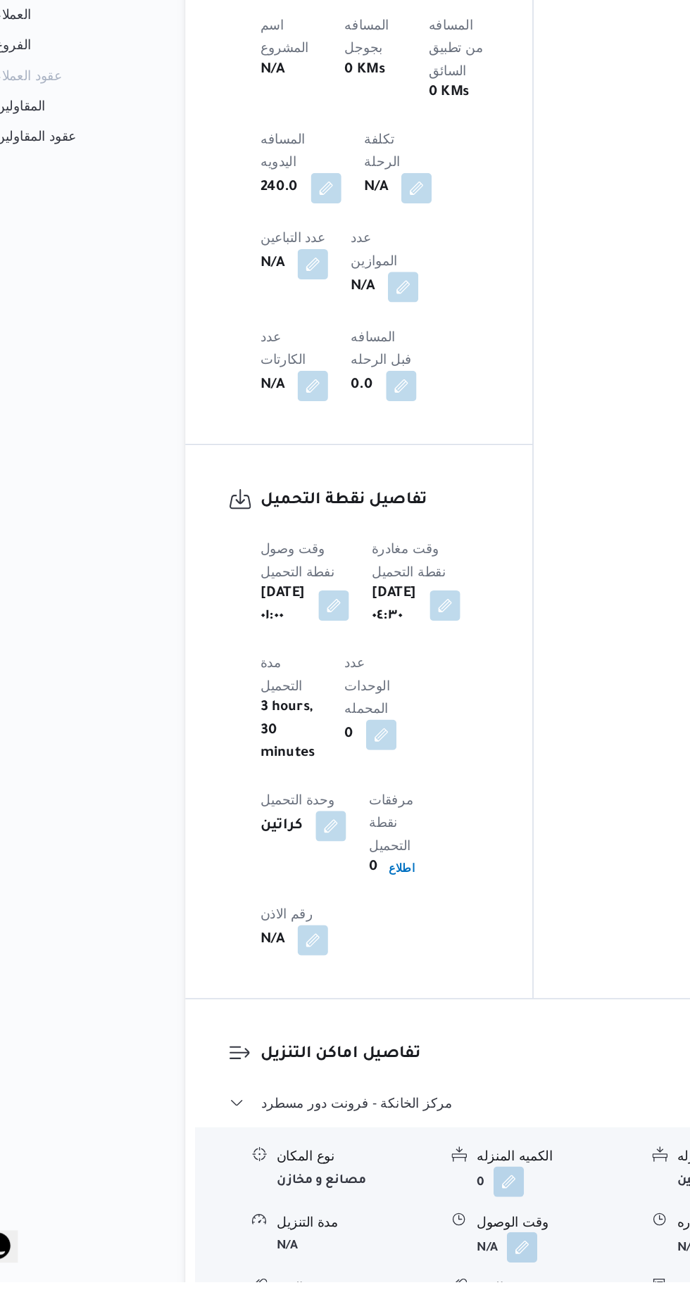
scroll to position [806, 0]
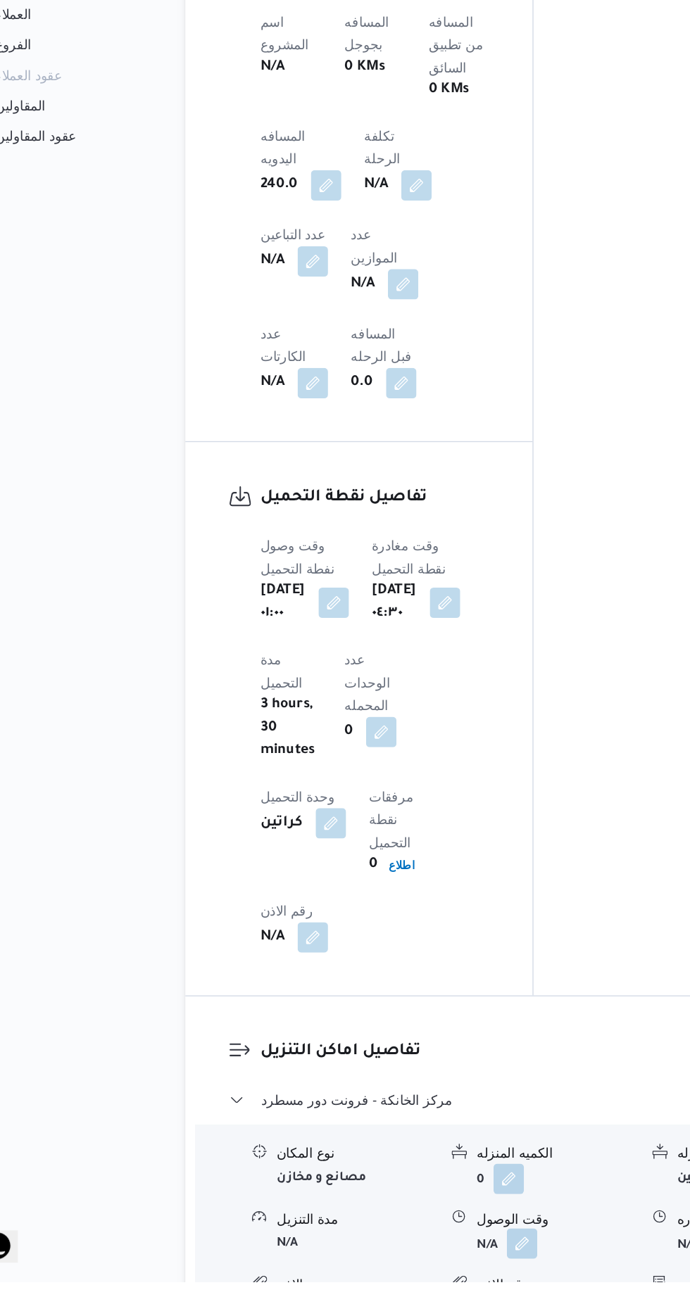
click at [443, 1277] on button "button" at bounding box center [432, 1288] width 23 height 23
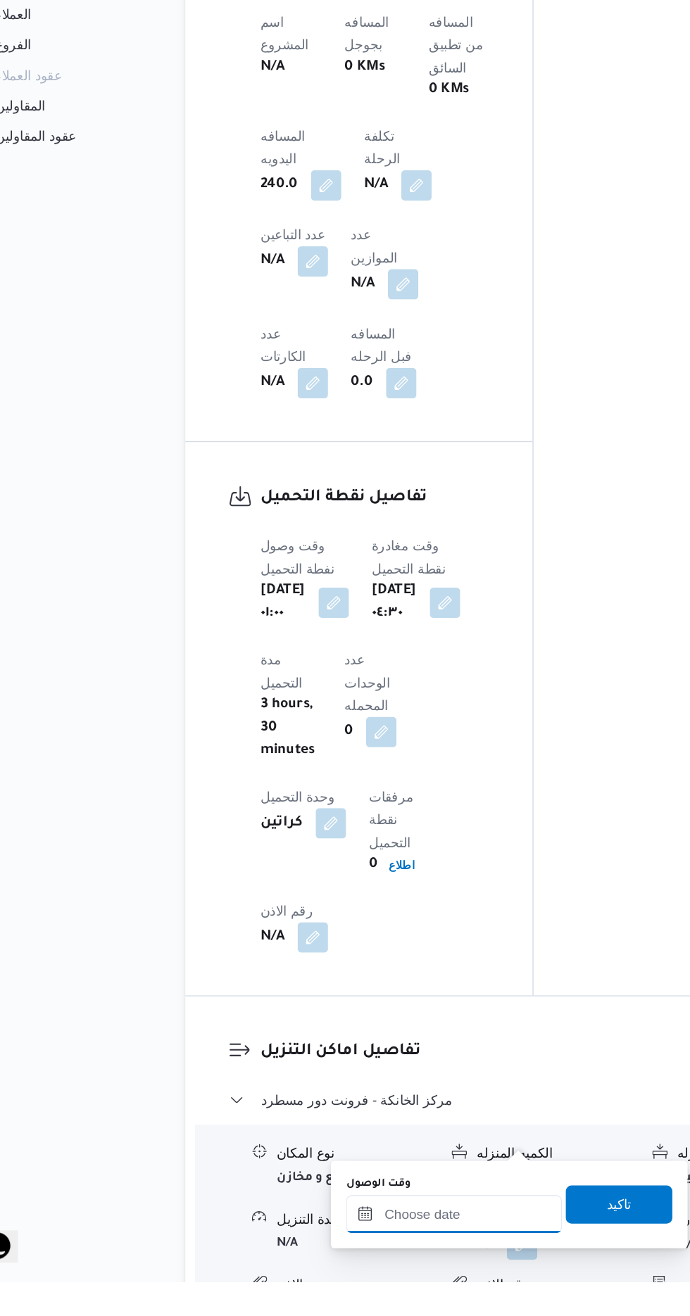
click at [393, 1254] on div at bounding box center [382, 1266] width 160 height 28
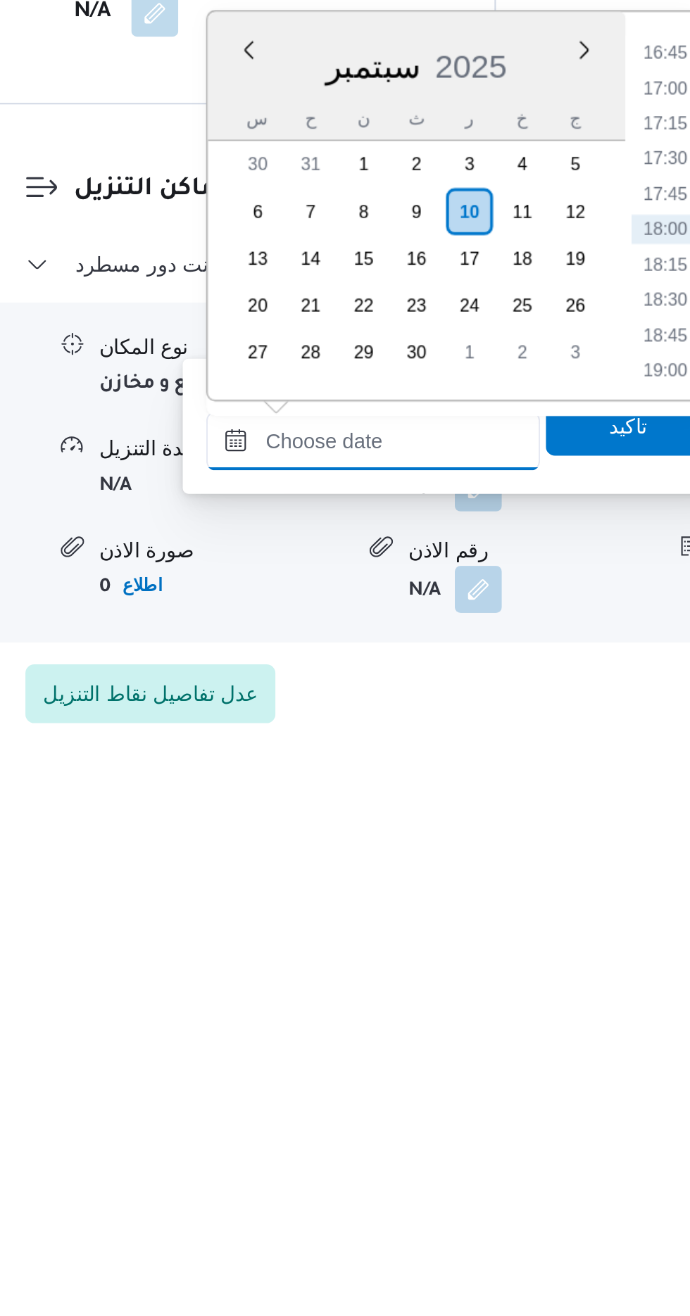
scroll to position [919, 0]
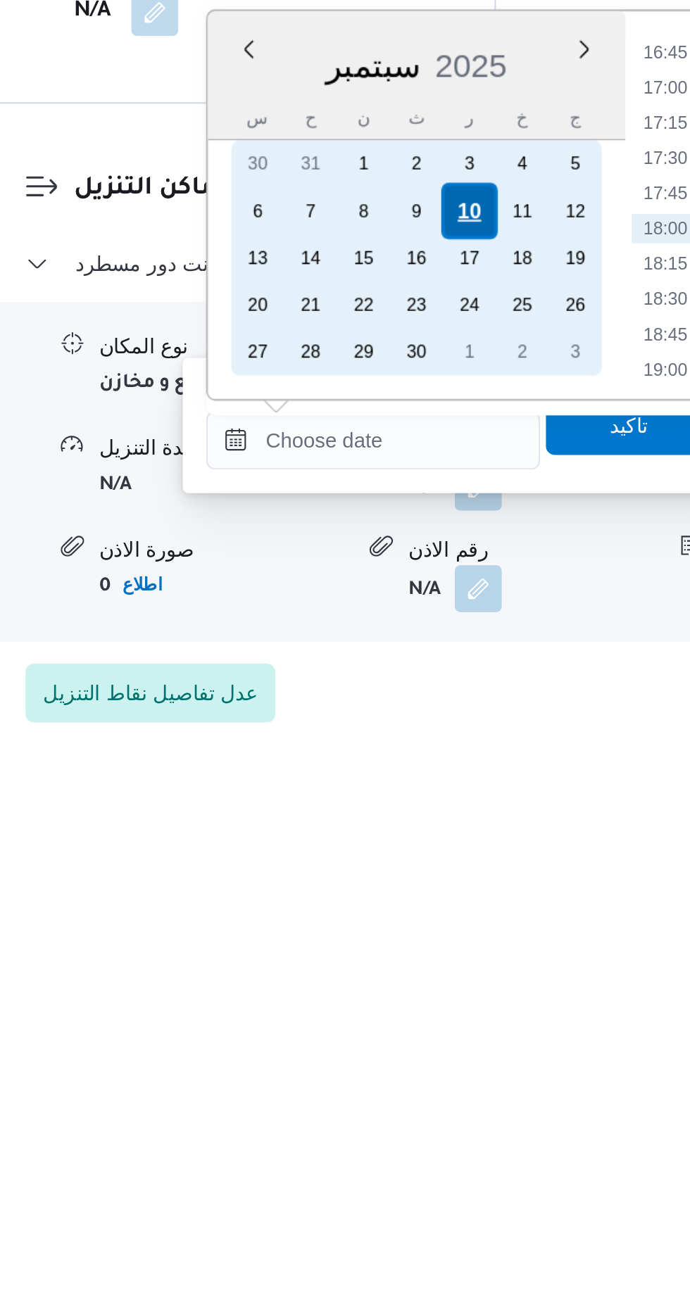
click at [431, 1044] on div "10" at bounding box center [428, 1043] width 27 height 27
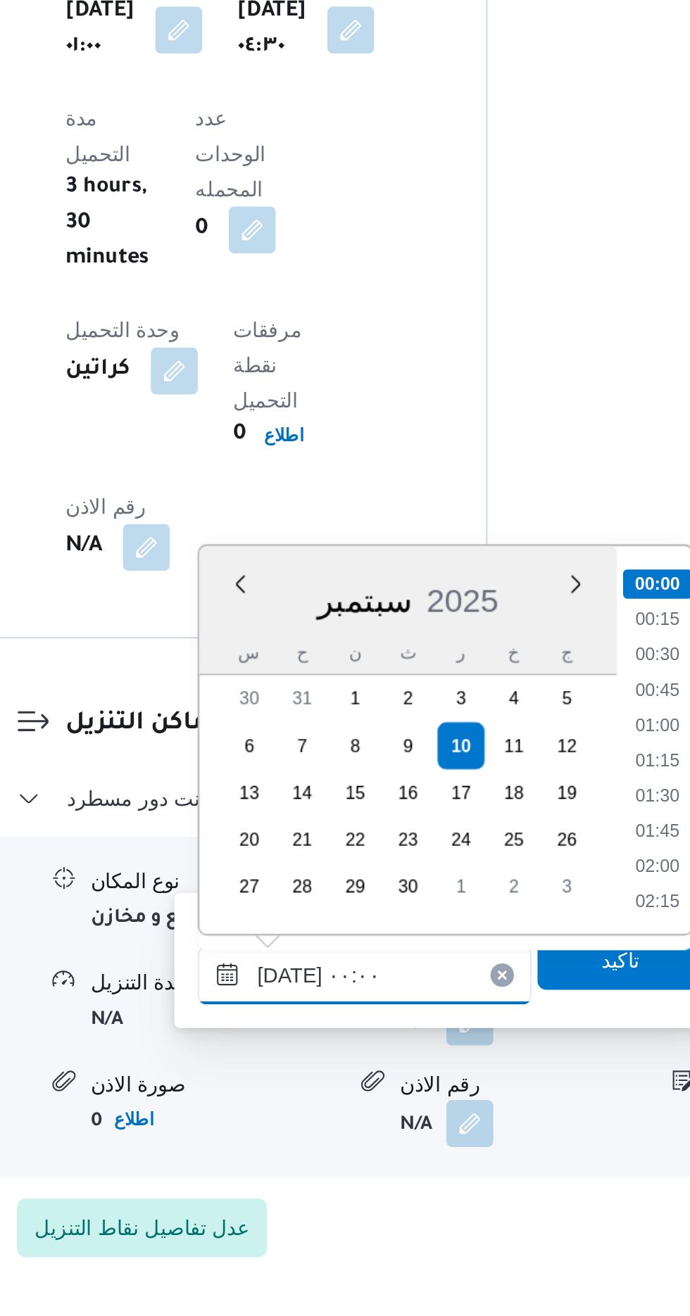
click at [306, 1153] on input "[DATE] ٠٠:٠٠" at bounding box center [382, 1153] width 160 height 28
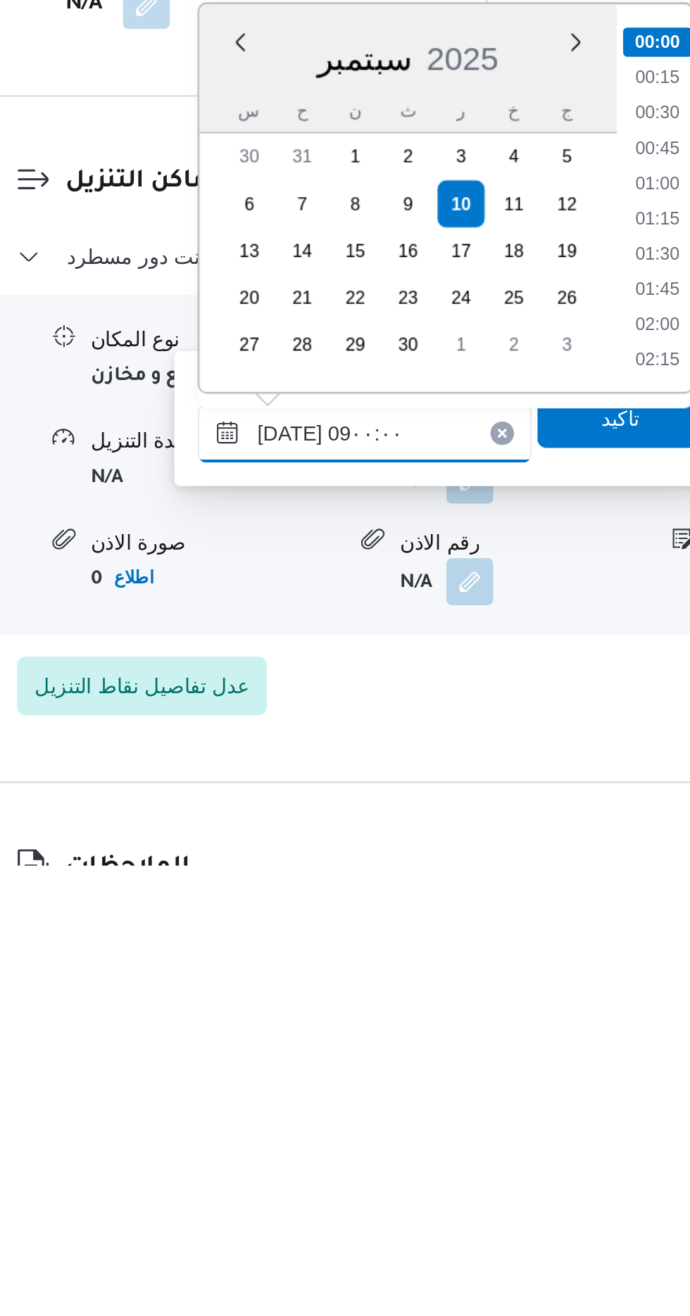
scroll to position [460, 0]
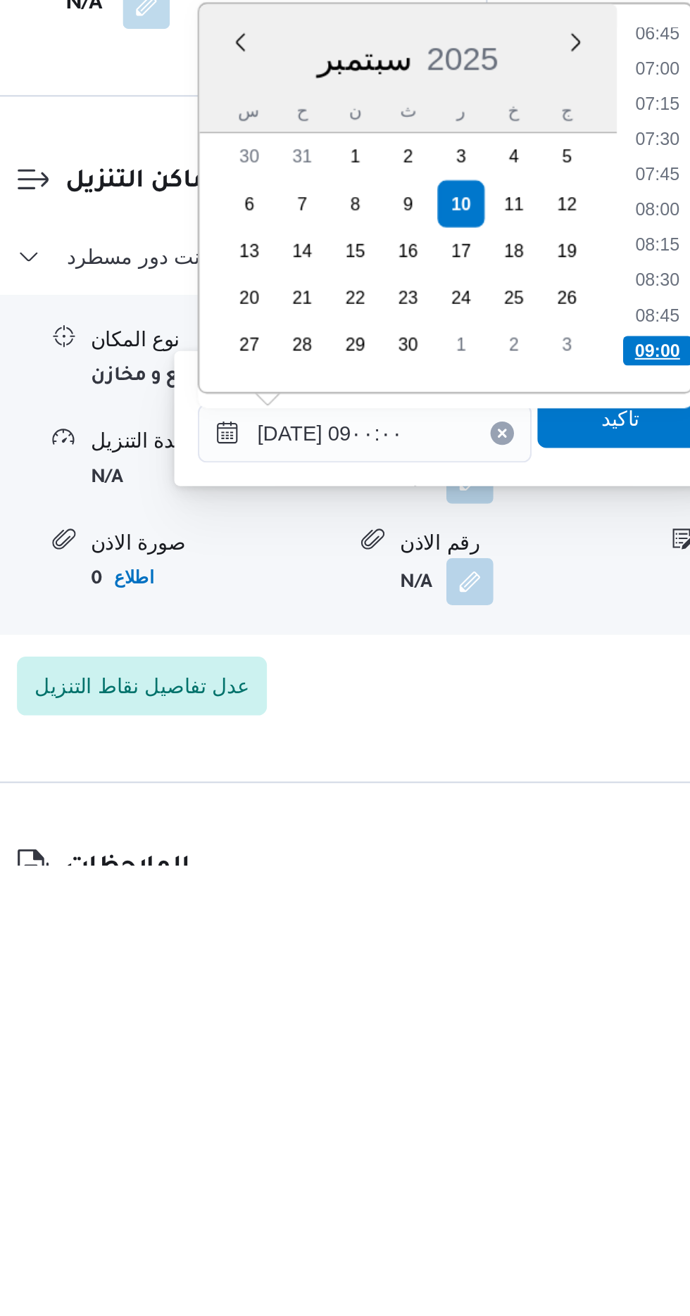
click at [521, 1064] on li "09:00" at bounding box center [521, 1070] width 33 height 14
type input "[DATE] ٠٩:٠٠"
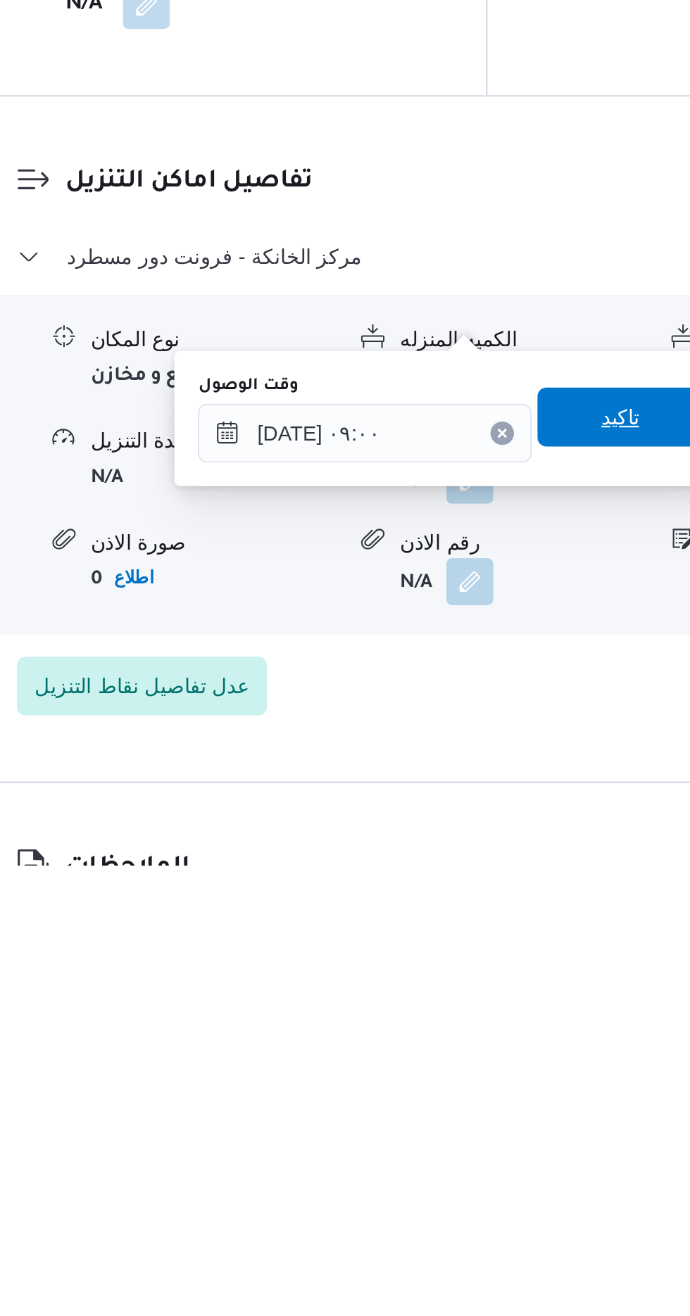
click at [512, 1098] on span "تاكيد" at bounding box center [504, 1101] width 18 height 17
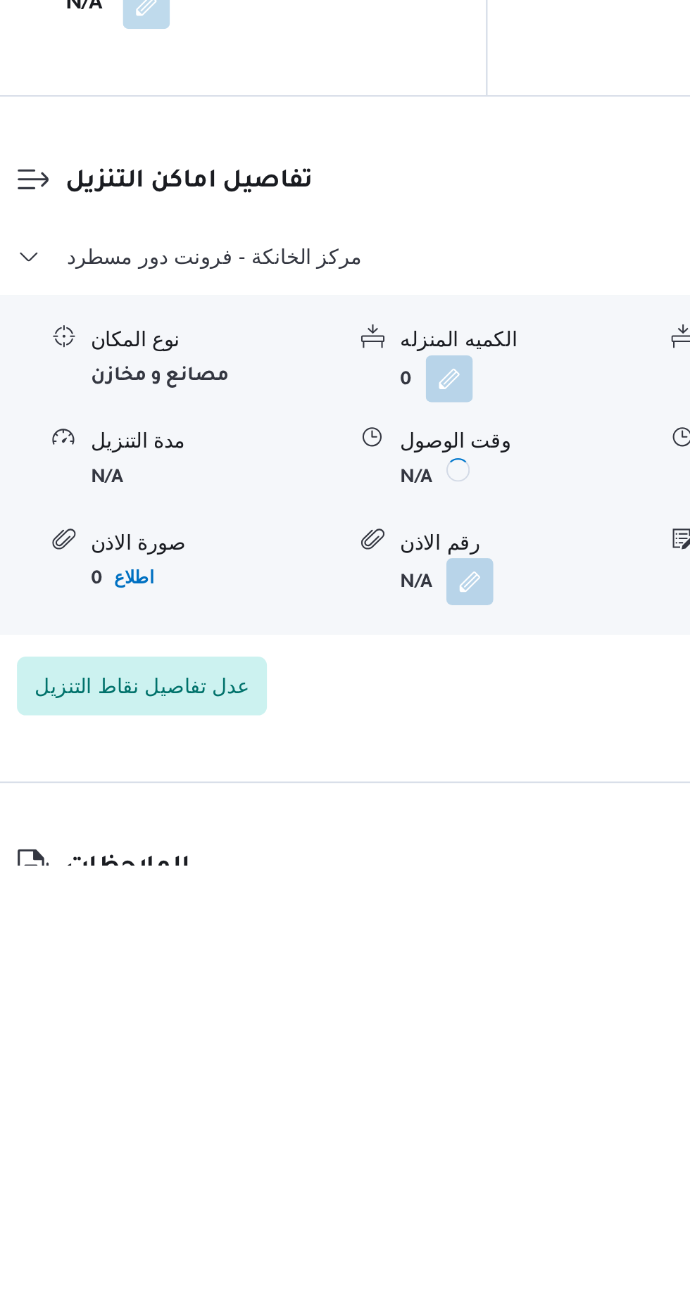
scroll to position [963, 0]
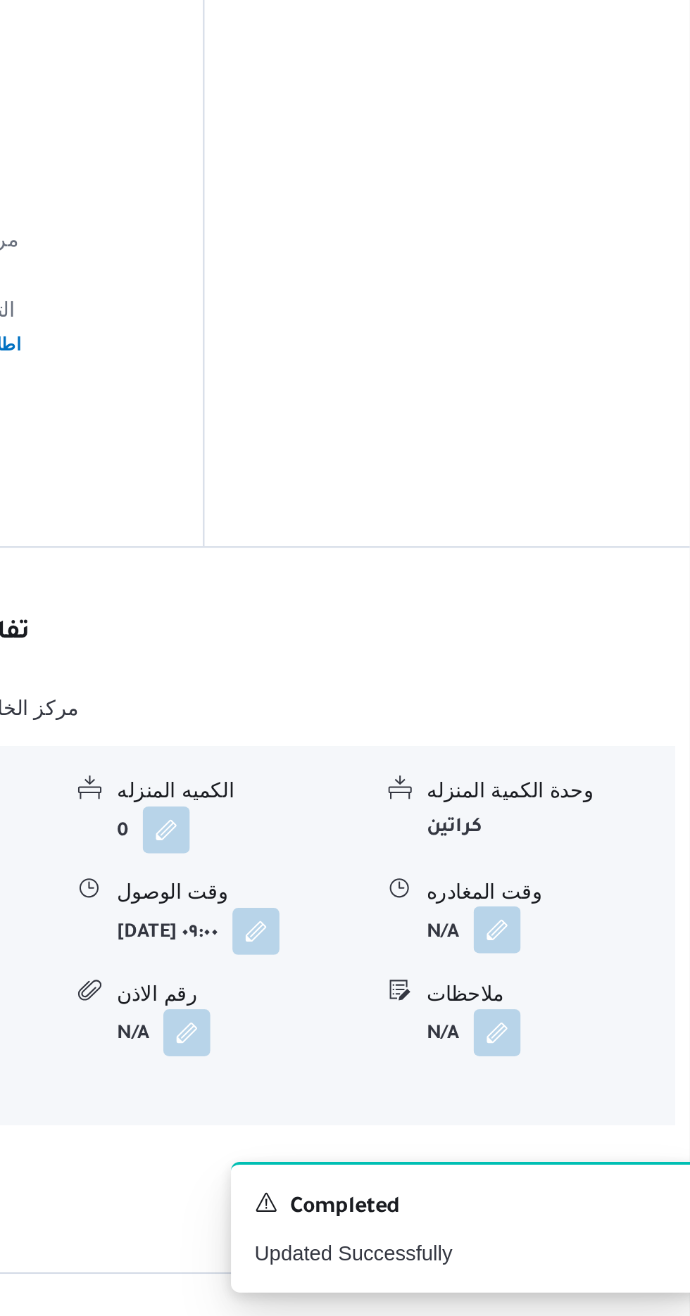
click at [591, 1120] on button "button" at bounding box center [580, 1131] width 23 height 23
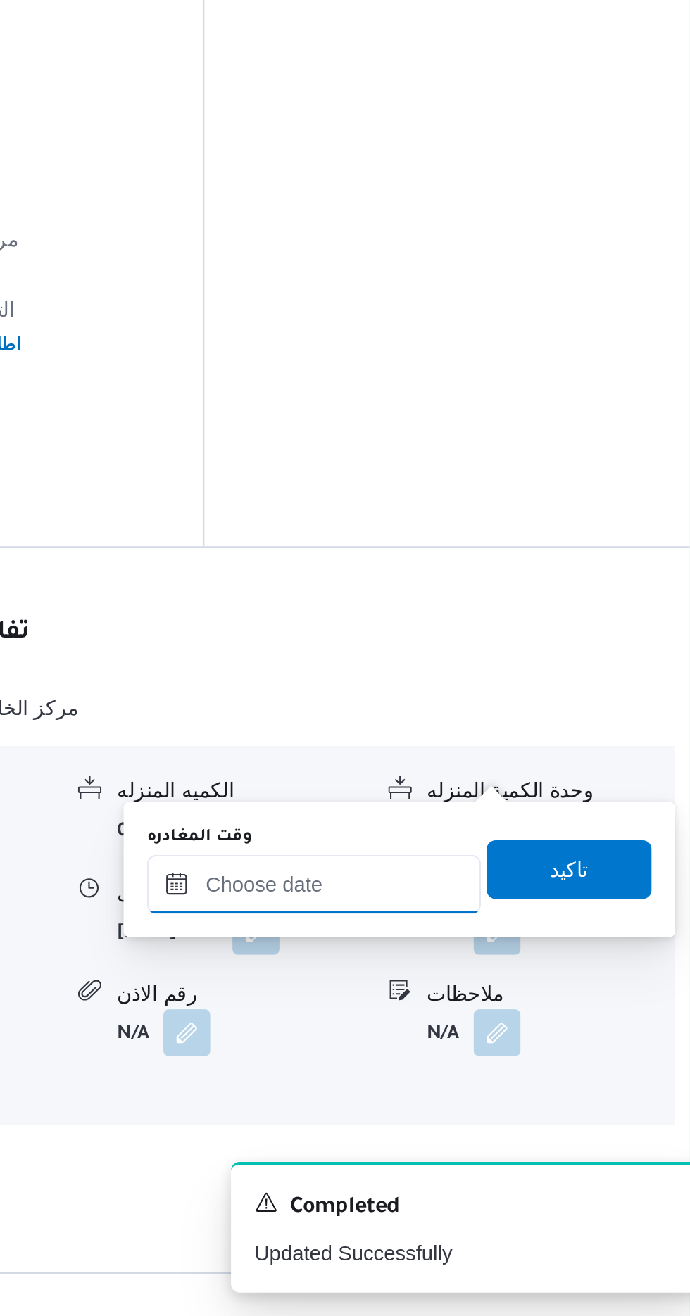
click at [533, 1106] on input "وقت المغادره" at bounding box center [493, 1109] width 160 height 28
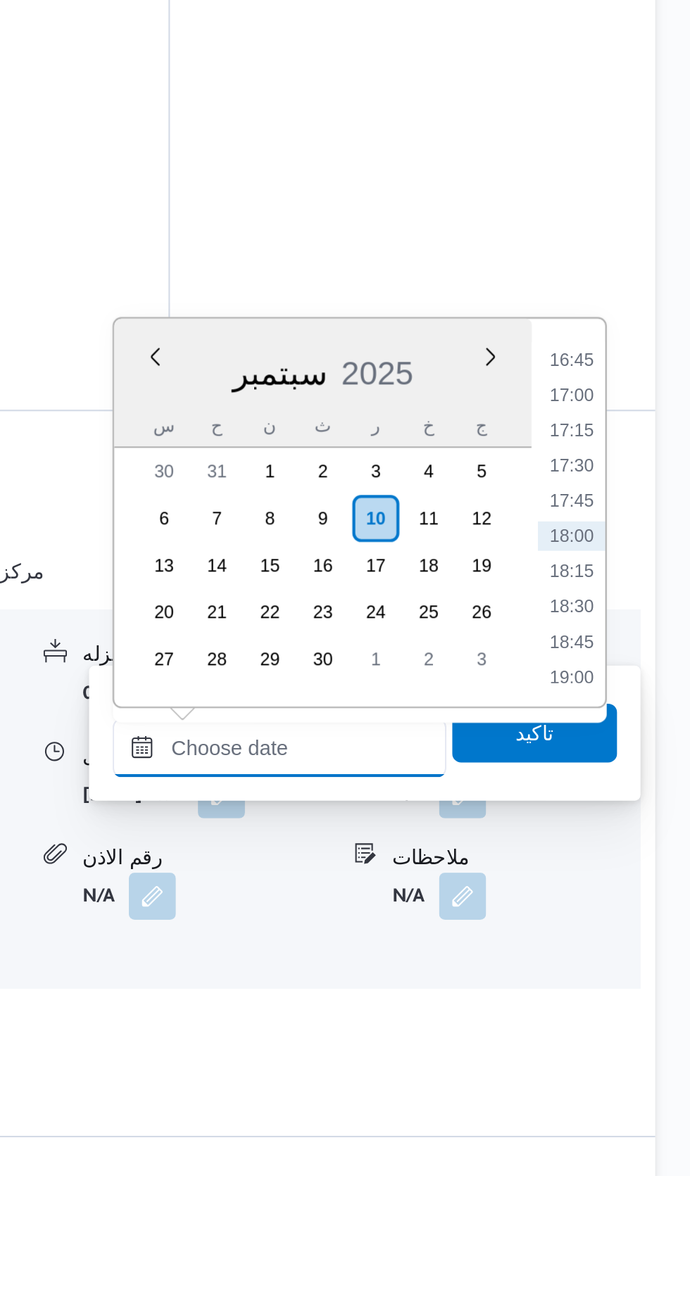
scroll to position [961, 0]
click at [631, 942] on li "17:00" at bounding box center [632, 942] width 32 height 14
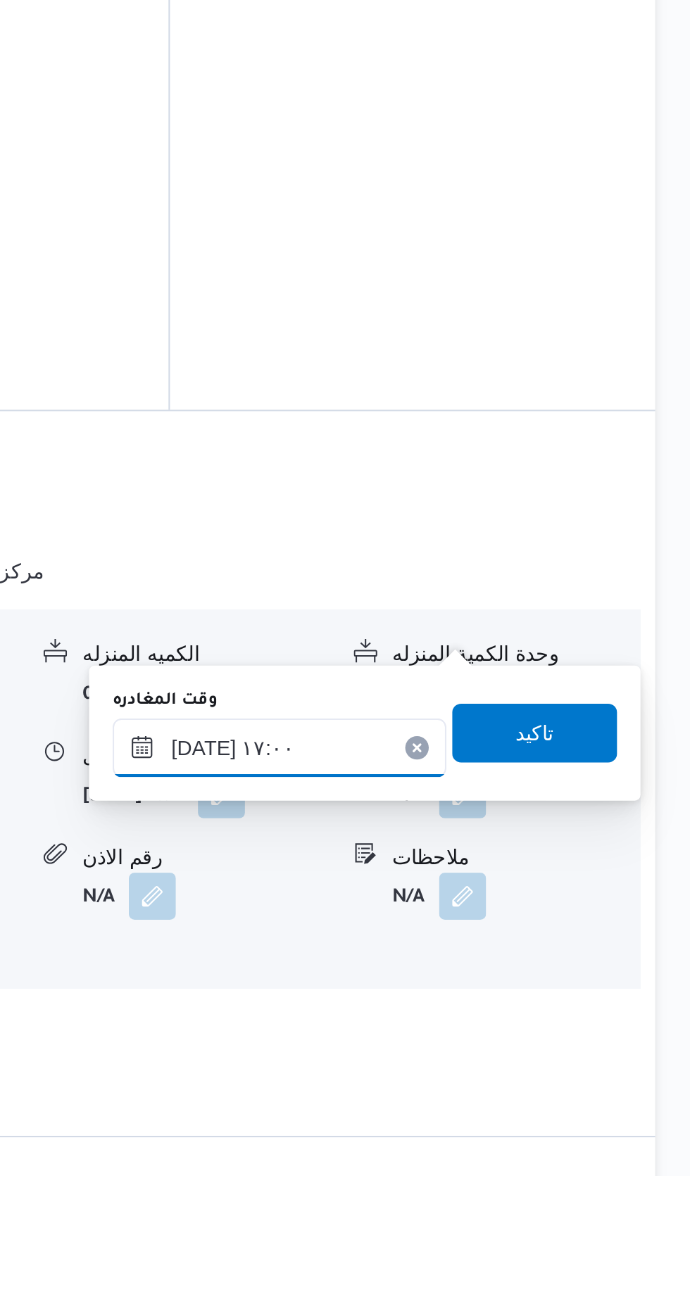
click at [545, 1106] on input "[DATE] ١٧:٠٠" at bounding box center [493, 1111] width 160 height 28
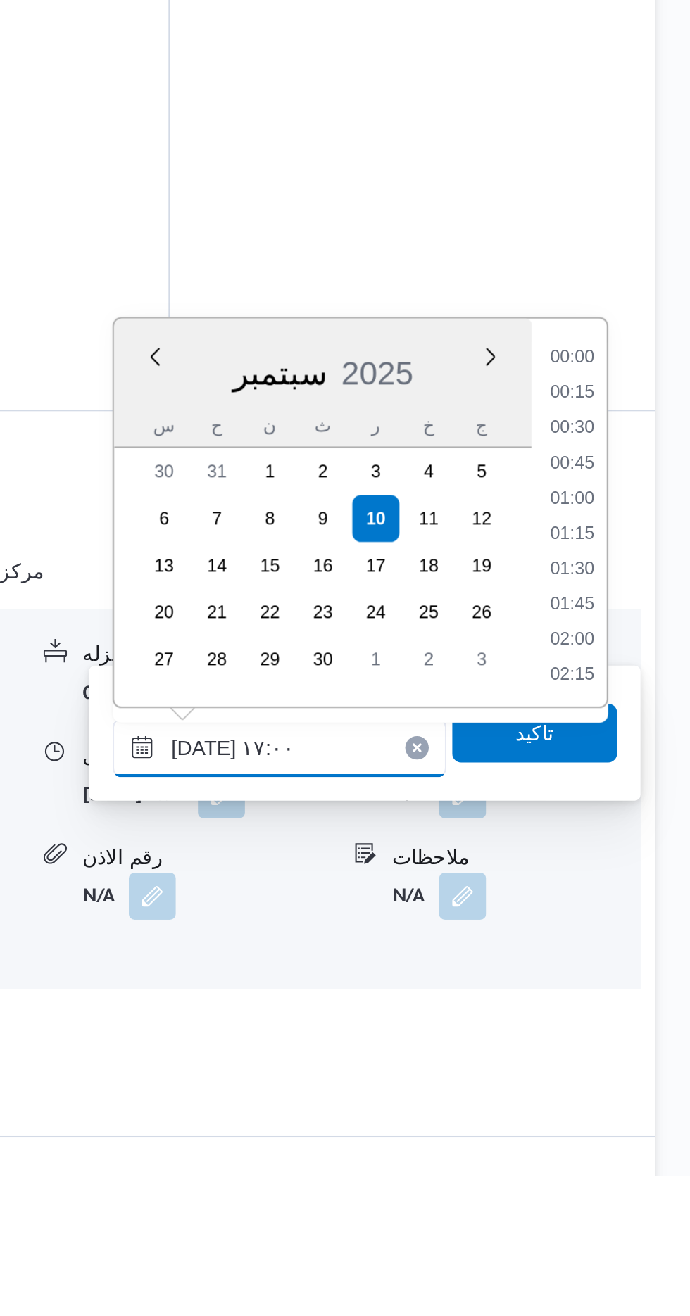
scroll to position [1063, 0]
click at [637, 929] on li "15:45" at bounding box center [632, 925] width 32 height 14
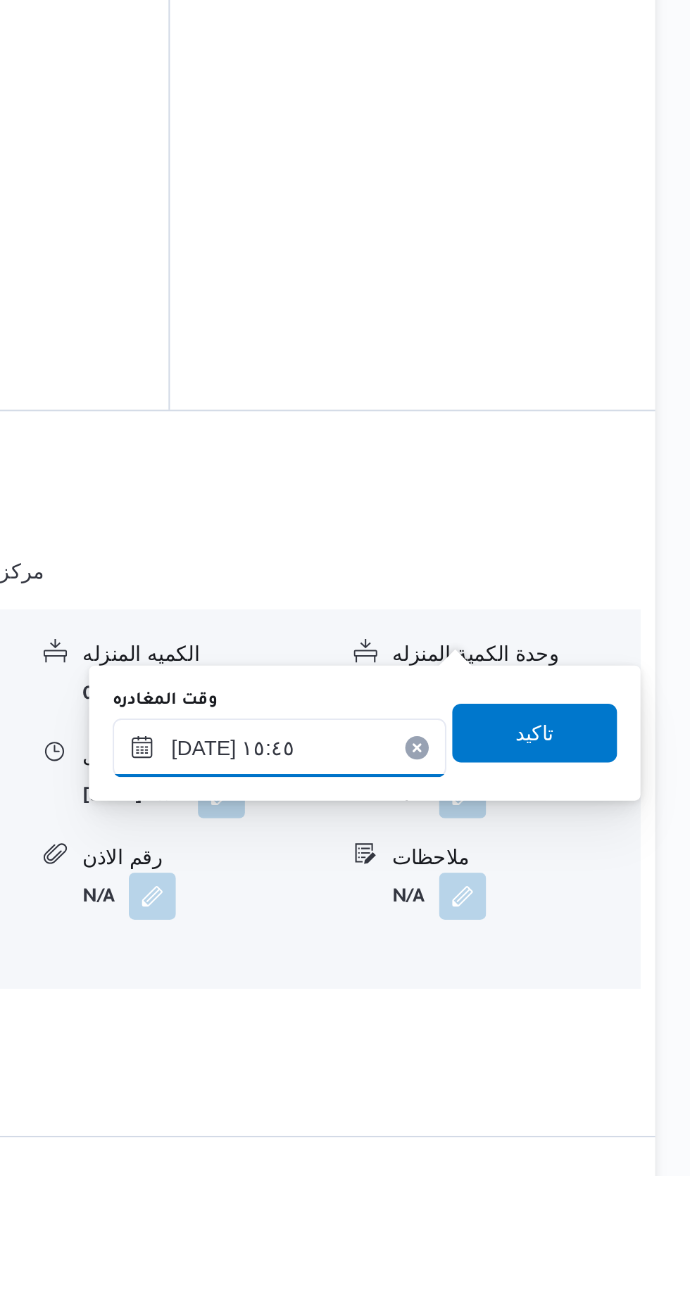
click at [531, 1103] on input "[DATE] ١٥:٤٥" at bounding box center [493, 1111] width 160 height 28
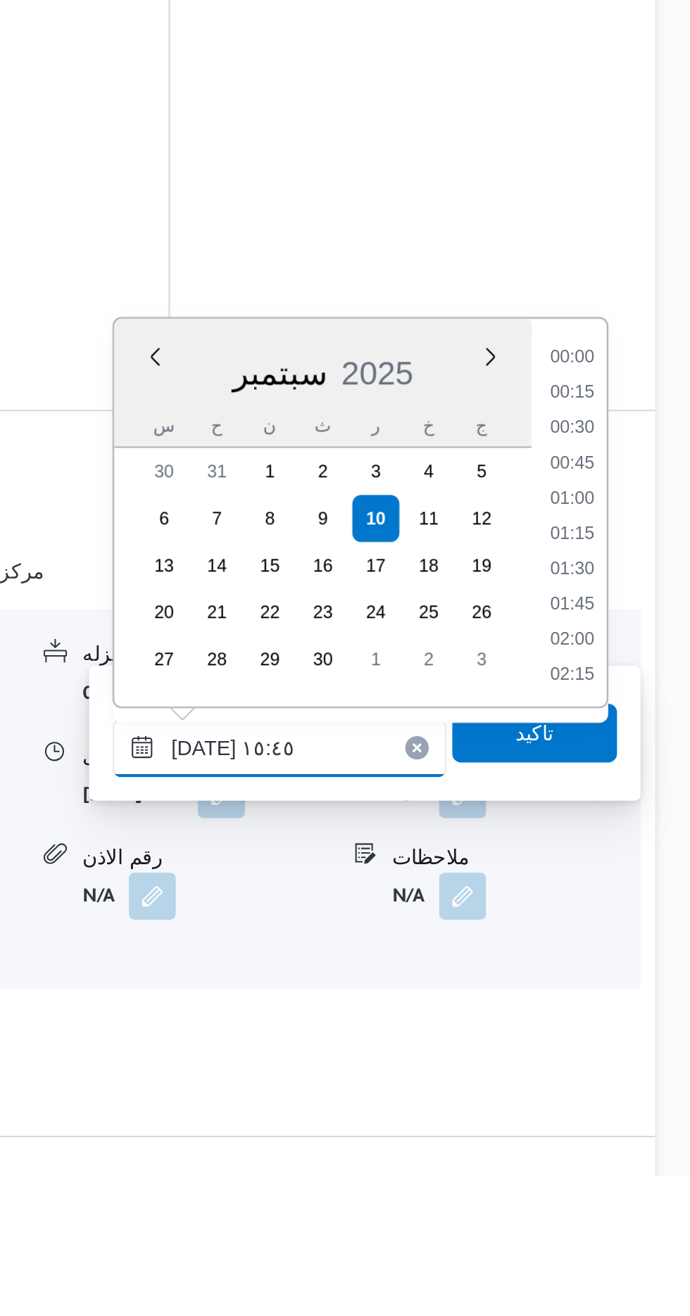
scroll to position [978, 0]
click at [635, 923] on li "14:30" at bounding box center [632, 925] width 32 height 14
type input "[DATE] ١٤:٣٠"
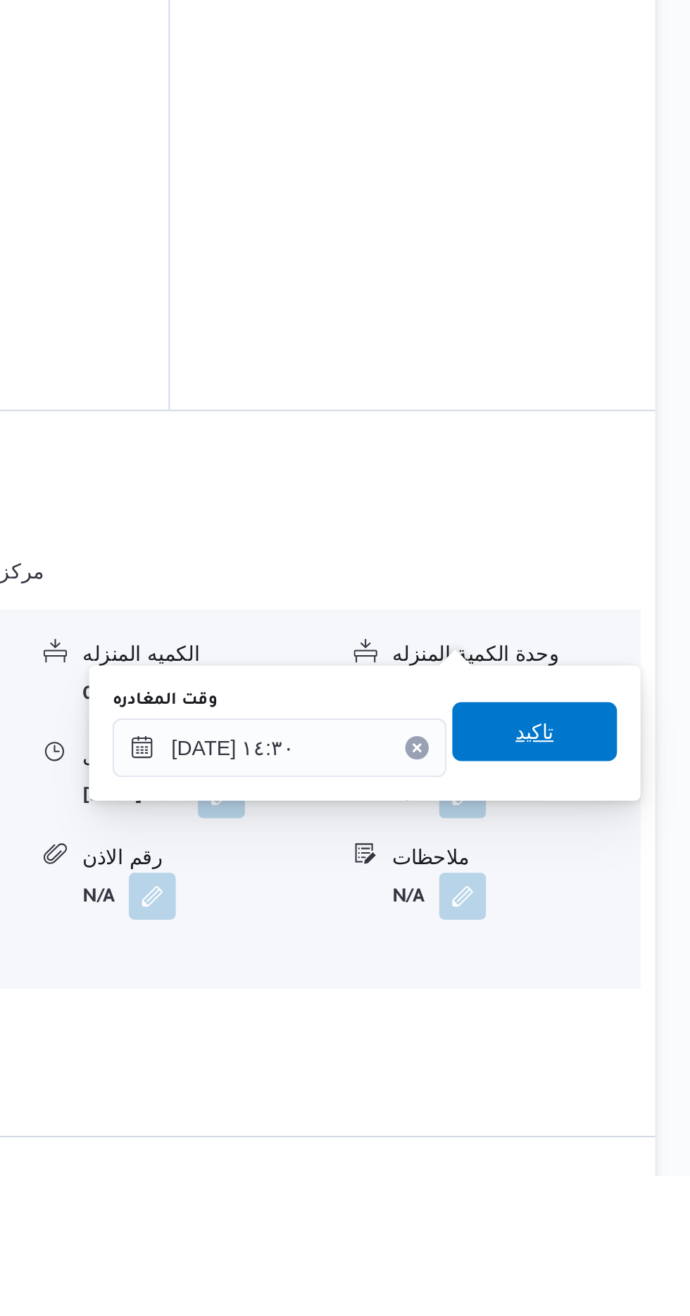
click at [624, 1104] on span "تاكيد" at bounding box center [615, 1103] width 18 height 17
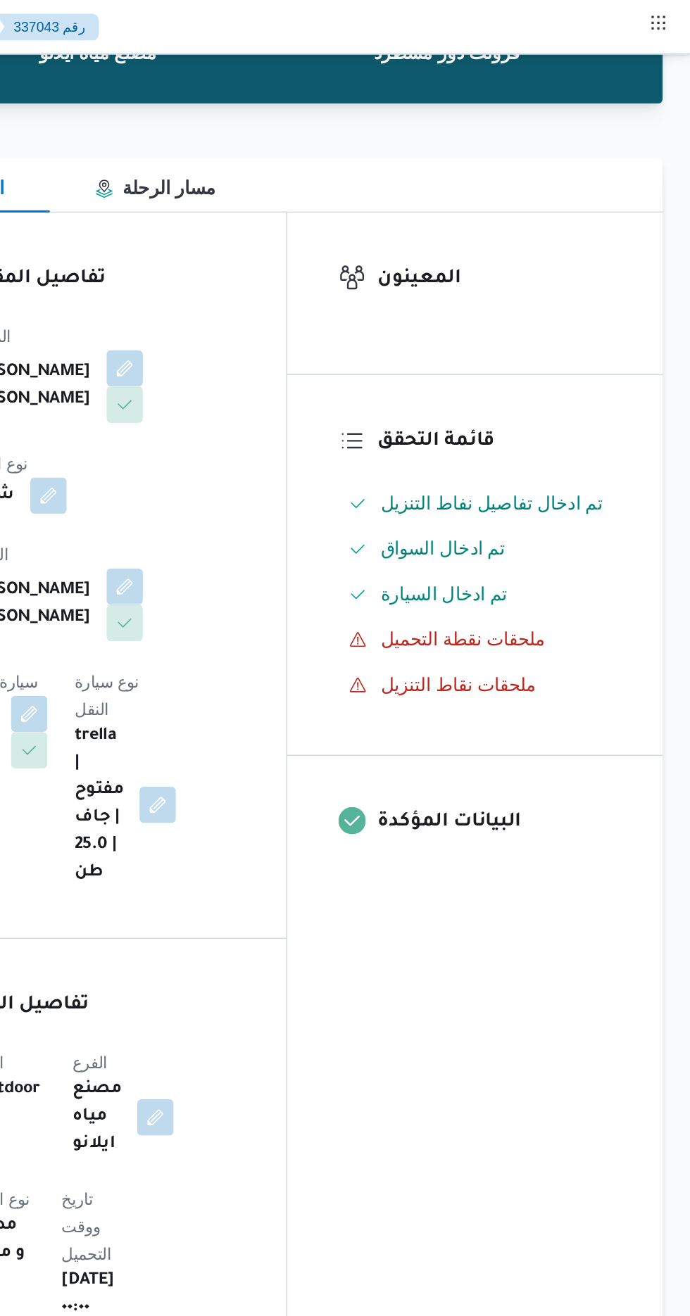
scroll to position [0, 0]
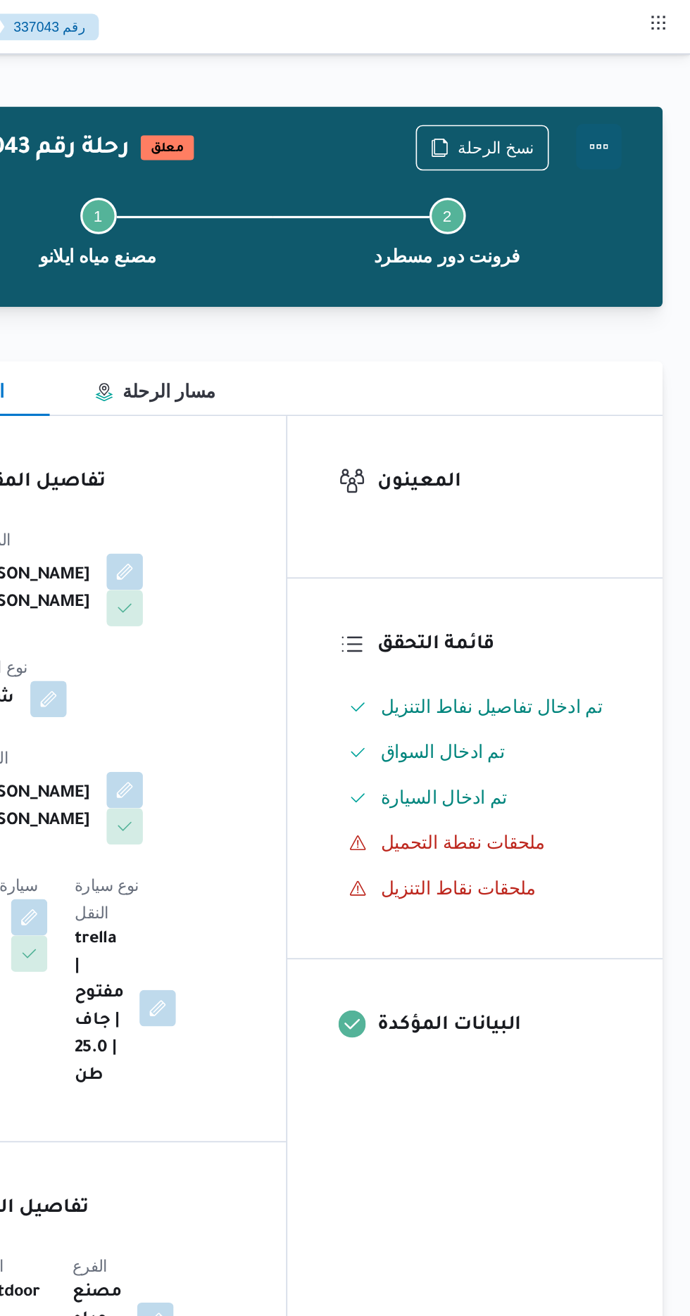
click at [642, 86] on button "Actions" at bounding box center [633, 91] width 28 height 28
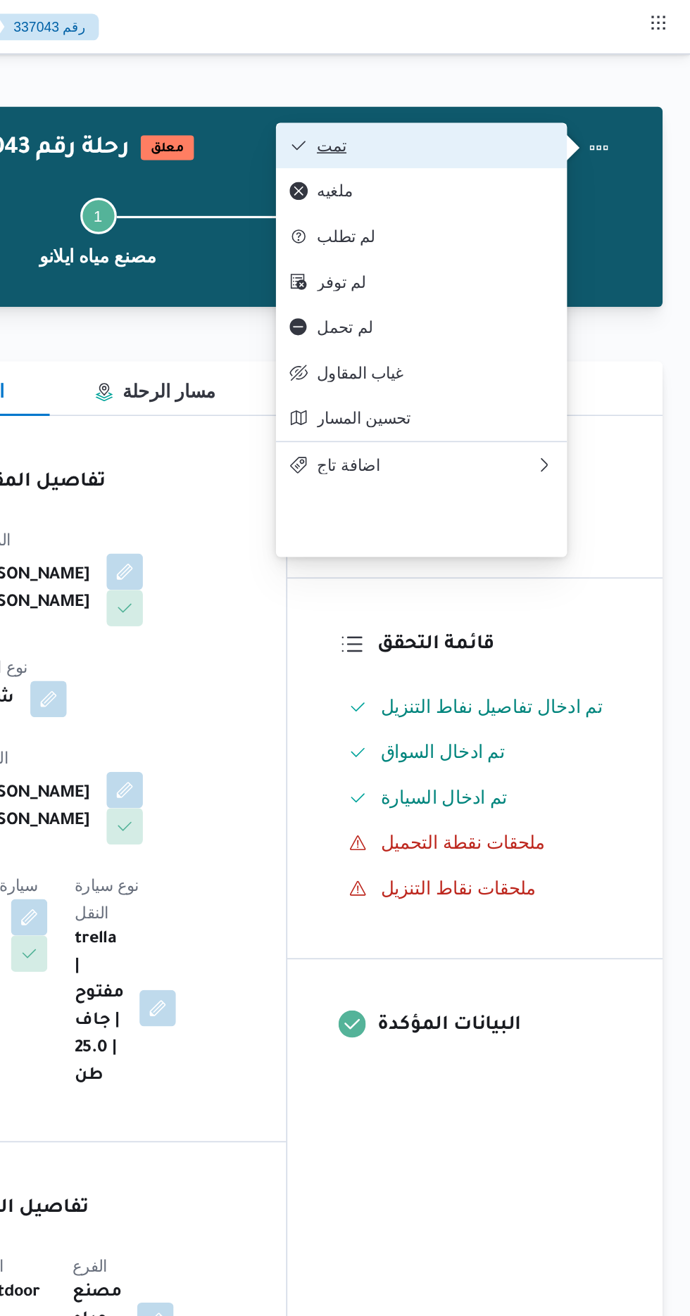
click at [608, 78] on button "تمت" at bounding box center [524, 90] width 180 height 28
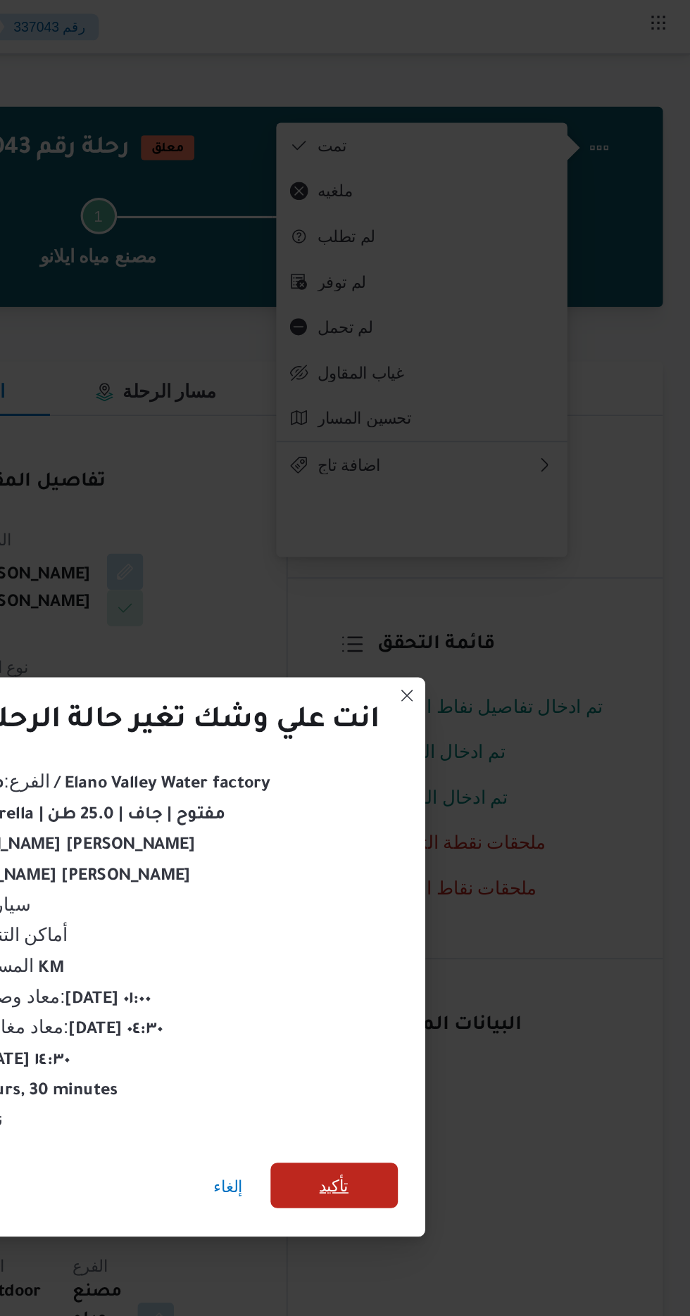
click at [459, 729] on span "تأكيد" at bounding box center [469, 734] width 79 height 28
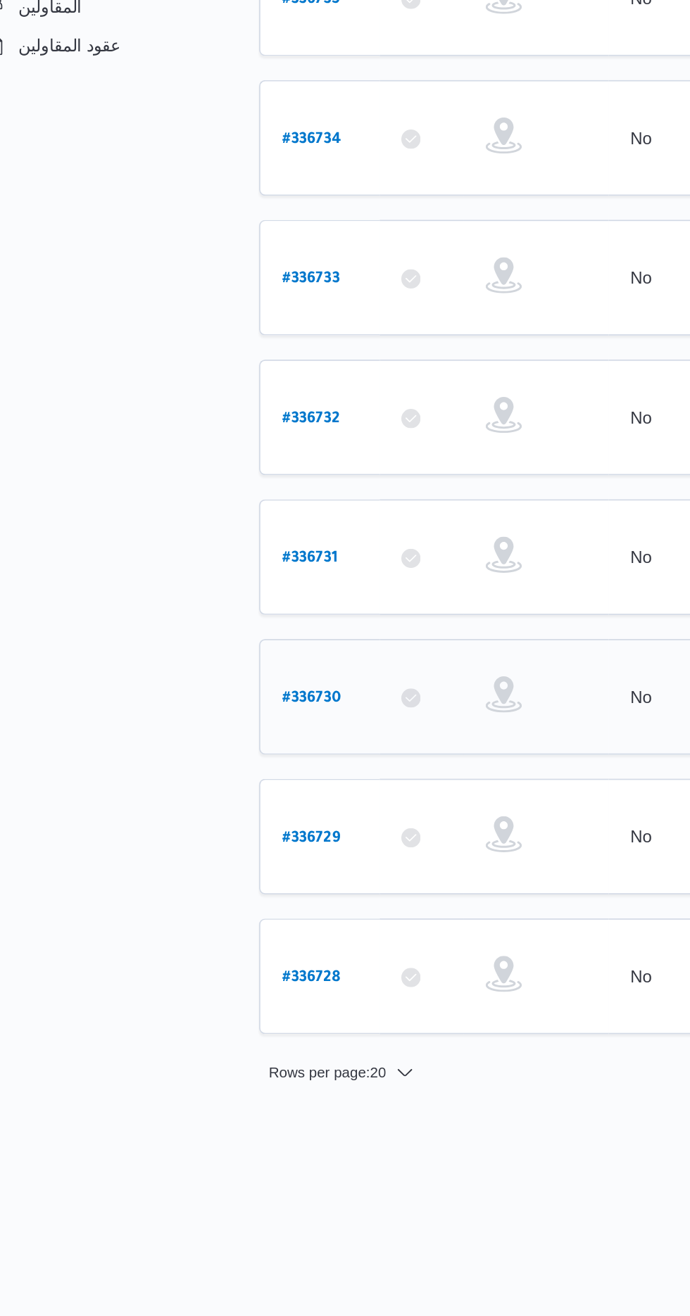
click at [210, 845] on b "# 336730" at bounding box center [213, 850] width 34 height 10
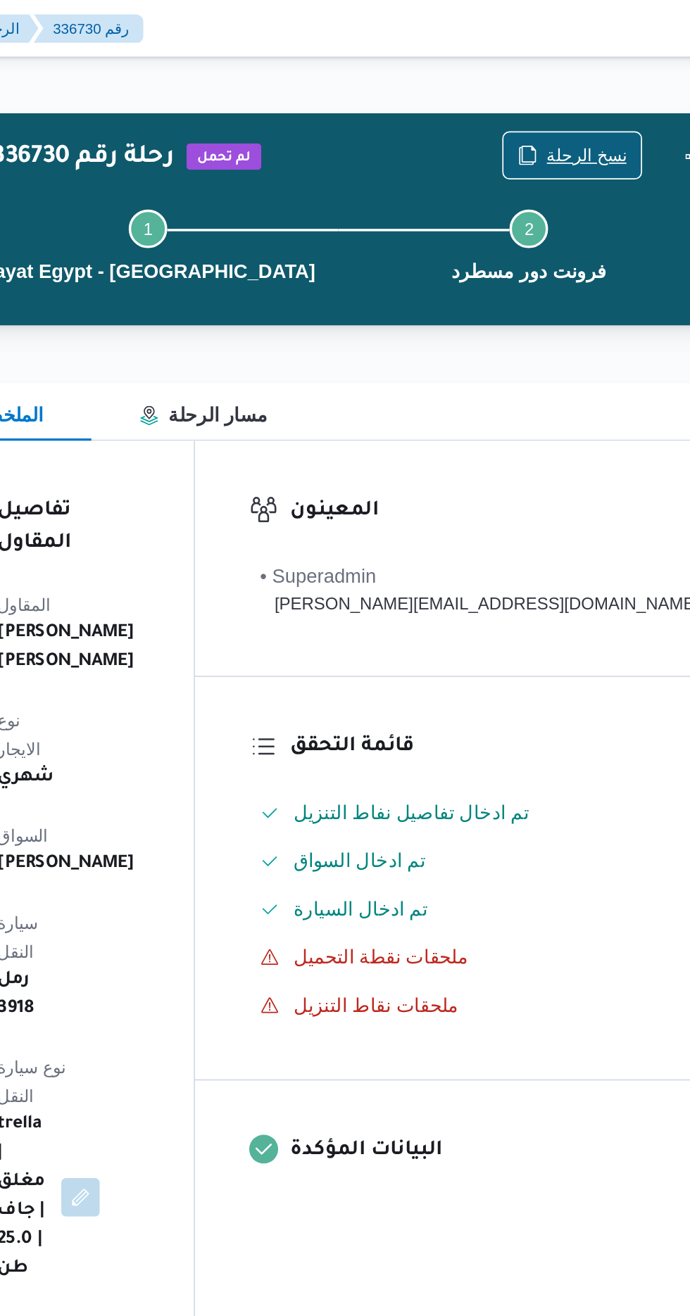
click at [581, 82] on span "نسخ الرحلة" at bounding box center [574, 90] width 81 height 27
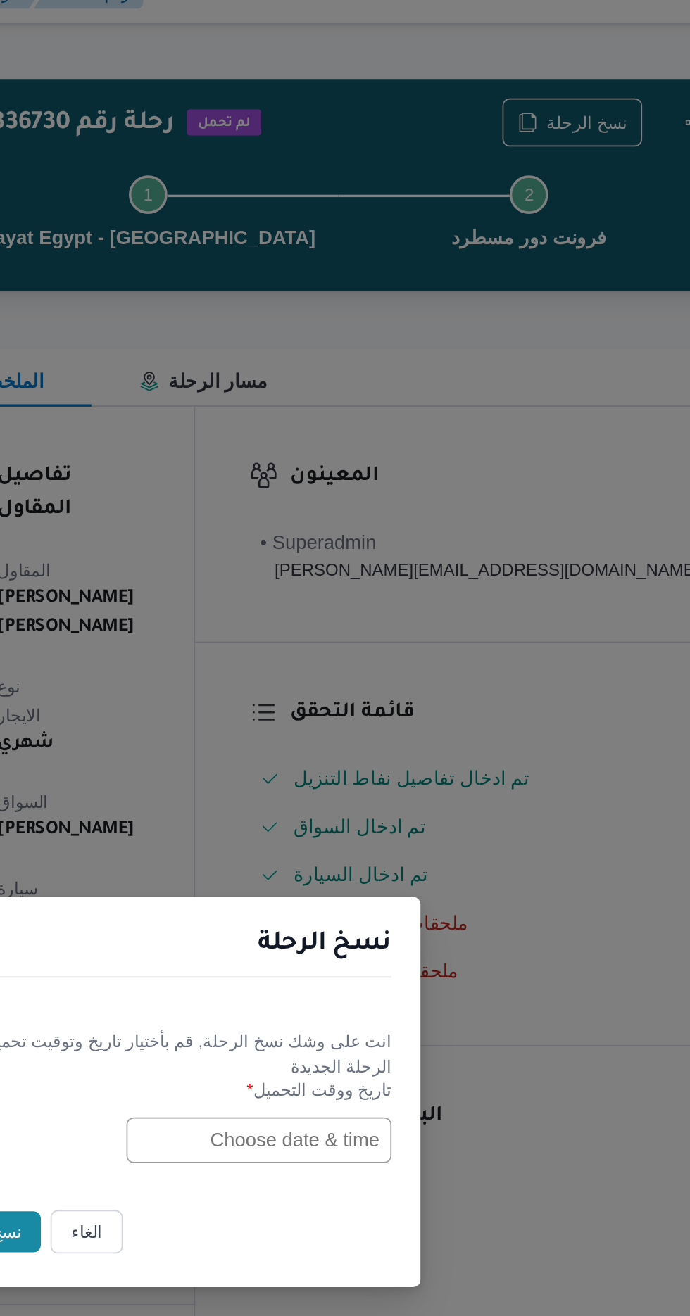
click at [367, 700] on input "text" at bounding box center [391, 686] width 155 height 27
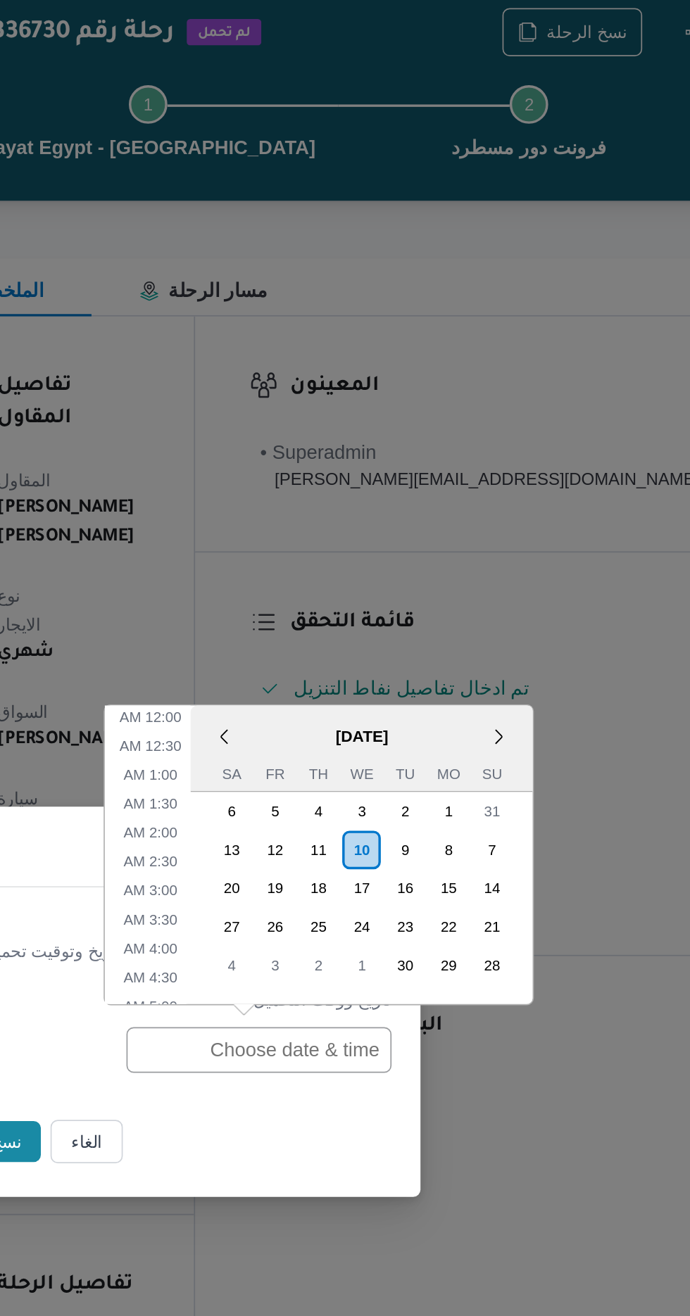
scroll to position [528, 0]
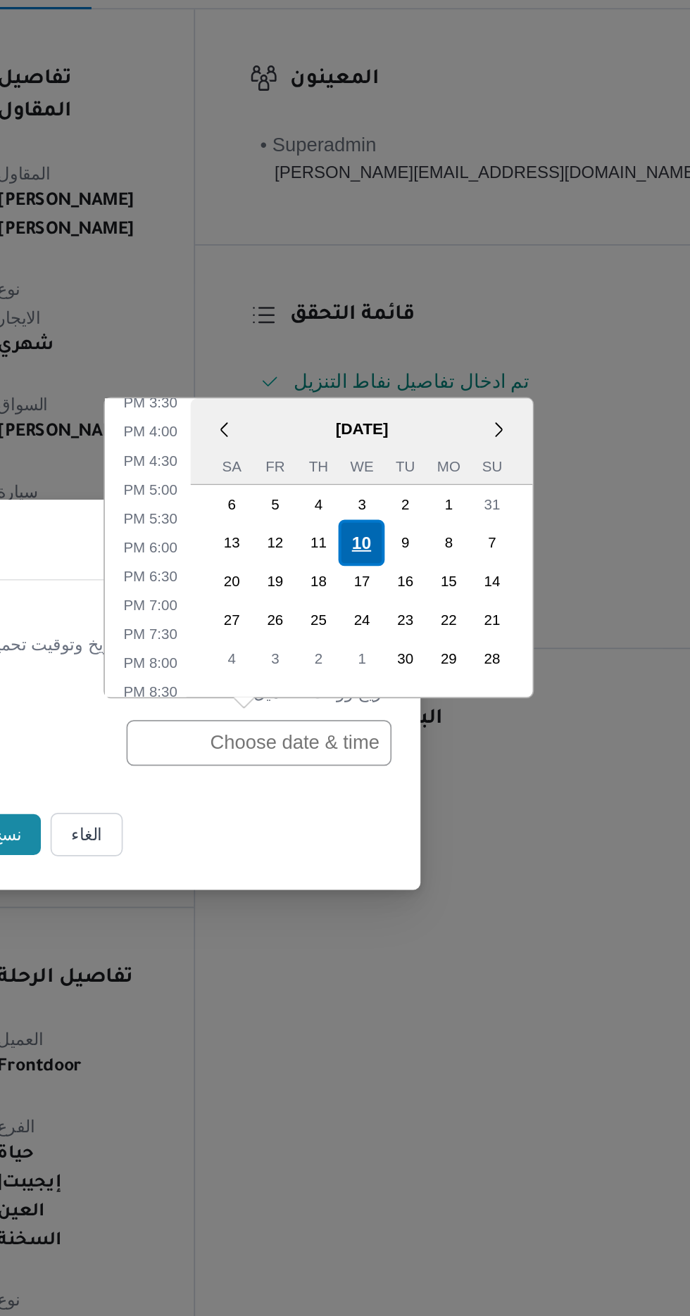
click at [460, 573] on div "10" at bounding box center [451, 569] width 27 height 27
type input "[DATE] 12:00AM"
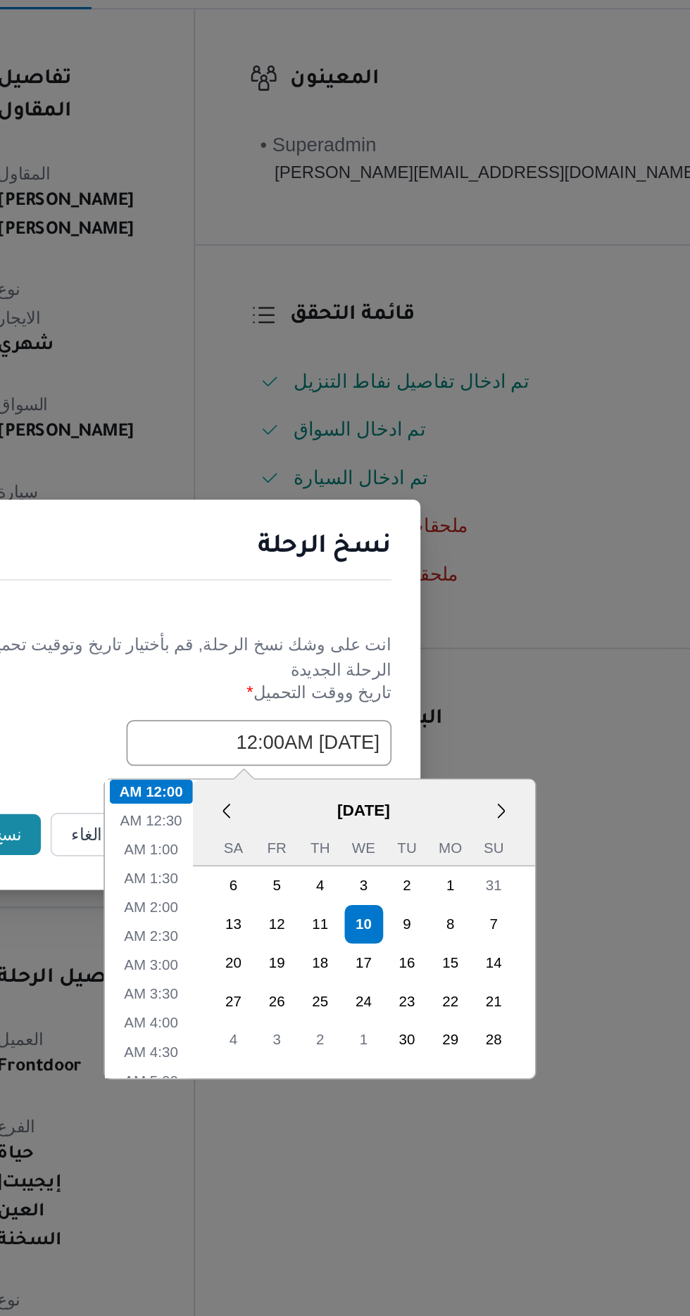
click at [246, 728] on button "نسخ" at bounding box center [244, 740] width 40 height 24
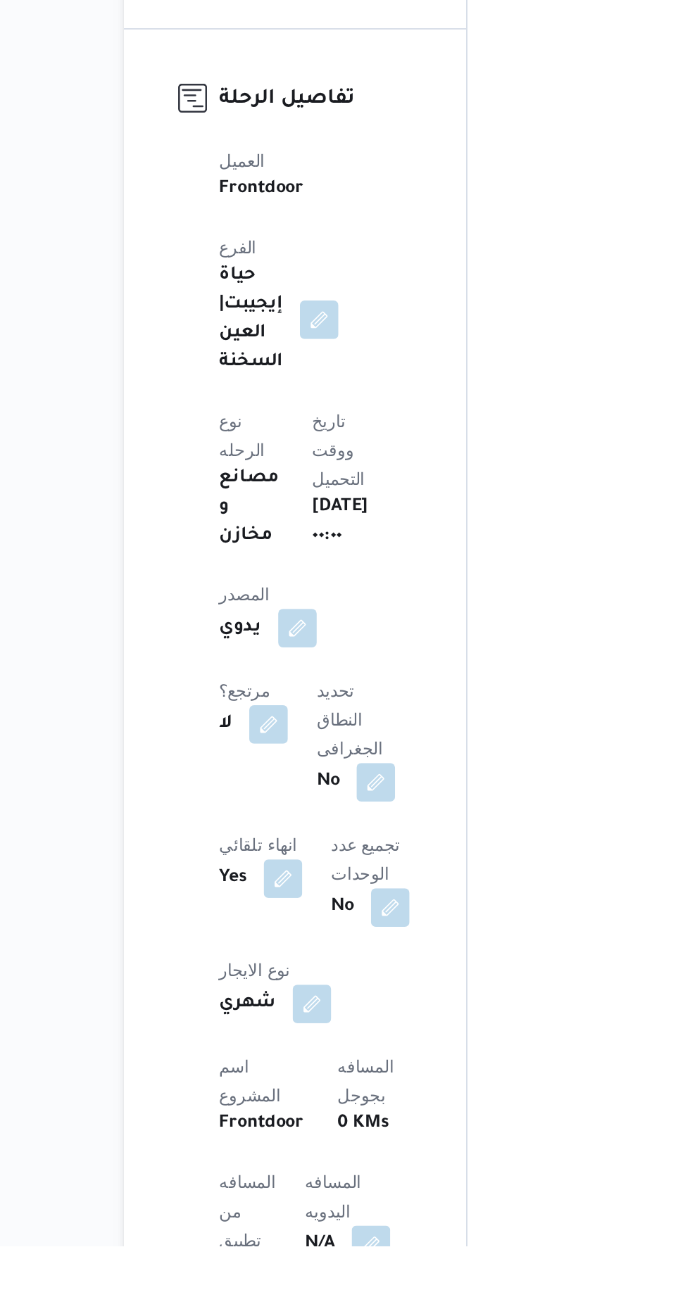
scroll to position [182, 0]
click at [316, 1303] on button "button" at bounding box center [327, 1314] width 23 height 23
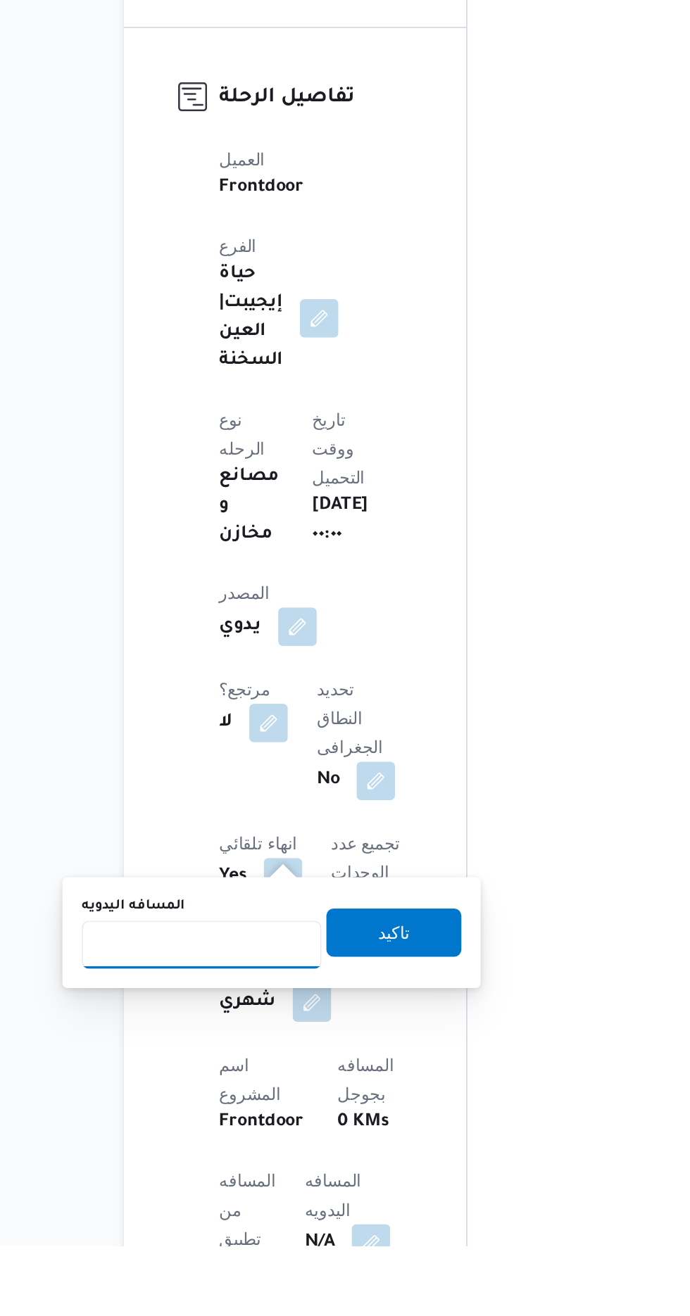
click at [215, 1137] on input "المسافه اليدويه" at bounding box center [228, 1140] width 140 height 28
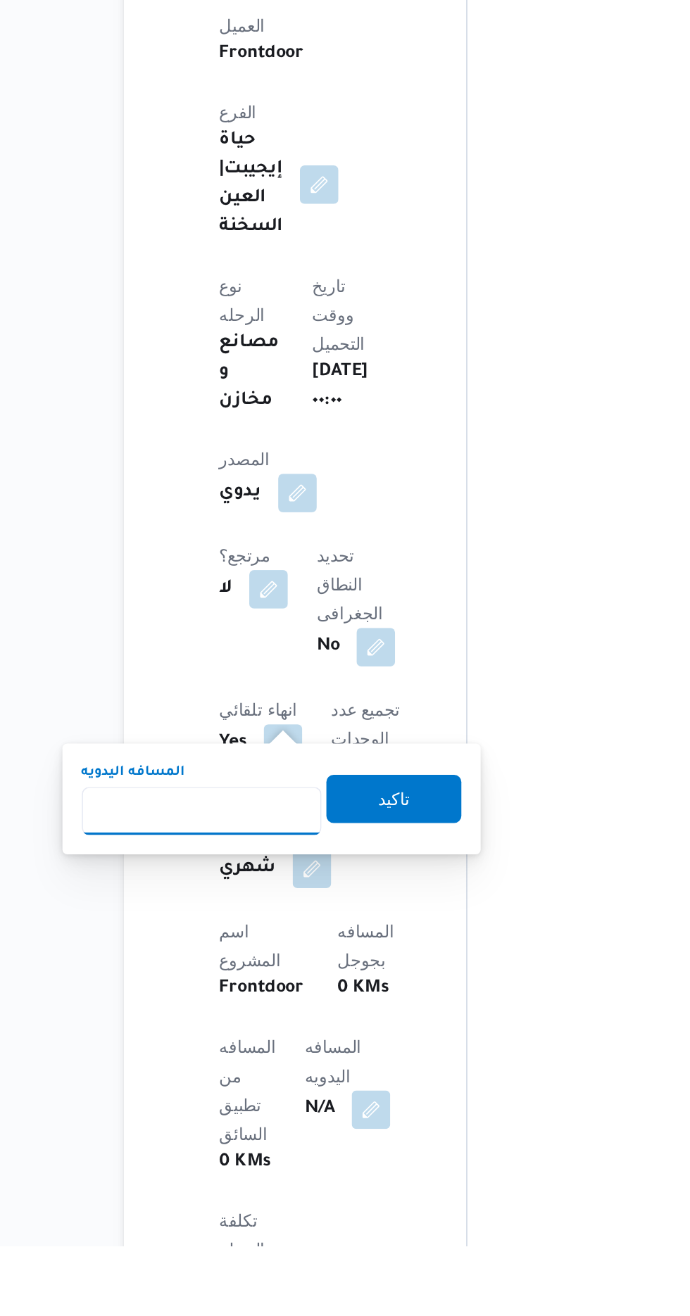
scroll to position [260, 0]
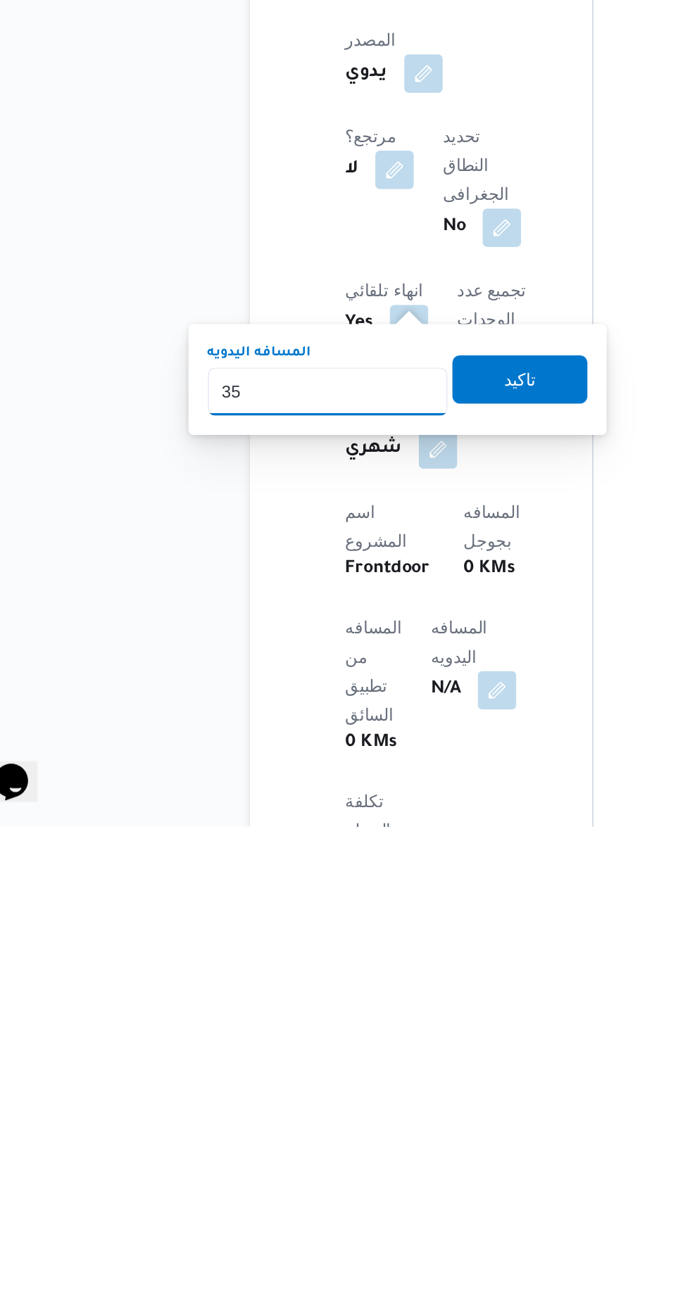
type input "350"
click at [350, 1054] on span "تاكيد" at bounding box center [340, 1054] width 18 height 17
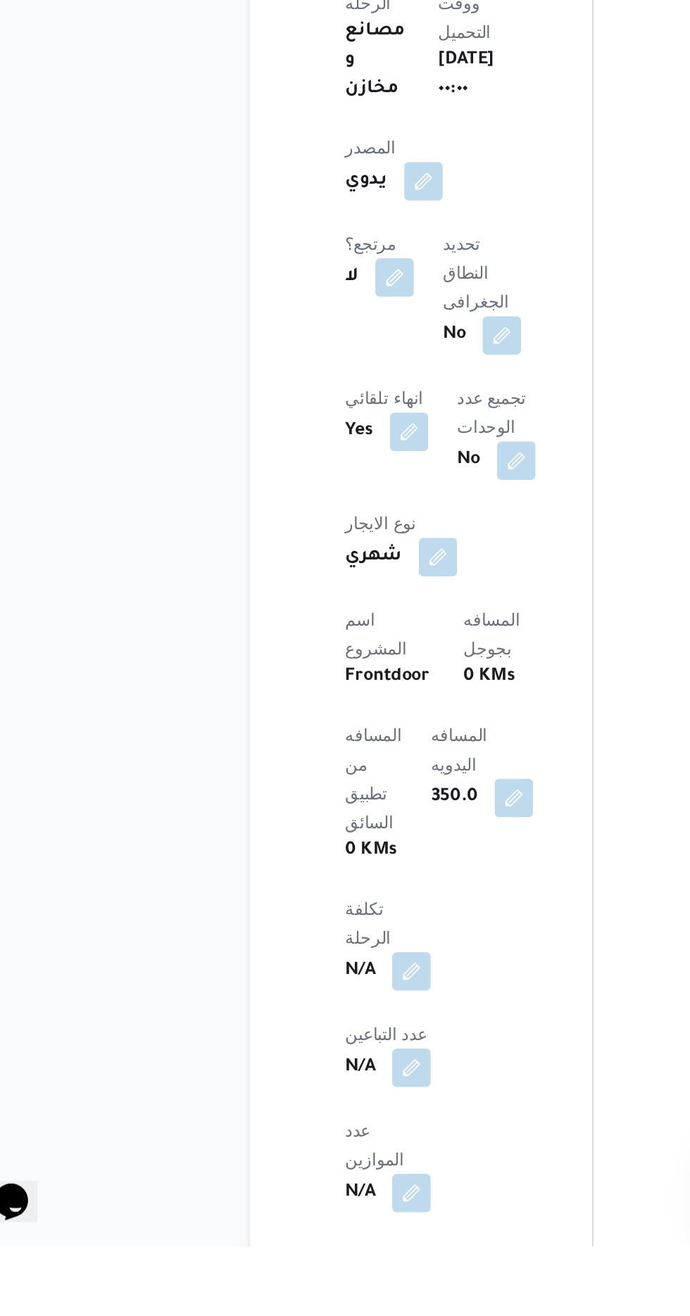
scroll to position [443, 0]
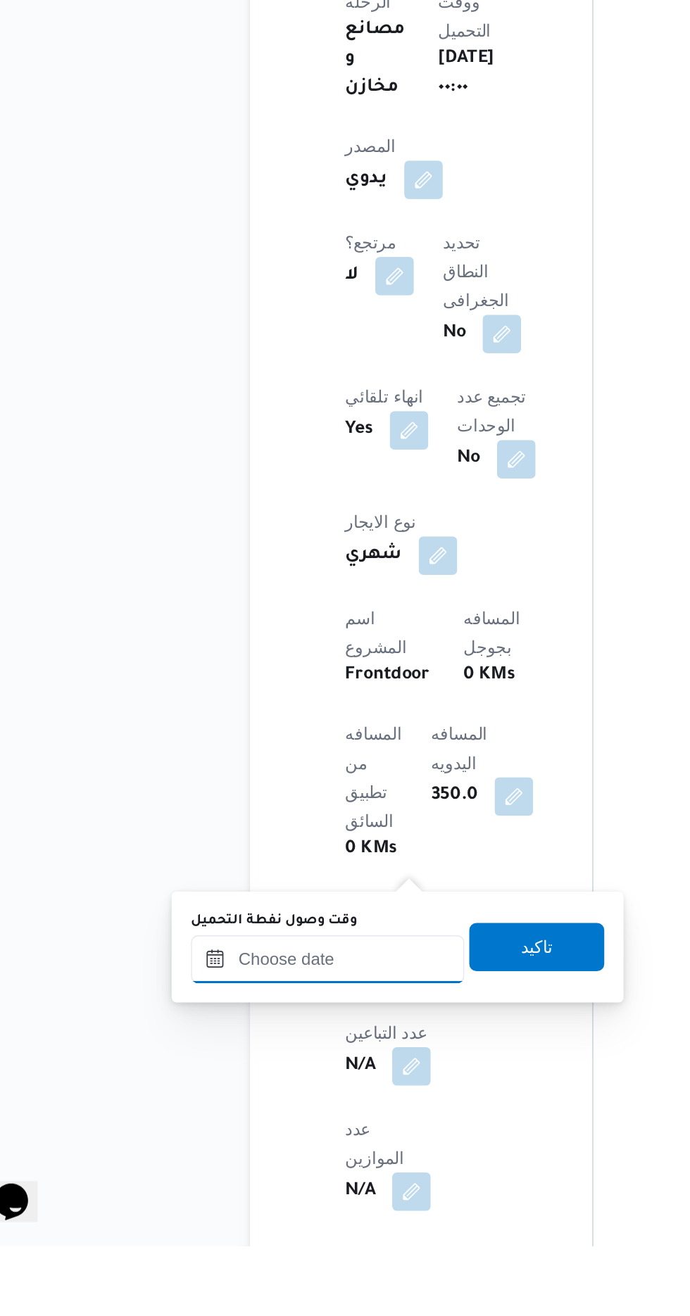
click at [264, 1146] on input "وقت وصول نفطة التحميل" at bounding box center [228, 1148] width 160 height 28
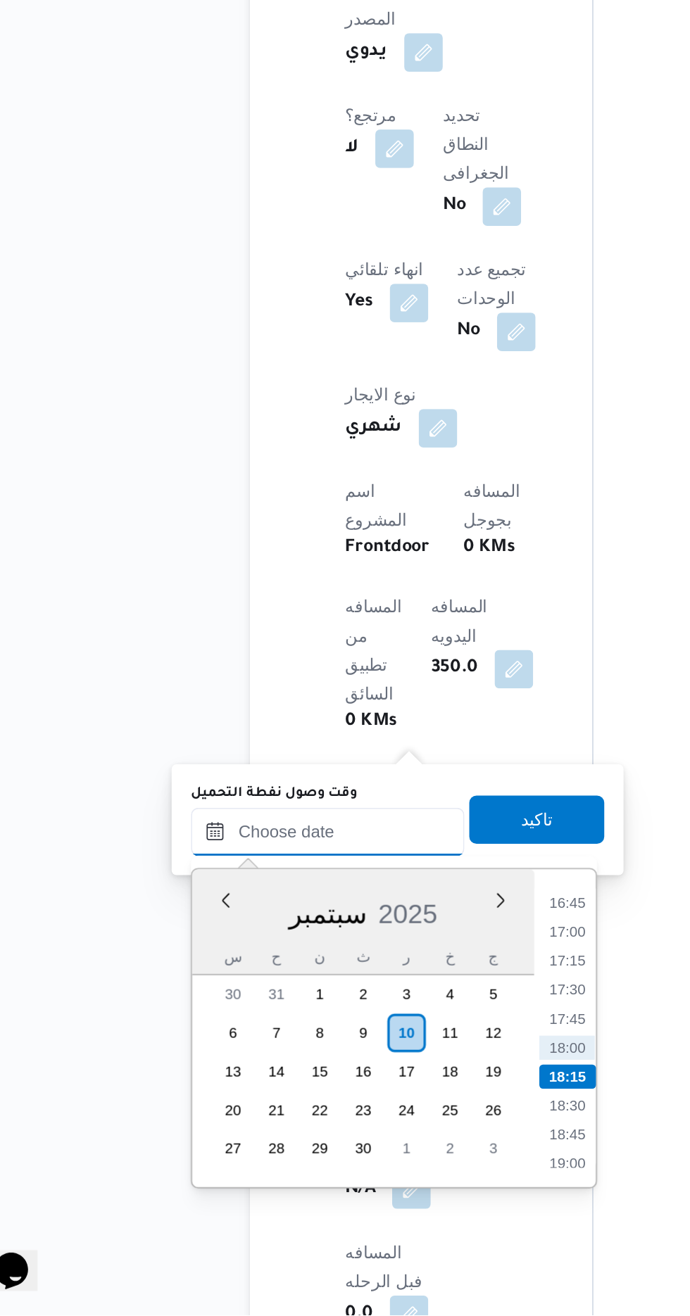
scroll to position [557, 0]
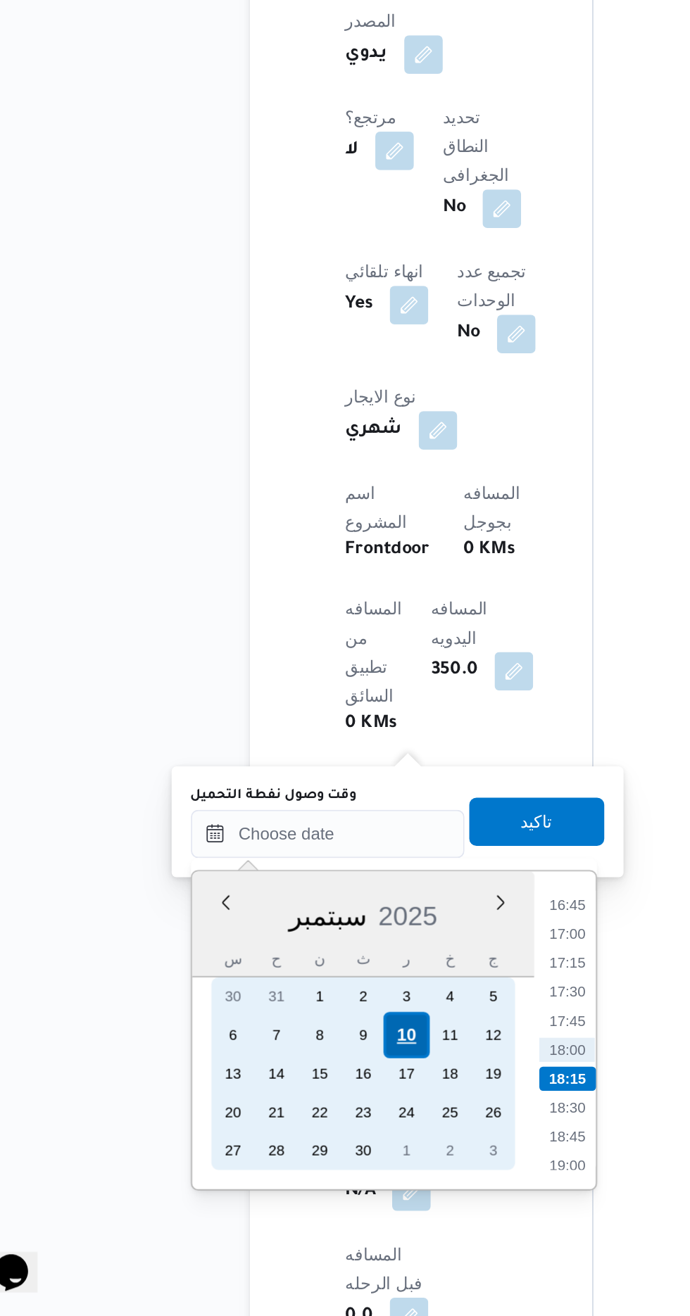
click at [271, 1146] on div "10" at bounding box center [273, 1151] width 27 height 27
type input "[DATE] ٠٠:٠٠"
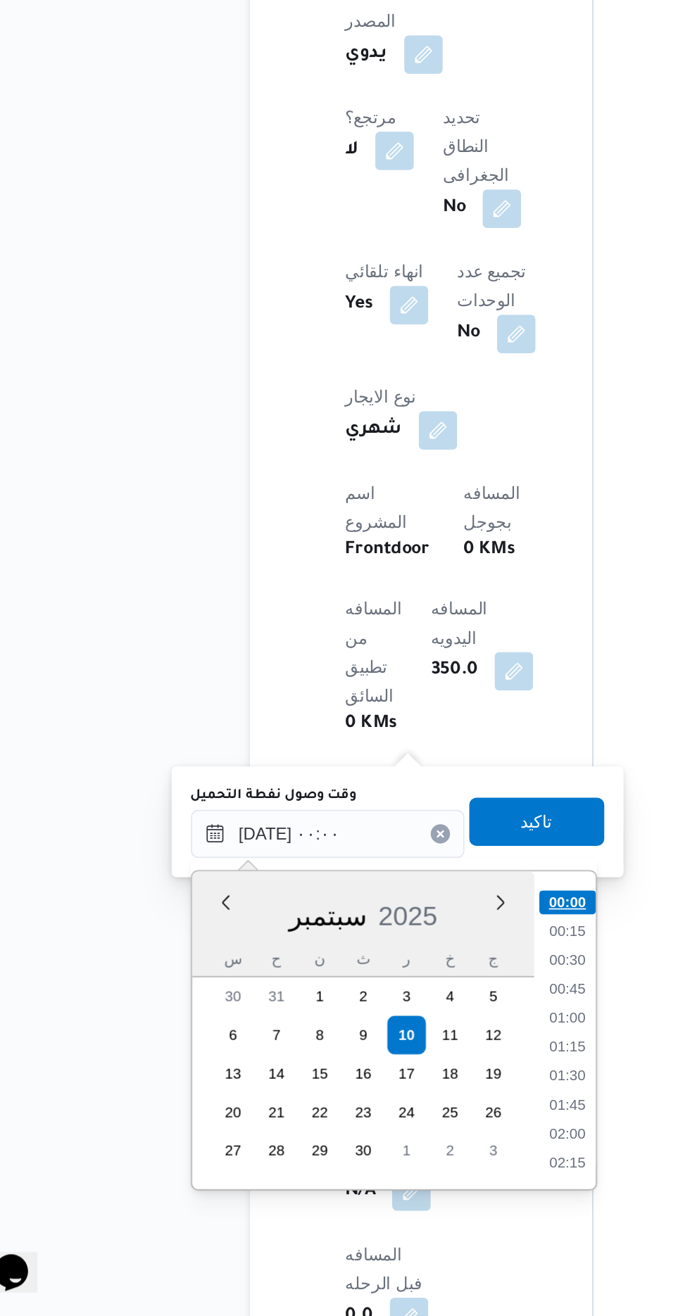
click at [370, 1070] on li "00:00" at bounding box center [368, 1074] width 33 height 14
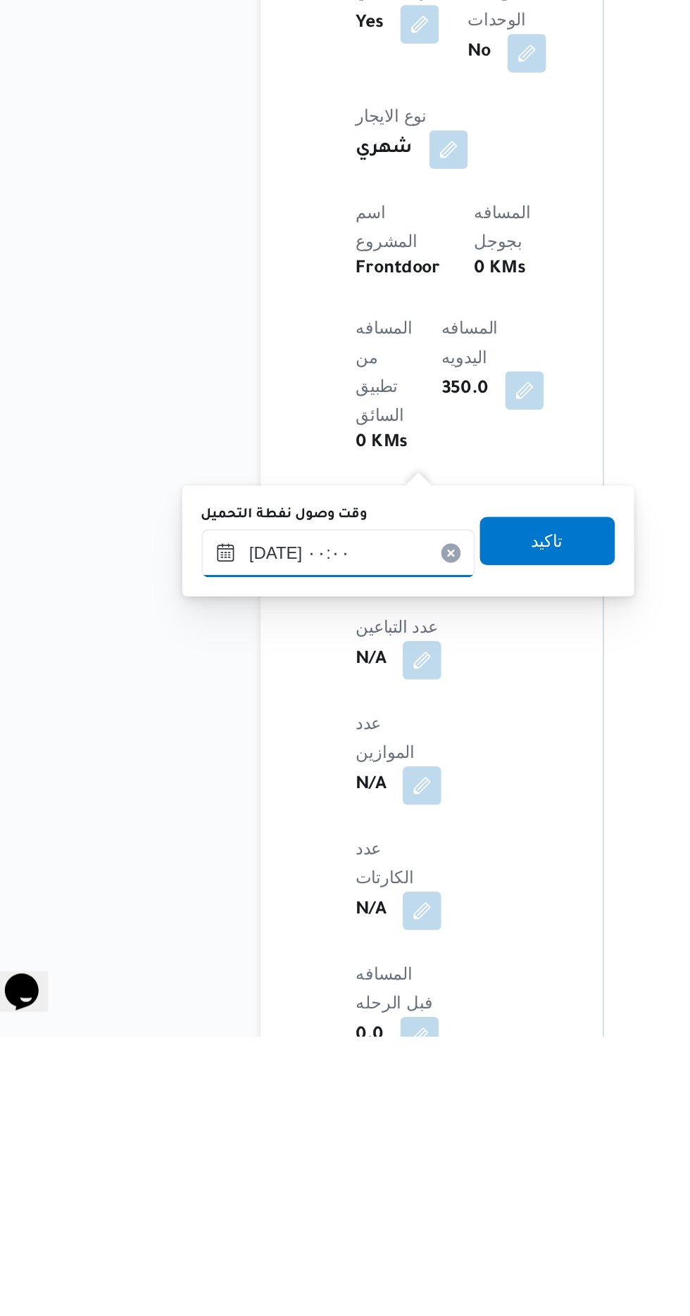
scroll to position [557, 0]
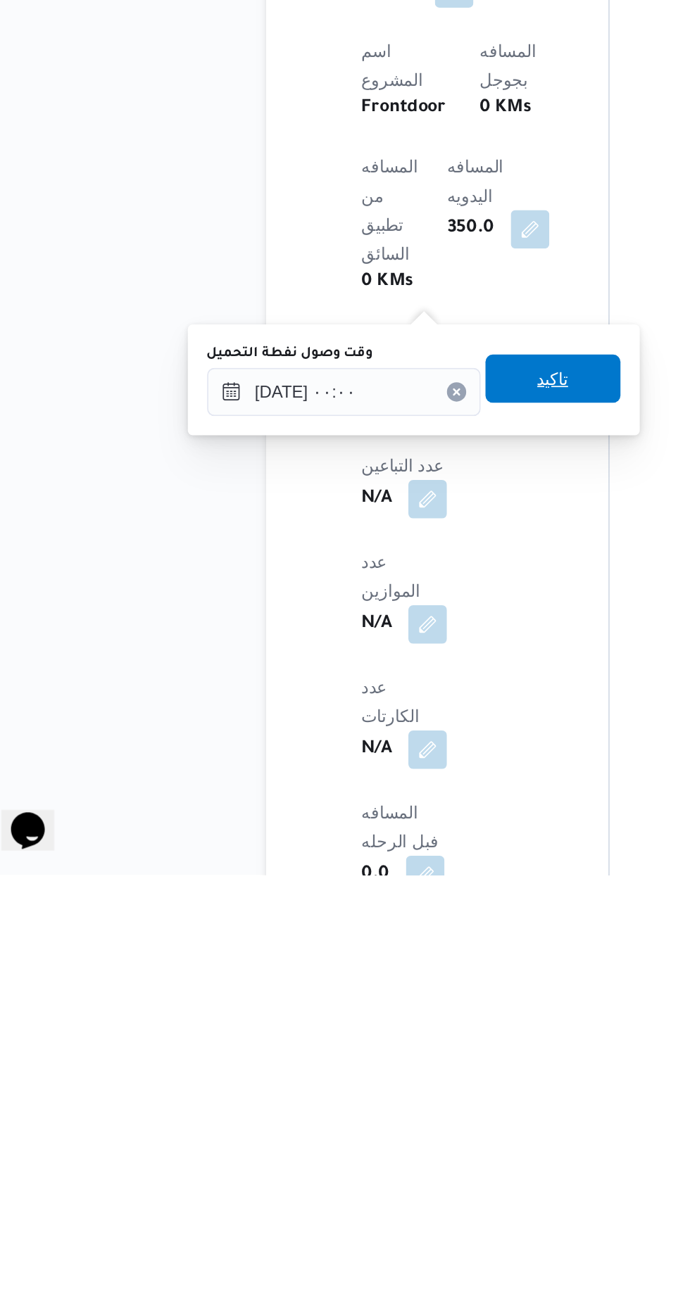
click at [372, 1023] on span "تاكيد" at bounding box center [350, 1026] width 79 height 28
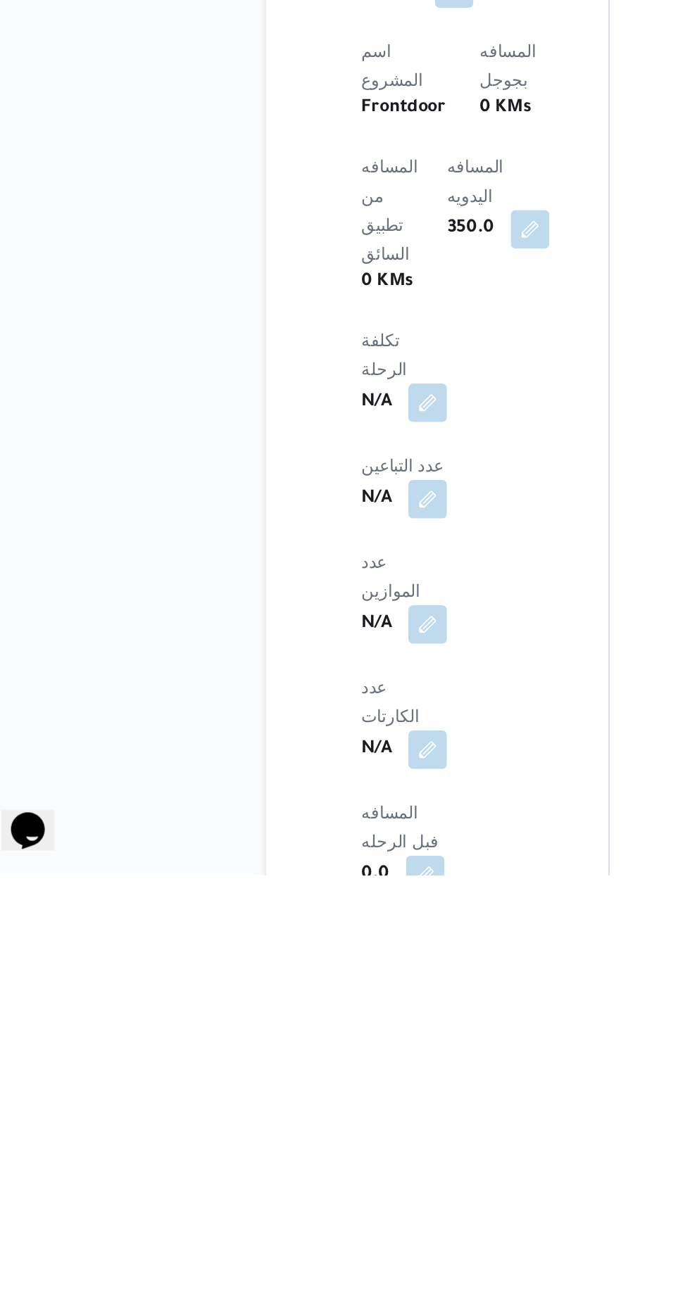
scroll to position [558, 0]
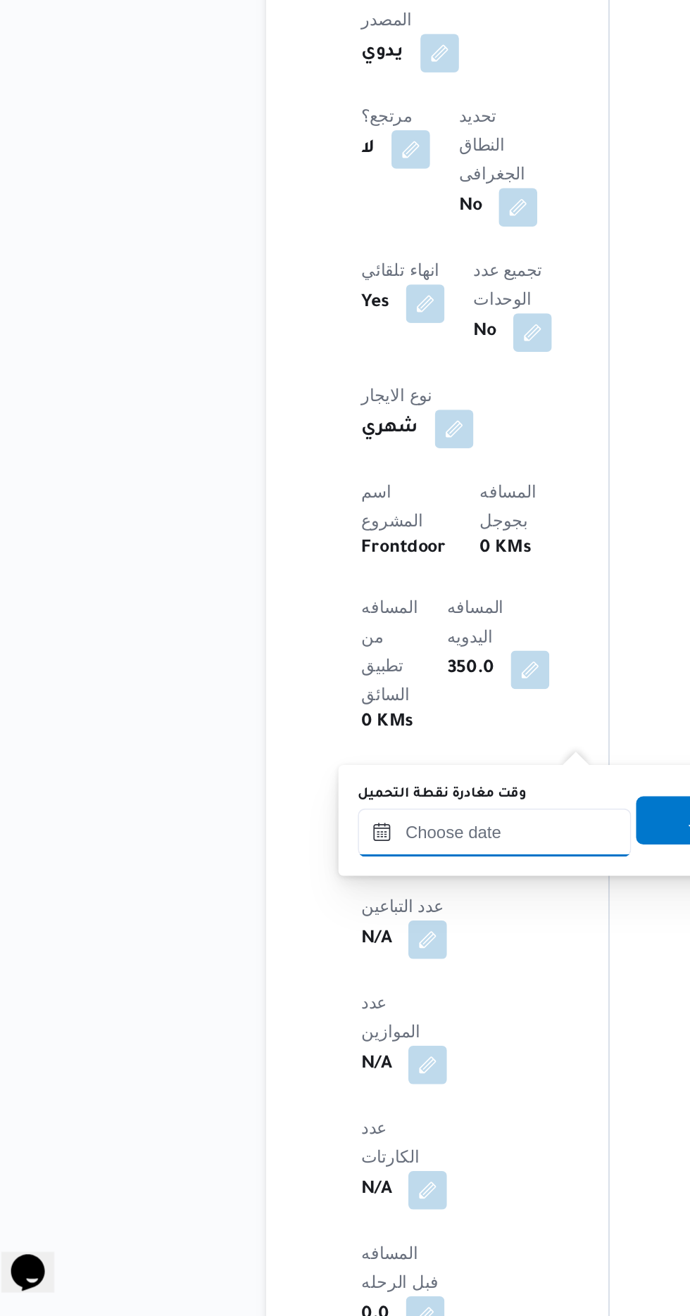
click at [308, 1028] on input "وقت مغادرة نقطة التحميل" at bounding box center [316, 1033] width 160 height 28
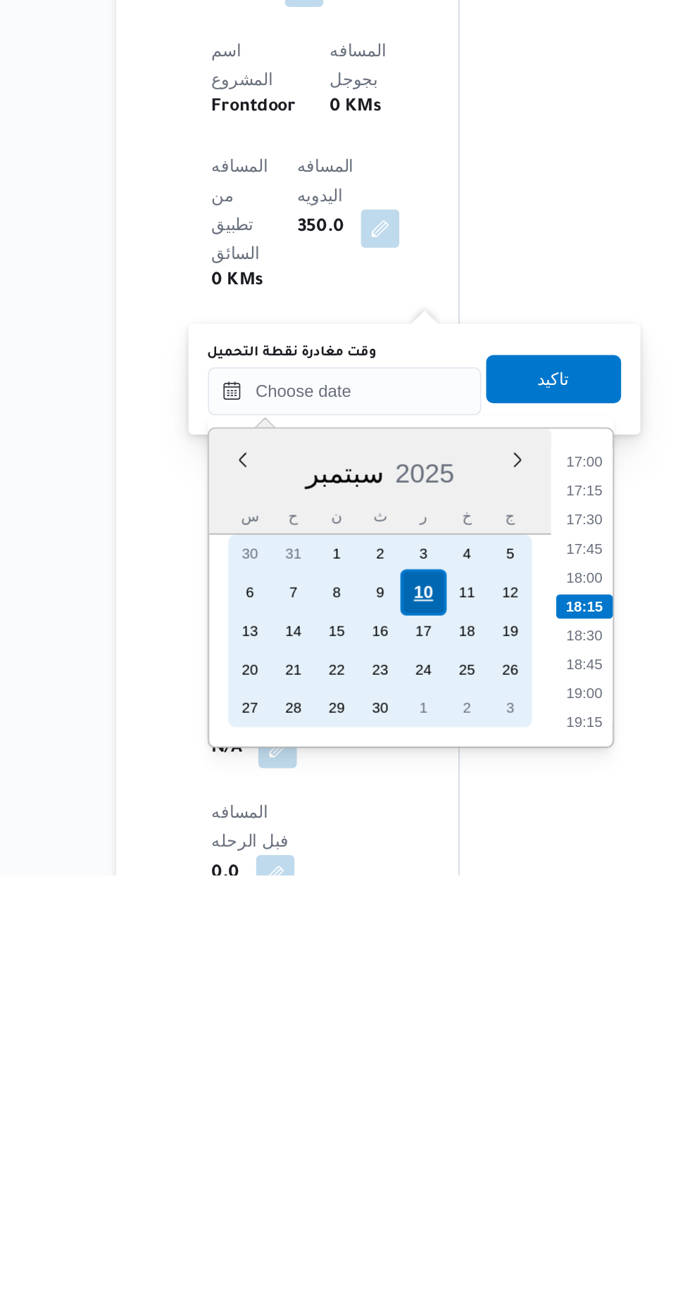
click at [362, 1149] on div "10" at bounding box center [361, 1150] width 27 height 27
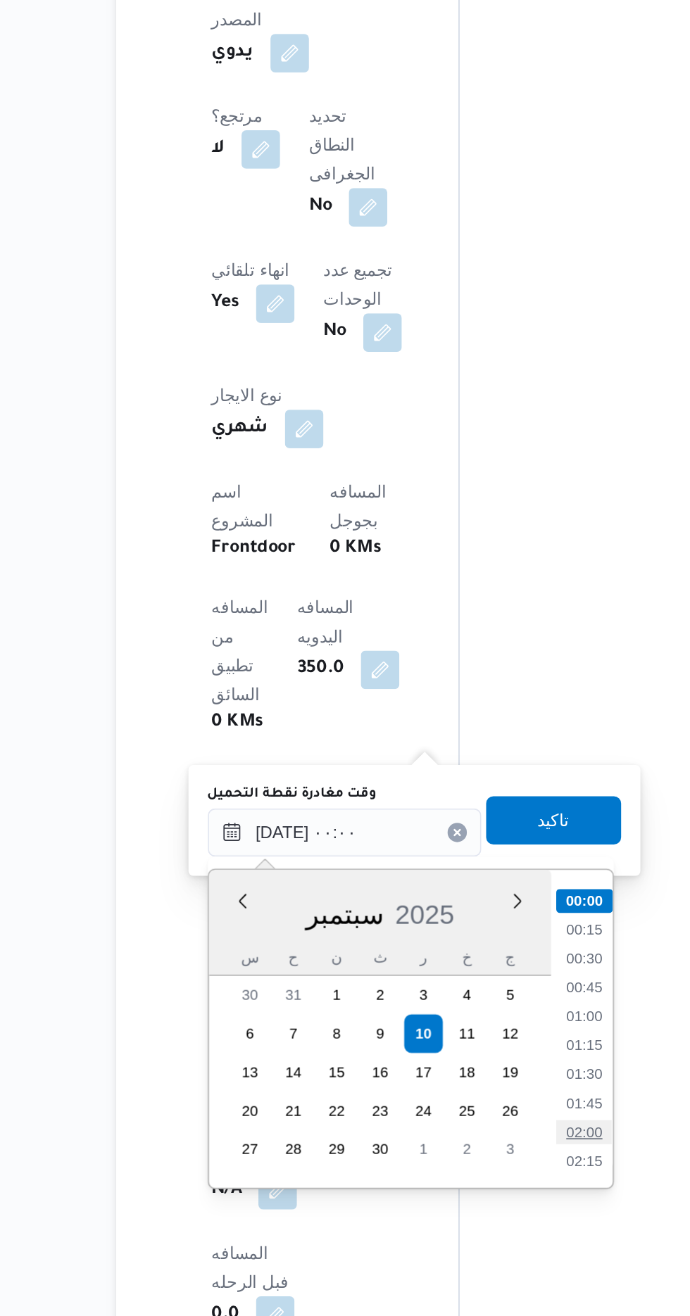
click at [459, 1215] on li "02:00" at bounding box center [456, 1208] width 32 height 14
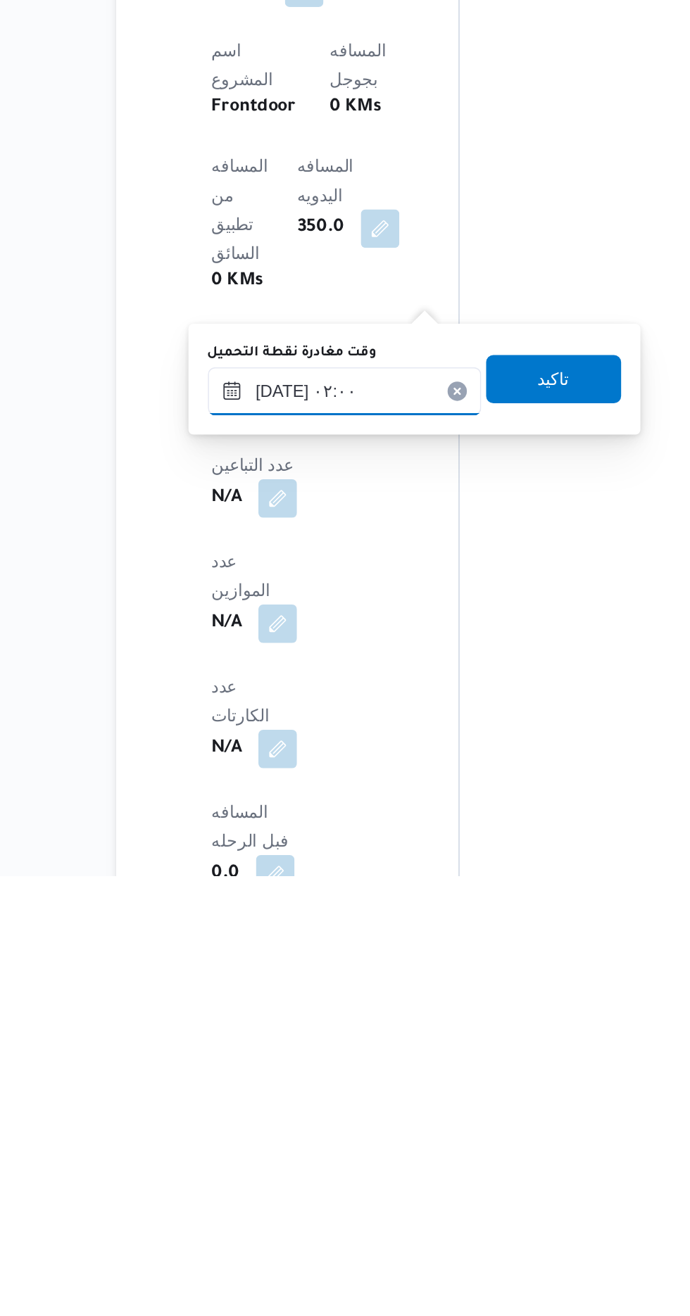
click at [337, 1031] on input "[DATE] ٠٢:٠٠" at bounding box center [316, 1033] width 160 height 28
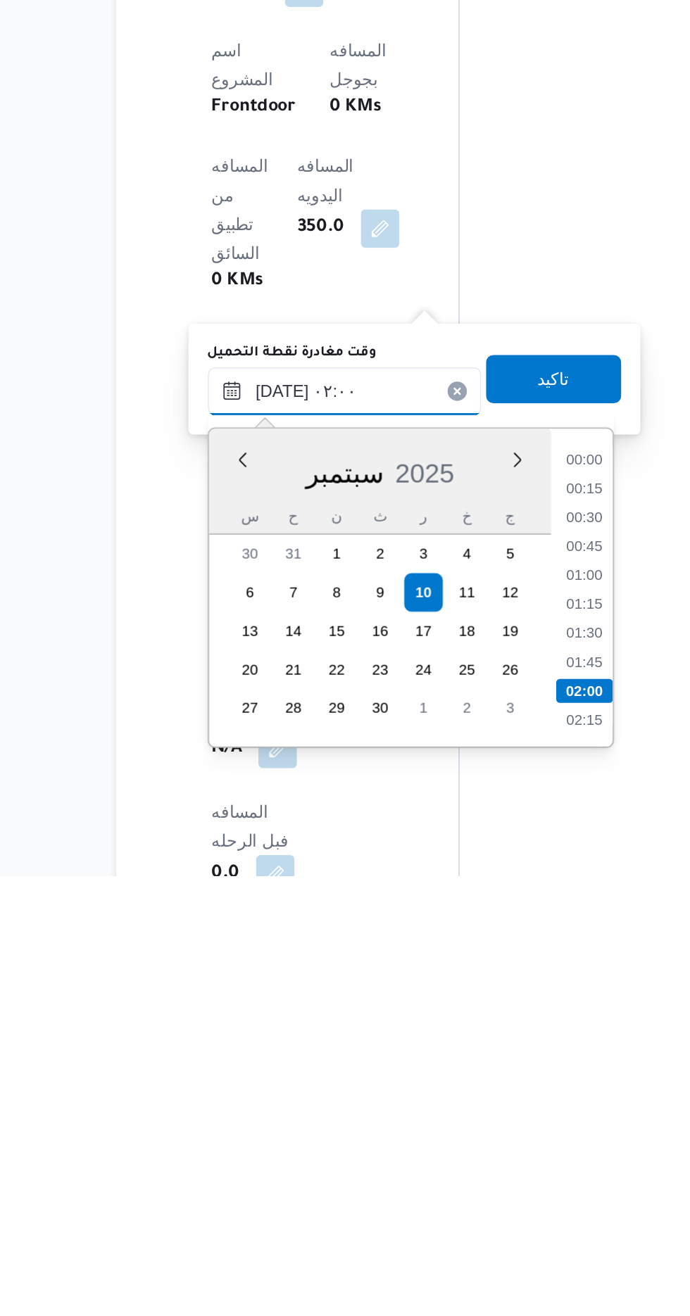
scroll to position [49, 0]
click at [455, 1225] on li "03:00" at bounding box center [456, 1227] width 32 height 14
type input "[DATE] ٠٣:٠٠"
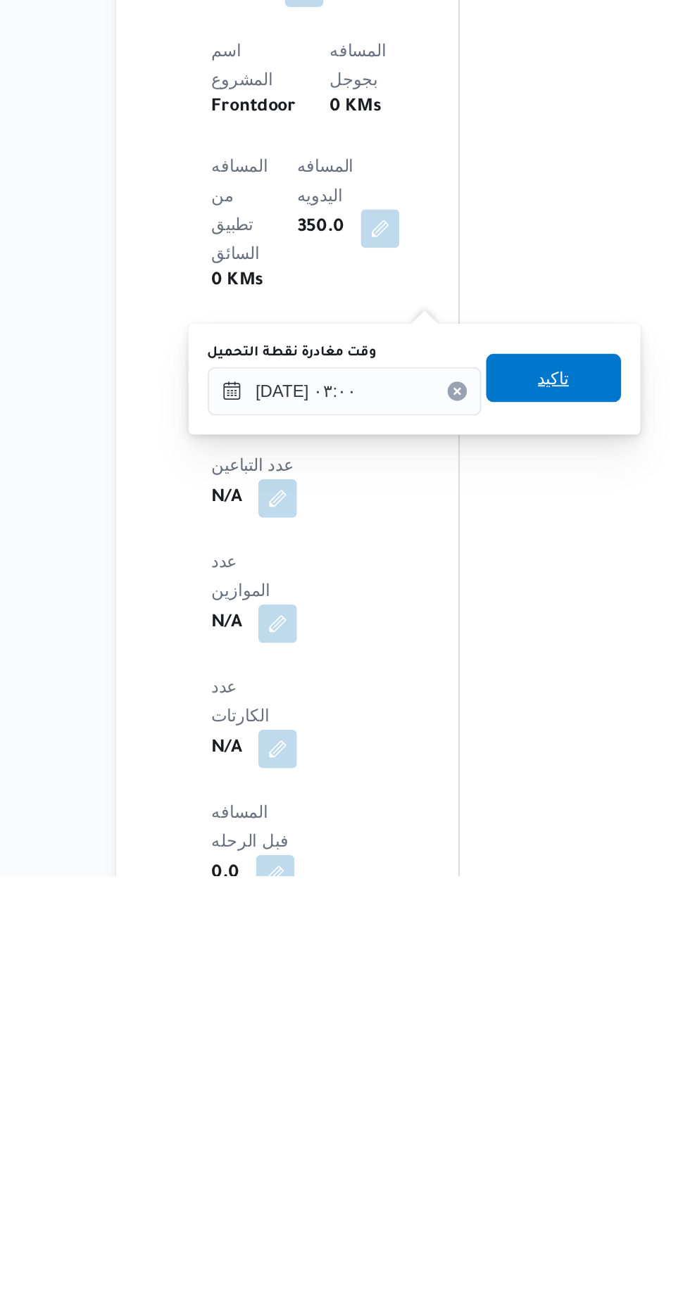
click at [448, 1024] on span "تاكيد" at bounding box center [438, 1025] width 18 height 17
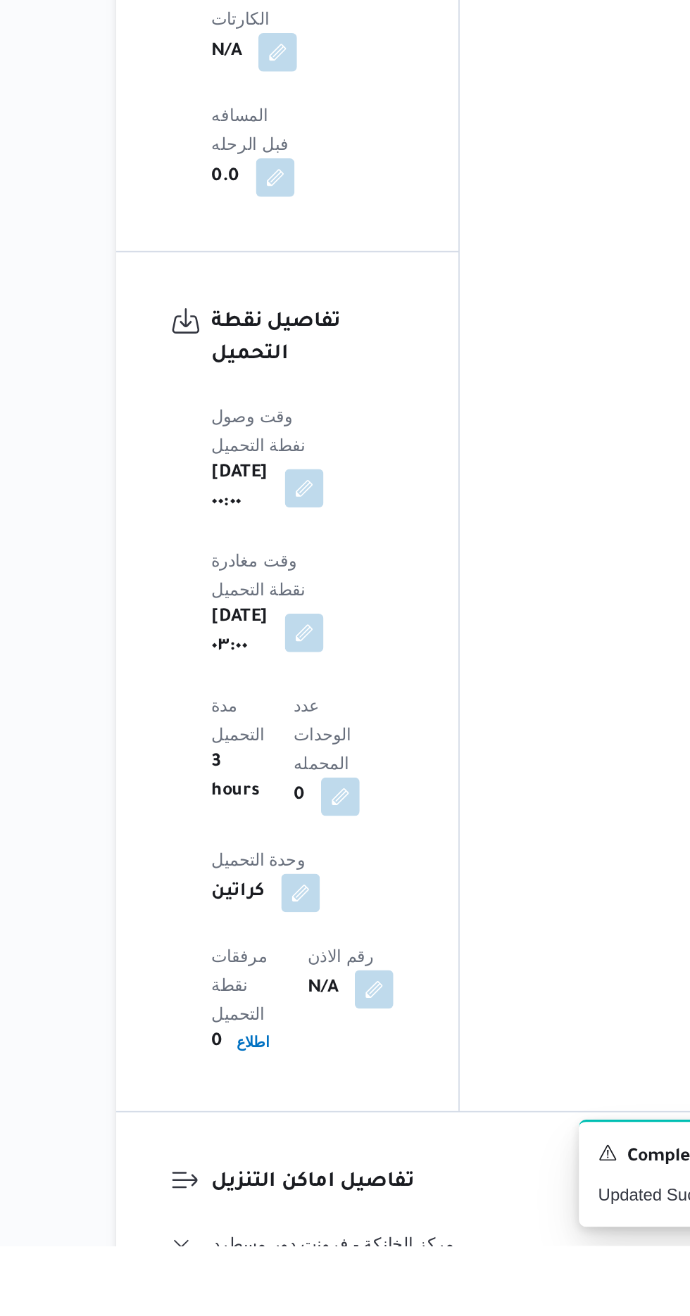
scroll to position [1184, 0]
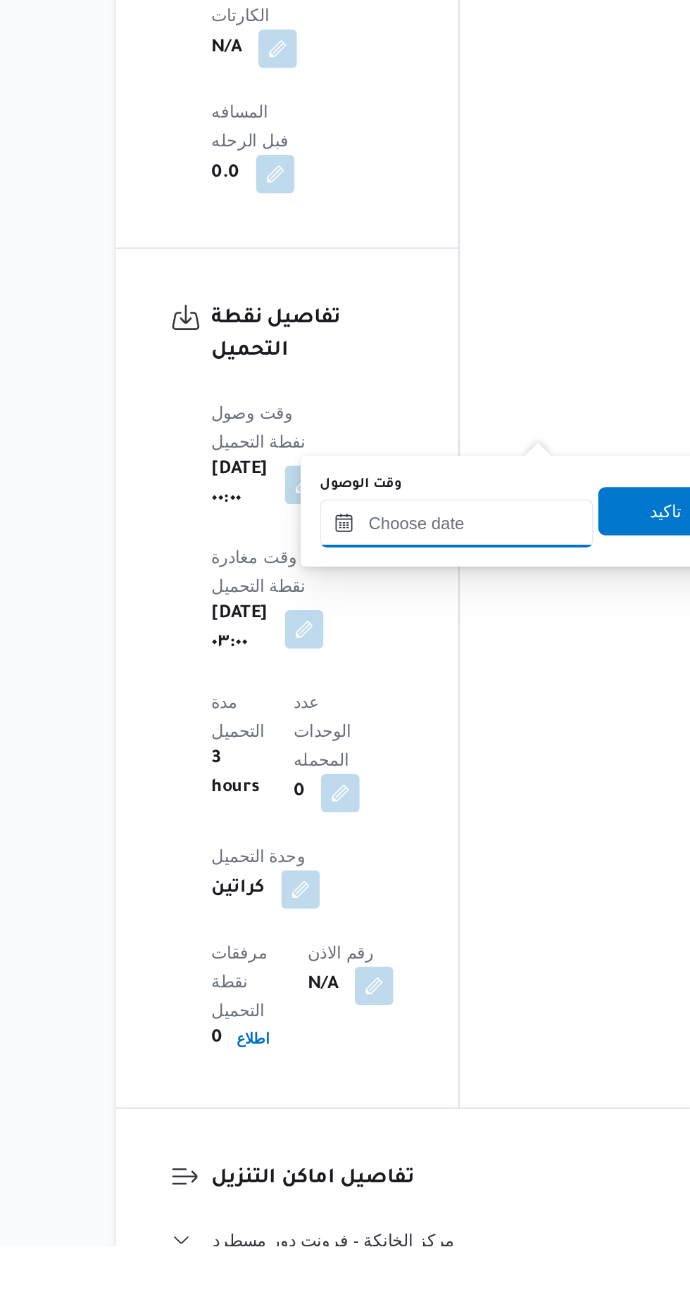
click at [394, 888] on input "وقت الوصول" at bounding box center [382, 894] width 160 height 28
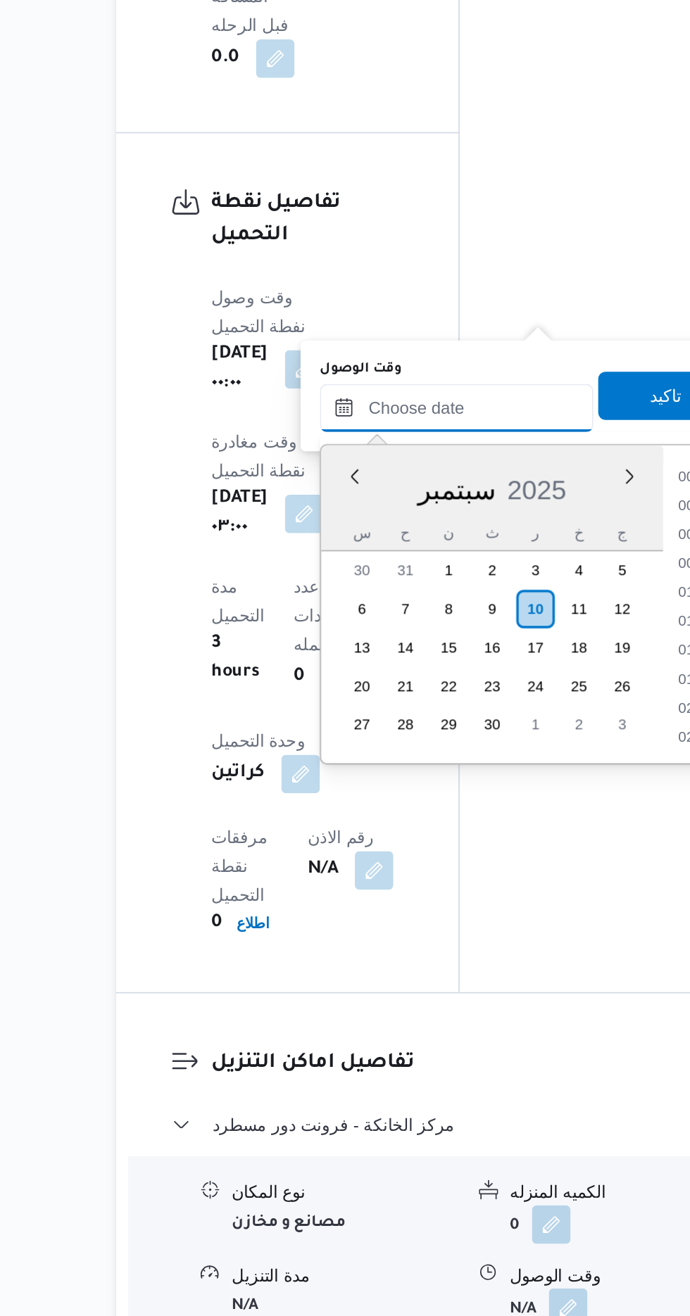
scroll to position [1147, 0]
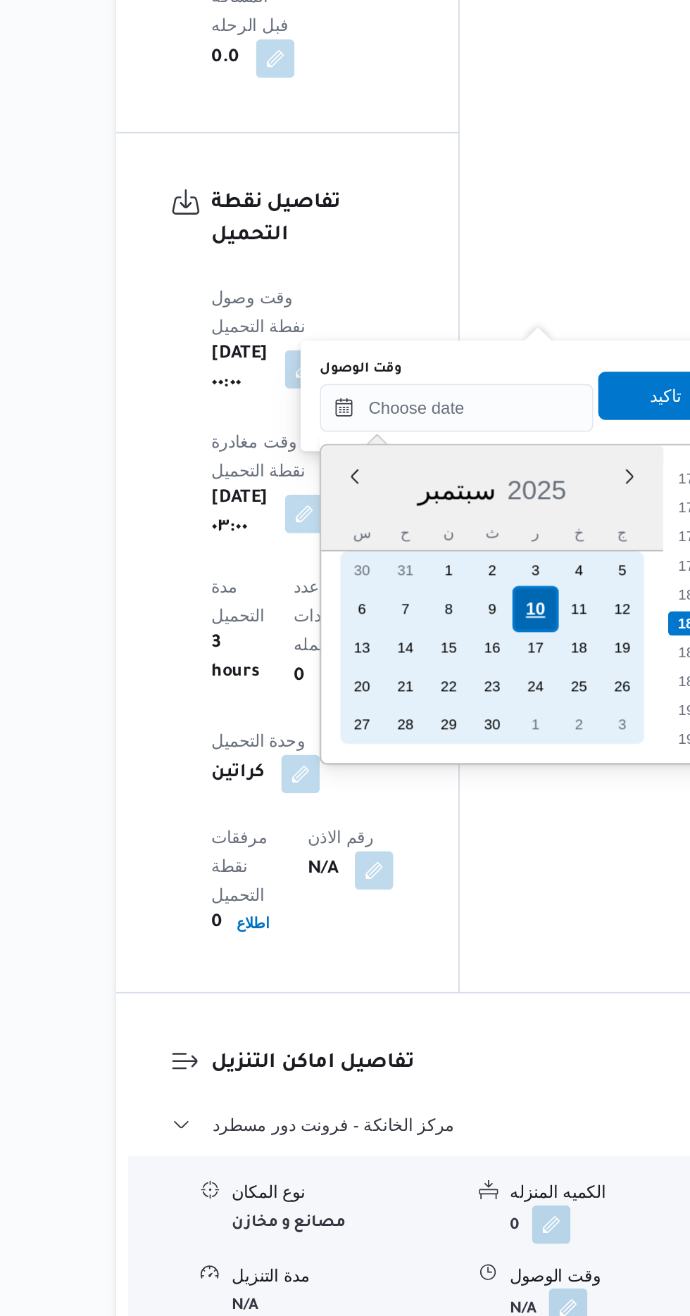
click at [431, 897] on div "10" at bounding box center [428, 903] width 27 height 27
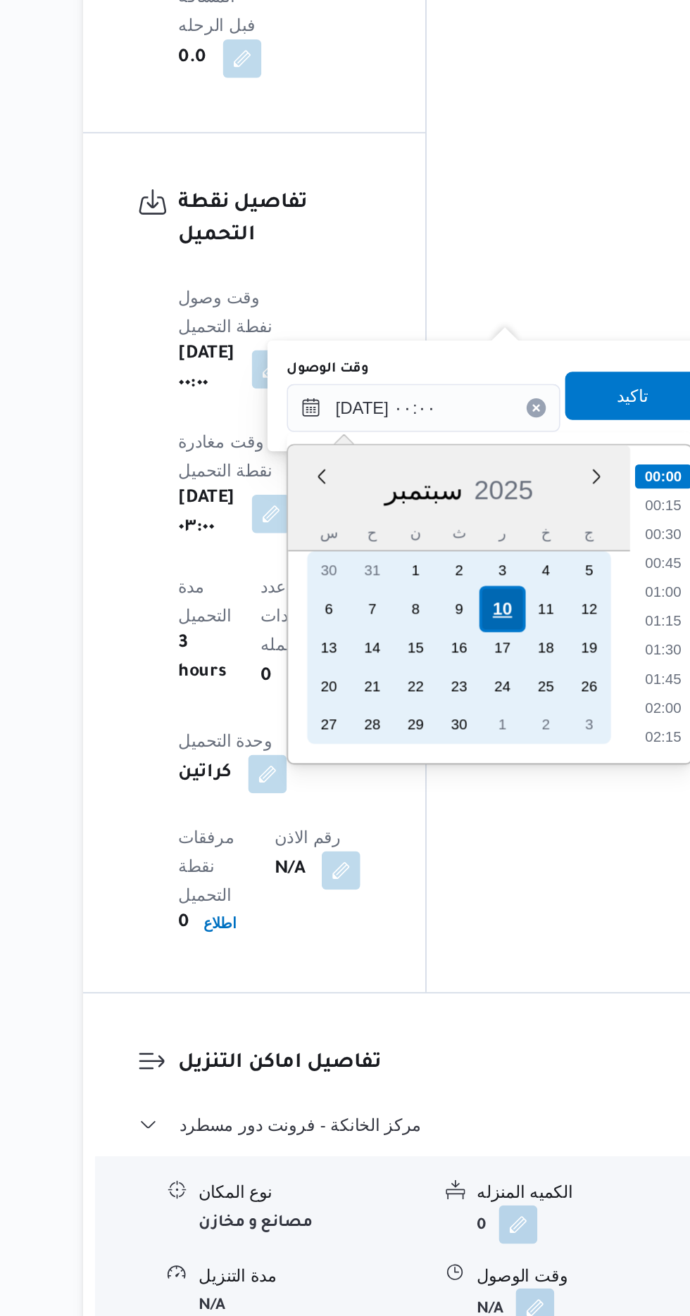
scroll to position [1293, 0]
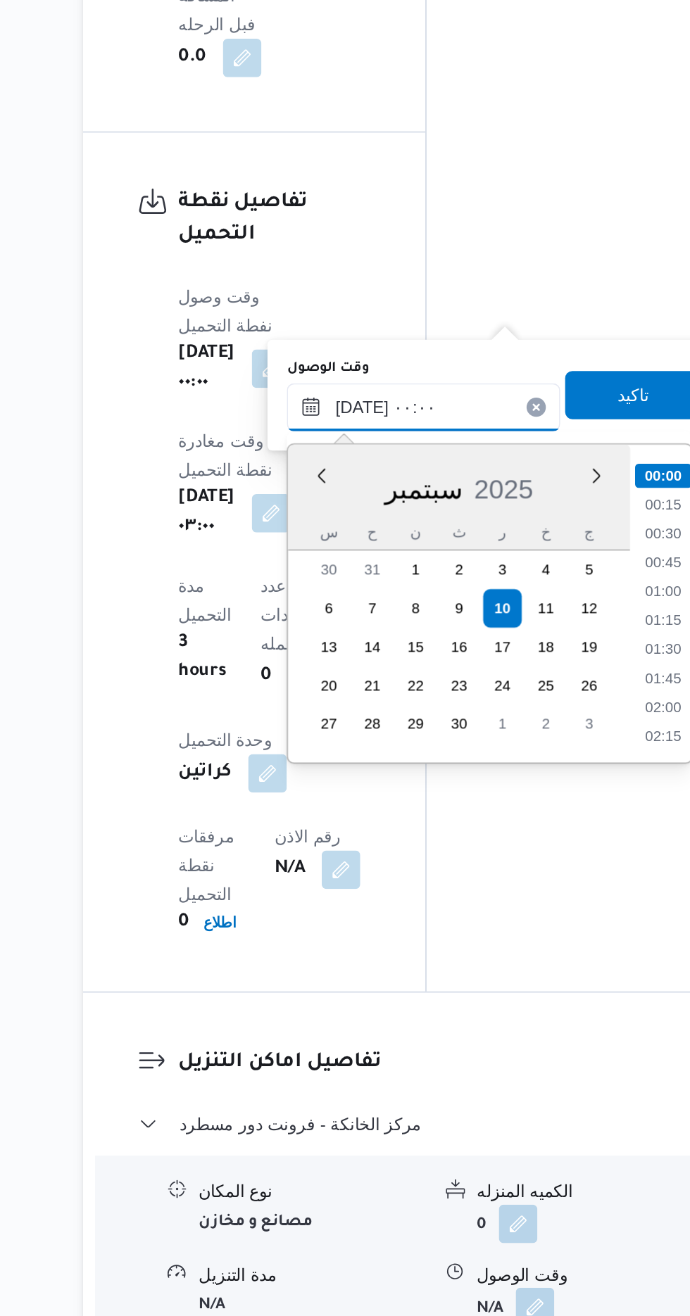
click at [312, 781] on input "[DATE] ٠٠:٠٠" at bounding box center [382, 785] width 160 height 28
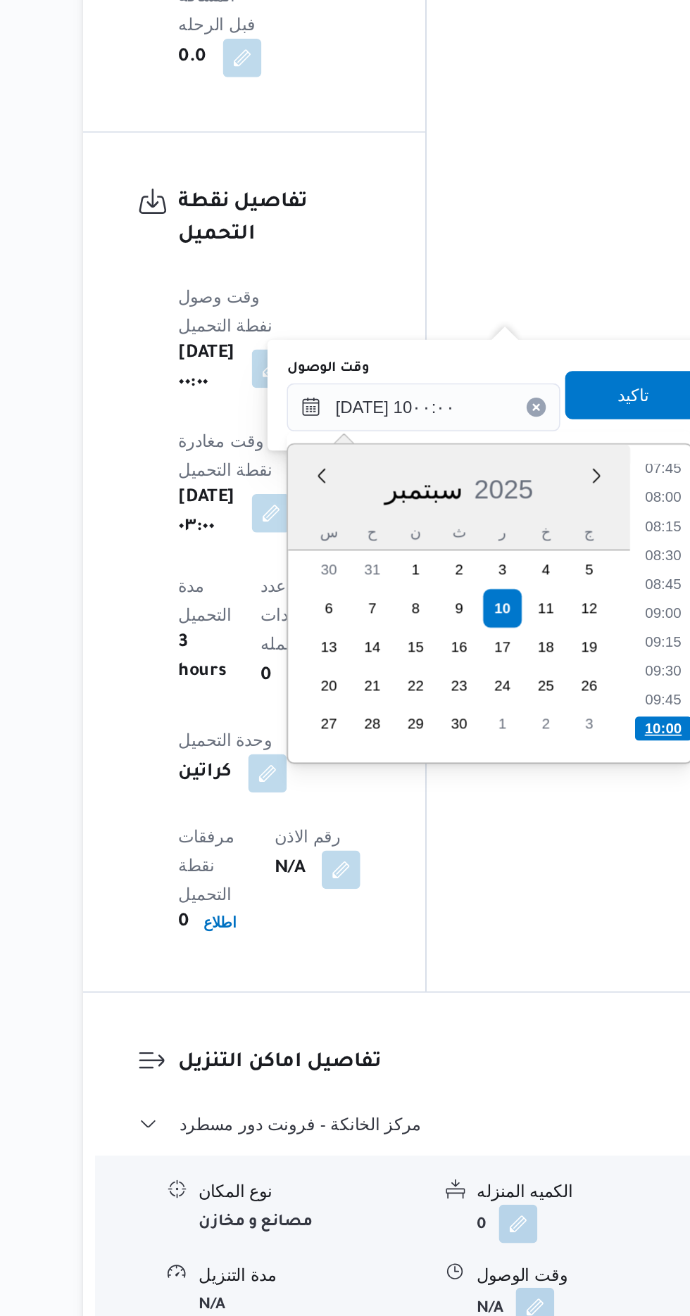
click at [524, 967] on li "10:00" at bounding box center [521, 973] width 33 height 14
type input "[DATE] ١٠:٠٠"
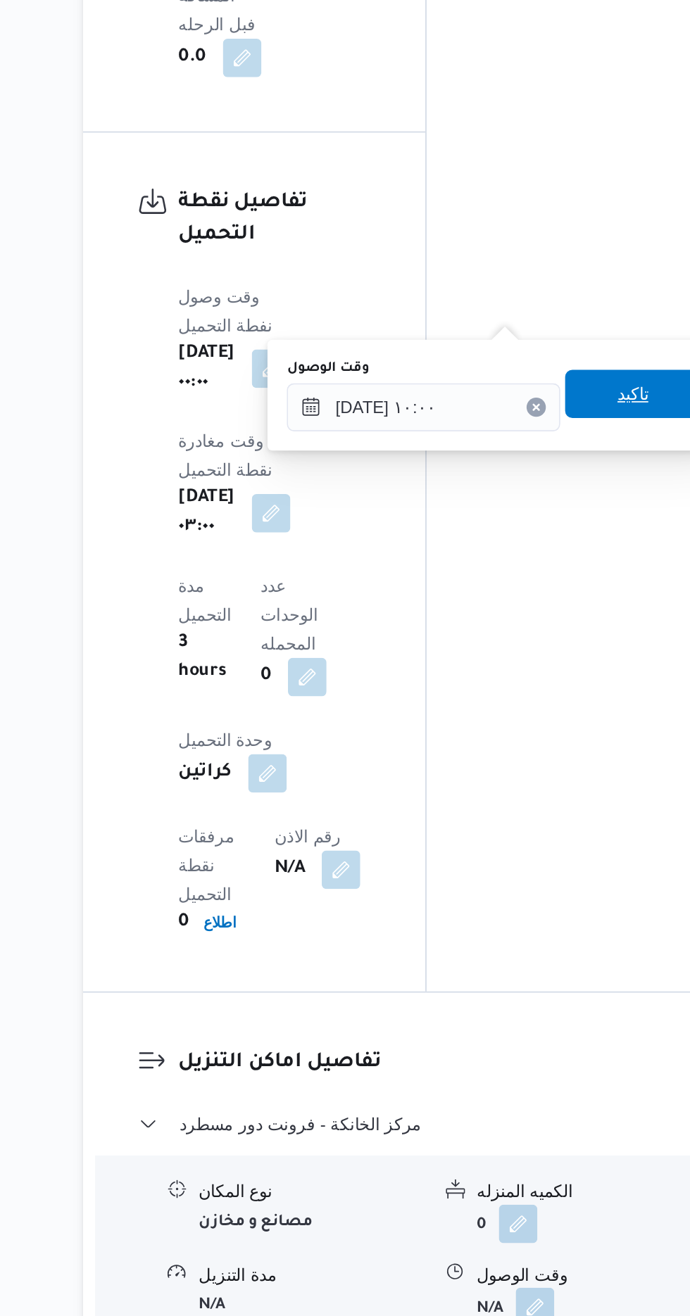
click at [505, 778] on span "تاكيد" at bounding box center [503, 777] width 79 height 28
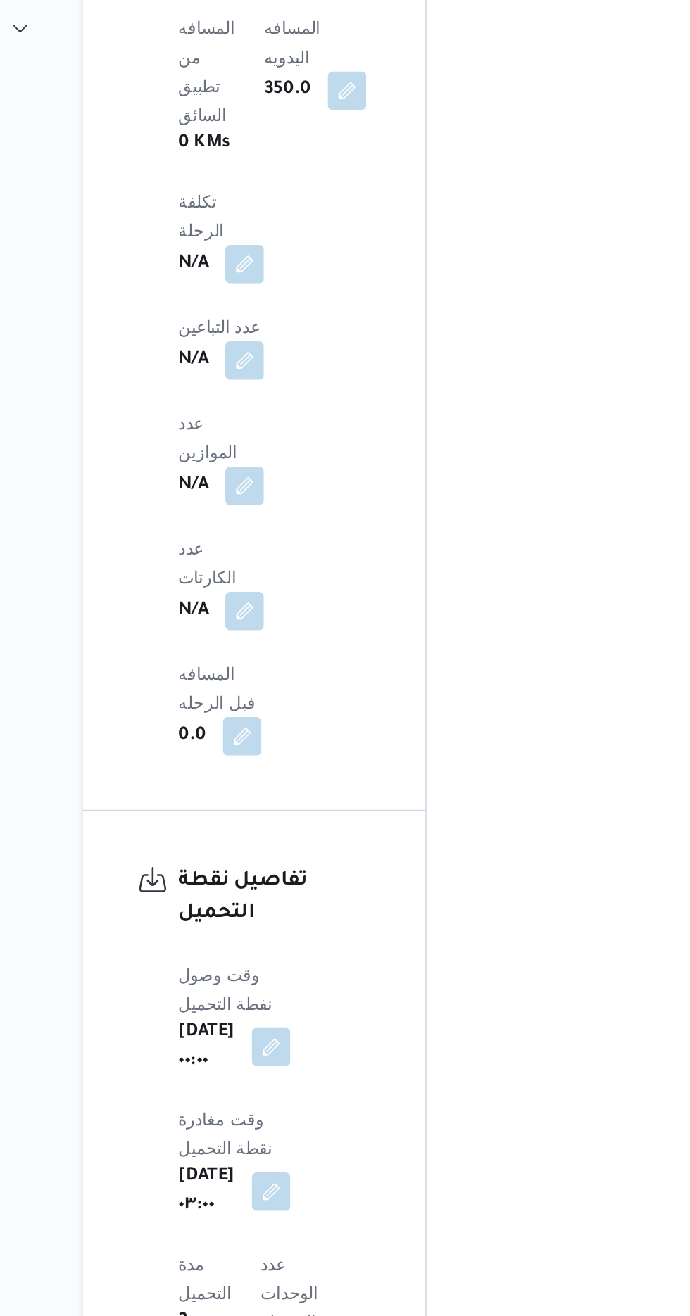
scroll to position [1293, 0]
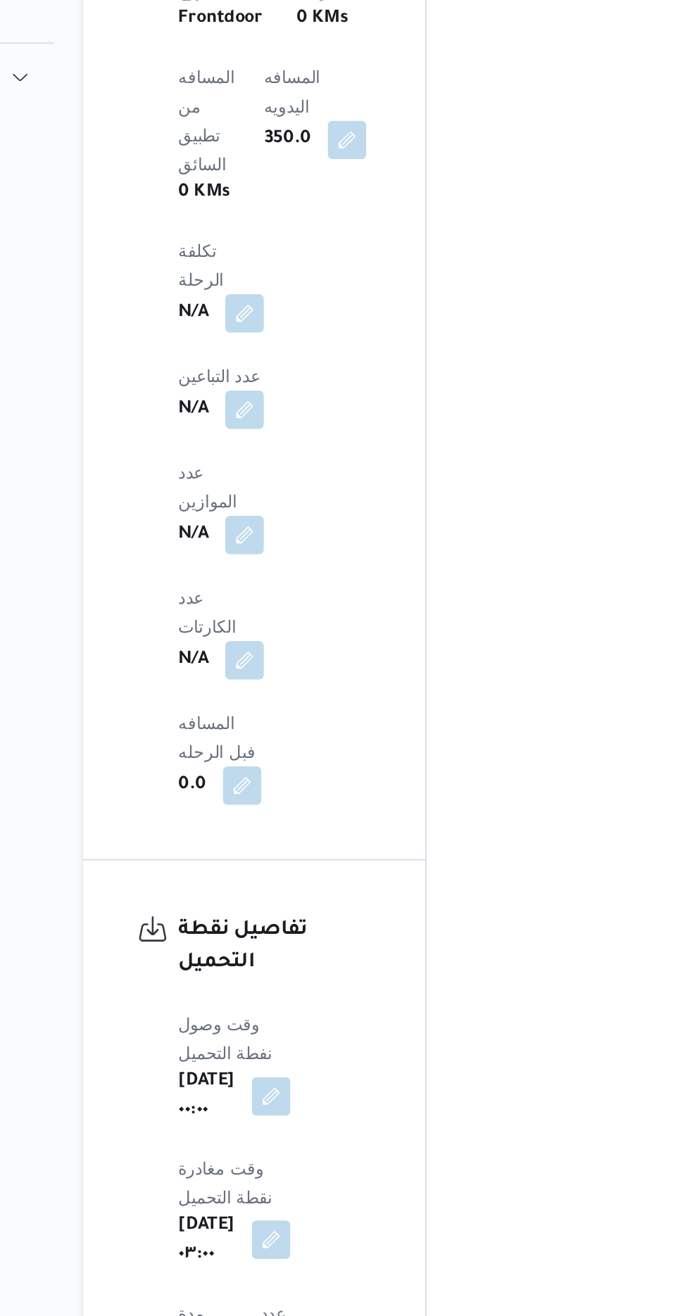
click at [304, 835] on button "button" at bounding box center [293, 846] width 23 height 23
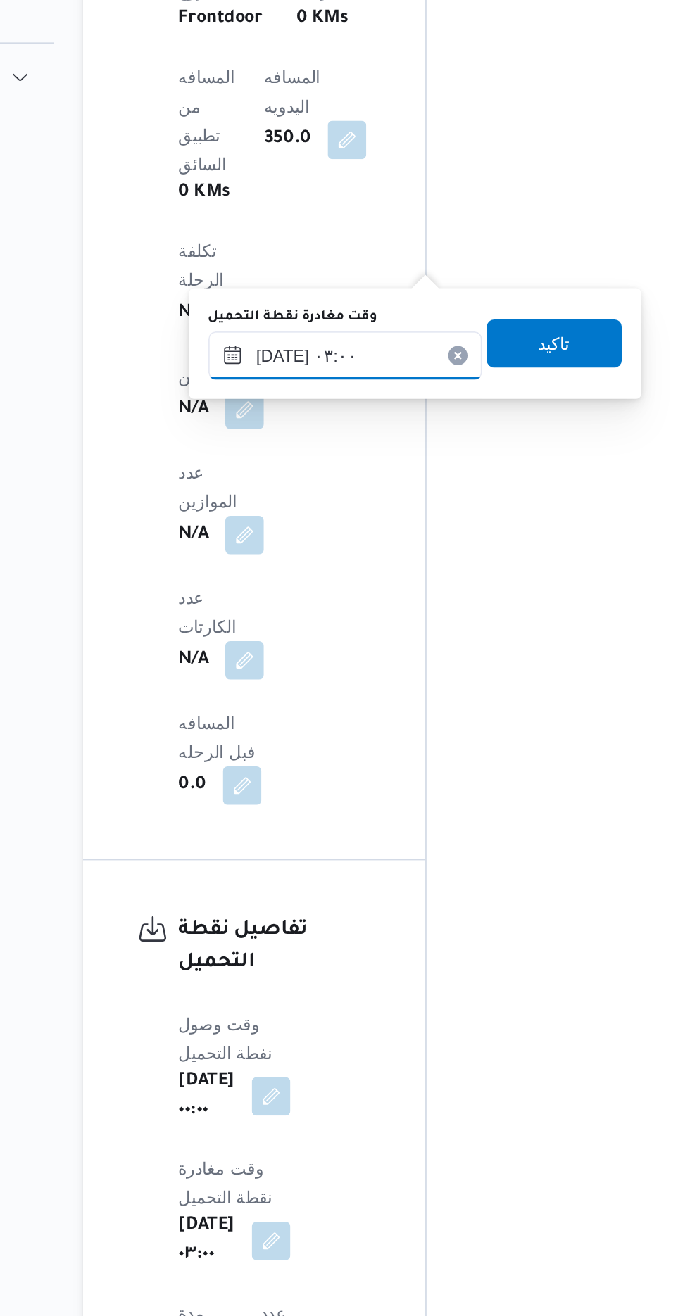
click at [346, 321] on input "[DATE] ٠٣:٠٠" at bounding box center [336, 329] width 160 height 28
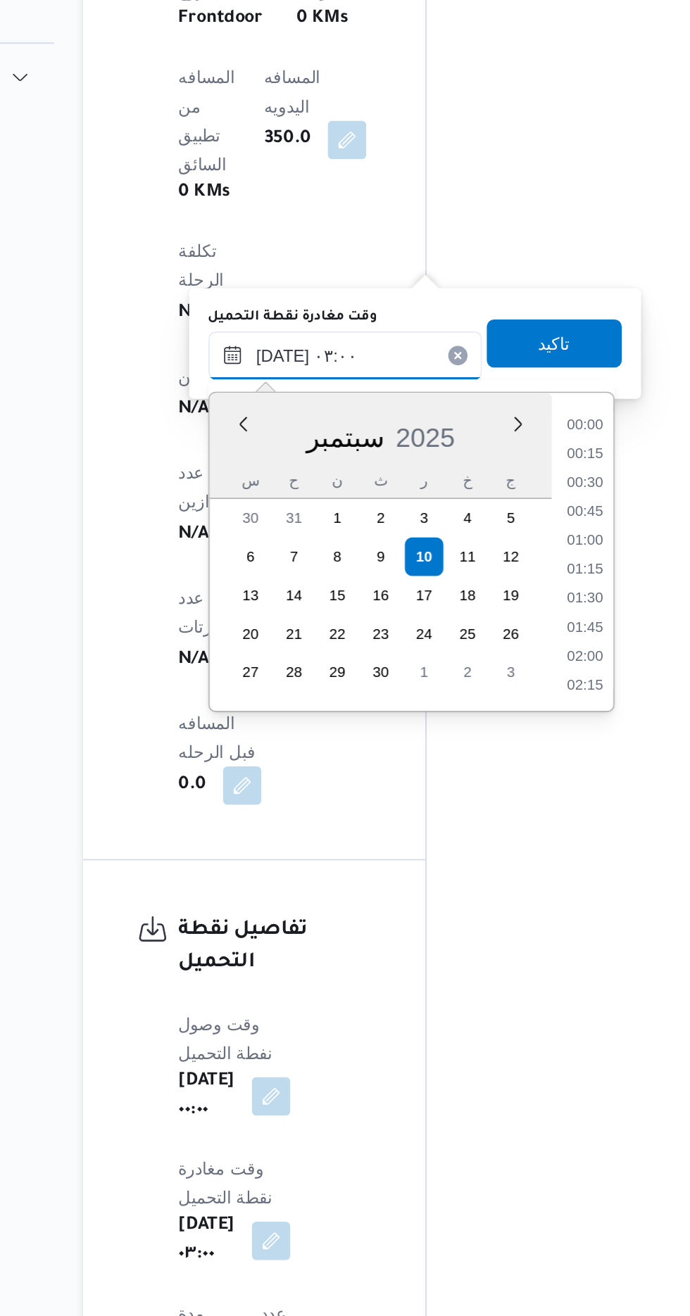
scroll to position [117, 0]
click at [475, 506] on li "03:45" at bounding box center [476, 506] width 32 height 14
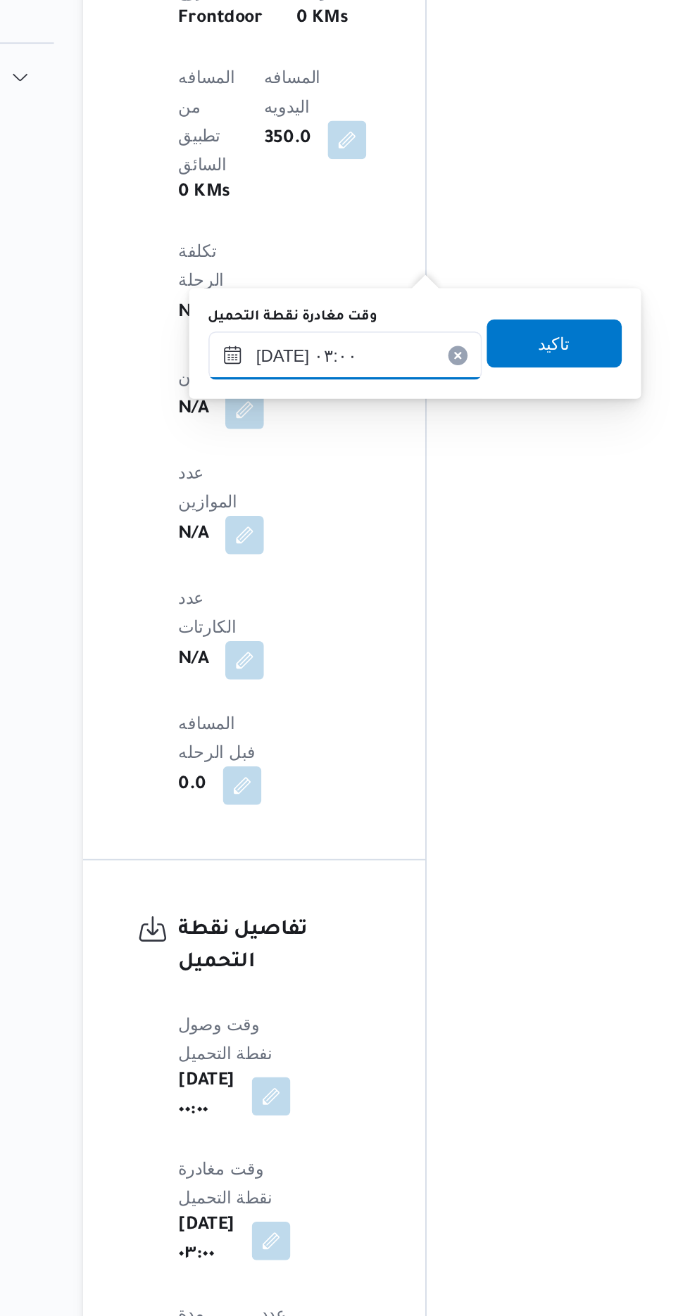
click at [367, 329] on input "[DATE] ٠٣:٠٠" at bounding box center [336, 329] width 160 height 28
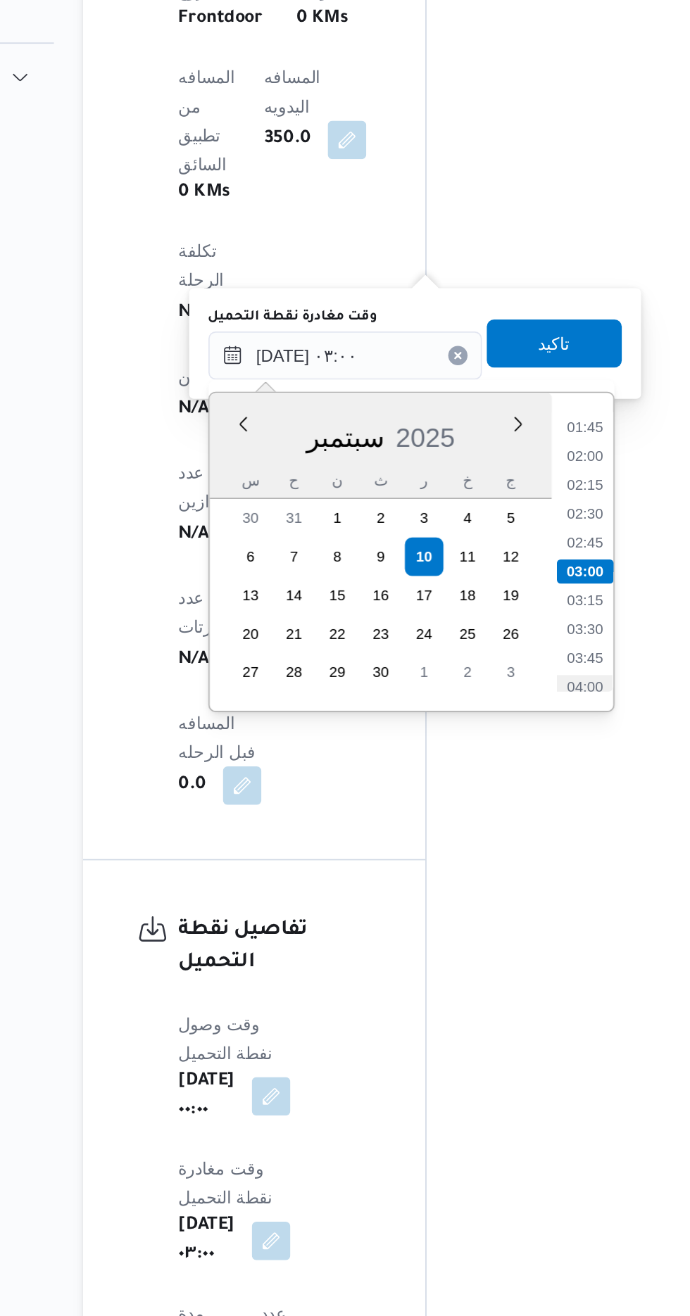
click at [475, 517] on li "04:00" at bounding box center [476, 523] width 32 height 14
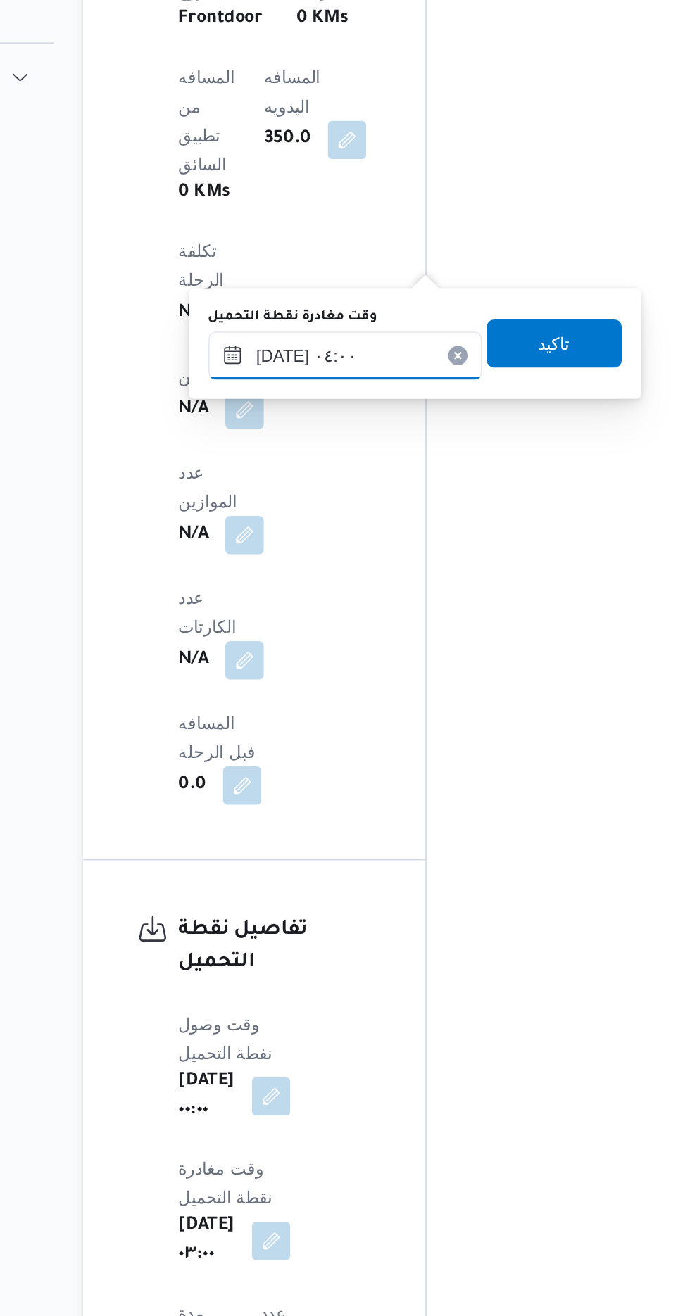
click at [381, 321] on input "[DATE] ٠٤:٠٠" at bounding box center [336, 329] width 160 height 28
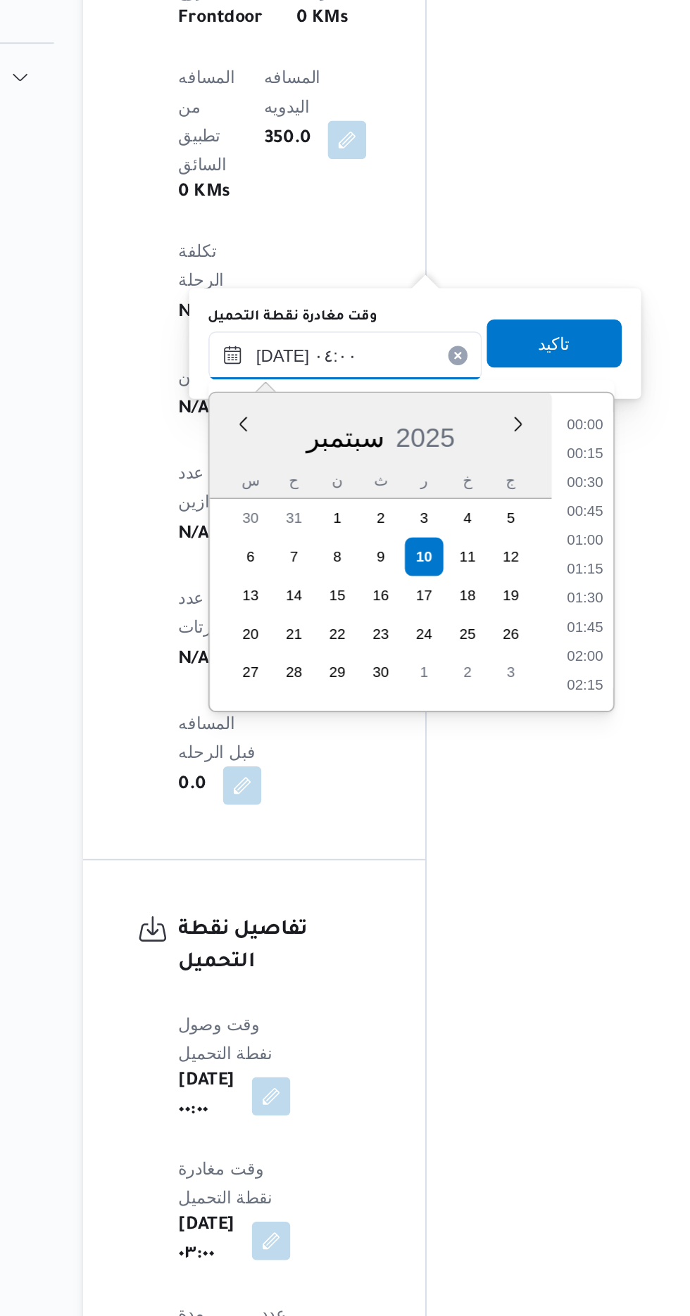
scroll to position [184, 0]
click at [476, 506] on li "04:45" at bounding box center [476, 506] width 32 height 14
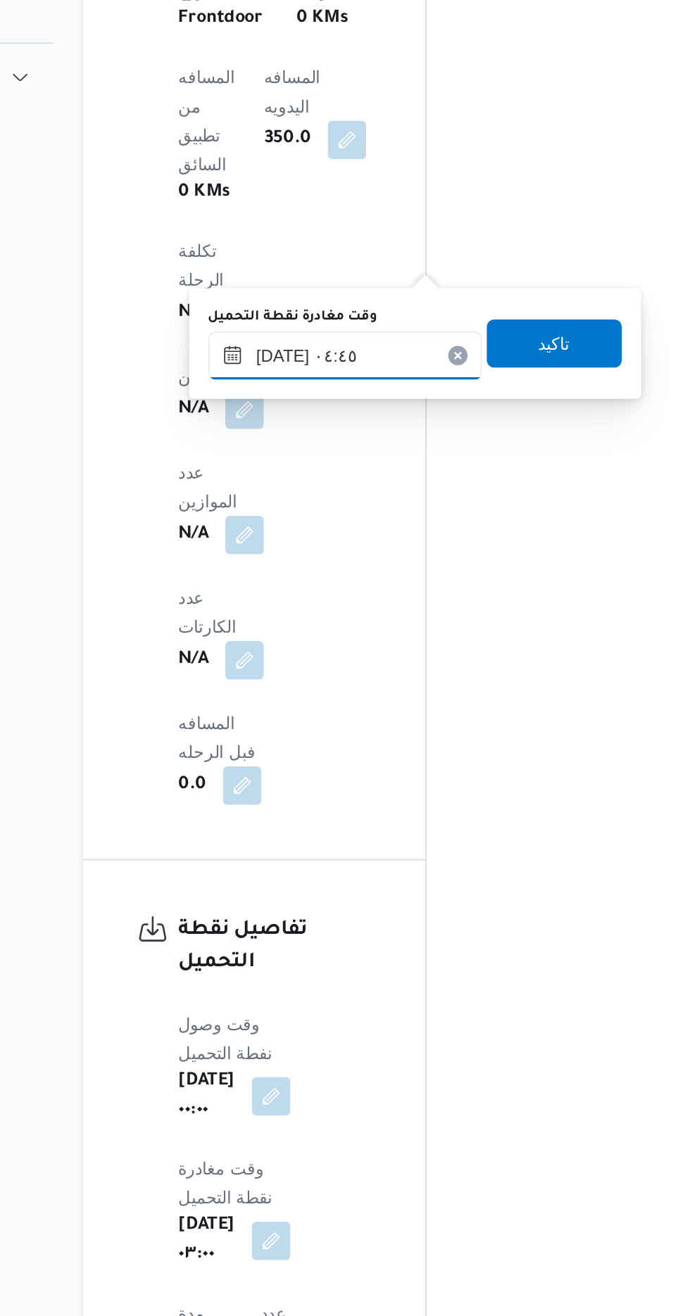
click at [381, 324] on input "[DATE] ٠٤:٤٥" at bounding box center [336, 329] width 160 height 28
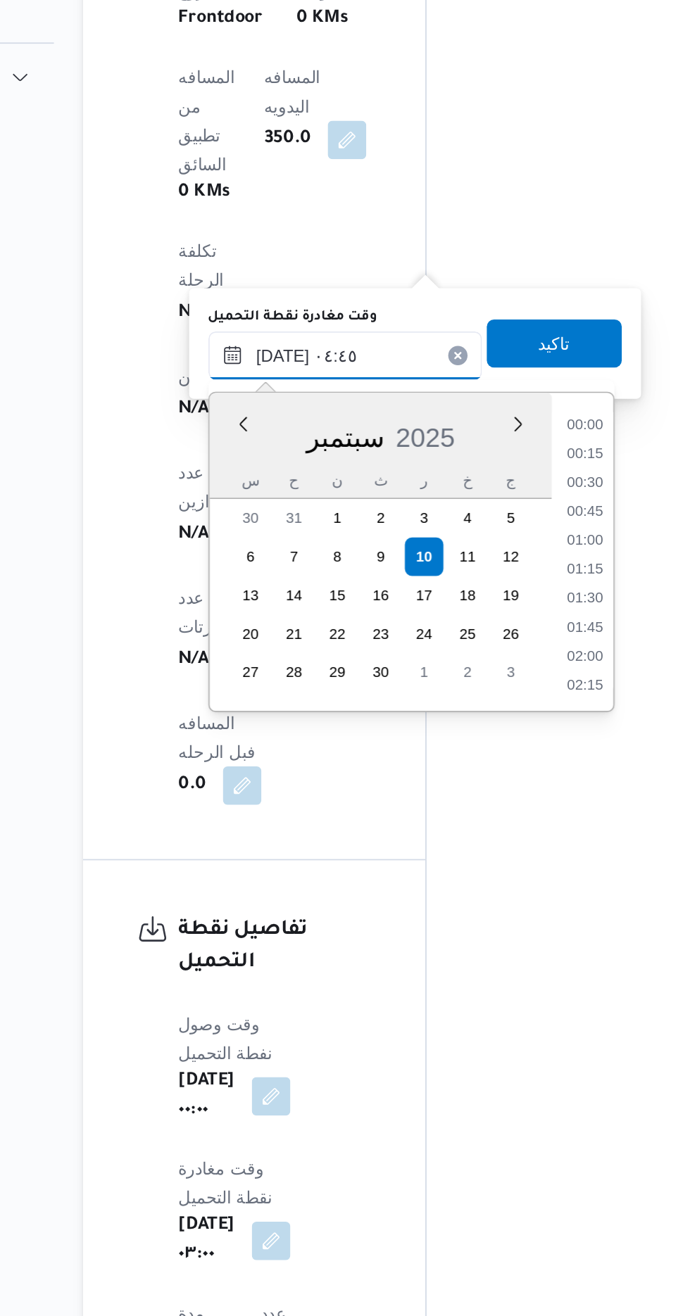
scroll to position [235, 0]
click at [479, 467] on li "05:00" at bounding box center [476, 472] width 32 height 14
type input "[DATE] ٠٥:٠٠"
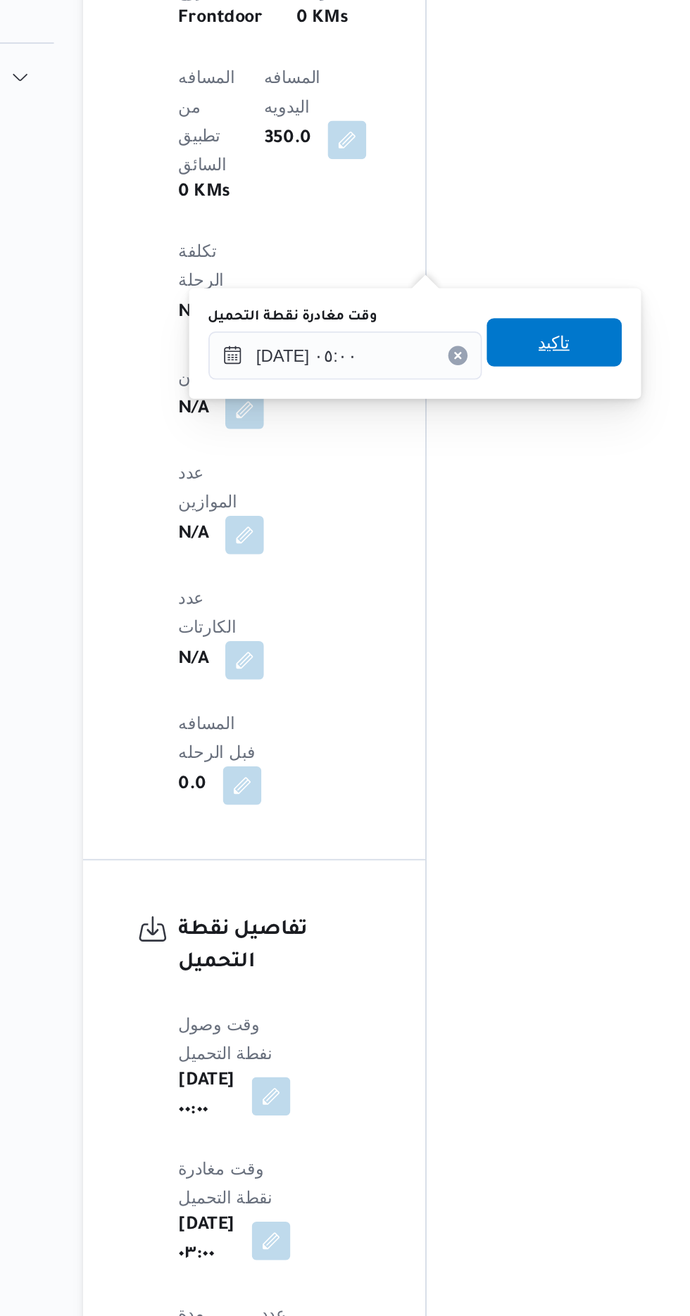
click at [467, 329] on span "تاكيد" at bounding box center [458, 321] width 18 height 17
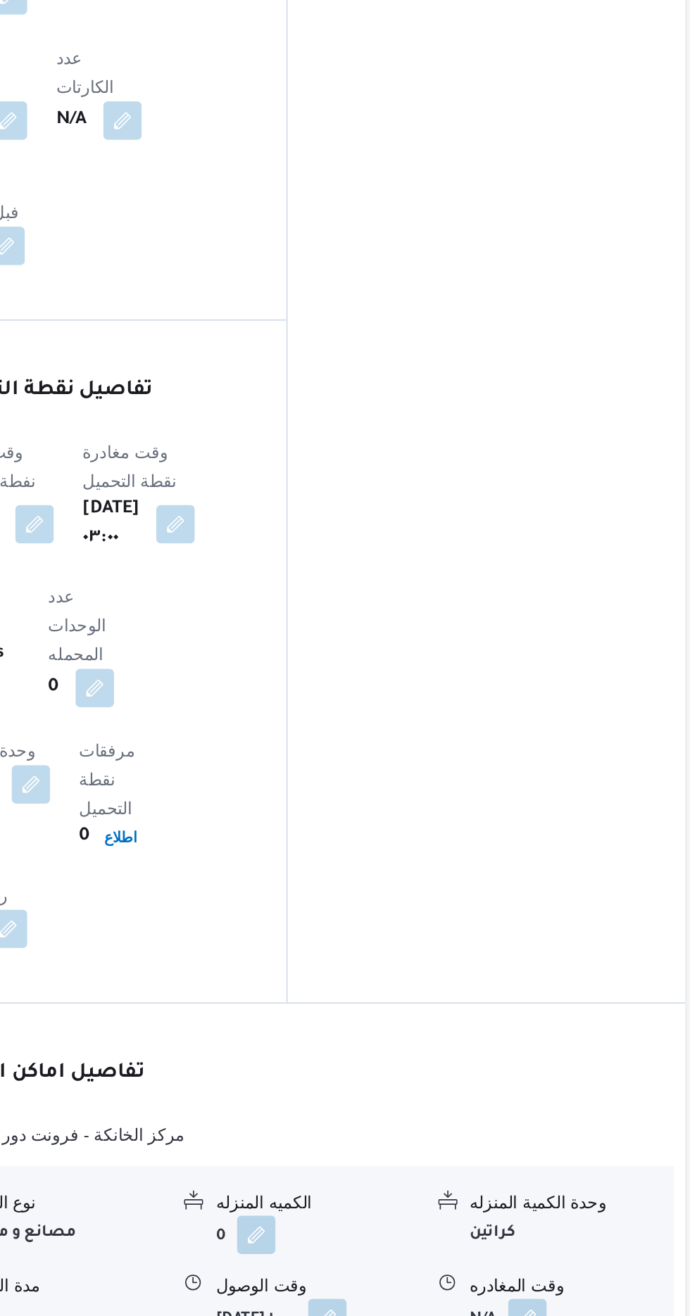
scroll to position [1293, 0]
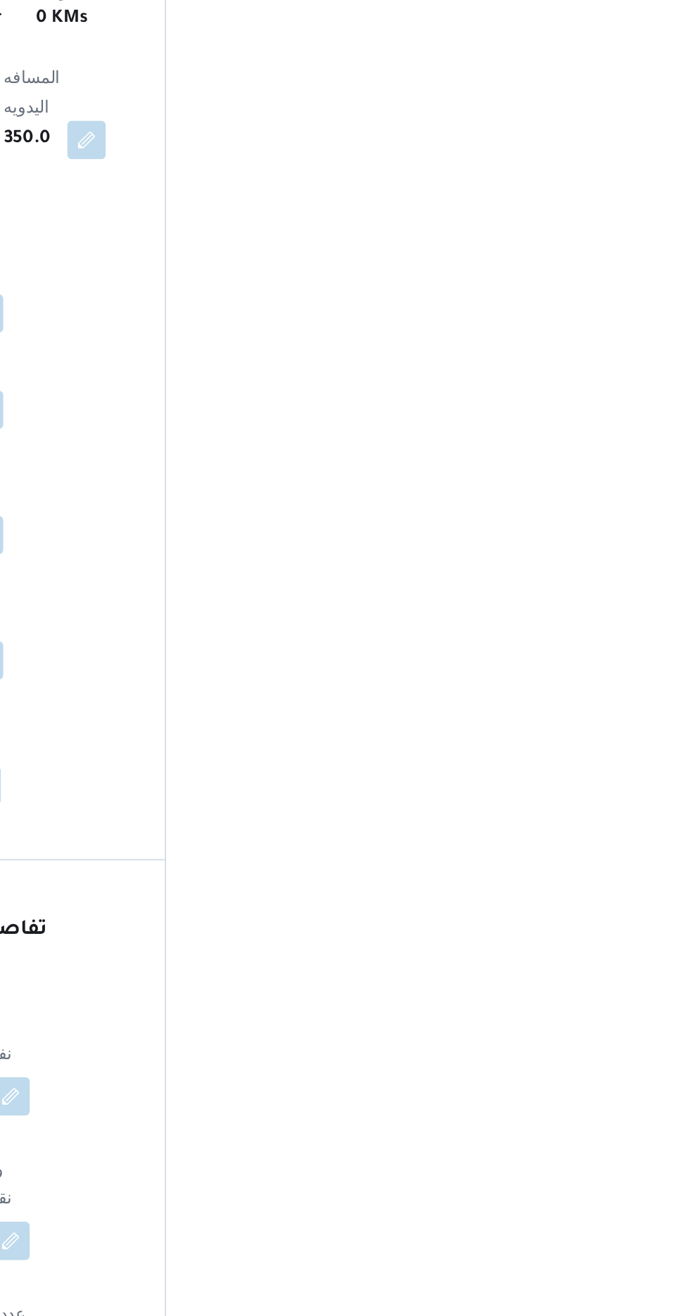
click at [597, 1298] on button "button" at bounding box center [608, 1309] width 23 height 23
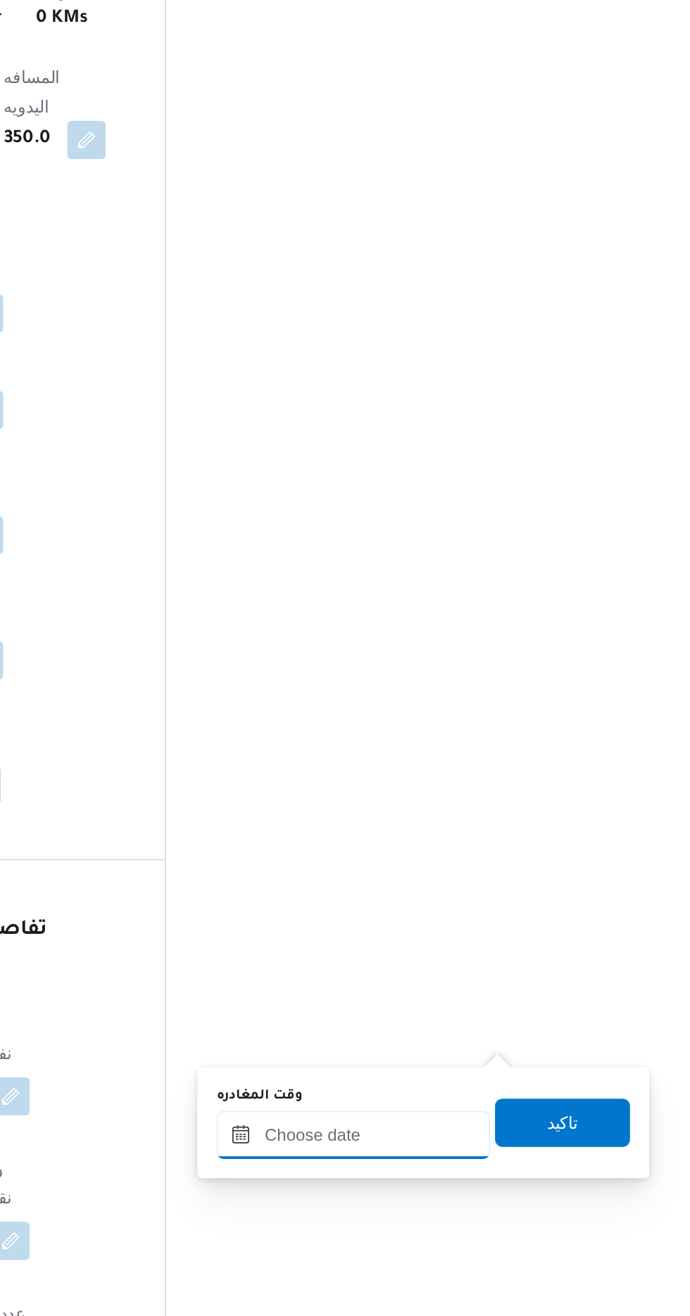
click at [540, 773] on input "وقت المغادره" at bounding box center [493, 785] width 160 height 28
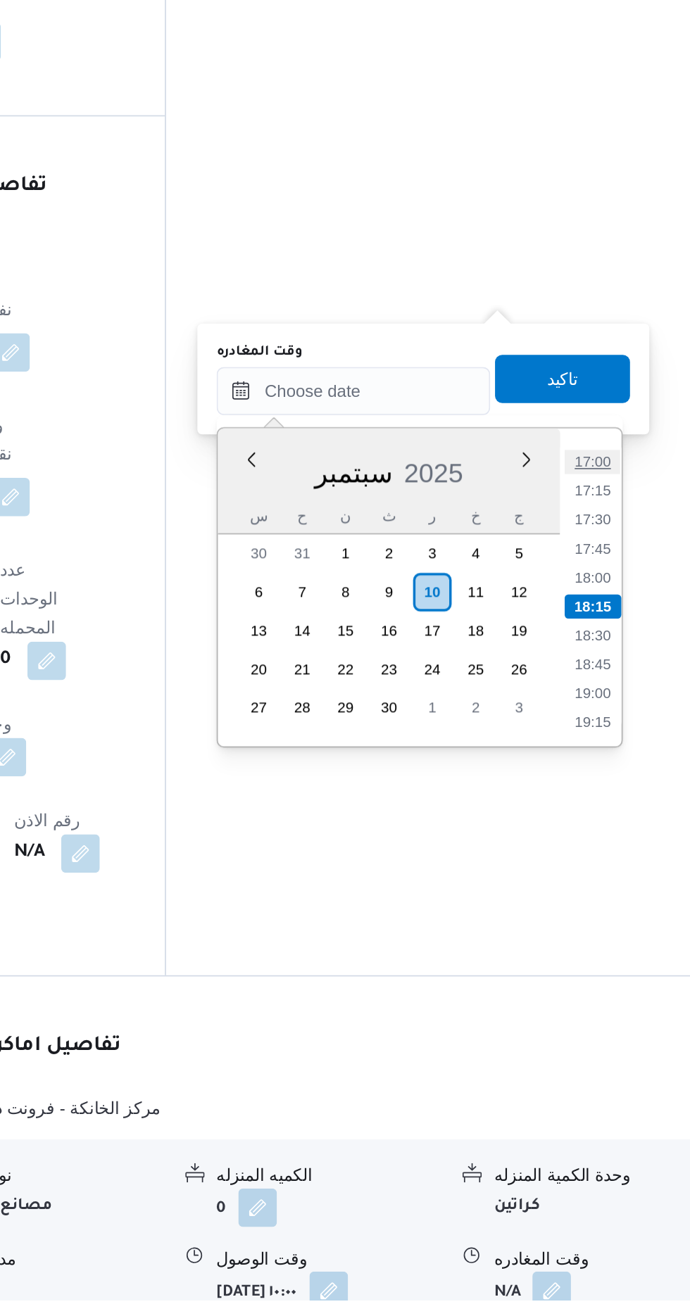
click at [634, 821] on li "17:00" at bounding box center [632, 826] width 32 height 14
type input "[DATE] ١٧:٠٠"
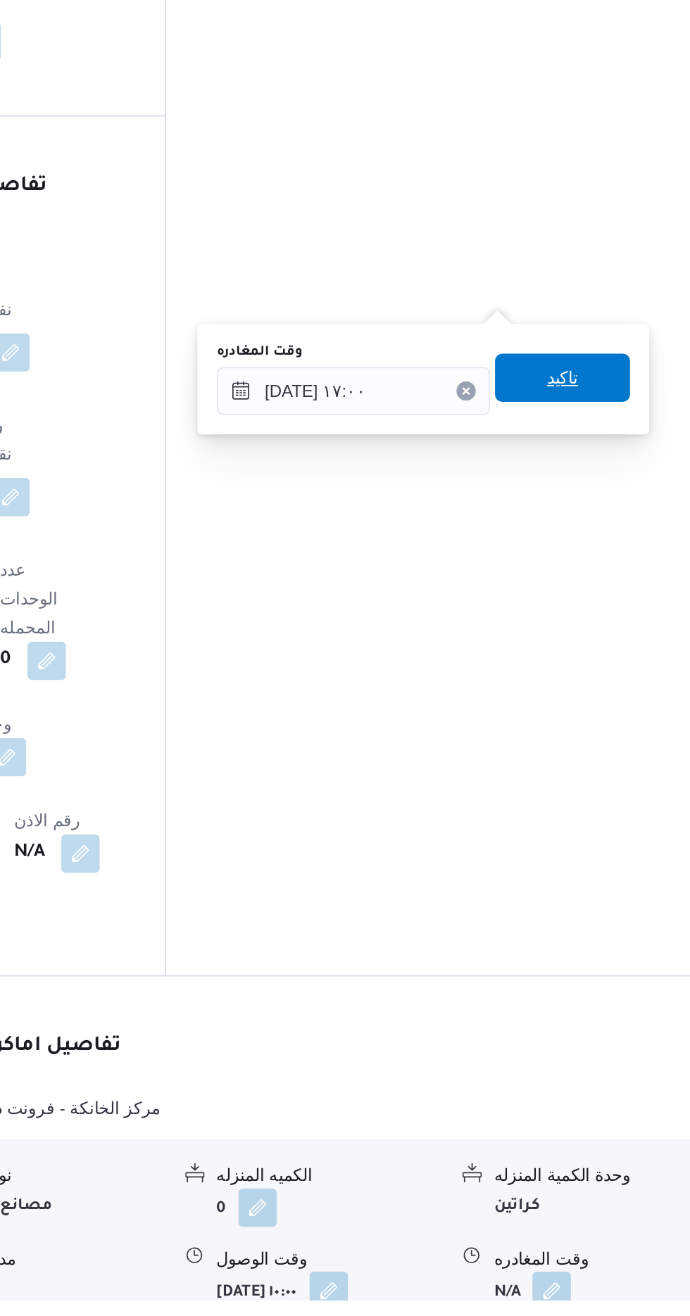
click at [635, 766] on span "تاكيد" at bounding box center [615, 777] width 79 height 28
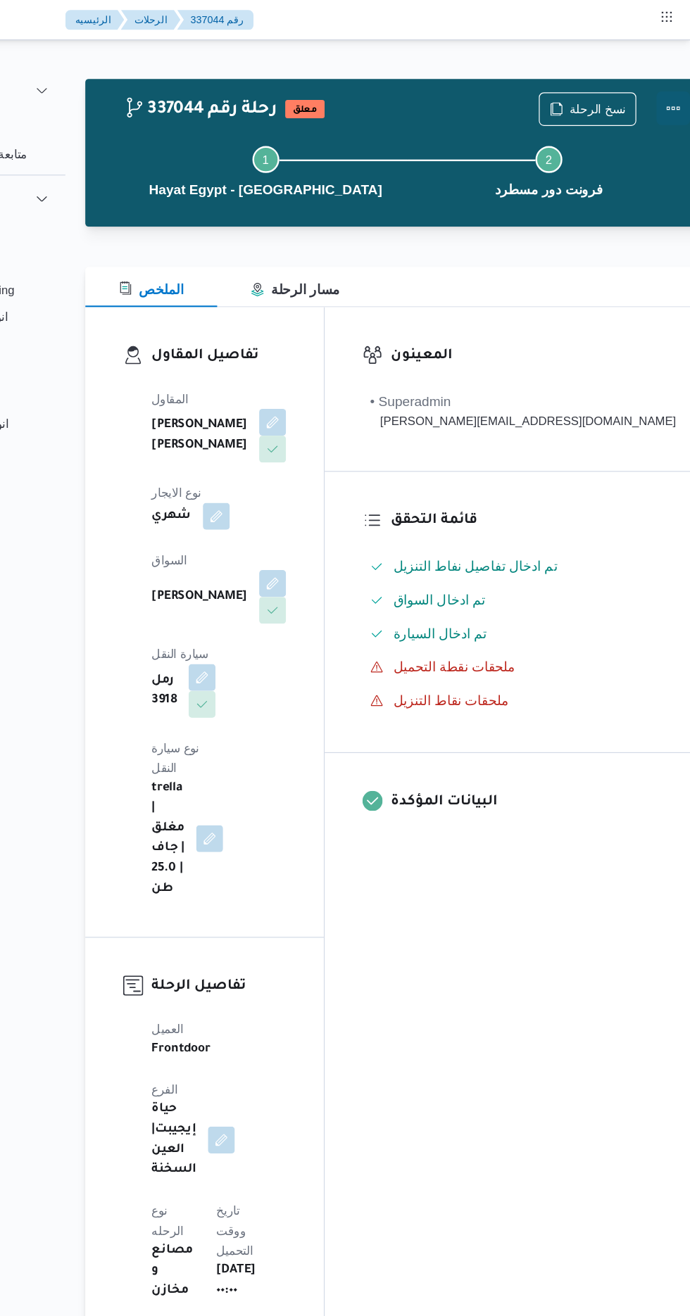
click at [662, 80] on button "Actions" at bounding box center [676, 91] width 28 height 28
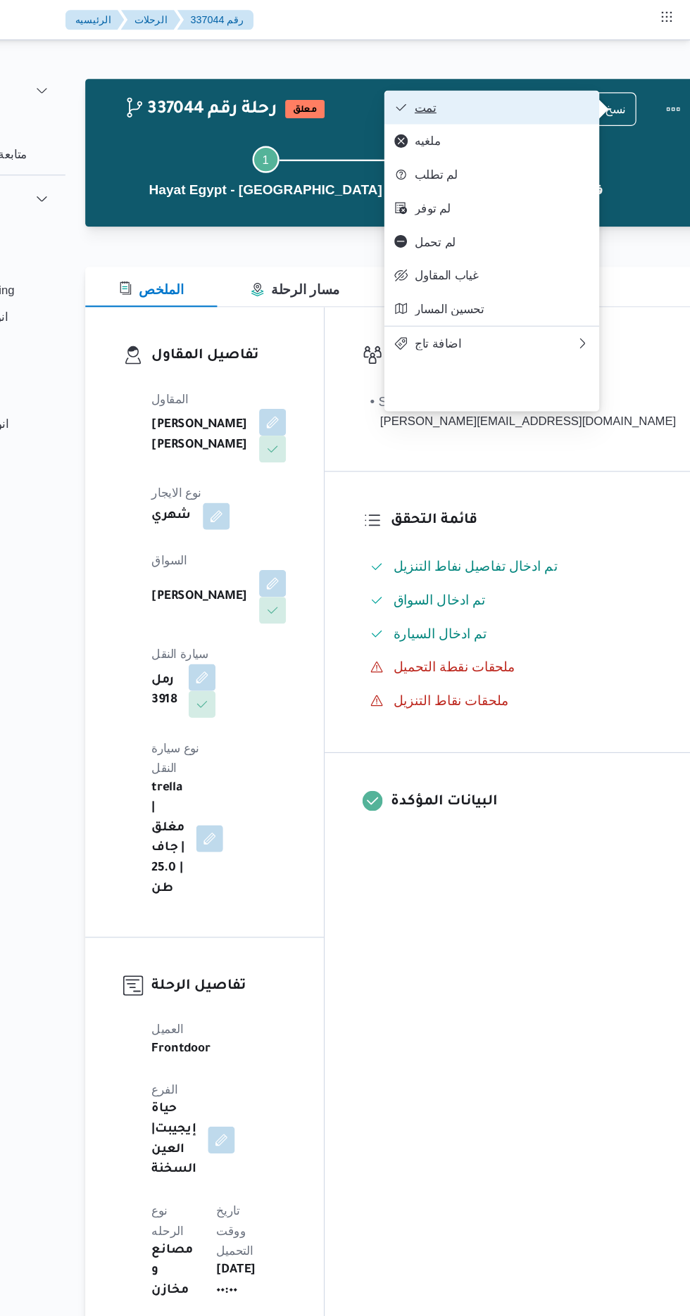
click at [580, 82] on button "تمت" at bounding box center [524, 90] width 180 height 28
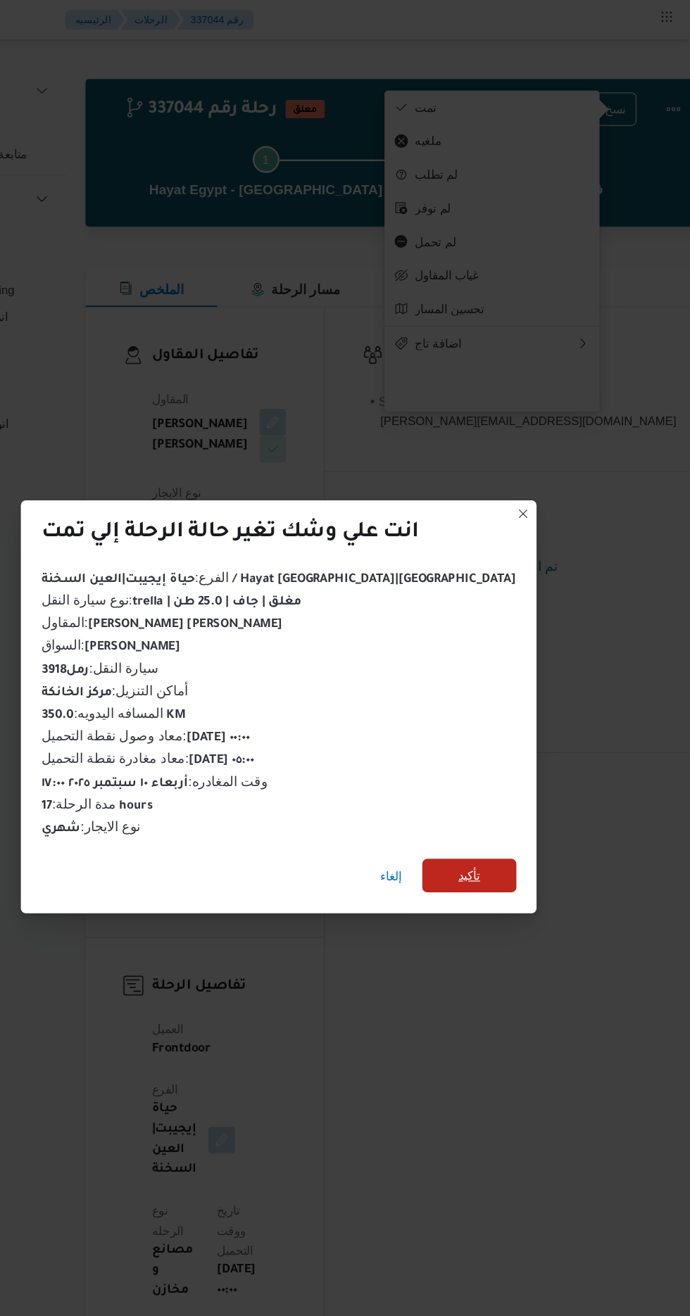
click at [465, 720] on span "تأكيد" at bounding box center [504, 734] width 79 height 28
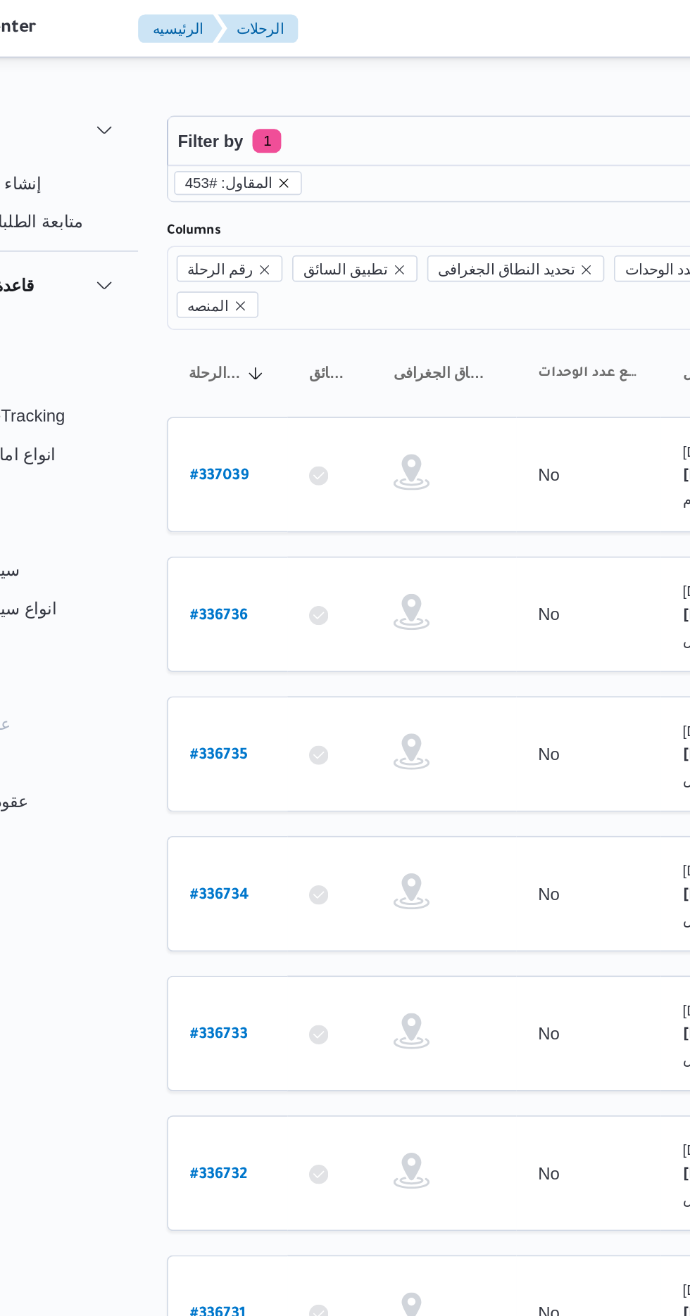
click at [248, 106] on icon "remove selected entity" at bounding box center [251, 107] width 8 height 8
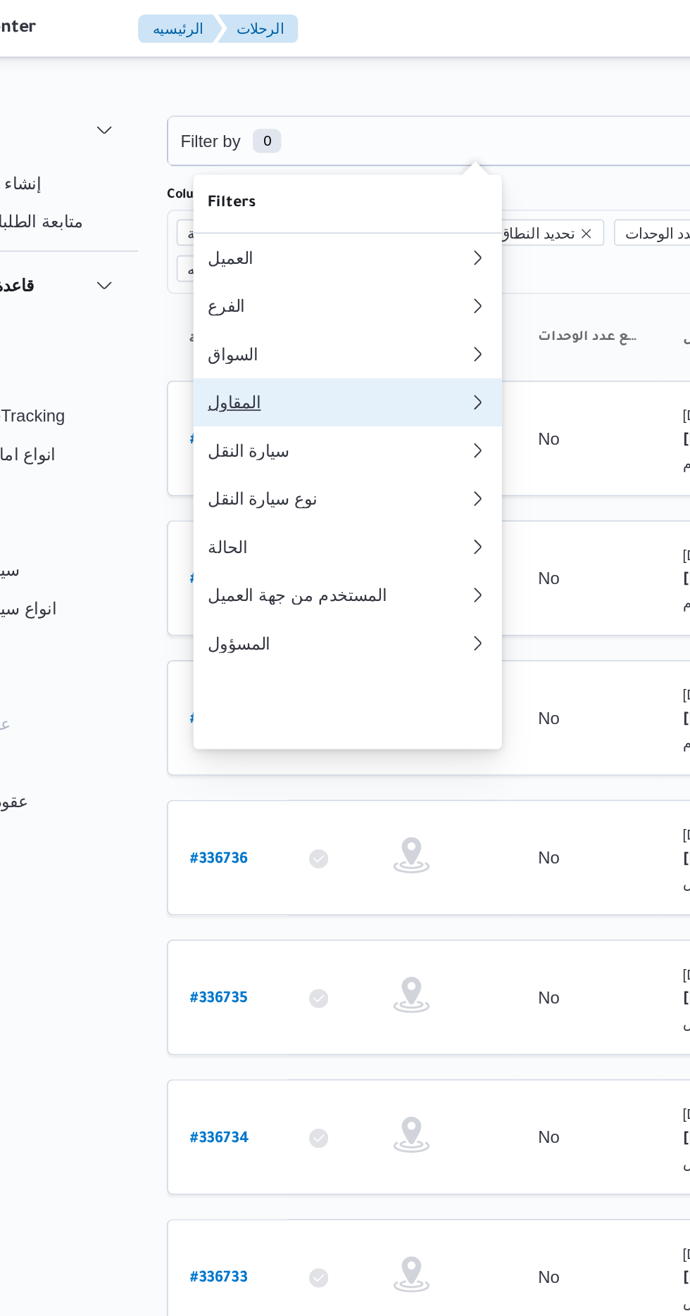
click at [283, 241] on div "المقاول" at bounding box center [280, 234] width 146 height 11
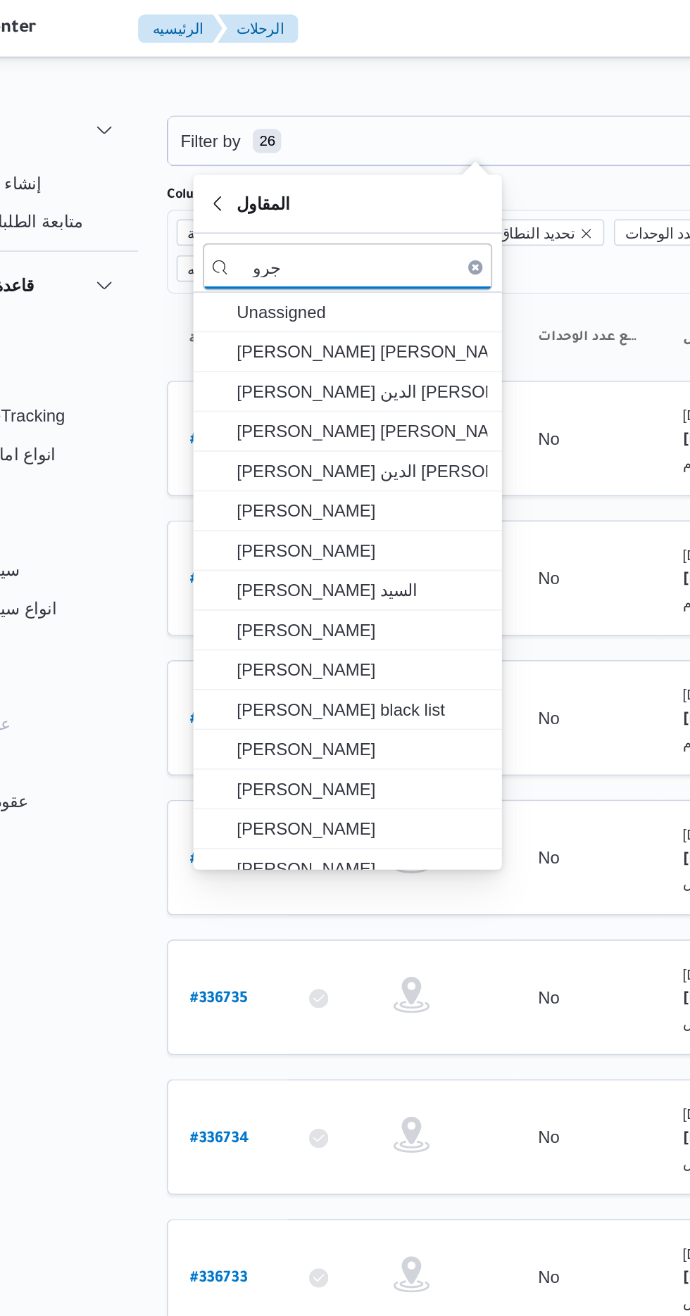
type input "جروب"
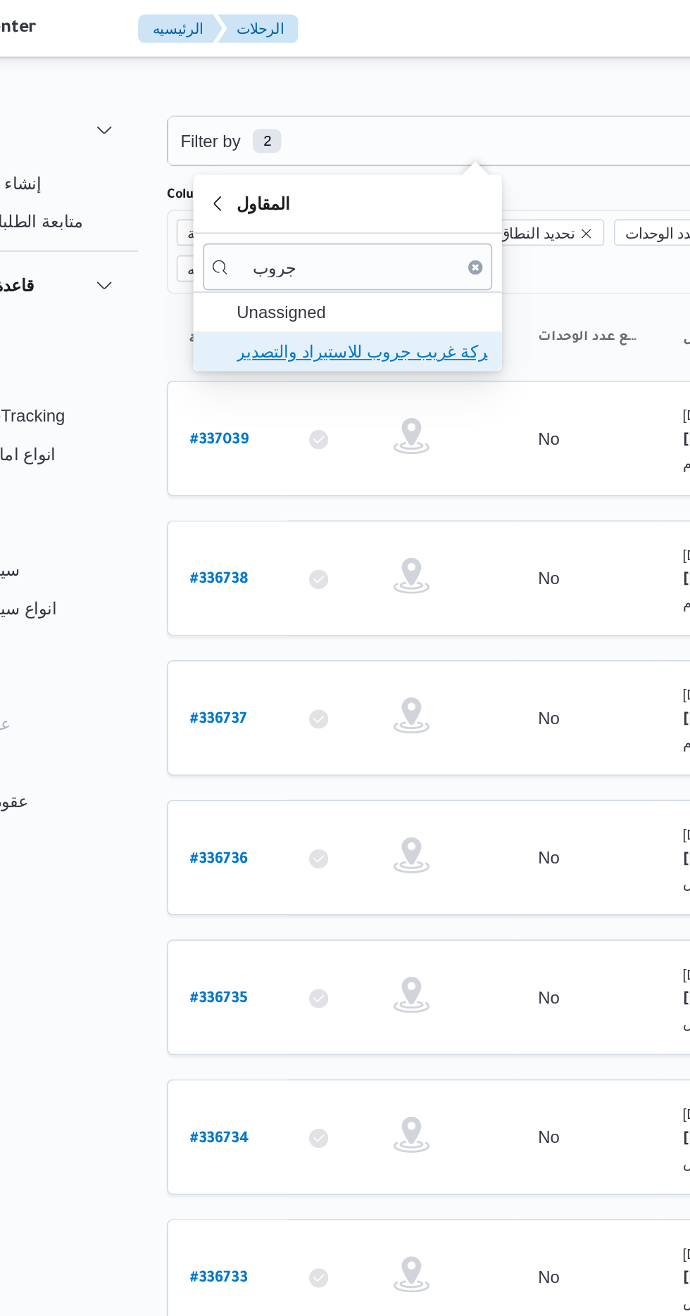
click at [334, 208] on span "شركة غريب جروب للاستيراد والتصدير" at bounding box center [297, 205] width 146 height 17
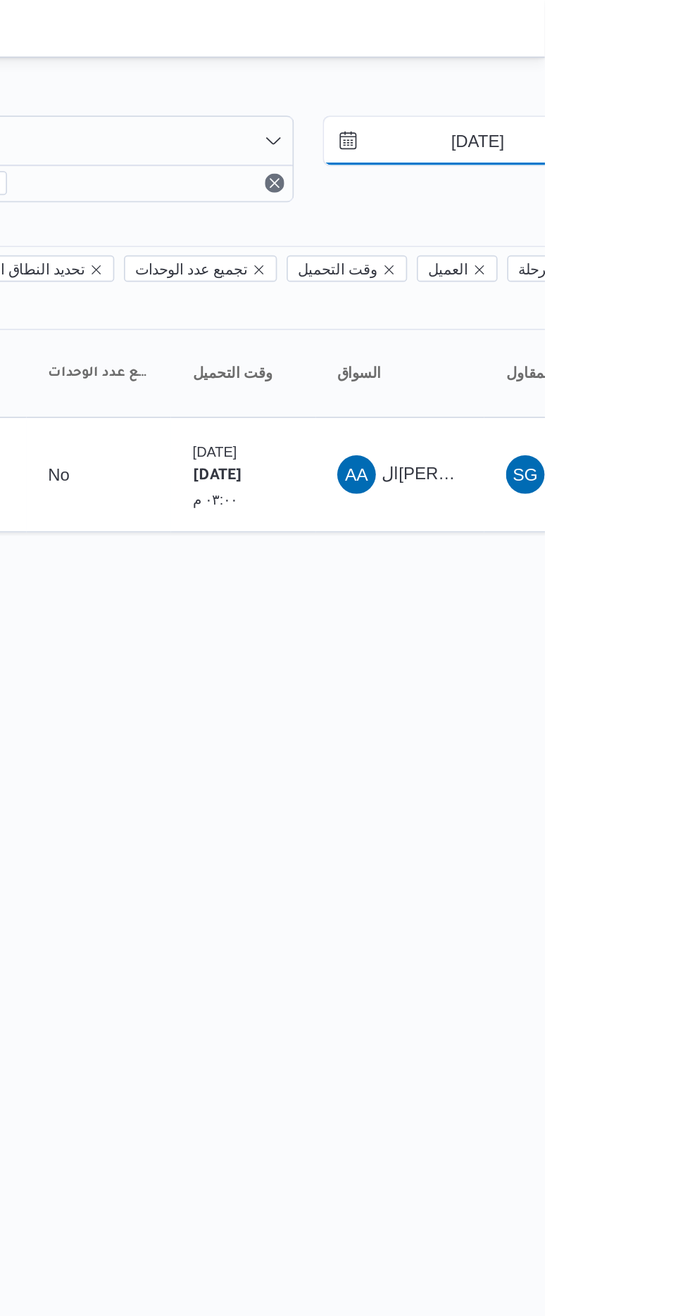
click at [649, 76] on input "[DATE]" at bounding box center [641, 82] width 160 height 28
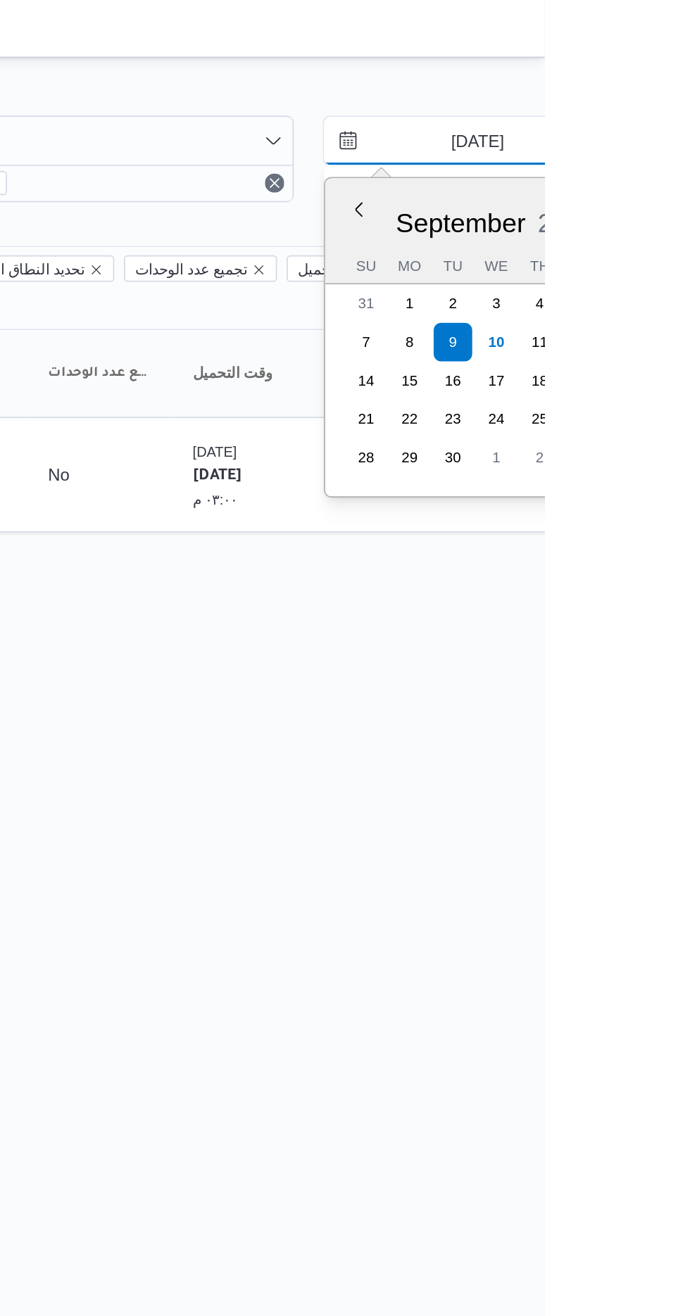
type input "[DATE]"
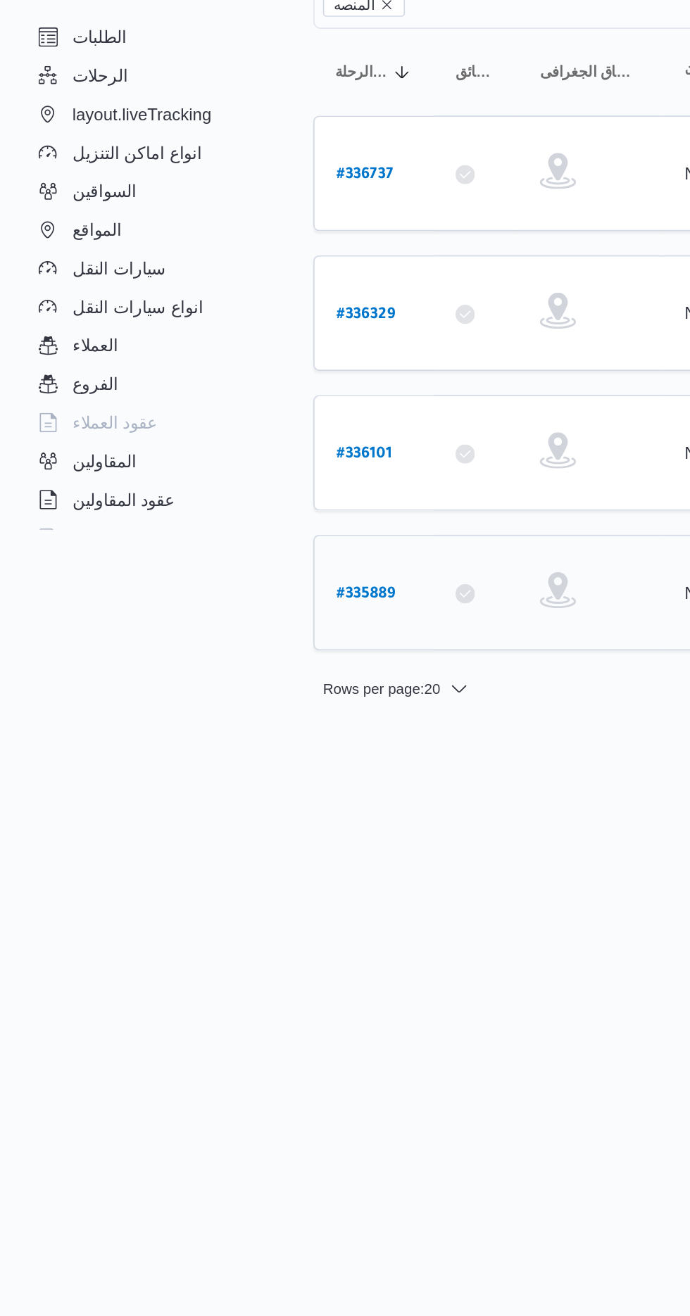
click at [225, 519] on b "# 335889" at bounding box center [213, 524] width 34 height 10
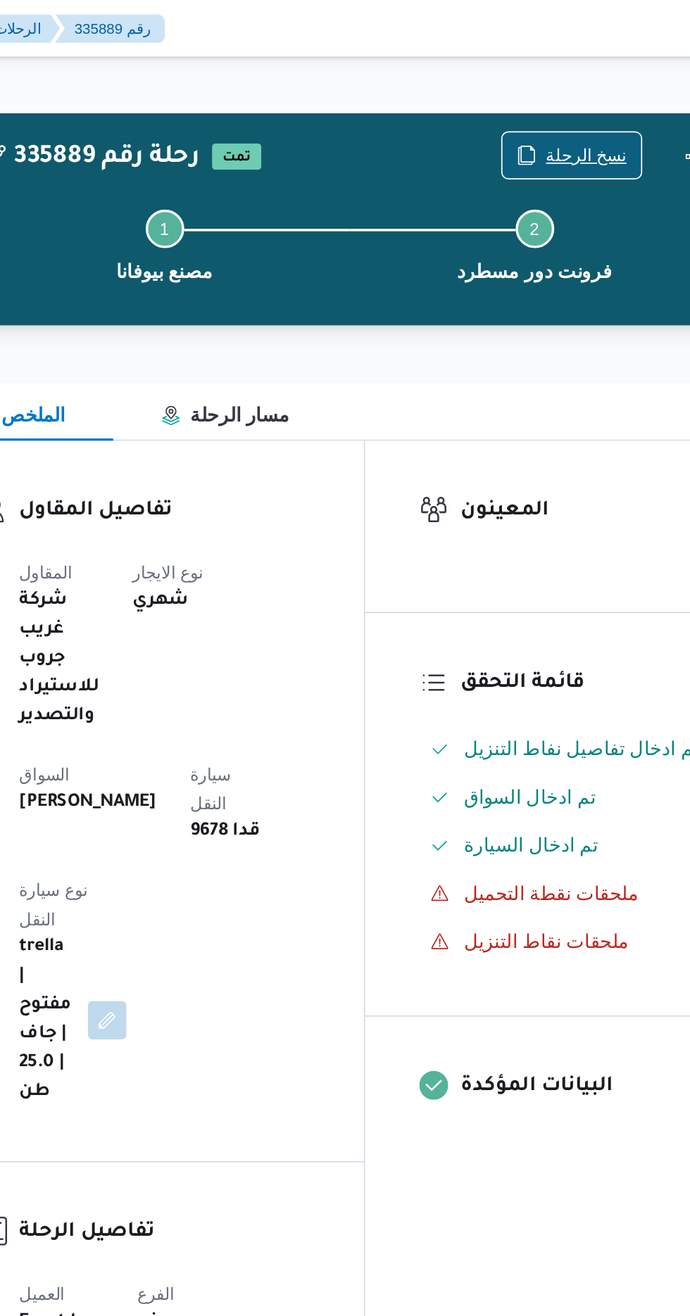
click at [575, 86] on span "نسخ الرحلة" at bounding box center [569, 90] width 47 height 17
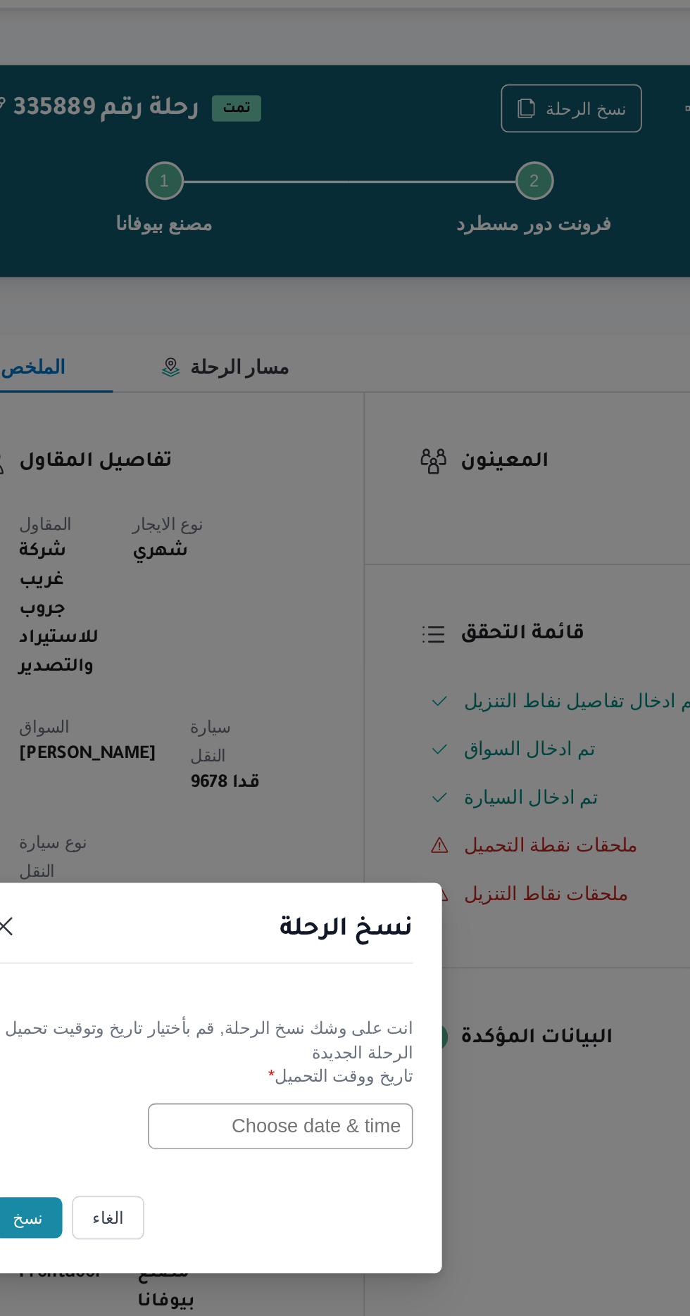
click at [380, 683] on input "text" at bounding box center [391, 686] width 155 height 27
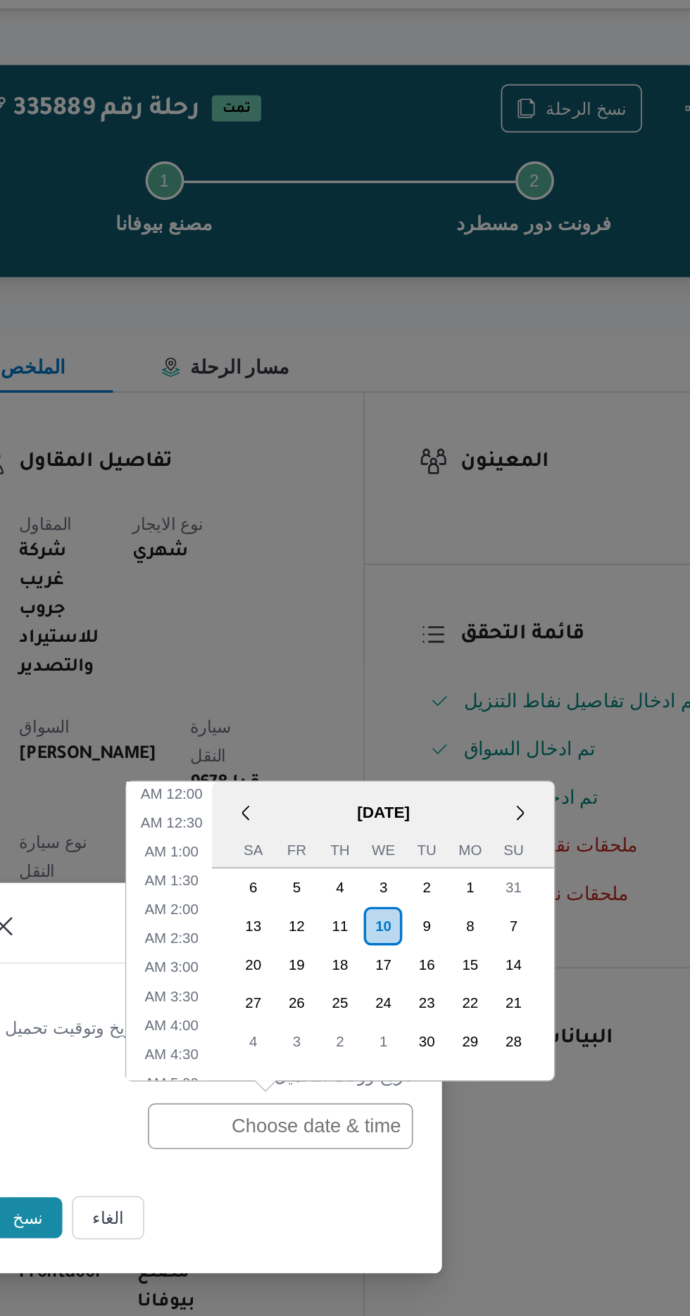
scroll to position [528, 0]
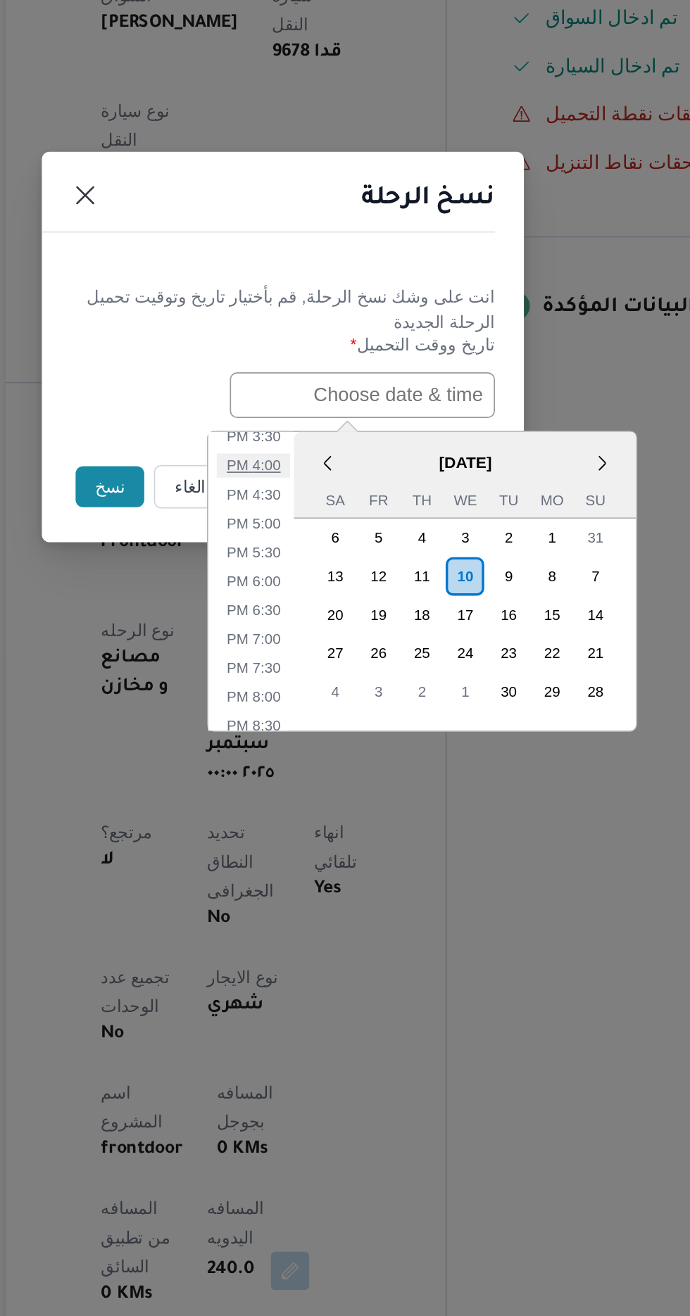
click at [325, 722] on li "4:00 PM" at bounding box center [327, 727] width 43 height 14
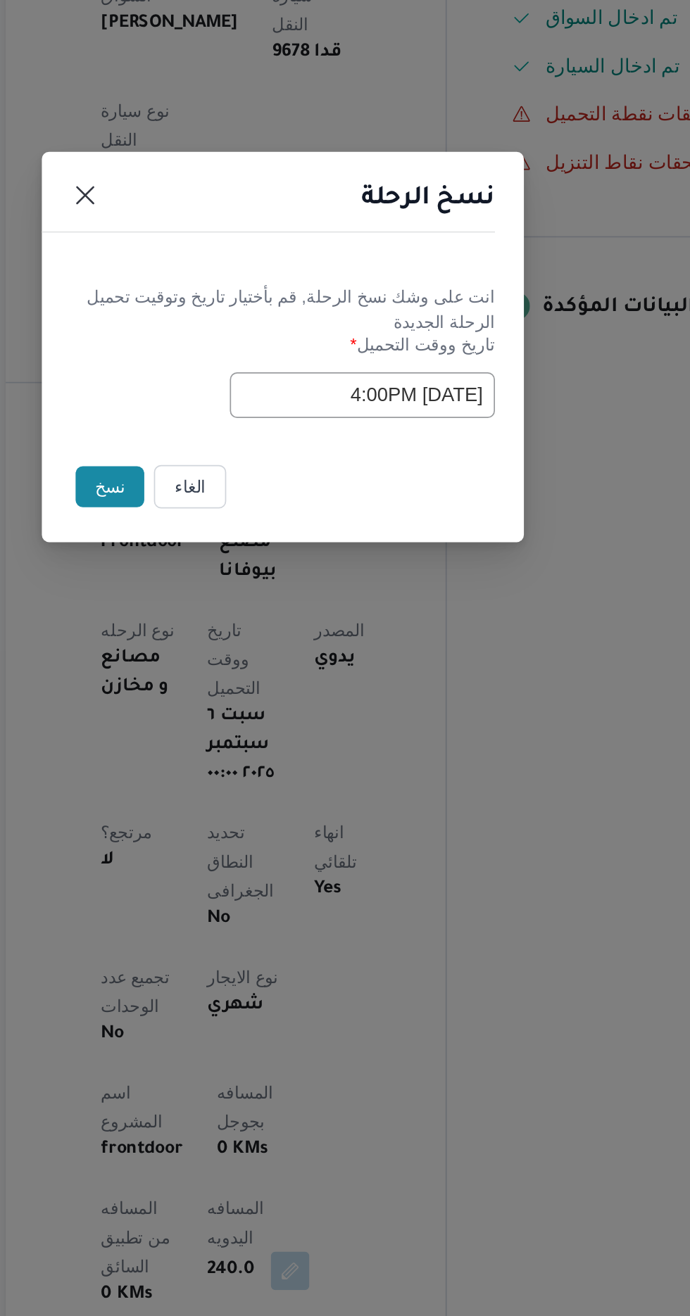
click at [390, 679] on input "[DATE] 4:00PM" at bounding box center [391, 686] width 155 height 27
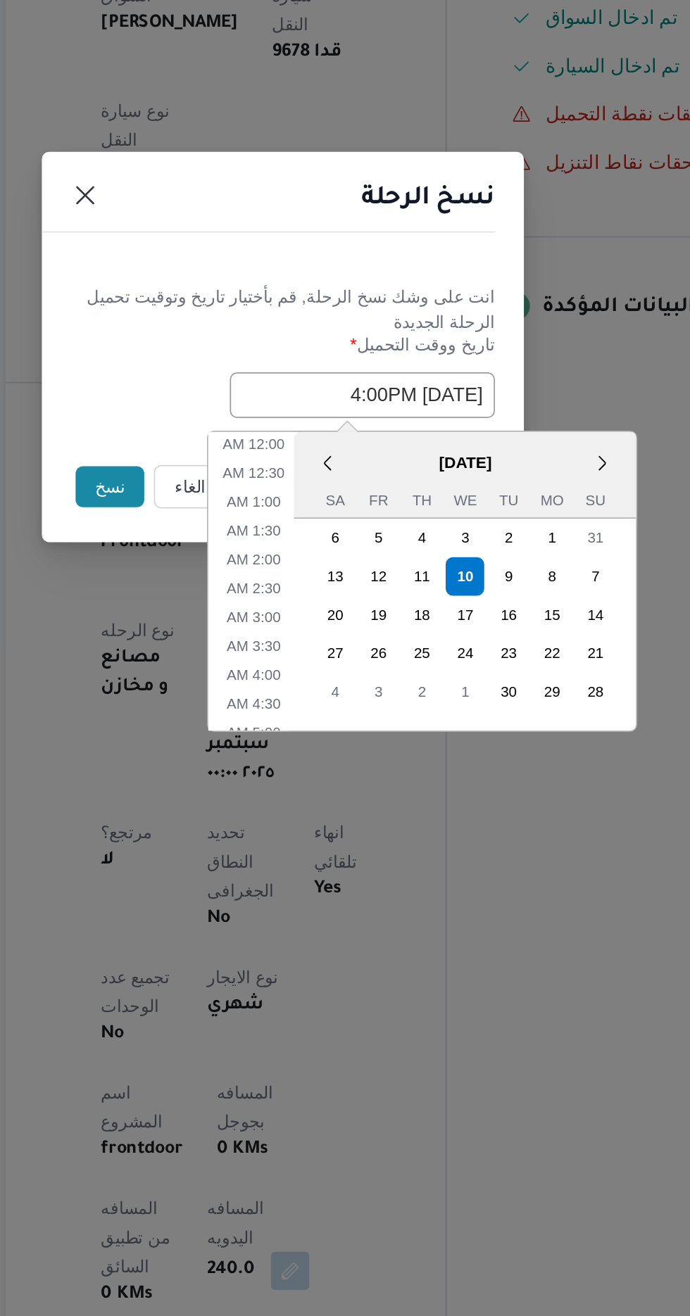
scroll to position [460, 0]
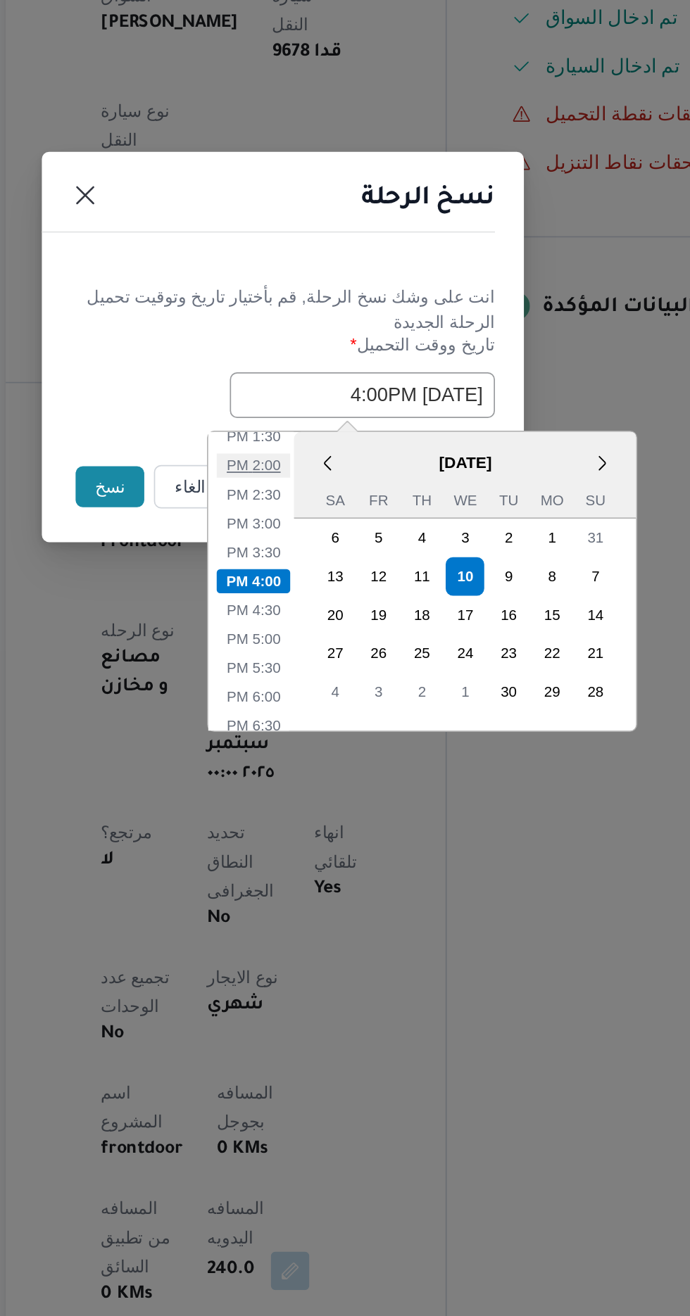
click at [334, 721] on li "2:00 PM" at bounding box center [327, 727] width 43 height 14
type input "[DATE] 2:00PM"
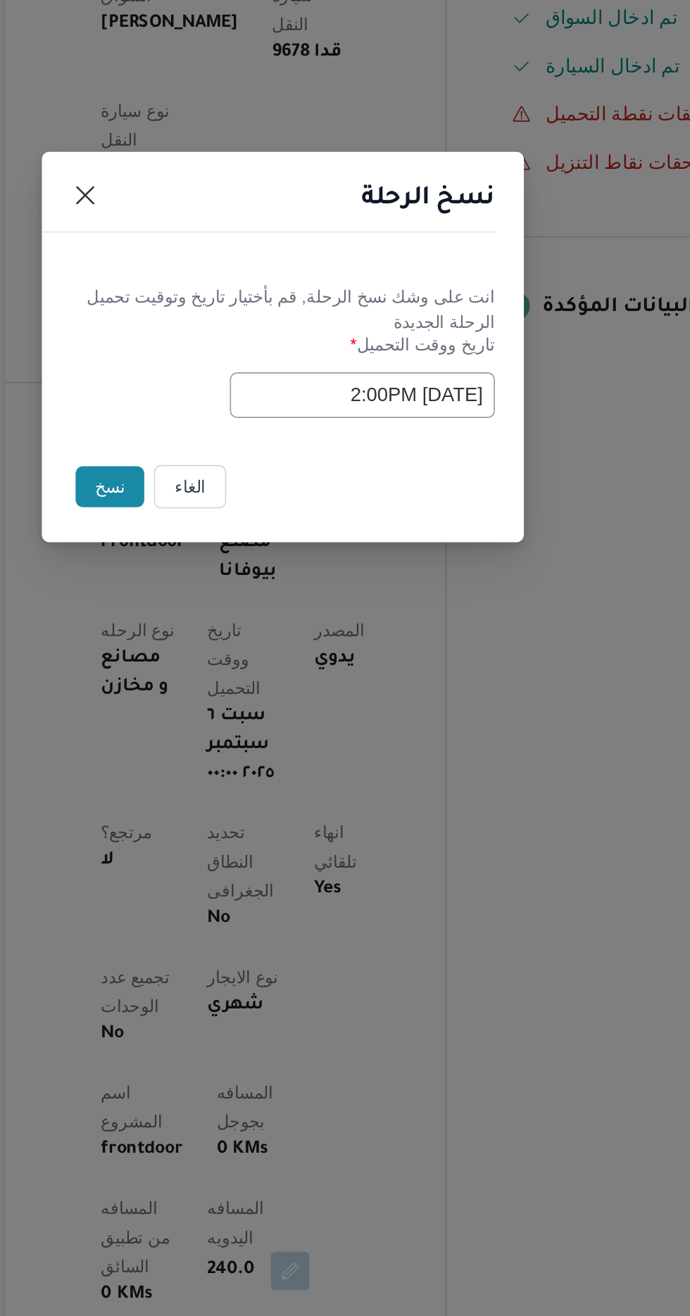
click at [235, 728] on button "نسخ" at bounding box center [244, 740] width 40 height 24
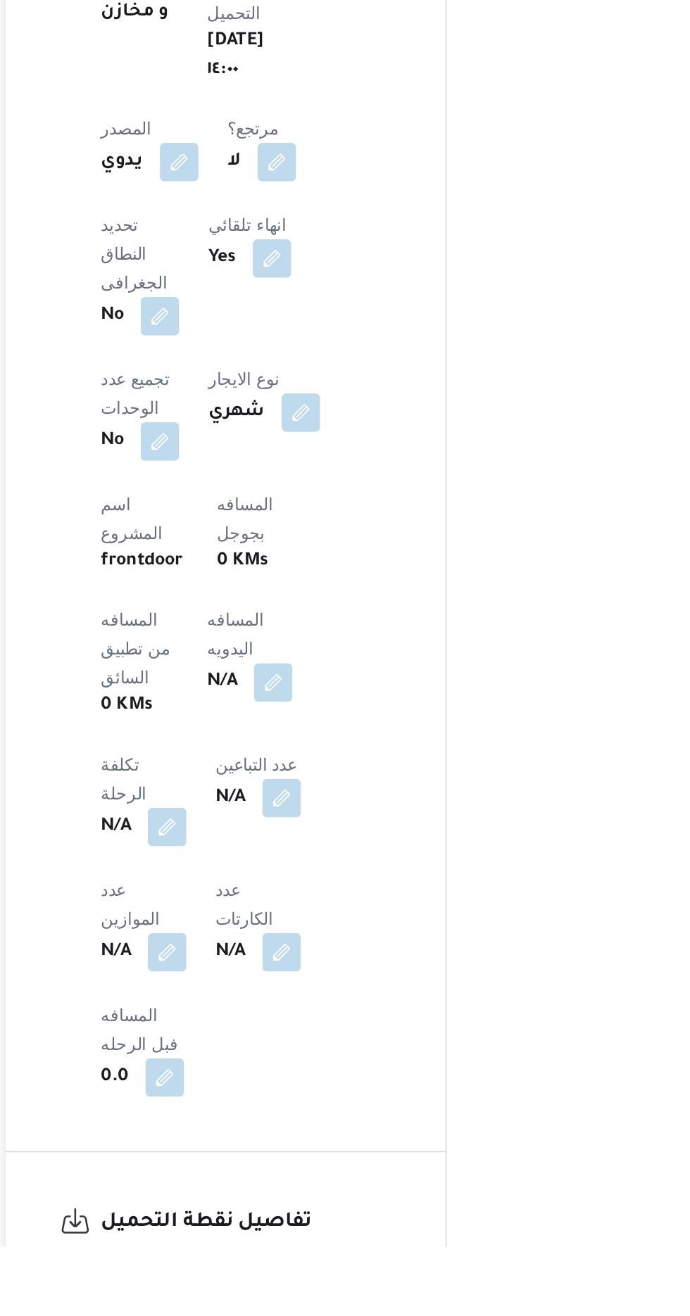
scroll to position [276, 0]
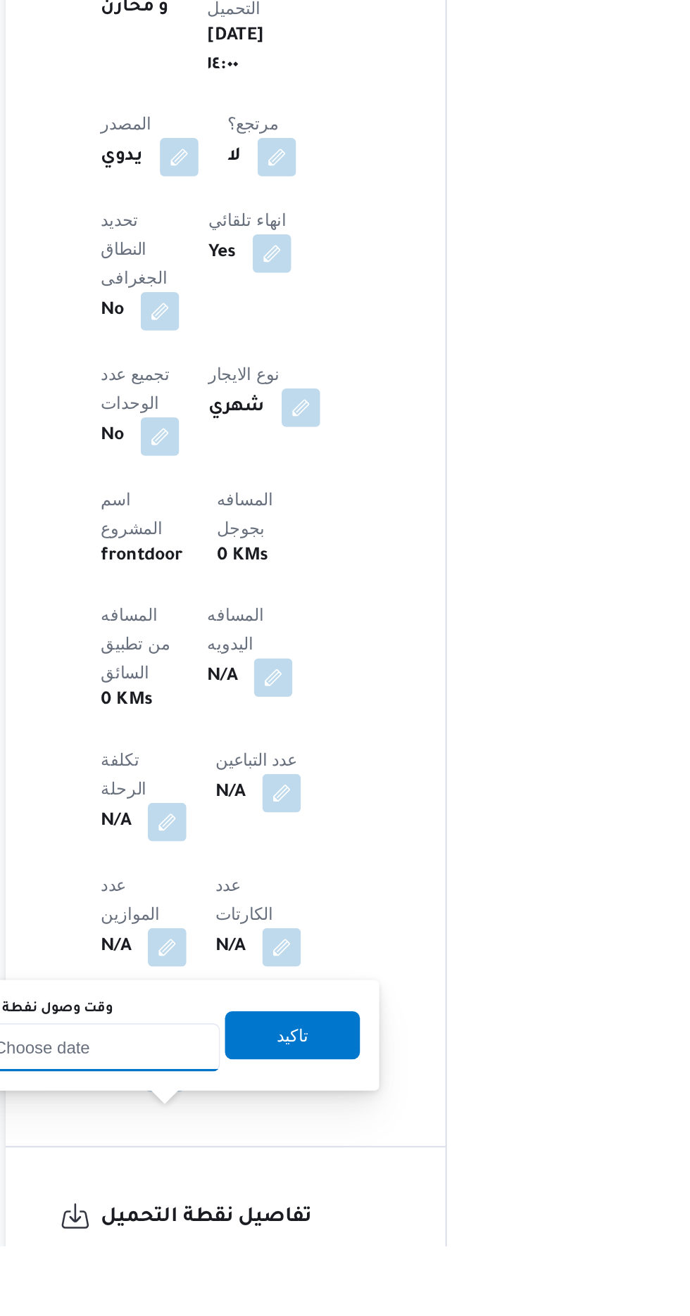
click at [236, 1196] on input "وقت وصول نفطة التحميل" at bounding box center [228, 1200] width 160 height 28
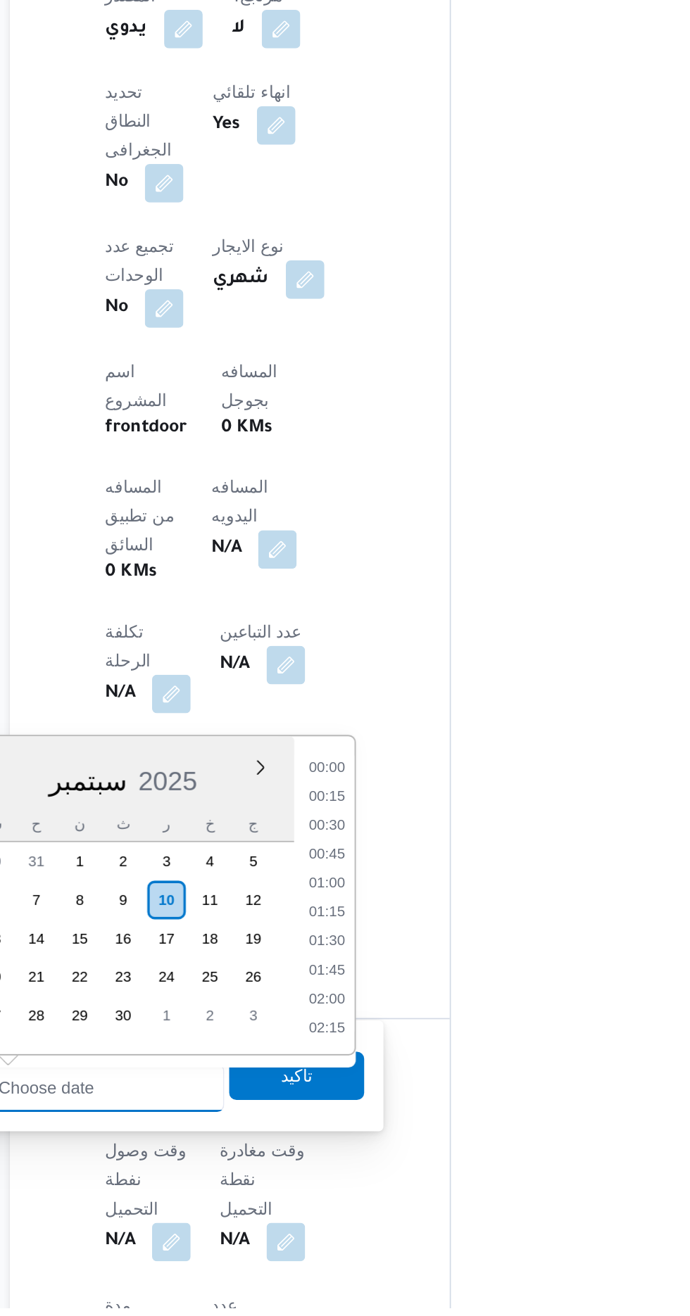
scroll to position [1147, 0]
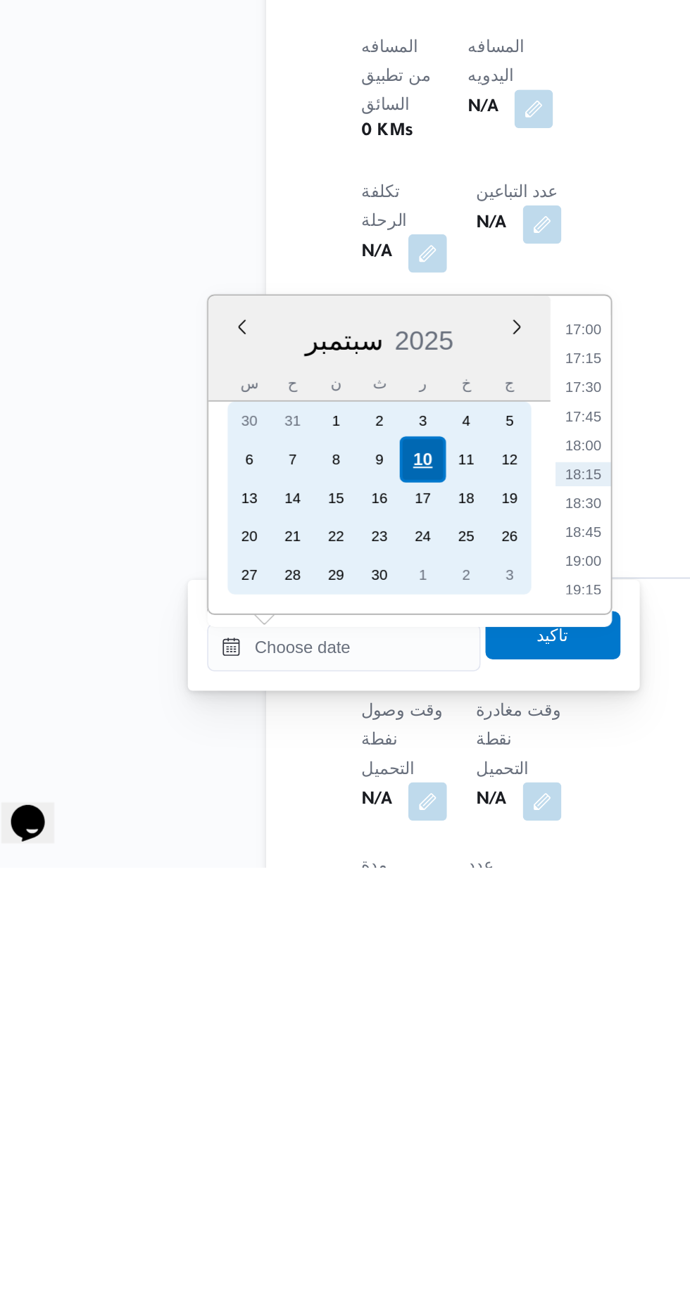
click at [274, 1075] on div "10" at bounding box center [273, 1077] width 27 height 27
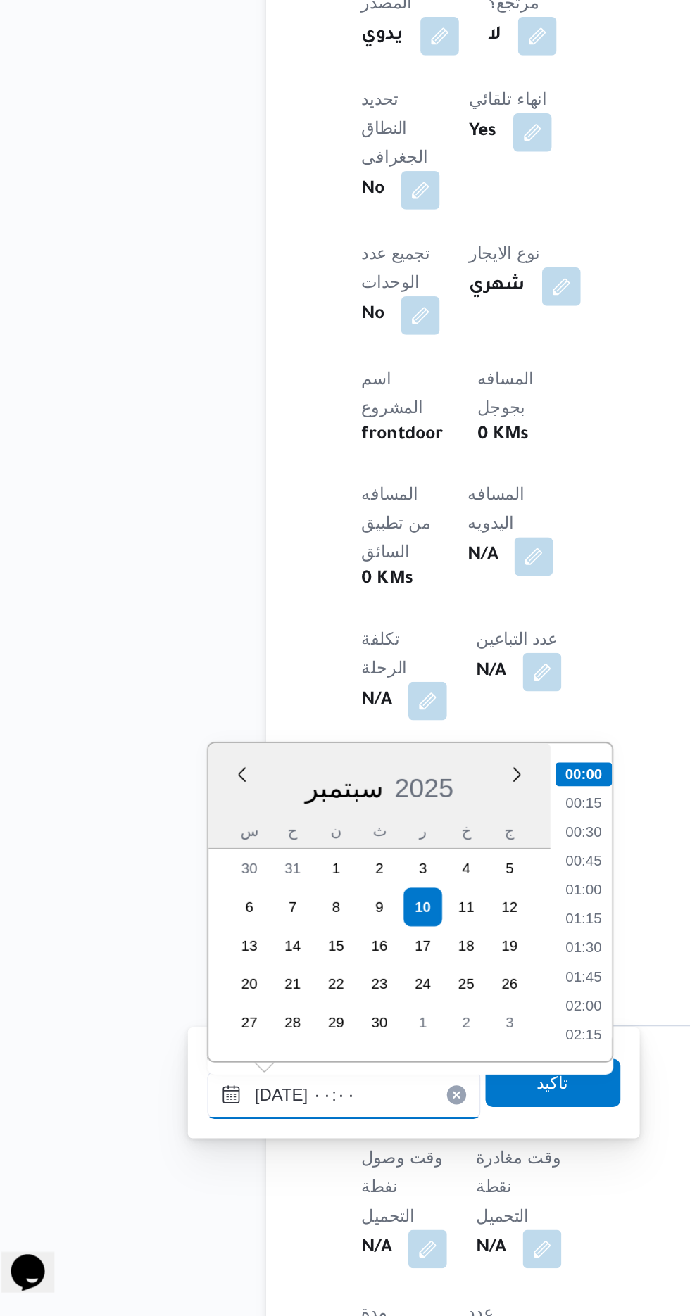
click at [156, 1189] on input "[DATE] ٠٠:٠٠" at bounding box center [228, 1186] width 160 height 28
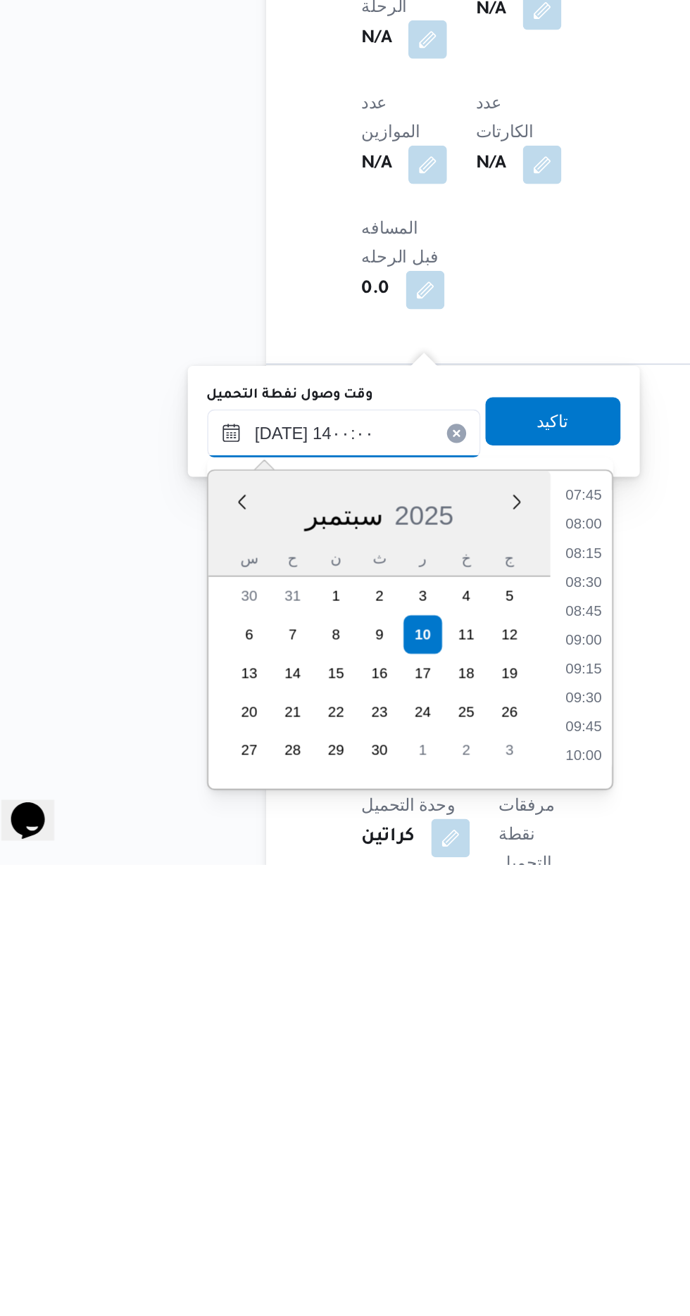
scroll to position [798, 0]
click at [367, 1246] on li "14:00" at bounding box center [368, 1252] width 33 height 14
type input "[DATE] ١٤:٠٠"
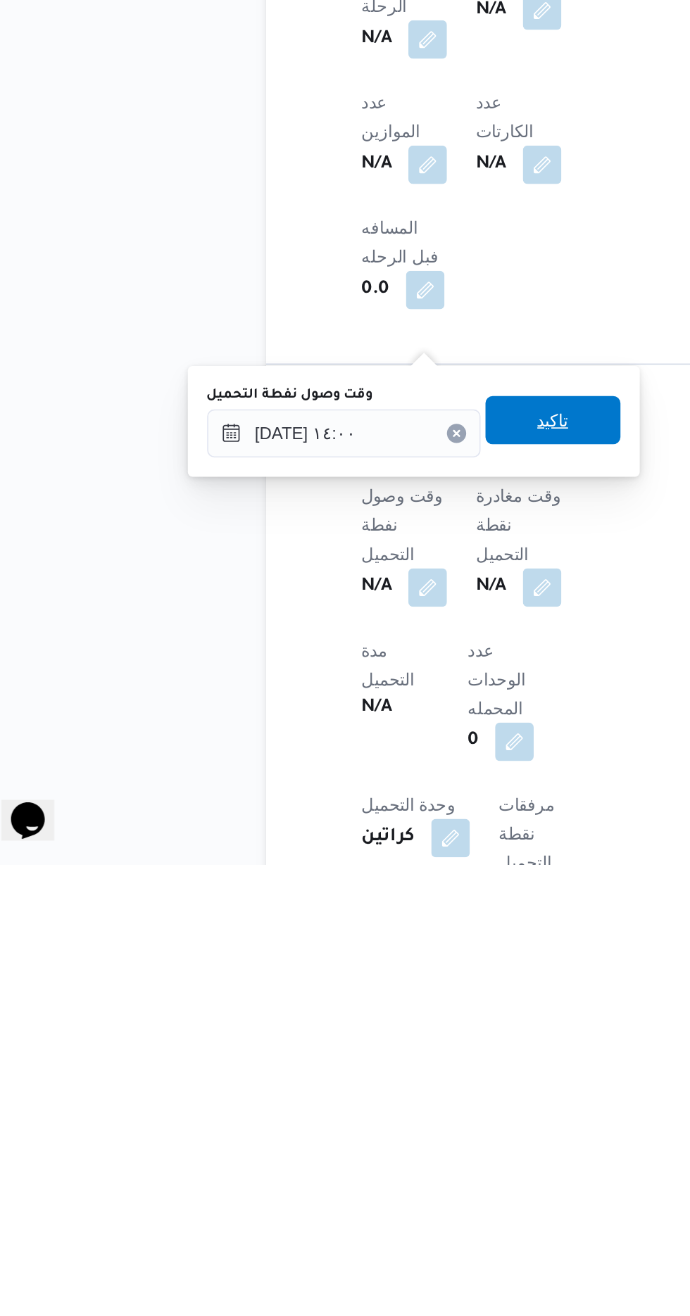
click at [372, 1051] on span "تاكيد" at bounding box center [350, 1056] width 79 height 28
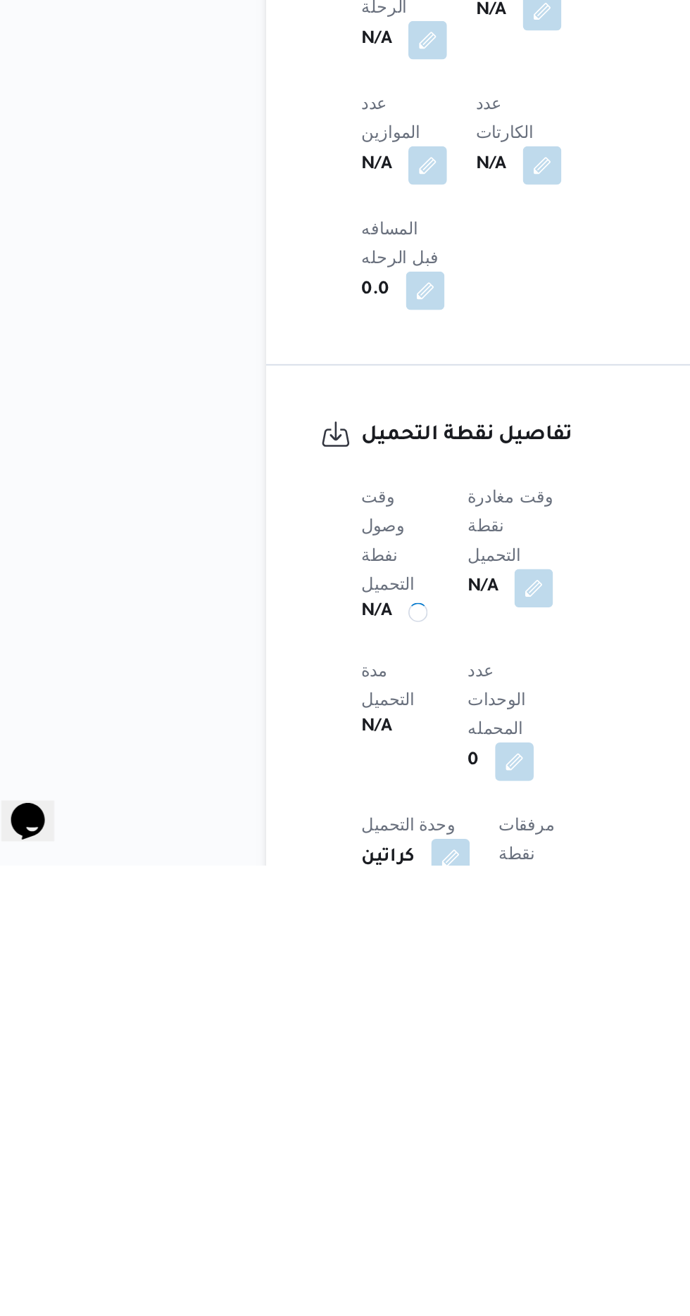
scroll to position [510, 0]
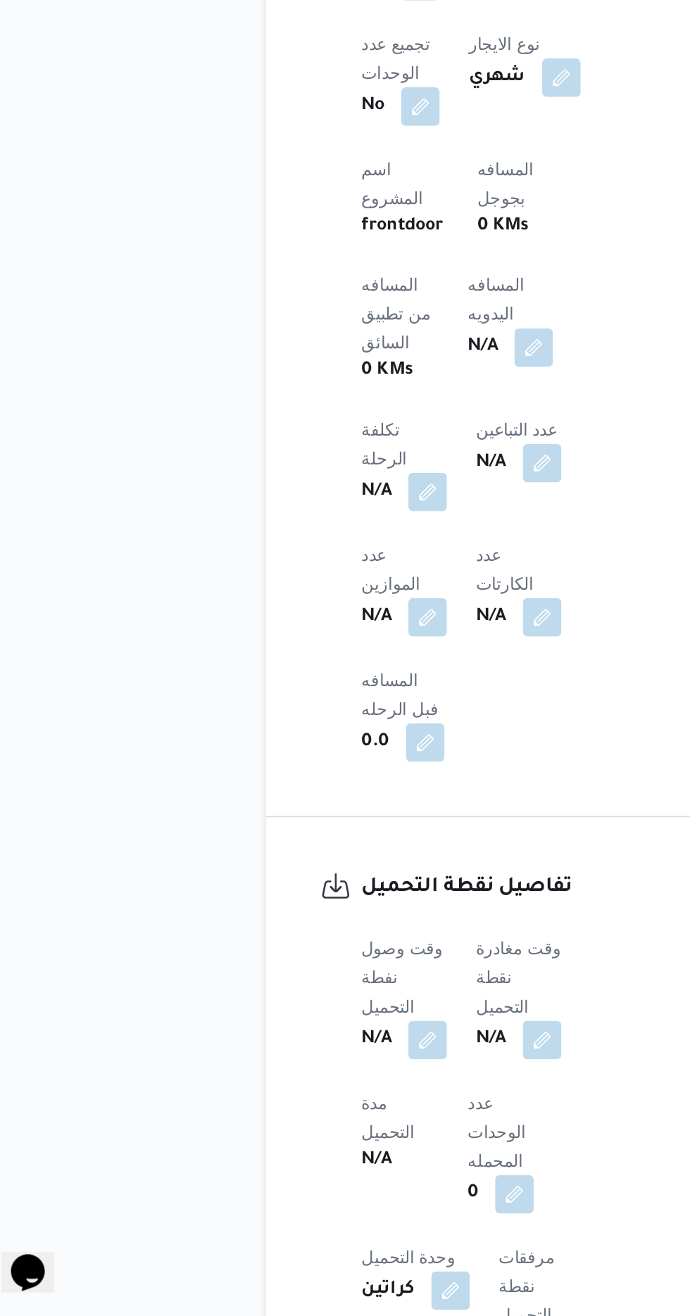
click at [355, 1143] on span at bounding box center [341, 1154] width 30 height 23
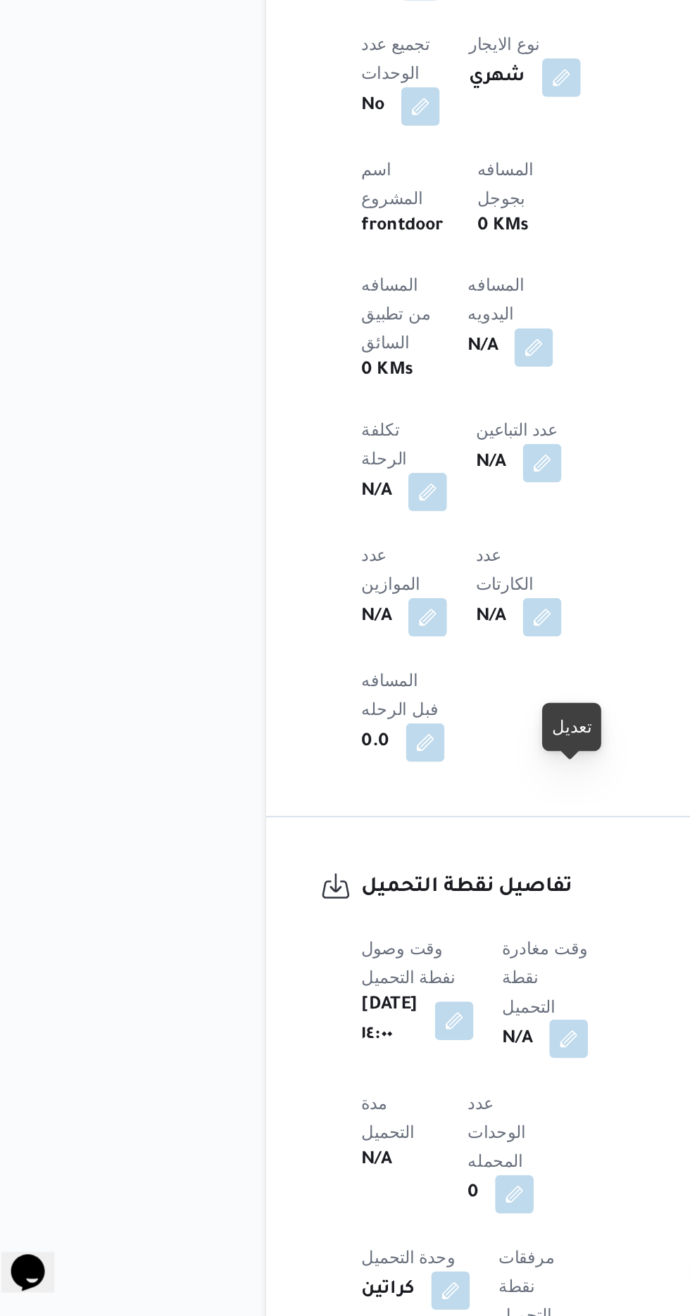
click at [371, 1142] on button "button" at bounding box center [359, 1153] width 23 height 23
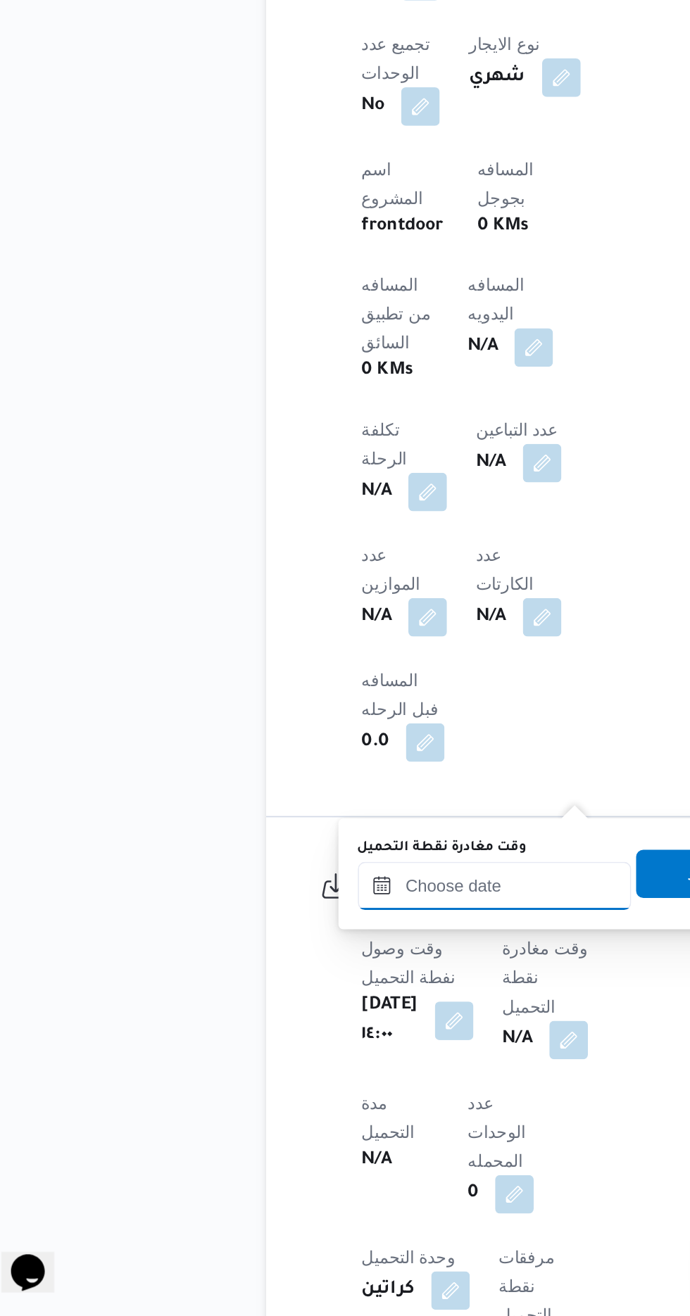
click at [349, 1063] on input "وقت مغادرة نقطة التحميل" at bounding box center [316, 1064] width 160 height 28
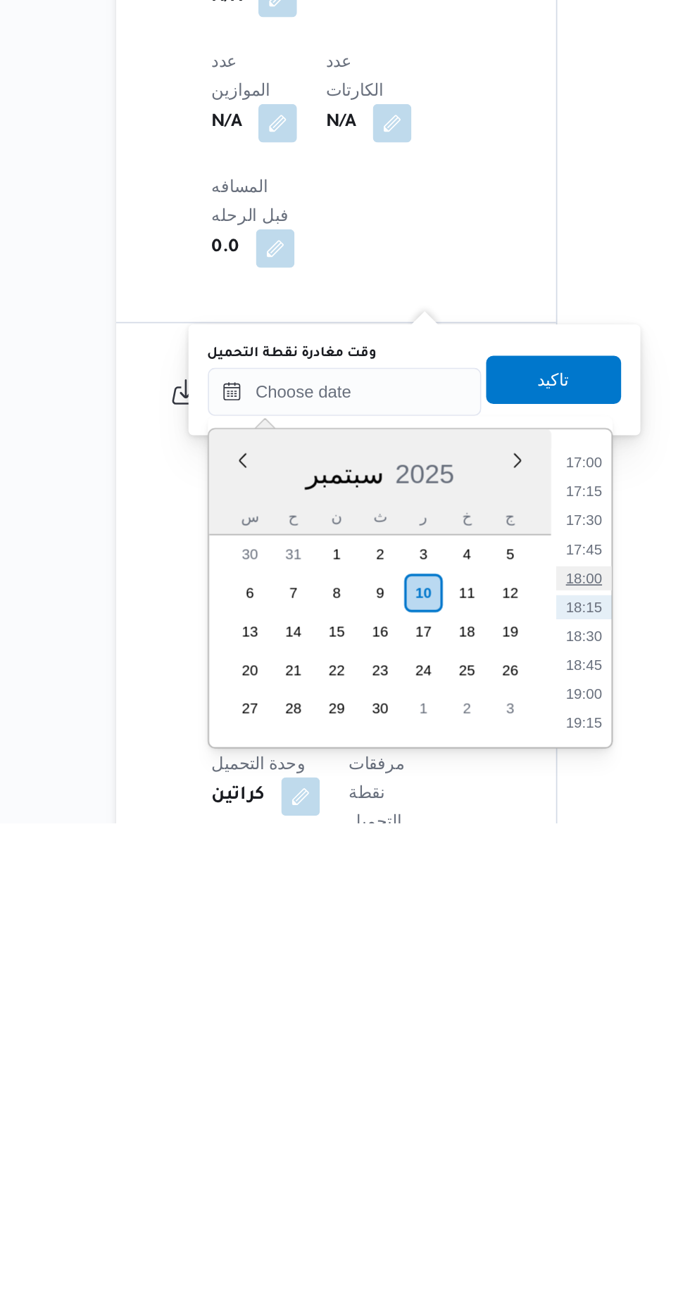
click at [462, 1171] on li "18:00" at bounding box center [456, 1173] width 32 height 14
type input "[DATE] ١٨:٠٠"
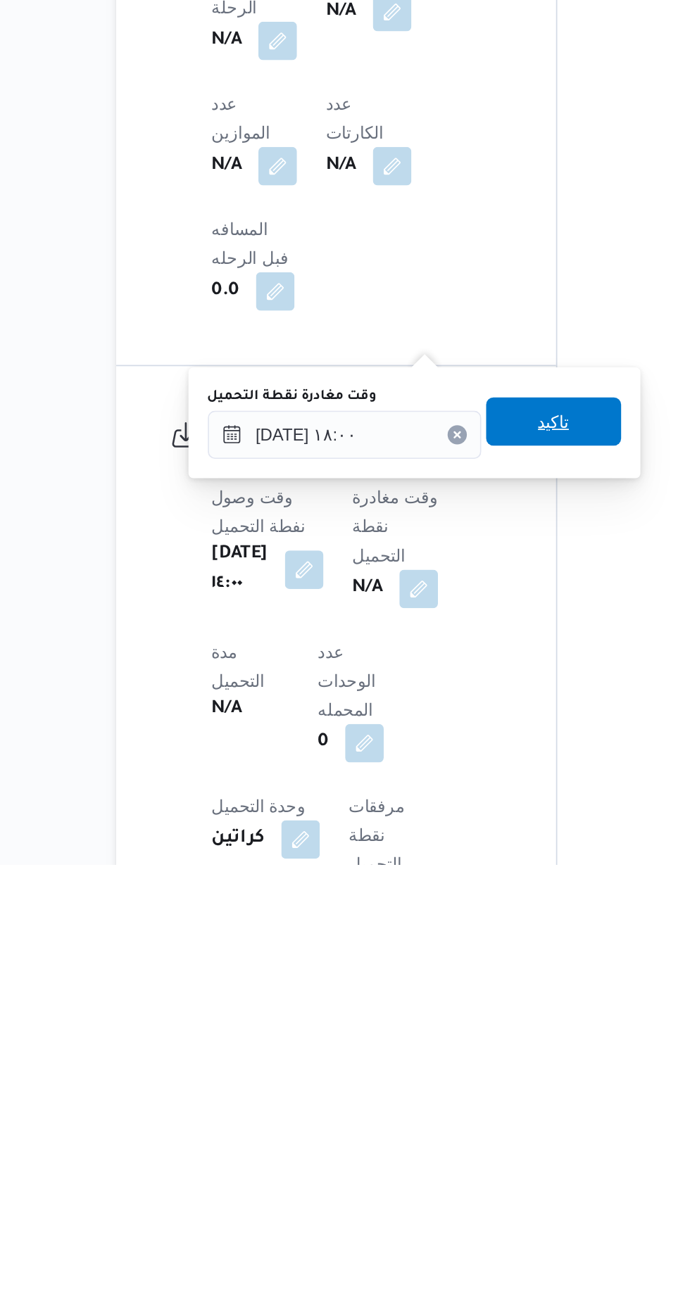
click at [467, 1052] on span "تاكيد" at bounding box center [438, 1057] width 79 height 28
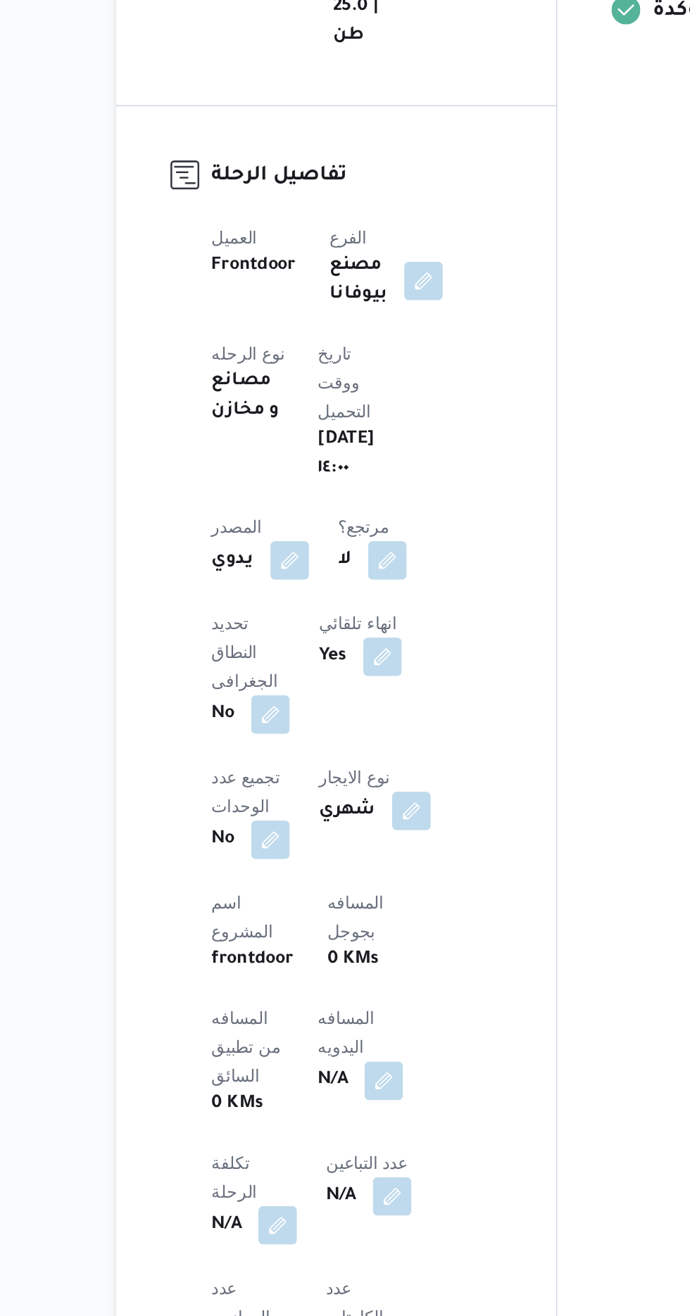
scroll to position [219, 0]
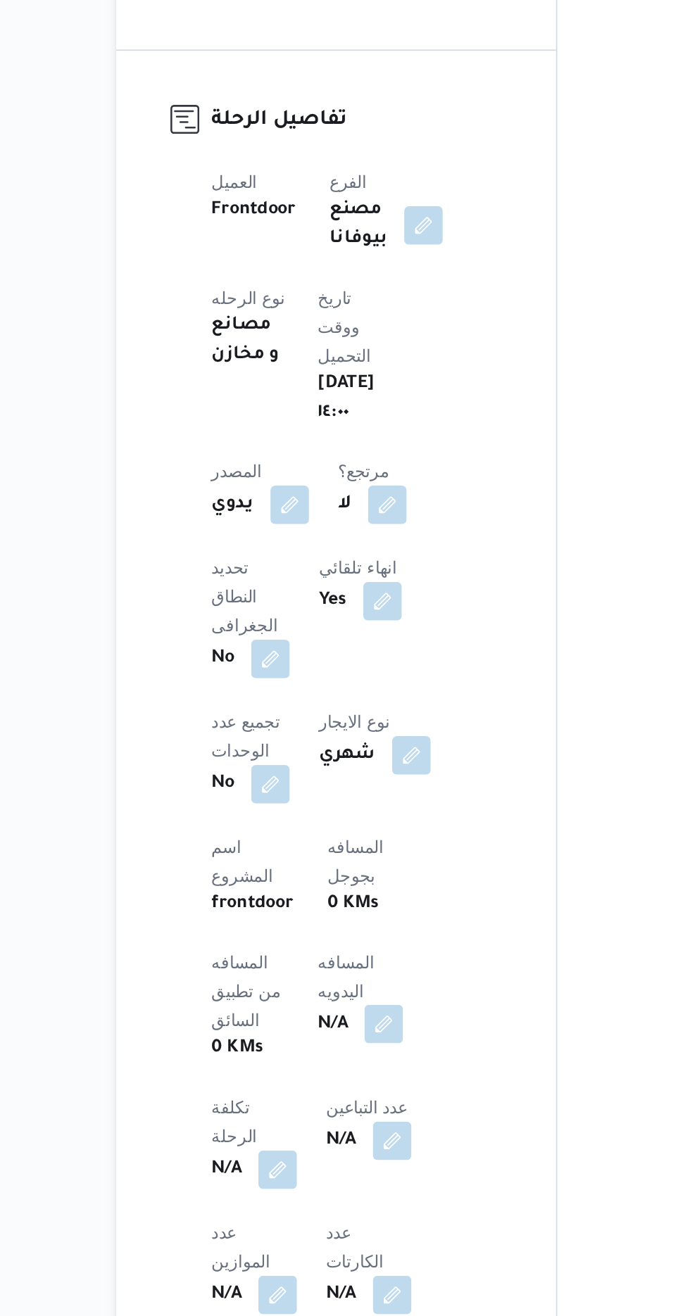
click at [328, 1029] on button "button" at bounding box center [339, 1040] width 23 height 23
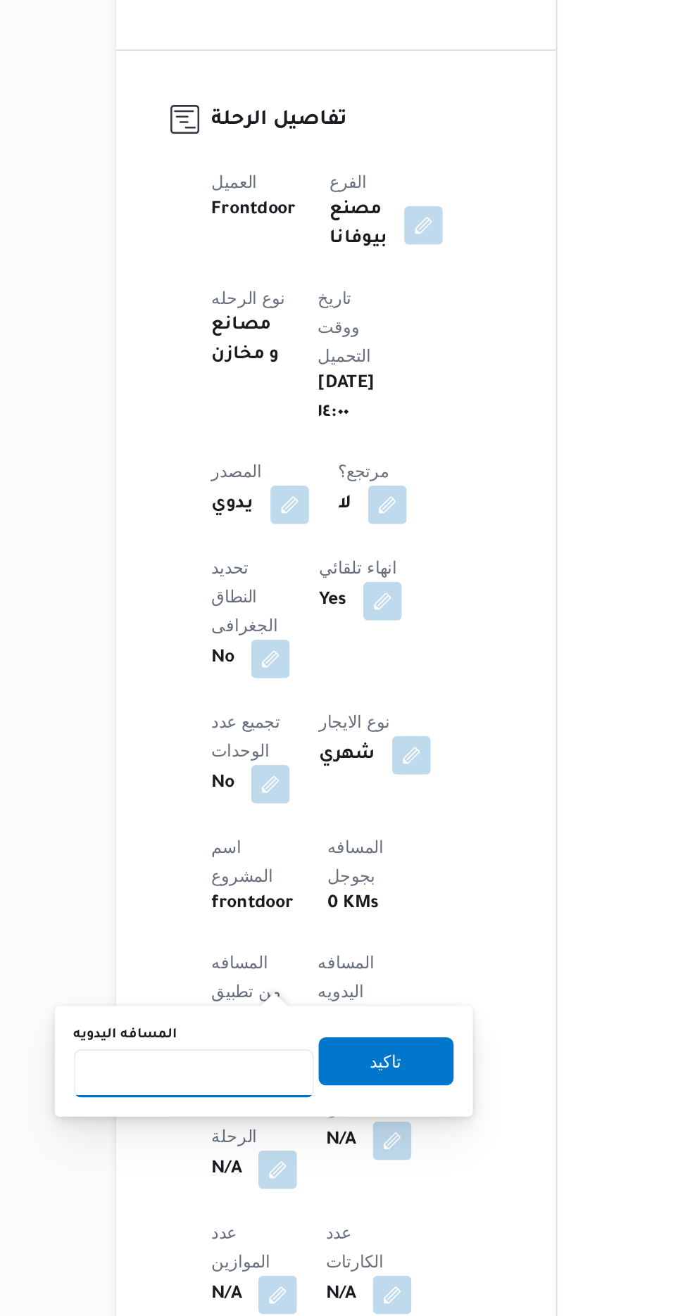
click at [232, 1063] on input "المسافه اليدويه" at bounding box center [228, 1069] width 140 height 28
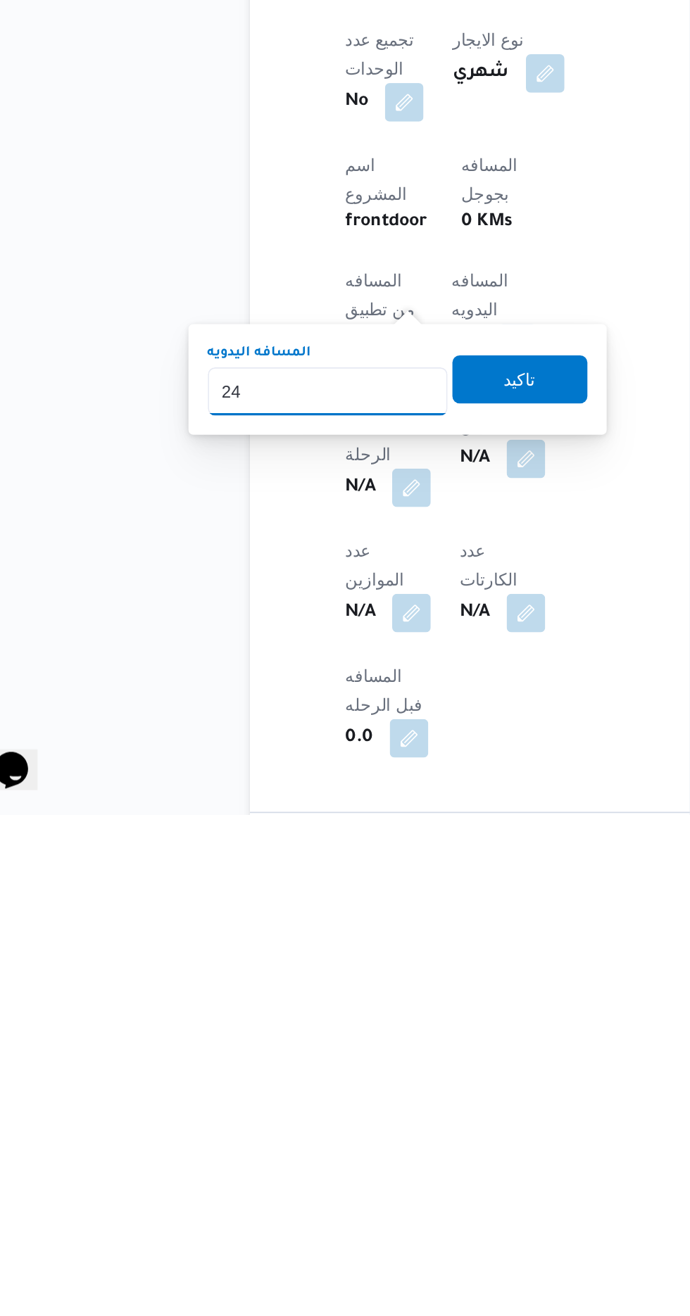
type input "240"
click at [363, 1058] on span "تاكيد" at bounding box center [340, 1061] width 79 height 28
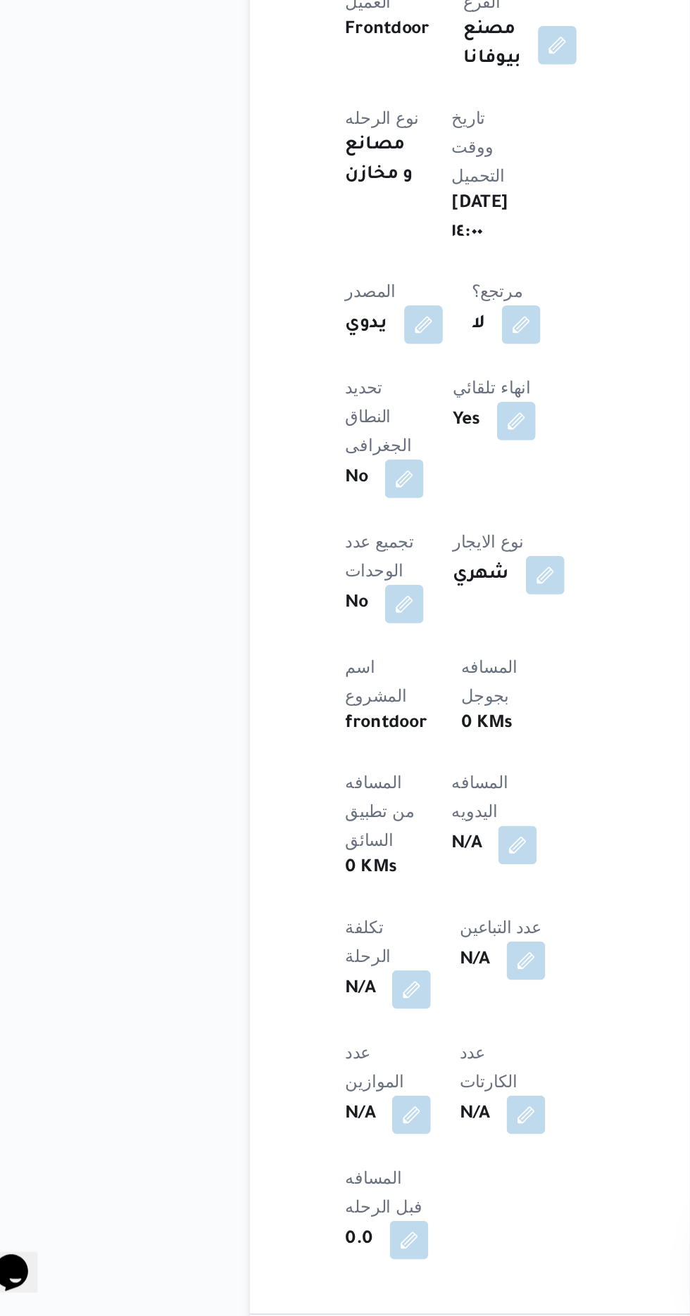
scroll to position [0, 0]
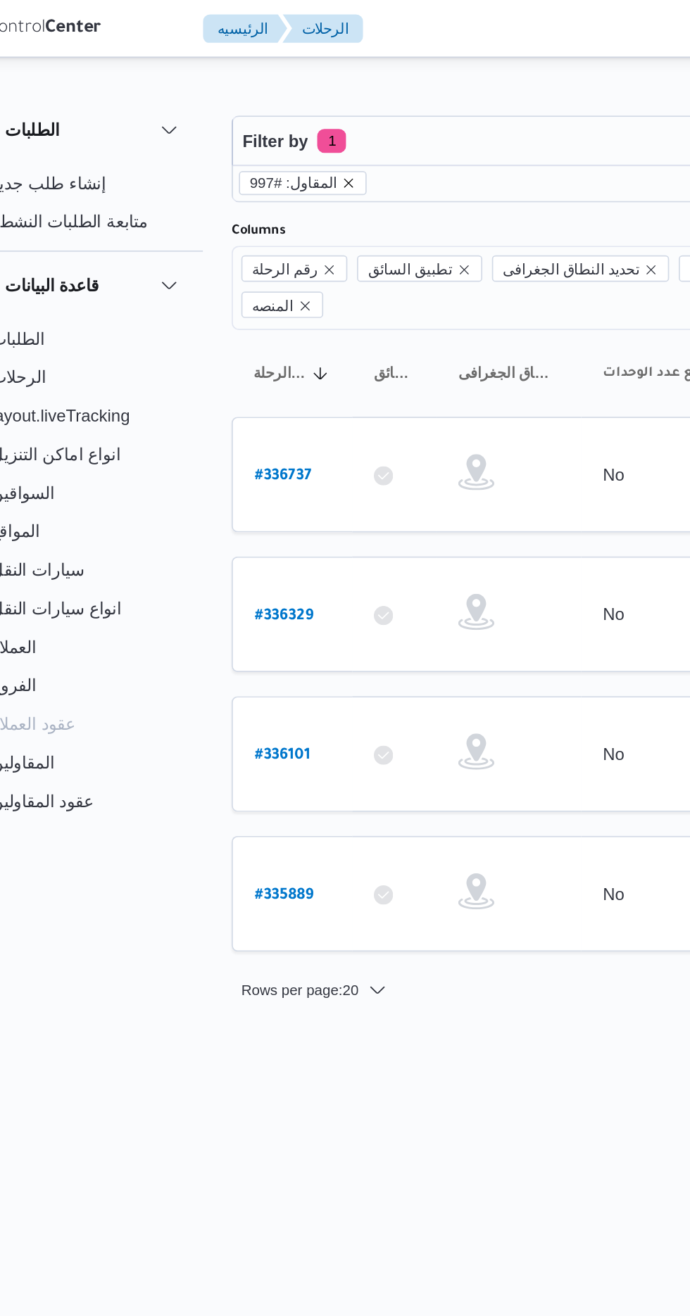
click at [248, 103] on icon "remove selected entity" at bounding box center [251, 107] width 8 height 8
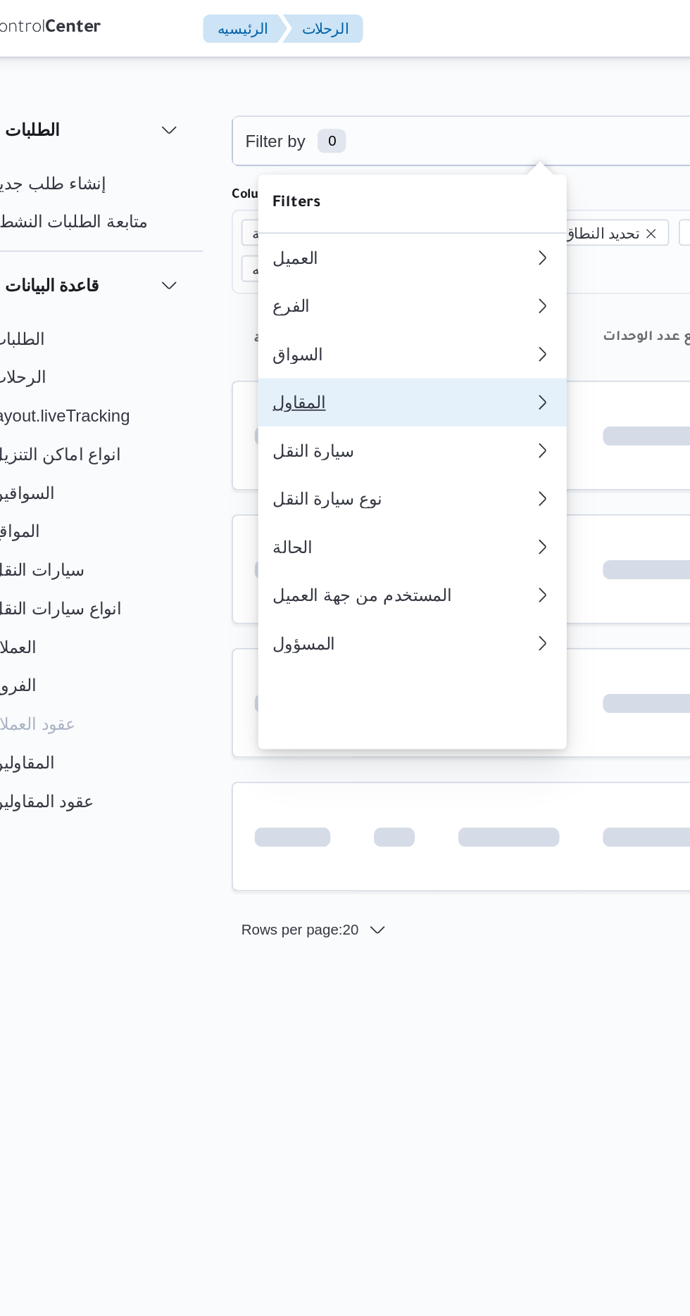
click at [298, 241] on div "المقاول" at bounding box center [280, 234] width 146 height 11
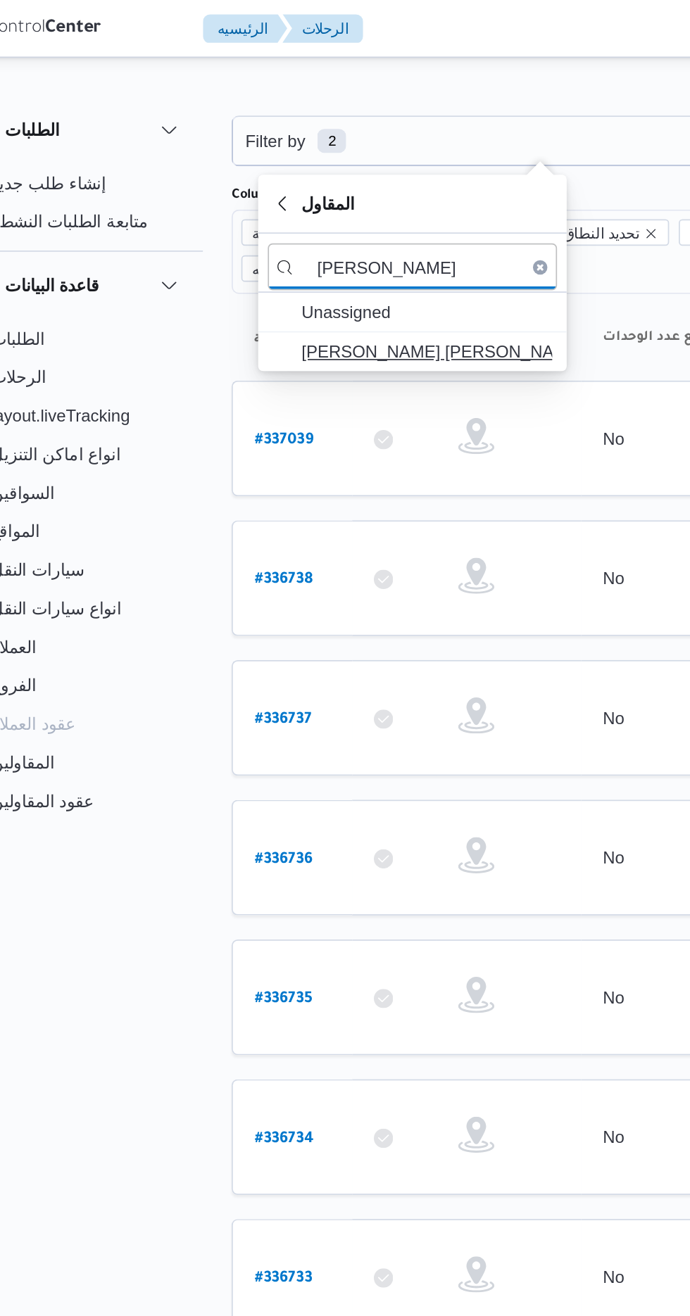
type input "[PERSON_NAME]"
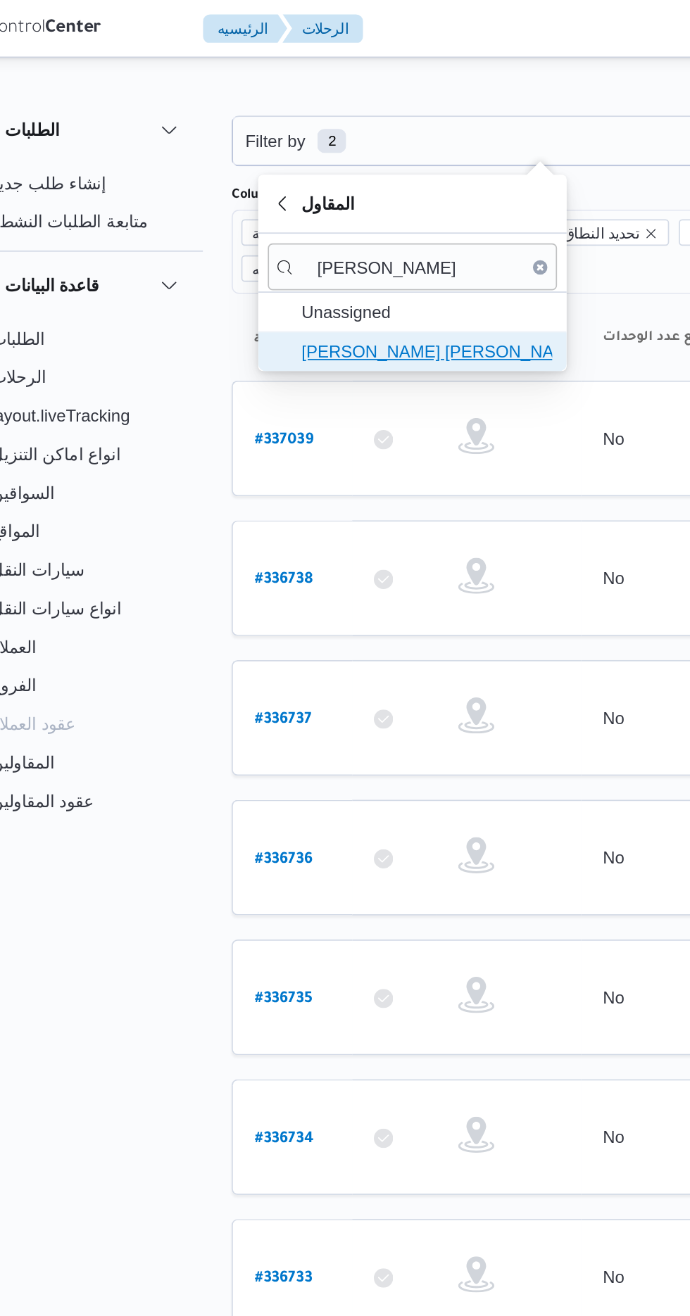
click at [315, 205] on span "[PERSON_NAME] [PERSON_NAME]" at bounding box center [297, 205] width 146 height 17
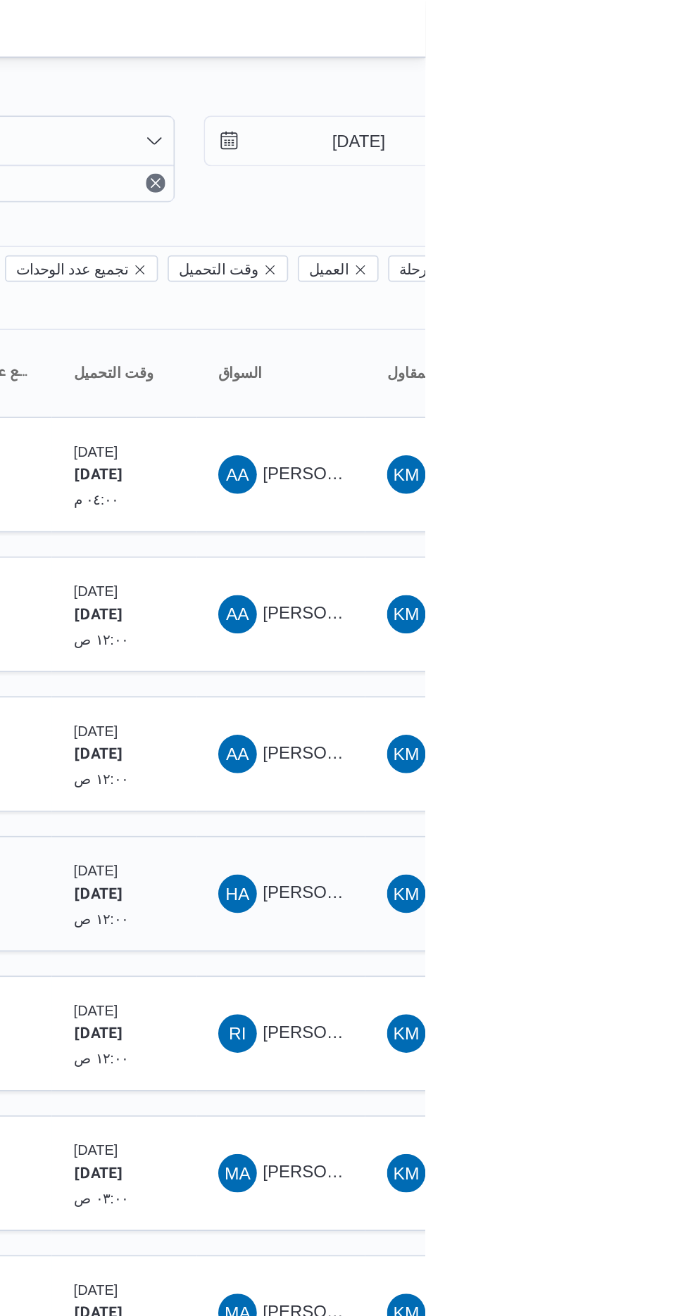
click at [517, 517] on div "[DATE] ١٢:٠٠ ص" at bounding box center [514, 522] width 70 height 53
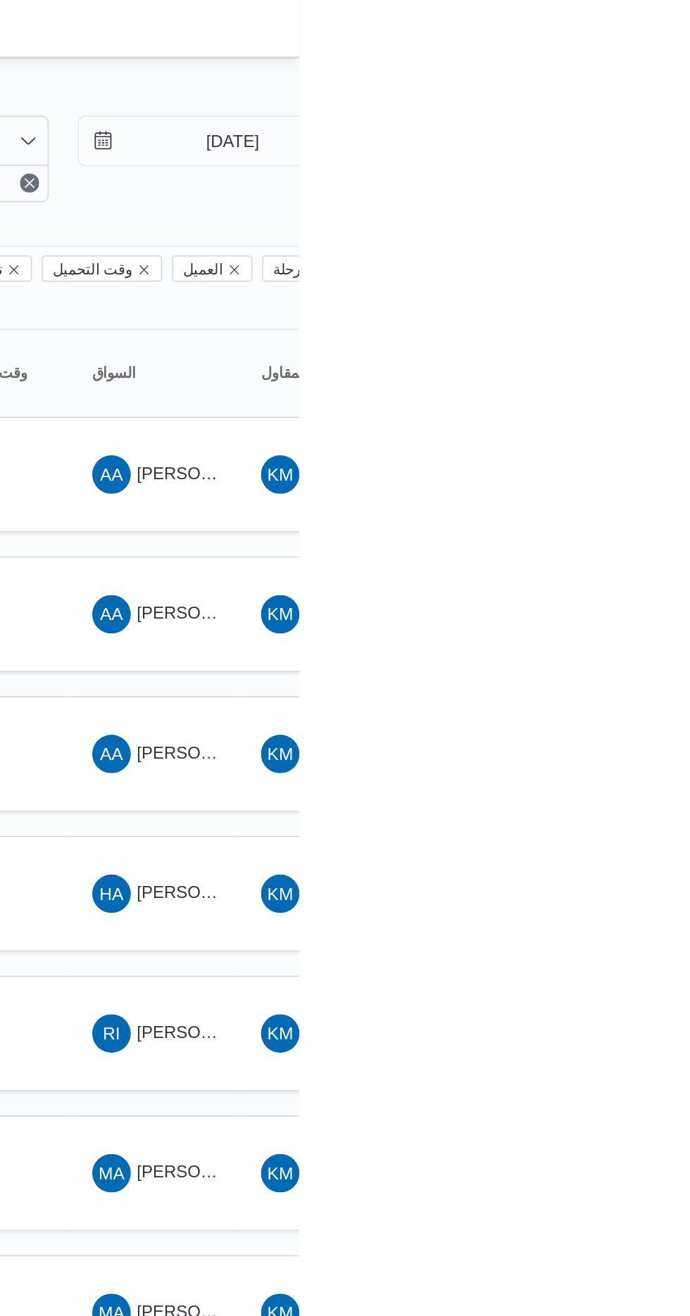
type input "[DATE]"
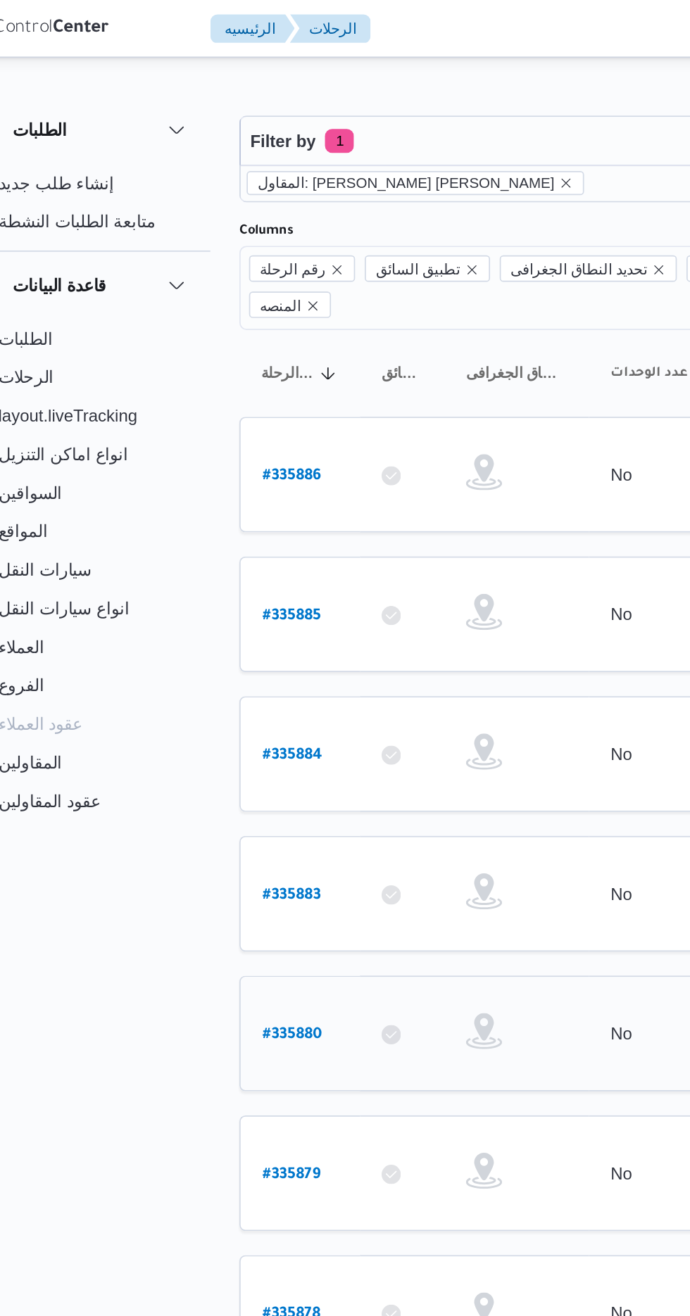
click at [198, 600] on b "# 335880" at bounding box center [213, 605] width 35 height 10
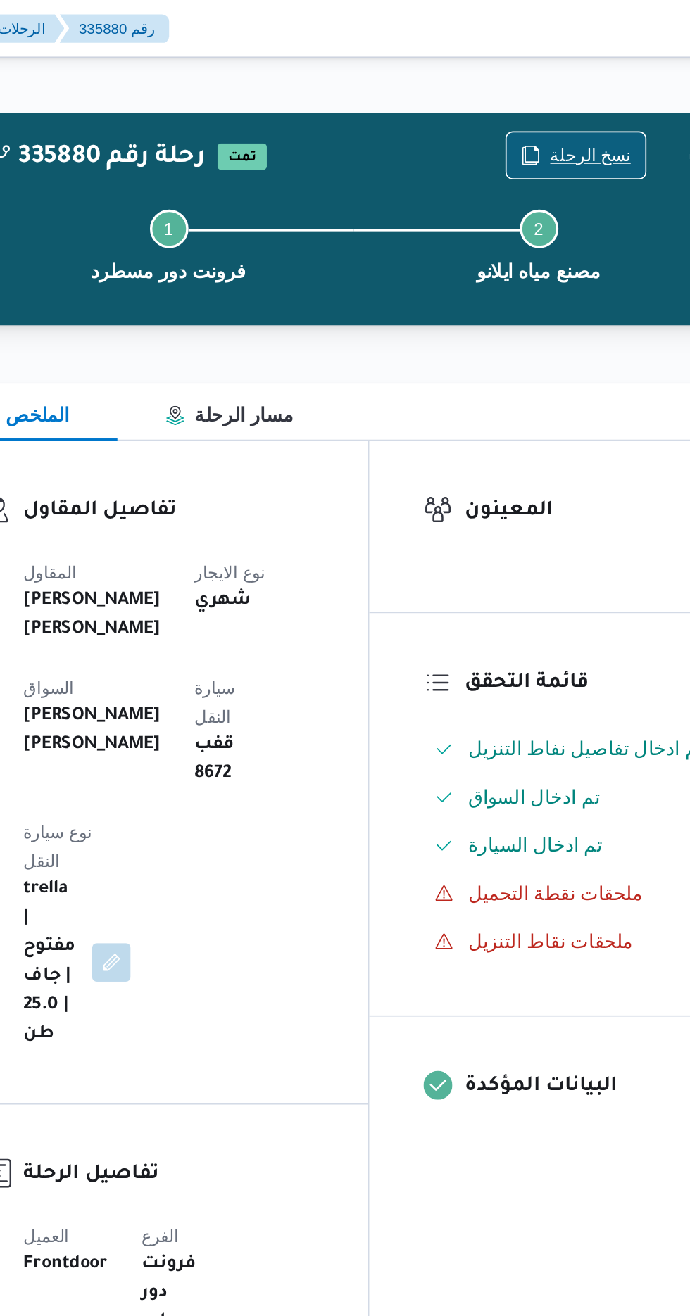
click at [567, 88] on span "نسخ الرحلة" at bounding box center [569, 90] width 47 height 17
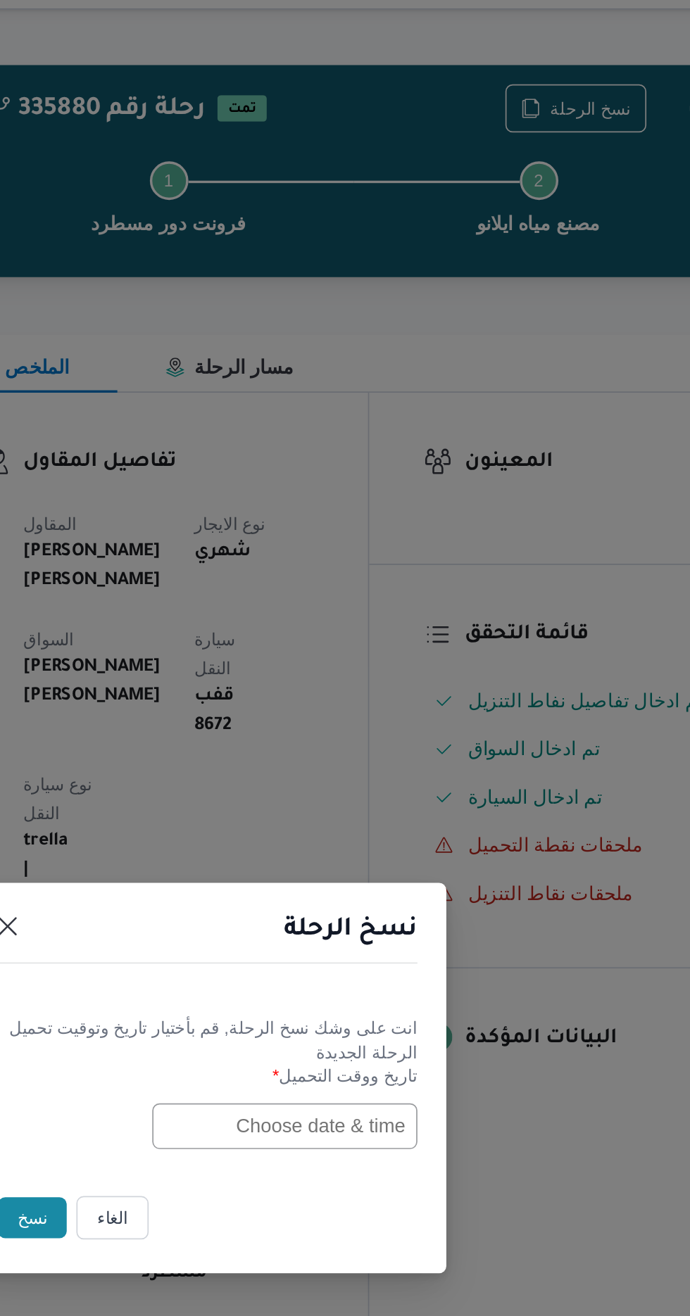
click at [367, 685] on input "text" at bounding box center [391, 686] width 155 height 27
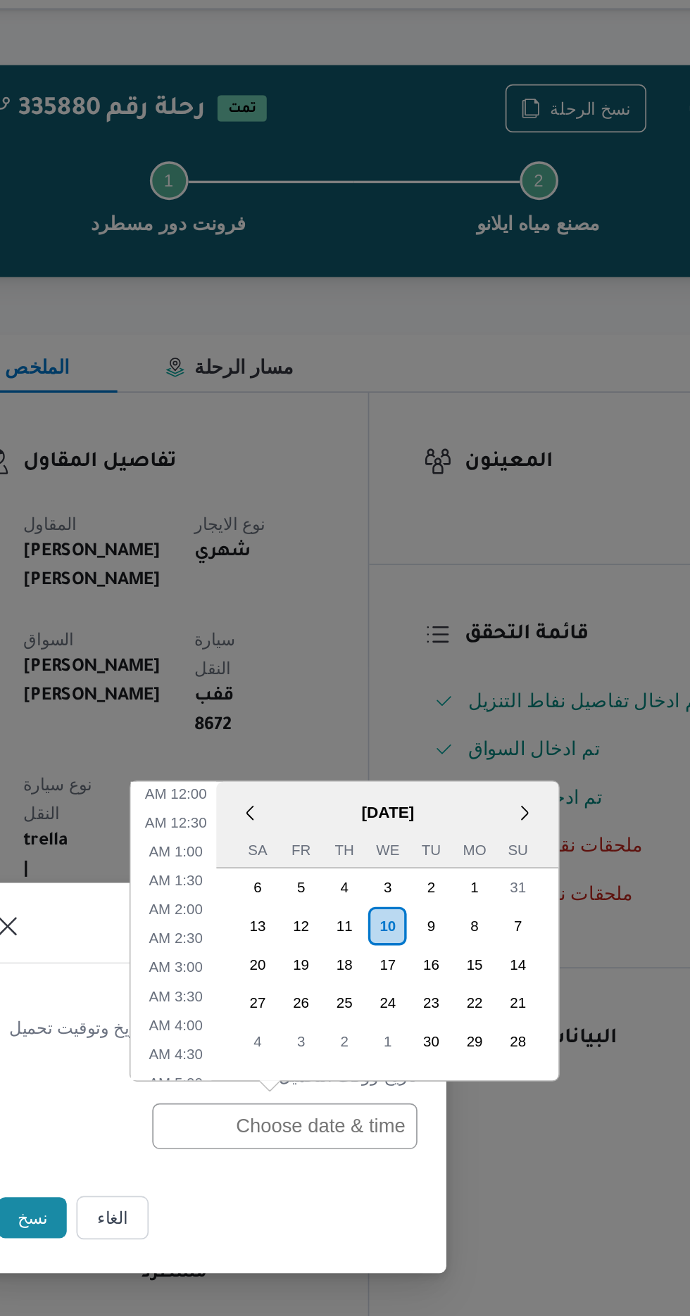
scroll to position [528, 0]
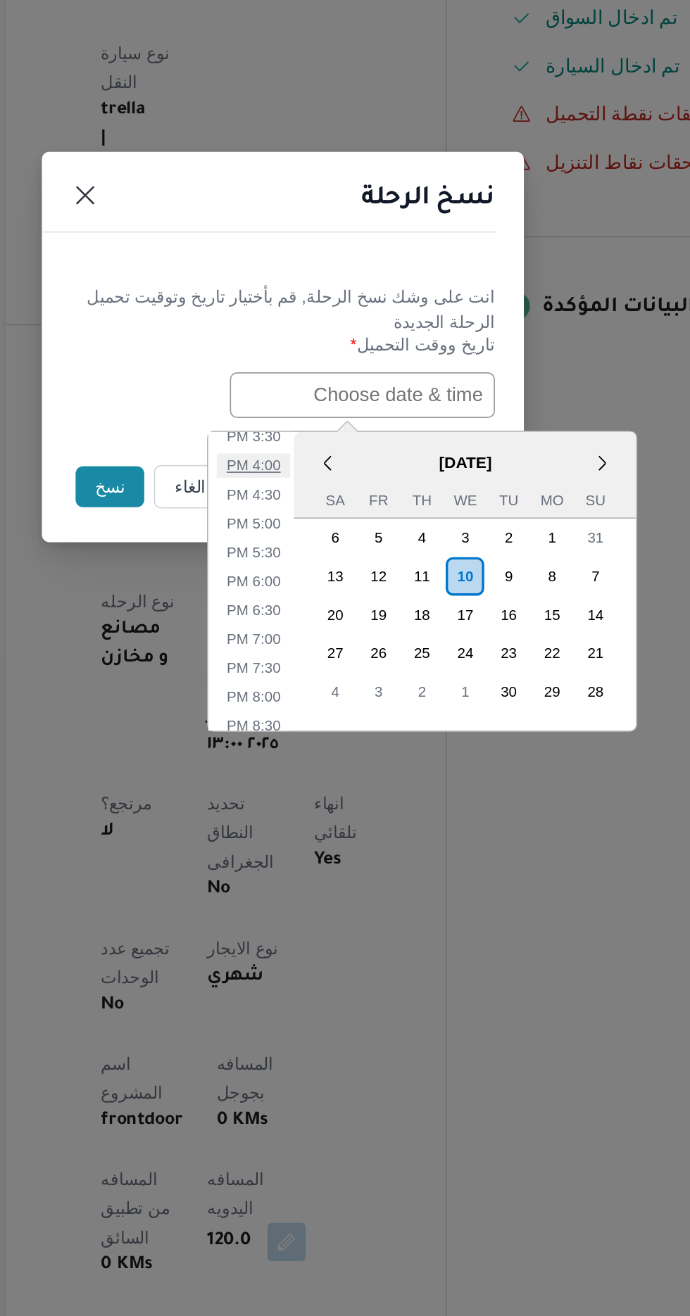
click at [335, 720] on li "4:00 PM" at bounding box center [327, 727] width 43 height 14
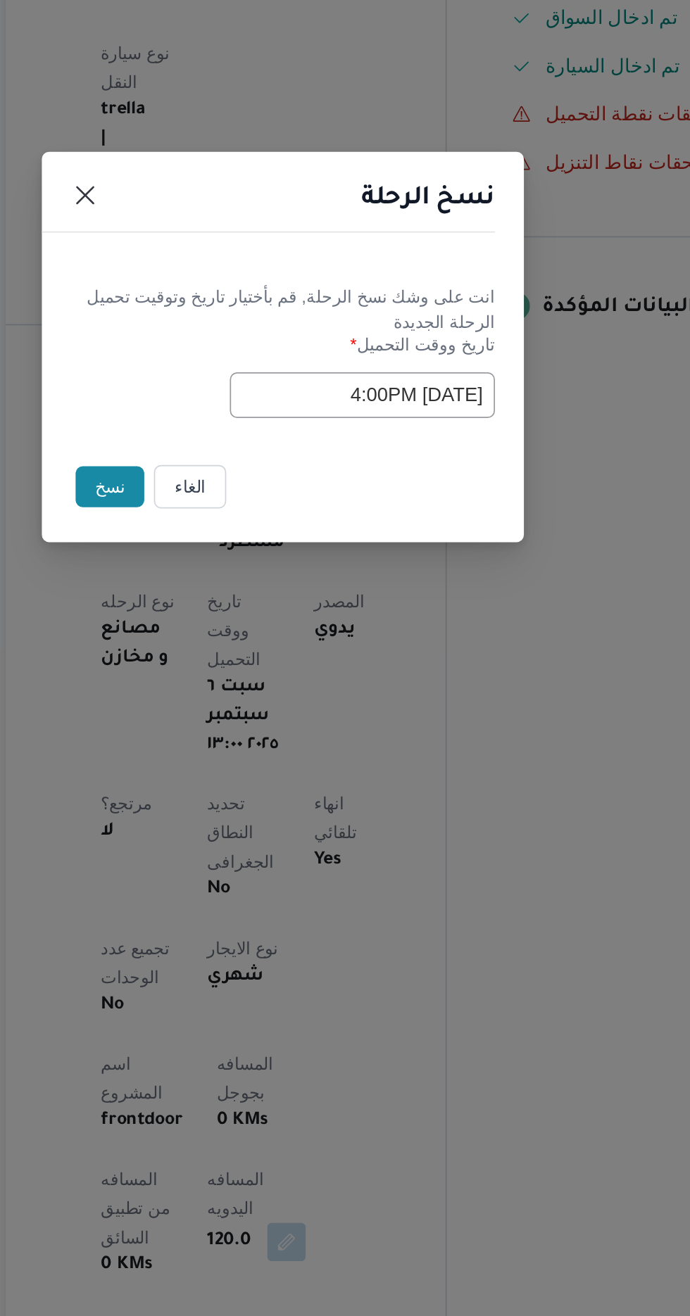
click at [391, 684] on input "[DATE] 4:00PM" at bounding box center [391, 686] width 155 height 27
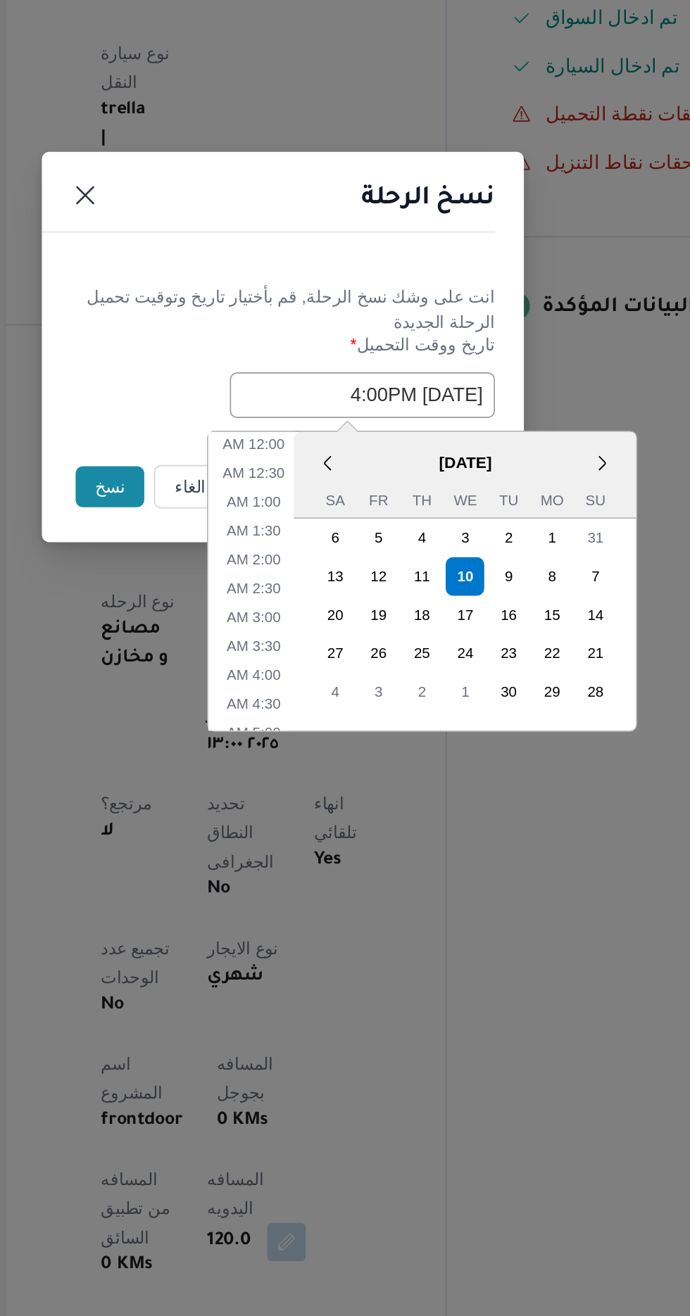
scroll to position [460, 0]
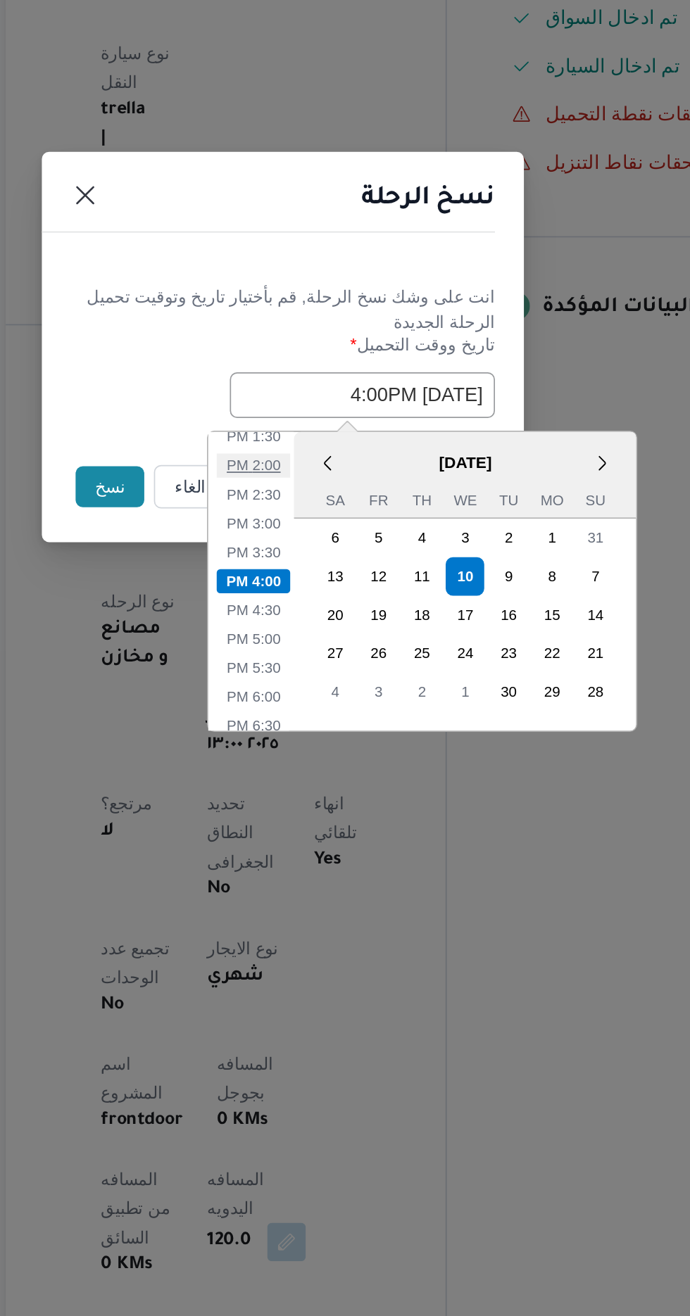
click at [332, 721] on li "2:00 PM" at bounding box center [327, 727] width 43 height 14
type input "[DATE] 2:00PM"
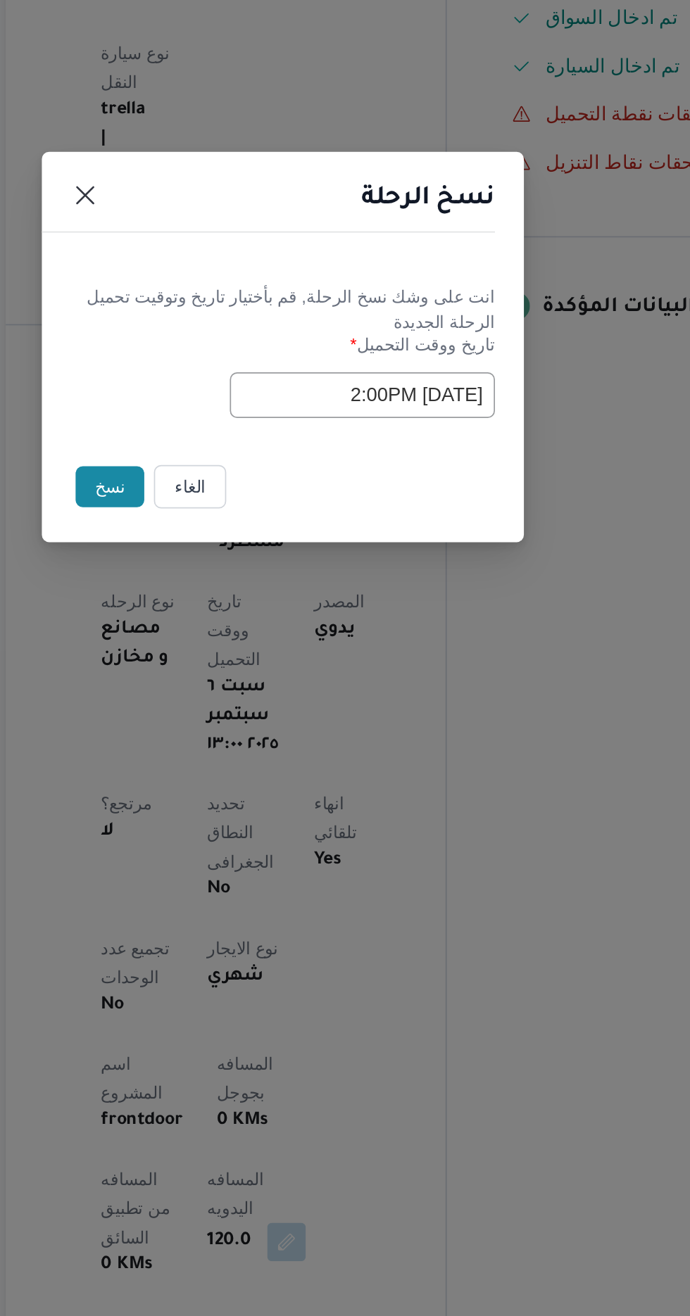
click at [235, 730] on button "نسخ" at bounding box center [244, 740] width 40 height 24
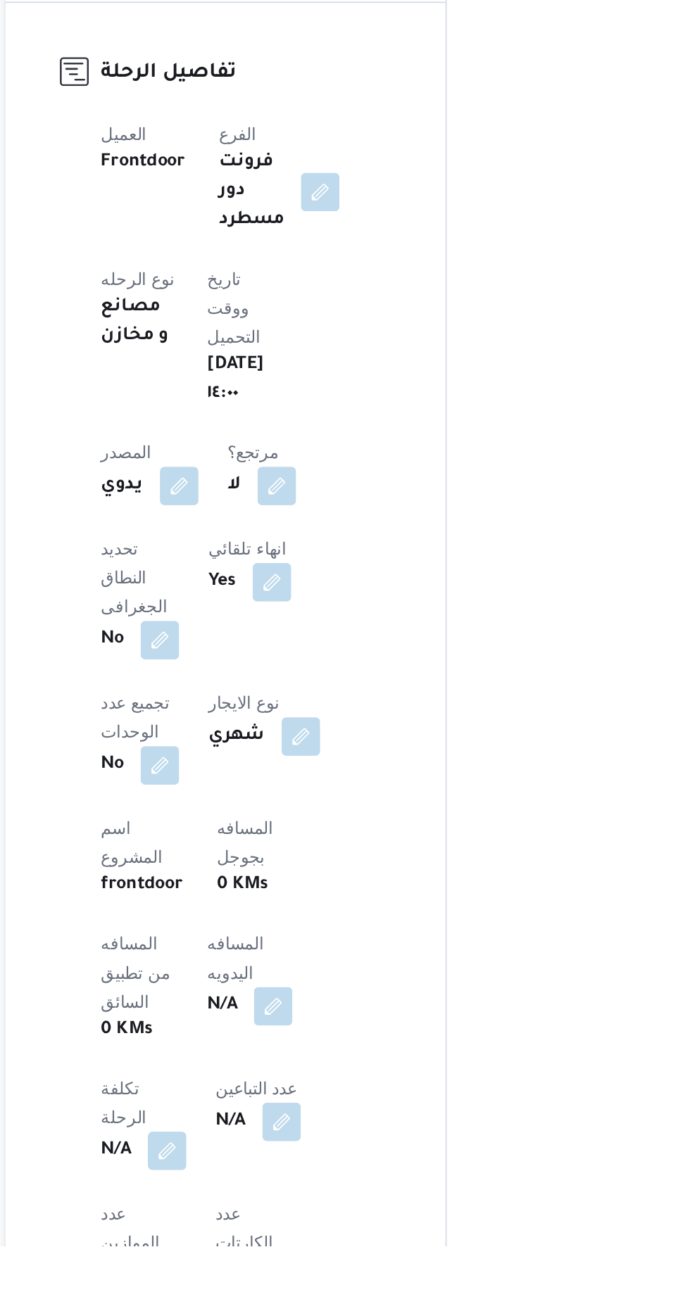
scroll to position [118, 0]
click at [328, 1163] on button "button" at bounding box center [339, 1174] width 23 height 23
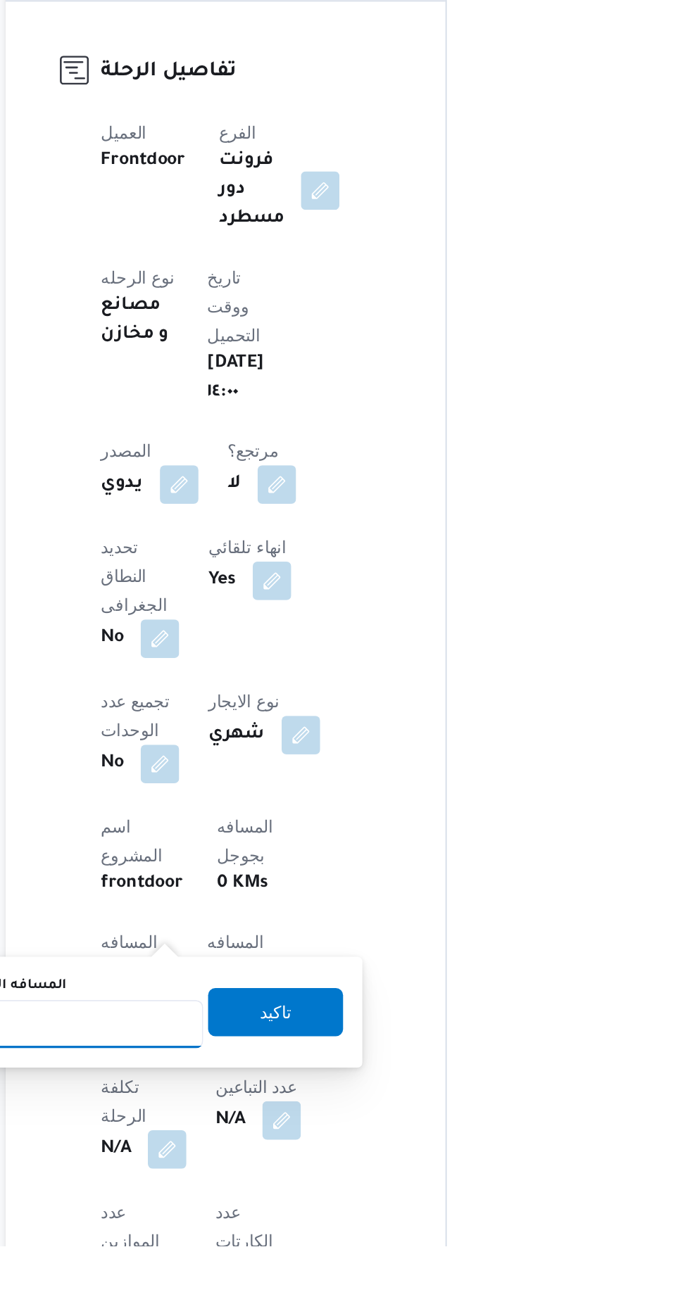
click at [245, 1184] on input "المسافه اليدويه" at bounding box center [228, 1186] width 140 height 28
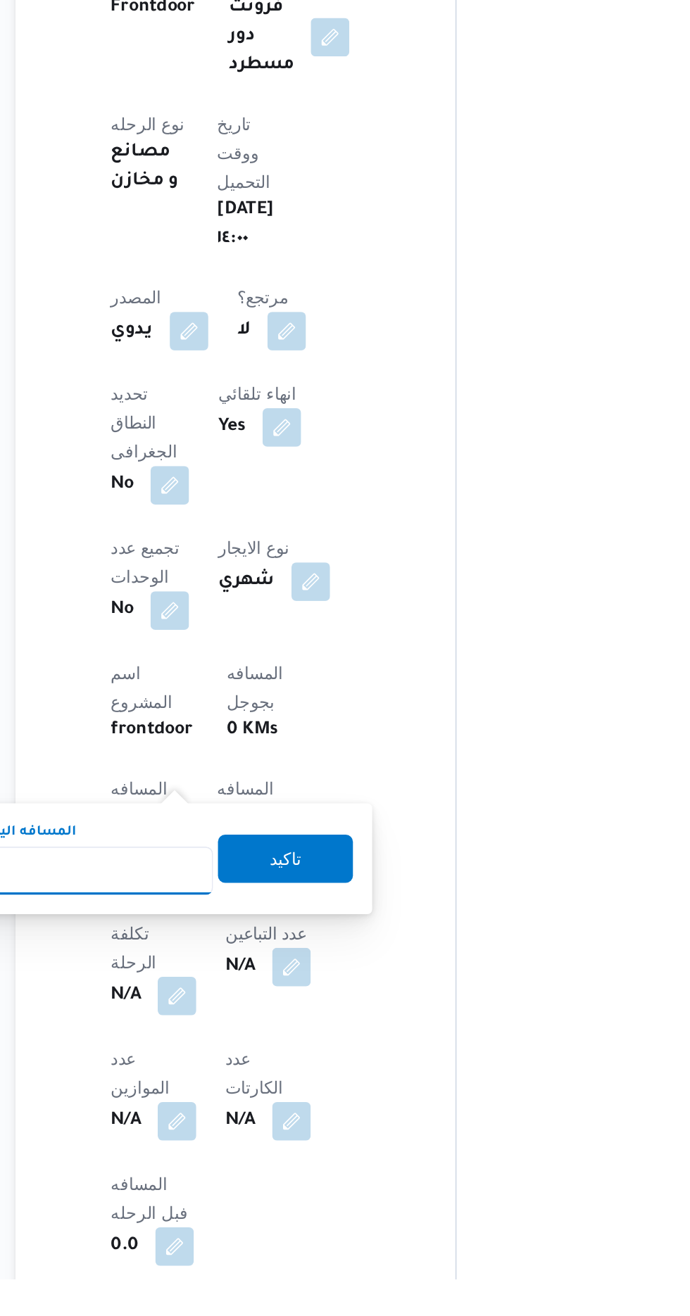
scroll to position [227, 0]
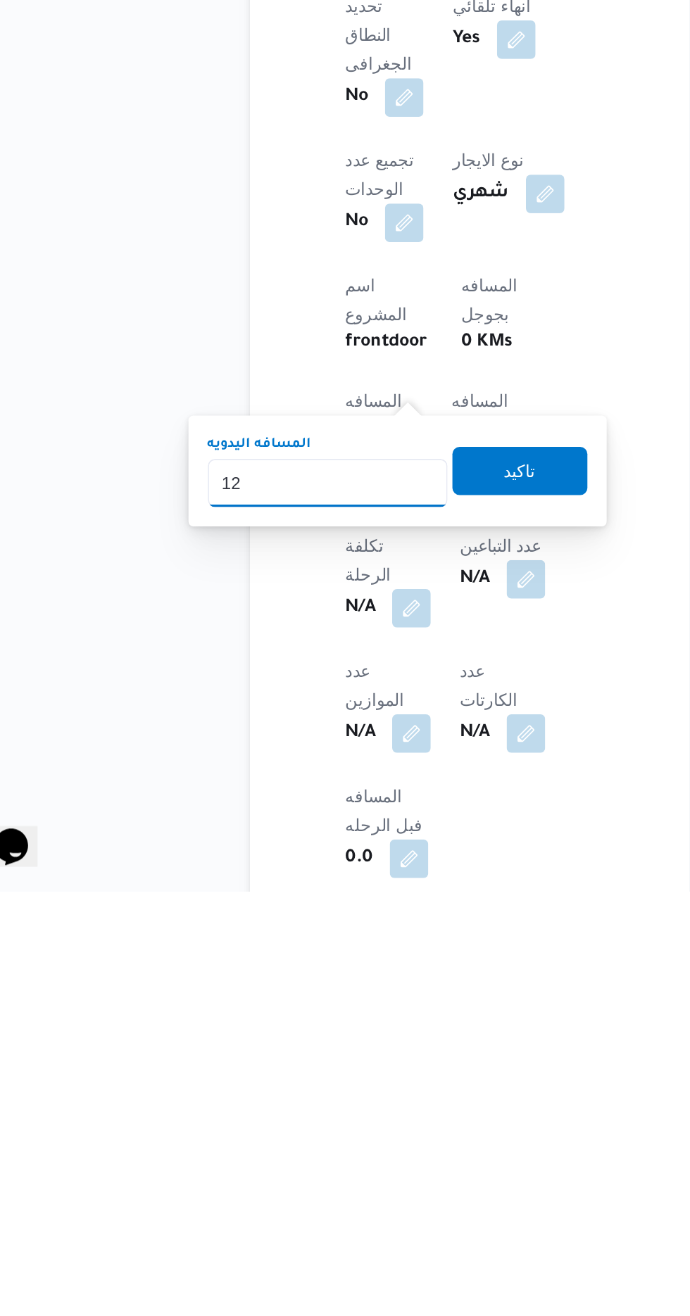
type input "120"
click at [350, 1065] on span "تاكيد" at bounding box center [340, 1069] width 18 height 17
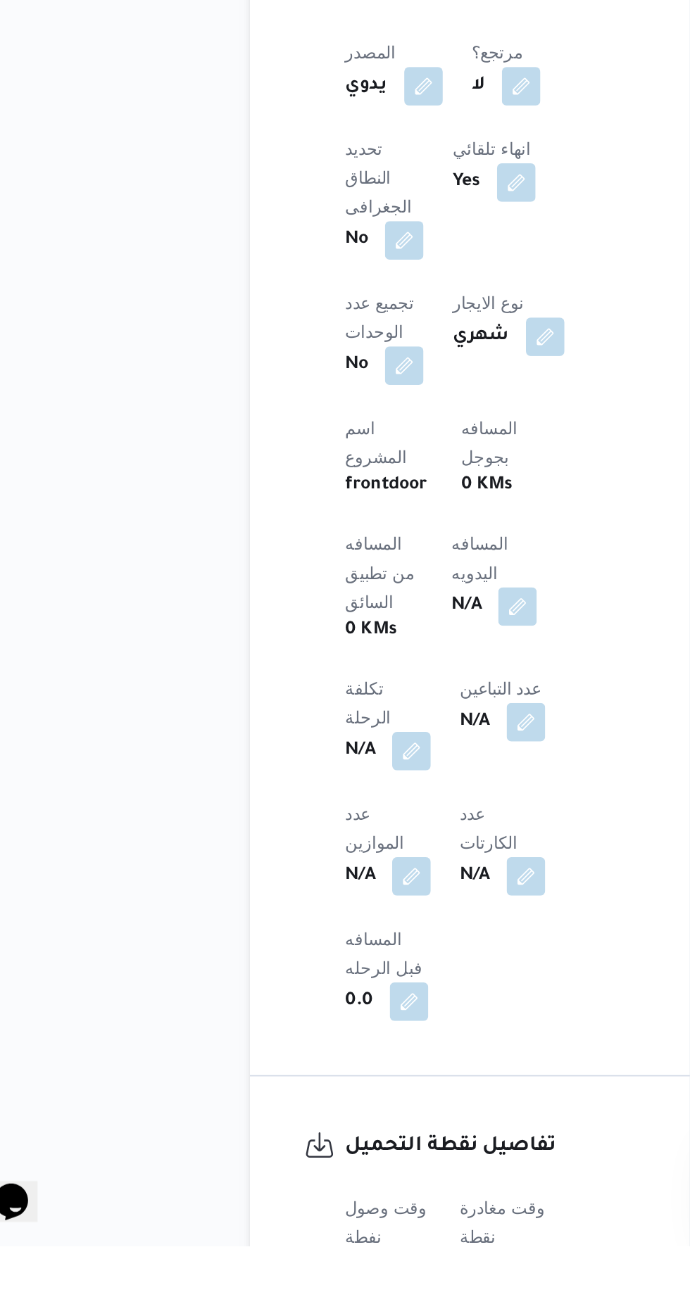
scroll to position [352, 0]
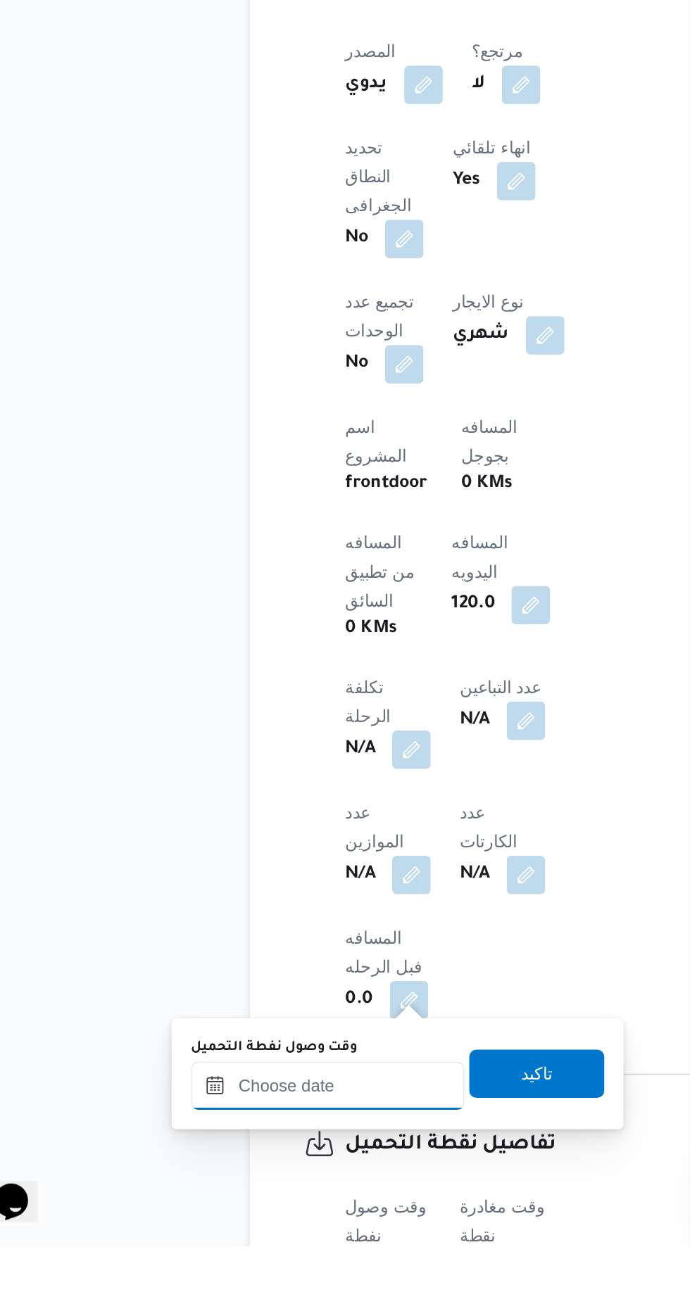
click at [261, 1220] on input "وقت وصول نفطة التحميل" at bounding box center [228, 1222] width 160 height 28
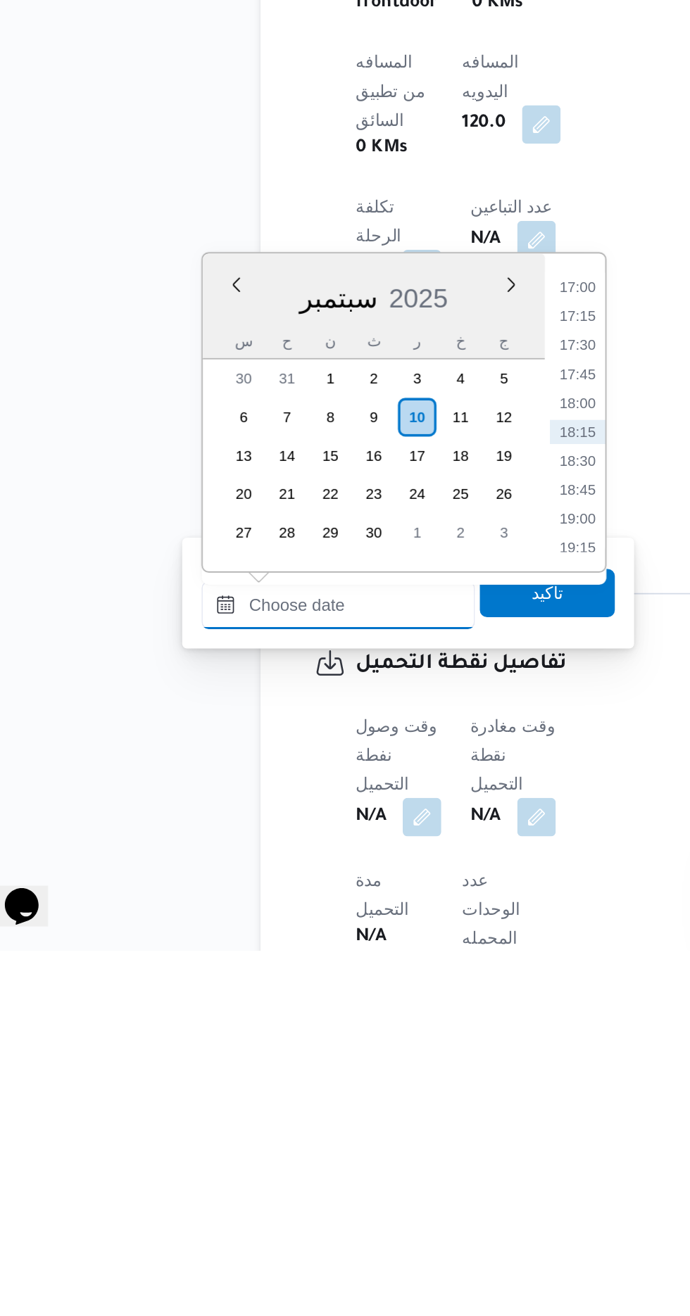
scroll to position [486, 0]
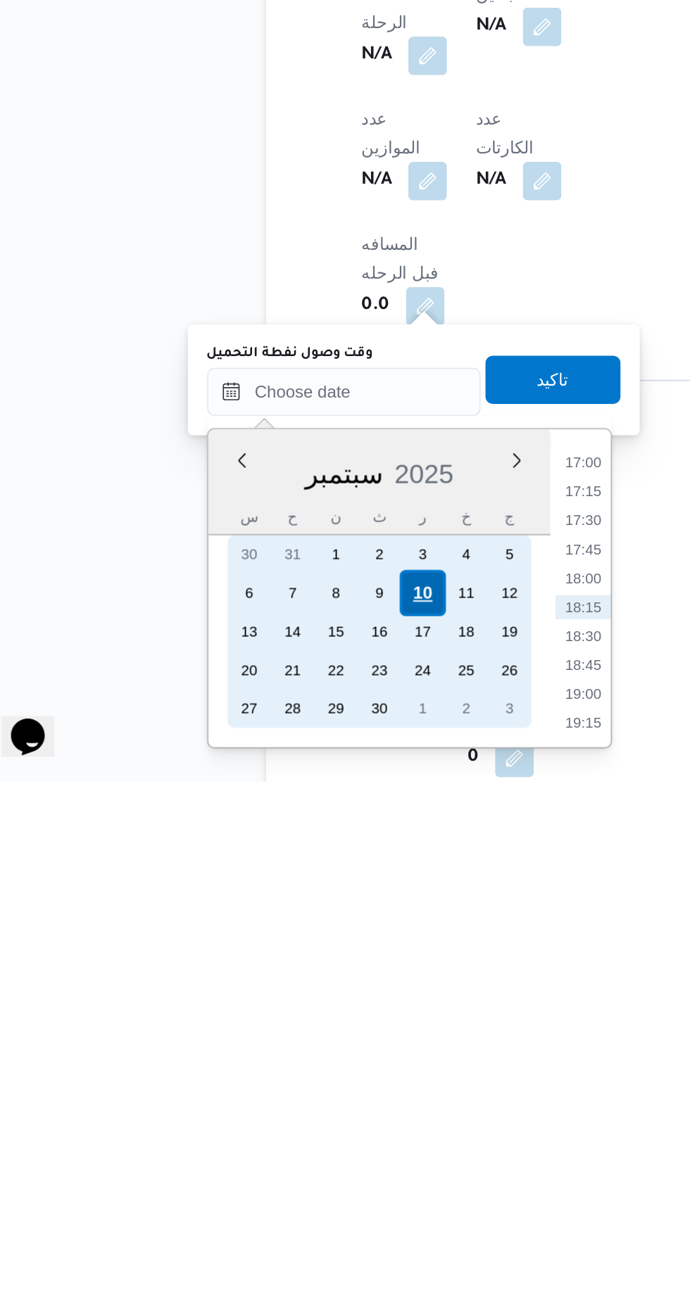
click at [274, 1204] on div "10" at bounding box center [273, 1206] width 27 height 27
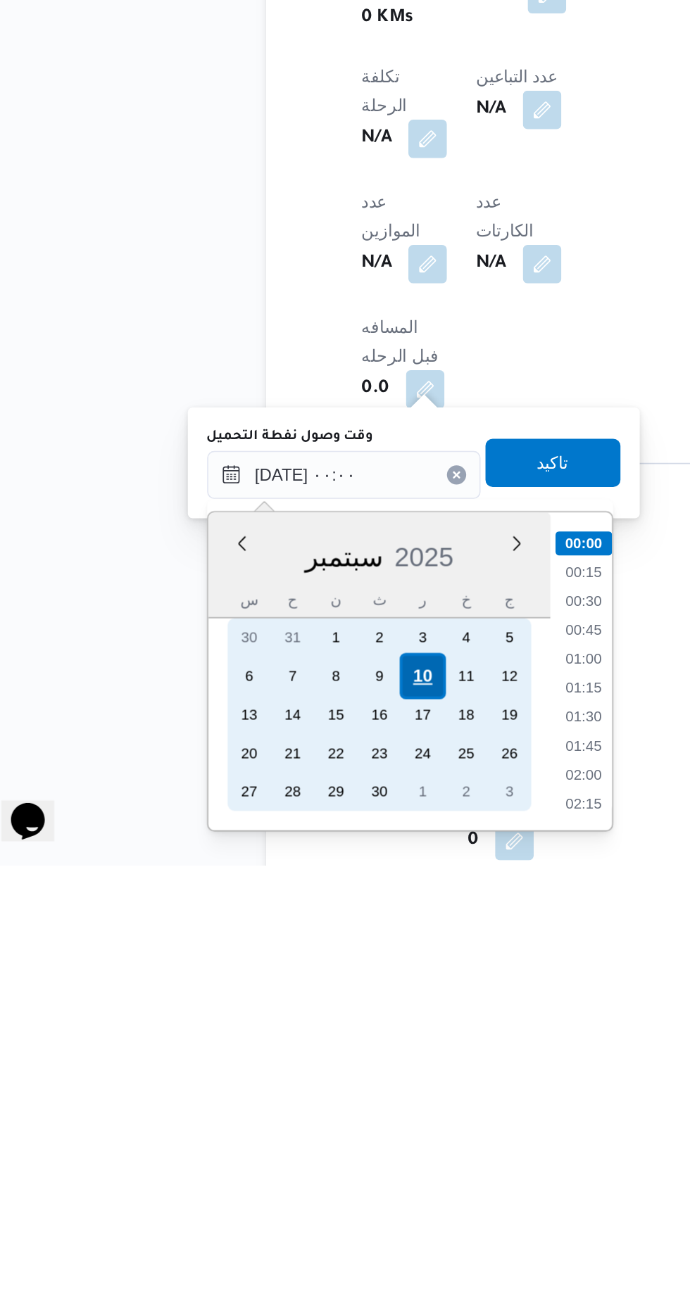
scroll to position [486, 0]
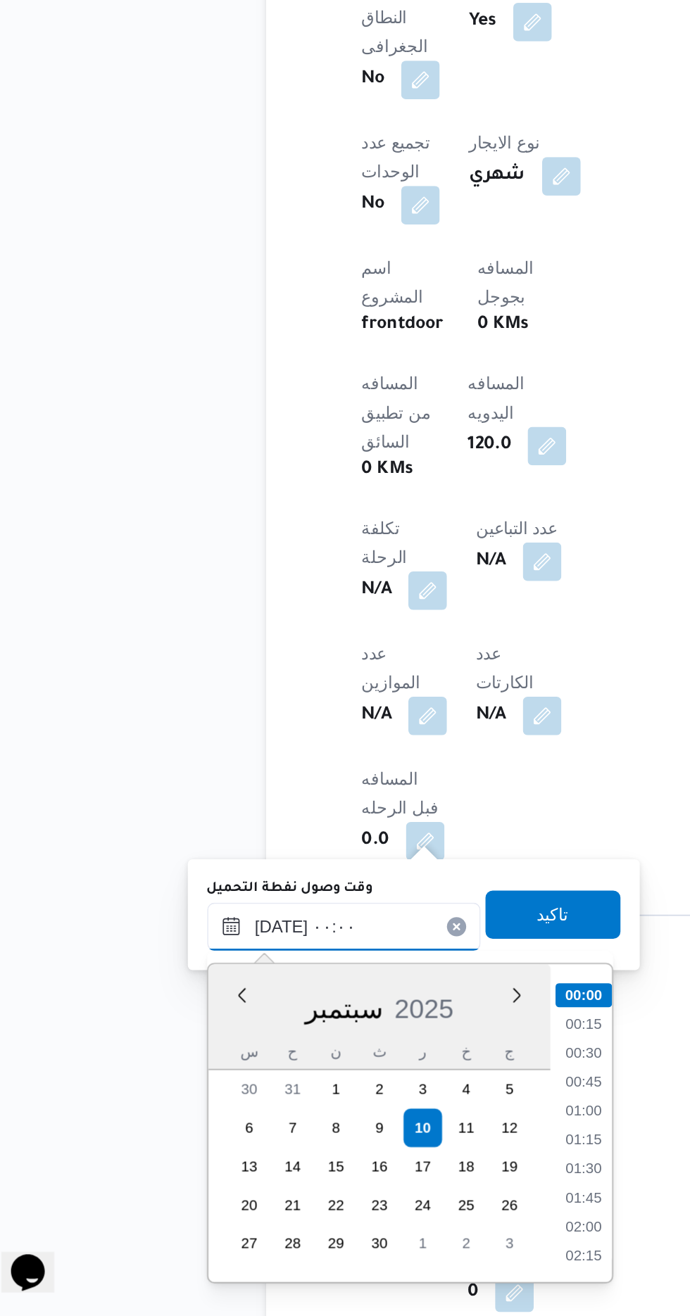
click at [151, 1089] on input "[DATE] ٠٠:٠٠" at bounding box center [228, 1088] width 160 height 28
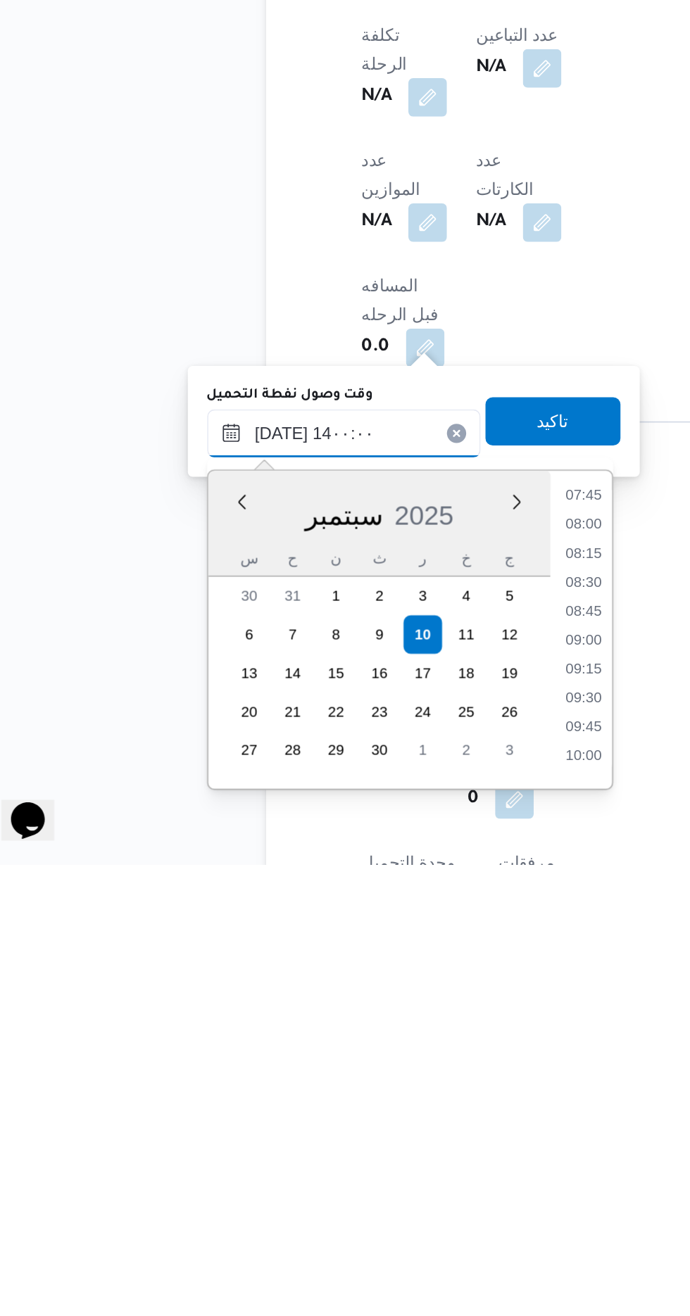
scroll to position [798, 0]
click at [372, 1246] on li "14:00" at bounding box center [368, 1252] width 33 height 14
type input "[DATE] ١٤:٠٠"
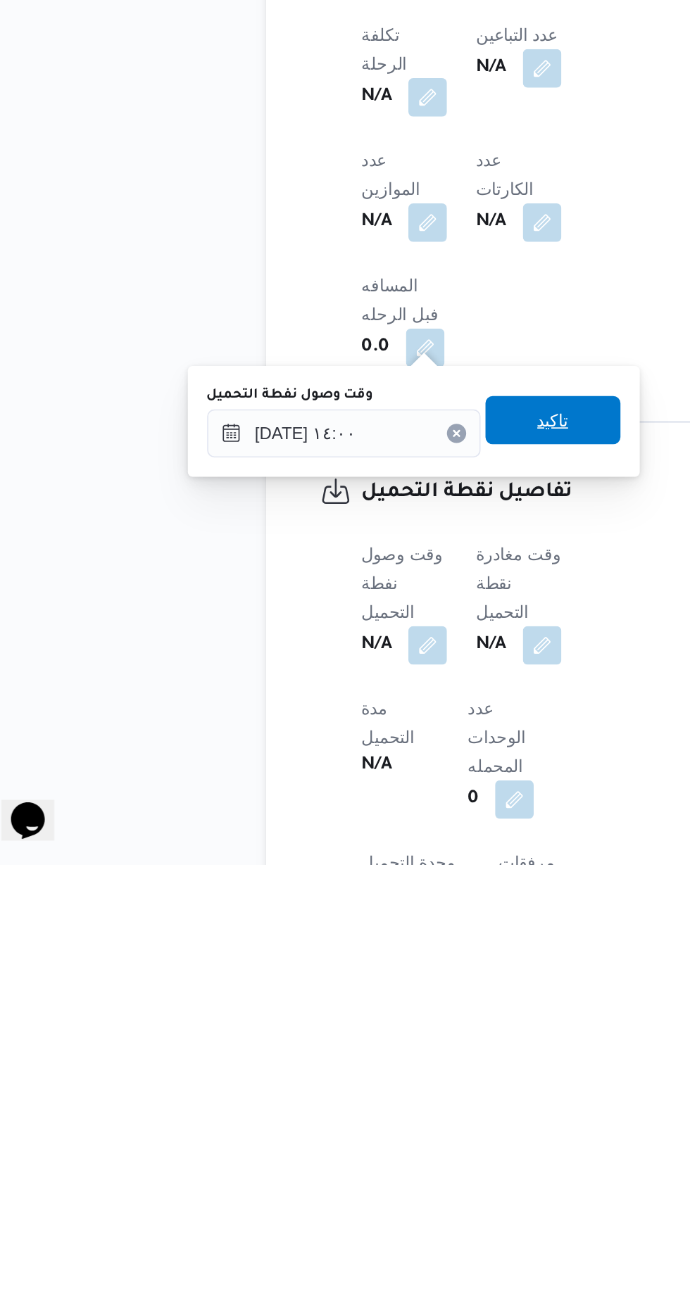
click at [376, 1054] on span "تاكيد" at bounding box center [350, 1056] width 79 height 28
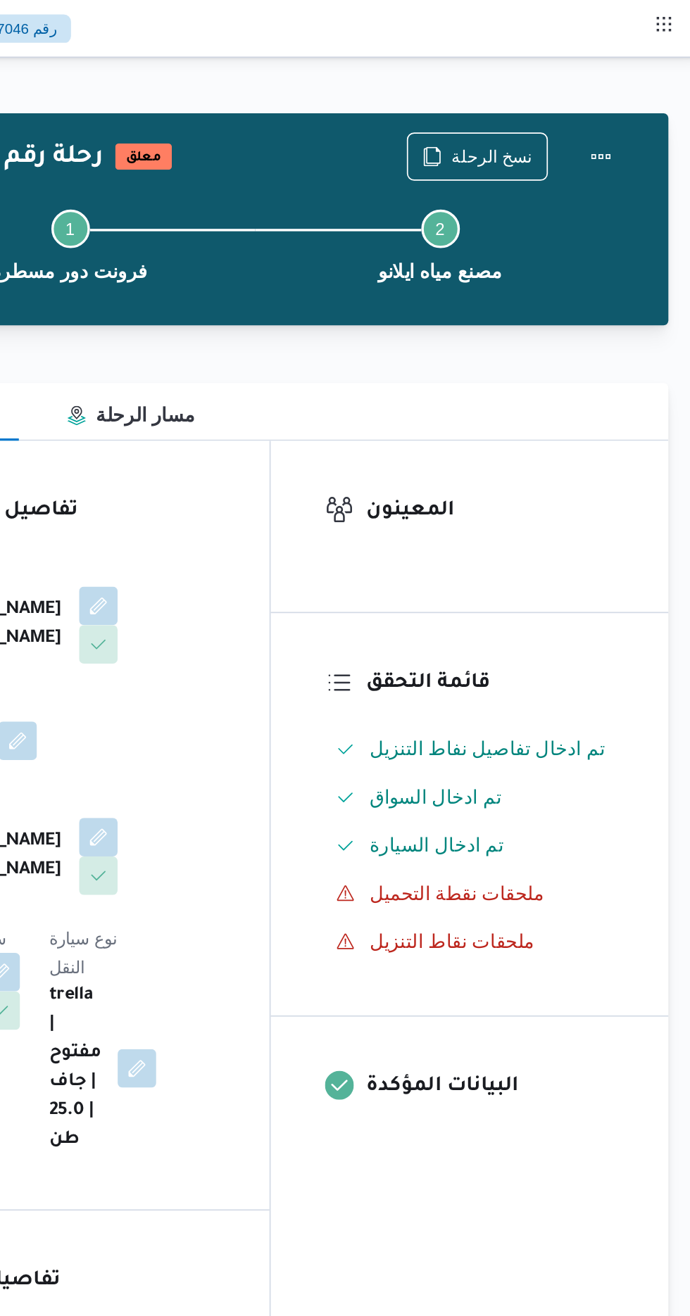
scroll to position [0, 0]
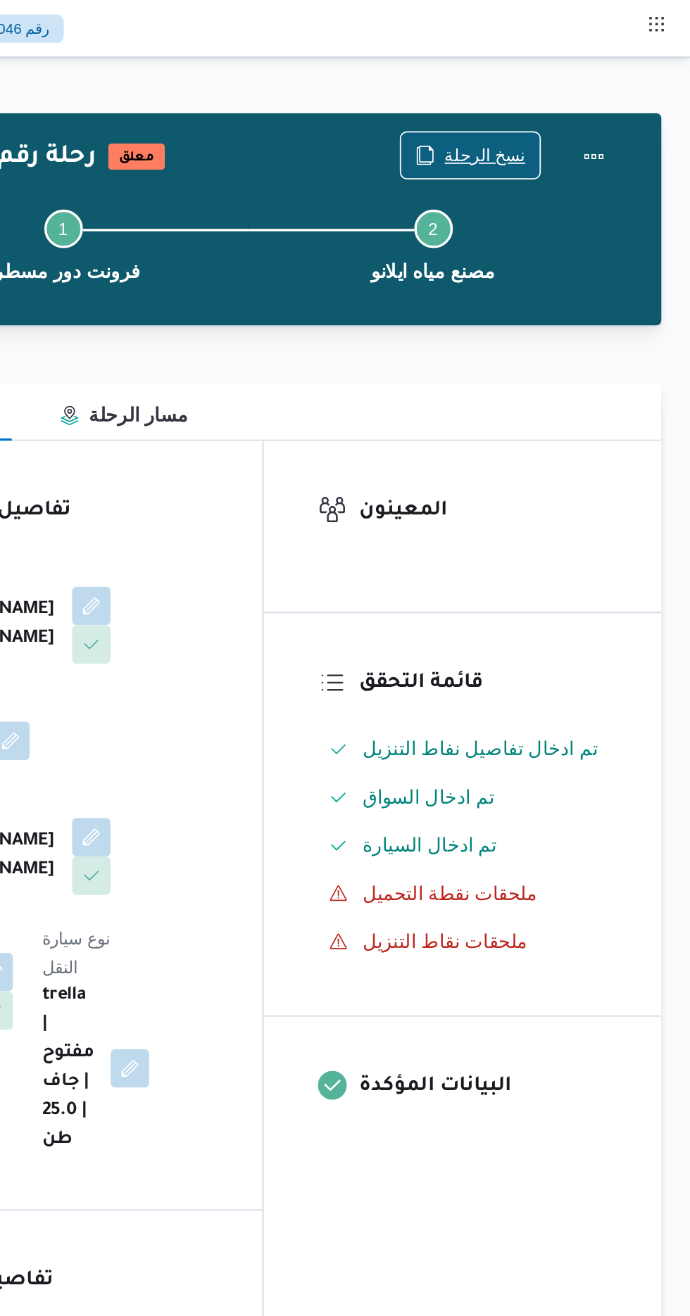
click at [562, 92] on span "نسخ الرحلة" at bounding box center [569, 90] width 47 height 17
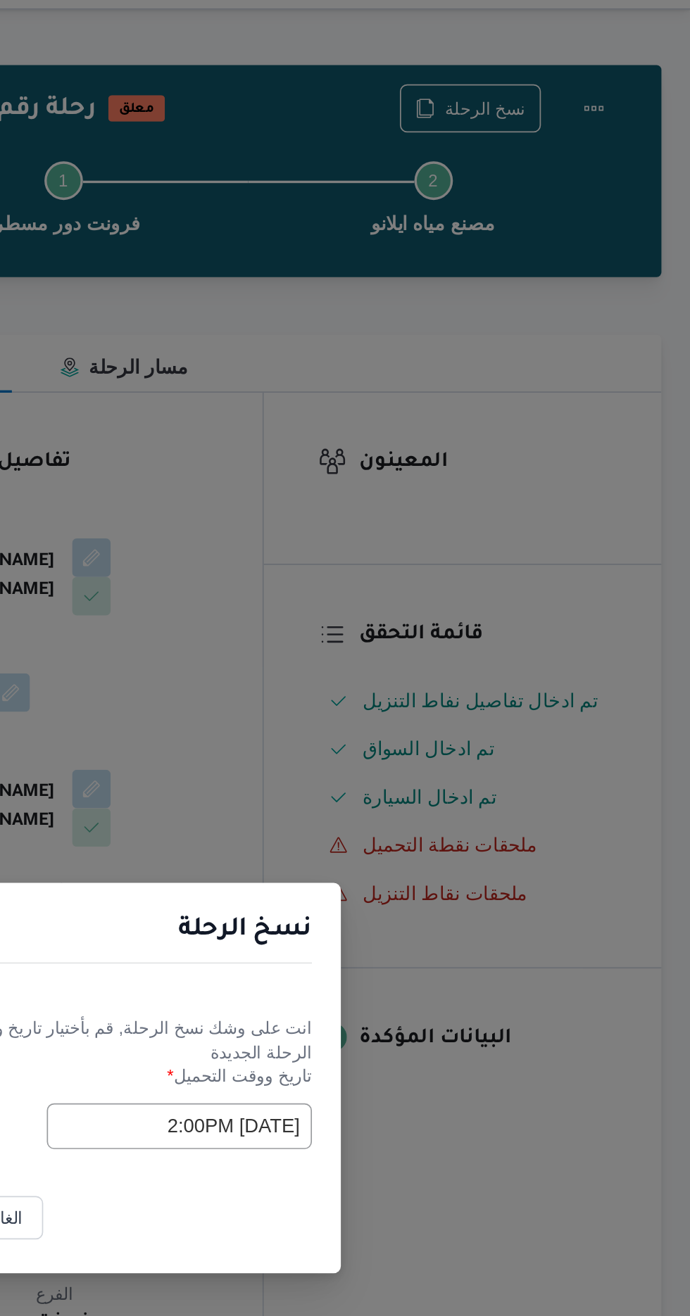
click at [367, 688] on input "[DATE] 2:00PM" at bounding box center [391, 686] width 155 height 27
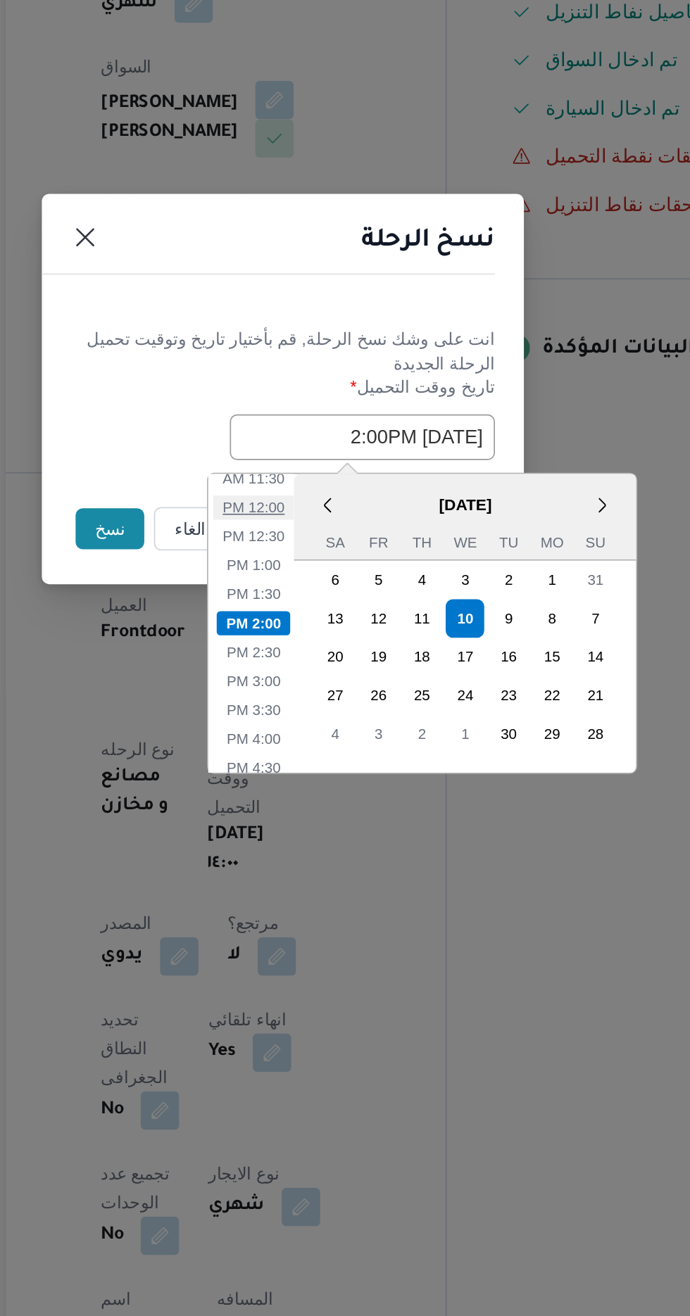
click at [330, 724] on li "12:00 PM" at bounding box center [327, 727] width 47 height 14
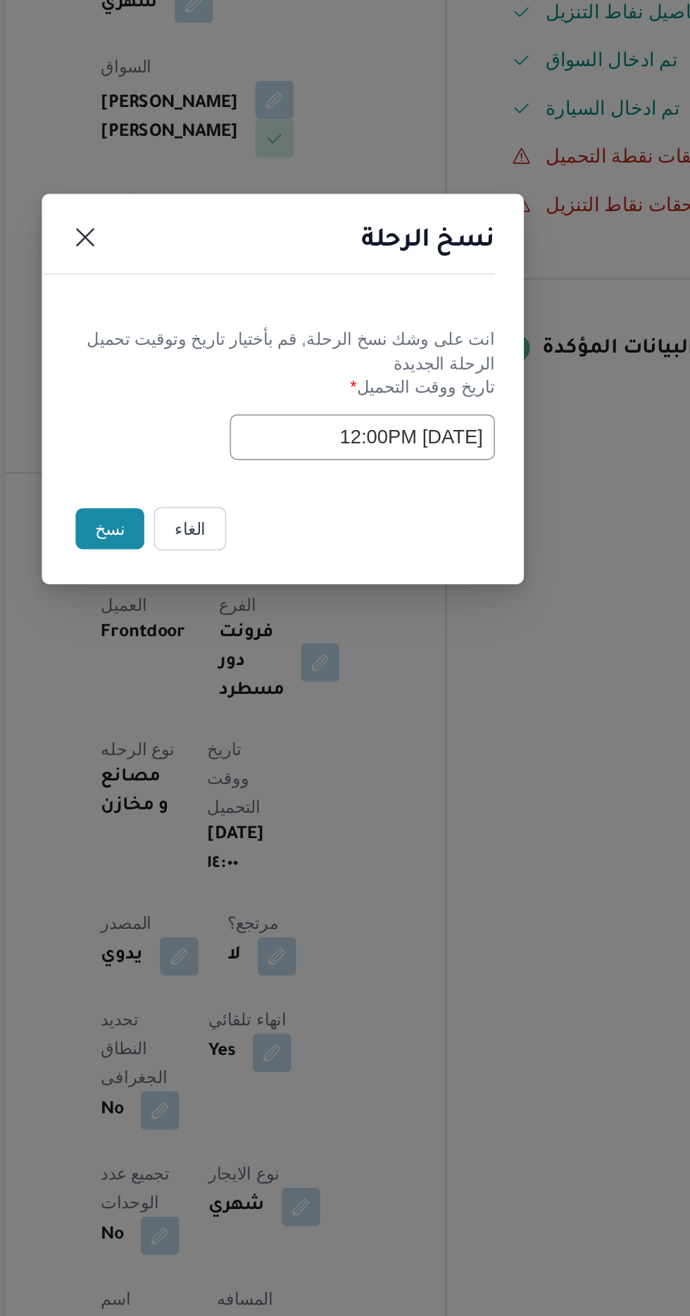
click at [400, 681] on input "[DATE] 12:00PM" at bounding box center [391, 686] width 155 height 27
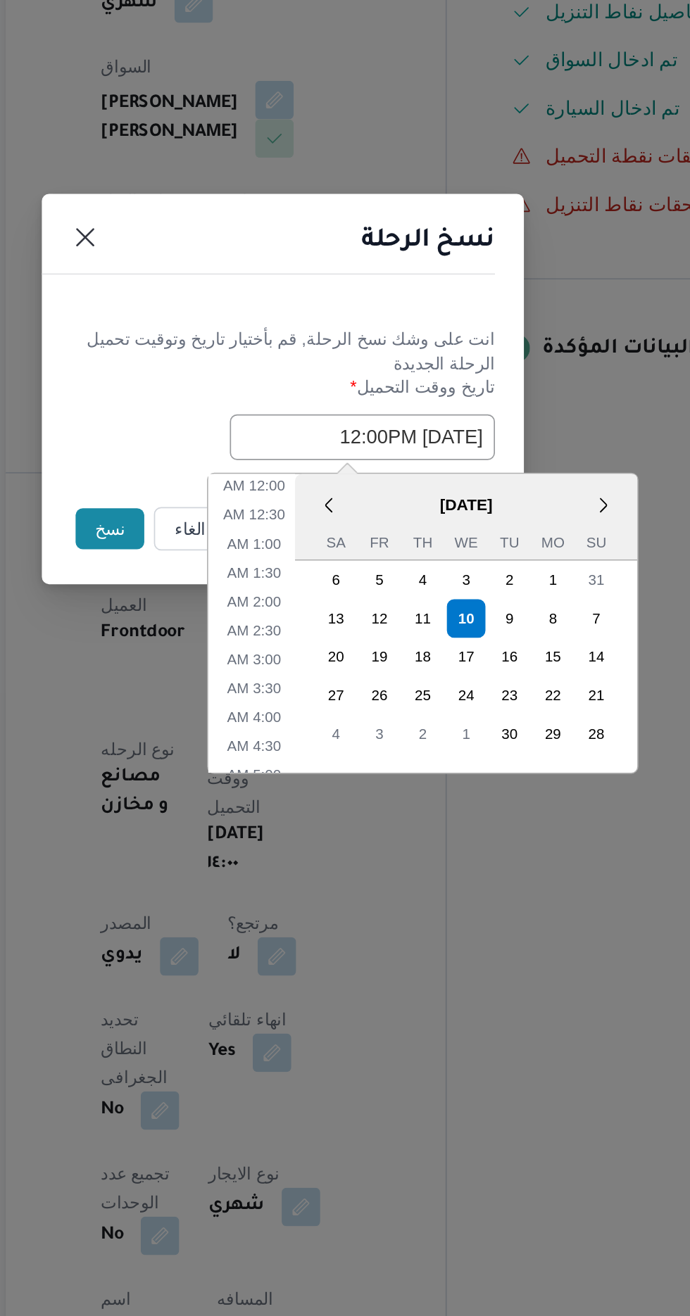
scroll to position [325, 0]
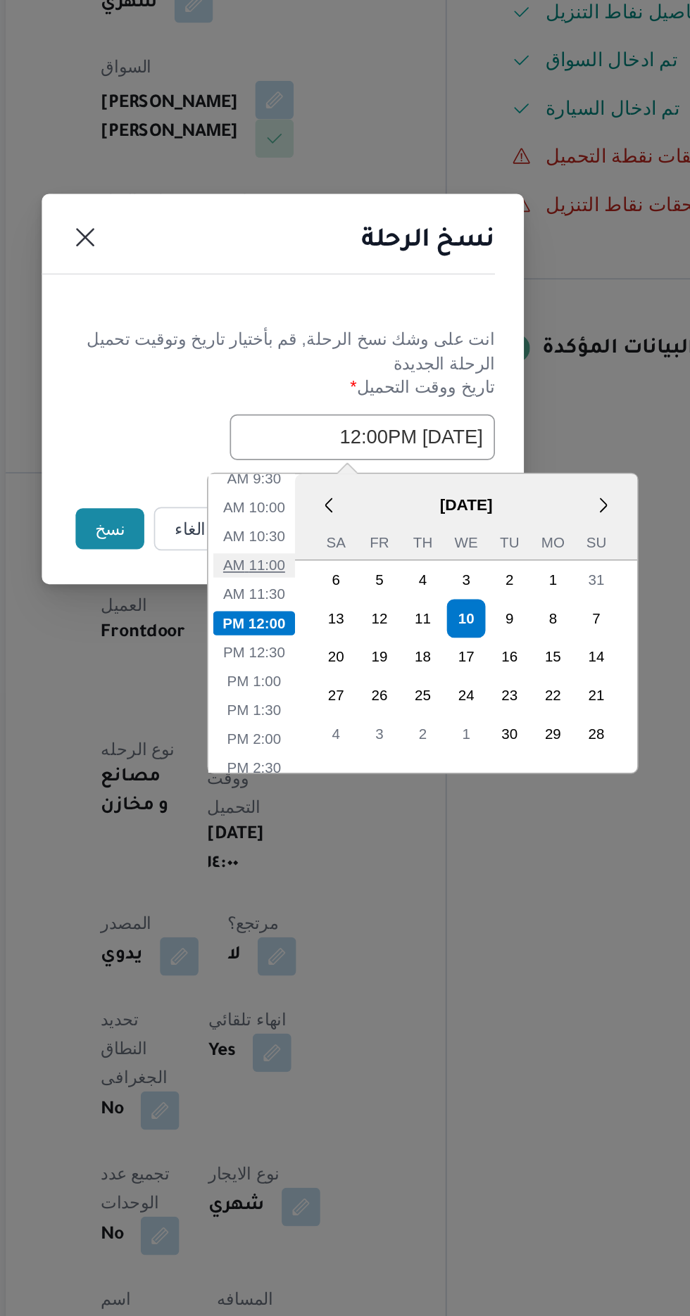
click at [334, 755] on li "11:00 AM" at bounding box center [327, 761] width 47 height 14
type input "[DATE] 11:00AM"
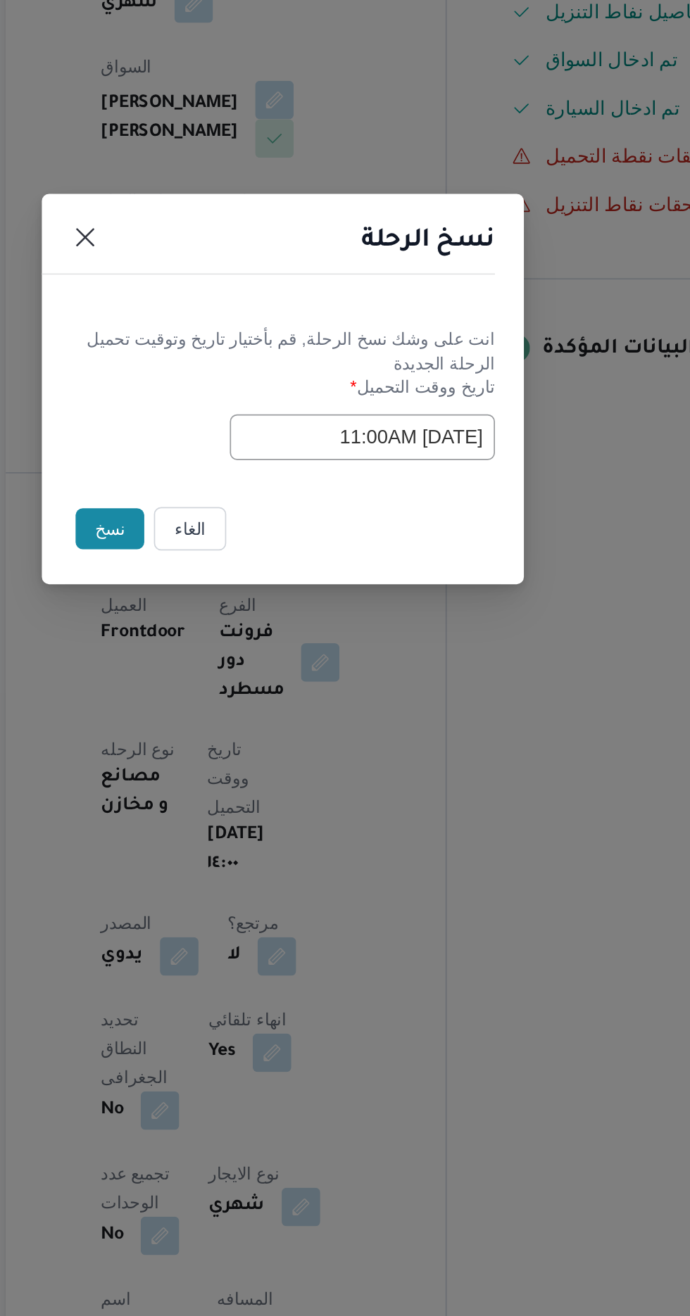
click at [232, 736] on button "نسخ" at bounding box center [244, 740] width 40 height 24
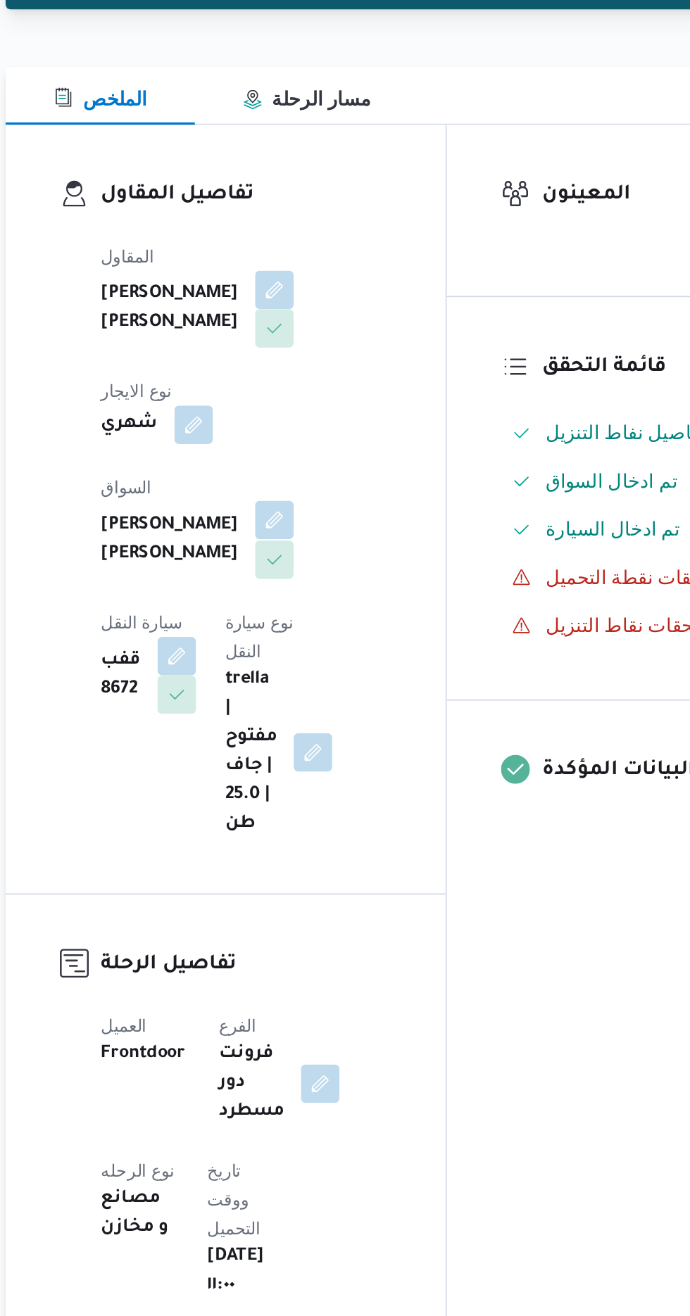
click at [329, 479] on button "button" at bounding box center [340, 488] width 23 height 23
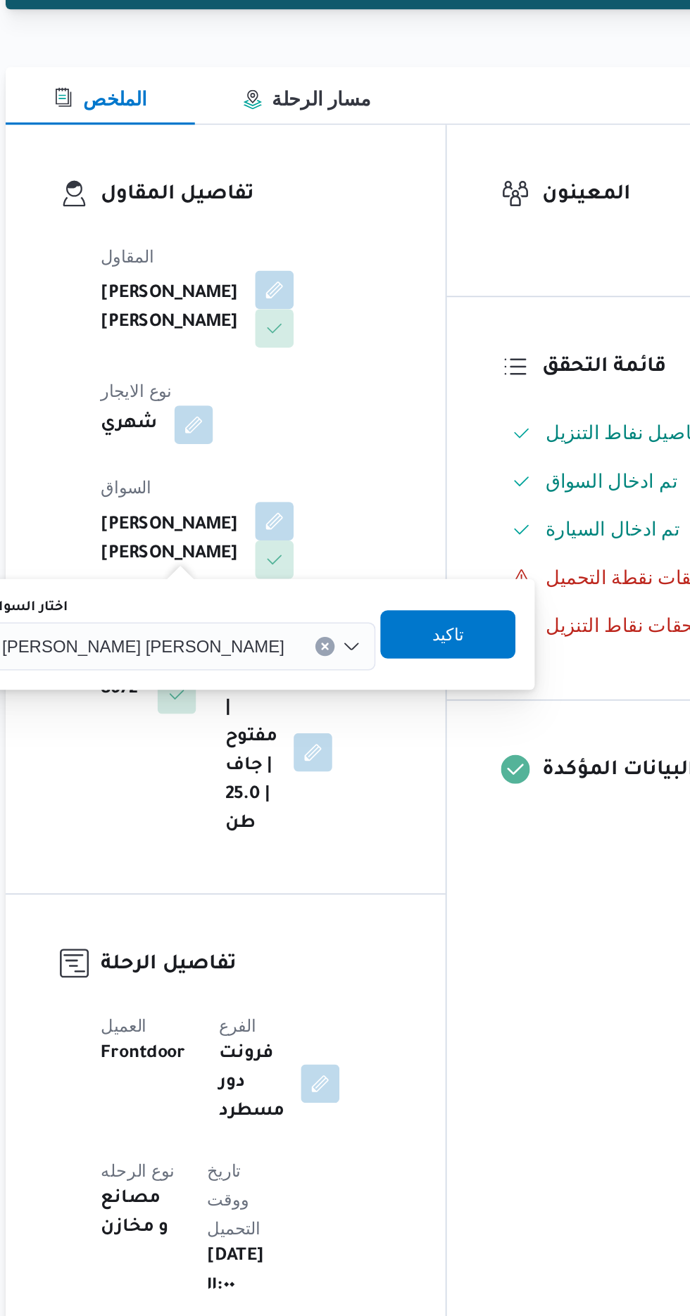
click at [351, 558] on input "اختار السواق" at bounding box center [351, 562] width 1 height 17
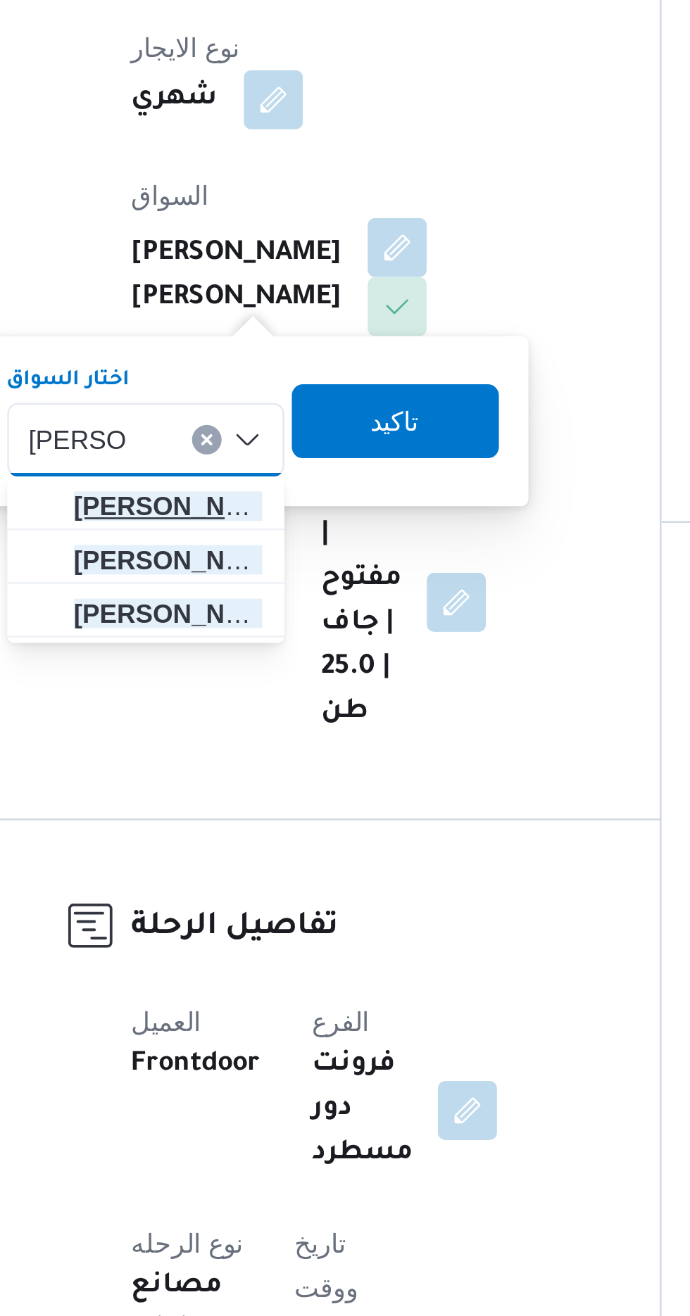
type input "[PERSON_NAME]"
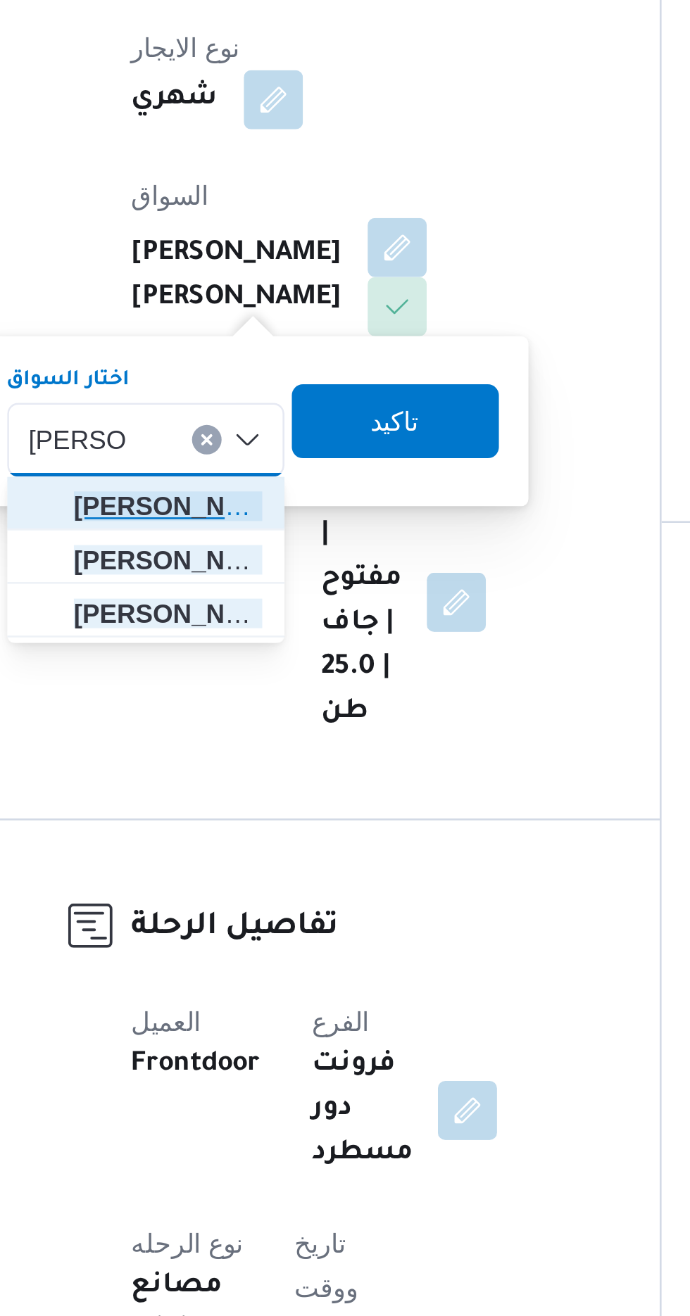
click at [265, 584] on span "[PERSON_NAME] يد [PERSON_NAME]" at bounding box center [253, 587] width 72 height 17
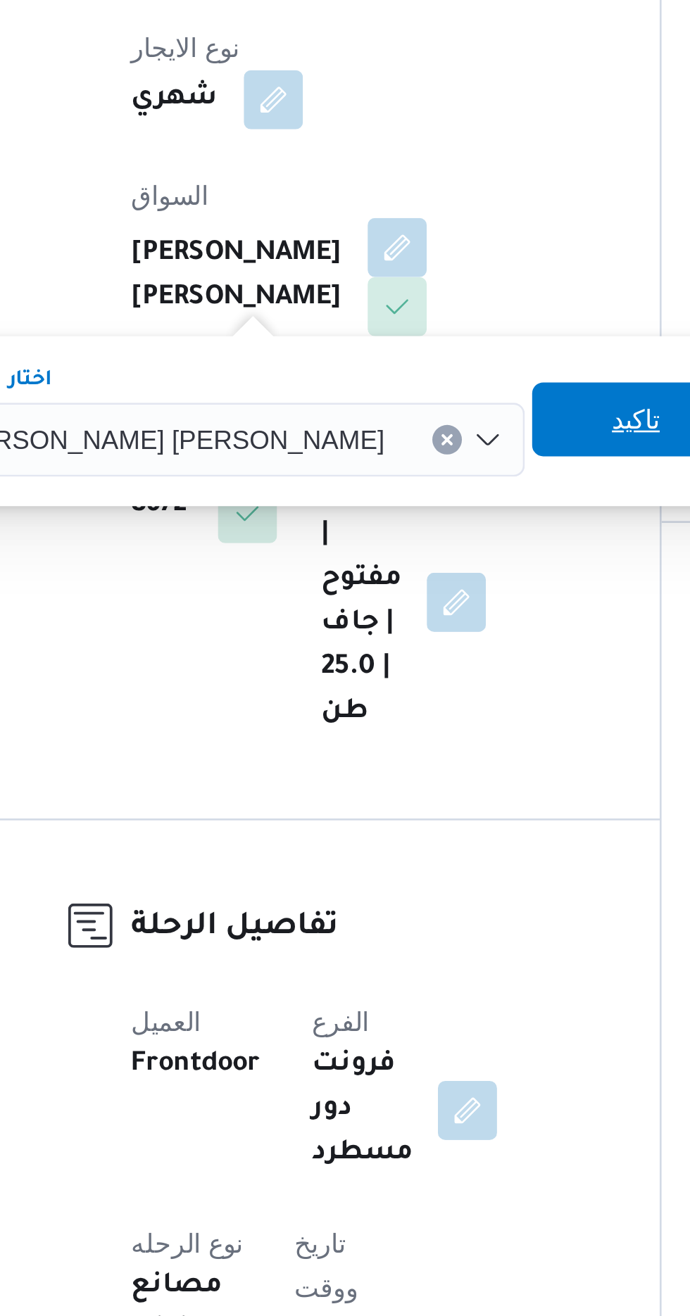
click at [391, 563] on span "تاكيد" at bounding box center [430, 554] width 79 height 28
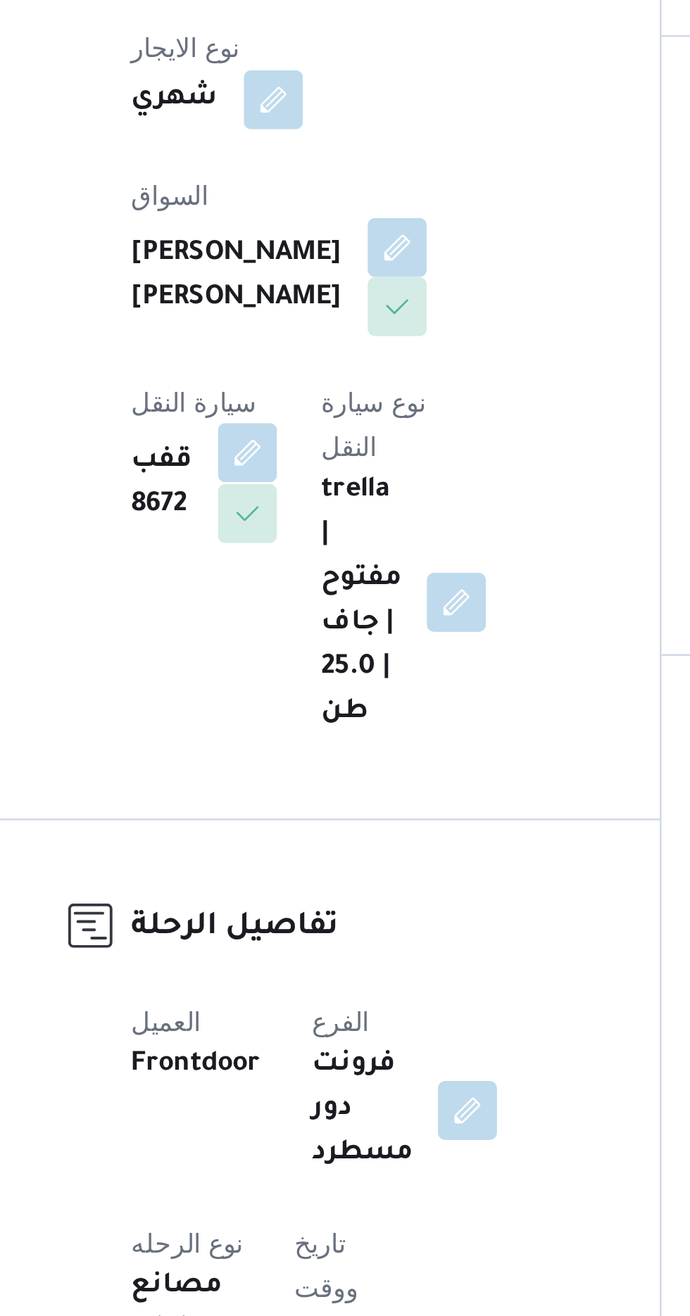
click at [294, 556] on button "button" at bounding box center [283, 567] width 23 height 23
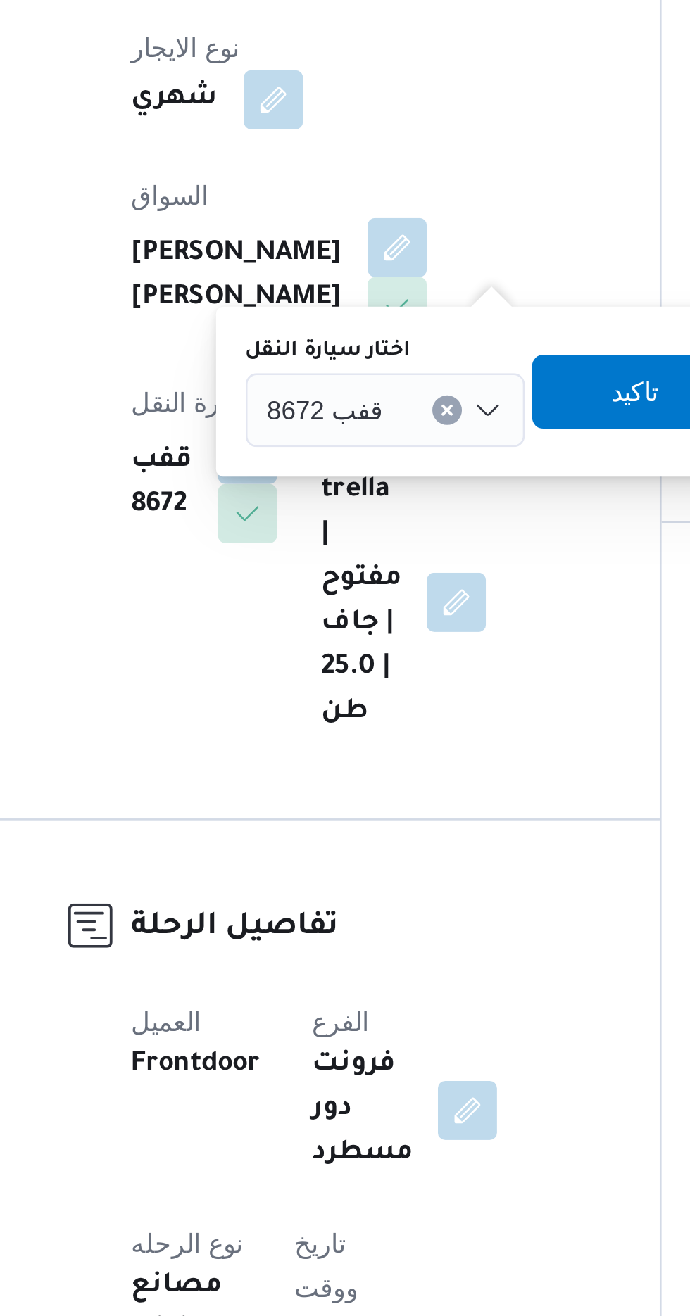
click at [324, 547] on span "قفب 8672" at bounding box center [313, 550] width 44 height 15
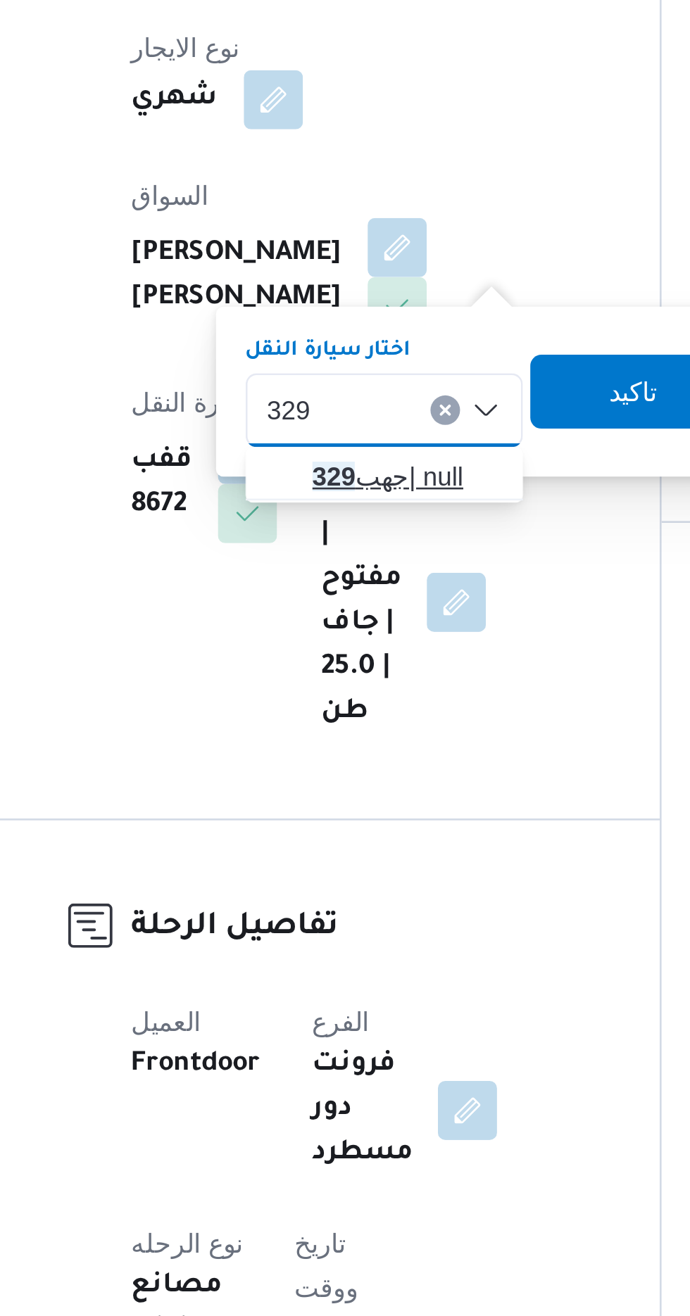
type input "329"
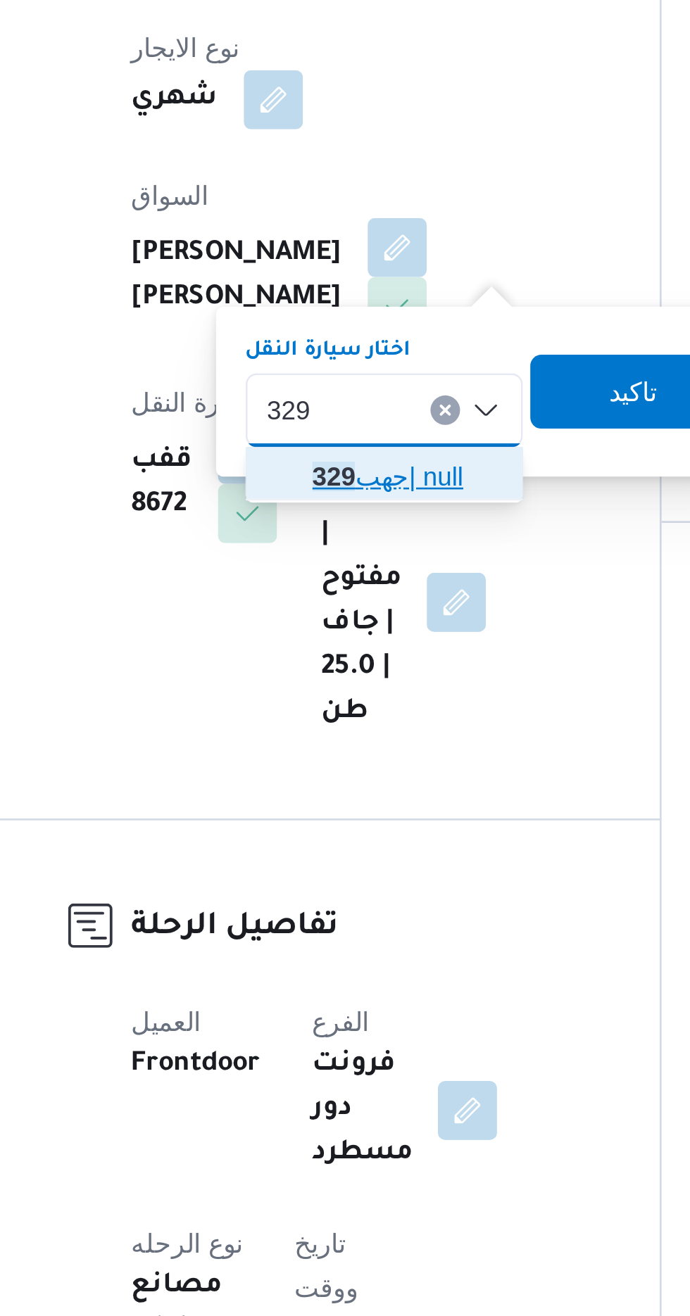
click at [338, 572] on span "جهب 329 | null" at bounding box center [344, 576] width 72 height 17
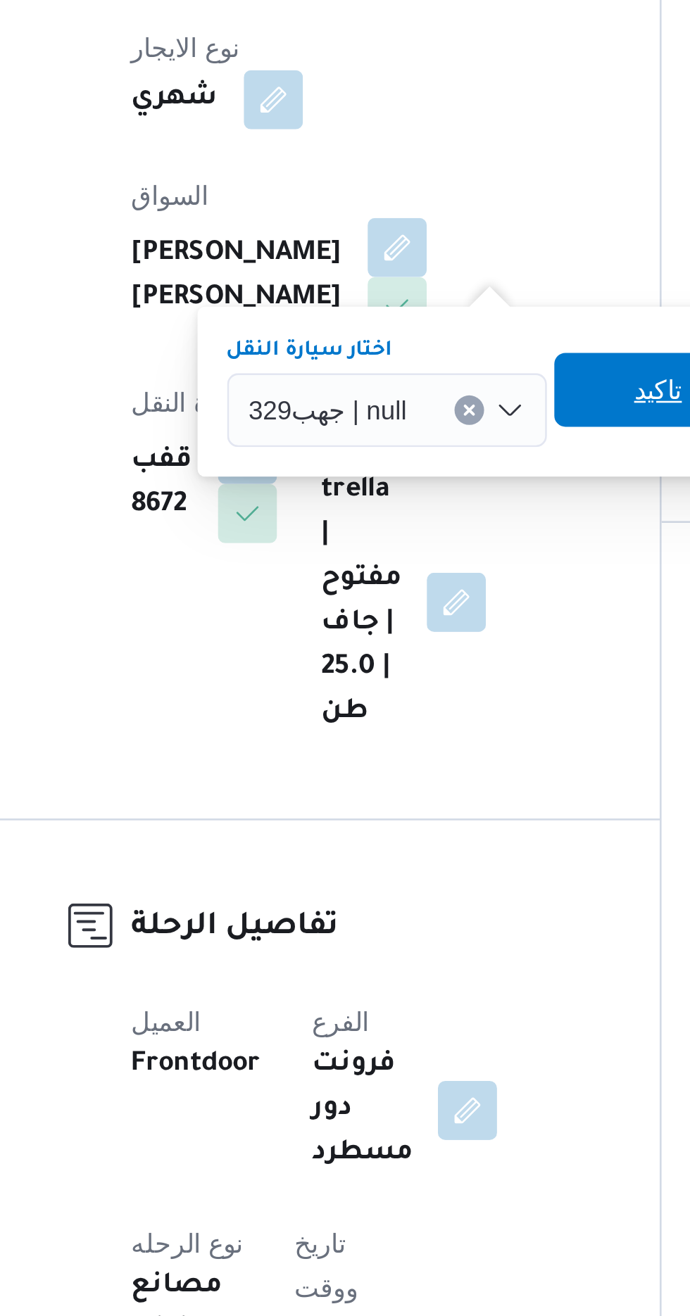
click at [431, 538] on span "تاكيد" at bounding box center [439, 543] width 18 height 17
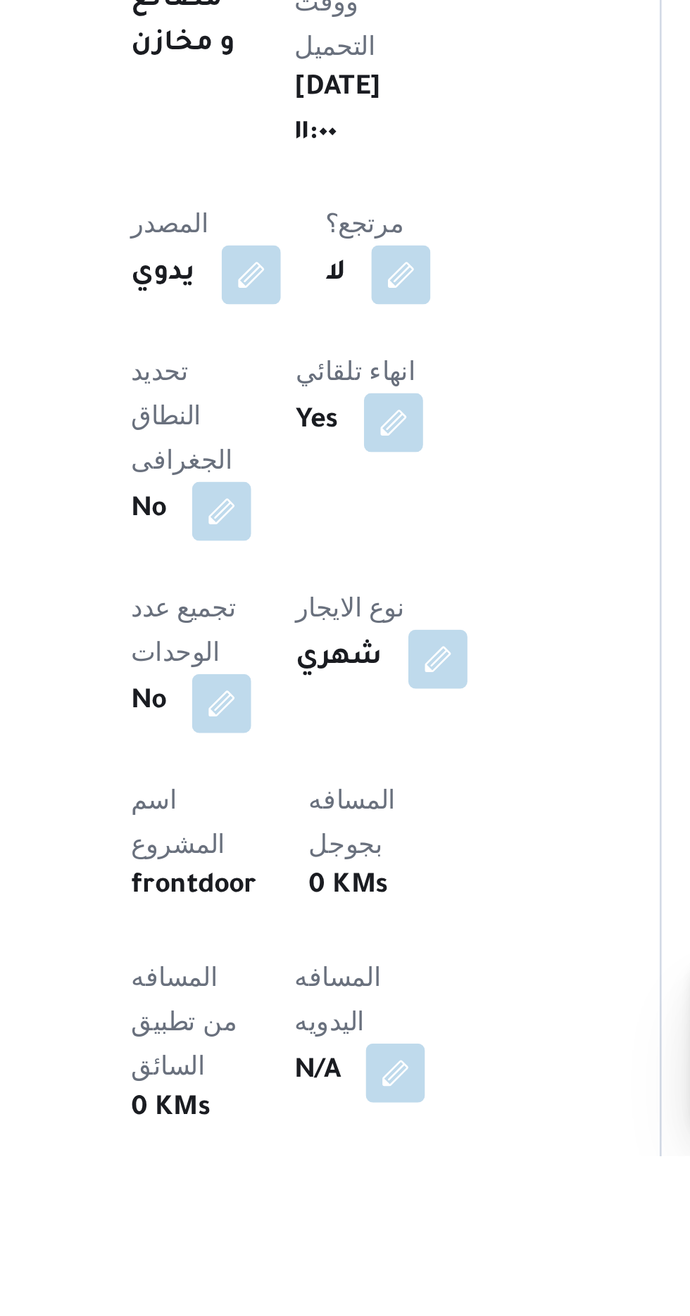
scroll to position [31, 0]
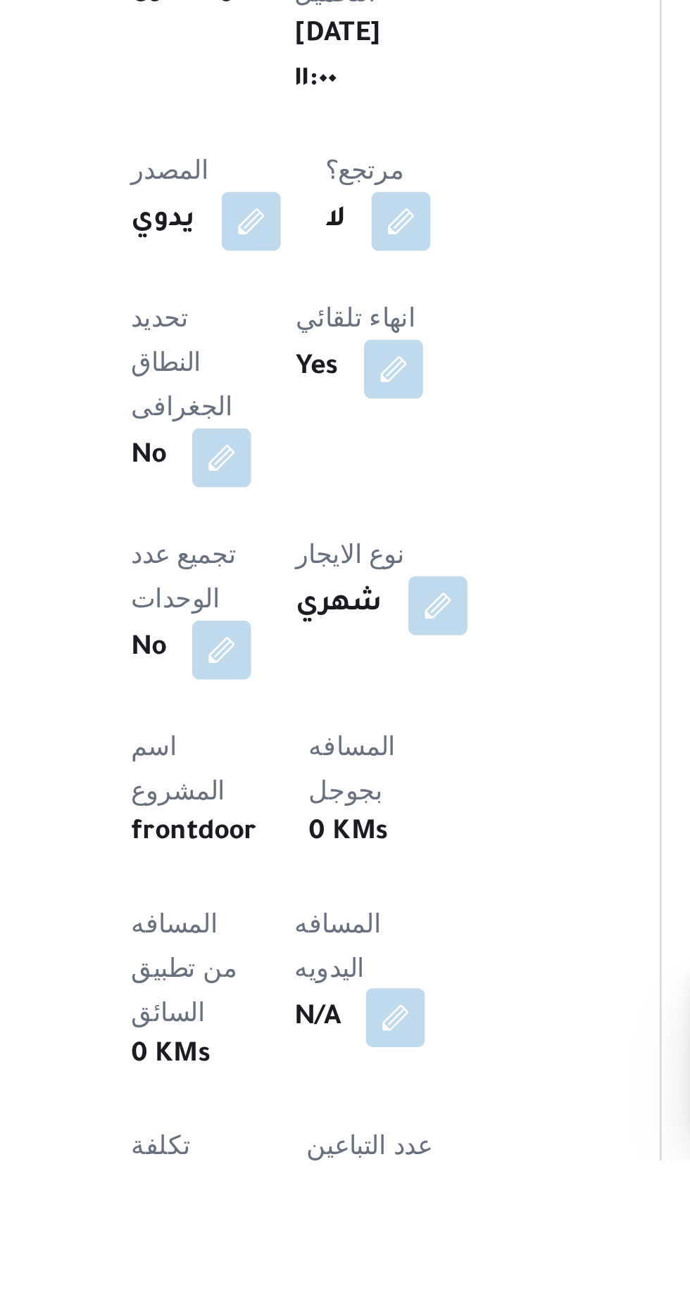
click at [328, 1251] on button "button" at bounding box center [339, 1262] width 23 height 23
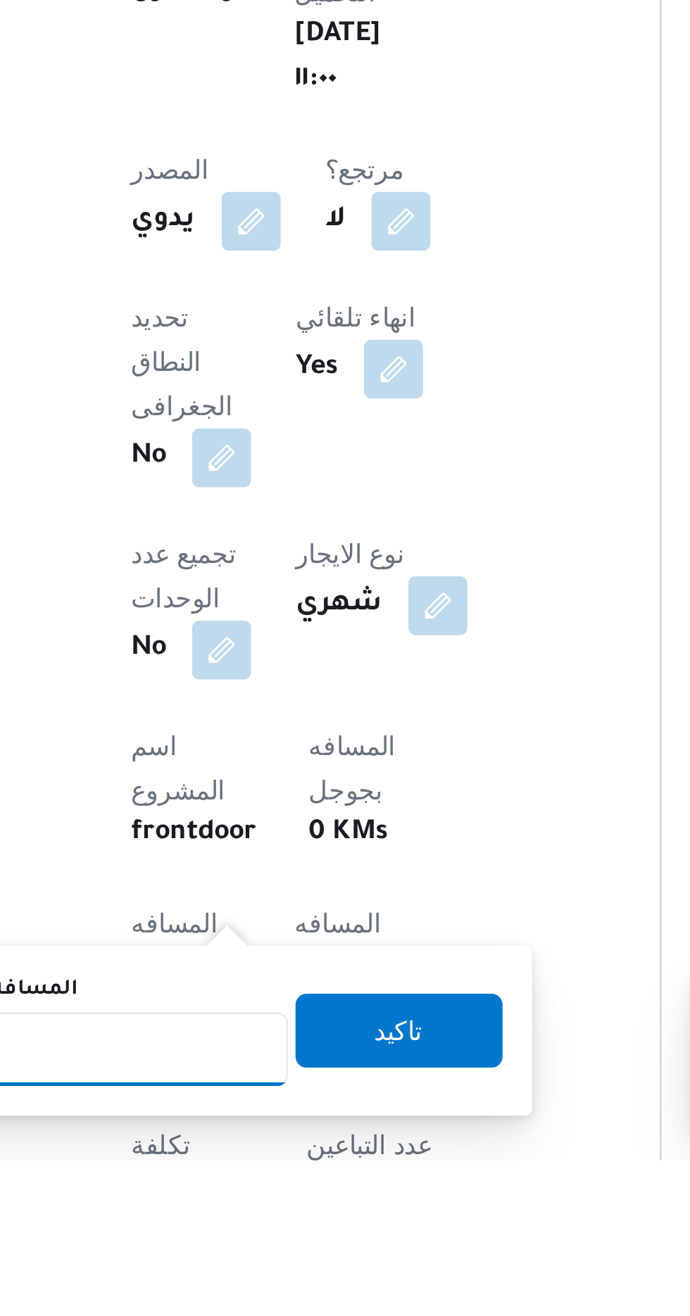
click at [249, 1277] on input "المسافه اليدويه" at bounding box center [228, 1274] width 140 height 28
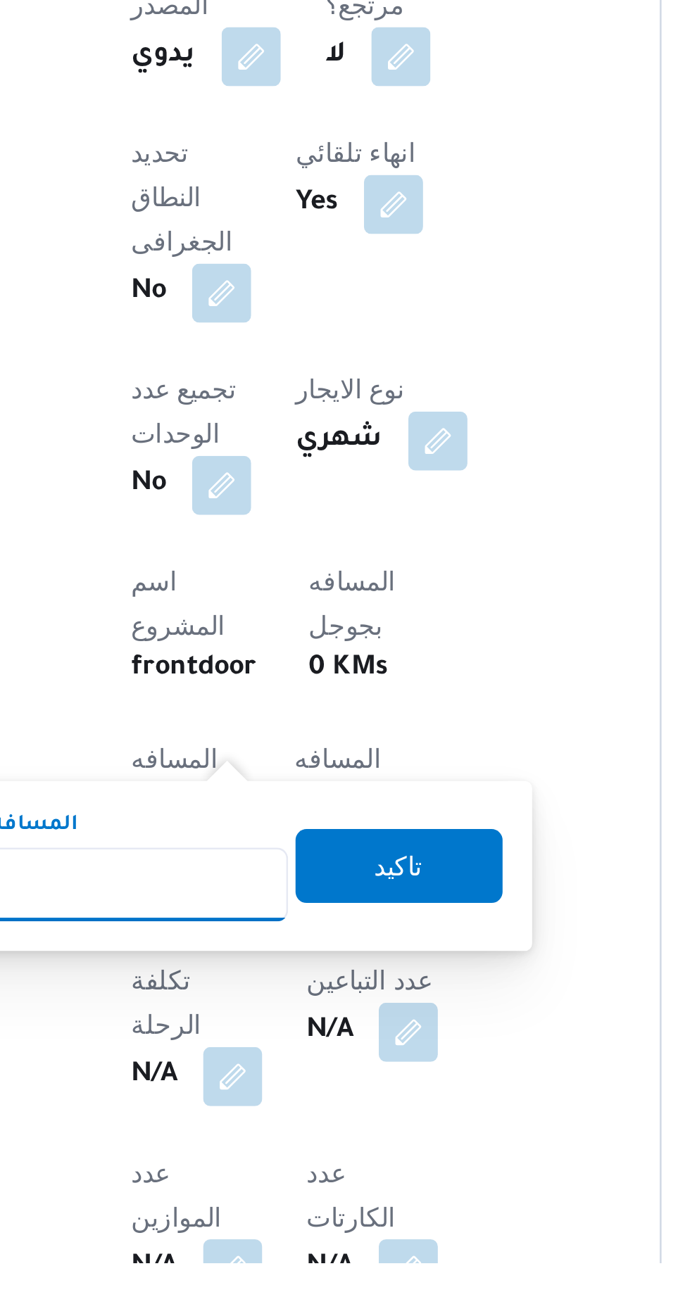
scroll to position [158, 0]
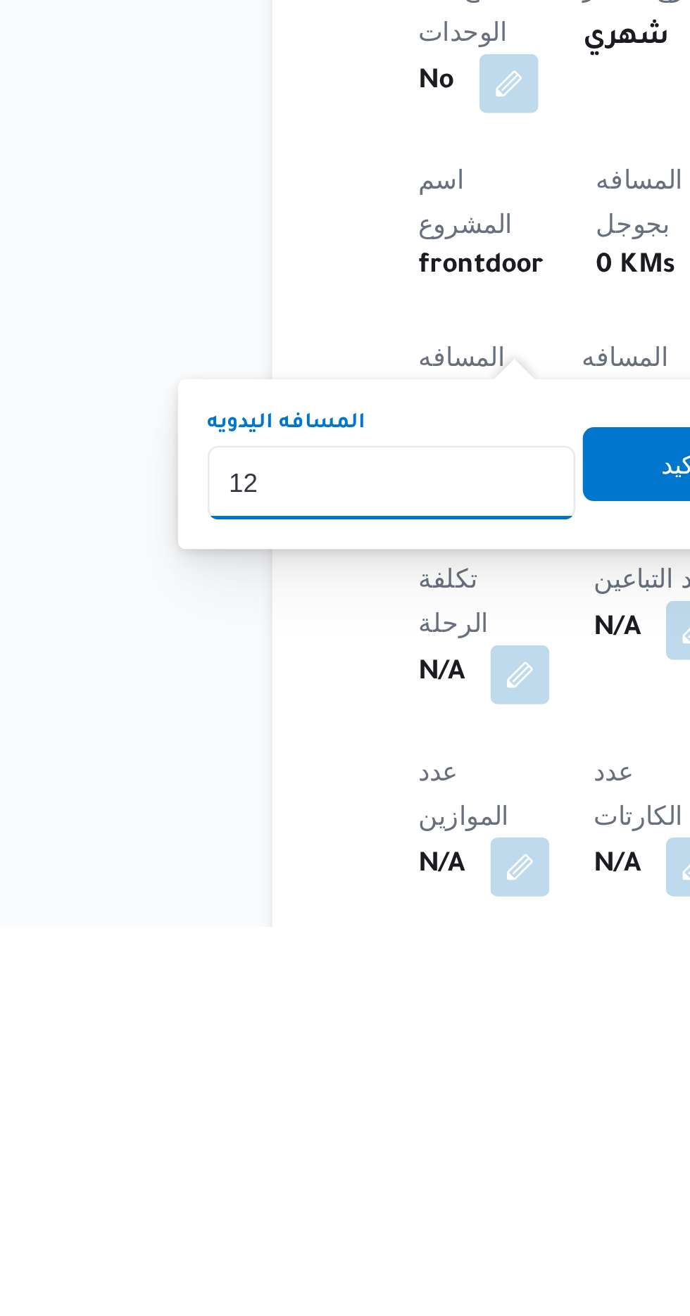
type input "120"
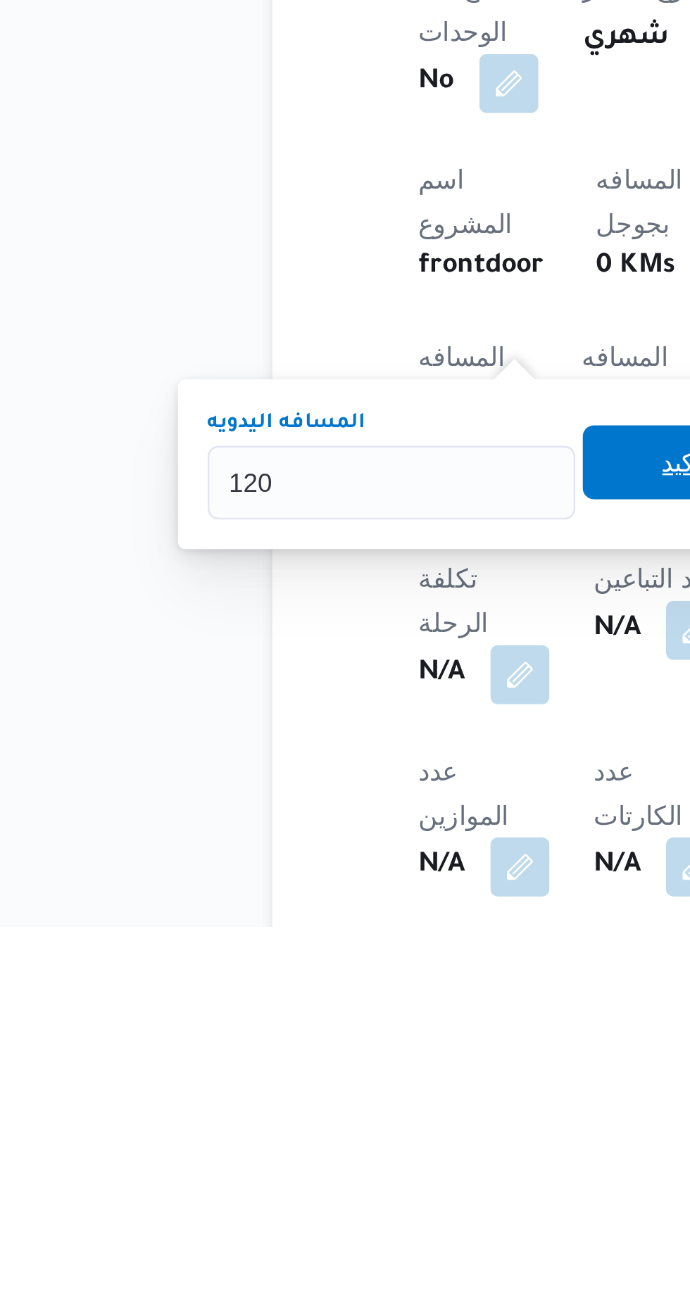
click at [331, 1133] on span "تاكيد" at bounding box center [340, 1139] width 79 height 28
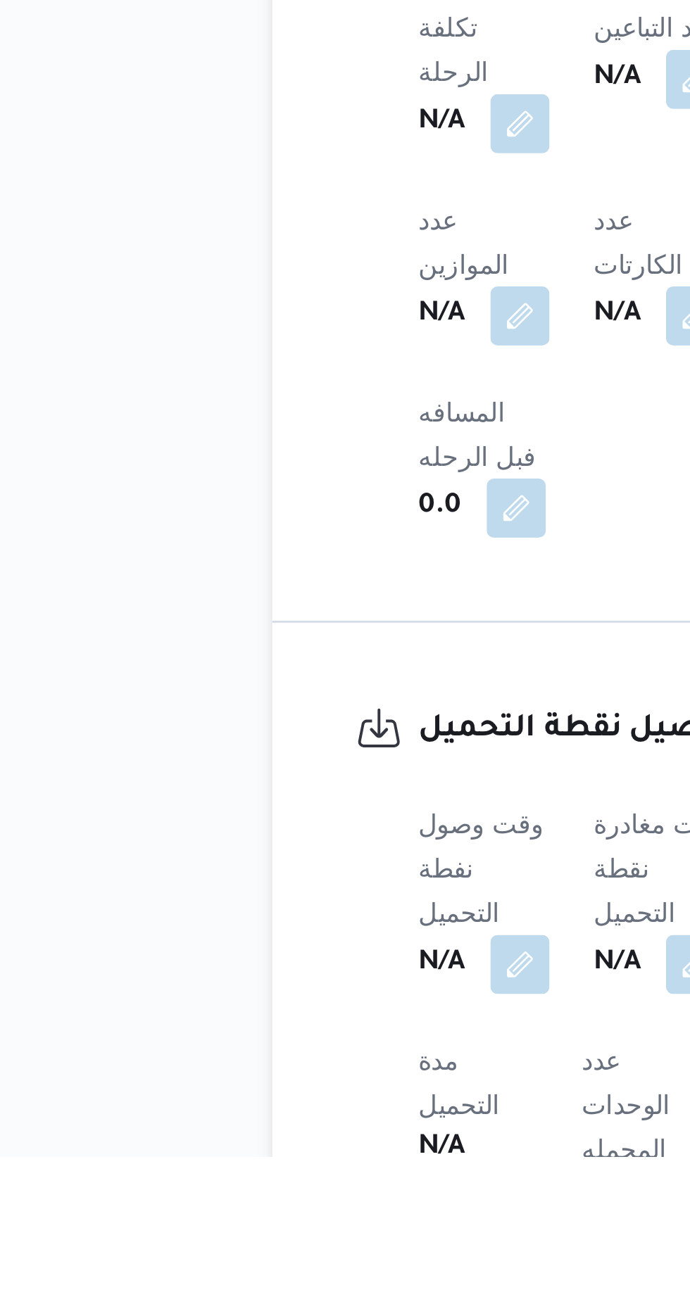
scroll to position [459, 0]
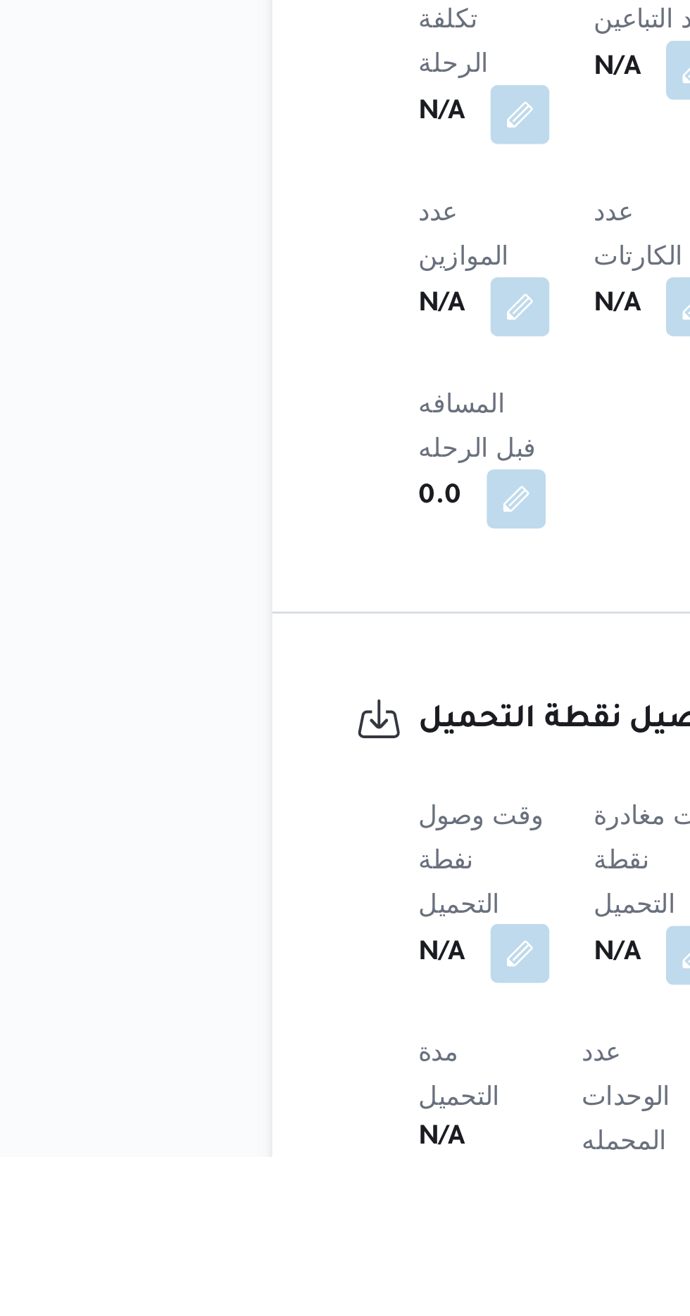
click at [278, 1227] on button "button" at bounding box center [277, 1238] width 23 height 23
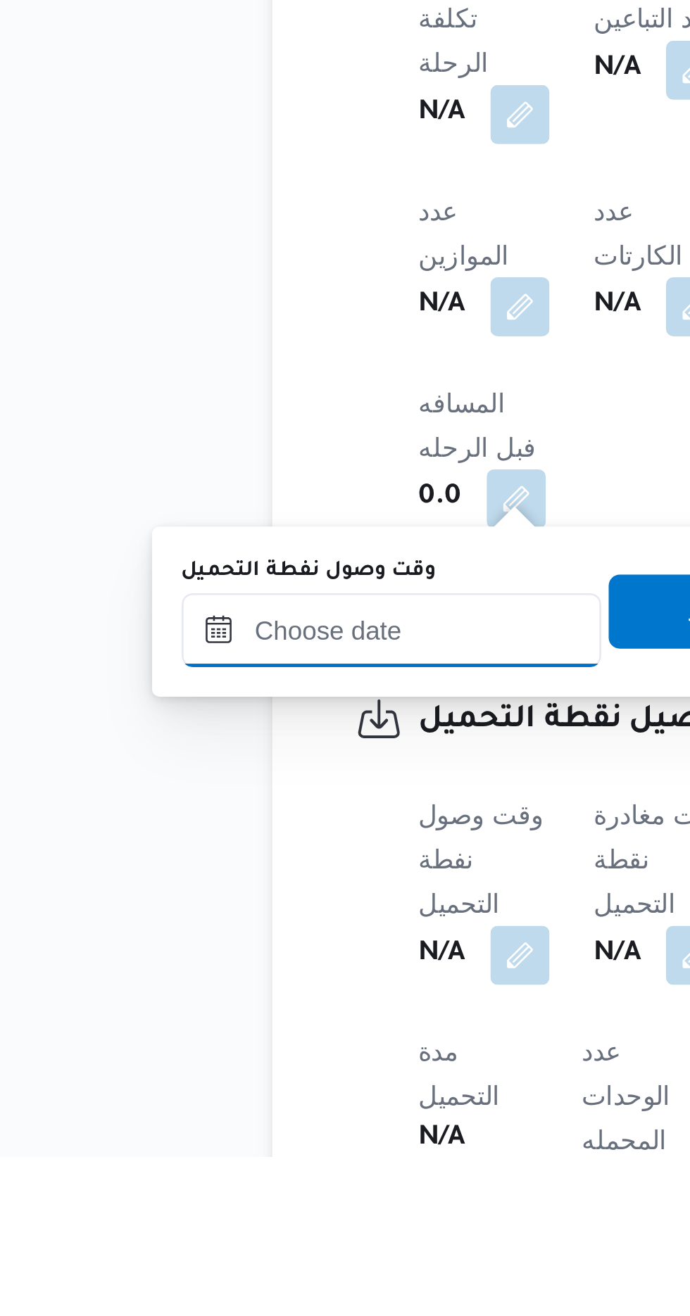
click at [266, 1112] on input "وقت وصول نفطة التحميل" at bounding box center [228, 1115] width 160 height 28
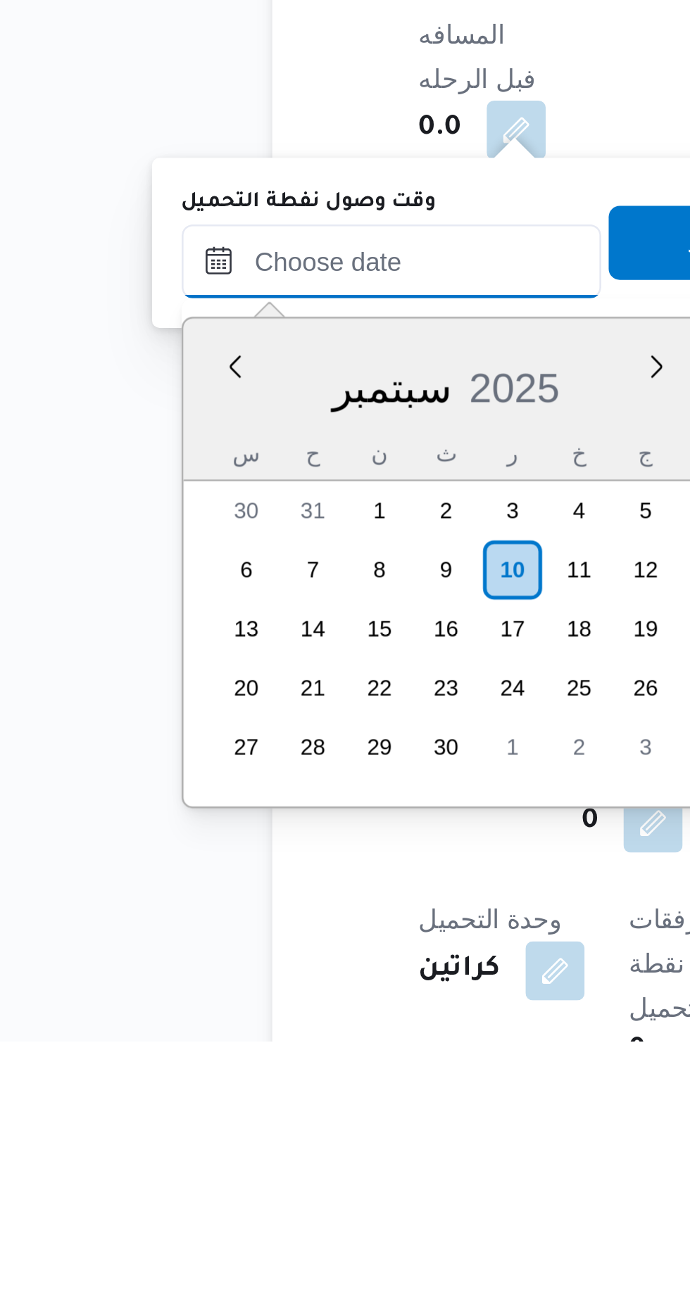
scroll to position [555, 0]
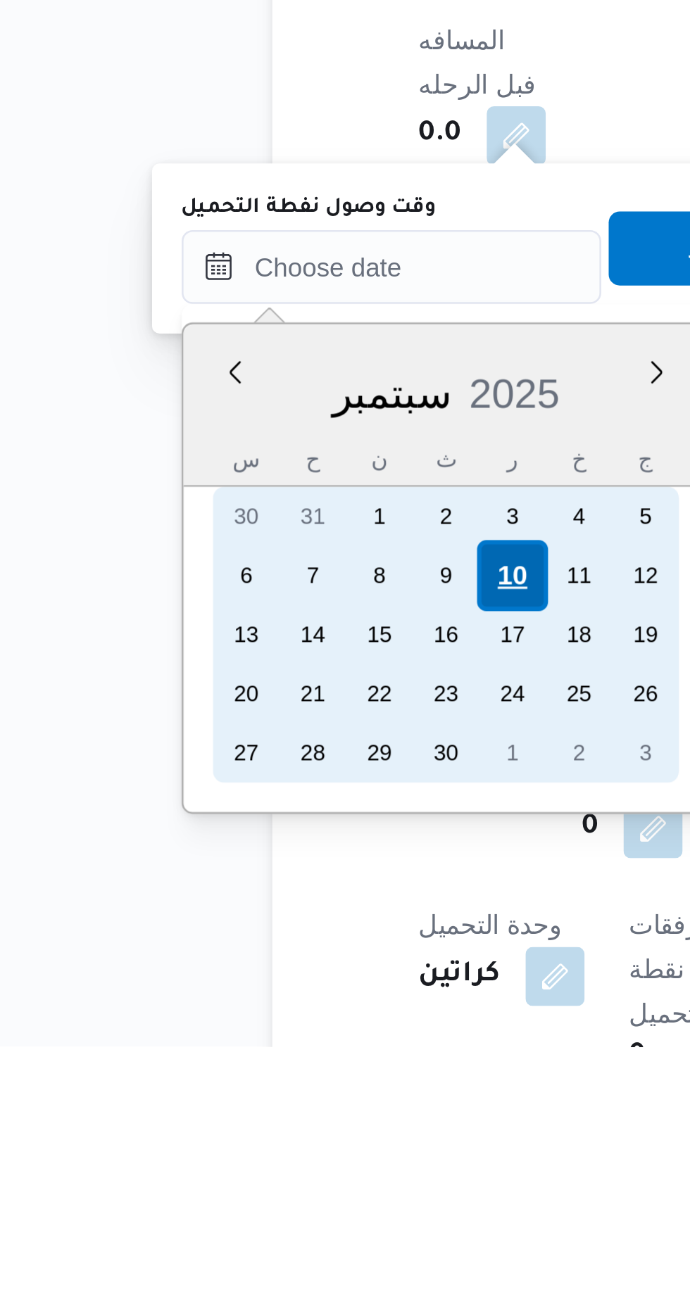
click at [274, 1137] on div "10" at bounding box center [273, 1136] width 27 height 27
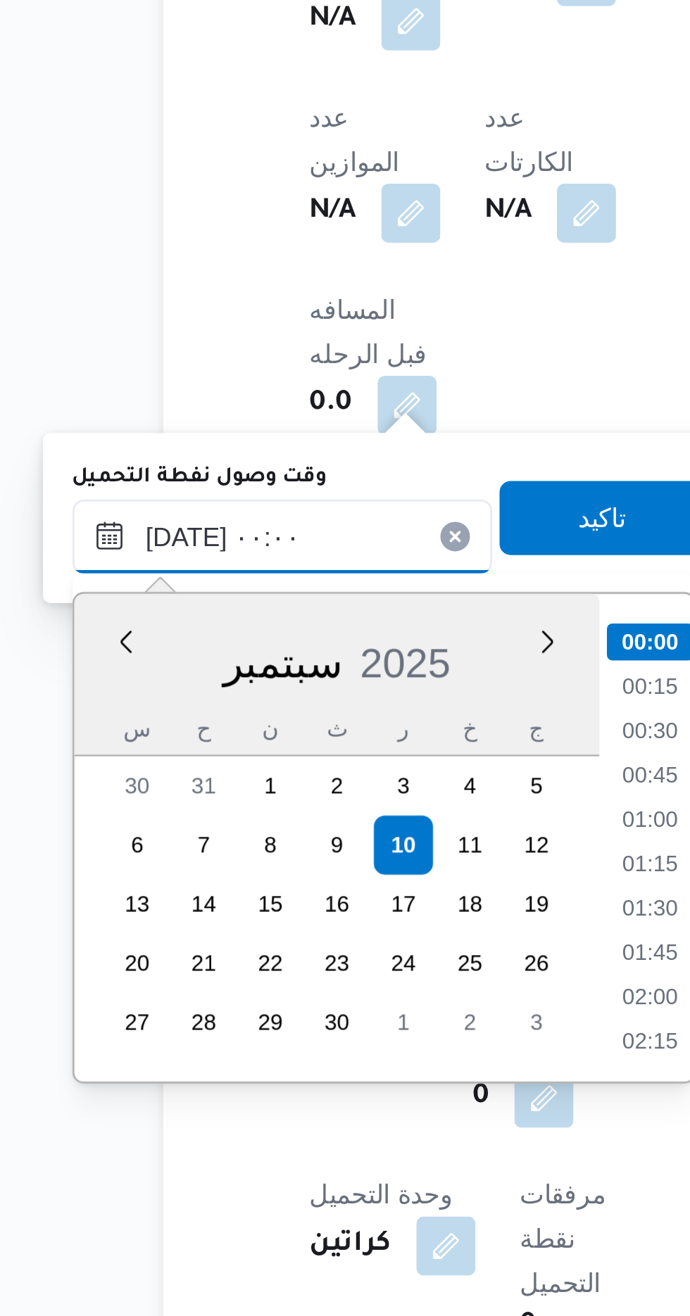
click at [162, 1023] on input "[DATE] ٠٠:٠٠" at bounding box center [228, 1019] width 160 height 28
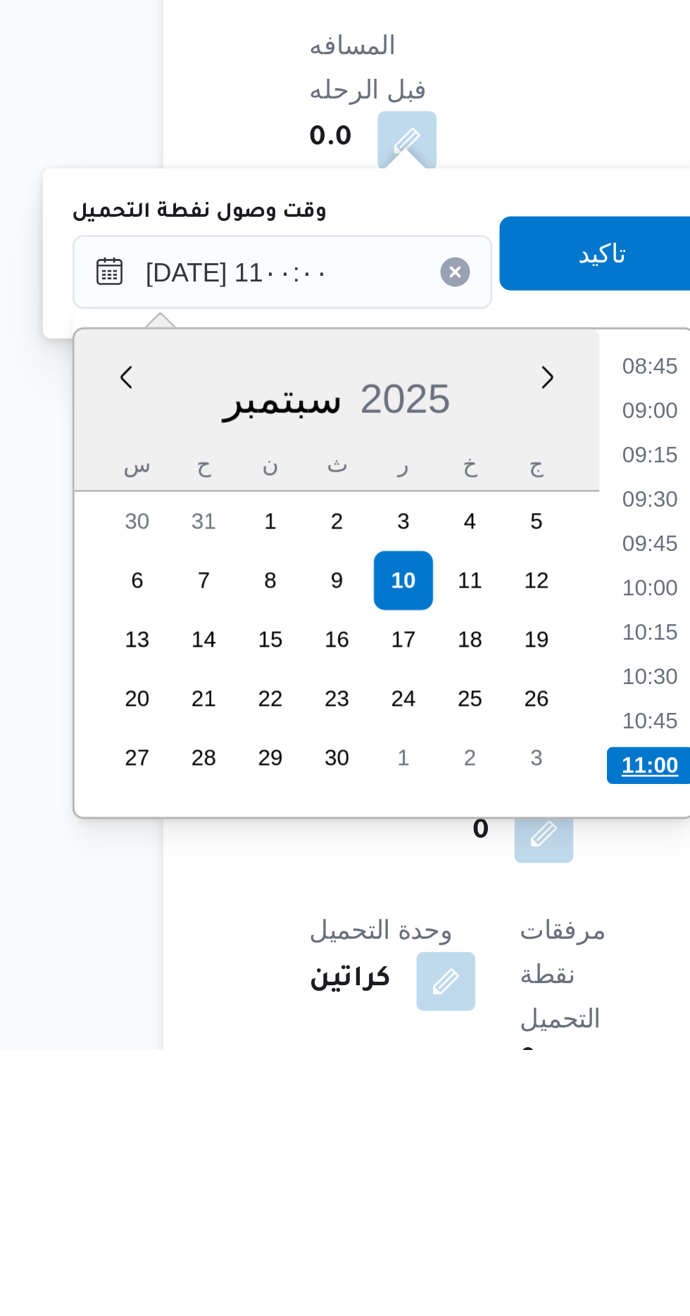
click at [372, 1208] on li "11:00" at bounding box center [368, 1208] width 33 height 14
type input "[DATE] ١١:٠٠"
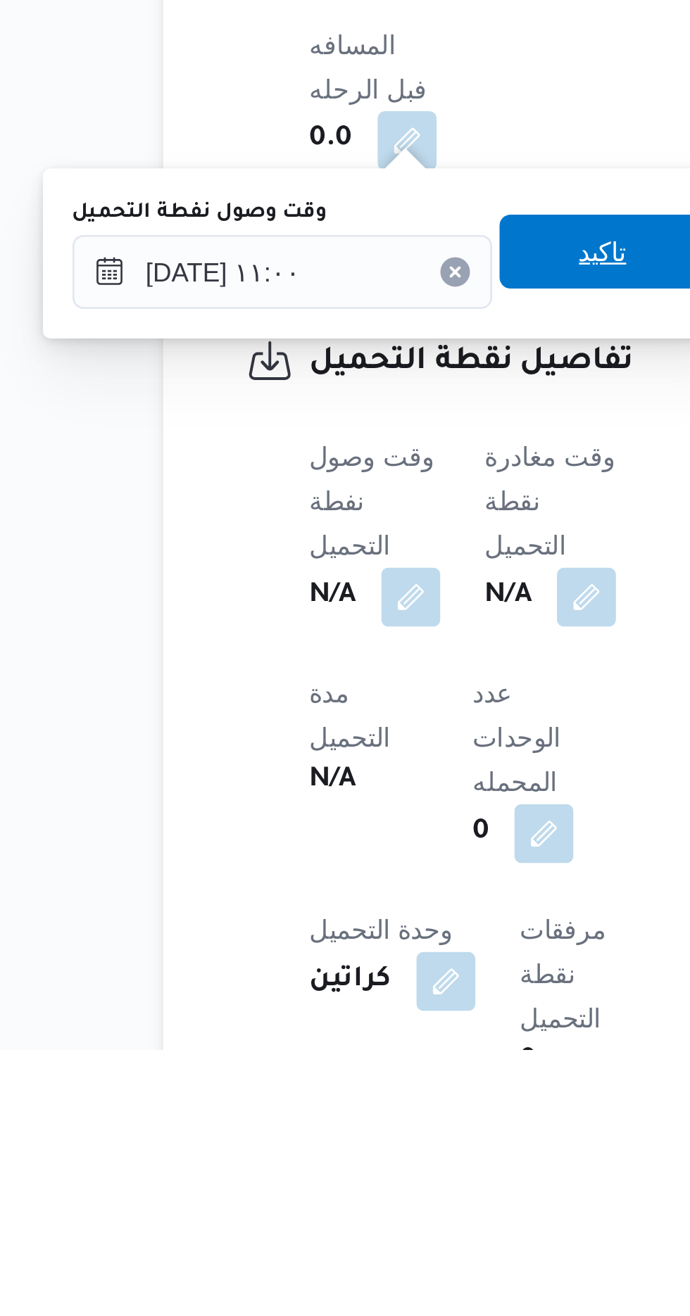
click at [353, 1016] on span "تاكيد" at bounding box center [350, 1012] width 18 height 17
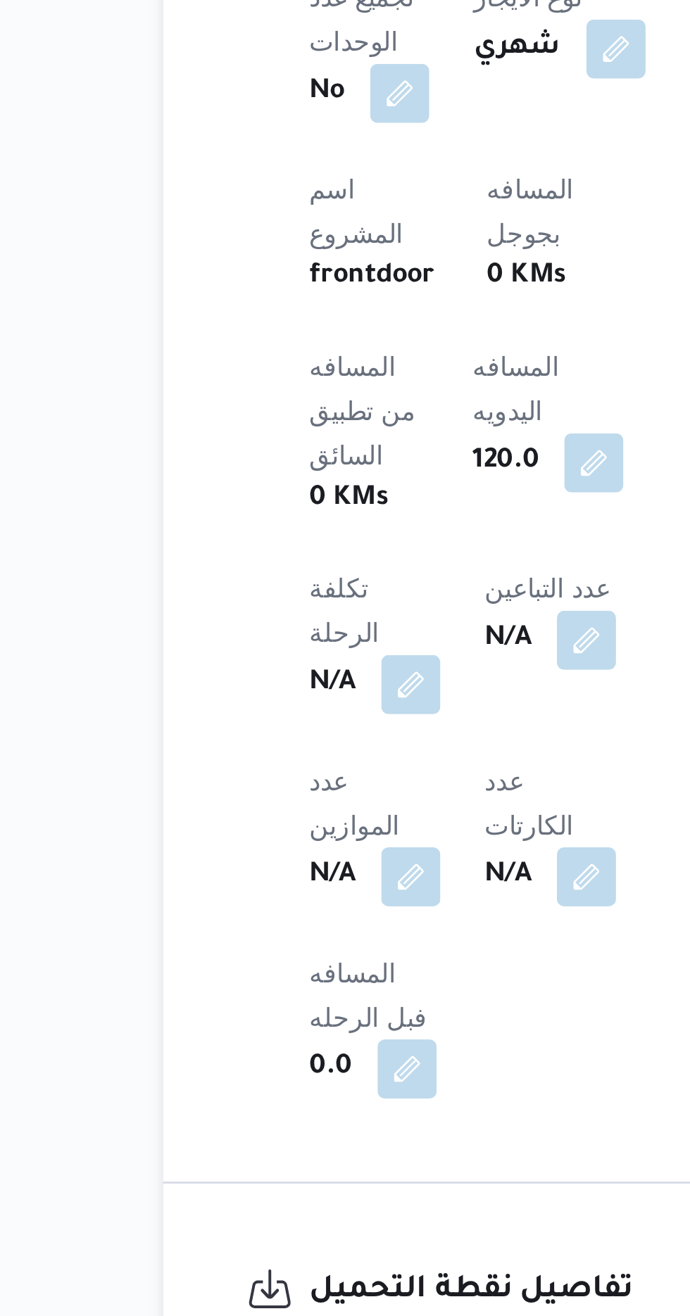
click at [368, 1132] on button "button" at bounding box center [359, 1143] width 23 height 23
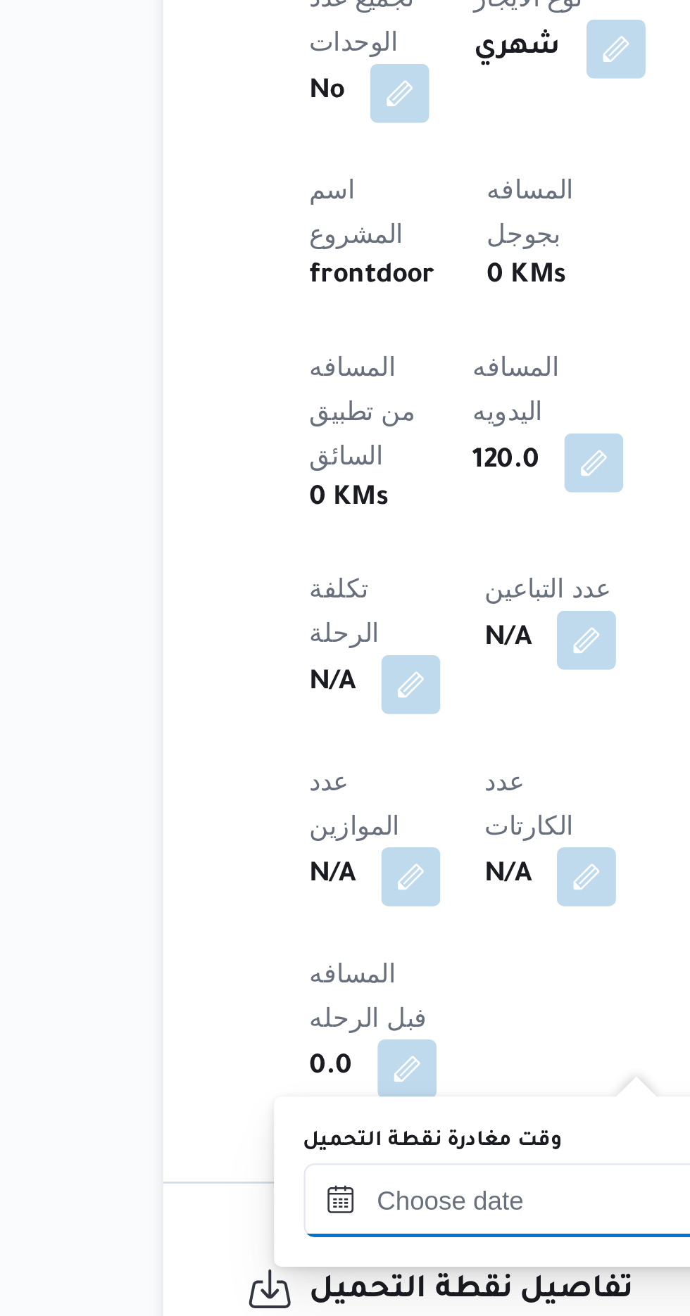
click at [327, 1014] on input "وقت مغادرة نقطة التحميل" at bounding box center [316, 1020] width 160 height 28
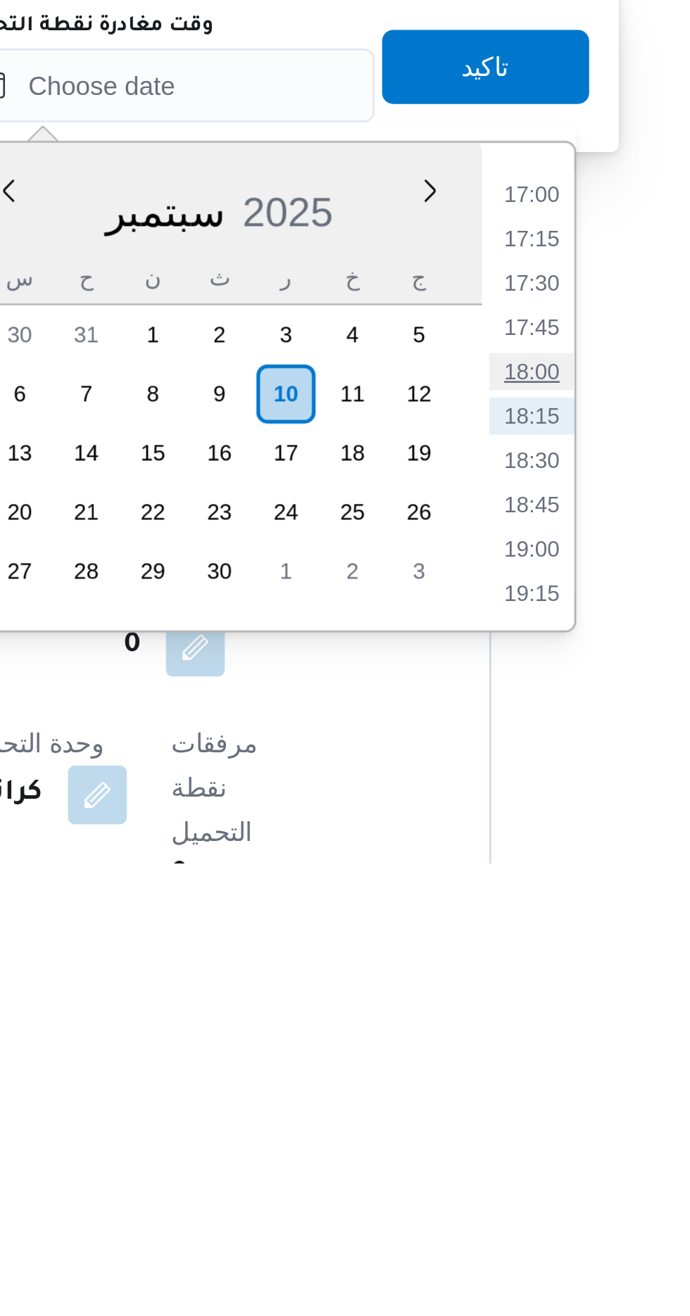
click at [457, 1125] on li "18:00" at bounding box center [456, 1129] width 32 height 14
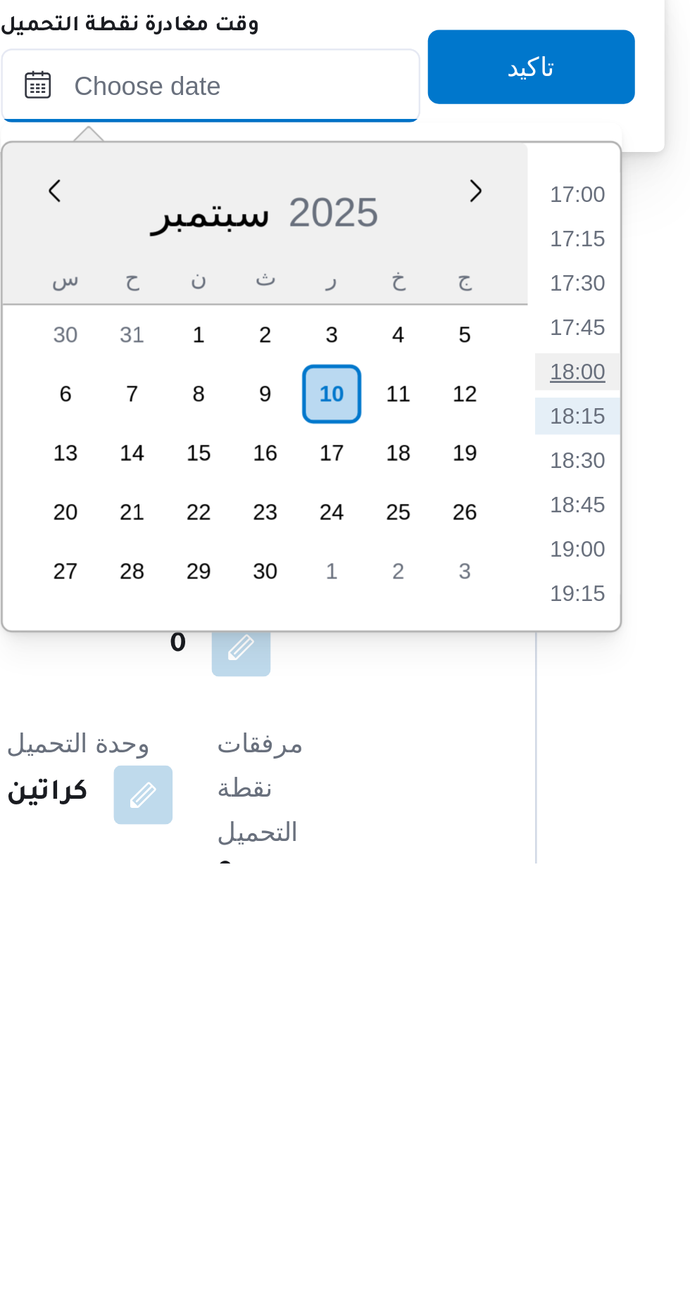
type input "[DATE] ١٨:٠٠"
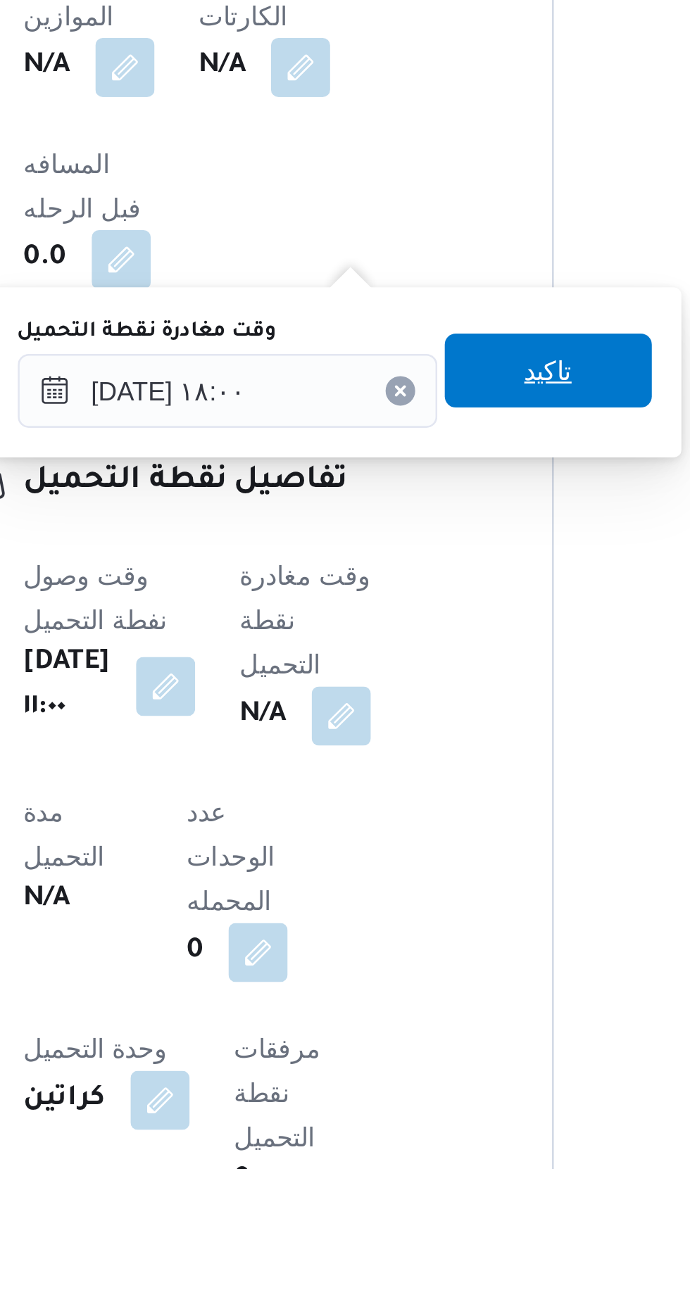
click at [448, 1008] on span "تاكيد" at bounding box center [438, 1012] width 18 height 17
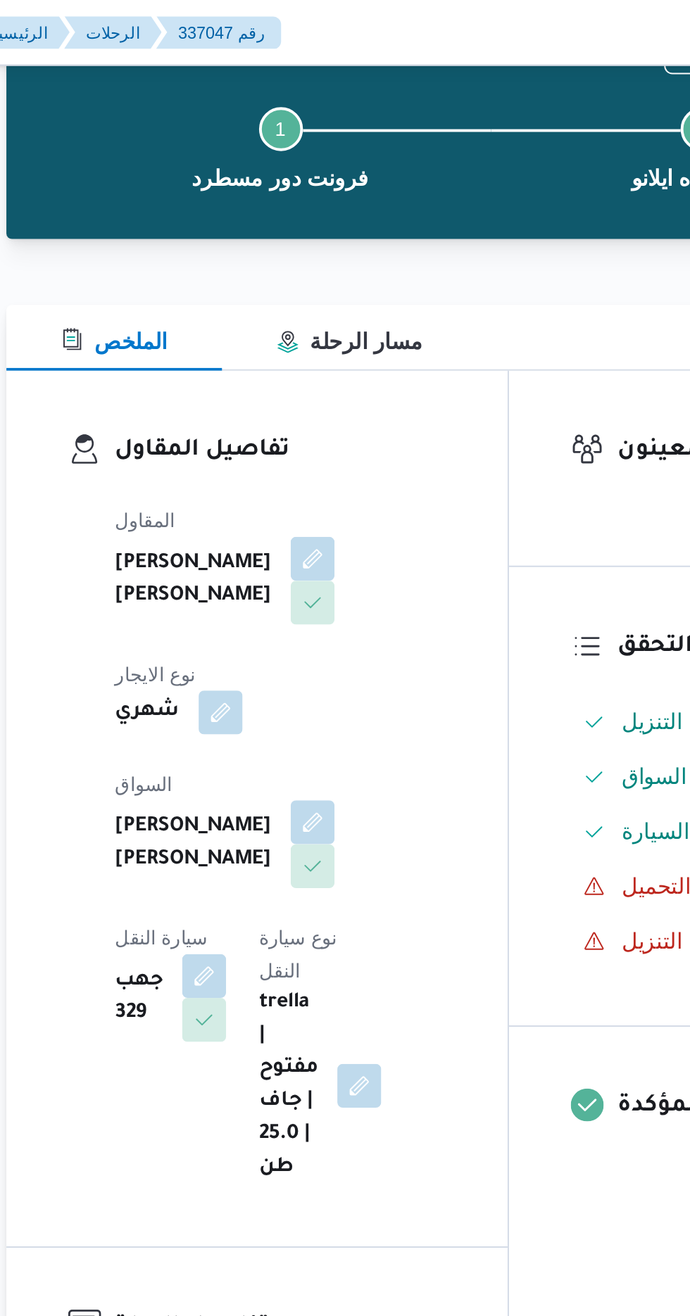
scroll to position [15, 0]
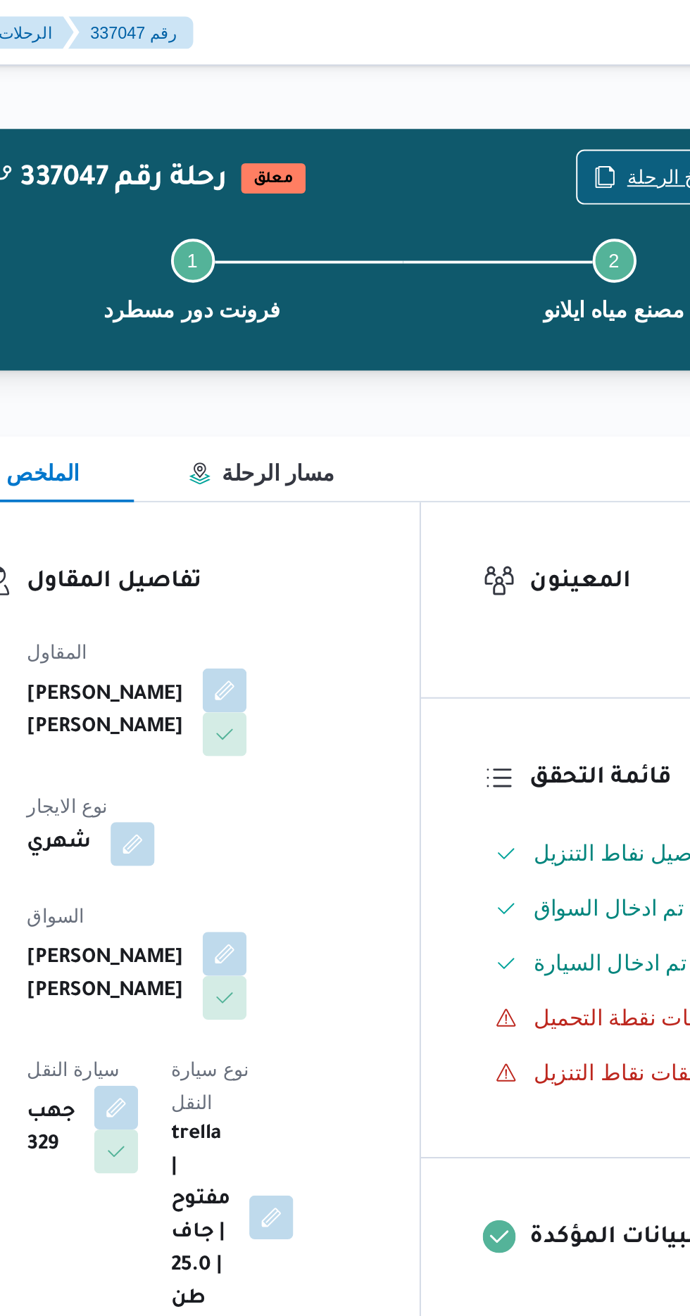
click at [559, 82] on span "نسخ الرحلة" at bounding box center [561, 90] width 81 height 27
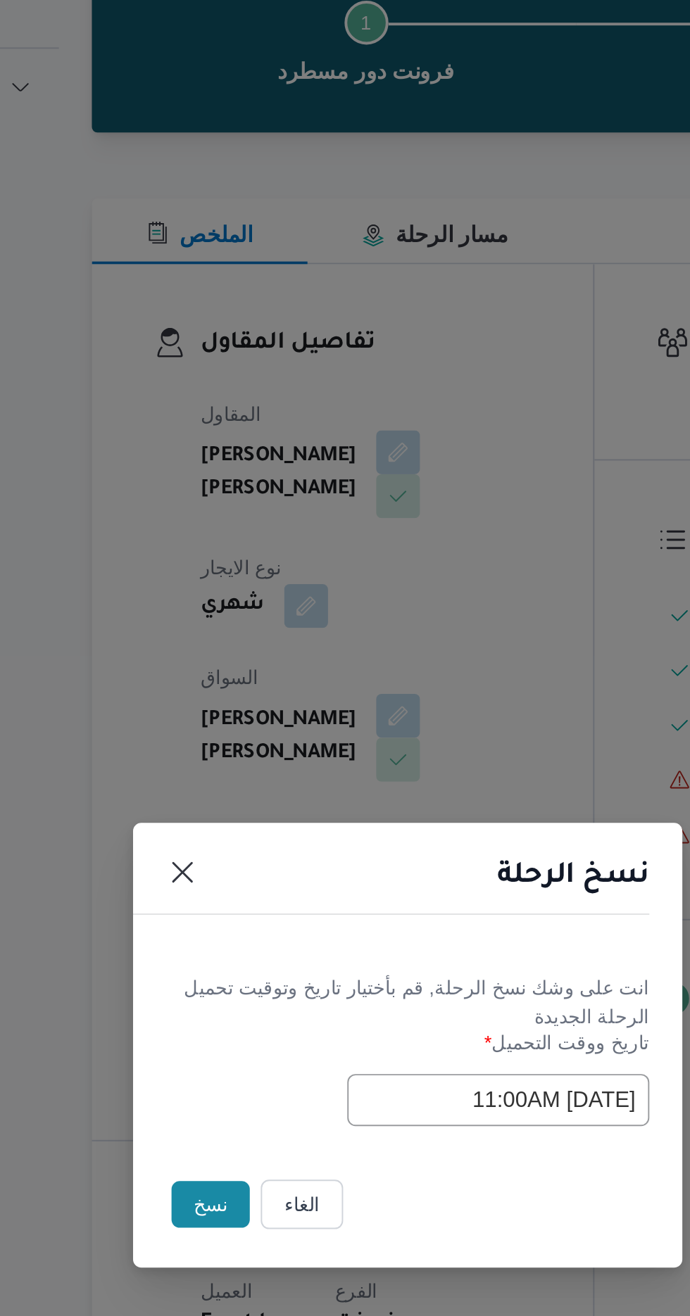
click at [319, 683] on input "[DATE] 11:00AM" at bounding box center [391, 686] width 155 height 27
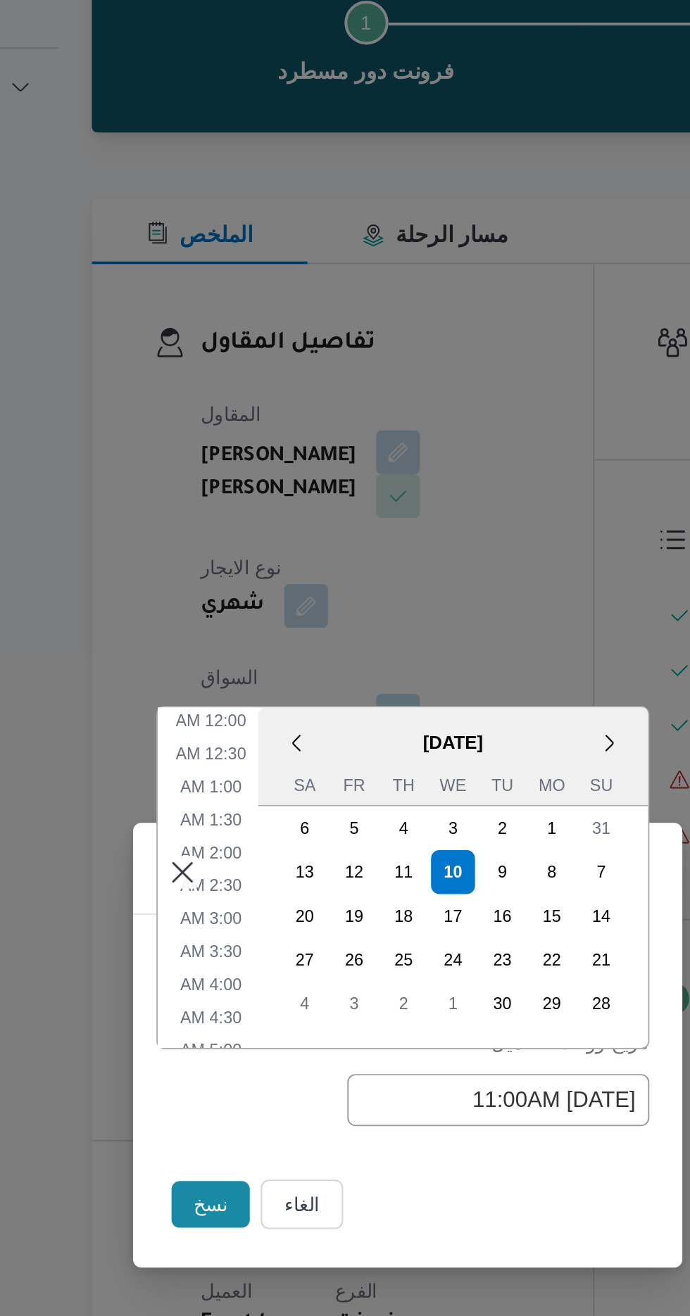
scroll to position [291, 0]
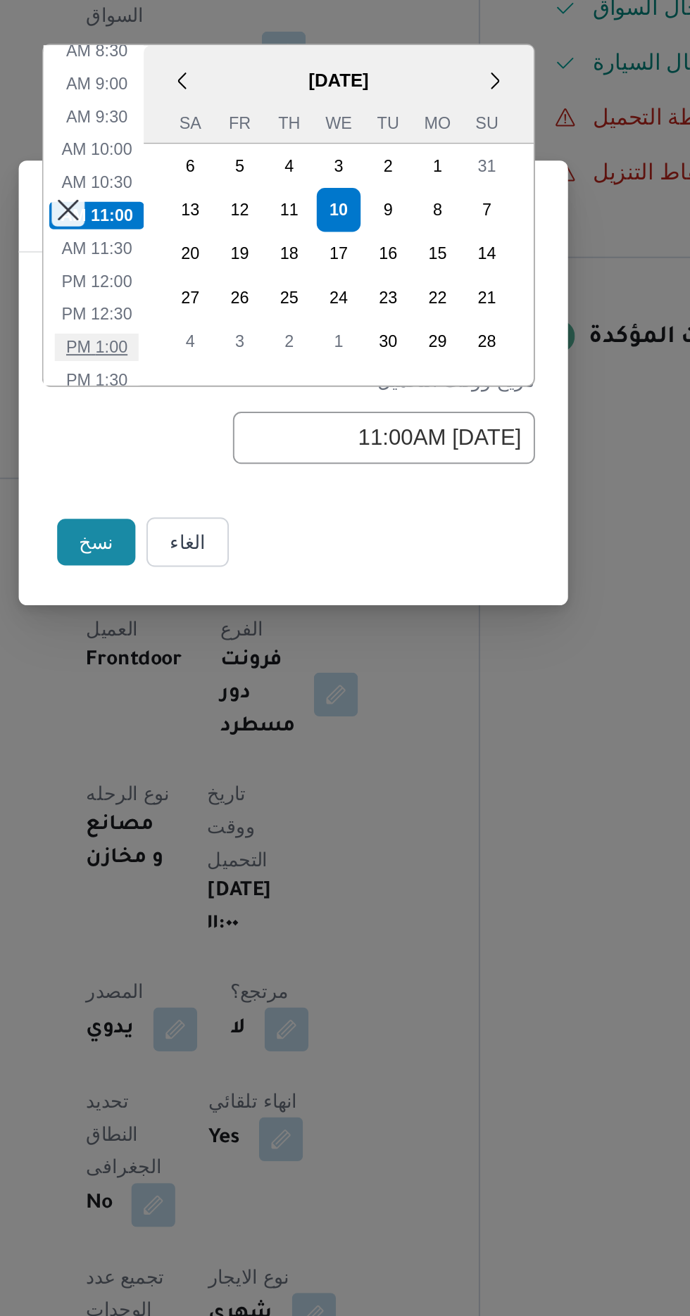
click at [243, 643] on li "1:00 PM" at bounding box center [243, 640] width 43 height 14
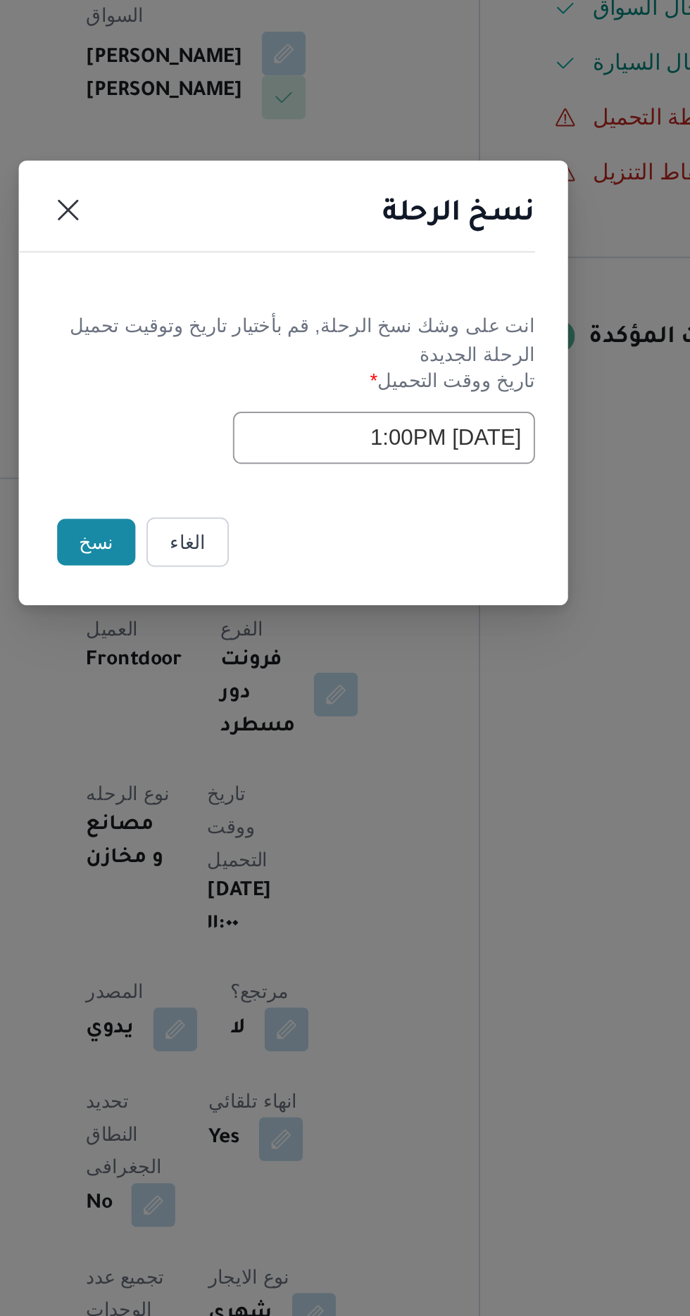
click at [379, 681] on input "[DATE] 1:00PM" at bounding box center [391, 686] width 155 height 27
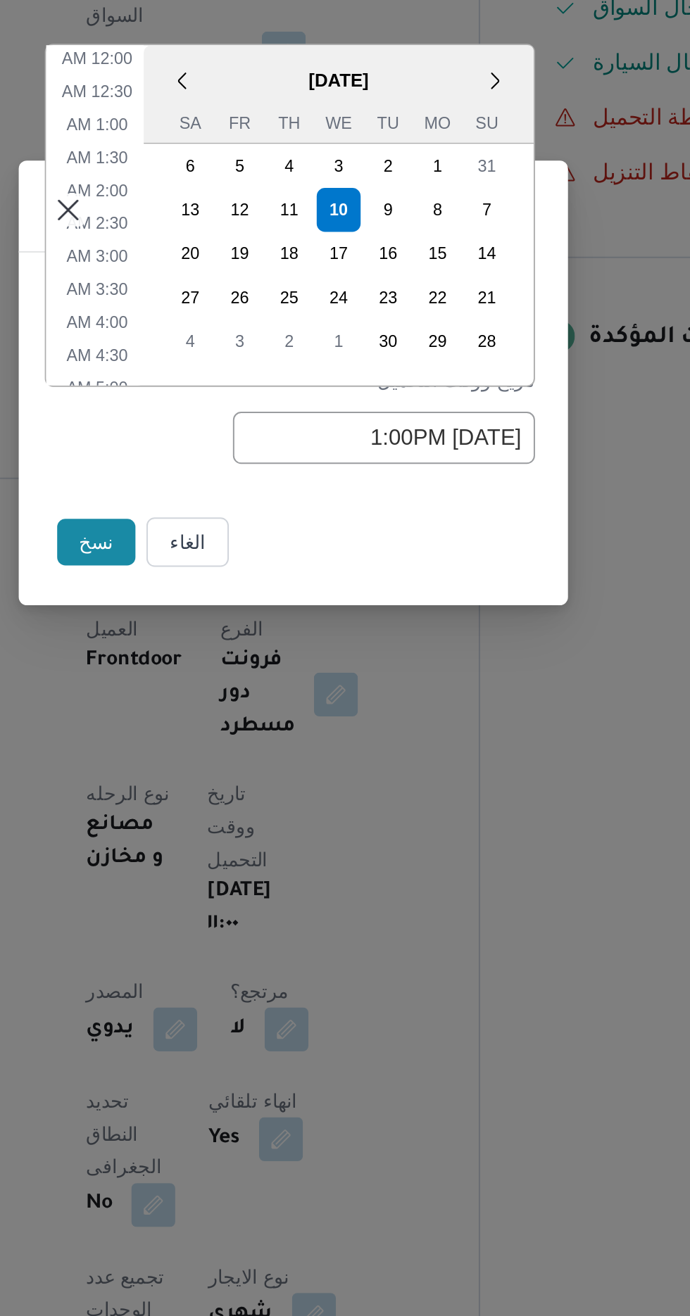
scroll to position [359, 0]
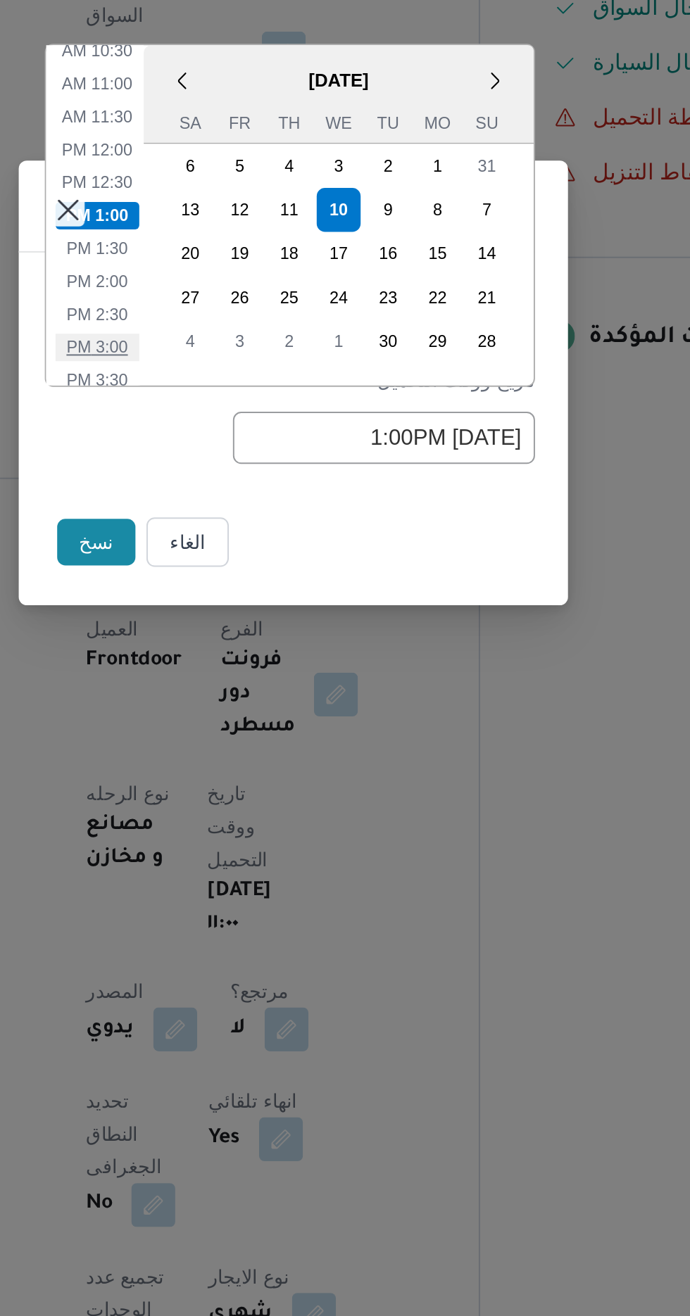
click at [243, 643] on li "3:00 PM" at bounding box center [244, 640] width 43 height 14
type input "[DATE] 3:00PM"
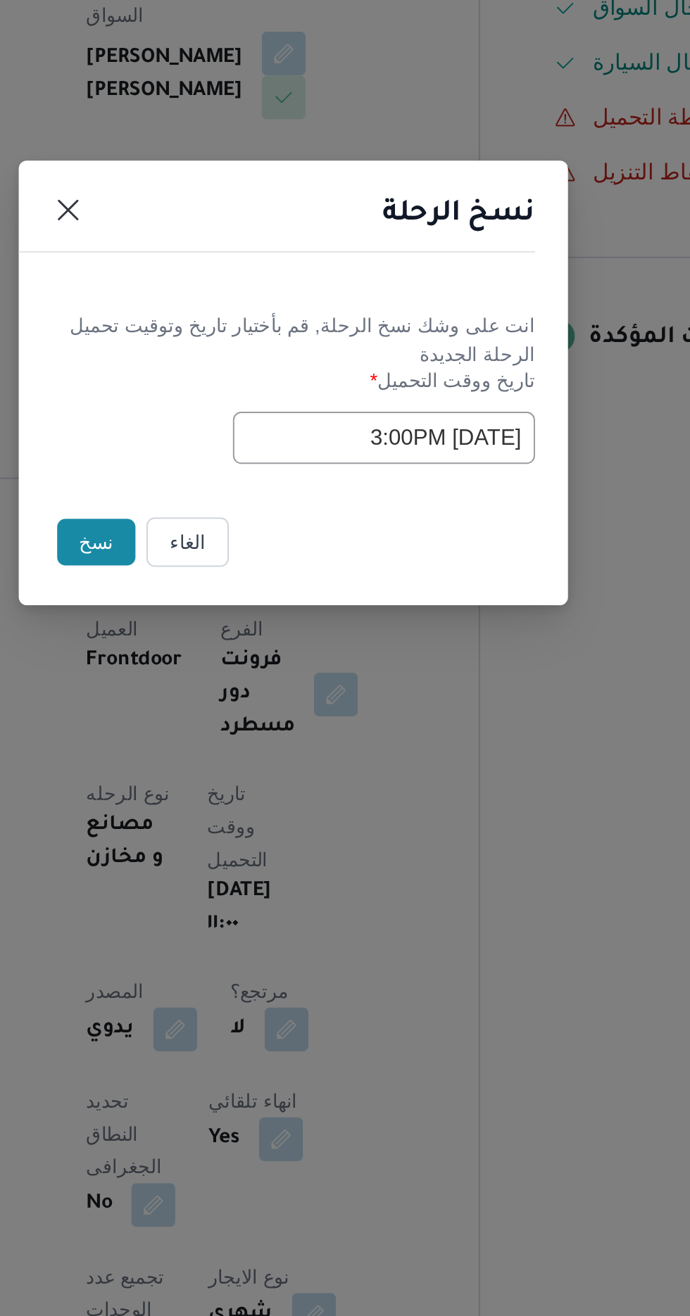
click at [234, 730] on button "نسخ" at bounding box center [244, 740] width 40 height 24
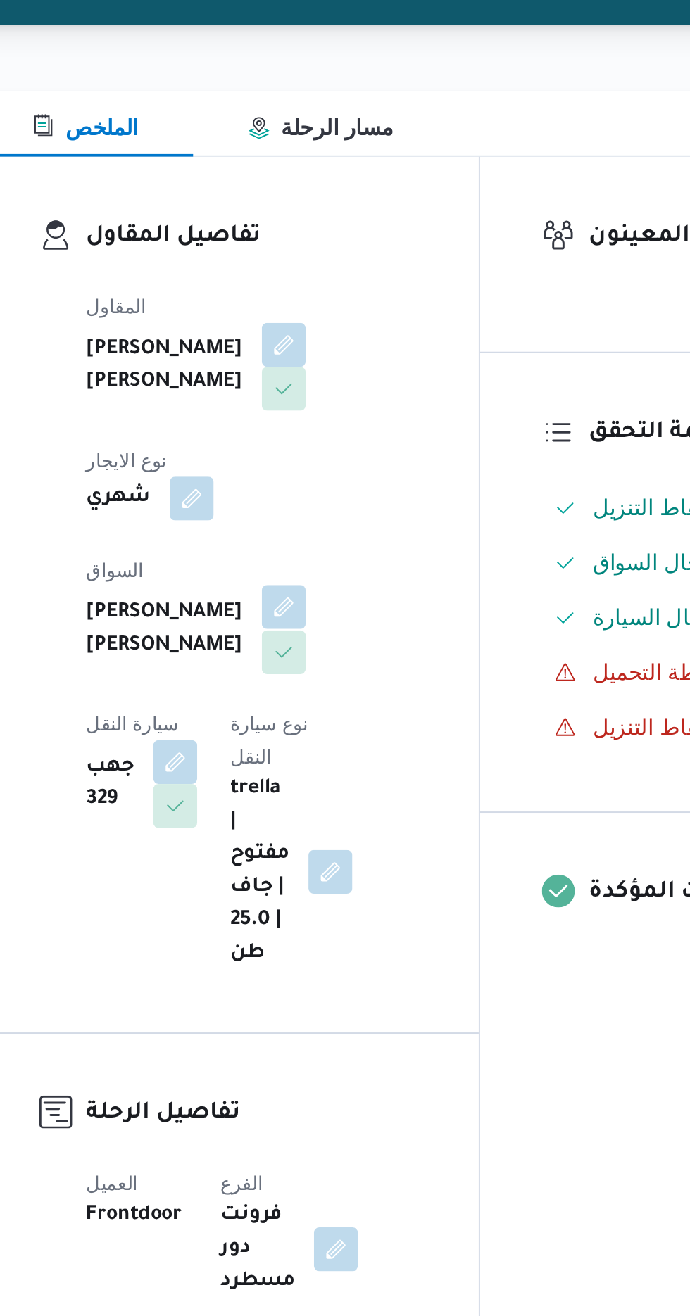
click at [329, 479] on button "button" at bounding box center [340, 488] width 23 height 23
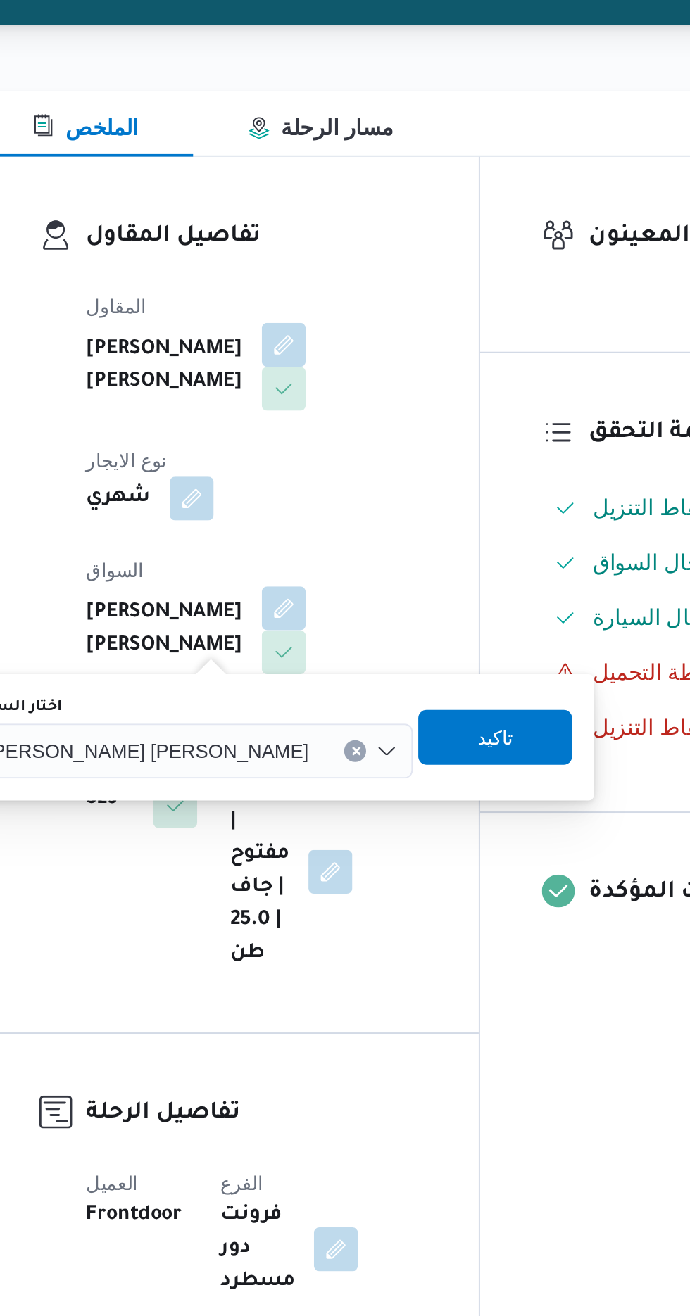
click at [259, 566] on span "[PERSON_NAME] [PERSON_NAME]" at bounding box center [270, 561] width 165 height 15
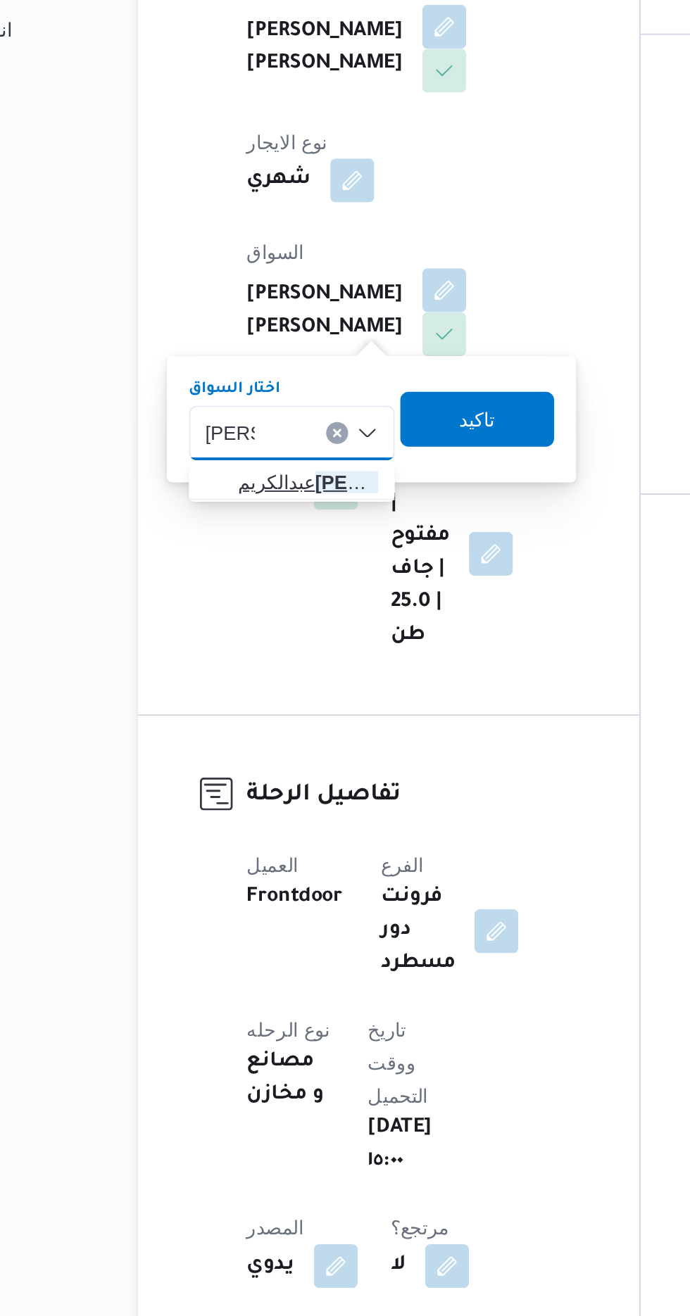
type input "[PERSON_NAME]"
click at [269, 586] on span "[PERSON_NAME]" at bounding box center [270, 587] width 72 height 17
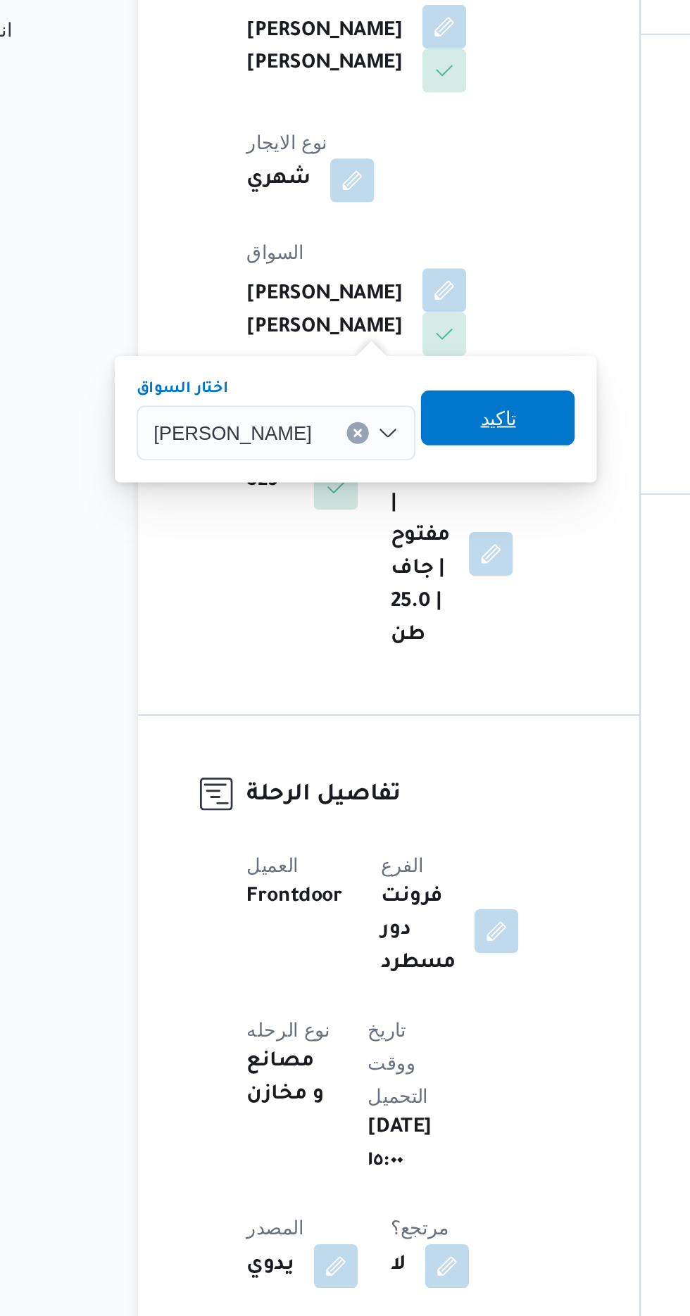
click at [407, 556] on span "تاكيد" at bounding box center [367, 554] width 79 height 28
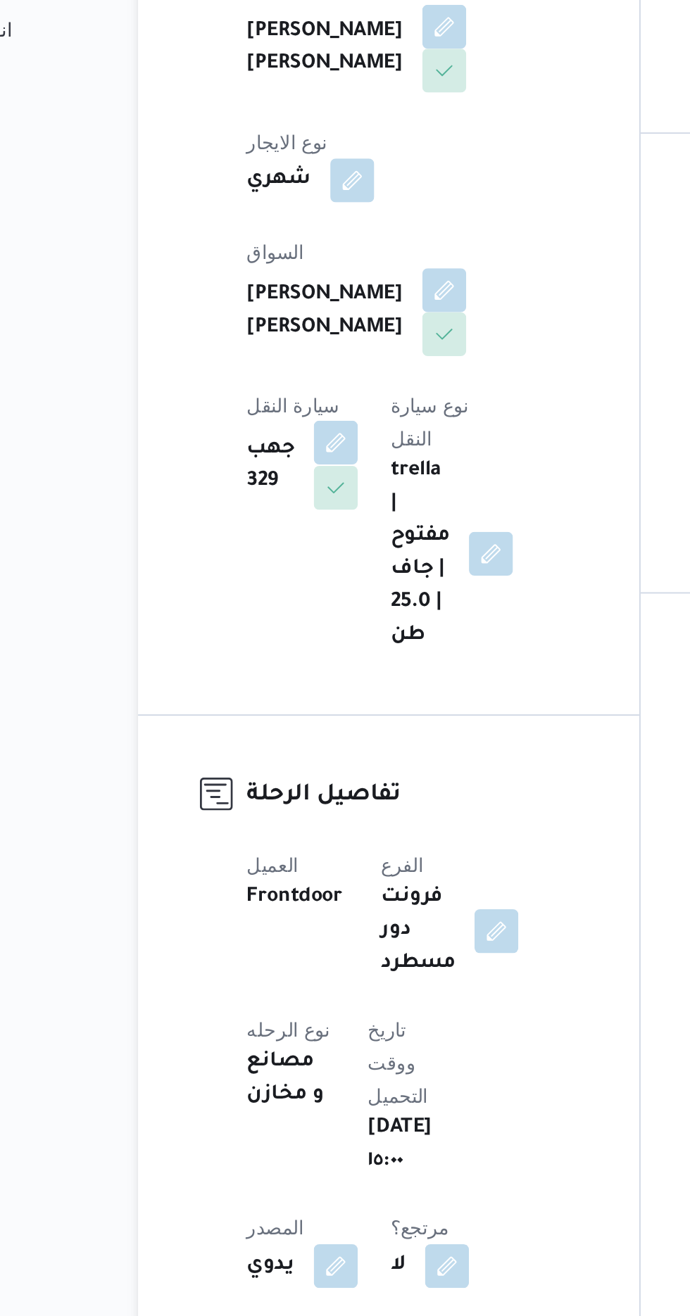
click at [296, 556] on button "button" at bounding box center [284, 567] width 23 height 23
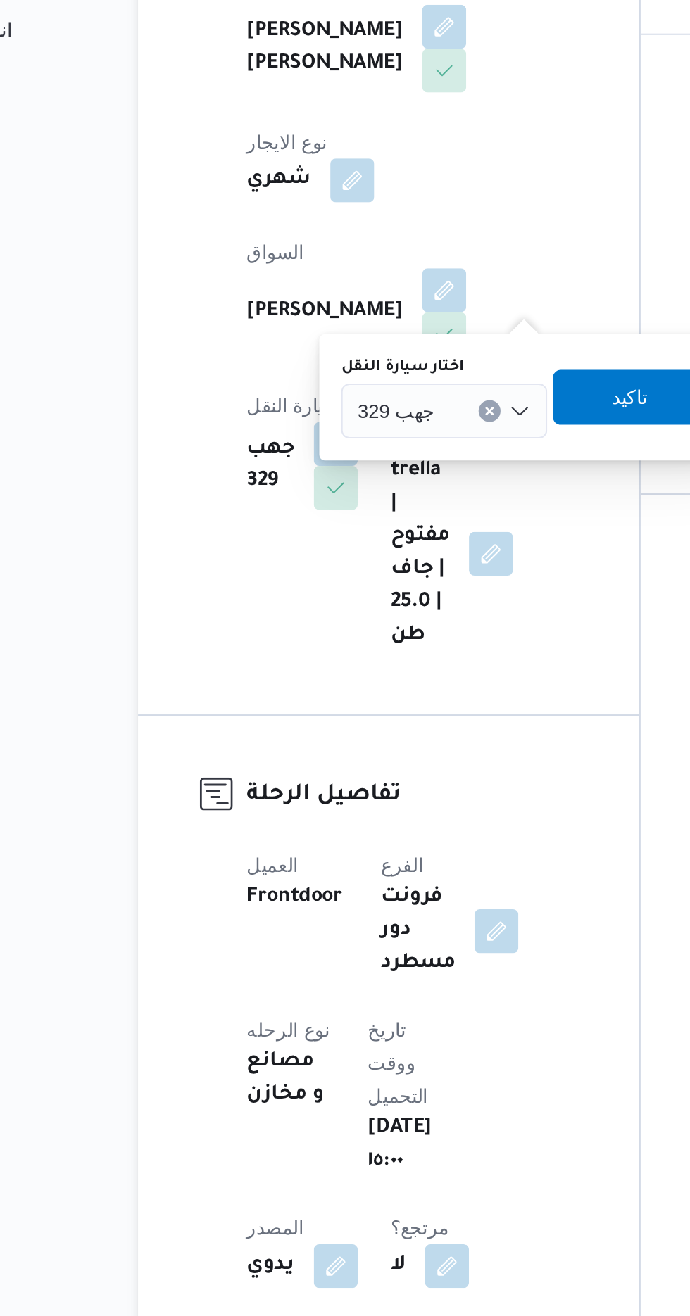
click at [341, 546] on input "اختار سيارة النقل" at bounding box center [341, 551] width 1 height 17
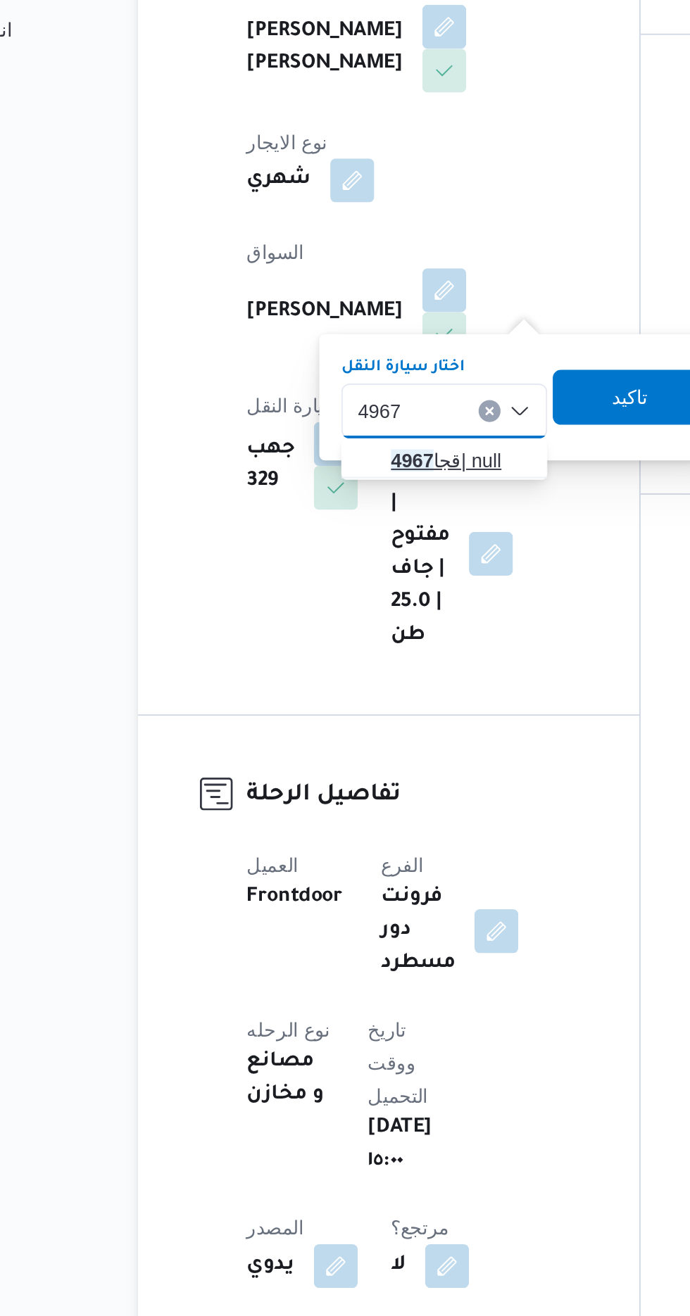
type input "4967"
click at [343, 571] on span "قجا 4967 | null" at bounding box center [348, 576] width 72 height 17
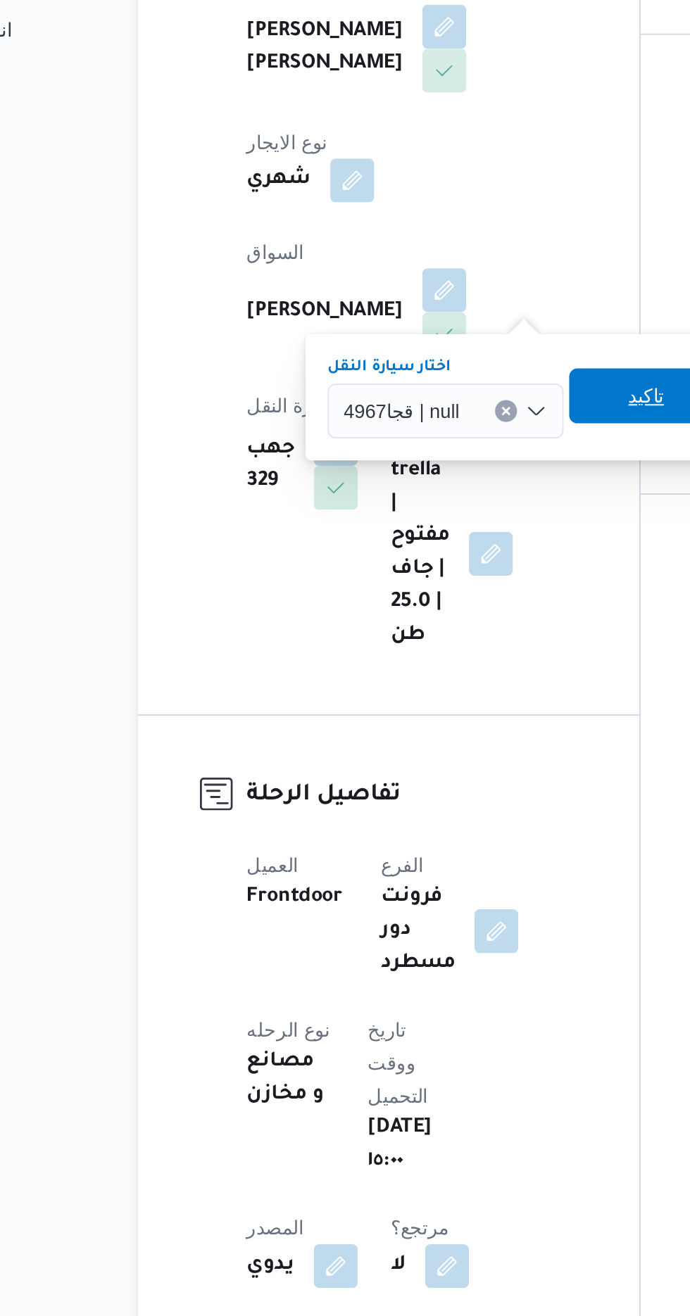
click at [438, 540] on span "تاكيد" at bounding box center [443, 543] width 18 height 17
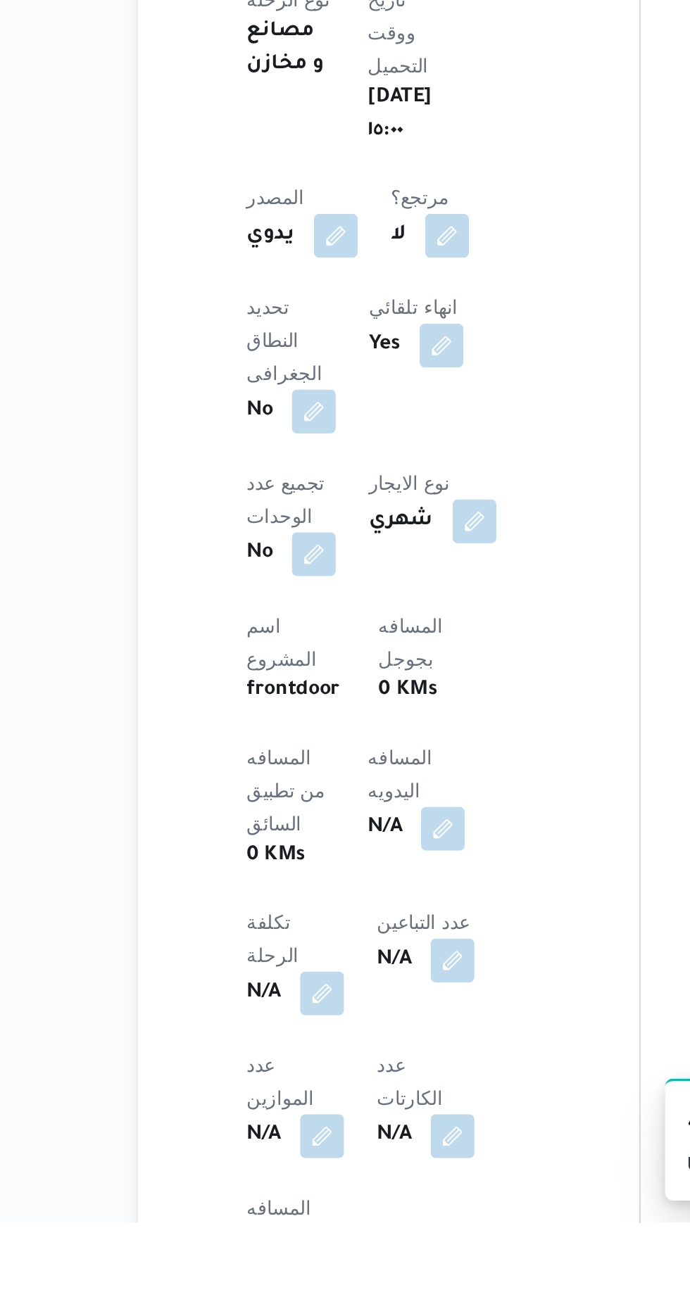
scroll to position [186, 0]
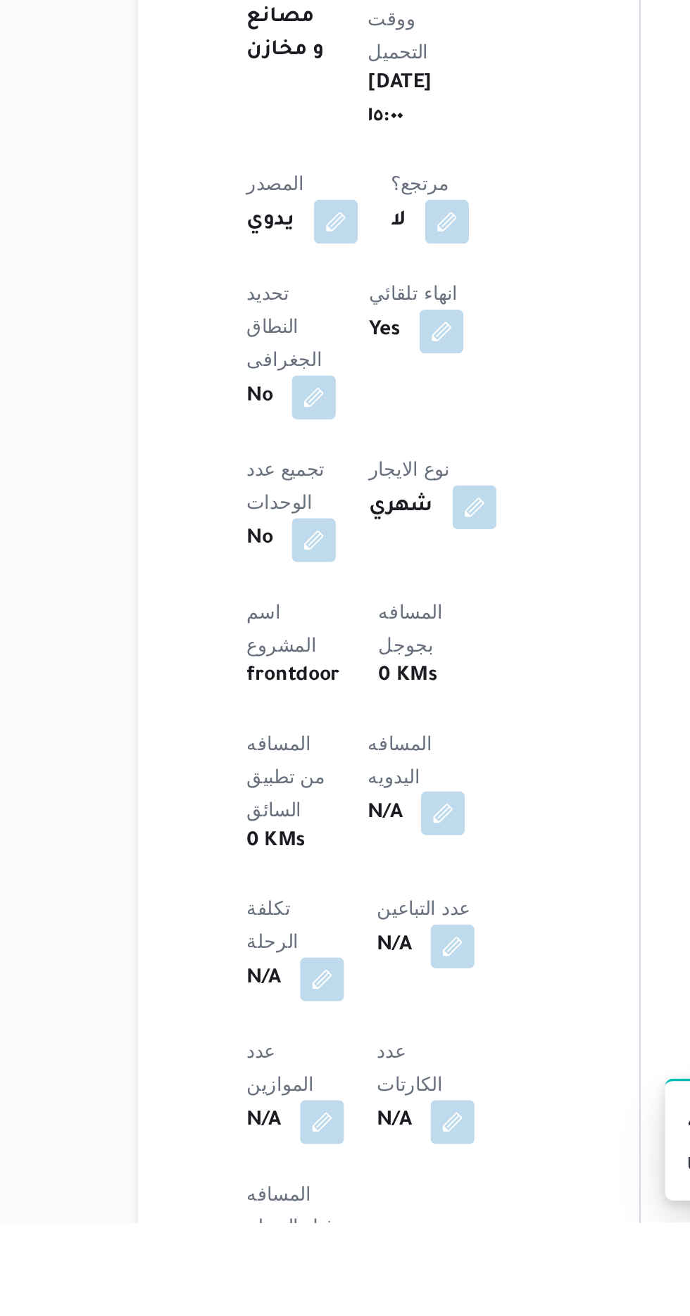
click at [328, 1095] on button "button" at bounding box center [339, 1106] width 23 height 23
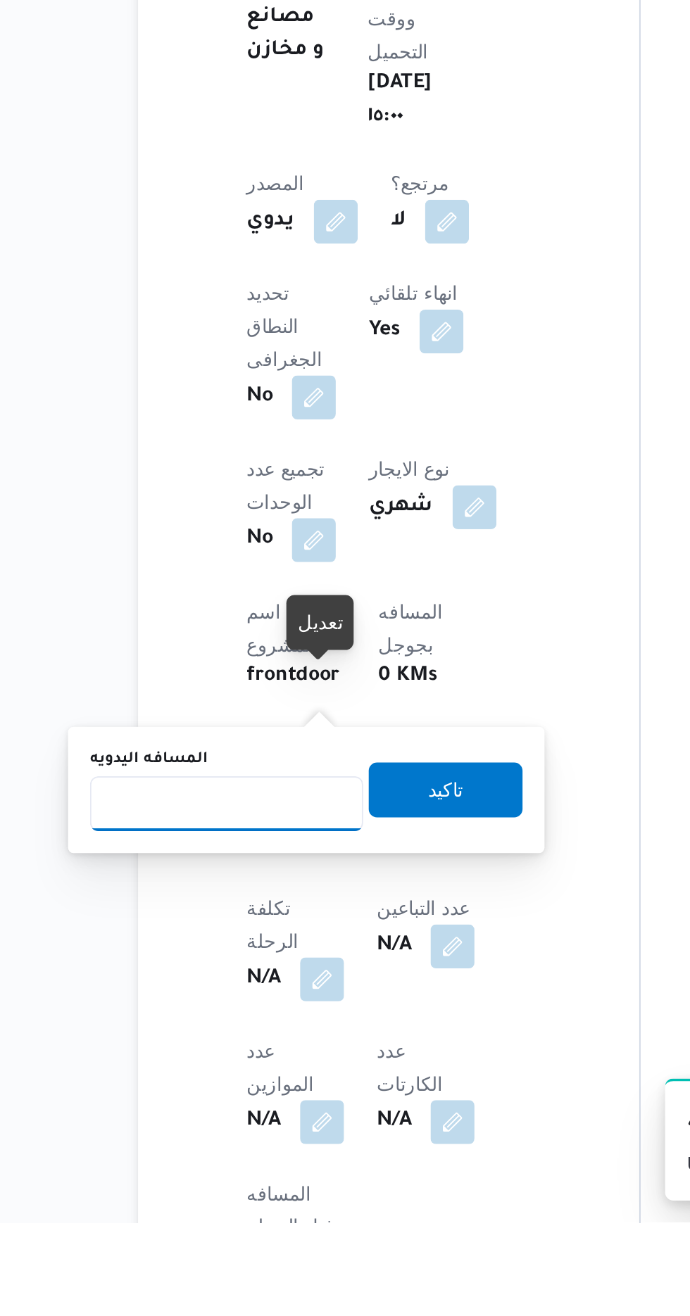
click at [261, 1102] on input "المسافه اليدويه" at bounding box center [228, 1101] width 140 height 28
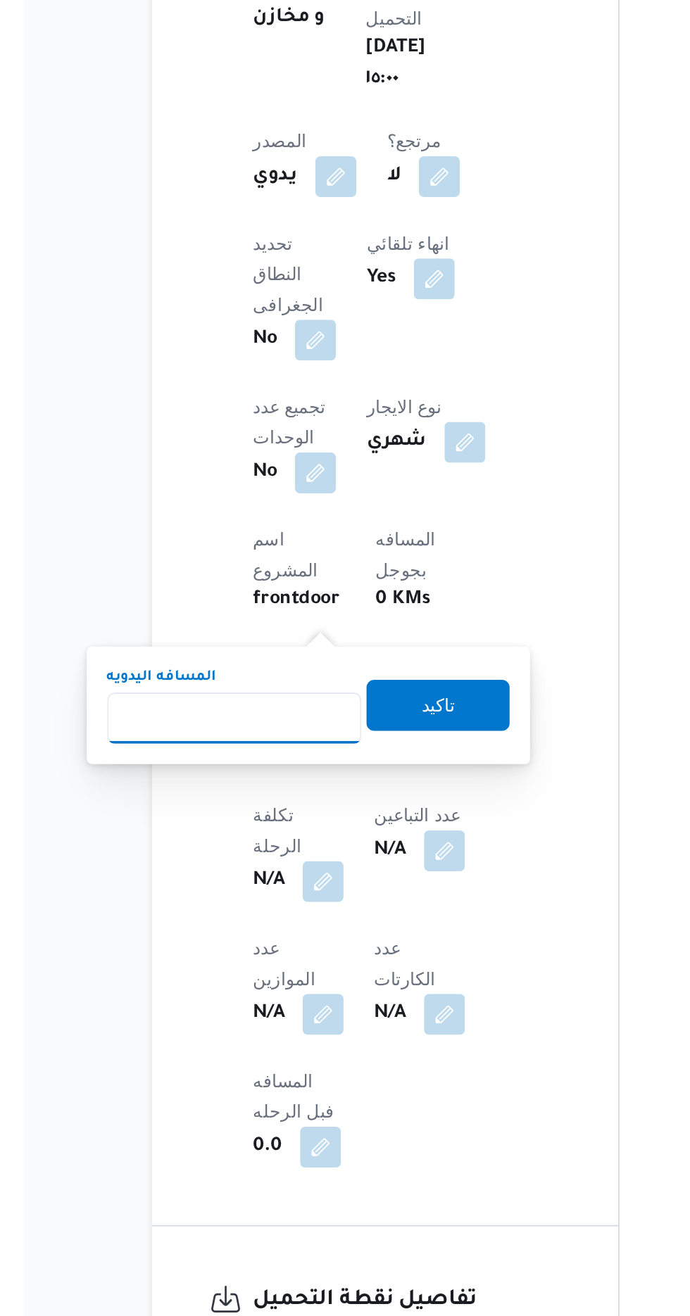
scroll to position [293, 0]
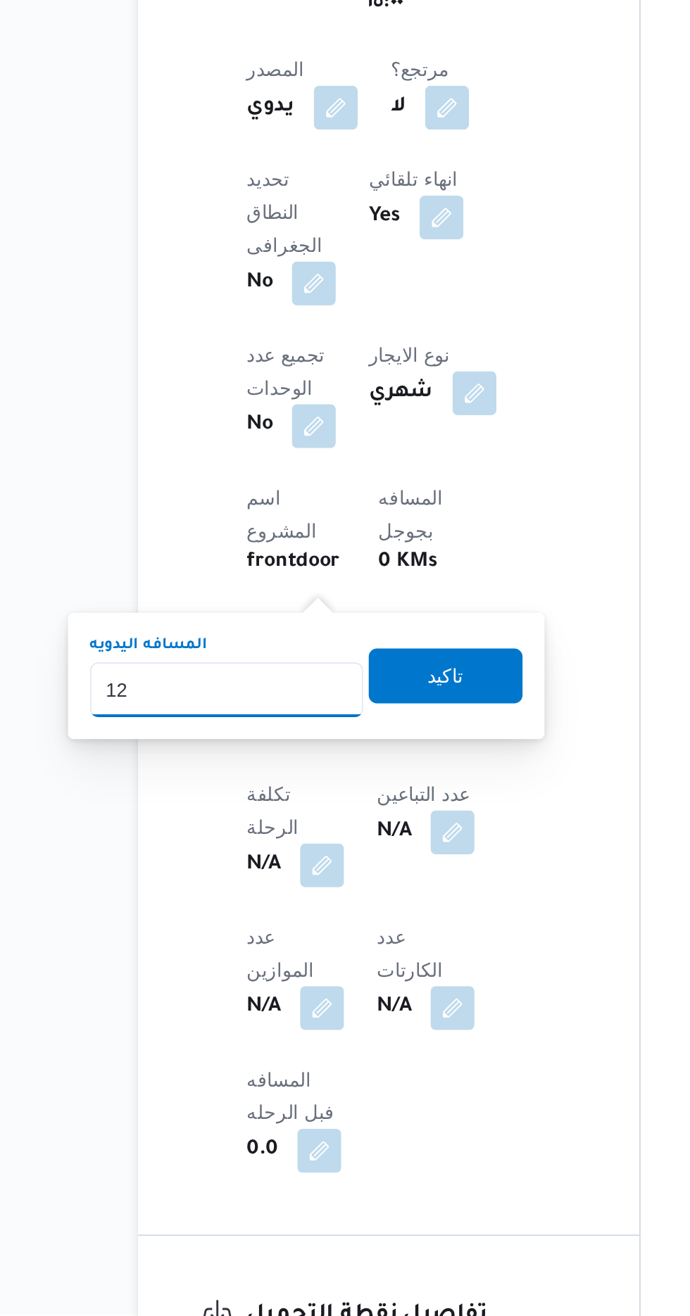
type input "120"
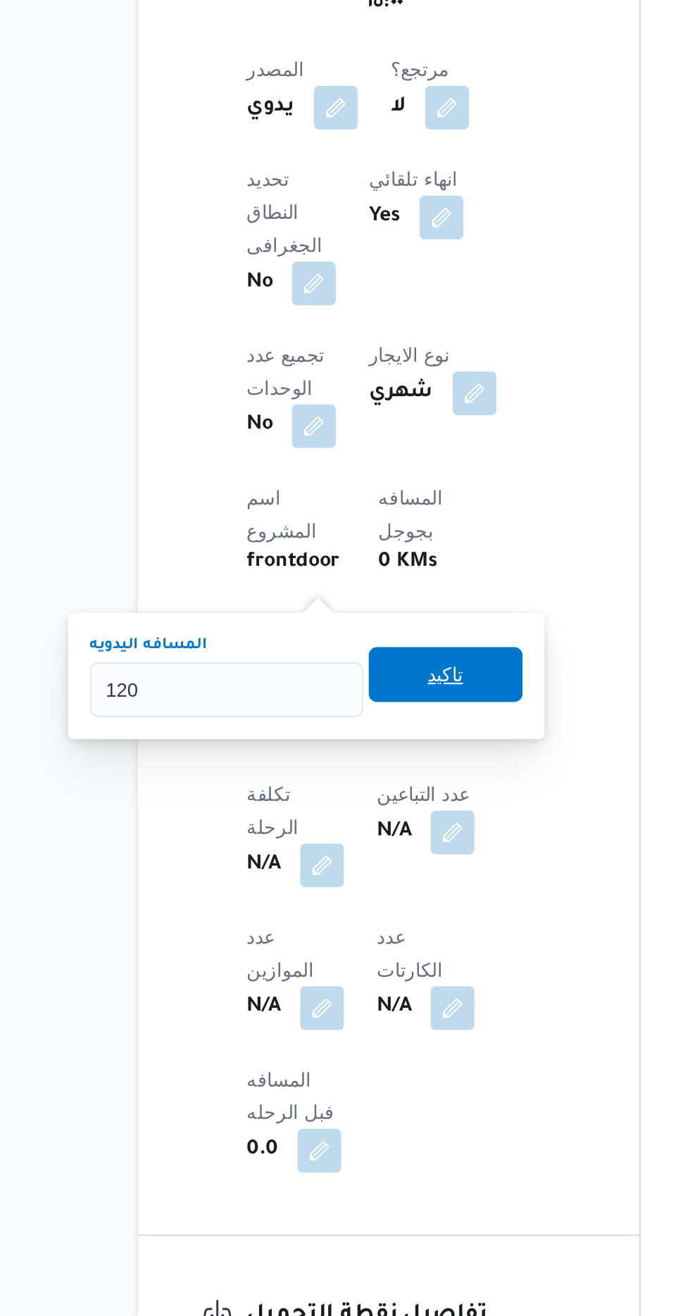
click at [369, 975] on span "تاكيد" at bounding box center [340, 987] width 79 height 28
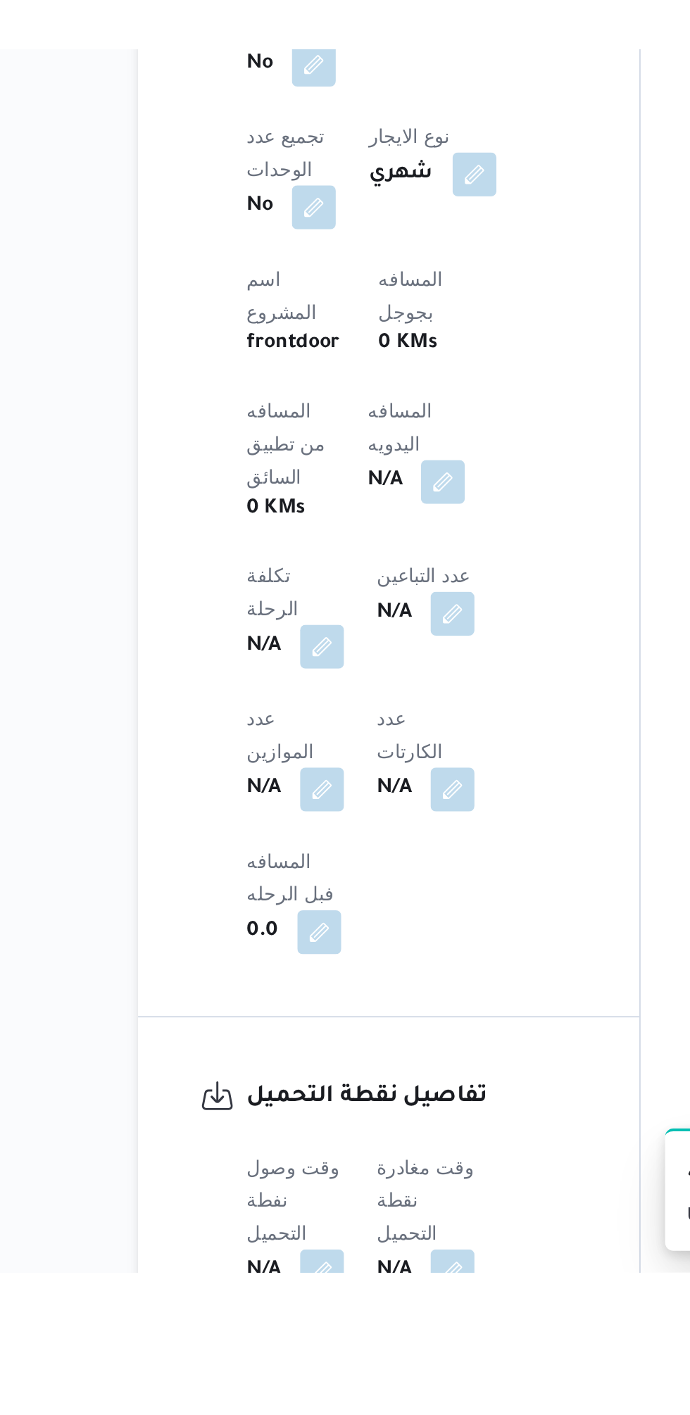
scroll to position [391, 0]
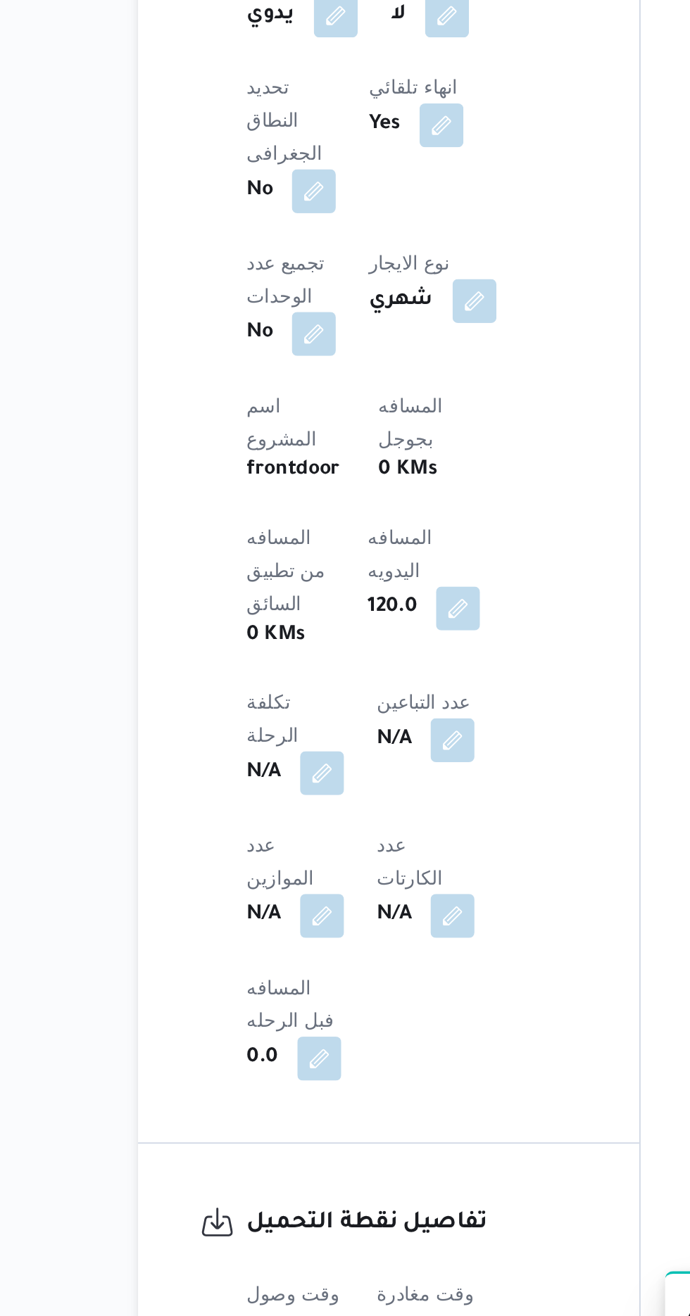
click at [285, 1295] on button "button" at bounding box center [277, 1306] width 23 height 23
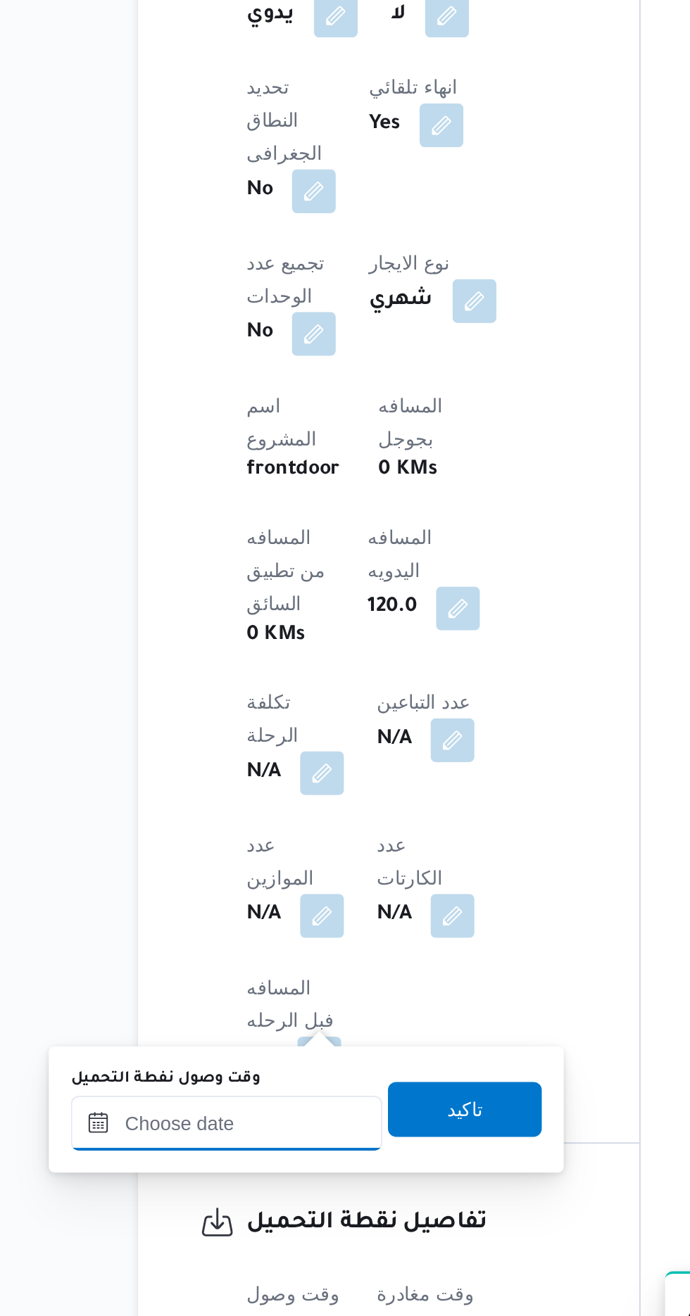
click at [267, 1160] on input "وقت وصول نفطة التحميل" at bounding box center [228, 1166] width 160 height 28
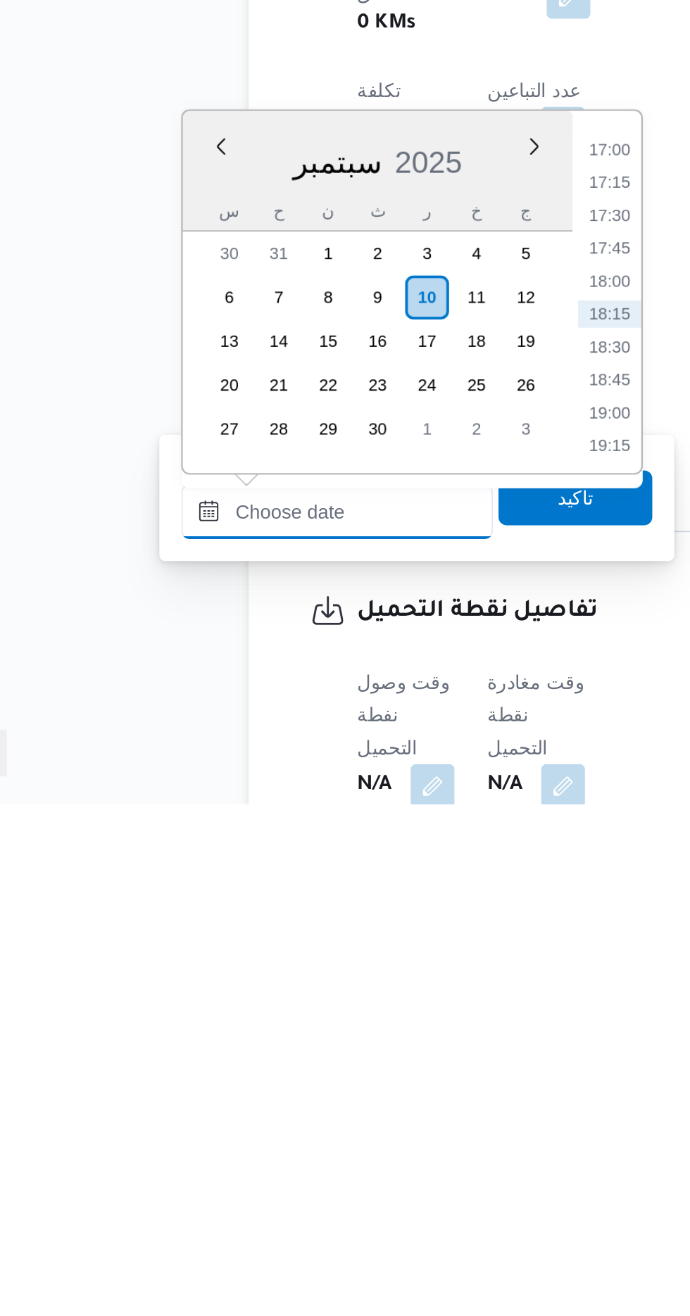
scroll to position [441, 0]
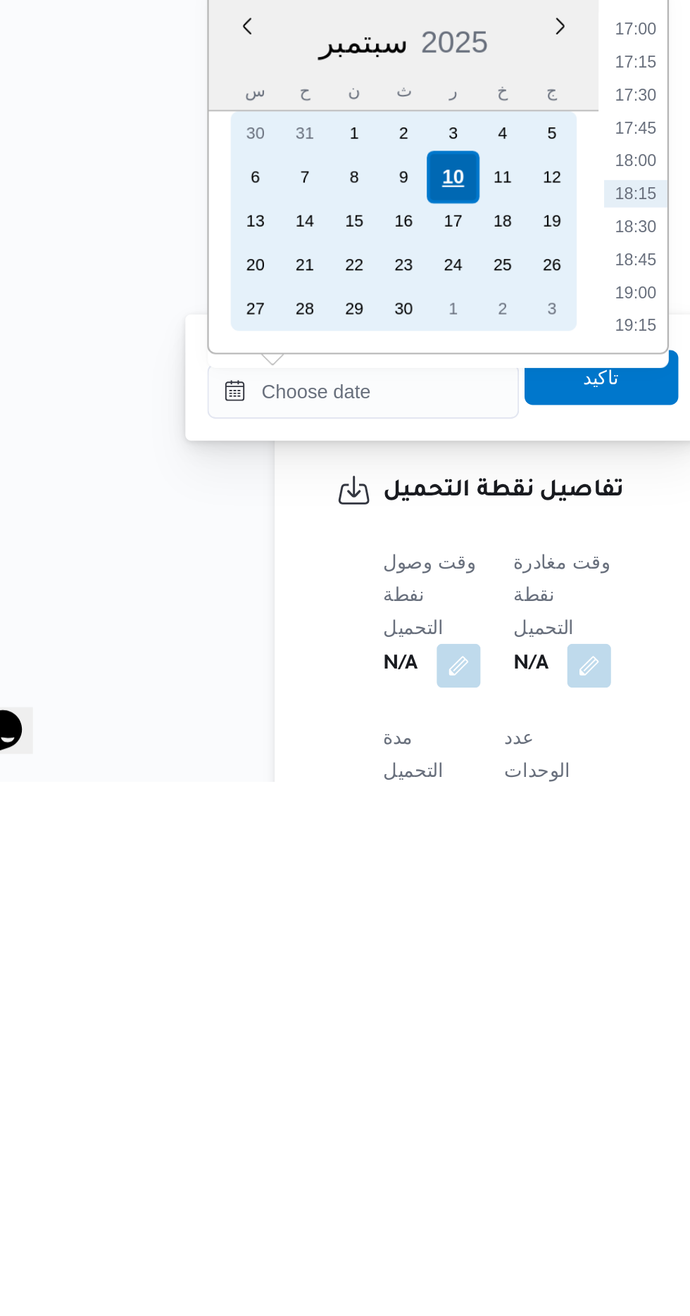
click at [277, 1003] on div "10" at bounding box center [273, 1006] width 27 height 27
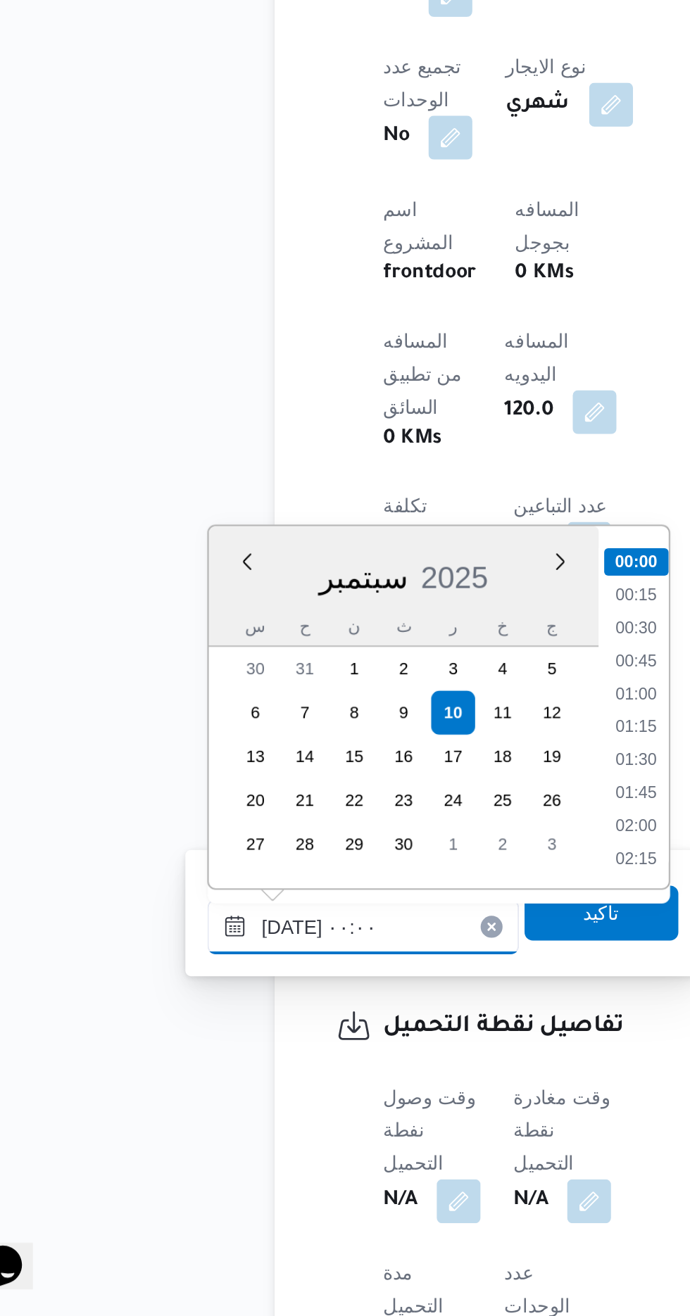
click at [158, 1118] on input "[DATE] ٠٠:٠٠" at bounding box center [228, 1116] width 160 height 28
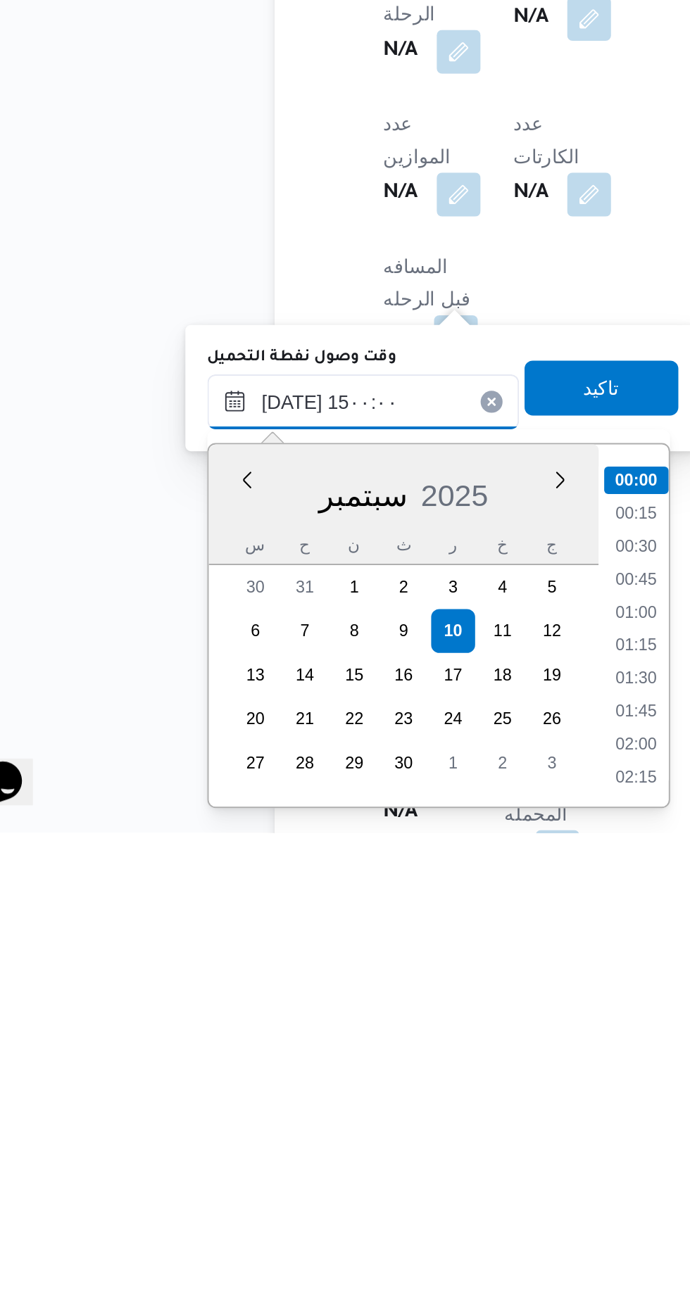
scroll to position [866, 0]
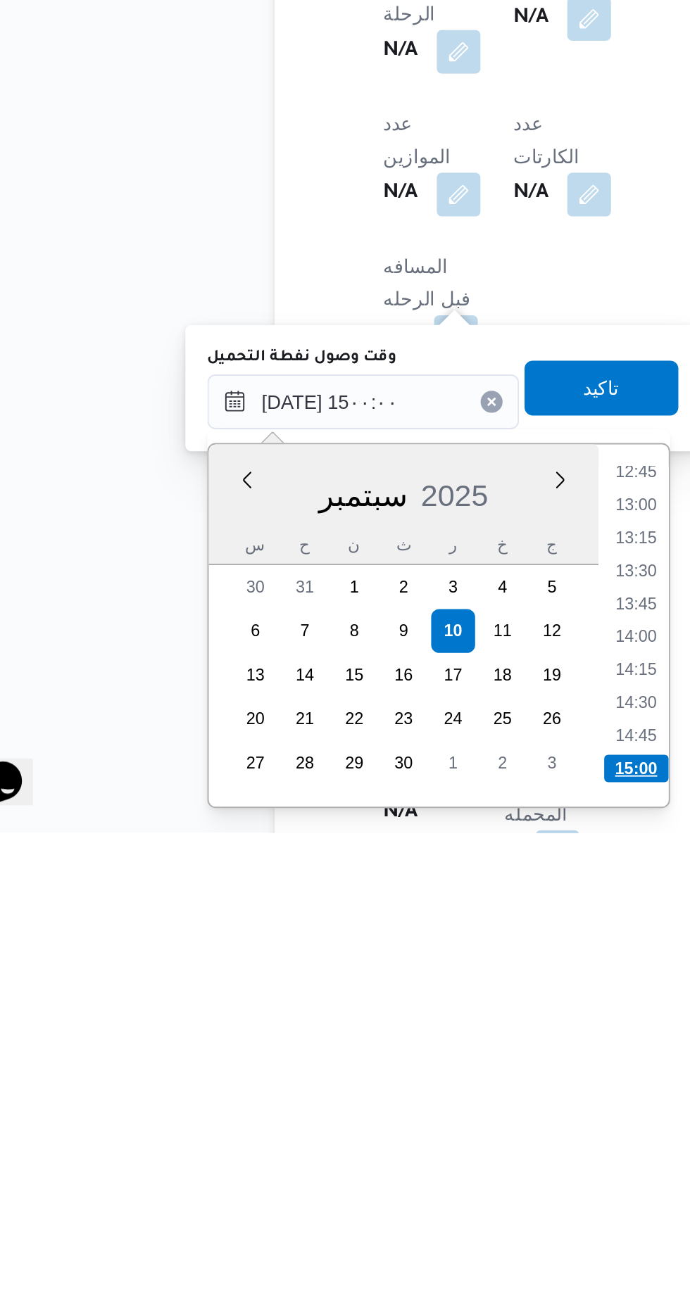
click at [371, 1276] on li "15:00" at bounding box center [368, 1283] width 33 height 14
type input "[DATE] ١٥:٠٠"
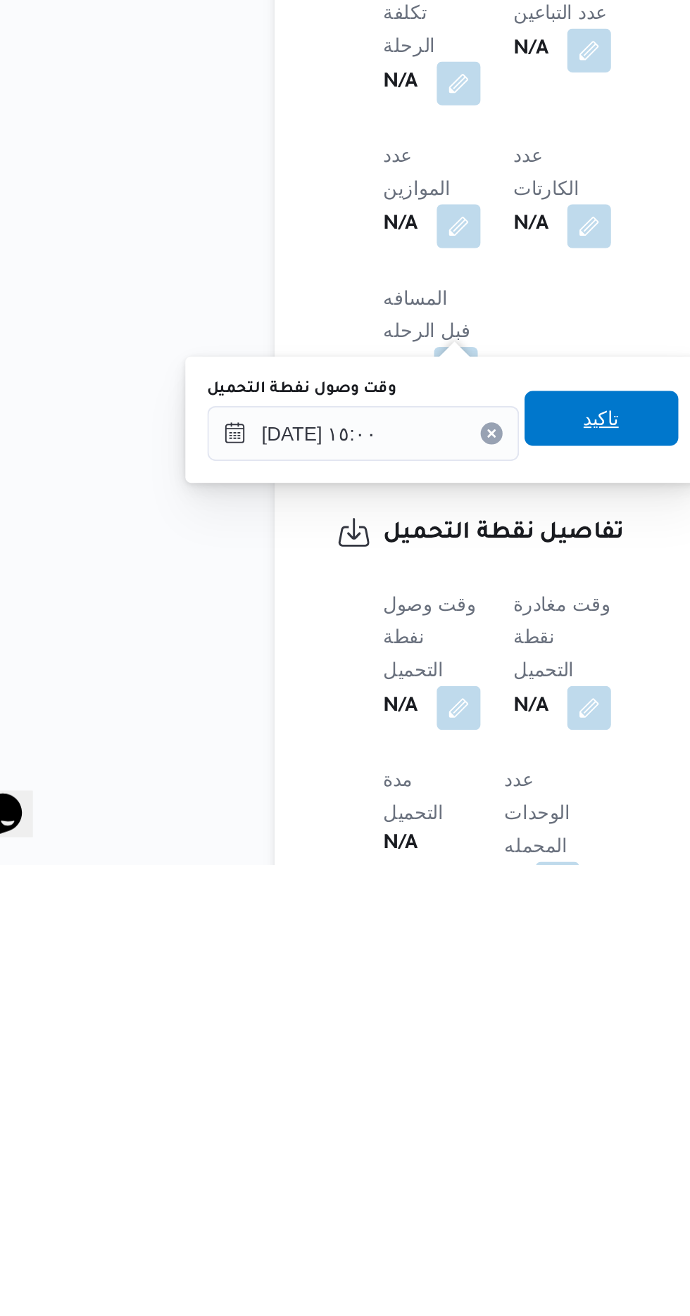
click at [367, 1076] on span "تاكيد" at bounding box center [350, 1087] width 79 height 28
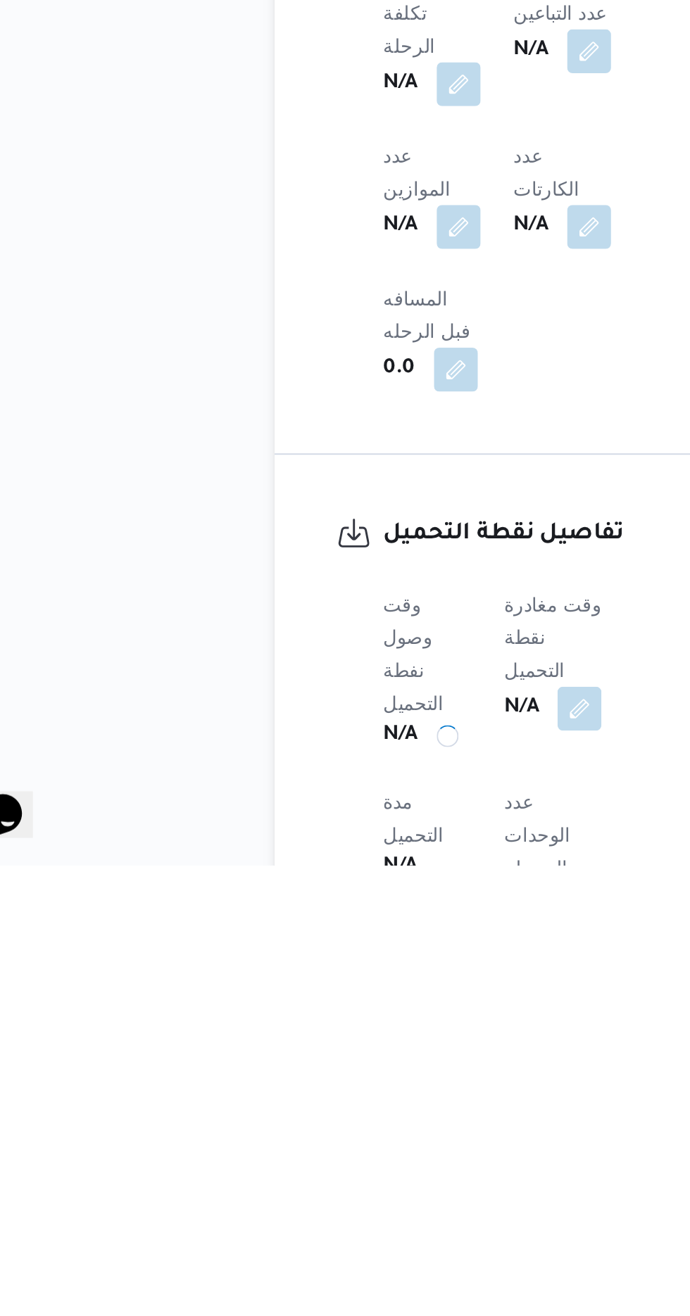
scroll to position [462, 0]
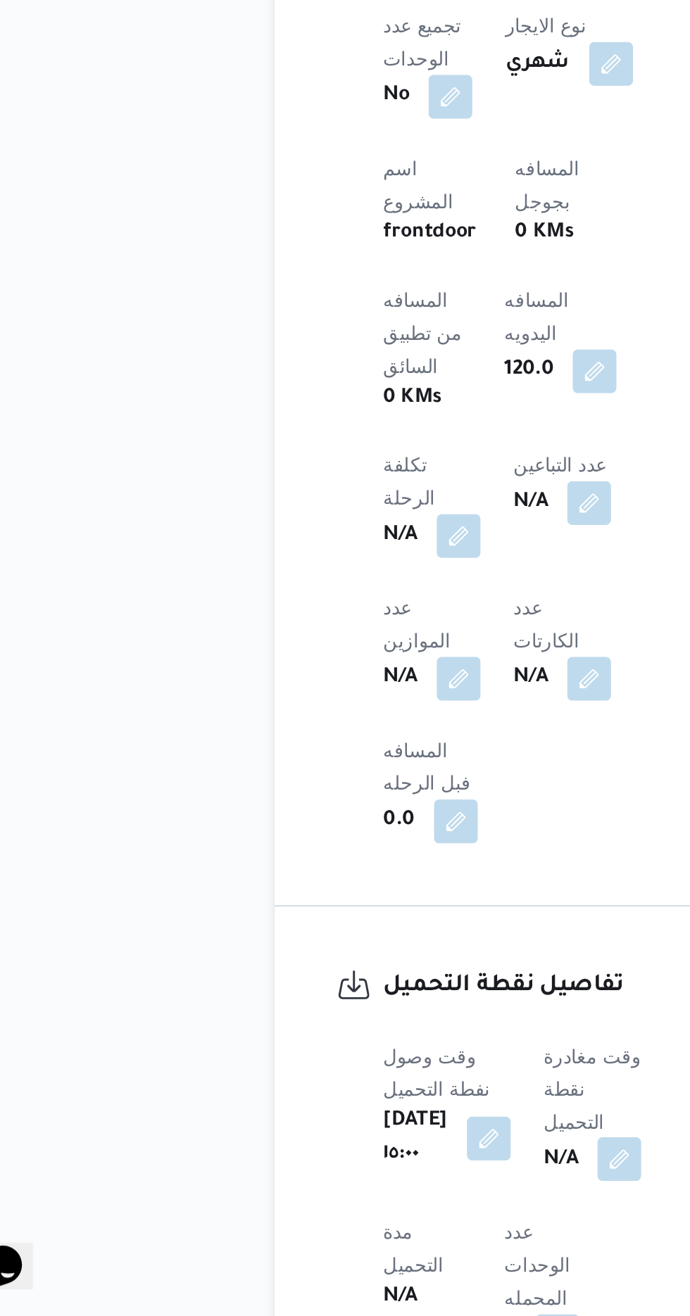
click at [371, 1224] on button "button" at bounding box center [359, 1235] width 23 height 23
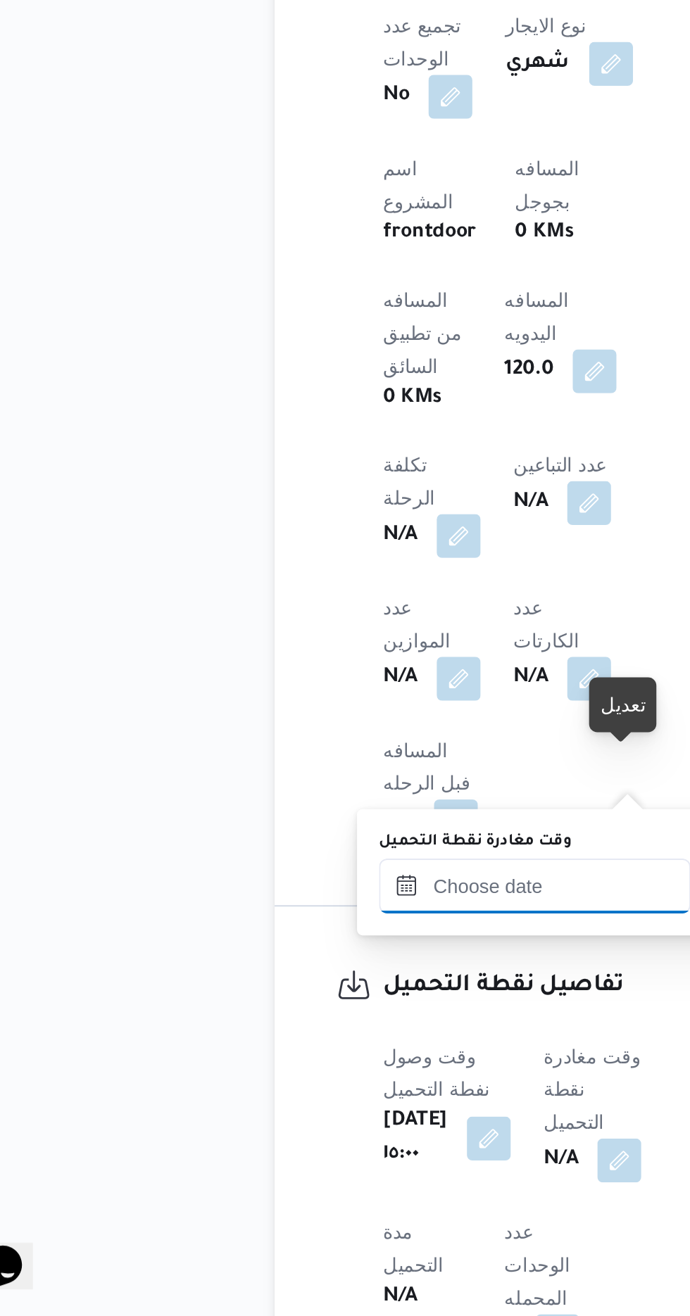
click at [315, 1093] on input "وقت مغادرة نقطة التحميل" at bounding box center [316, 1095] width 160 height 28
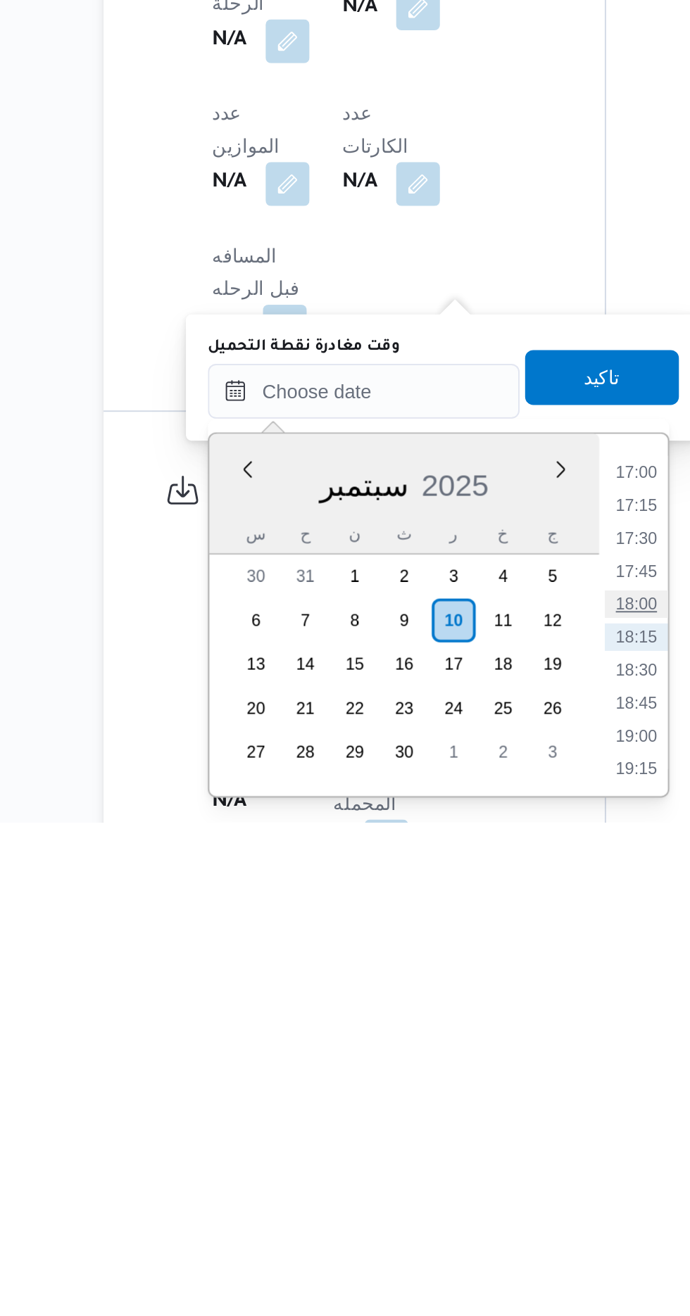
click at [463, 1205] on li "18:00" at bounding box center [456, 1204] width 32 height 14
type input "[DATE] ١٨:٠٠"
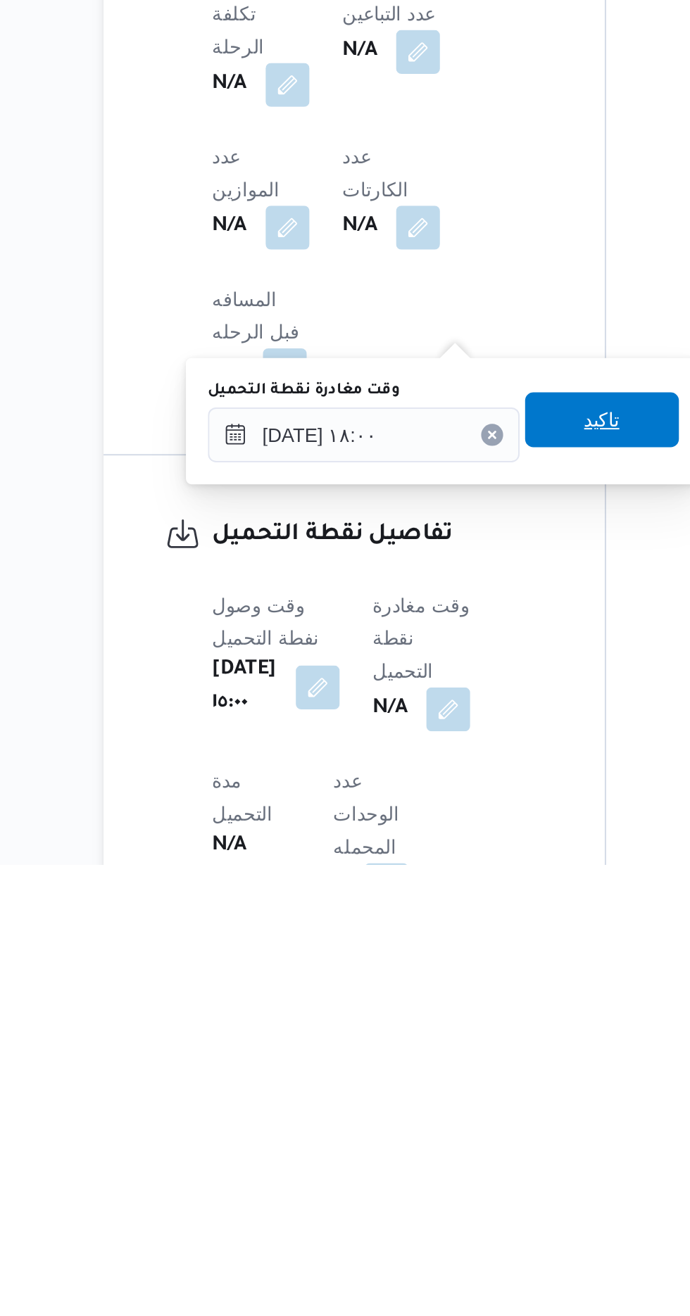
click at [448, 1087] on span "تاكيد" at bounding box center [438, 1088] width 18 height 17
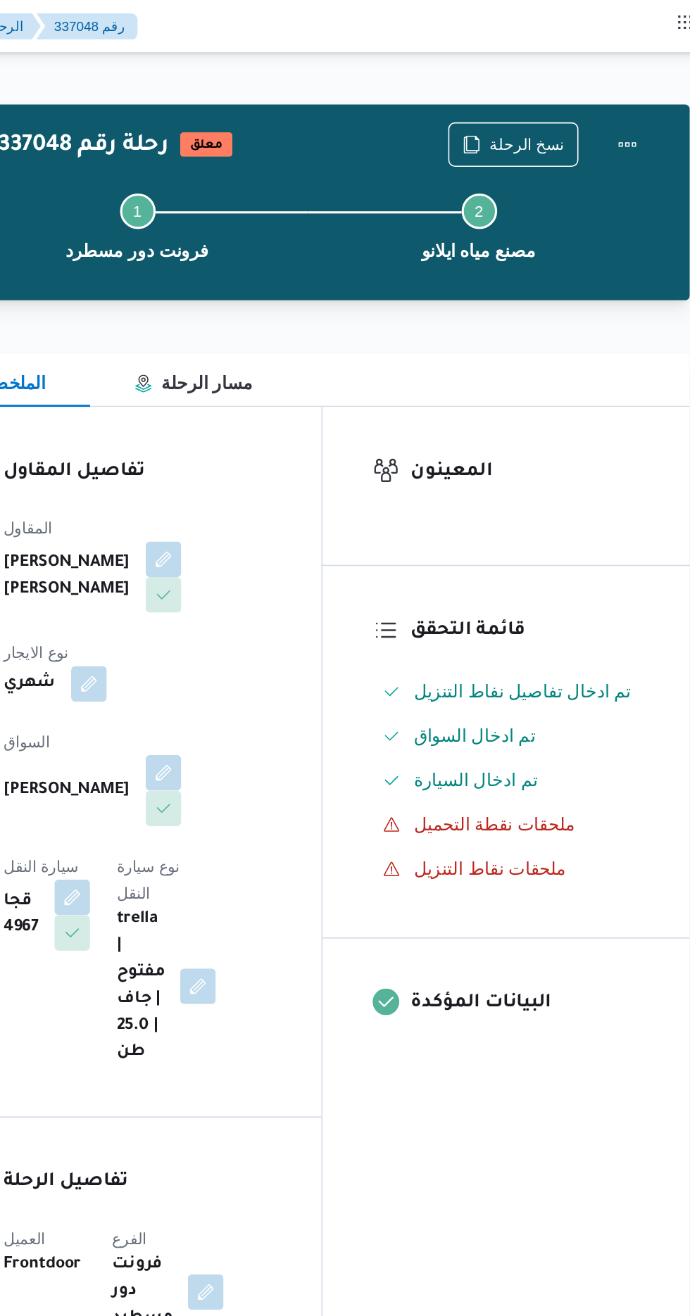
scroll to position [0, 0]
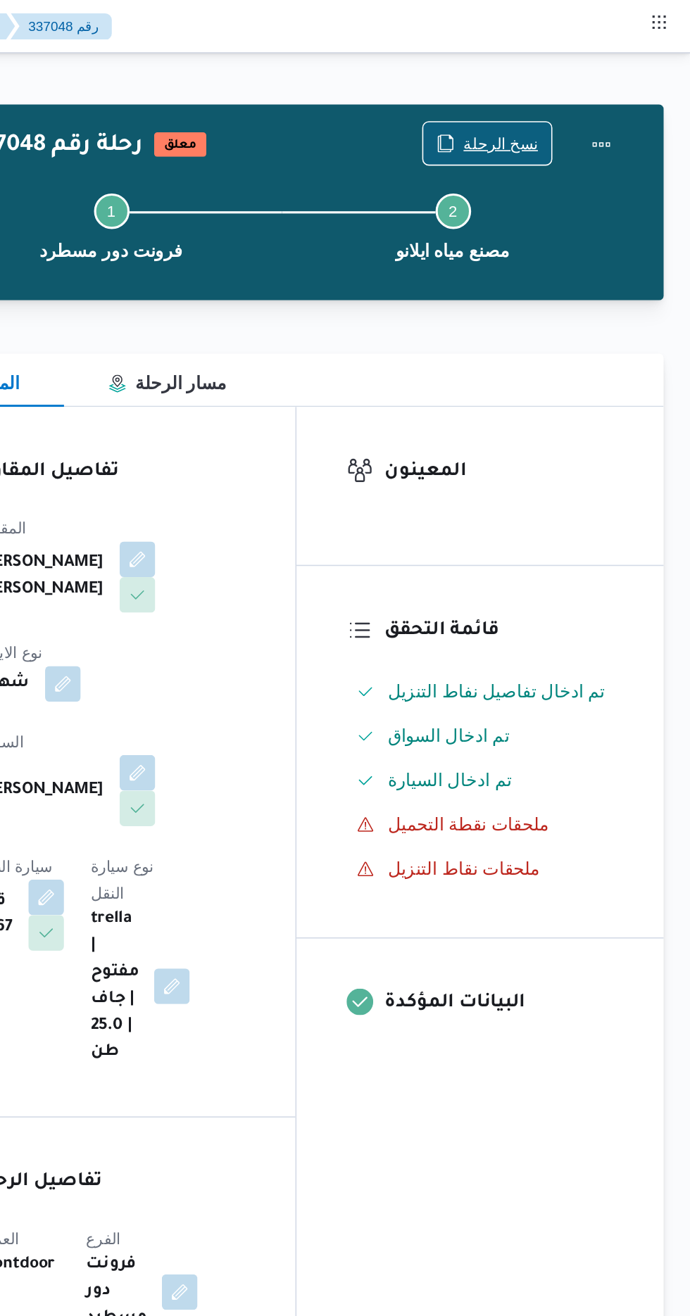
click at [574, 86] on span "نسخ الرحلة" at bounding box center [569, 90] width 47 height 17
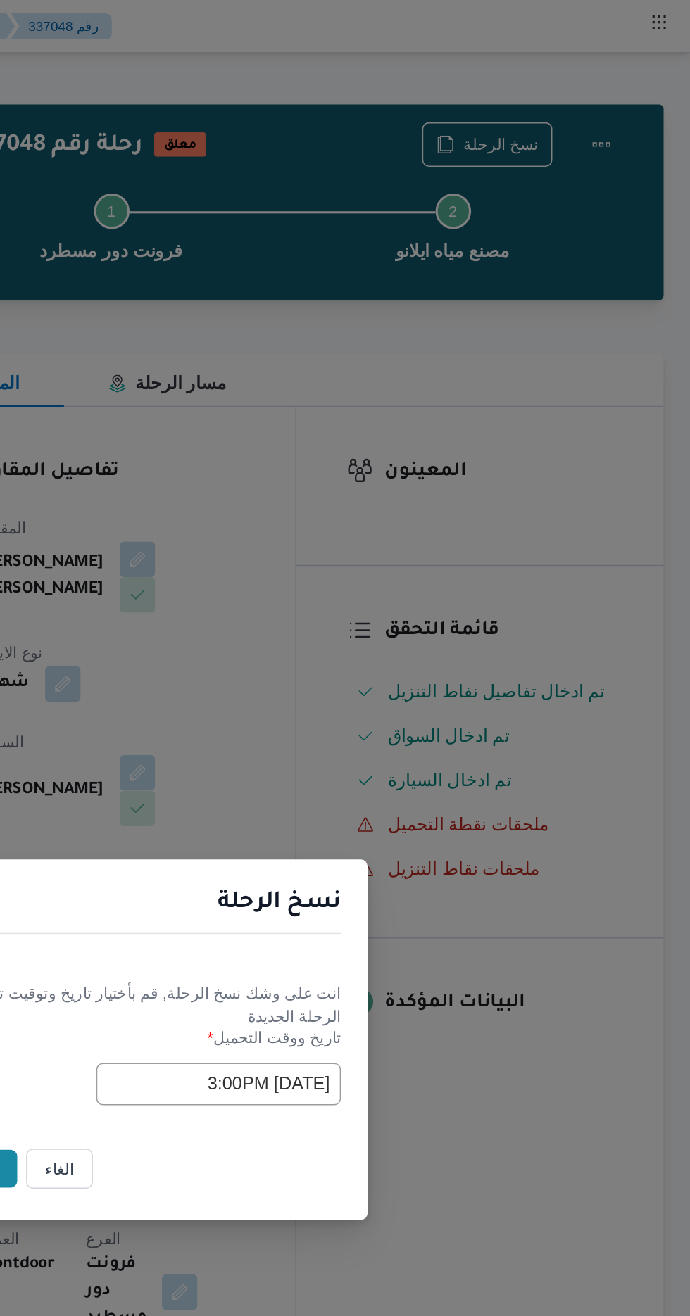
click at [356, 685] on input "[DATE] 3:00PM" at bounding box center [391, 686] width 155 height 27
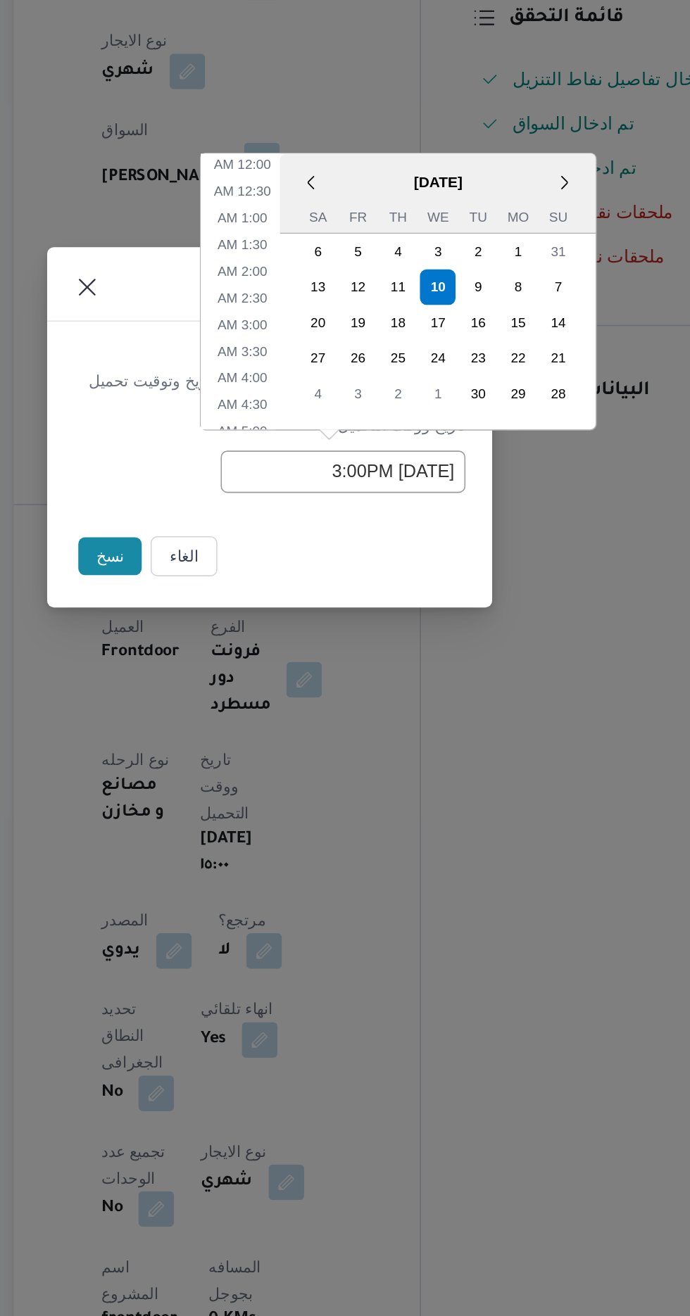
scroll to position [426, 0]
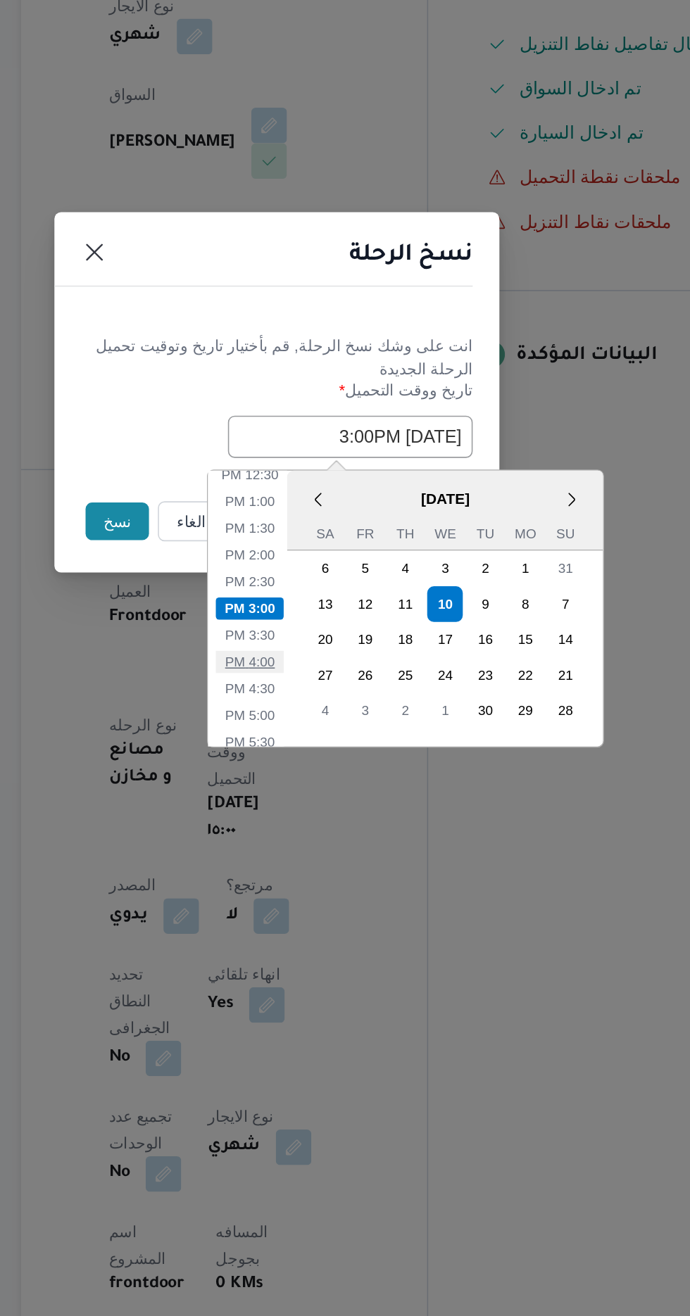
click at [326, 823] on li "4:00 PM" at bounding box center [327, 828] width 43 height 14
type input "[DATE] 4:00PM"
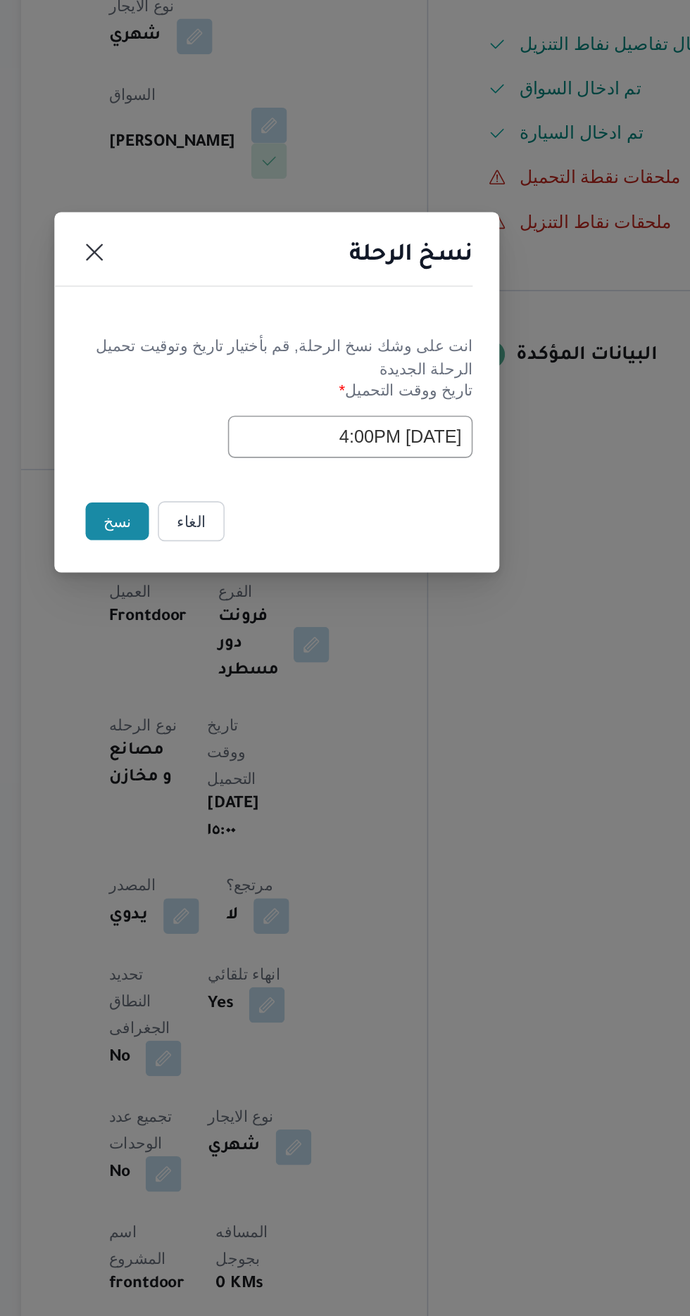
click at [235, 740] on button "نسخ" at bounding box center [244, 740] width 40 height 24
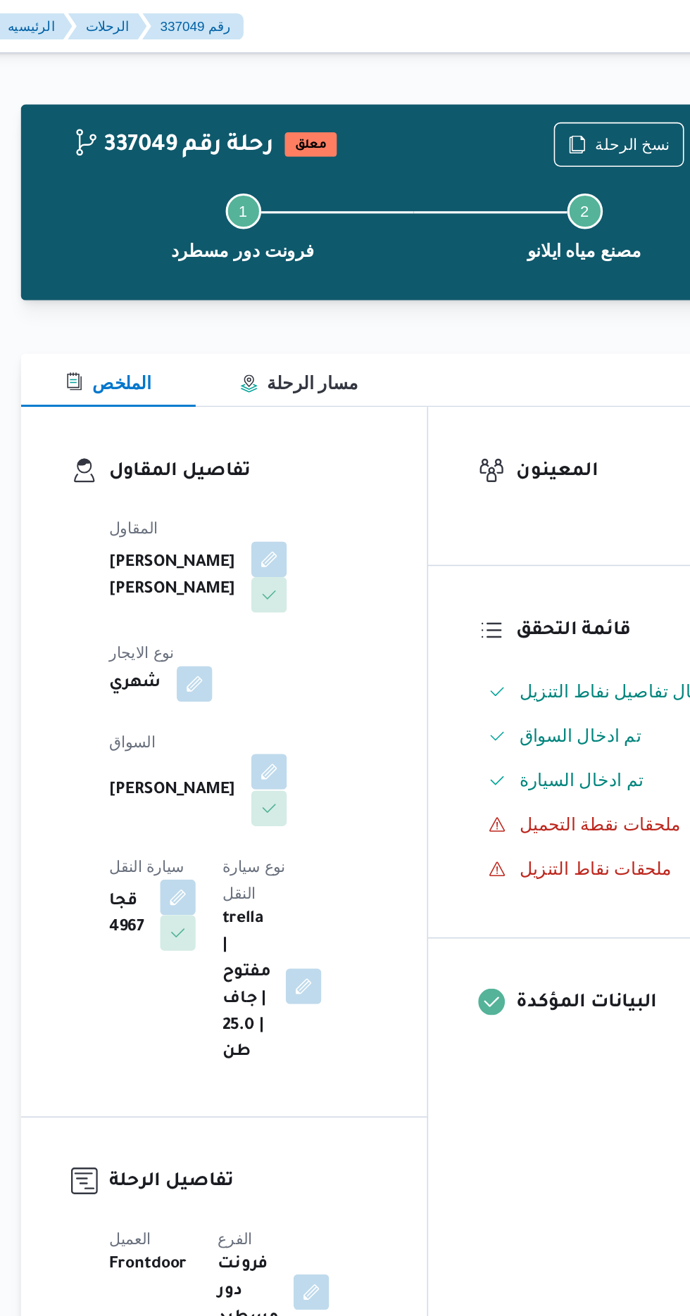
click at [329, 477] on button "button" at bounding box center [340, 488] width 23 height 23
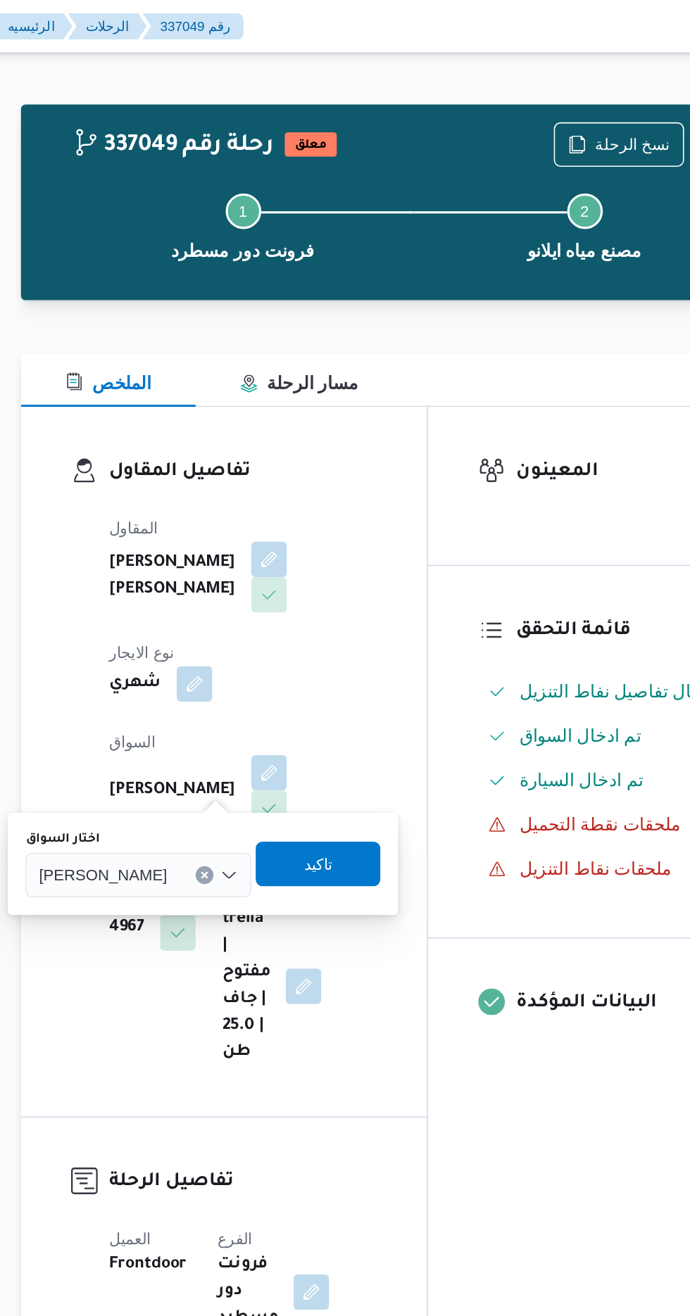
click at [271, 554] on span "[PERSON_NAME]" at bounding box center [234, 552] width 81 height 15
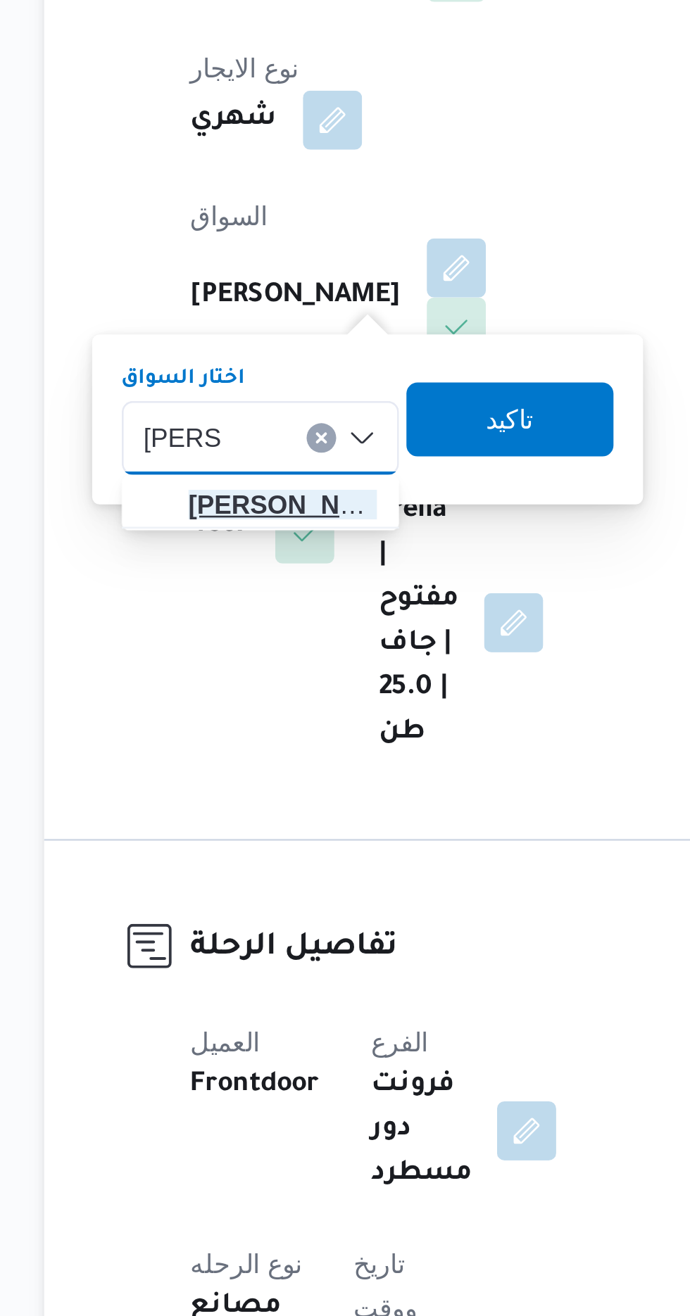
type input "[PERSON_NAME]"
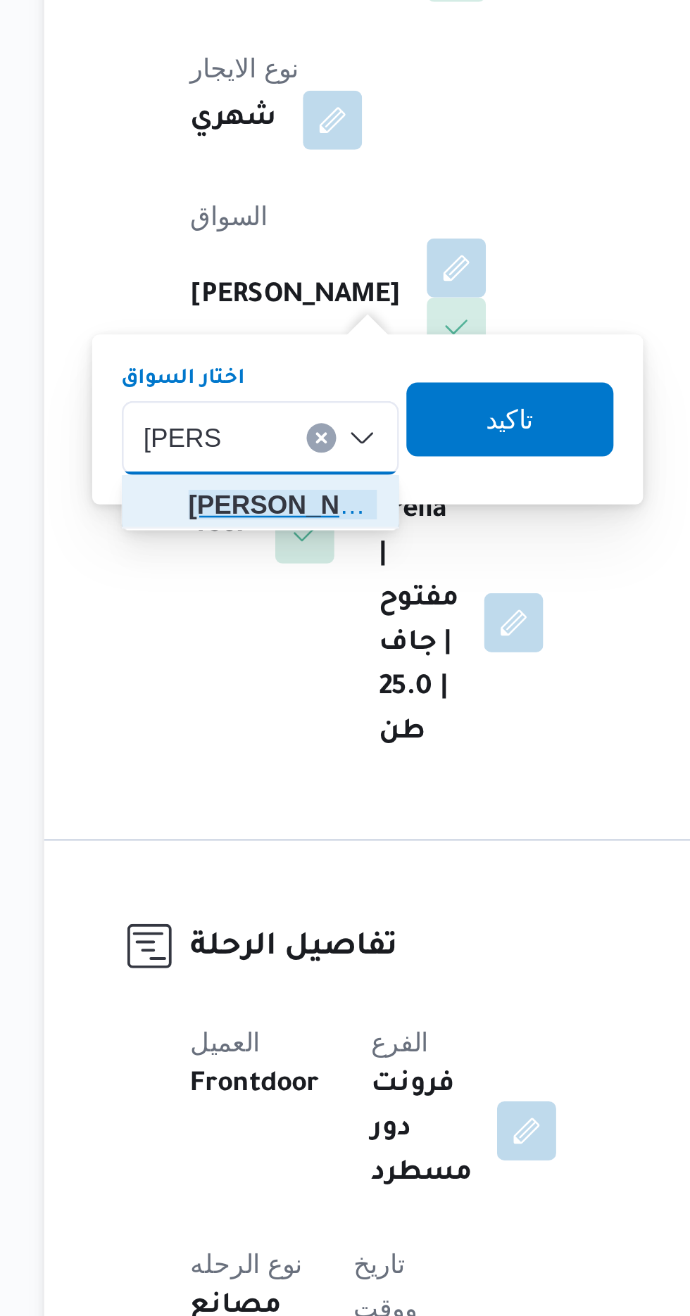
click at [288, 578] on span "[PERSON_NAME] ي [PERSON_NAME]" at bounding box center [274, 579] width 72 height 17
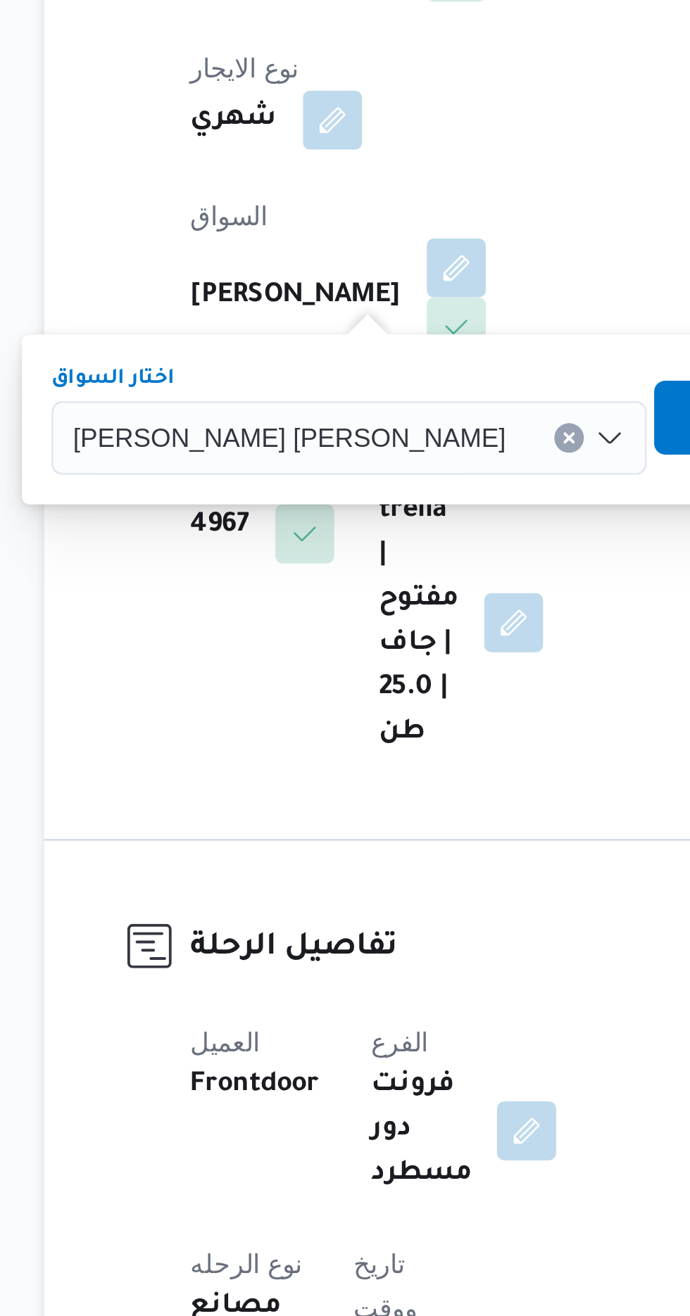
click at [445, 543] on span "تاكيد" at bounding box center [454, 546] width 18 height 17
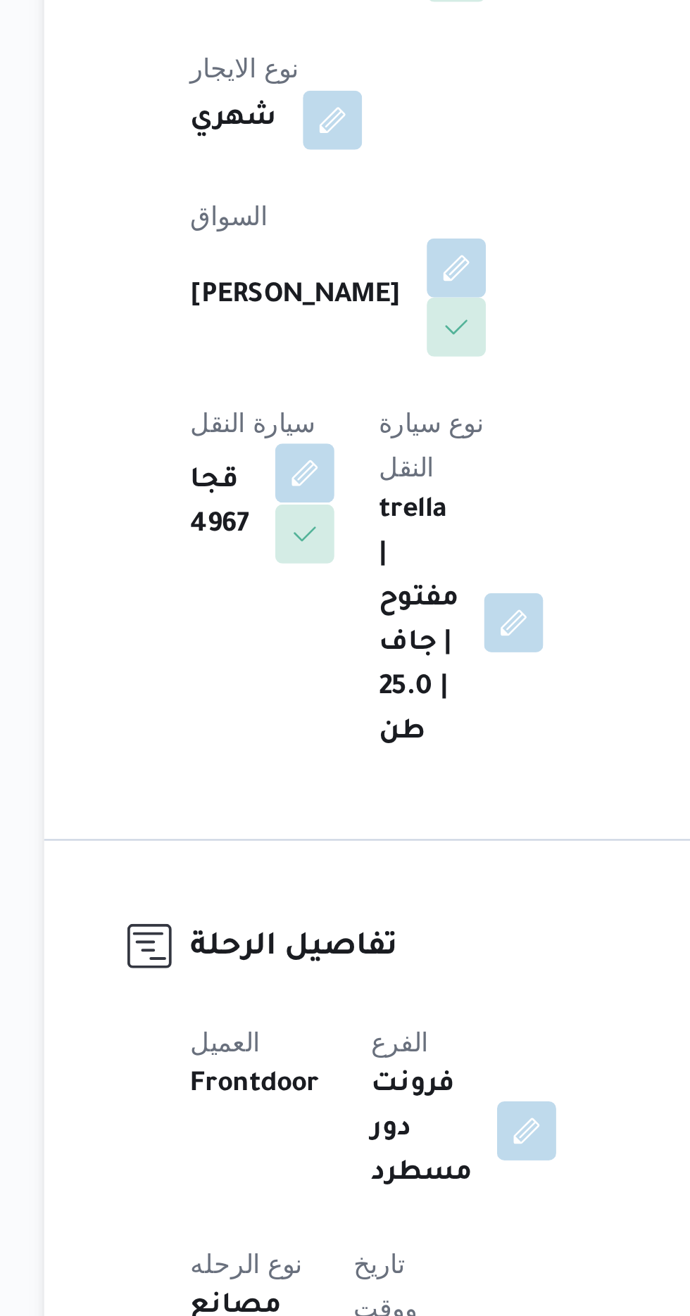
click at [293, 556] on button "button" at bounding box center [282, 567] width 23 height 23
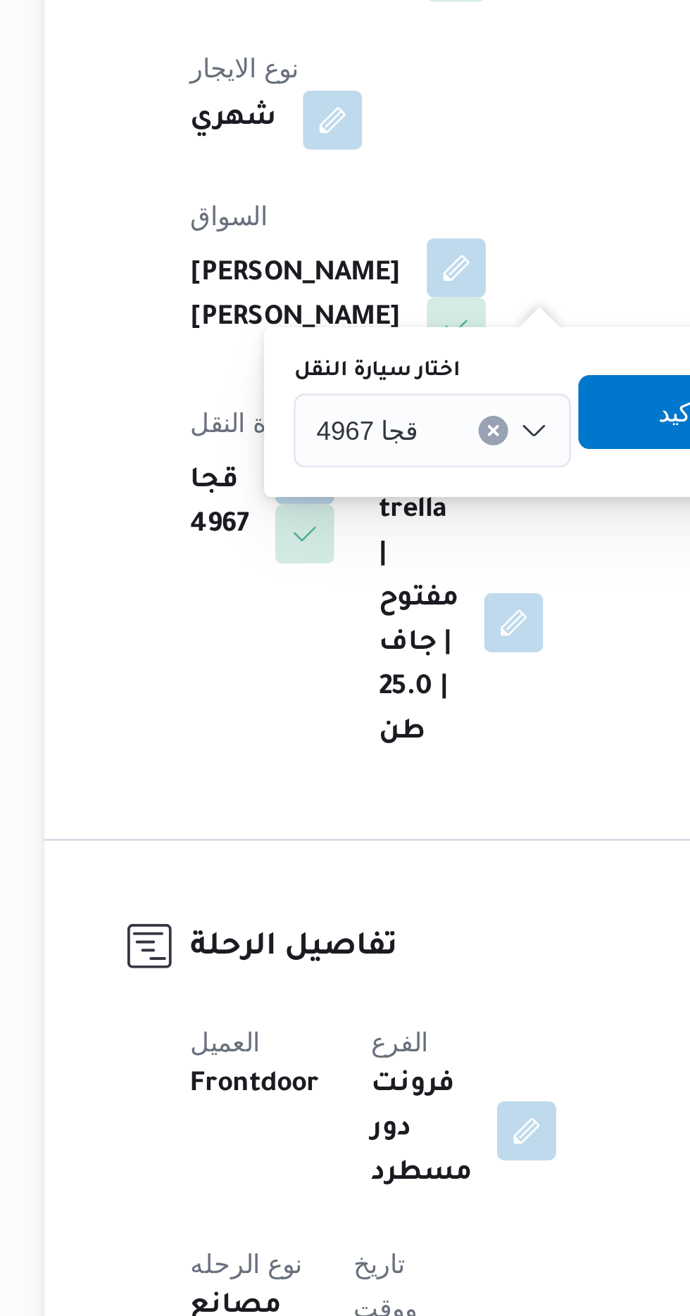
click at [341, 546] on div "قجا 4967" at bounding box center [331, 551] width 106 height 28
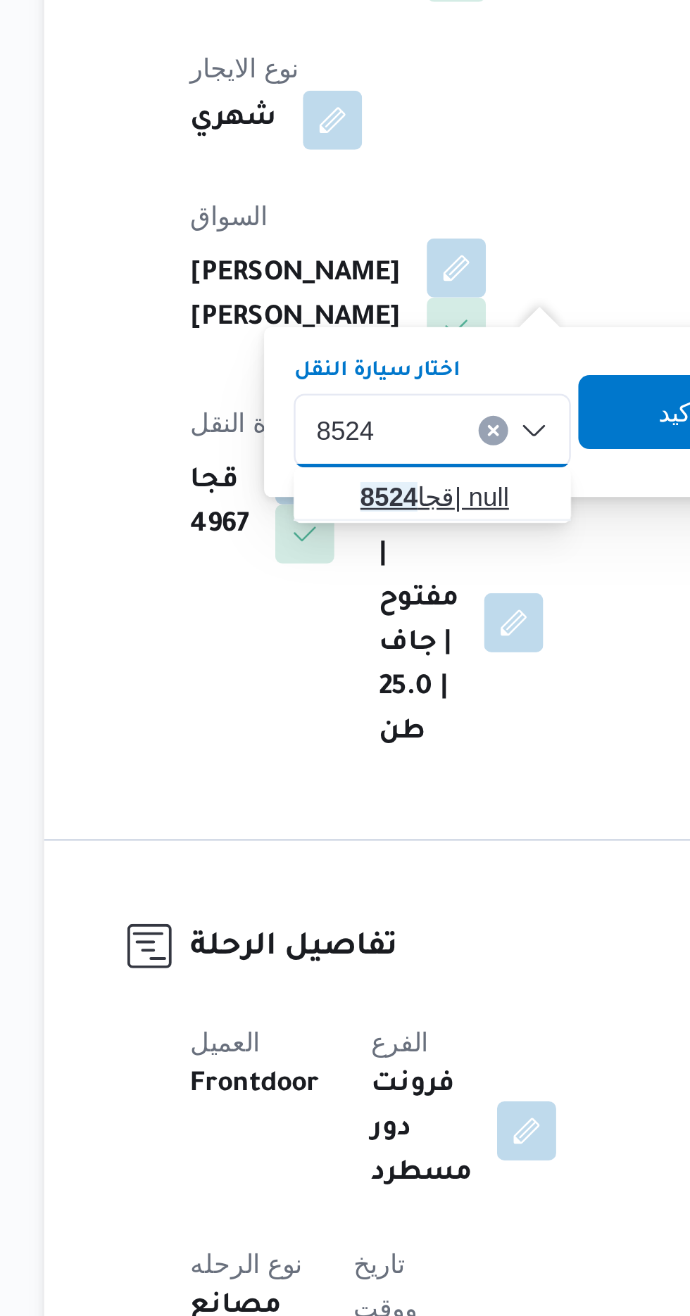
type input "8524"
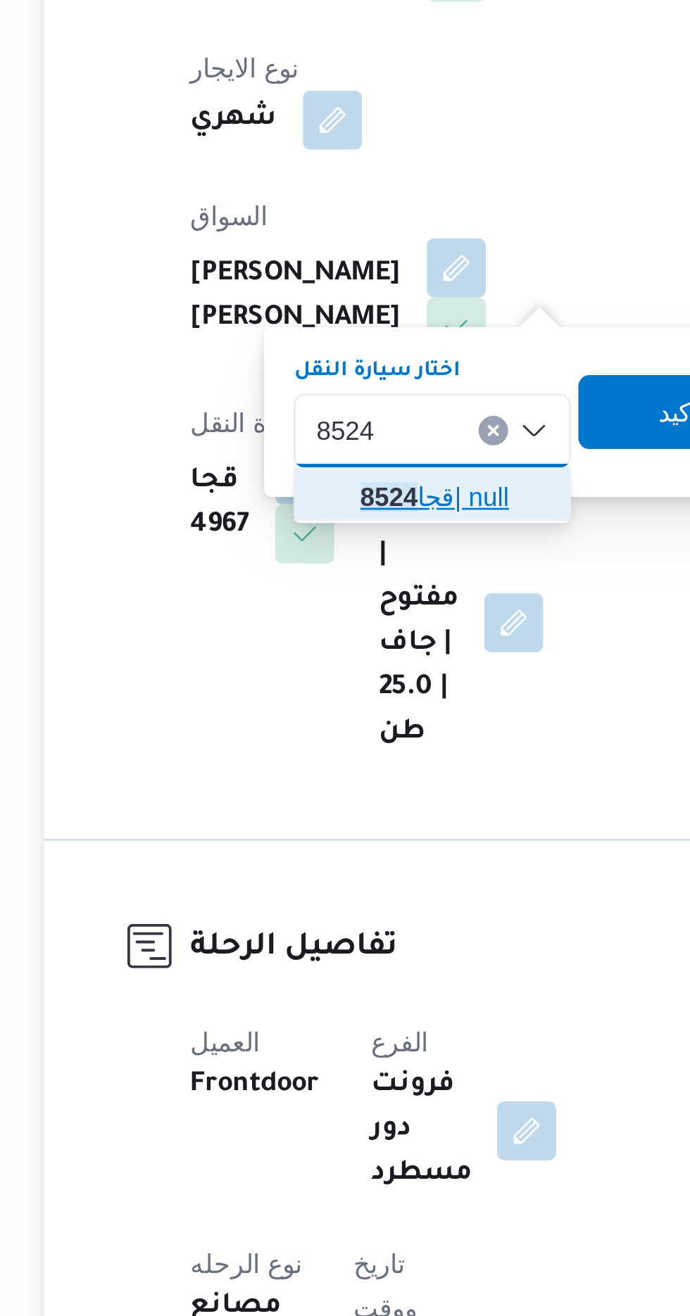
click at [338, 569] on span "[PERSON_NAME] 8524 | null" at bounding box center [339, 576] width 72 height 17
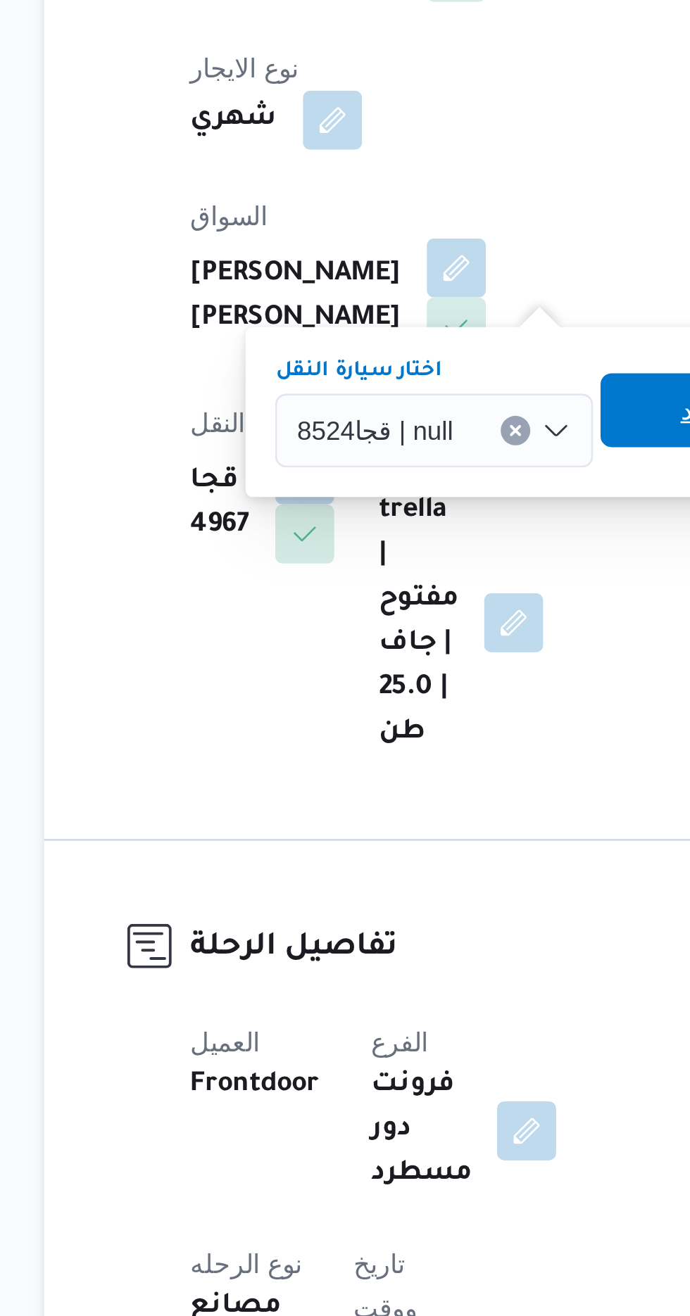
click at [414, 540] on span "تاكيد" at bounding box center [434, 543] width 79 height 28
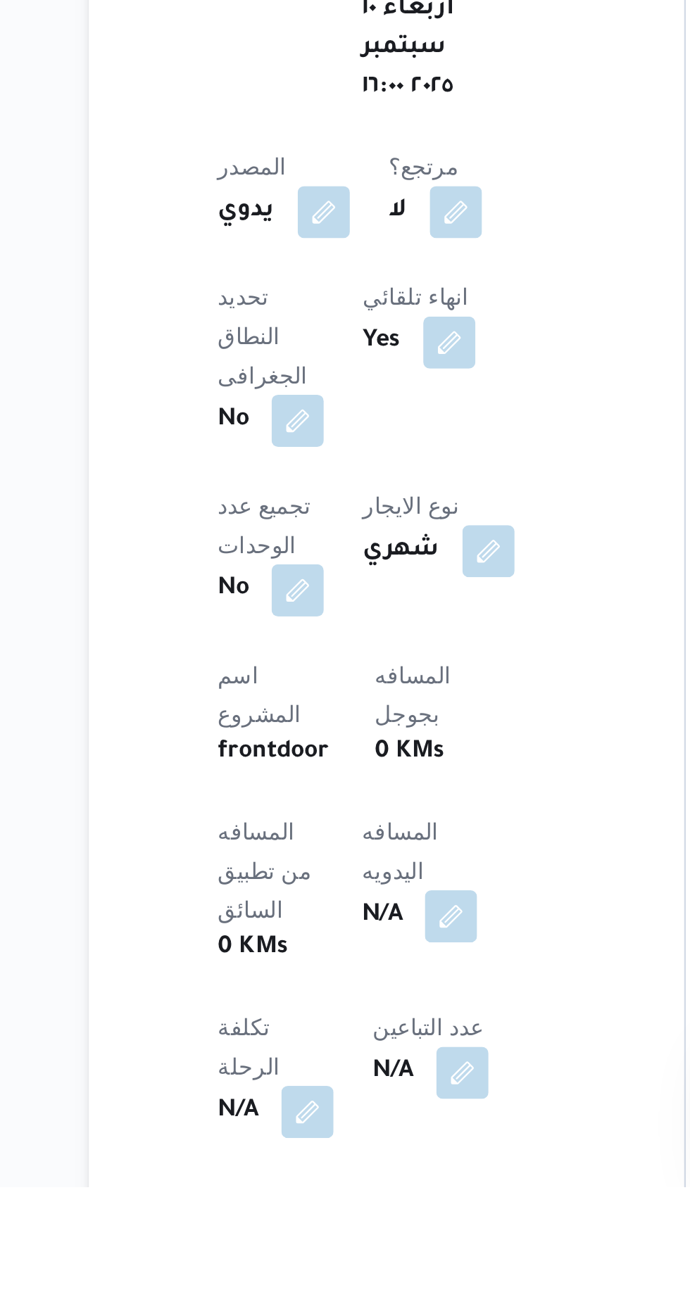
scroll to position [119, 0]
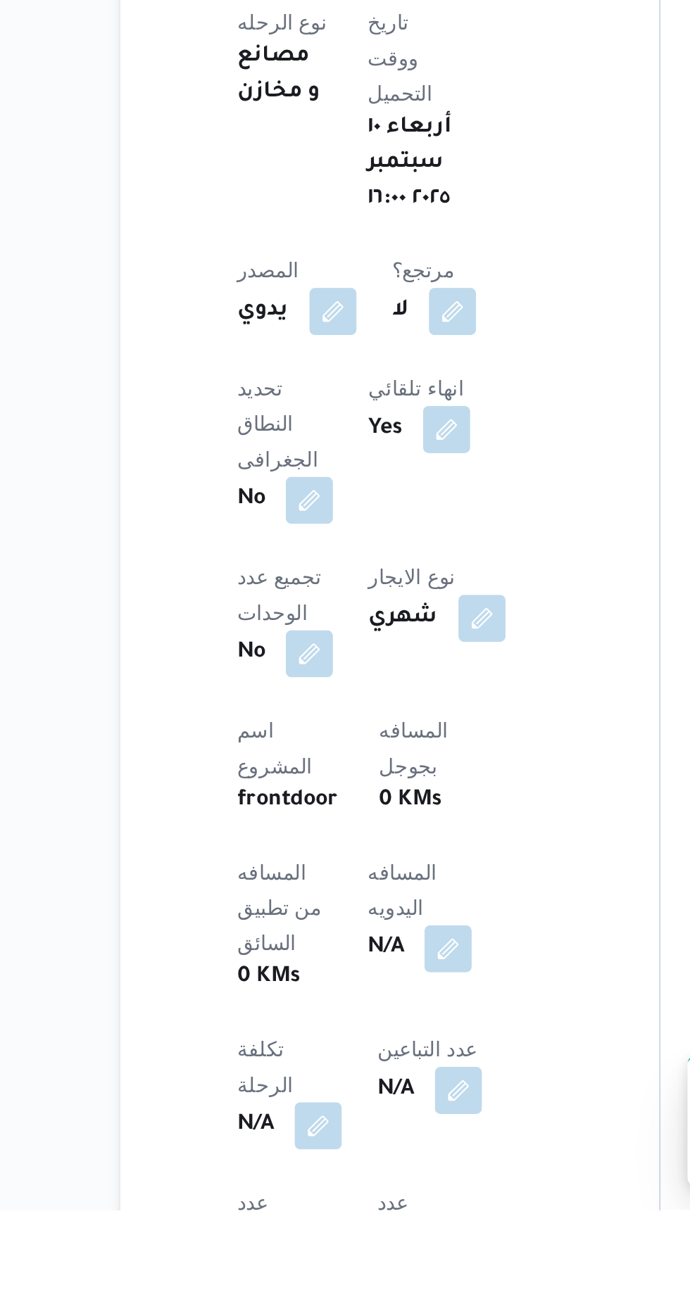
click at [321, 1180] on span at bounding box center [336, 1191] width 30 height 23
click at [328, 1179] on button "button" at bounding box center [339, 1190] width 23 height 23
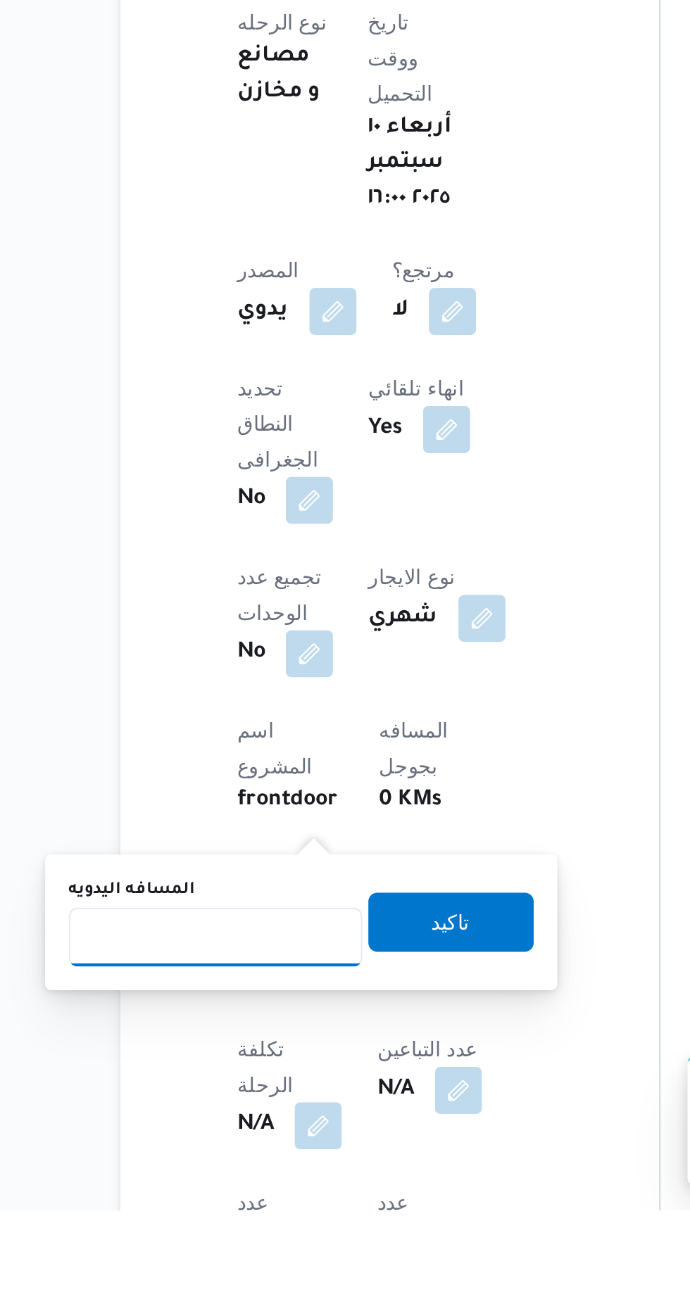
click at [241, 1179] on input "المسافه اليدويه" at bounding box center [228, 1186] width 140 height 28
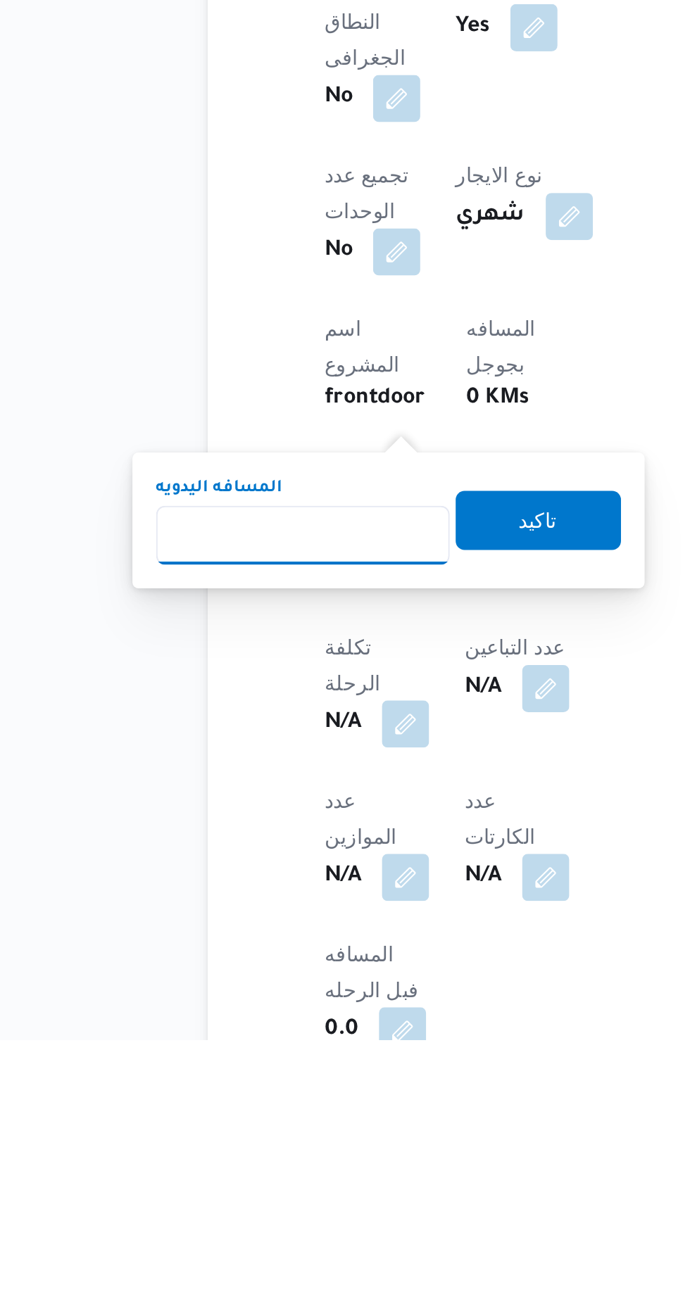
scroll to position [229, 0]
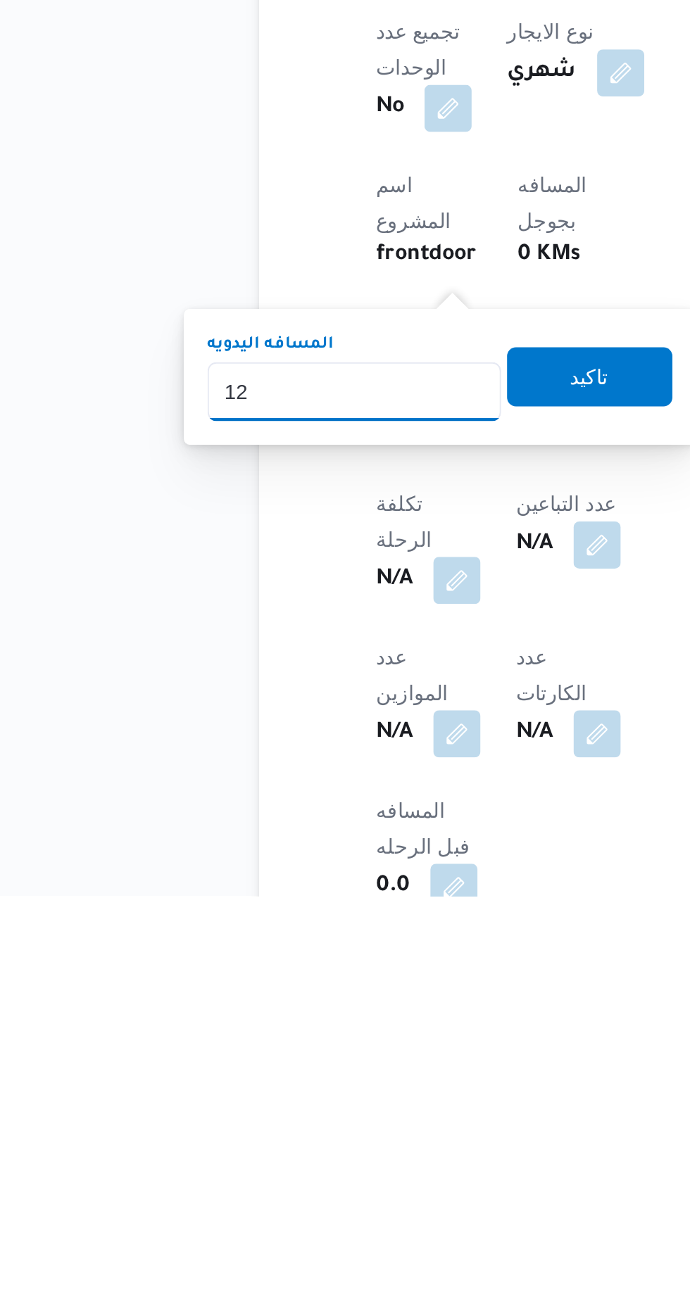
type input "120"
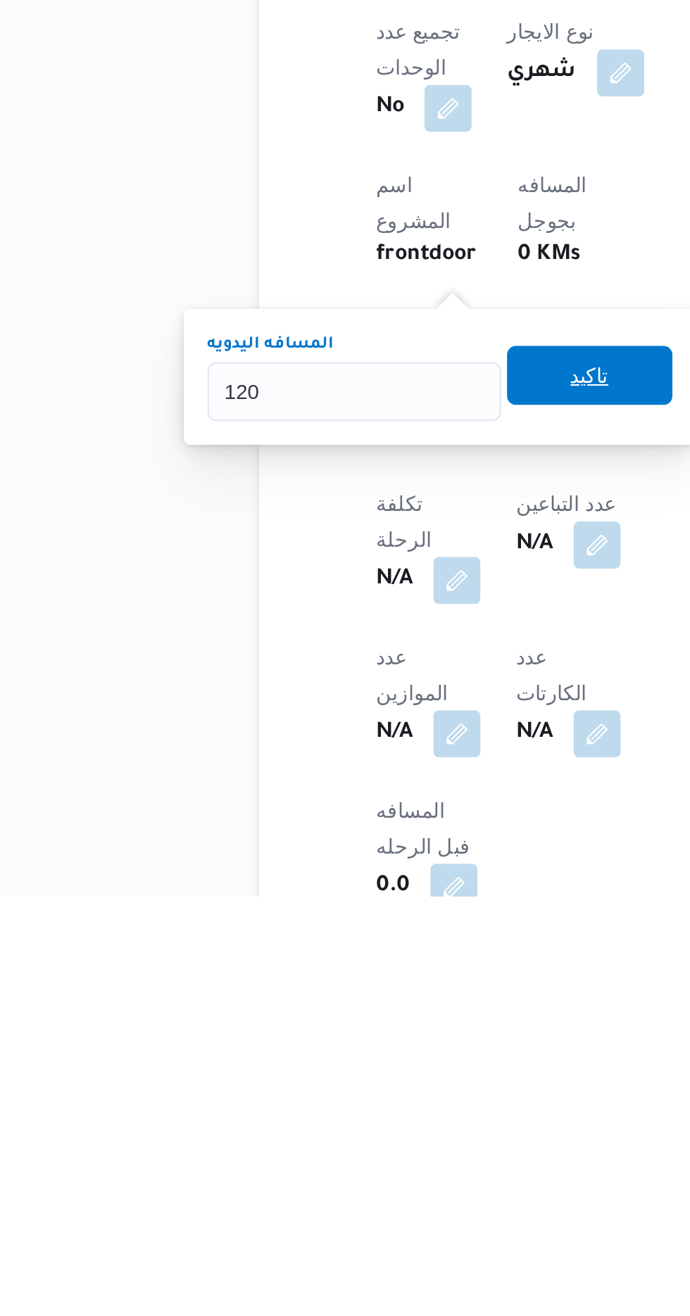
click at [353, 1058] on span "تاكيد" at bounding box center [340, 1068] width 79 height 28
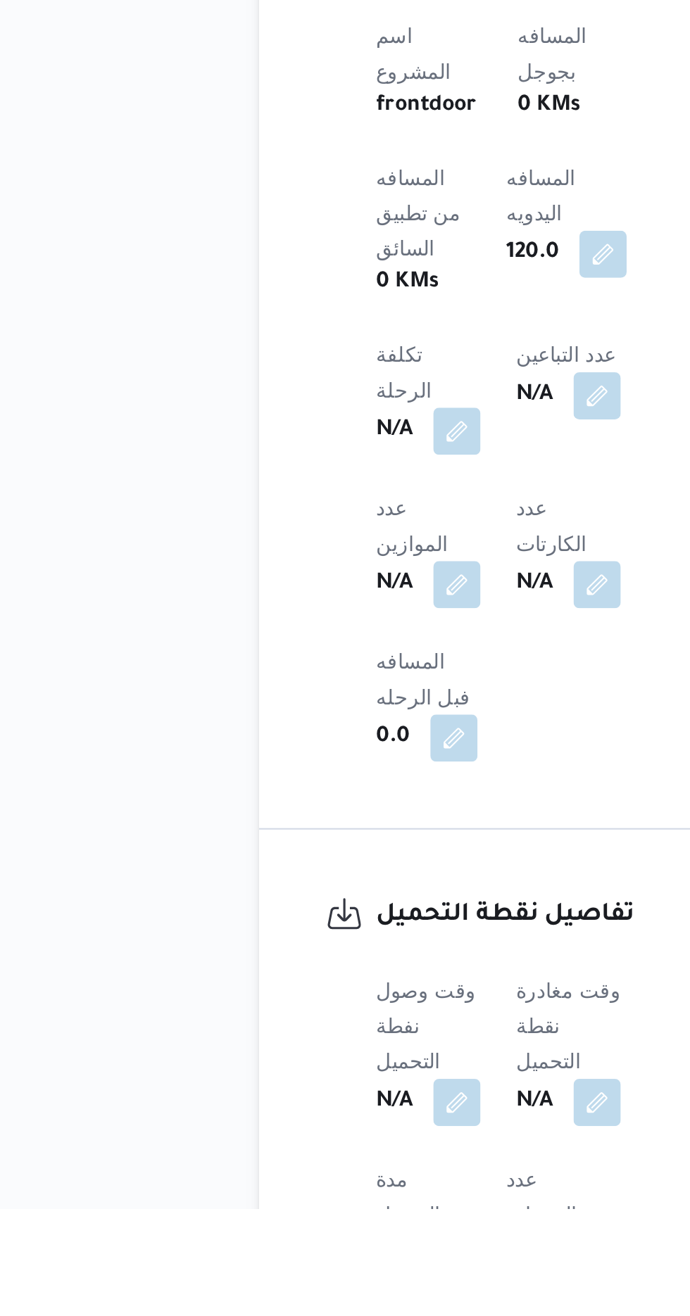
scroll to position [455, 0]
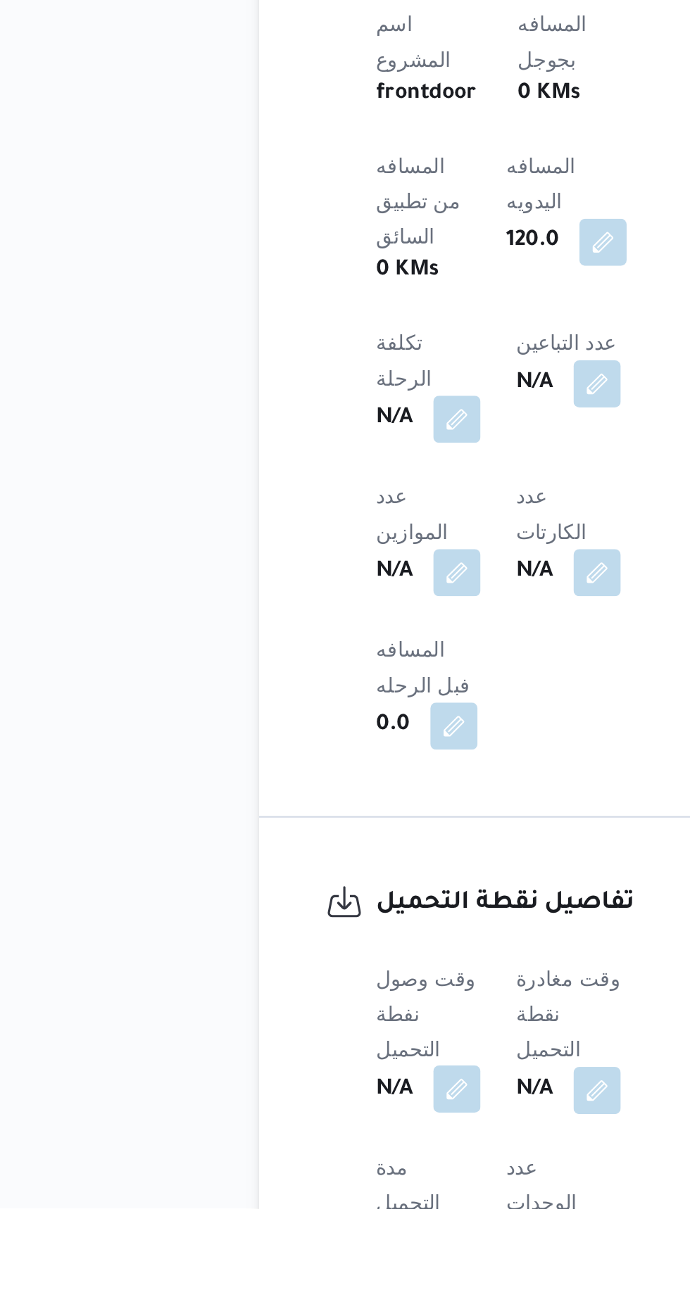
click at [284, 1248] on button "button" at bounding box center [277, 1259] width 23 height 23
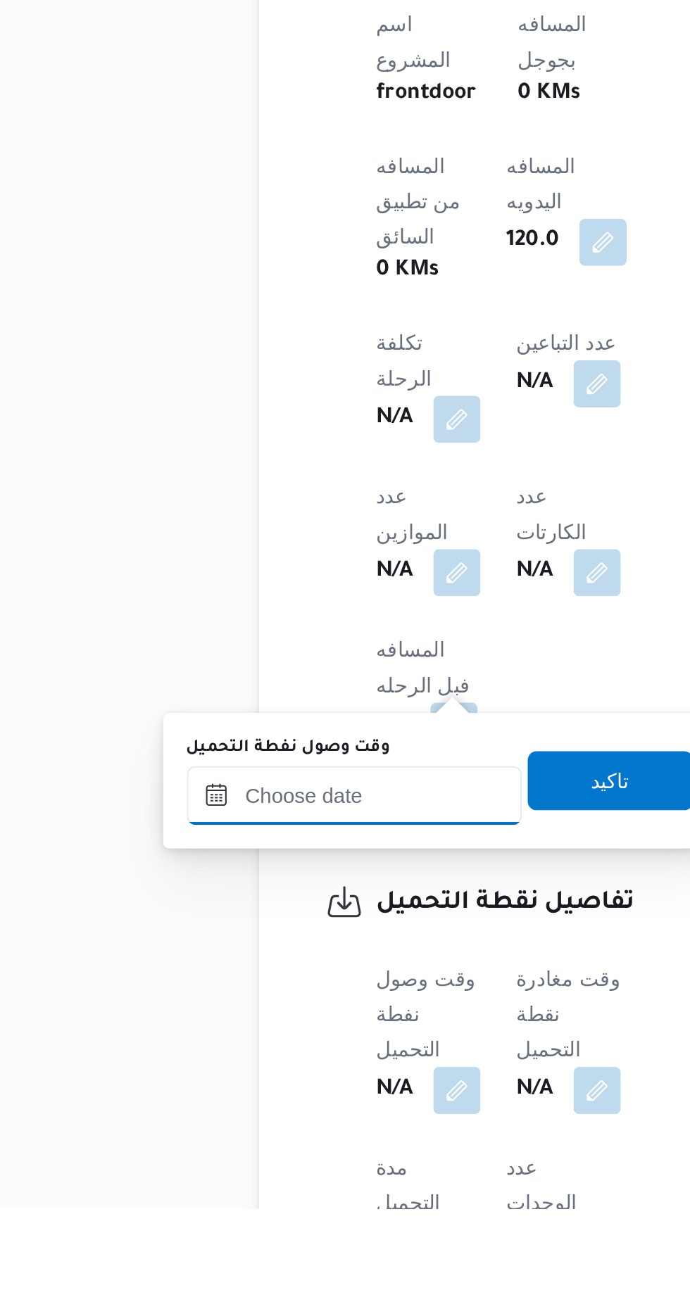
click at [253, 1120] on input "وقت وصول نفطة التحميل" at bounding box center [228, 1119] width 160 height 28
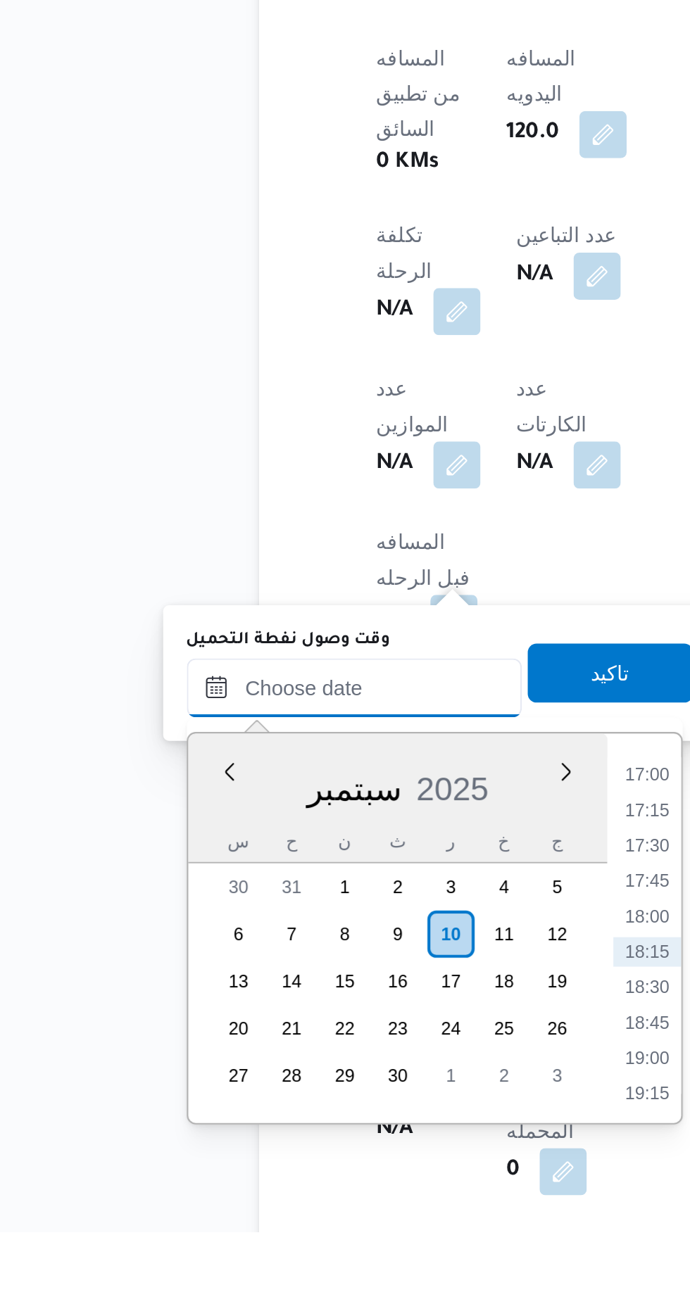
scroll to position [518, 0]
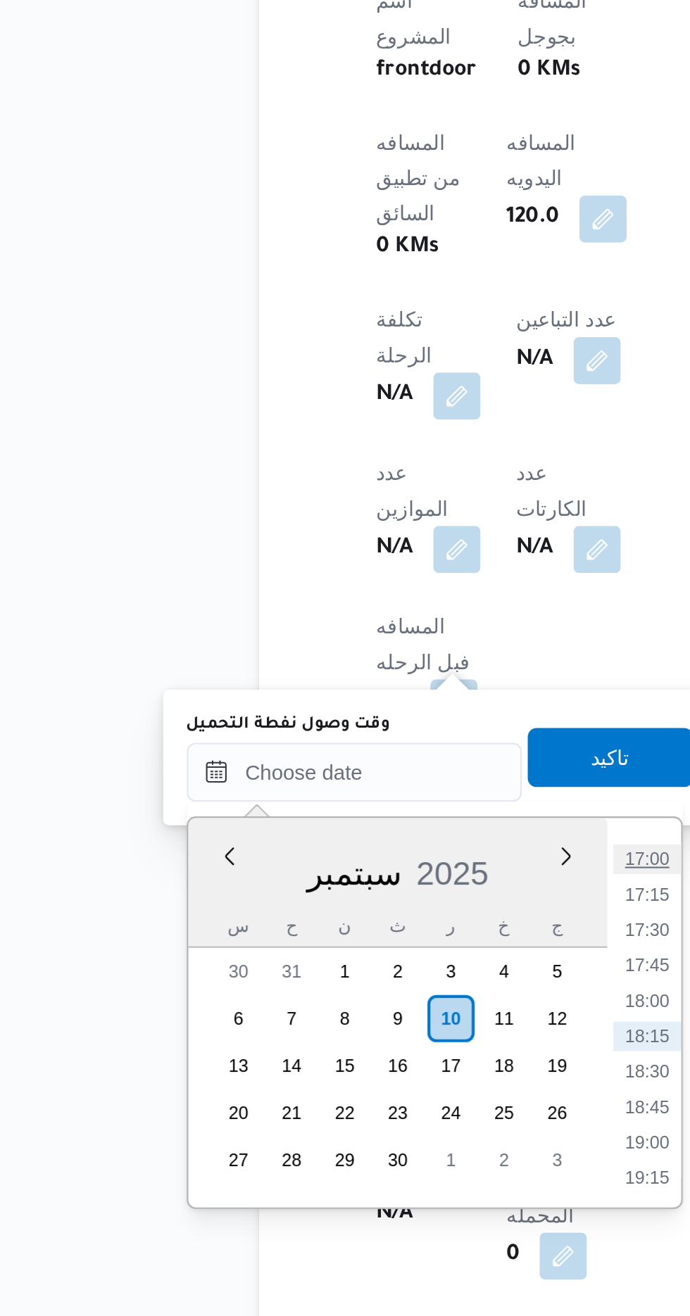
click at [374, 1094] on li "17:00" at bounding box center [368, 1098] width 32 height 14
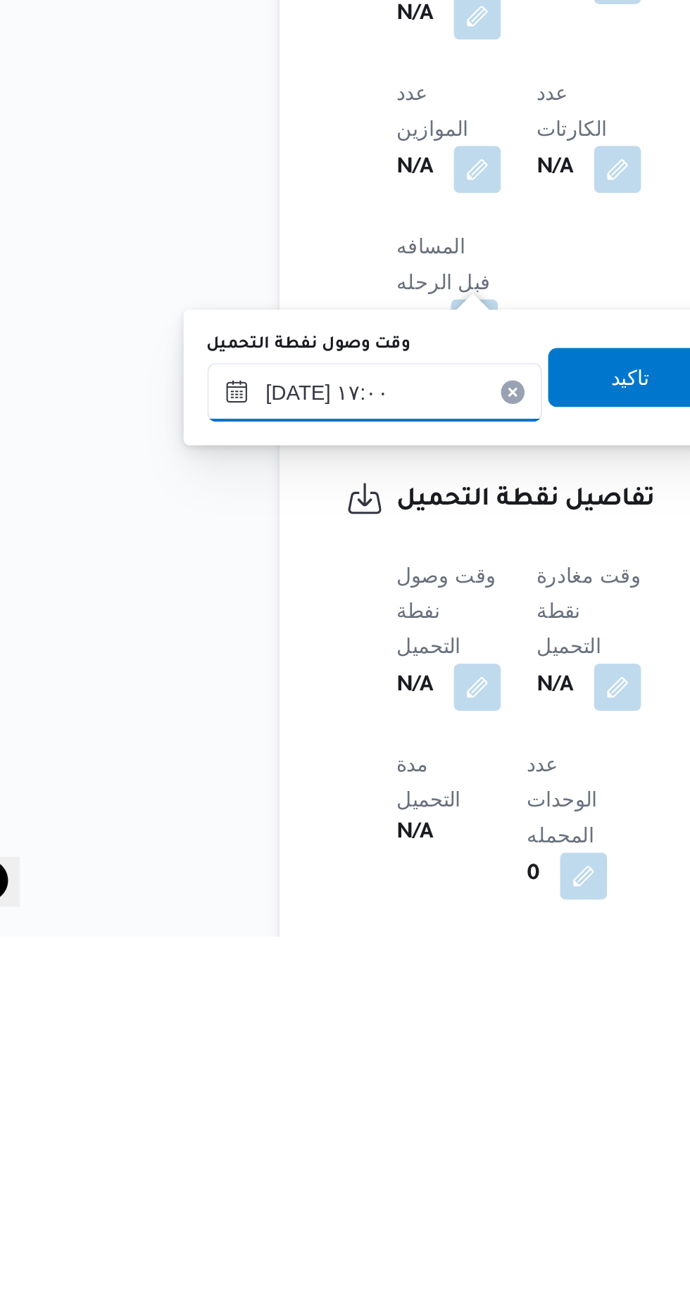
click at [267, 1051] on input "[DATE] ١٧:٠٠" at bounding box center [228, 1056] width 160 height 28
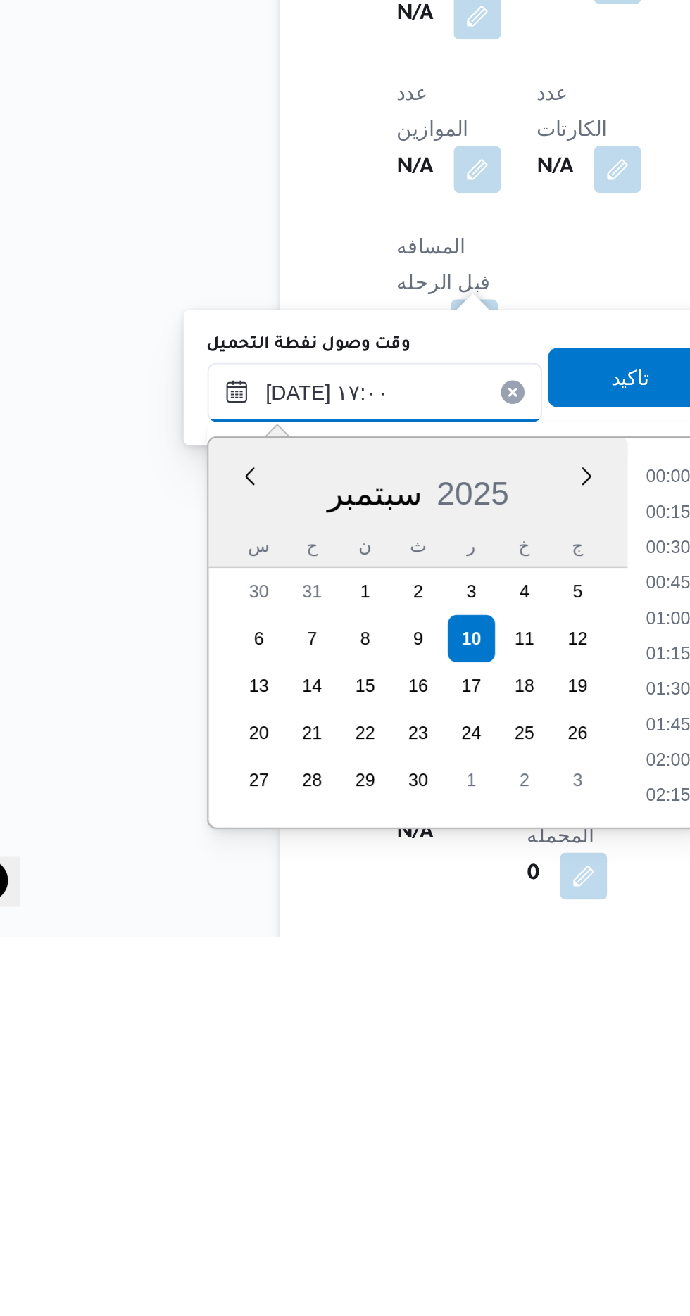
scroll to position [1063, 0]
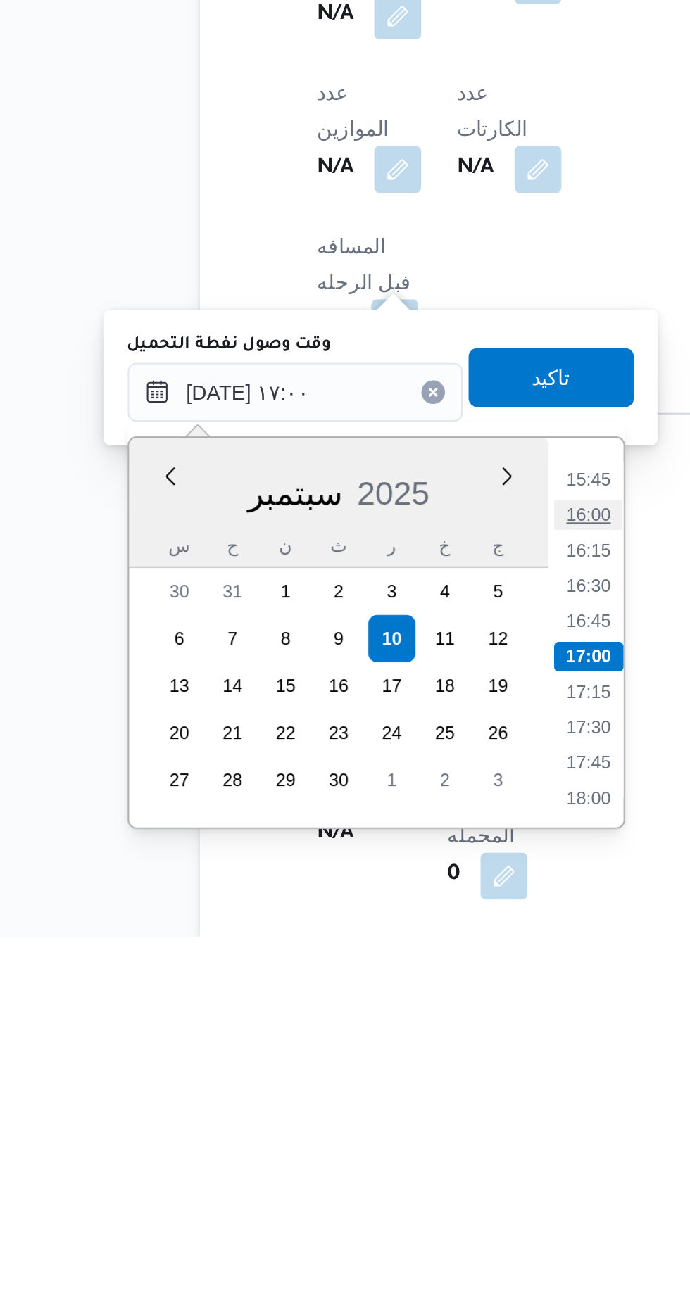
click at [370, 1115] on li "16:00" at bounding box center [368, 1115] width 32 height 14
type input "[DATE] ١٦:٠٠"
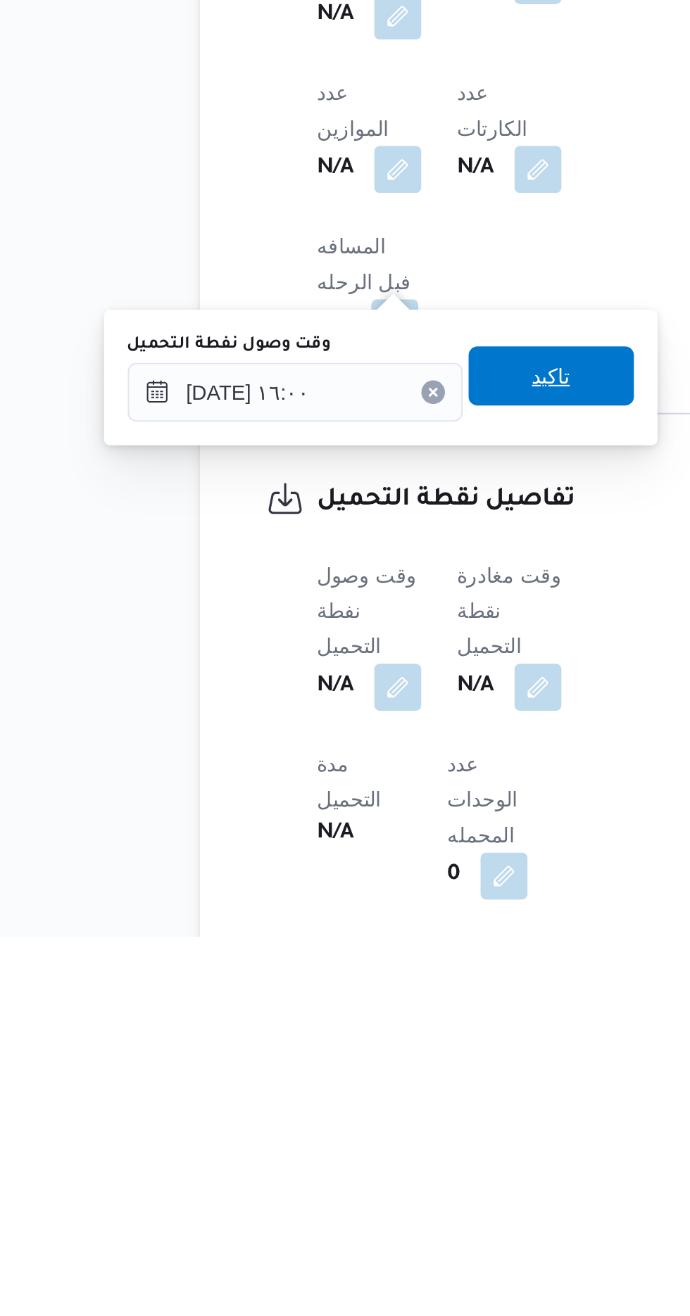
click at [372, 1049] on span "تاكيد" at bounding box center [350, 1049] width 79 height 28
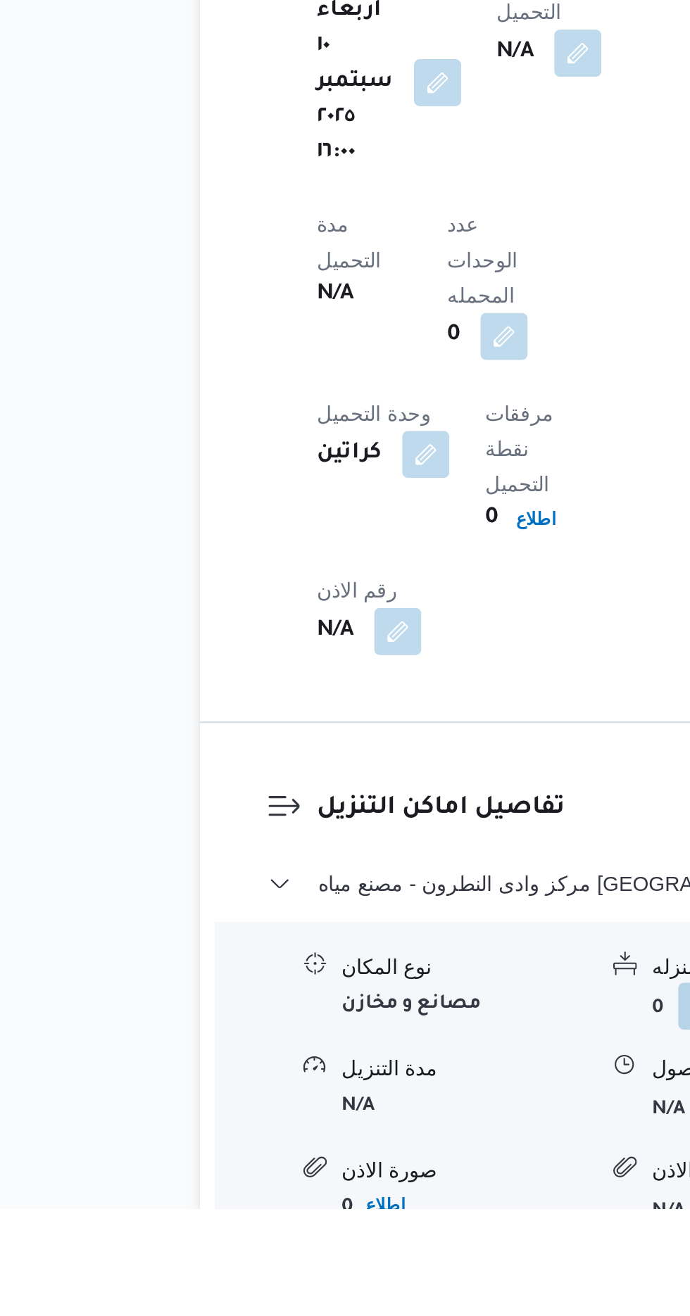
scroll to position [1018, 0]
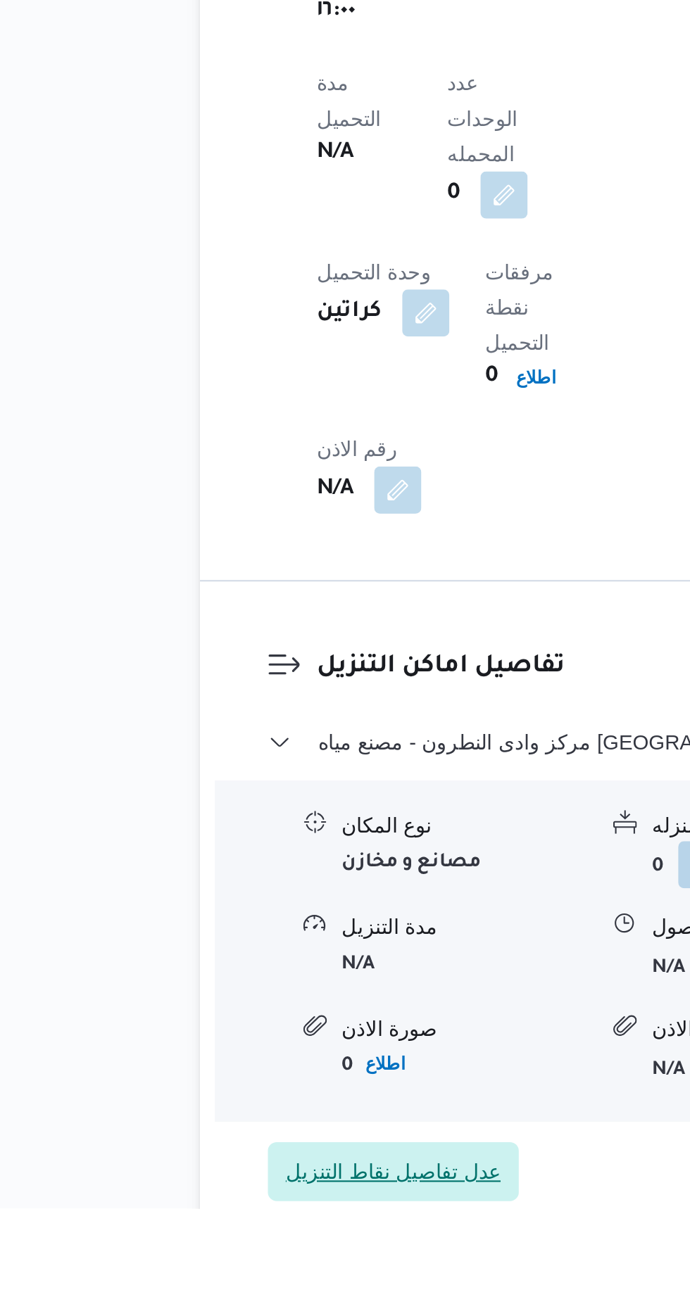
click at [292, 1290] on span "عدل تفاصيل نقاط التنزيل" at bounding box center [275, 1298] width 103 height 17
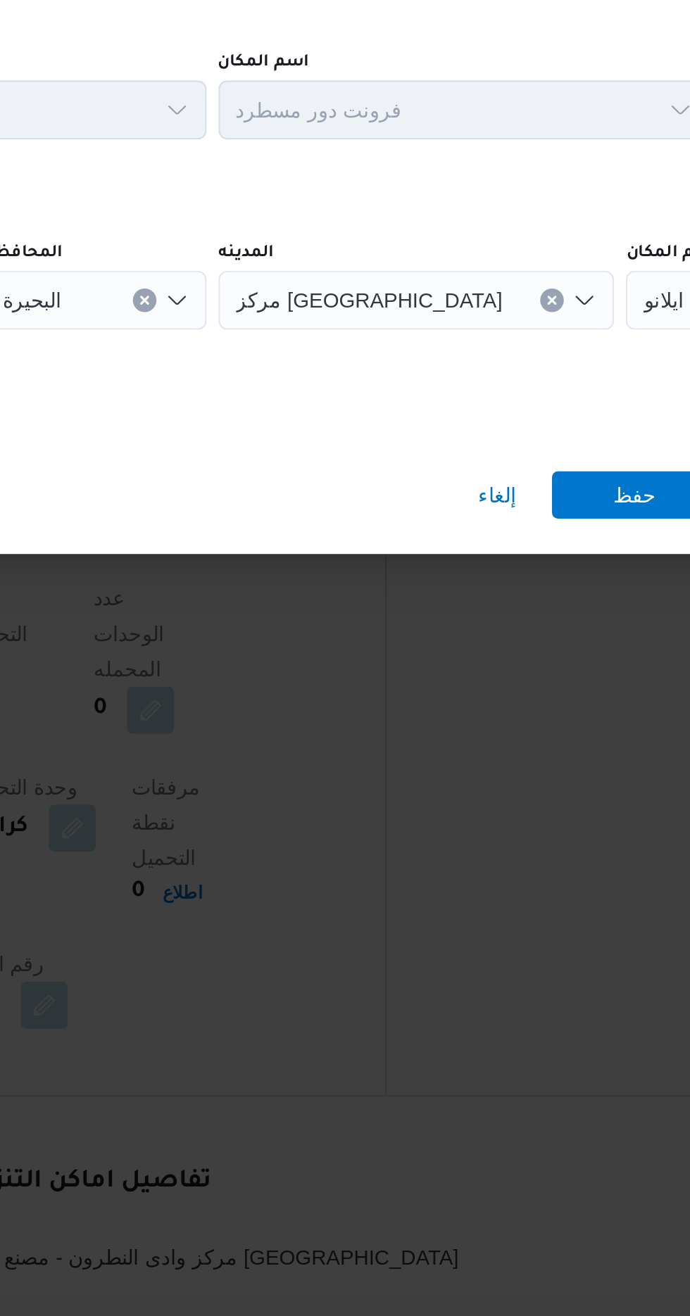
click at [563, 644] on span "مصنع مياه ايلانو" at bounding box center [594, 635] width 63 height 15
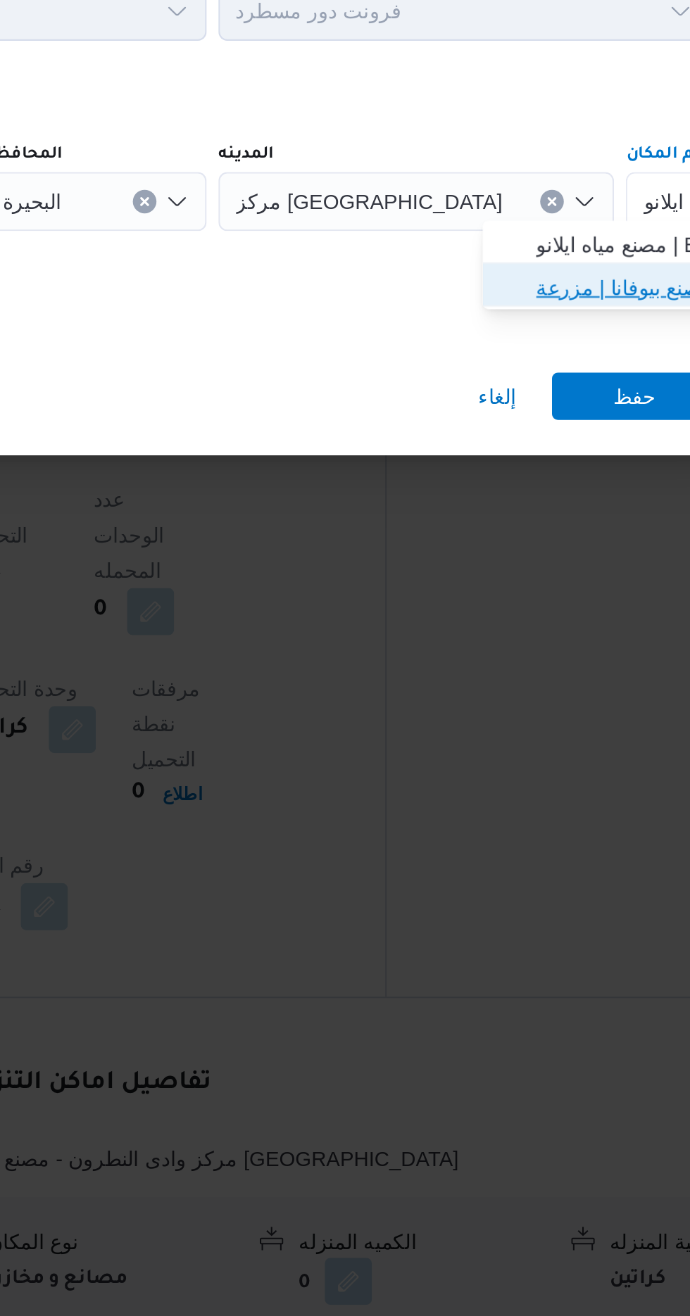
click at [541, 678] on span "مصنع بيوفانا | مزرعة [PERSON_NAME] | null" at bounding box center [583, 677] width 142 height 17
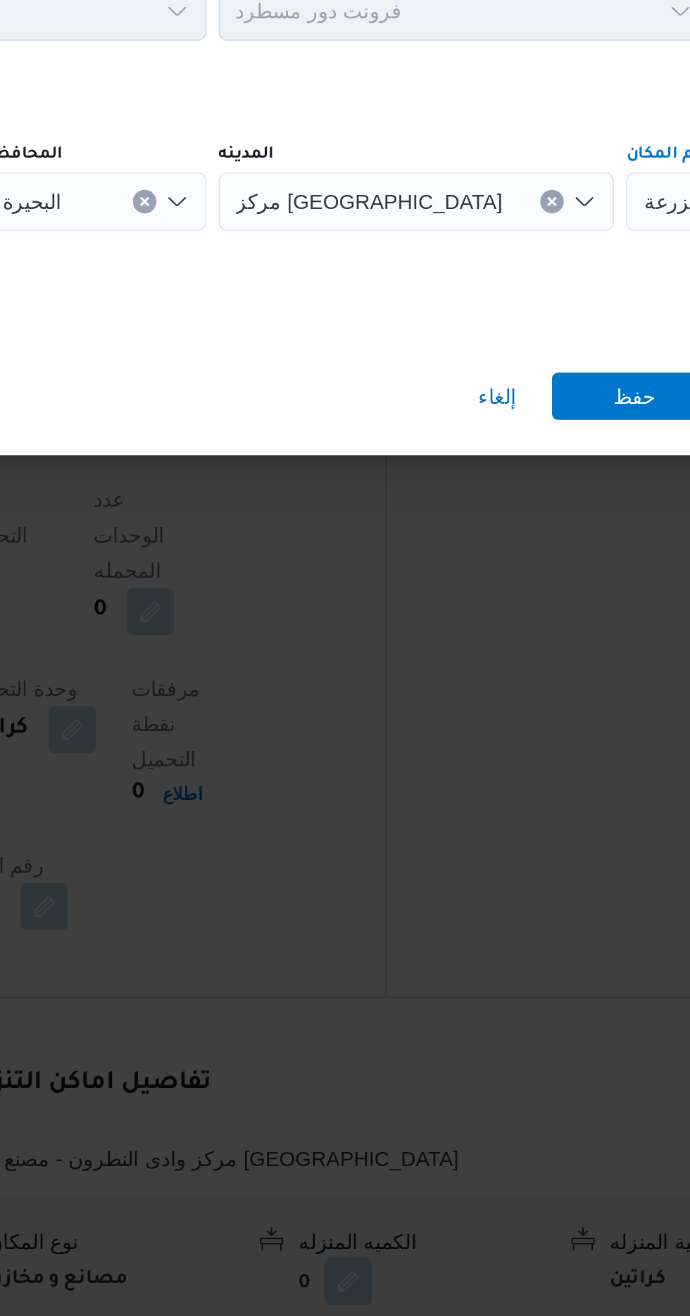
scroll to position [0, 0]
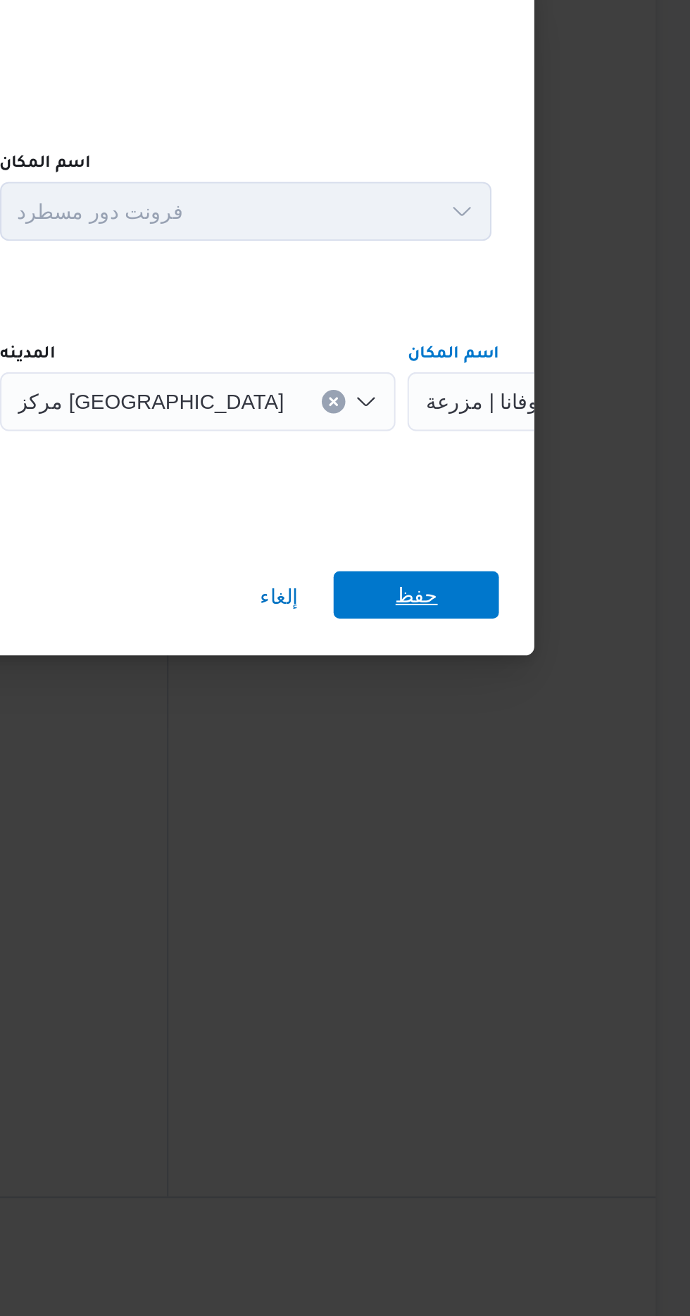
click at [577, 726] on span "حفظ" at bounding box center [558, 729] width 79 height 23
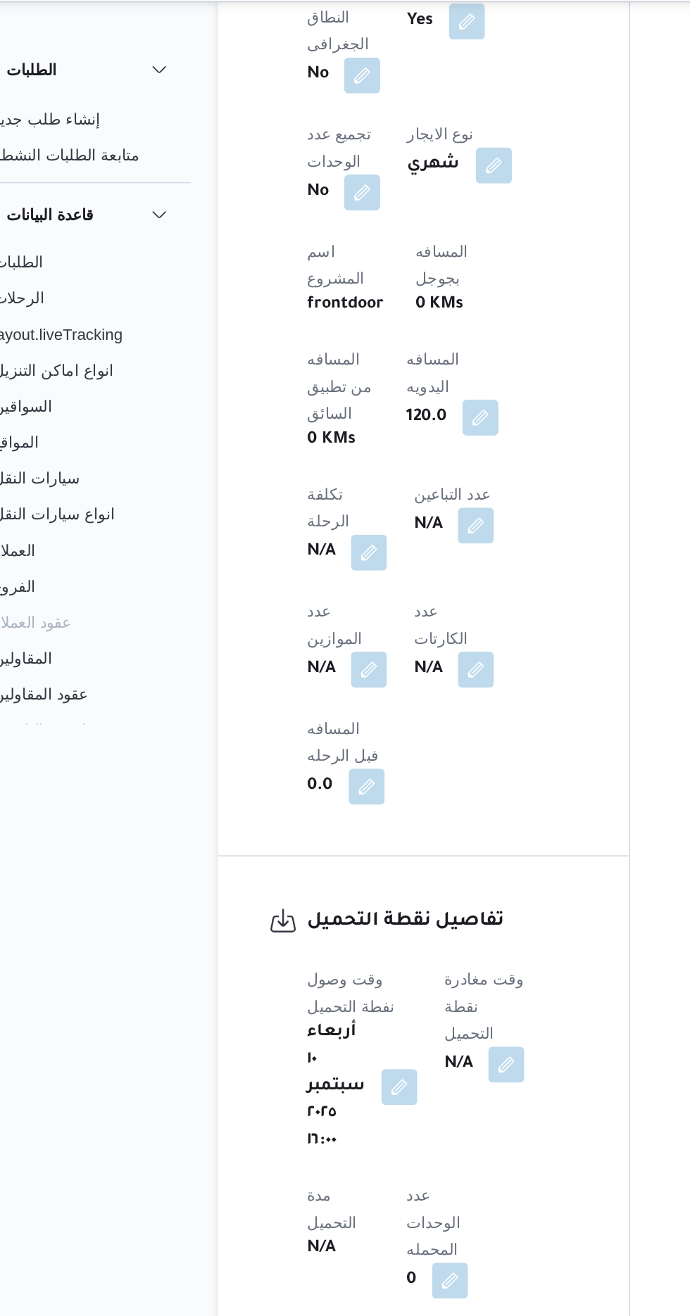
scroll to position [992, 0]
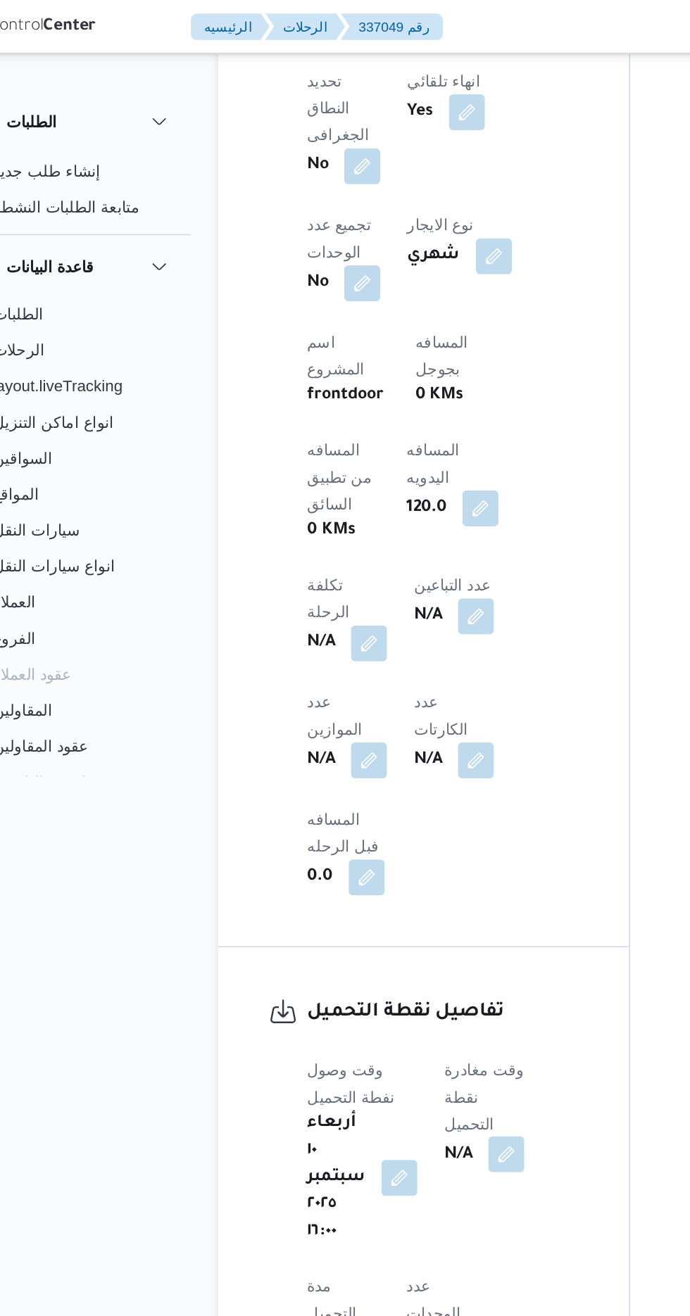
click at [372, 711] on button "button" at bounding box center [363, 722] width 23 height 23
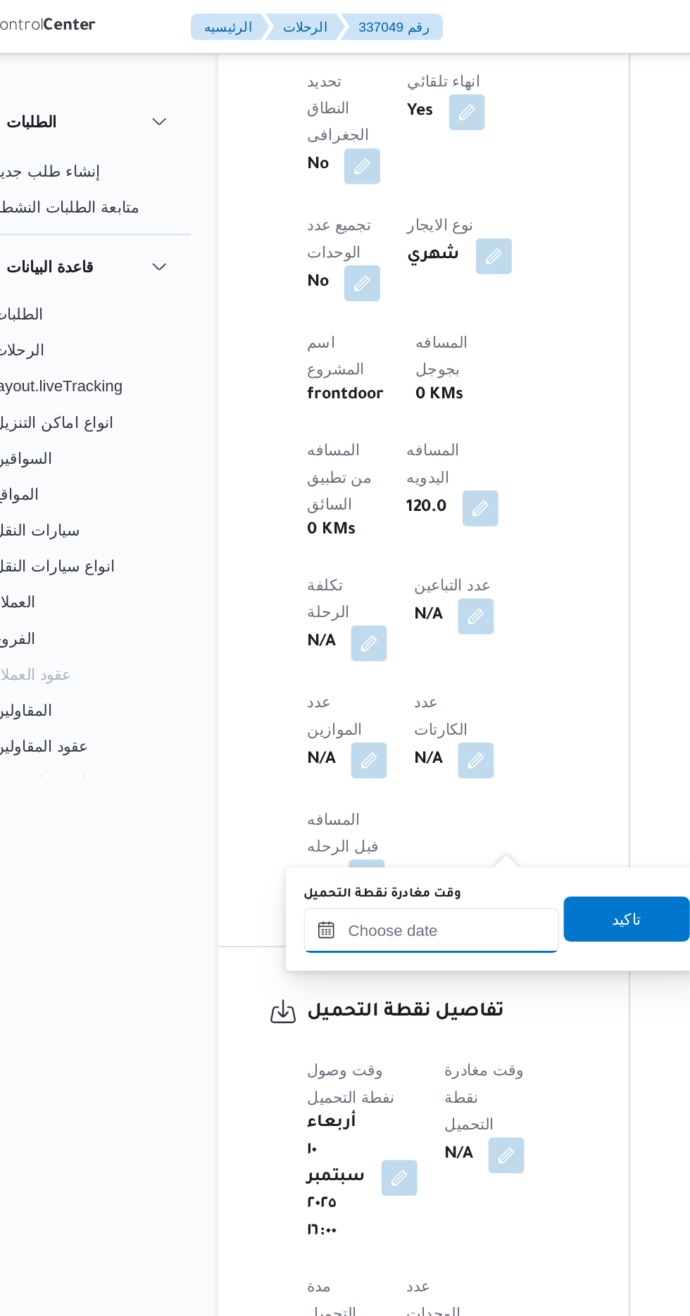
click at [348, 579] on input "وقت مغادرة نقطة التحميل" at bounding box center [316, 582] width 160 height 28
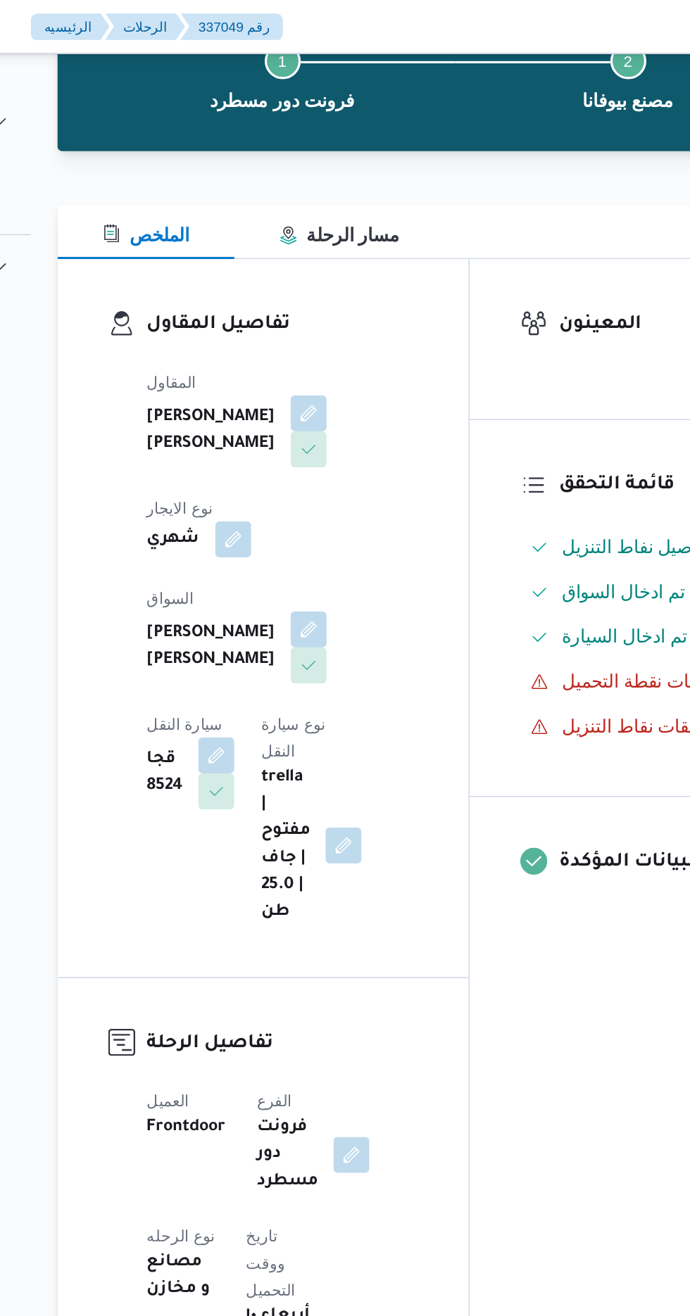
scroll to position [0, 0]
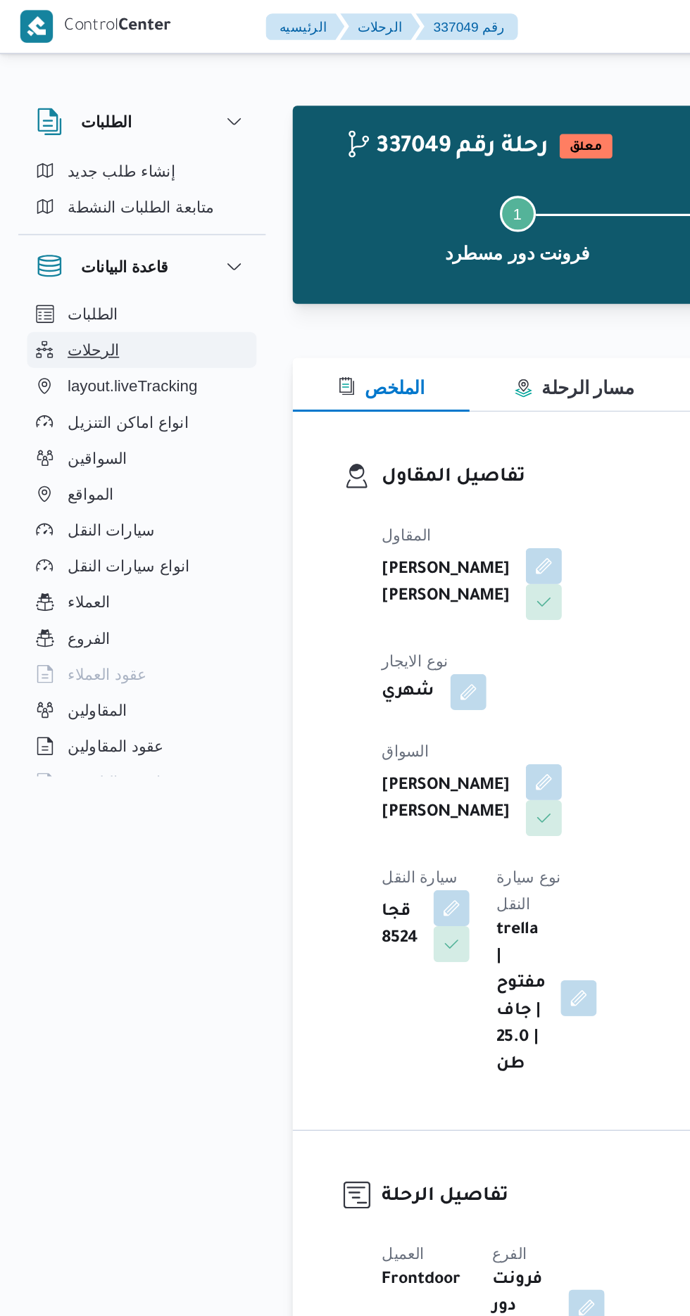
click at [58, 220] on span "الرحلات" at bounding box center [58, 218] width 32 height 17
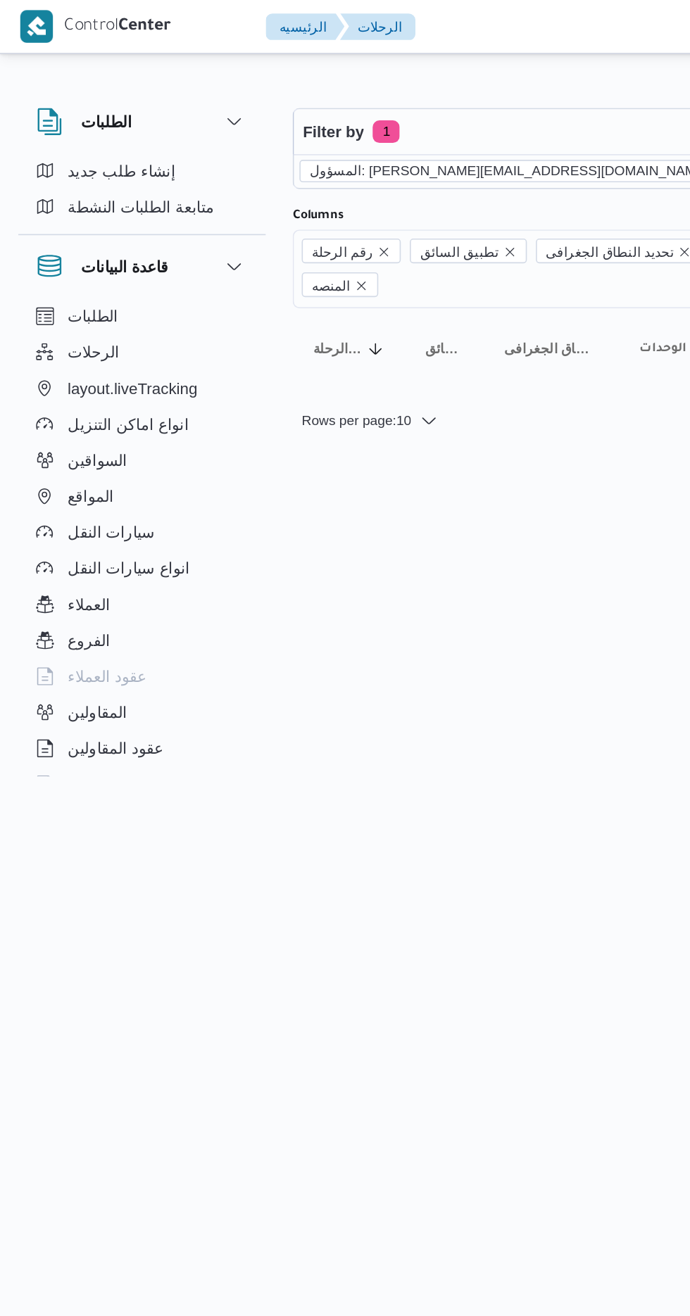
click at [448, 106] on icon "remove selected entity" at bounding box center [451, 107] width 6 height 6
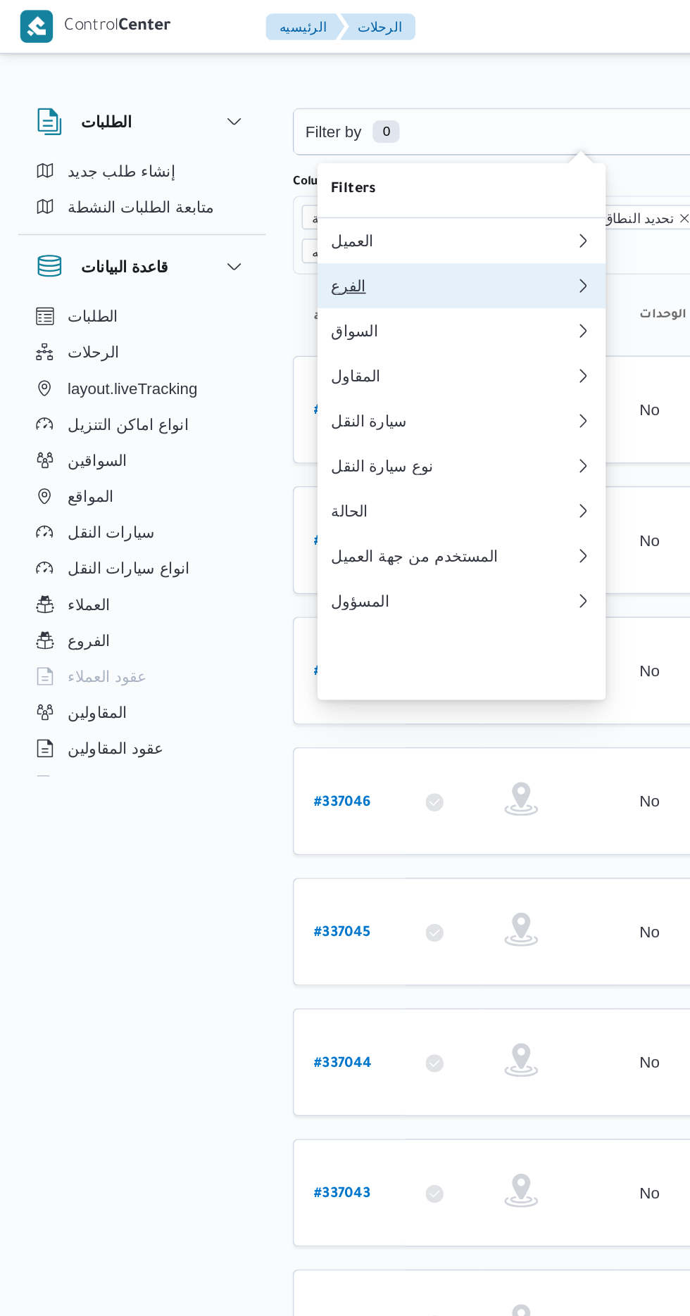
click at [293, 182] on div "الفرع" at bounding box center [283, 178] width 152 height 11
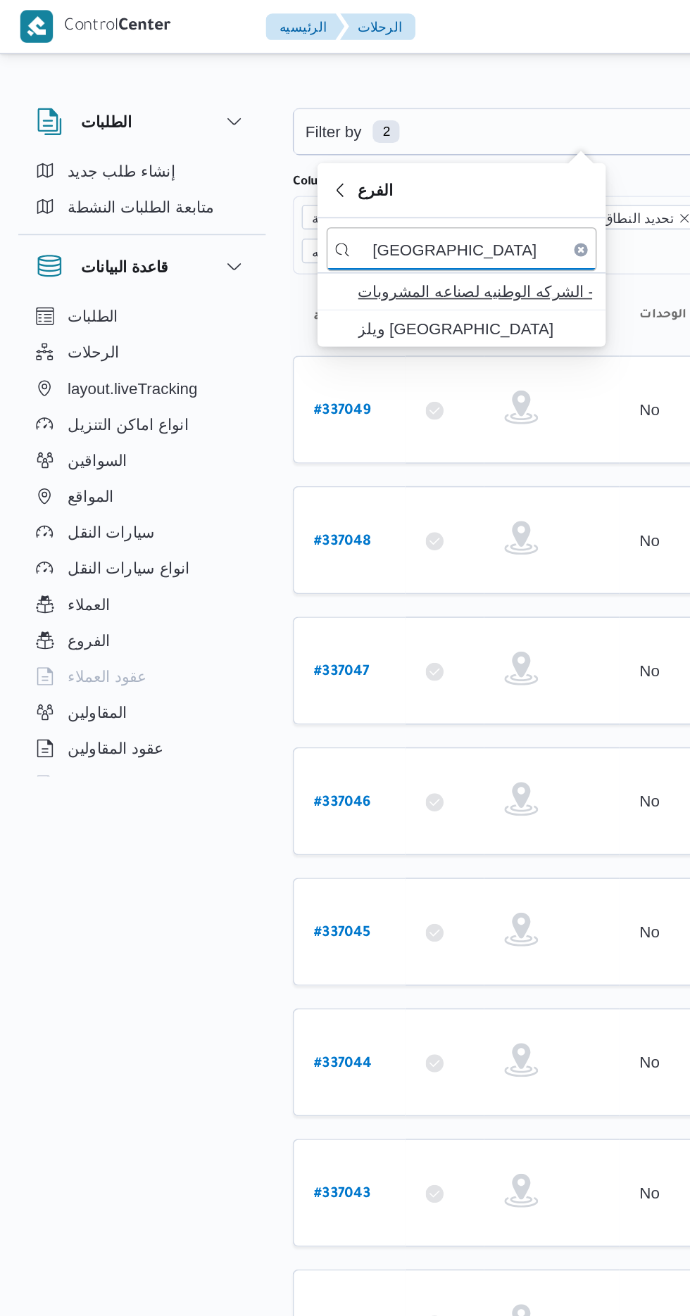
type input "[GEOGRAPHIC_DATA]"
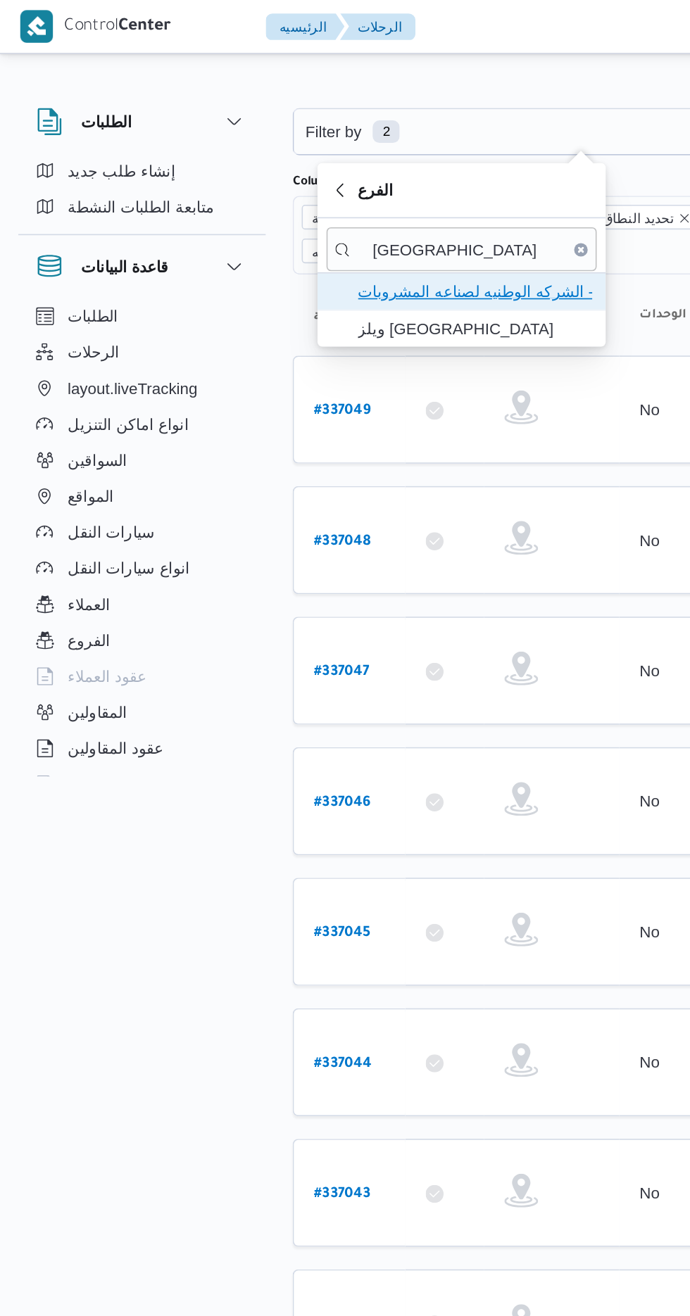
click at [336, 184] on span "مصنع ويلز - الشركه الوطنيه لصناعه المشروبات" at bounding box center [297, 182] width 146 height 17
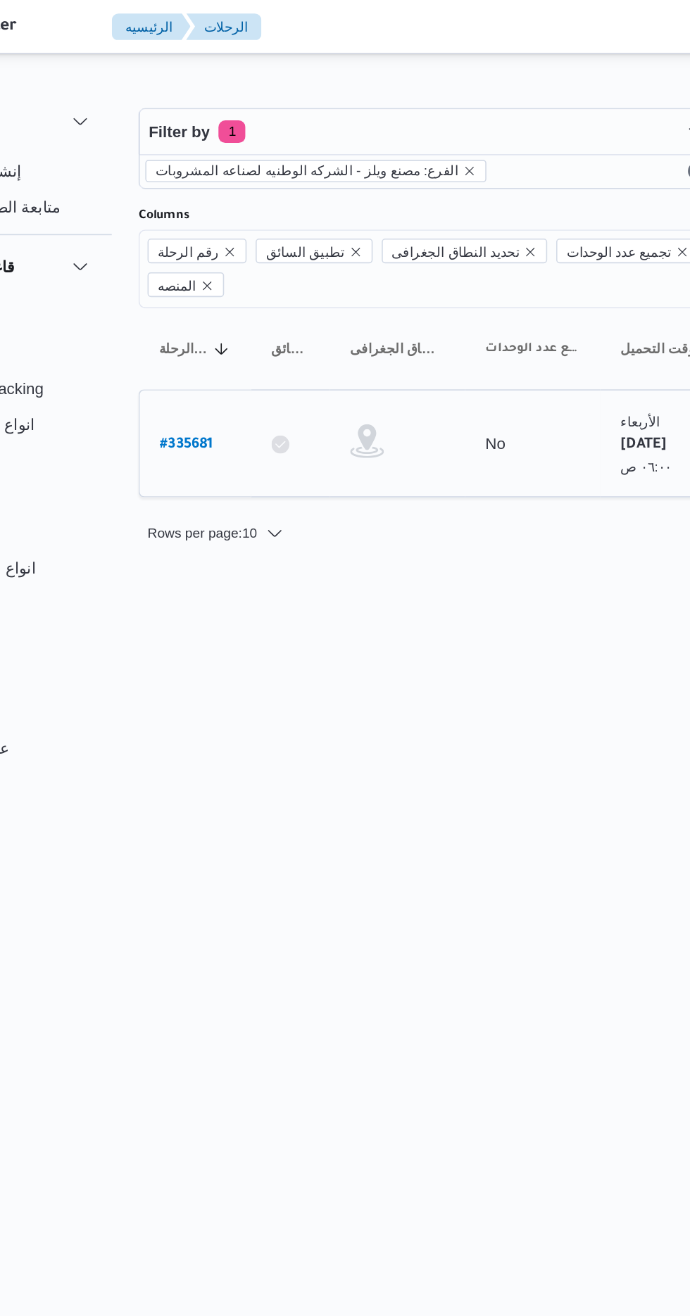
click at [211, 274] on b "# 335681" at bounding box center [212, 279] width 33 height 10
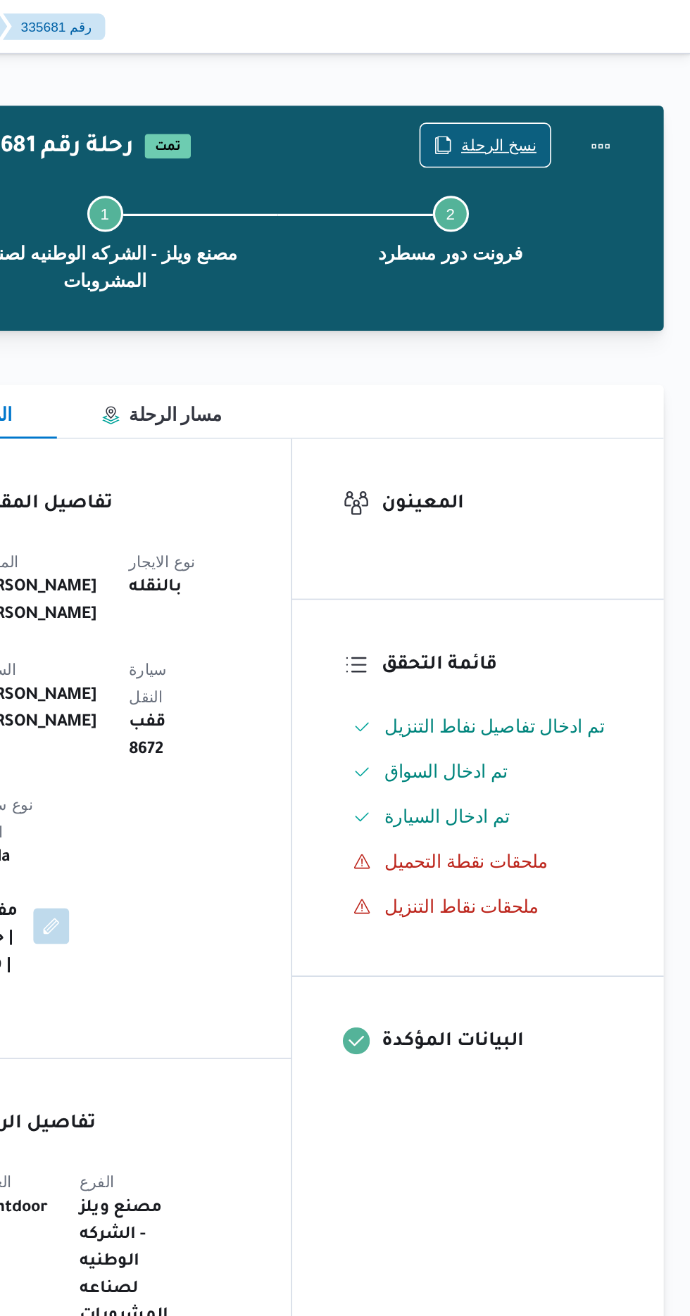
click at [578, 85] on span "نسخ الرحلة" at bounding box center [569, 90] width 47 height 17
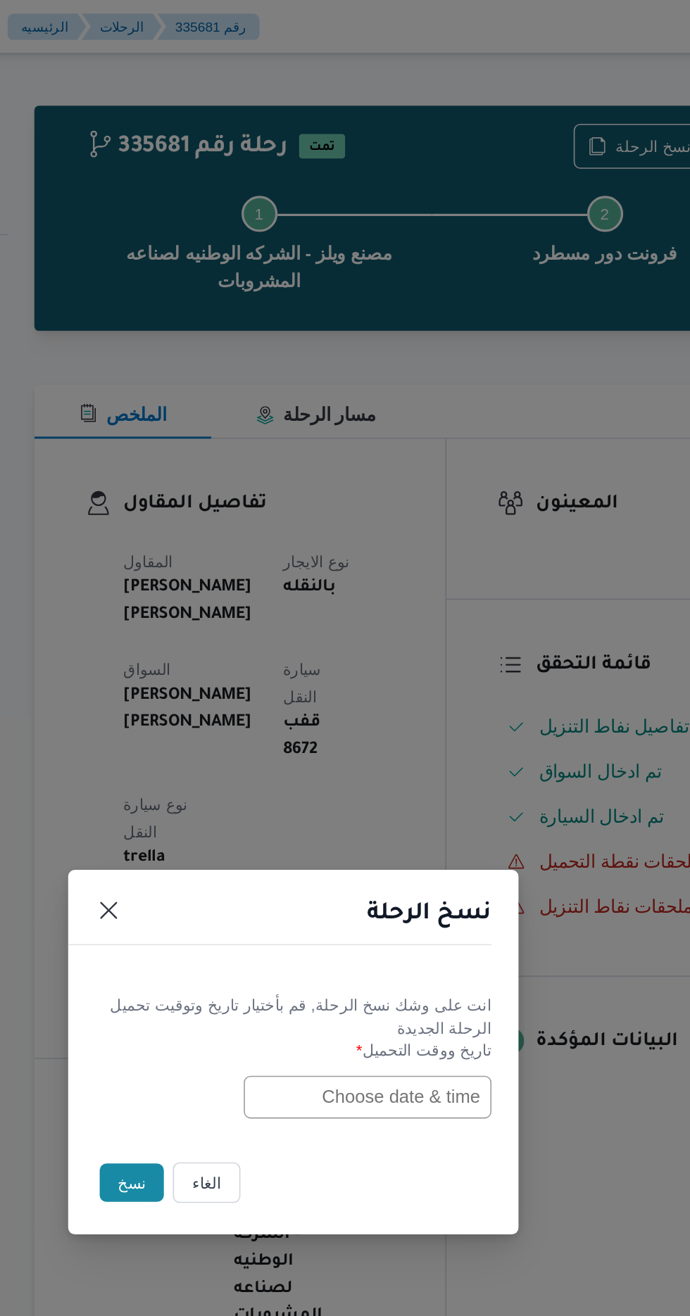
click at [349, 683] on input "text" at bounding box center [391, 686] width 155 height 27
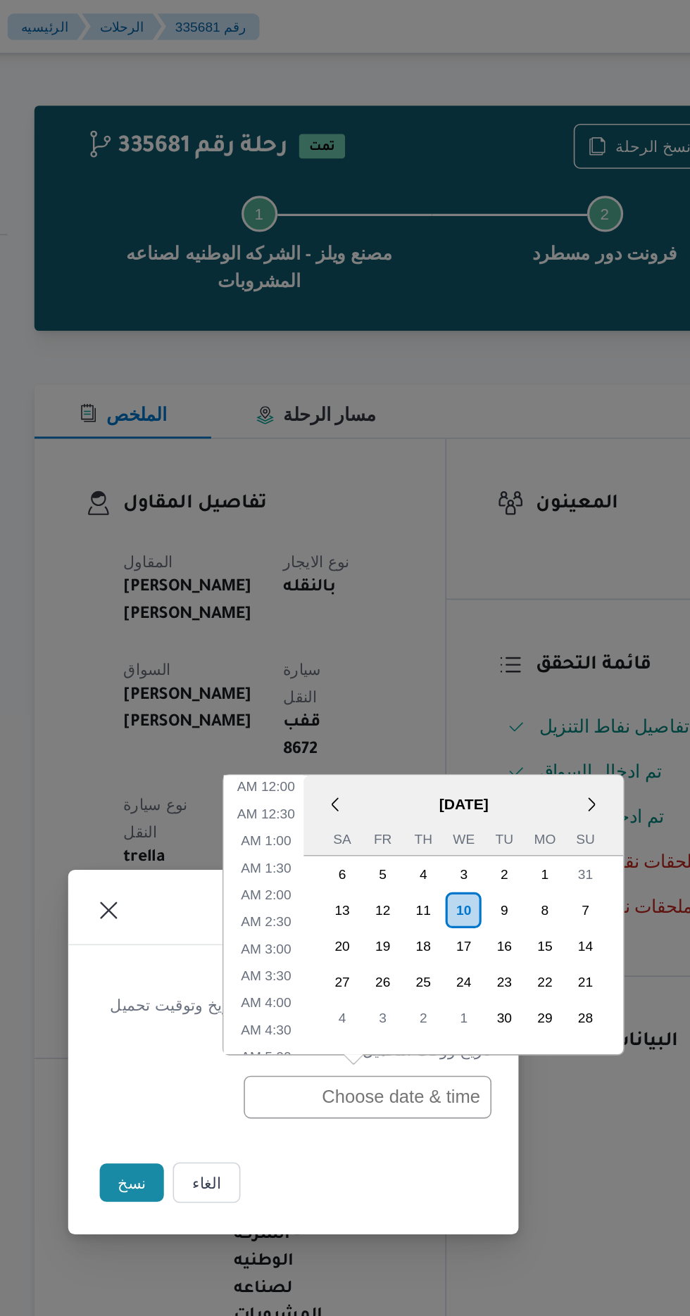
scroll to position [528, 0]
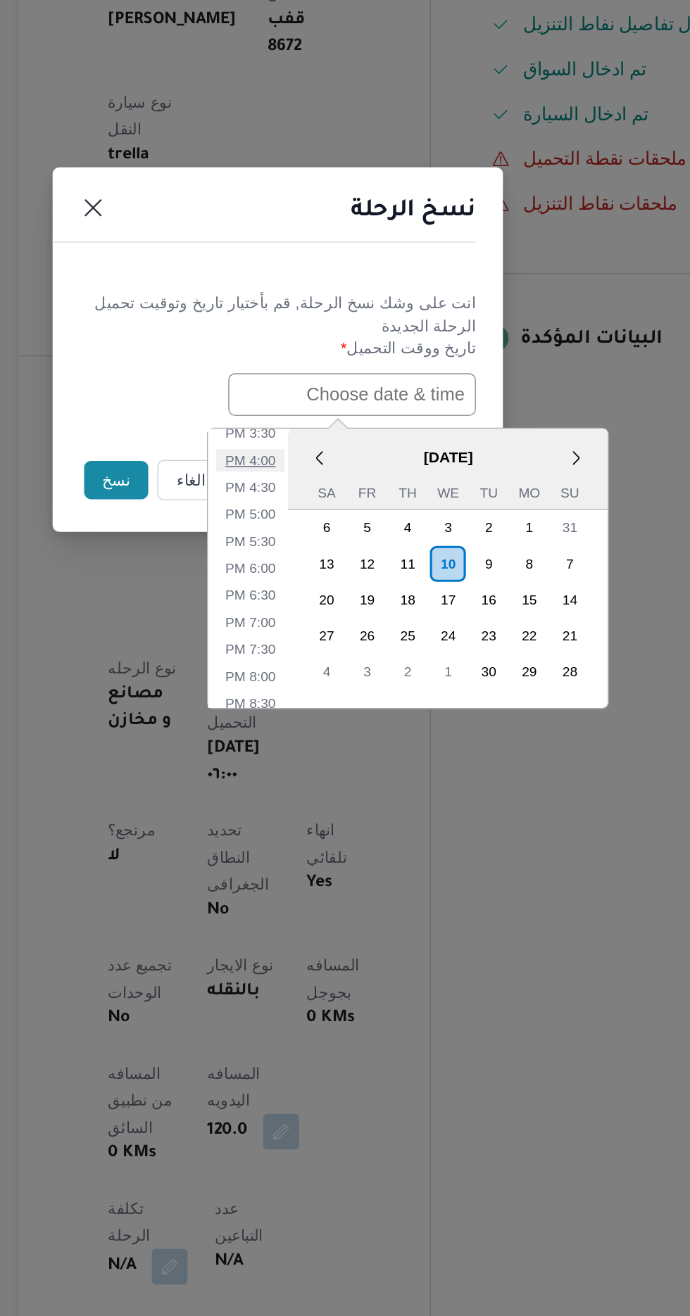
click at [325, 723] on li "4:00 PM" at bounding box center [327, 727] width 43 height 14
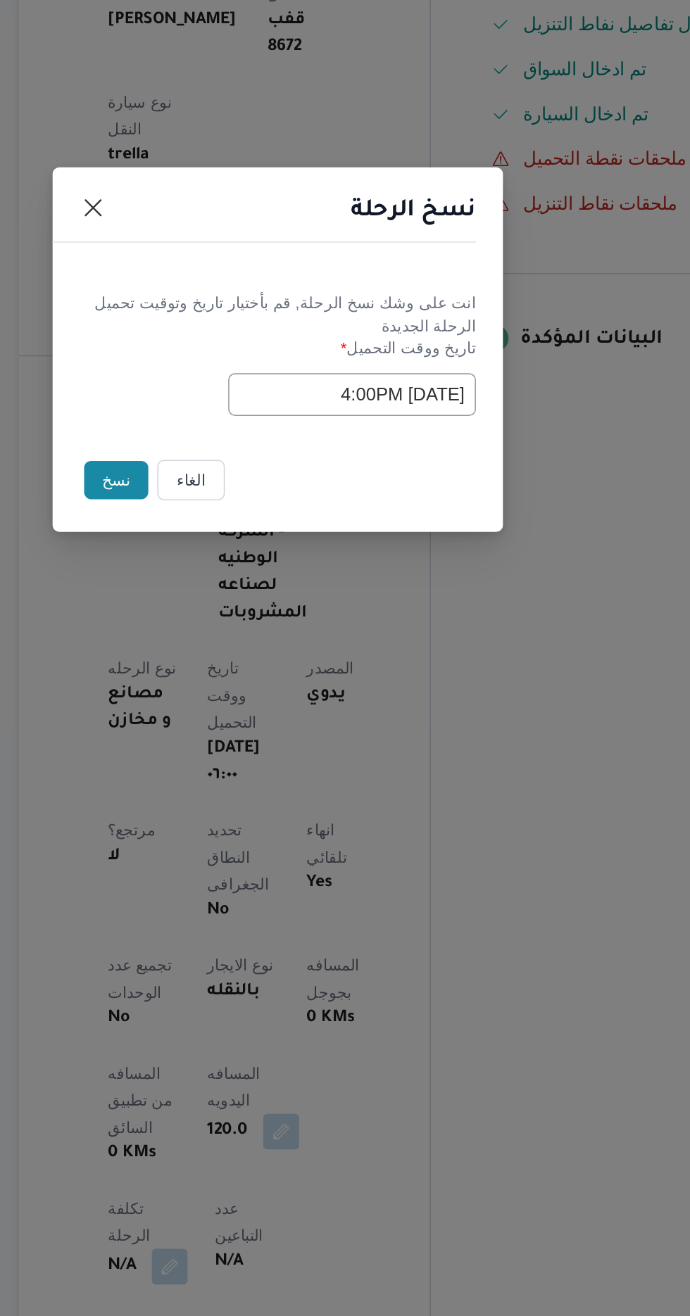
click at [397, 679] on input "[DATE] 4:00PM" at bounding box center [391, 686] width 155 height 27
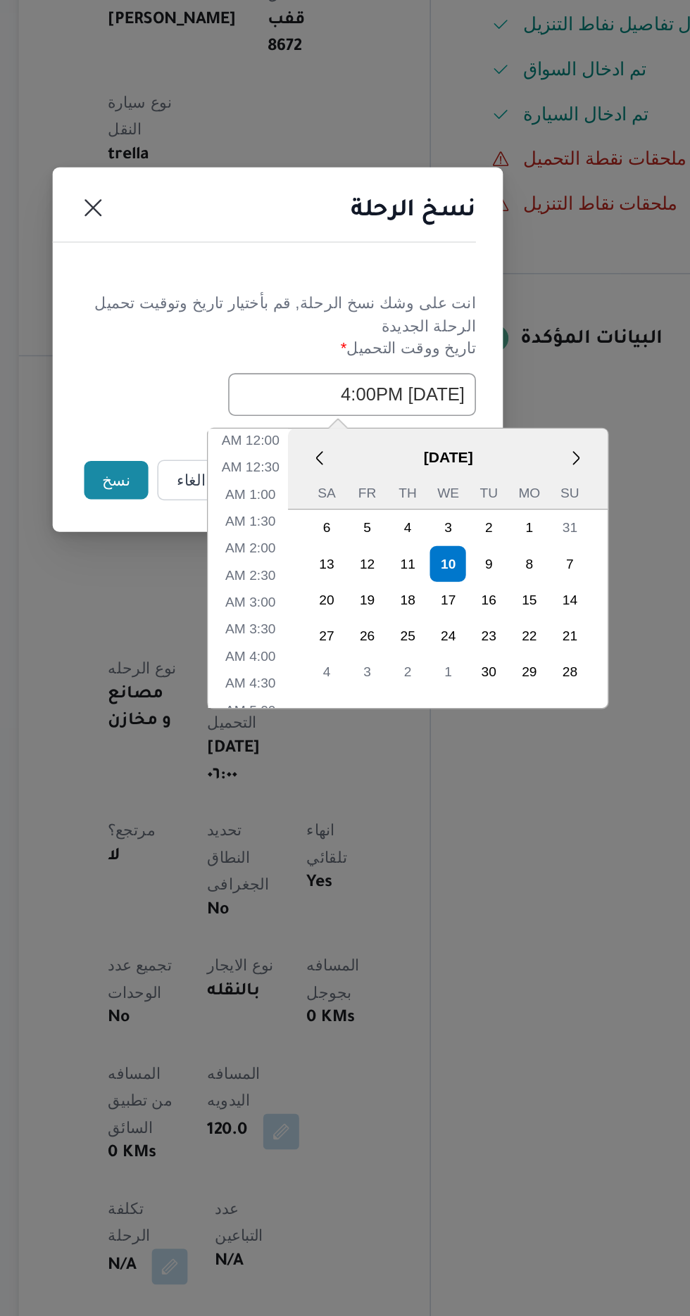
scroll to position [460, 0]
click at [332, 723] on li "2:00 PM" at bounding box center [327, 727] width 43 height 14
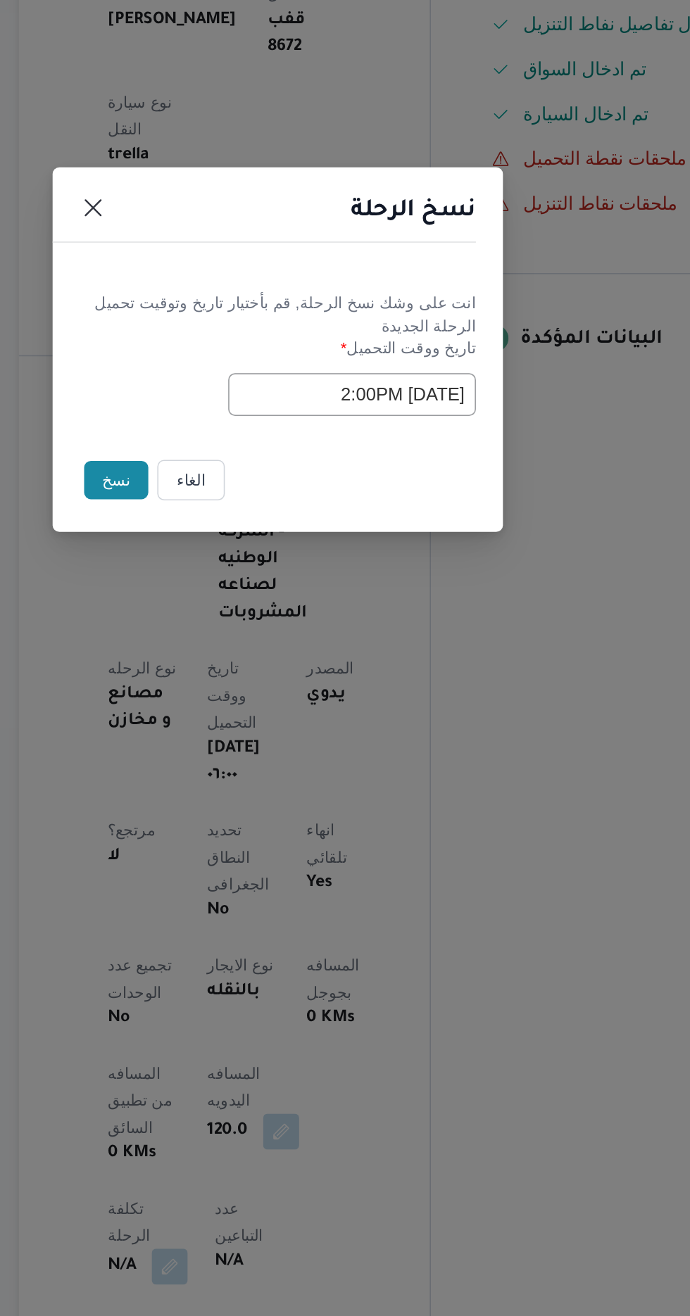
click at [405, 683] on input "[DATE] 2:00PM" at bounding box center [391, 686] width 155 height 27
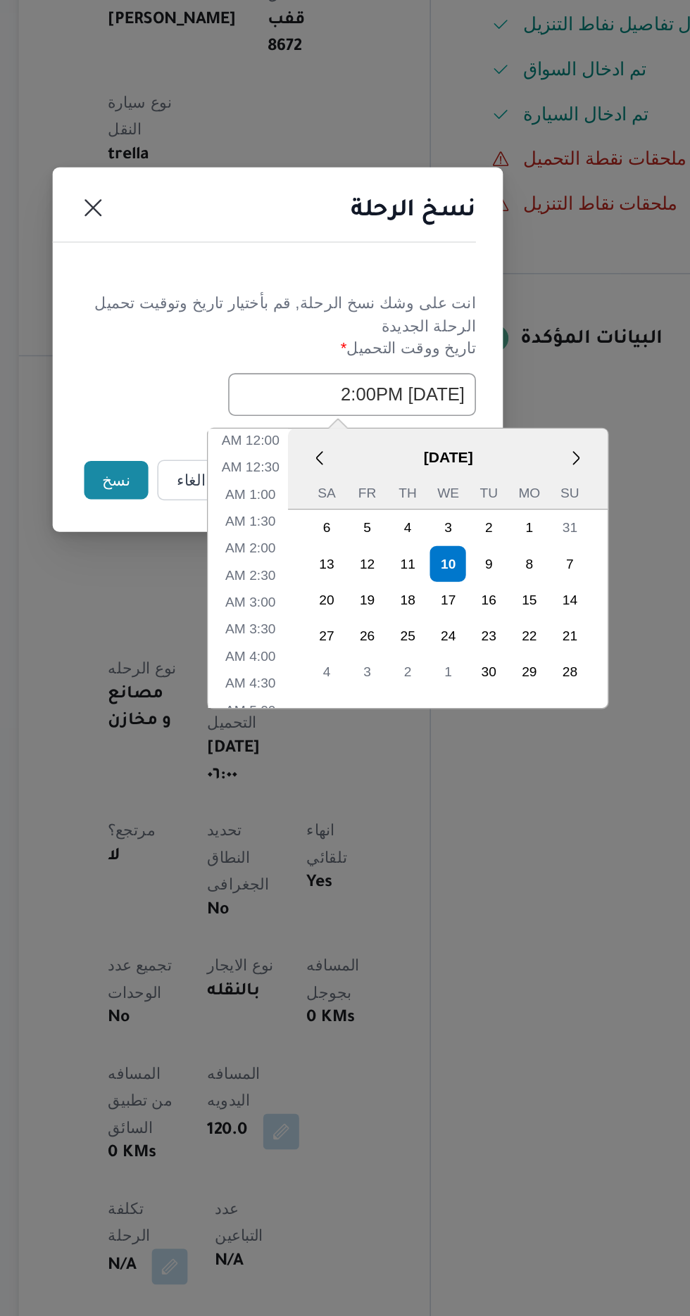
scroll to position [393, 0]
click at [339, 721] on li "12:00 PM" at bounding box center [327, 727] width 47 height 14
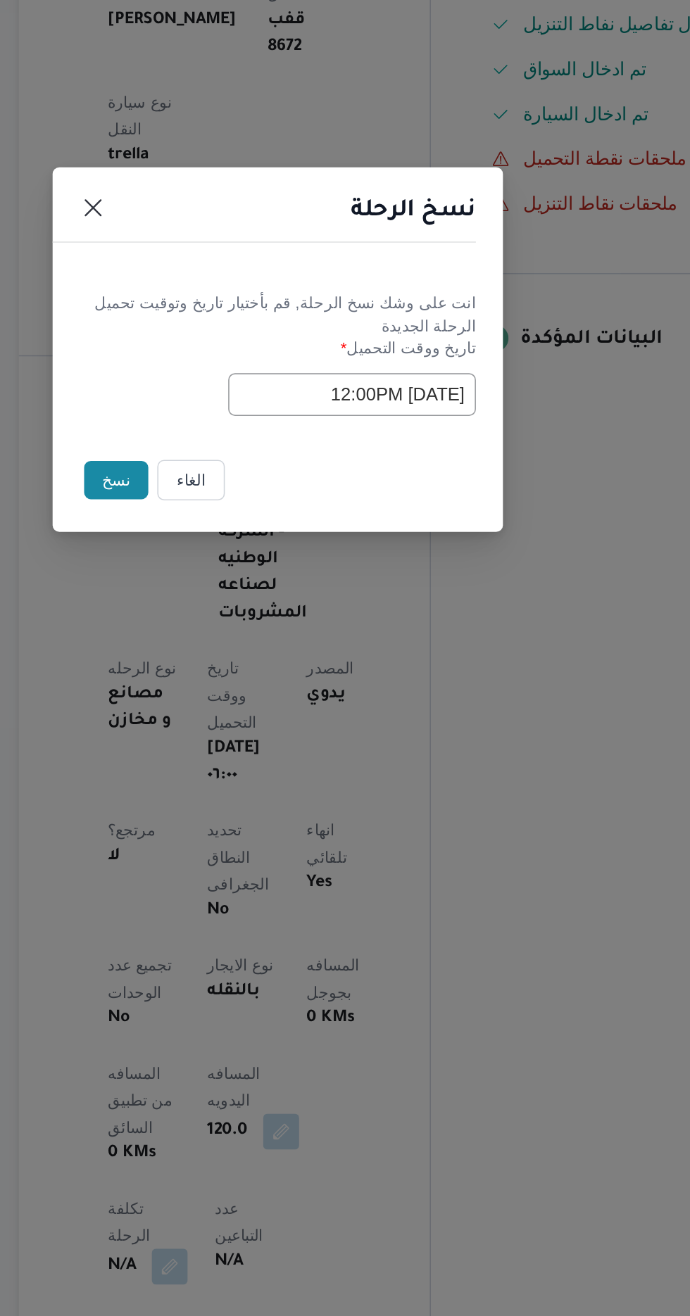
click at [401, 683] on input "[DATE] 12:00PM" at bounding box center [391, 686] width 155 height 27
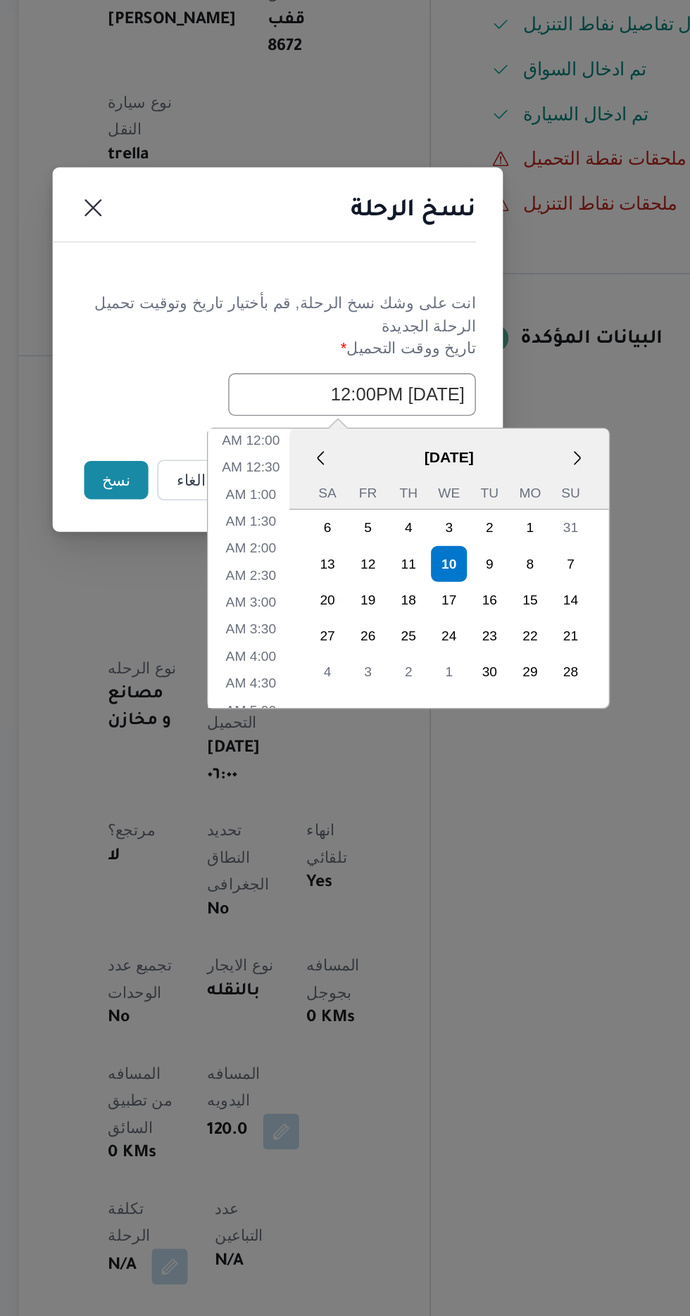
scroll to position [325, 0]
click at [335, 721] on li "10:00 AM" at bounding box center [327, 727] width 47 height 14
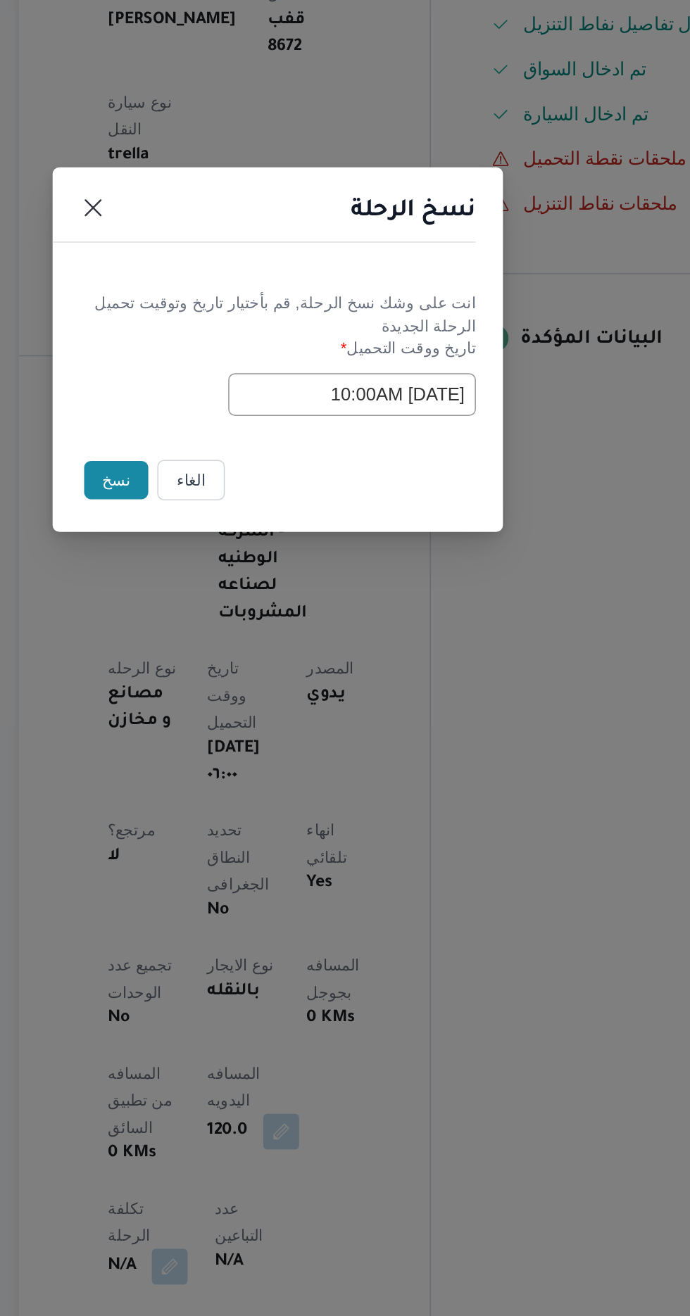
click at [393, 683] on input "[DATE] 10:00AM" at bounding box center [391, 686] width 155 height 27
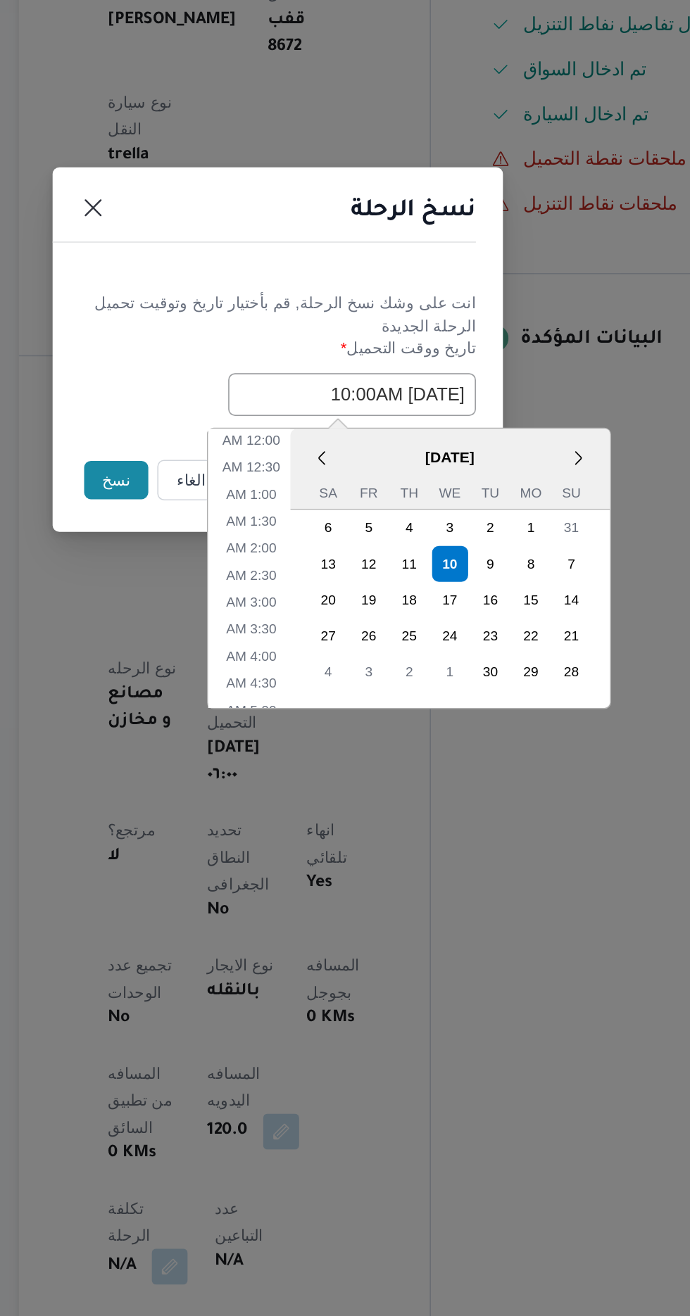
scroll to position [258, 0]
click at [336, 724] on li "8:00 AM" at bounding box center [328, 727] width 43 height 14
type input "[DATE] 8:00AM"
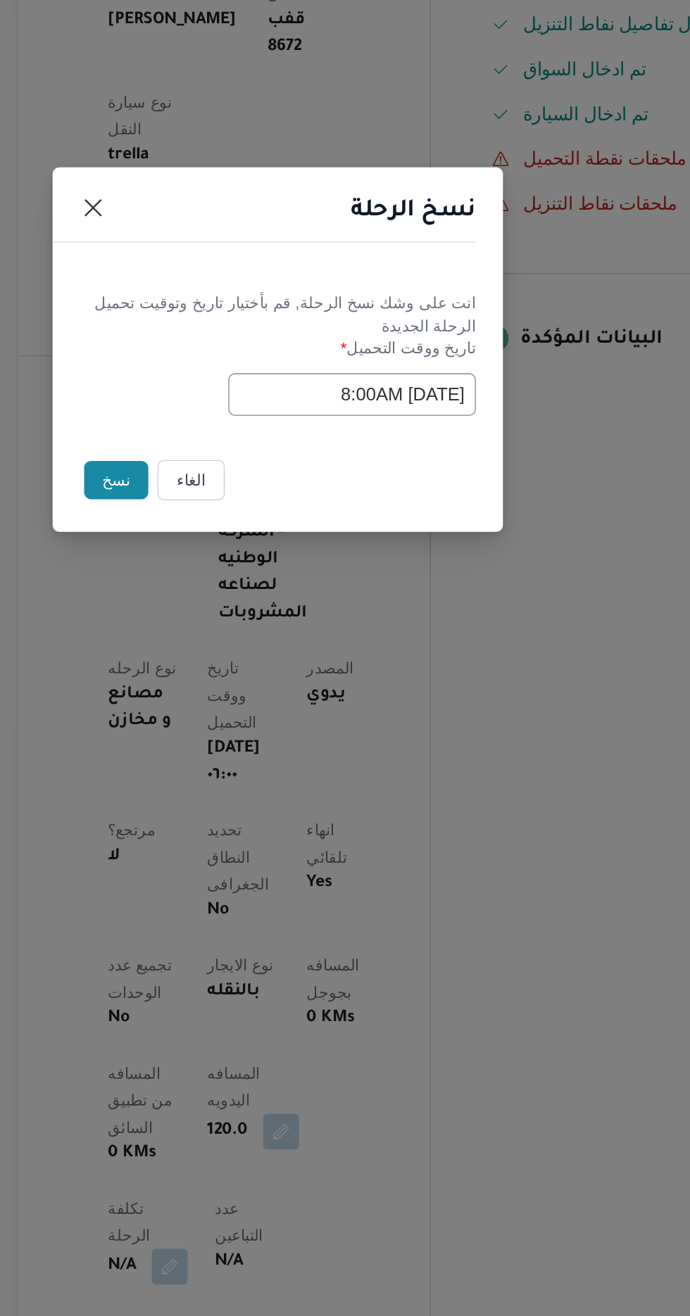
click at [236, 733] on button "نسخ" at bounding box center [244, 740] width 40 height 24
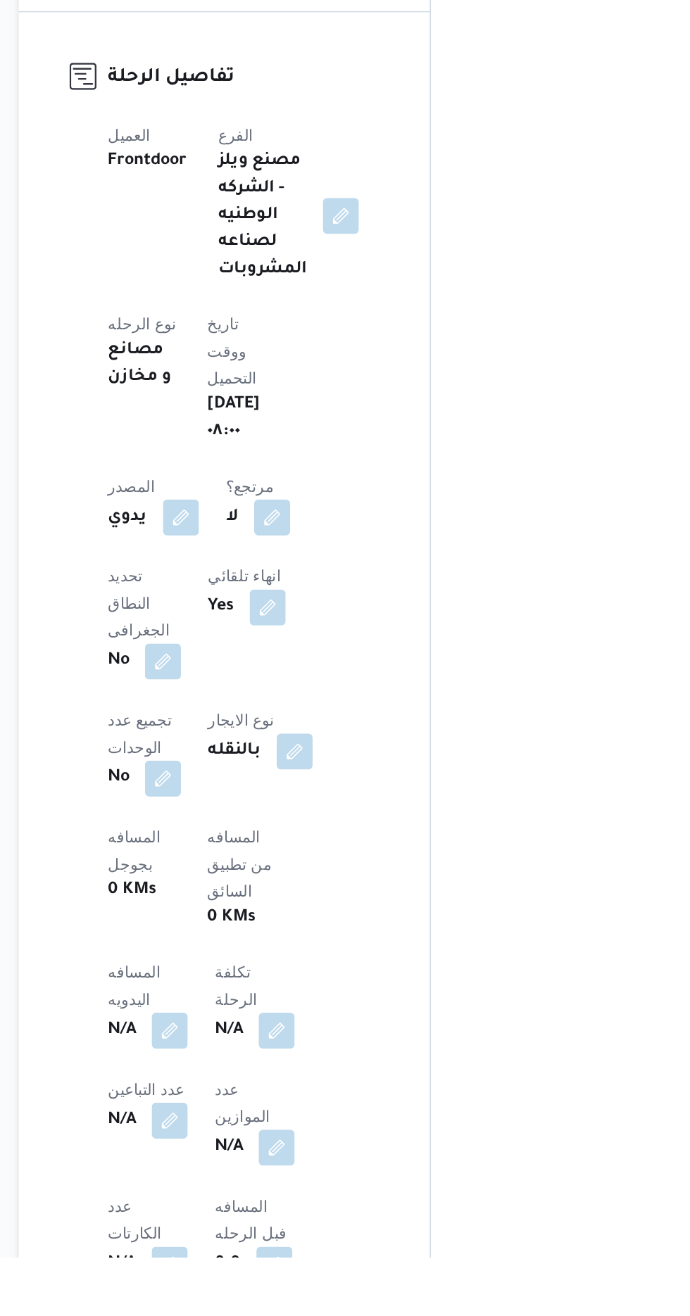
scroll to position [187, 0]
click at [289, 1162] on button "button" at bounding box center [277, 1173] width 23 height 23
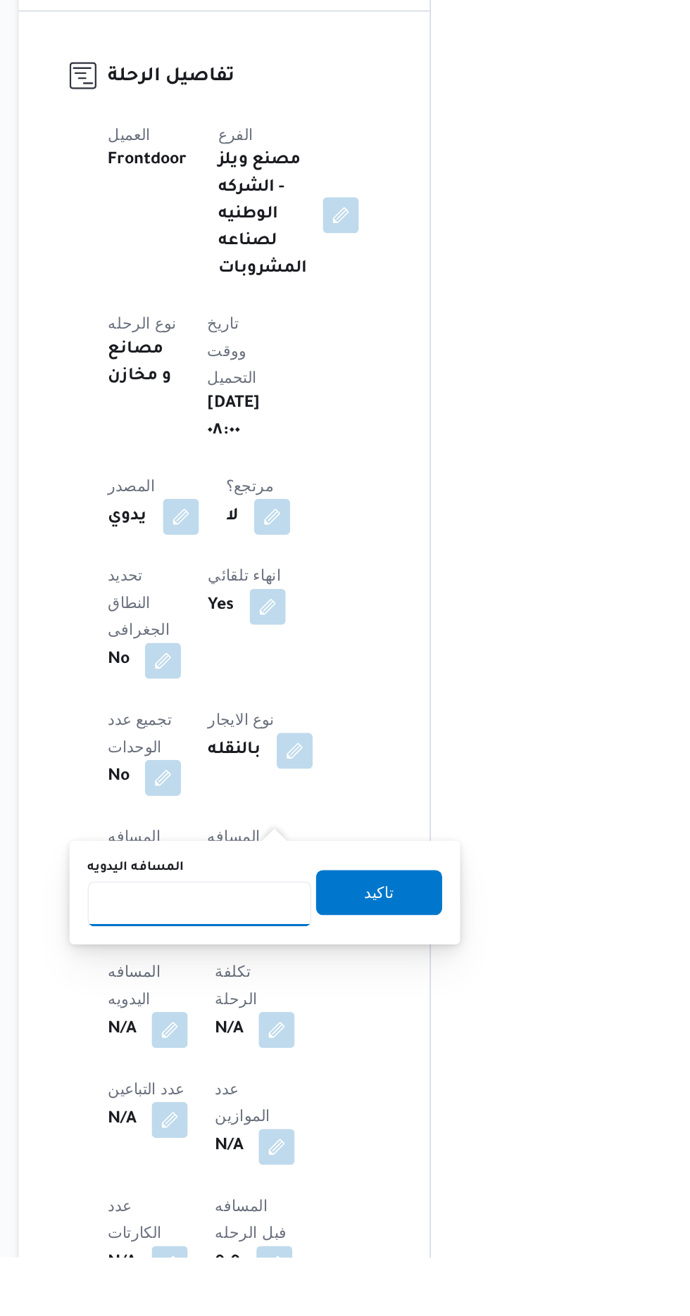
click at [298, 1096] on input "المسافه اليدويه" at bounding box center [296, 1095] width 140 height 28
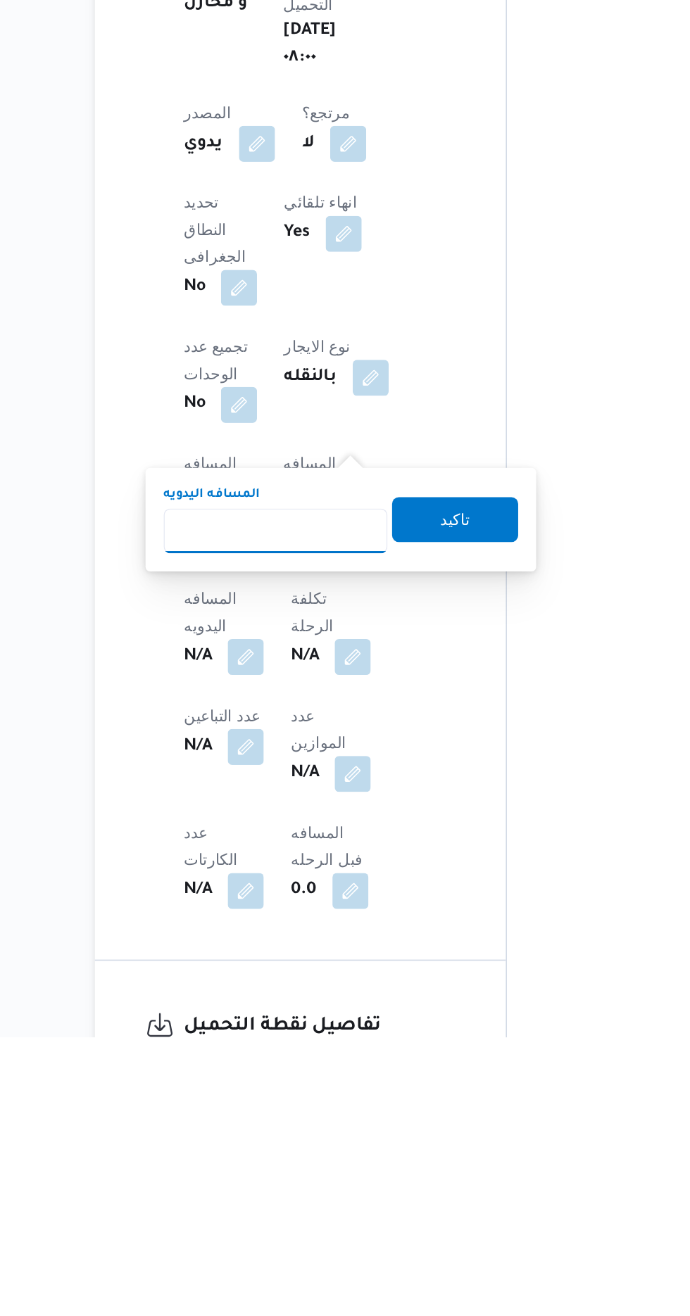
scroll to position [283, 0]
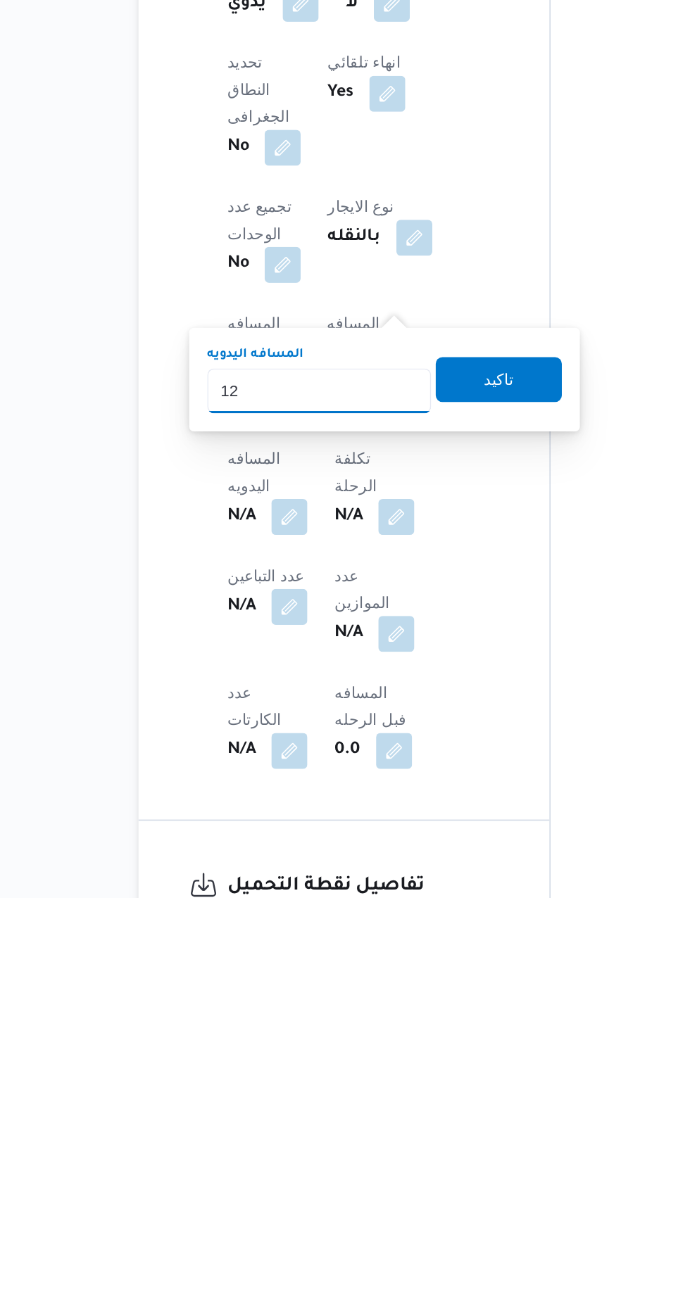
type input "120"
click at [417, 994] on span "تاكيد" at bounding box center [408, 991] width 18 height 17
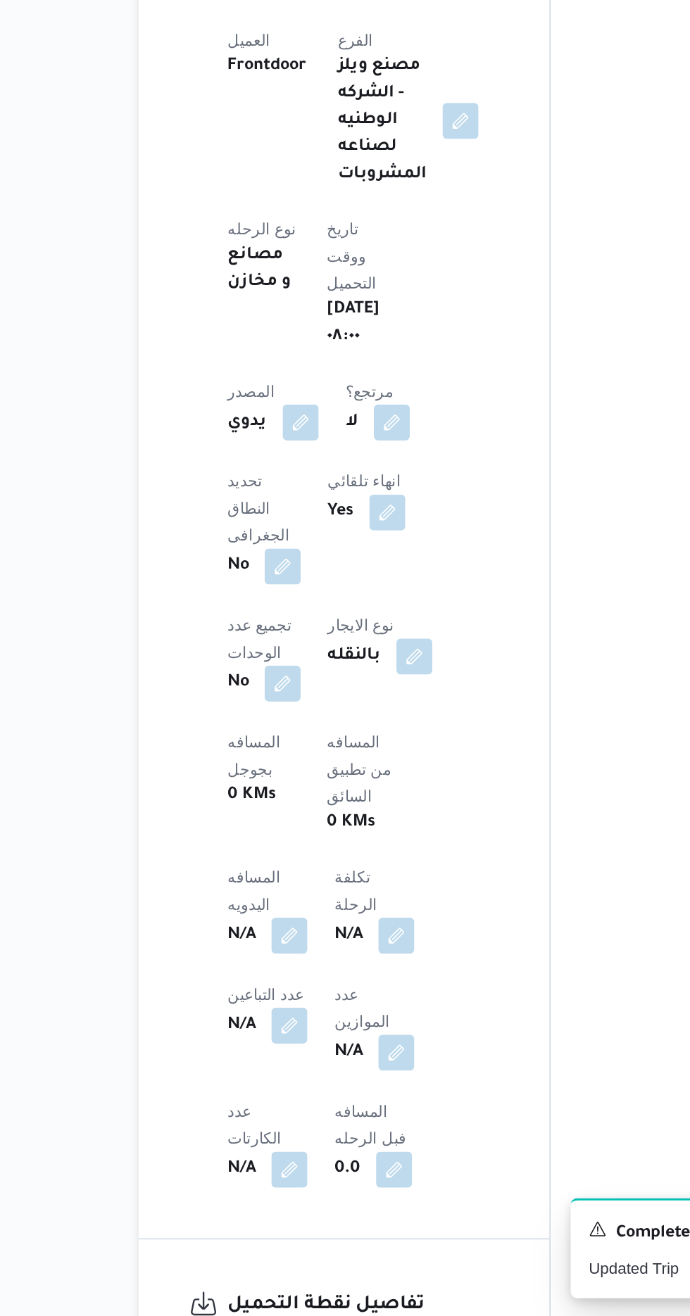
scroll to position [433, 0]
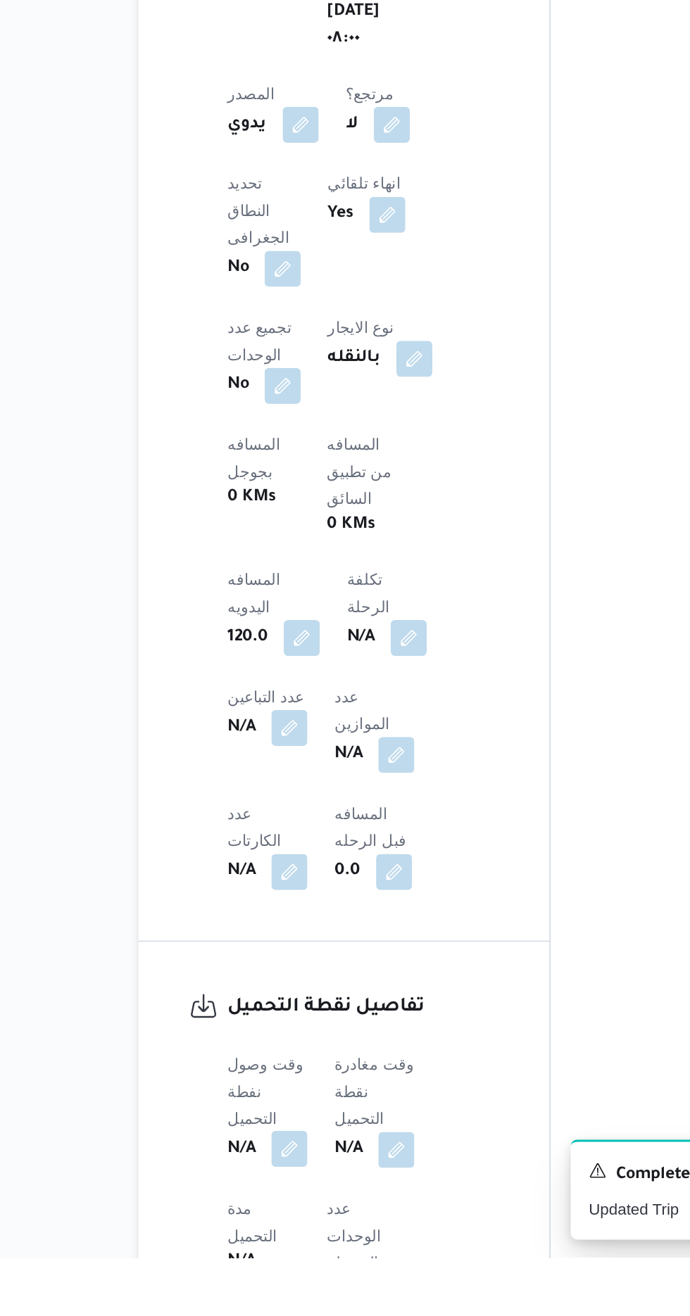
click at [275, 1237] on button "button" at bounding box center [277, 1248] width 23 height 23
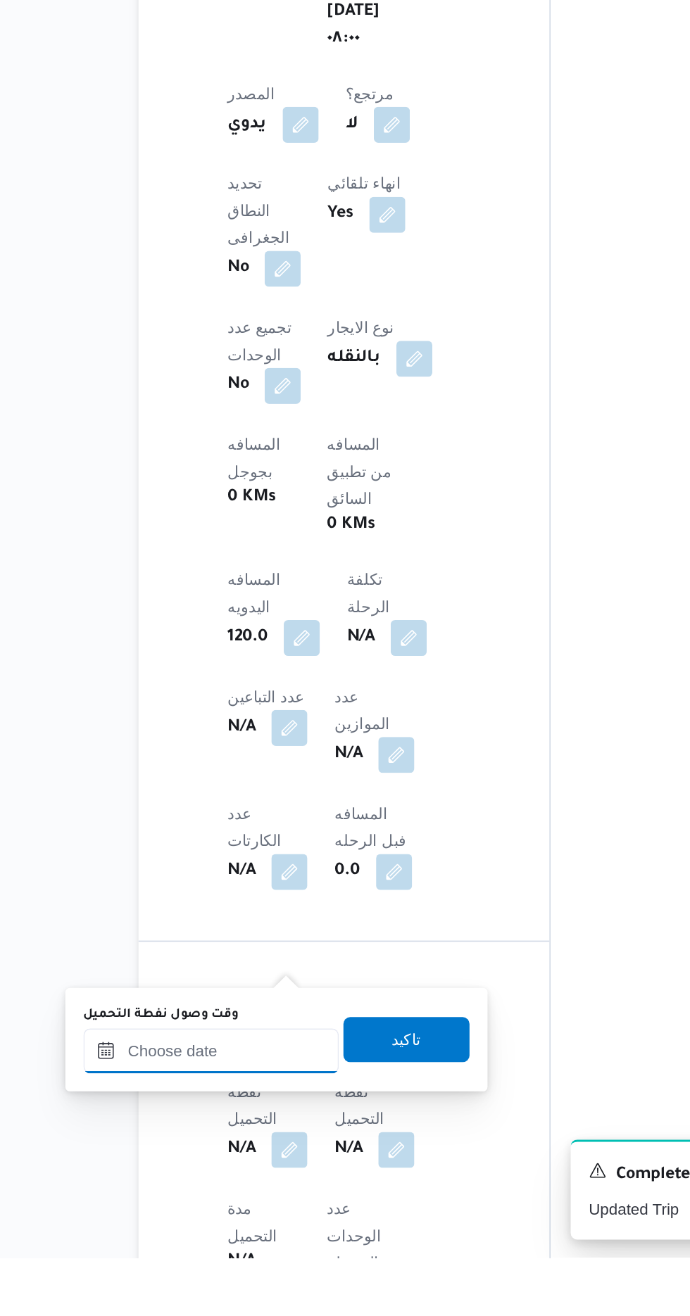
click at [259, 1187] on input "وقت وصول نفطة التحميل" at bounding box center [228, 1186] width 160 height 28
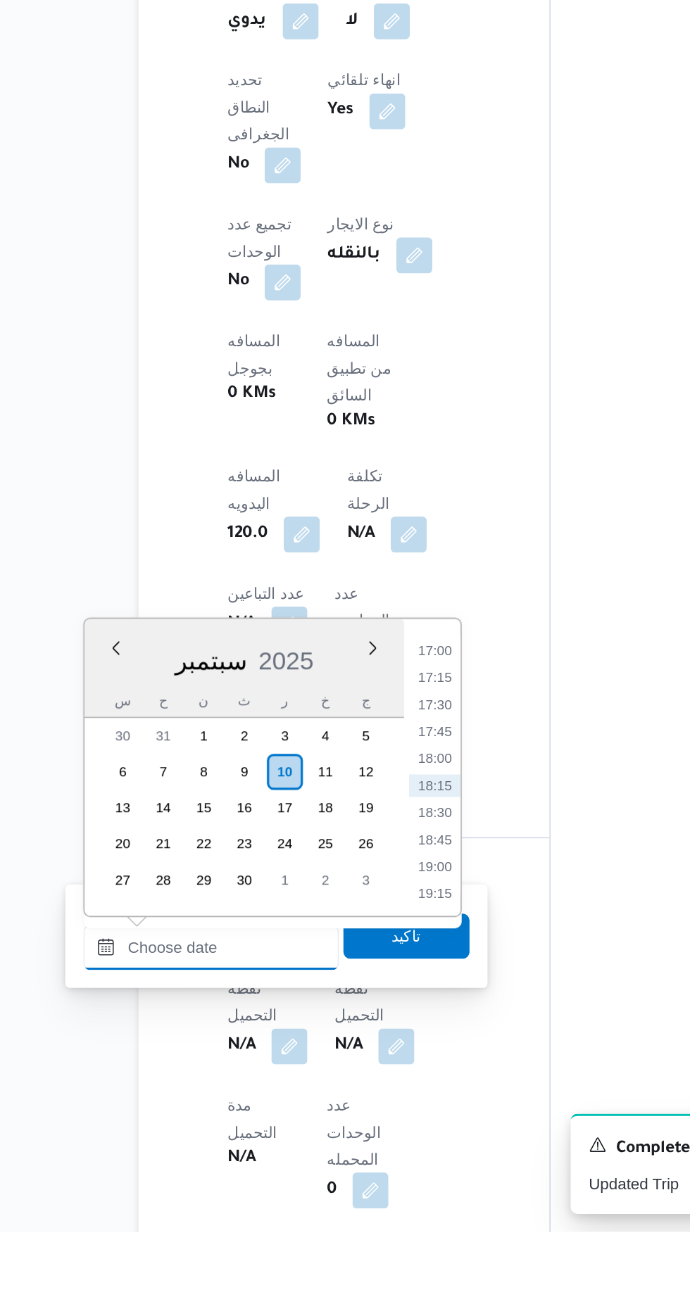
scroll to position [547, 0]
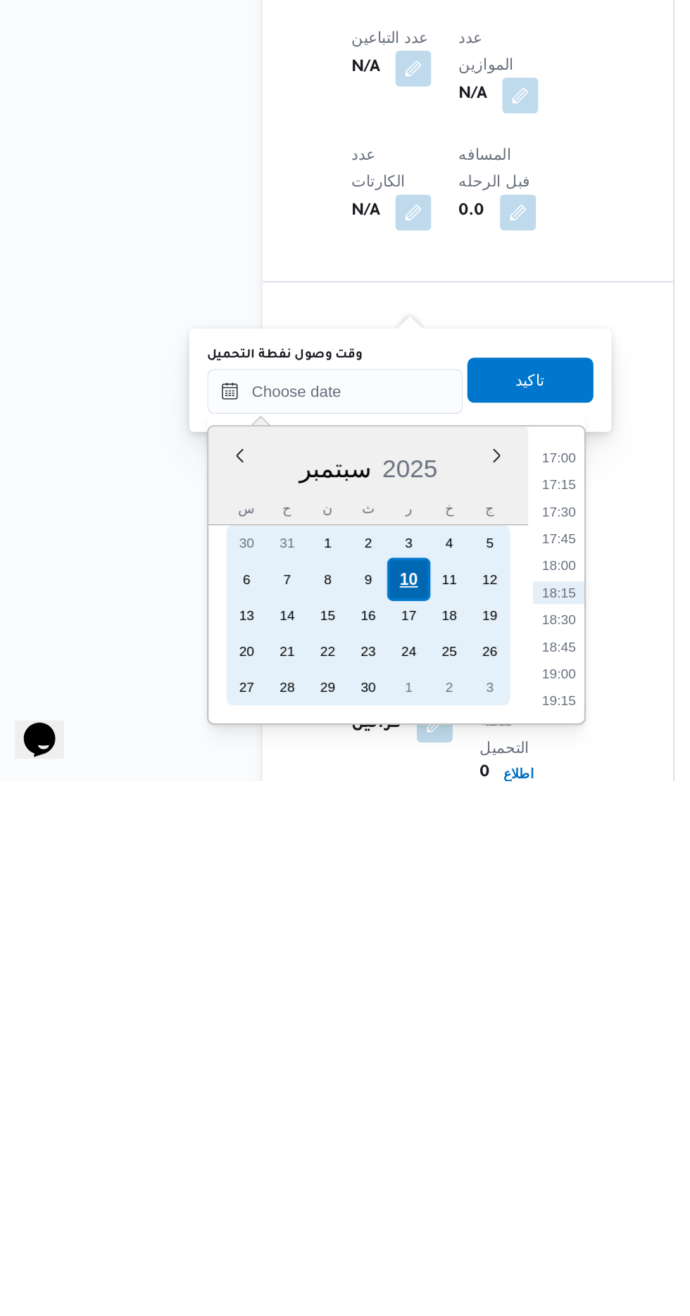
click at [274, 1189] on div "10" at bounding box center [273, 1190] width 27 height 27
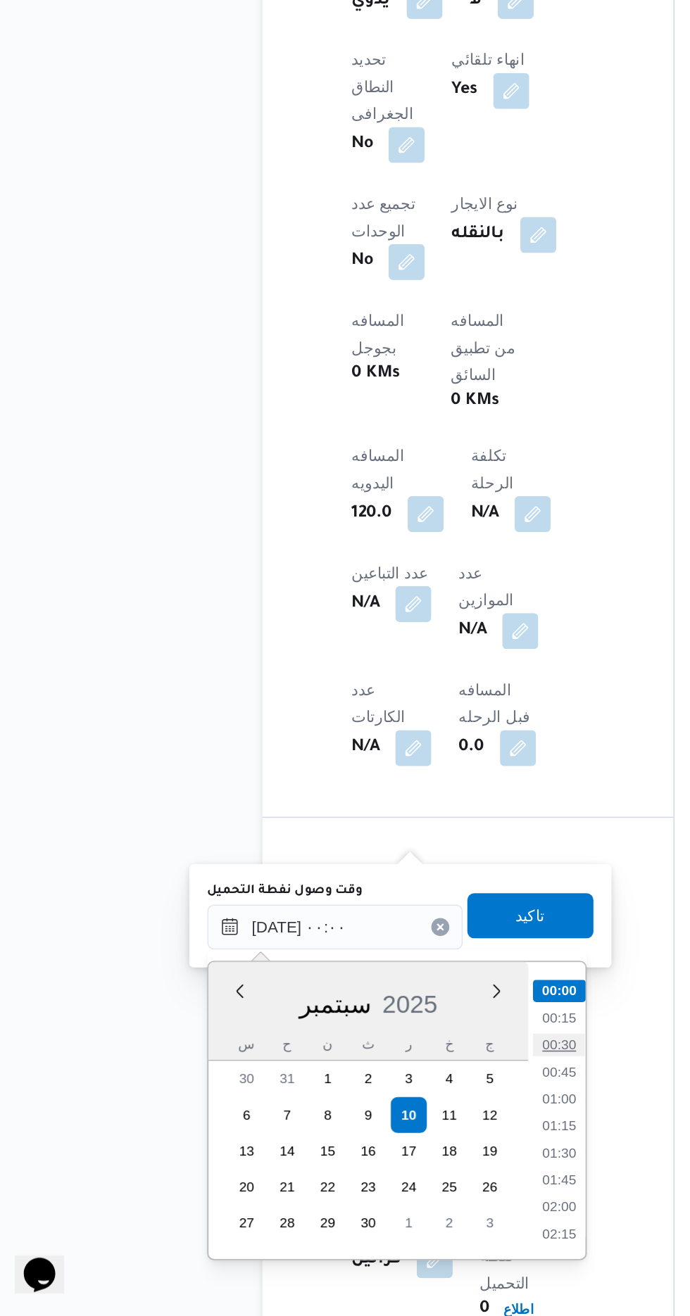
click at [377, 1144] on li "00:30" at bounding box center [368, 1146] width 32 height 14
type input "[DATE] ٠٠:٣٠"
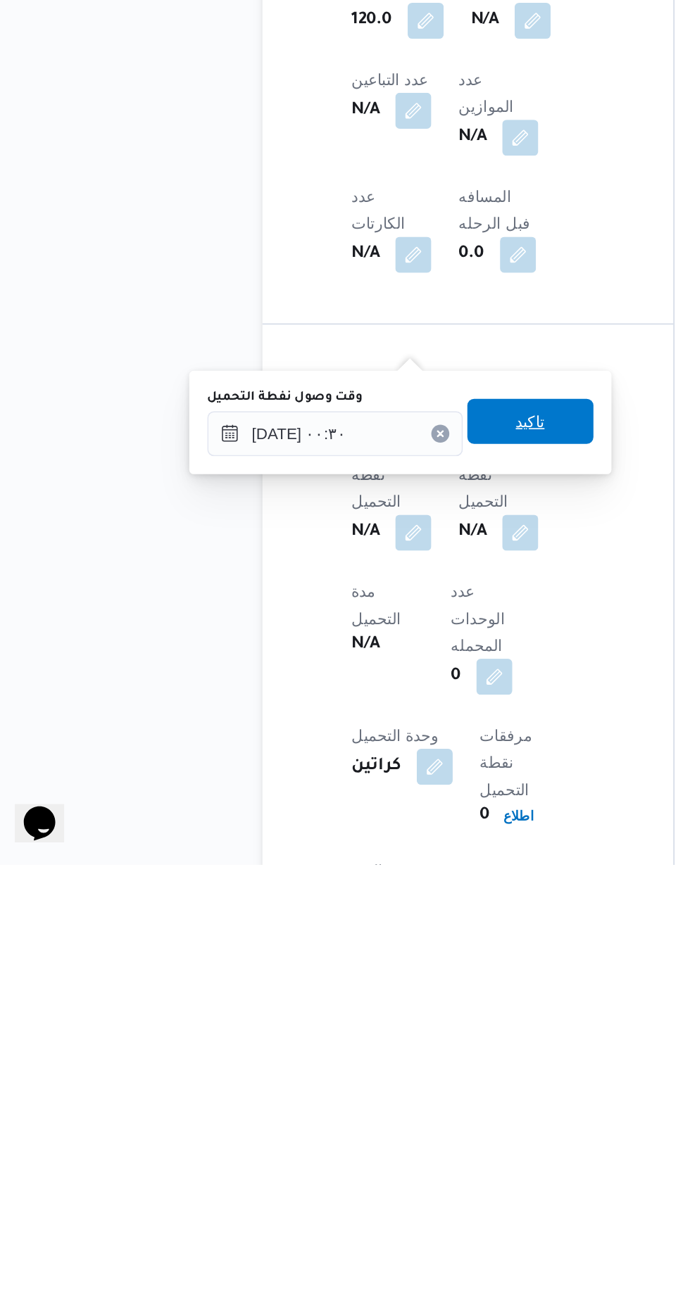
click at [387, 1049] on span "تاكيد" at bounding box center [350, 1039] width 79 height 28
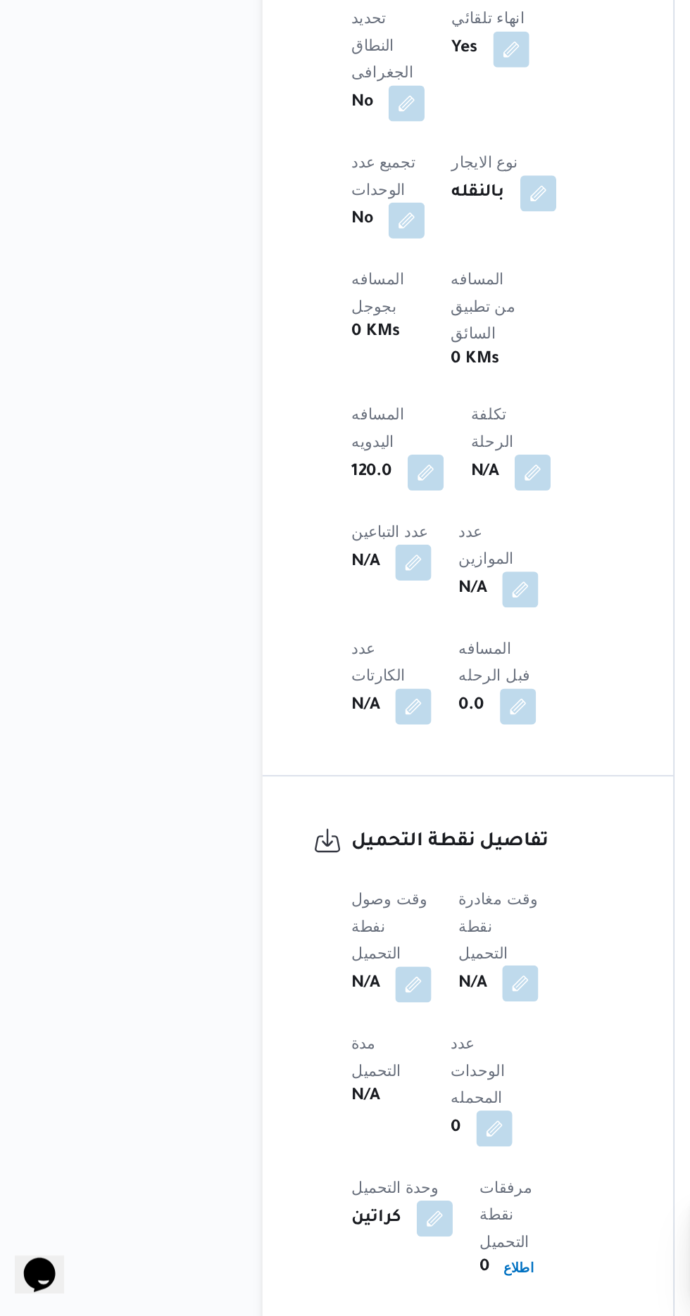
click at [355, 1096] on button "button" at bounding box center [344, 1107] width 23 height 23
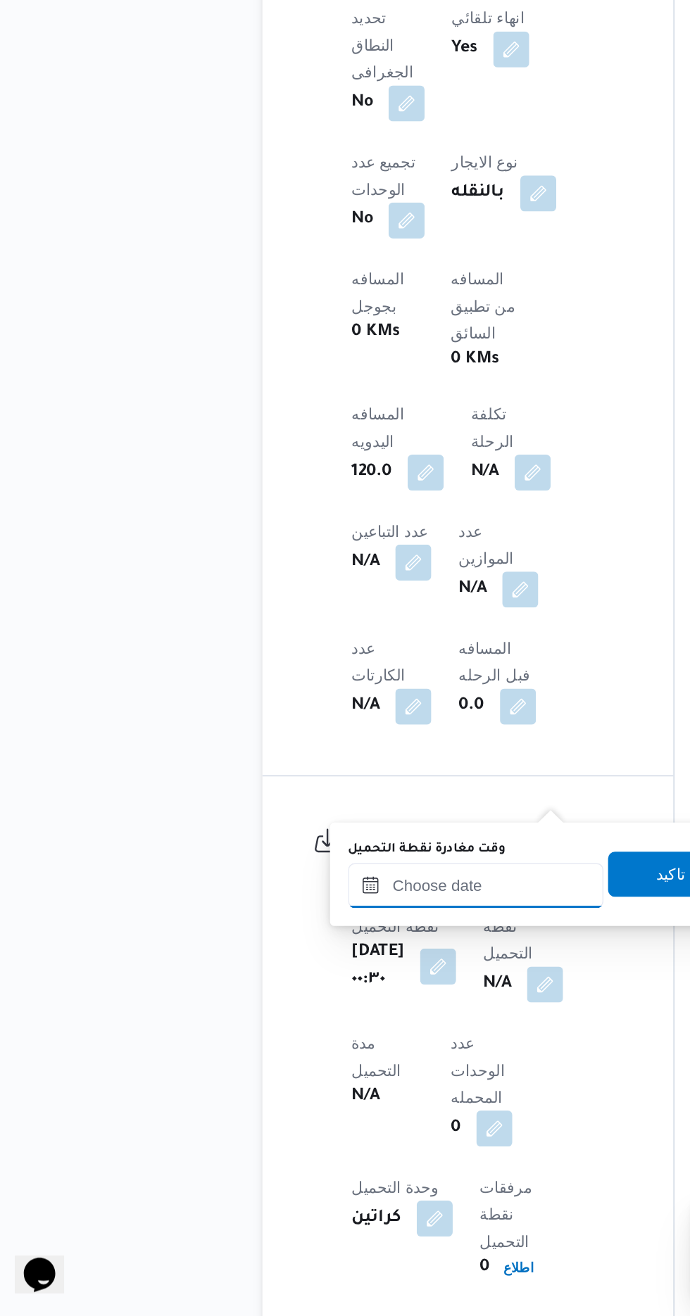
click at [340, 1044] on input "وقت مغادرة نقطة التحميل" at bounding box center [316, 1046] width 160 height 28
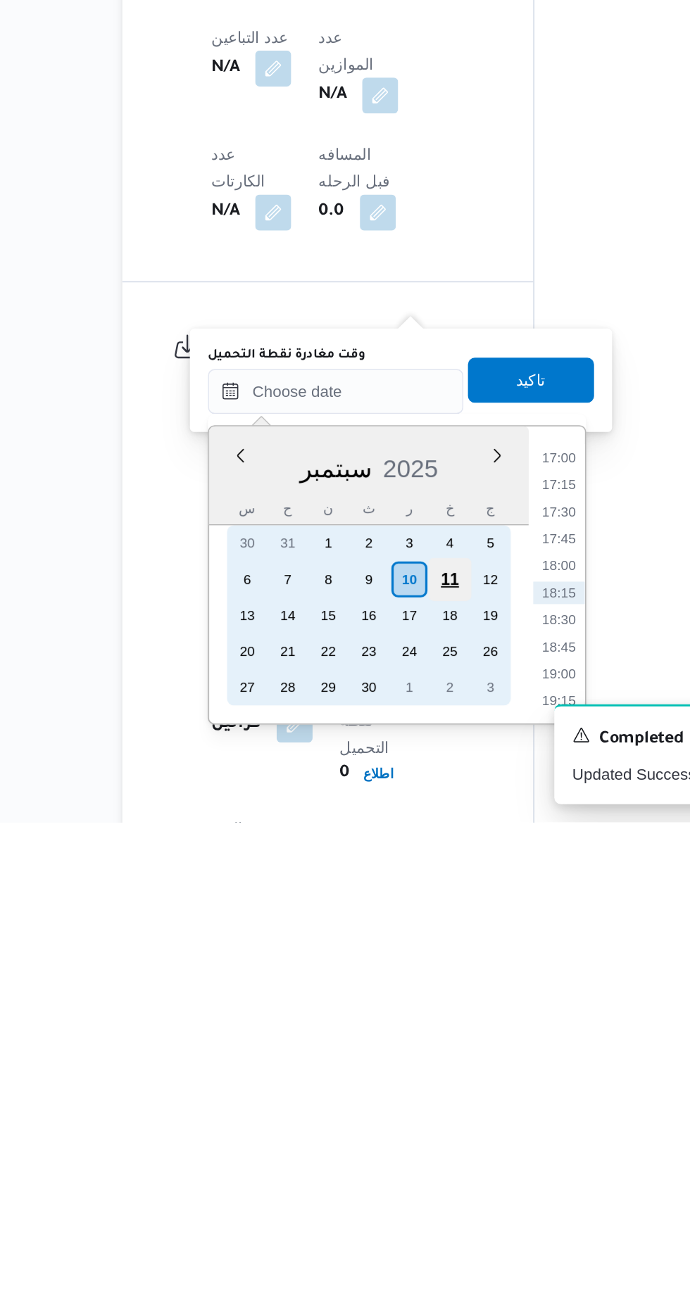
click at [381, 1163] on div "11" at bounding box center [387, 1164] width 27 height 27
type input "[DATE] ٠٠:٠٠"
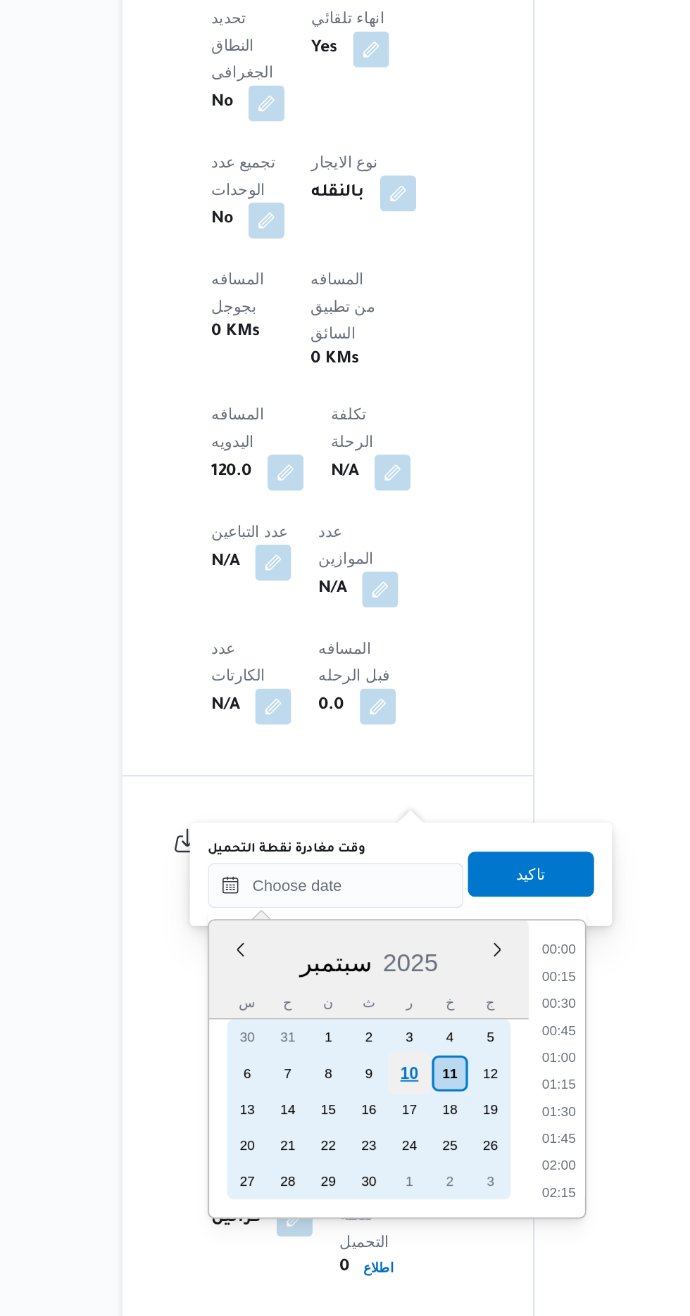
click at [362, 1163] on div "10" at bounding box center [361, 1164] width 27 height 27
click at [360, 1161] on div "10" at bounding box center [361, 1164] width 27 height 27
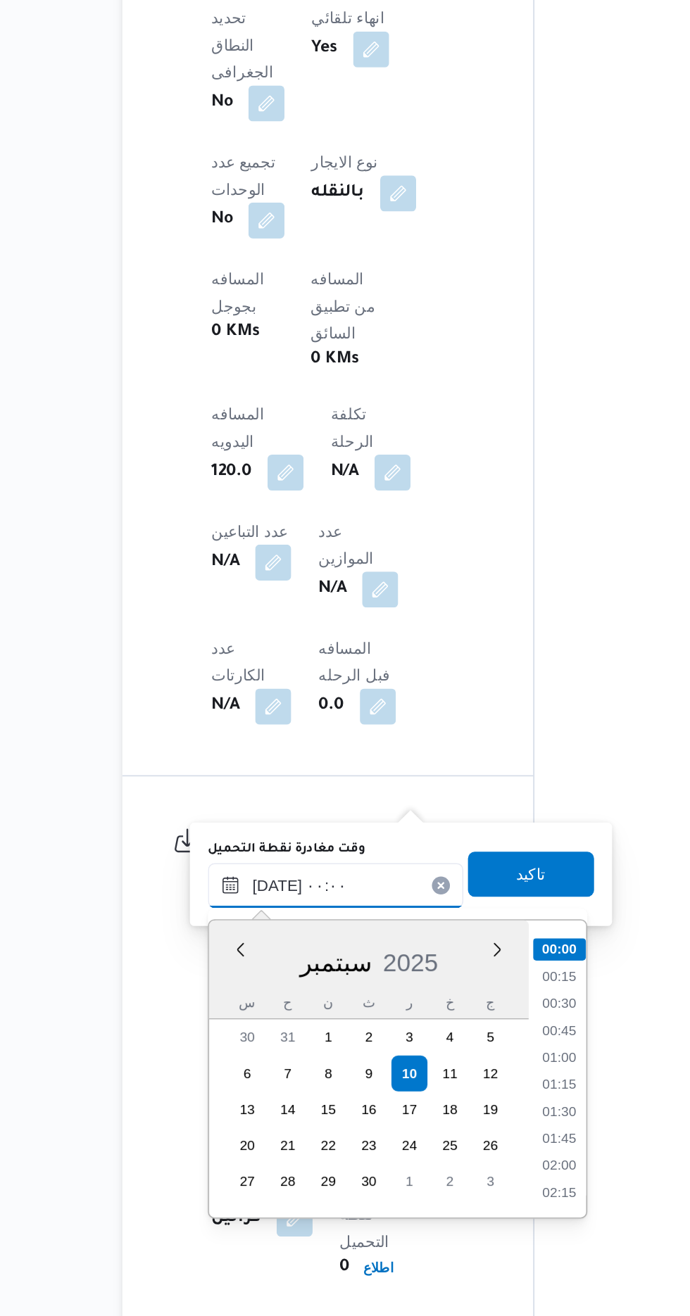
click at [244, 1046] on input "[DATE] ٠٠:٠٠" at bounding box center [316, 1046] width 160 height 28
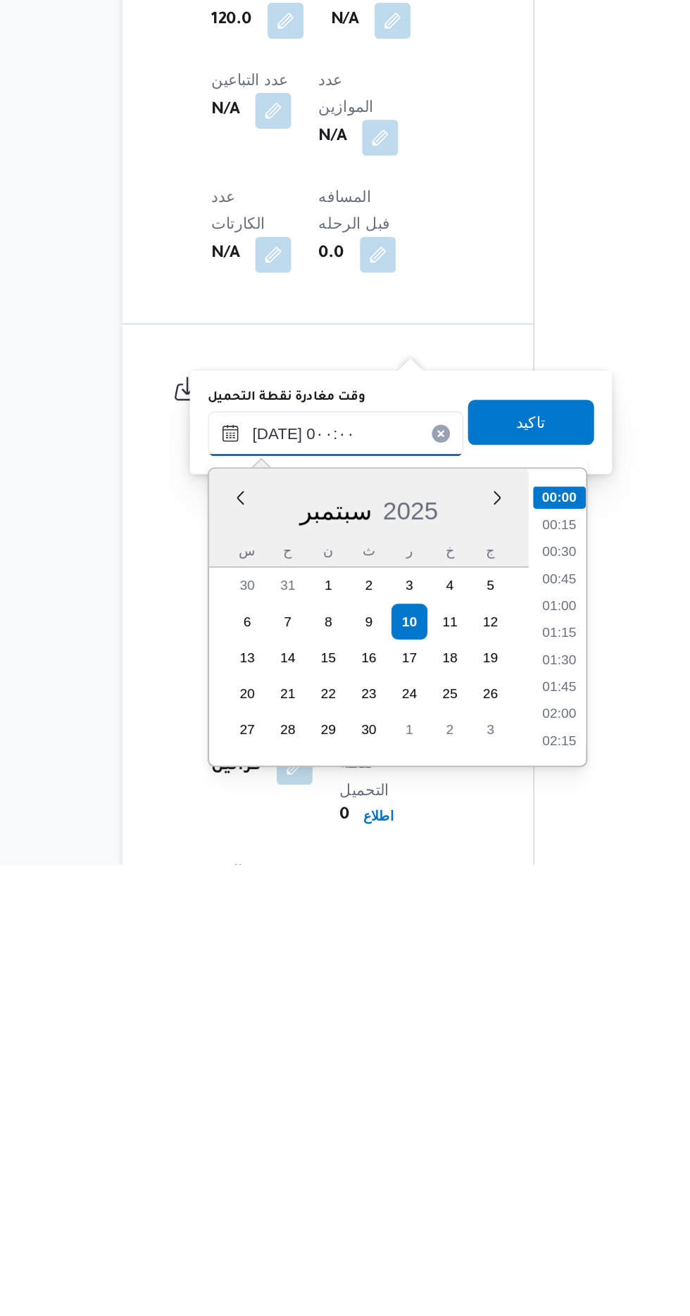
type input "[DATE] 0٠٠:٠٠"
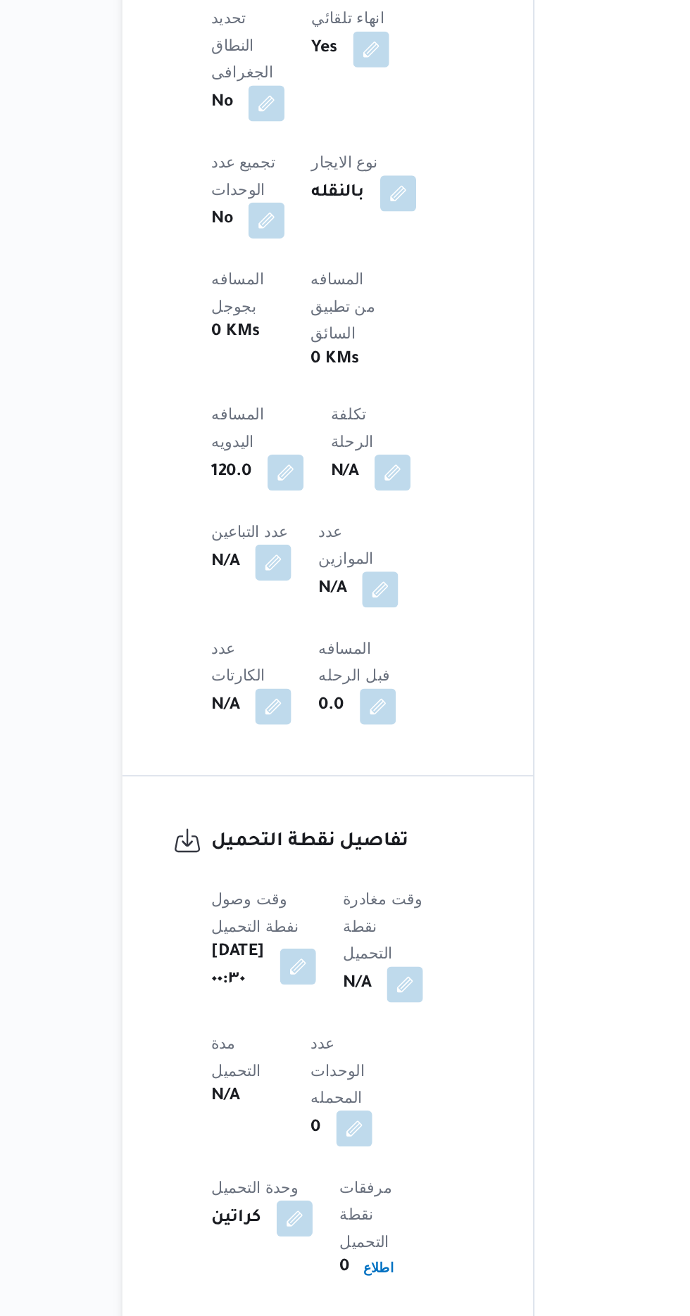
click at [440, 619] on div "تفاصيل الرحلة العميل Frontdoor الفرع مصنع ويلز - الشركه الوطنيه لصناعه المشروبا…" at bounding box center [311, 564] width 257 height 826
click at [294, 1085] on button "button" at bounding box center [293, 1096] width 23 height 23
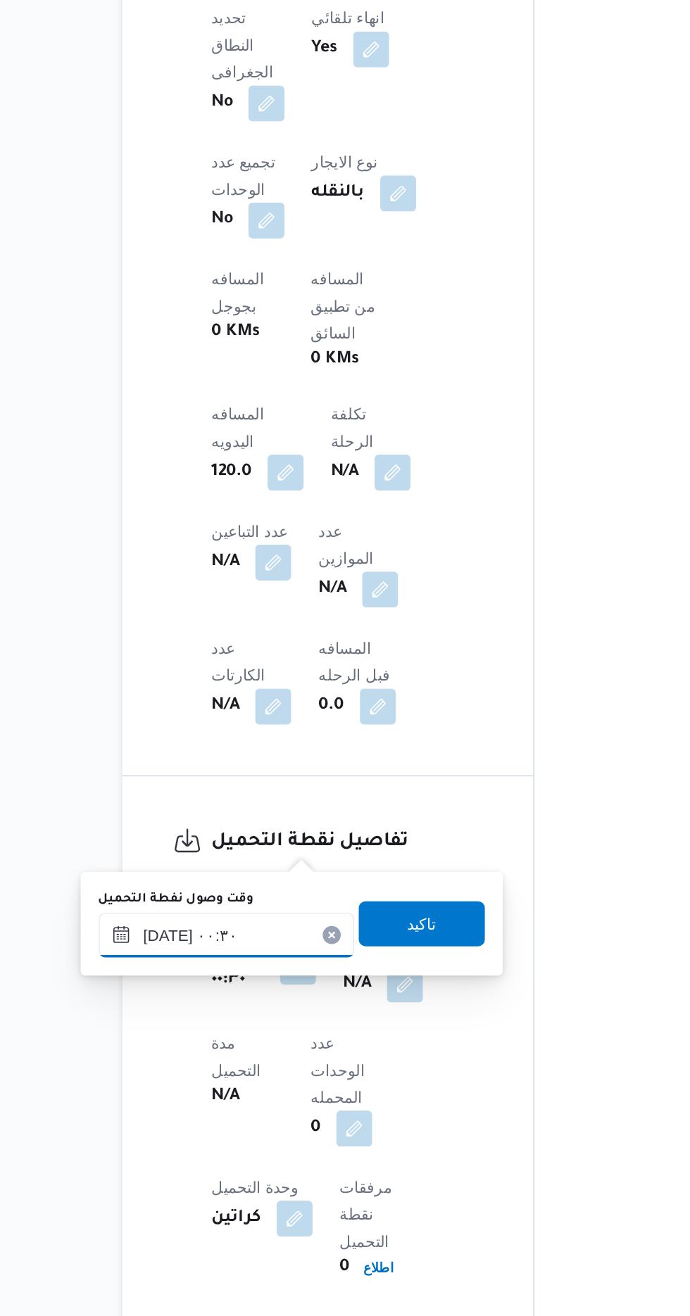
click at [244, 1075] on input "[DATE] ٠٠:٣٠" at bounding box center [248, 1077] width 160 height 28
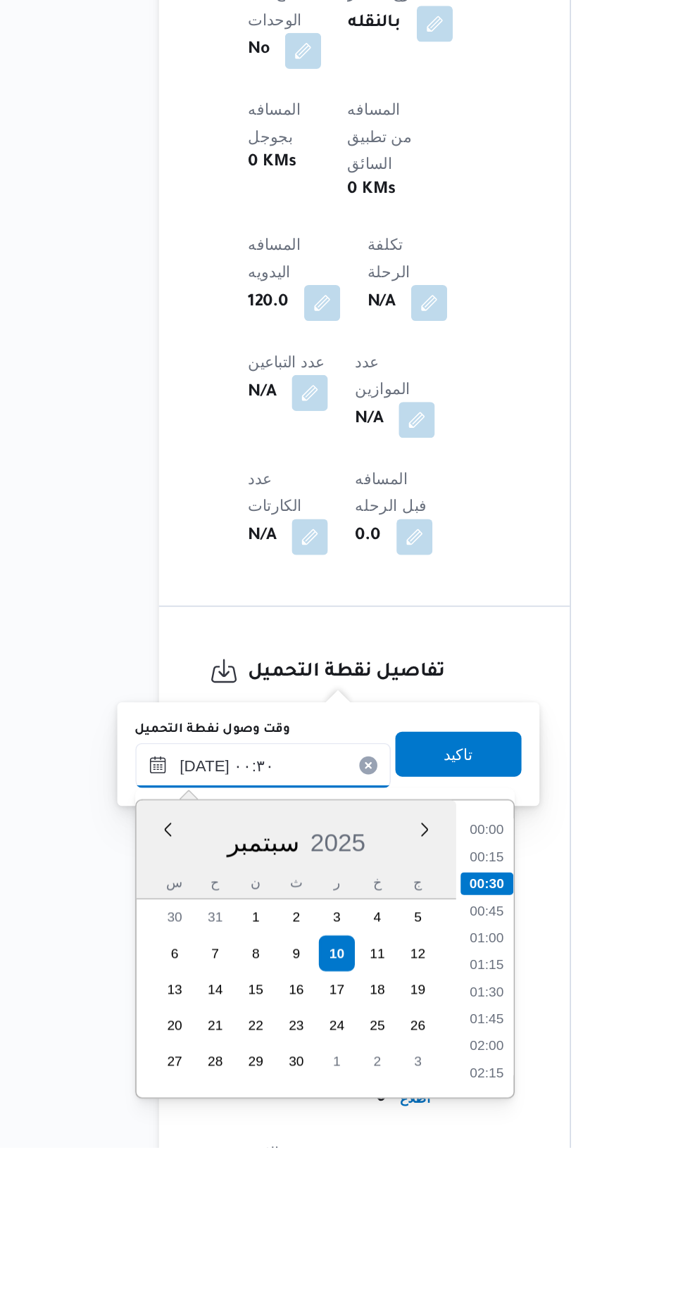
scroll to position [604, 0]
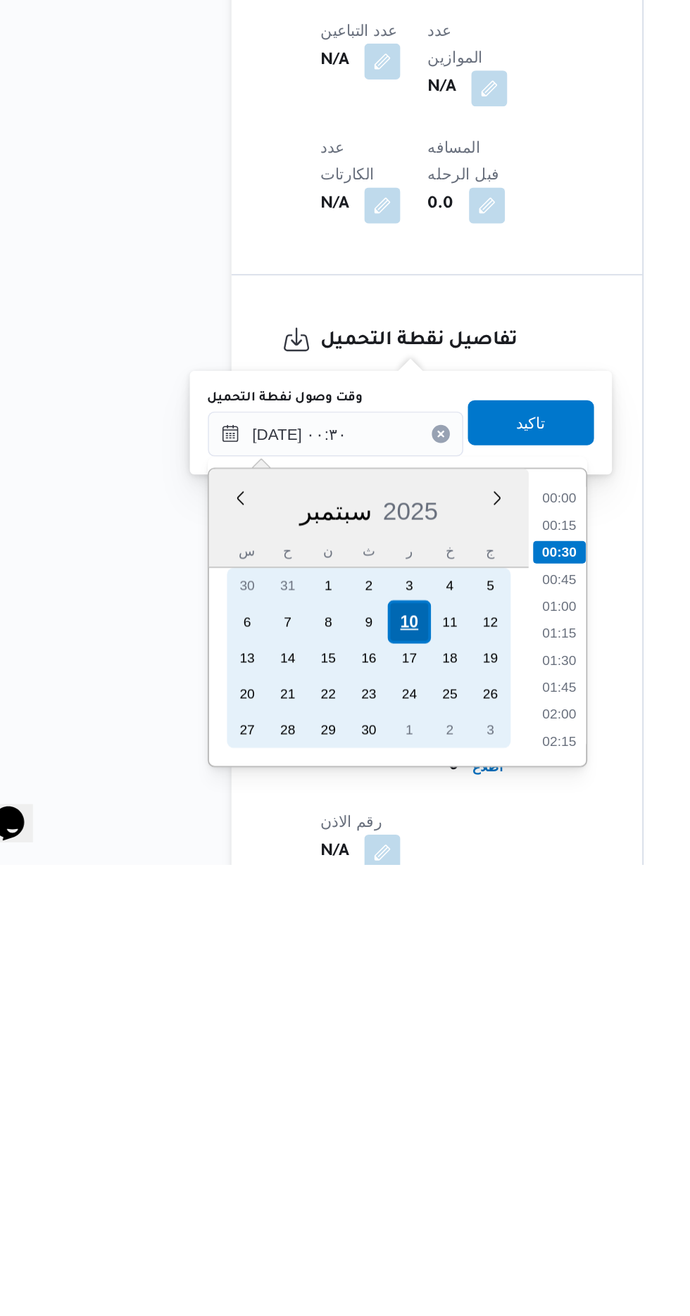
click at [293, 1162] on div "10" at bounding box center [293, 1164] width 27 height 27
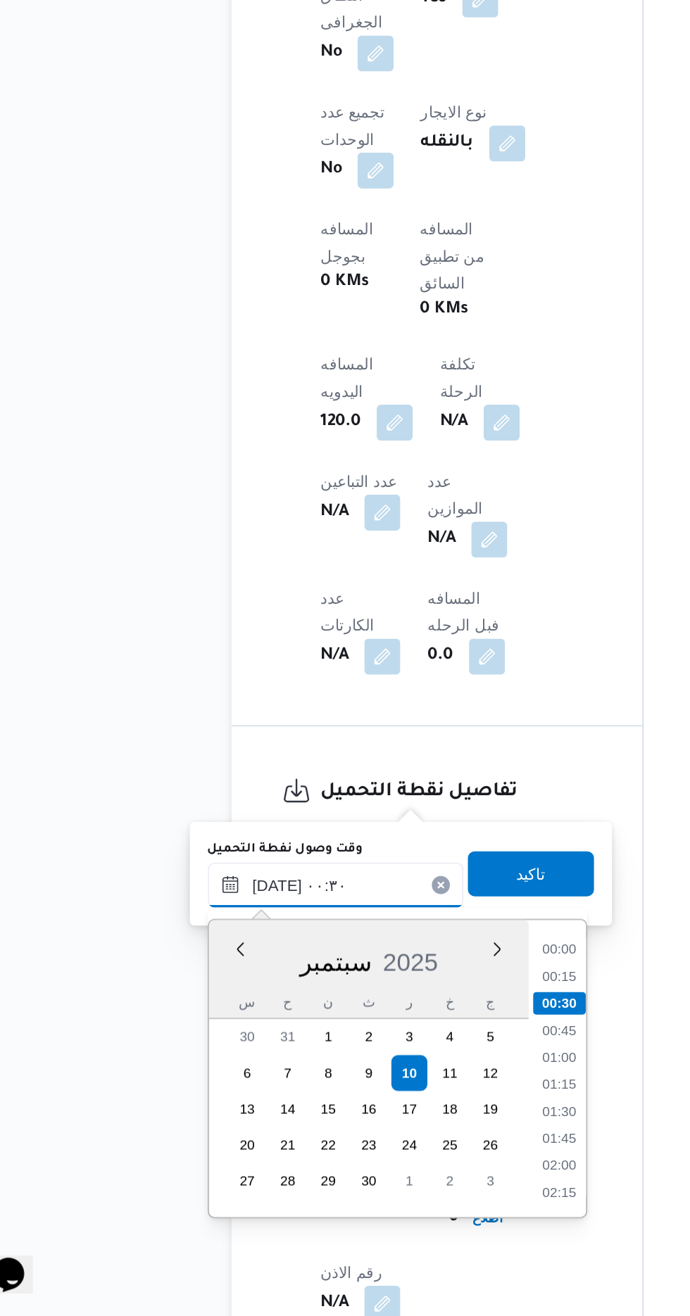
click at [177, 1049] on input "[DATE] ٠٠:٣٠" at bounding box center [248, 1046] width 160 height 28
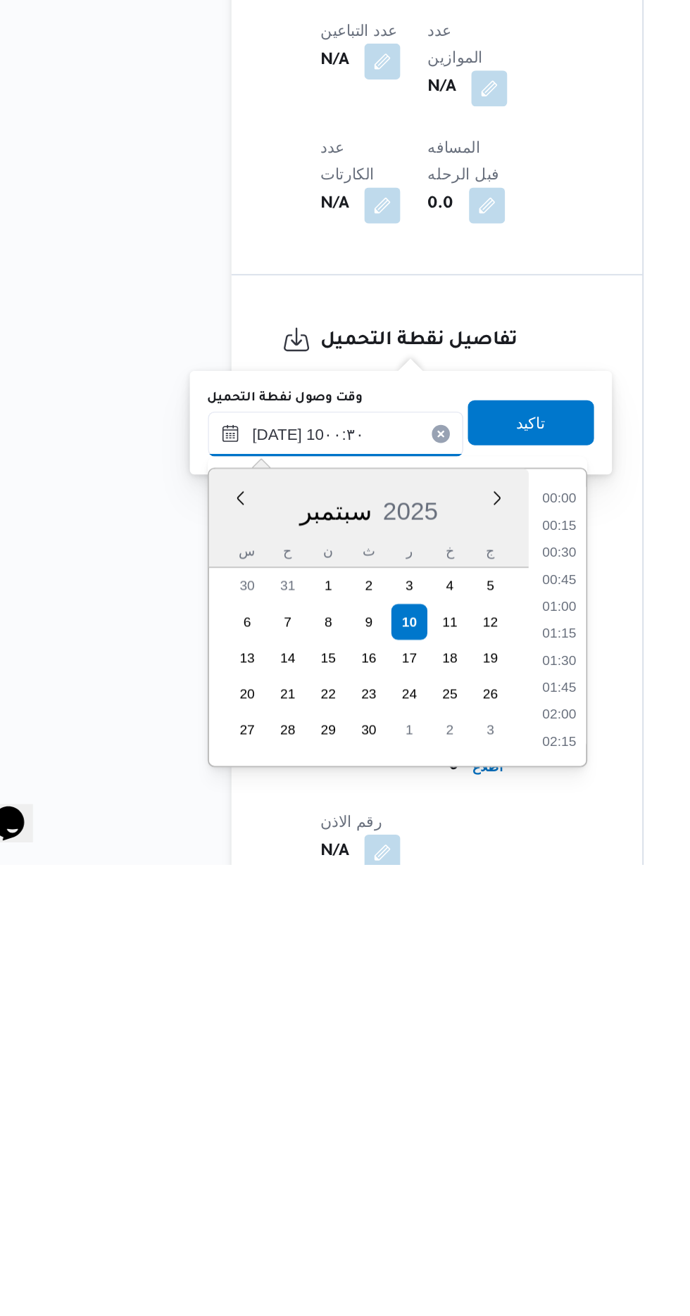
scroll to position [562, 0]
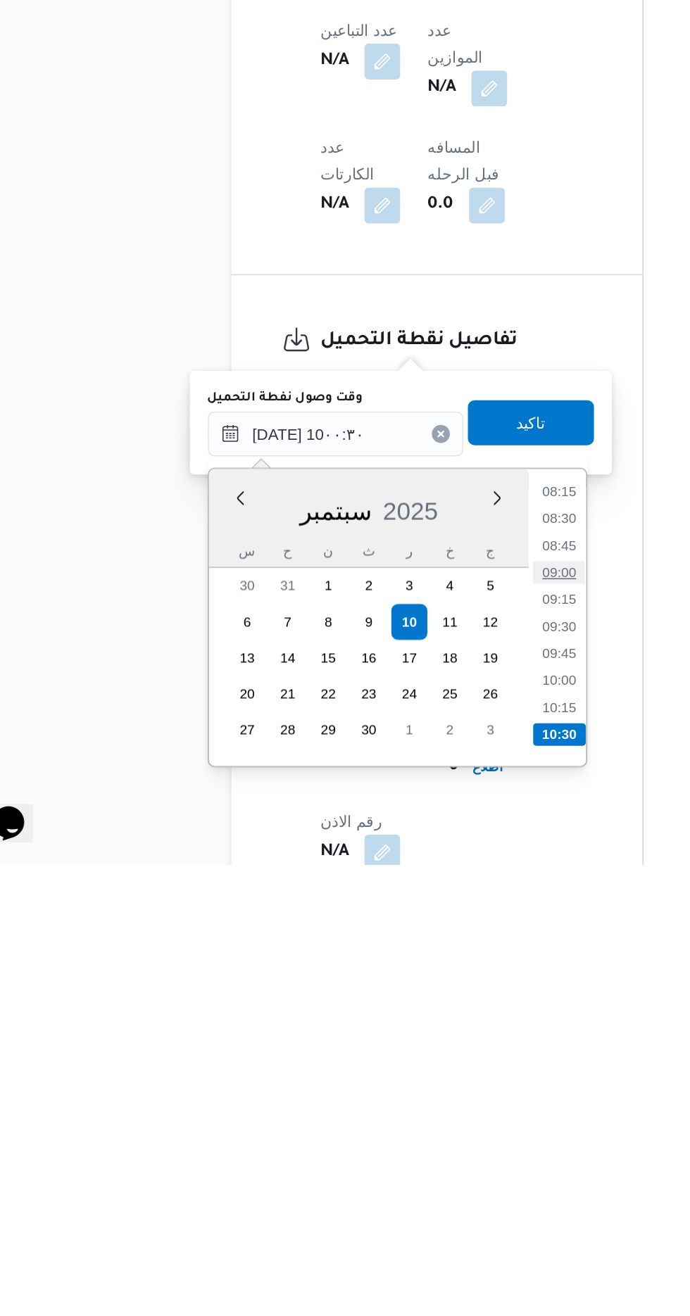
click at [386, 1135] on li "09:00" at bounding box center [388, 1133] width 32 height 14
type input "[DATE] ٠٩:٠٠"
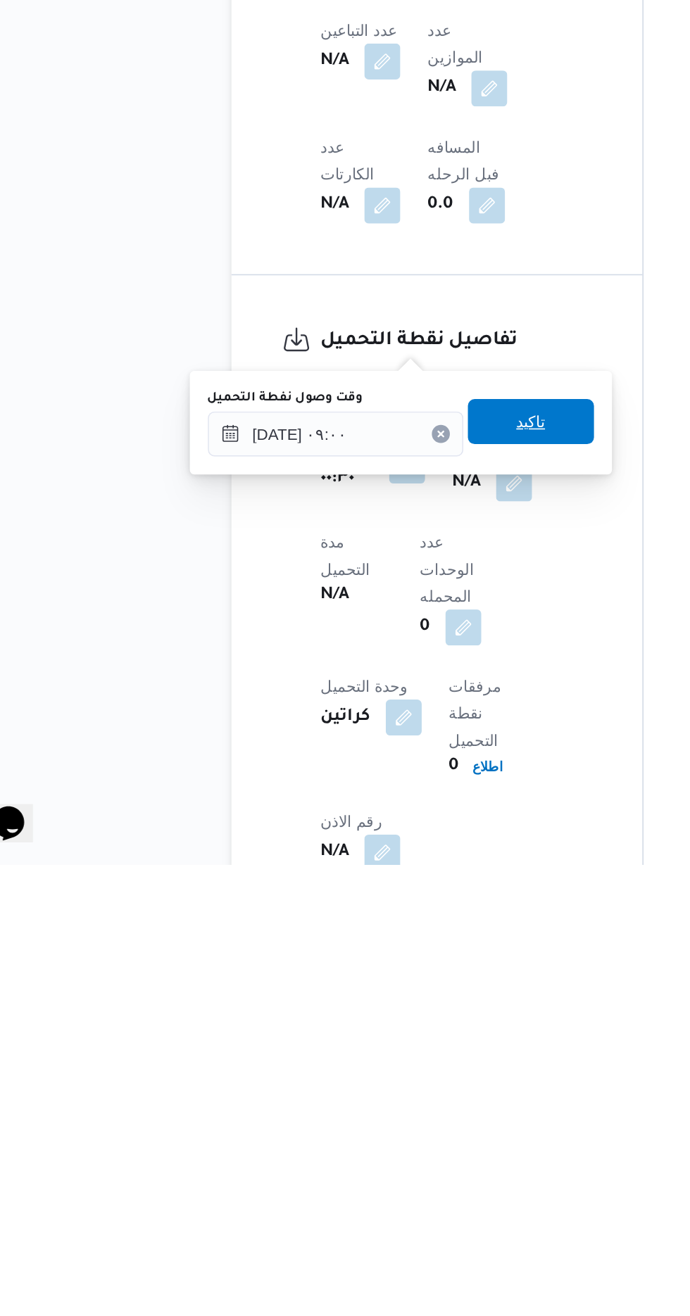
click at [392, 1036] on span "تاكيد" at bounding box center [370, 1039] width 79 height 28
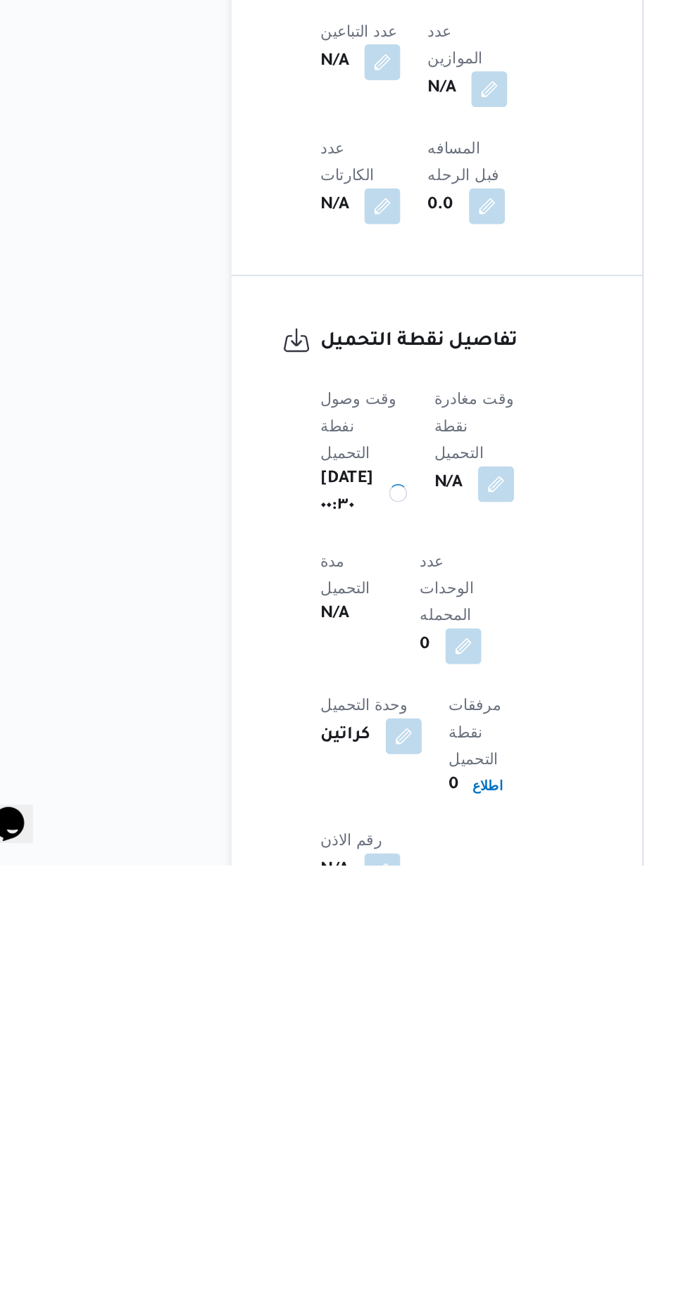
scroll to position [604, 0]
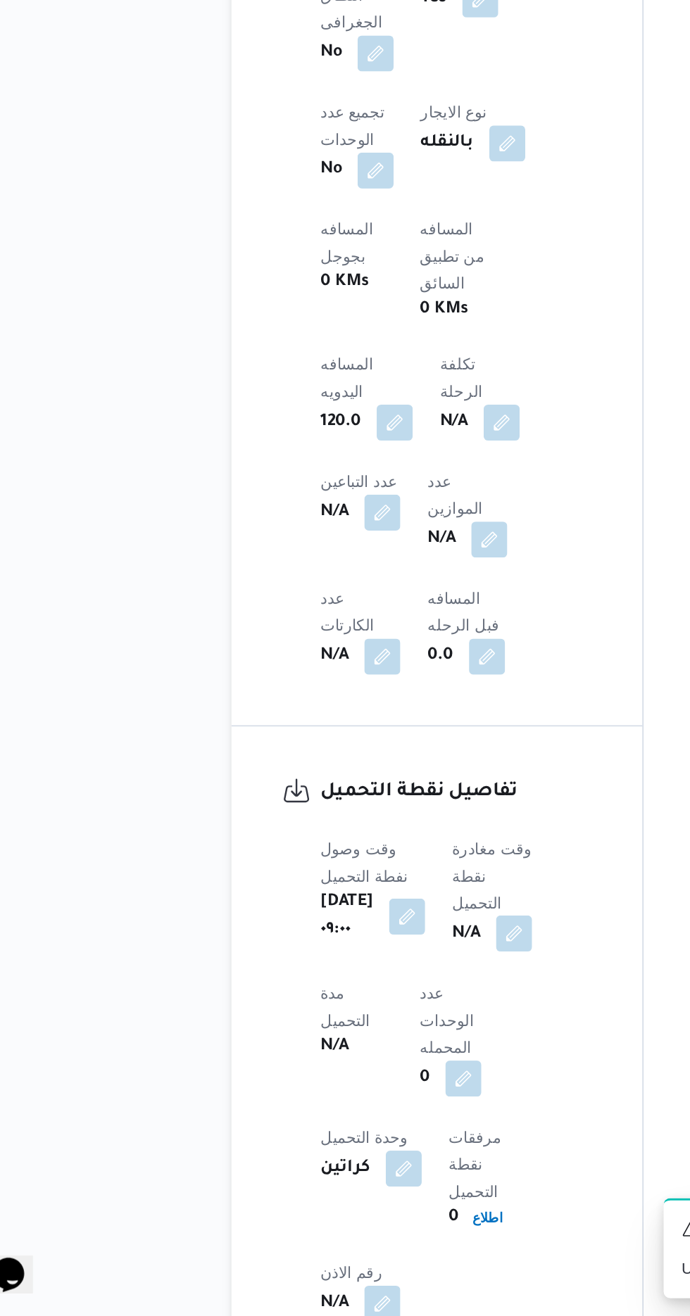
click at [371, 1065] on button "button" at bounding box center [359, 1076] width 23 height 23
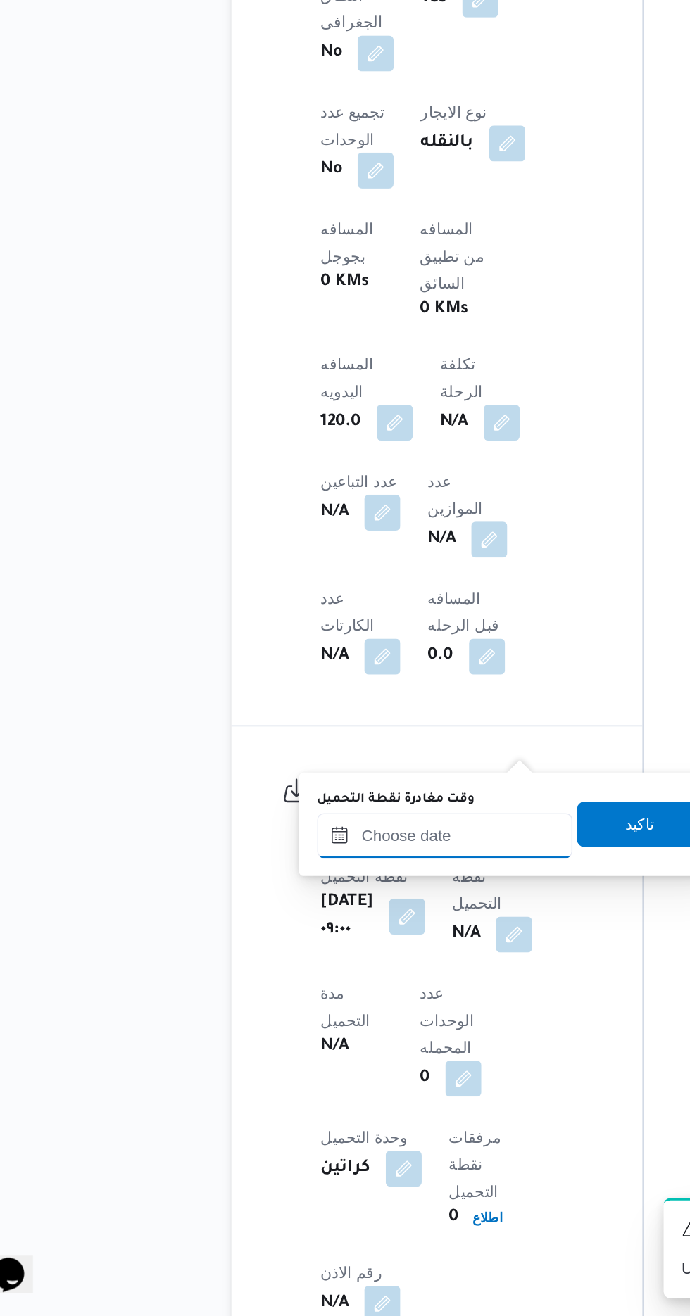
click at [348, 1019] on input "وقت مغادرة نقطة التحميل" at bounding box center [316, 1015] width 160 height 28
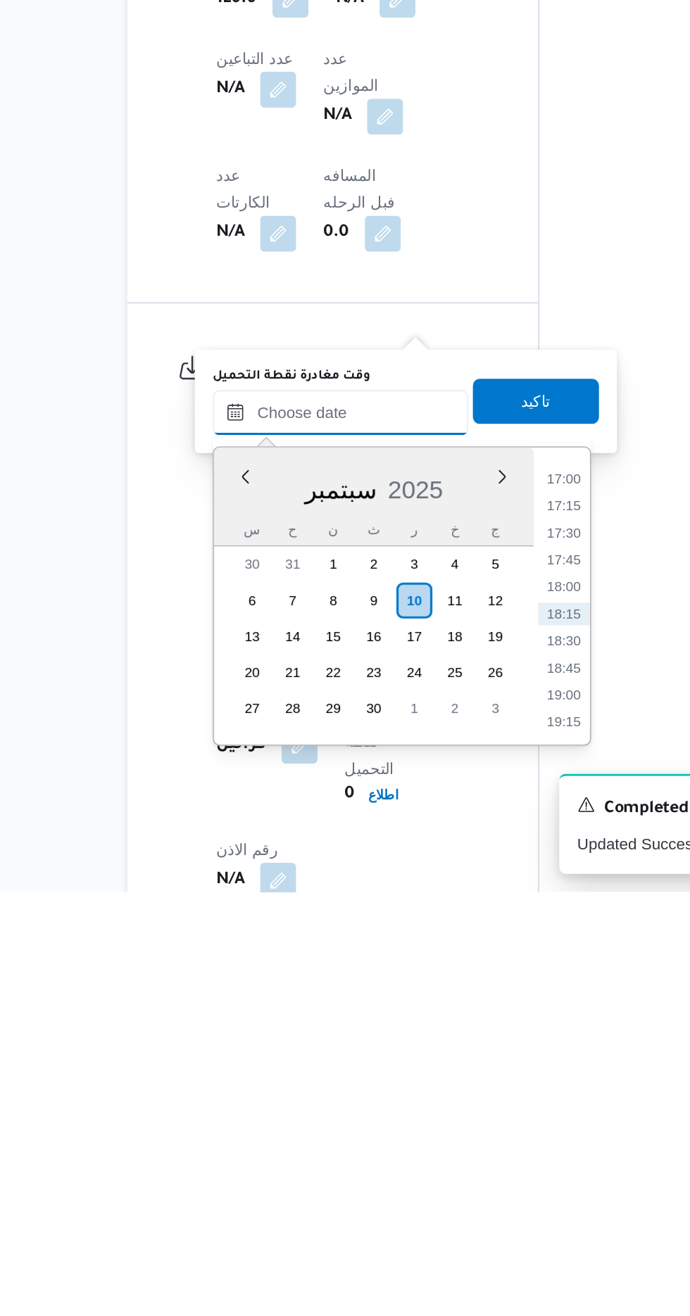
scroll to position [603, 0]
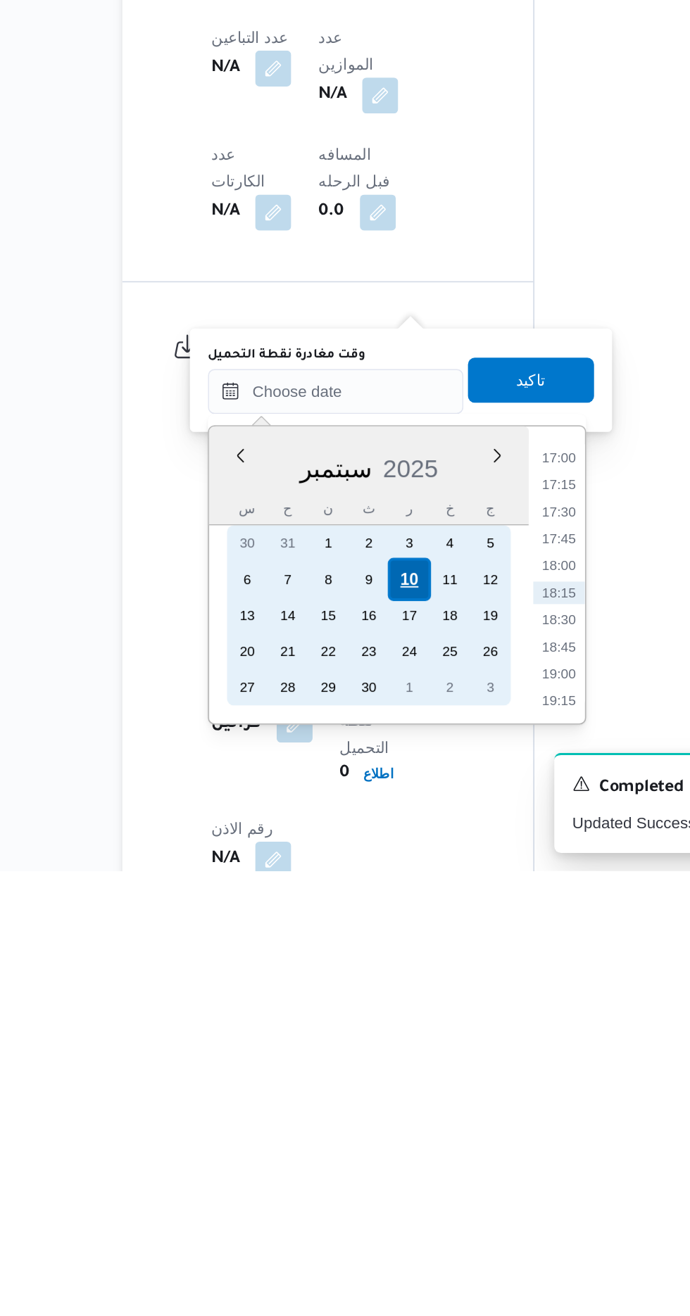
click at [365, 1129] on div "10" at bounding box center [361, 1133] width 27 height 27
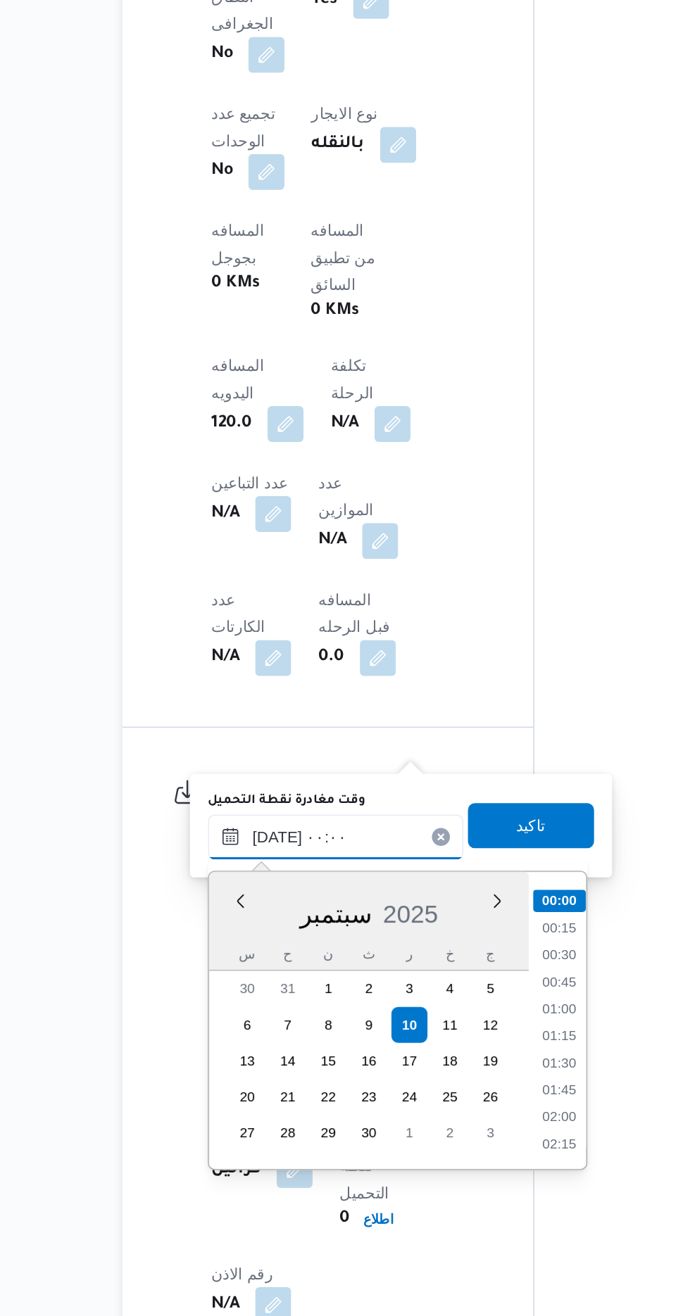
click at [241, 1017] on input "[DATE] ٠٠:٠٠" at bounding box center [316, 1016] width 160 height 28
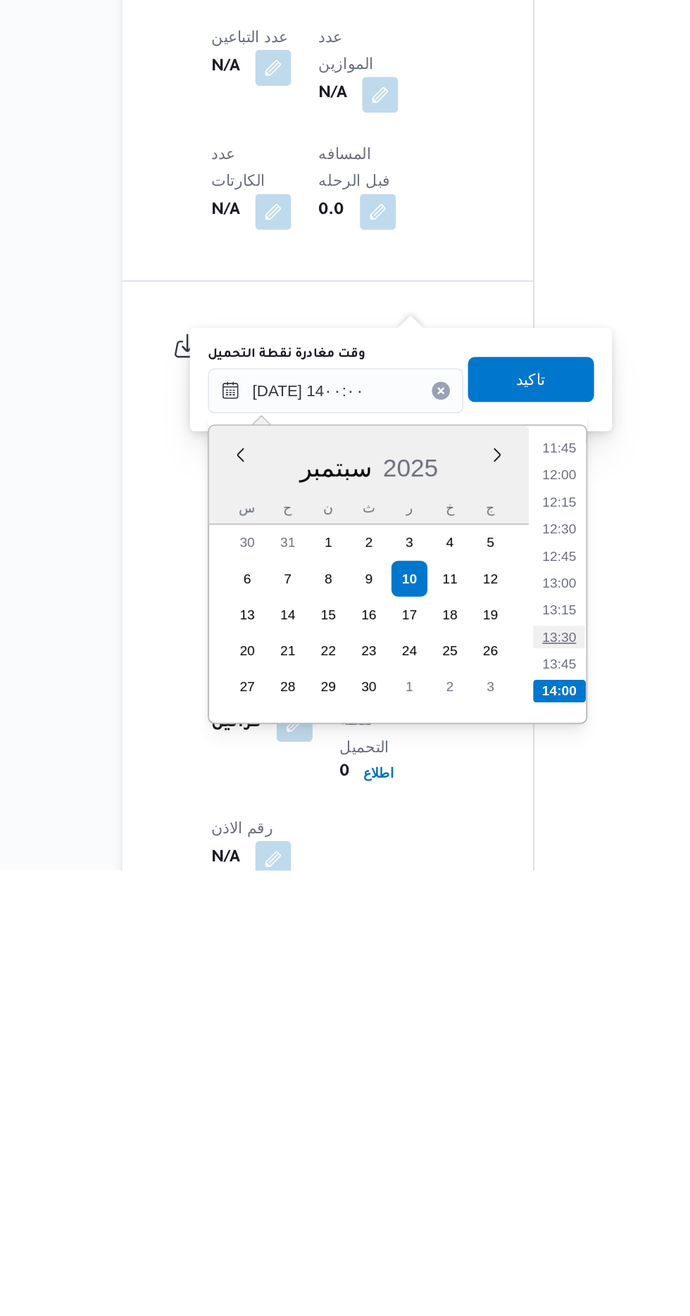
click at [460, 1163] on li "13:30" at bounding box center [456, 1170] width 32 height 14
type input "[DATE] ١٣:٣٠"
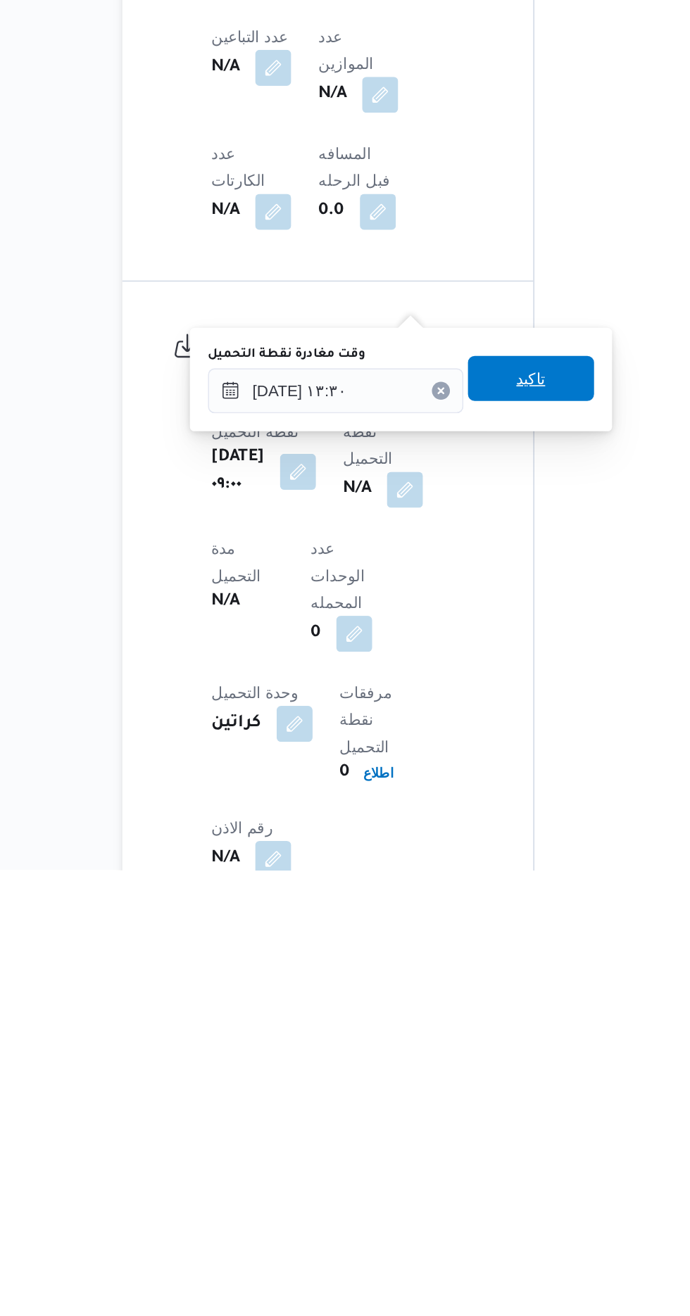
click at [460, 1007] on span "تاكيد" at bounding box center [438, 1008] width 79 height 28
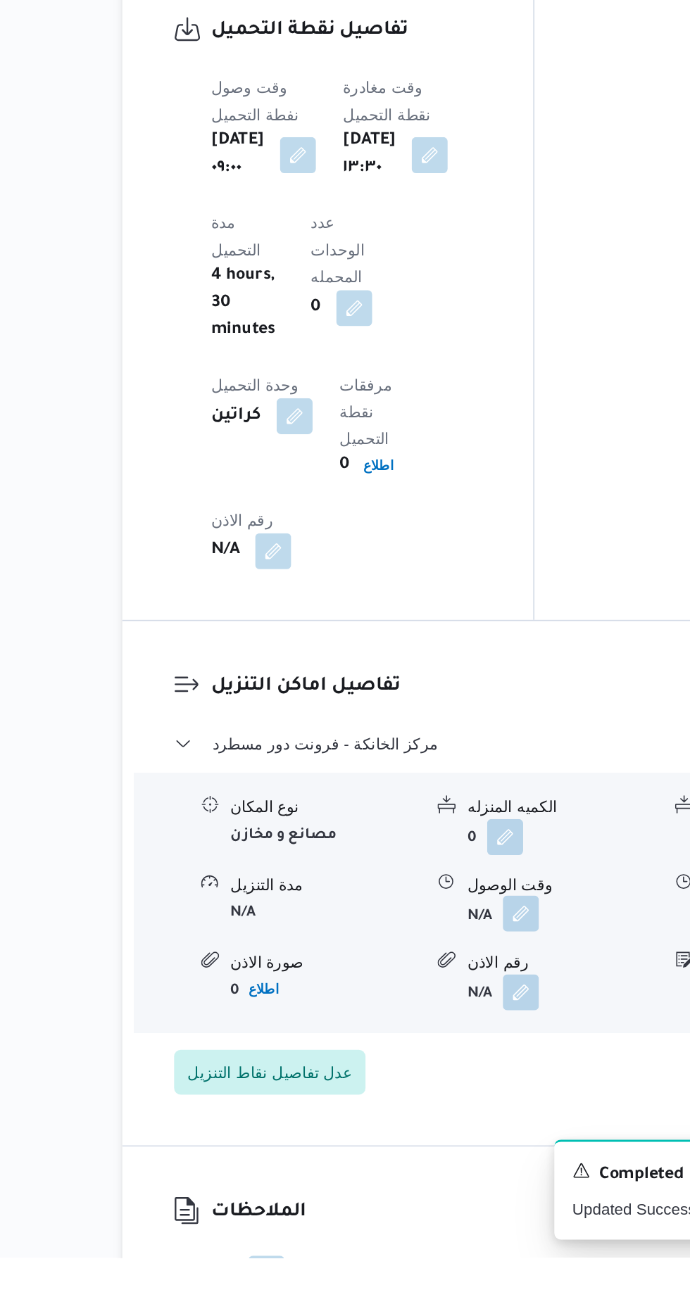
click at [434, 1089] on button "button" at bounding box center [432, 1100] width 23 height 23
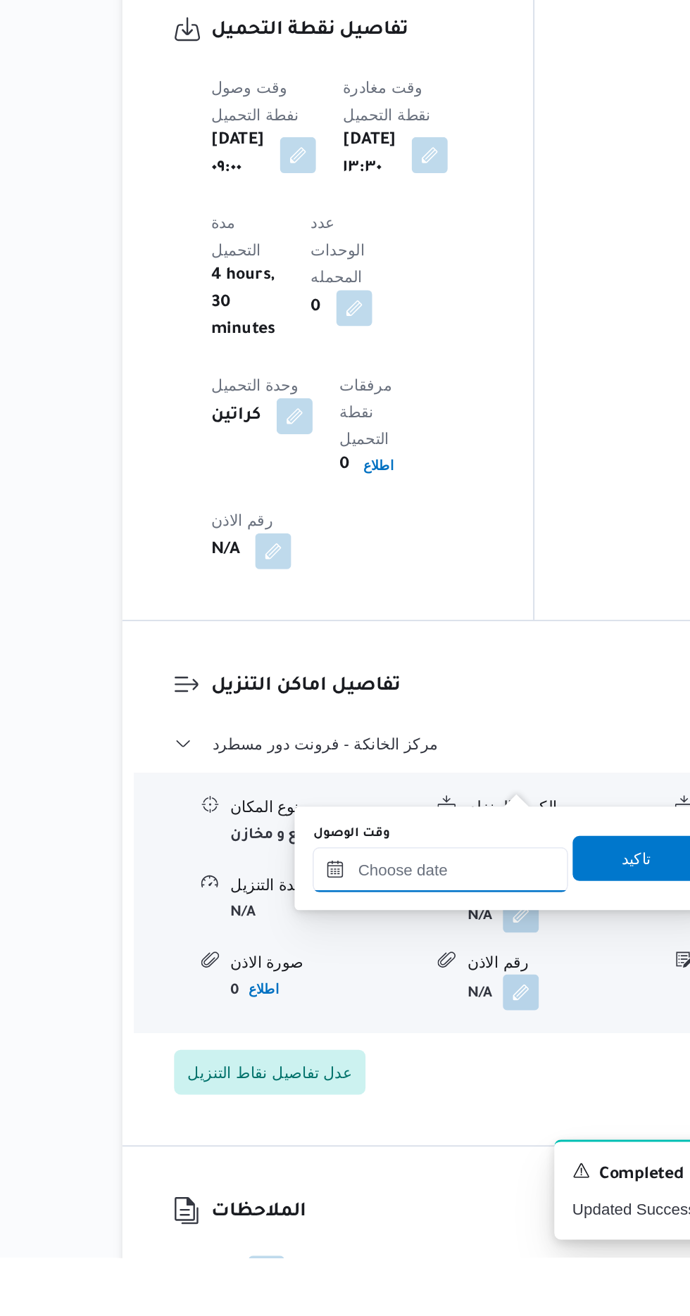
click at [389, 1068] on input "وقت الوصول" at bounding box center [382, 1073] width 160 height 28
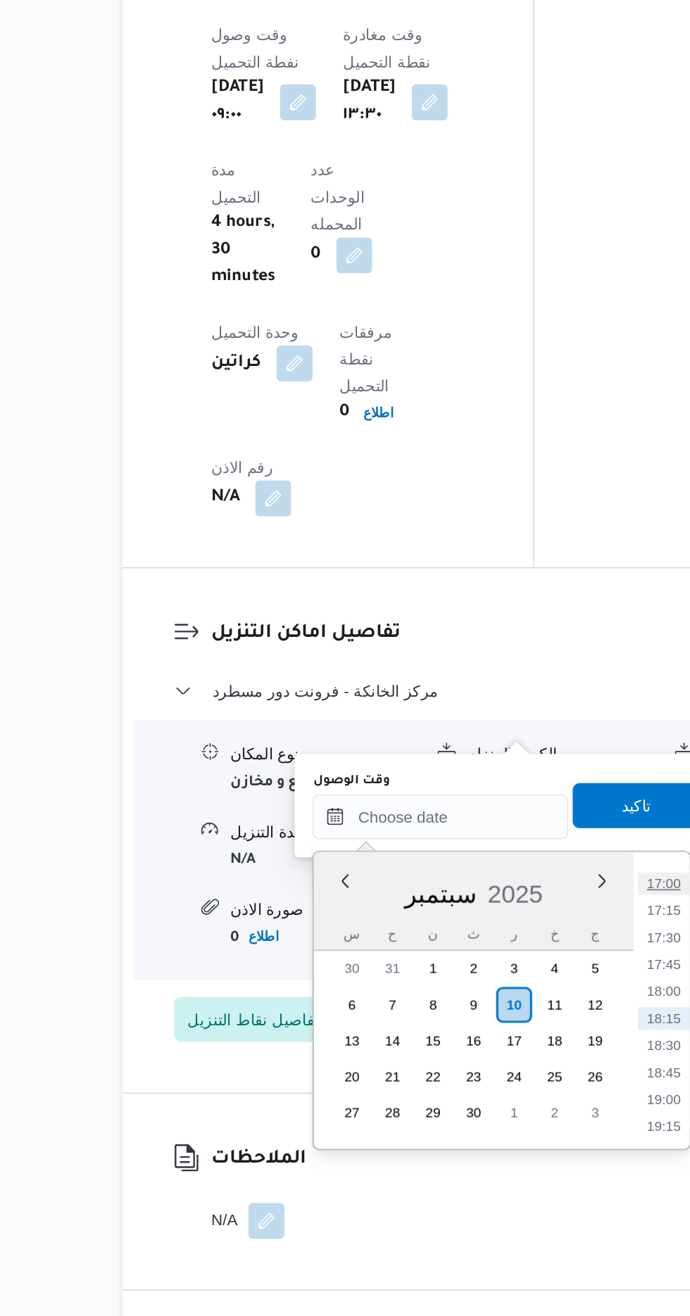
click at [530, 1044] on li "17:00" at bounding box center [521, 1045] width 32 height 14
type input "[DATE] ١٧:٠٠"
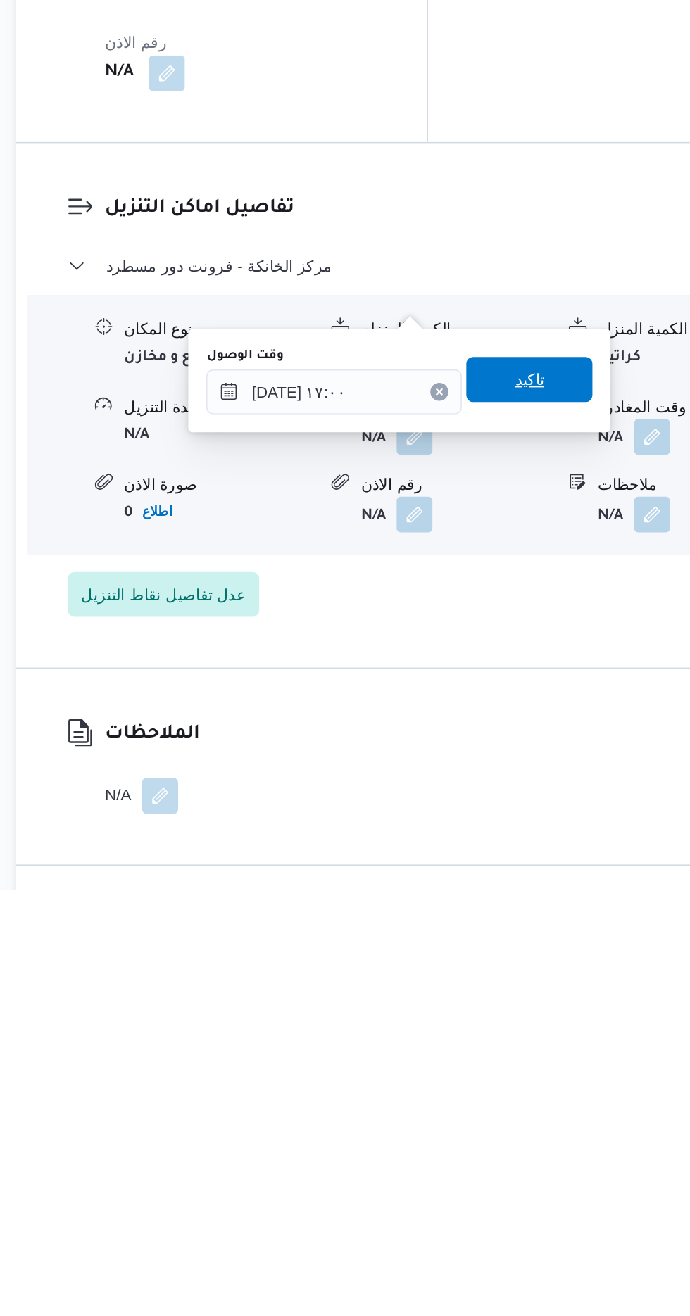
click at [531, 984] on span "تاكيد" at bounding box center [503, 996] width 79 height 28
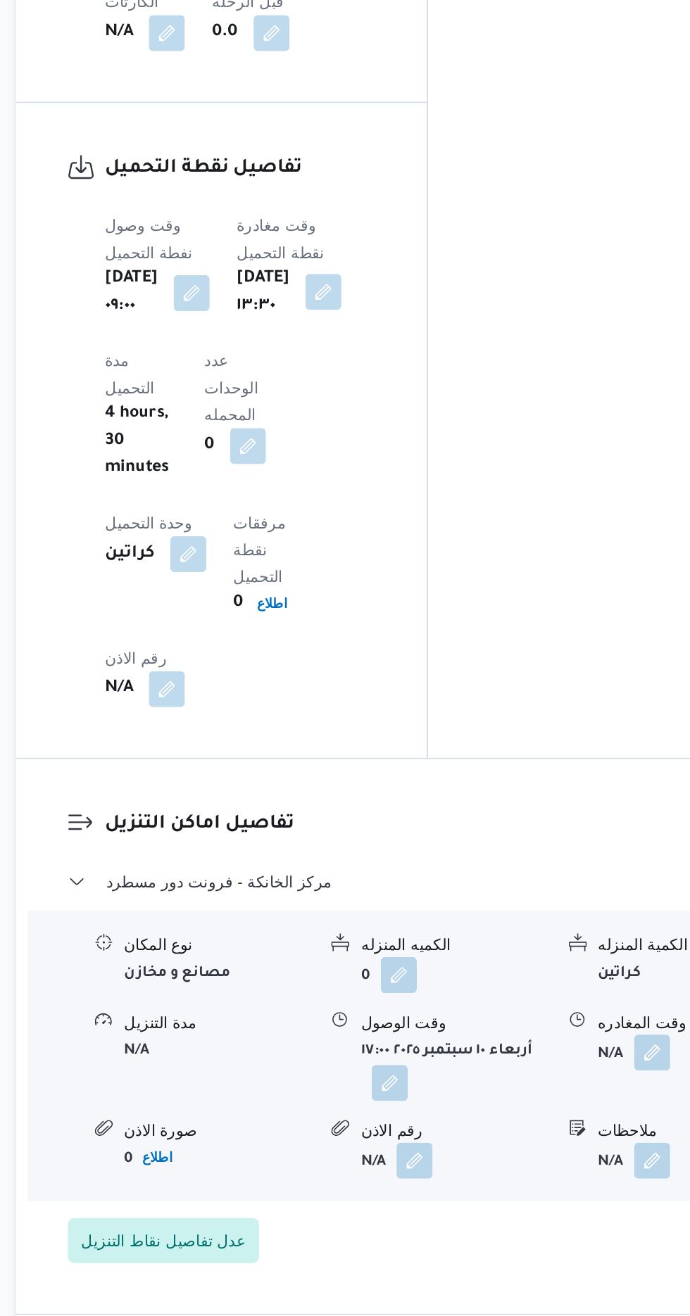
click at [381, 545] on button "button" at bounding box center [375, 556] width 23 height 23
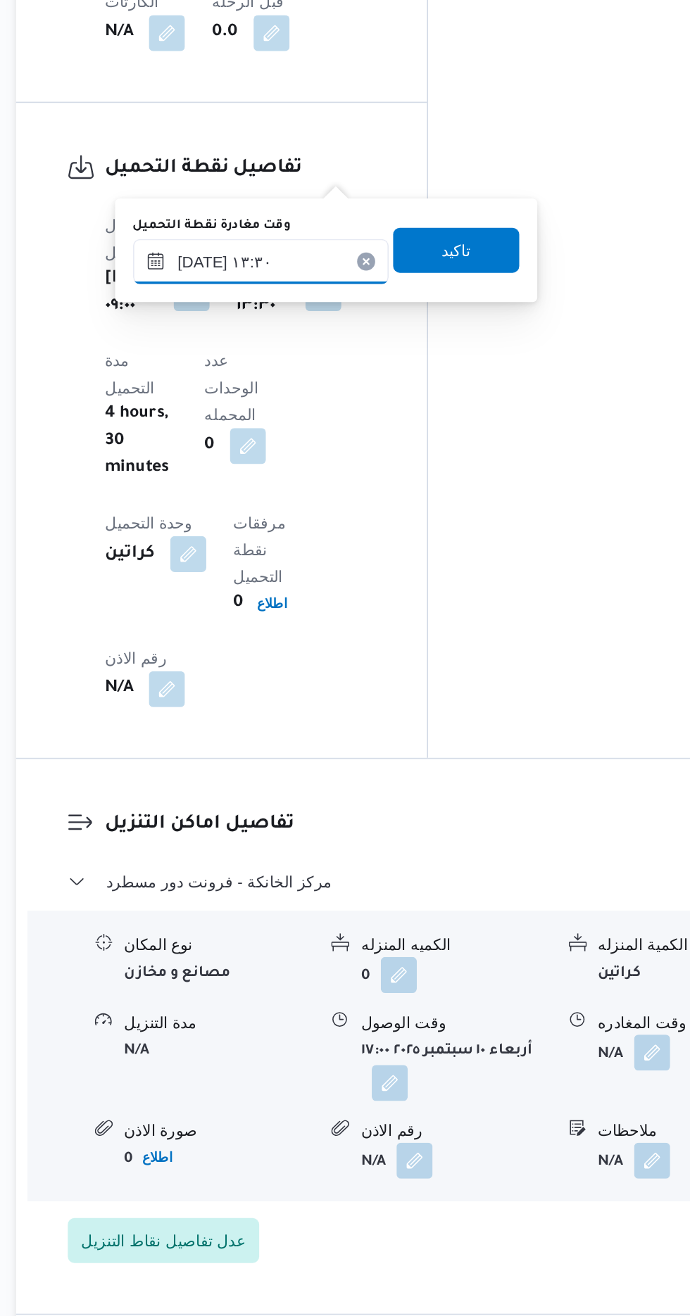
click at [340, 541] on input "[DATE] ١٣:٣٠" at bounding box center [336, 538] width 160 height 28
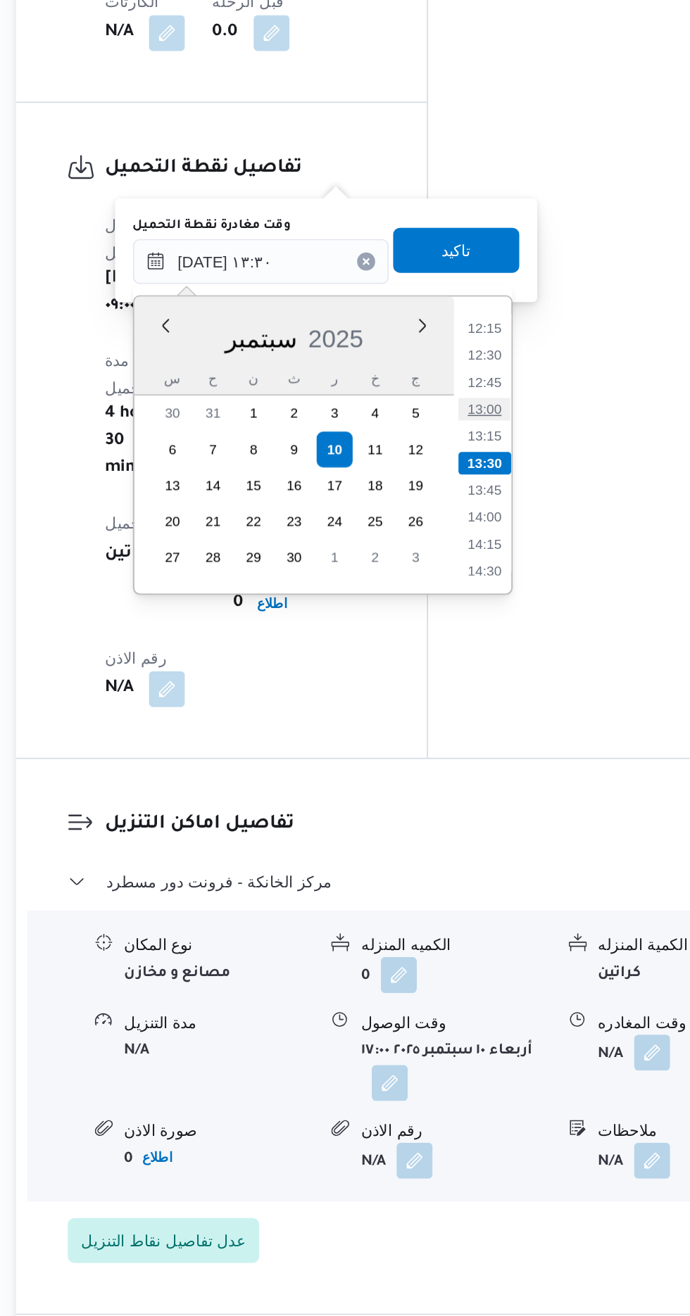
click at [472, 626] on li "13:00" at bounding box center [476, 630] width 32 height 14
type input "[DATE] ١٣:٣٠"
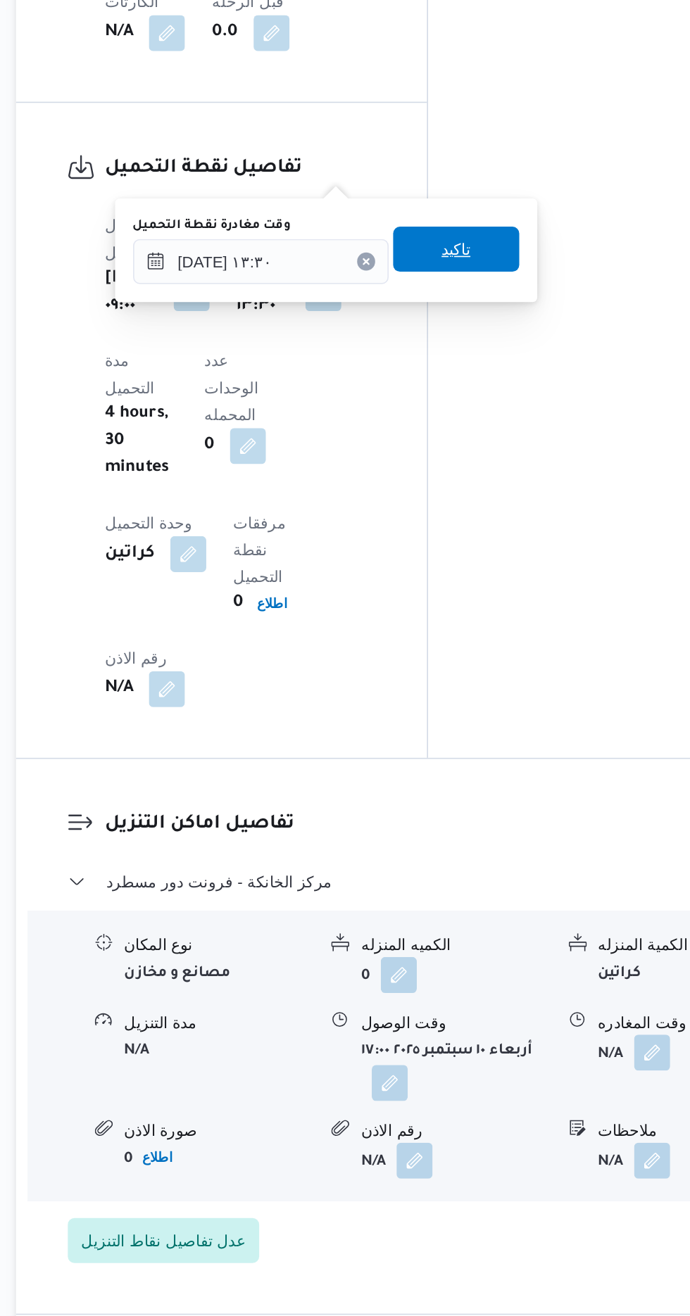
click at [487, 538] on span "تاكيد" at bounding box center [458, 530] width 79 height 28
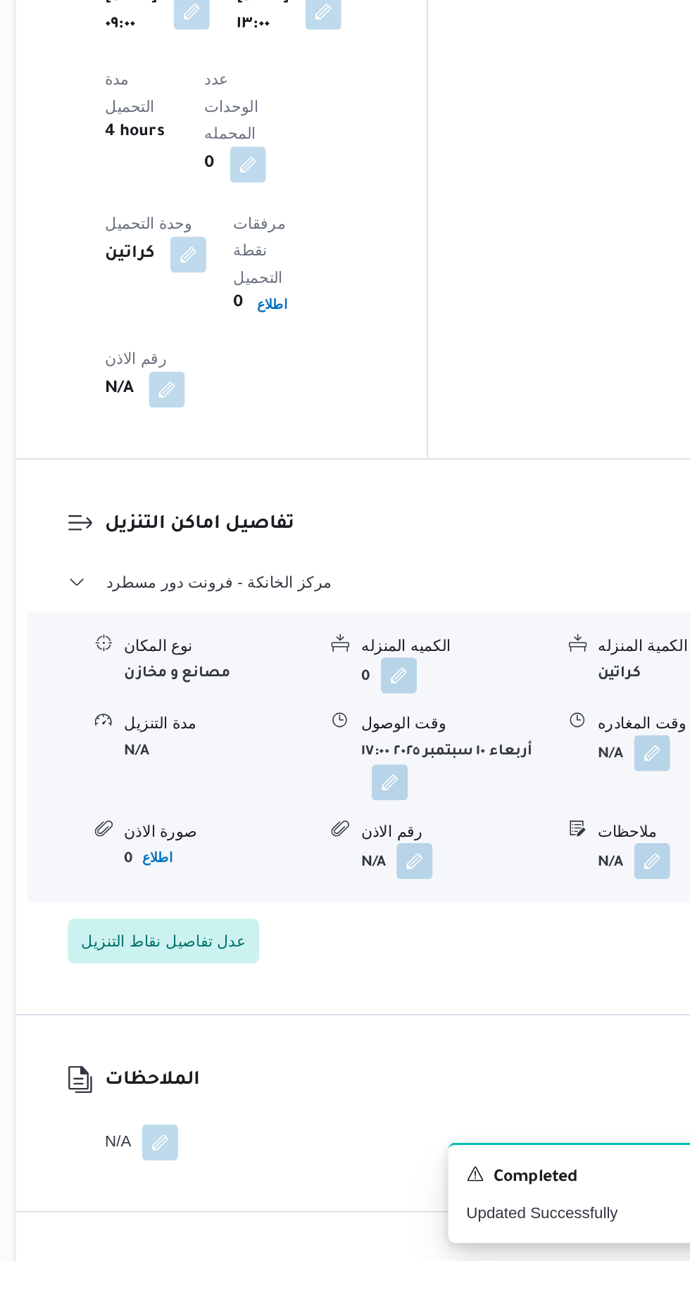
click at [419, 1006] on button "button" at bounding box center [416, 1017] width 23 height 23
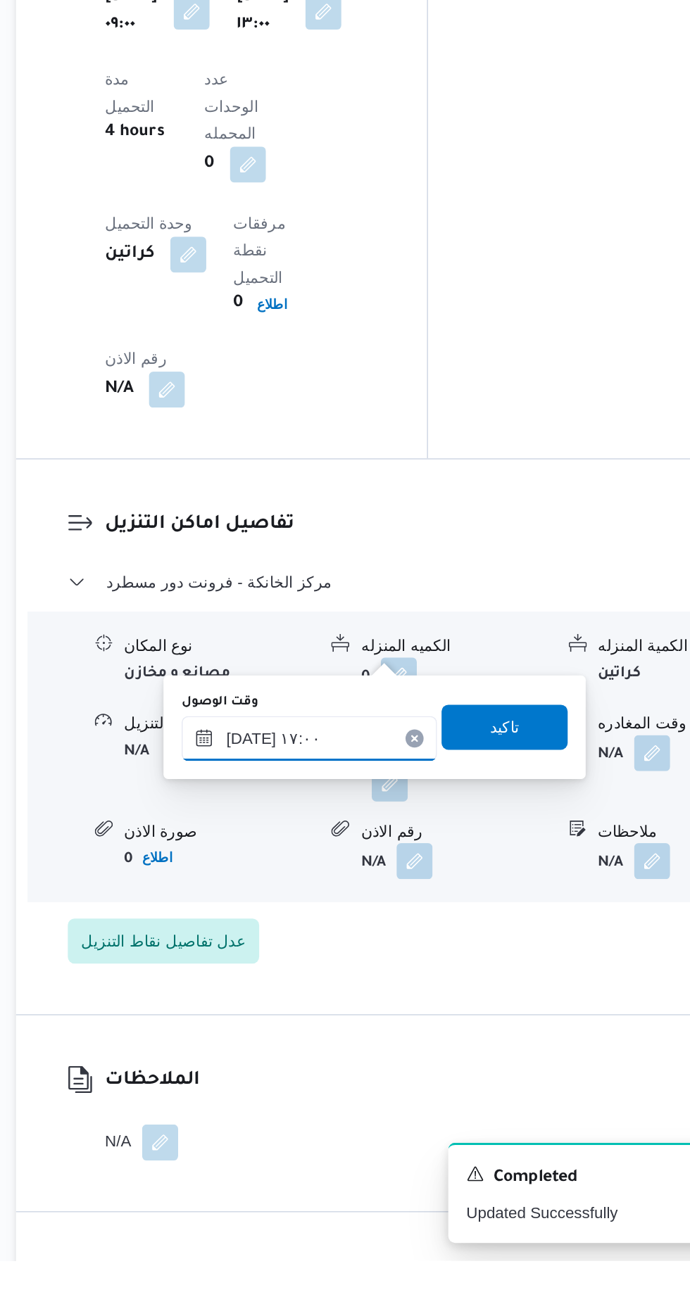
click at [393, 985] on input "[DATE] ١٧:٠٠" at bounding box center [366, 989] width 160 height 28
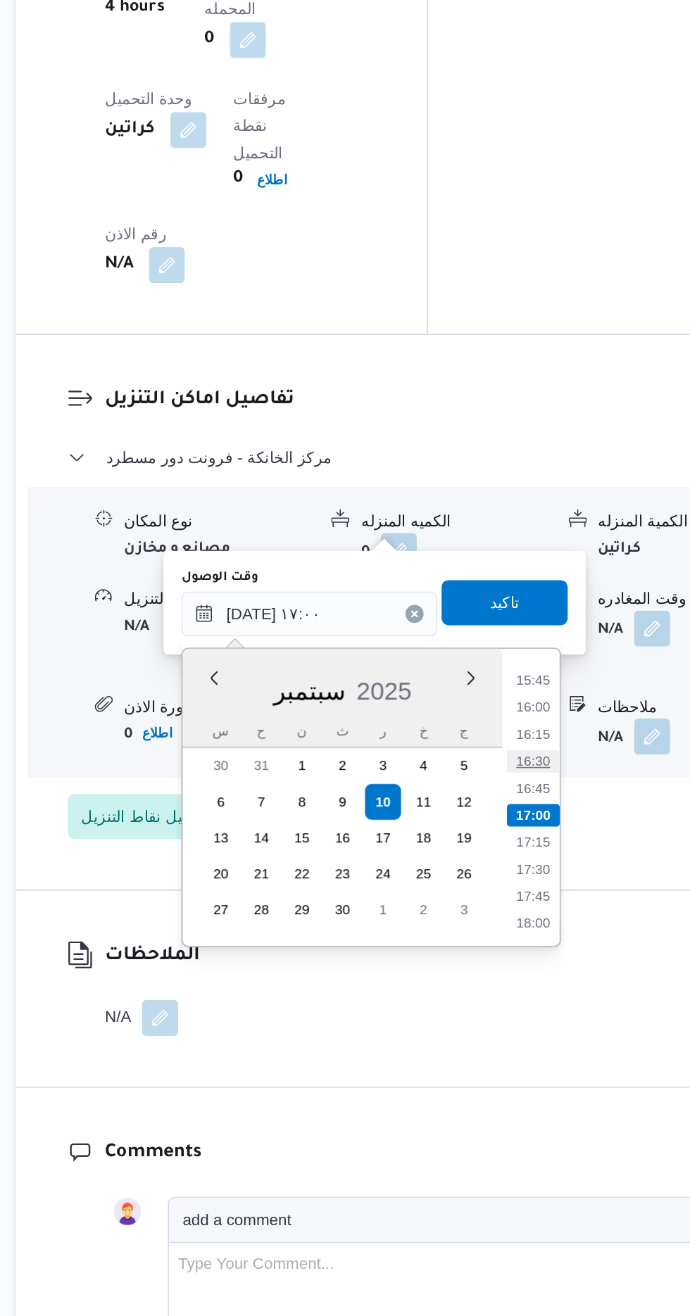
click at [502, 964] on li "16:30" at bounding box center [506, 969] width 32 height 14
type input "[DATE] ١٦:٣٠"
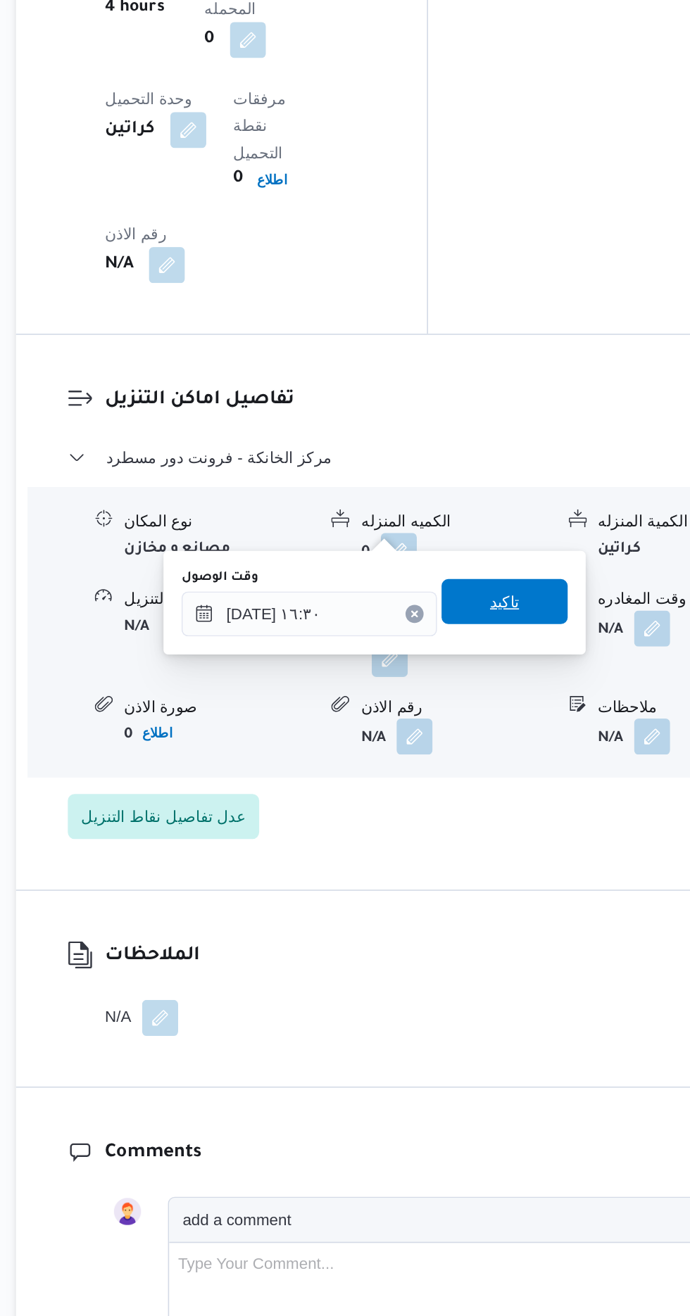
click at [498, 864] on span "تاكيد" at bounding box center [488, 869] width 18 height 17
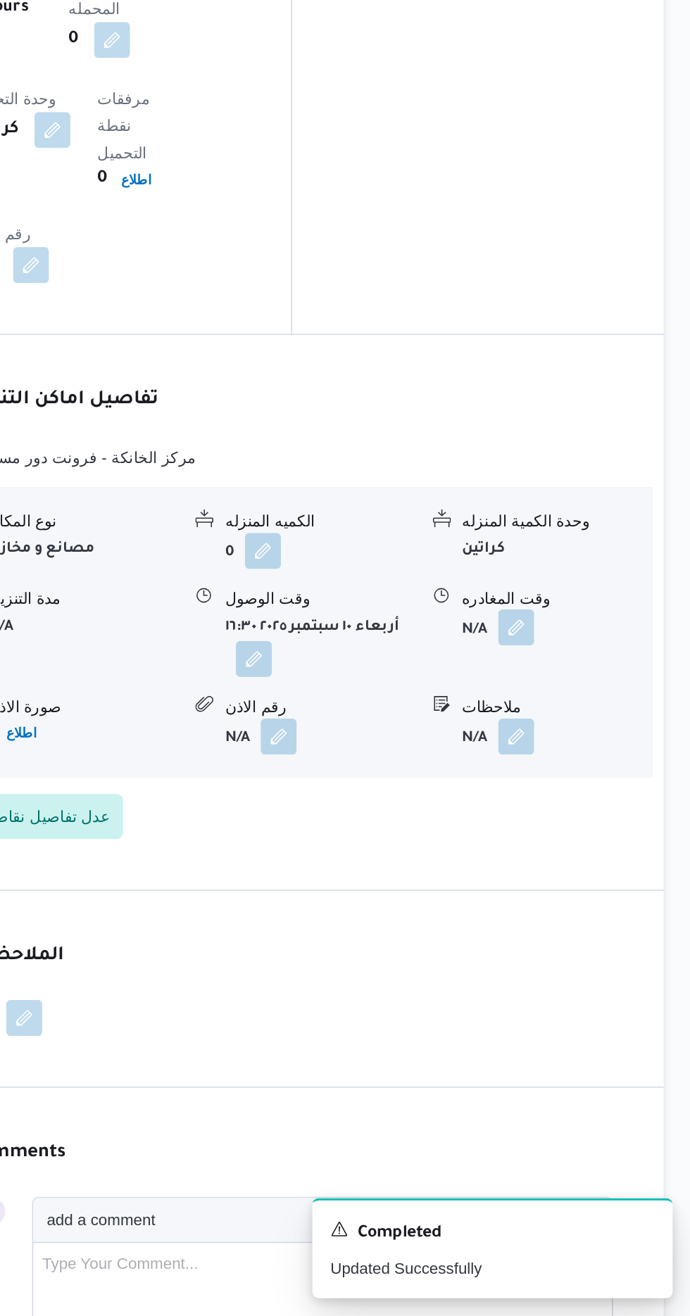
click at [588, 874] on button "button" at bounding box center [580, 885] width 23 height 23
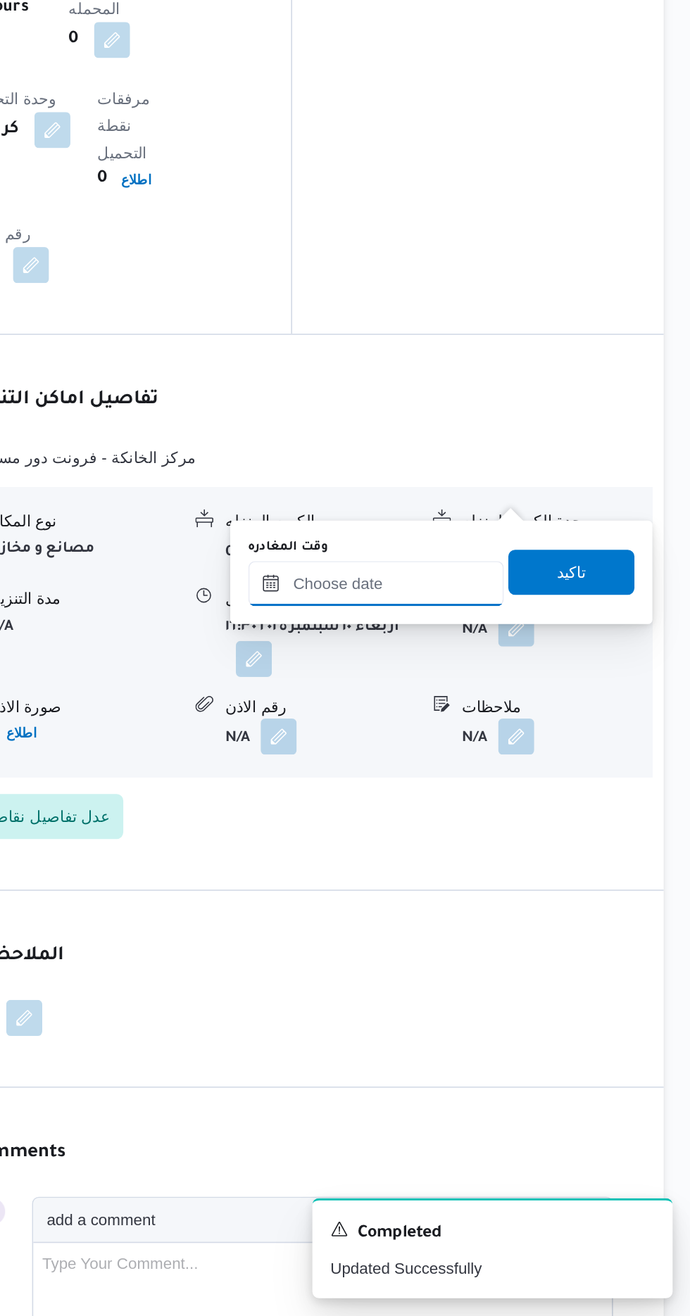
click at [517, 857] on input "وقت المغادره" at bounding box center [493, 858] width 160 height 28
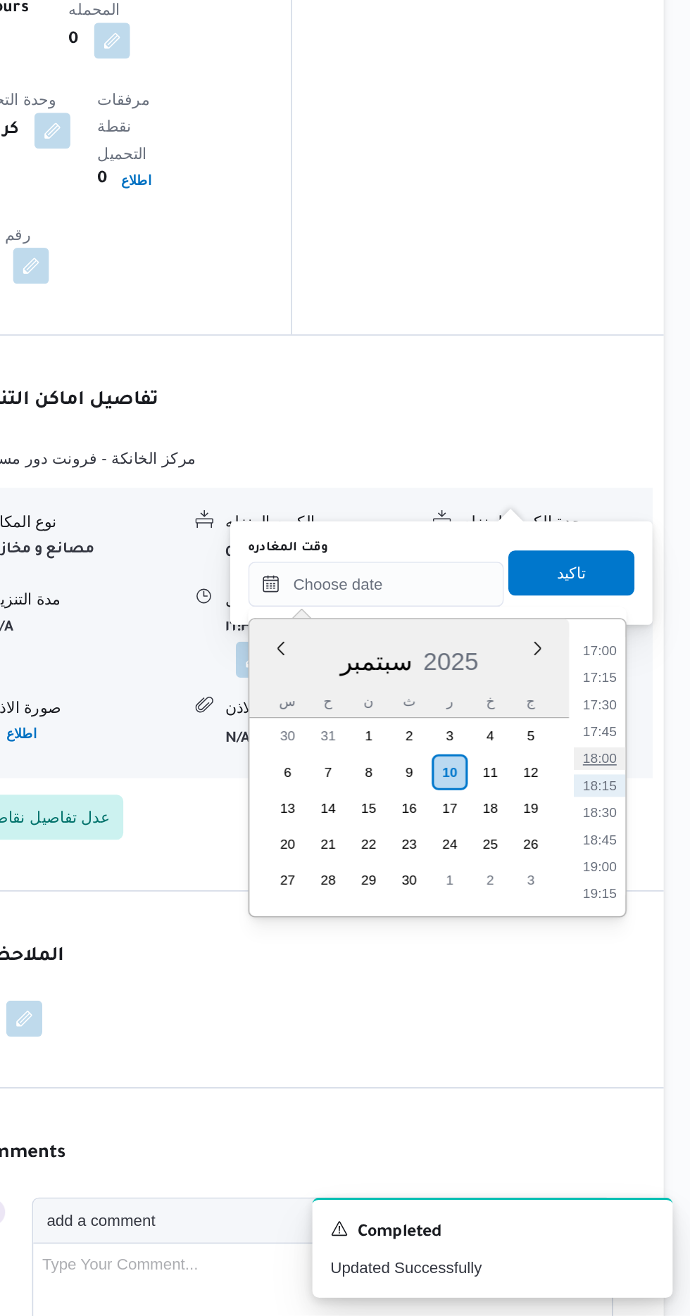
click at [633, 966] on li "18:00" at bounding box center [632, 968] width 32 height 14
type input "[DATE] ١٨:٠٠"
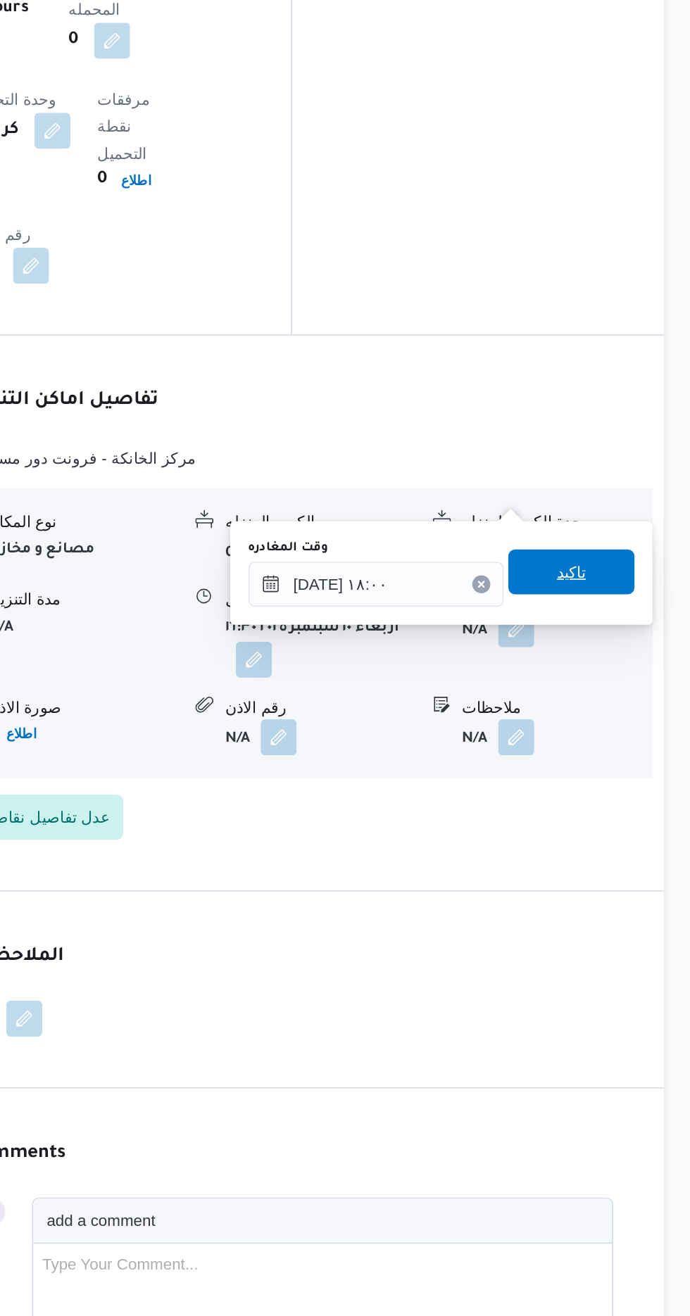
click at [631, 840] on span "تاكيد" at bounding box center [615, 851] width 79 height 28
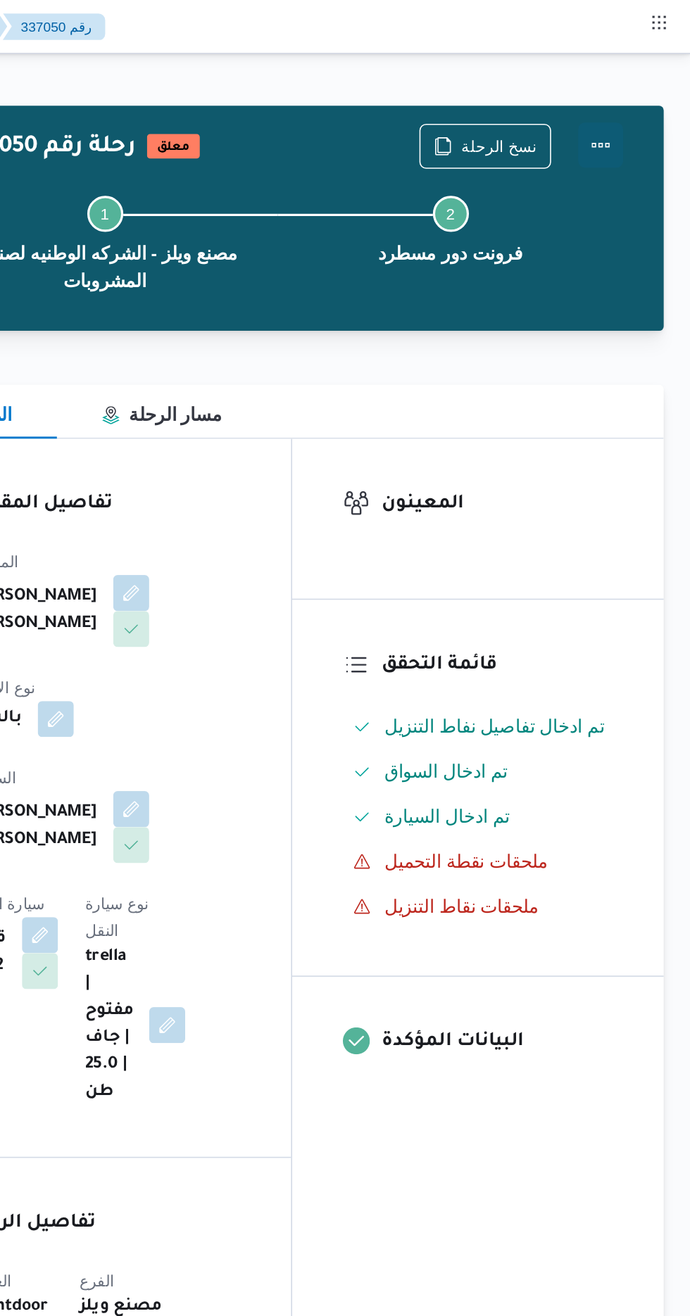
click at [643, 90] on button "Actions" at bounding box center [633, 91] width 28 height 28
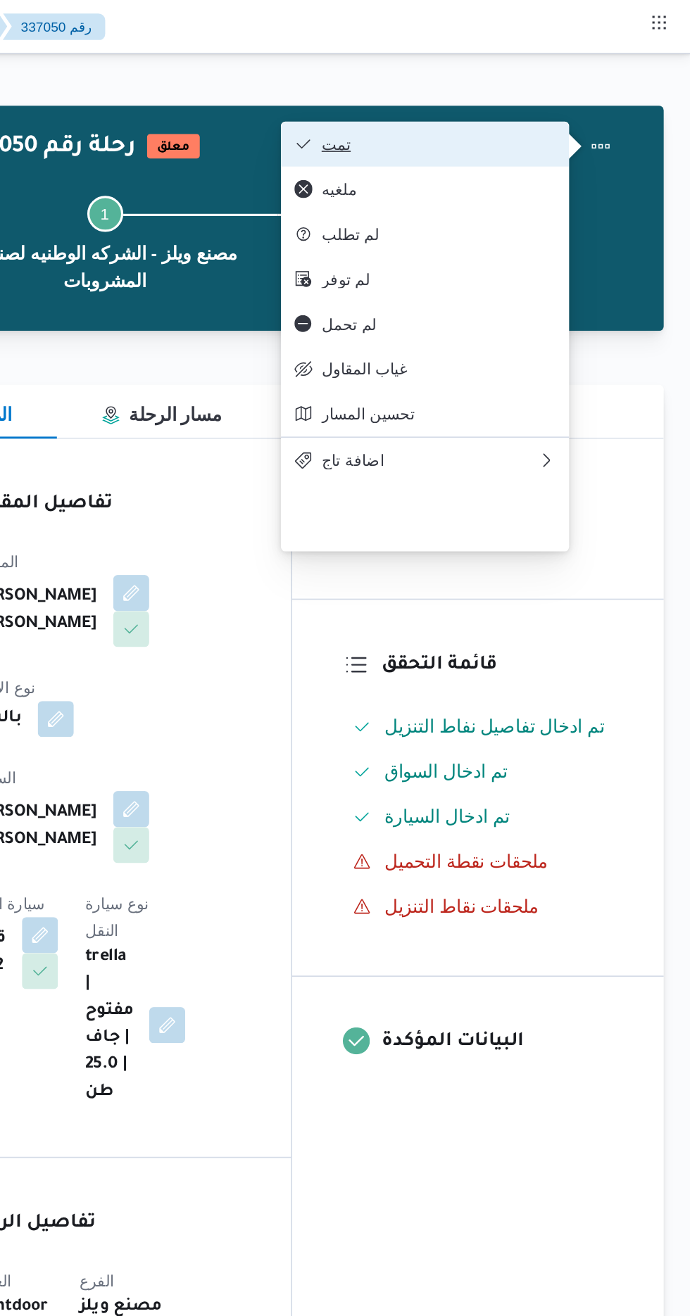
click at [583, 94] on span "تمت" at bounding box center [532, 89] width 146 height 11
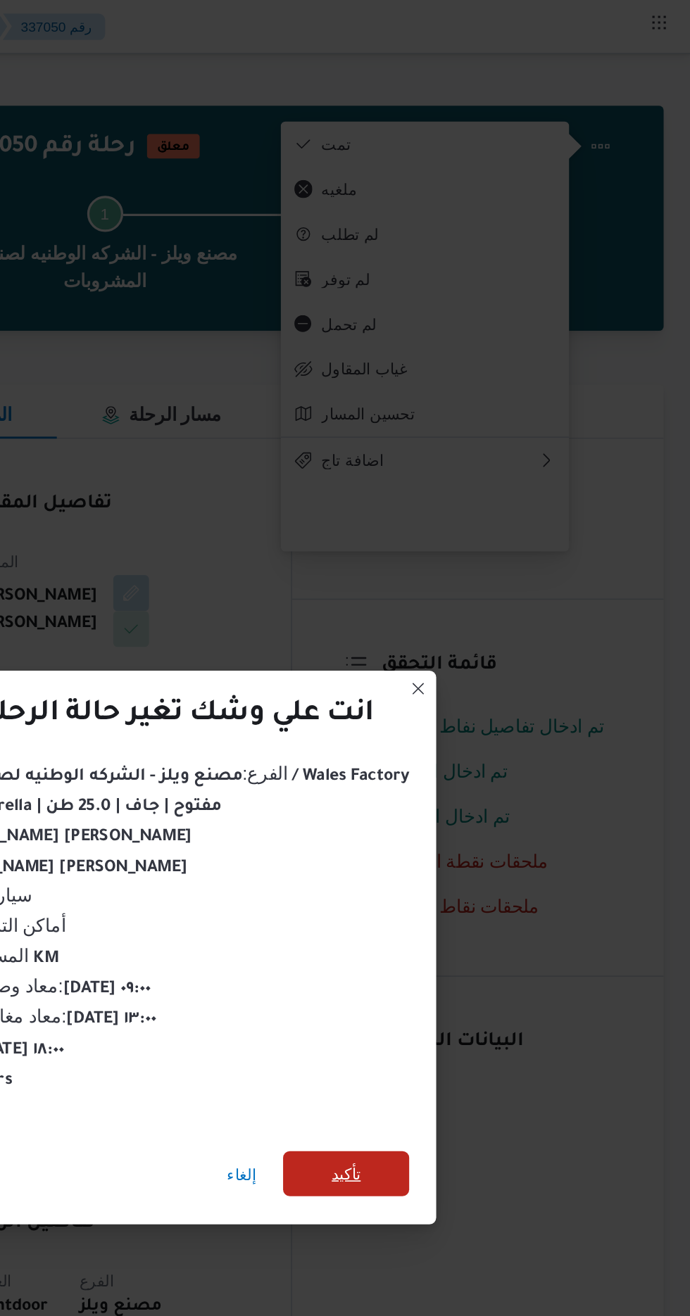
click at [467, 730] on span "تأكيد" at bounding box center [474, 734] width 18 height 17
